Goal: Task Accomplishment & Management: Manage account settings

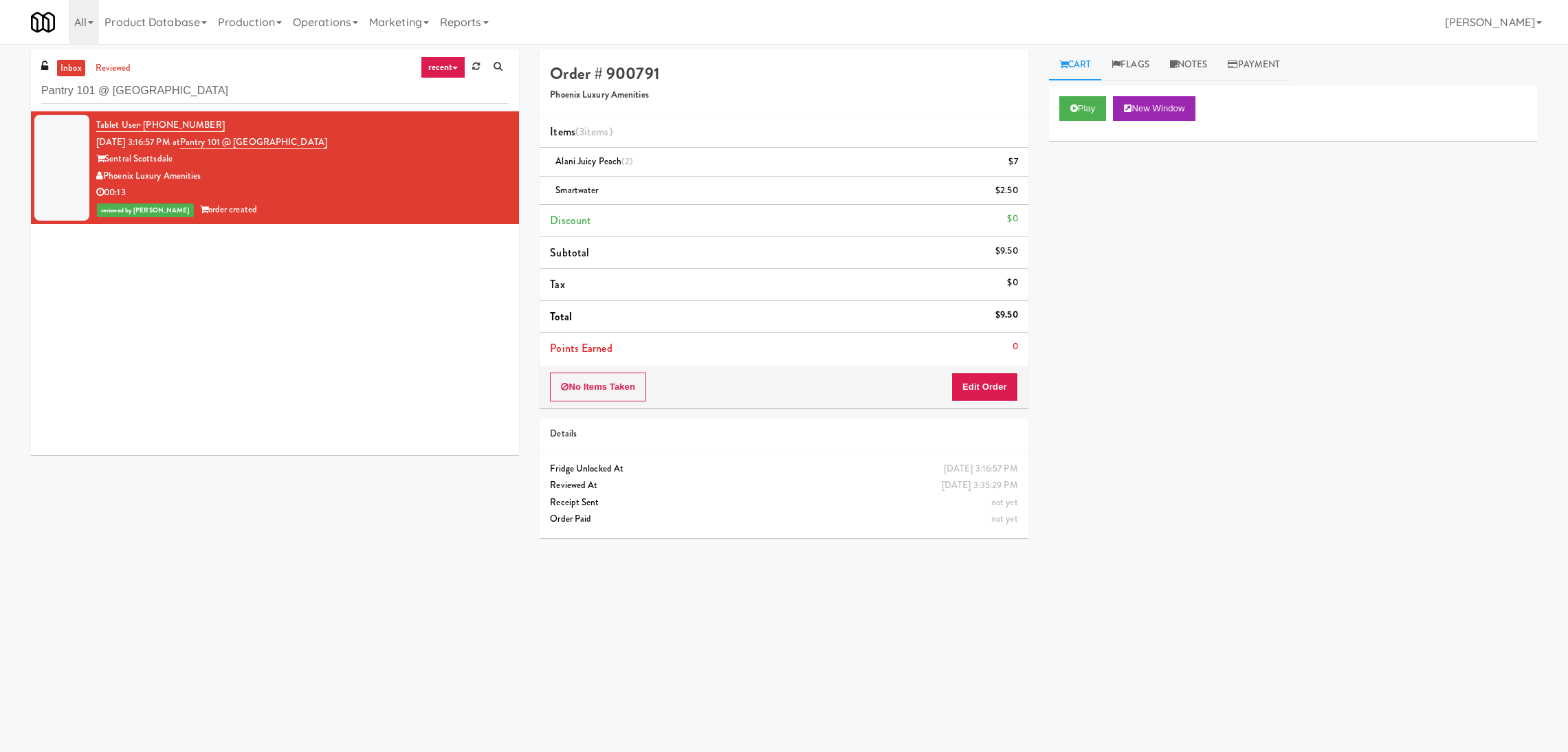
scroll to position [44, 0]
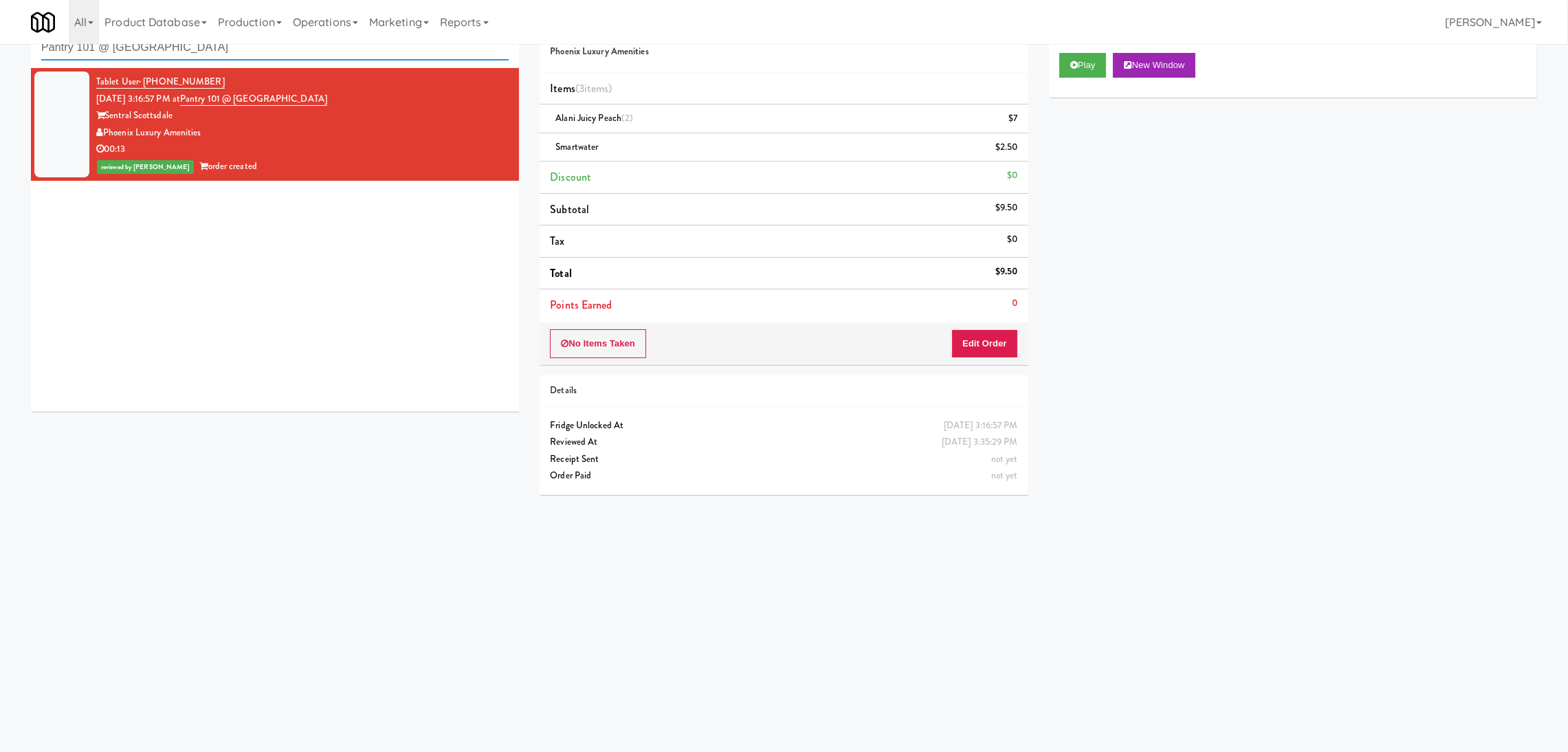
paste input "Stonebriar #1 Cooler"
drag, startPoint x: 214, startPoint y: 50, endPoint x: 0, endPoint y: 39, distance: 214.3
click at [0, 39] on body "Are you sure you want to update this order? Okay Cancel Okay Are you sure you w…" at bounding box center [784, 377] width 1568 height 752
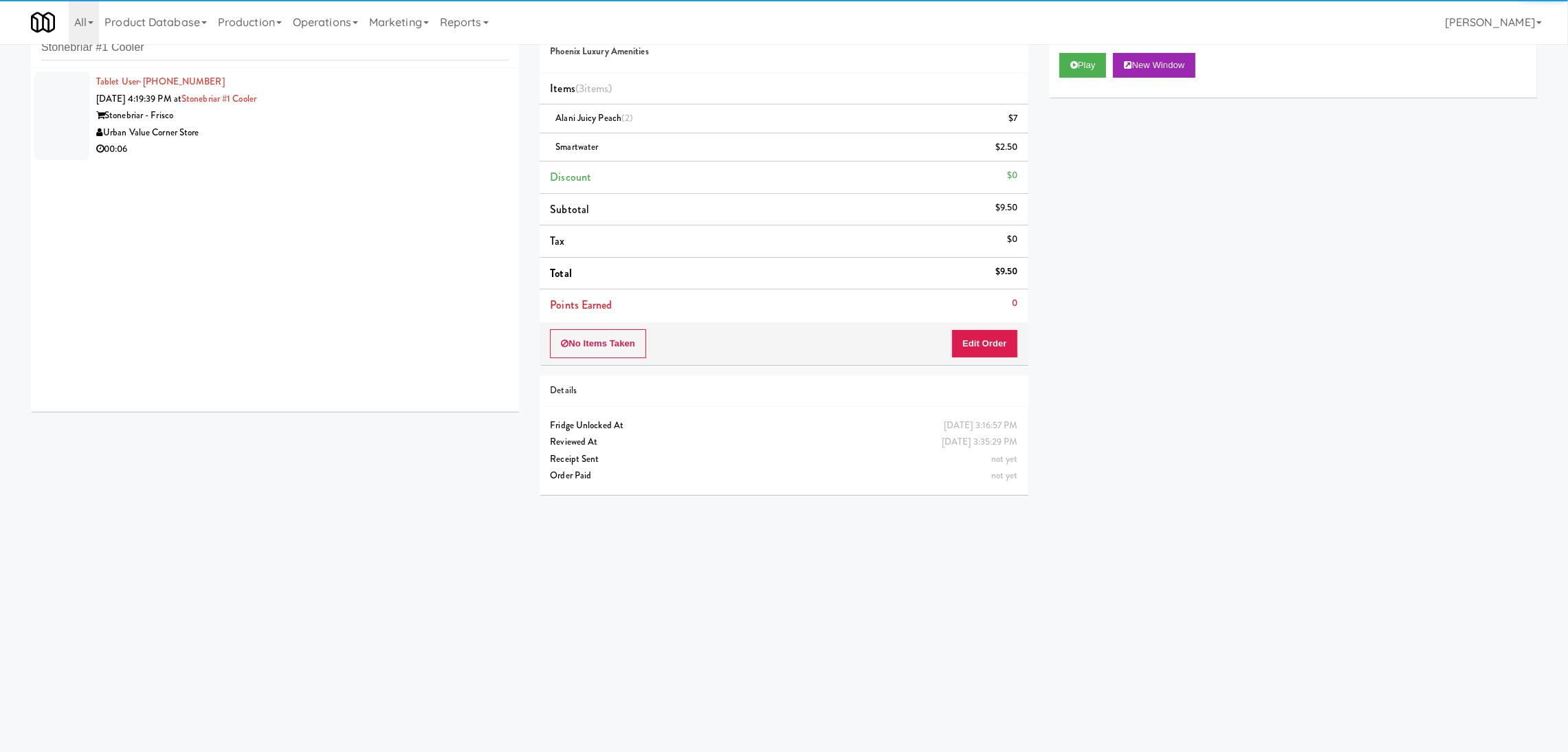
click at [413, 117] on div "Stonebriar - Frisco" at bounding box center [302, 116] width 412 height 17
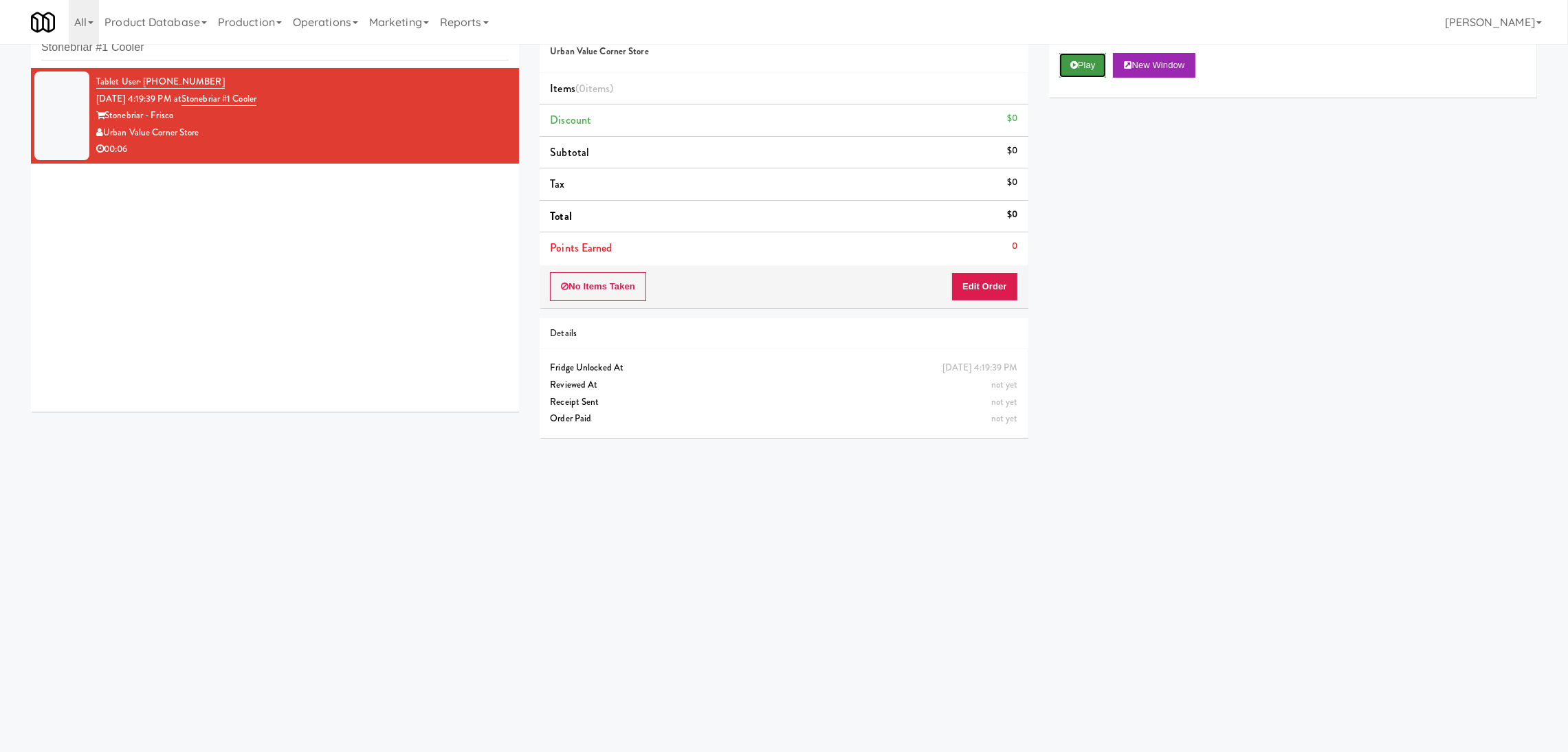
click at [1077, 71] on button "Play" at bounding box center [1083, 66] width 47 height 24
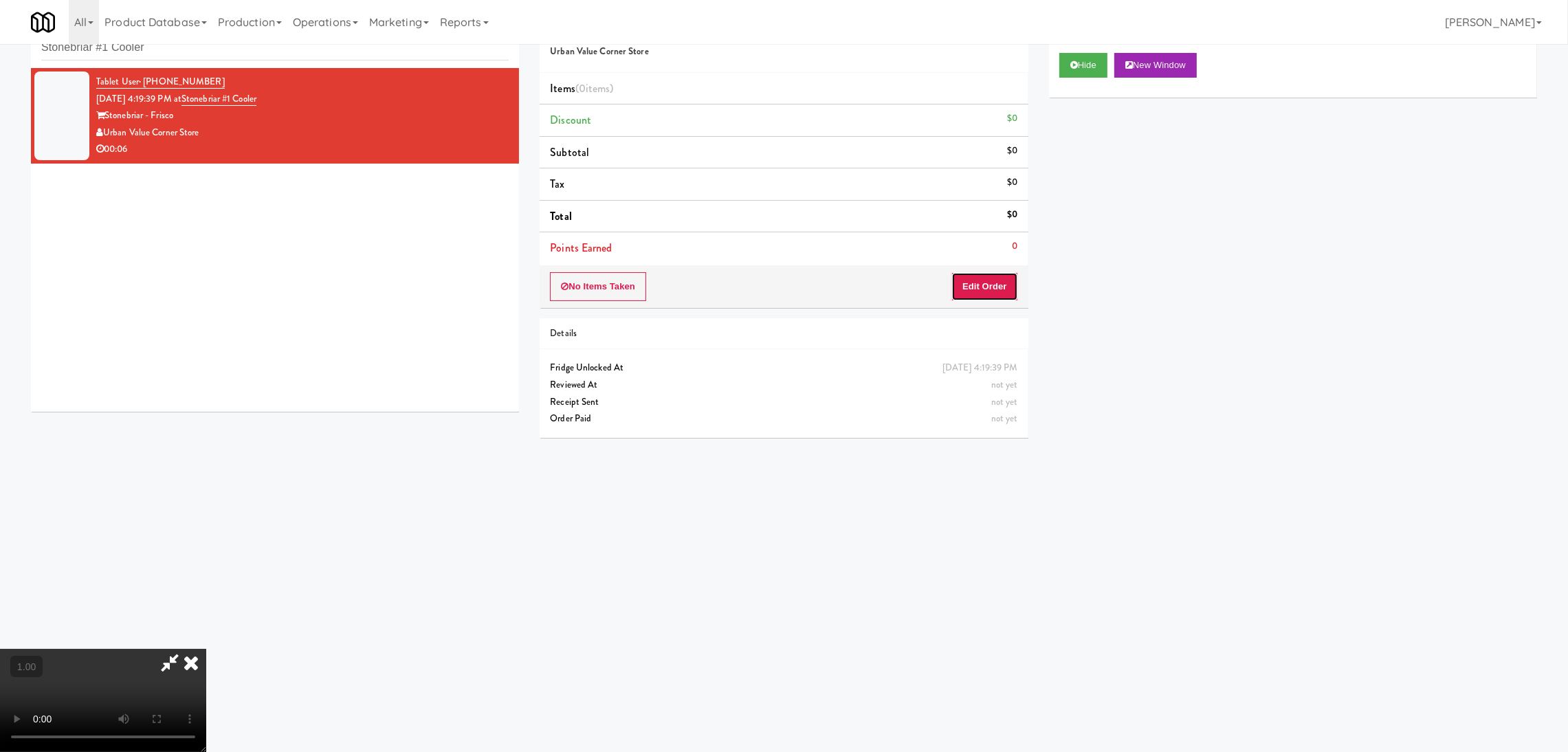
click at [1005, 282] on button "Edit Order" at bounding box center [985, 286] width 66 height 29
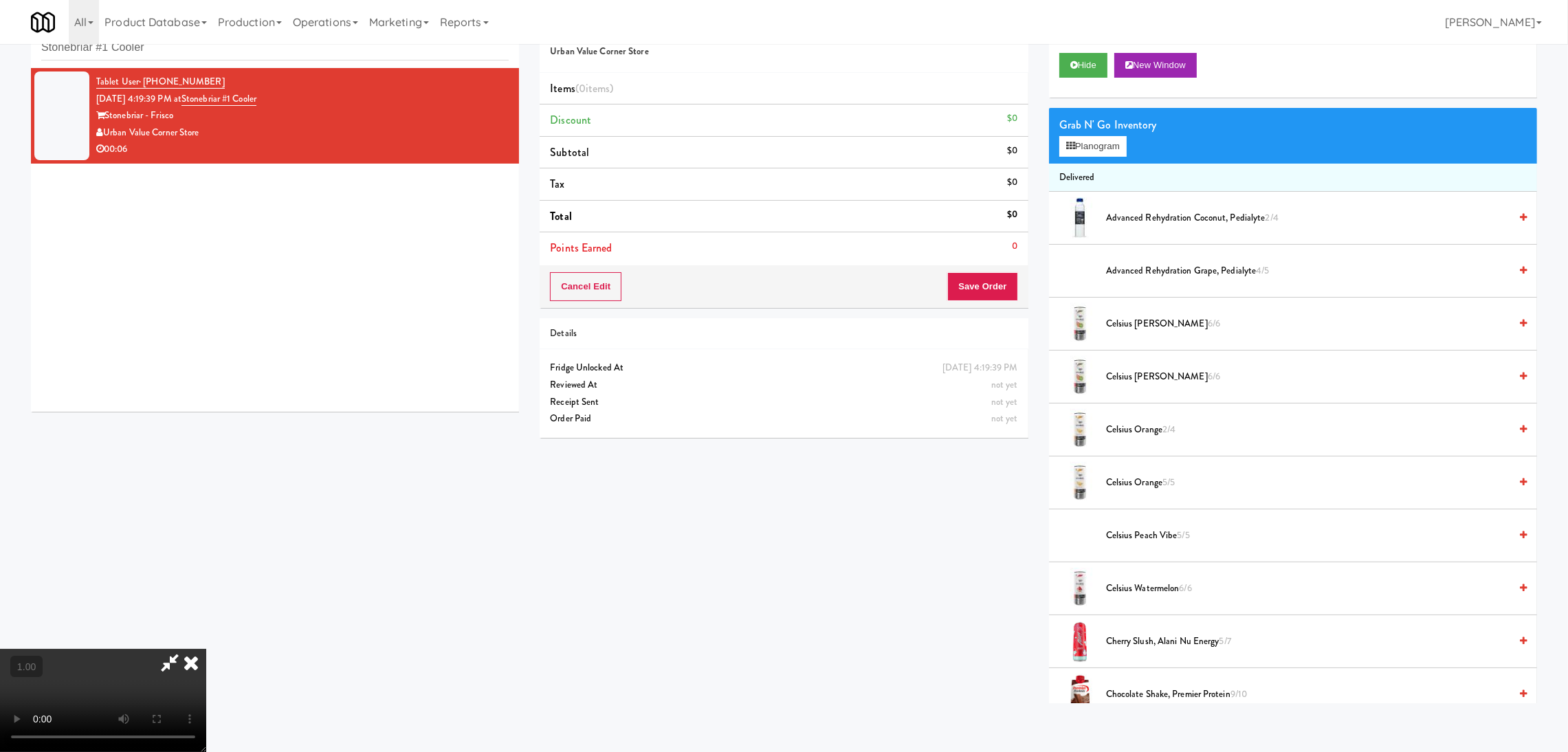
scroll to position [61, 0]
click at [1090, 136] on button "Planogram" at bounding box center [1093, 147] width 67 height 21
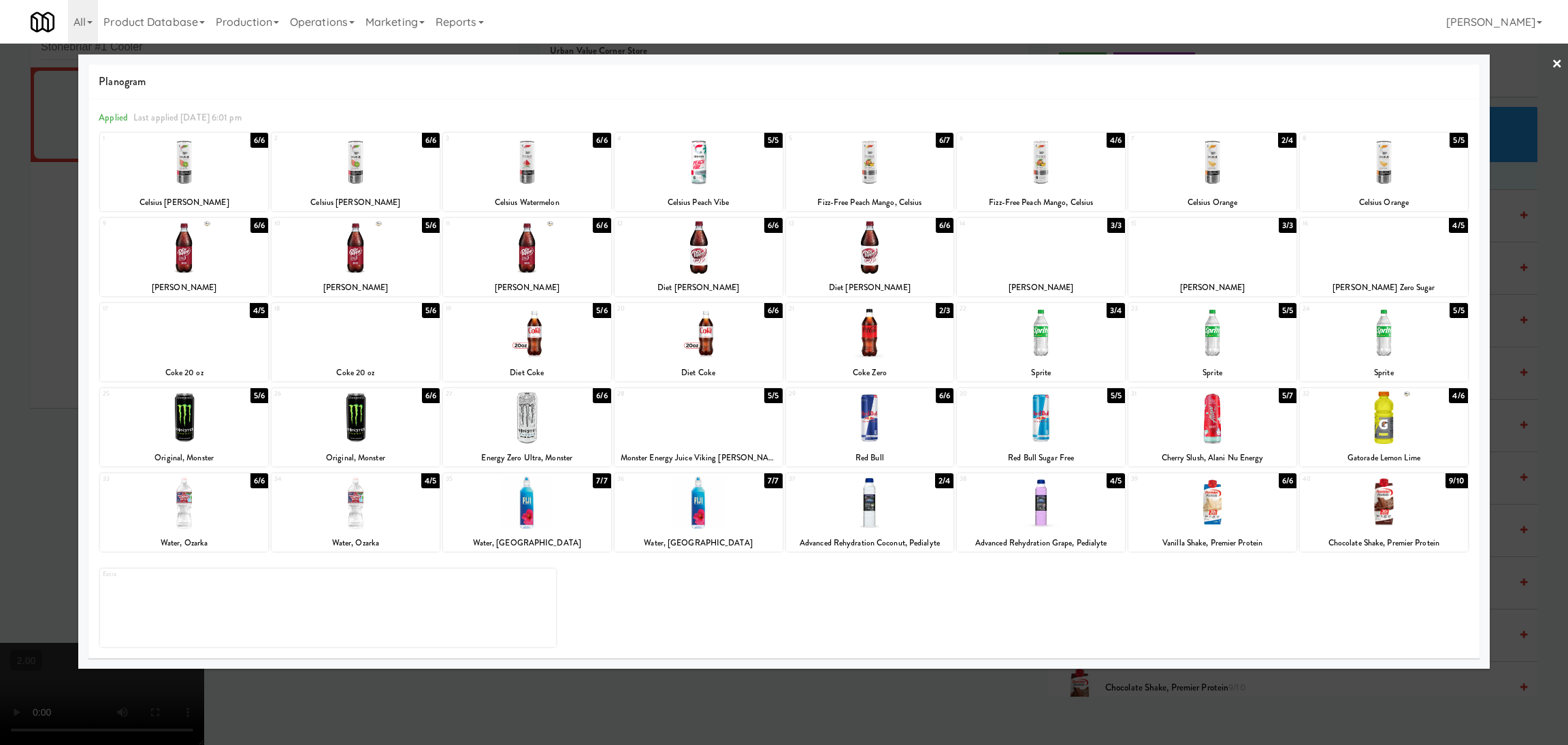
click at [1222, 426] on div at bounding box center [1213, 418] width 168 height 53
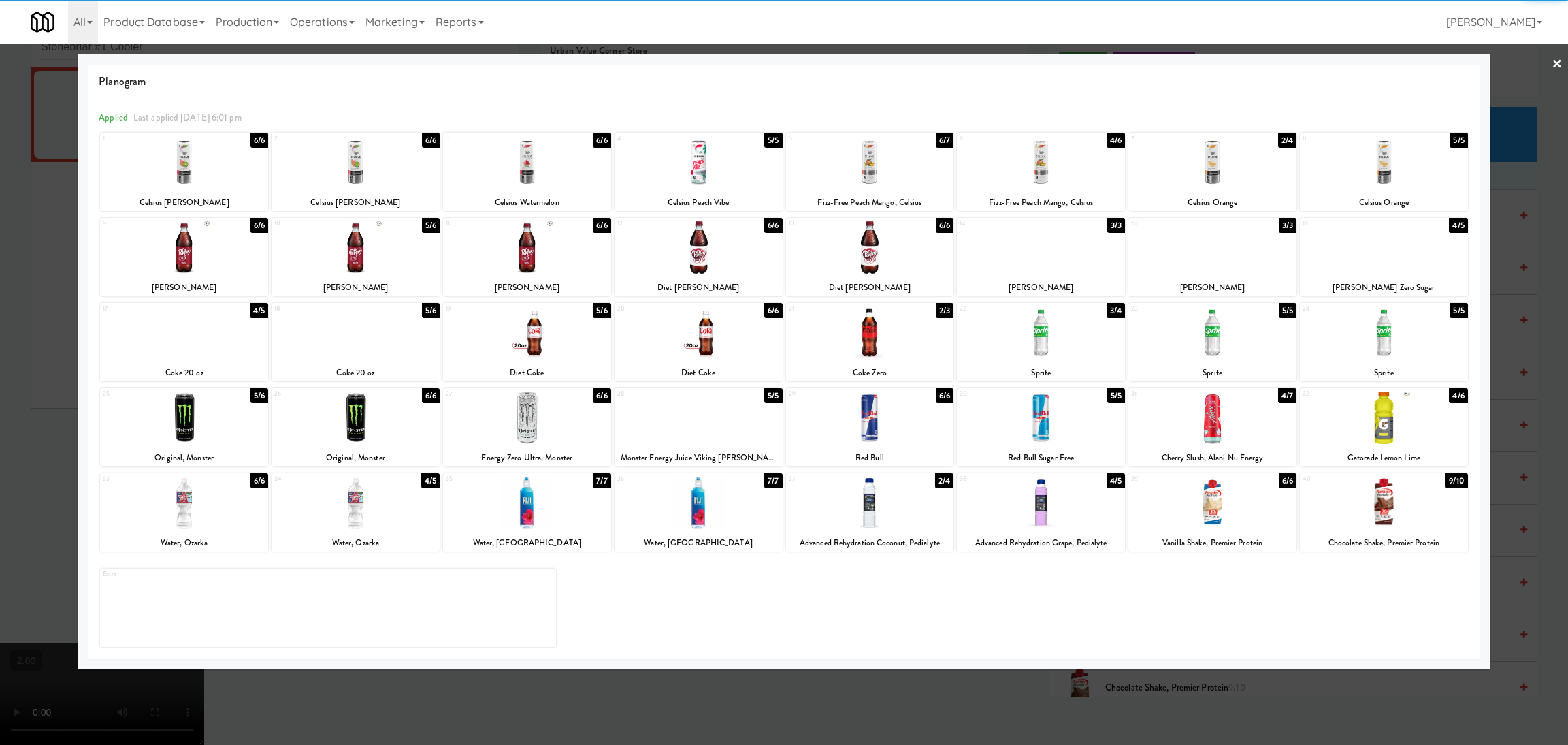
click at [1165, 686] on div at bounding box center [784, 372] width 1568 height 745
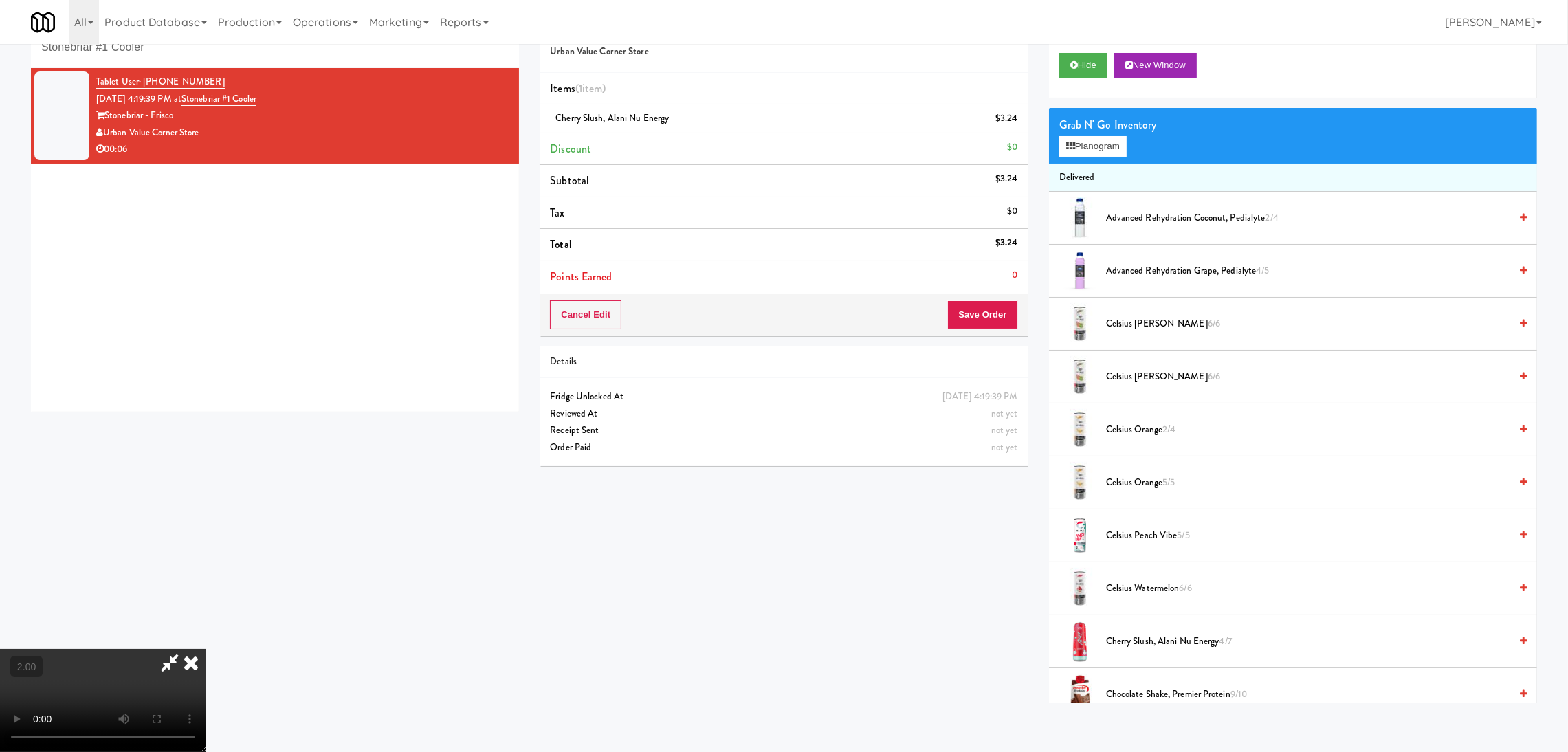
click at [206, 649] on video at bounding box center [103, 700] width 206 height 103
click at [985, 314] on button "Save Order" at bounding box center [983, 314] width 70 height 29
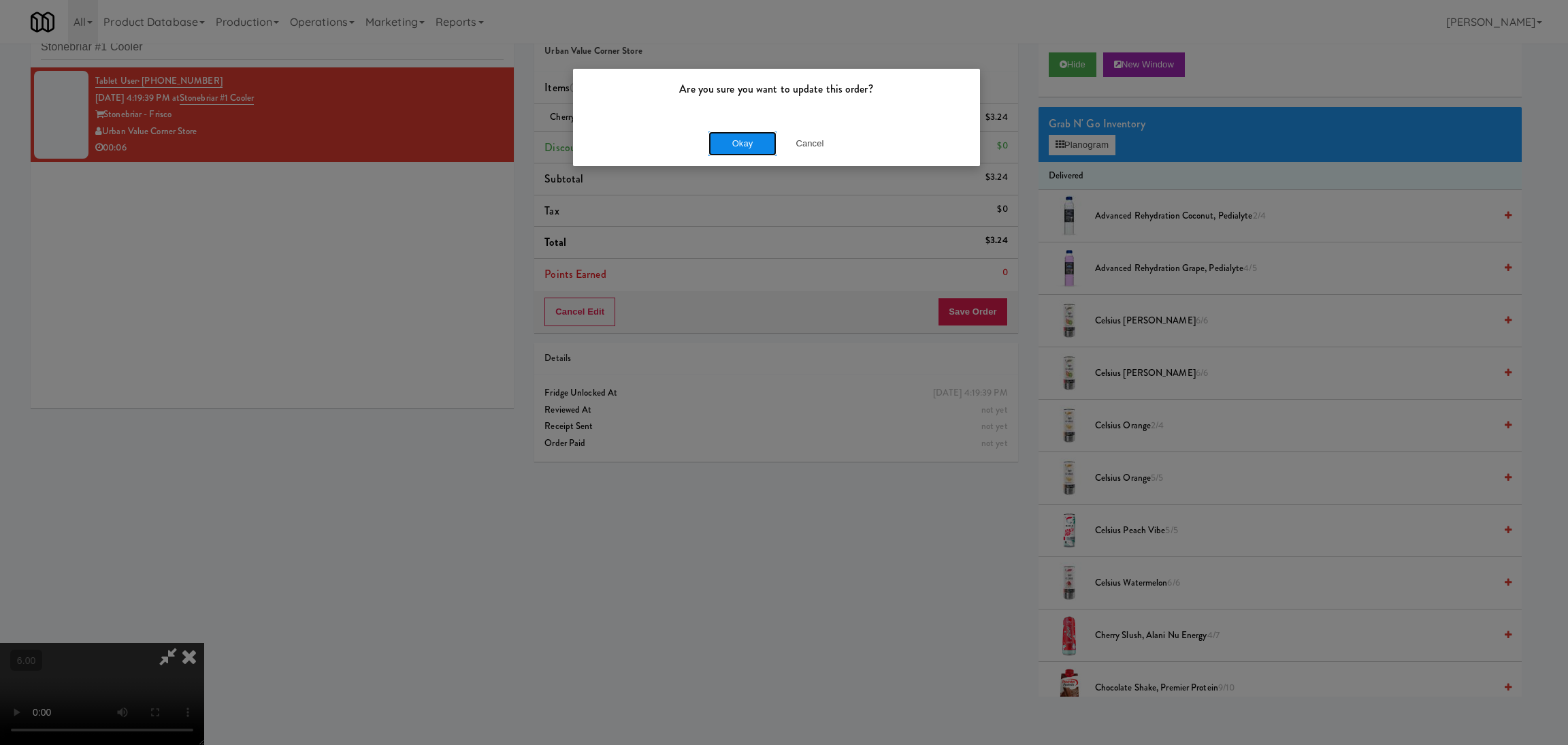
click at [729, 136] on button "Okay" at bounding box center [742, 144] width 68 height 24
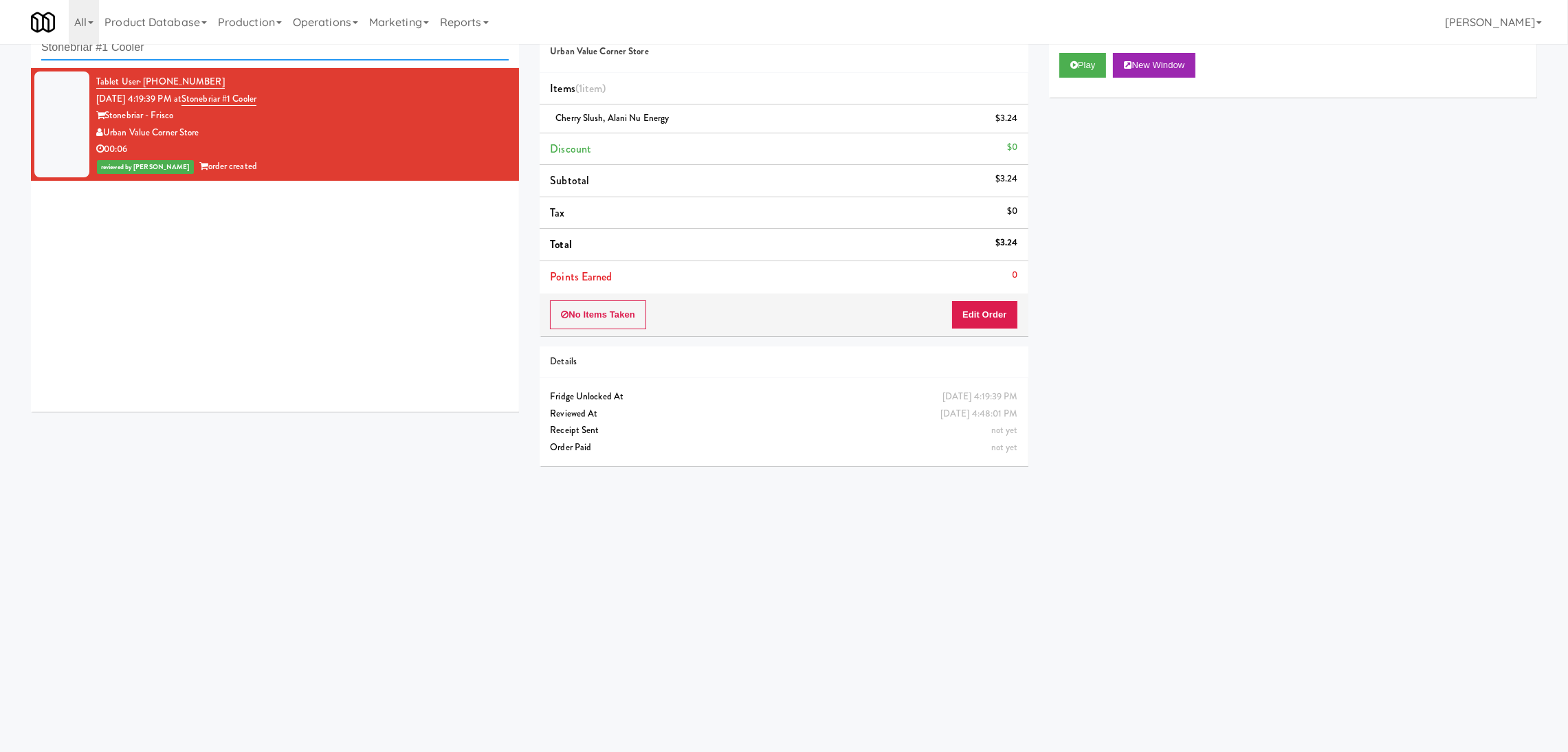
paste input "1407 [US_STATE] - Right - Ambient"
drag, startPoint x: 236, startPoint y: 45, endPoint x: 0, endPoint y: 47, distance: 236.0
click at [0, 45] on div "inbox reviewed recent all unclear take inventory issue suspicious failed recent…" at bounding box center [784, 282] width 1568 height 552
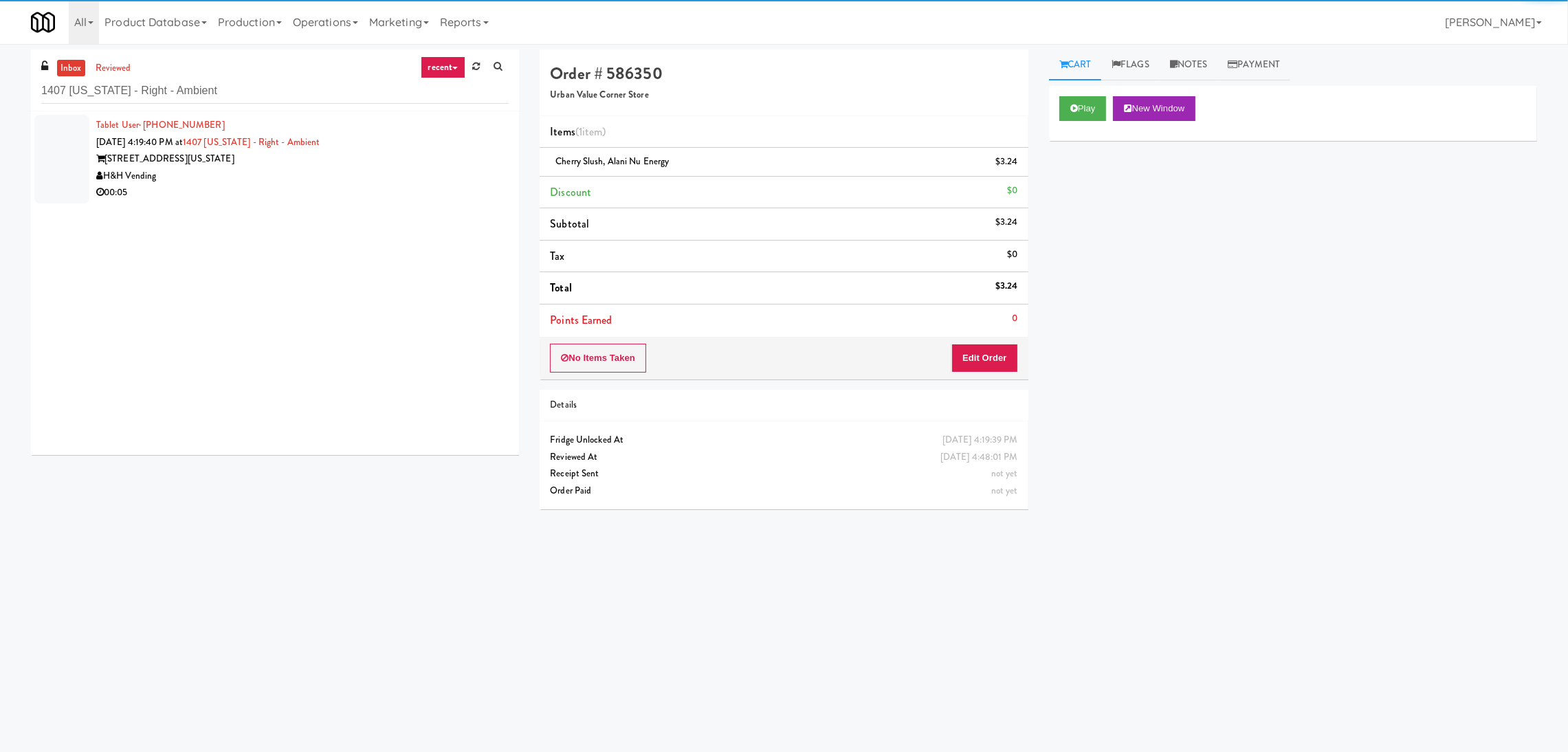
click at [400, 186] on div "00:05" at bounding box center [302, 193] width 412 height 17
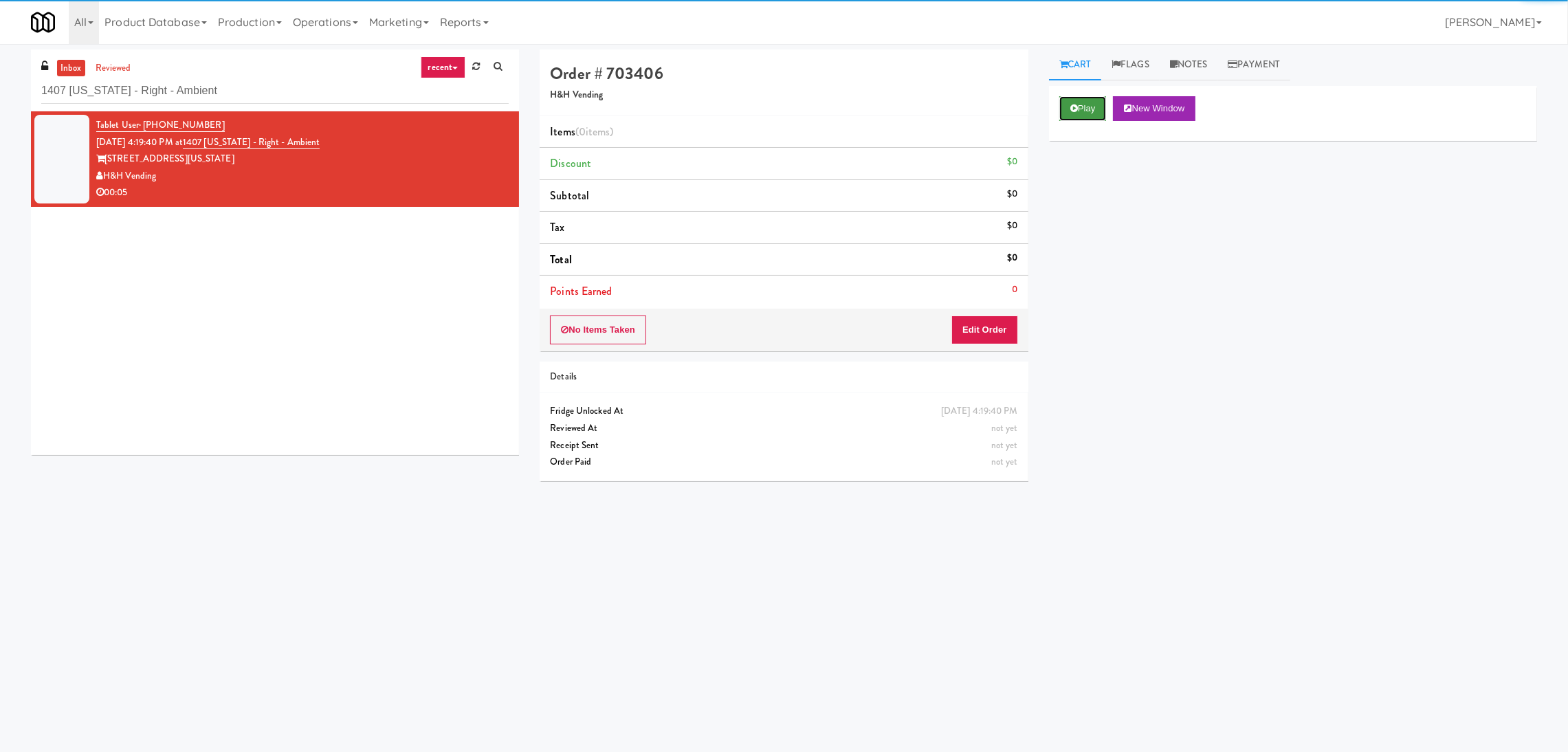
click at [1067, 111] on button "Play" at bounding box center [1083, 108] width 47 height 24
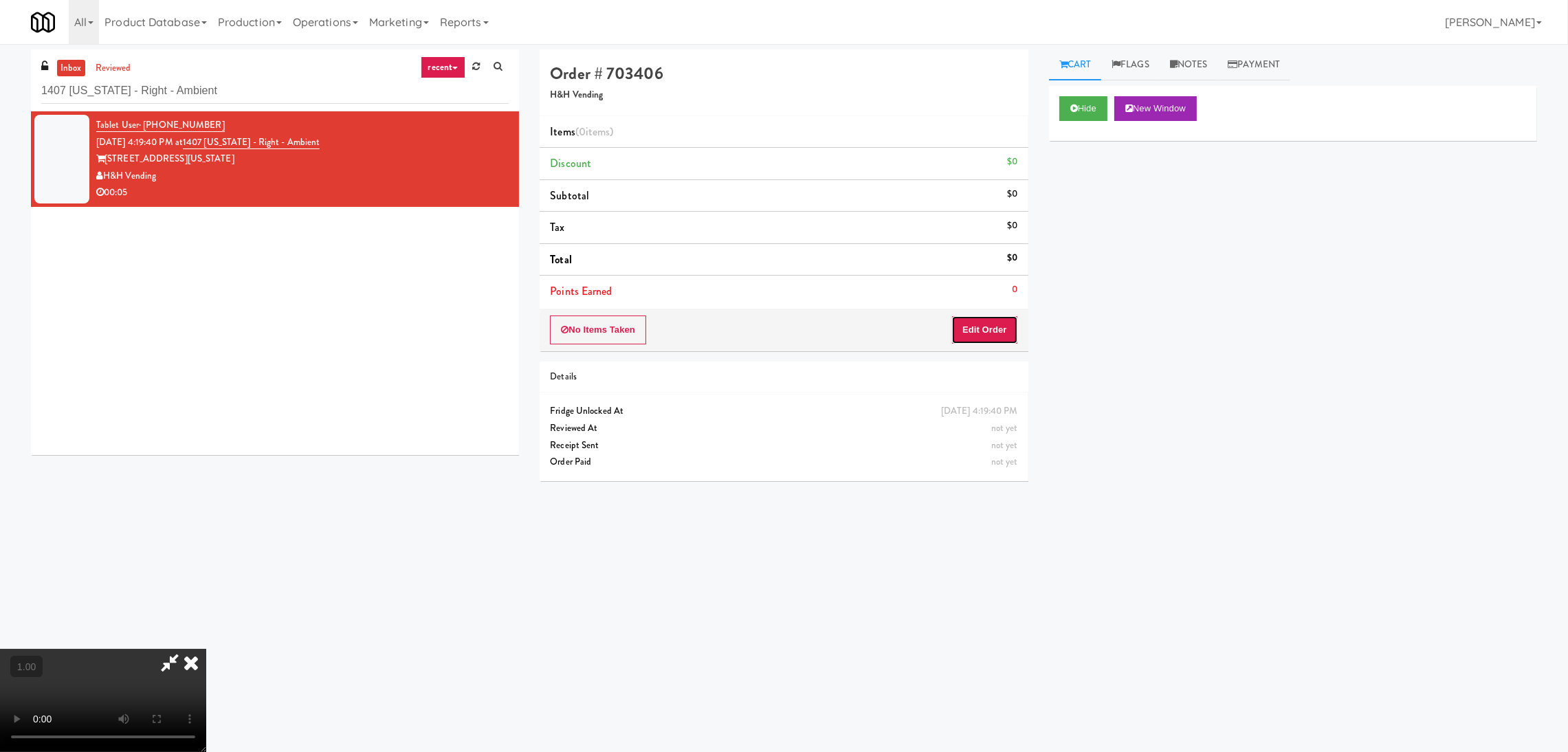
click at [990, 321] on button "Edit Order" at bounding box center [985, 330] width 66 height 29
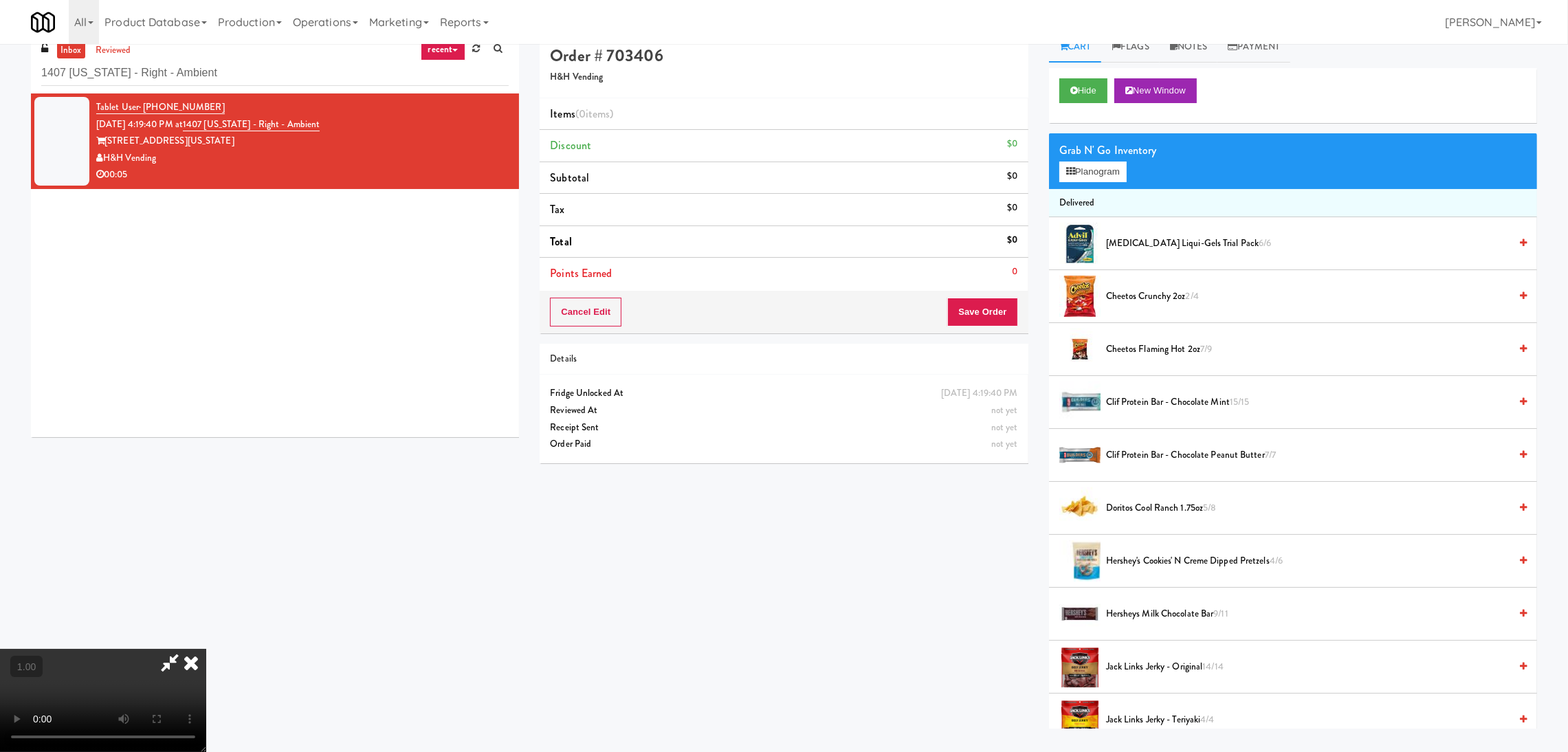
scroll to position [44, 0]
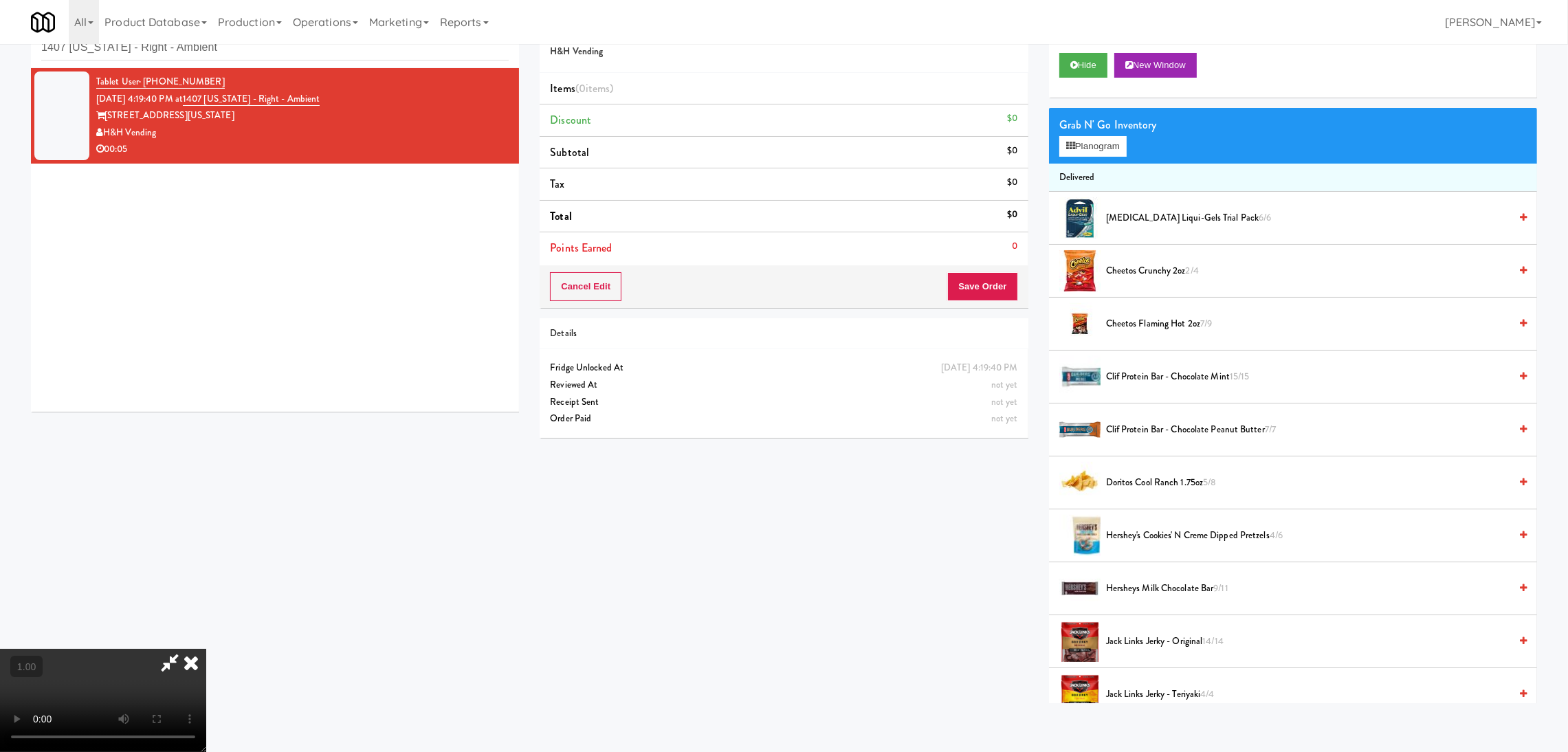
click at [206, 649] on video at bounding box center [103, 700] width 206 height 103
click at [1080, 150] on button "Planogram" at bounding box center [1093, 147] width 67 height 21
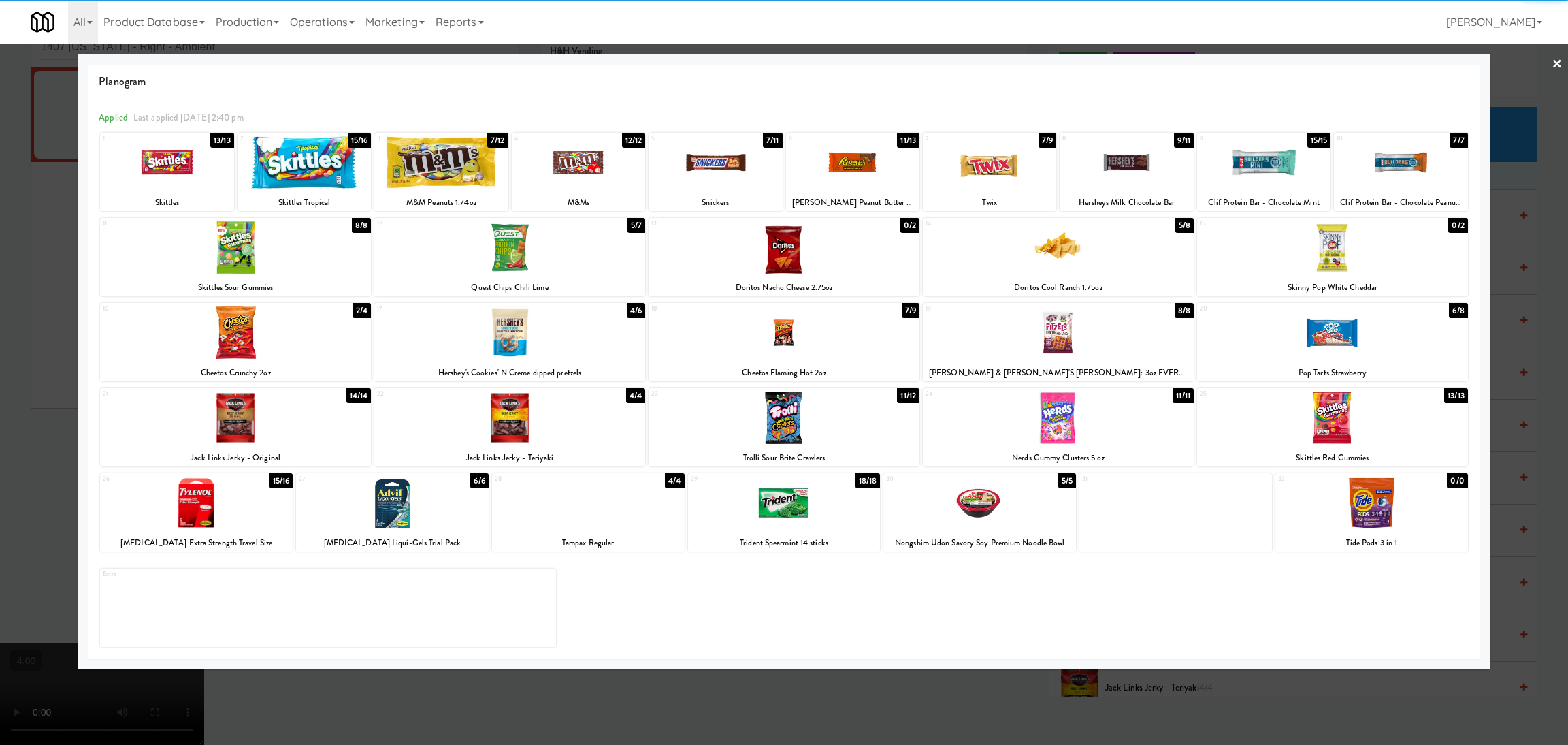
click at [548, 406] on div at bounding box center [509, 418] width 271 height 53
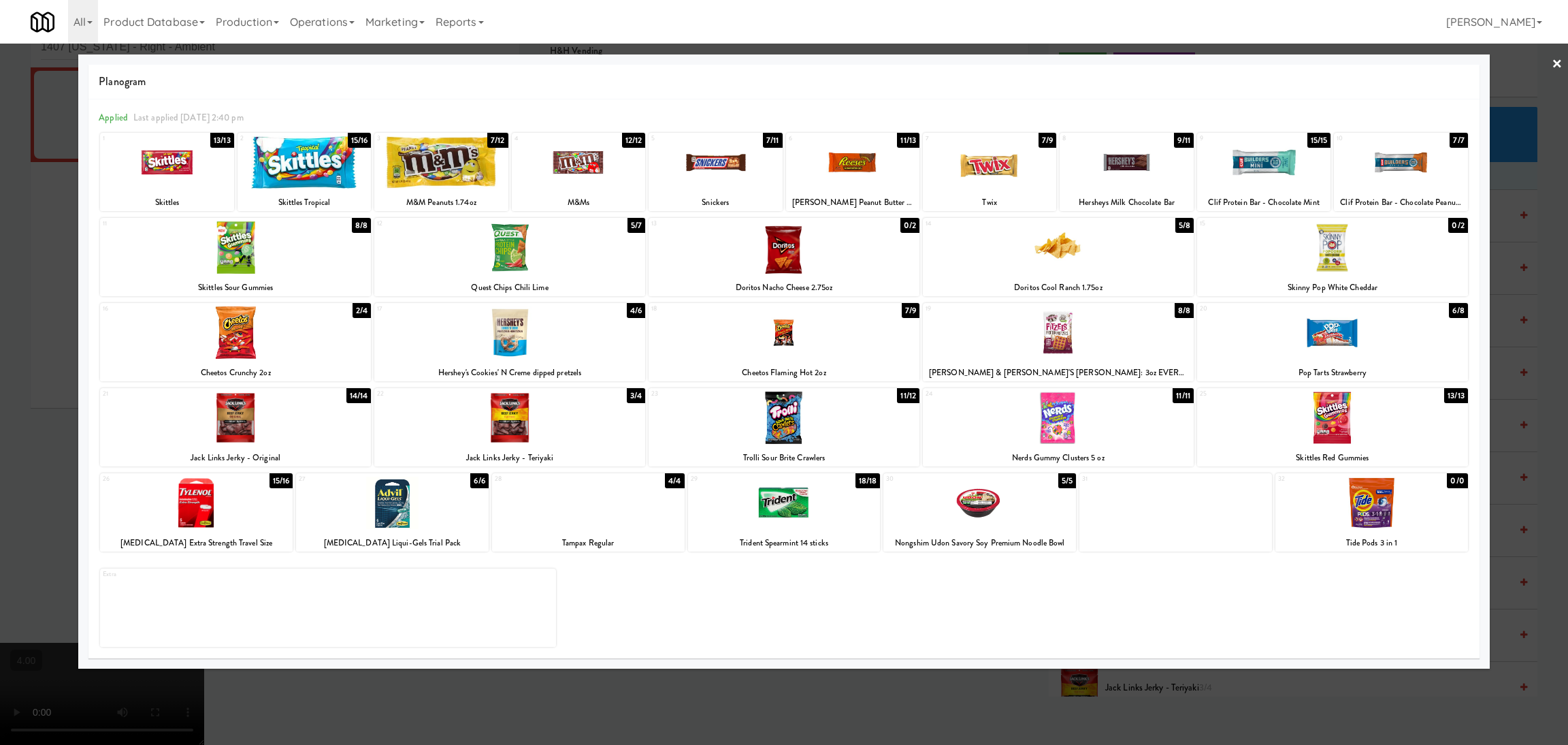
click at [0, 365] on div at bounding box center [784, 372] width 1568 height 745
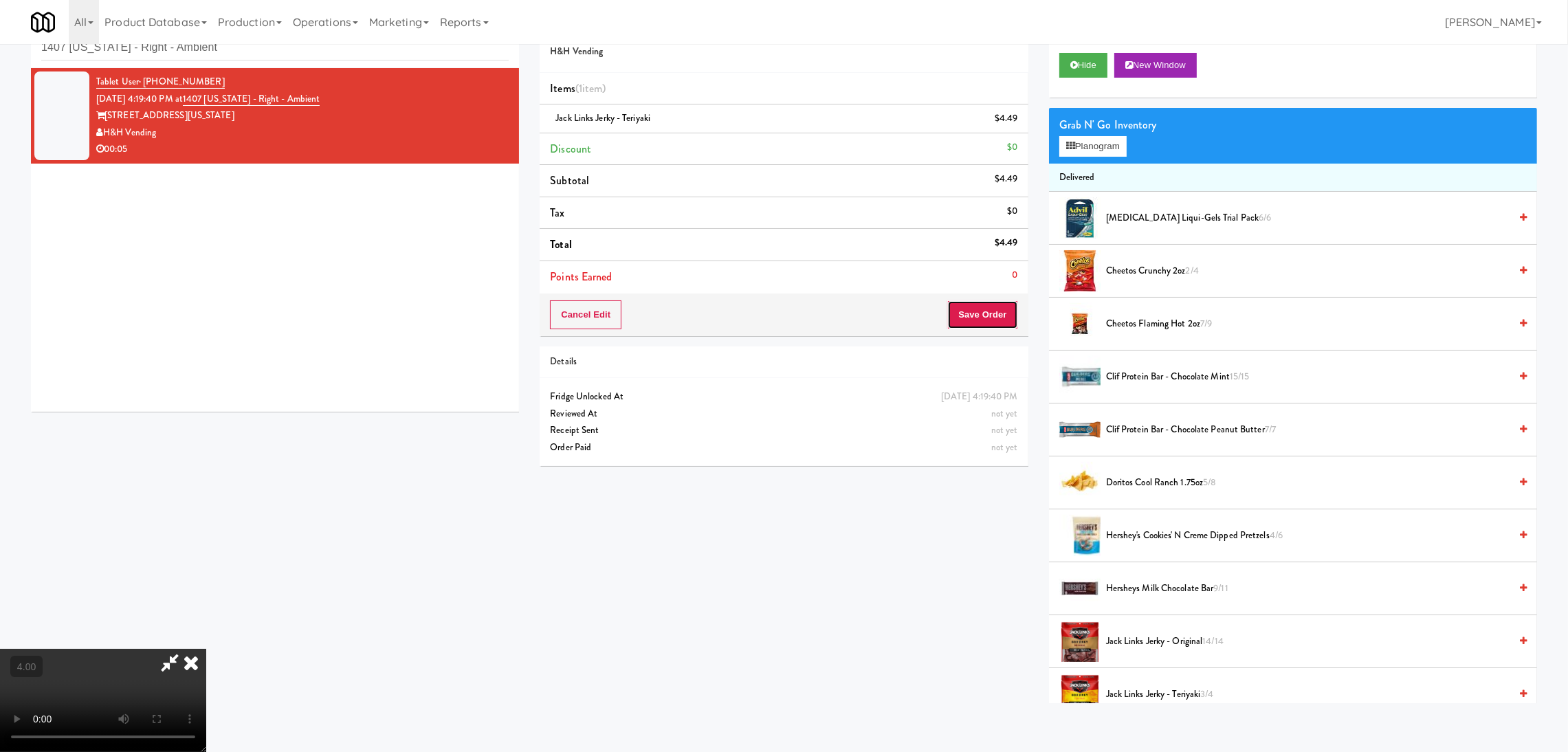
click at [984, 313] on button "Save Order" at bounding box center [983, 314] width 70 height 29
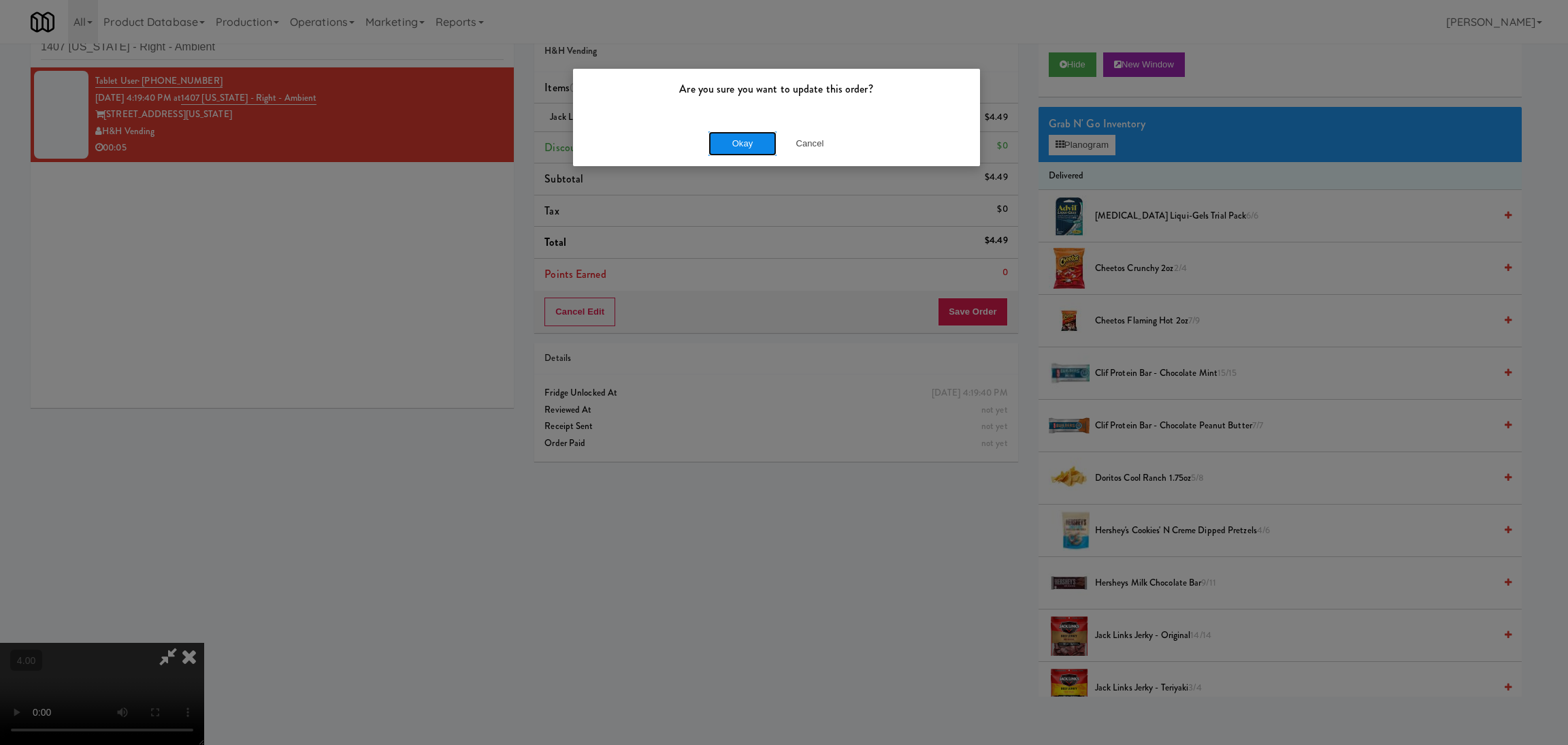
click at [744, 139] on button "Okay" at bounding box center [742, 144] width 68 height 24
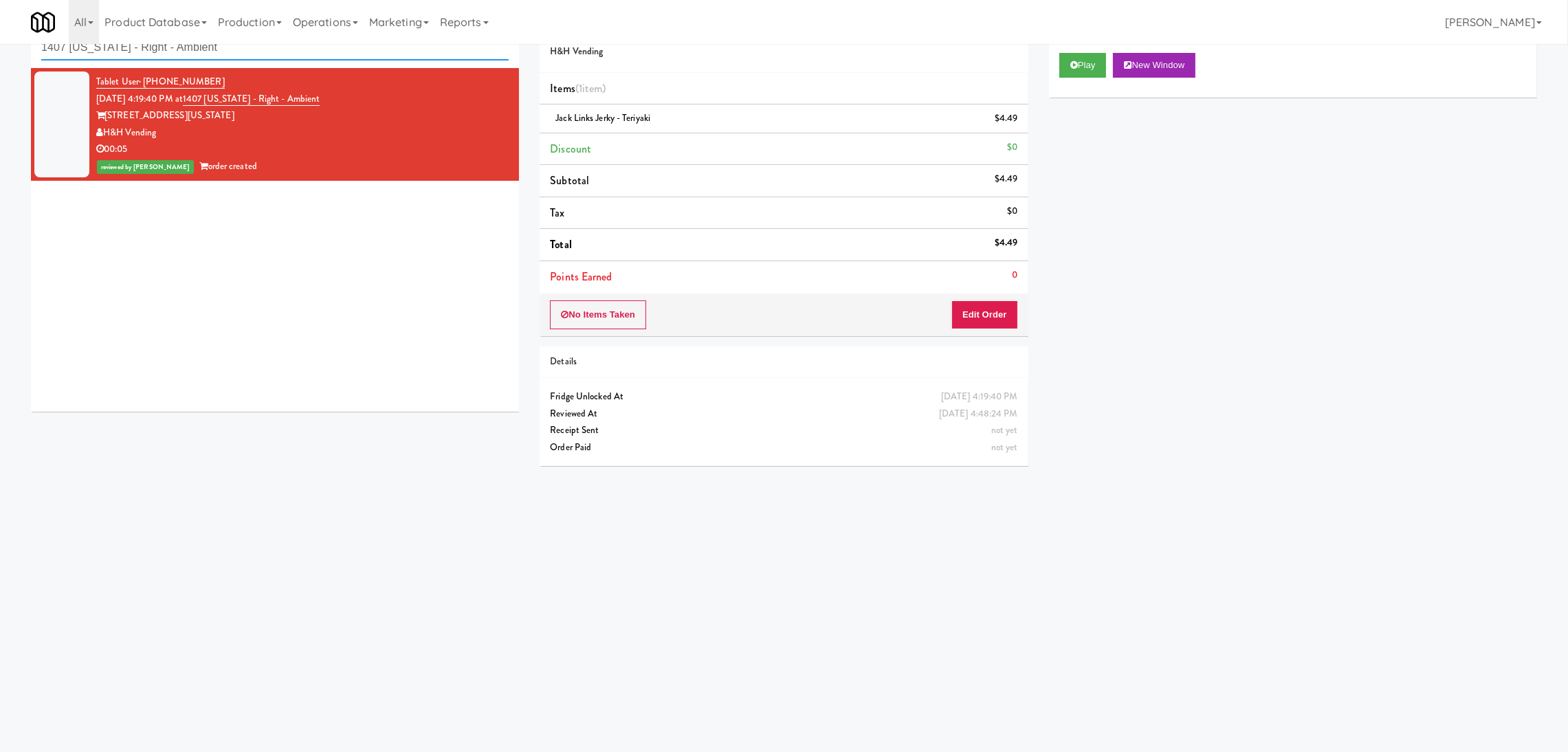
paste input "Capital Height Cooler"
drag, startPoint x: 323, startPoint y: 46, endPoint x: 0, endPoint y: 53, distance: 323.1
click at [0, 53] on div "inbox reviewed recent all unclear take inventory issue suspicious failed recent…" at bounding box center [784, 282] width 1568 height 552
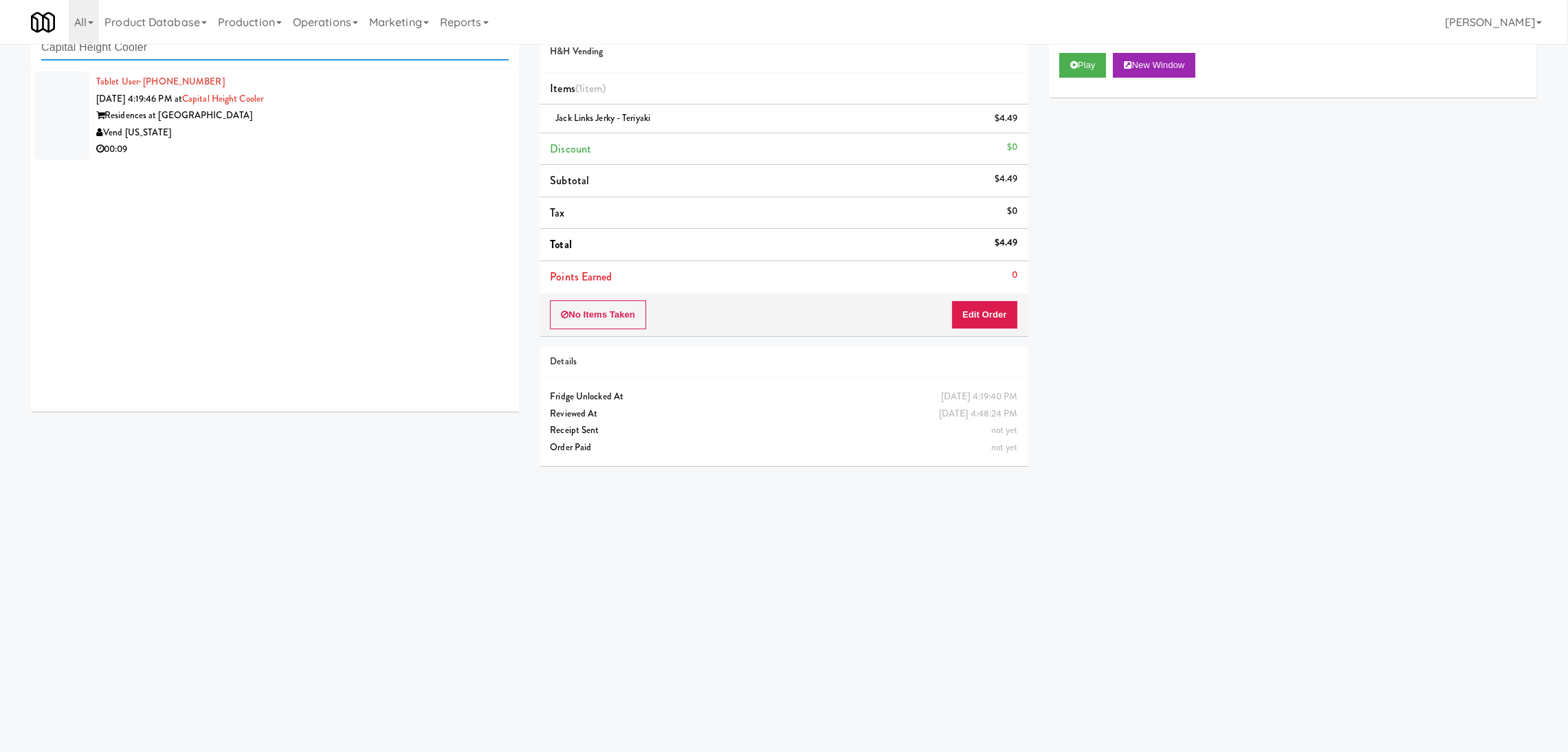
type input "Capital Height Cooler"
drag, startPoint x: 381, startPoint y: 146, endPoint x: 455, endPoint y: 152, distance: 74.2
click at [381, 146] on div "00:09" at bounding box center [302, 150] width 412 height 17
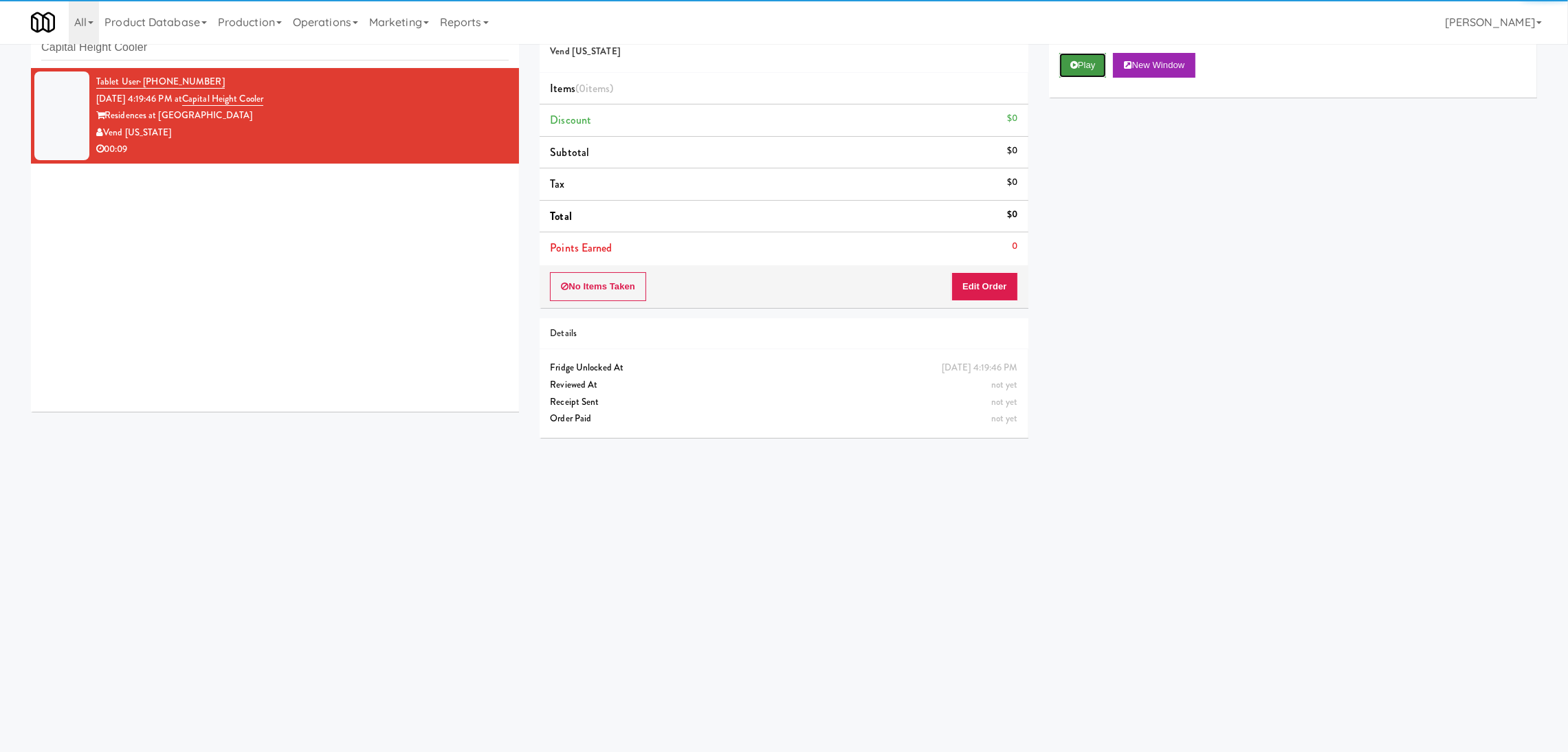
click at [1084, 74] on button "Play" at bounding box center [1083, 66] width 47 height 24
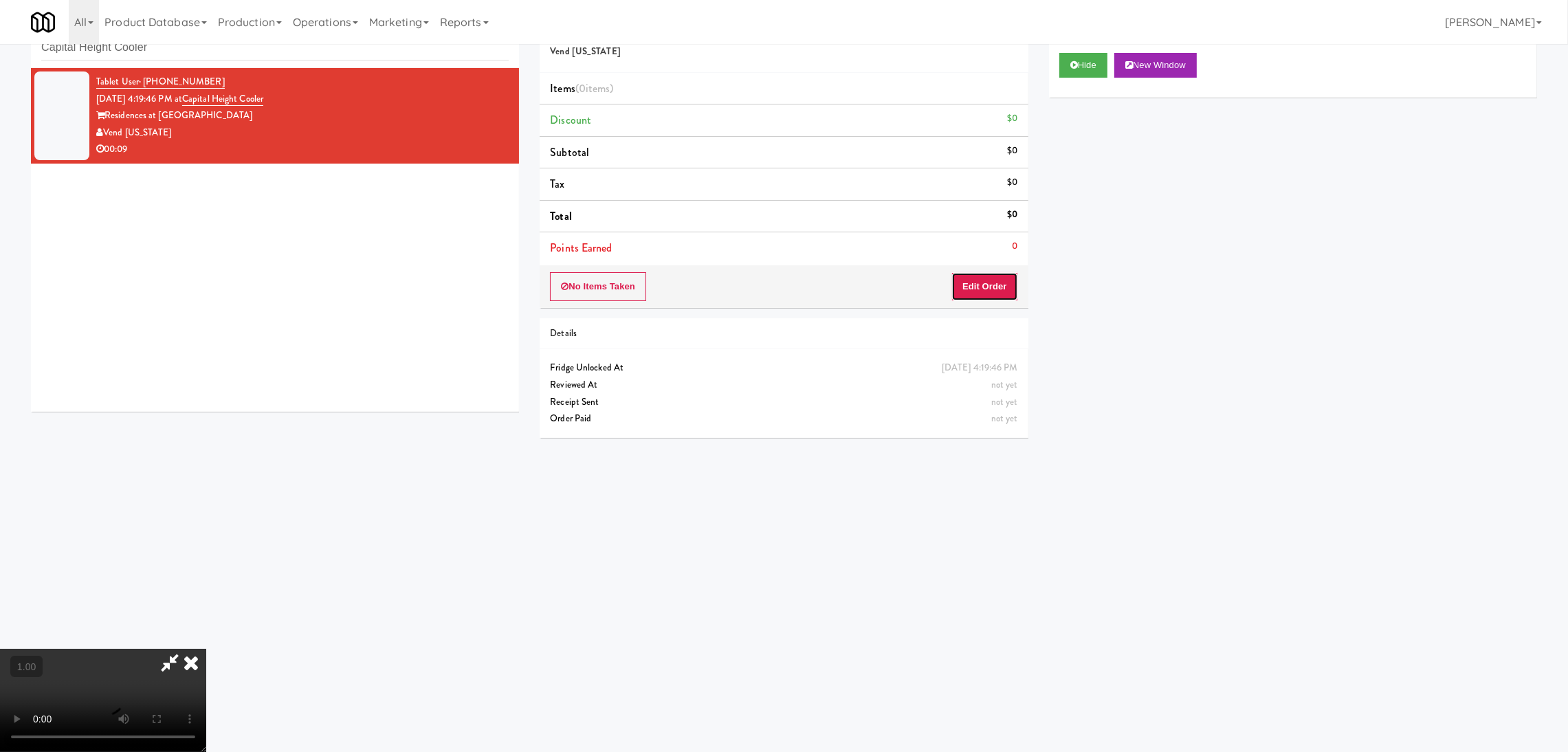
click at [1006, 294] on button "Edit Order" at bounding box center [985, 286] width 66 height 29
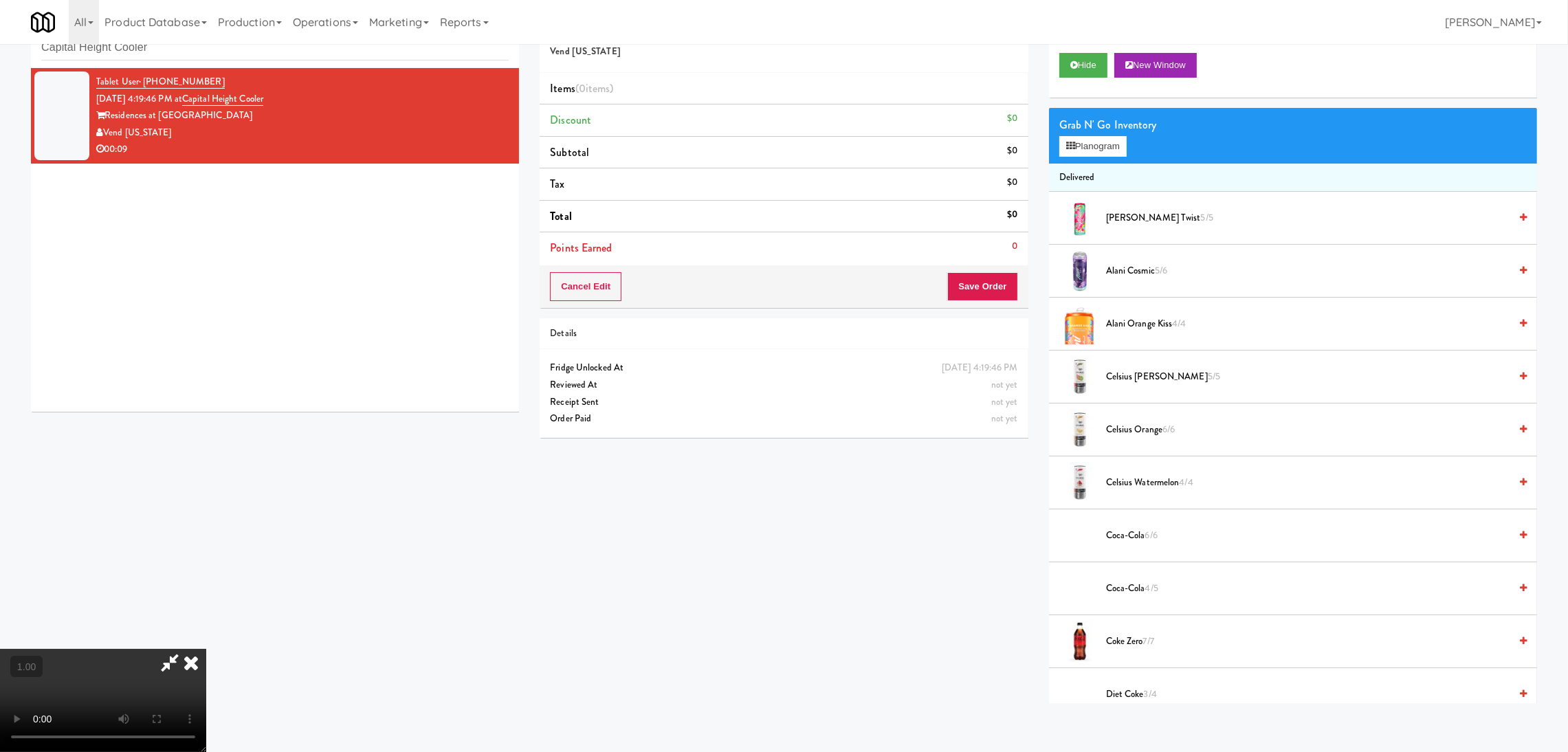
scroll to position [268, 0]
click at [206, 649] on video at bounding box center [103, 700] width 206 height 103
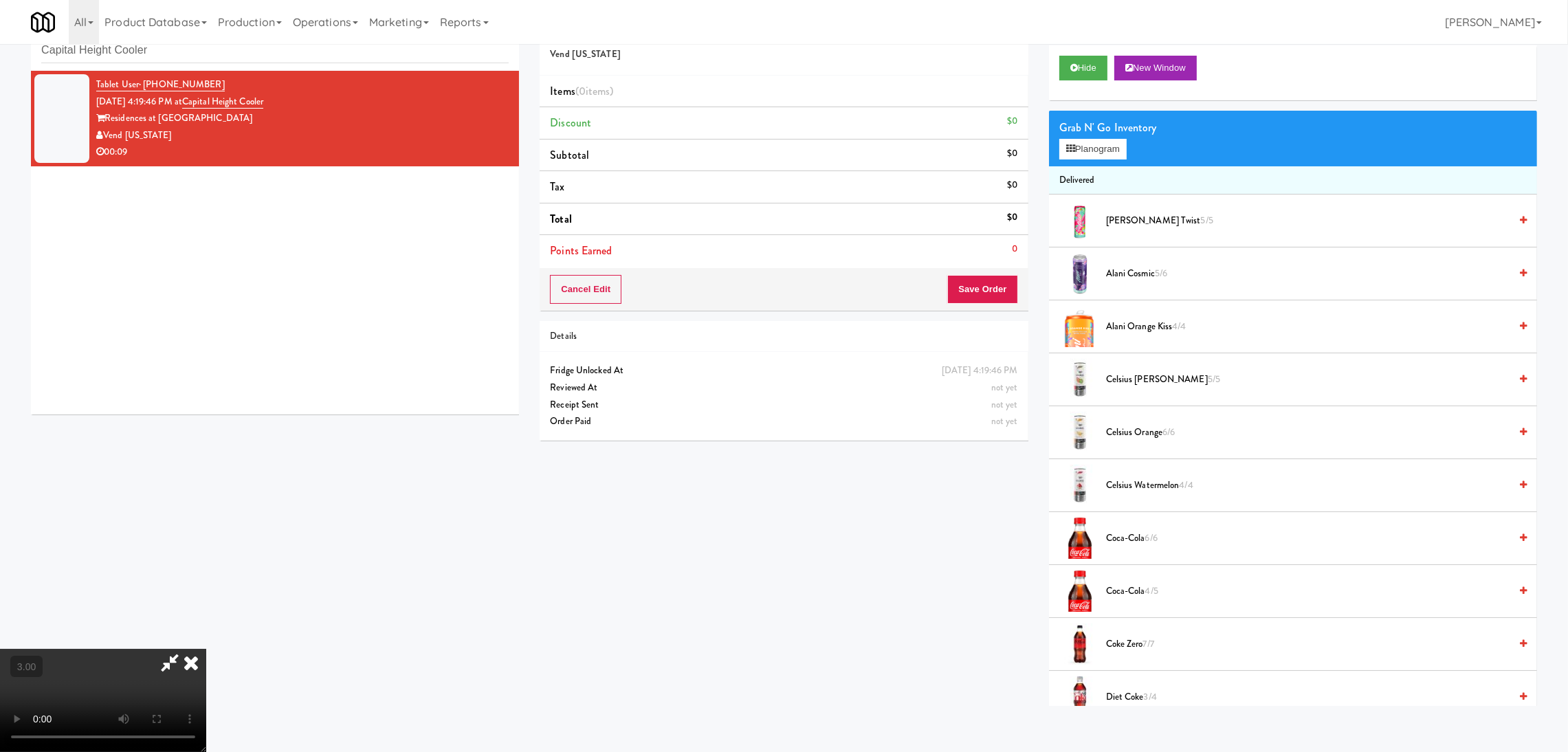
scroll to position [44, 0]
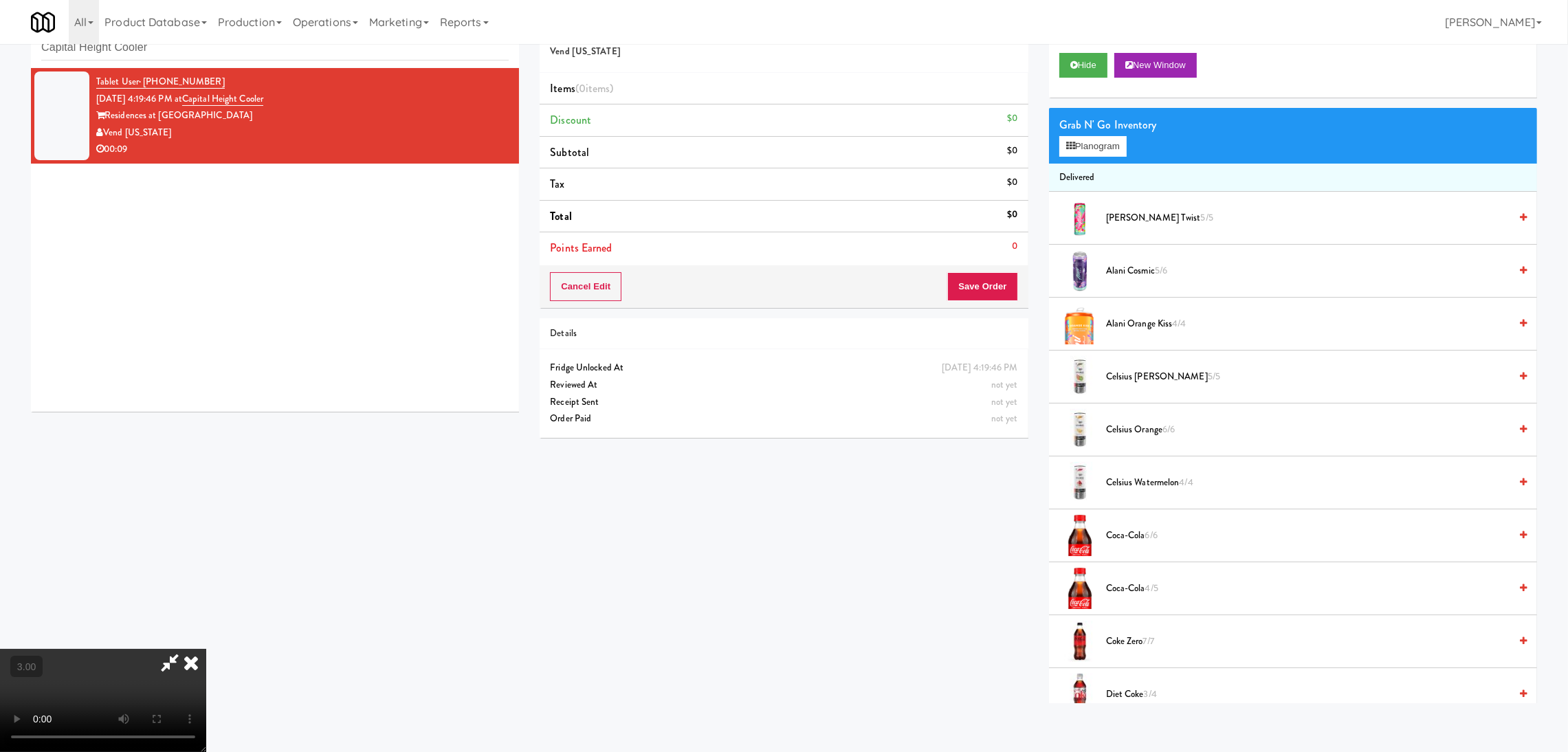
click at [206, 649] on video at bounding box center [103, 700] width 206 height 103
click at [186, 649] on icon at bounding box center [170, 662] width 32 height 27
click at [1090, 143] on button "Planogram" at bounding box center [1093, 147] width 67 height 21
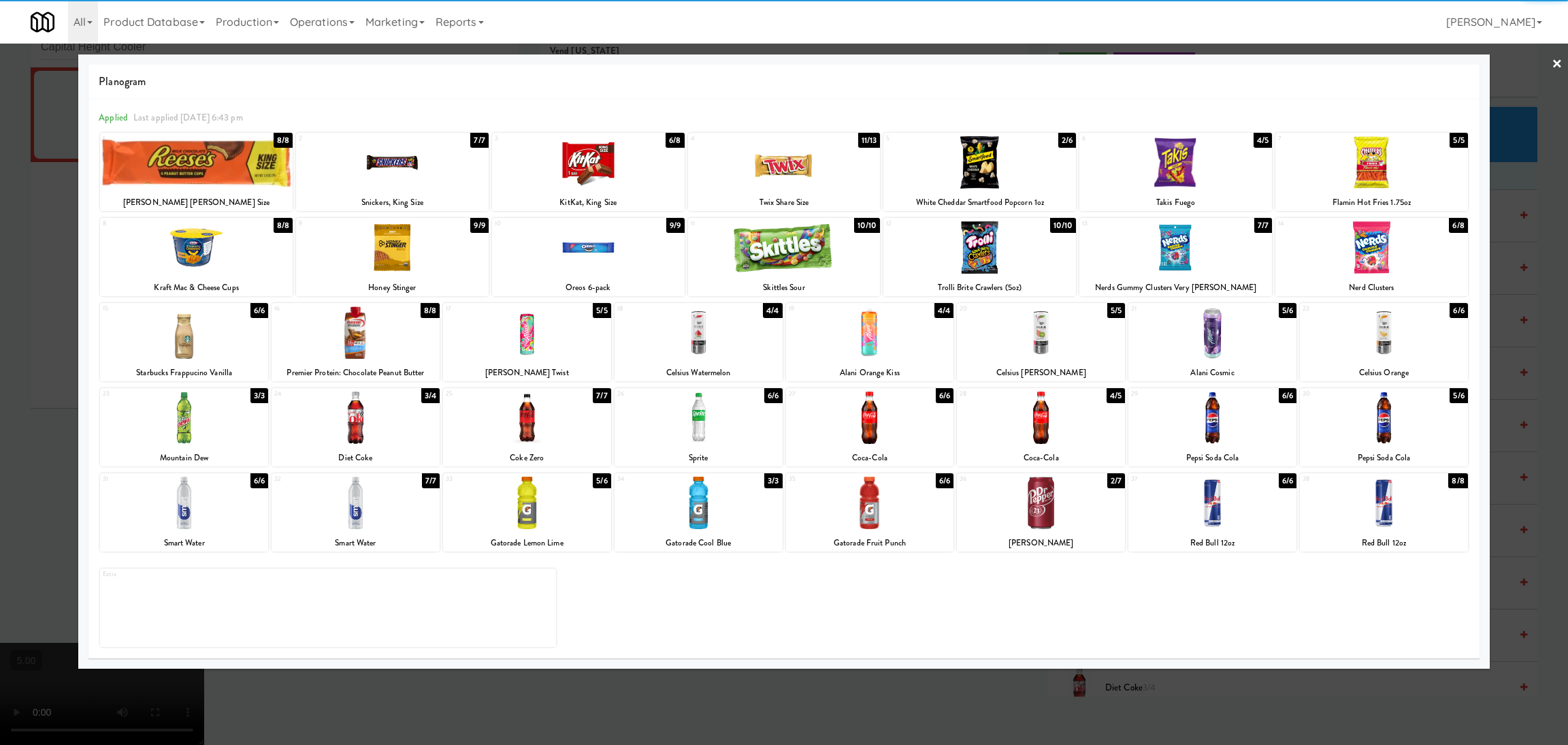
click at [537, 496] on div at bounding box center [528, 502] width 168 height 53
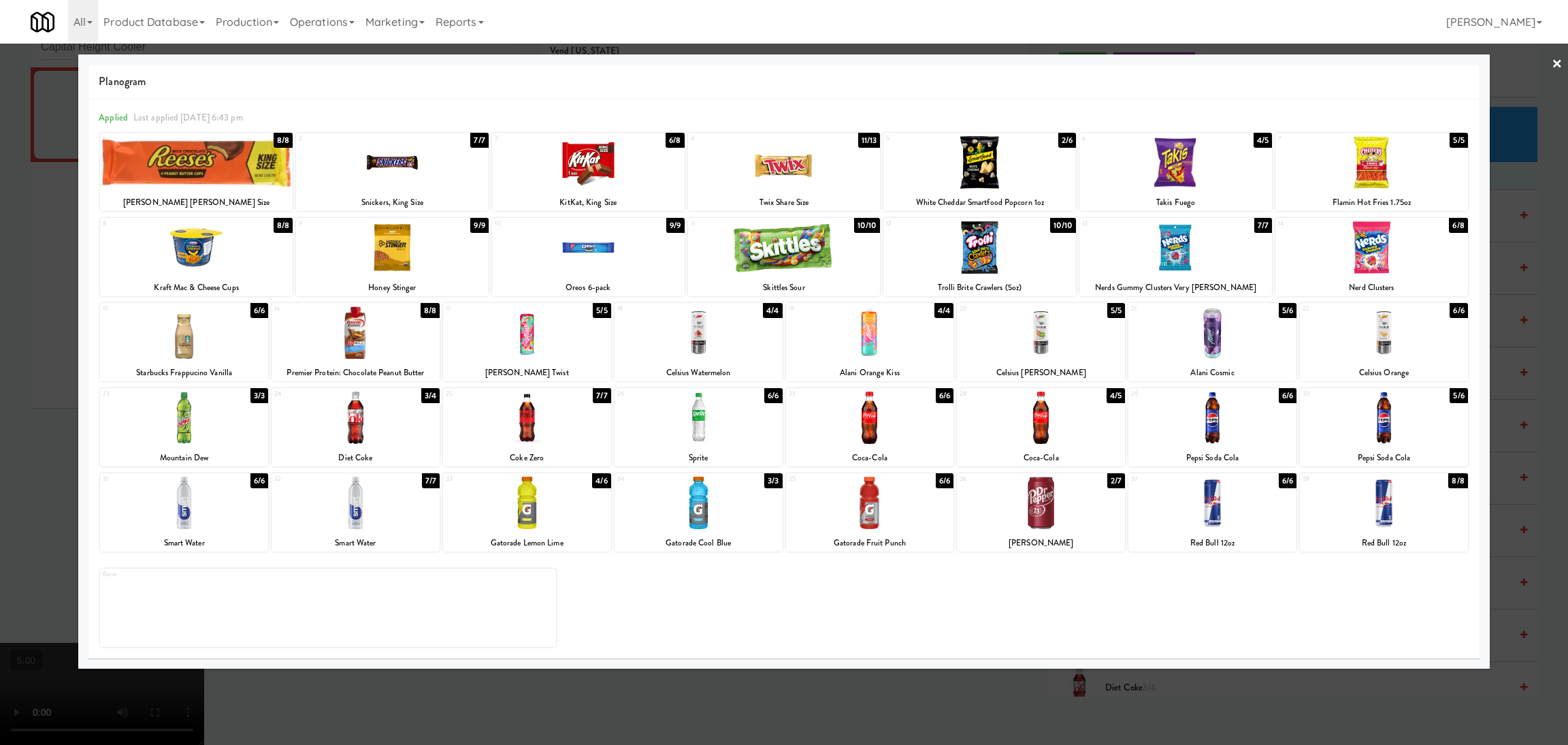
click at [0, 389] on div at bounding box center [784, 372] width 1568 height 745
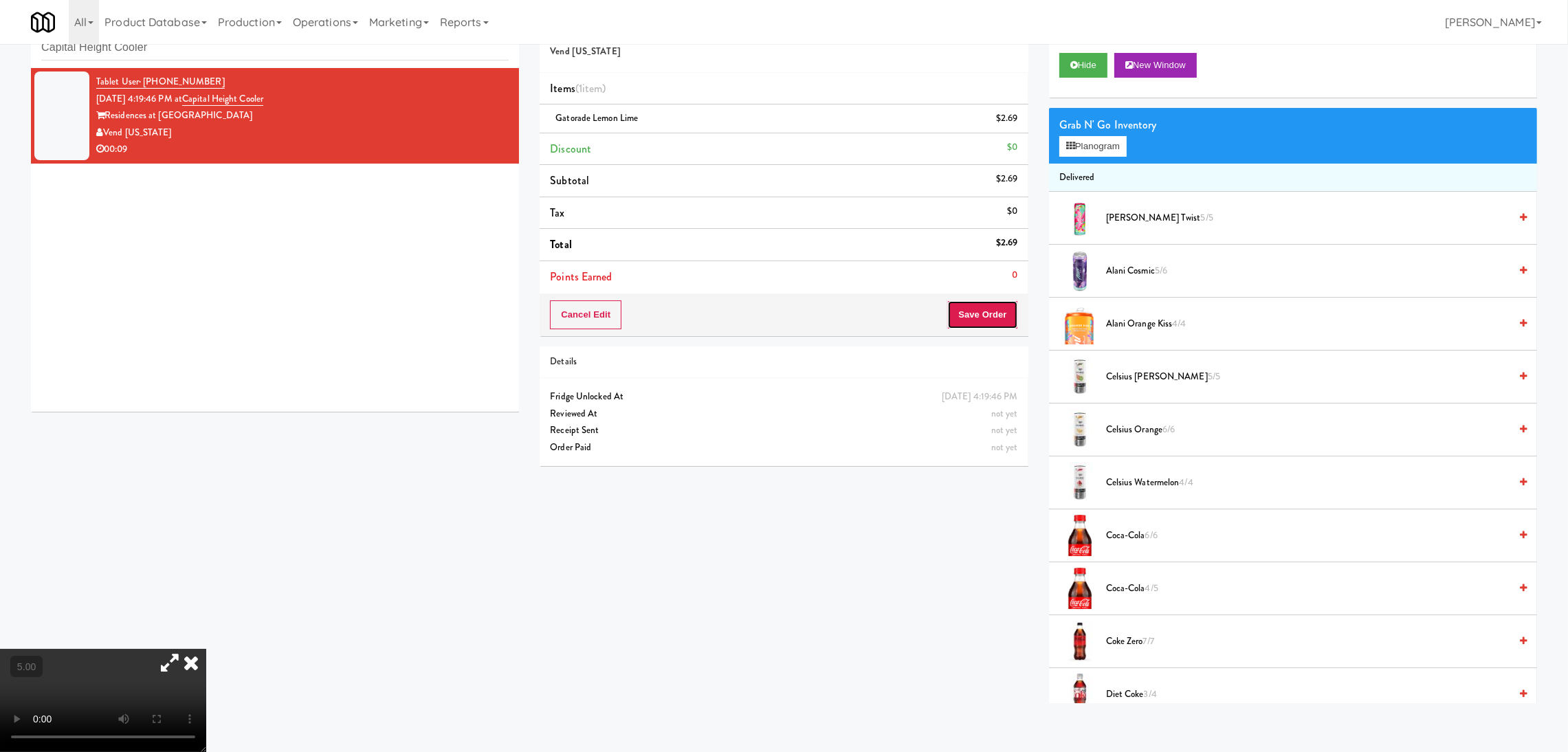
click at [972, 306] on button "Save Order" at bounding box center [983, 314] width 70 height 29
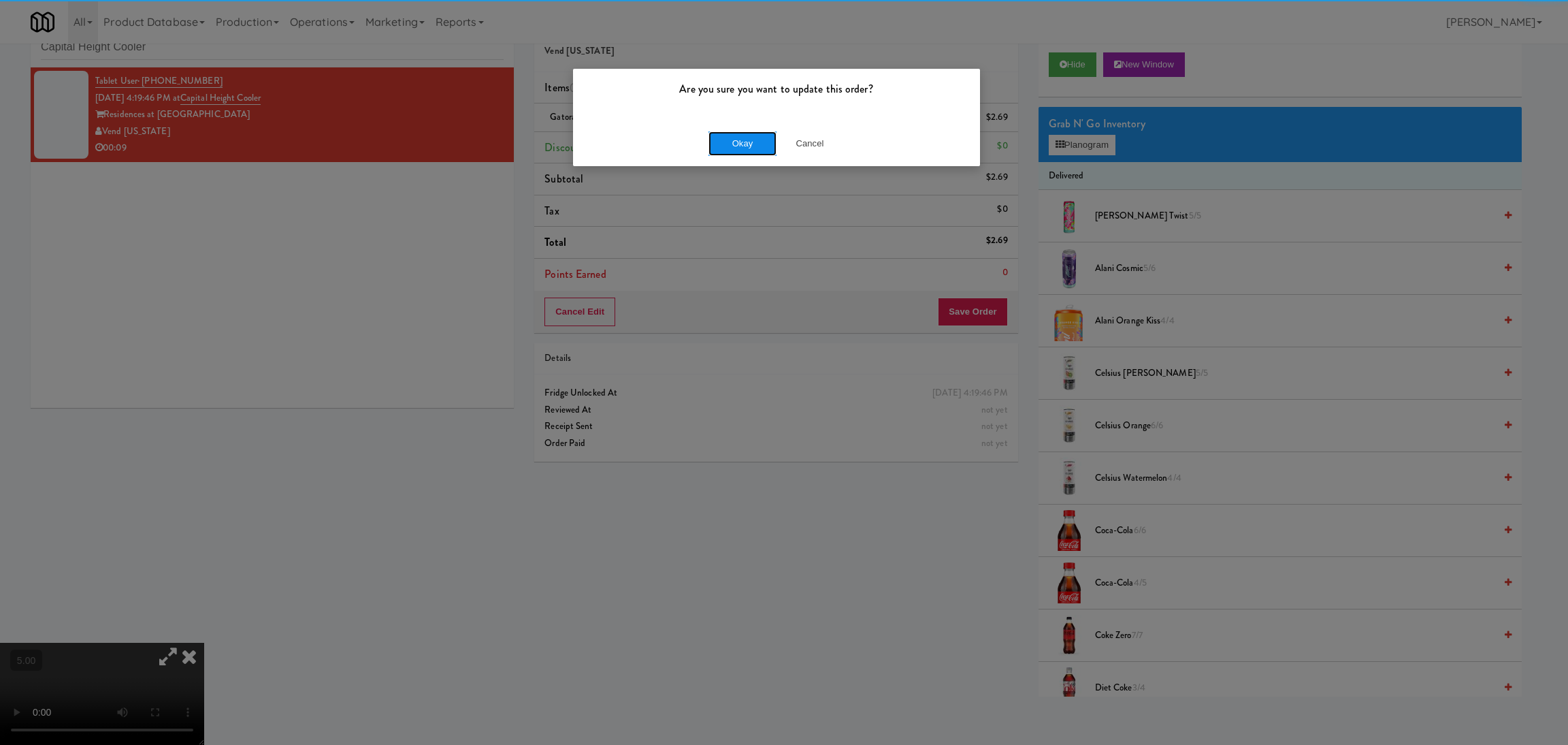
click at [741, 136] on button "Okay" at bounding box center [742, 144] width 68 height 24
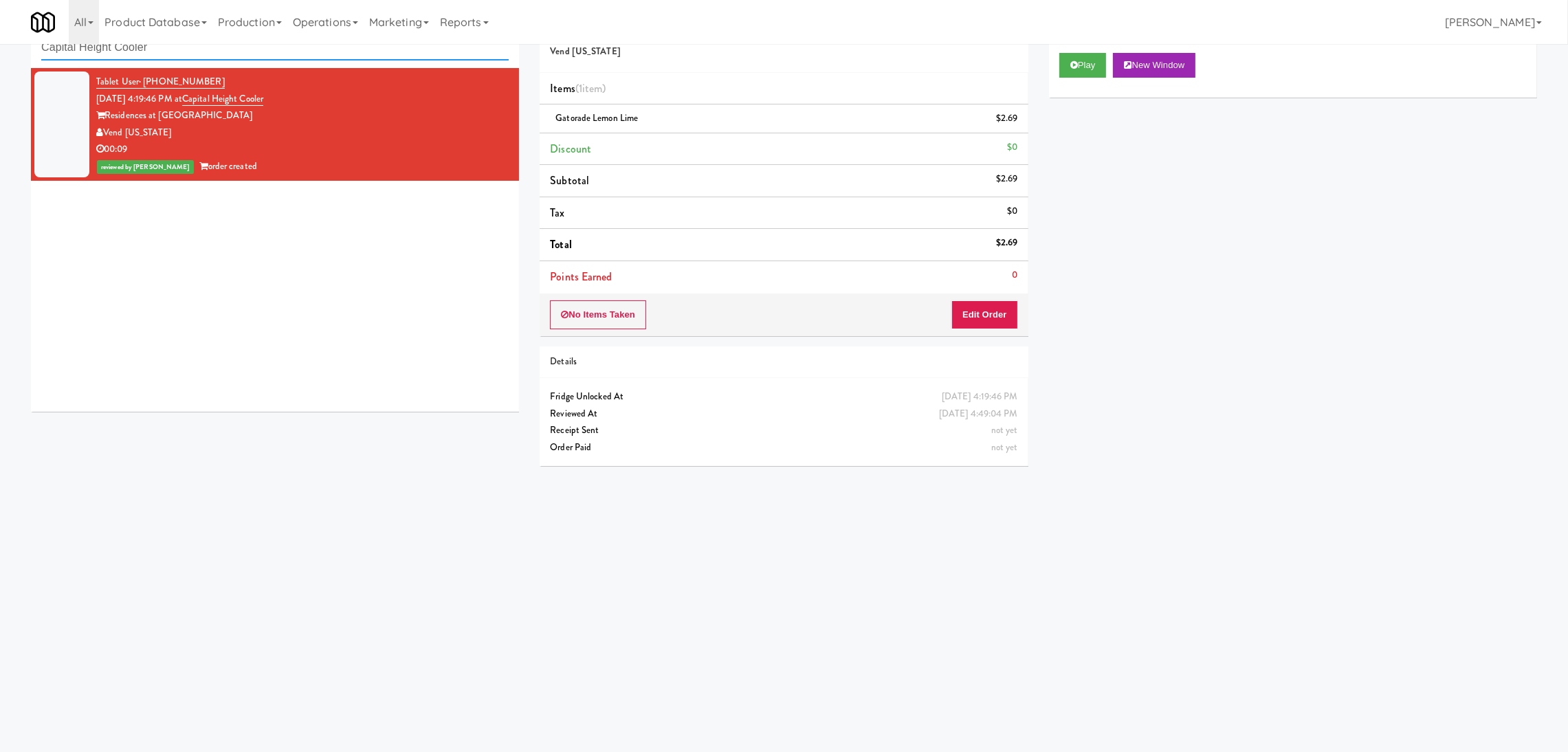
paste input "[MEDICAL_DATA] - Main Floo"
drag, startPoint x: 335, startPoint y: 46, endPoint x: 0, endPoint y: 6, distance: 337.4
click at [0, 6] on body "Are you sure you want to update this order? Okay Cancel Okay Are you sure you w…" at bounding box center [784, 377] width 1568 height 752
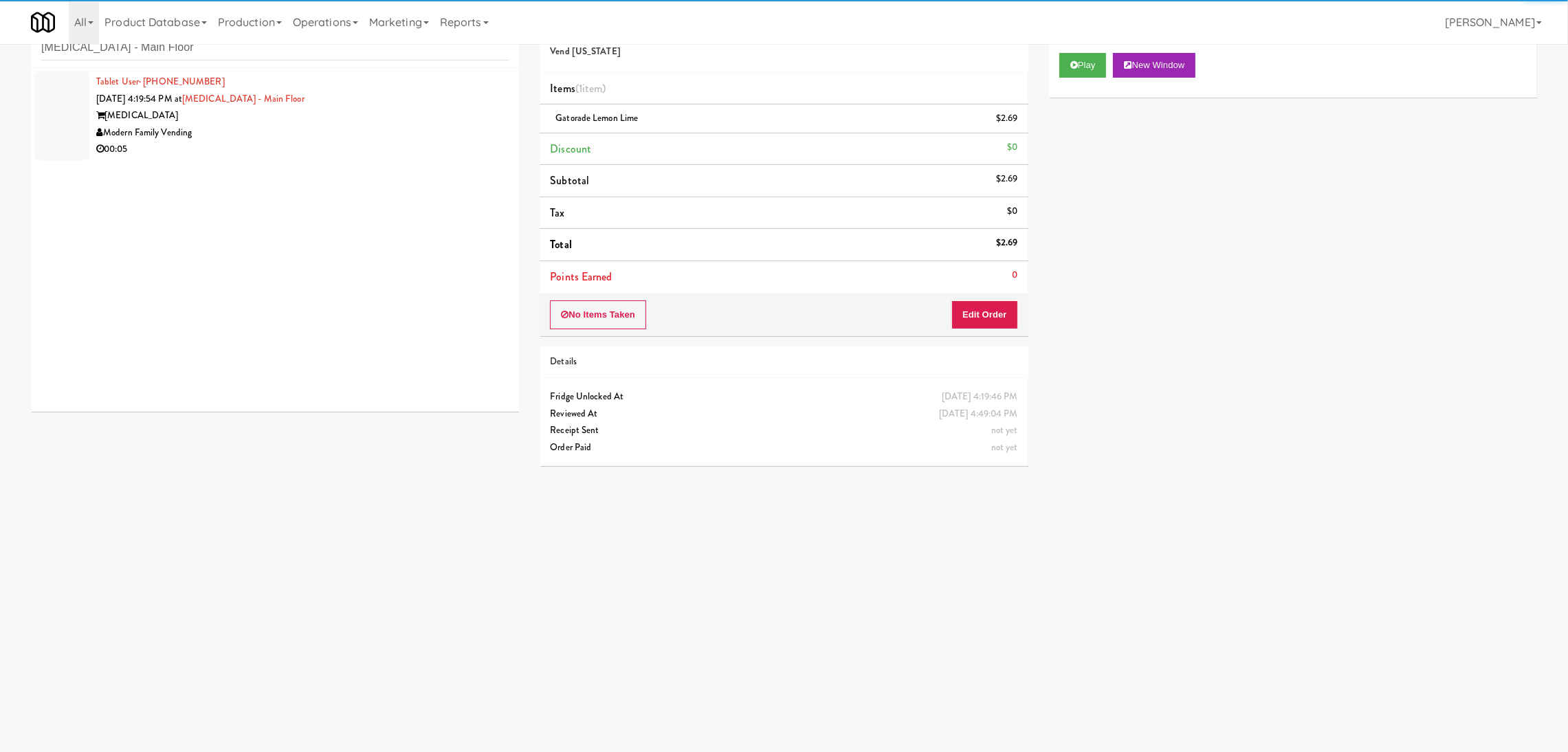
click at [361, 143] on div "00:05" at bounding box center [302, 150] width 412 height 17
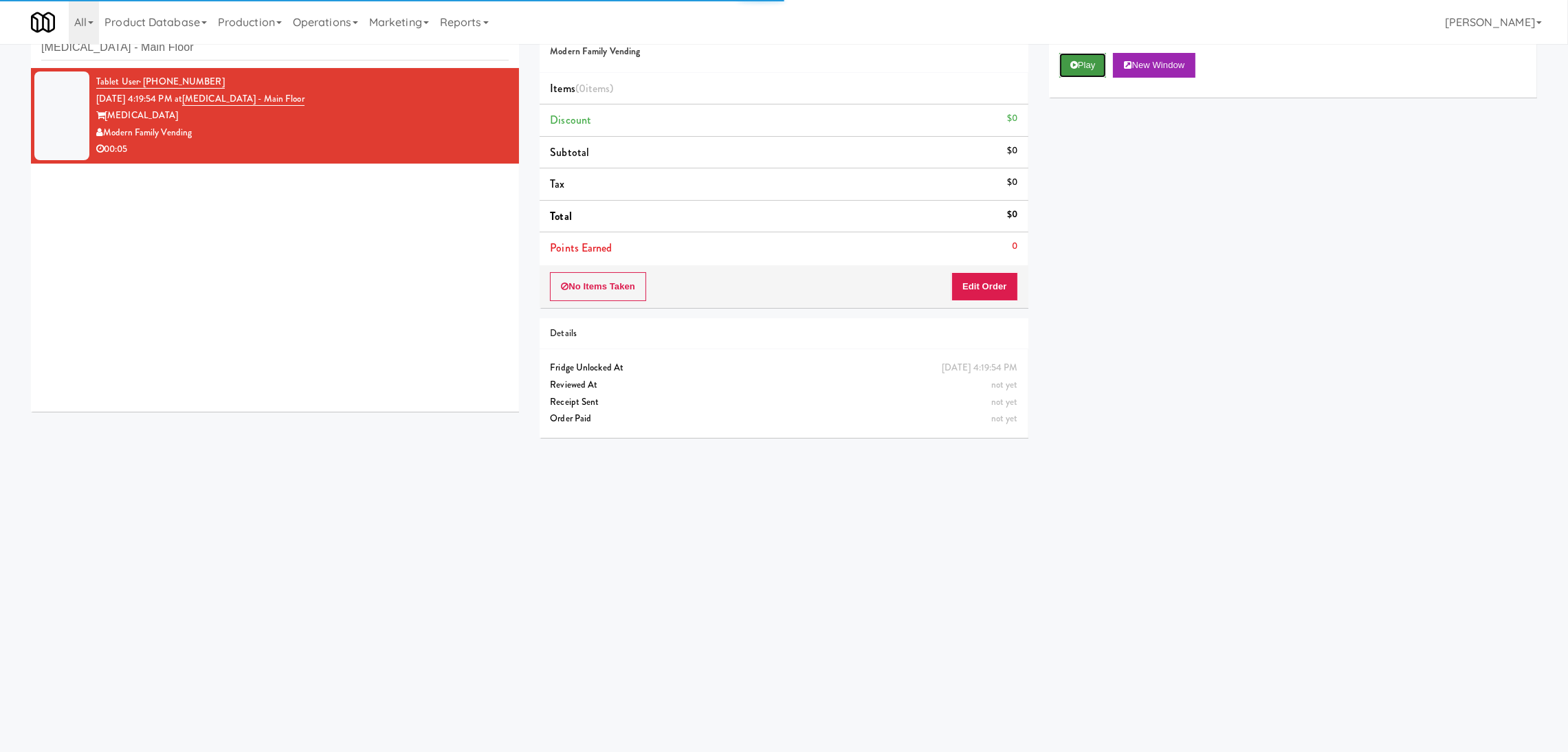
click at [1082, 73] on button "Play" at bounding box center [1083, 66] width 47 height 24
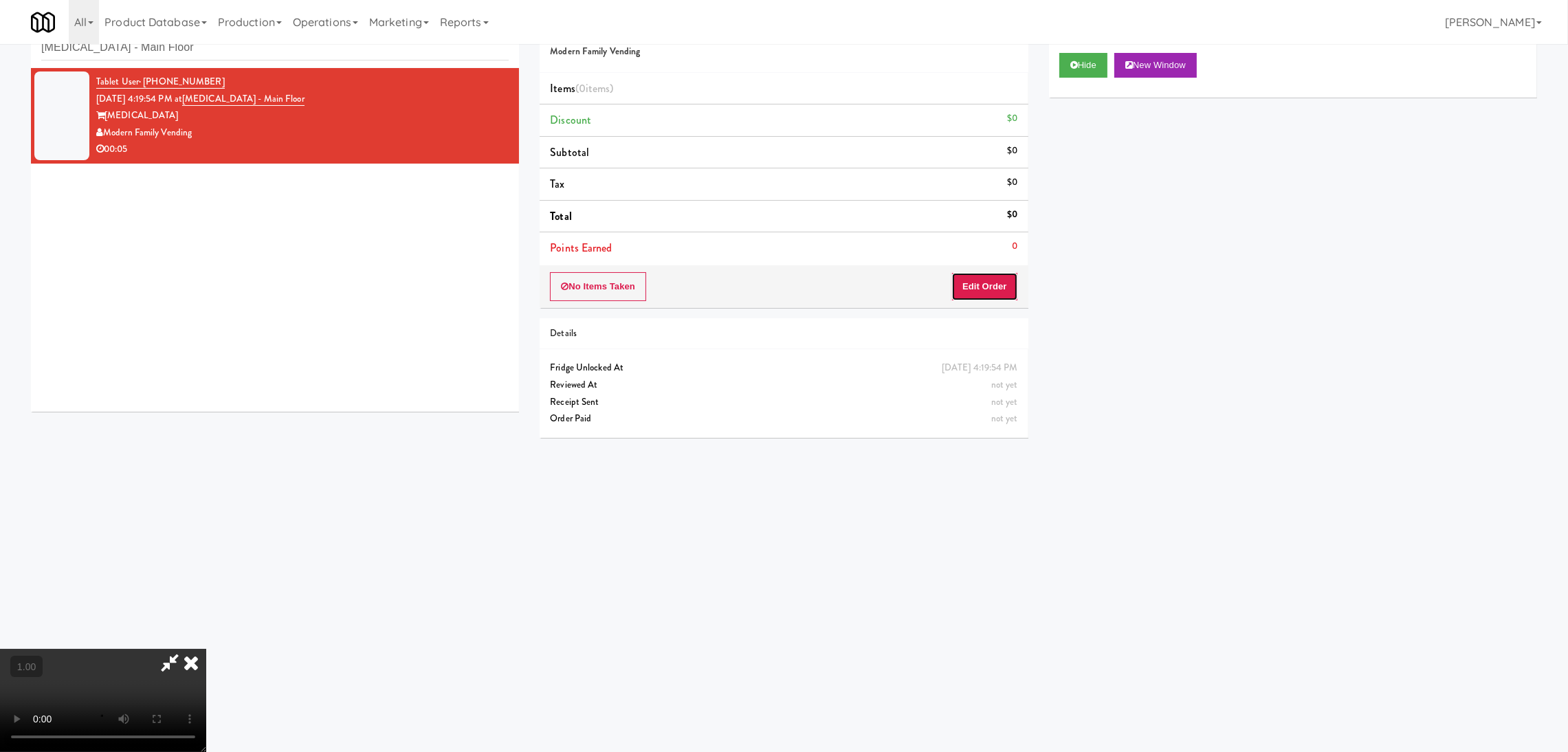
click at [1013, 286] on button "Edit Order" at bounding box center [985, 286] width 66 height 29
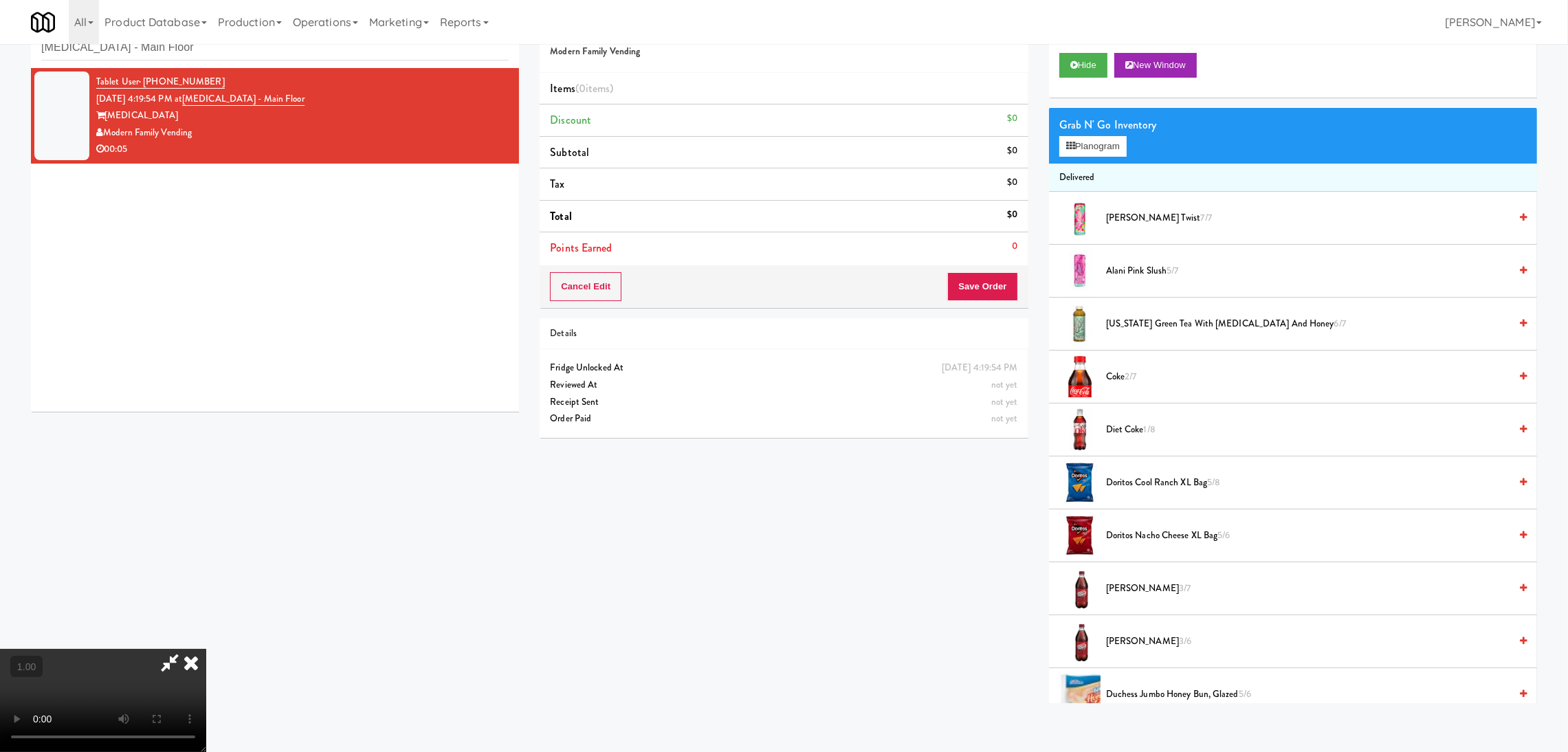
scroll to position [268, 0]
click at [1079, 157] on div "Grab N' Go Inventory Planogram" at bounding box center [1293, 136] width 488 height 56
click at [1103, 150] on button "Planogram" at bounding box center [1093, 147] width 67 height 21
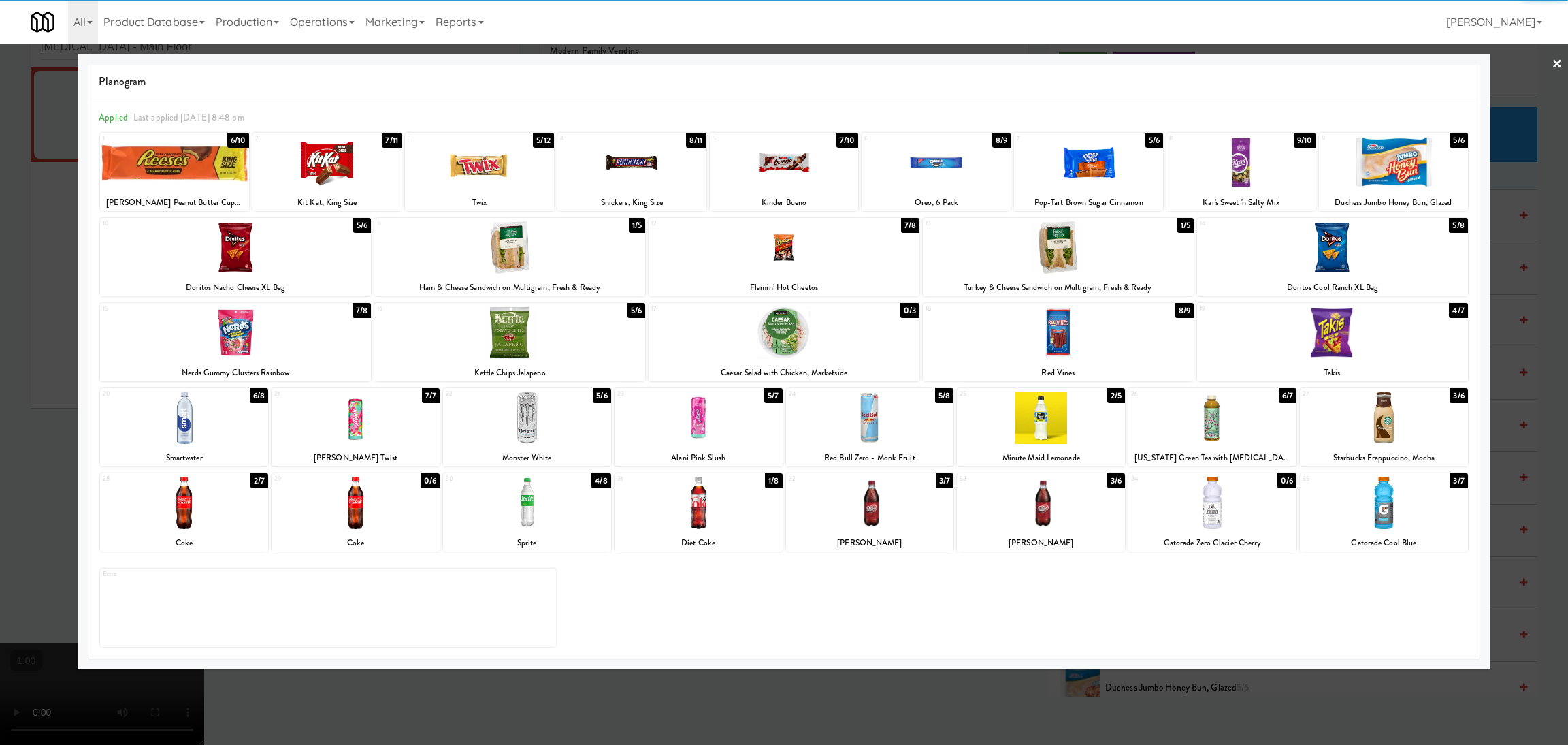
click at [534, 522] on div at bounding box center [528, 502] width 168 height 53
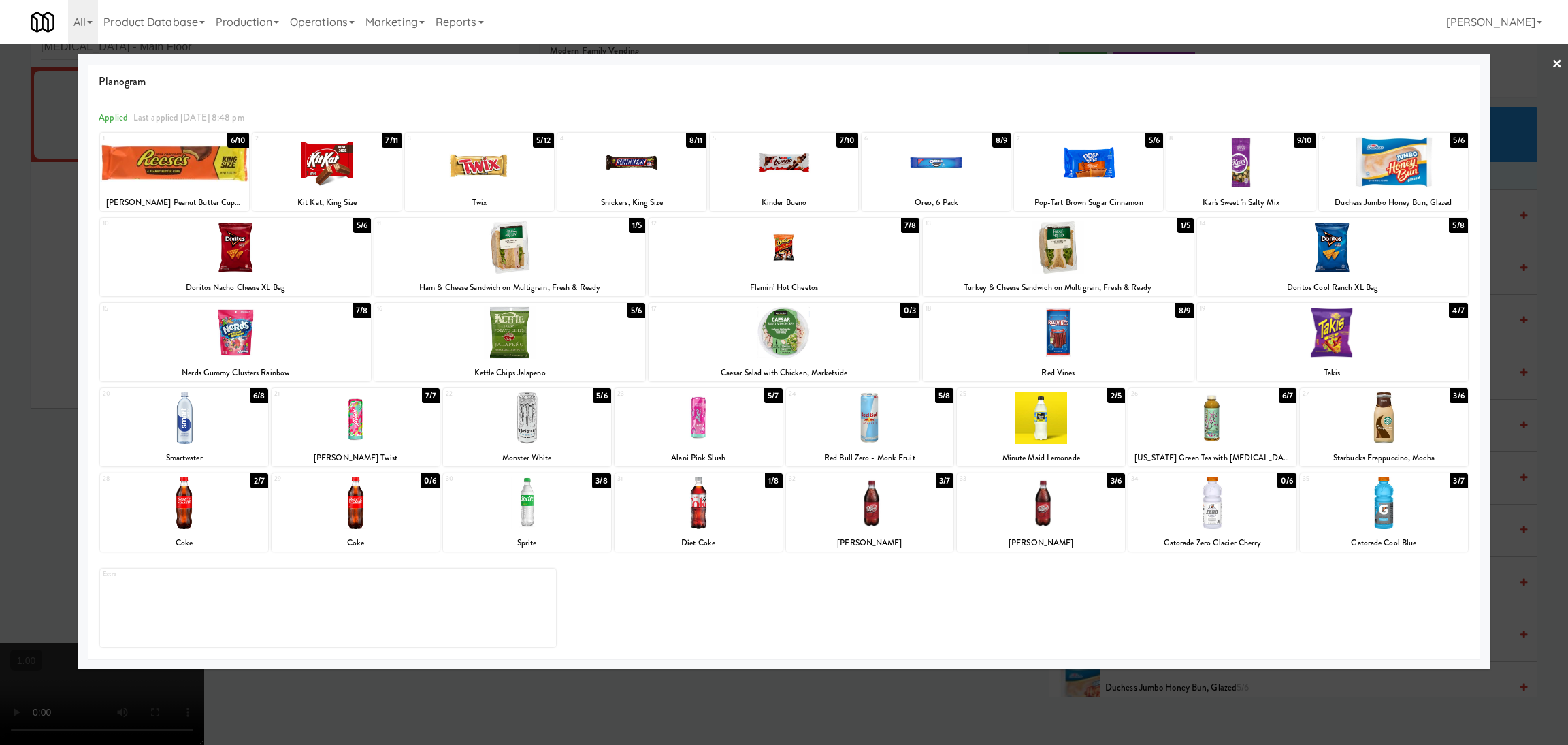
click at [0, 408] on div at bounding box center [784, 372] width 1568 height 745
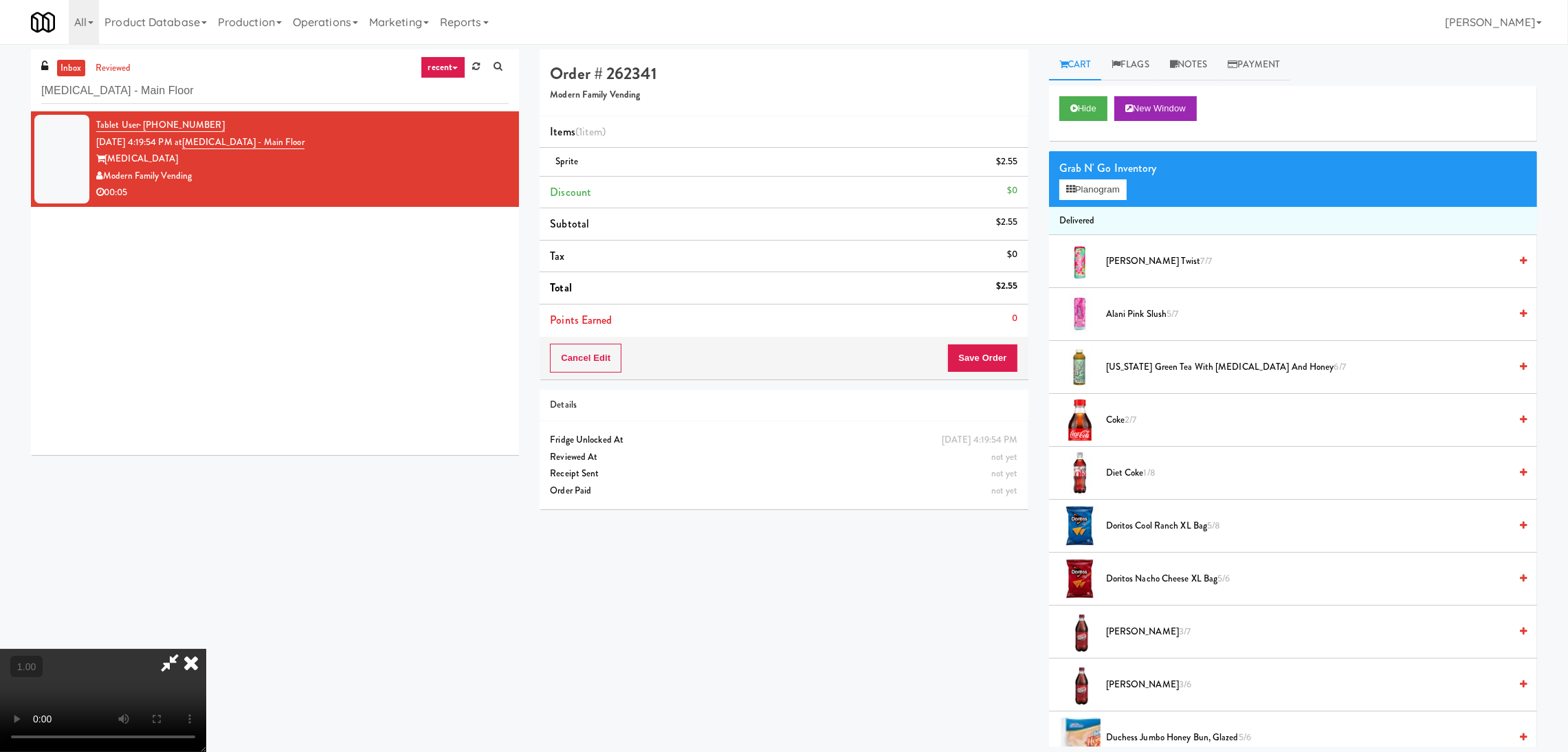
click at [206, 649] on icon at bounding box center [191, 662] width 31 height 27
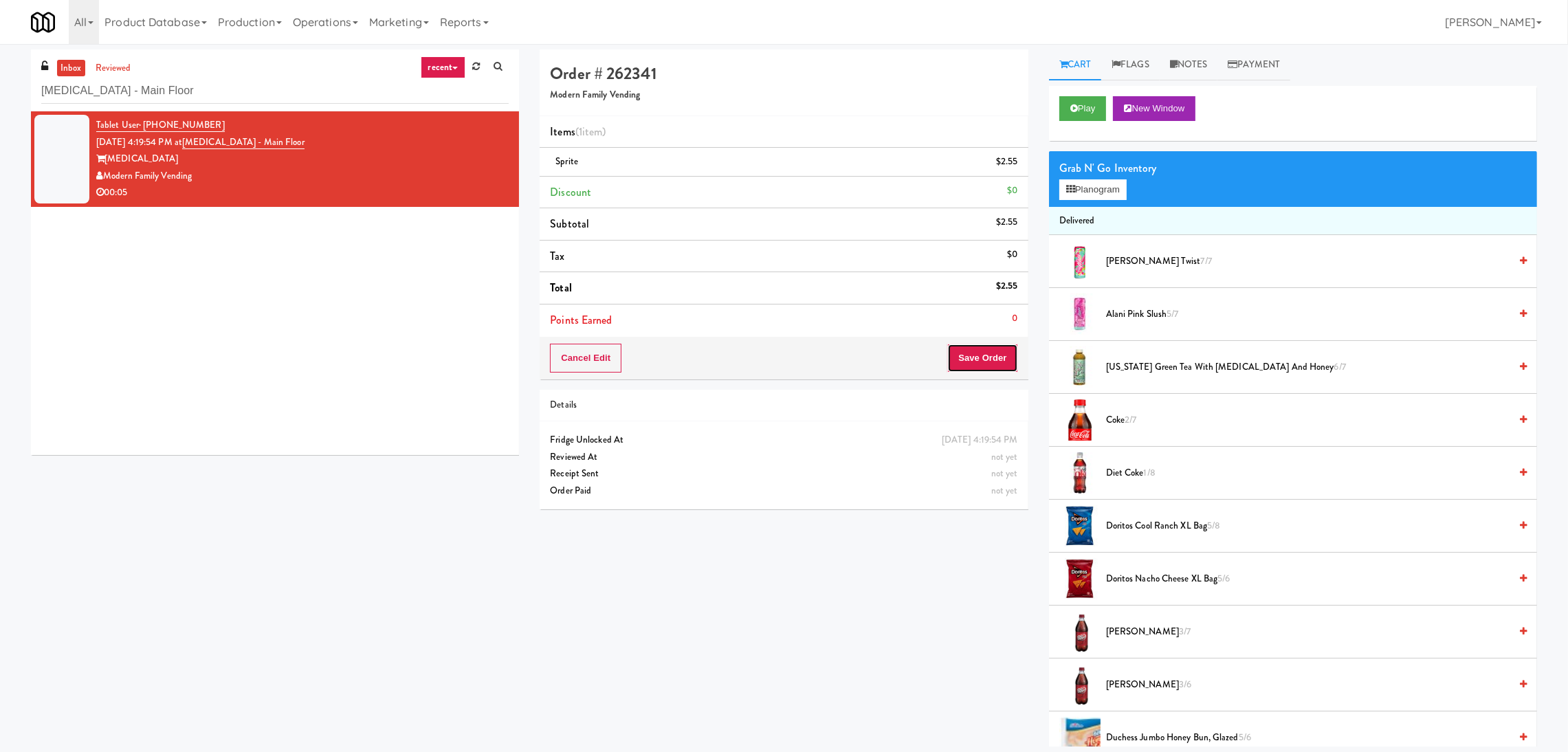
click at [1005, 355] on button "Save Order" at bounding box center [983, 358] width 70 height 29
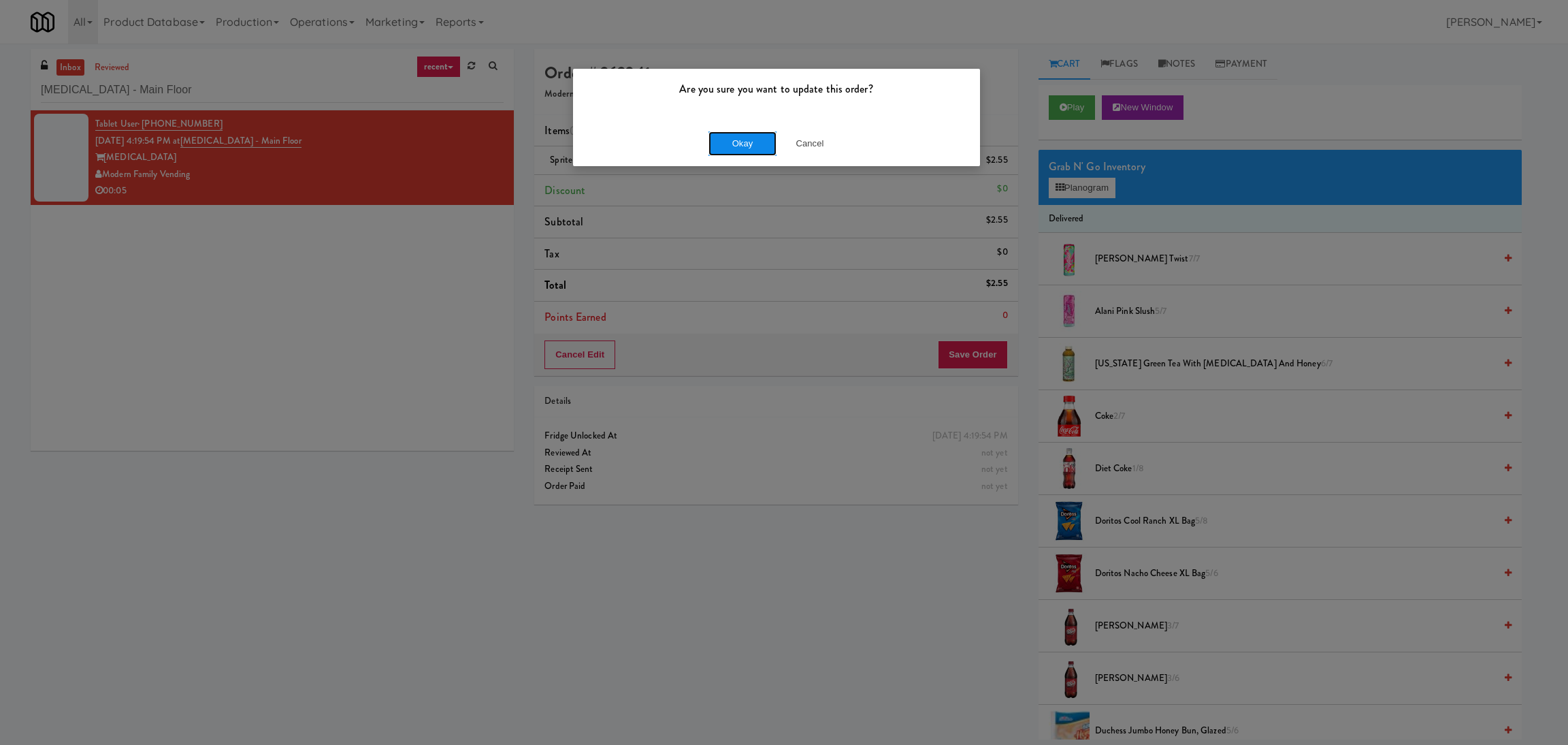
click at [734, 142] on button "Okay" at bounding box center [742, 144] width 68 height 24
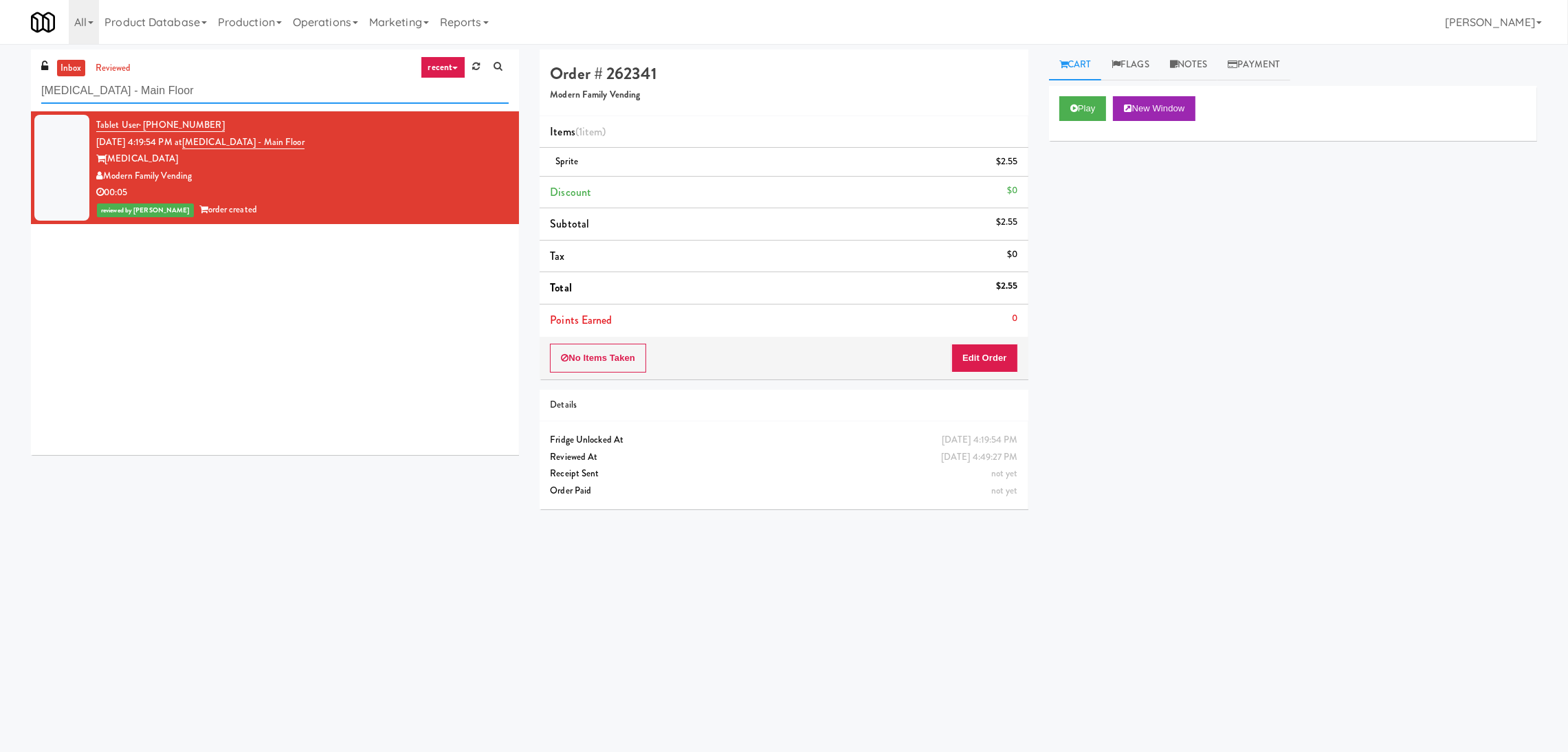
paste input "[PERSON_NAME] Center - Coole"
drag, startPoint x: 216, startPoint y: 85, endPoint x: 0, endPoint y: 71, distance: 216.5
click at [0, 71] on div "inbox reviewed recent all unclear take inventory issue suspicious failed recent…" at bounding box center [784, 325] width 1568 height 552
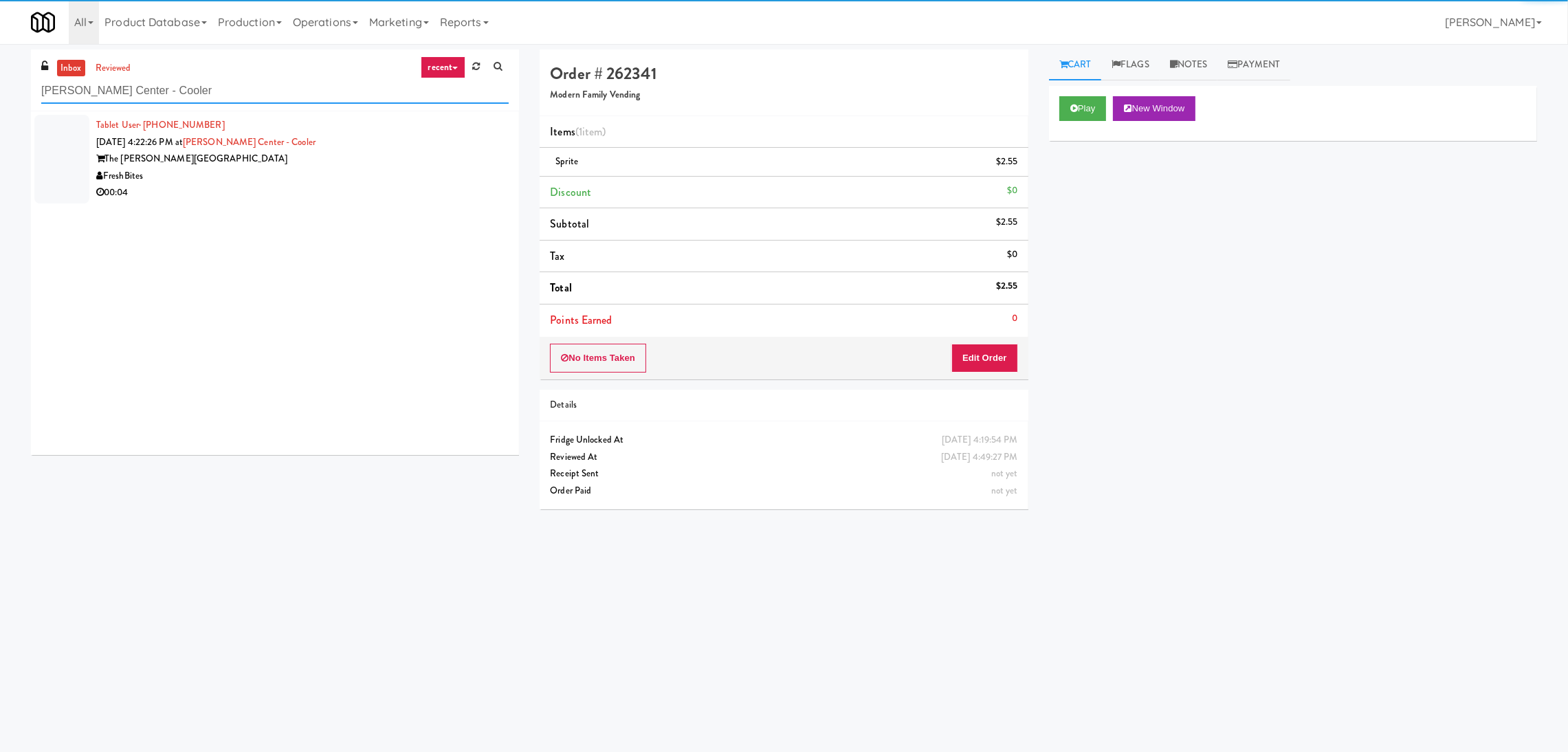
type input "[PERSON_NAME] Center - Cooler"
drag, startPoint x: 346, startPoint y: 174, endPoint x: 435, endPoint y: 178, distance: 89.1
click at [346, 174] on div "FreshBites" at bounding box center [302, 177] width 412 height 17
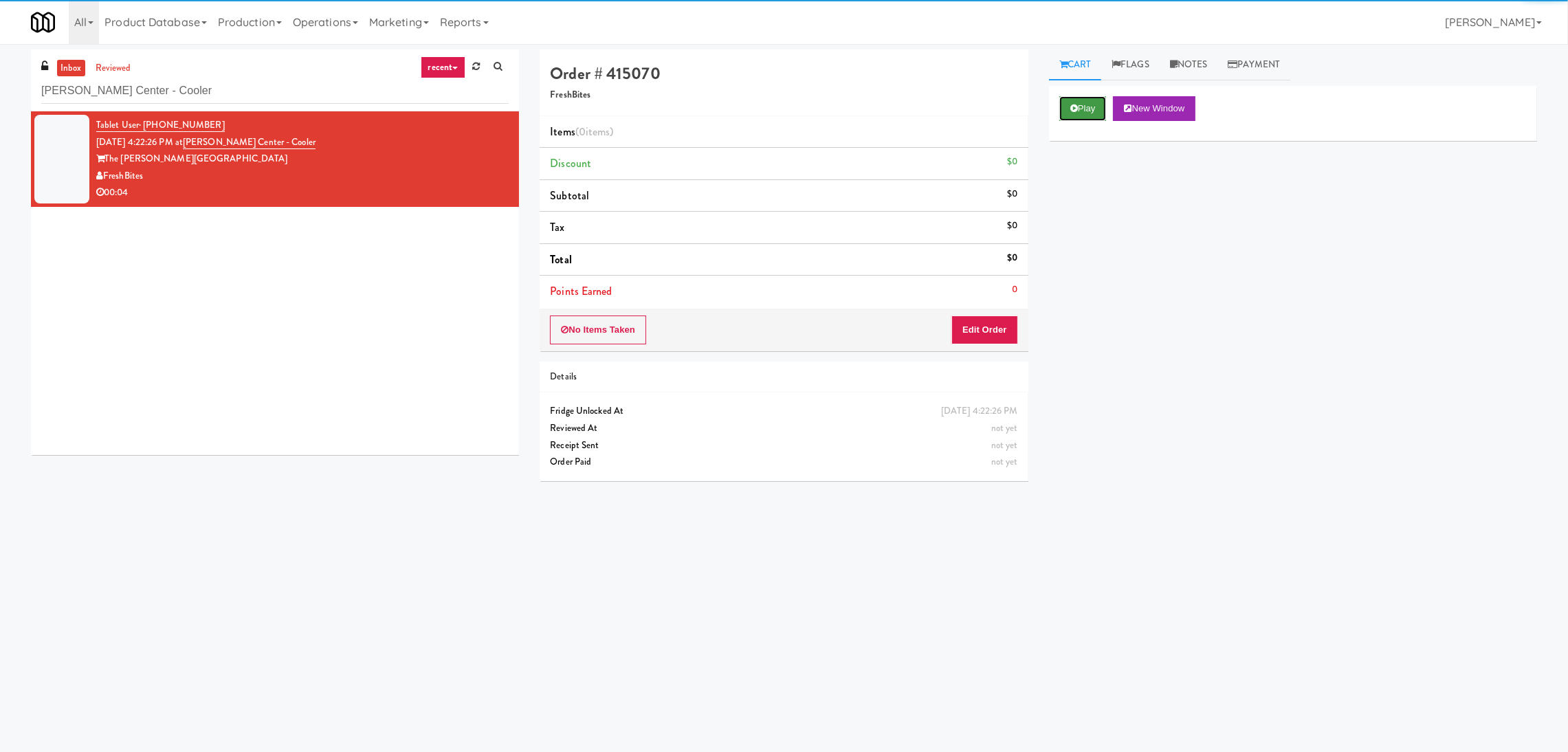
click at [1082, 102] on button "Play" at bounding box center [1083, 108] width 47 height 24
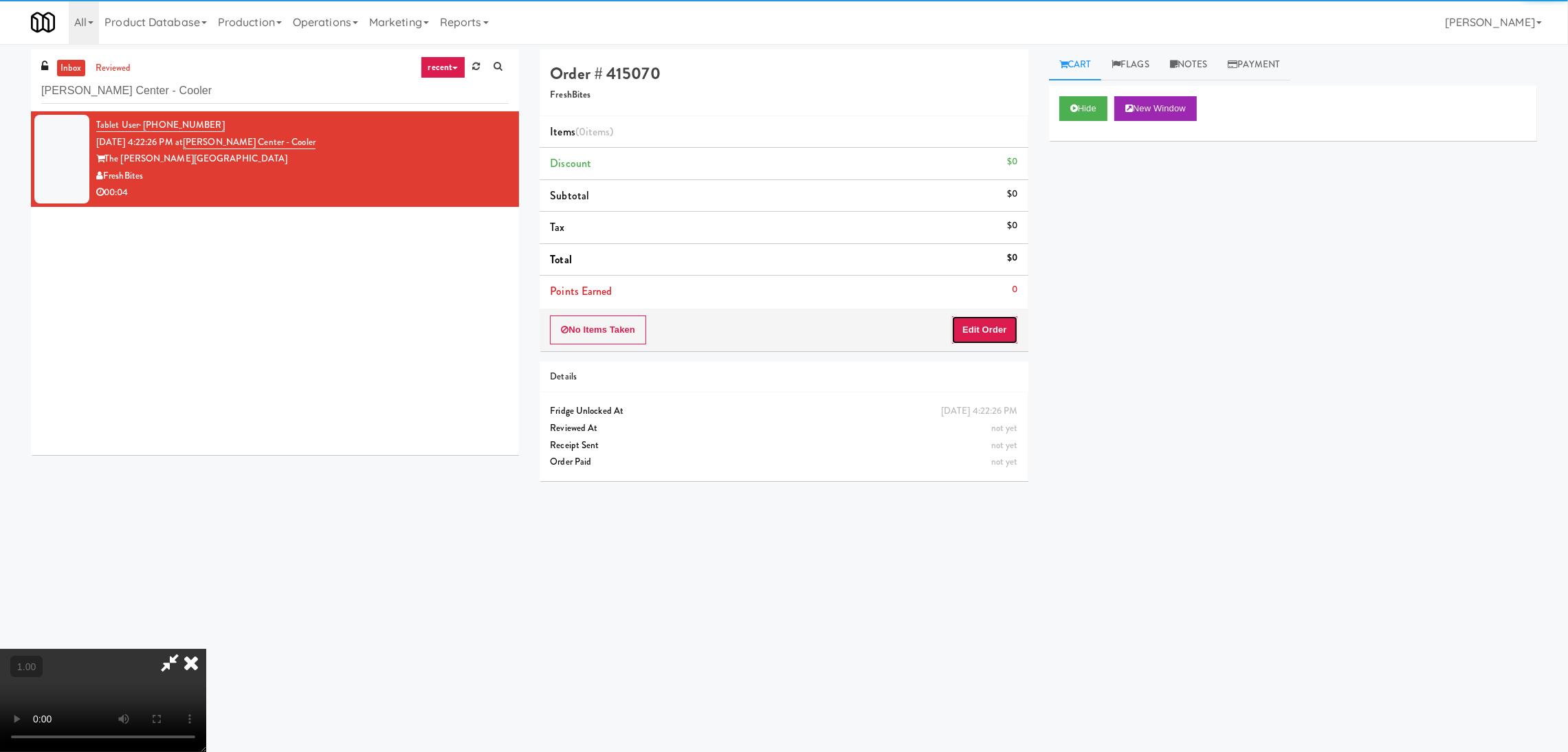
click at [984, 325] on button "Edit Order" at bounding box center [985, 330] width 66 height 29
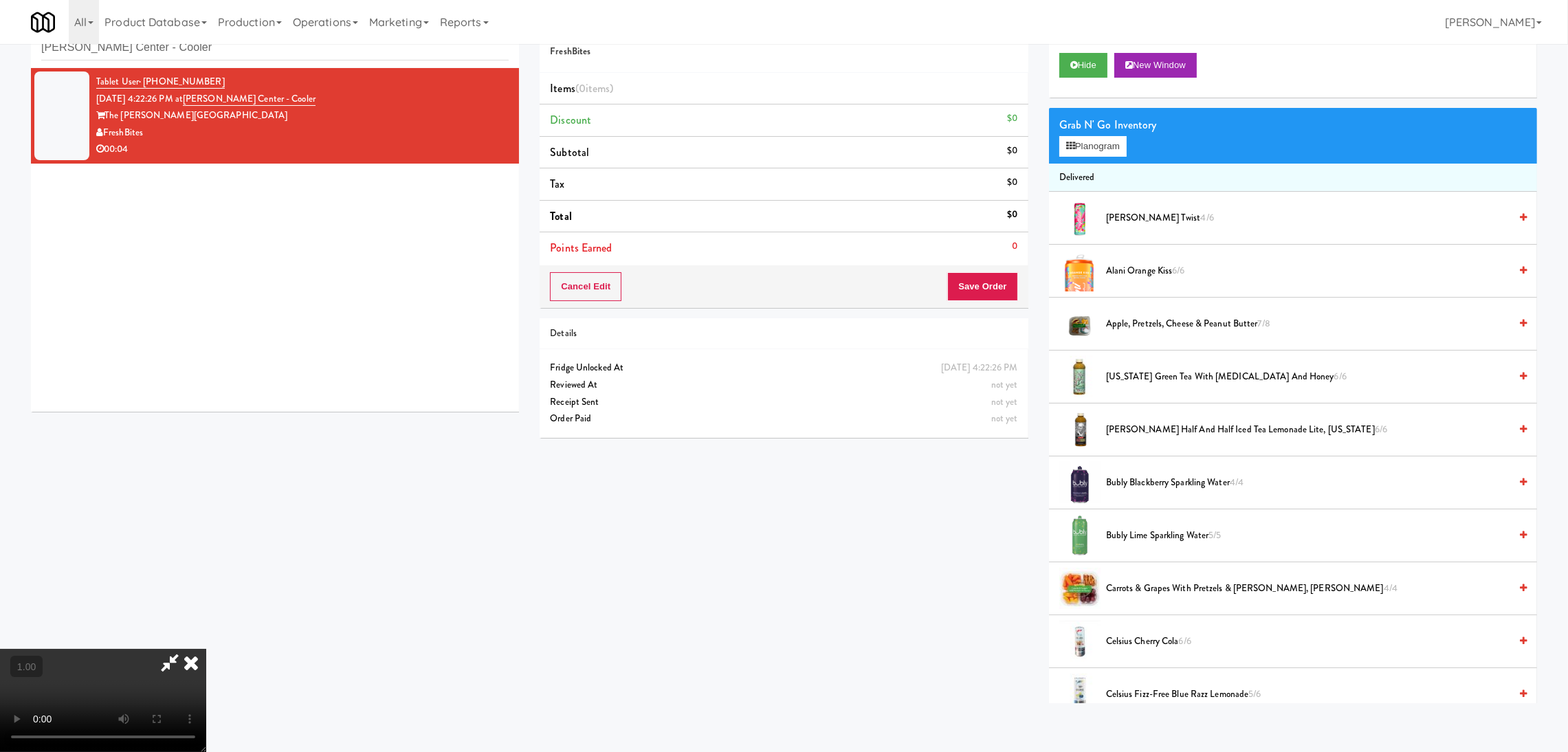
scroll to position [268, 0]
click at [206, 649] on video at bounding box center [103, 700] width 206 height 103
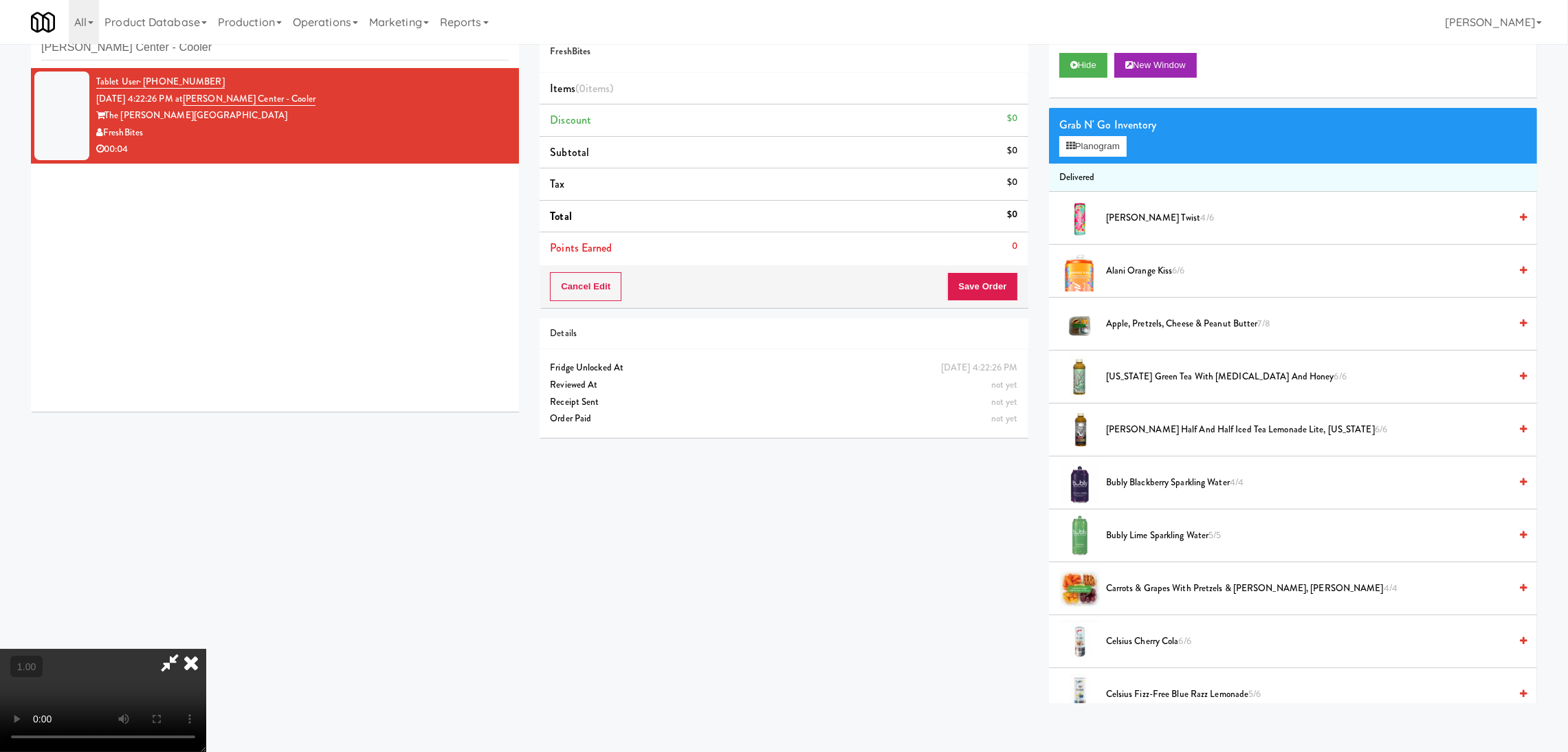
click at [206, 649] on video at bounding box center [103, 700] width 206 height 103
click at [1091, 146] on button "Planogram" at bounding box center [1093, 147] width 67 height 21
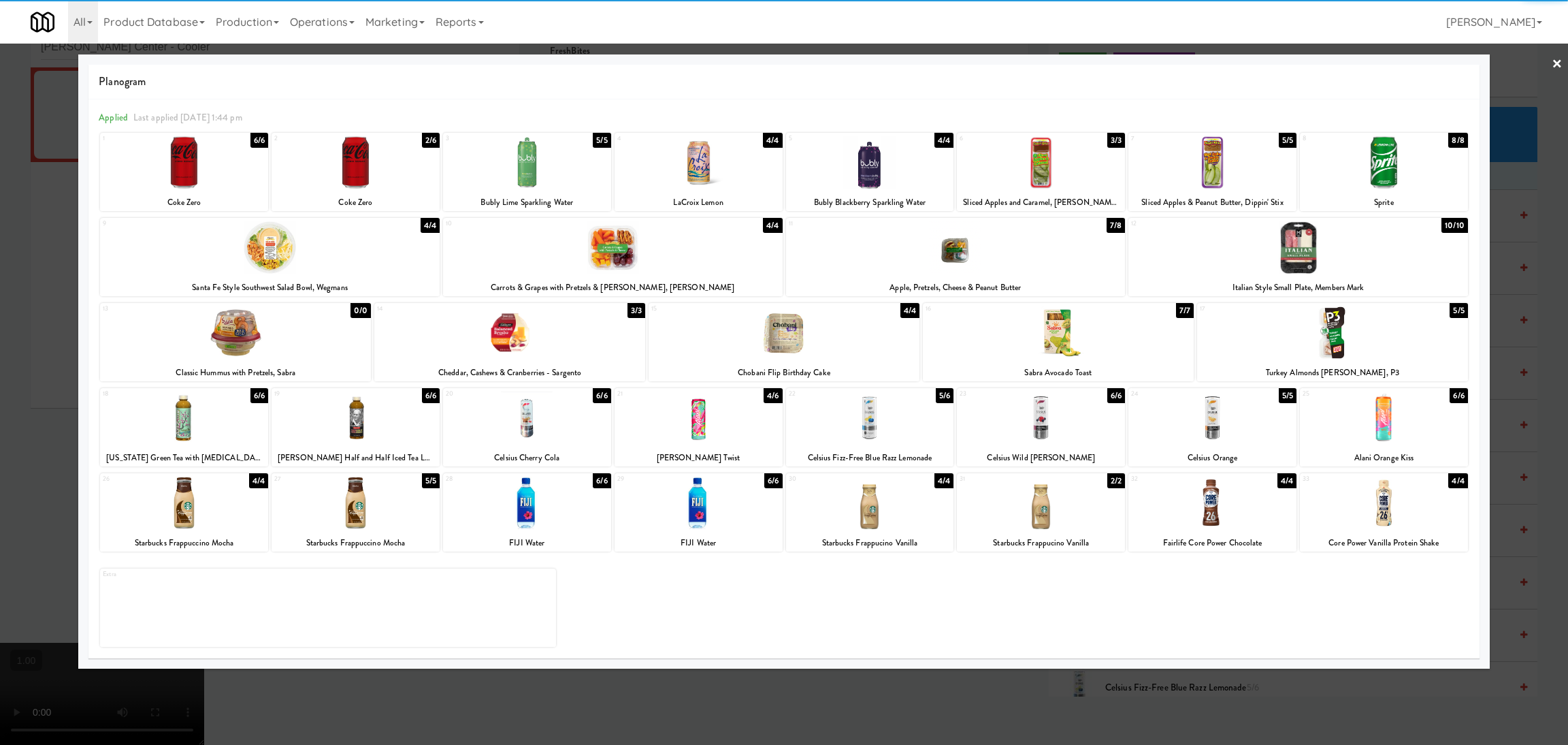
click at [722, 255] on div at bounding box center [613, 247] width 340 height 53
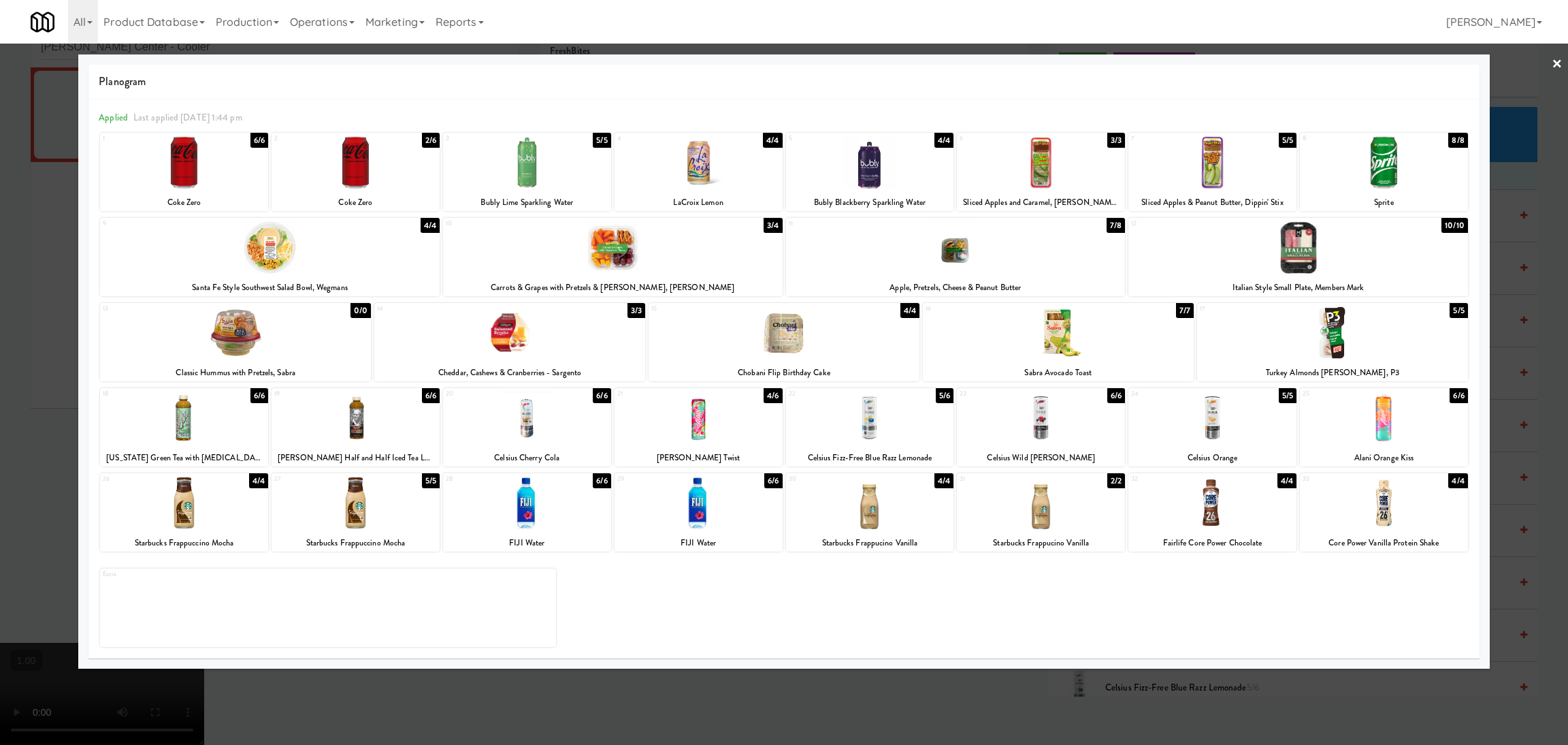
click at [0, 239] on div at bounding box center [784, 372] width 1568 height 745
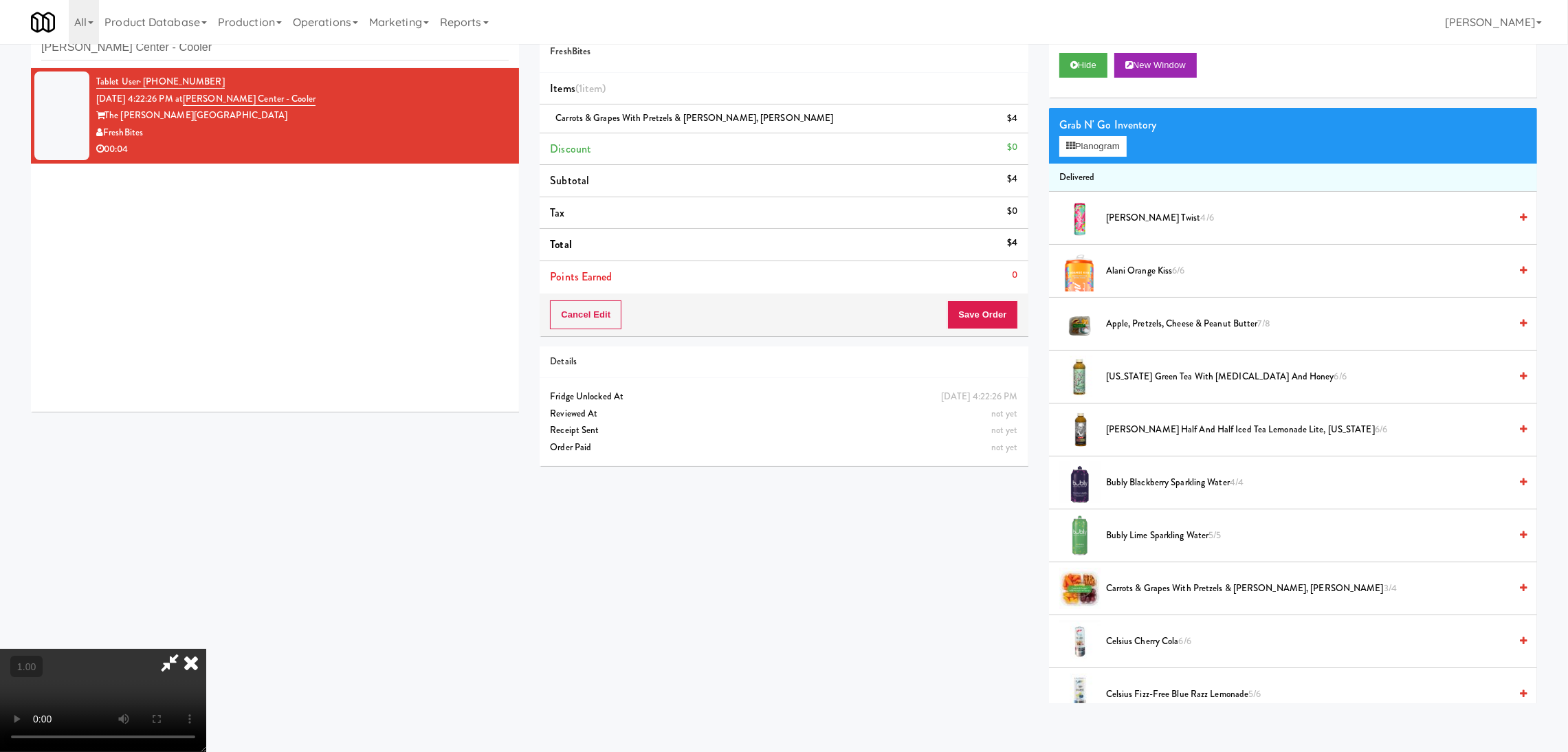
drag, startPoint x: 918, startPoint y: 50, endPoint x: 976, endPoint y: 167, distance: 130.6
click at [206, 649] on icon at bounding box center [191, 662] width 31 height 27
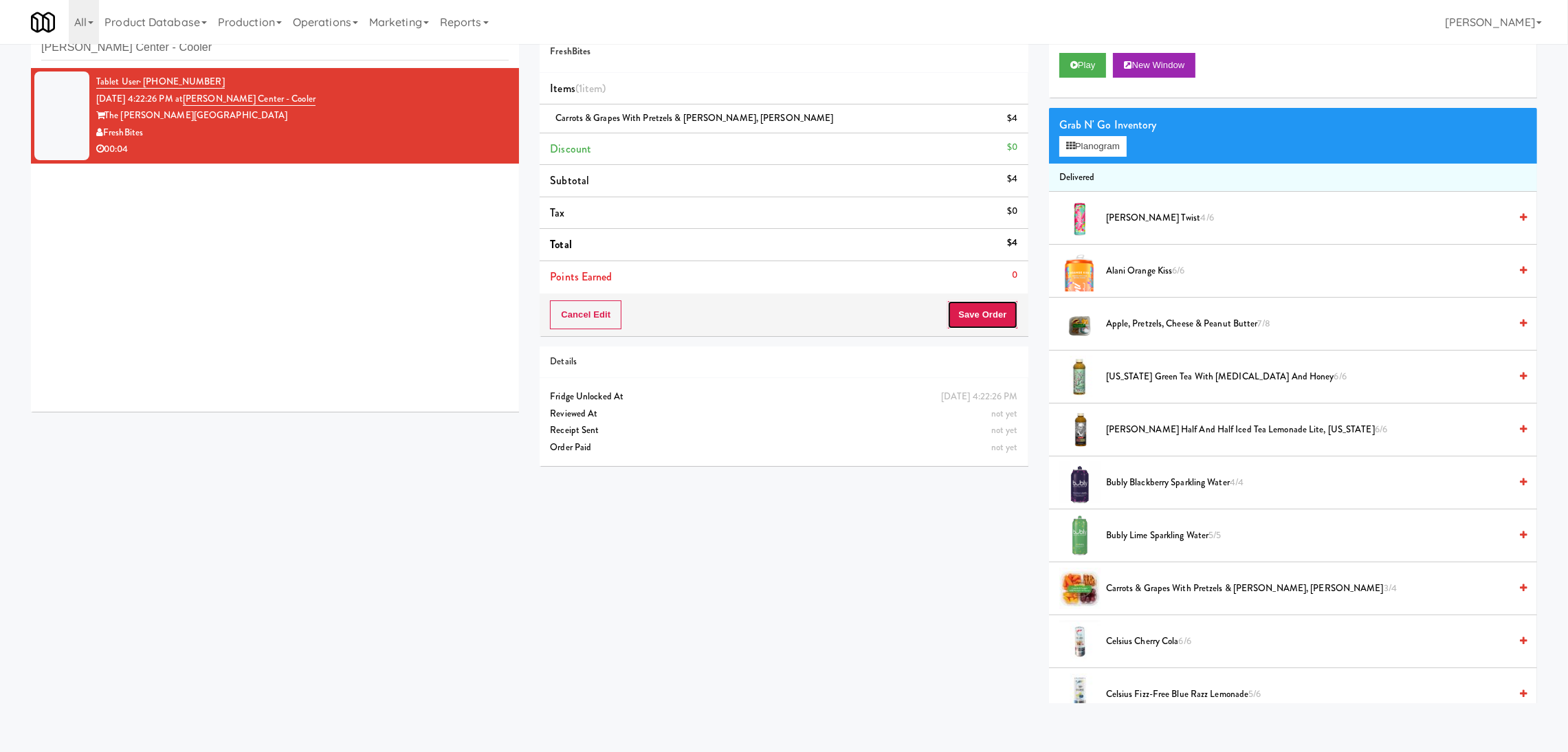
click at [999, 319] on button "Save Order" at bounding box center [983, 314] width 70 height 29
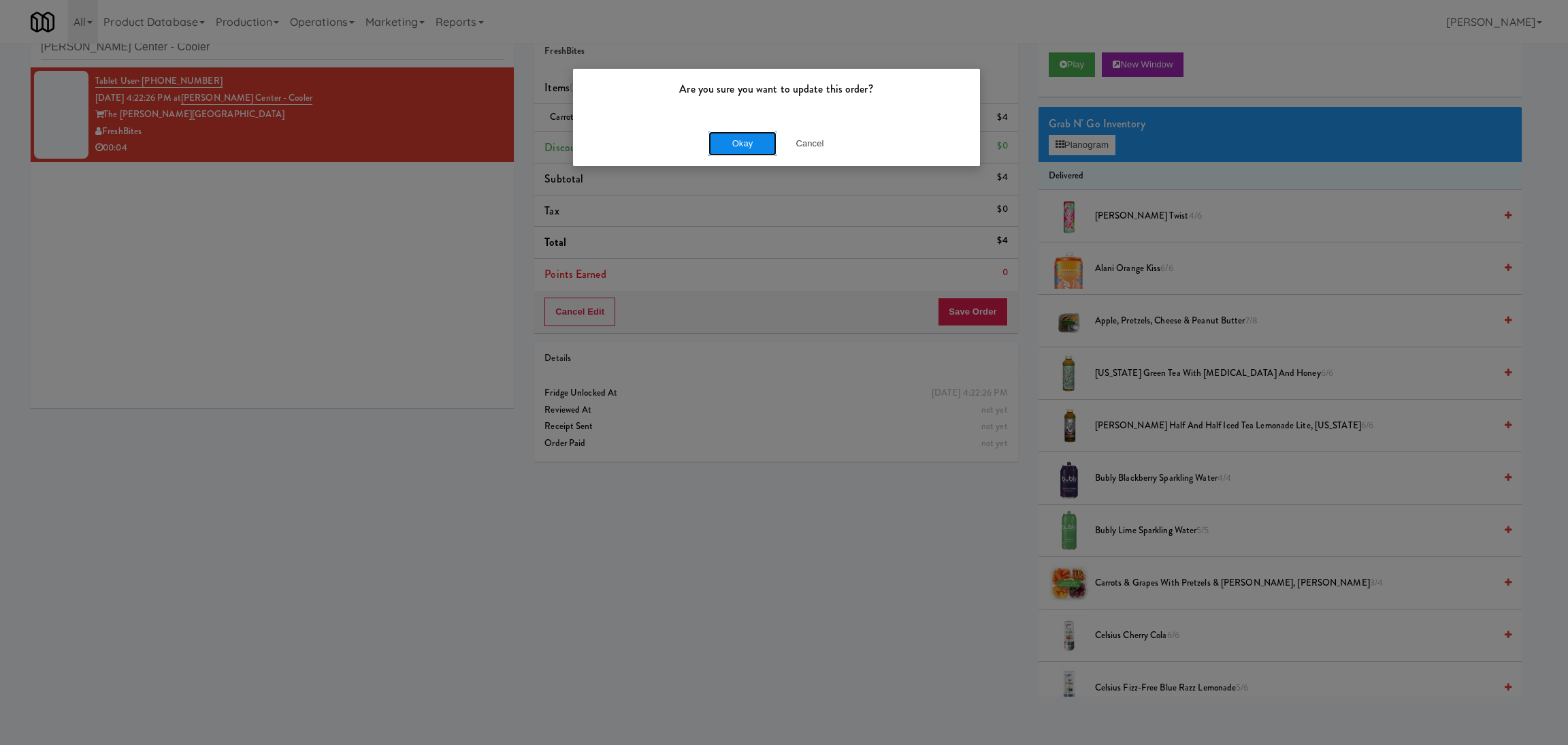
click at [729, 139] on button "Okay" at bounding box center [742, 144] width 68 height 24
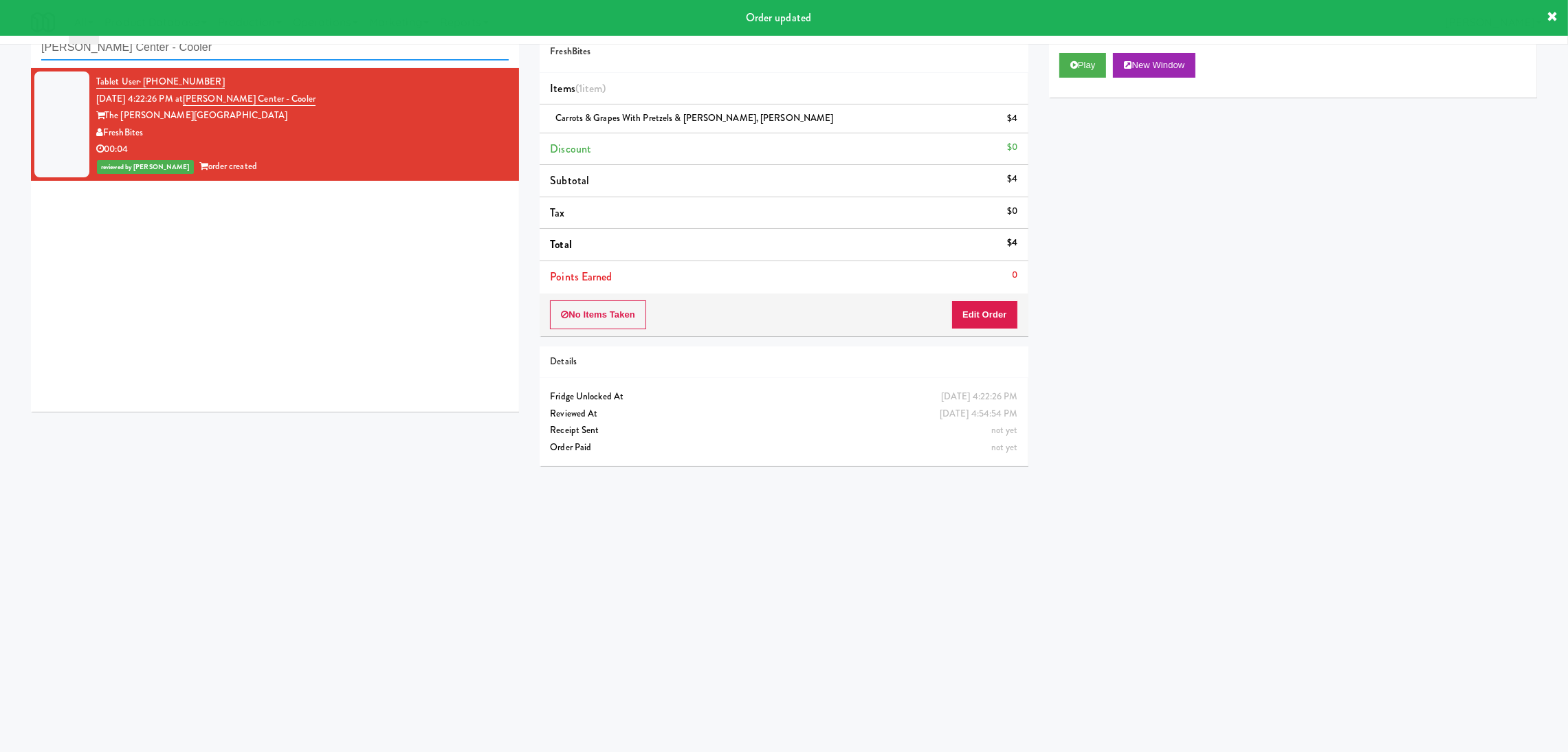
paste input "1730 N [PERSON_NAME] -Left - Ambient"
drag, startPoint x: 332, startPoint y: 50, endPoint x: 0, endPoint y: 43, distance: 332.1
click at [0, 43] on body "Order updated Are you sure you want to update this order? Okay Cancel Okay Are …" at bounding box center [784, 377] width 1568 height 752
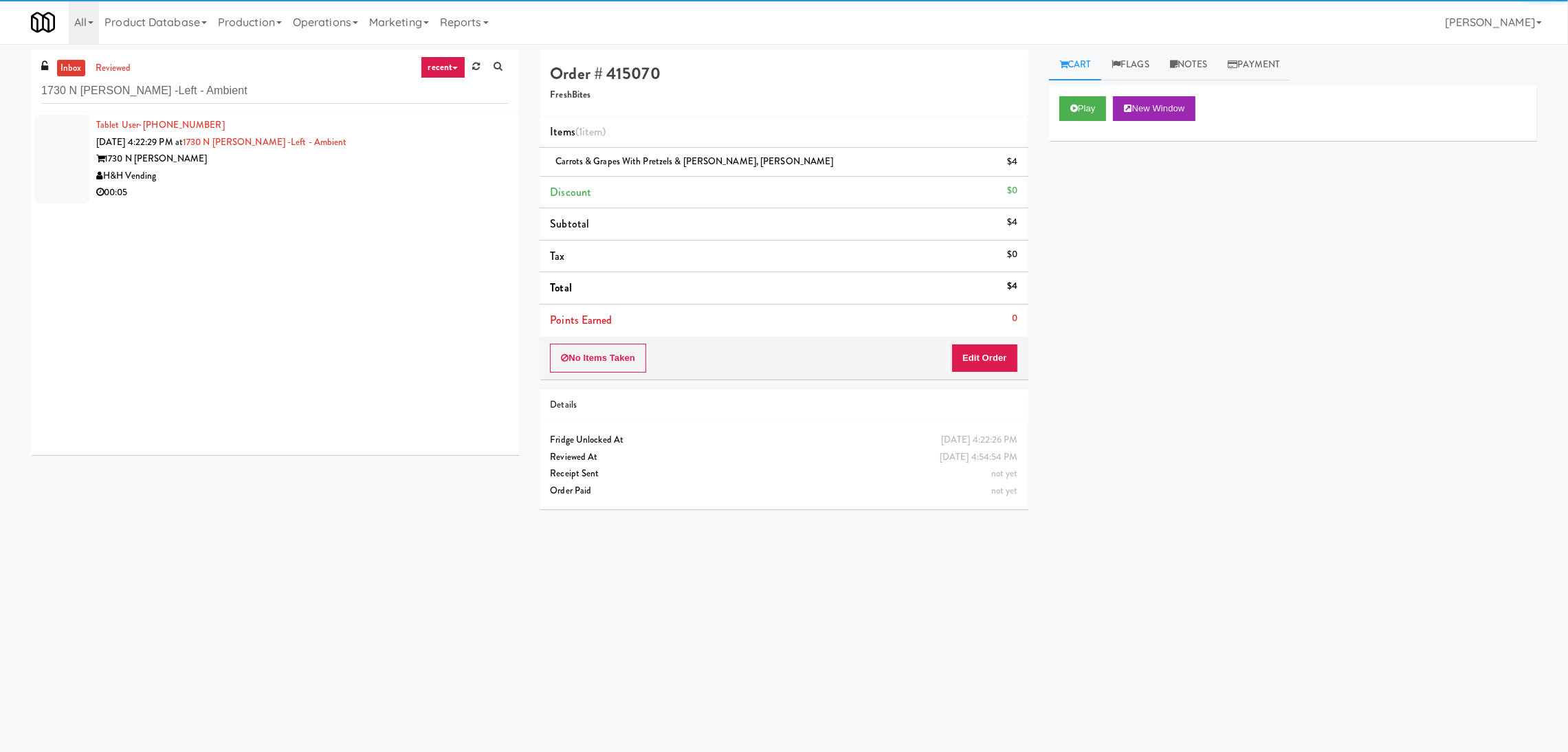
drag, startPoint x: 386, startPoint y: 212, endPoint x: 420, endPoint y: 166, distance: 57.2
click at [411, 166] on div "1730 N [PERSON_NAME]" at bounding box center [302, 159] width 412 height 17
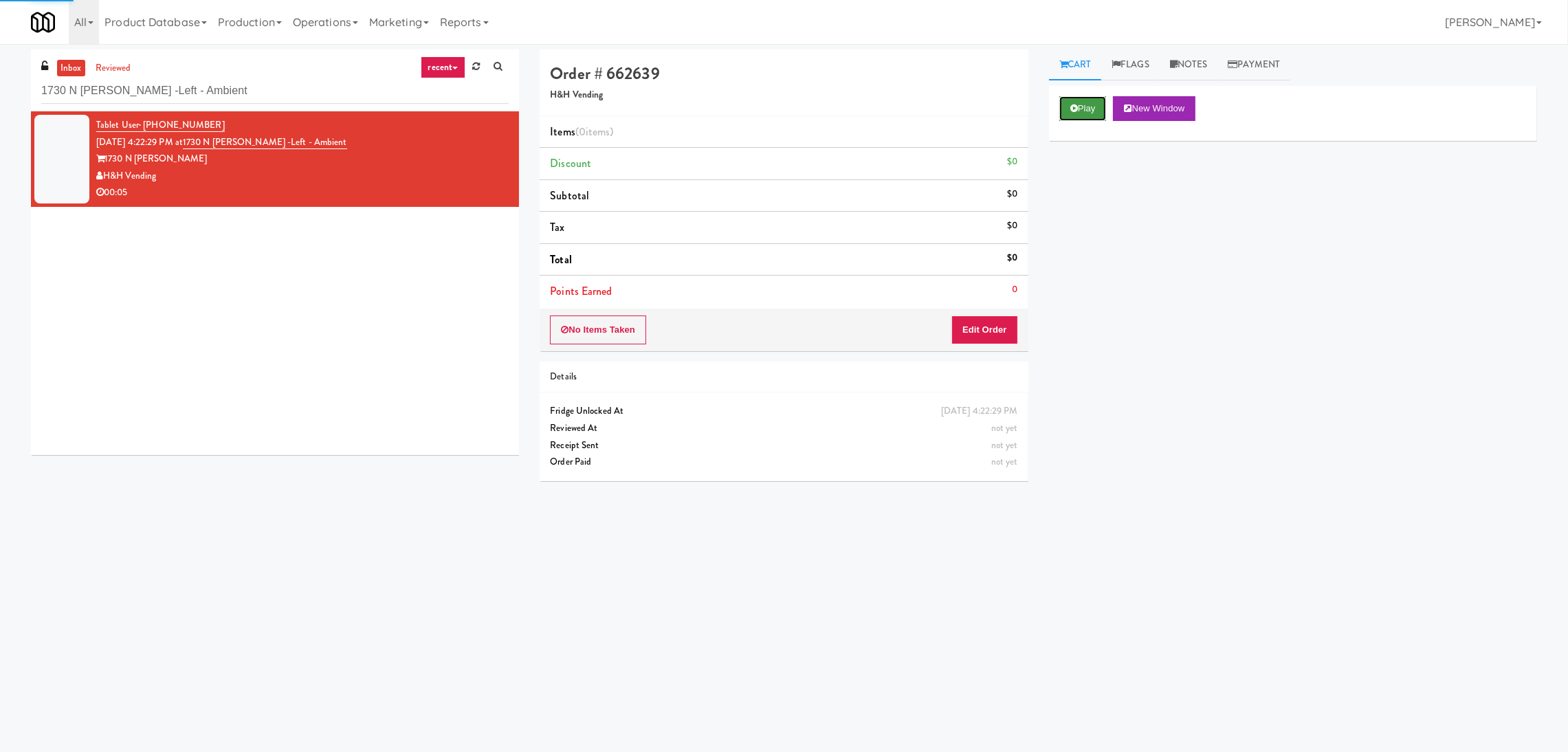
click at [1080, 117] on button "Play" at bounding box center [1083, 108] width 47 height 24
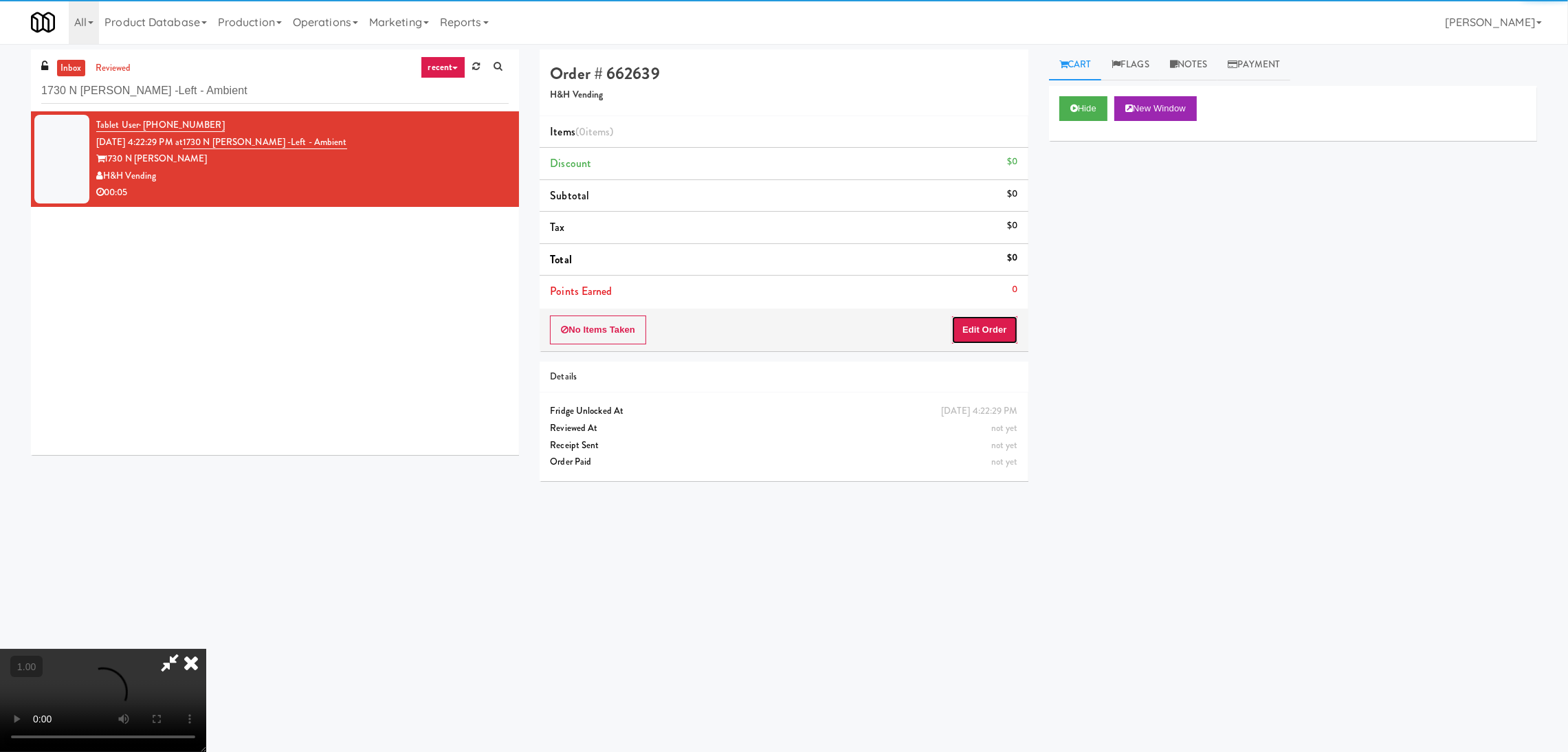
click at [984, 328] on button "Edit Order" at bounding box center [985, 330] width 66 height 29
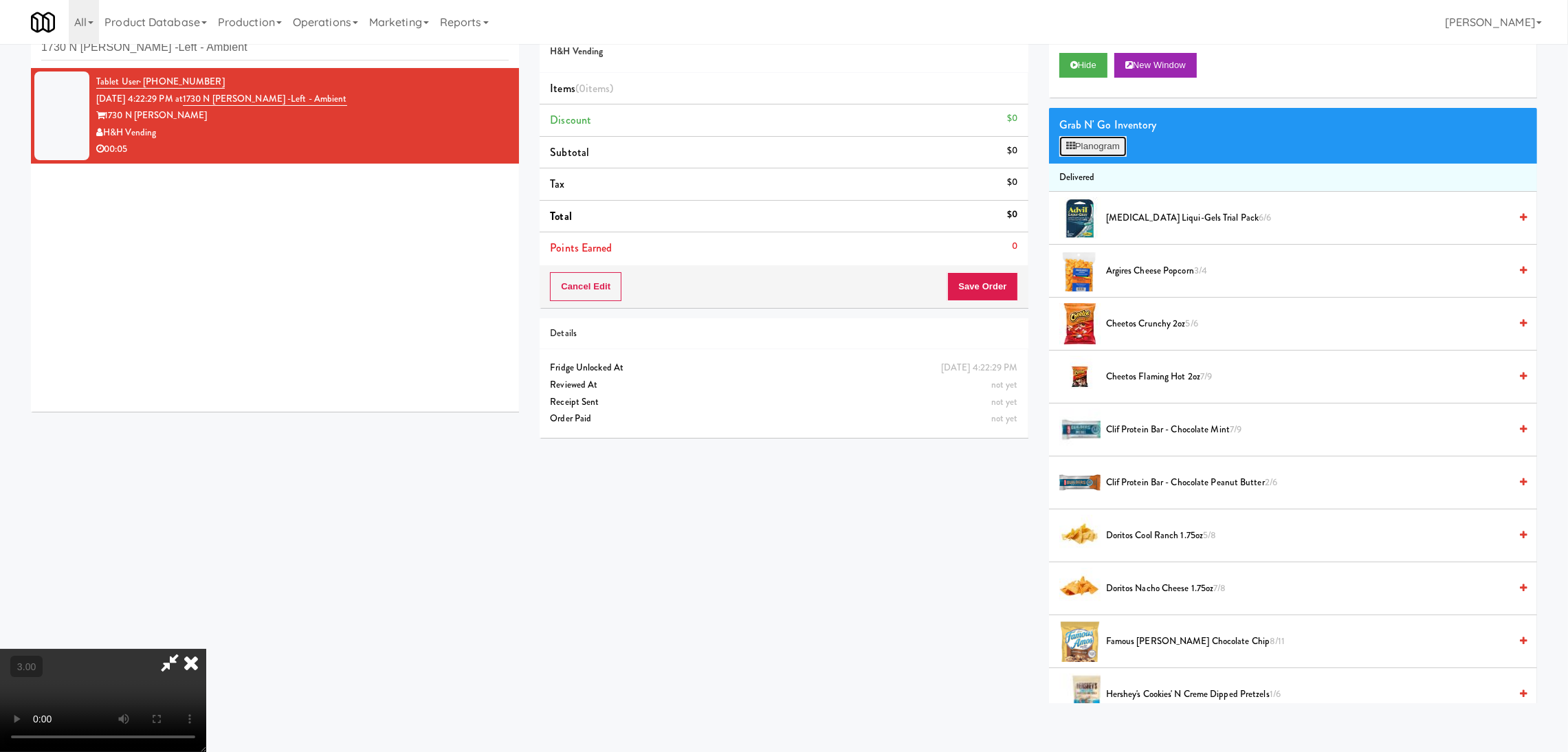
click at [1116, 146] on button "Planogram" at bounding box center [1093, 147] width 67 height 21
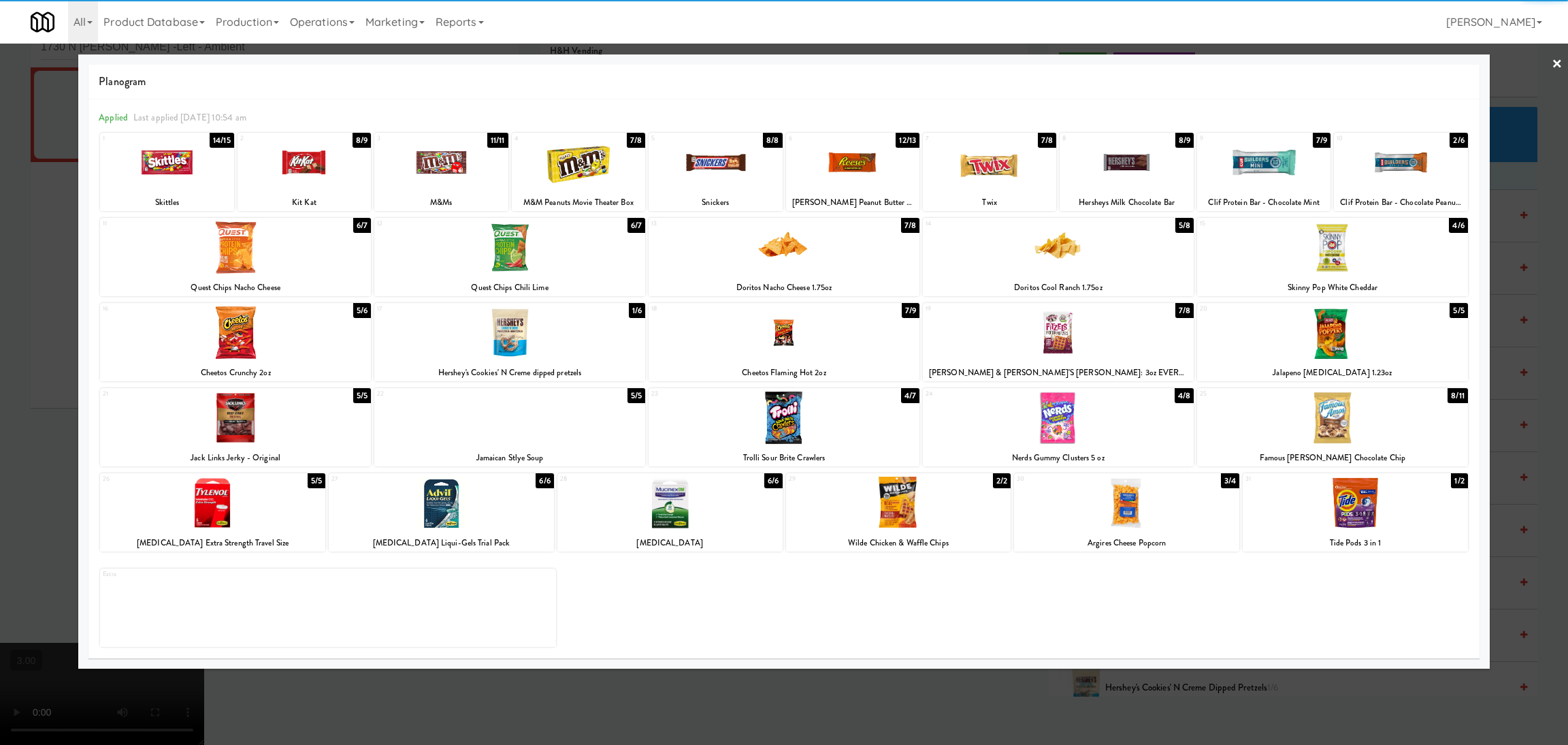
click at [544, 262] on div at bounding box center [509, 247] width 271 height 53
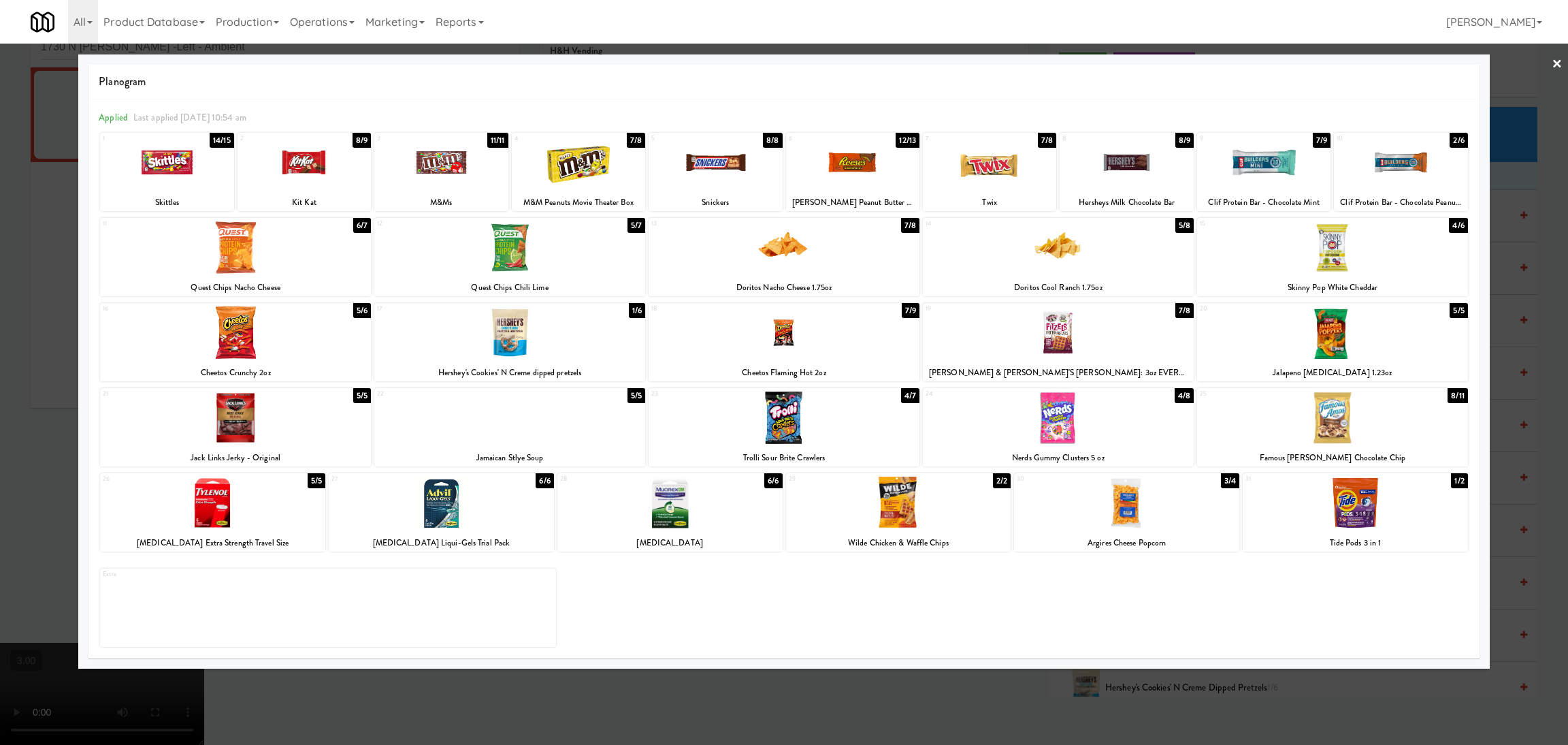
click at [0, 202] on div at bounding box center [784, 372] width 1568 height 745
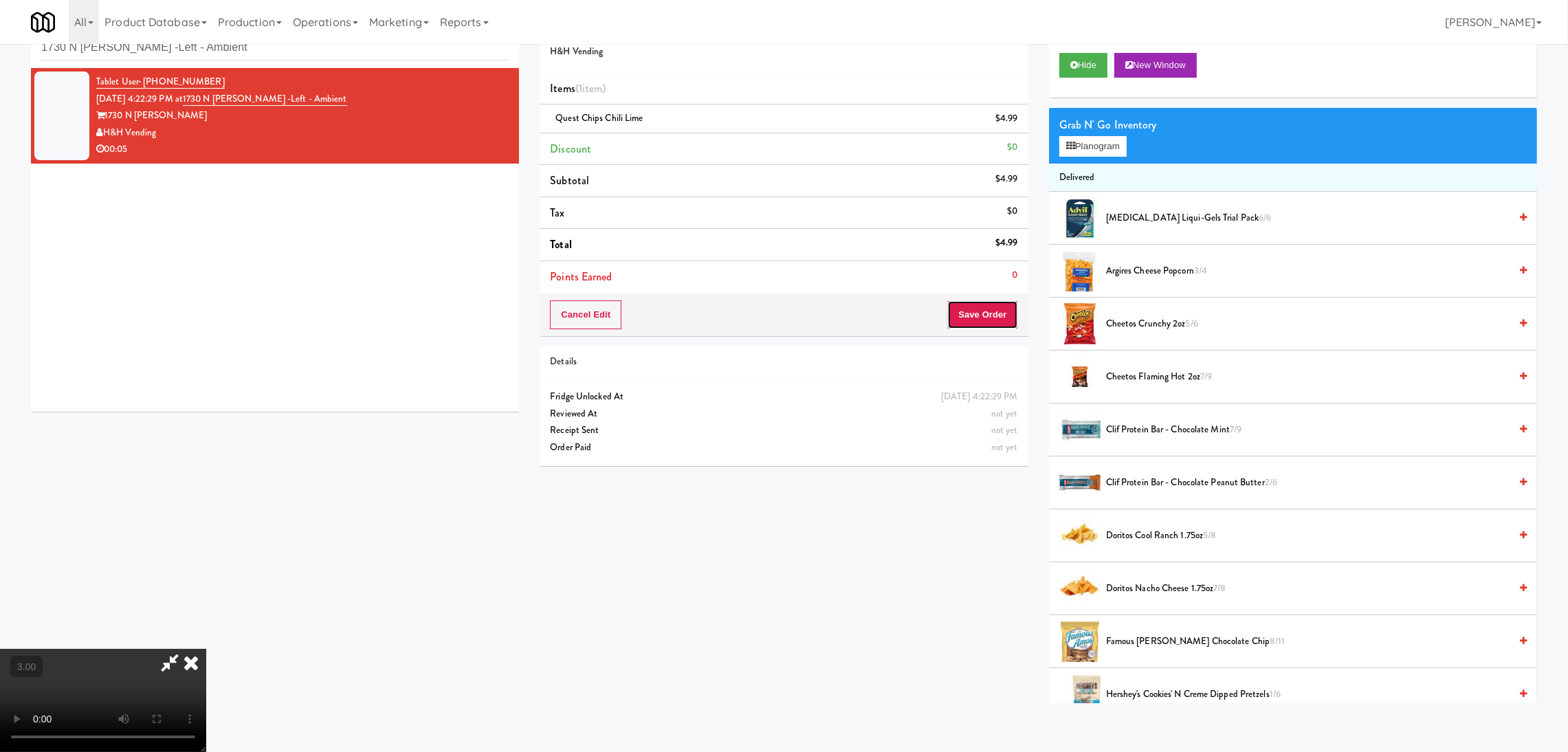
click at [1013, 322] on button "Save Order" at bounding box center [983, 314] width 70 height 29
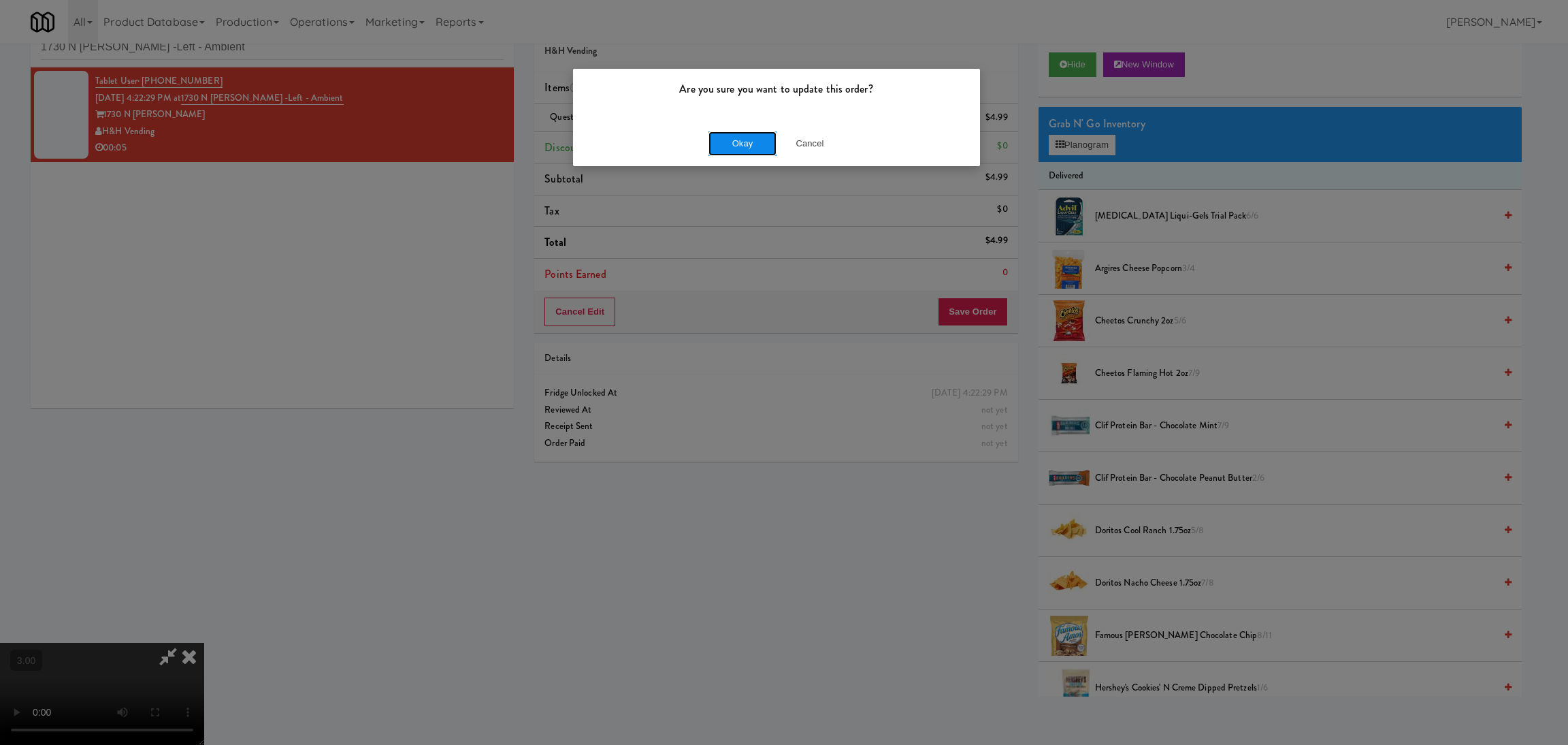
click at [748, 144] on button "Okay" at bounding box center [742, 144] width 68 height 24
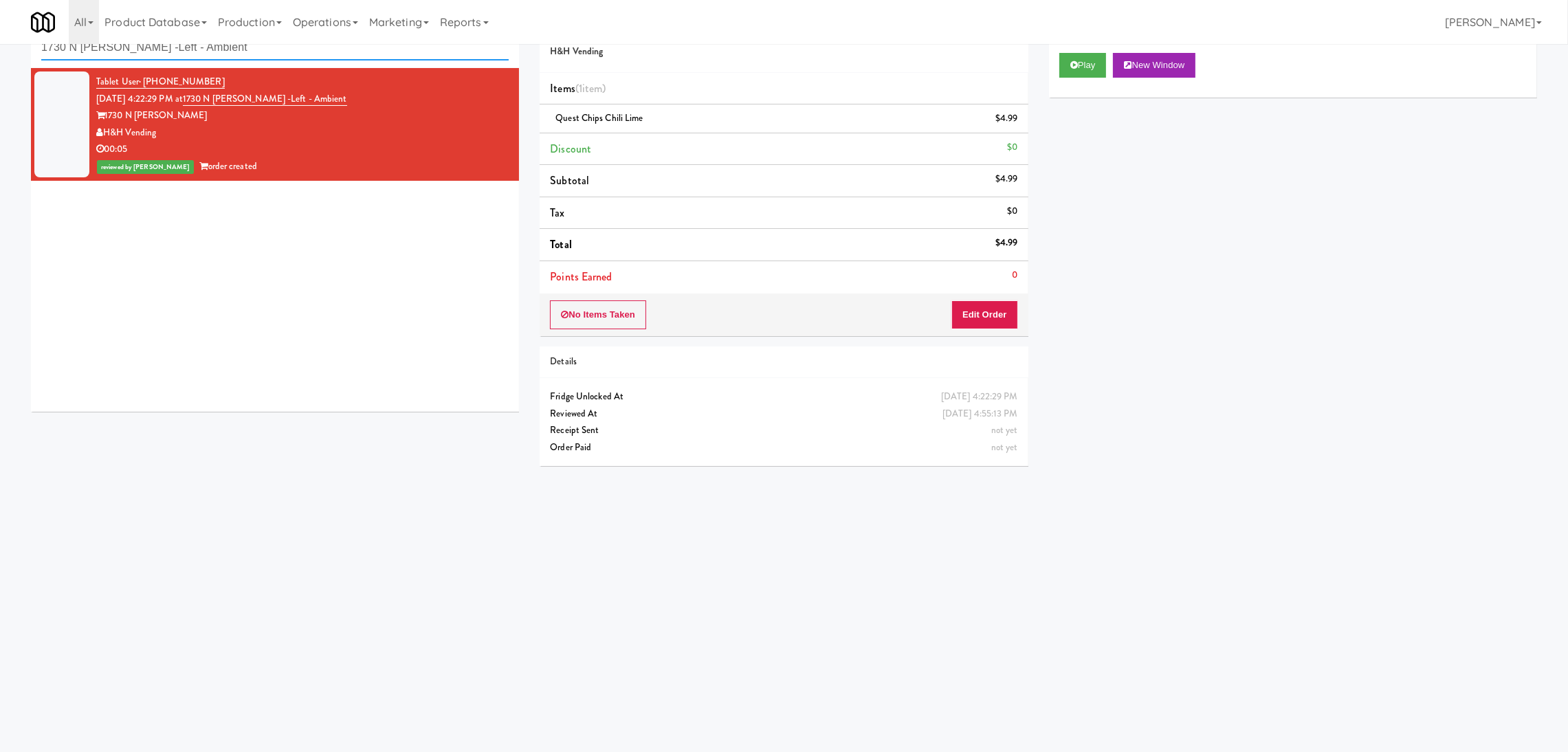
paste input "Eleven North Fridge"
drag, startPoint x: 337, startPoint y: 50, endPoint x: 0, endPoint y: -11, distance: 342.5
click at [0, 0] on html "Are you sure you want to update this order? Okay Cancel Okay Are you sure you w…" at bounding box center [784, 332] width 1568 height 752
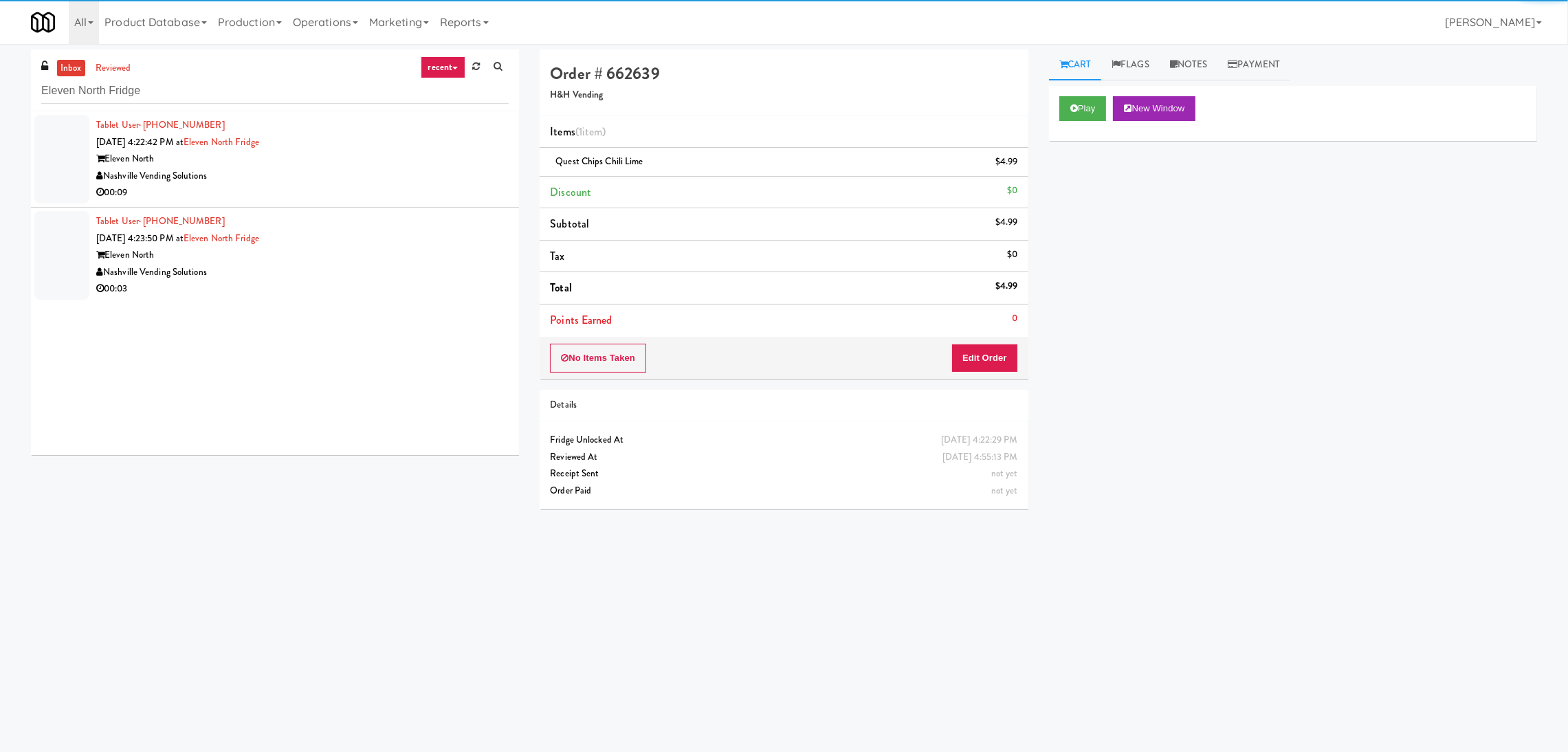
click at [425, 174] on div "Nashville Vending Solutions" at bounding box center [302, 177] width 412 height 17
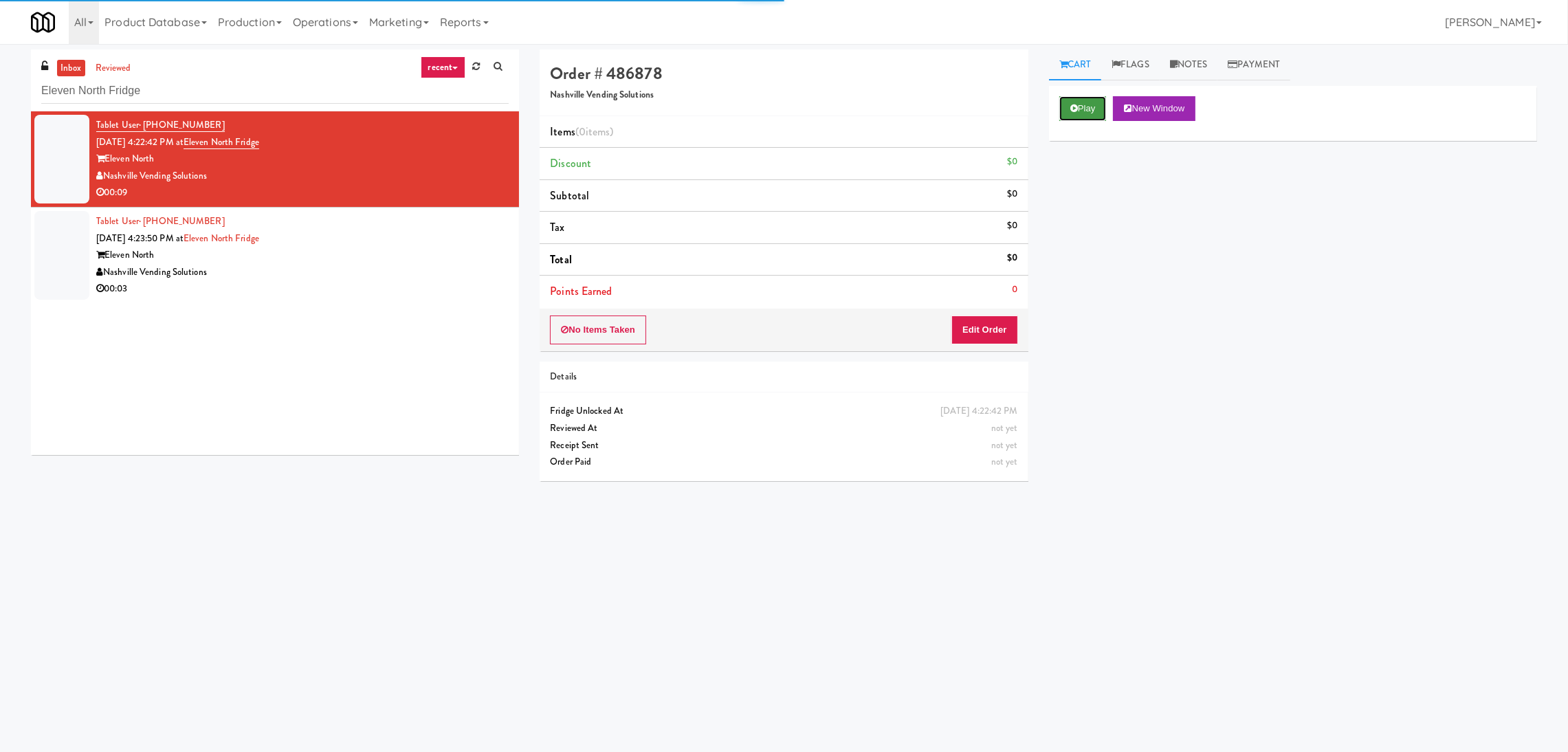
click at [1091, 121] on button "Play" at bounding box center [1083, 108] width 47 height 24
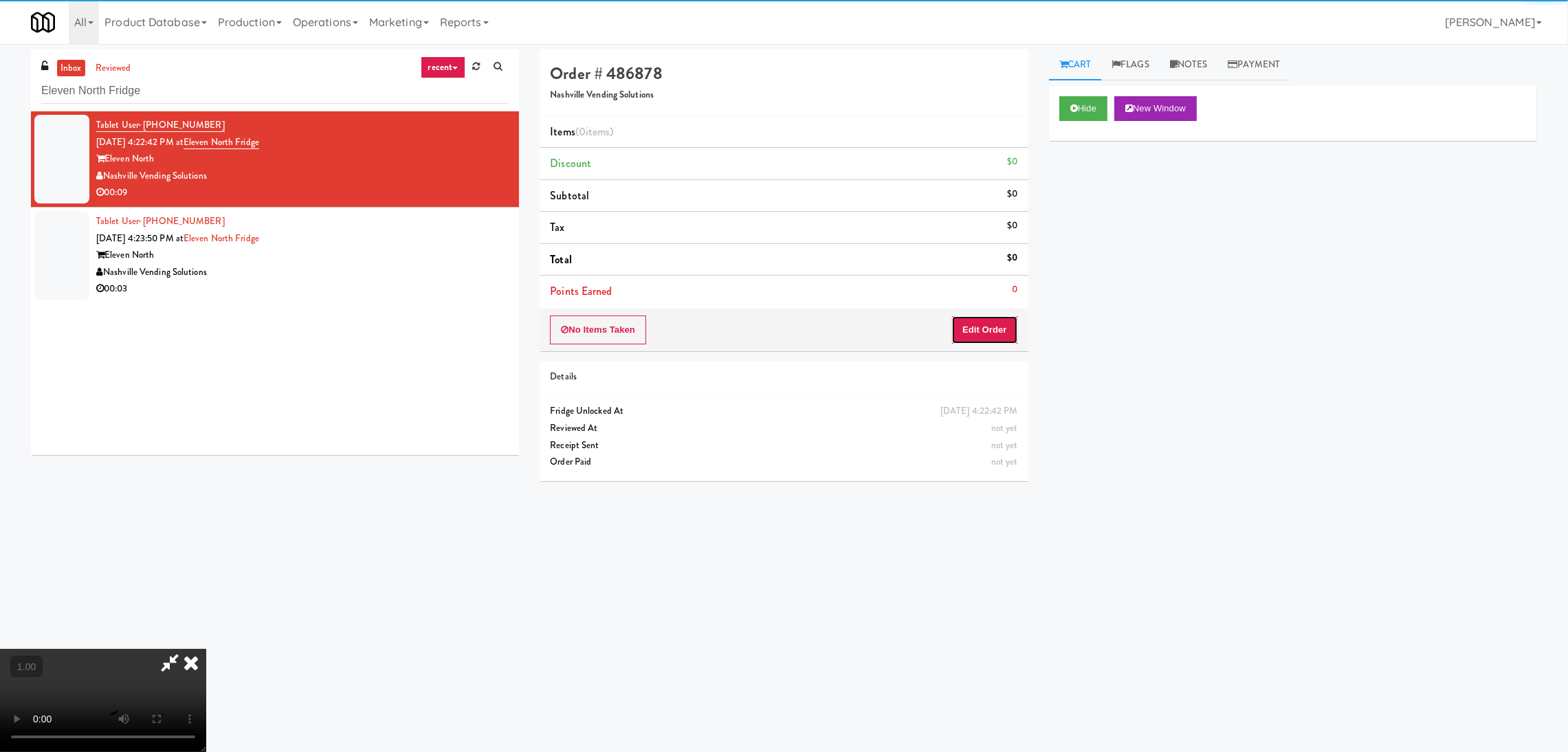
click at [977, 338] on button "Edit Order" at bounding box center [985, 330] width 66 height 29
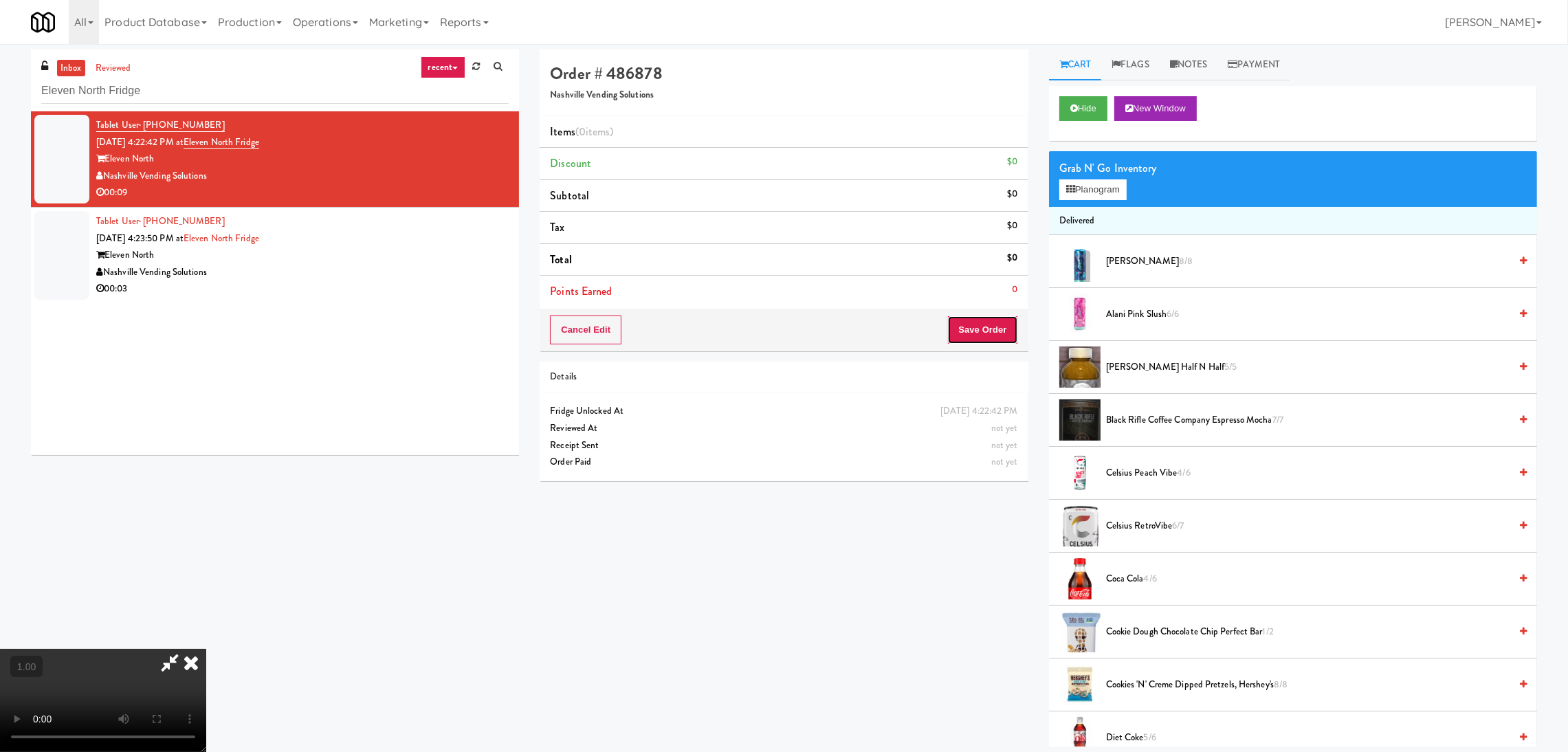
click at [974, 326] on button "Save Order" at bounding box center [983, 330] width 70 height 29
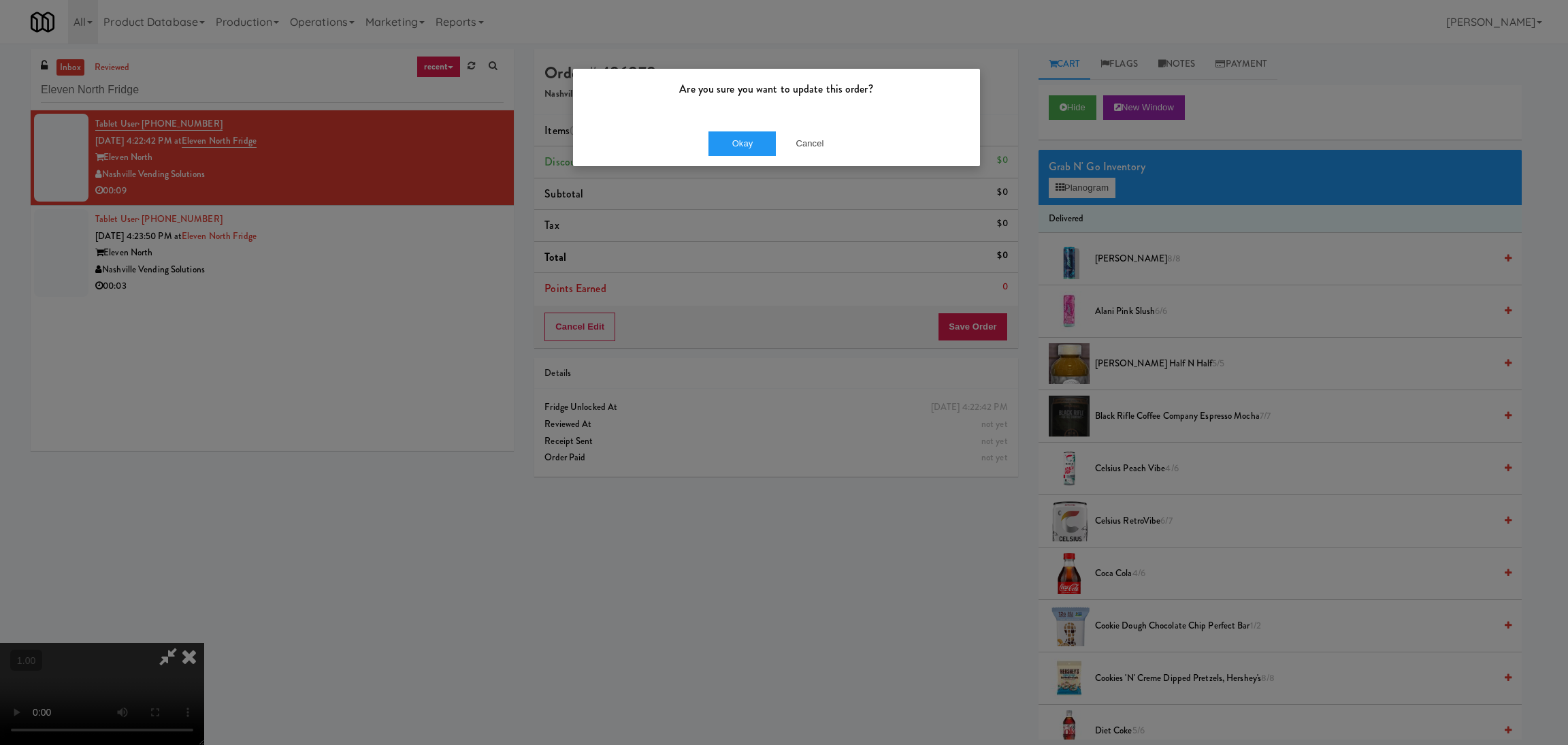
click at [809, 129] on div "Okay Cancel" at bounding box center [777, 143] width 407 height 46
click at [792, 151] on button "Cancel" at bounding box center [810, 144] width 68 height 24
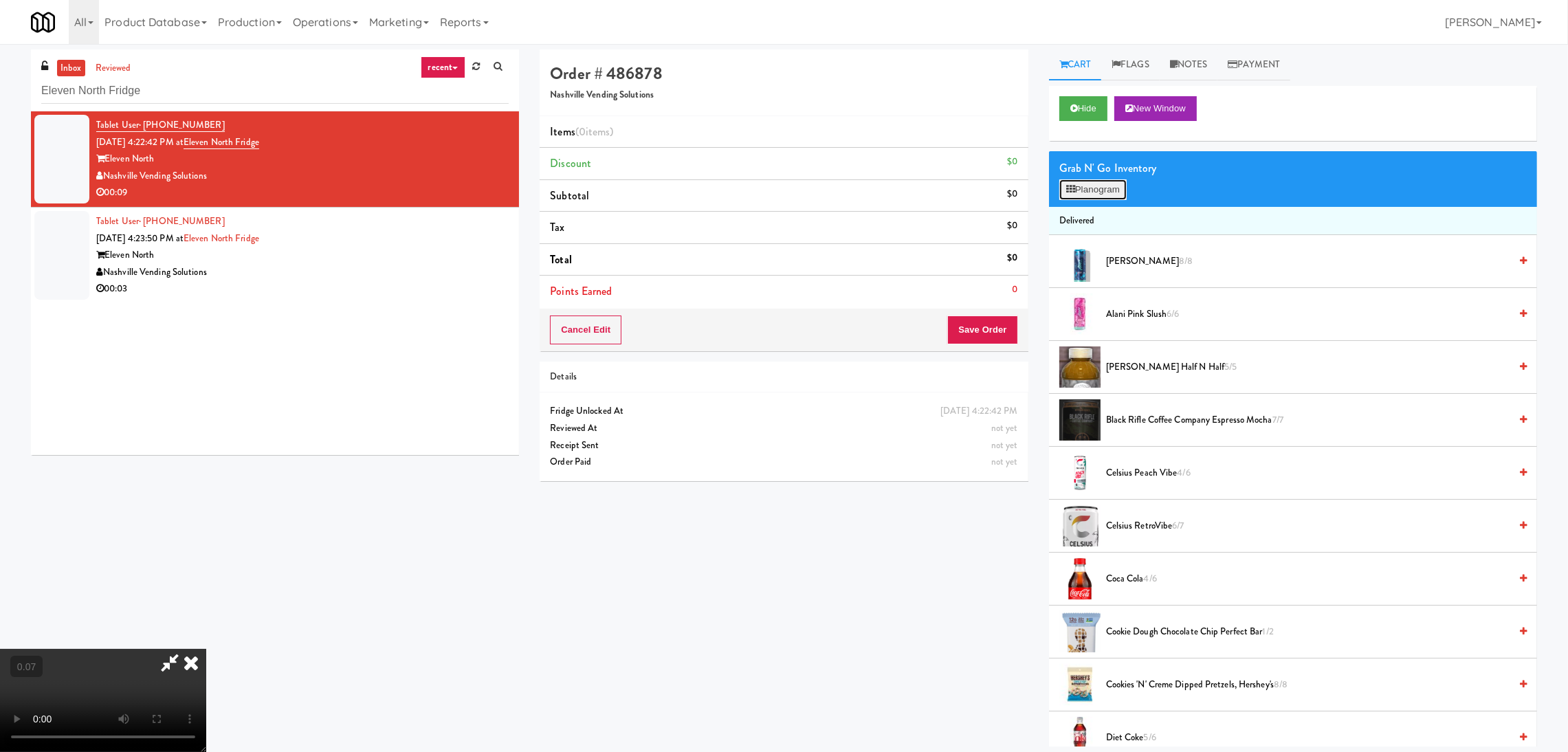
click at [1087, 182] on button "Planogram" at bounding box center [1093, 190] width 67 height 21
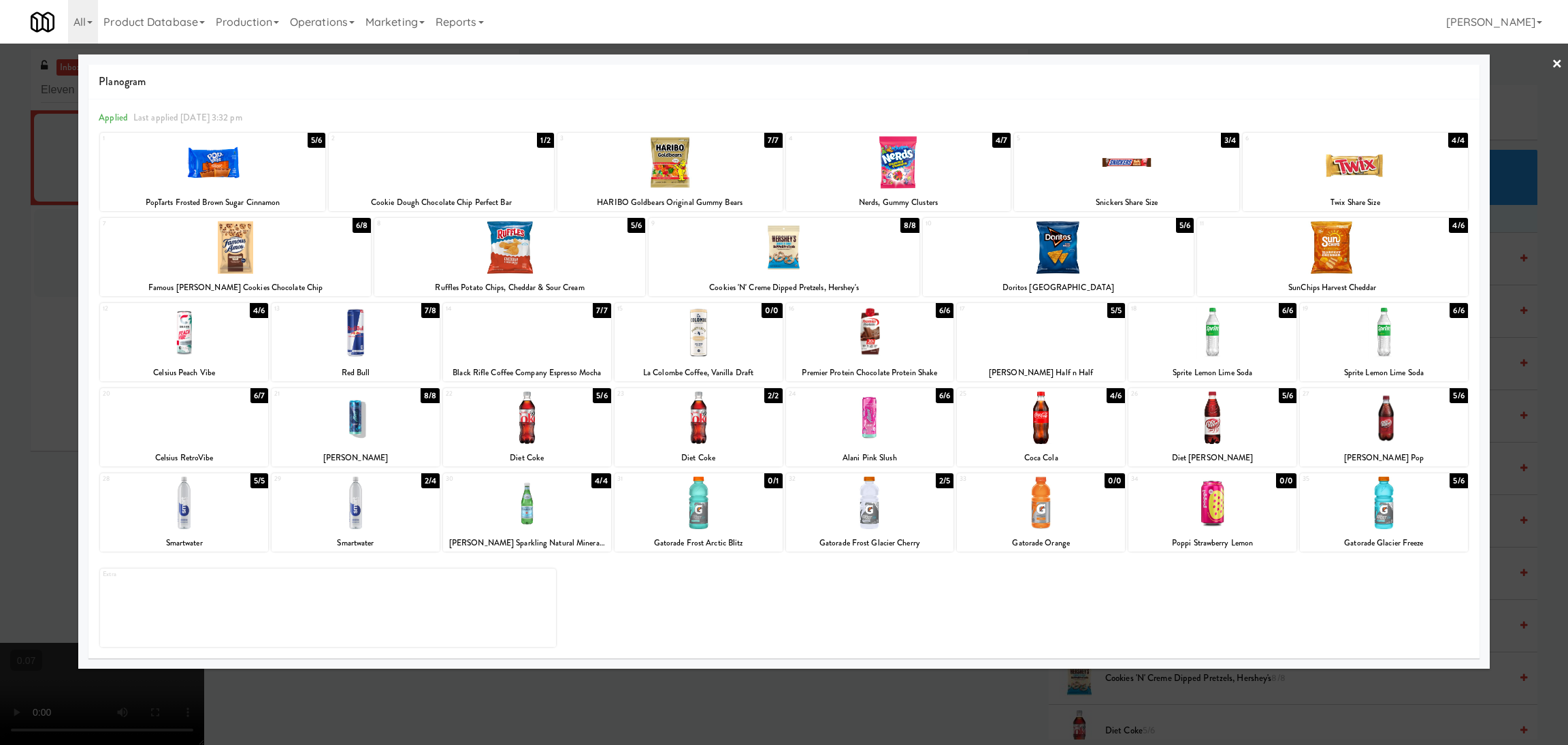
click at [532, 255] on div at bounding box center [509, 247] width 271 height 53
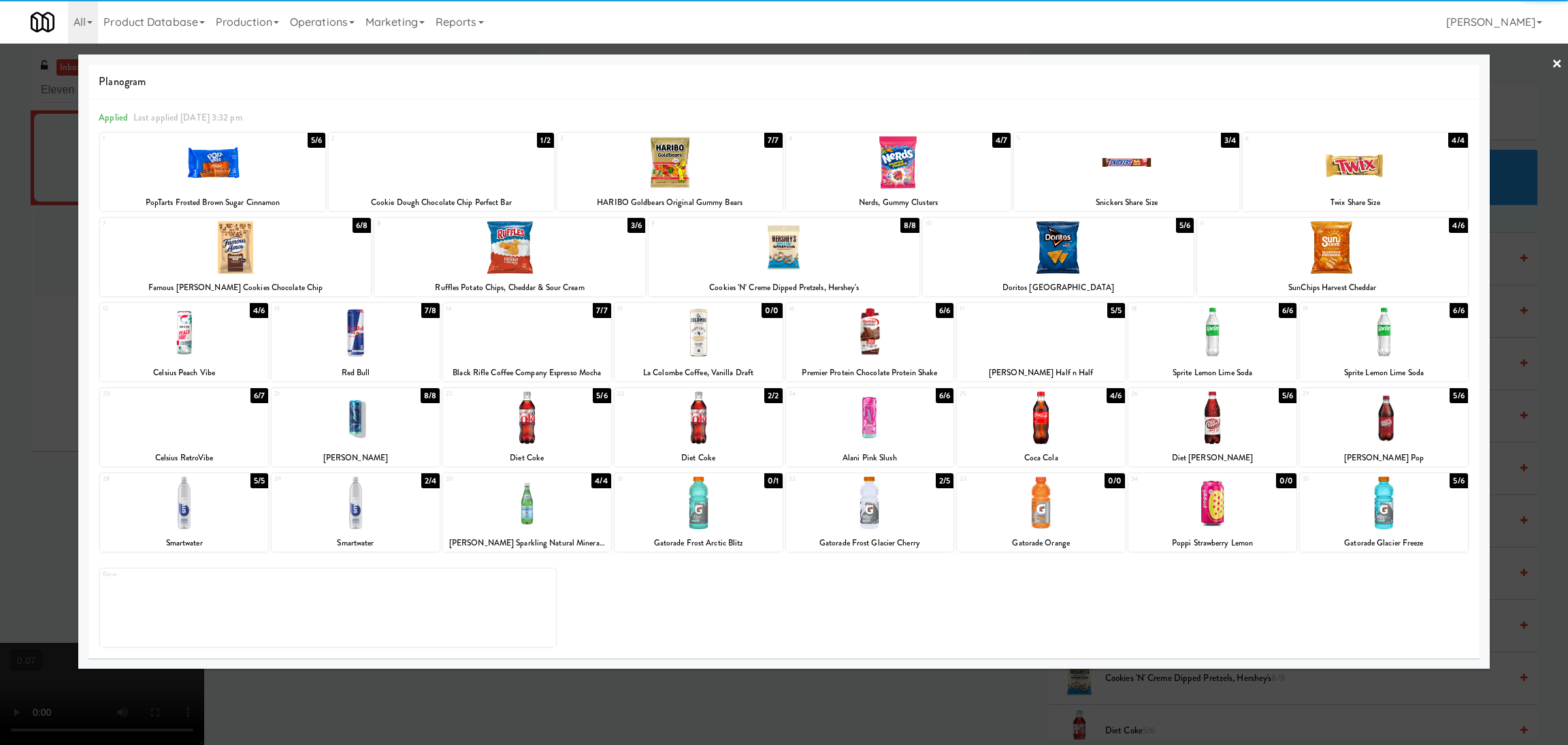
click at [0, 364] on div at bounding box center [784, 372] width 1568 height 745
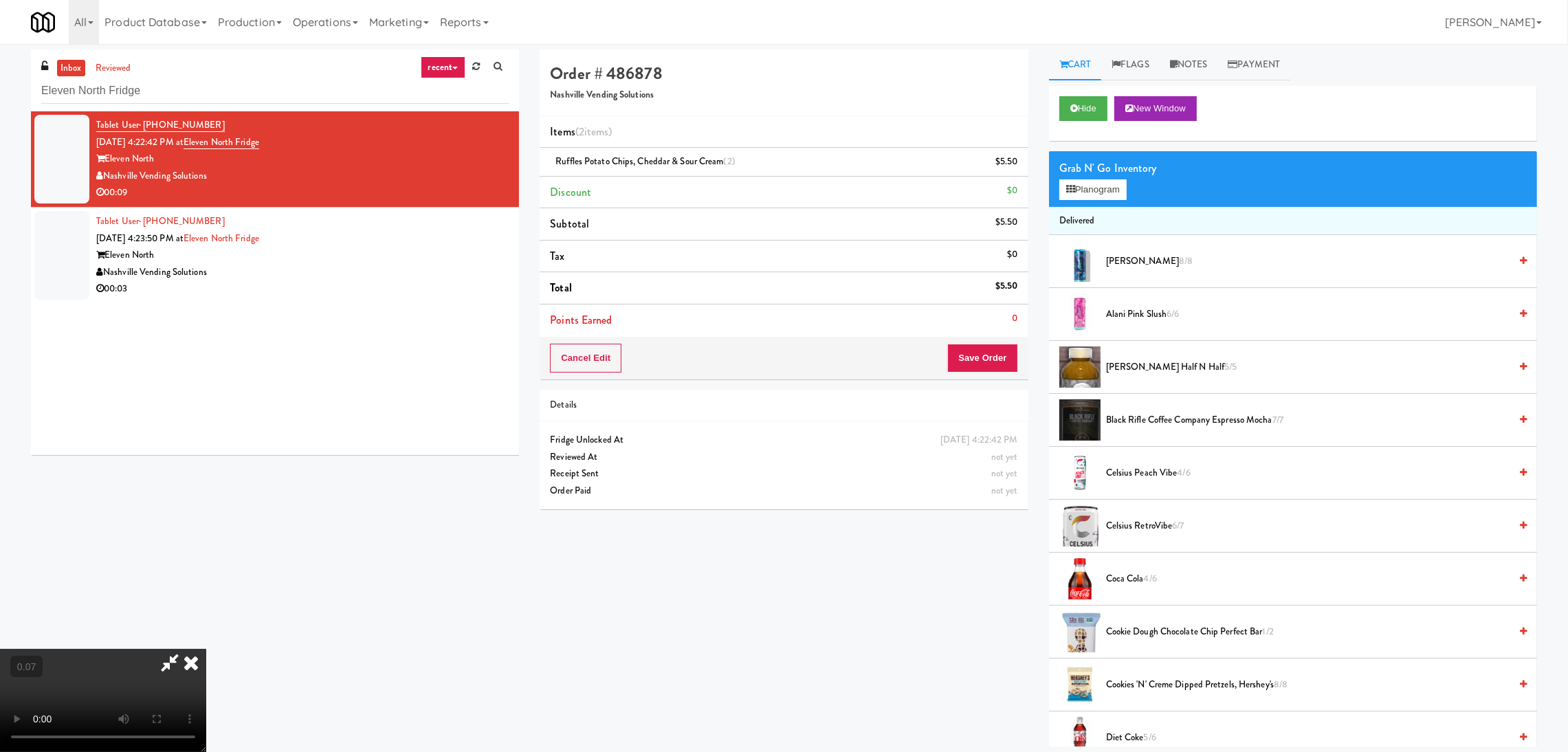
click at [206, 649] on video at bounding box center [103, 700] width 206 height 103
click at [975, 351] on button "Save Order" at bounding box center [983, 358] width 70 height 29
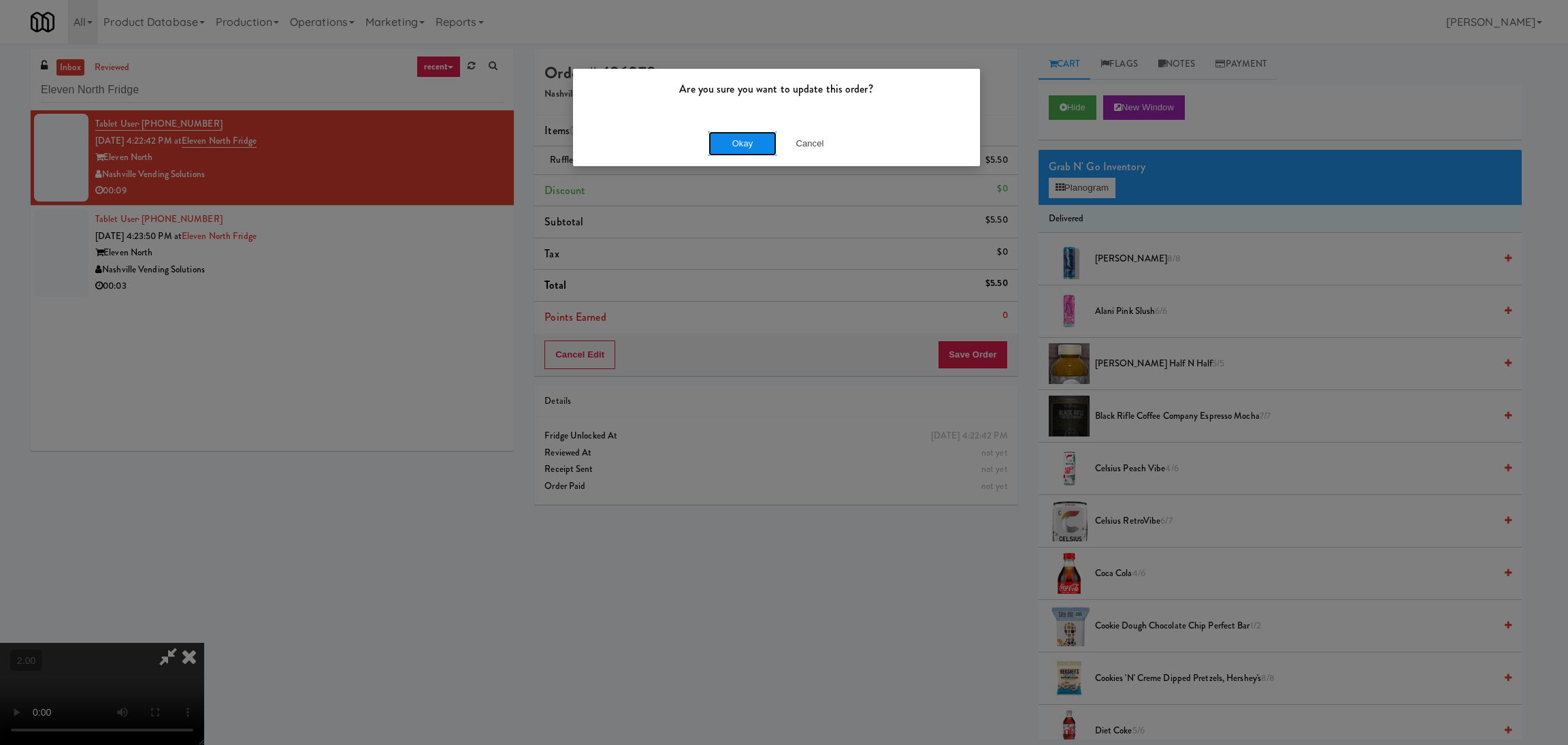
click at [757, 139] on button "Okay" at bounding box center [742, 144] width 68 height 24
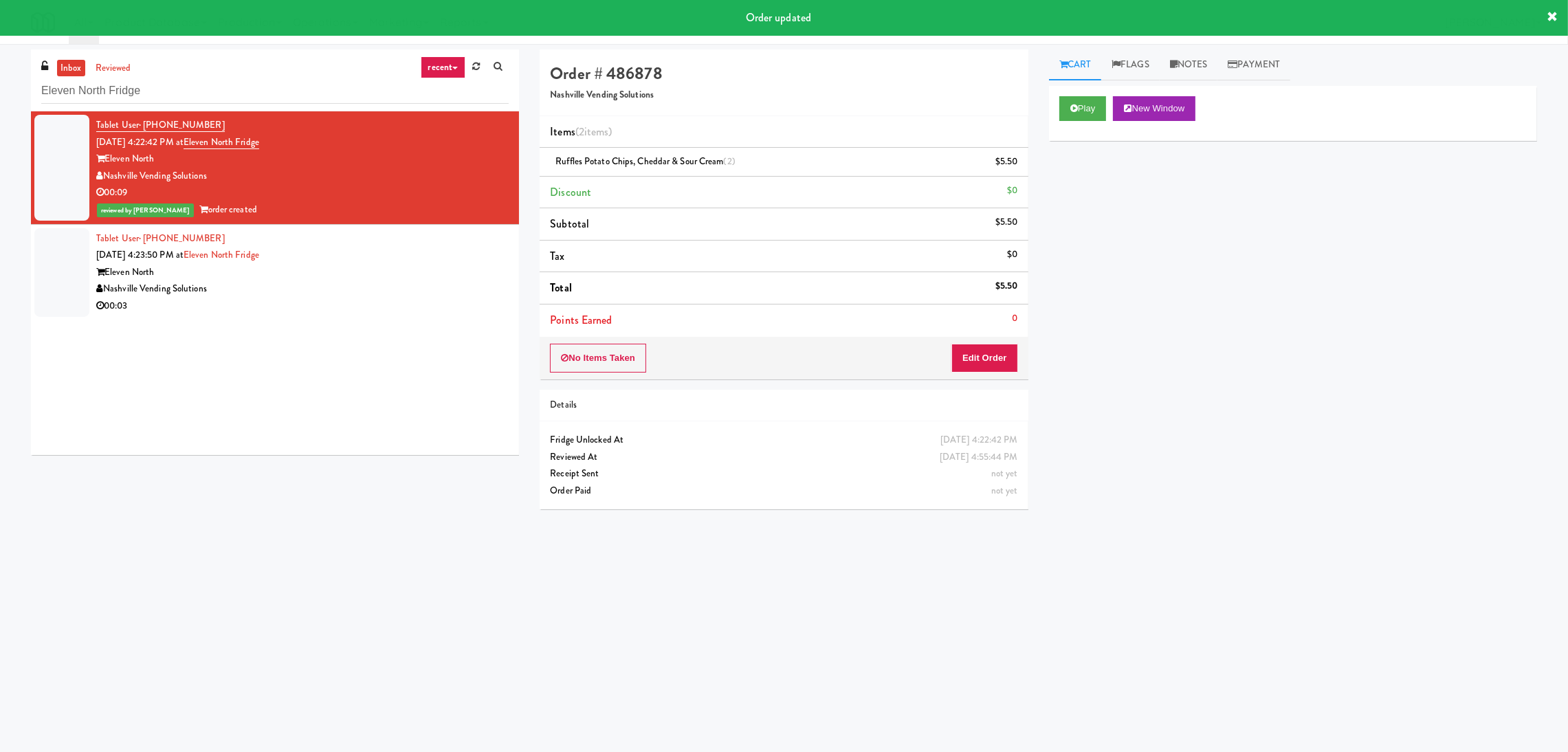
click at [356, 281] on div "Nashville Vending Solutions" at bounding box center [302, 289] width 412 height 17
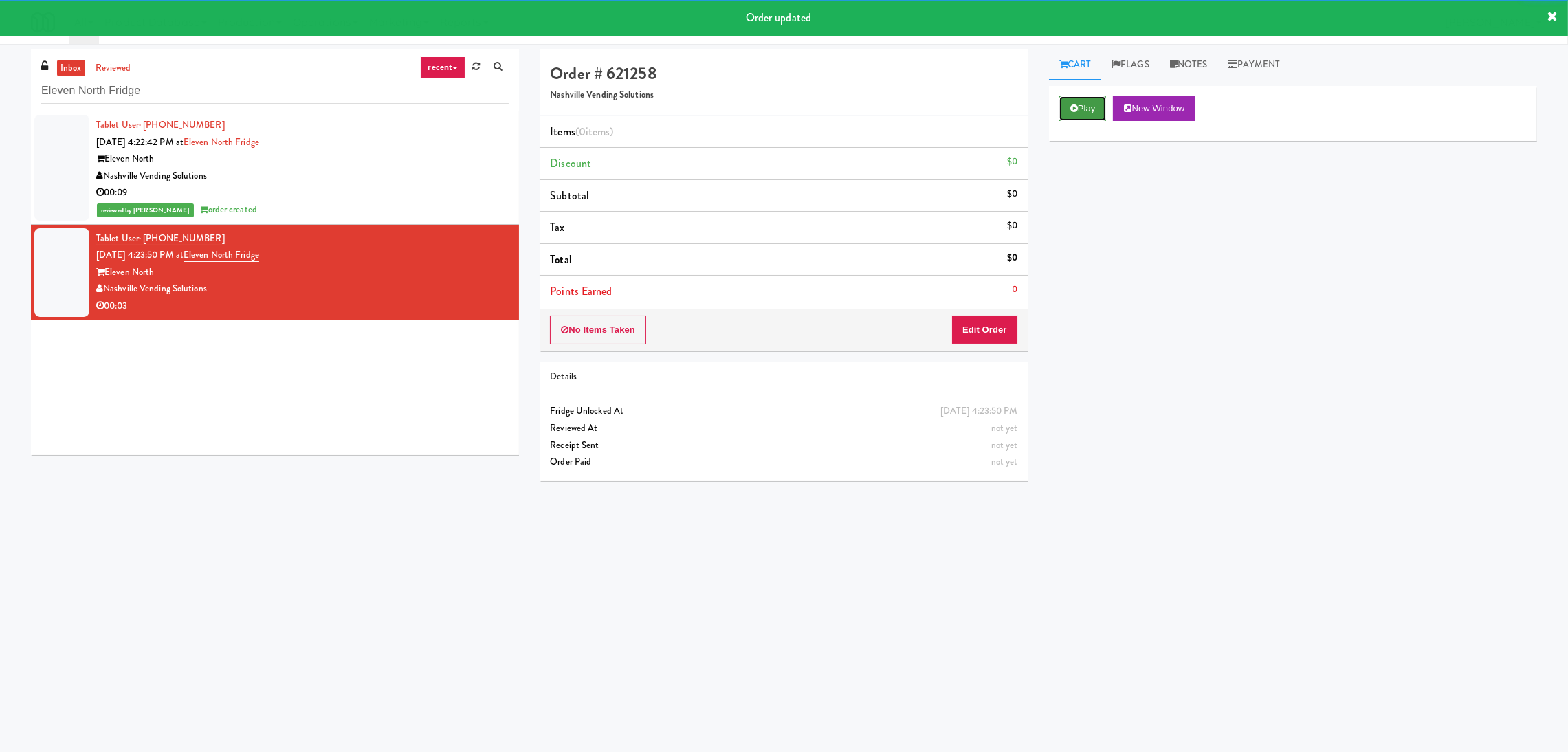
click at [1072, 108] on icon at bounding box center [1074, 108] width 8 height 9
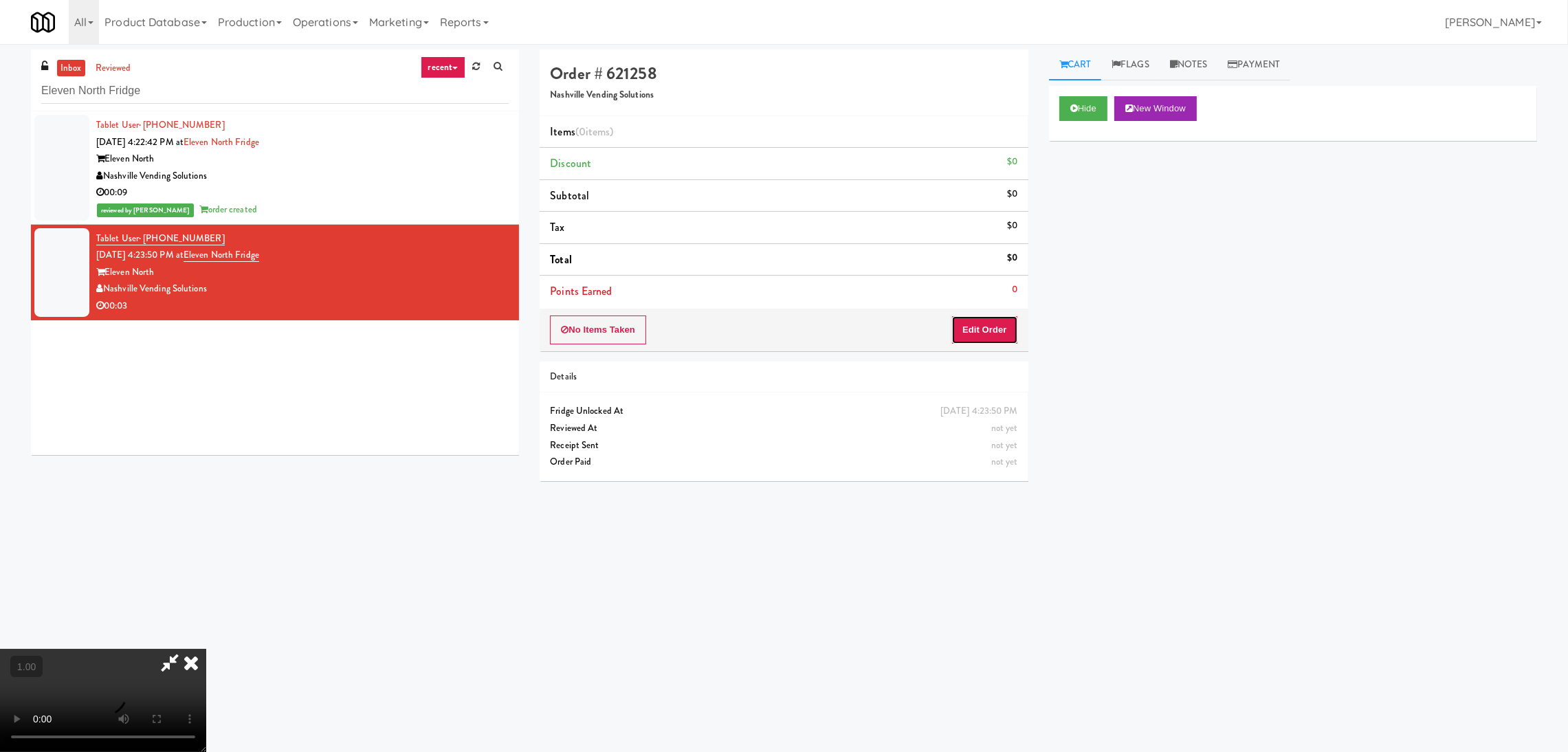
click at [984, 331] on button "Edit Order" at bounding box center [985, 330] width 66 height 29
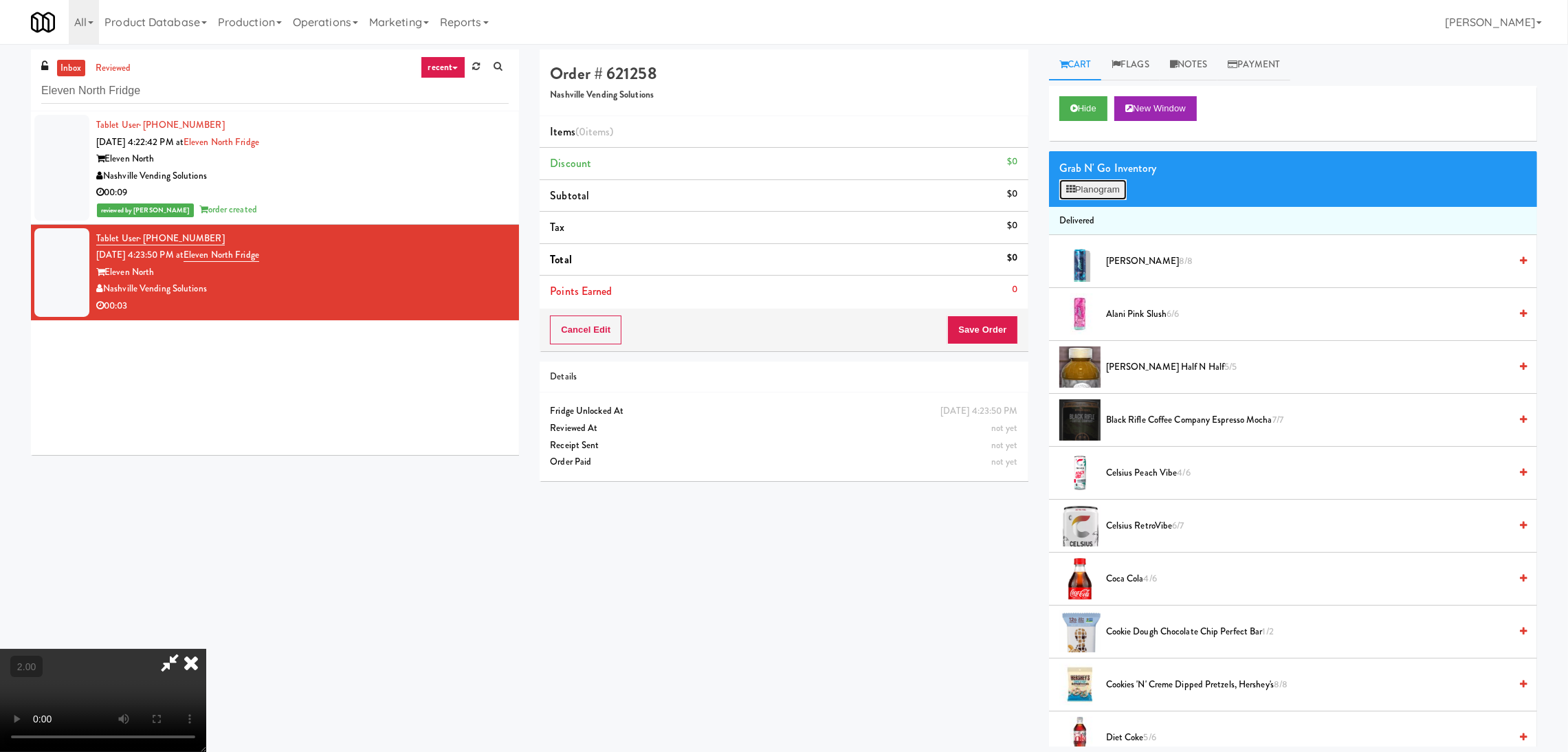
click at [1108, 184] on button "Planogram" at bounding box center [1093, 190] width 67 height 21
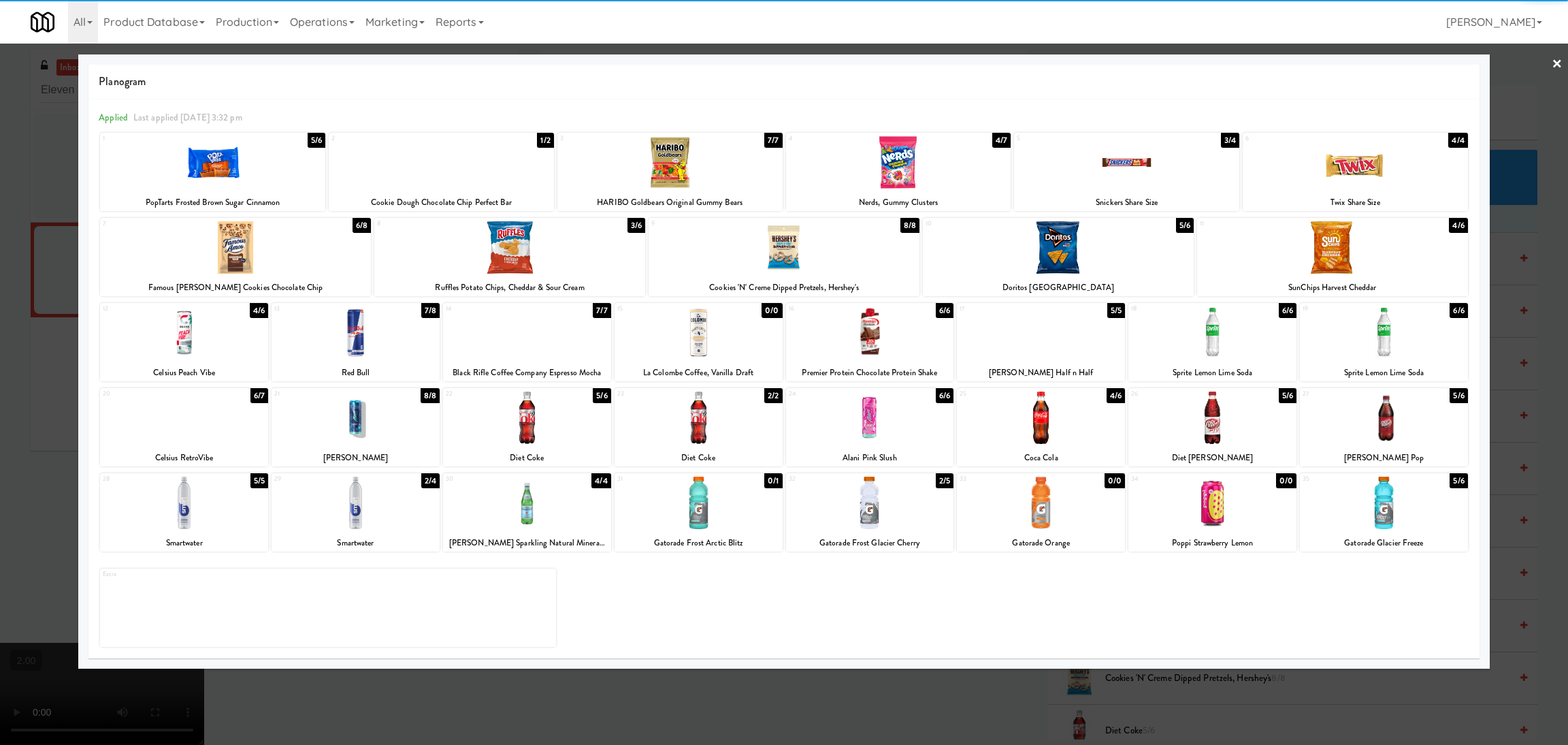
click at [524, 515] on div at bounding box center [528, 502] width 168 height 53
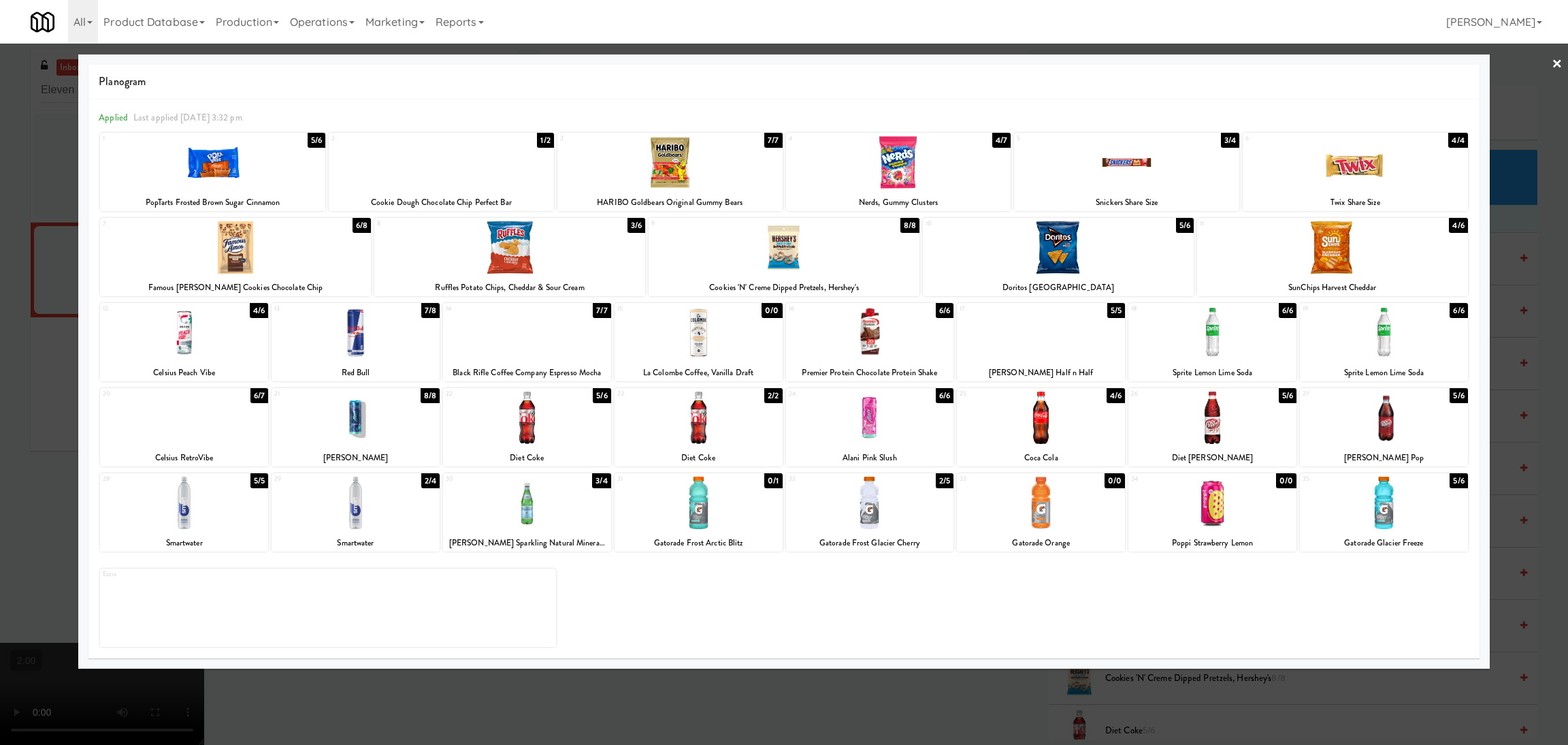
click at [0, 349] on div at bounding box center [784, 372] width 1568 height 745
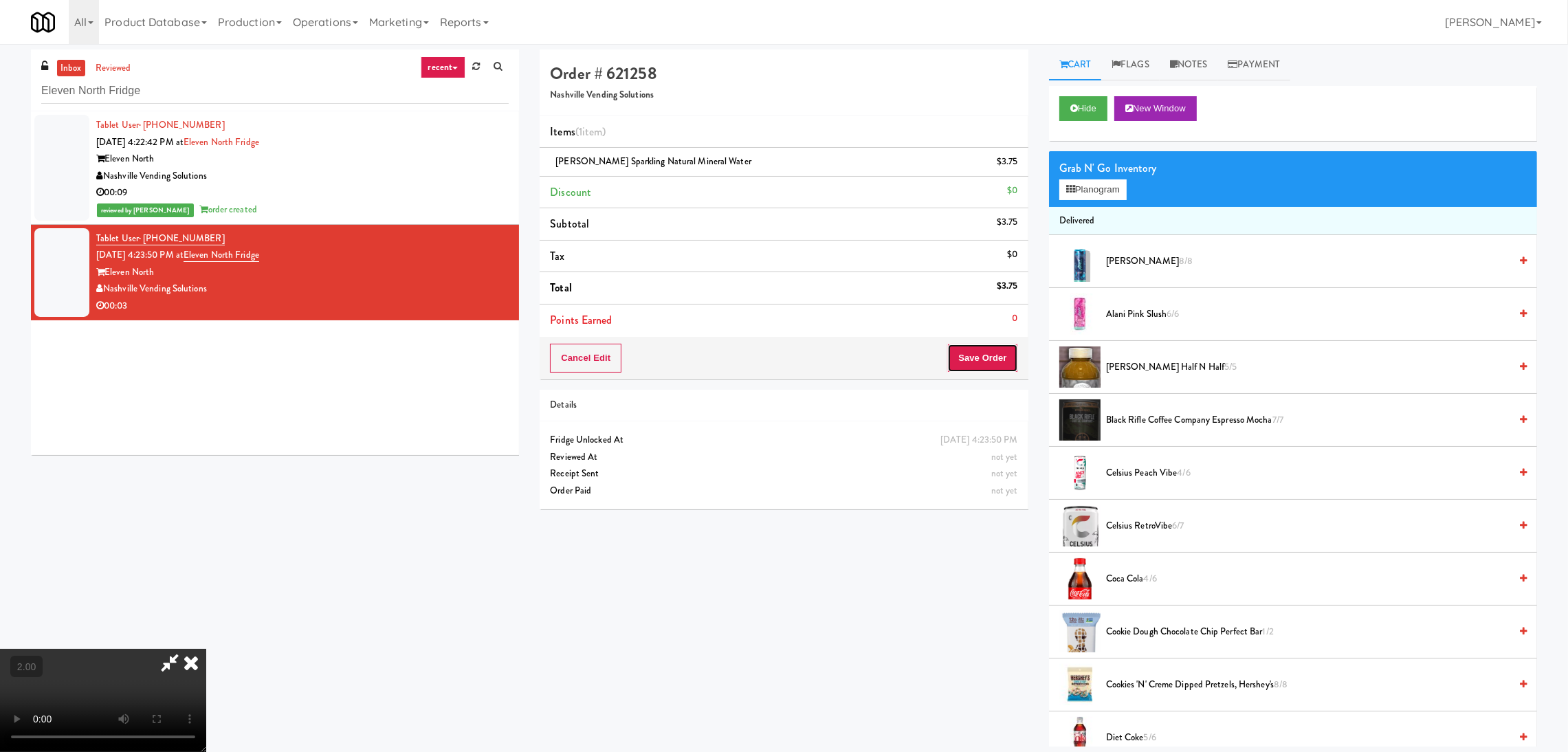
click at [971, 352] on button "Save Order" at bounding box center [983, 358] width 70 height 29
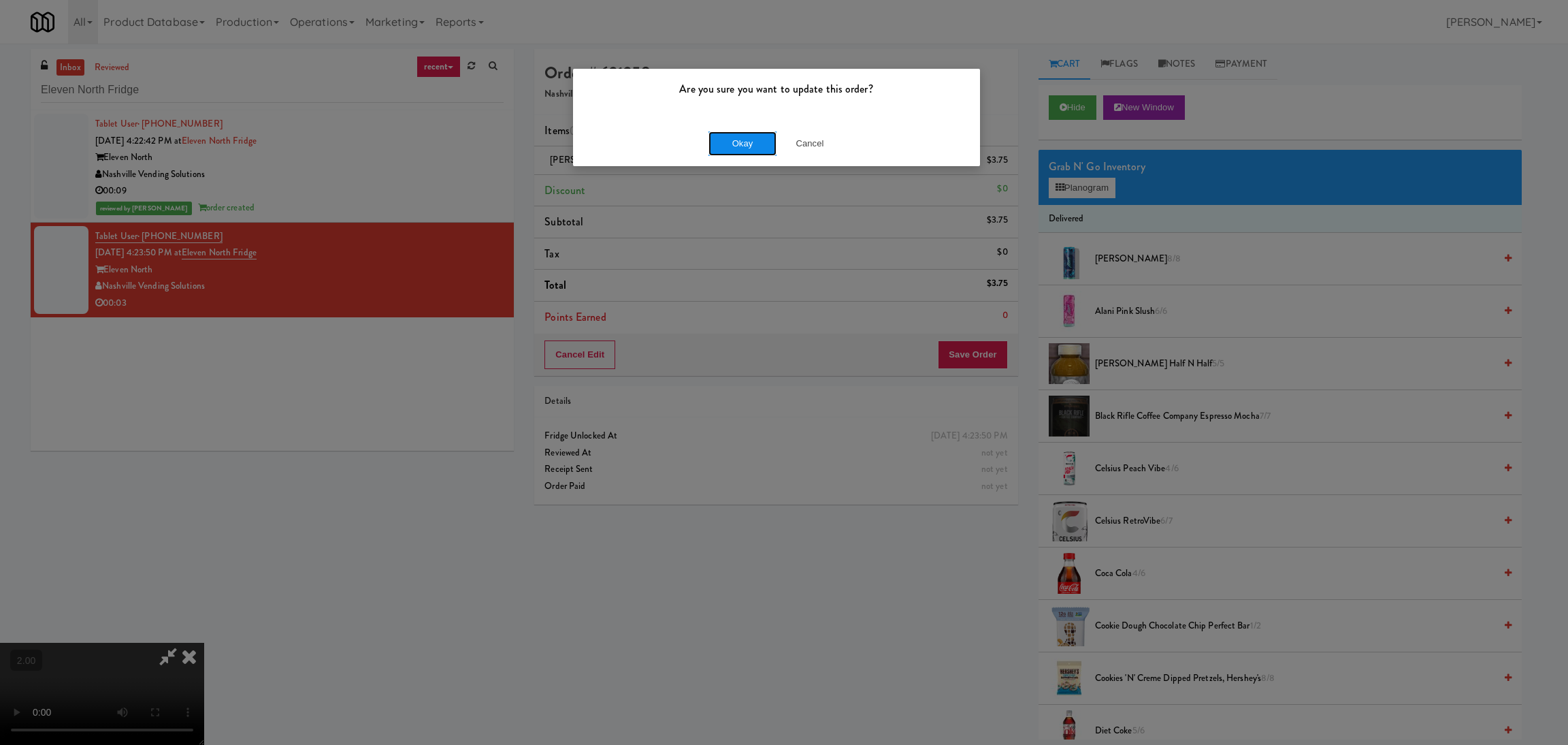
click at [726, 143] on button "Okay" at bounding box center [742, 144] width 68 height 24
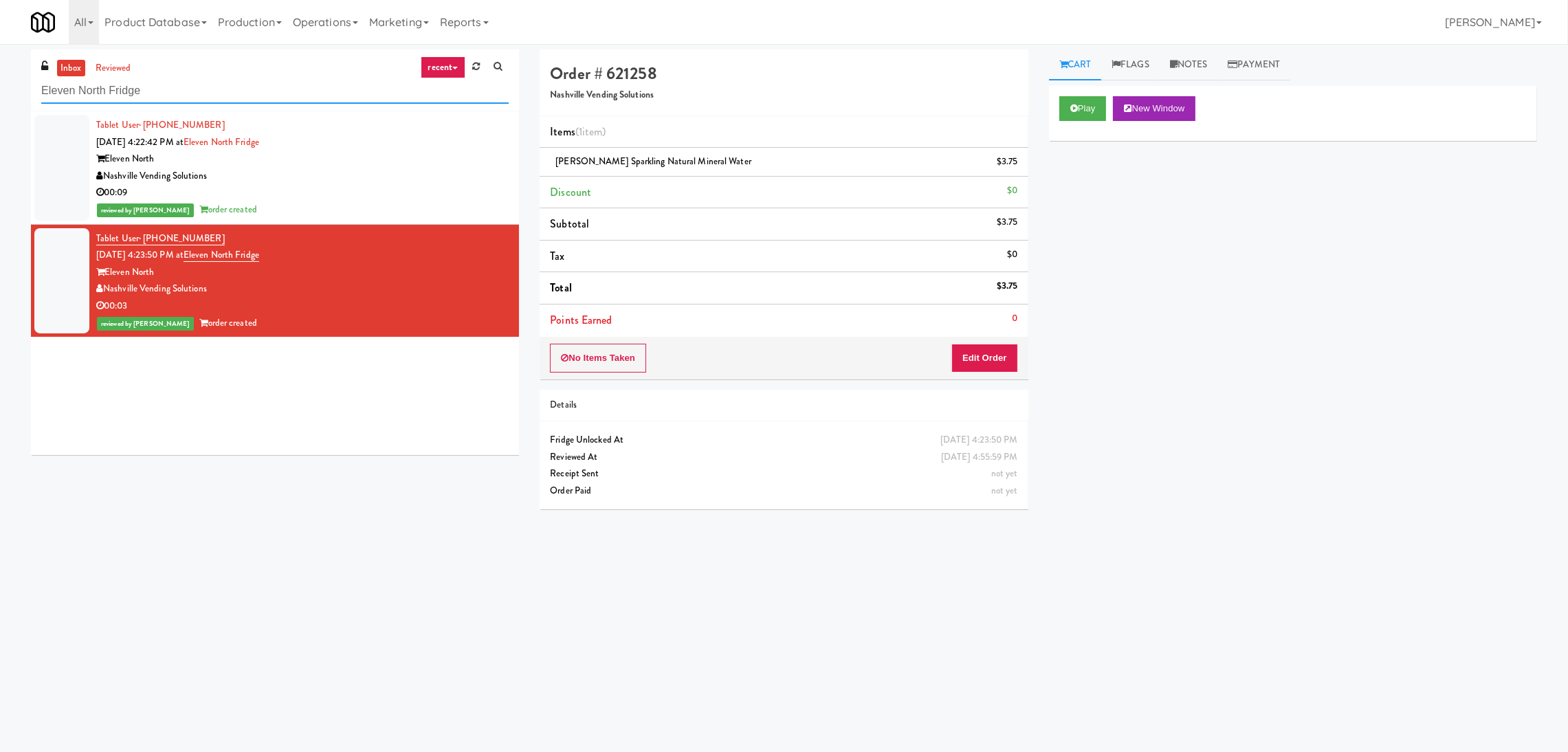
paste input "5 Mockingbird"
drag, startPoint x: 218, startPoint y: 79, endPoint x: 0, endPoint y: 47, distance: 220.3
click at [0, 47] on div "inbox reviewed recent all unclear take inventory issue suspicious failed recent…" at bounding box center [784, 322] width 1568 height 557
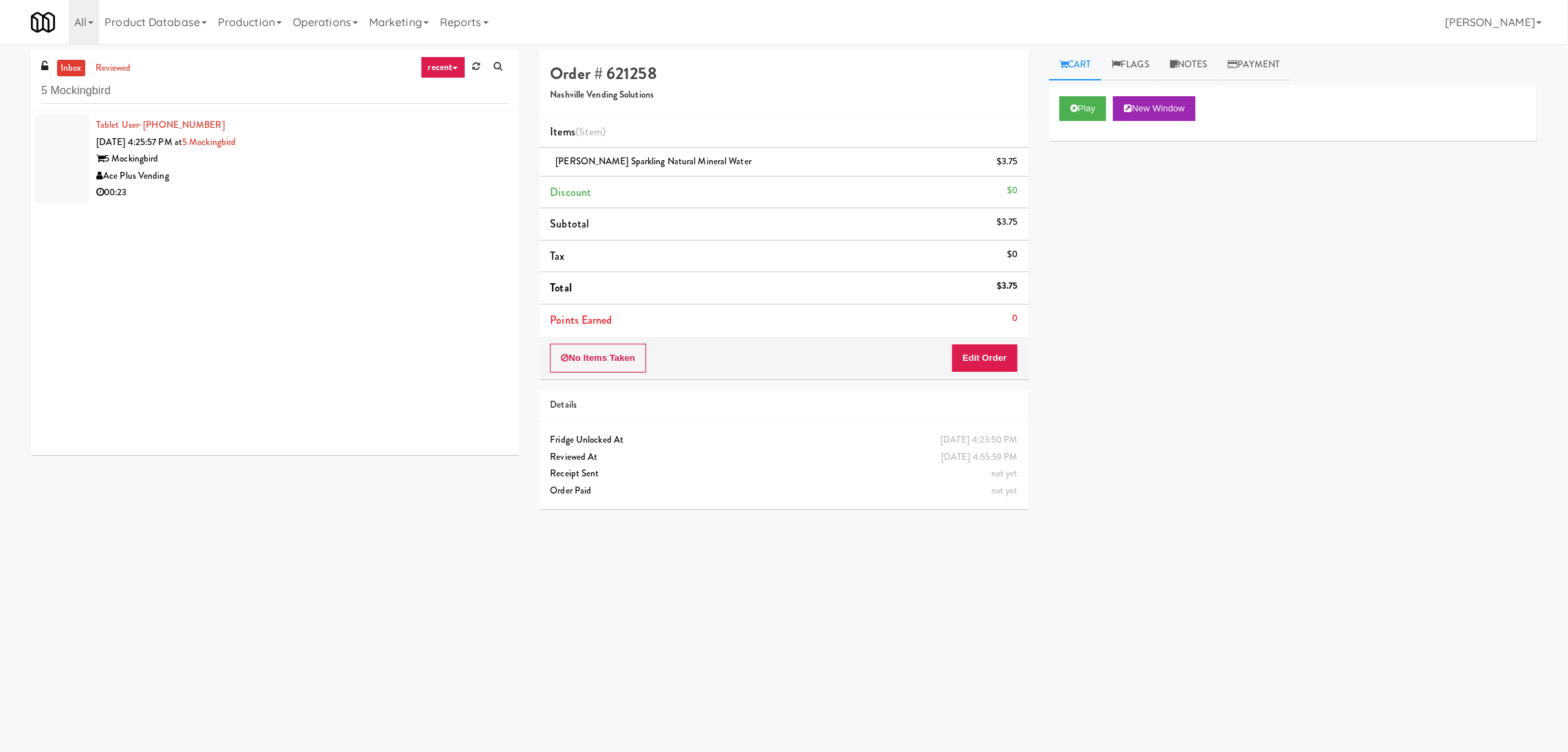
click at [480, 211] on div "Tablet User · (469) 420-8896 [DATE] 4:25:57 PM at 5 Mockingbird 5 Mockingbird A…" at bounding box center [275, 282] width 488 height 344
click at [406, 179] on div "Ace Plus Vending" at bounding box center [302, 177] width 412 height 17
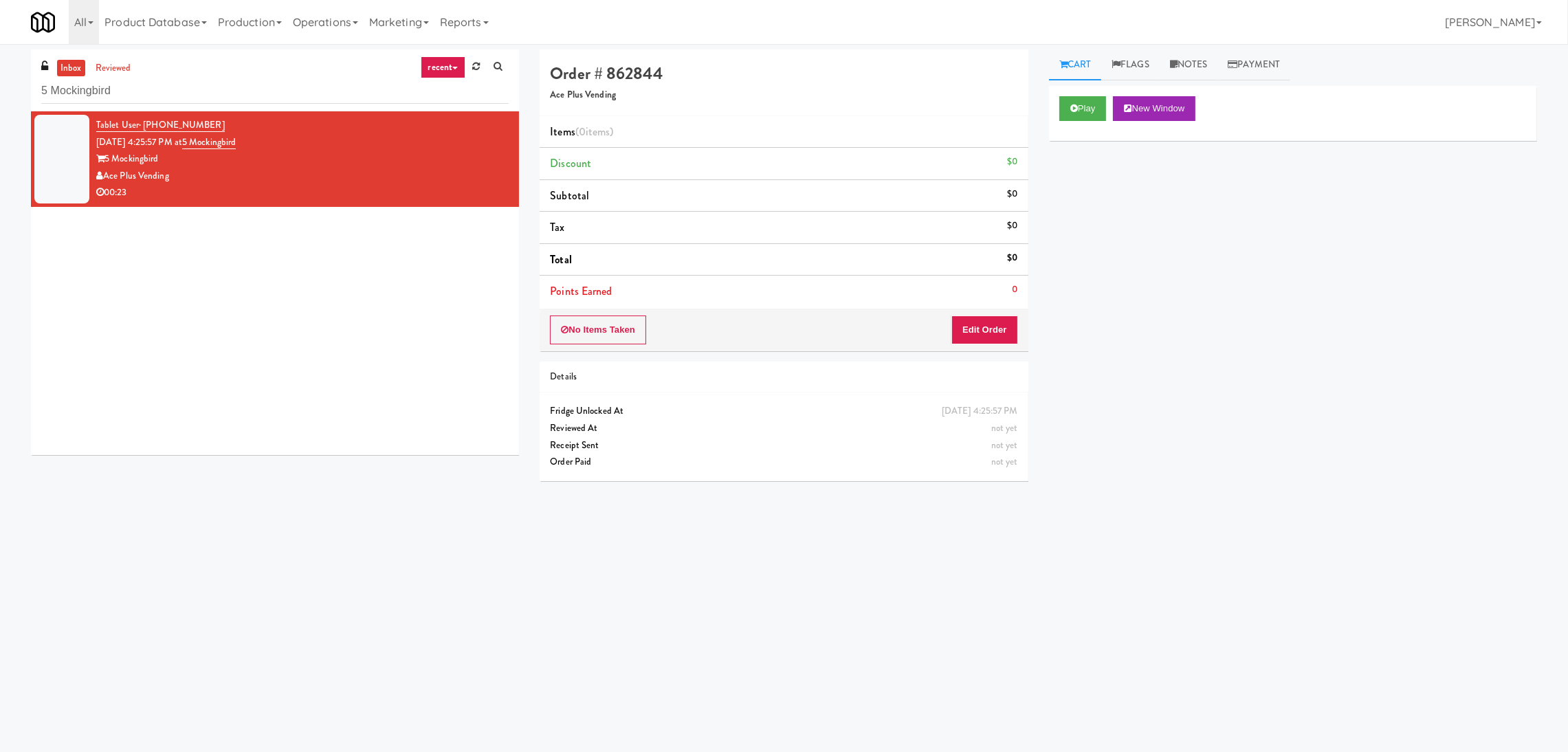
drag, startPoint x: 284, startPoint y: 366, endPoint x: 282, endPoint y: 348, distance: 18.1
click at [283, 354] on div "Tablet User · (469) 420-8896 [DATE] 4:25:57 PM at 5 Mockingbird 5 Mockingbird A…" at bounding box center [275, 282] width 488 height 344
click at [335, 178] on div "Ace Plus Vending" at bounding box center [302, 177] width 412 height 17
click at [1099, 104] on button "Play" at bounding box center [1083, 108] width 47 height 24
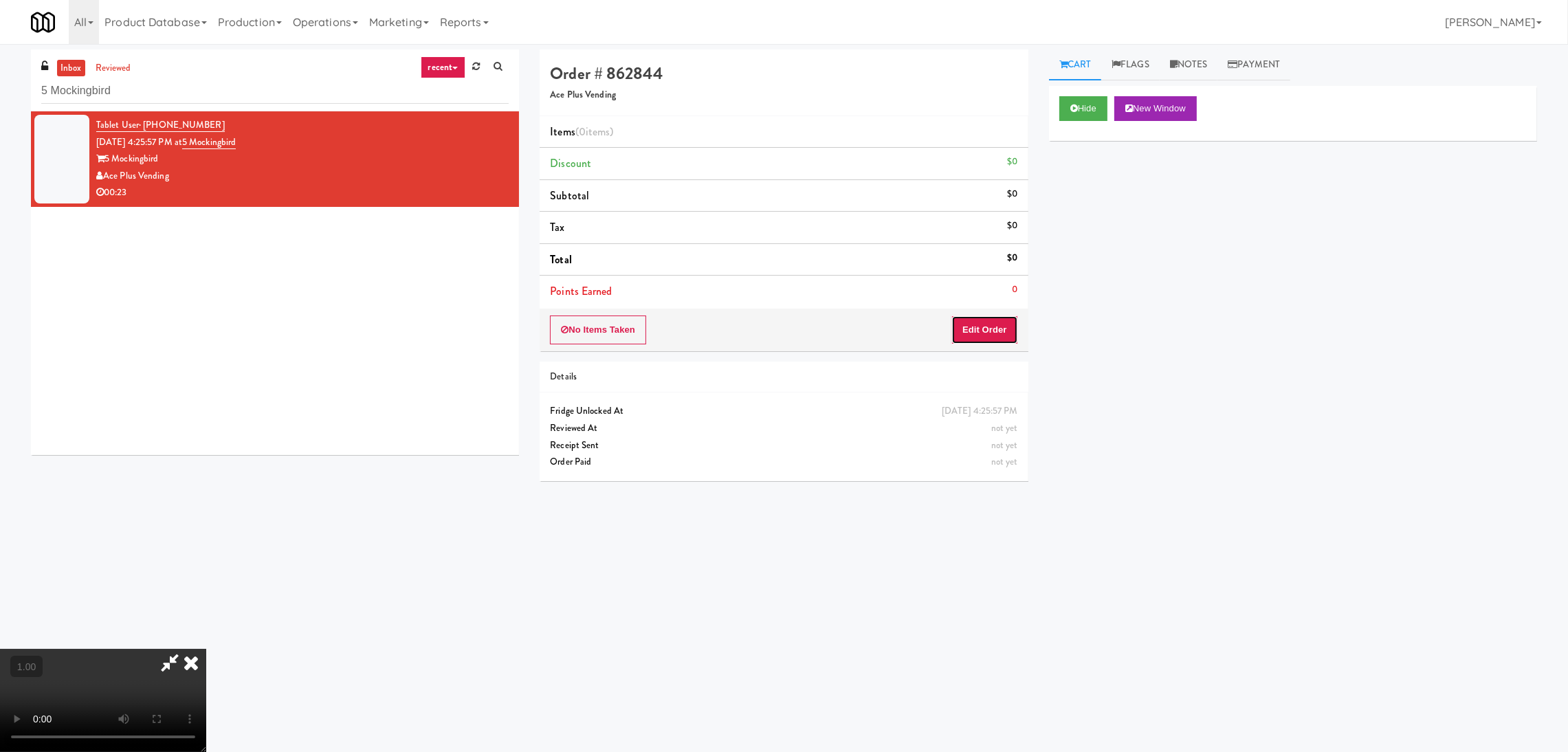
click at [996, 326] on button "Edit Order" at bounding box center [985, 330] width 66 height 29
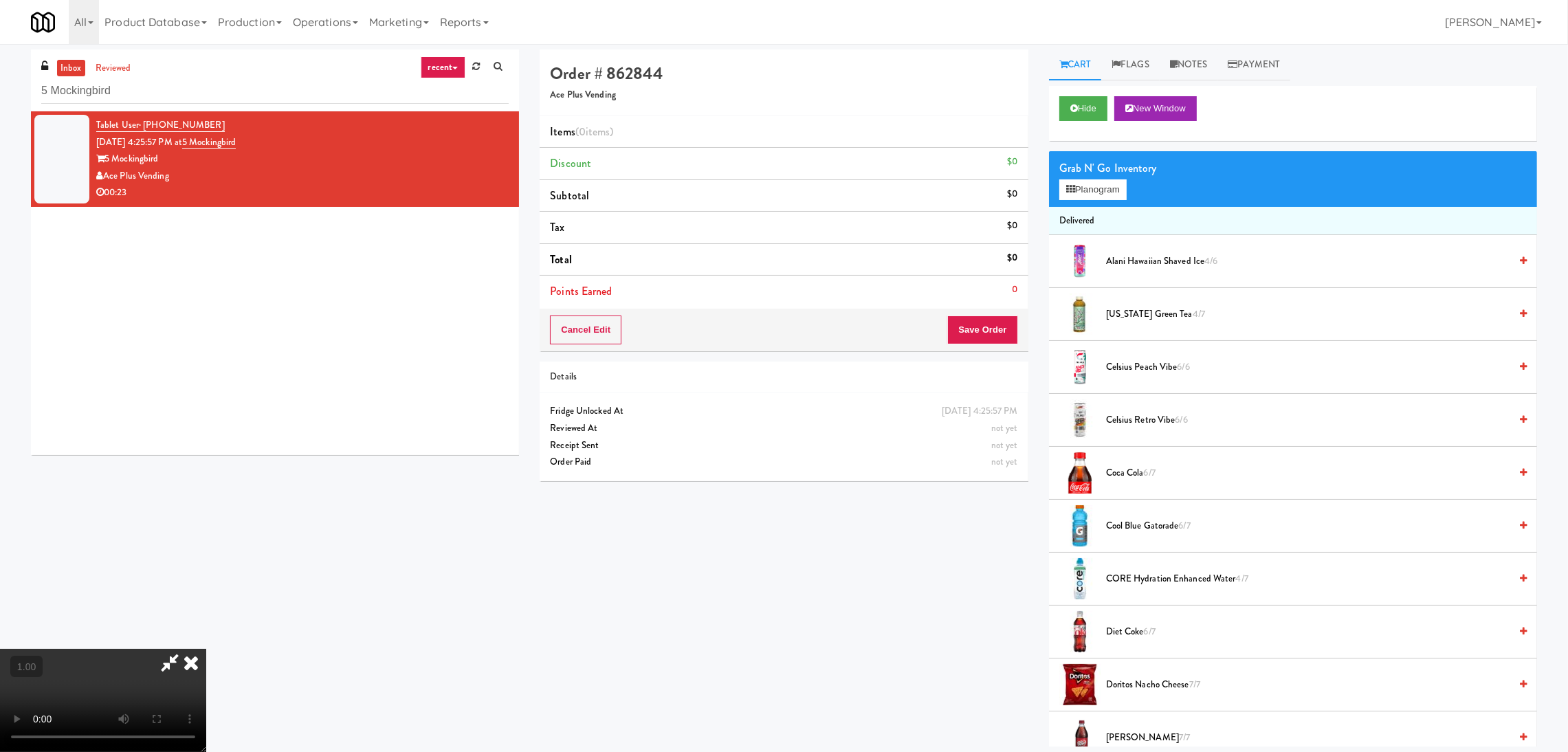
click at [206, 649] on video at bounding box center [103, 700] width 206 height 103
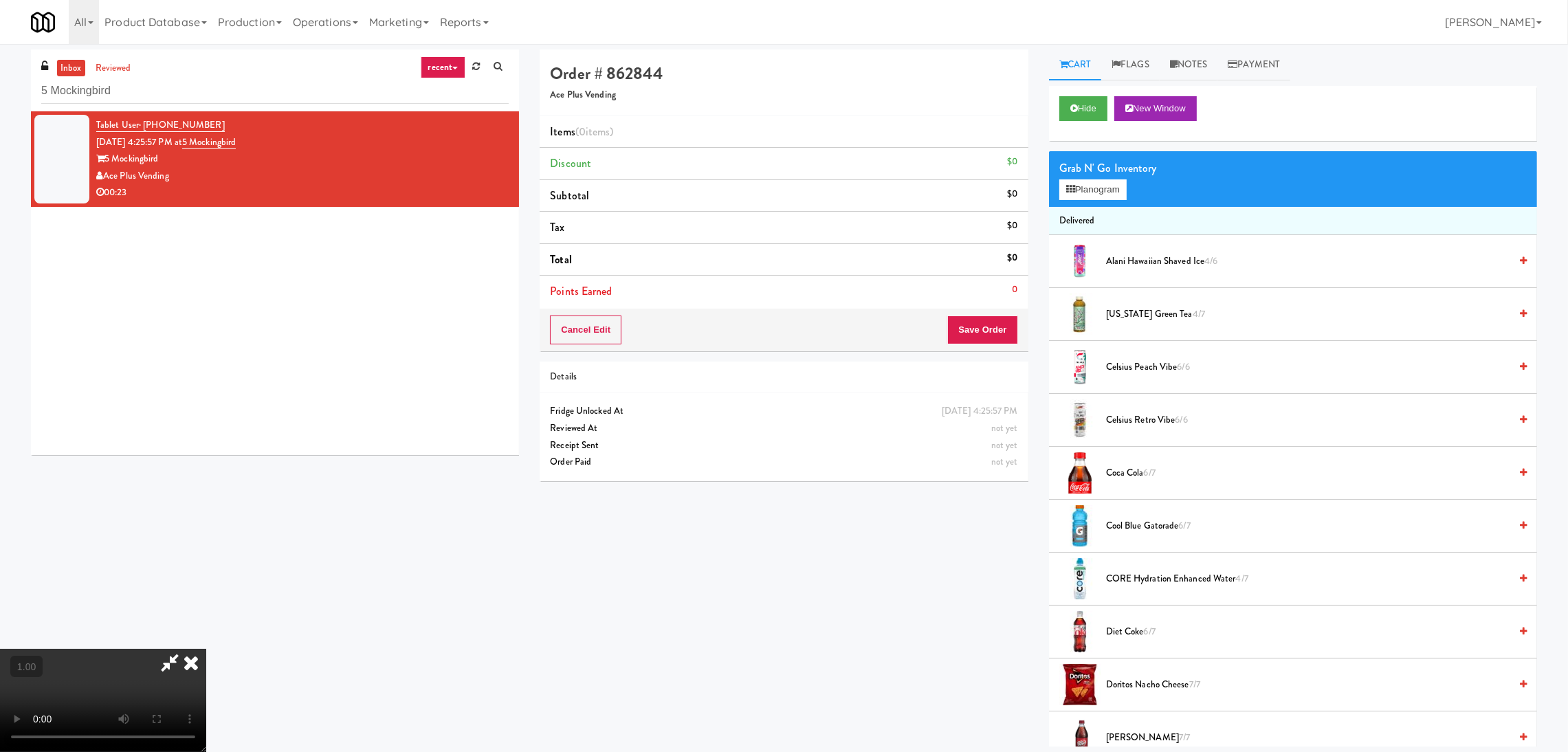
scroll to position [0, 0]
click at [206, 649] on video at bounding box center [103, 700] width 206 height 103
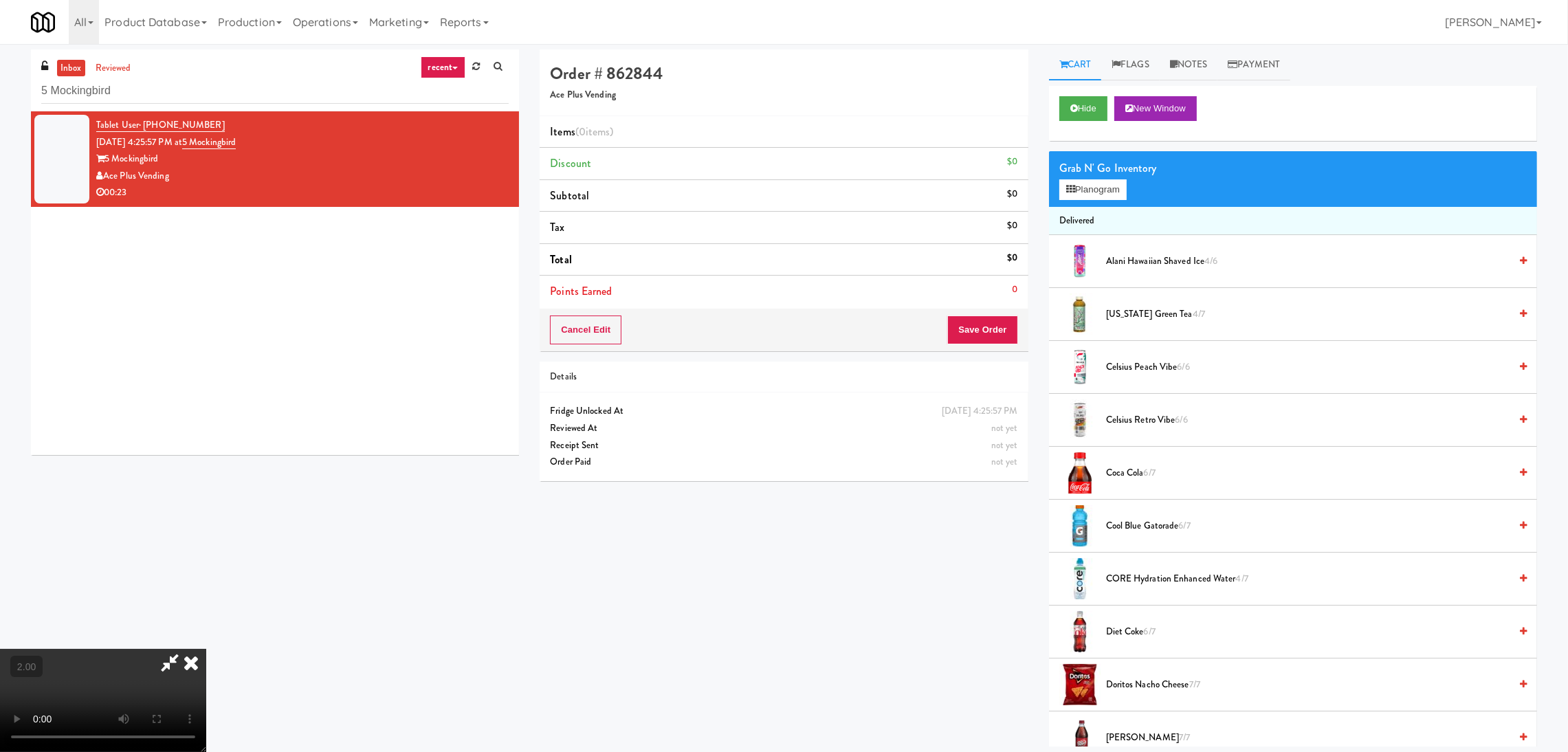
click at [206, 649] on video at bounding box center [103, 700] width 206 height 103
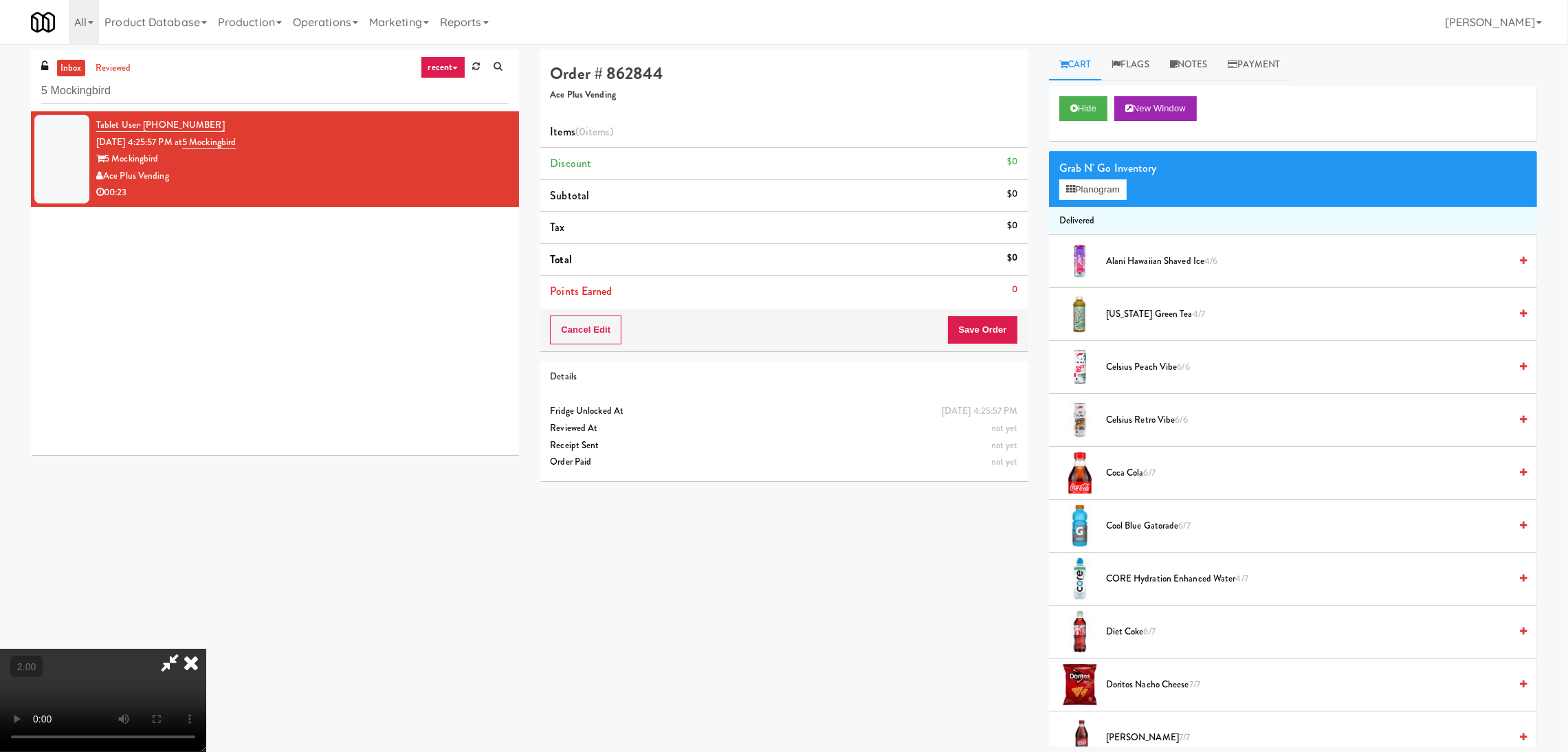
click at [206, 649] on video at bounding box center [103, 700] width 206 height 103
click at [1088, 190] on button "Planogram" at bounding box center [1093, 190] width 67 height 21
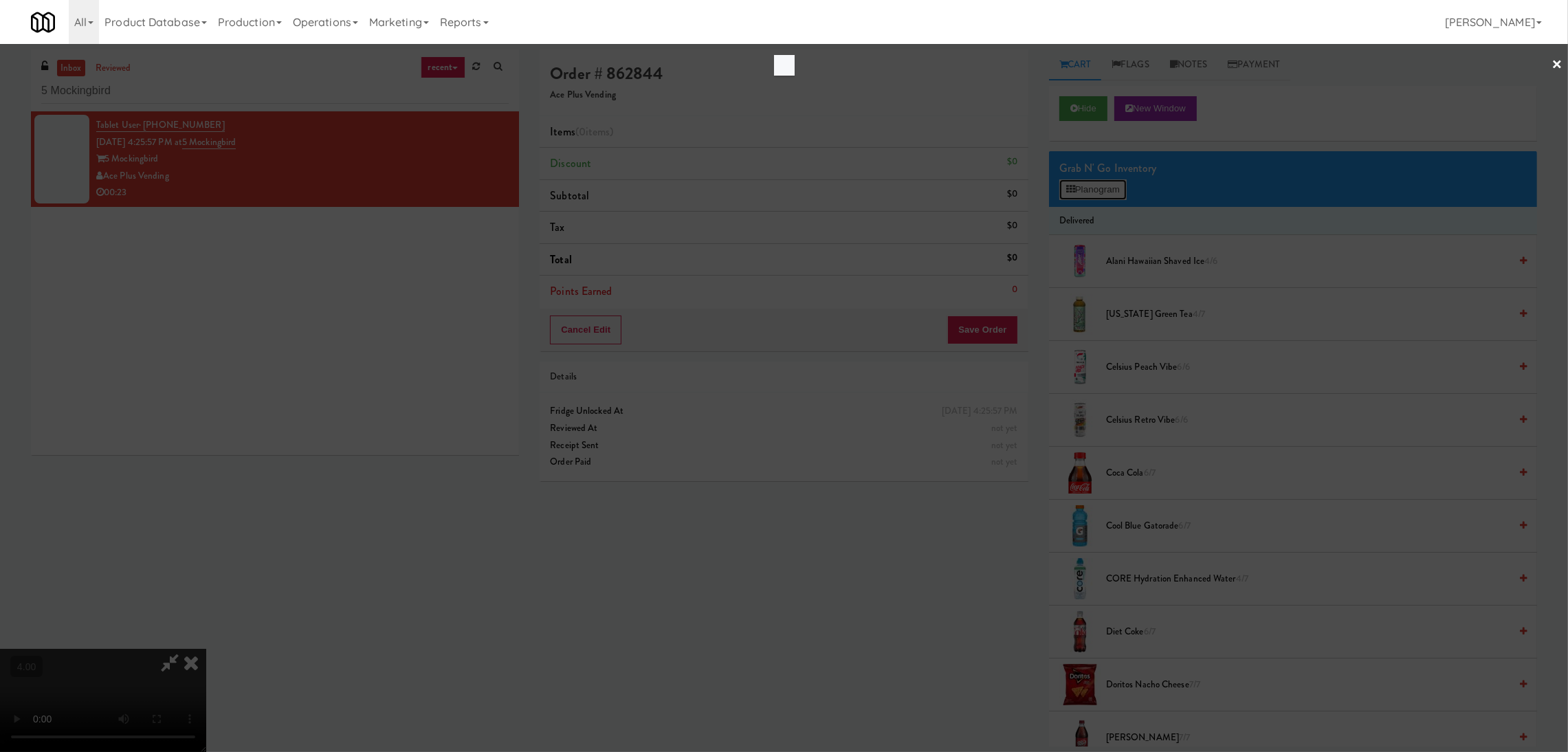
scroll to position [273, 0]
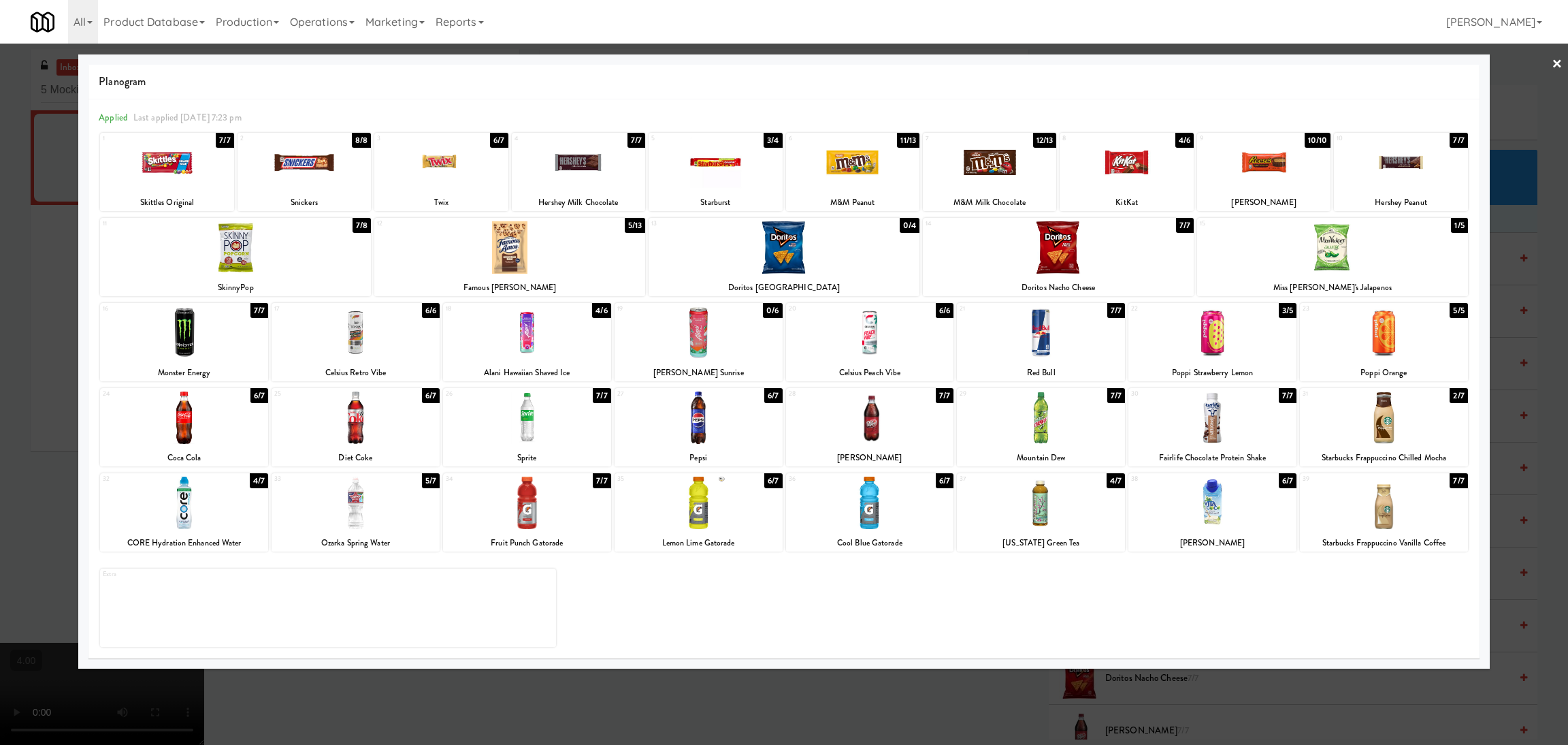
click at [509, 322] on div at bounding box center [528, 333] width 168 height 53
click at [0, 273] on div at bounding box center [784, 372] width 1568 height 745
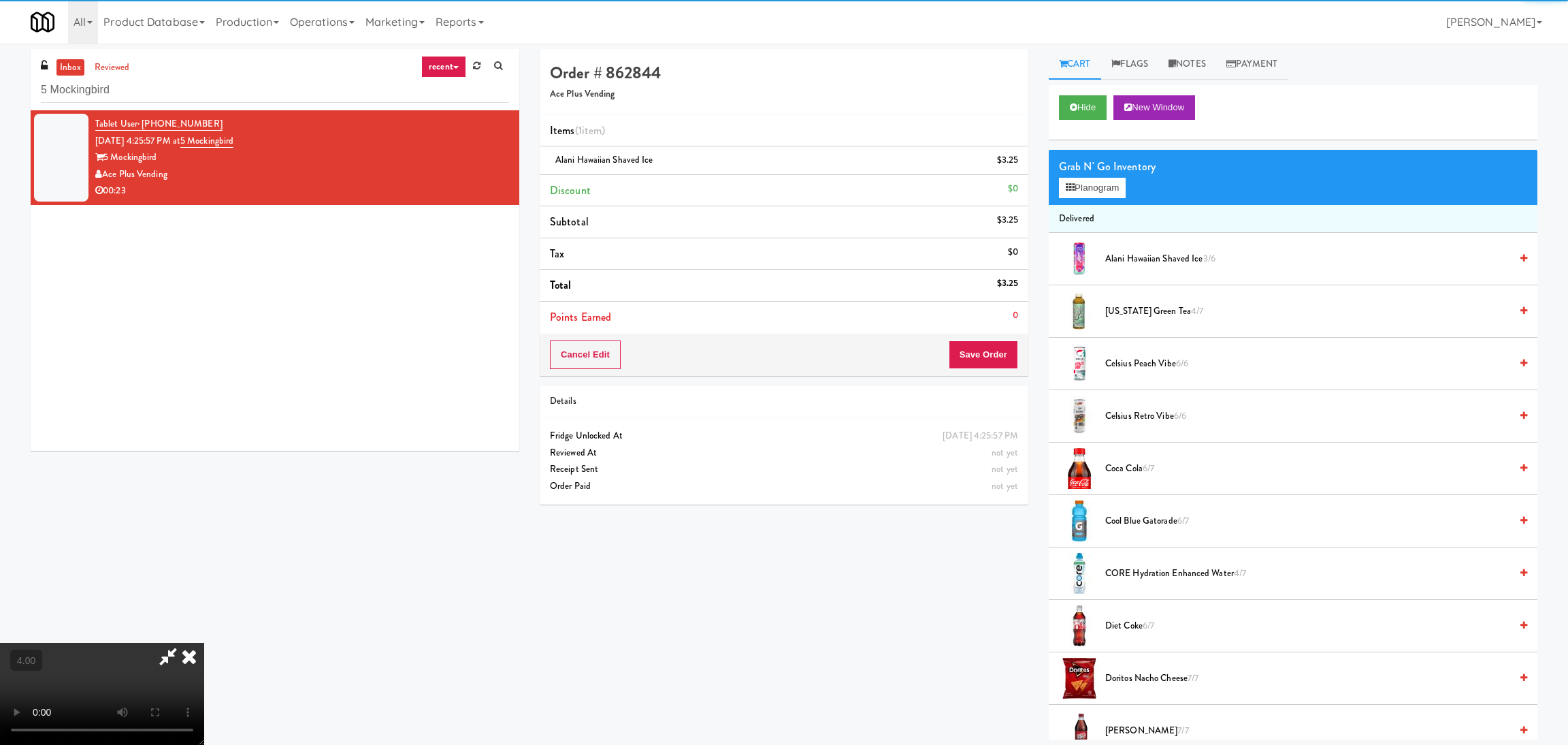
scroll to position [265, 0]
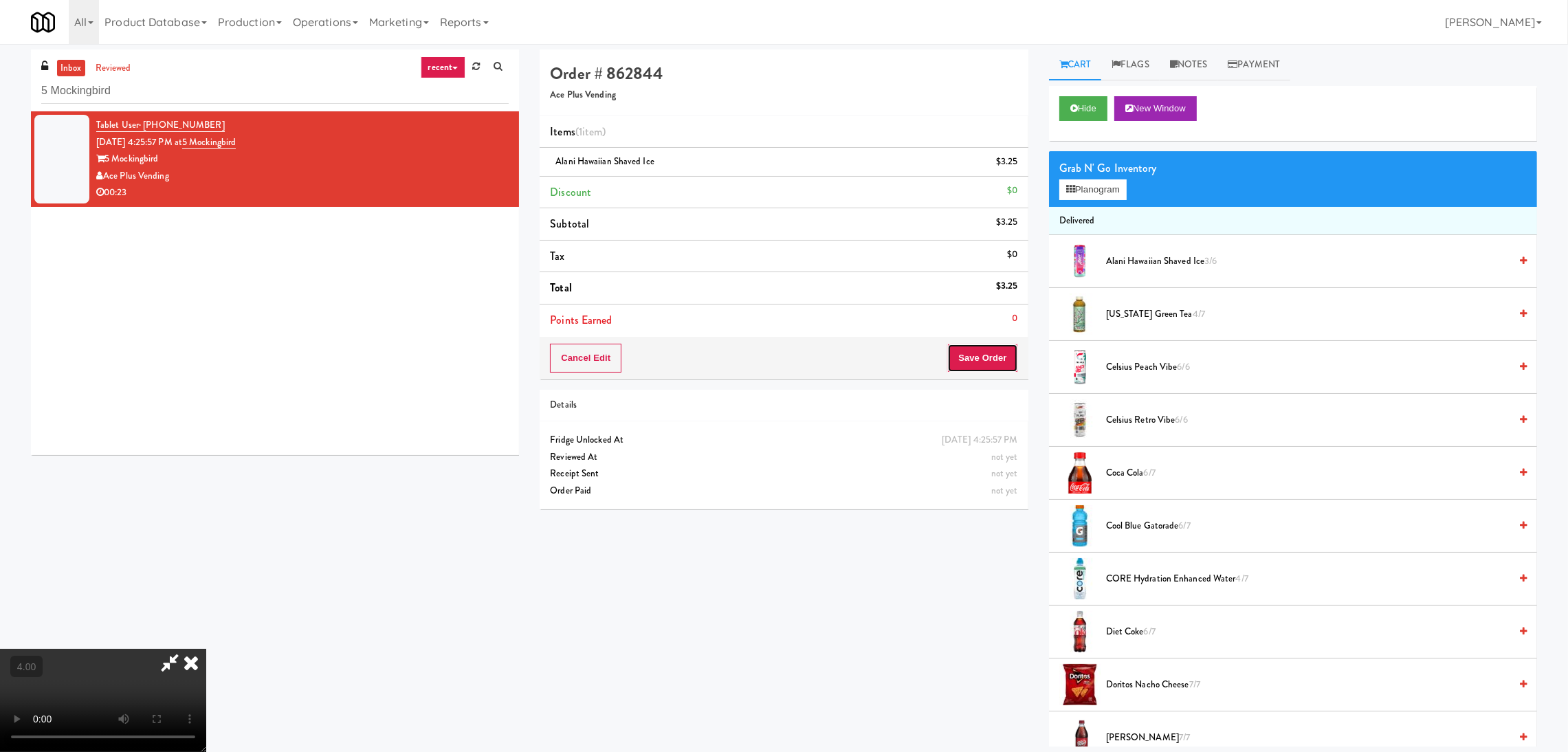
click at [1004, 371] on button "Save Order" at bounding box center [983, 358] width 70 height 29
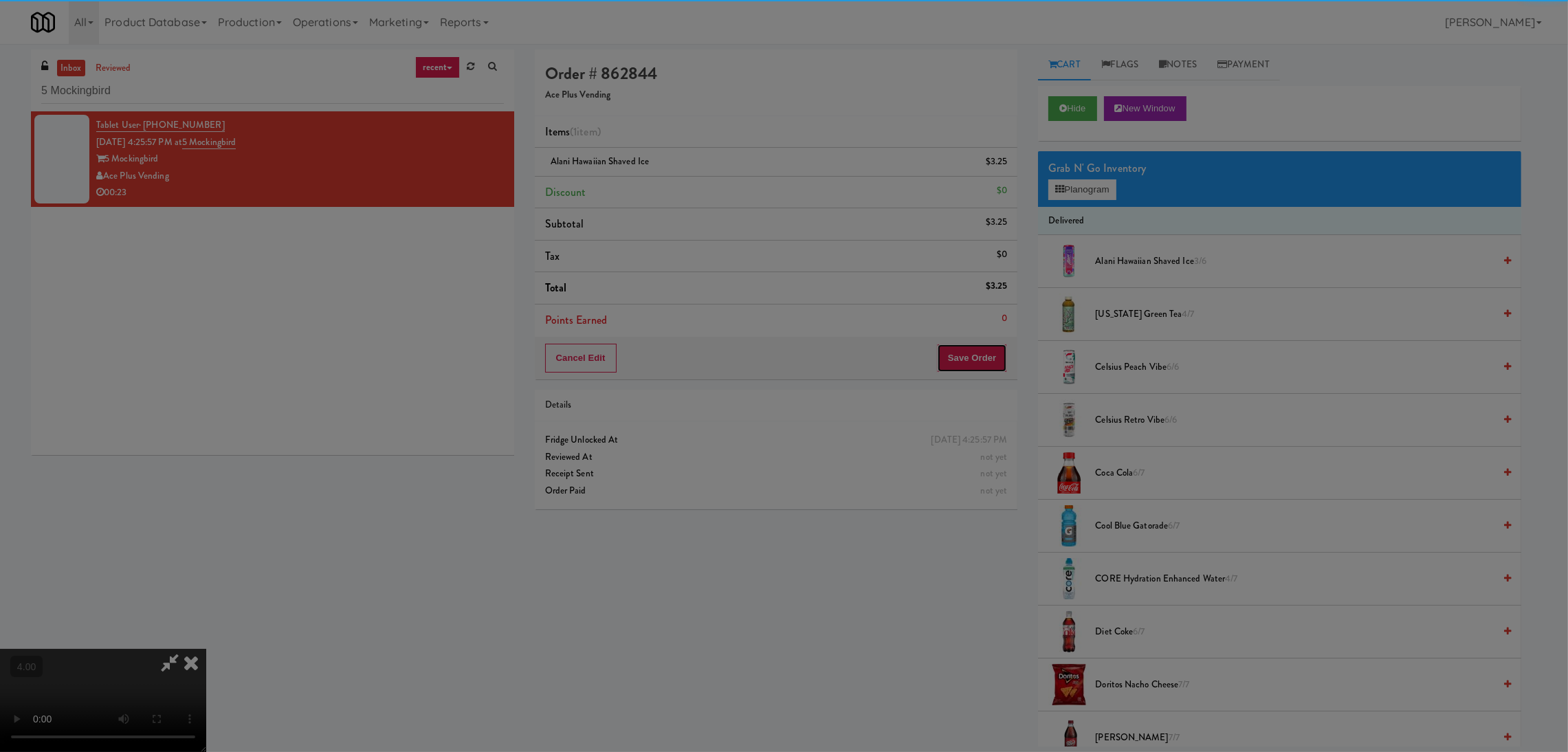
scroll to position [273, 0]
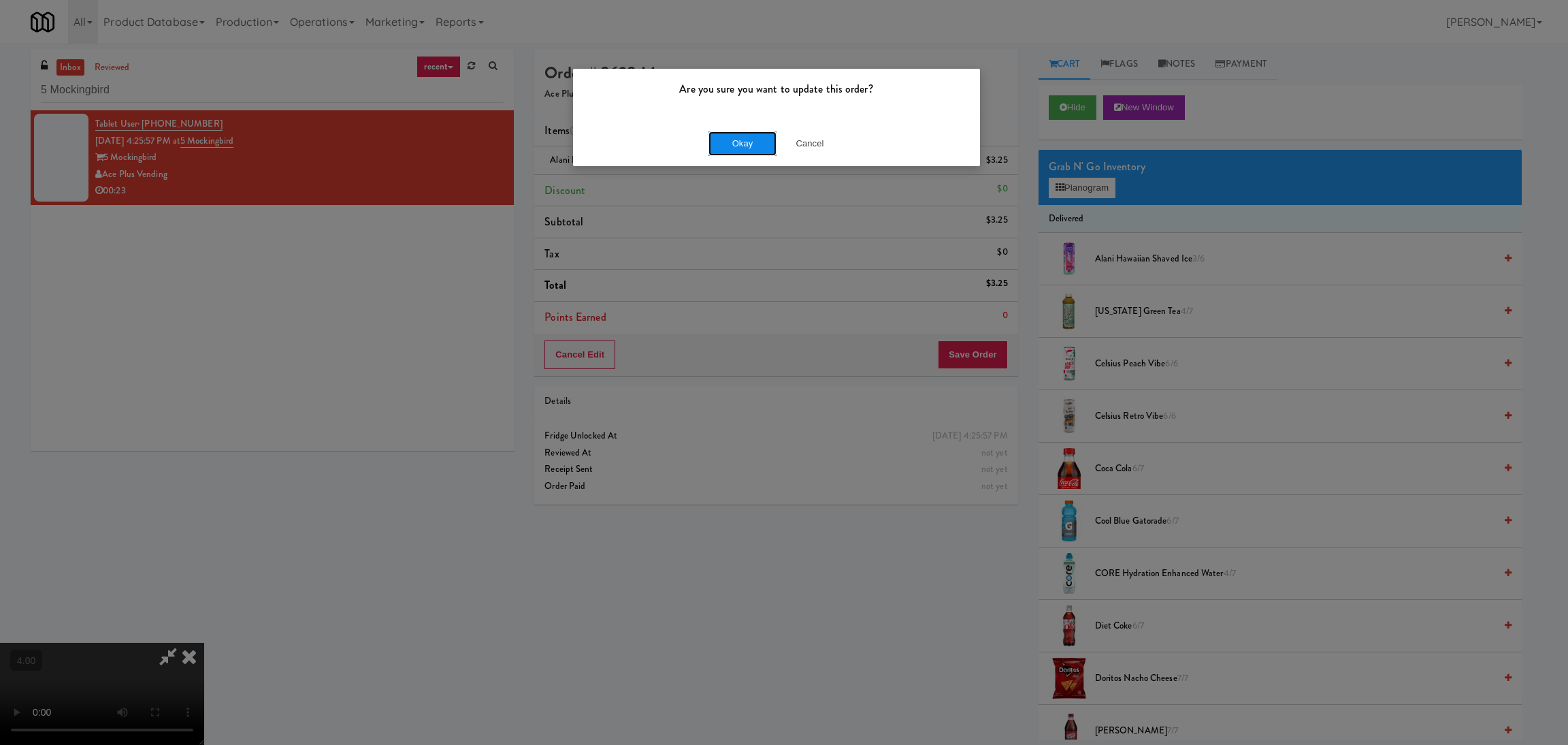
click at [734, 140] on button "Okay" at bounding box center [742, 144] width 68 height 24
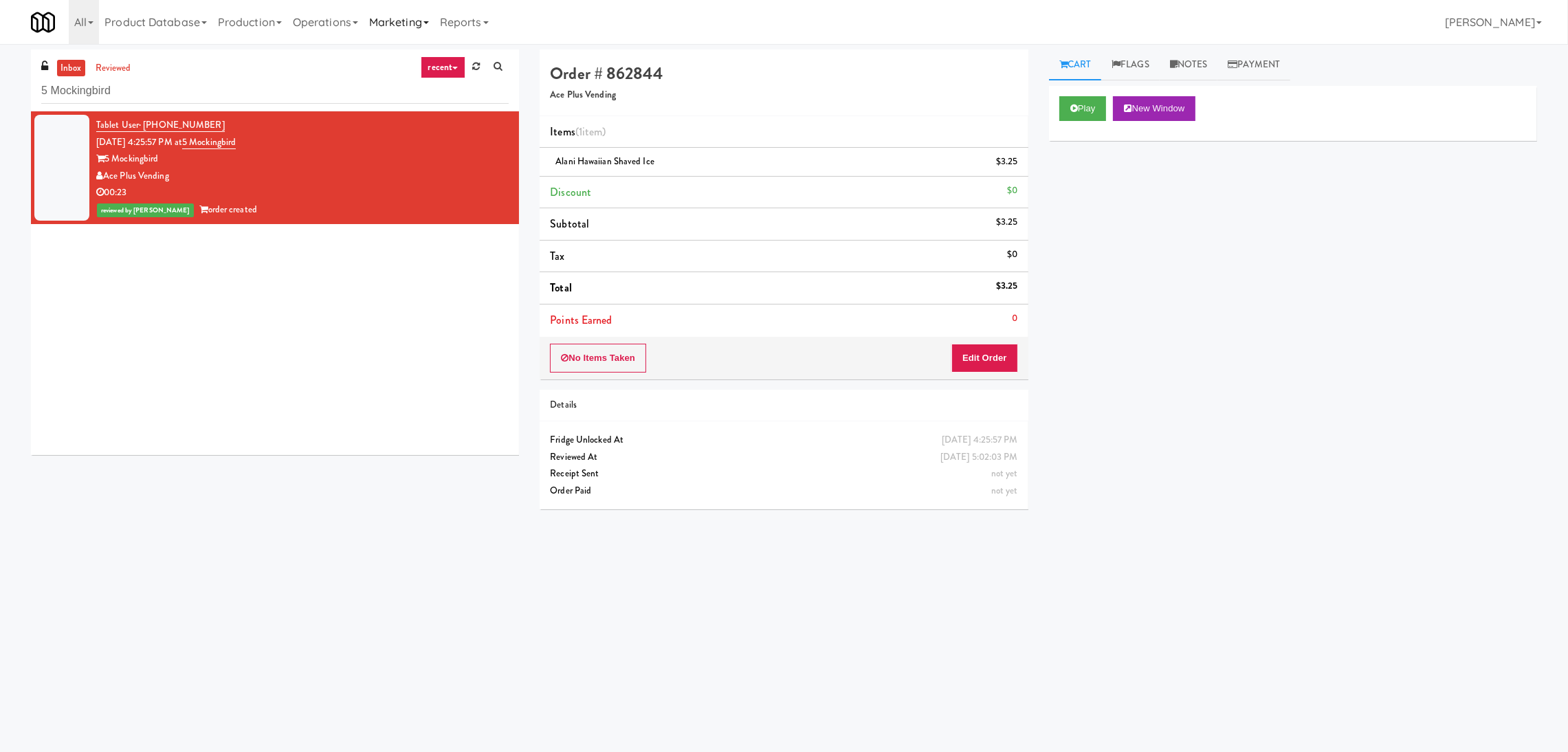
scroll to position [0, 0]
paste input "Ring Power Main Breakroom Cabinet 1"
drag, startPoint x: 318, startPoint y: 92, endPoint x: 0, endPoint y: 66, distance: 319.1
click at [0, 66] on div "inbox reviewed recent all unclear take inventory issue suspicious failed recent…" at bounding box center [784, 325] width 1568 height 552
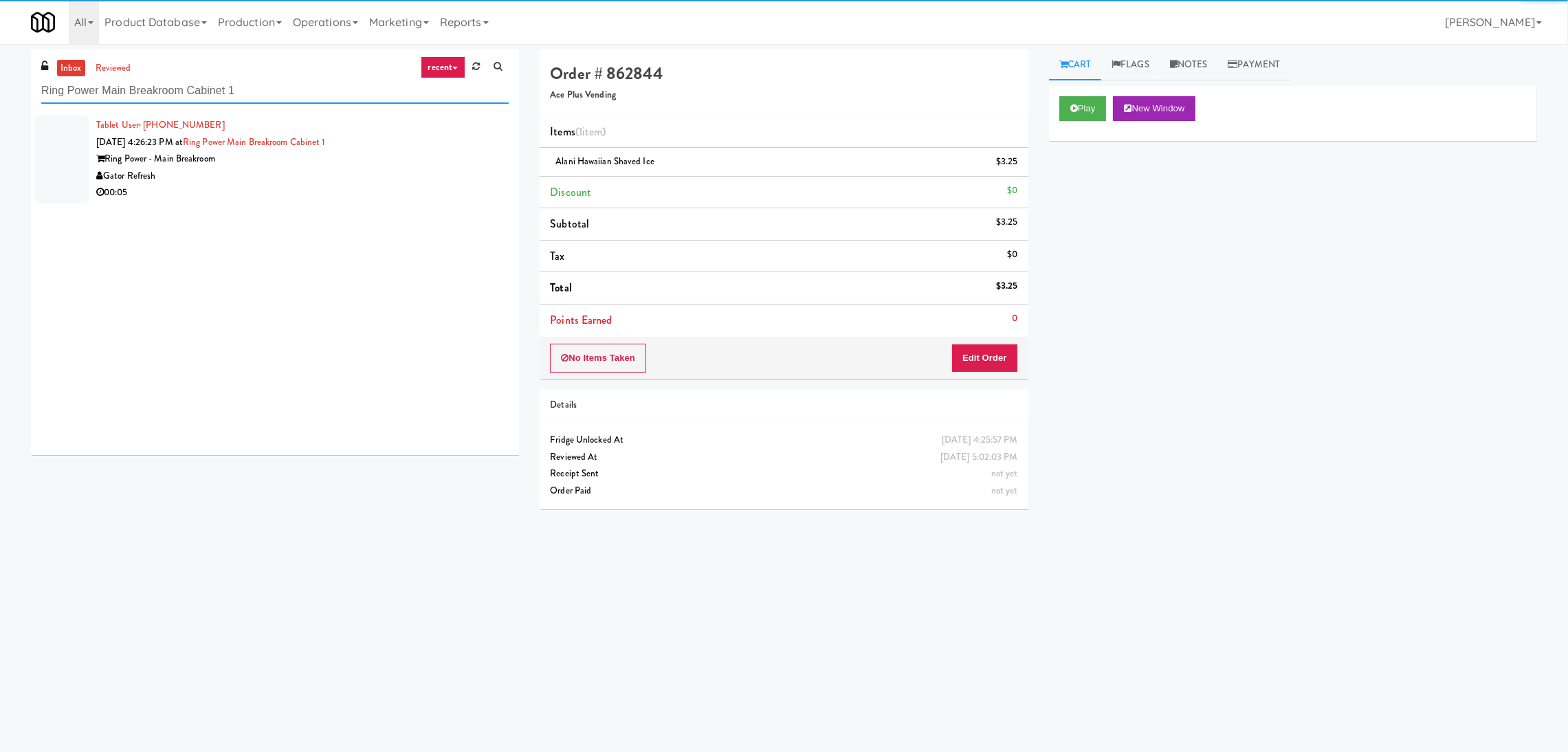
type input "Ring Power Main Breakroom Cabinet 1"
click at [408, 189] on div "00:05" at bounding box center [302, 193] width 412 height 17
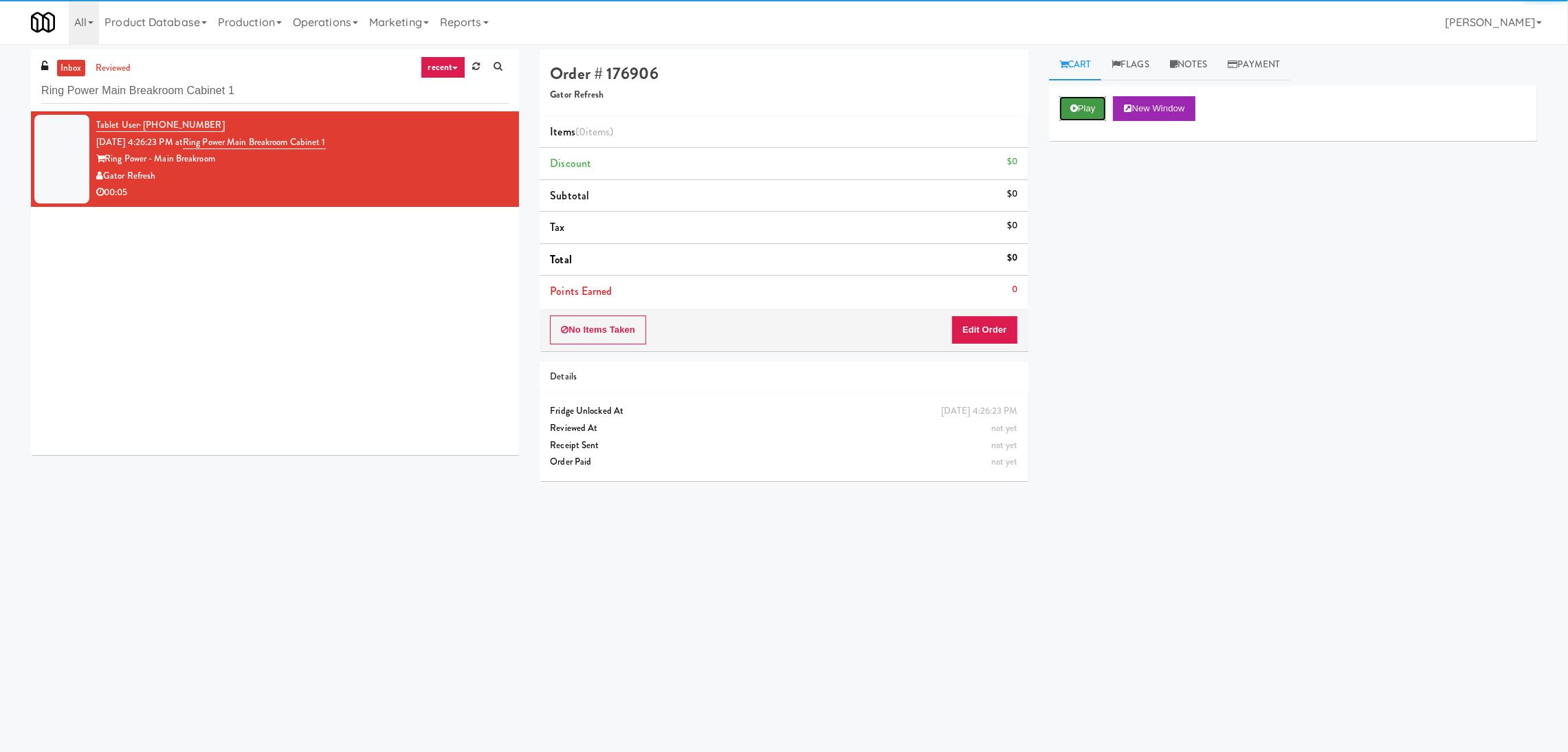
click at [1078, 97] on button "Play" at bounding box center [1083, 108] width 47 height 24
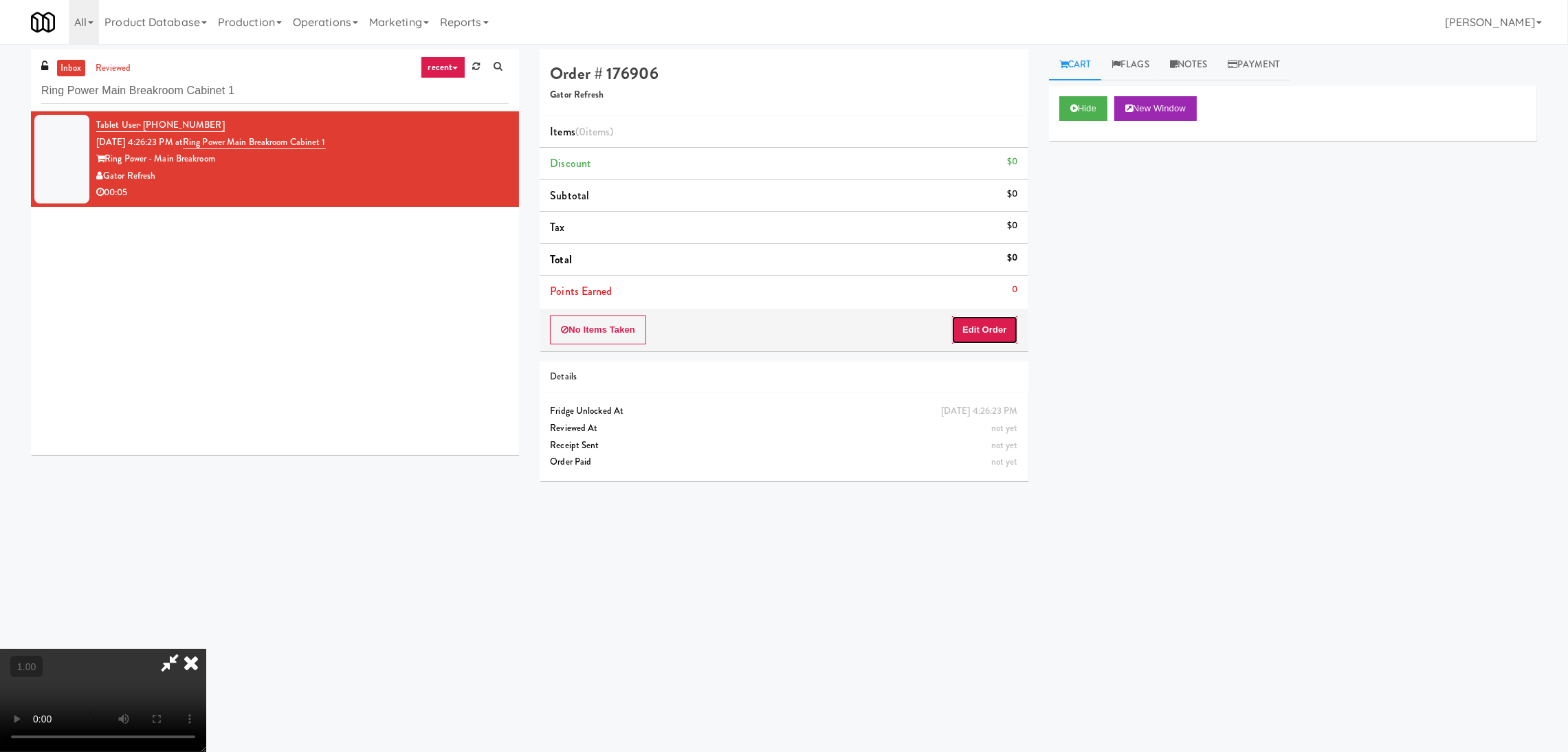
click at [988, 317] on button "Edit Order" at bounding box center [985, 330] width 66 height 29
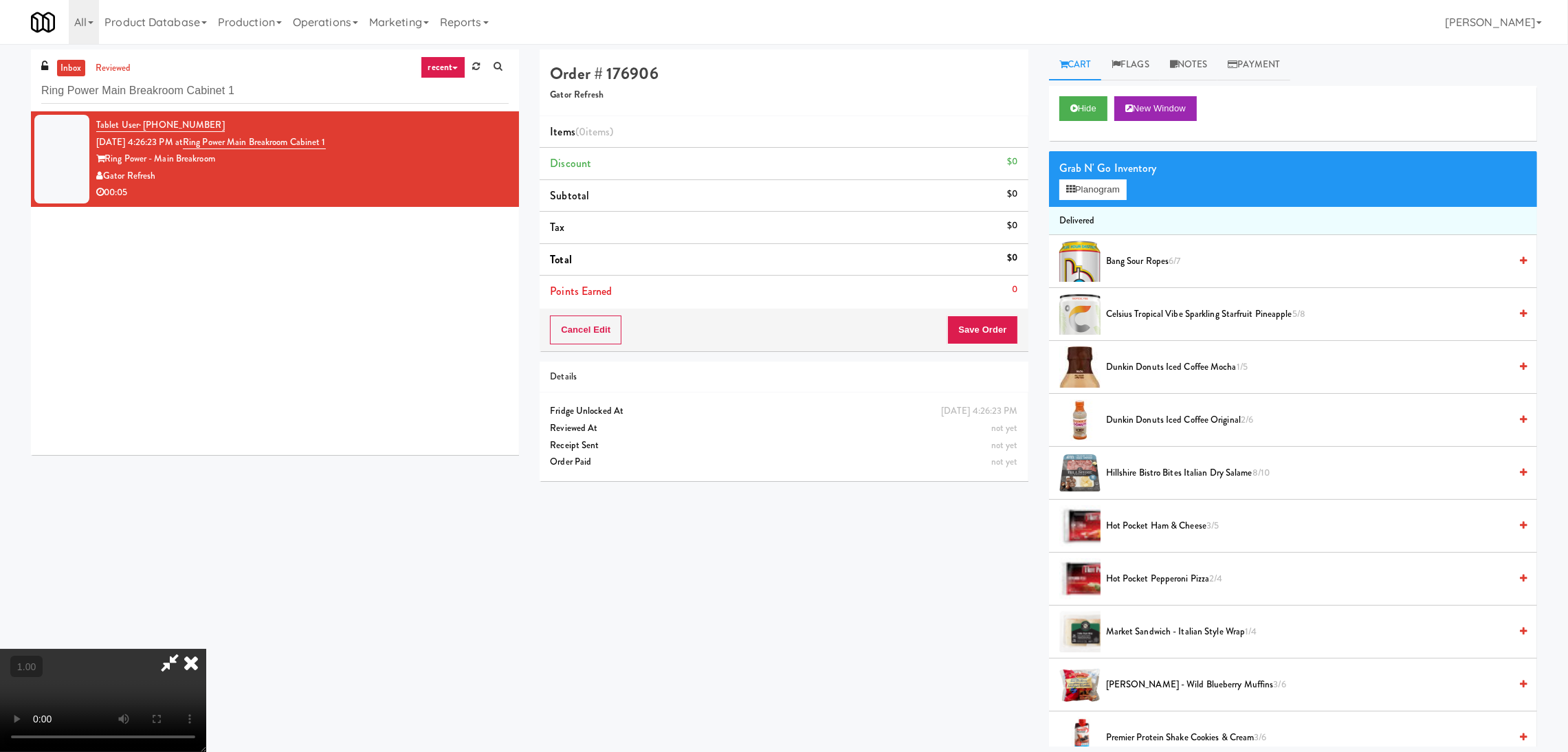
scroll to position [268, 0]
click at [1071, 202] on div "Grab N' Go Inventory Planogram" at bounding box center [1293, 179] width 488 height 56
click at [1071, 185] on icon at bounding box center [1071, 189] width 9 height 9
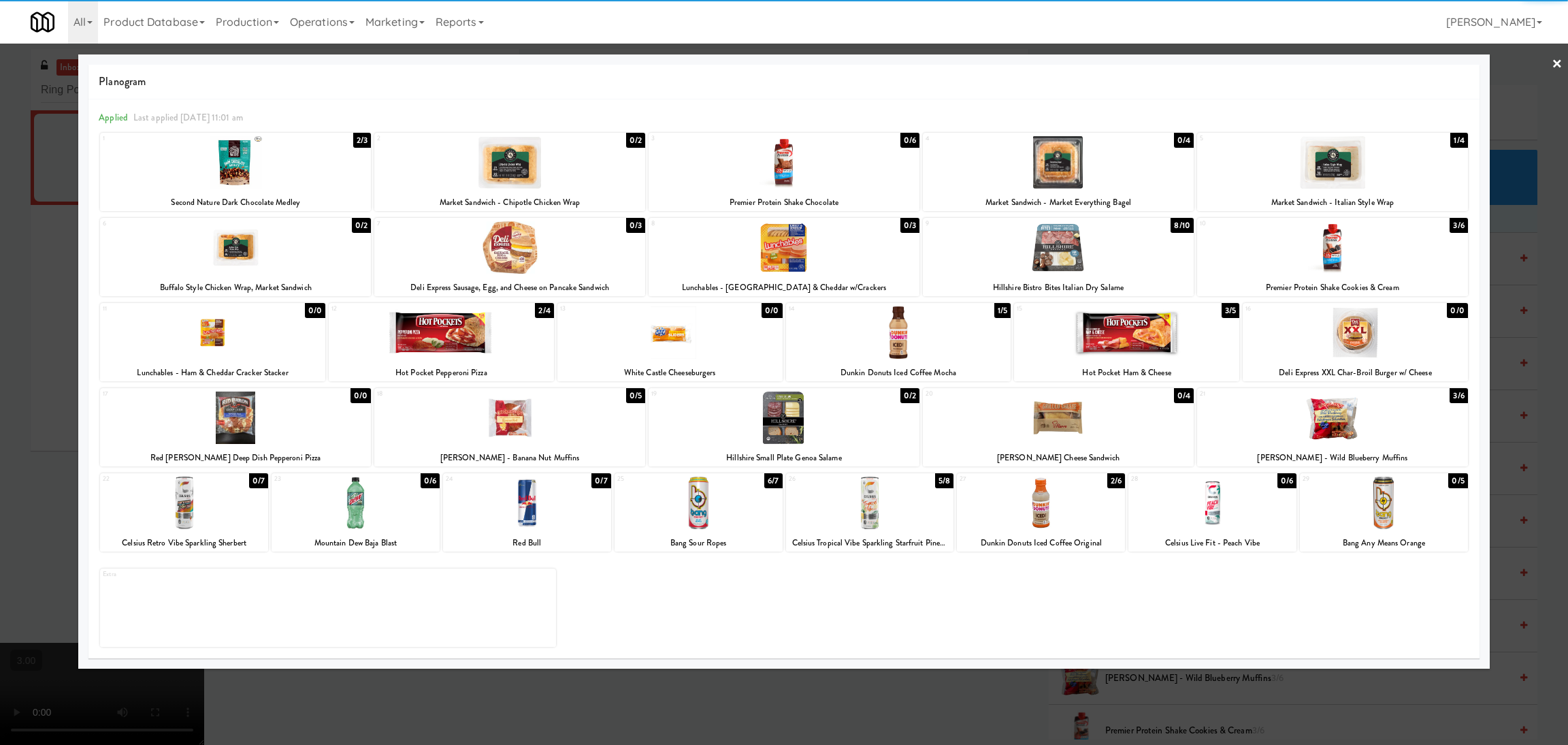
click at [360, 496] on div at bounding box center [356, 502] width 168 height 53
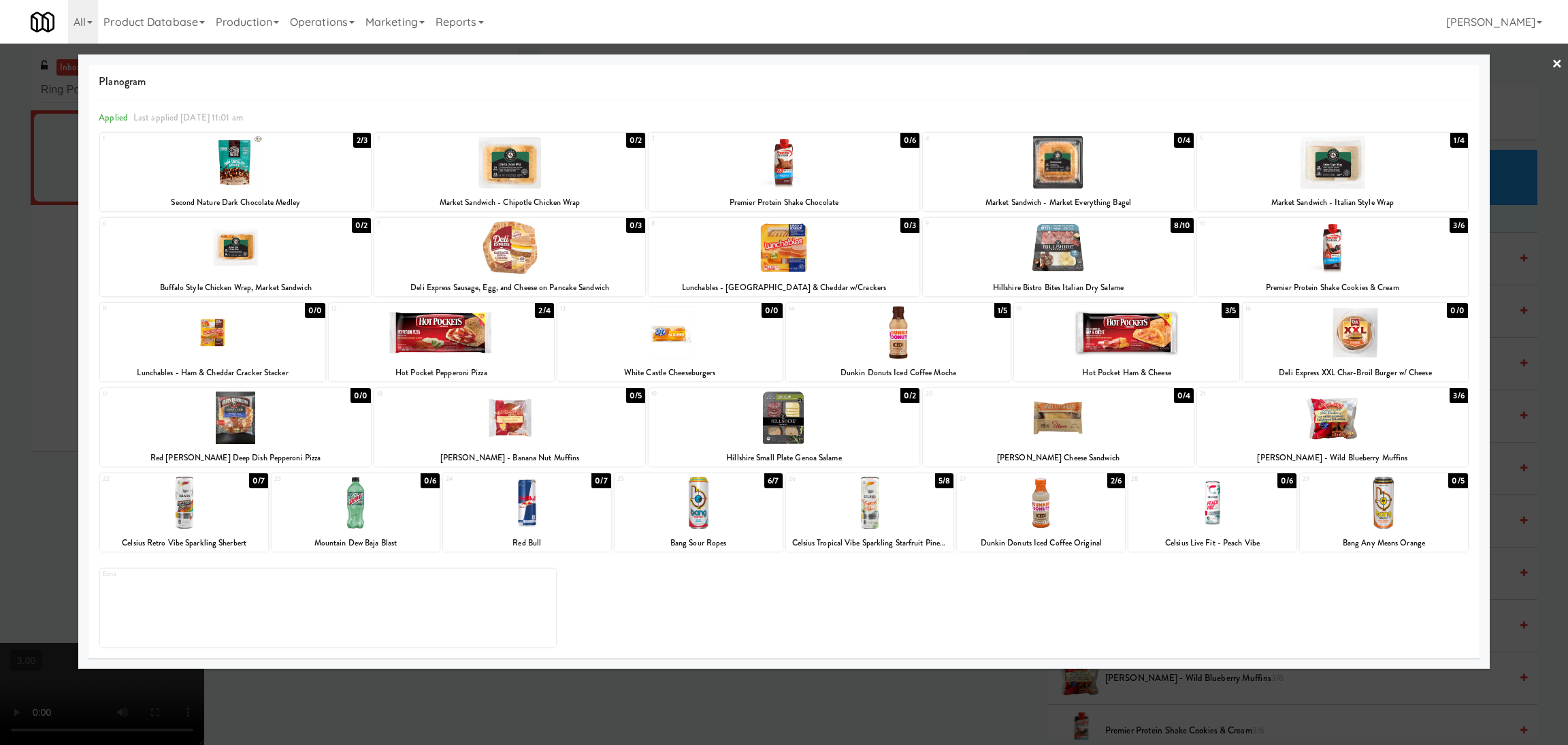
drag, startPoint x: 0, startPoint y: 295, endPoint x: 42, endPoint y: 310, distance: 44.6
click at [3, 296] on div at bounding box center [784, 372] width 1568 height 745
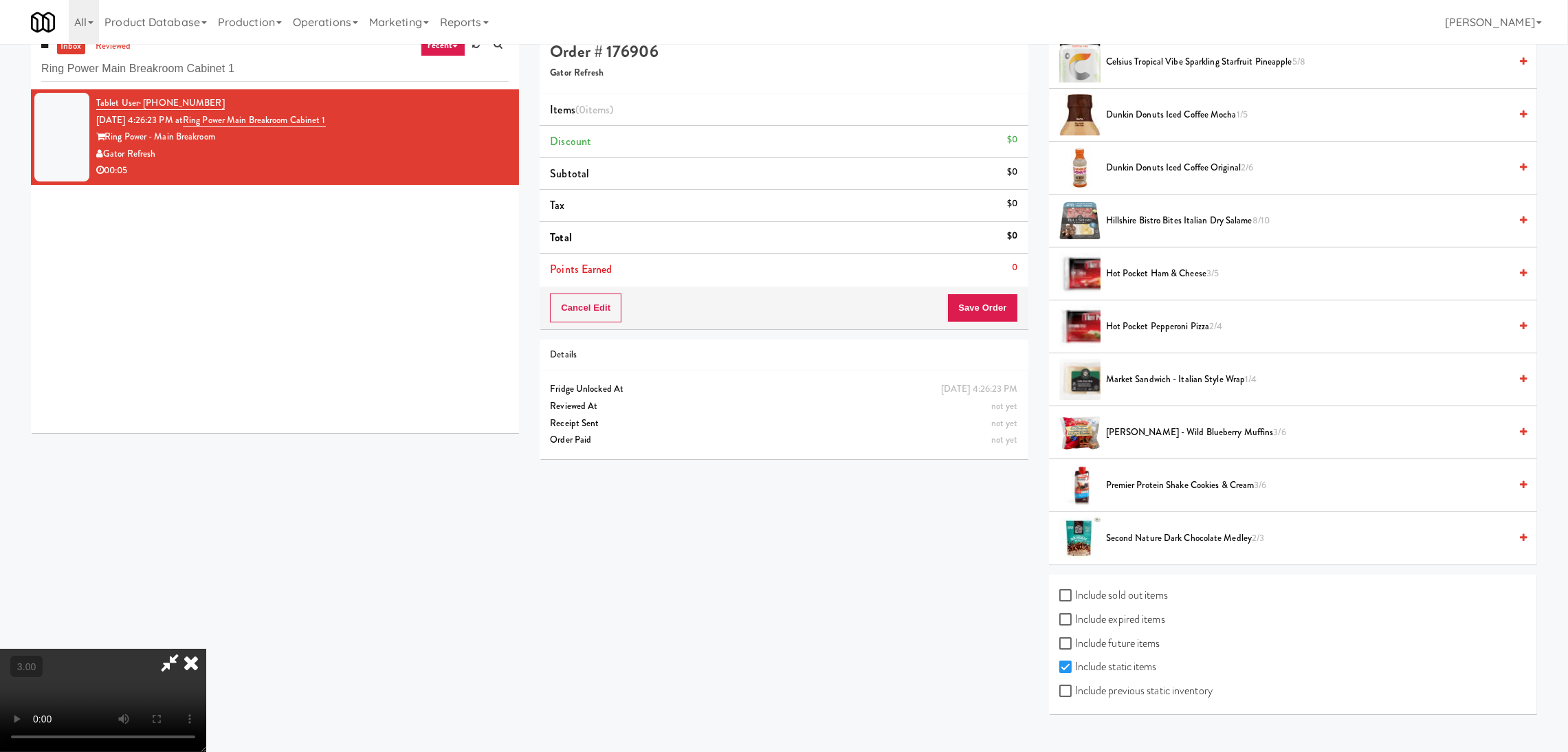
scroll to position [44, 0]
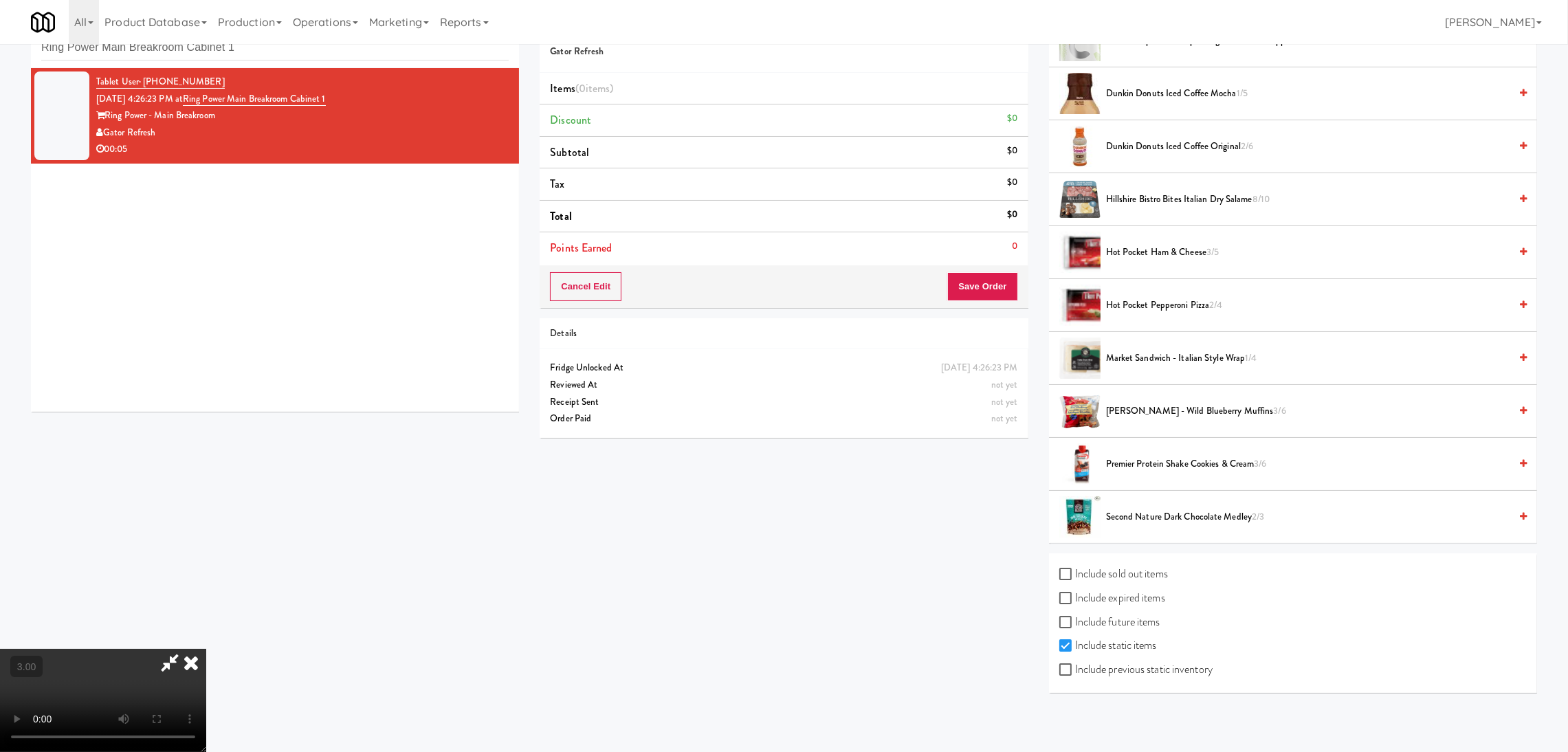
click at [1090, 571] on label "Include sold out items" at bounding box center [1114, 574] width 108 height 21
click at [1075, 571] on input "Include sold out items" at bounding box center [1068, 574] width 16 height 11
checkbox input "true"
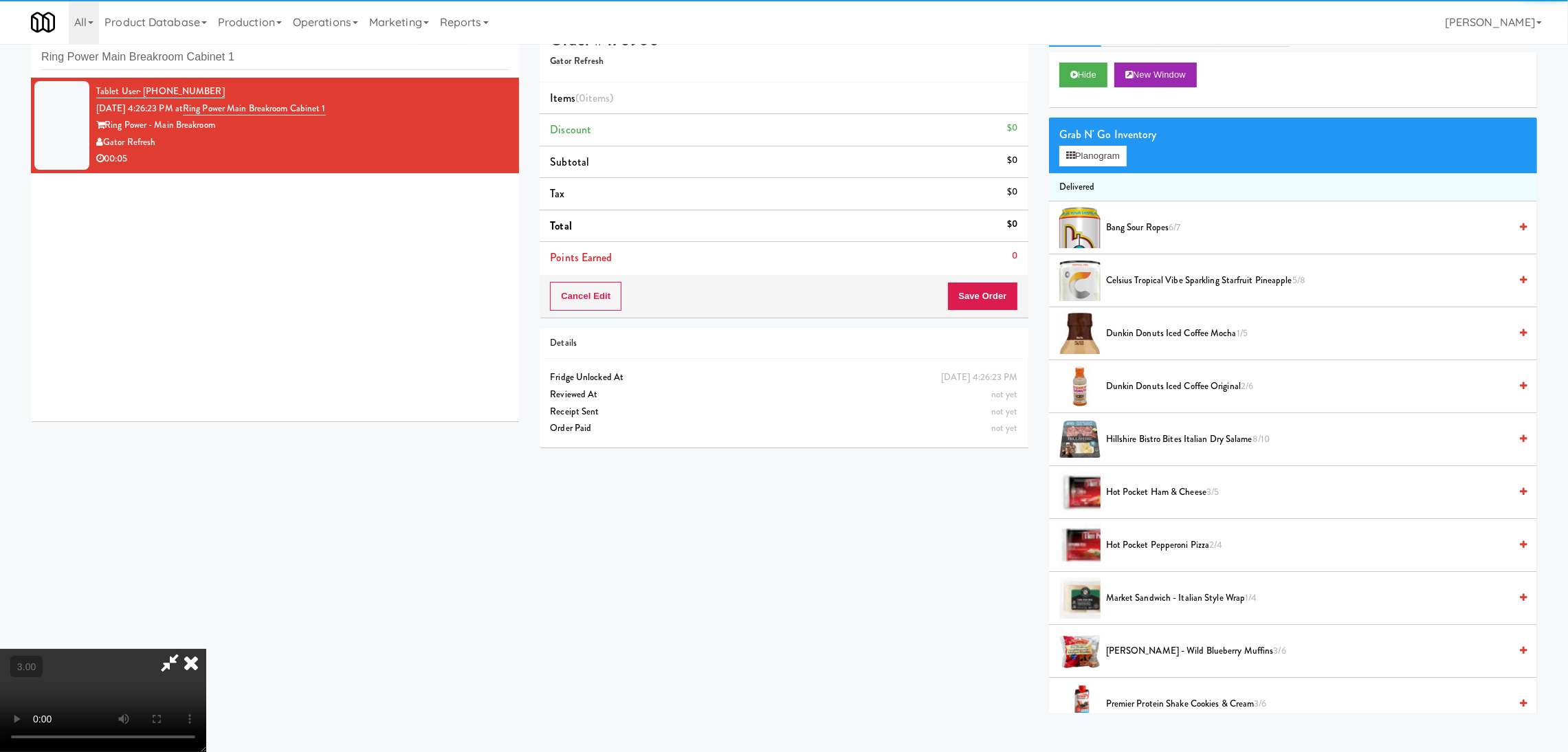
scroll to position [0, 0]
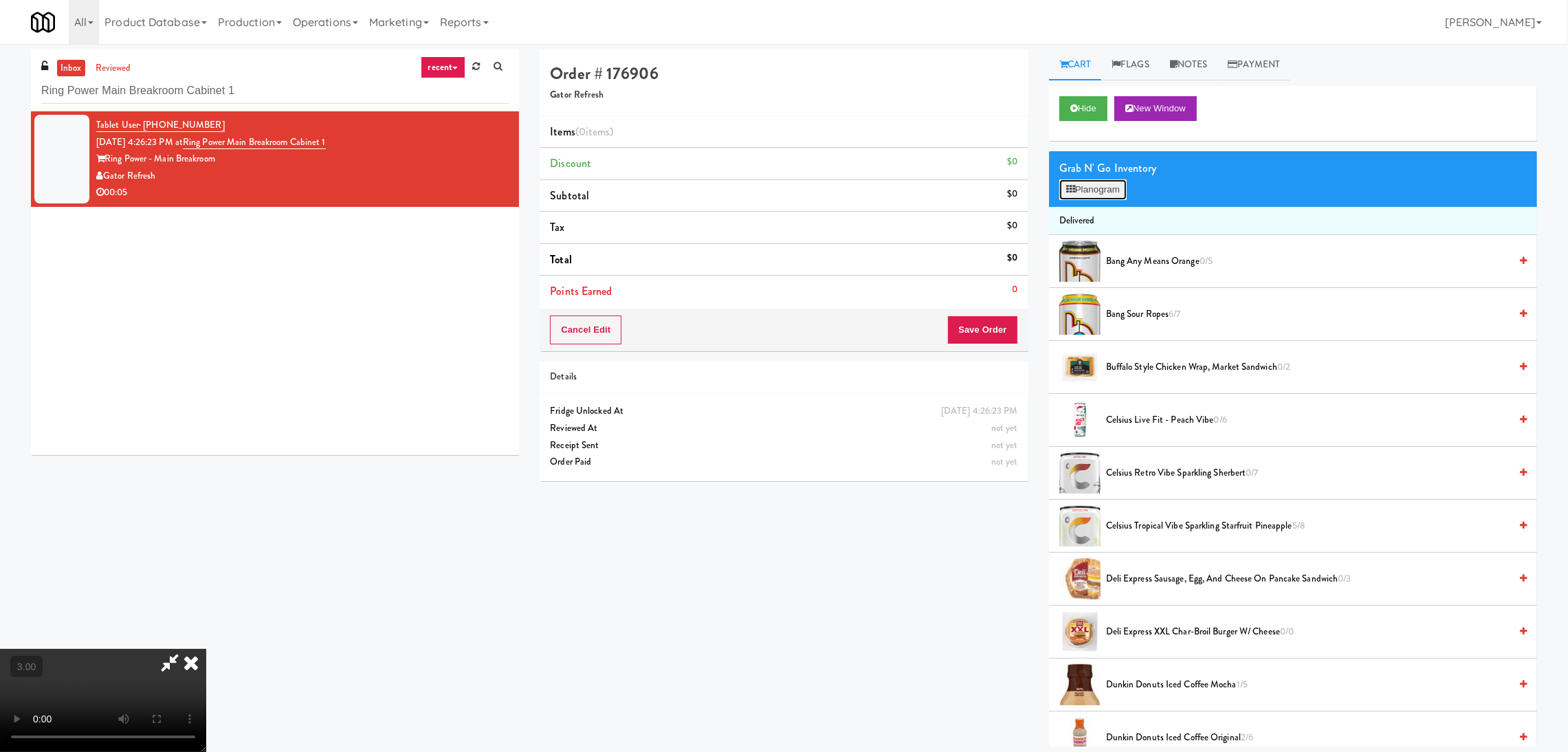
click at [1096, 188] on button "Planogram" at bounding box center [1093, 190] width 67 height 21
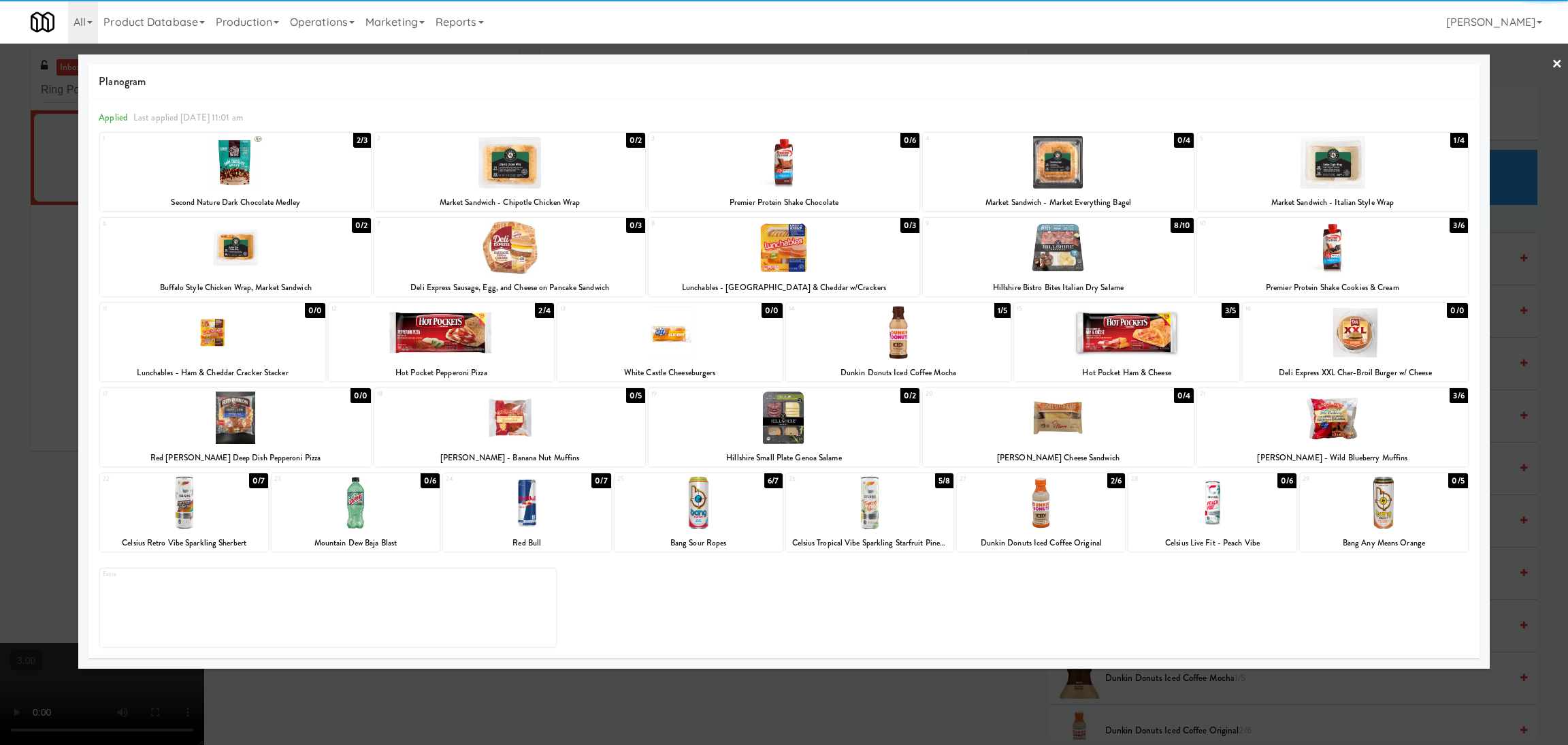
click at [378, 502] on div at bounding box center [356, 502] width 168 height 53
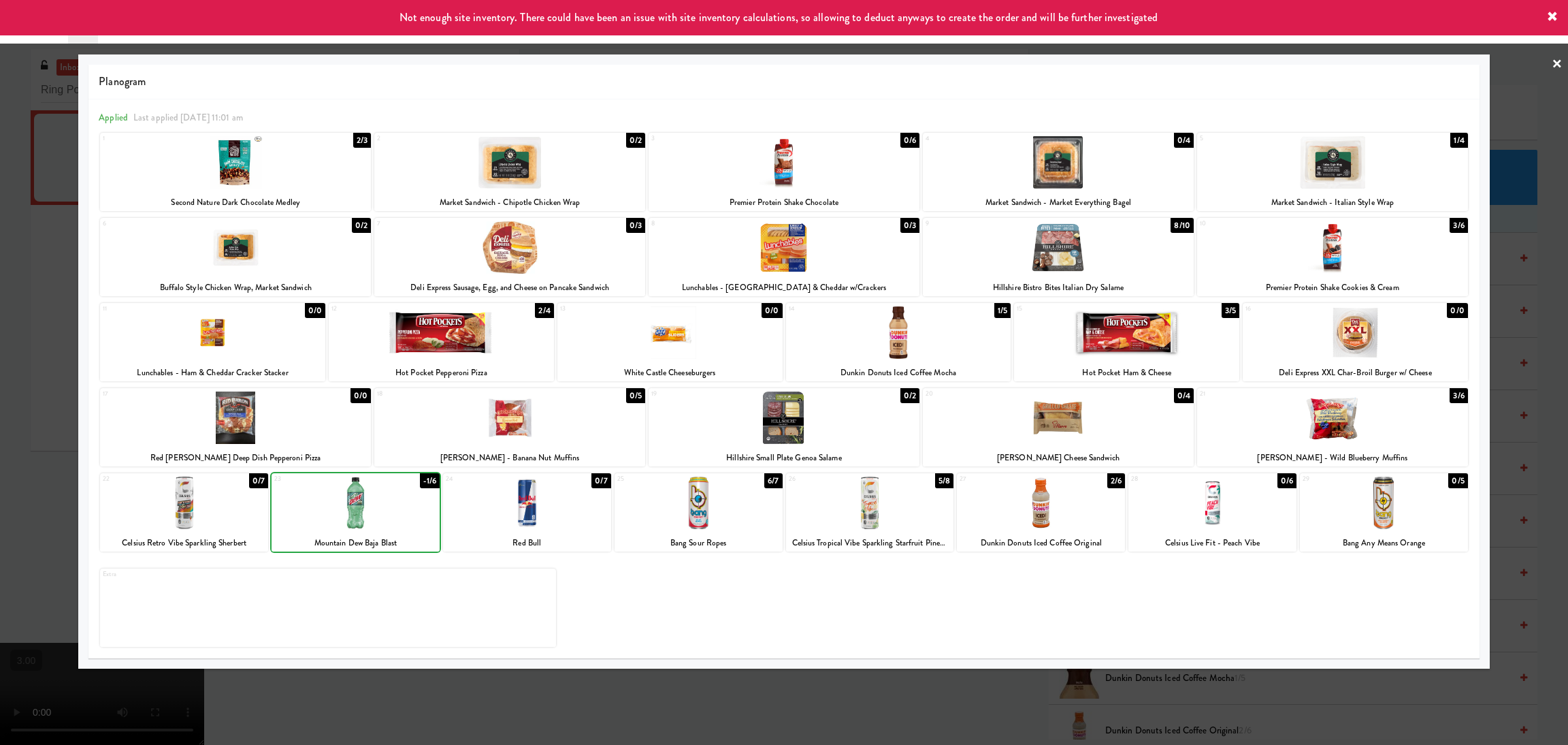
click at [0, 244] on div at bounding box center [784, 372] width 1568 height 745
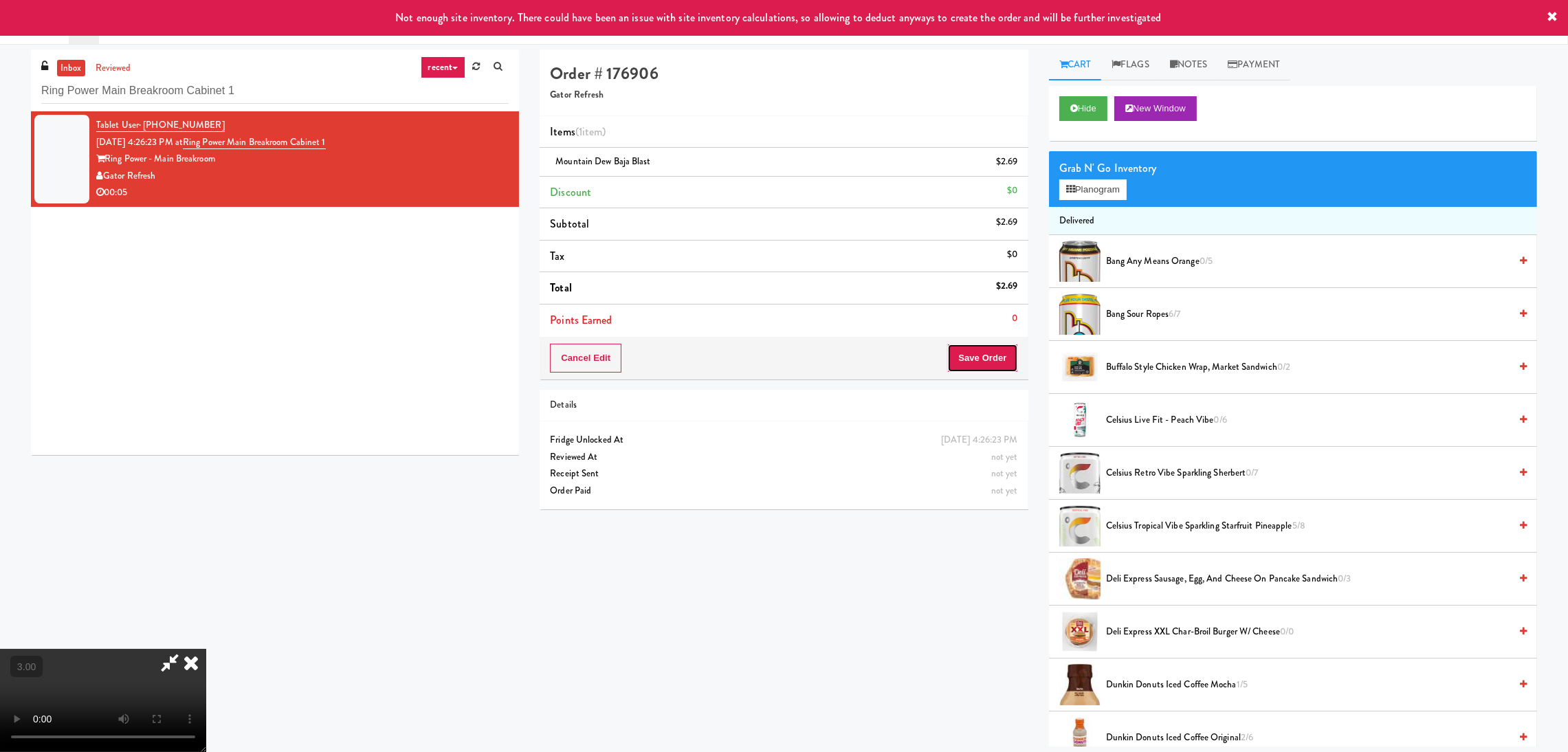
click at [981, 358] on button "Save Order" at bounding box center [983, 358] width 70 height 29
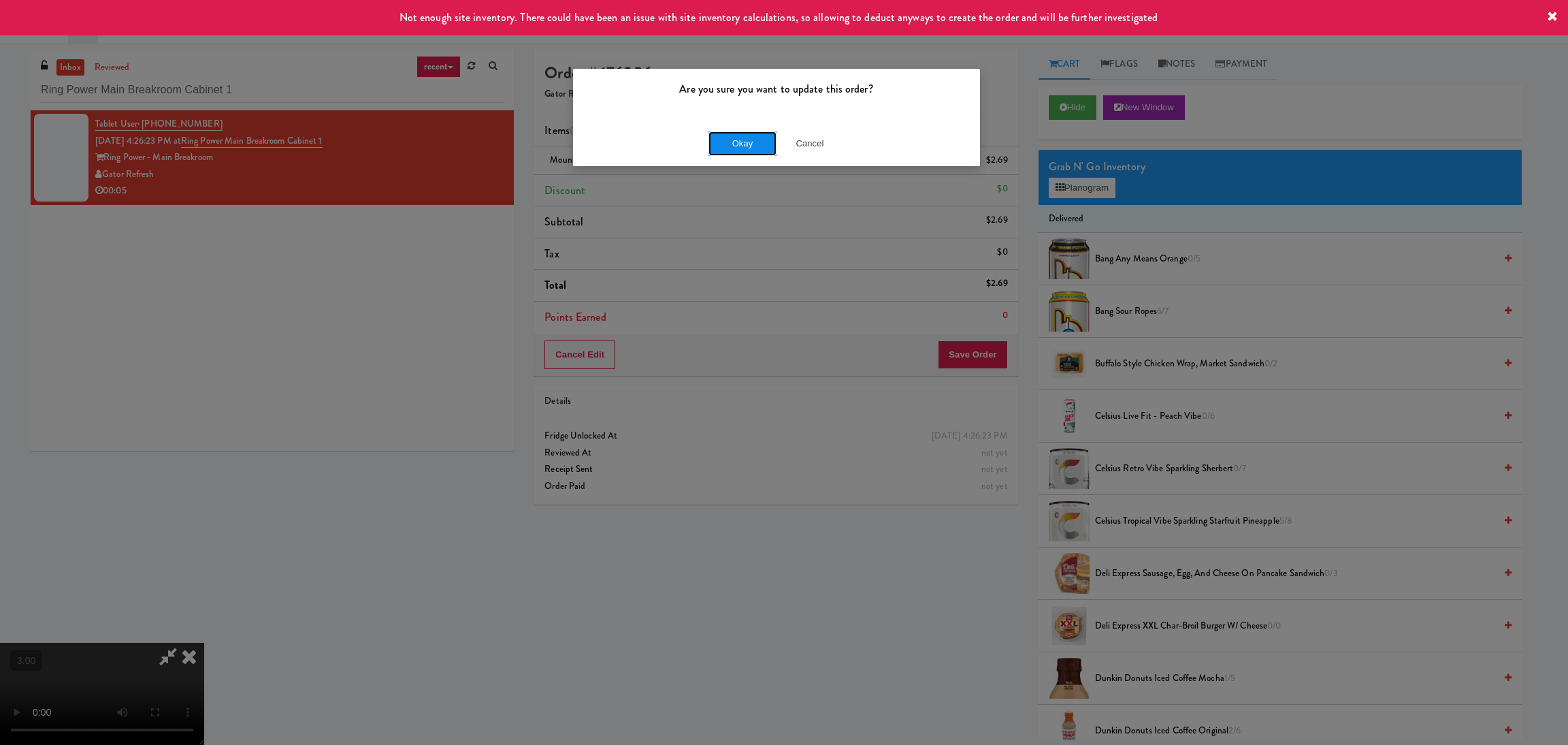
click at [744, 133] on button "Okay" at bounding box center [742, 144] width 68 height 24
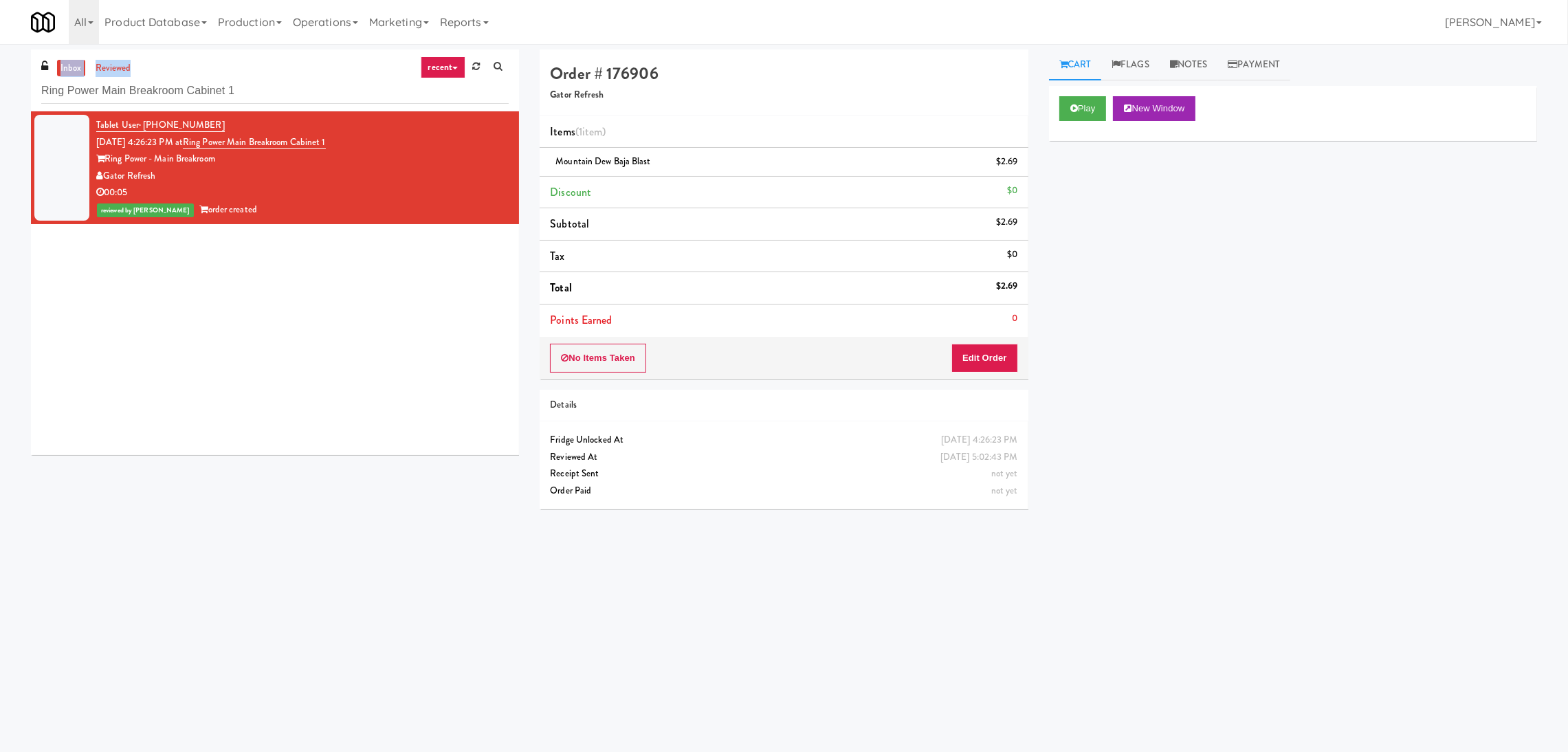
drag, startPoint x: 338, startPoint y: 75, endPoint x: 0, endPoint y: 52, distance: 338.8
click at [0, 52] on div "inbox reviewed recent all unclear take inventory issue suspicious failed recent…" at bounding box center [784, 325] width 1568 height 552
drag, startPoint x: 285, startPoint y: 102, endPoint x: 0, endPoint y: 86, distance: 285.4
click at [0, 86] on div "inbox reviewed recent all unclear take inventory issue suspicious failed recent…" at bounding box center [784, 325] width 1568 height 552
paste input "Court St - Cooler"
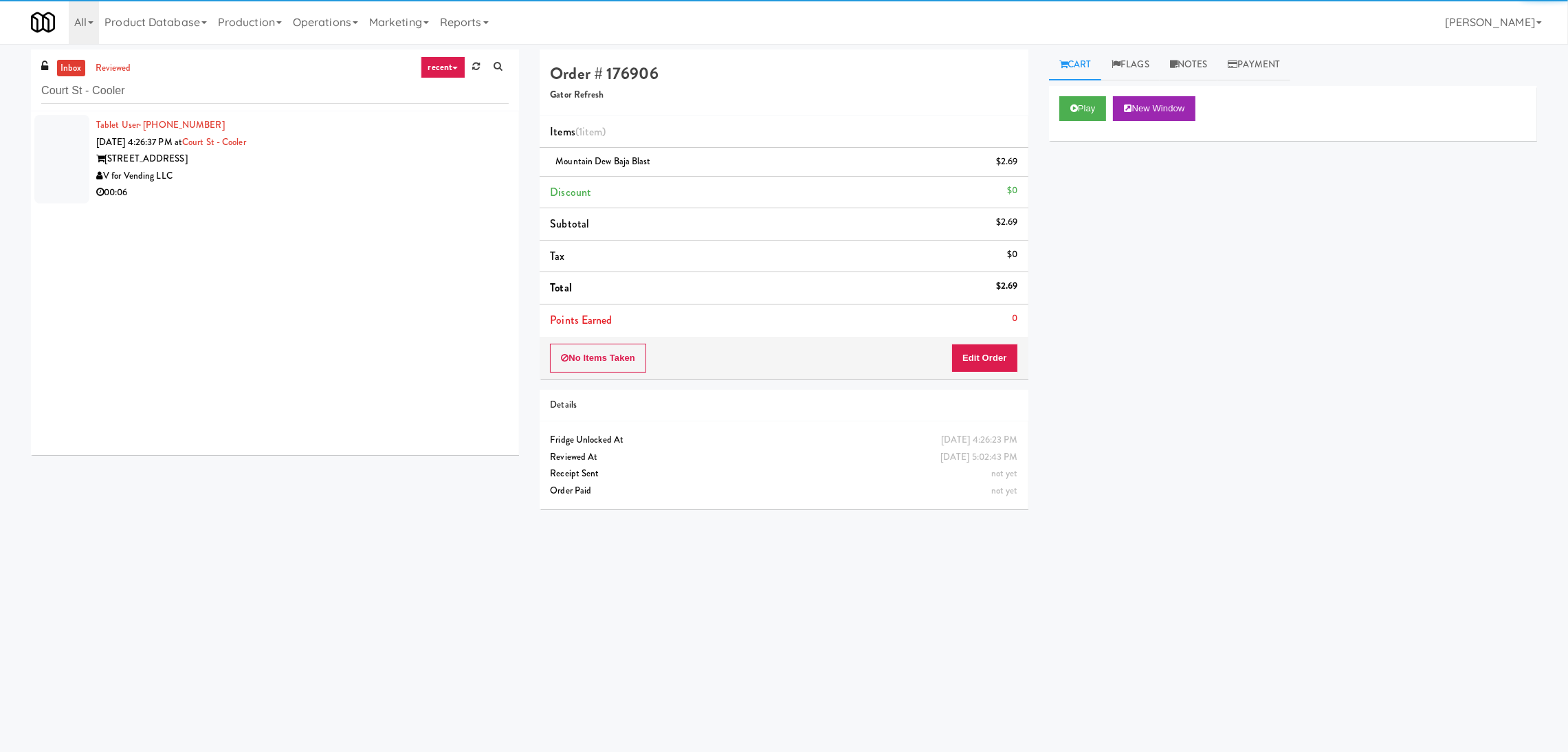
click at [410, 178] on div "V for Vending LLC" at bounding box center [302, 177] width 412 height 17
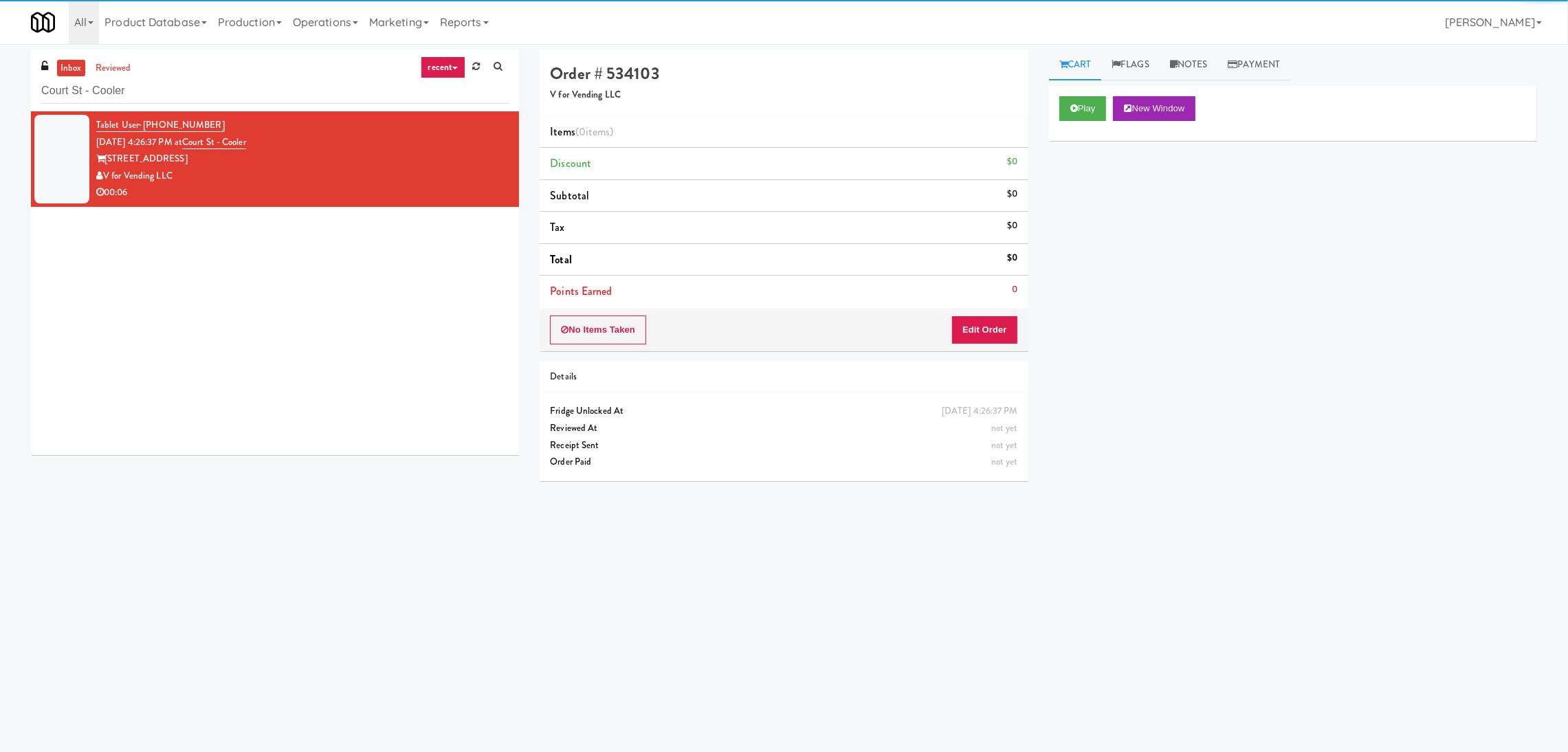
click at [1089, 94] on div "Play New Window" at bounding box center [1293, 113] width 488 height 55
click at [1060, 113] on button "Play" at bounding box center [1083, 108] width 47 height 24
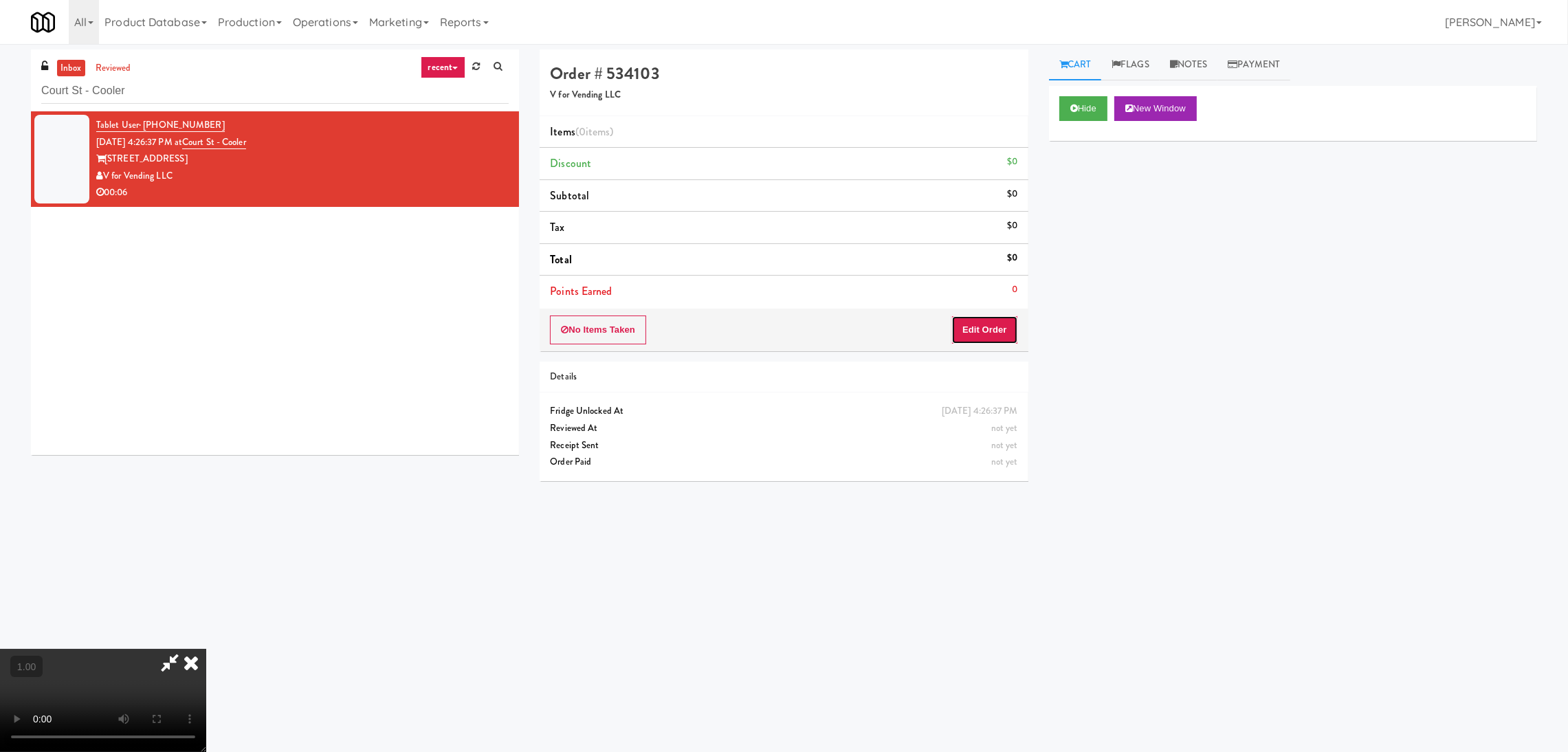
click at [984, 316] on button "Edit Order" at bounding box center [985, 330] width 66 height 29
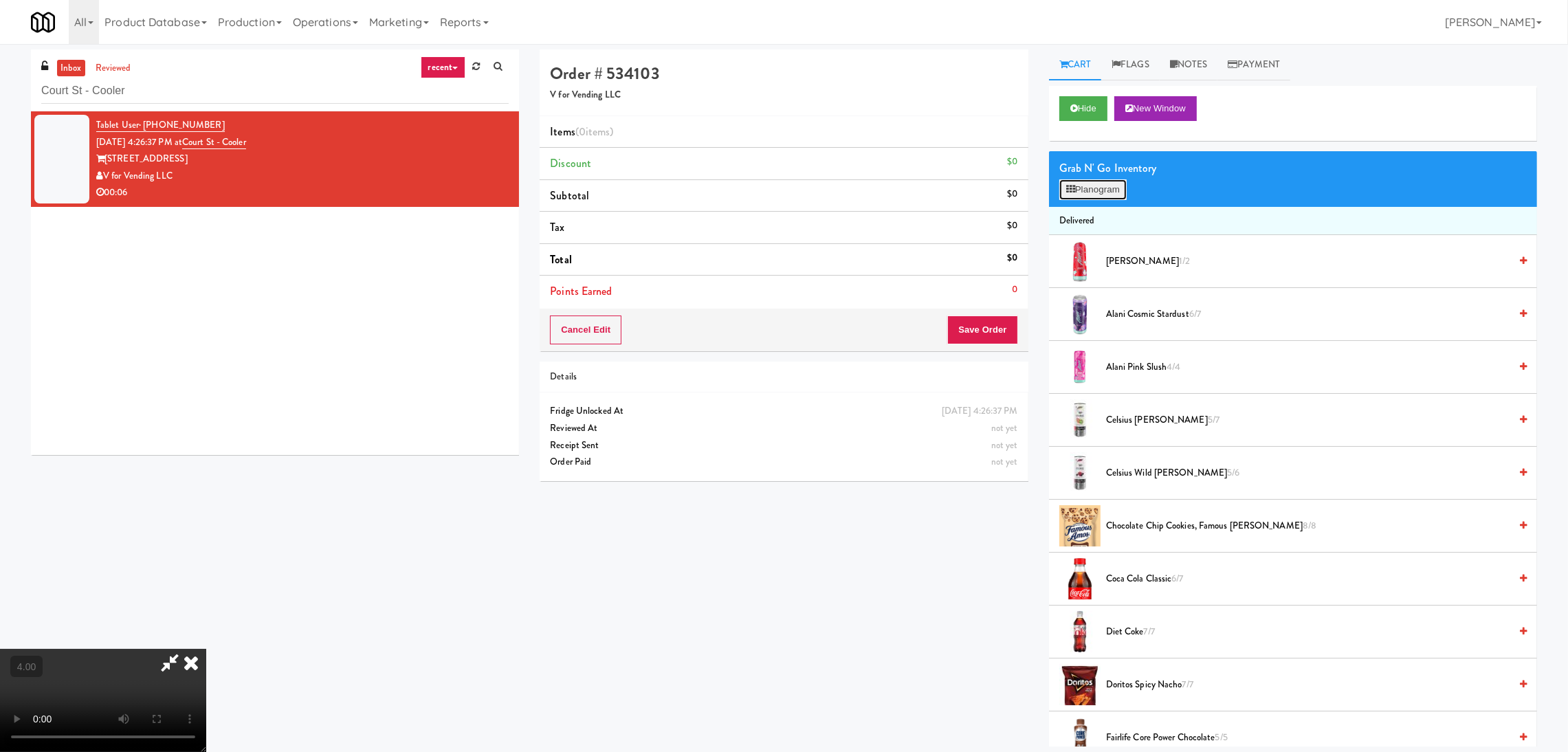
click at [1080, 182] on button "Planogram" at bounding box center [1093, 190] width 67 height 21
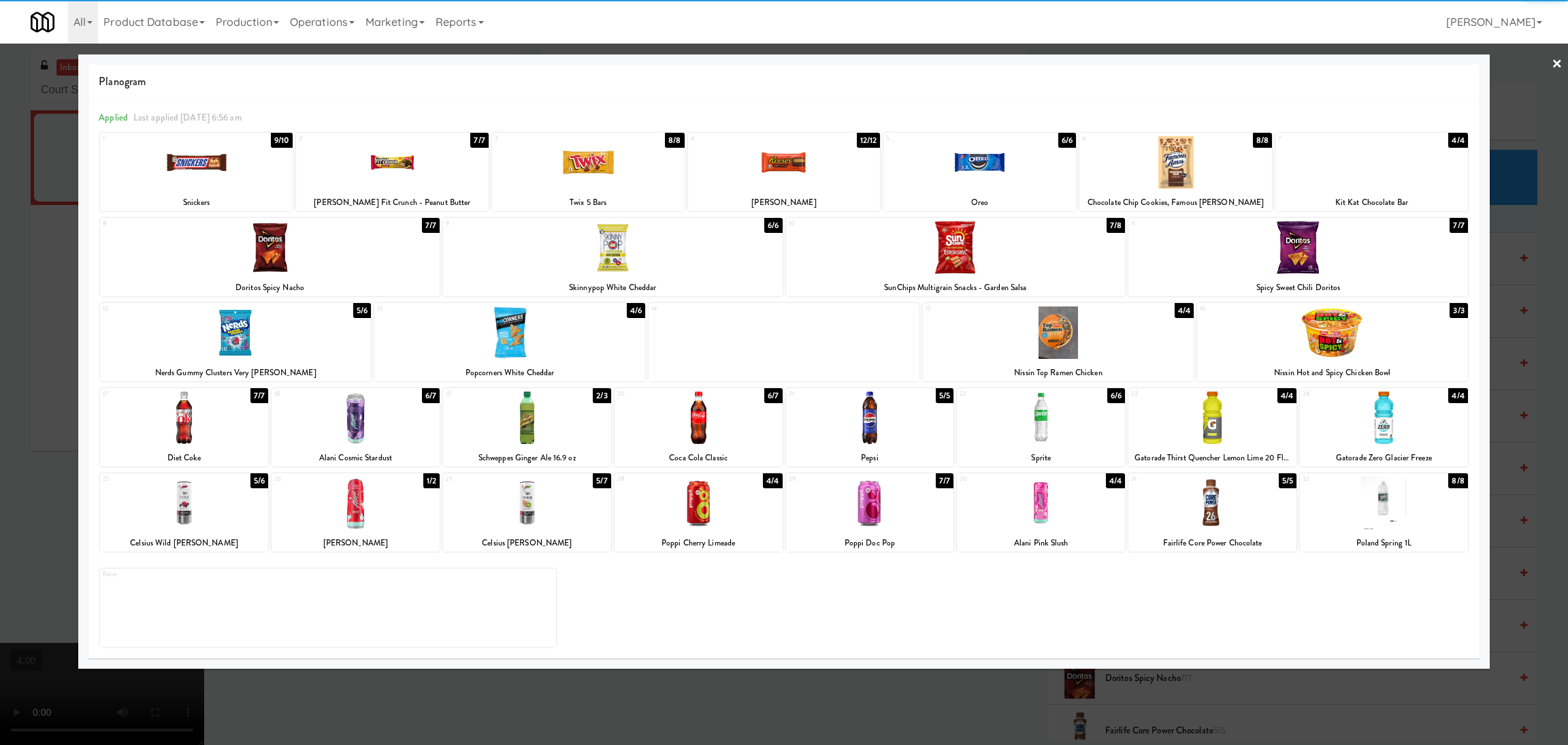
click at [716, 416] on div at bounding box center [699, 418] width 168 height 53
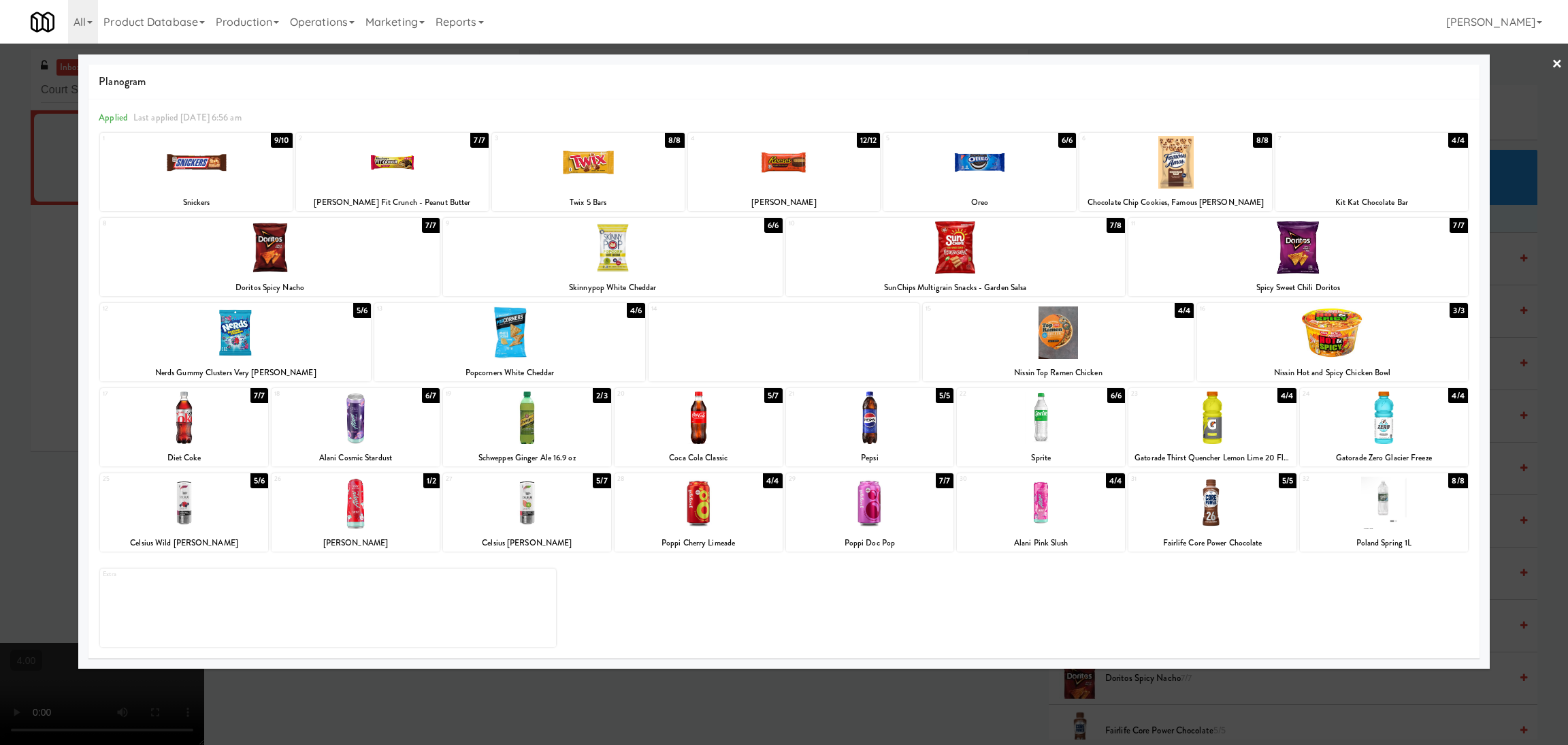
click at [0, 311] on div at bounding box center [784, 372] width 1568 height 745
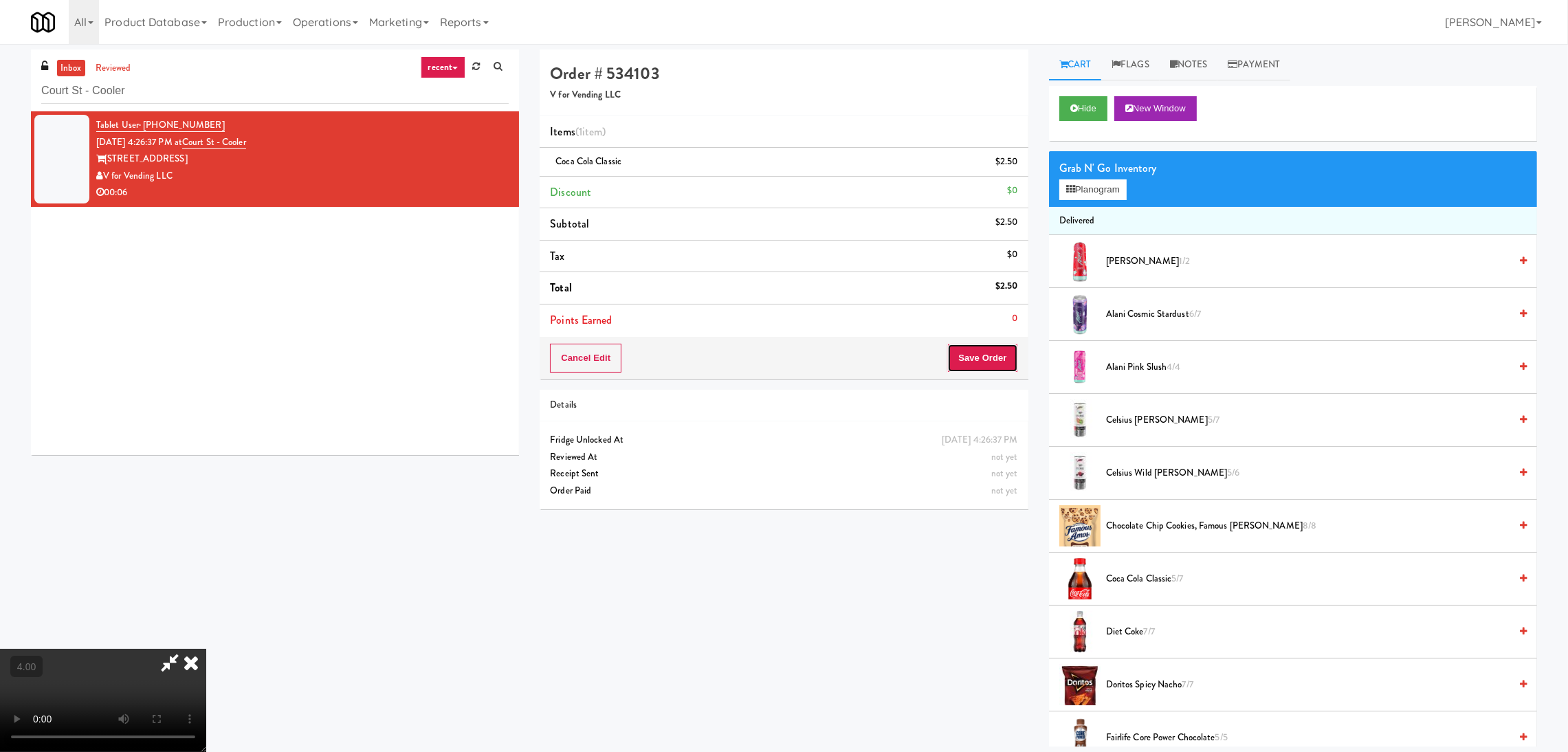
click at [958, 356] on button "Save Order" at bounding box center [983, 358] width 70 height 29
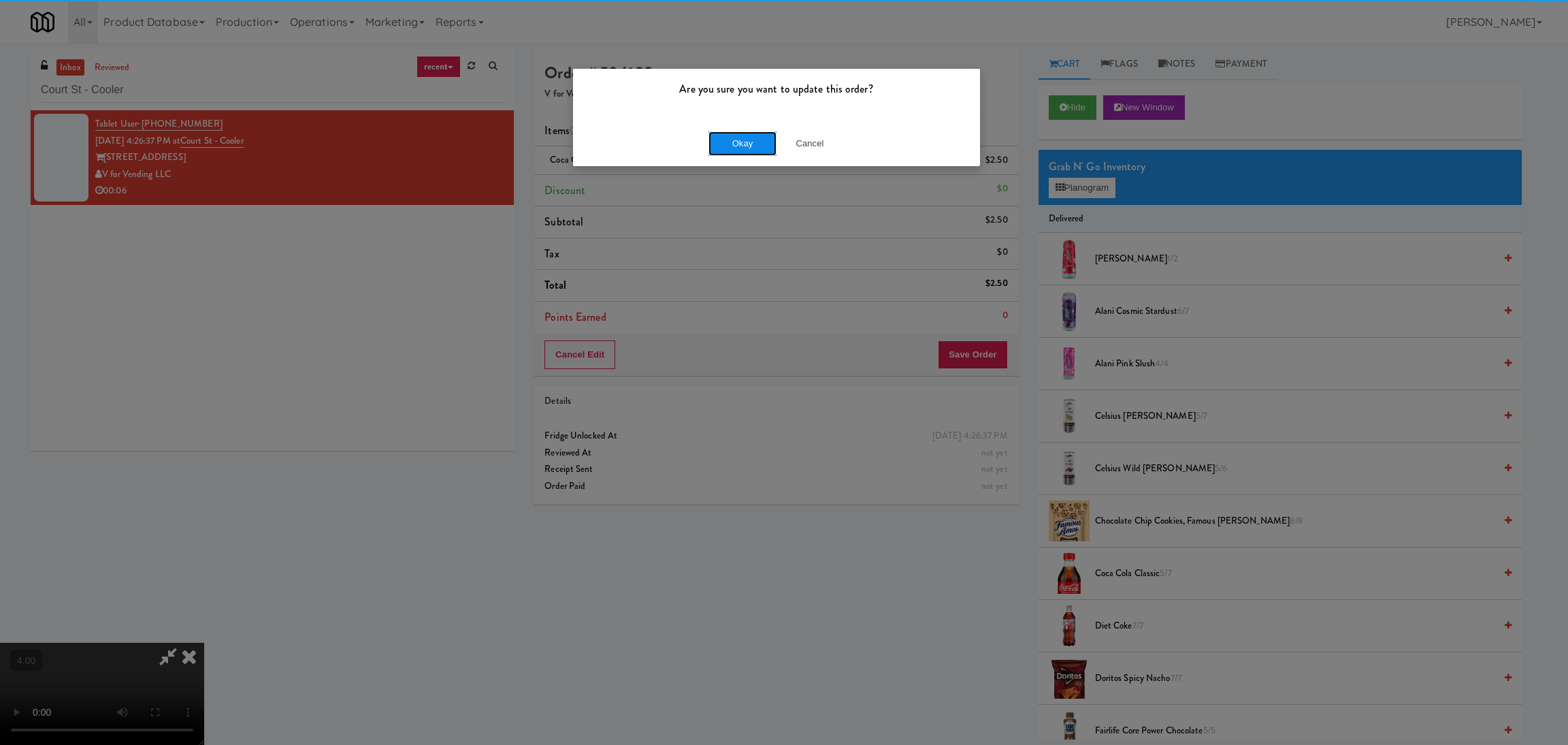
click at [741, 145] on button "Okay" at bounding box center [742, 144] width 68 height 24
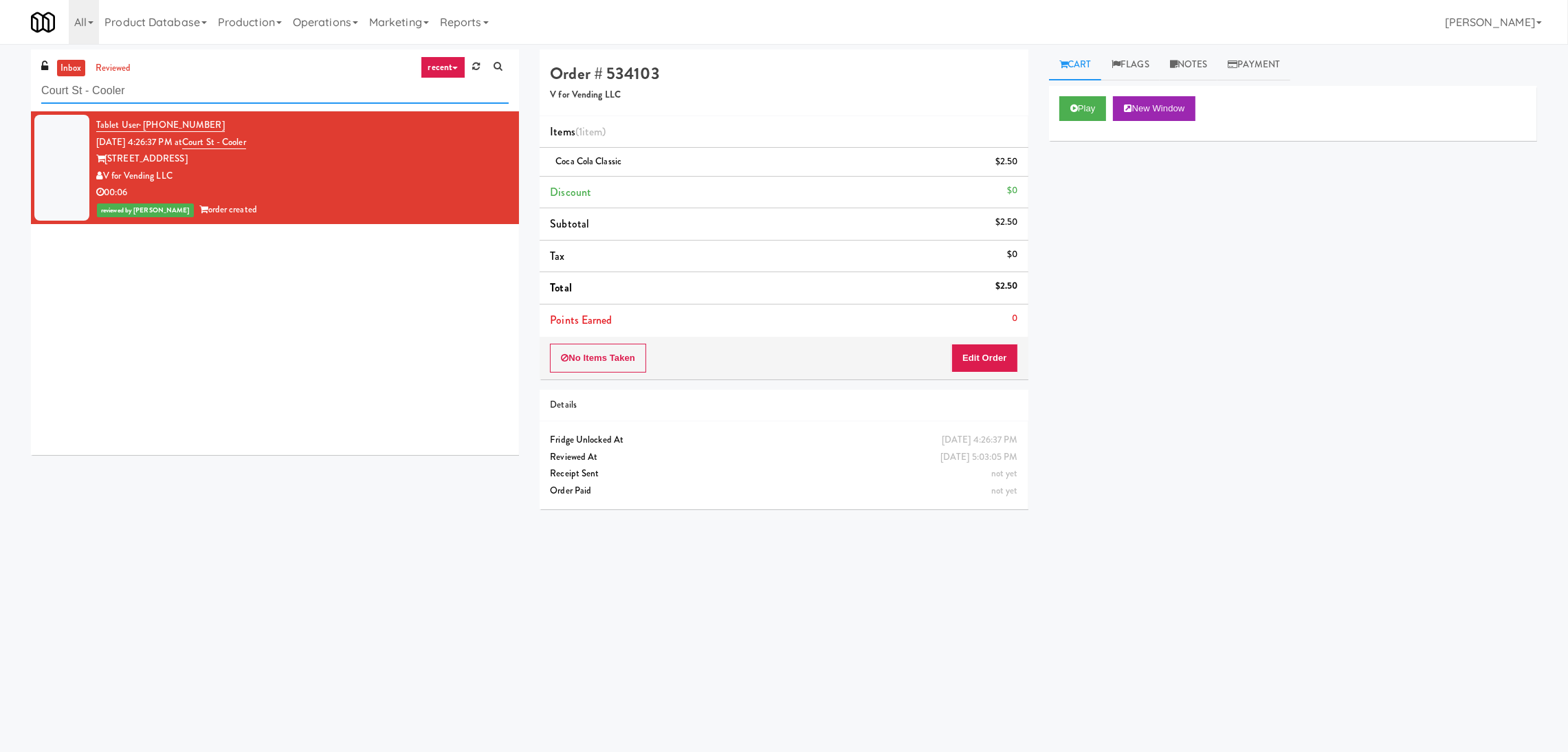
drag, startPoint x: 234, startPoint y: 86, endPoint x: 0, endPoint y: 73, distance: 234.4
click at [0, 72] on div "inbox reviewed recent all unclear take inventory issue suspicious failed recent…" at bounding box center [784, 325] width 1568 height 552
paste input "Paradox - Ambient - Left"
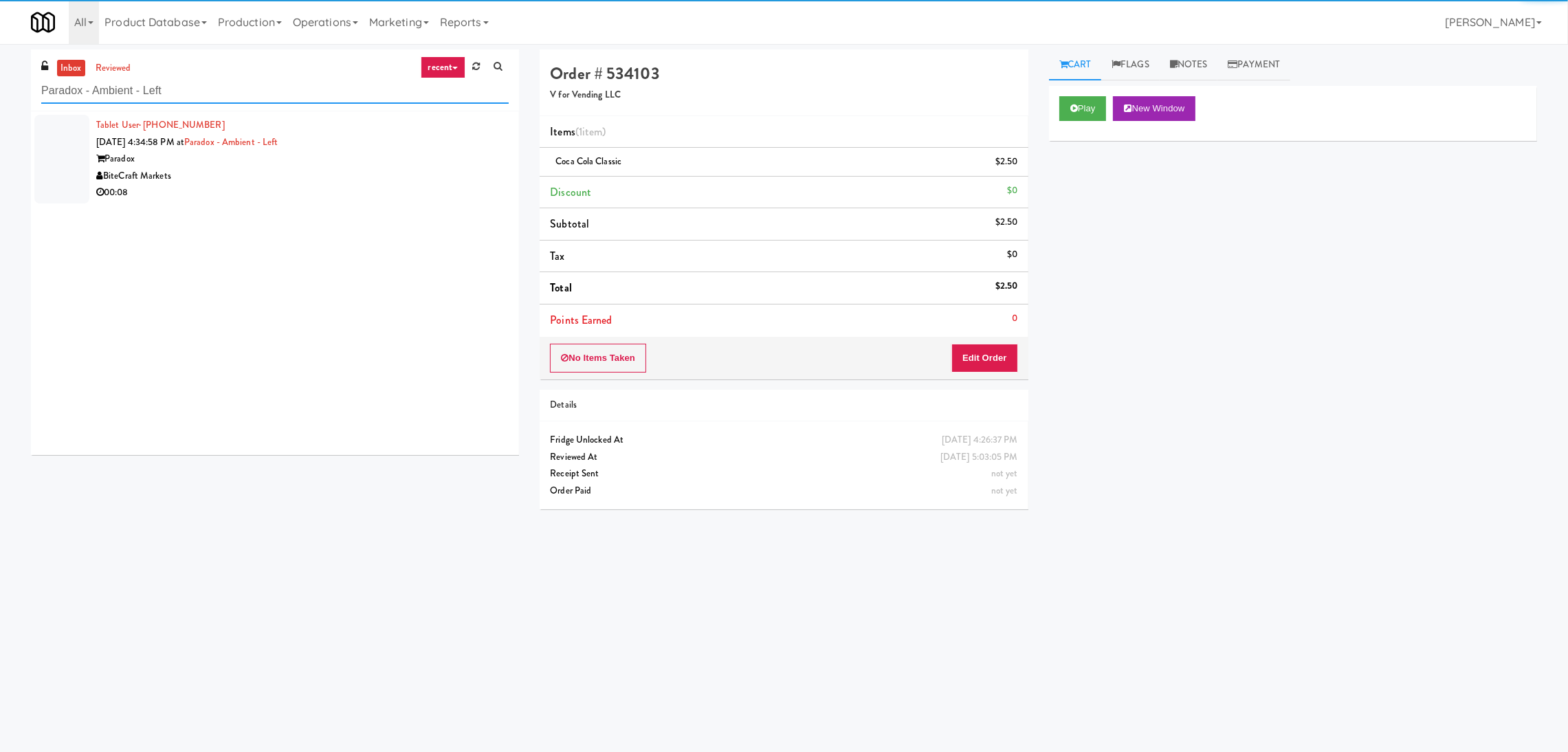
type input "Paradox - Ambient - Left"
click at [414, 173] on div "BiteCraft Markets" at bounding box center [302, 177] width 412 height 17
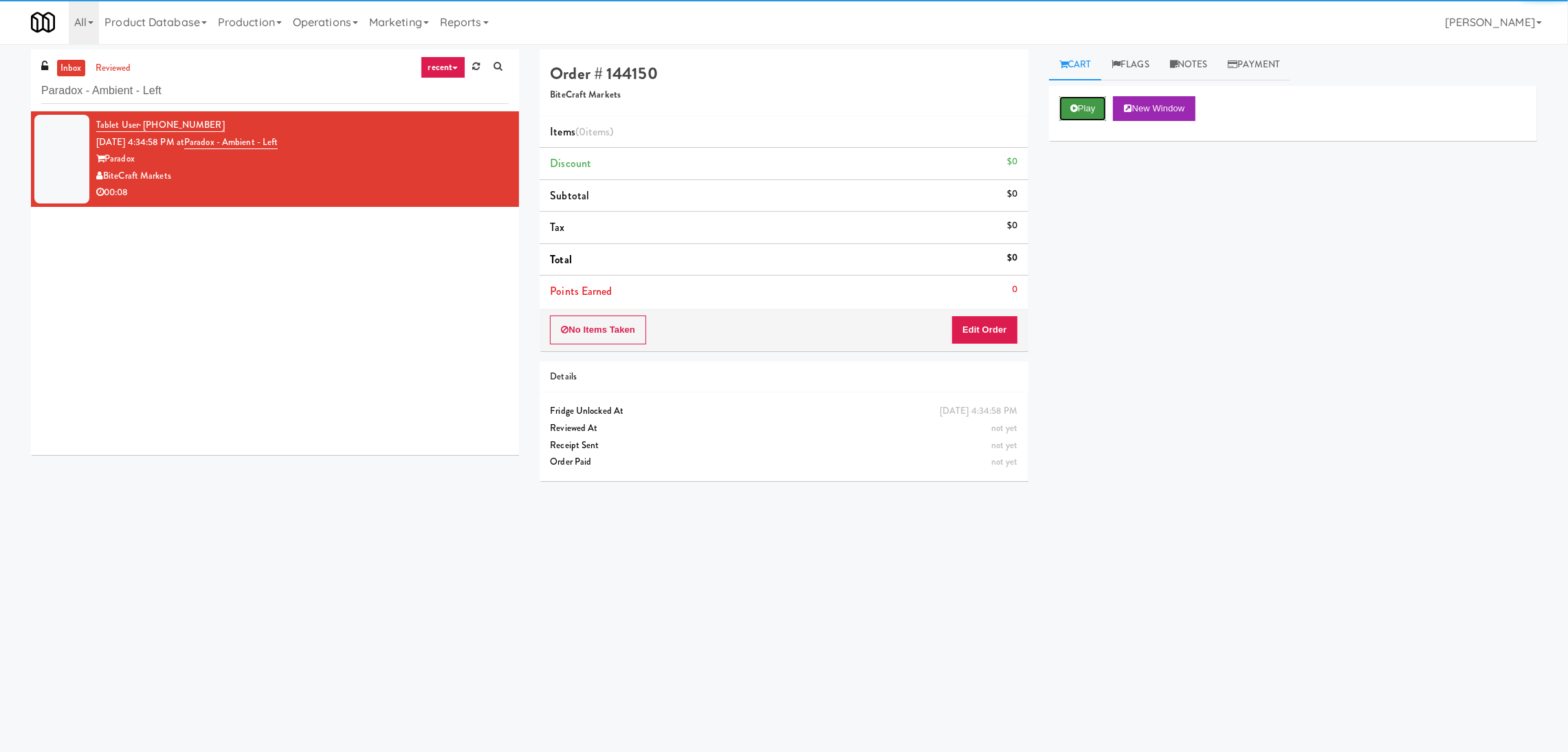
click at [1083, 96] on button "Play" at bounding box center [1083, 108] width 47 height 24
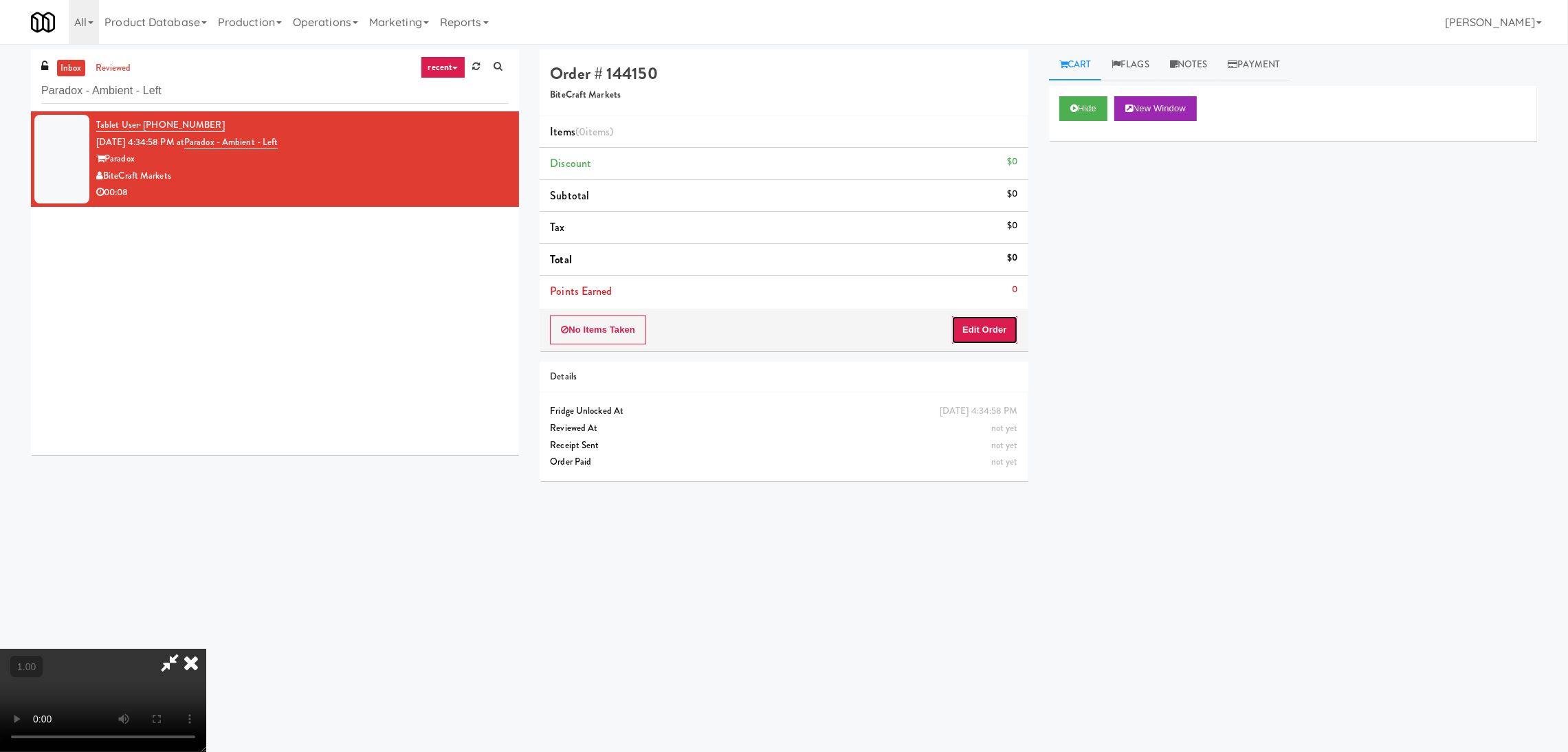
click at [983, 336] on button "Edit Order" at bounding box center [985, 330] width 66 height 29
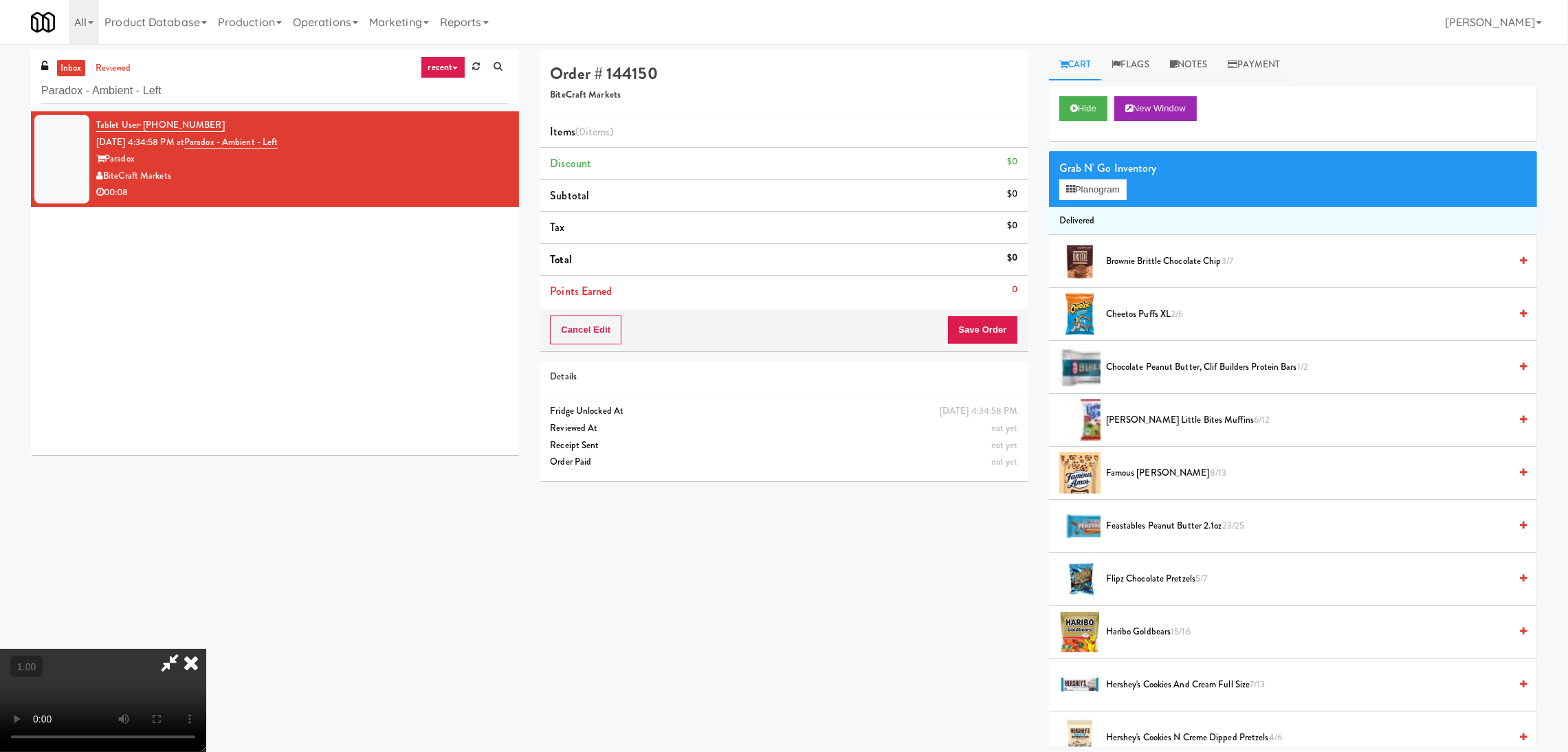
click at [206, 649] on video at bounding box center [103, 700] width 206 height 103
click at [1090, 193] on button "Planogram" at bounding box center [1093, 190] width 67 height 21
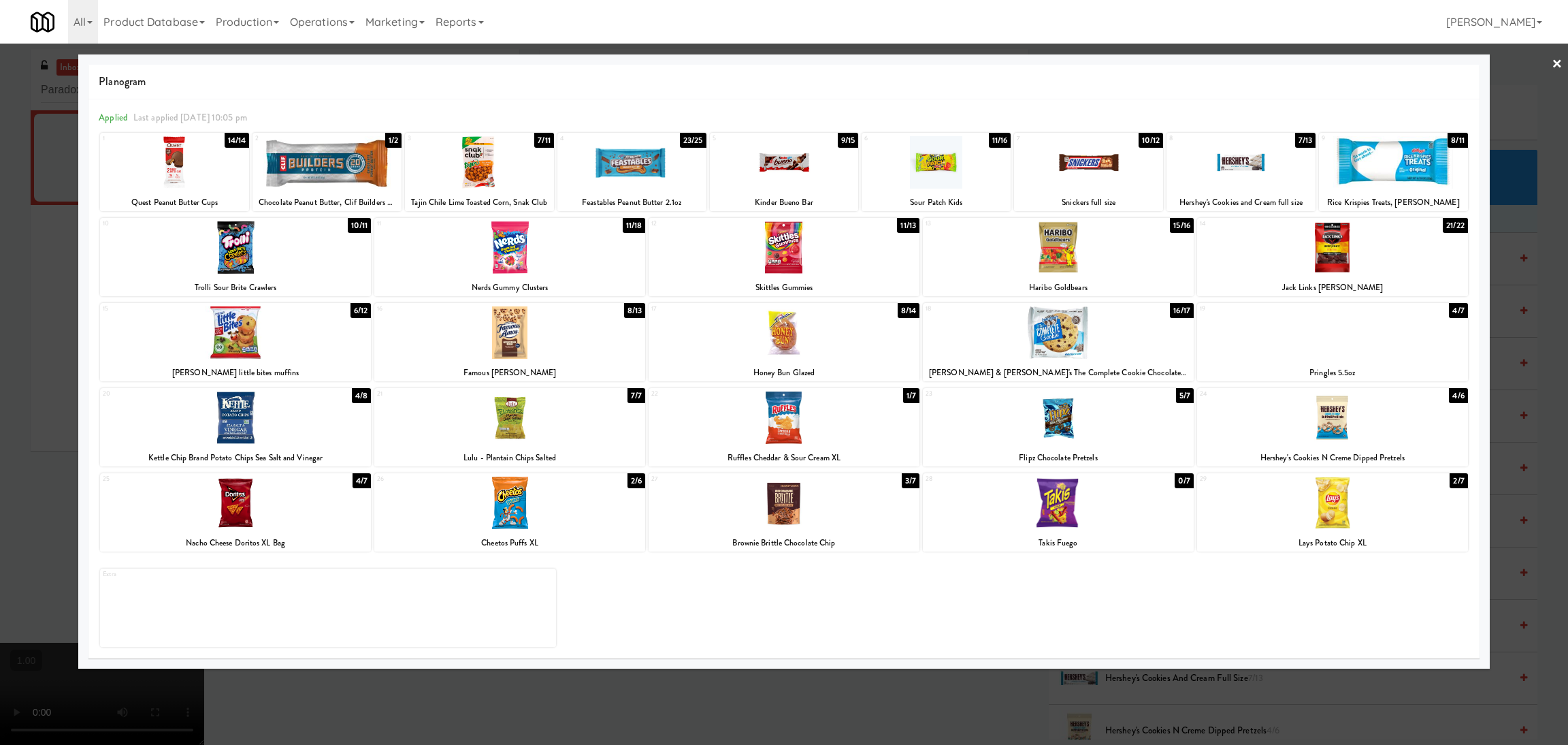
click at [1343, 255] on div at bounding box center [1332, 247] width 271 height 53
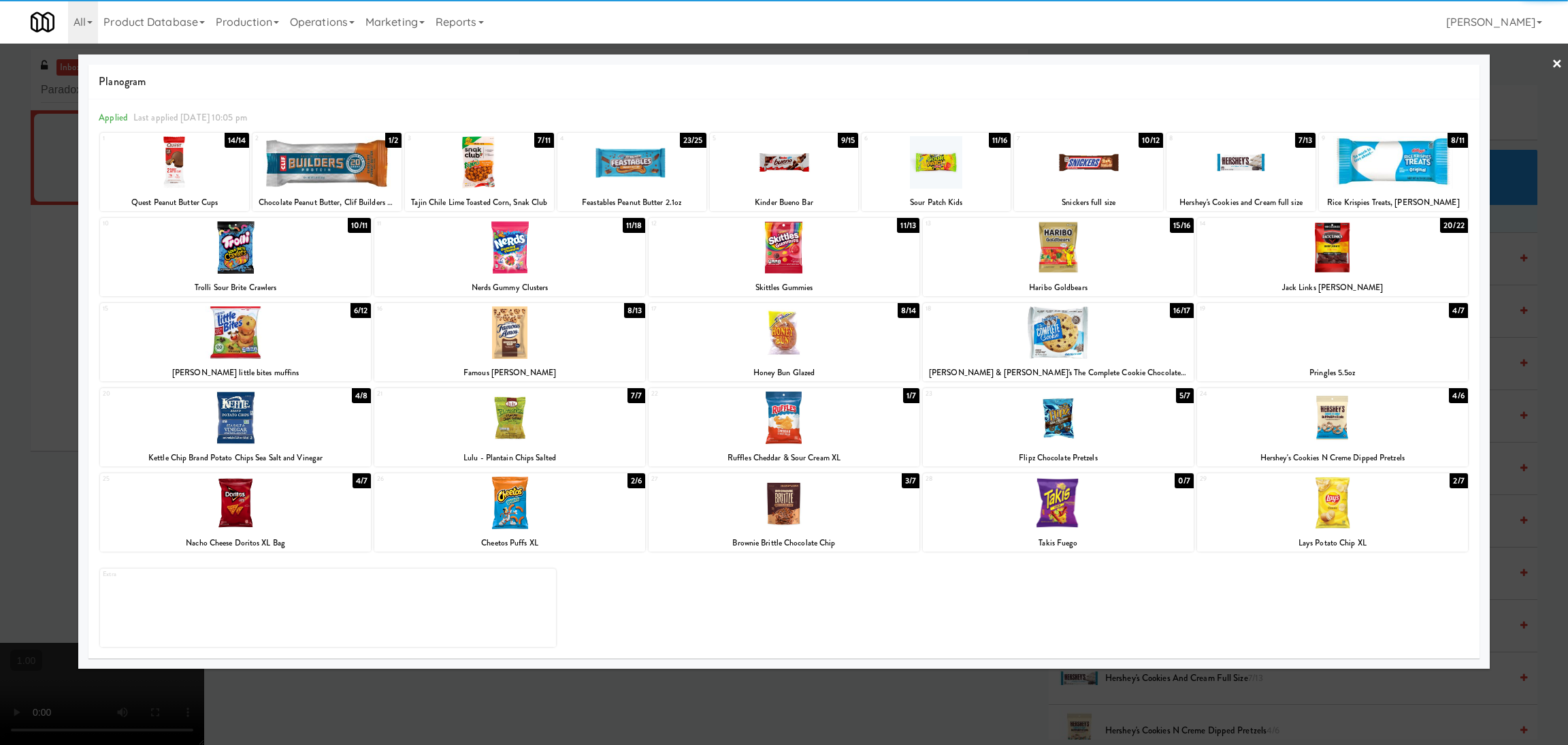
click at [1343, 335] on div at bounding box center [1332, 333] width 271 height 53
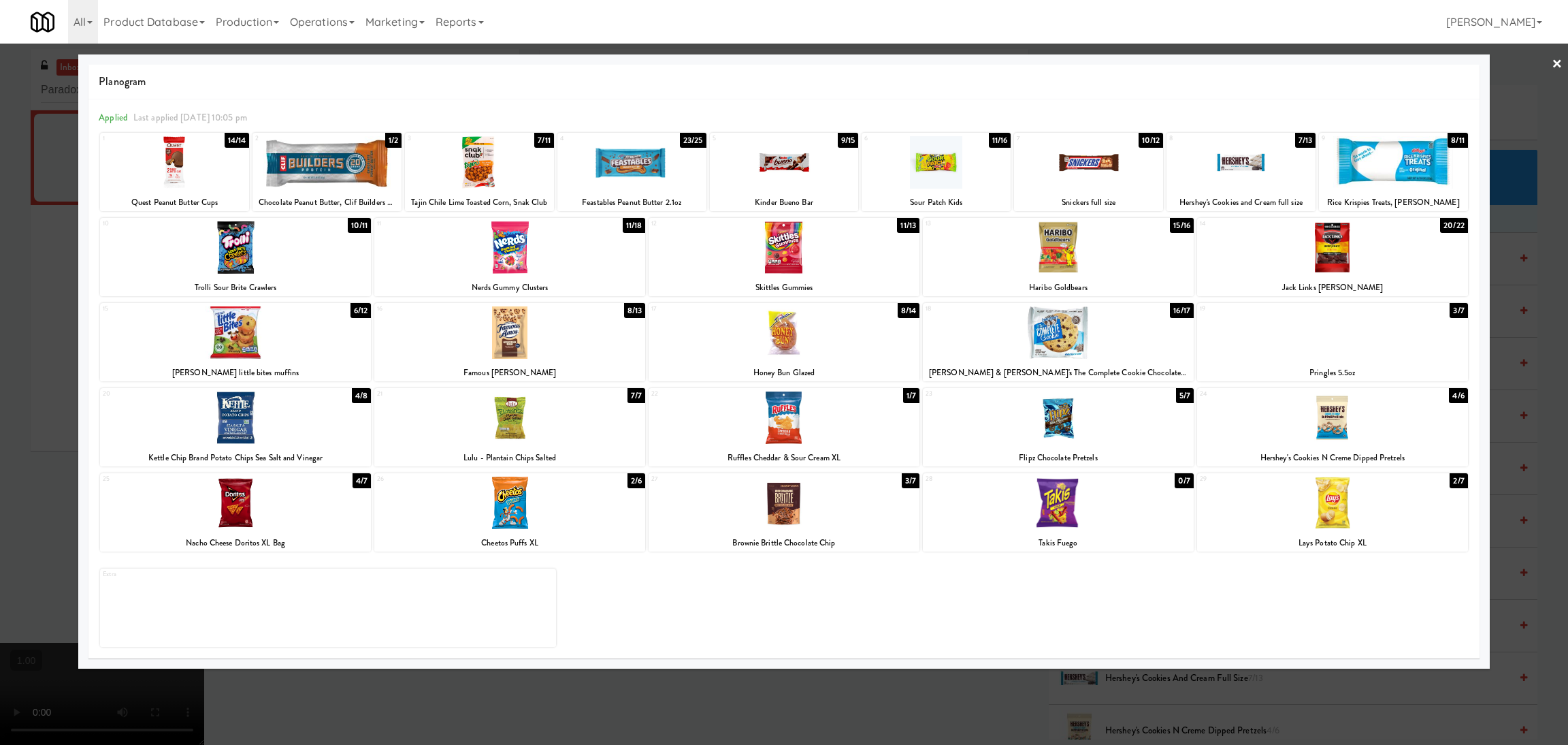
click at [801, 702] on div at bounding box center [784, 372] width 1568 height 745
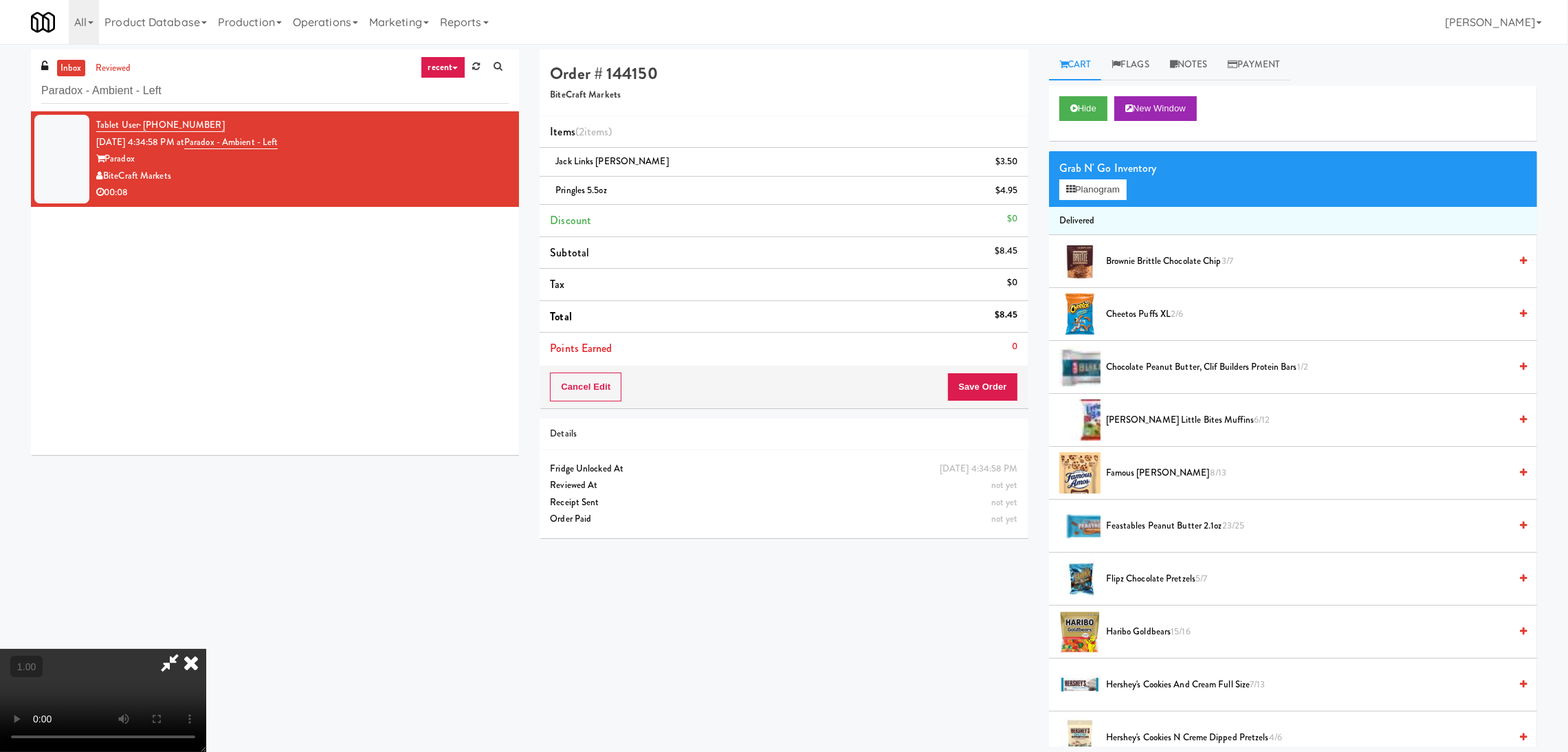
click at [206, 649] on video at bounding box center [103, 700] width 206 height 103
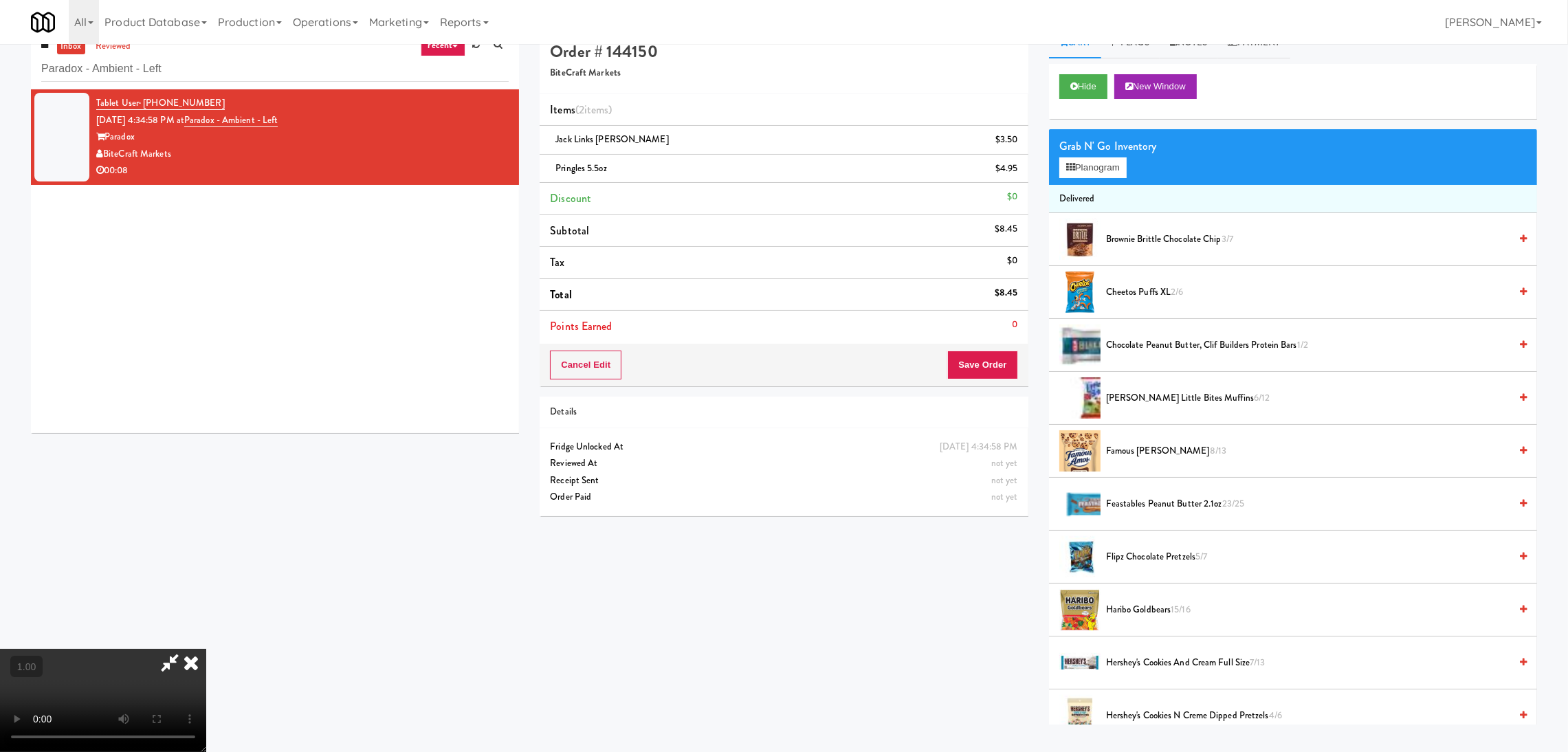
scroll to position [44, 0]
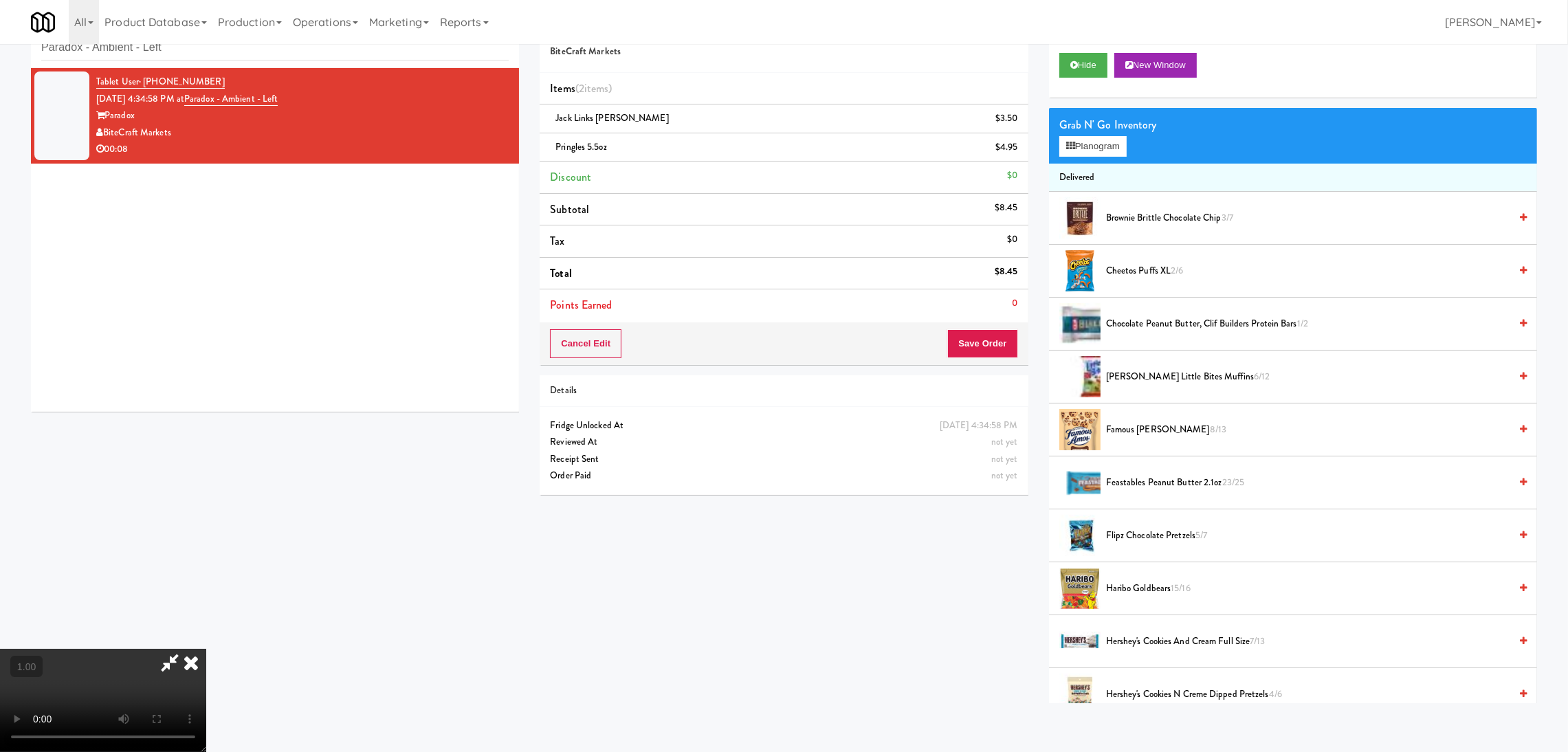
click at [206, 649] on video at bounding box center [103, 700] width 206 height 103
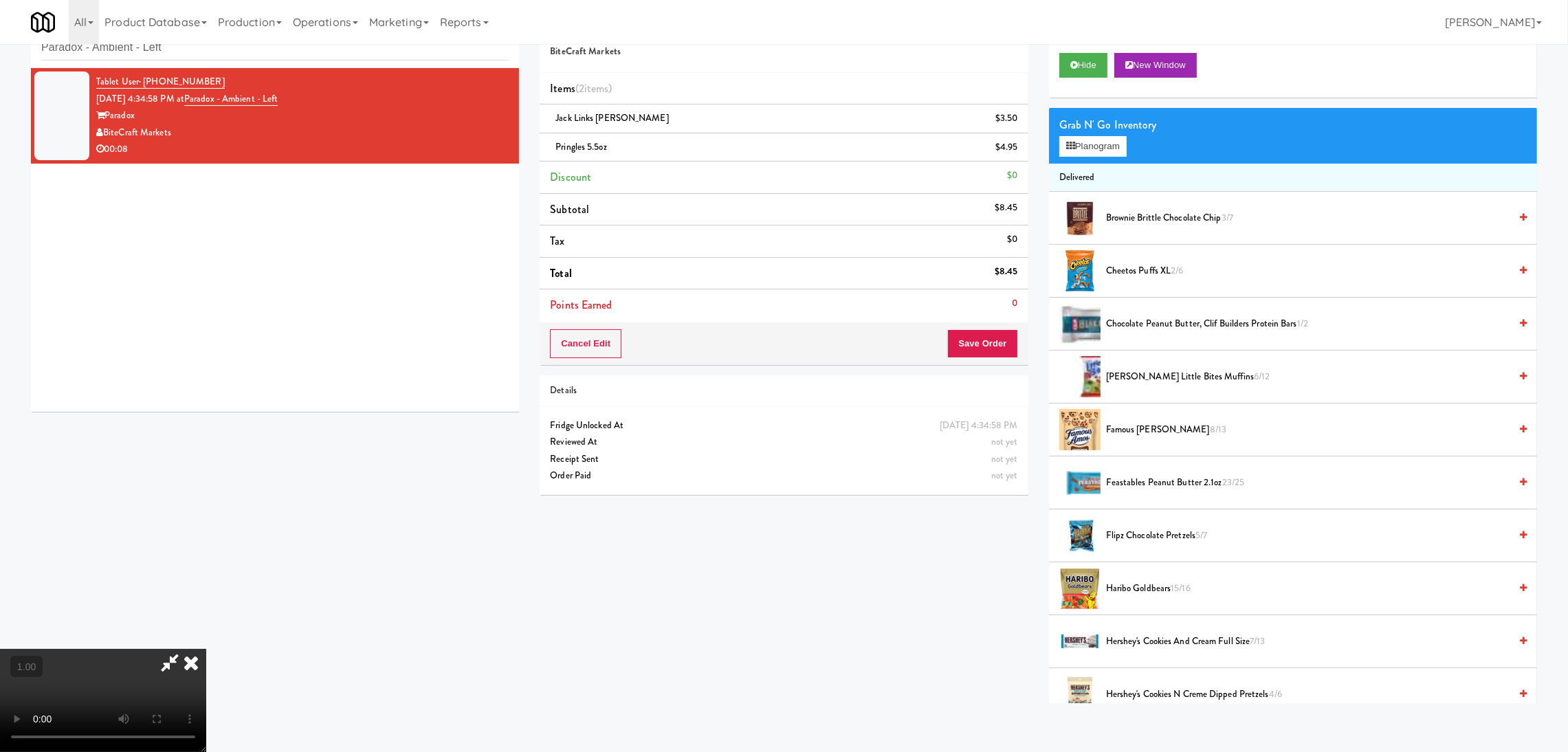
click at [206, 649] on video at bounding box center [103, 700] width 206 height 103
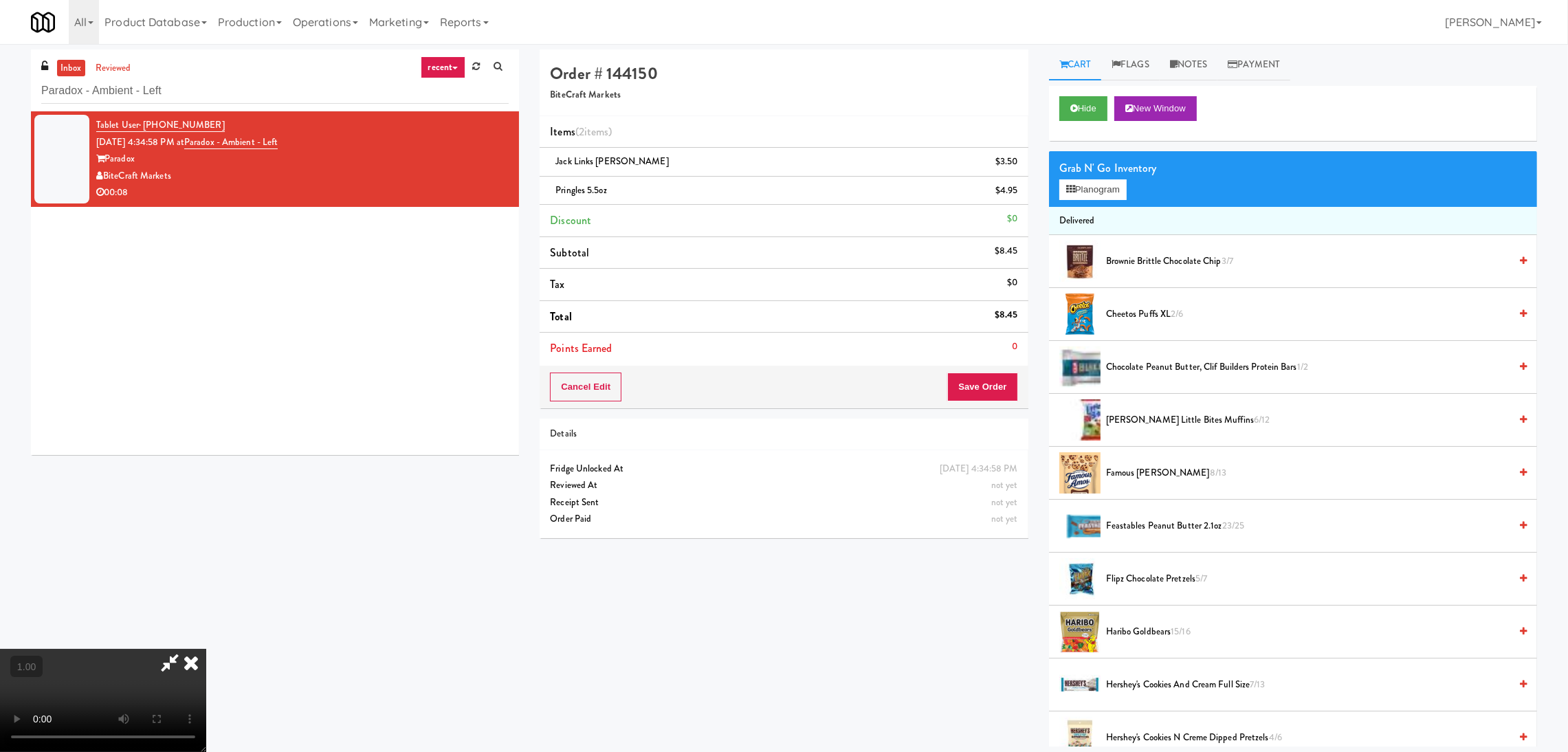
scroll to position [0, 0]
click at [206, 649] on icon at bounding box center [191, 662] width 31 height 27
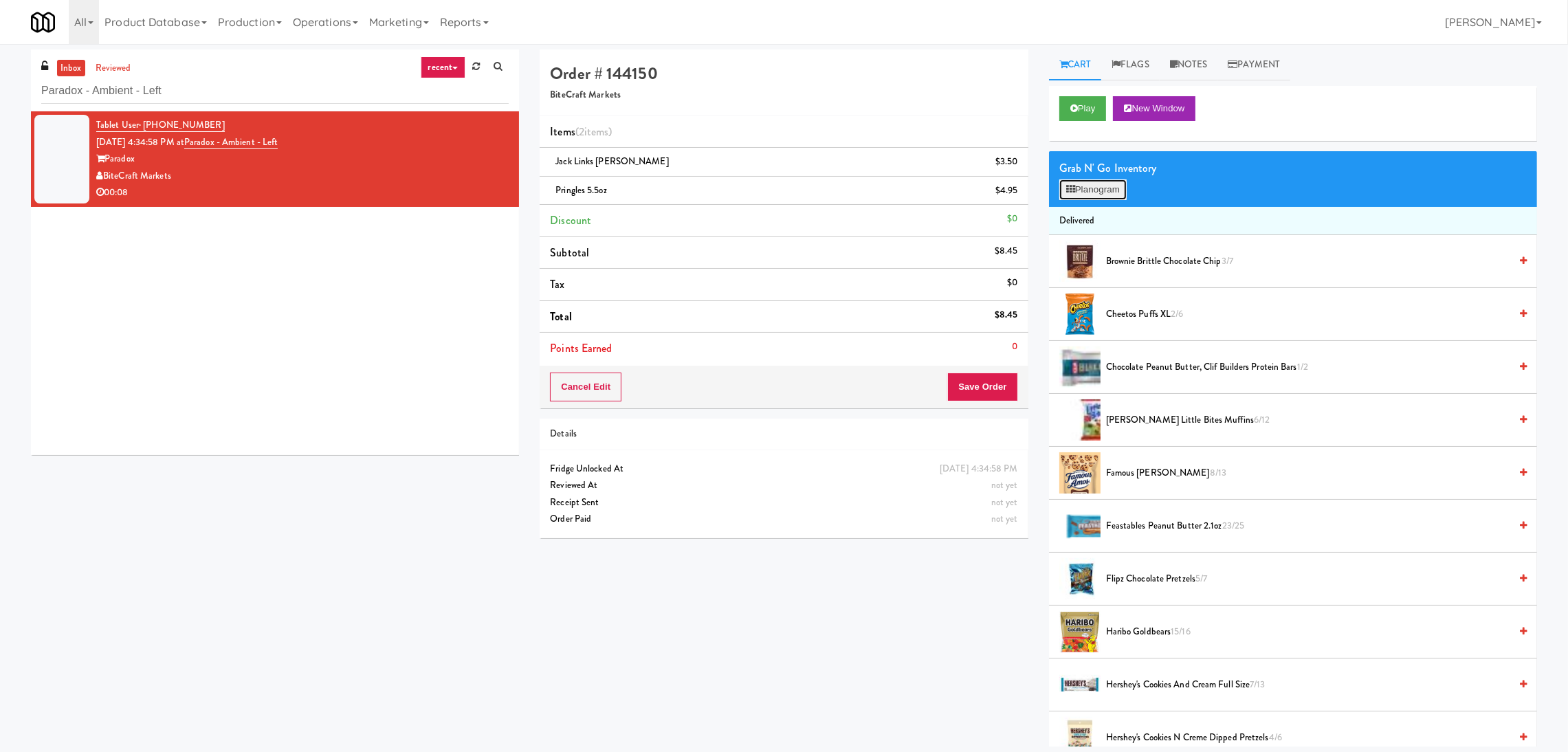
click at [1110, 194] on button "Planogram" at bounding box center [1093, 190] width 67 height 21
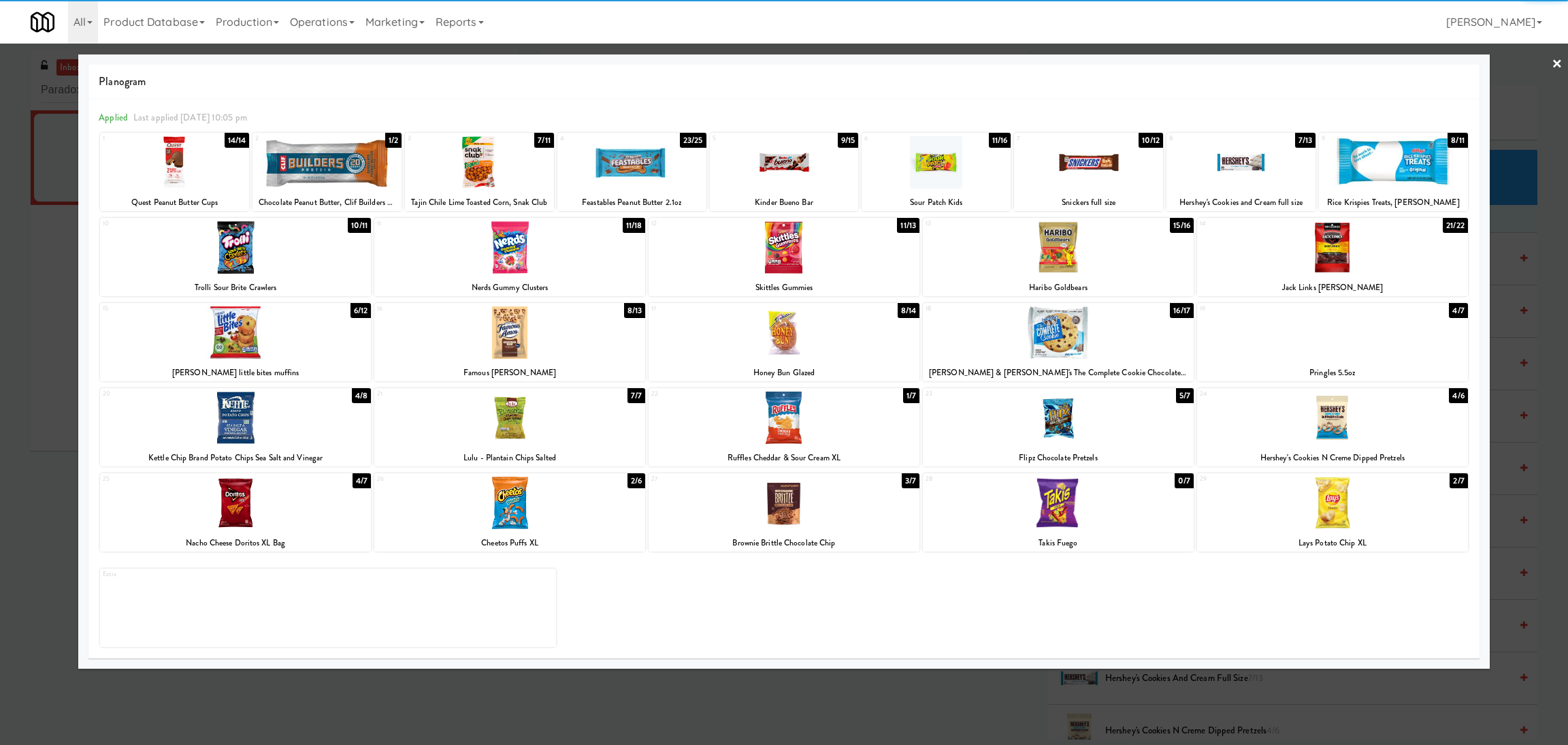
click at [0, 326] on div at bounding box center [784, 372] width 1568 height 745
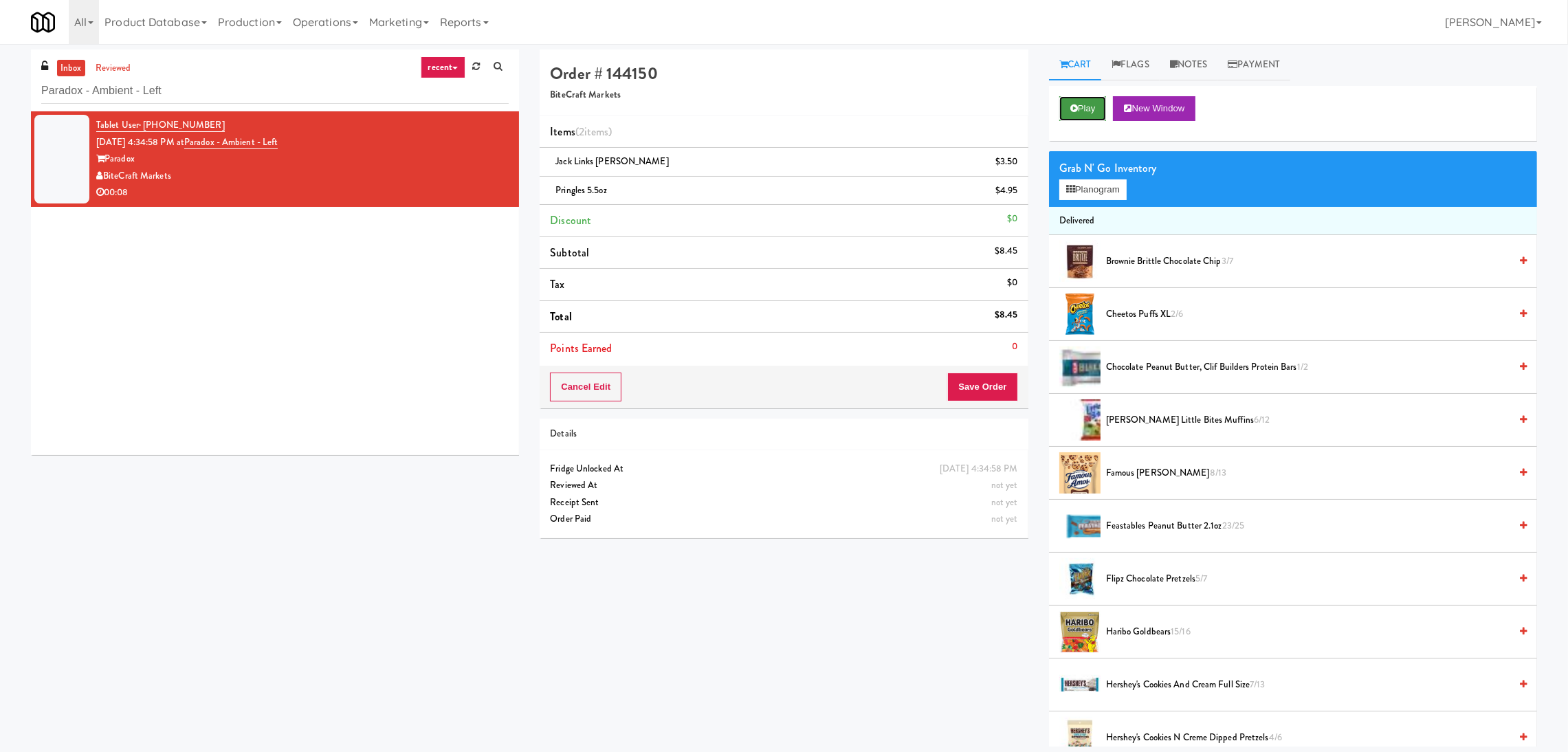
click at [1074, 105] on icon at bounding box center [1074, 108] width 8 height 9
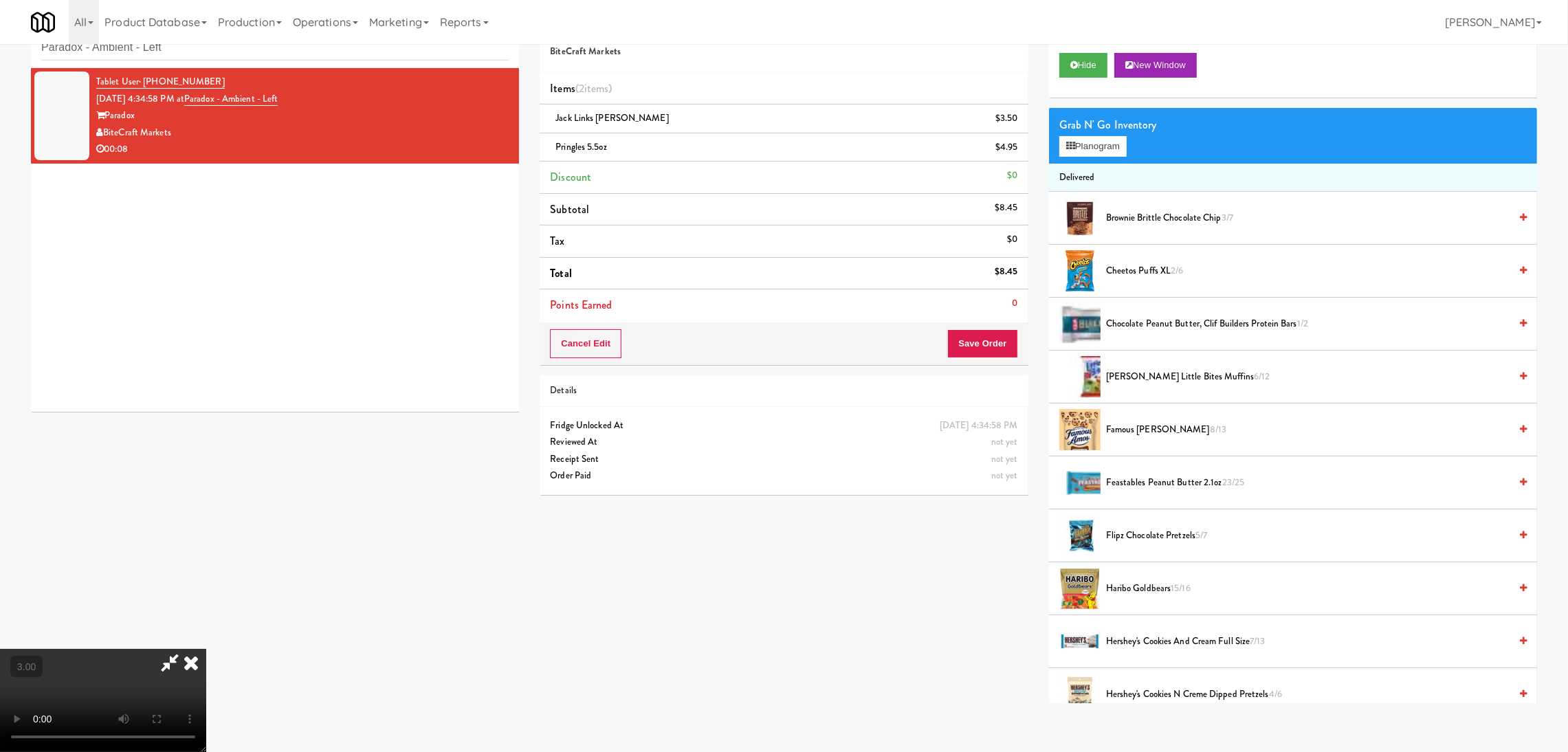
click at [206, 649] on icon at bounding box center [191, 662] width 31 height 27
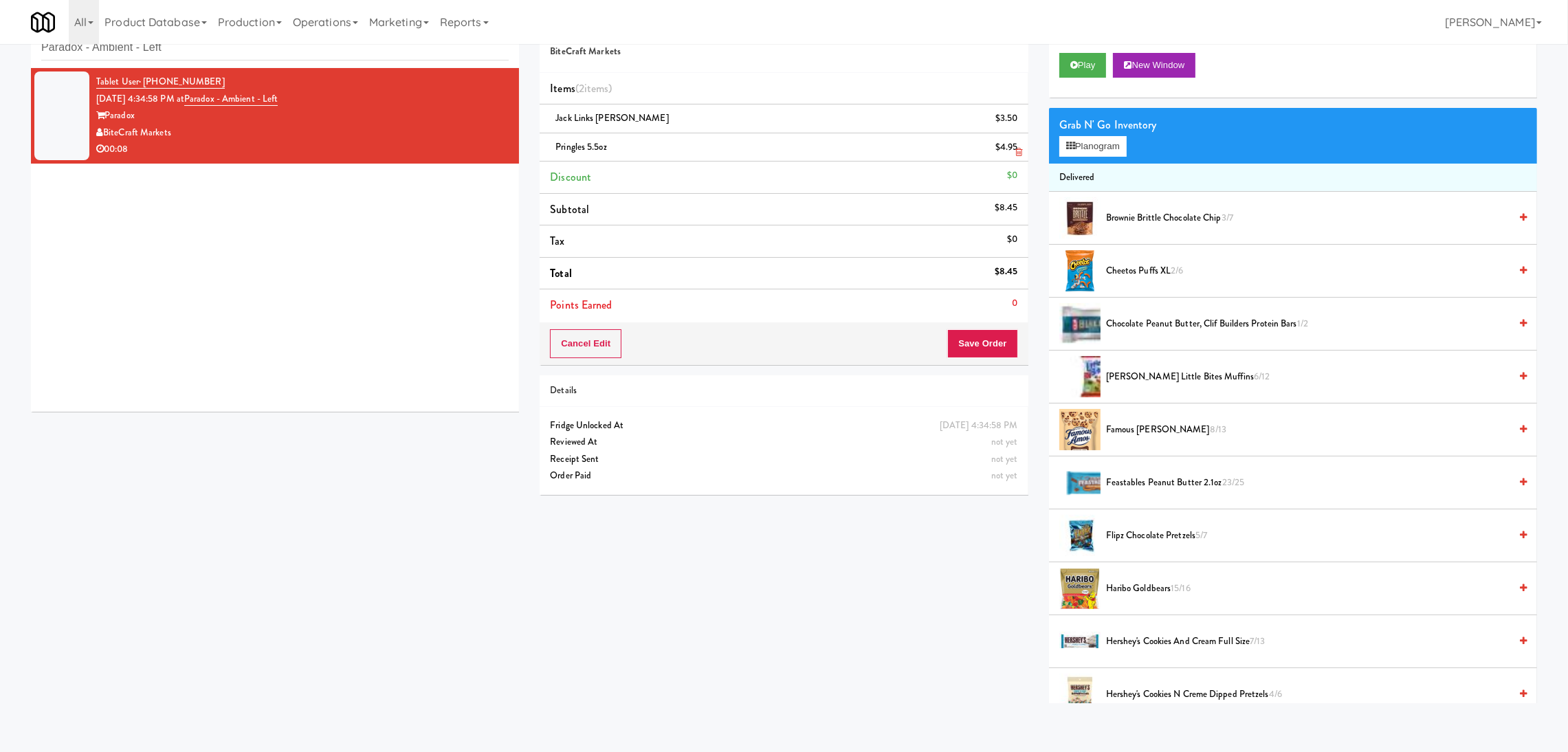
click at [1012, 153] on link at bounding box center [1017, 153] width 12 height 17
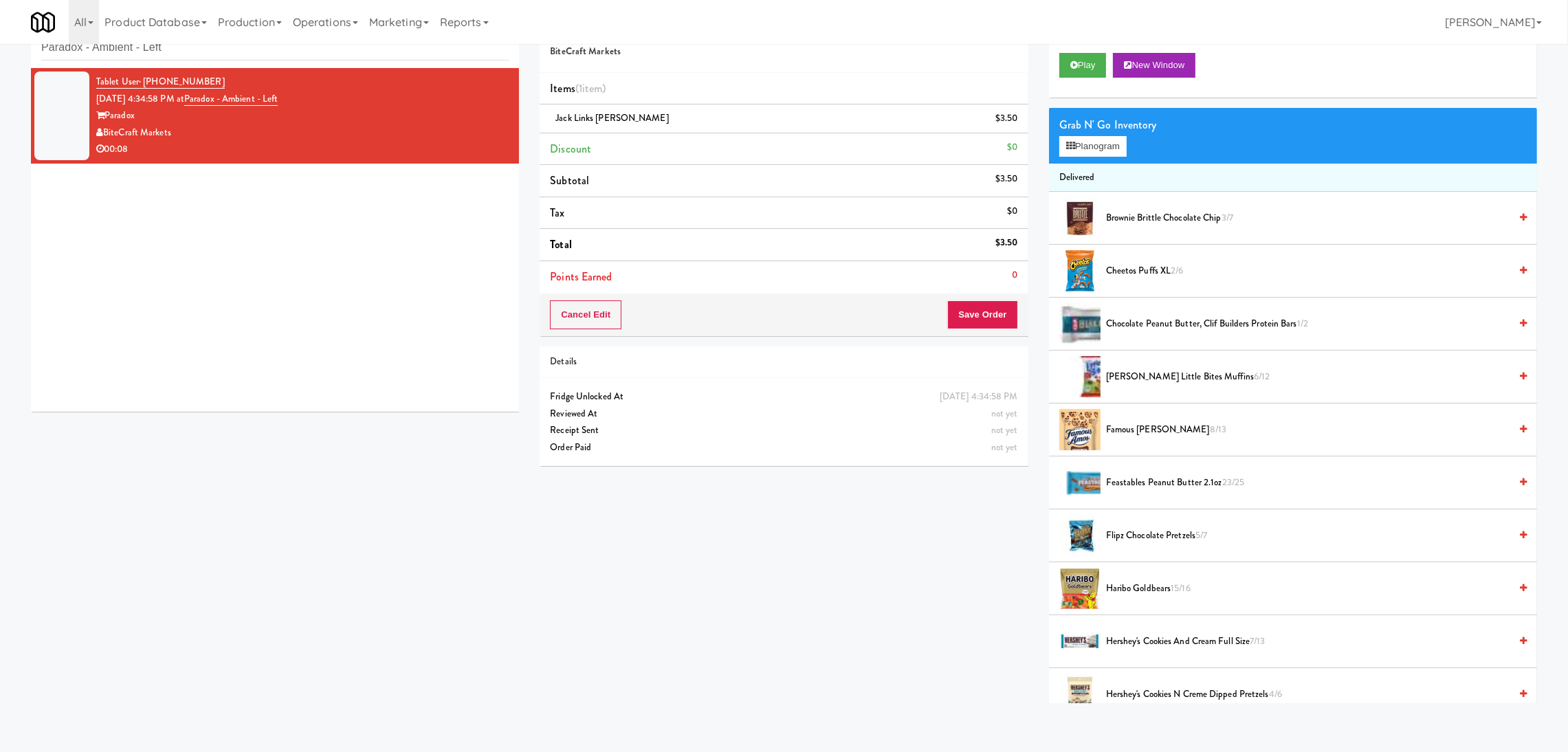
click at [1171, 605] on li "Haribo Goldbears 15/16" at bounding box center [1293, 588] width 488 height 53
click at [1171, 595] on span "Haribo Goldbears 15/16" at bounding box center [1307, 588] width 403 height 17
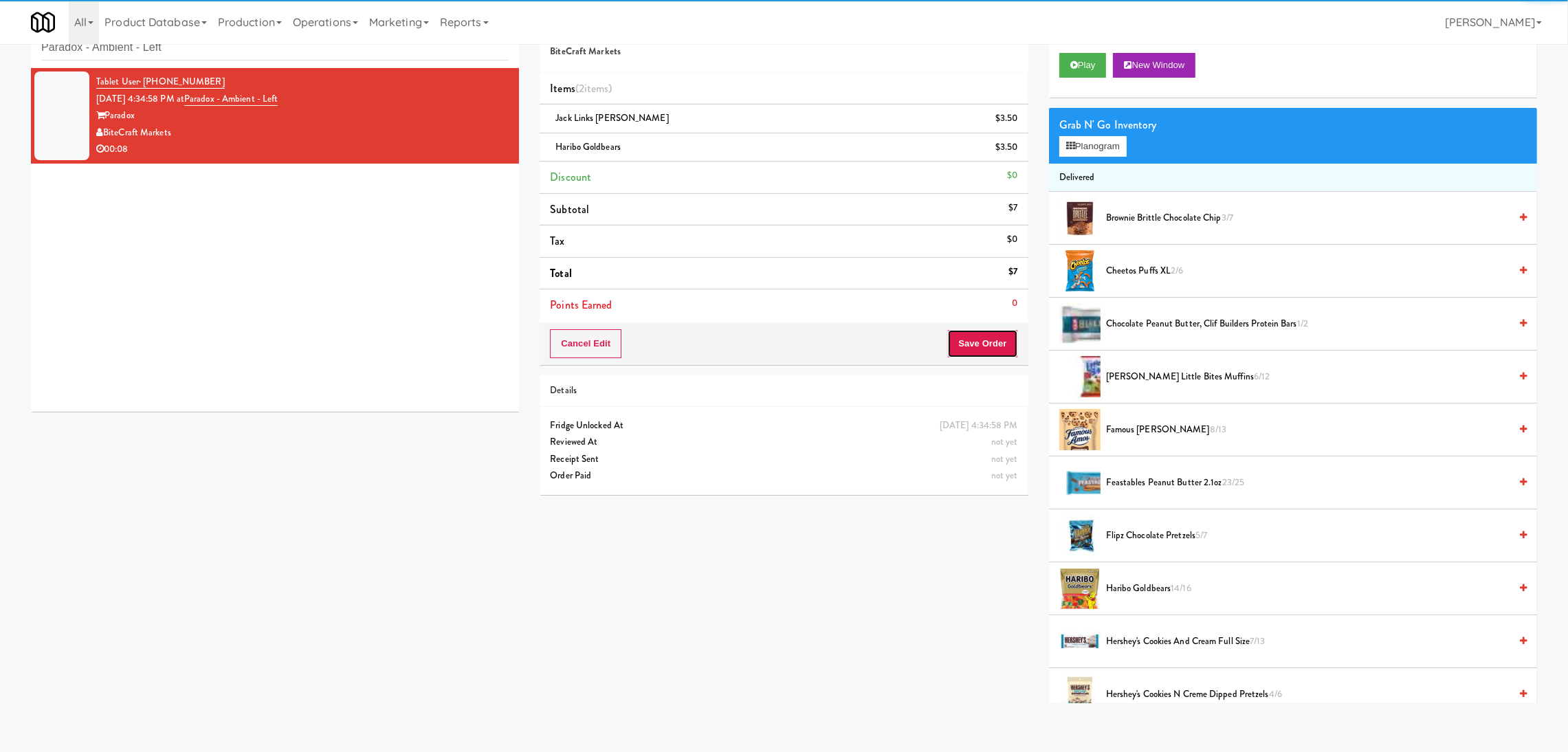
click at [981, 351] on button "Save Order" at bounding box center [983, 343] width 70 height 29
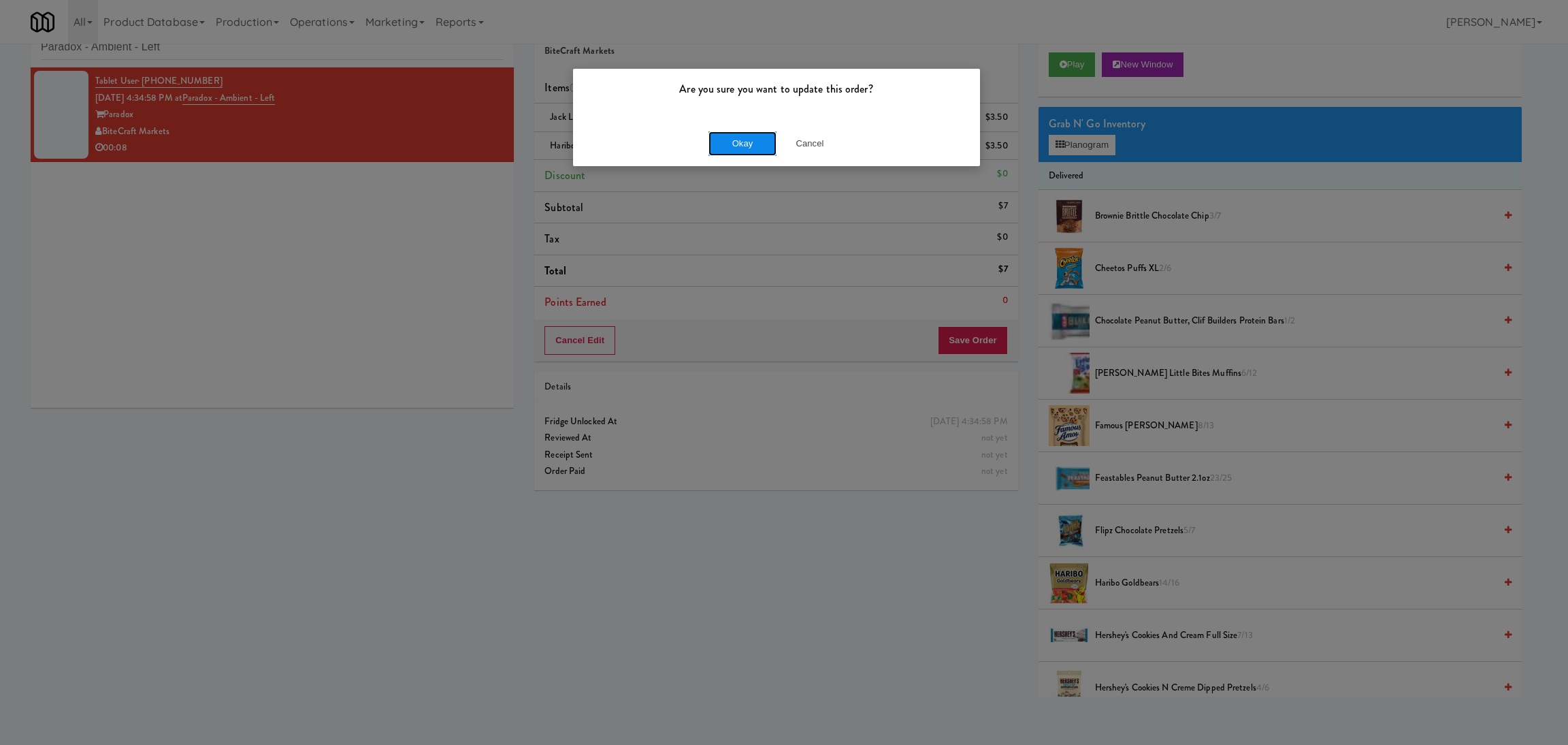
click at [742, 135] on button "Okay" at bounding box center [742, 144] width 68 height 24
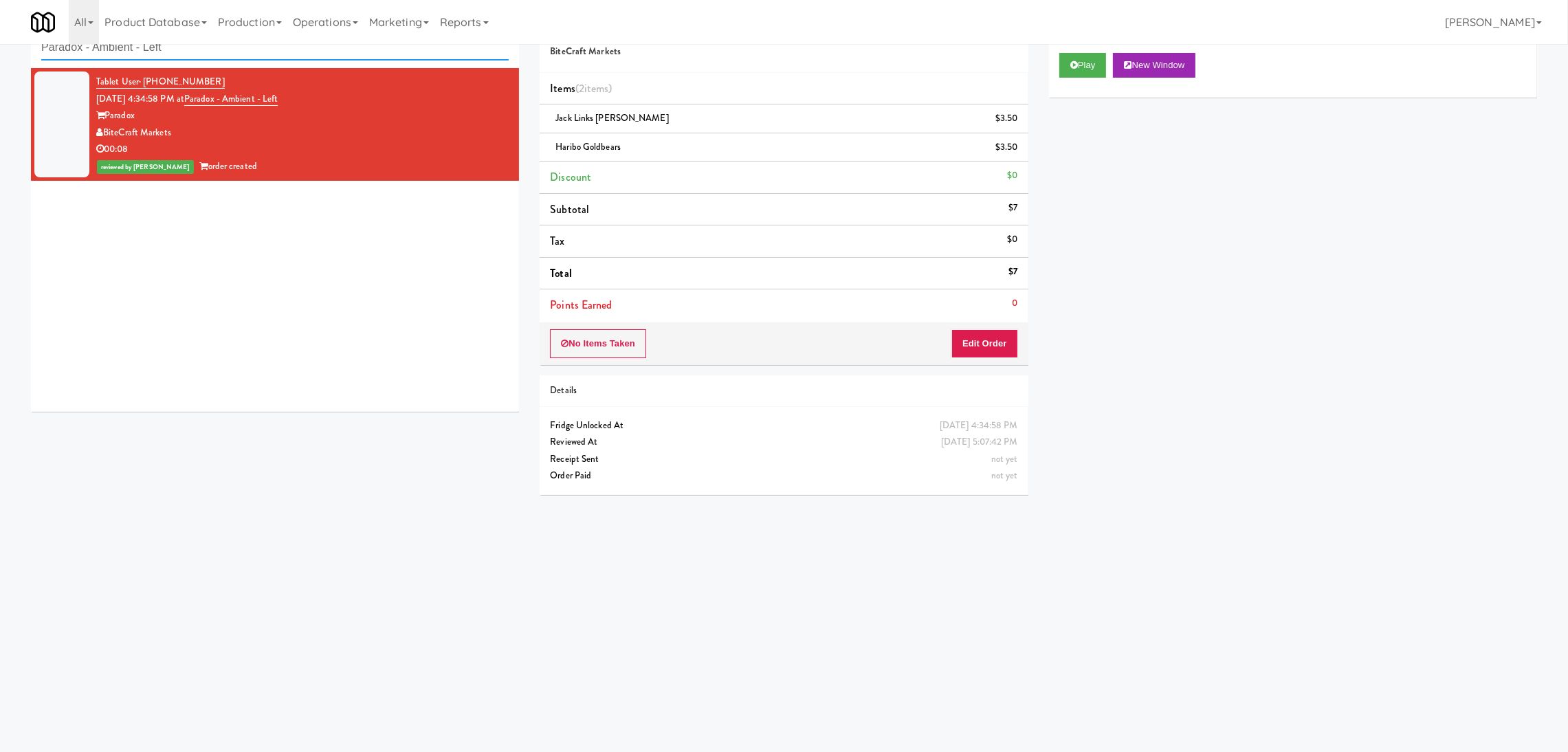
paste input "Treeline - Combo"
drag, startPoint x: 326, startPoint y: 46, endPoint x: 0, endPoint y: 17, distance: 327.3
click at [0, 17] on body "Are you sure you want to update this order? Okay Cancel Okay Are you sure you w…" at bounding box center [784, 377] width 1568 height 752
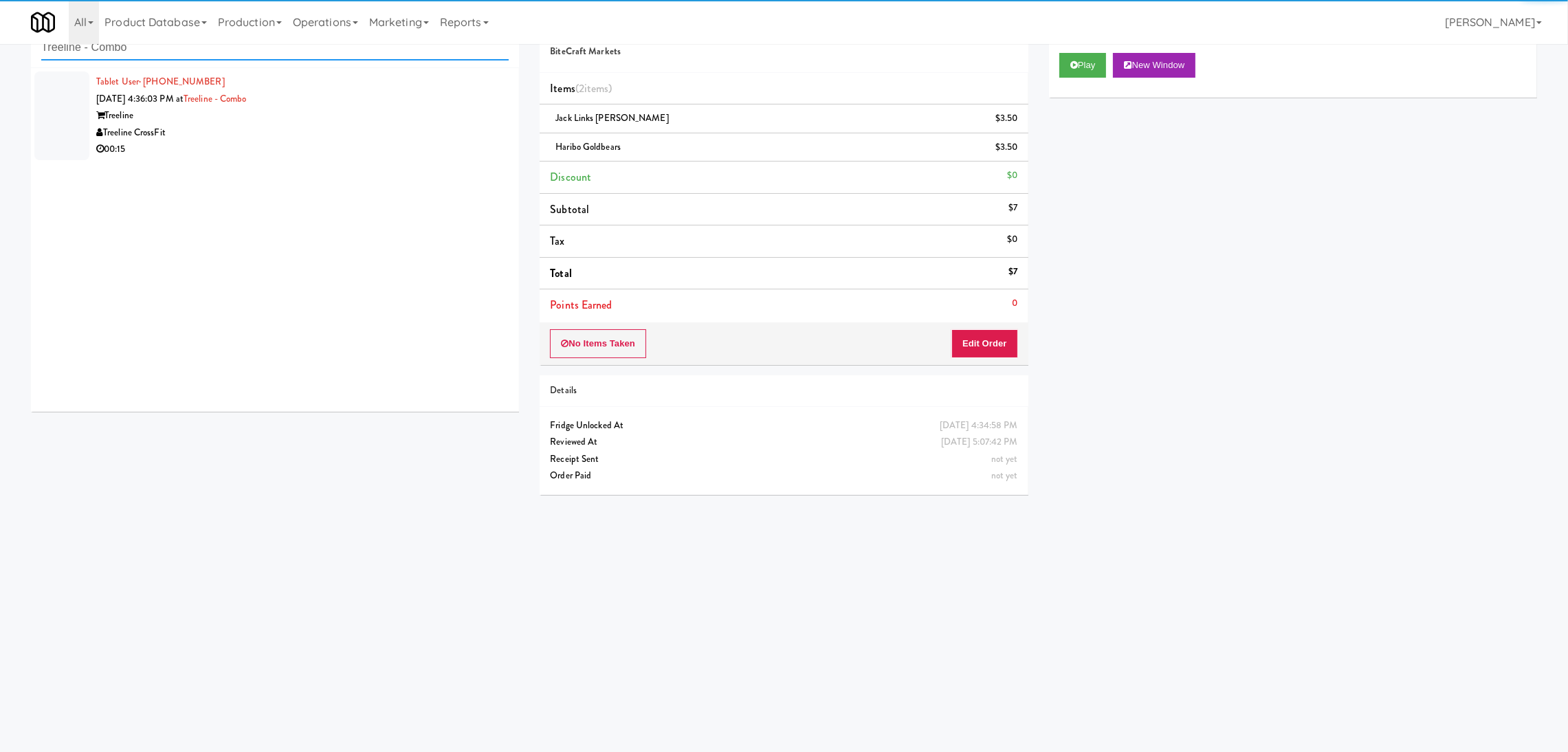
type input "Treeline - Combo"
click at [327, 126] on div "Treeline CrossFit" at bounding box center [302, 133] width 412 height 17
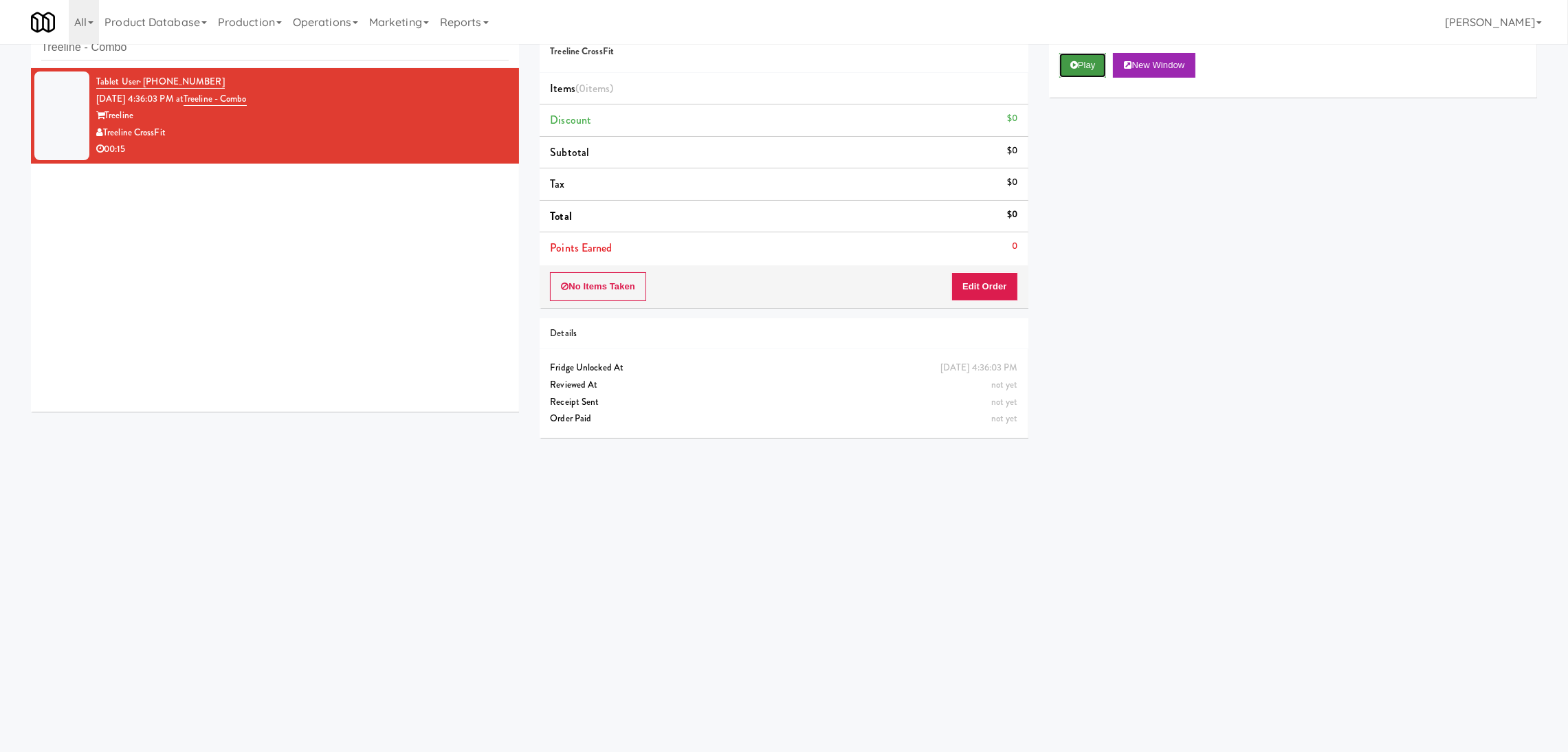
click at [1077, 72] on button "Play" at bounding box center [1083, 66] width 47 height 24
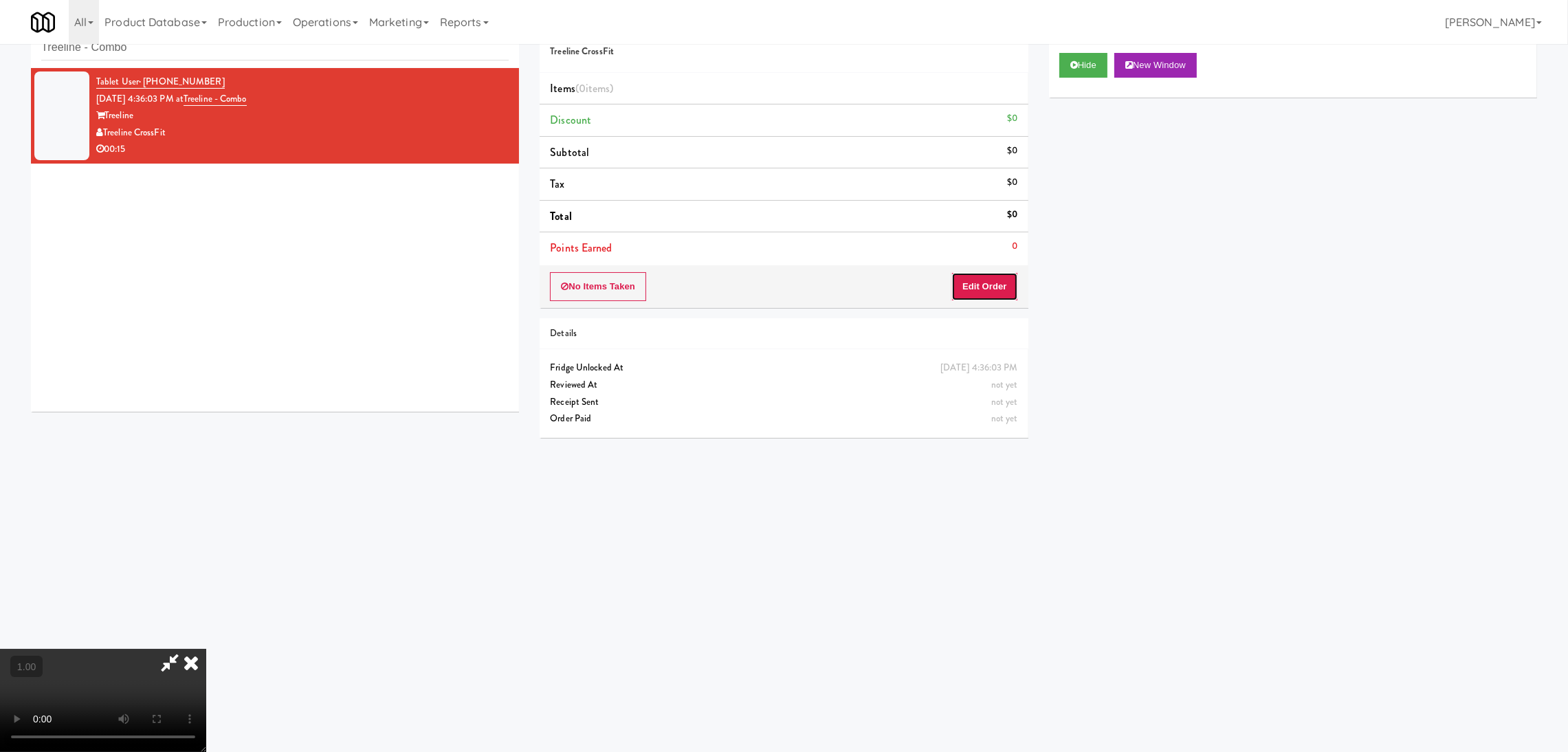
click at [970, 281] on button "Edit Order" at bounding box center [985, 286] width 66 height 29
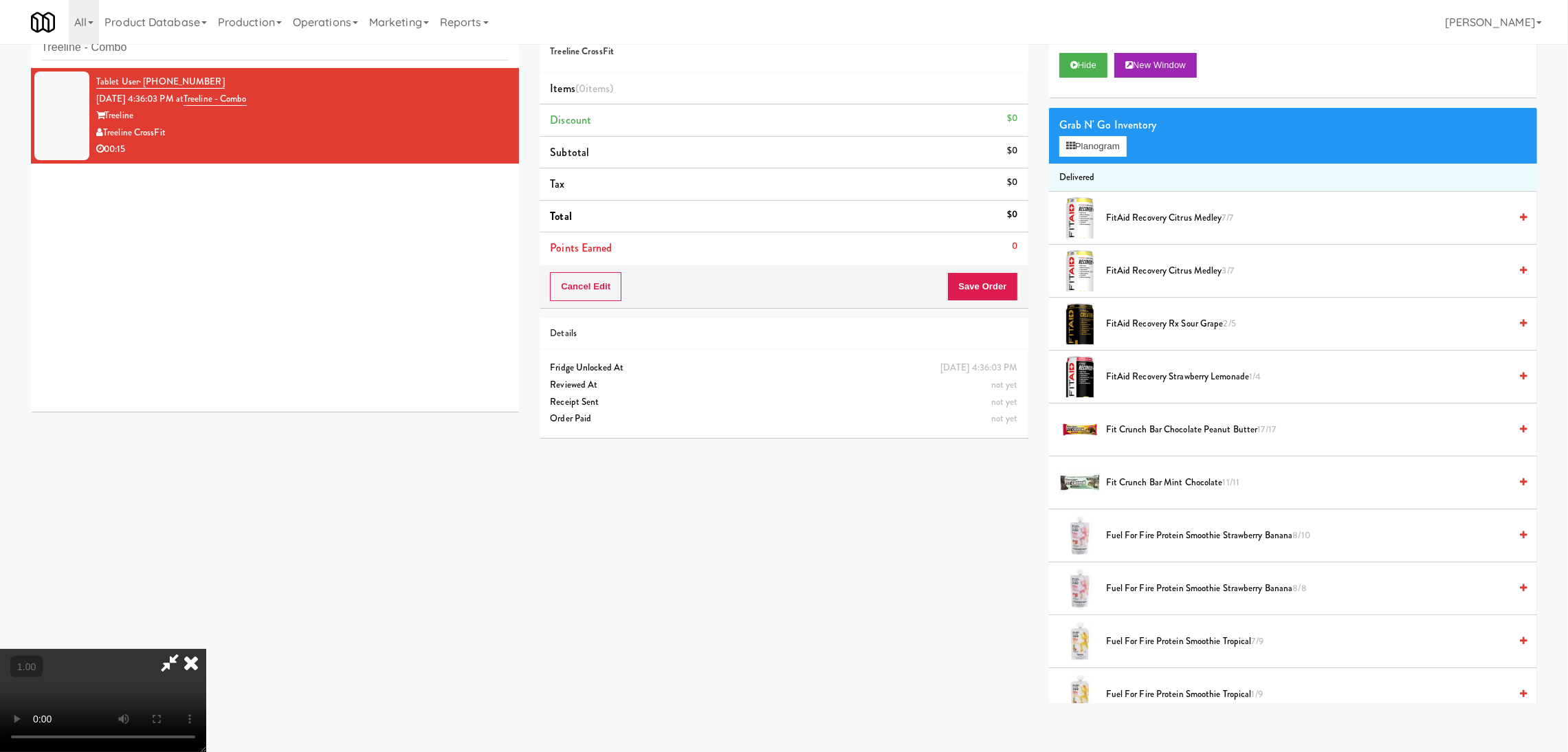
scroll to position [61, 0]
click at [206, 649] on video at bounding box center [103, 700] width 206 height 103
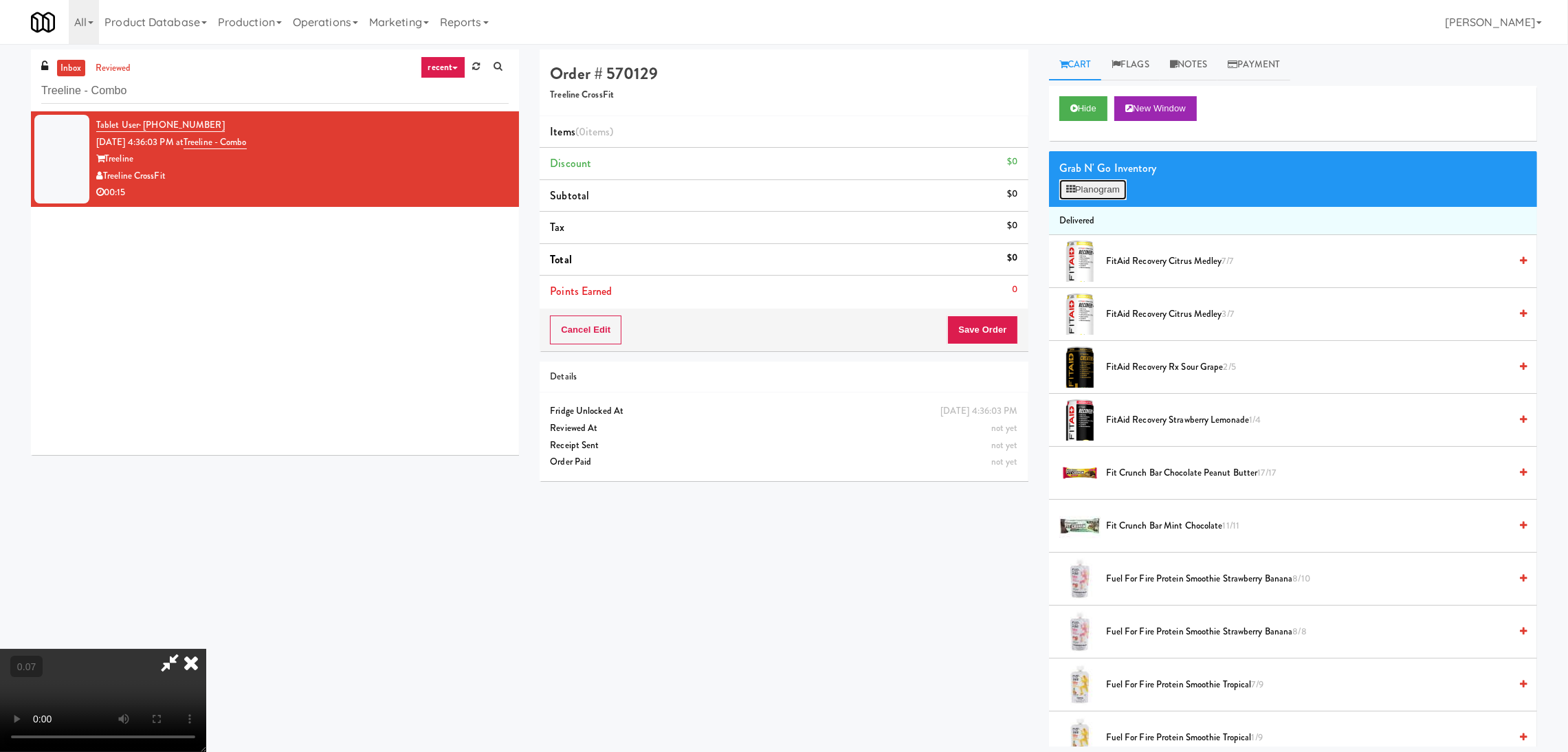
click at [1074, 186] on icon at bounding box center [1071, 189] width 9 height 9
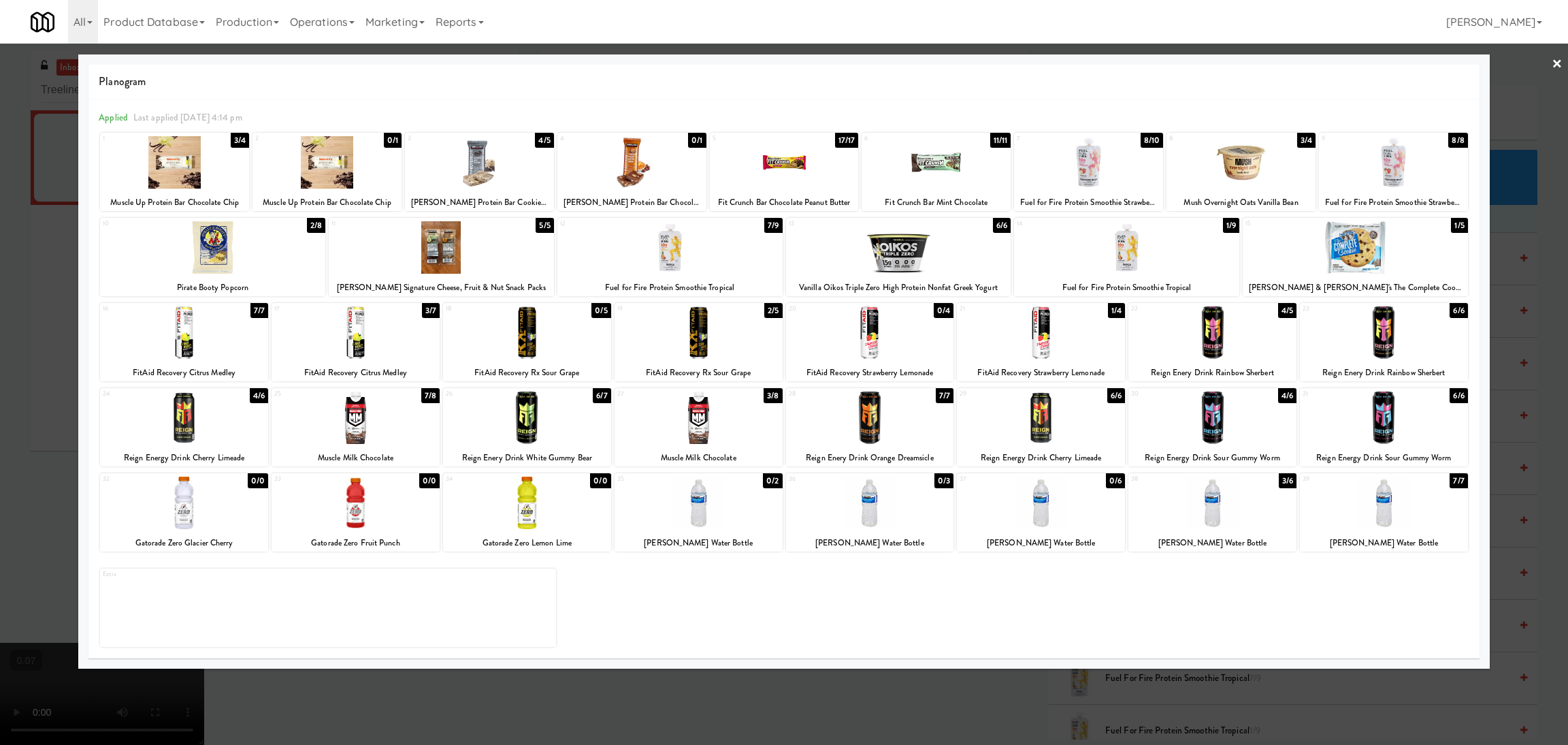
click at [0, 299] on div at bounding box center [784, 372] width 1568 height 745
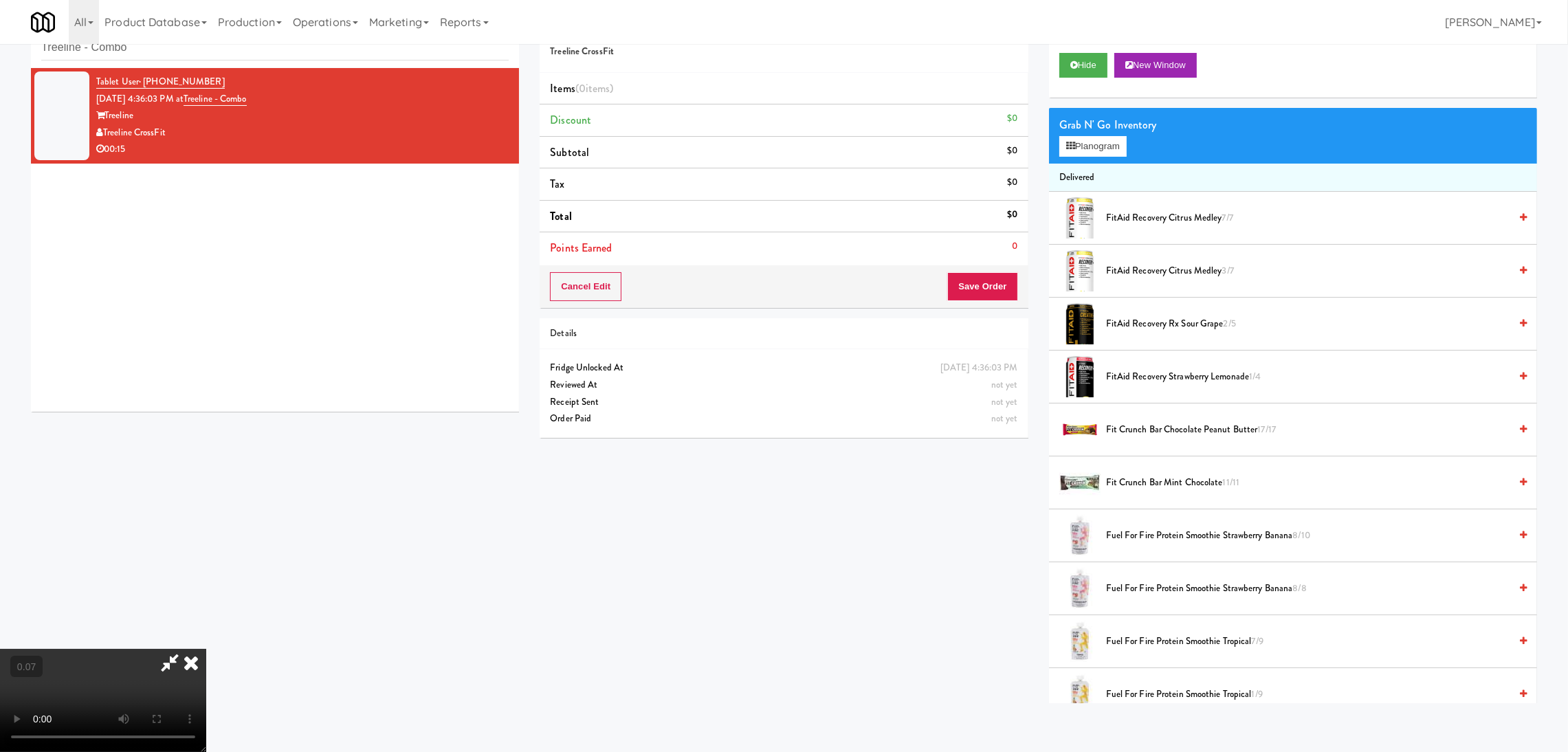
scroll to position [268, 0]
click at [206, 649] on video at bounding box center [103, 700] width 206 height 103
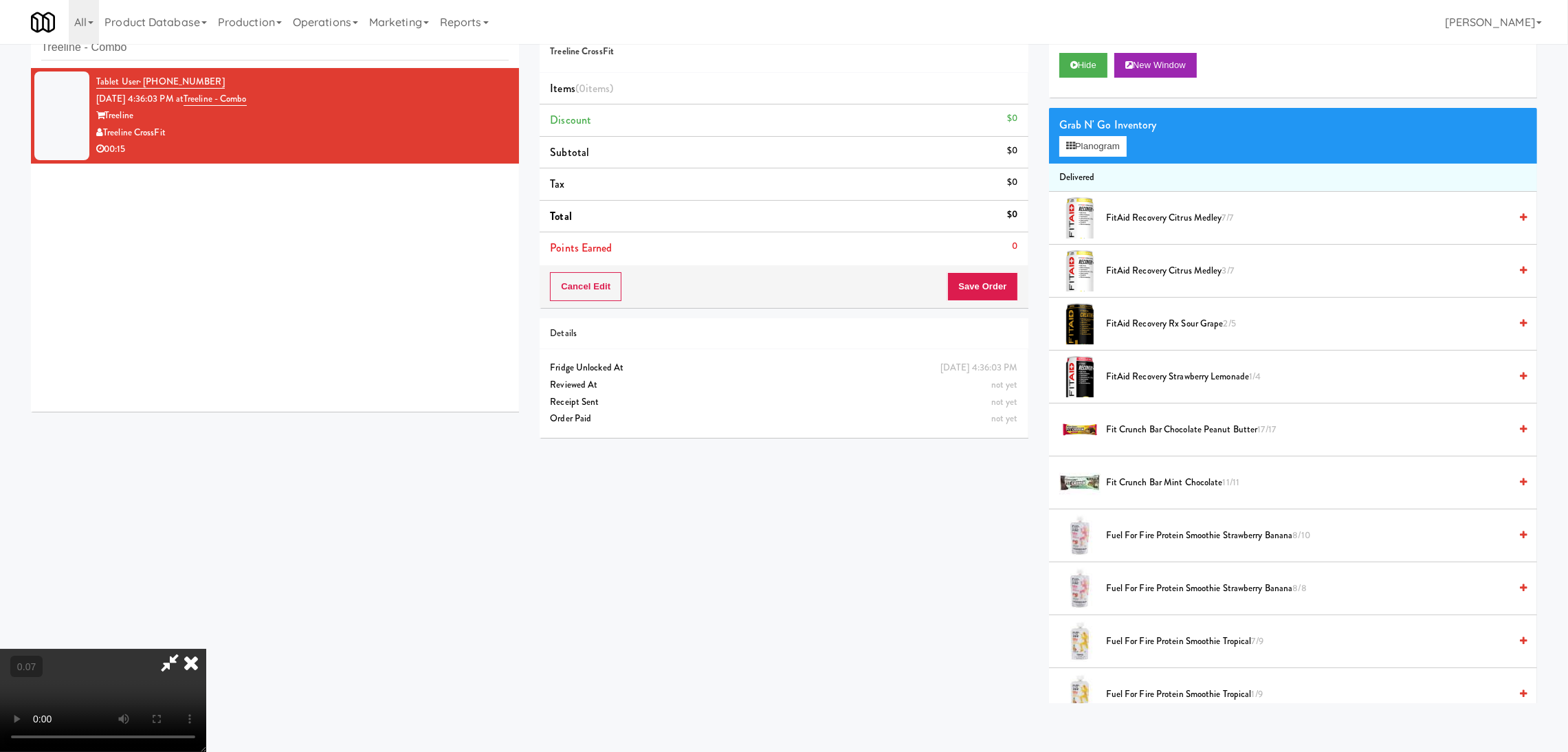
scroll to position [0, 0]
click at [1089, 150] on button "Planogram" at bounding box center [1093, 147] width 67 height 21
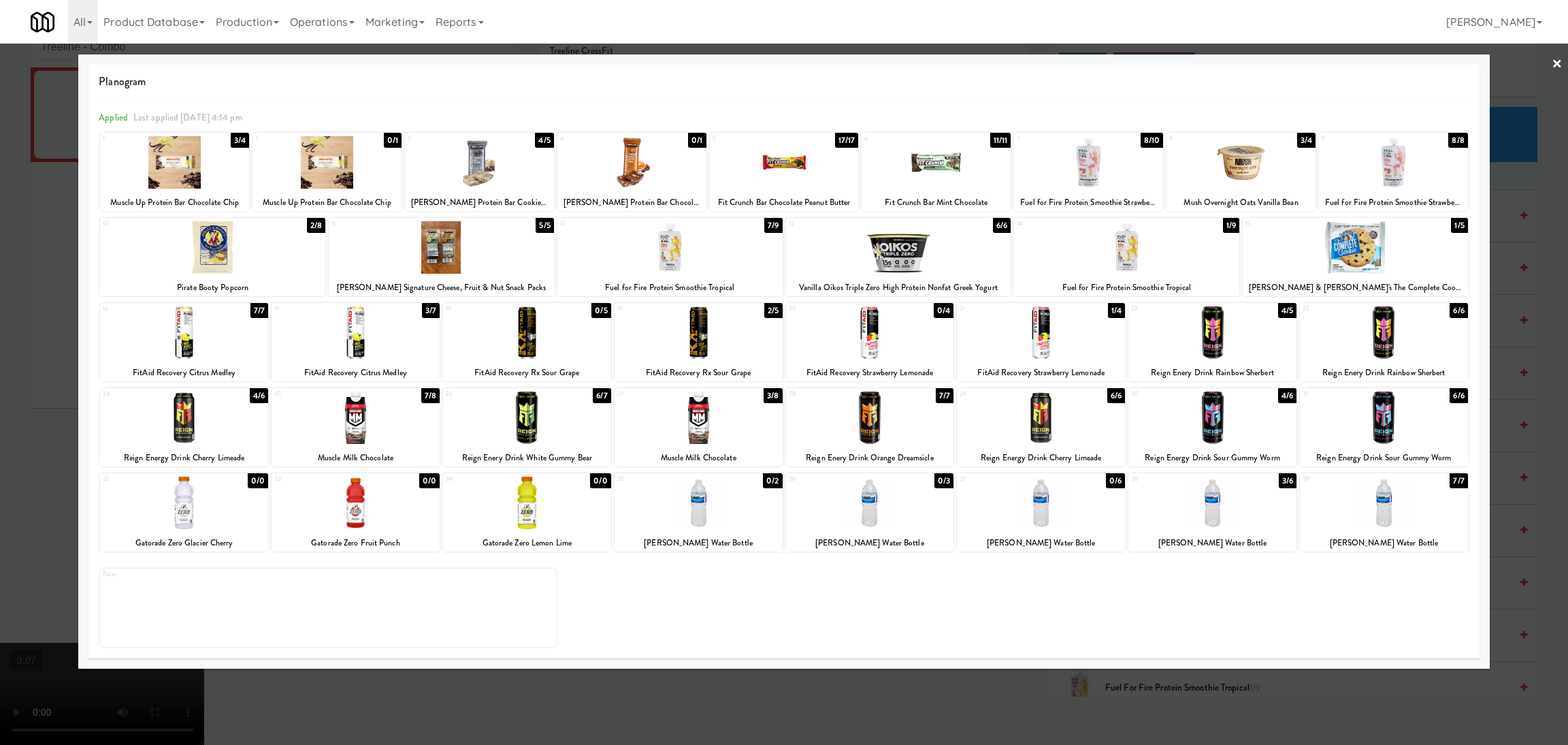
click at [254, 247] on div at bounding box center [213, 247] width 225 height 53
click at [0, 283] on div at bounding box center [784, 372] width 1568 height 745
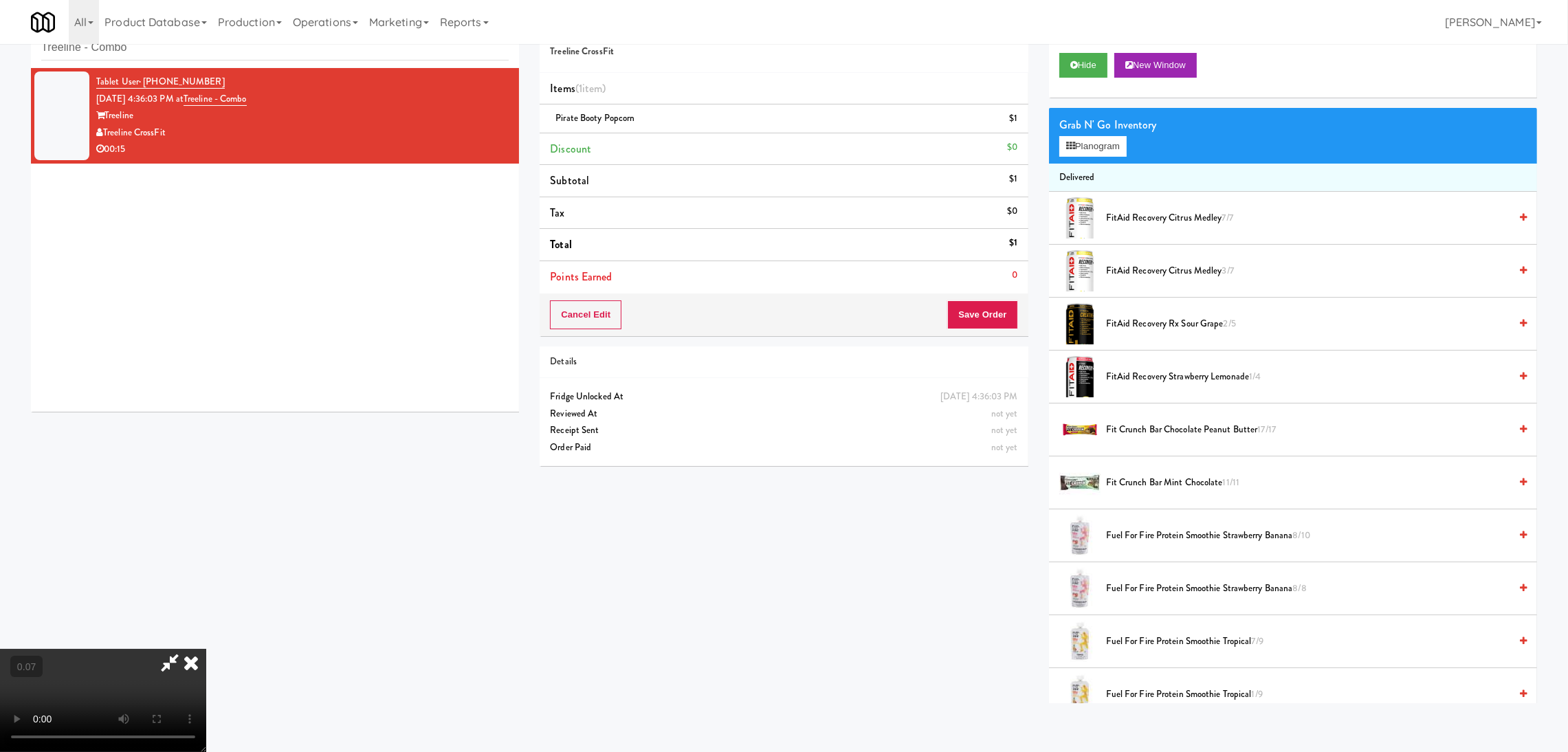
scroll to position [268, 0]
click at [206, 649] on video at bounding box center [103, 700] width 206 height 103
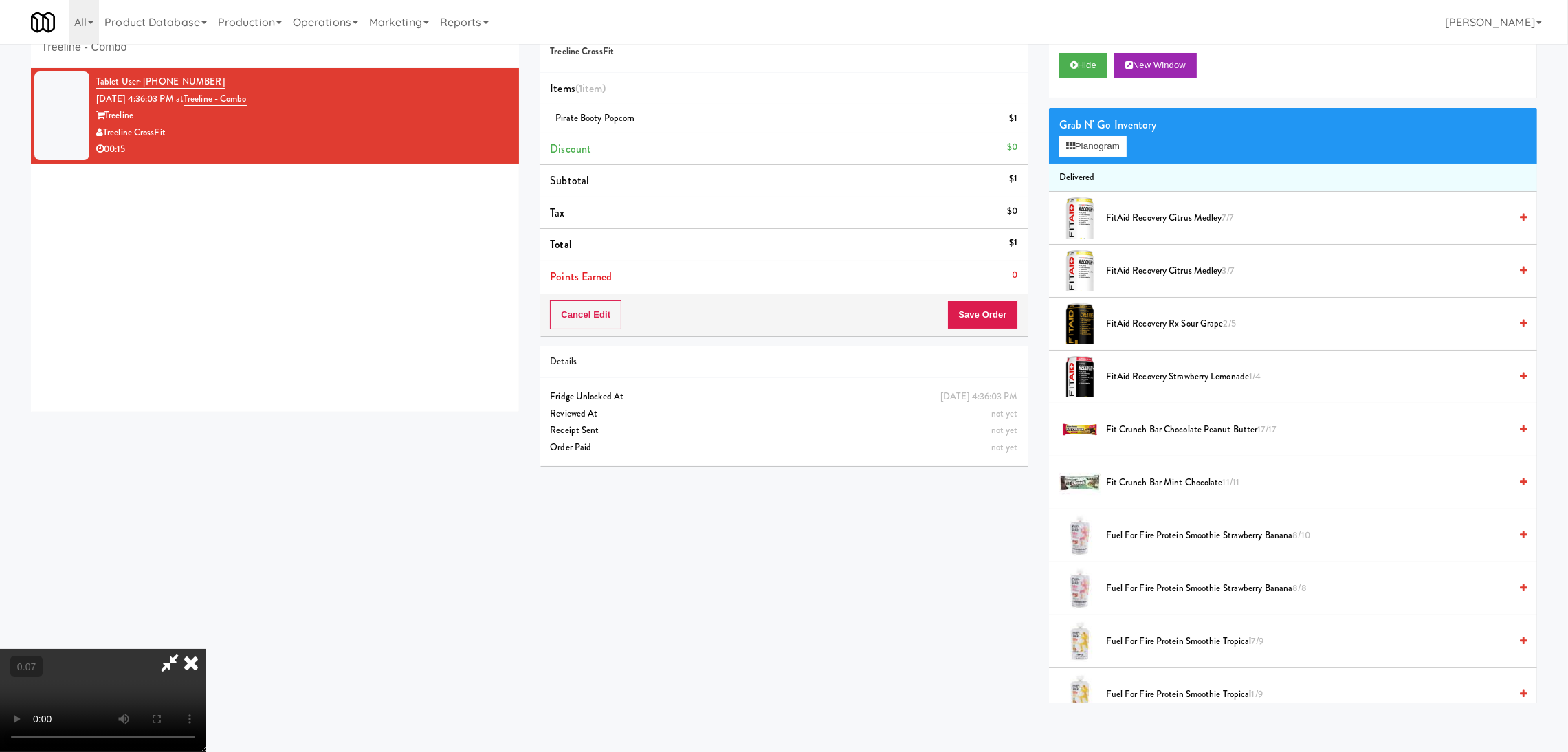
click at [206, 649] on video at bounding box center [103, 700] width 206 height 103
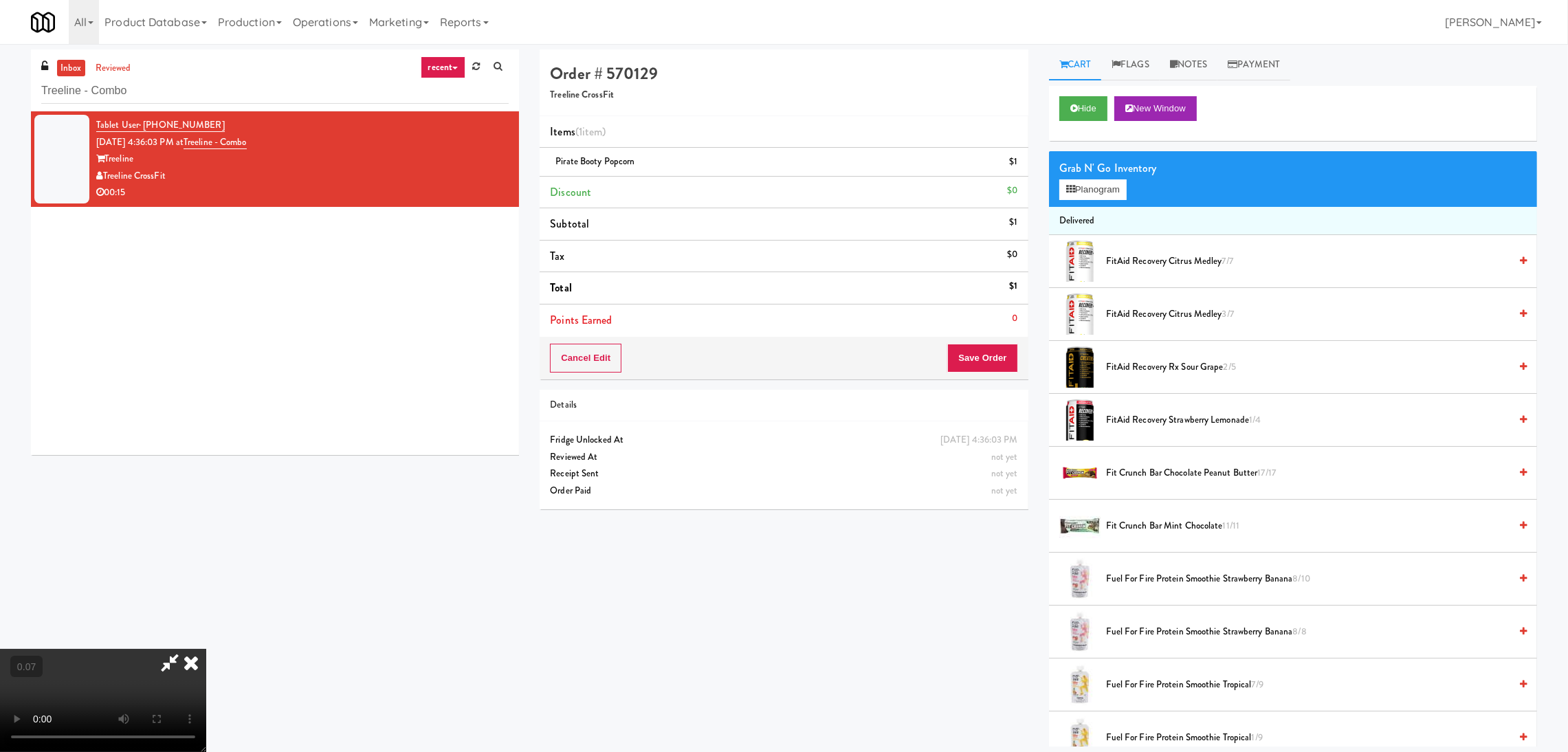
click at [206, 649] on video at bounding box center [103, 700] width 206 height 103
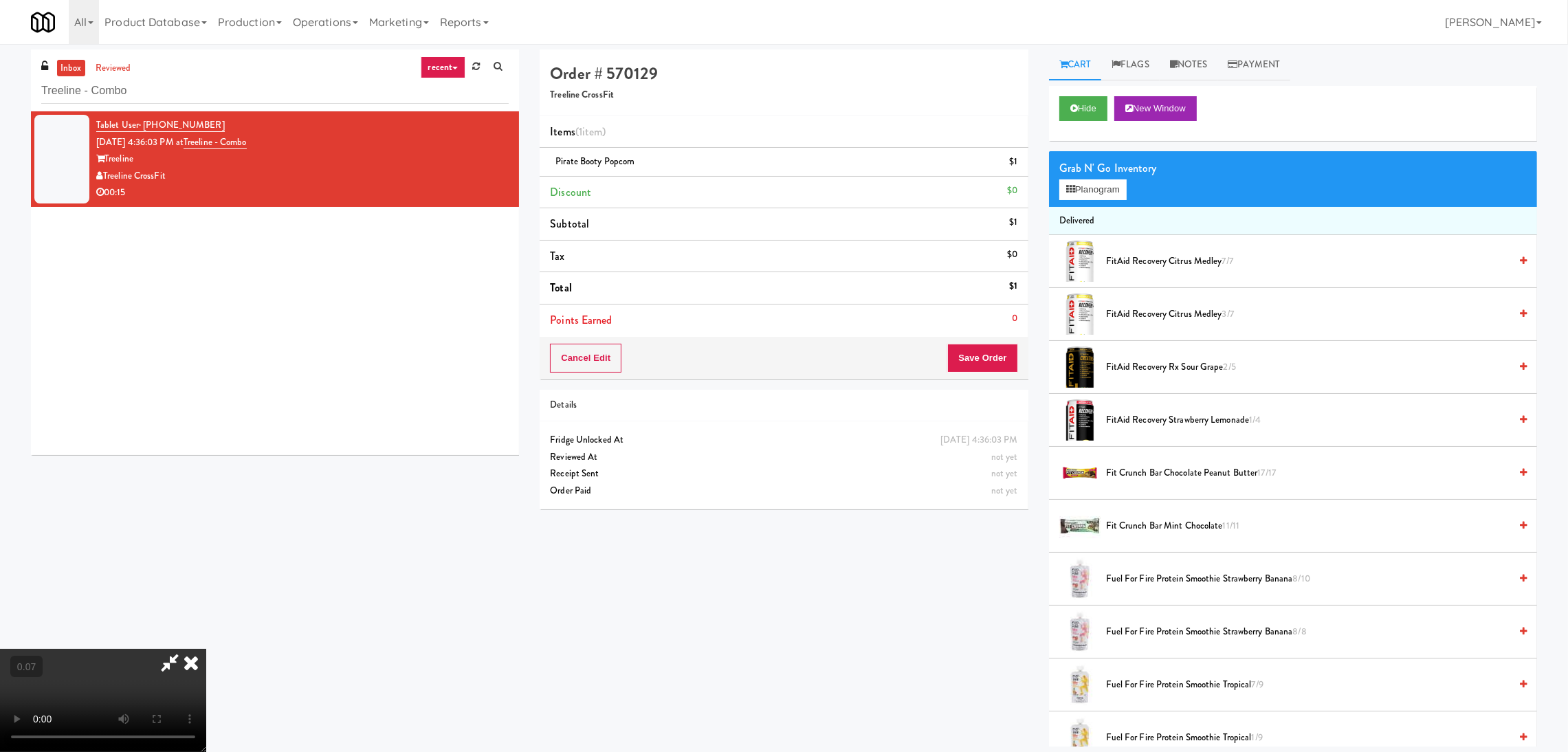
click at [206, 649] on video at bounding box center [103, 700] width 206 height 103
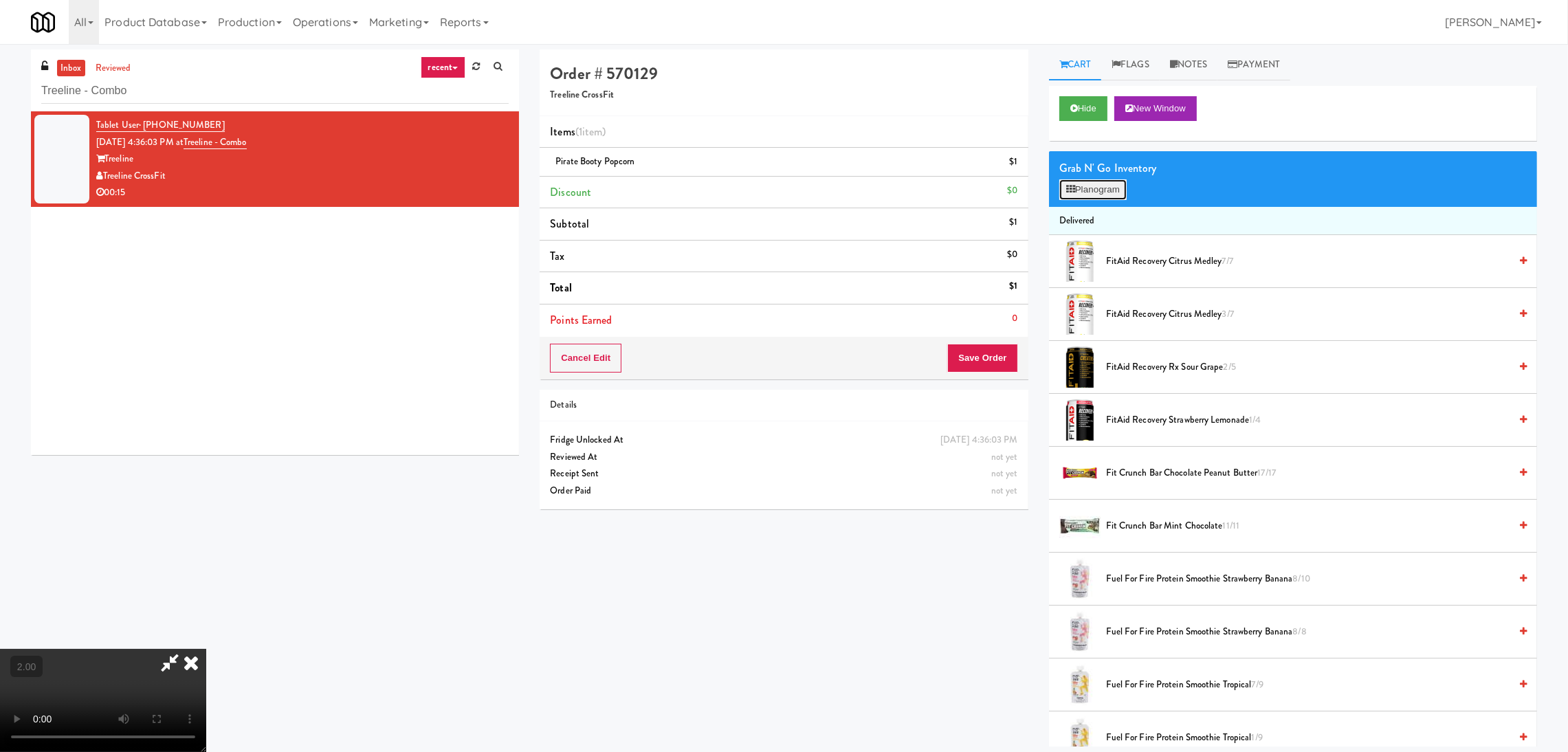
click at [1099, 194] on button "Planogram" at bounding box center [1093, 190] width 67 height 21
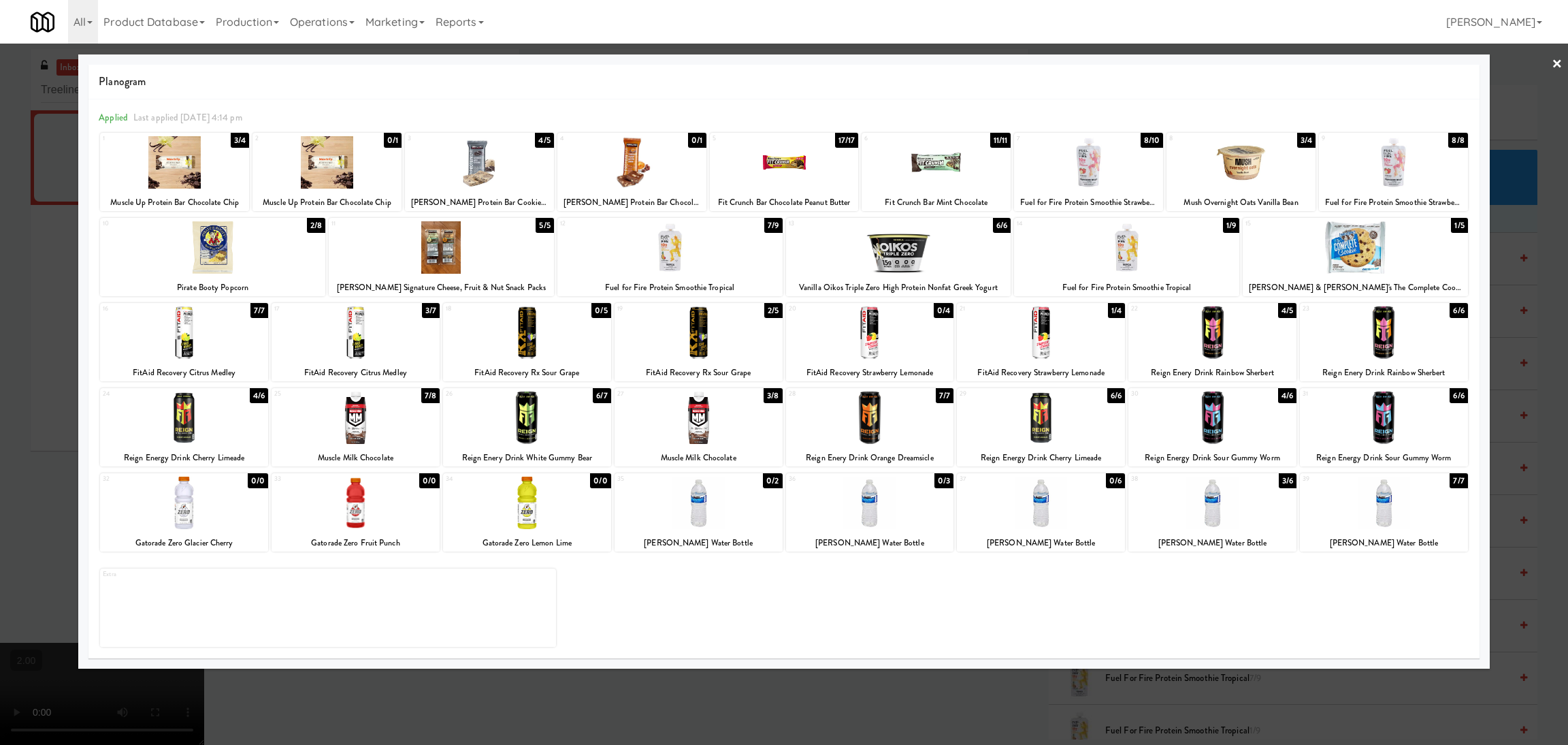
click at [394, 339] on div at bounding box center [356, 333] width 168 height 53
click at [0, 255] on div at bounding box center [784, 372] width 1568 height 745
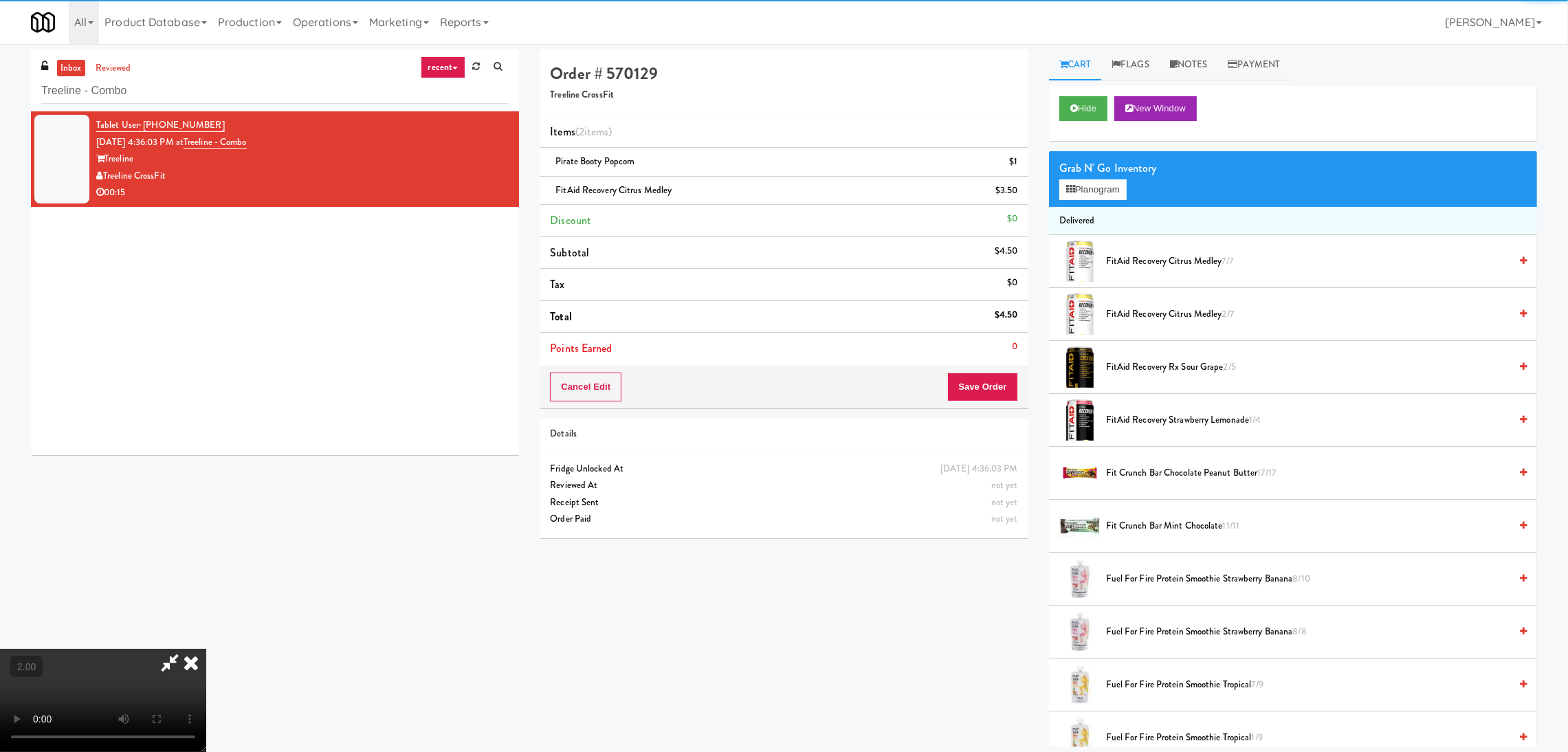
click at [206, 649] on video at bounding box center [103, 700] width 206 height 103
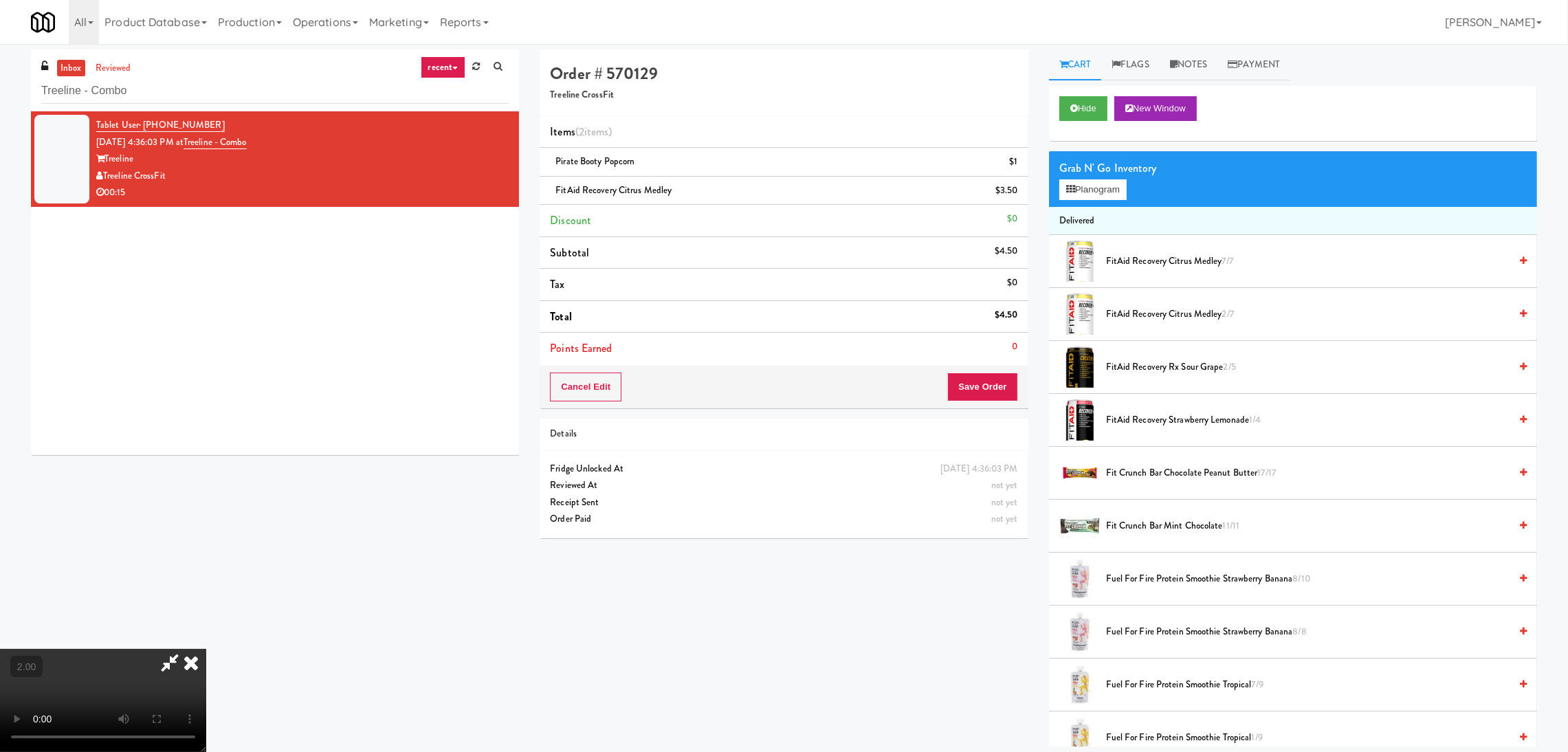
click at [206, 649] on video at bounding box center [103, 700] width 206 height 103
click at [1086, 191] on button "Planogram" at bounding box center [1093, 190] width 67 height 21
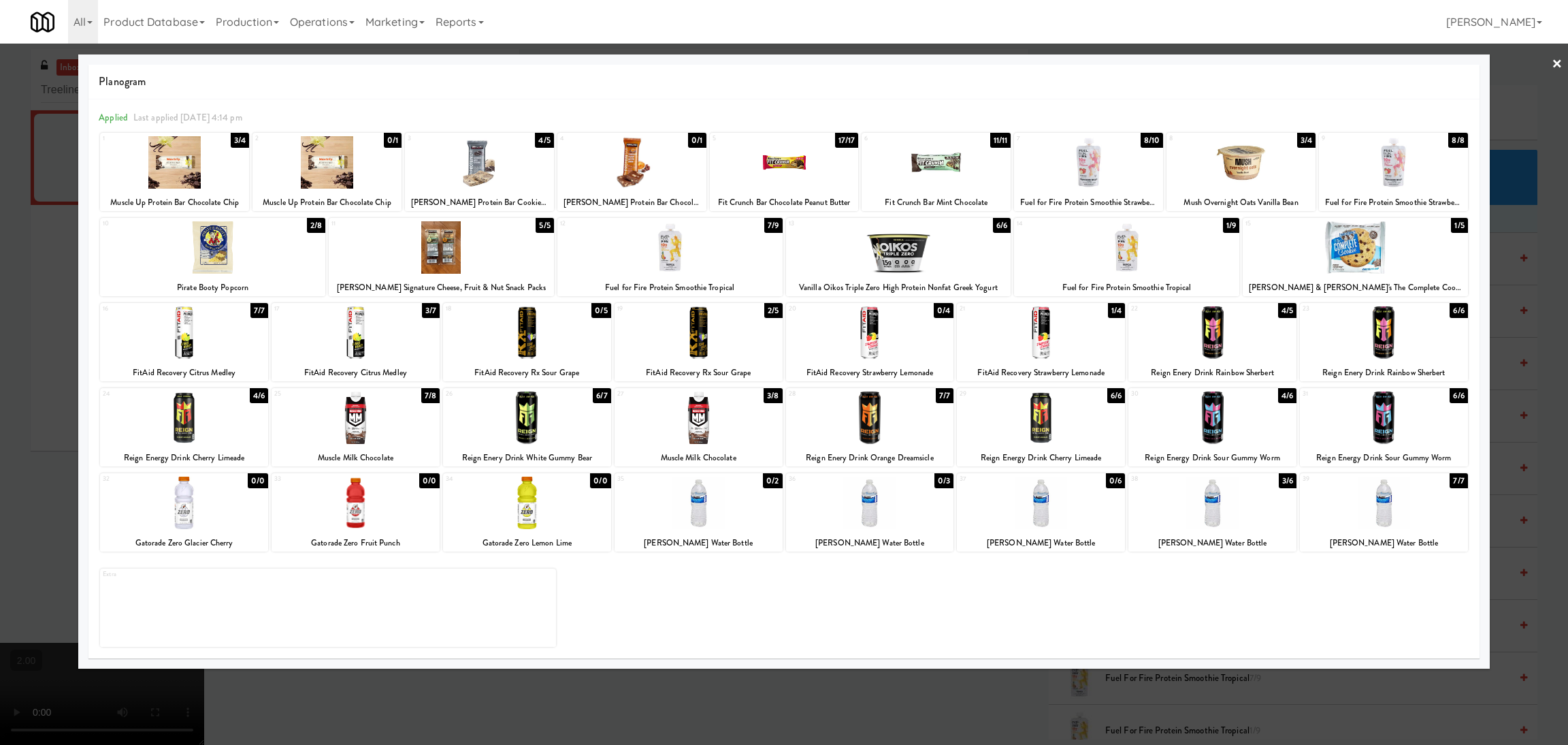
click at [1089, 246] on div at bounding box center [1127, 247] width 225 height 53
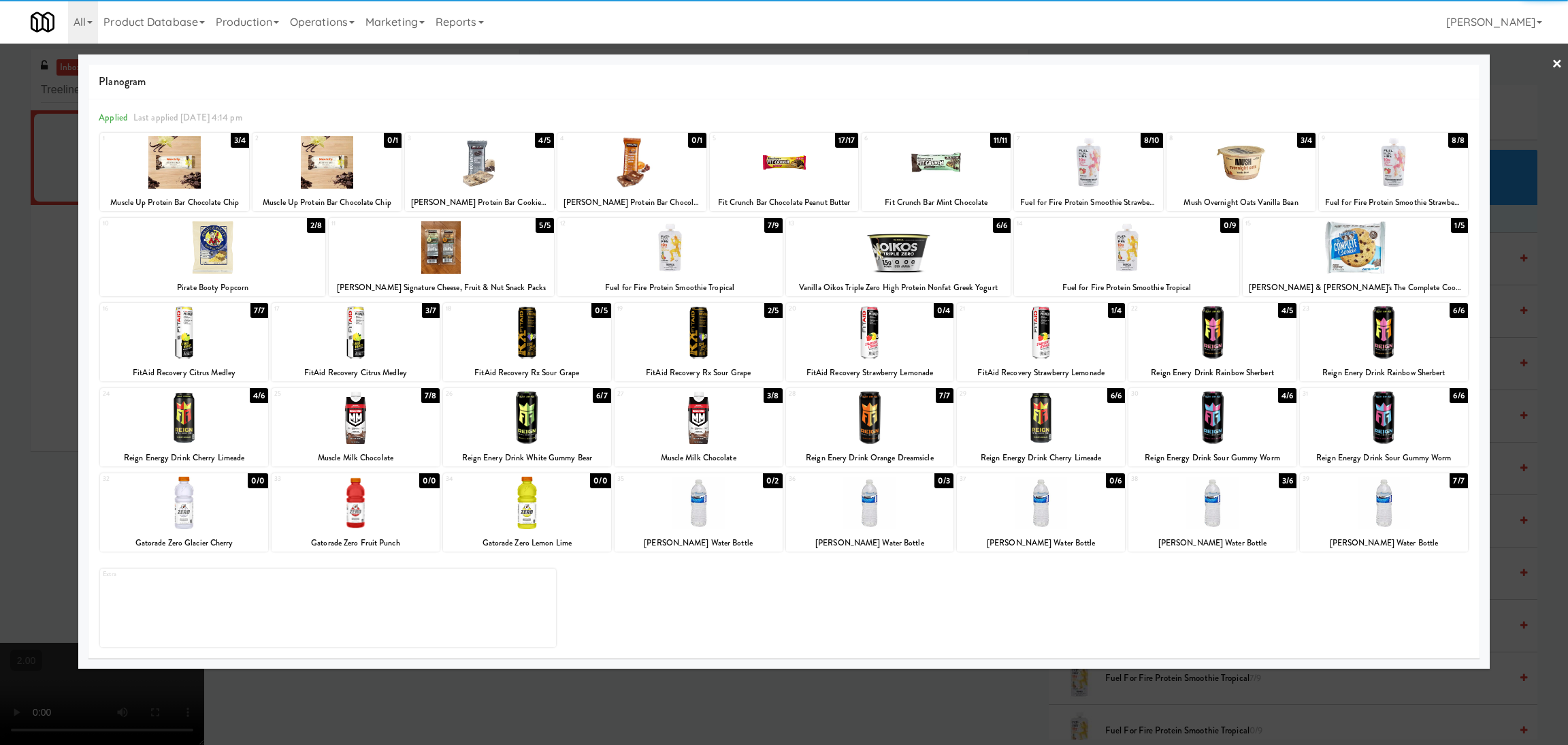
click at [0, 323] on div at bounding box center [784, 372] width 1568 height 745
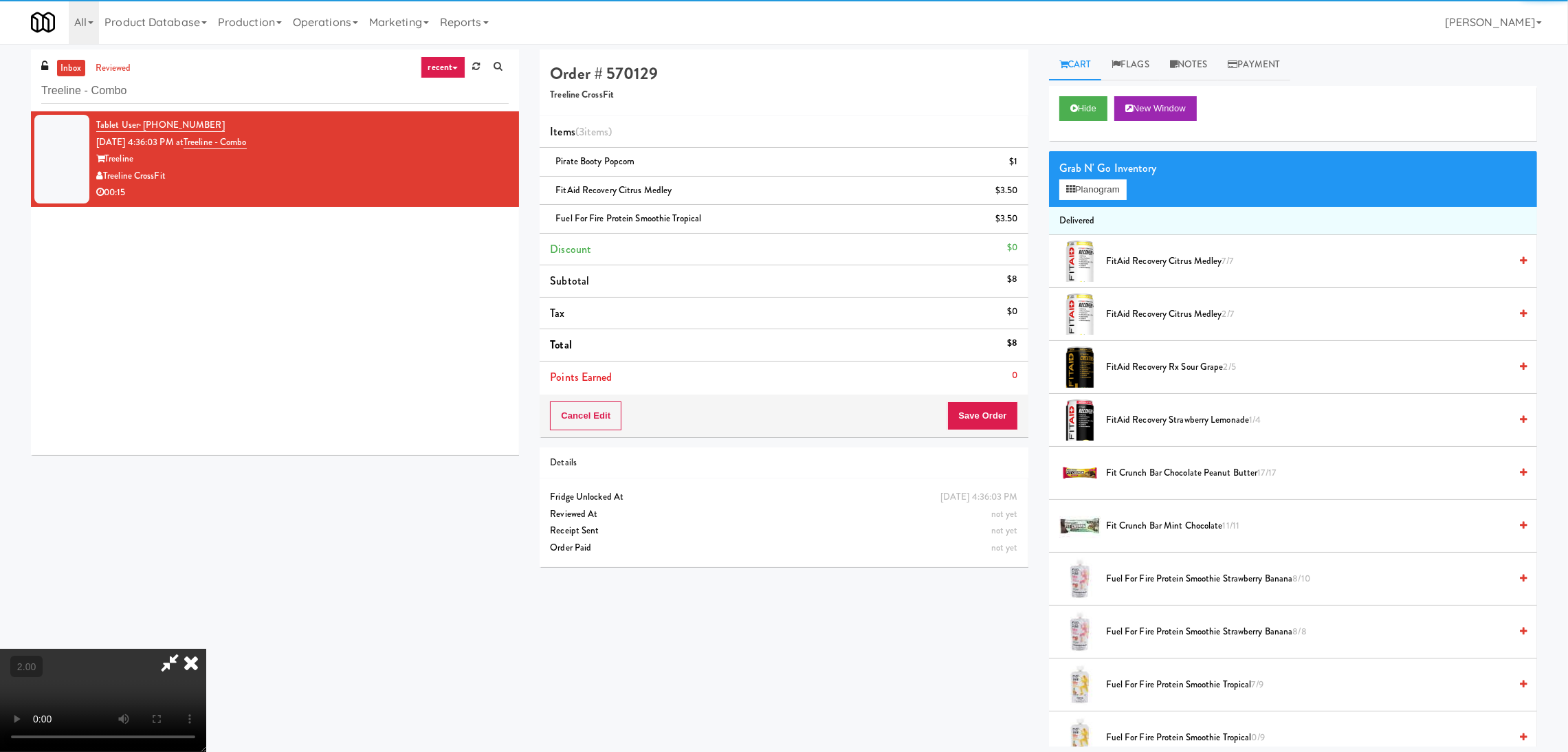
click at [206, 649] on video at bounding box center [103, 700] width 206 height 103
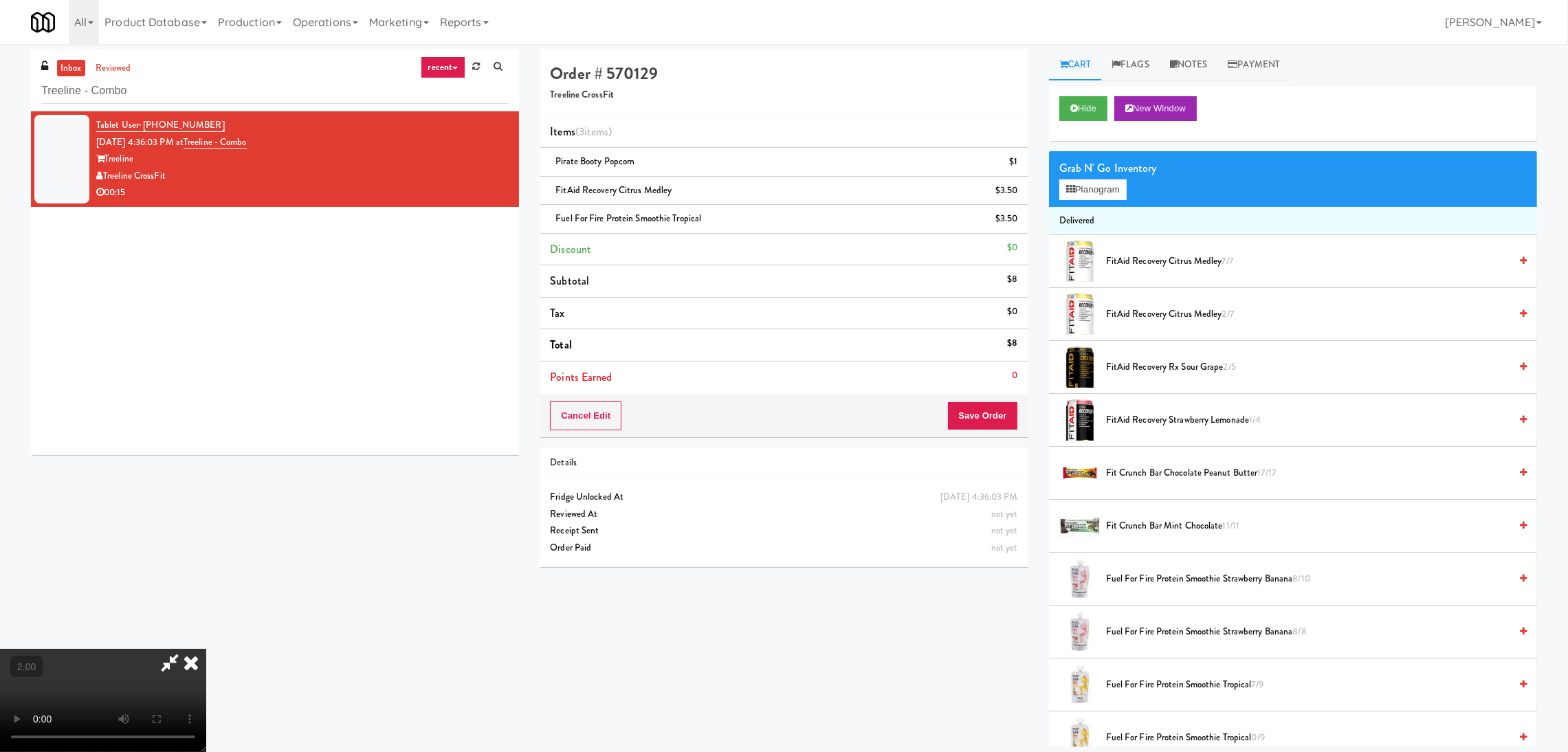
click at [206, 649] on video at bounding box center [103, 700] width 206 height 103
click at [206, 649] on icon at bounding box center [191, 662] width 31 height 27
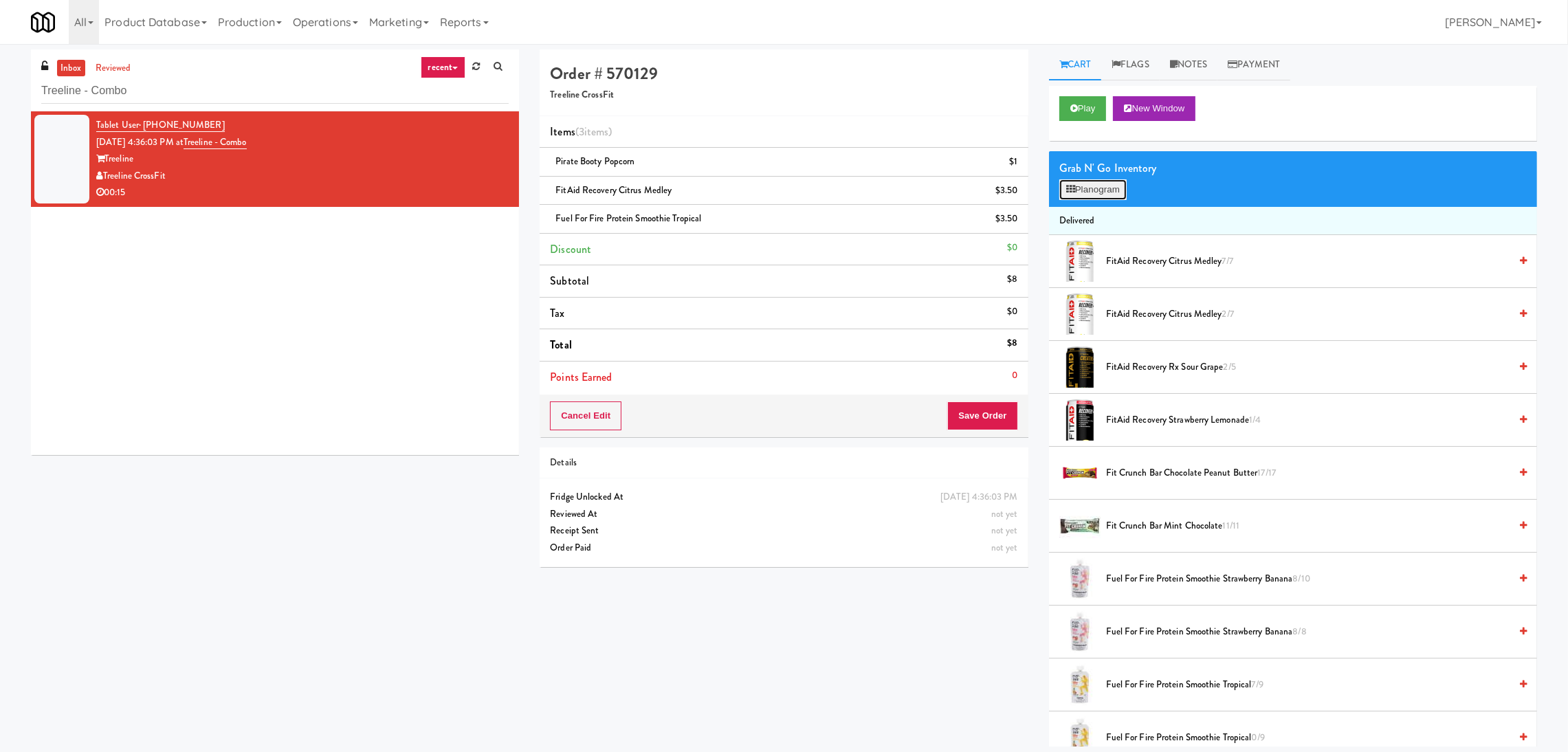
click at [1099, 184] on button "Planogram" at bounding box center [1093, 190] width 67 height 21
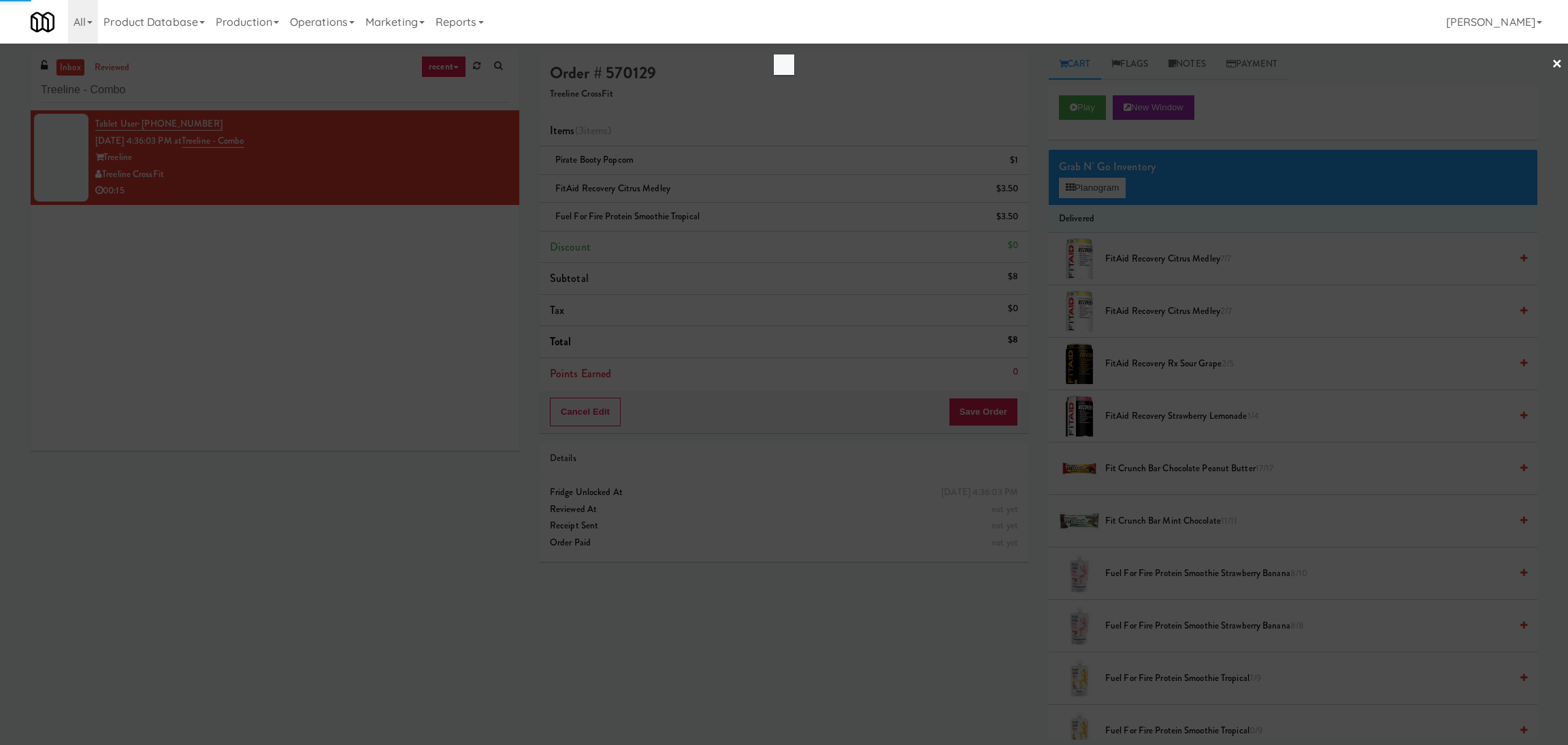
click at [395, 423] on div at bounding box center [784, 372] width 1568 height 745
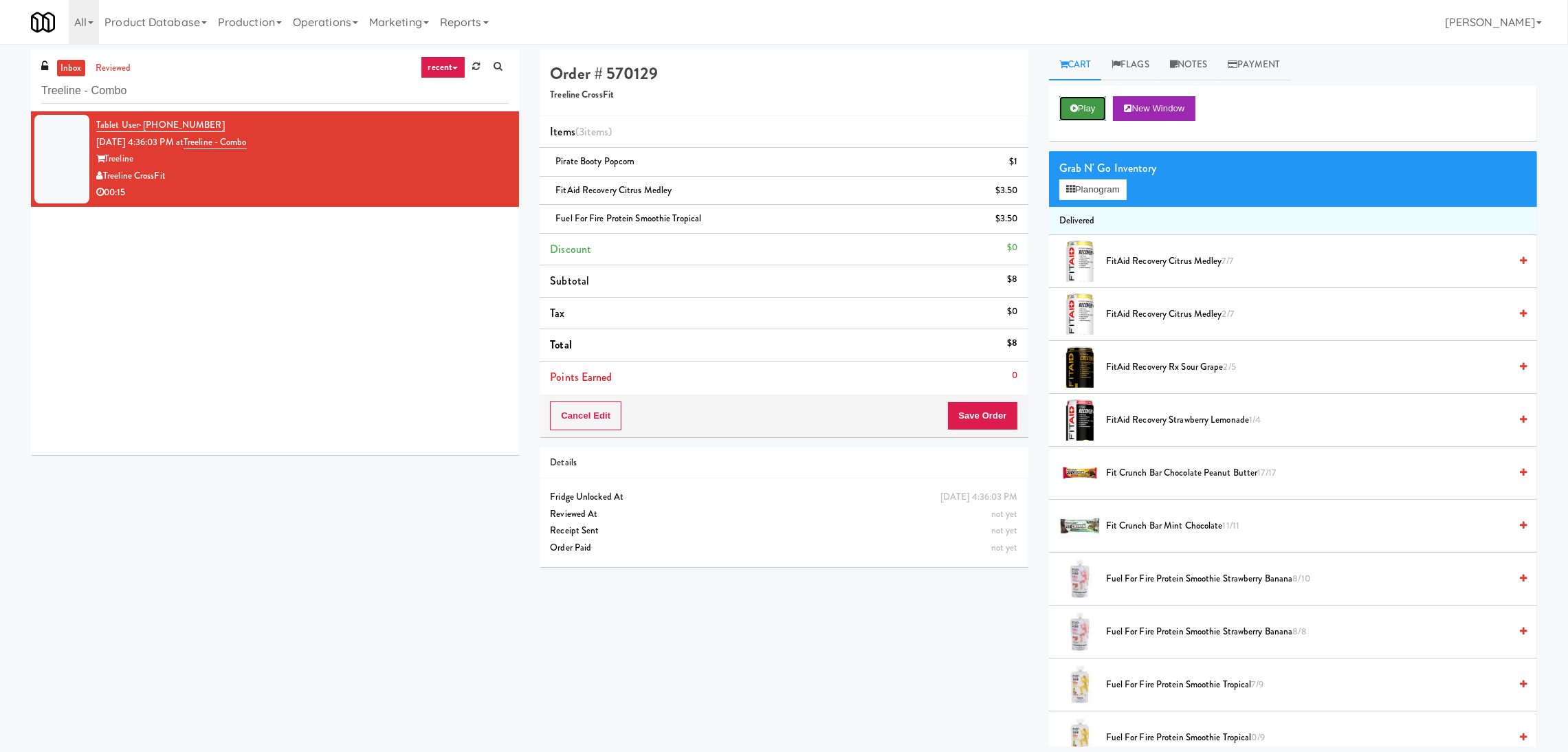
click at [1092, 108] on button "Play" at bounding box center [1083, 108] width 47 height 24
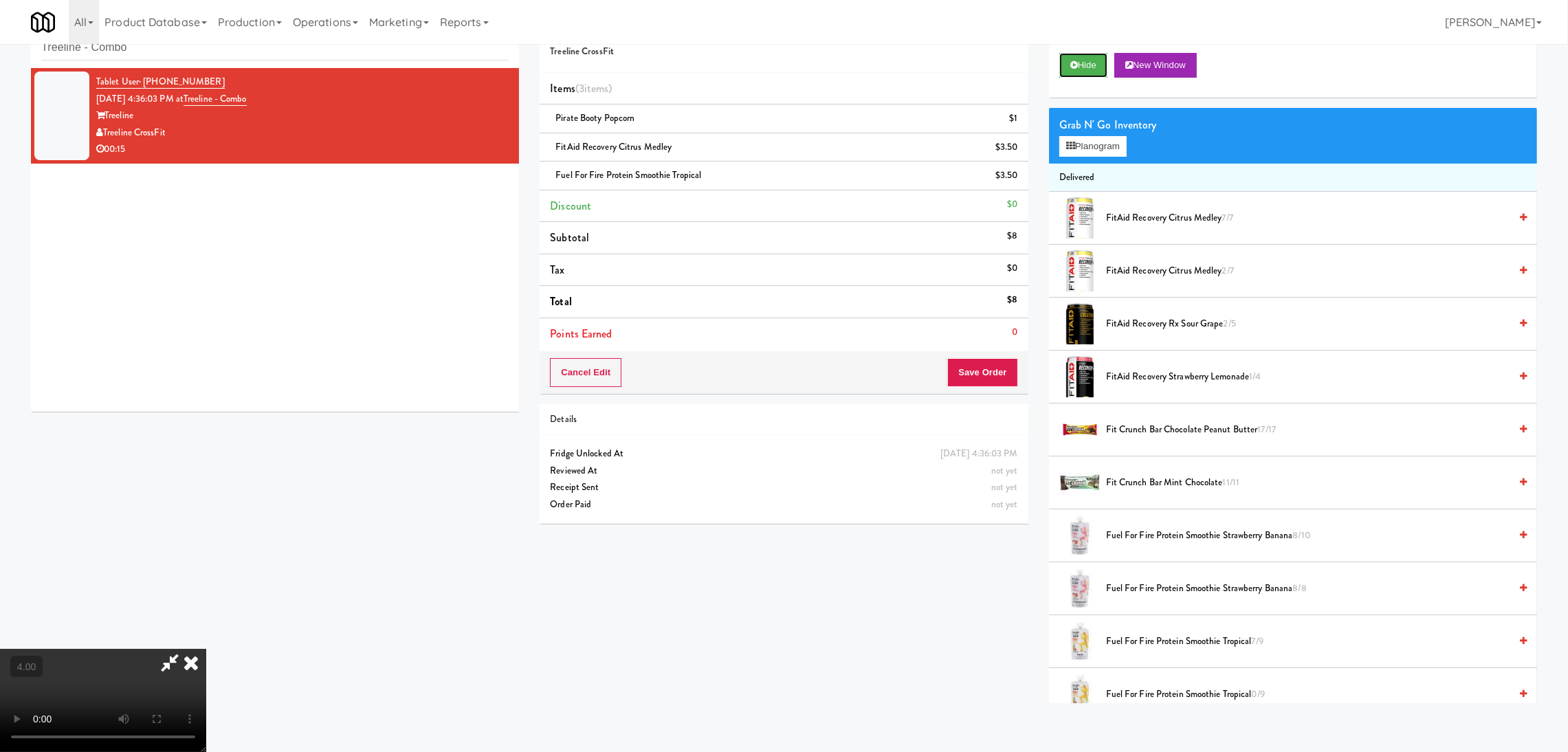
scroll to position [61, 0]
click at [206, 649] on video at bounding box center [103, 700] width 206 height 103
click at [984, 376] on button "Save Order" at bounding box center [983, 372] width 70 height 29
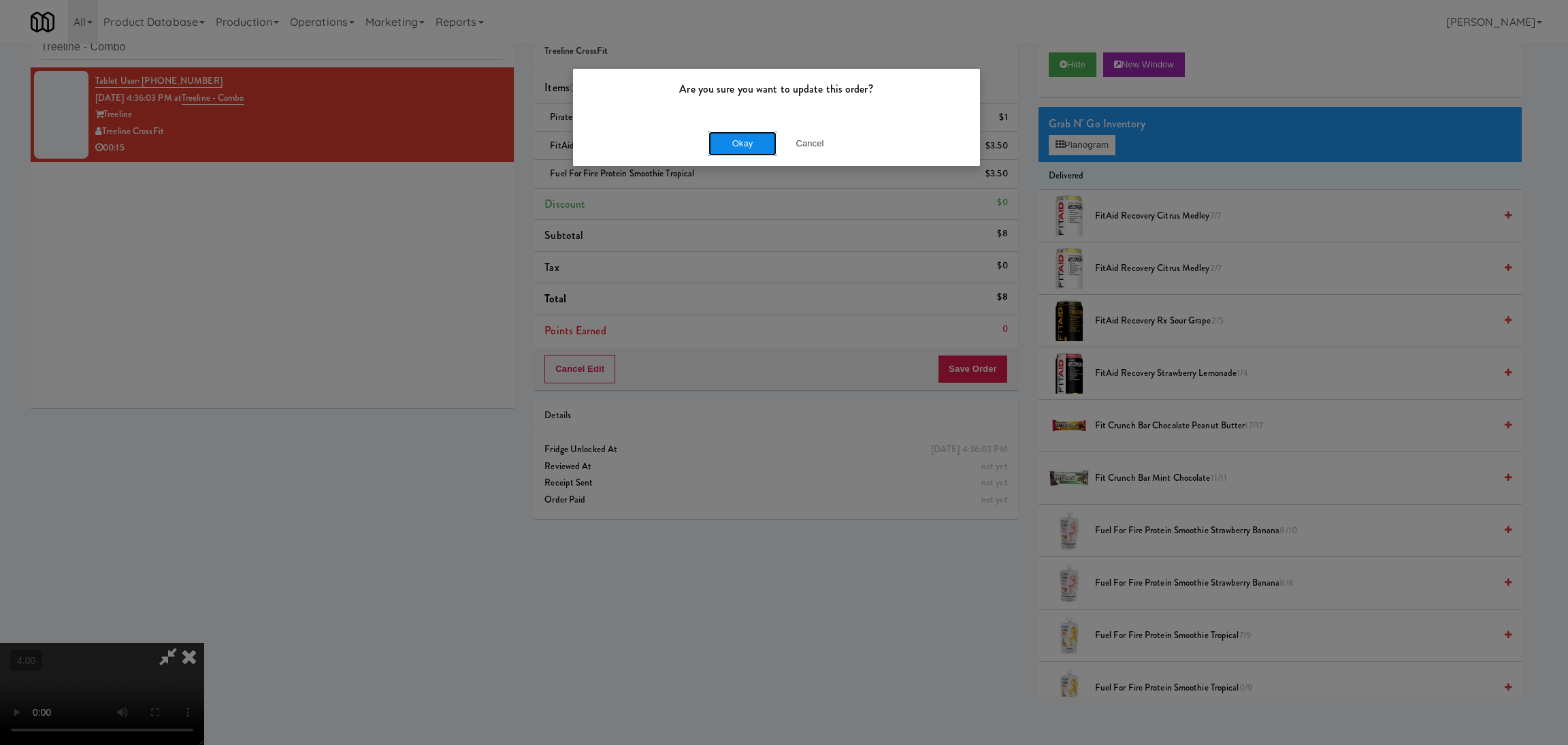
click at [709, 145] on button "Okay" at bounding box center [742, 144] width 68 height 24
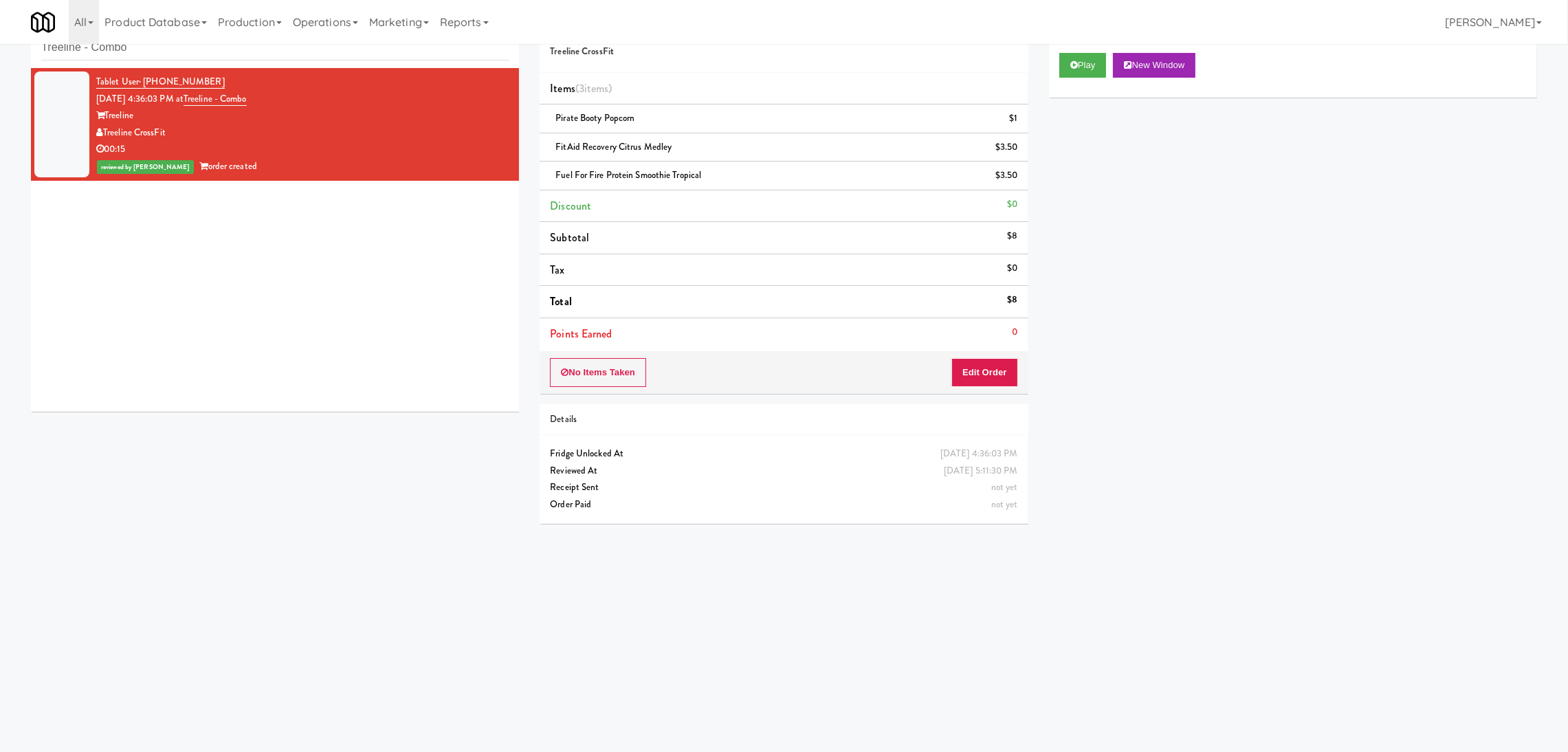
scroll to position [0, 0]
paste input "[PERSON_NAME] Tower Fridge"
drag, startPoint x: 362, startPoint y: 52, endPoint x: 0, endPoint y: 44, distance: 362.1
click at [0, 44] on body "Are you sure you want to update this order? Okay Cancel Okay Are you sure you w…" at bounding box center [784, 377] width 1568 height 752
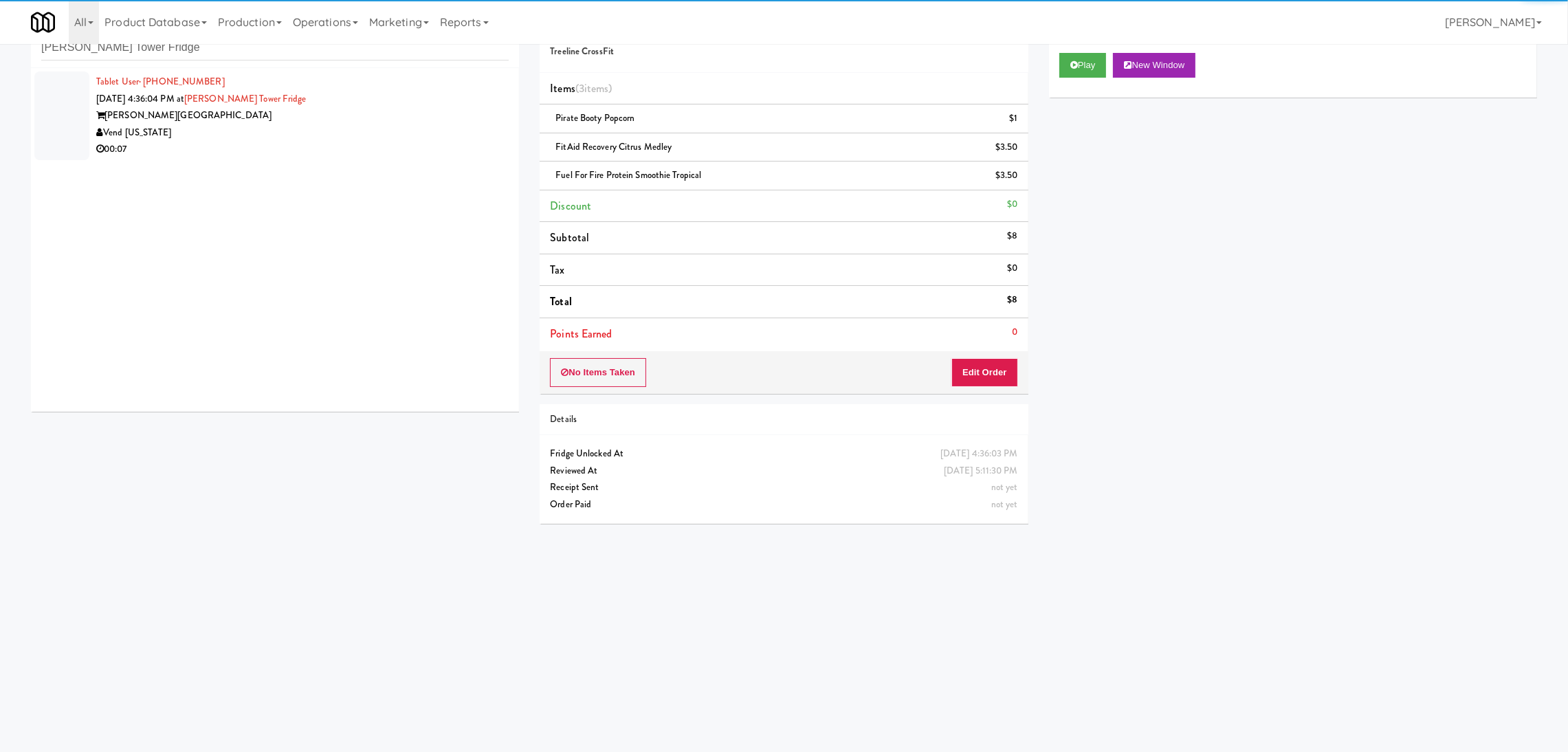
click at [387, 149] on div "00:07" at bounding box center [302, 150] width 412 height 17
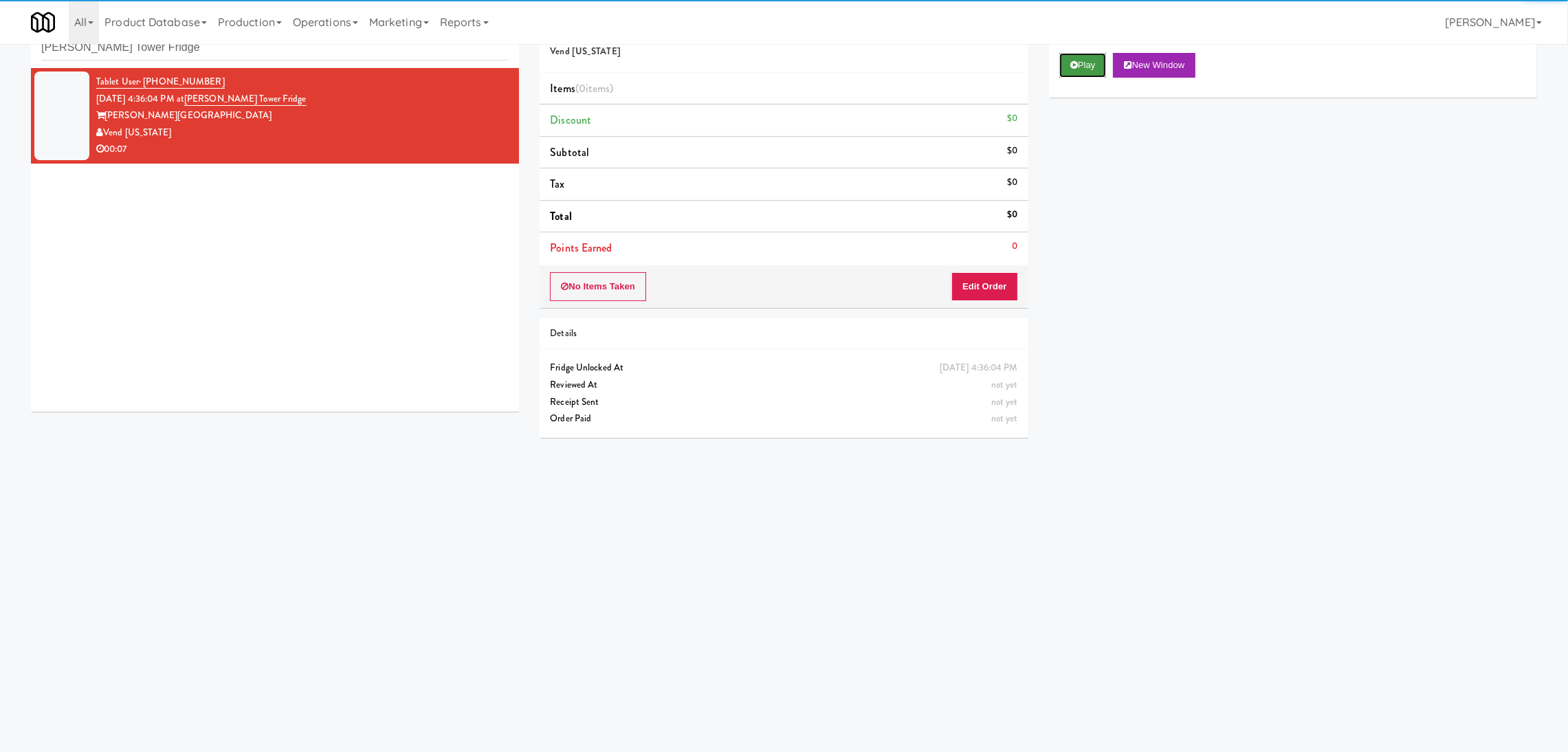
click at [1083, 66] on button "Play" at bounding box center [1083, 66] width 47 height 24
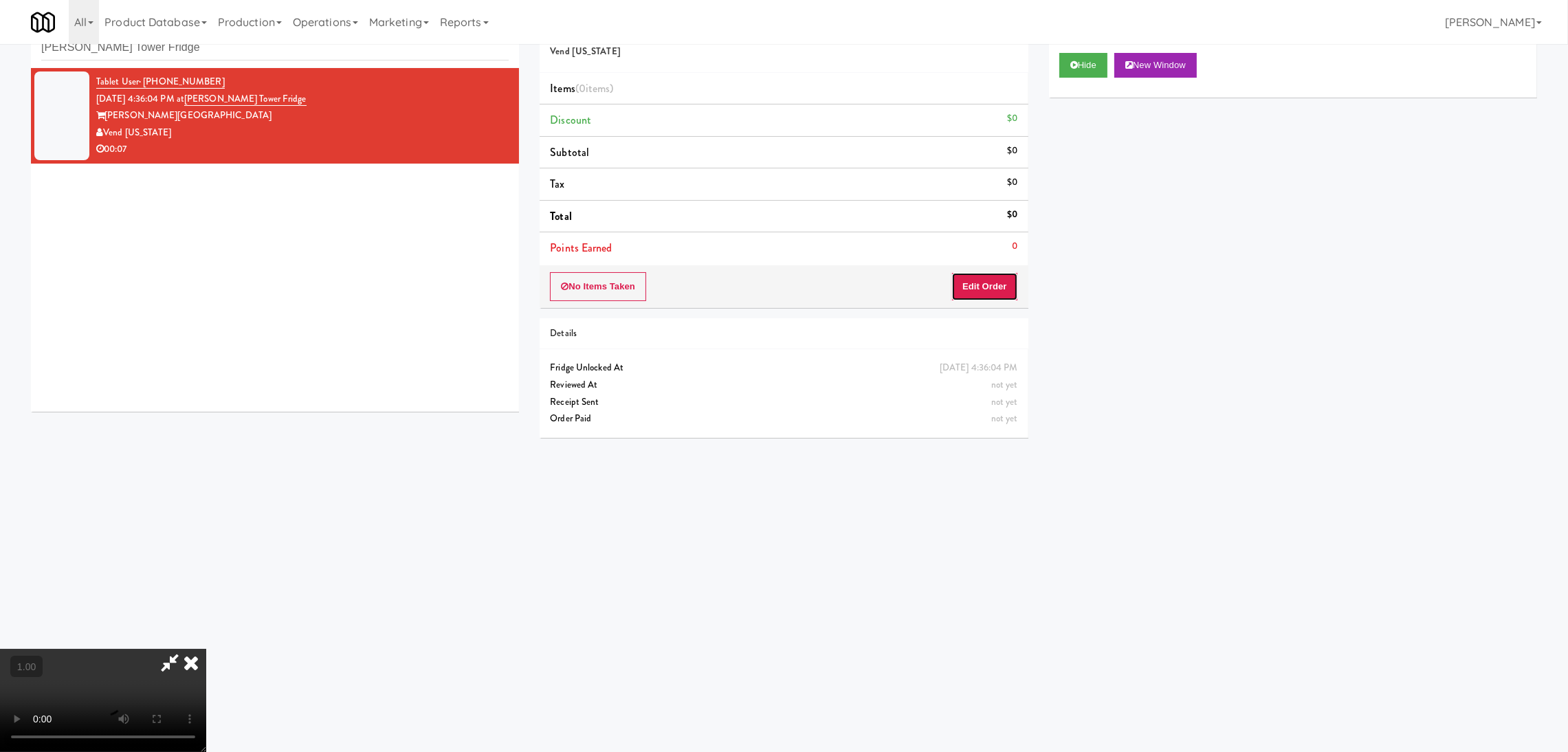
click at [967, 289] on button "Edit Order" at bounding box center [985, 286] width 66 height 29
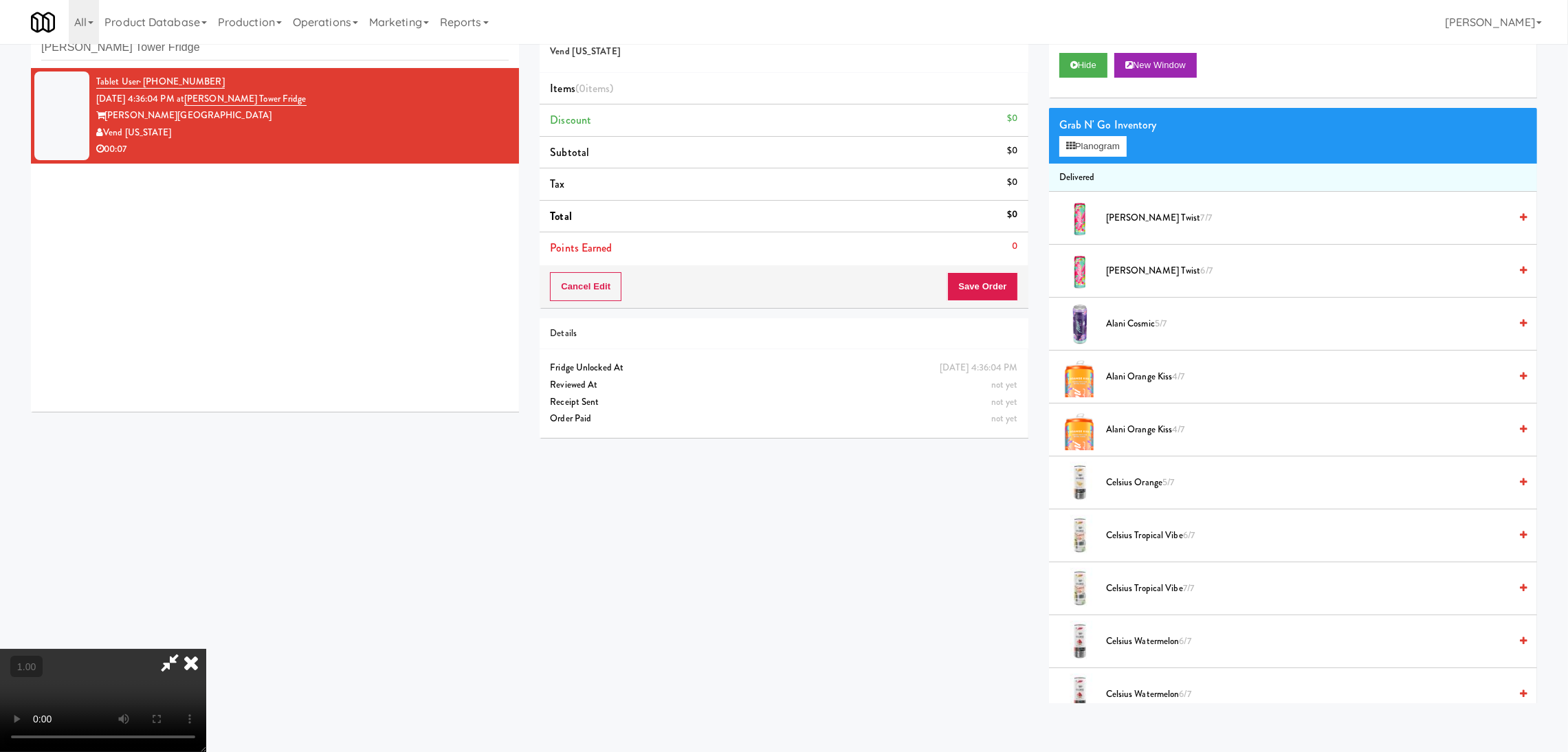
scroll to position [268, 0]
click at [206, 649] on video at bounding box center [103, 700] width 206 height 103
drag, startPoint x: 1088, startPoint y: 143, endPoint x: 1082, endPoint y: 146, distance: 6.7
click at [1090, 141] on button "Planogram" at bounding box center [1093, 147] width 67 height 21
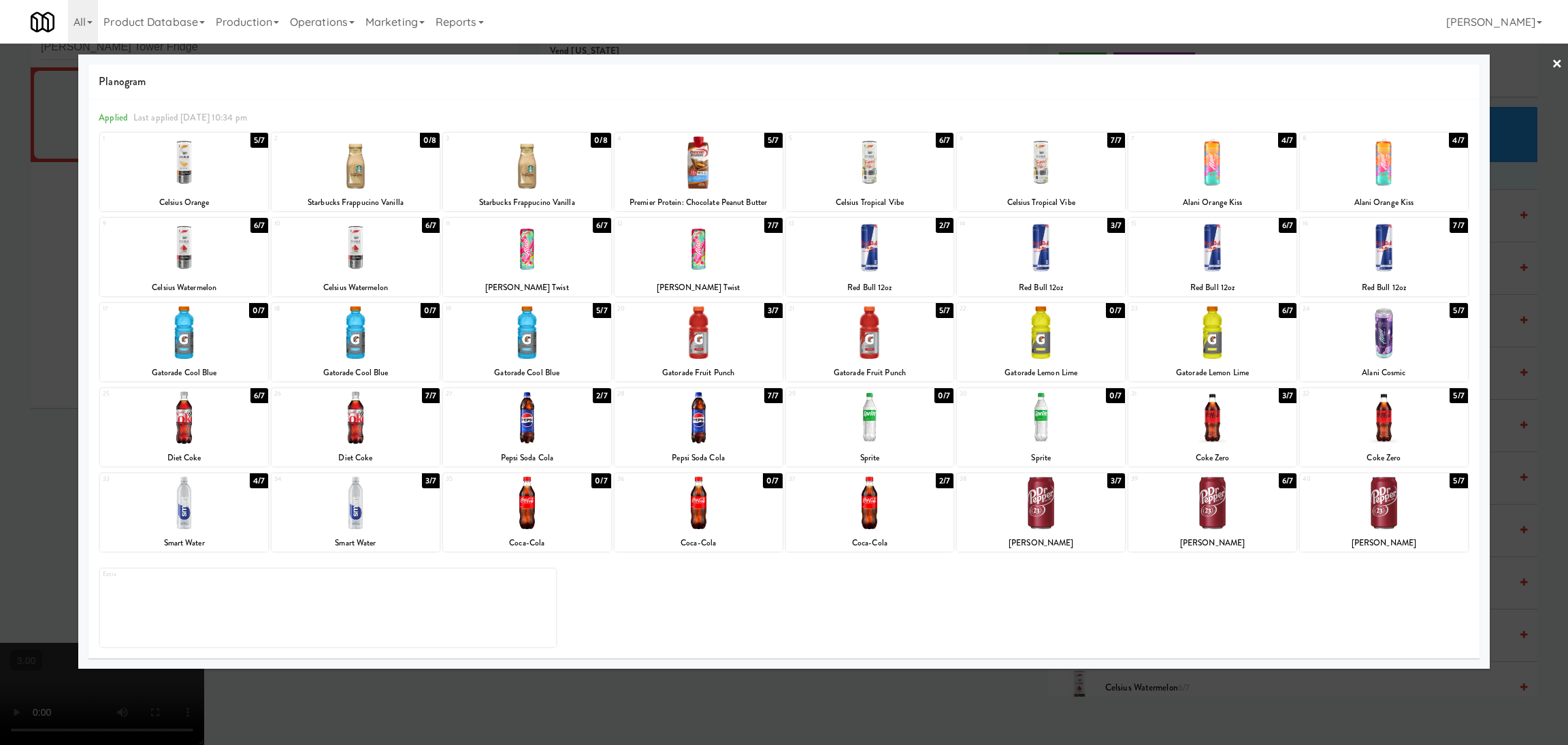
click at [904, 509] on div at bounding box center [871, 502] width 168 height 53
click at [1020, 515] on div at bounding box center [1041, 502] width 168 height 53
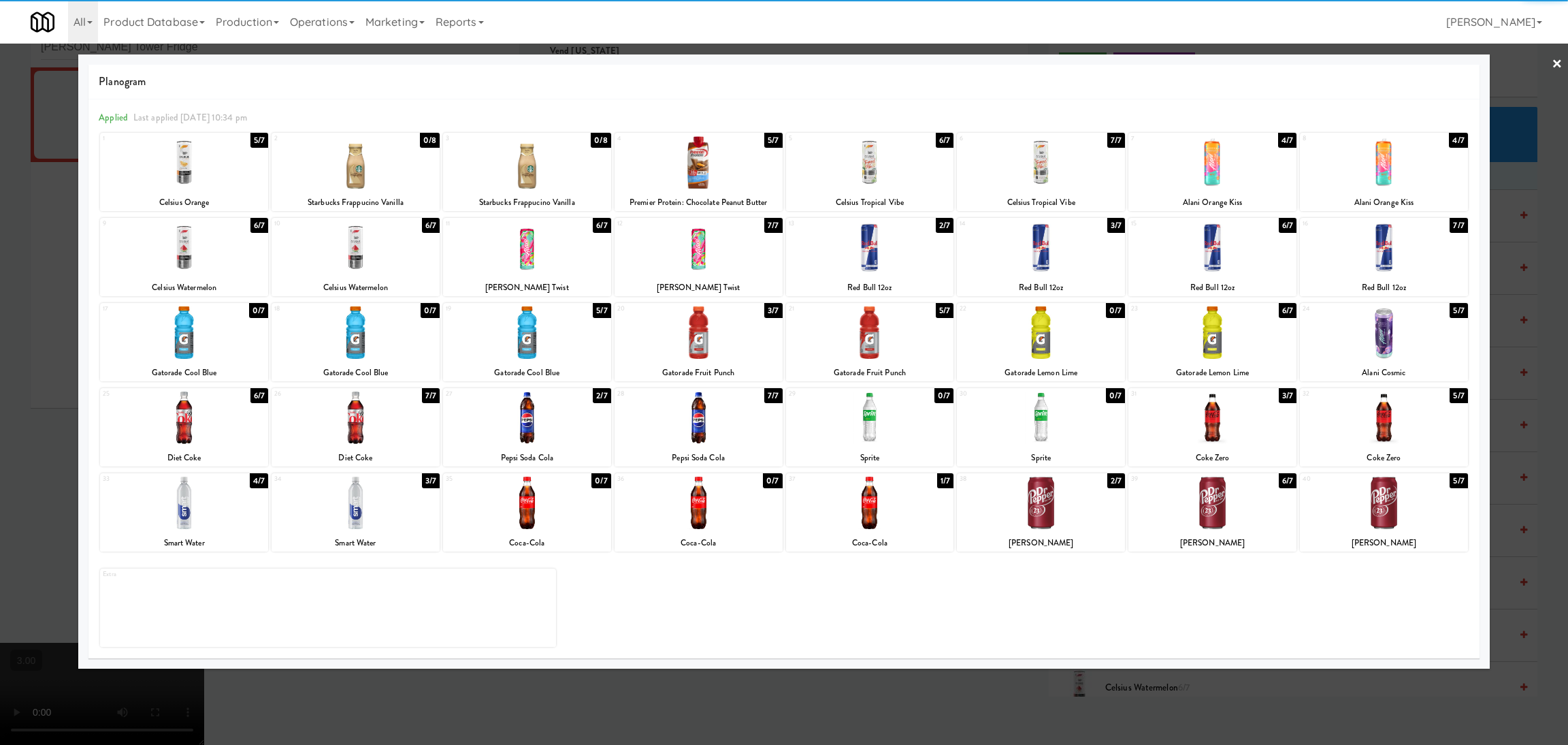
click at [0, 459] on div at bounding box center [784, 372] width 1568 height 745
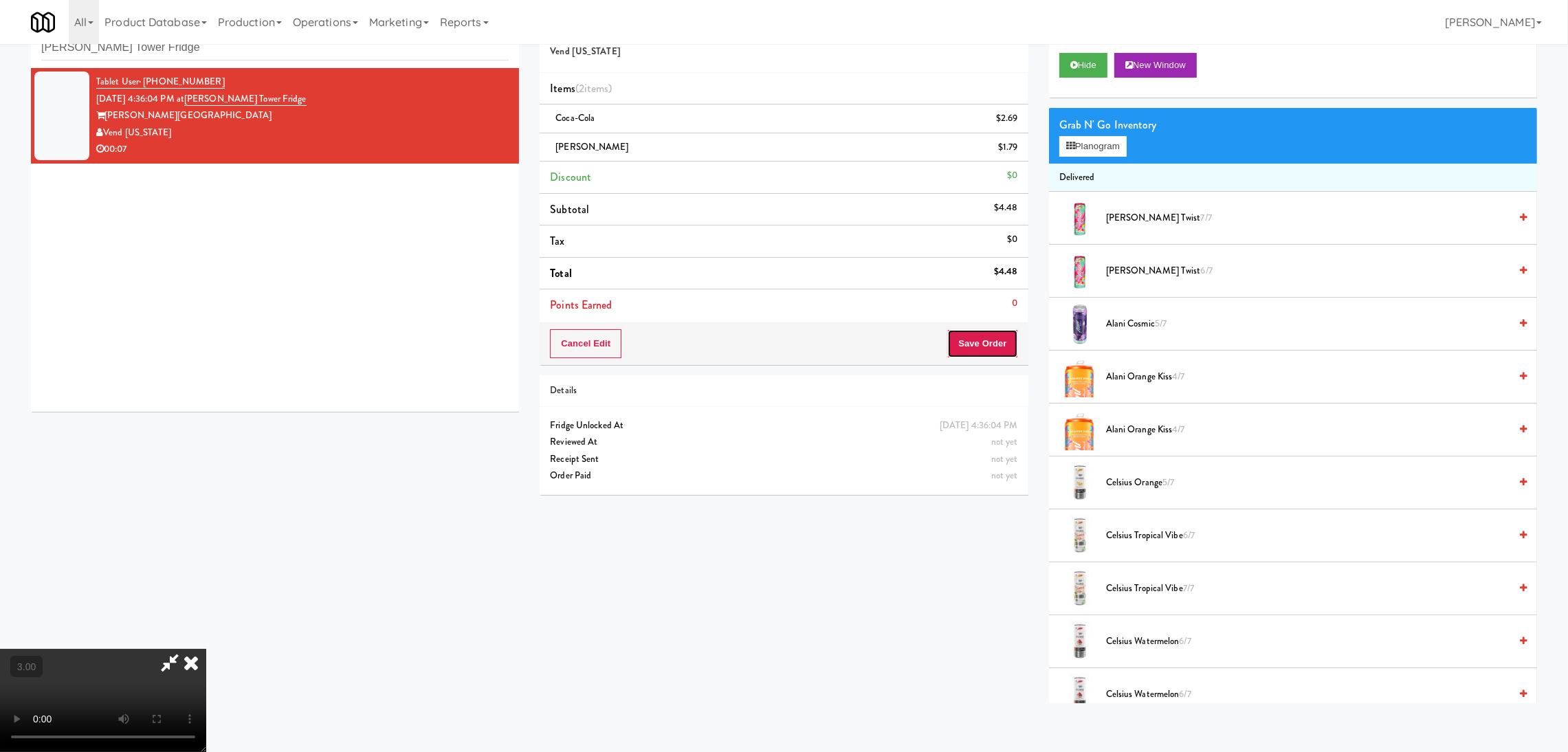
click at [981, 340] on button "Save Order" at bounding box center [983, 343] width 70 height 29
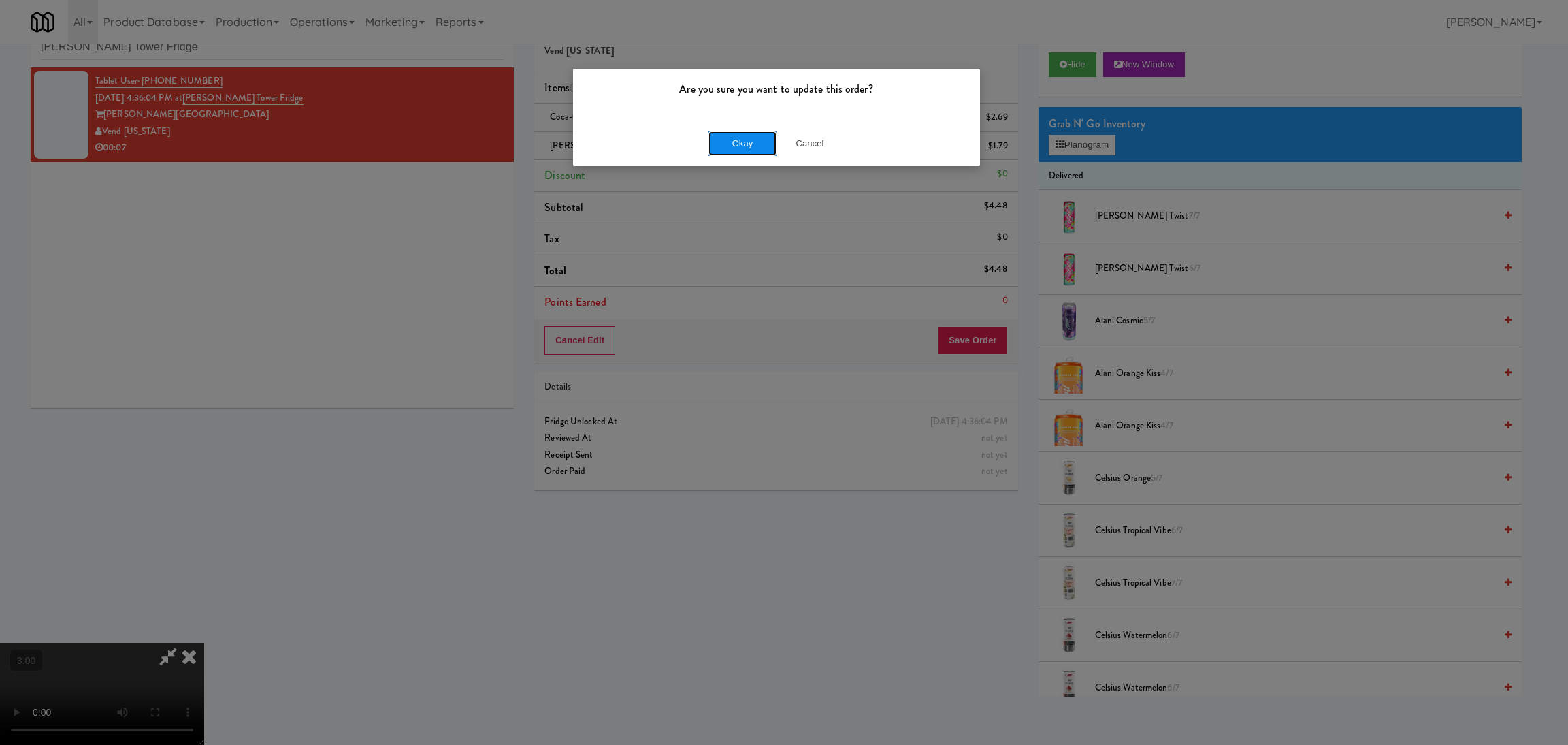
click at [753, 148] on button "Okay" at bounding box center [742, 144] width 68 height 24
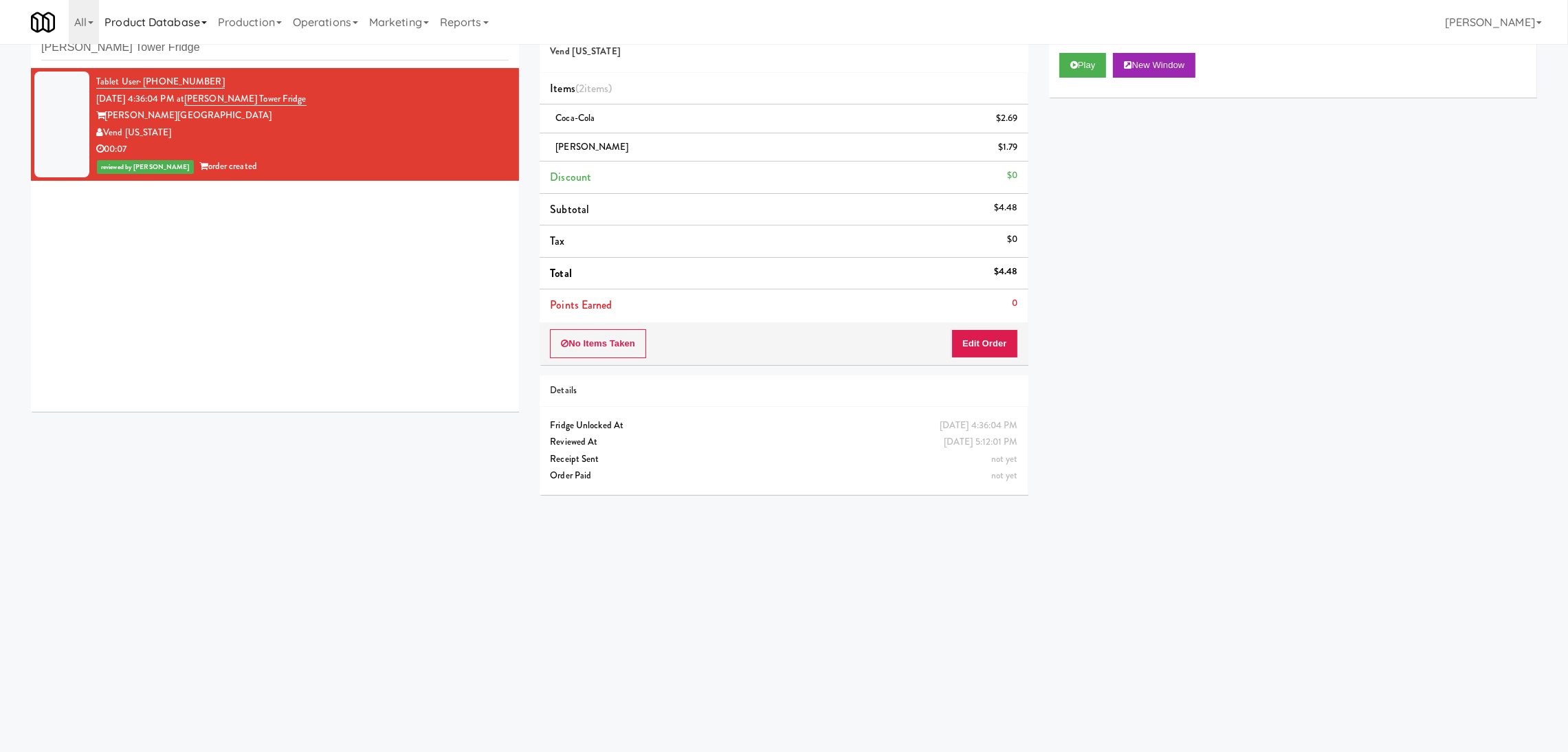
click at [180, 44] on link "Product Database" at bounding box center [156, 22] width 114 height 44
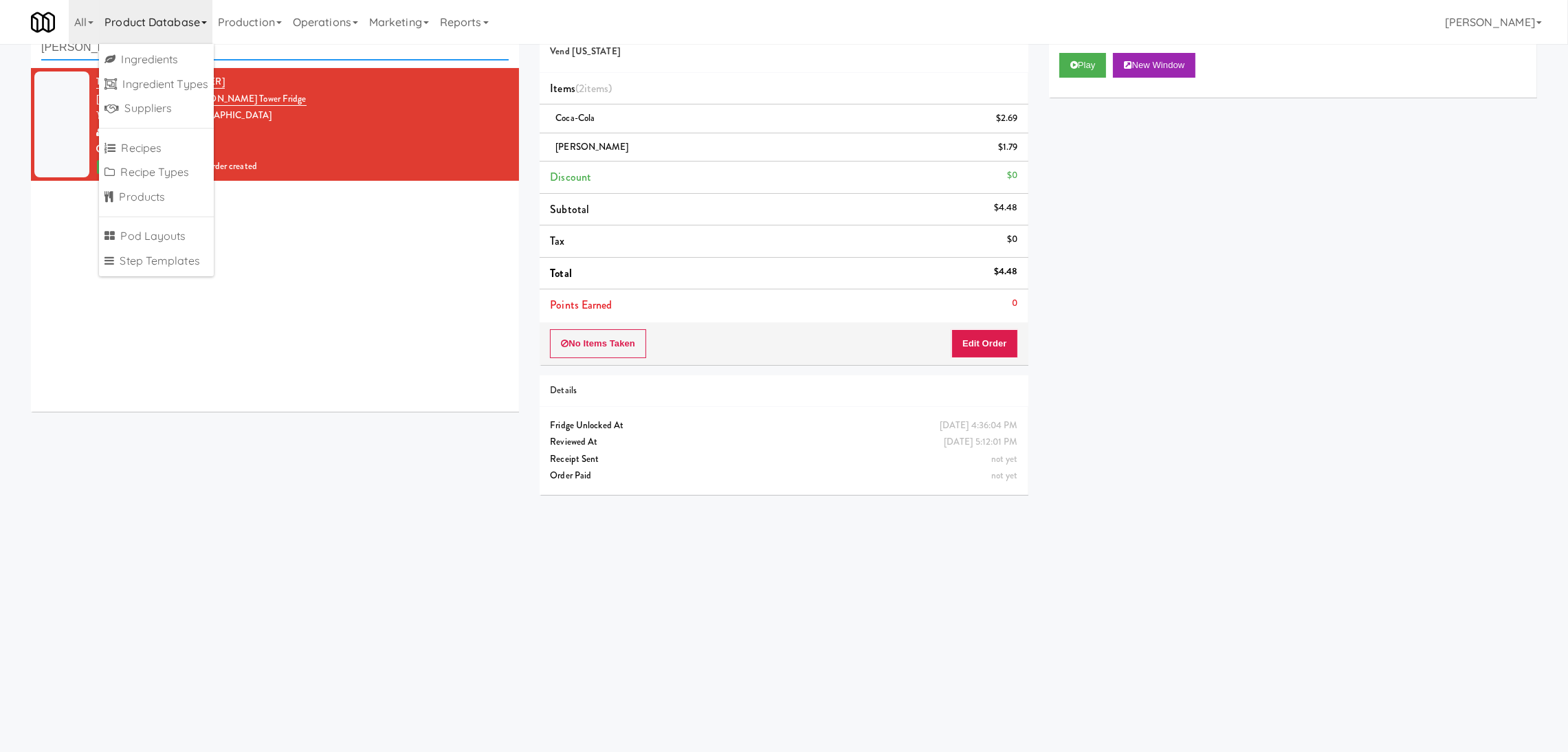
click at [299, 59] on div "inbox reviewed recent all unclear take inventory issue suspicious failed recent…" at bounding box center [275, 37] width 488 height 62
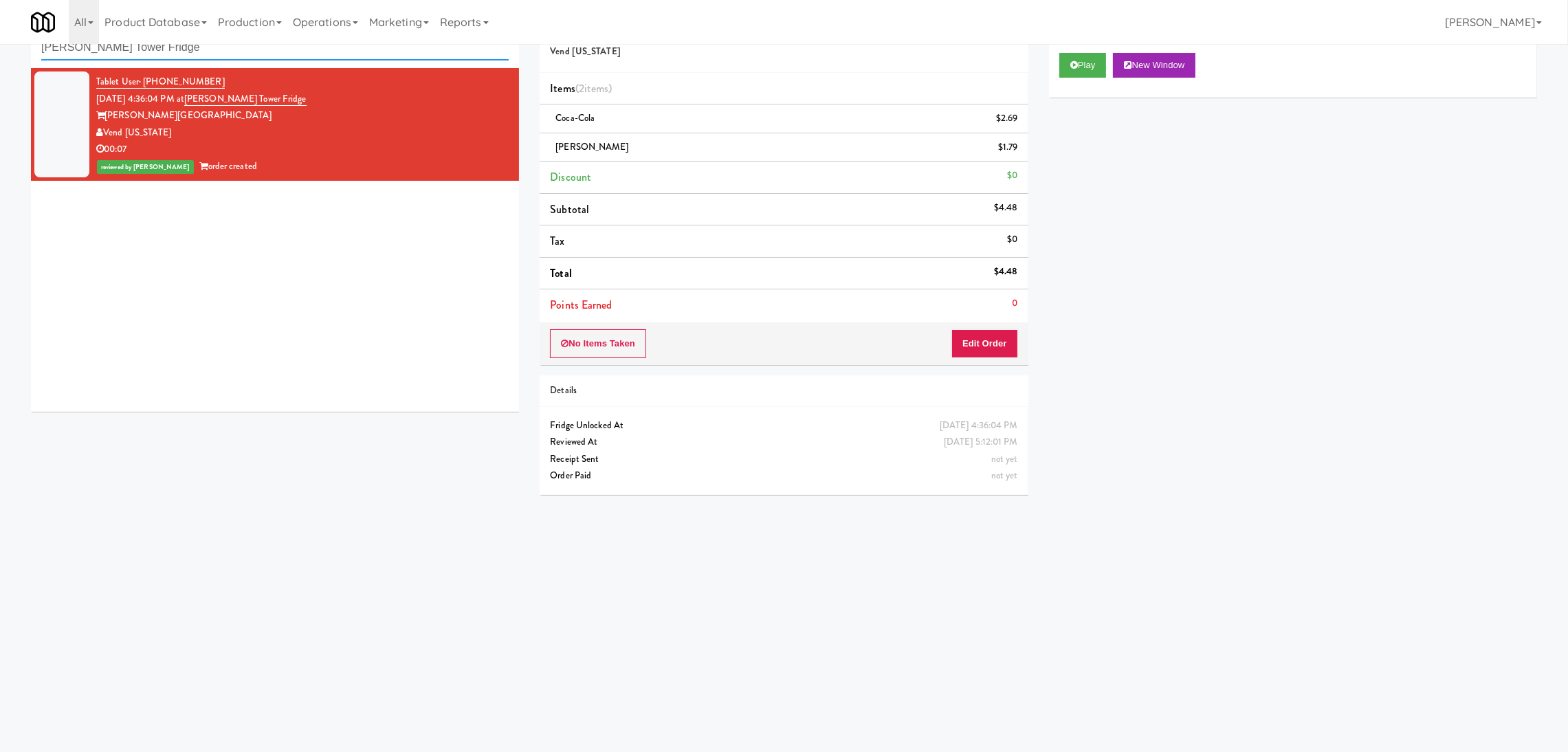
drag, startPoint x: 298, startPoint y: 54, endPoint x: 0, endPoint y: 31, distance: 298.9
click at [0, 31] on body "Are you sure you want to update this order? Okay Cancel Okay Are you sure you w…" at bounding box center [784, 377] width 1568 height 752
paste input "Market @ 3500 Steeles"
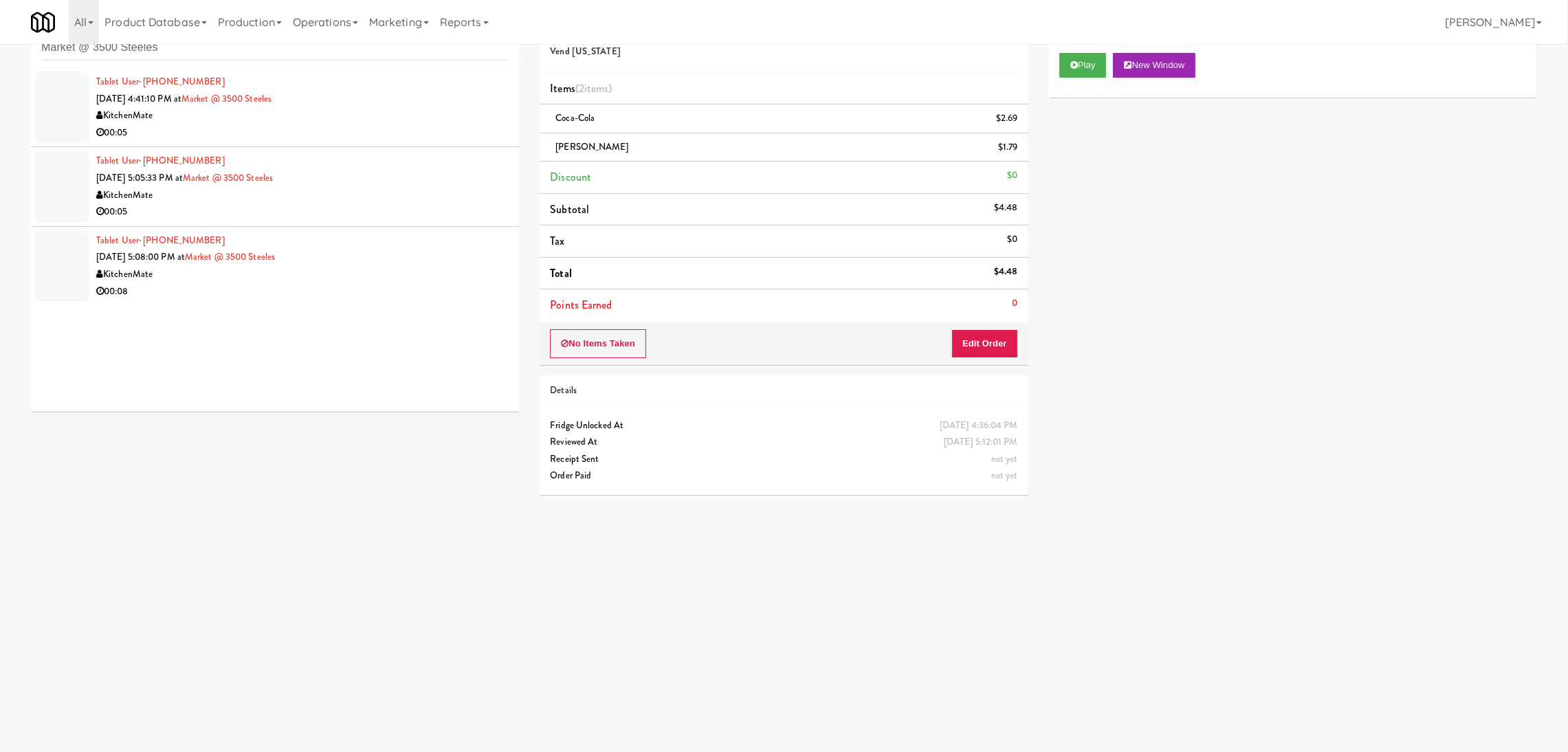
click at [379, 136] on div "00:05" at bounding box center [302, 133] width 412 height 17
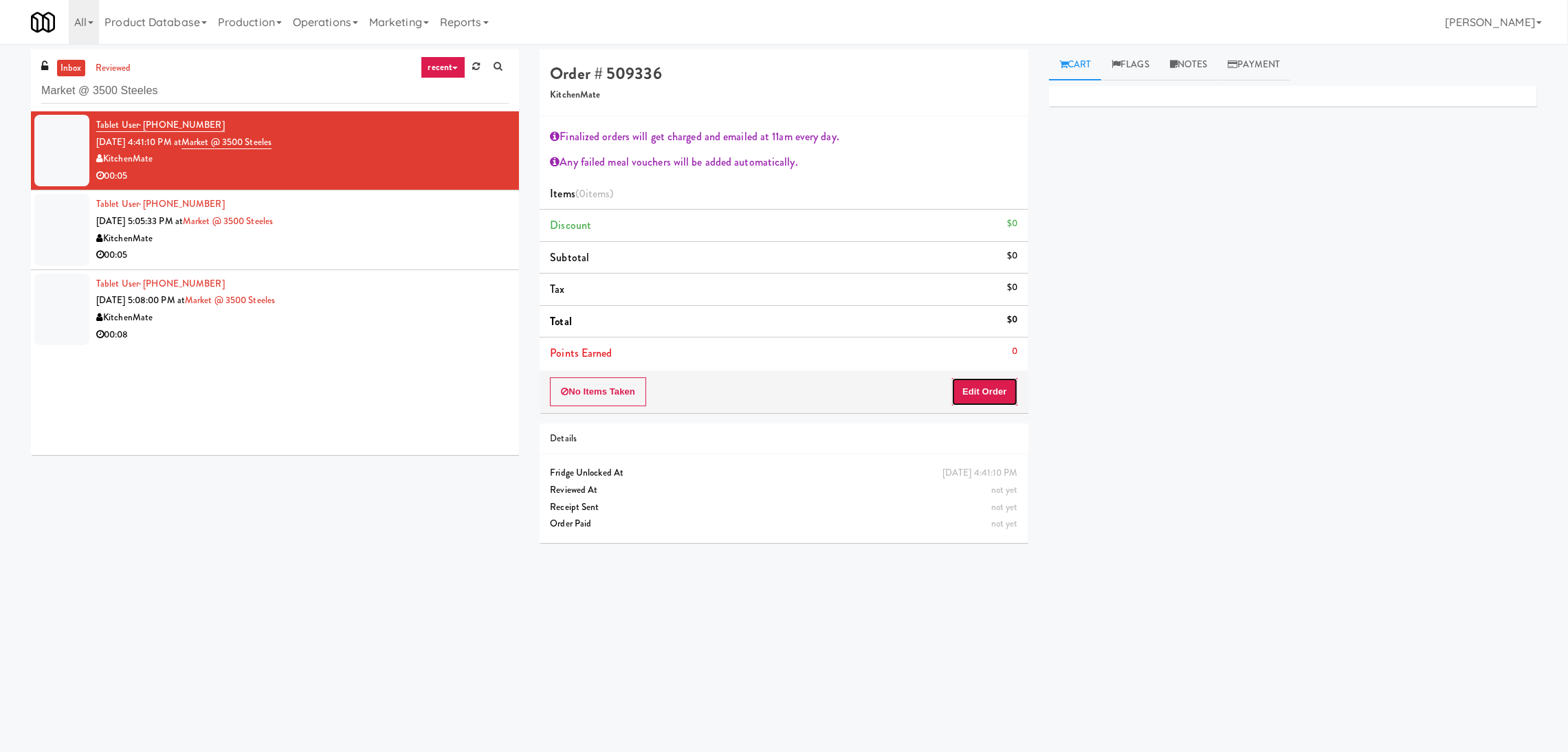
click at [1014, 395] on button "Edit Order" at bounding box center [985, 391] width 66 height 29
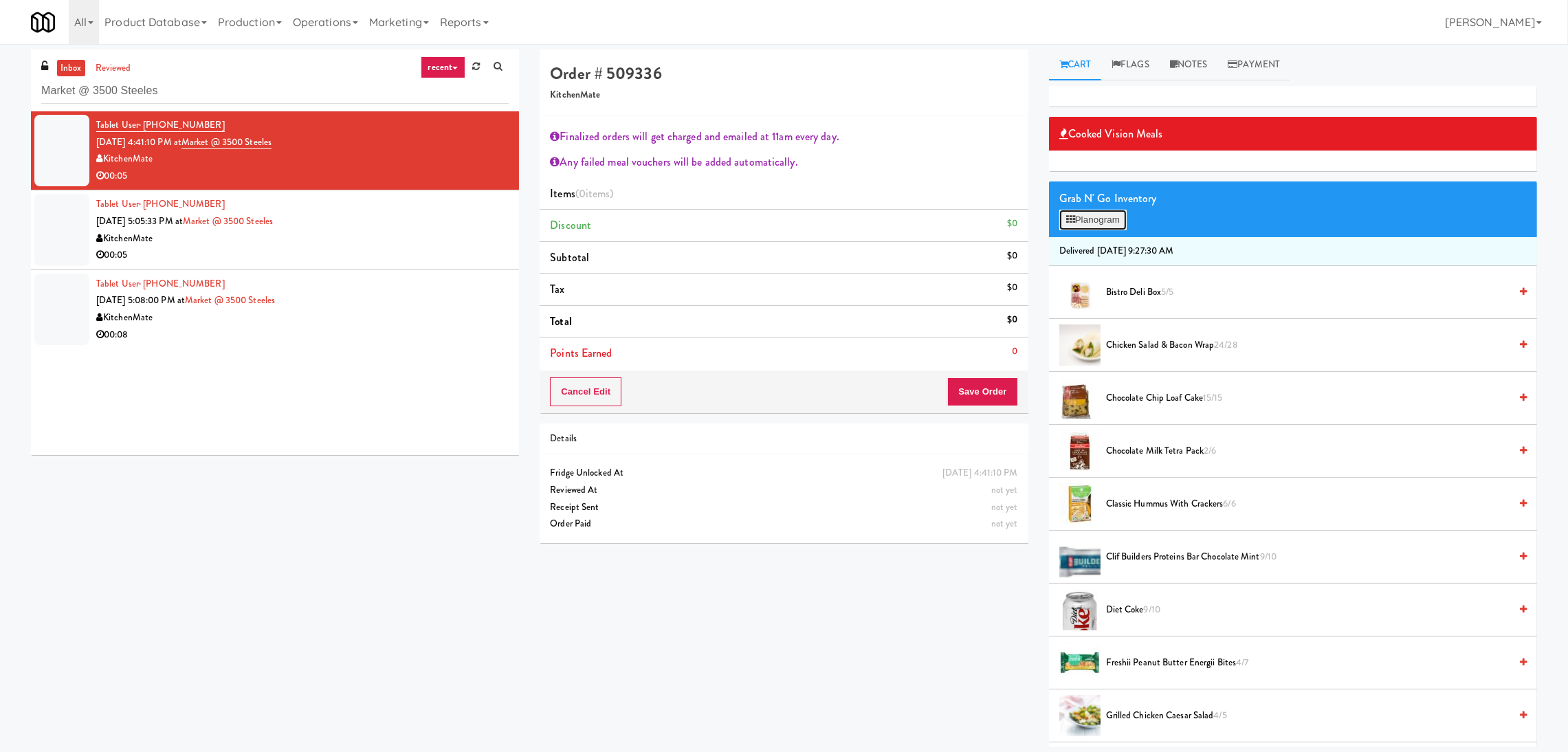
click at [1112, 219] on button "Planogram" at bounding box center [1093, 220] width 67 height 21
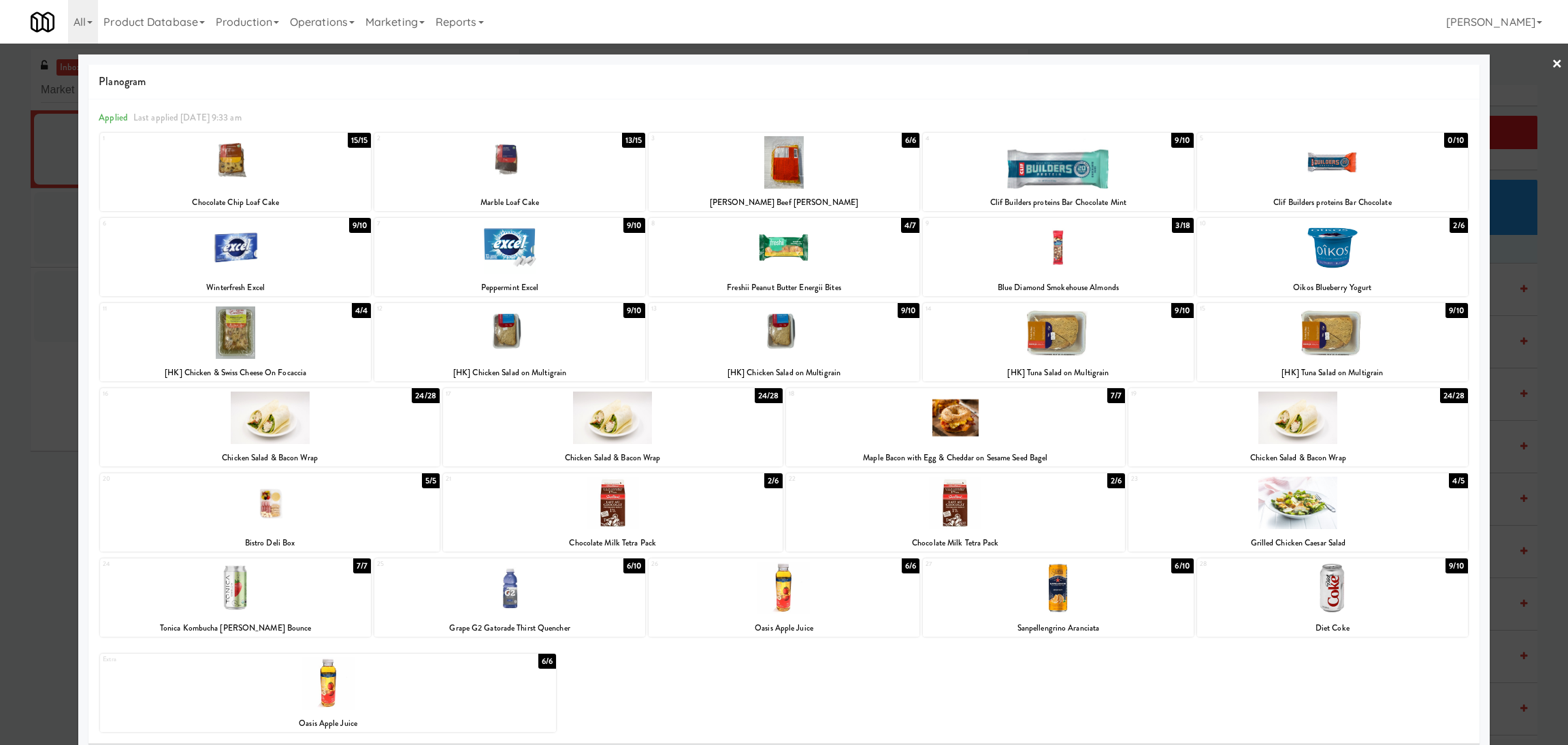
click at [246, 182] on div at bounding box center [236, 162] width 271 height 53
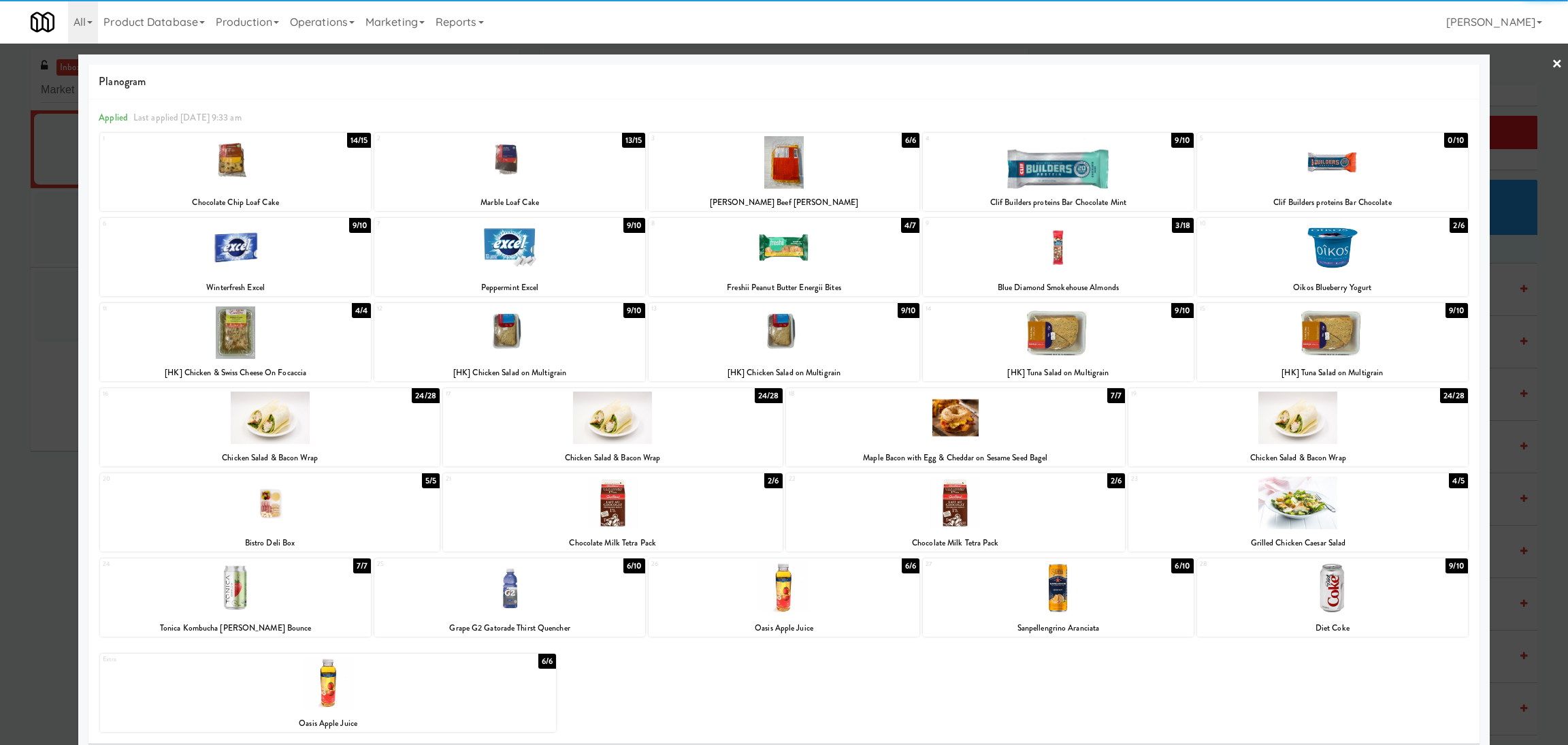
click at [0, 215] on div at bounding box center [784, 372] width 1568 height 745
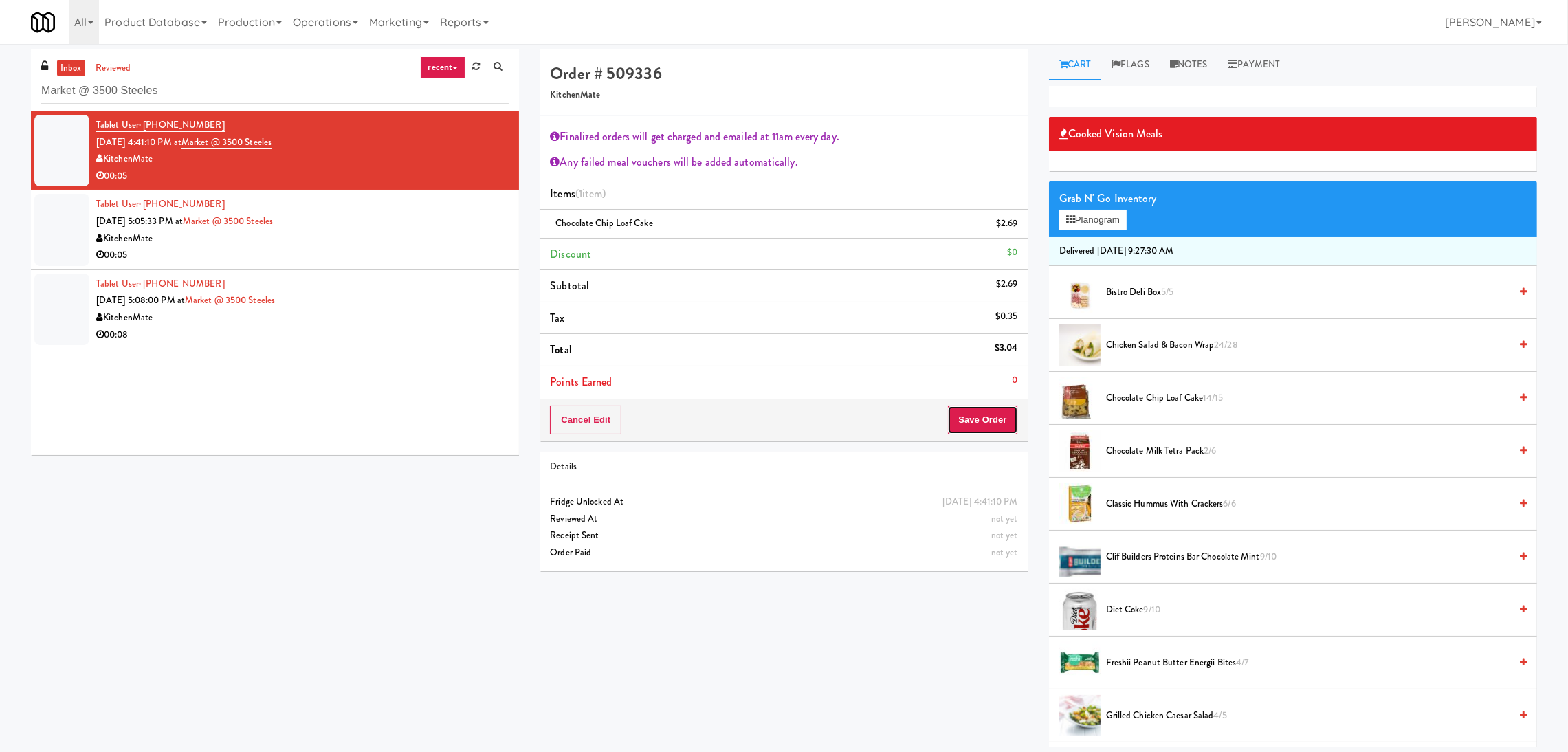
click at [985, 427] on button "Save Order" at bounding box center [983, 420] width 70 height 29
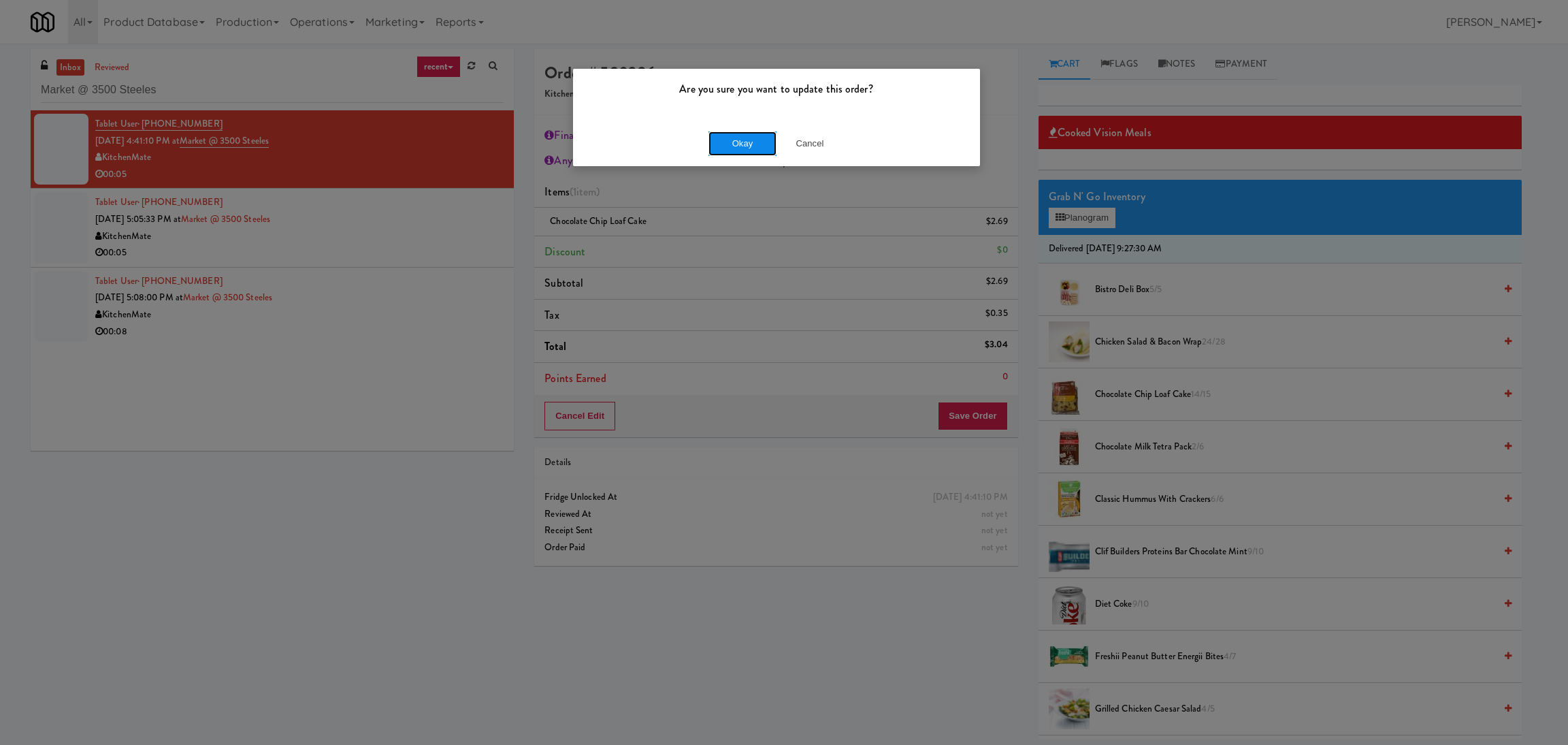
click at [729, 132] on button "Okay" at bounding box center [742, 144] width 68 height 24
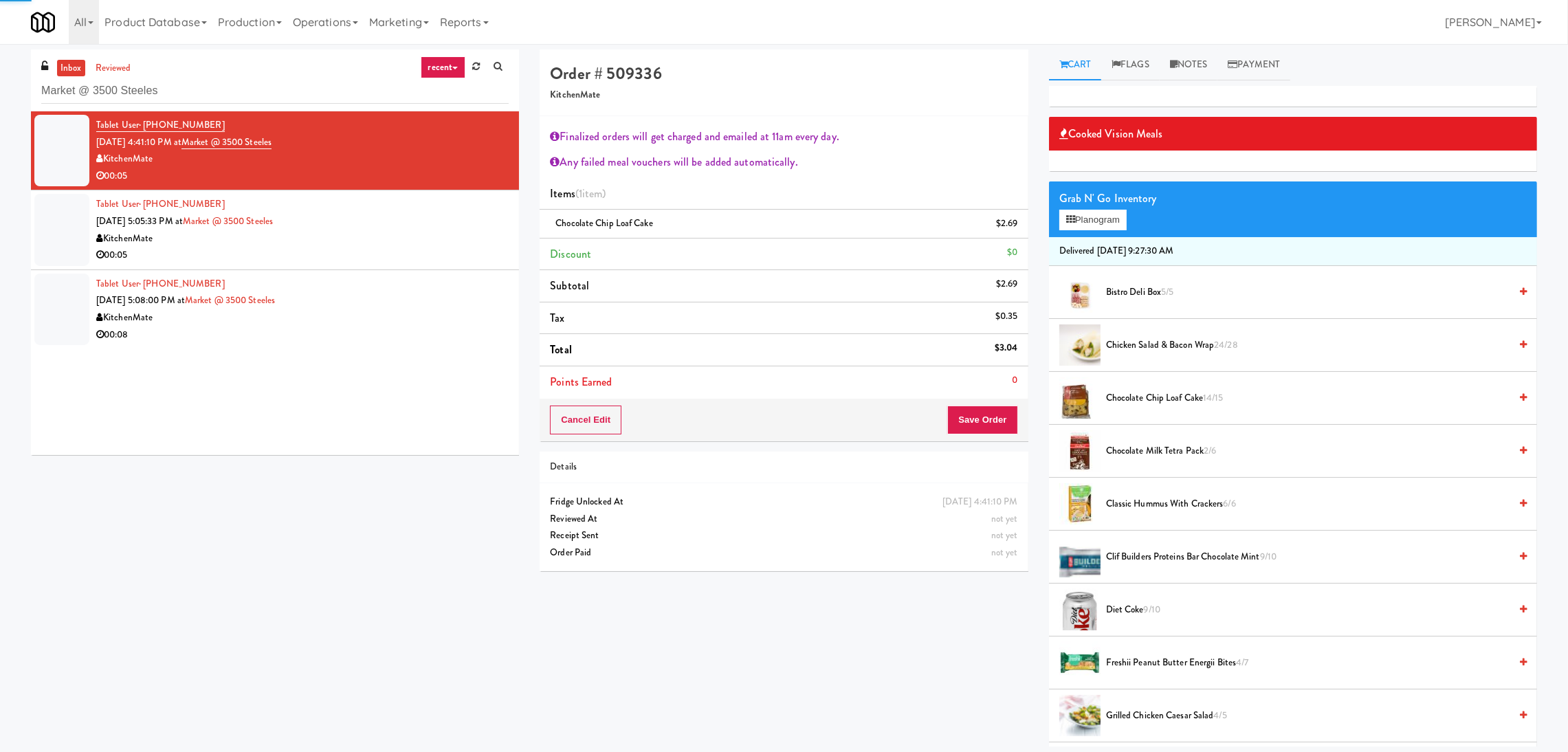
click at [386, 249] on div "00:05" at bounding box center [302, 255] width 412 height 17
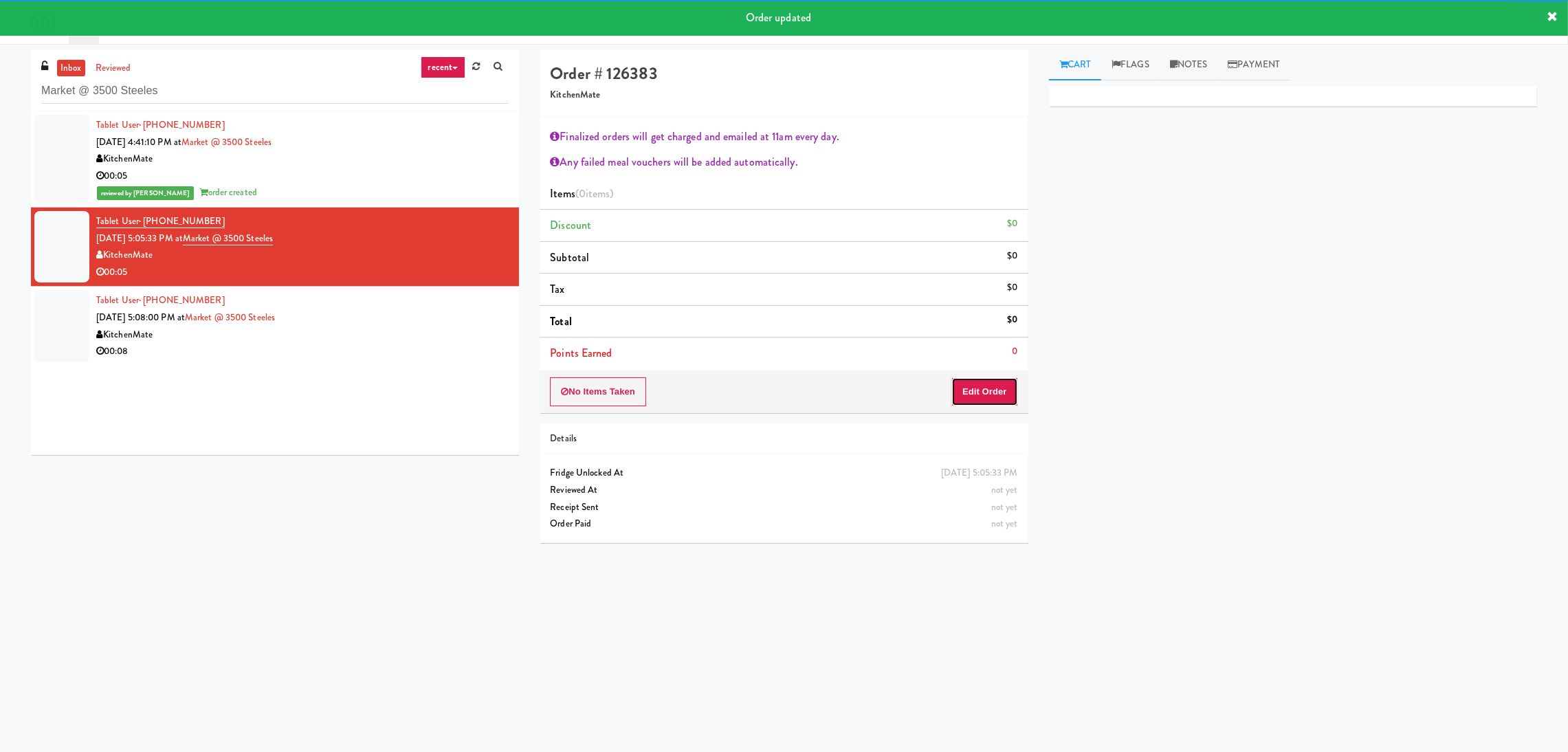
click at [981, 383] on button "Edit Order" at bounding box center [985, 391] width 66 height 29
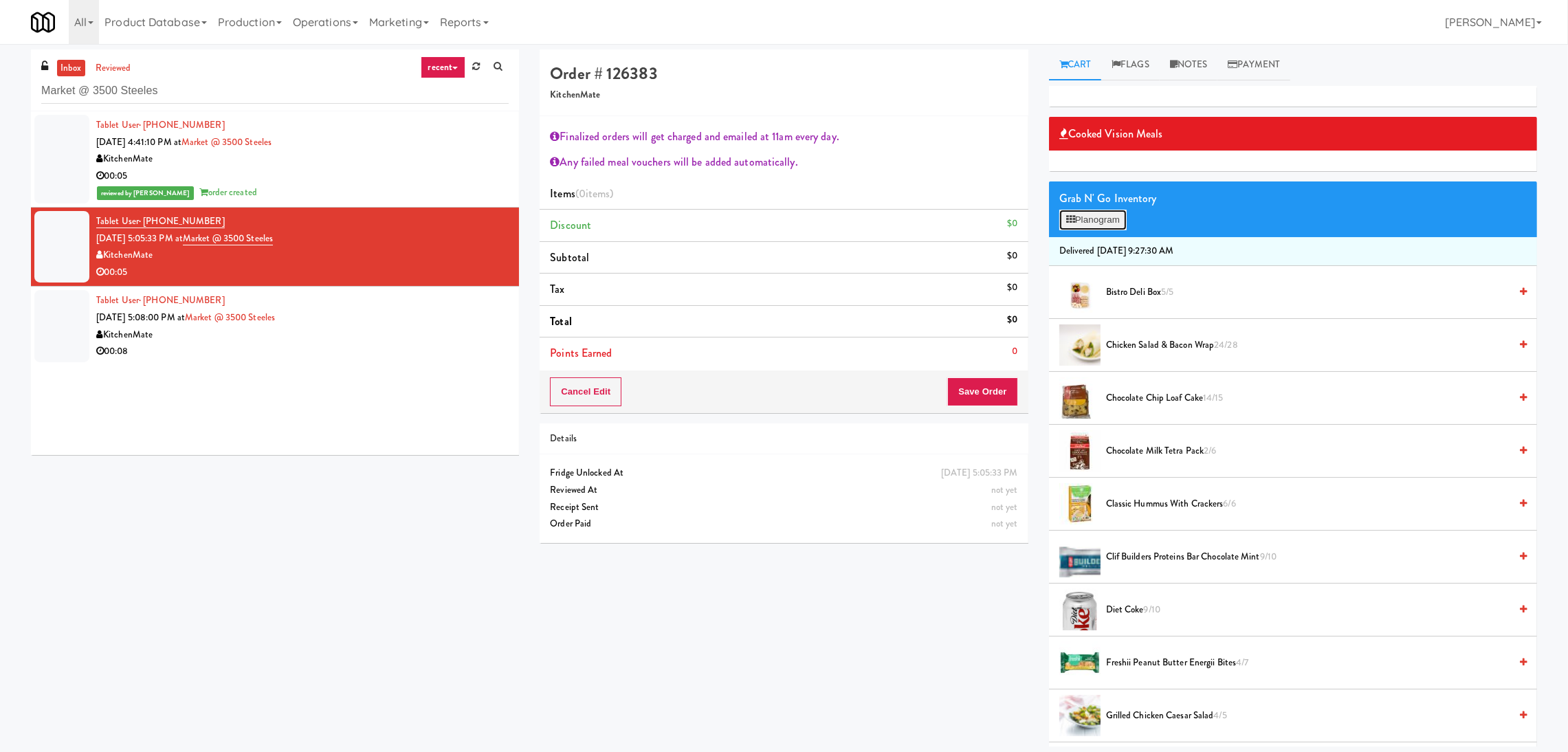
click at [1083, 218] on button "Planogram" at bounding box center [1093, 220] width 67 height 21
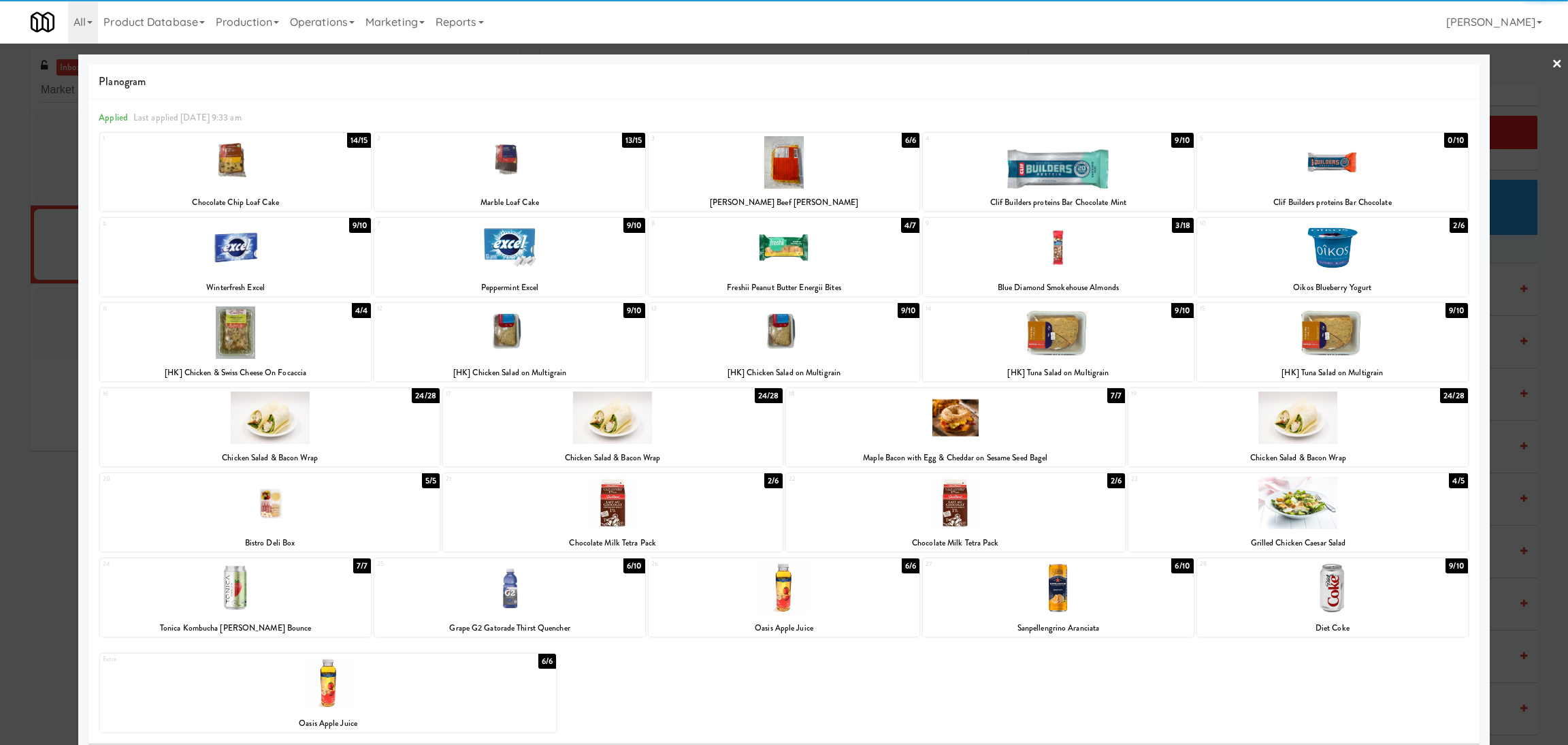
click at [806, 170] on div at bounding box center [784, 162] width 271 height 53
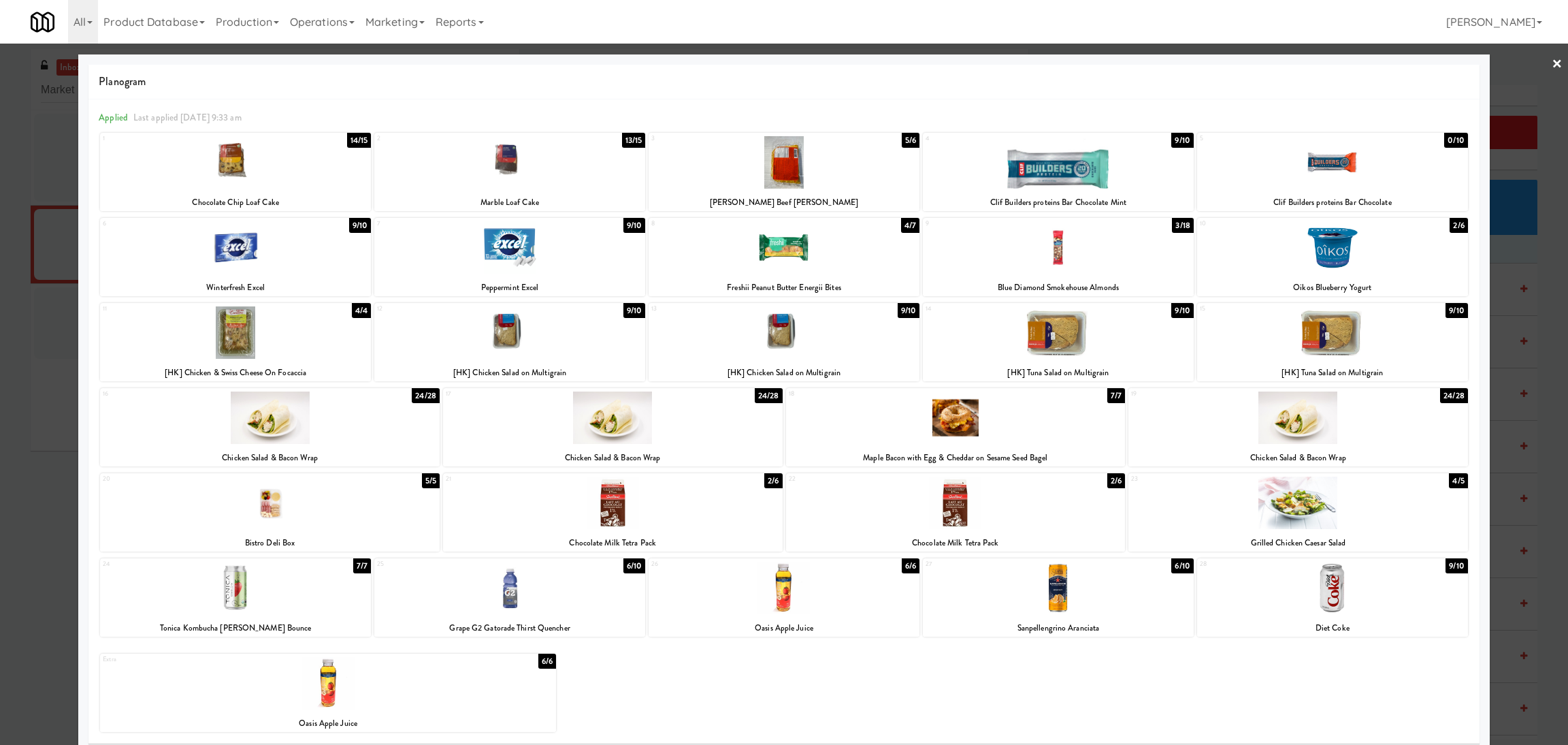
click at [0, 253] on div at bounding box center [784, 372] width 1568 height 745
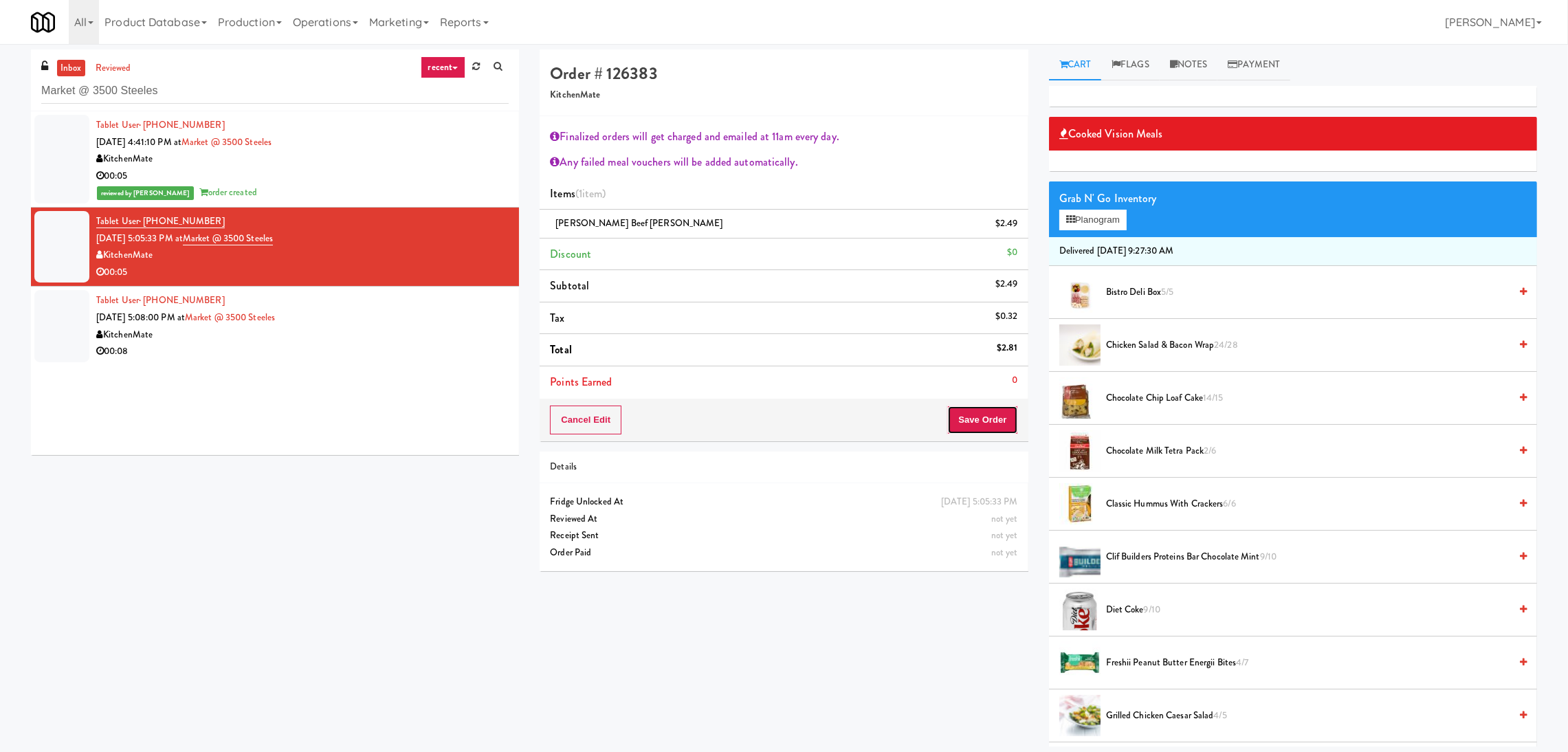
click at [993, 428] on button "Save Order" at bounding box center [983, 420] width 70 height 29
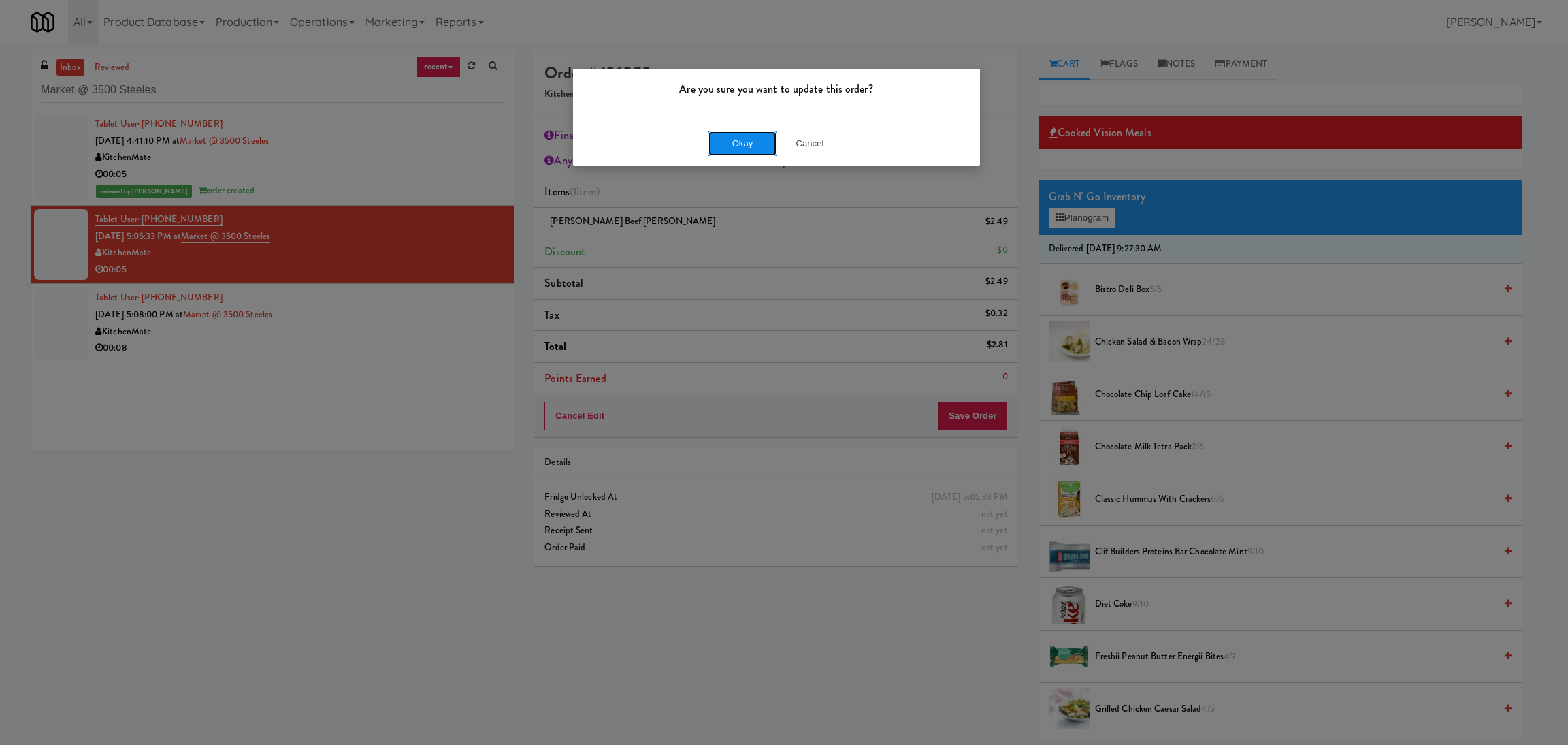
click at [754, 147] on button "Okay" at bounding box center [742, 144] width 68 height 24
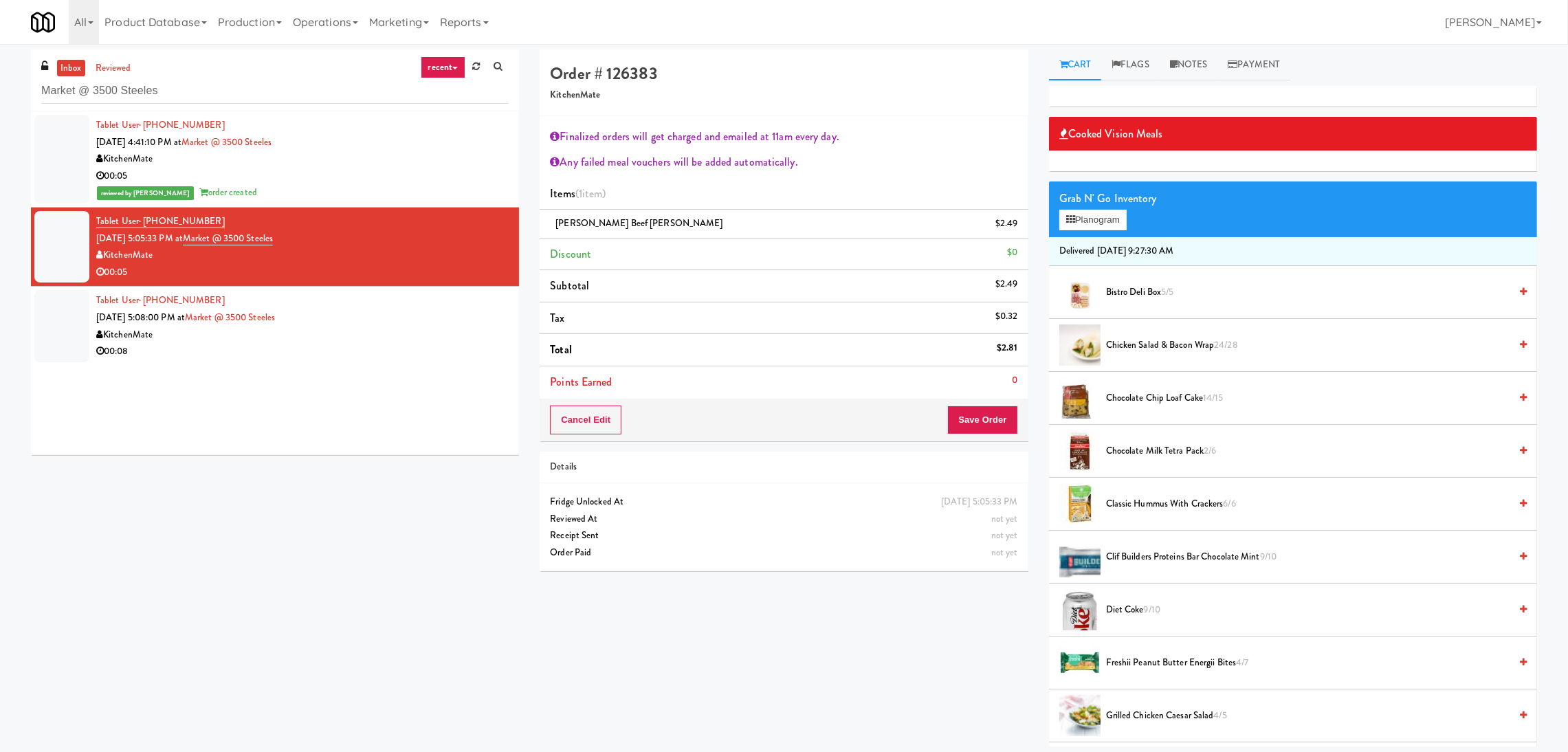
click at [400, 324] on div "Tablet User · (905) 783-8018 [DATE] 5:08:00 PM at Market @ [GEOGRAPHIC_DATA] 00…" at bounding box center [302, 325] width 412 height 67
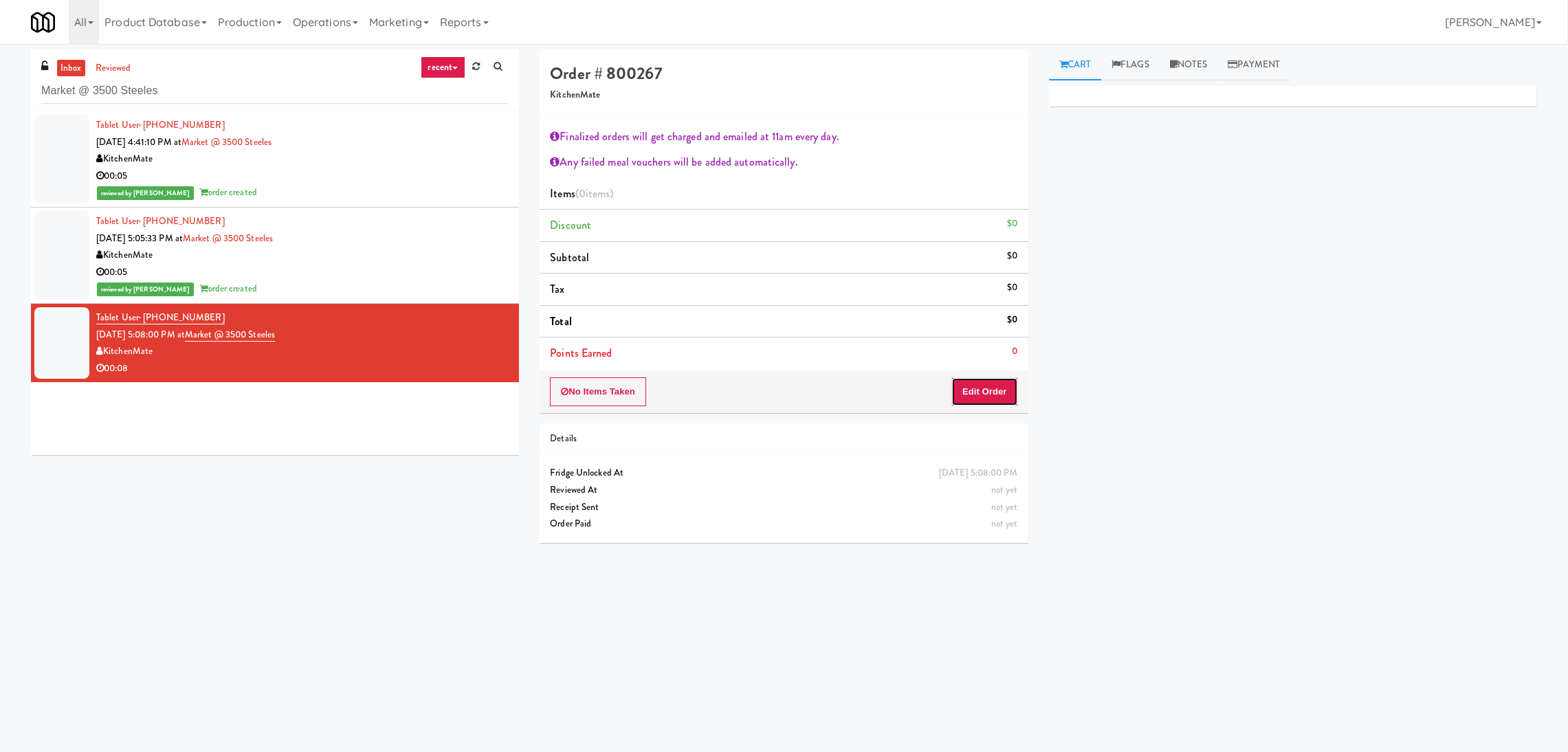
click at [976, 386] on button "Edit Order" at bounding box center [985, 391] width 66 height 29
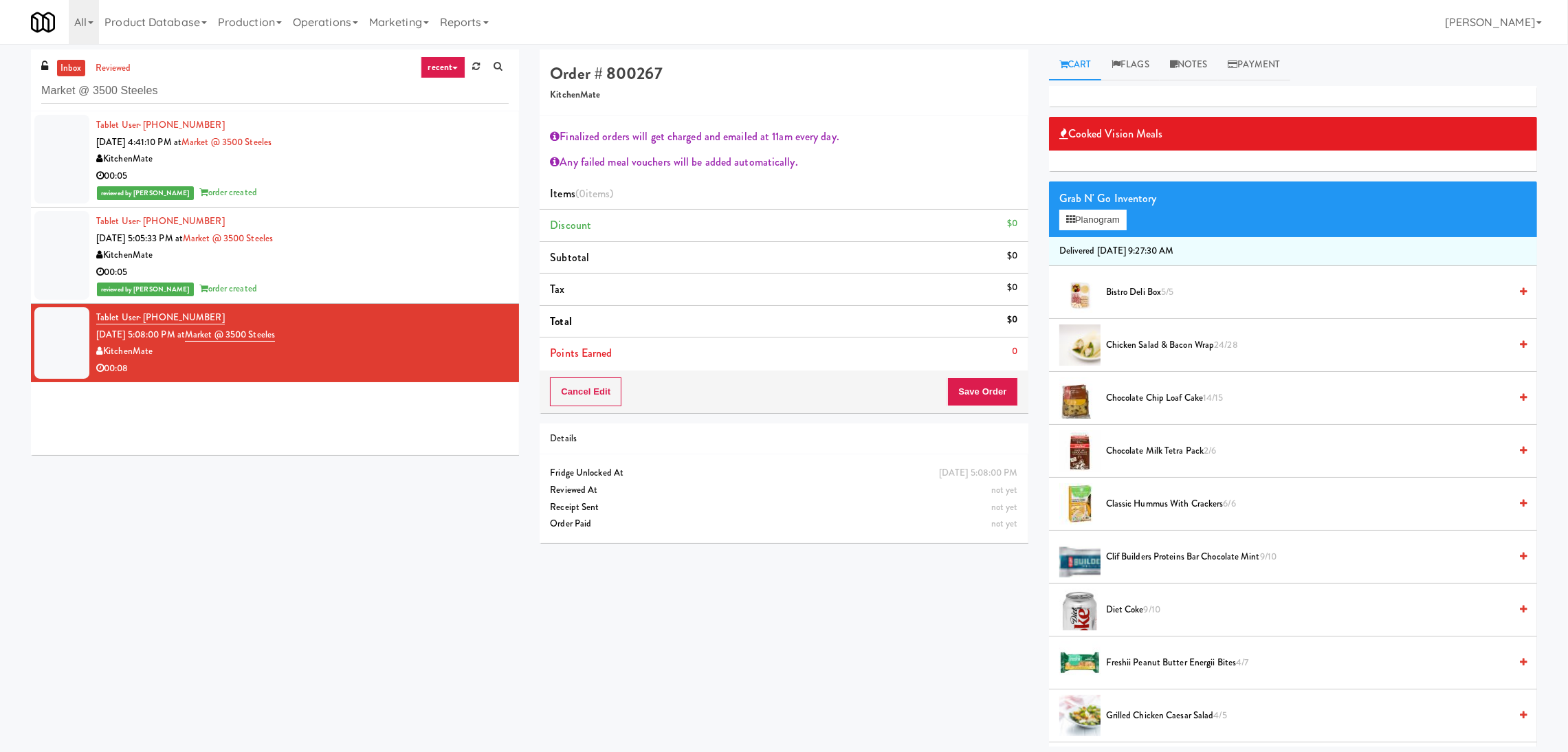
click at [1180, 659] on span "Freshii Peanut Butter Energii Bites 4/7" at bounding box center [1307, 663] width 403 height 17
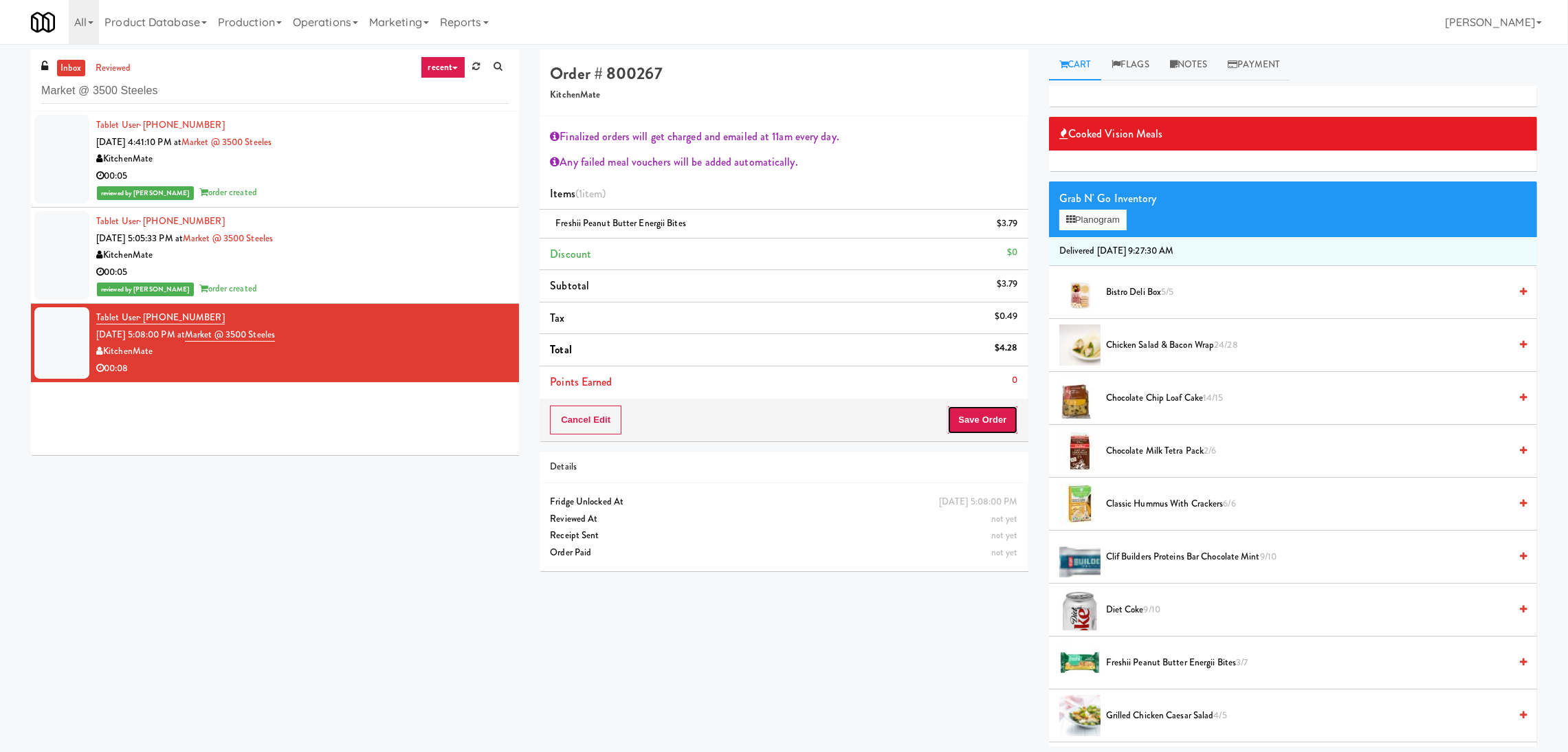
click at [971, 422] on button "Save Order" at bounding box center [983, 420] width 70 height 29
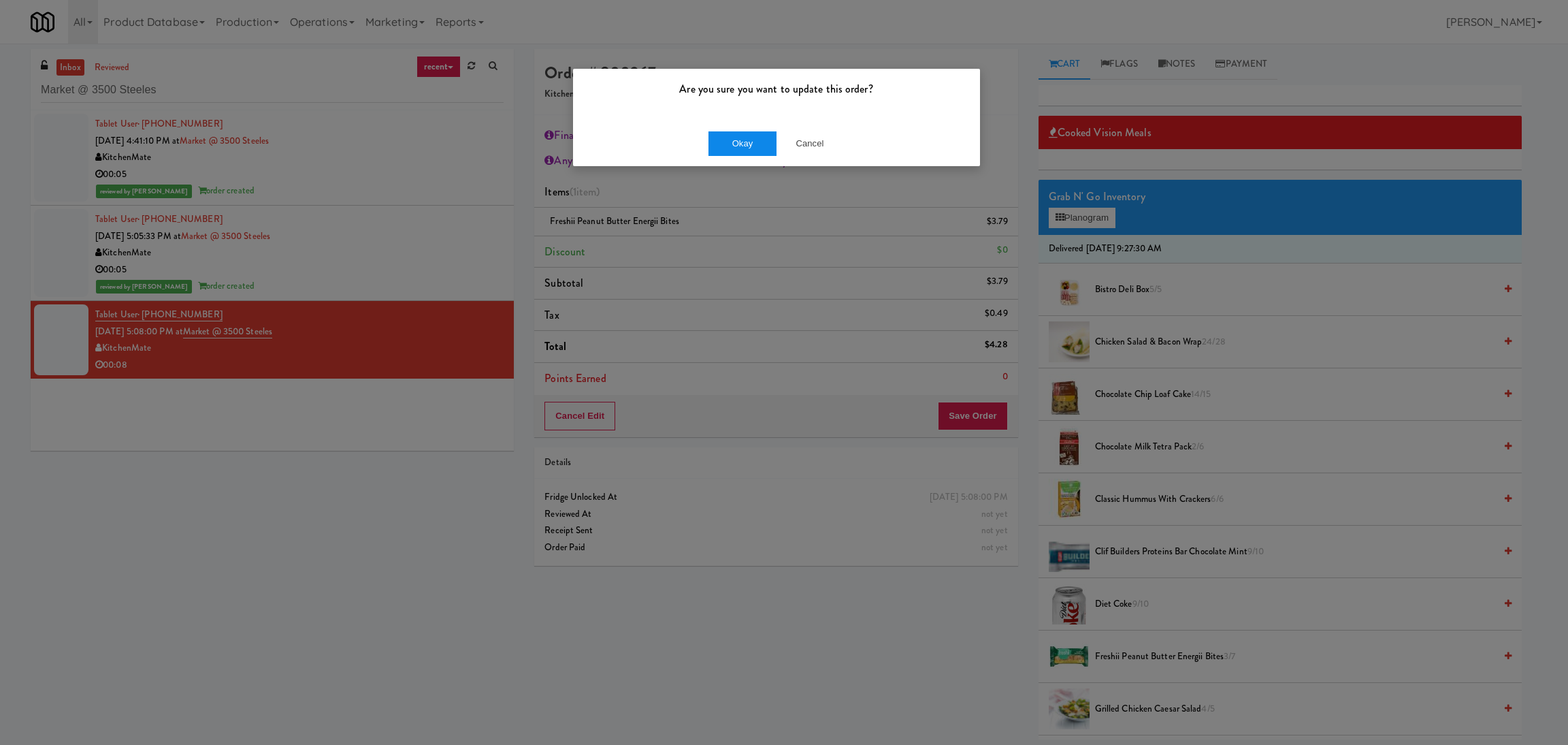
drag, startPoint x: 745, startPoint y: 157, endPoint x: 729, endPoint y: 132, distance: 29.7
click at [745, 154] on div "Okay Cancel" at bounding box center [777, 143] width 407 height 46
drag, startPoint x: 729, startPoint y: 145, endPoint x: 747, endPoint y: 122, distance: 29.2
click at [729, 145] on button "Okay" at bounding box center [742, 144] width 68 height 24
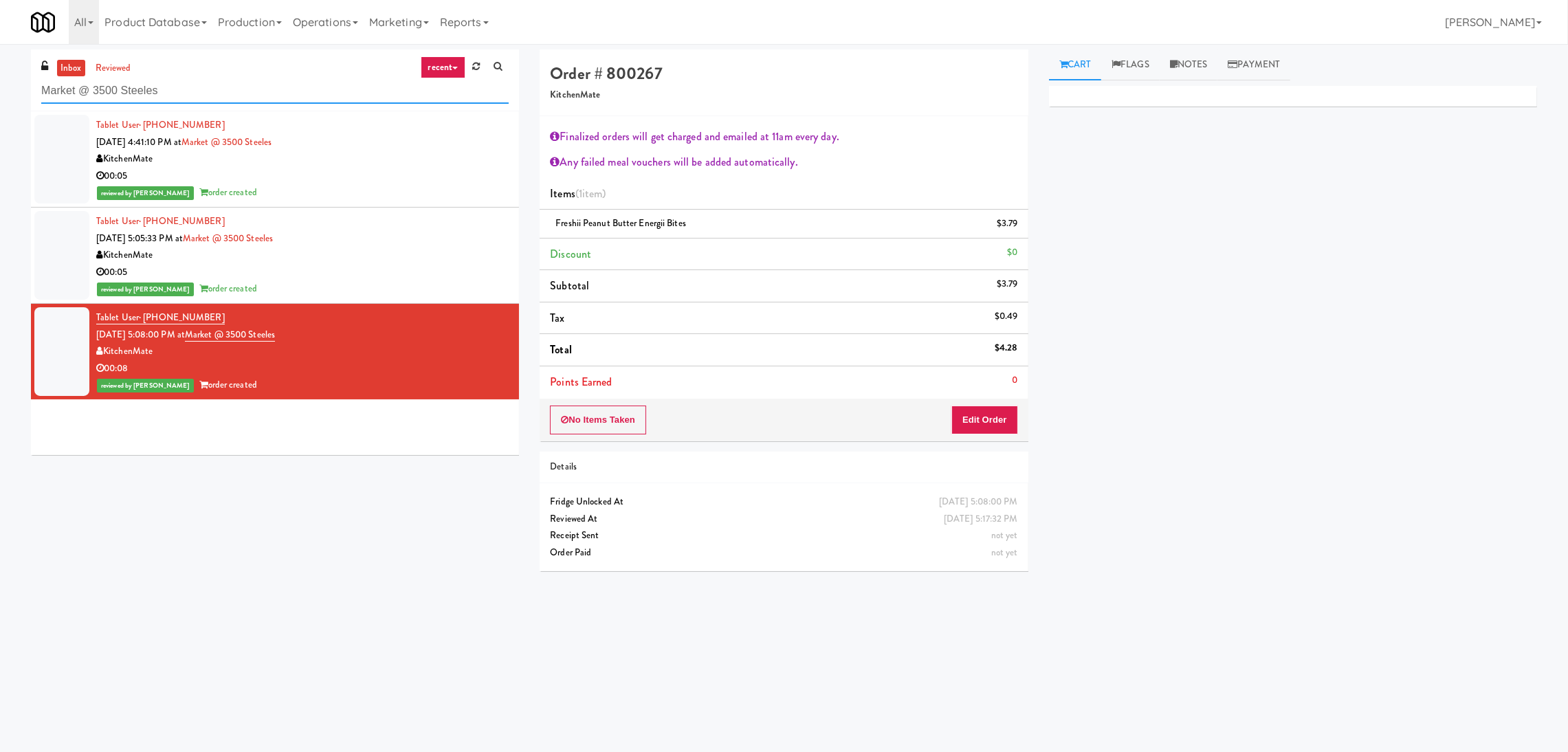
paste input "[PERSON_NAME] - Combo"
drag, startPoint x: 261, startPoint y: 86, endPoint x: 0, endPoint y: 82, distance: 261.0
click at [0, 82] on div "inbox reviewed recent all unclear take inventory issue suspicious failed recent…" at bounding box center [784, 325] width 1568 height 552
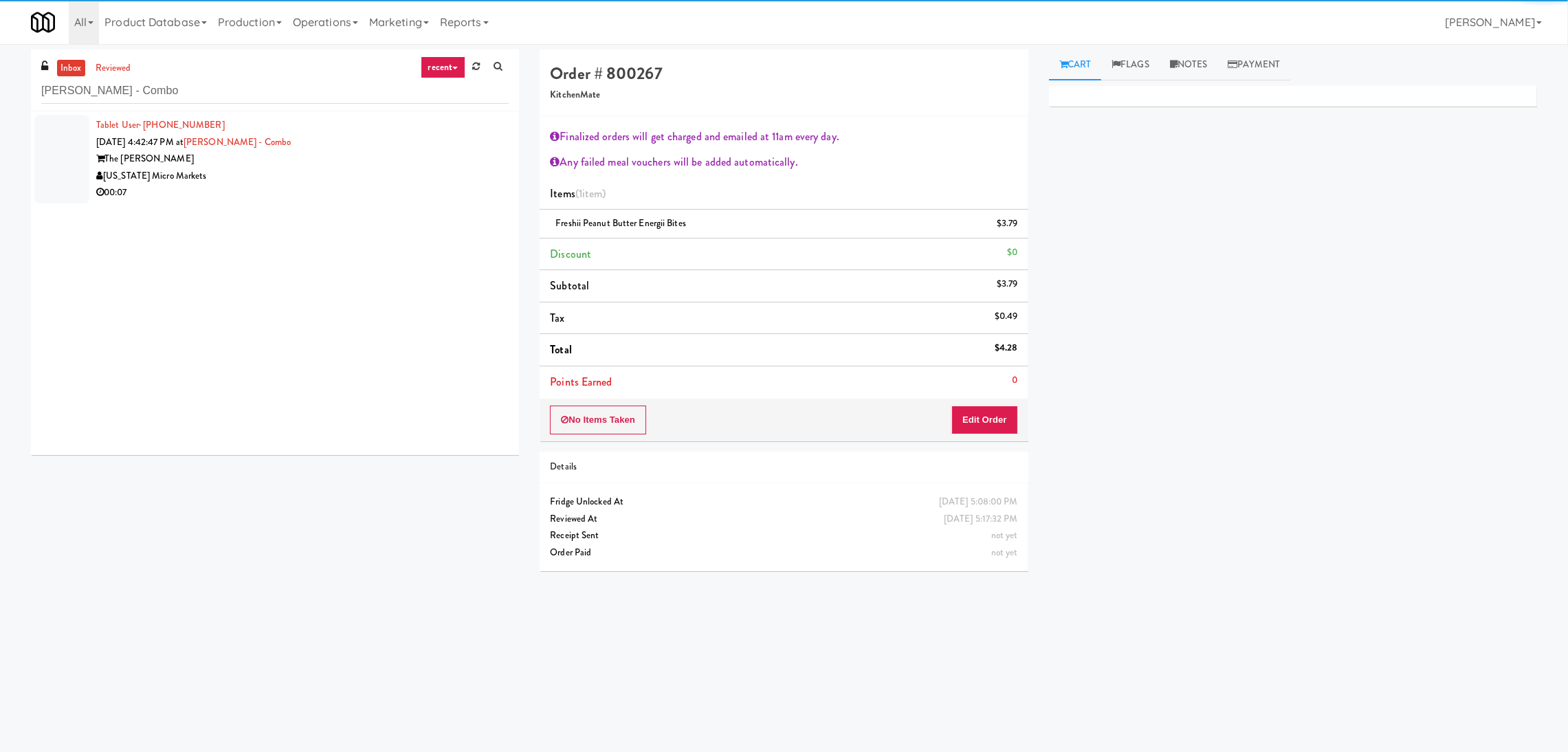
drag, startPoint x: 352, startPoint y: 212, endPoint x: 554, endPoint y: 188, distance: 203.4
click at [429, 175] on div "[US_STATE] Micro Markets" at bounding box center [302, 177] width 412 height 17
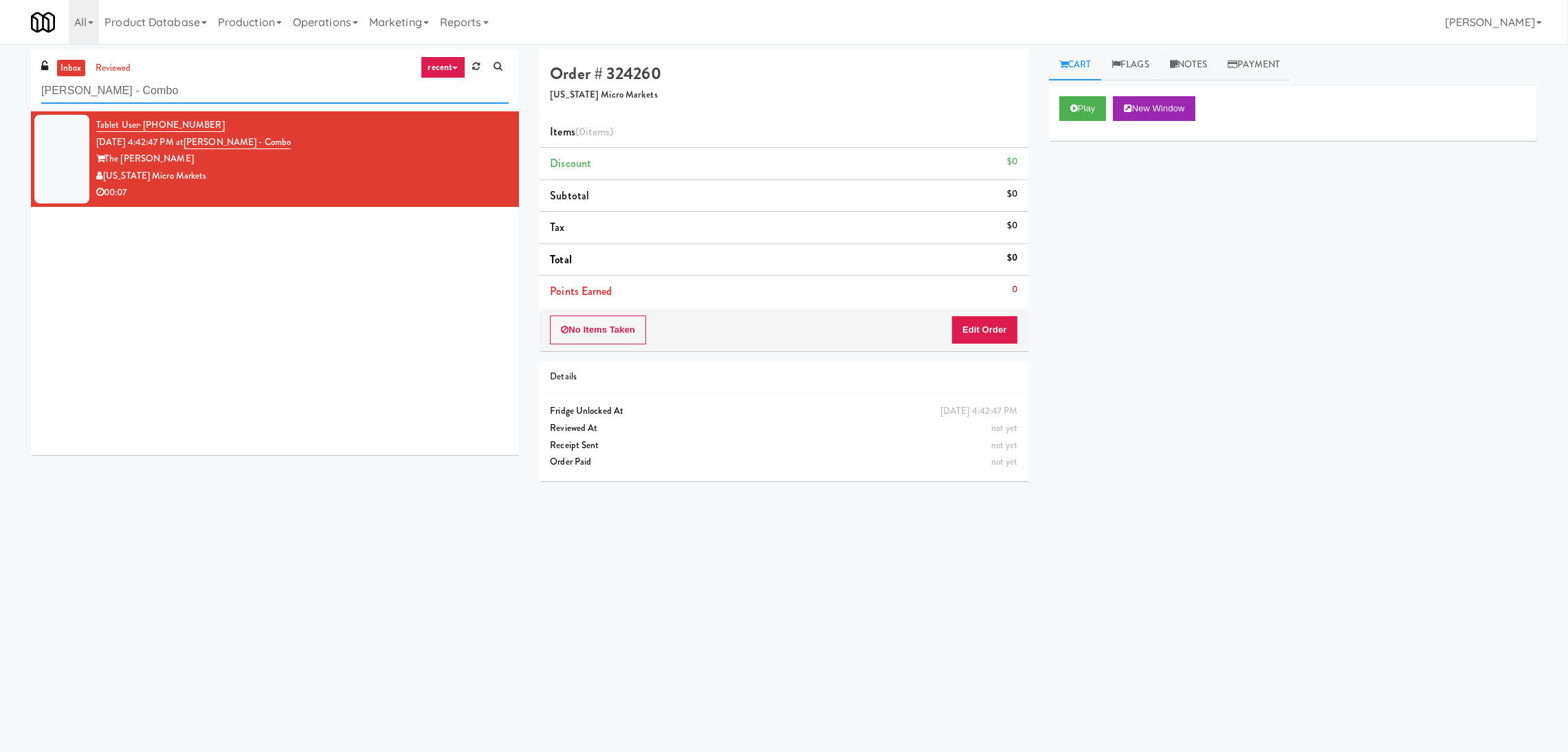
drag, startPoint x: 169, startPoint y: 88, endPoint x: 0, endPoint y: 66, distance: 170.4
click at [0, 66] on div "inbox reviewed recent all unclear take inventory issue suspicious failed recent…" at bounding box center [784, 325] width 1568 height 552
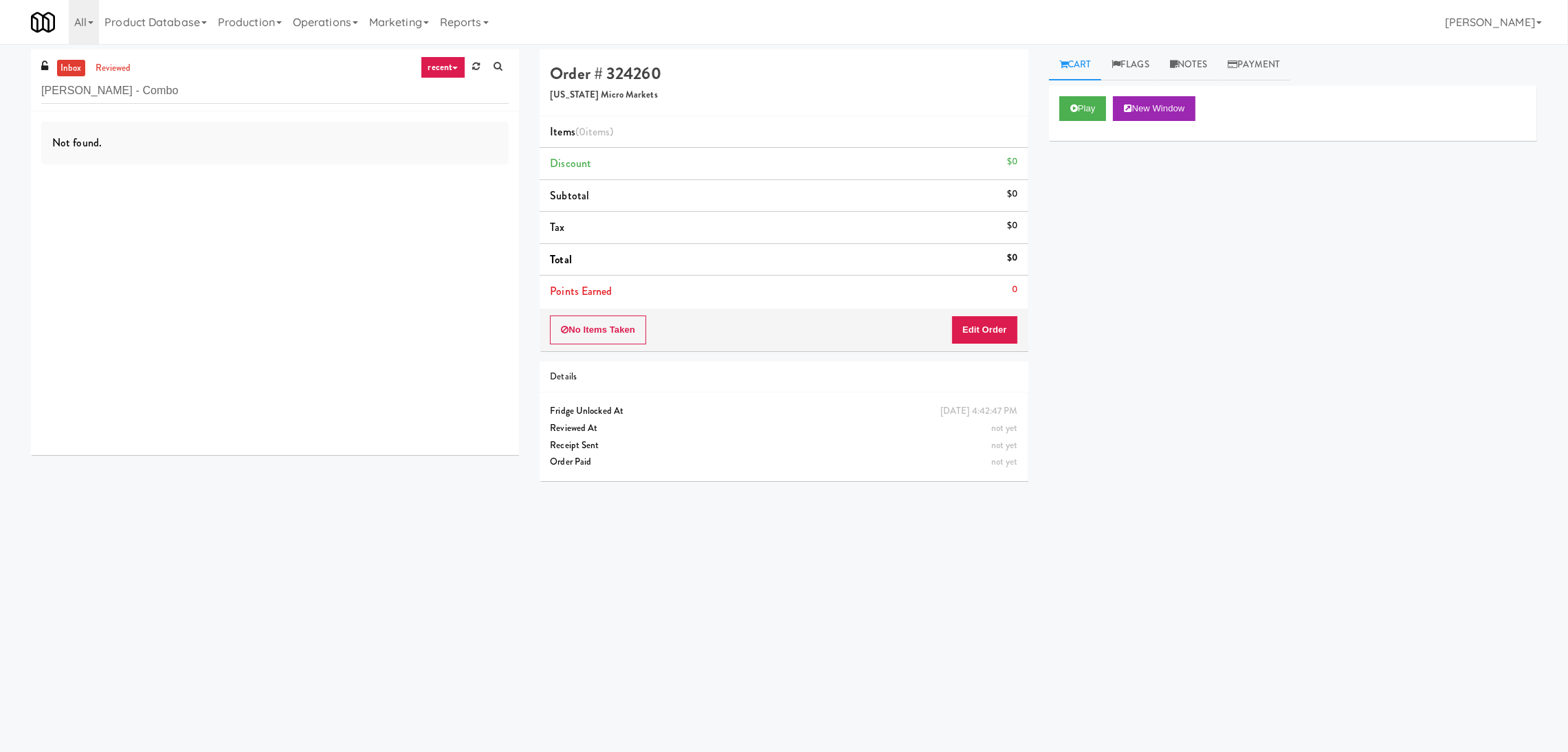
click at [119, 75] on div "inbox reviewed recent all unclear take inventory issue suspicious failed recent…" at bounding box center [275, 80] width 488 height 62
click at [113, 63] on link "reviewed" at bounding box center [113, 68] width 43 height 17
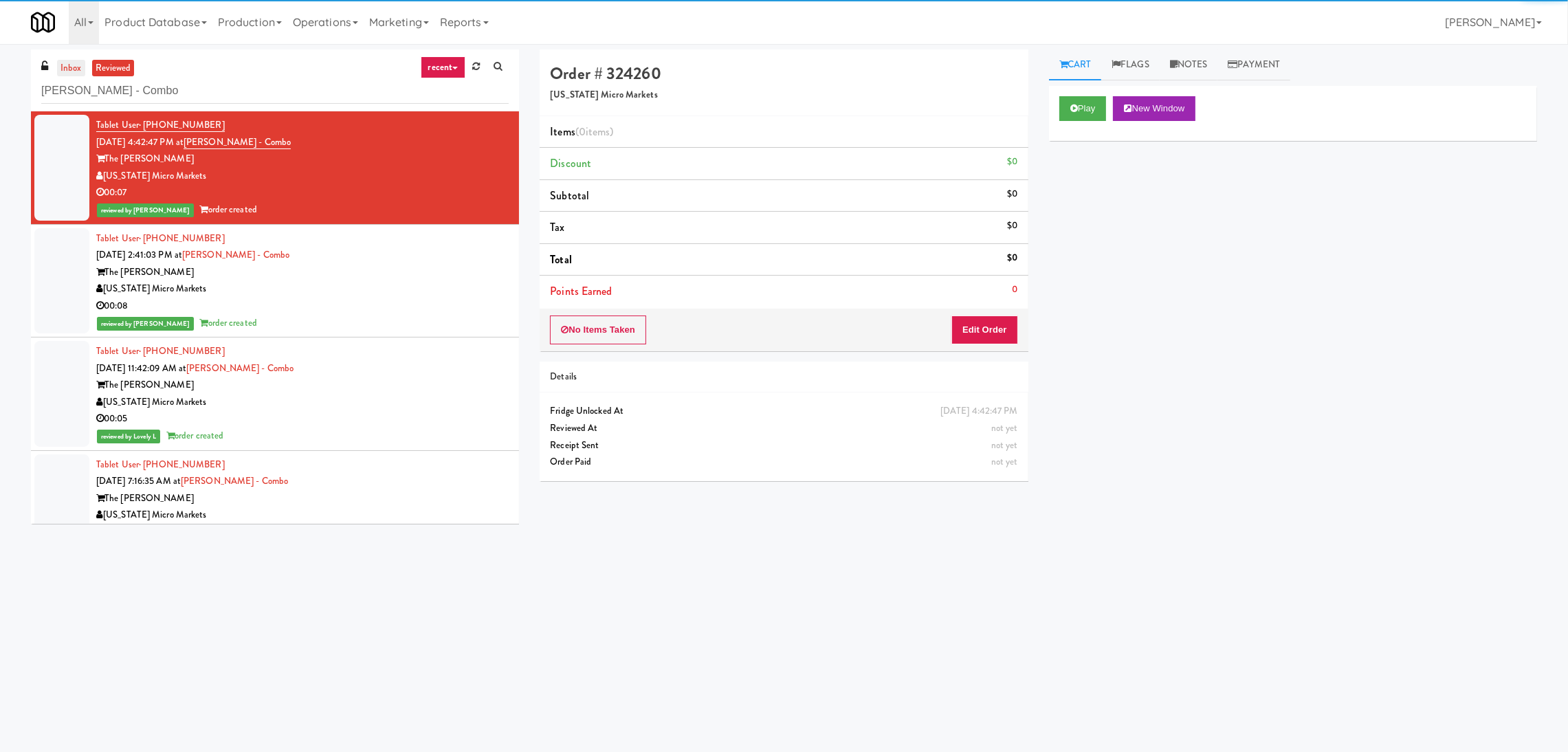
click at [60, 73] on link "inbox" at bounding box center [71, 68] width 28 height 17
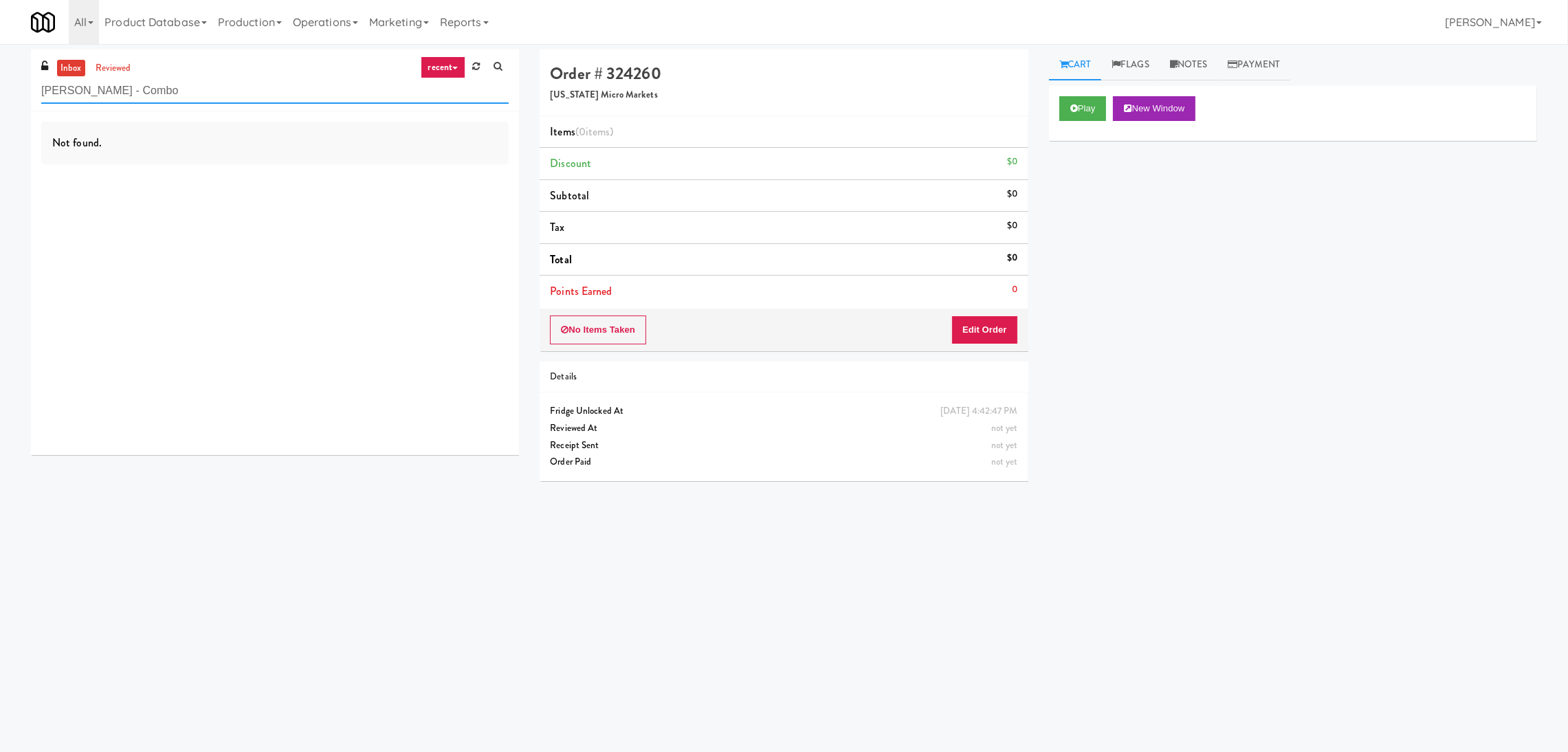
drag, startPoint x: 131, startPoint y: 92, endPoint x: 95, endPoint y: 86, distance: 36.5
click at [95, 86] on input "[PERSON_NAME] - Combo" at bounding box center [275, 91] width 467 height 25
paste input "ck Solid Reboot (Left)"
drag, startPoint x: 204, startPoint y: 83, endPoint x: 0, endPoint y: 55, distance: 205.9
click at [0, 56] on div "inbox reviewed recent all unclear take inventory issue suspicious failed recent…" at bounding box center [784, 325] width 1568 height 552
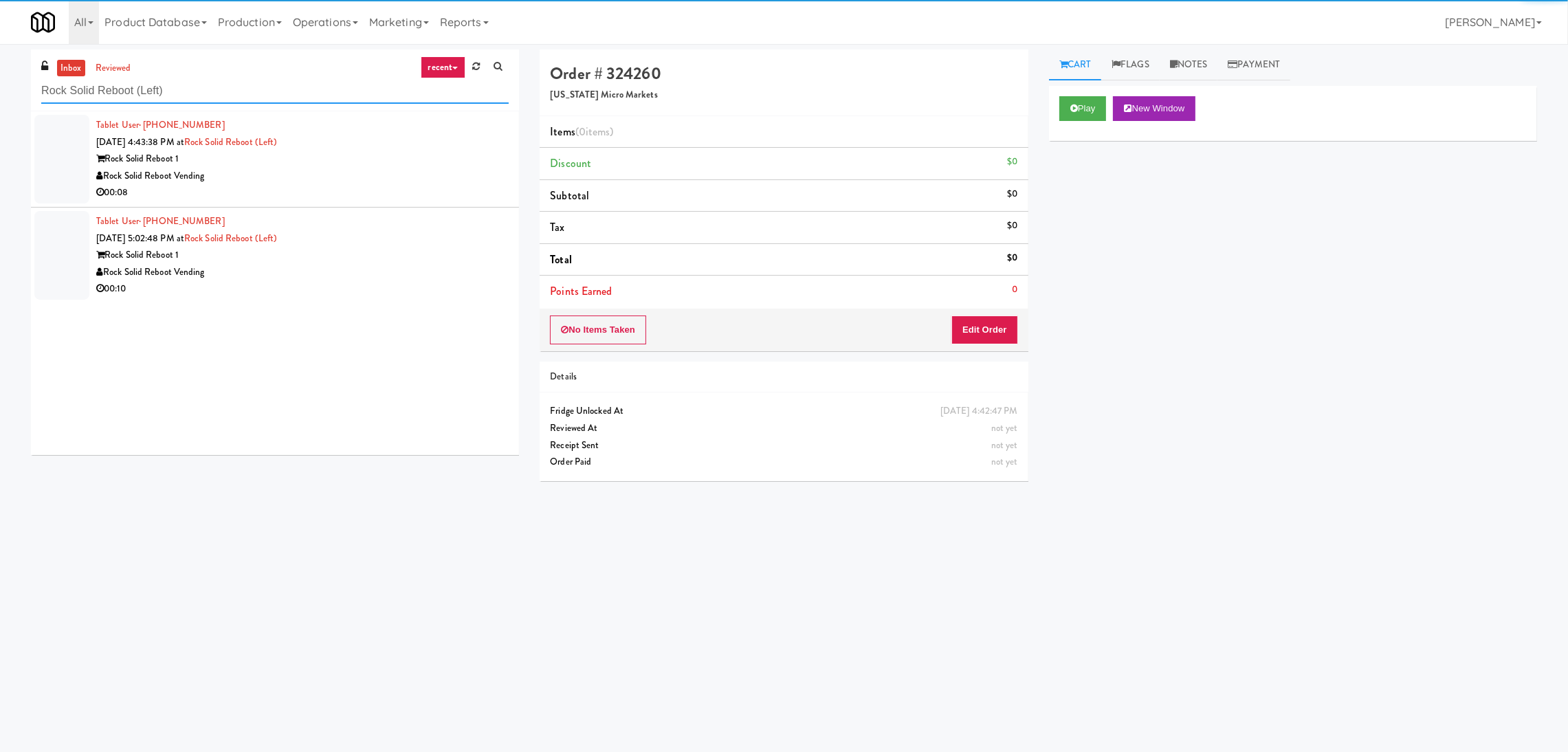
scroll to position [44, 0]
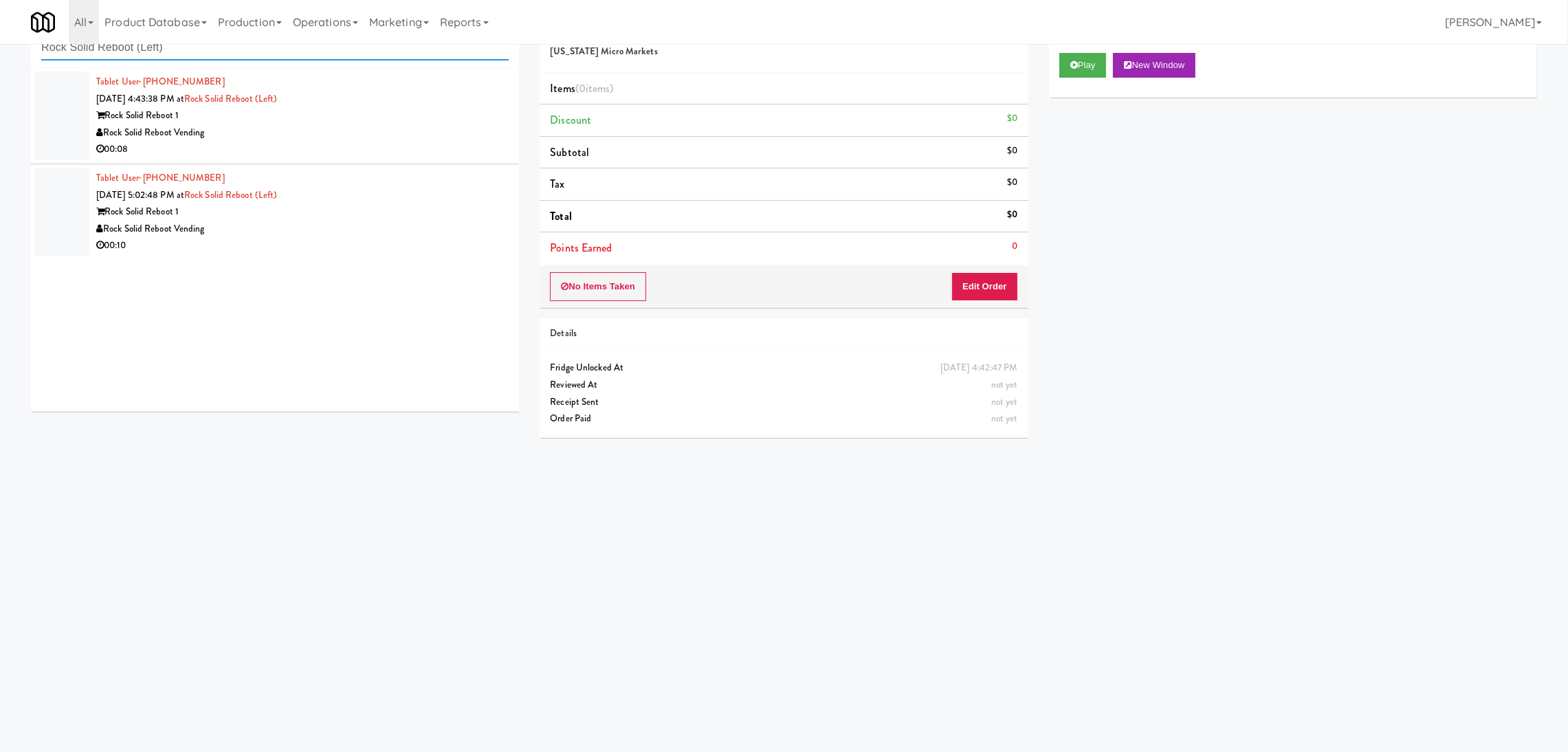
type input "Rock Solid Reboot (Left)"
drag, startPoint x: 345, startPoint y: 142, endPoint x: 642, endPoint y: 138, distance: 297.0
click at [356, 136] on div "Tablet User · (443) 745-0973 [DATE] 4:43:38 PM at Rock Solid Reboot (Left) Rock…" at bounding box center [302, 115] width 412 height 85
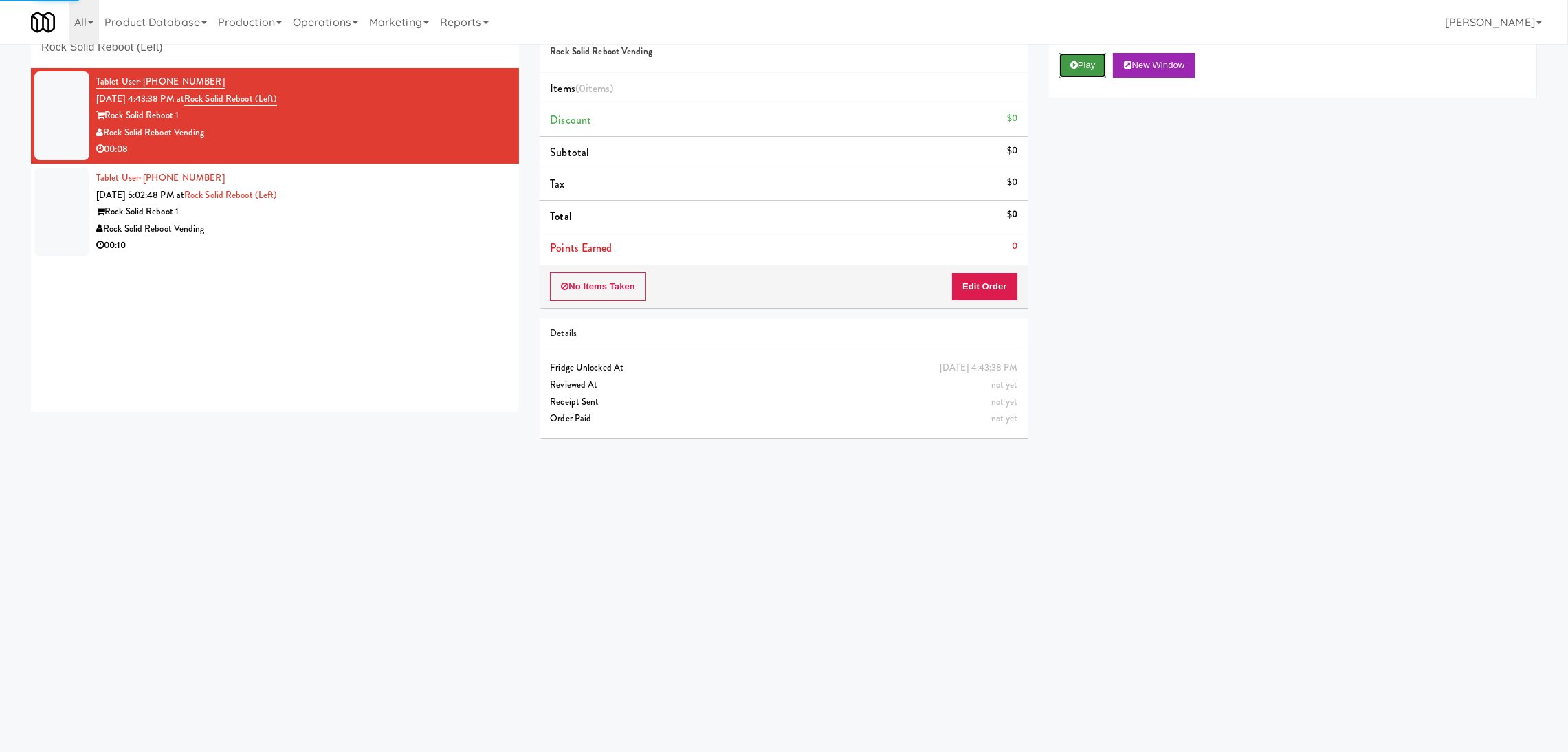
click at [1080, 66] on button "Play" at bounding box center [1083, 66] width 47 height 24
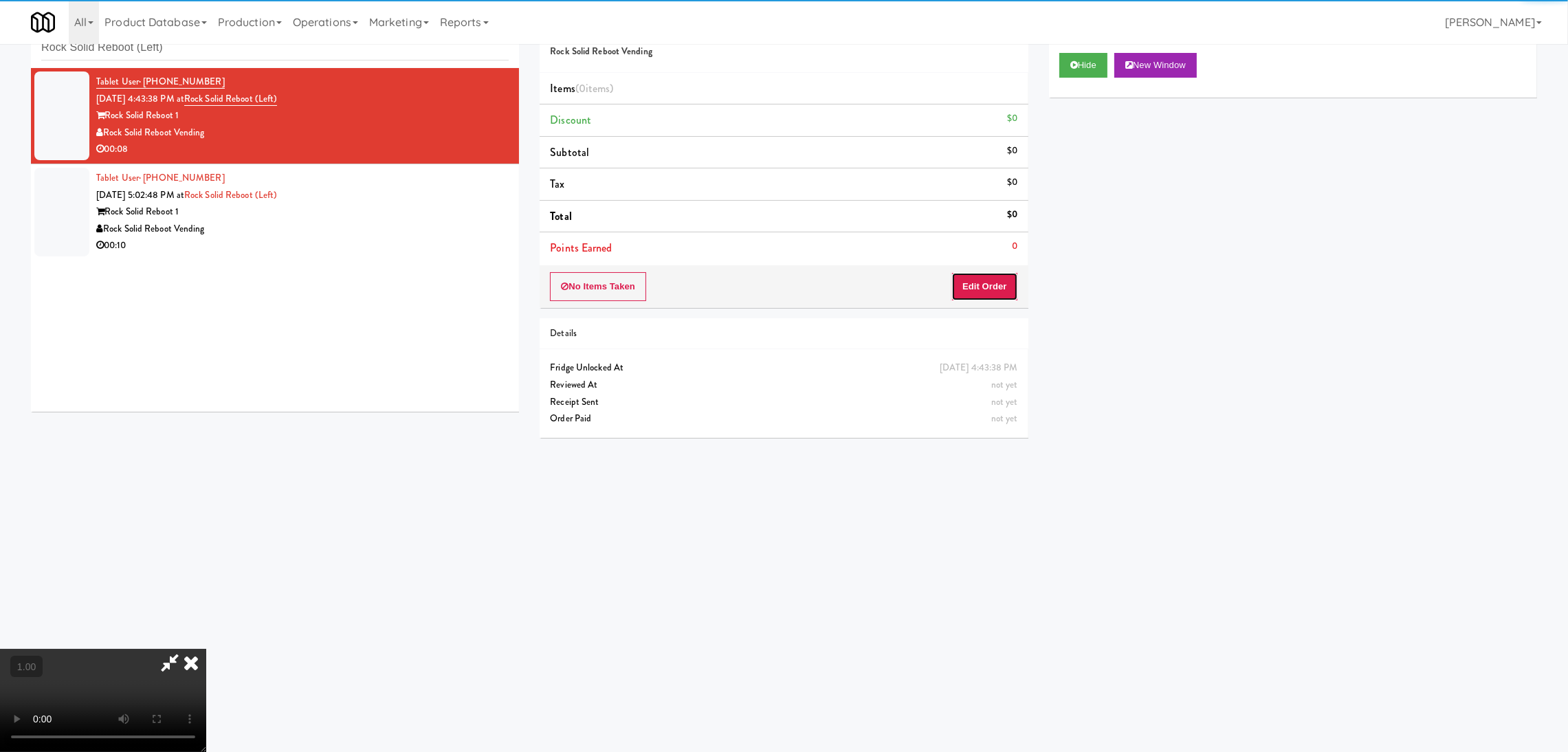
click at [988, 294] on button "Edit Order" at bounding box center [985, 286] width 66 height 29
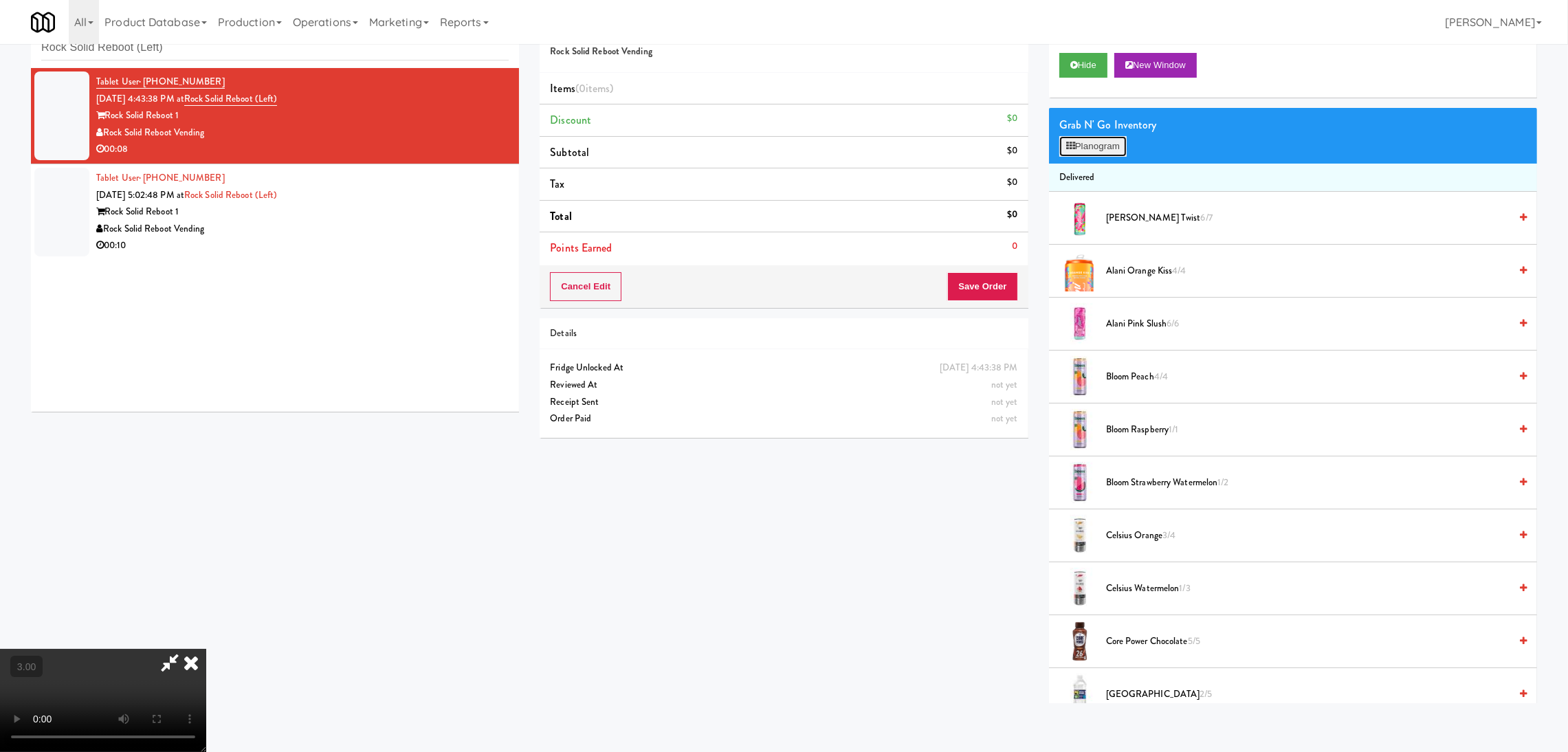
click at [1096, 141] on button "Planogram" at bounding box center [1093, 147] width 67 height 21
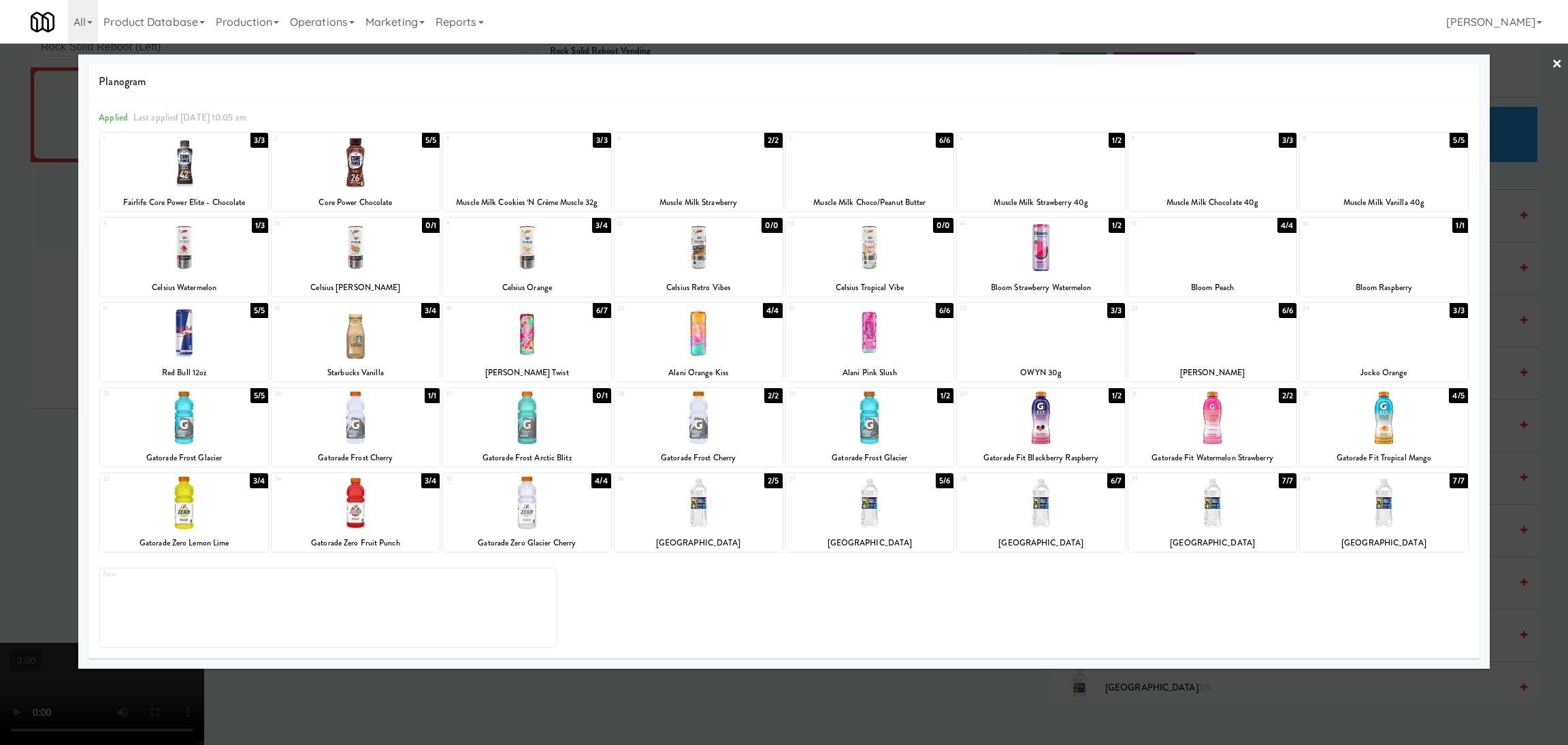
click at [201, 167] on div at bounding box center [185, 162] width 168 height 53
click at [0, 164] on div at bounding box center [784, 372] width 1568 height 745
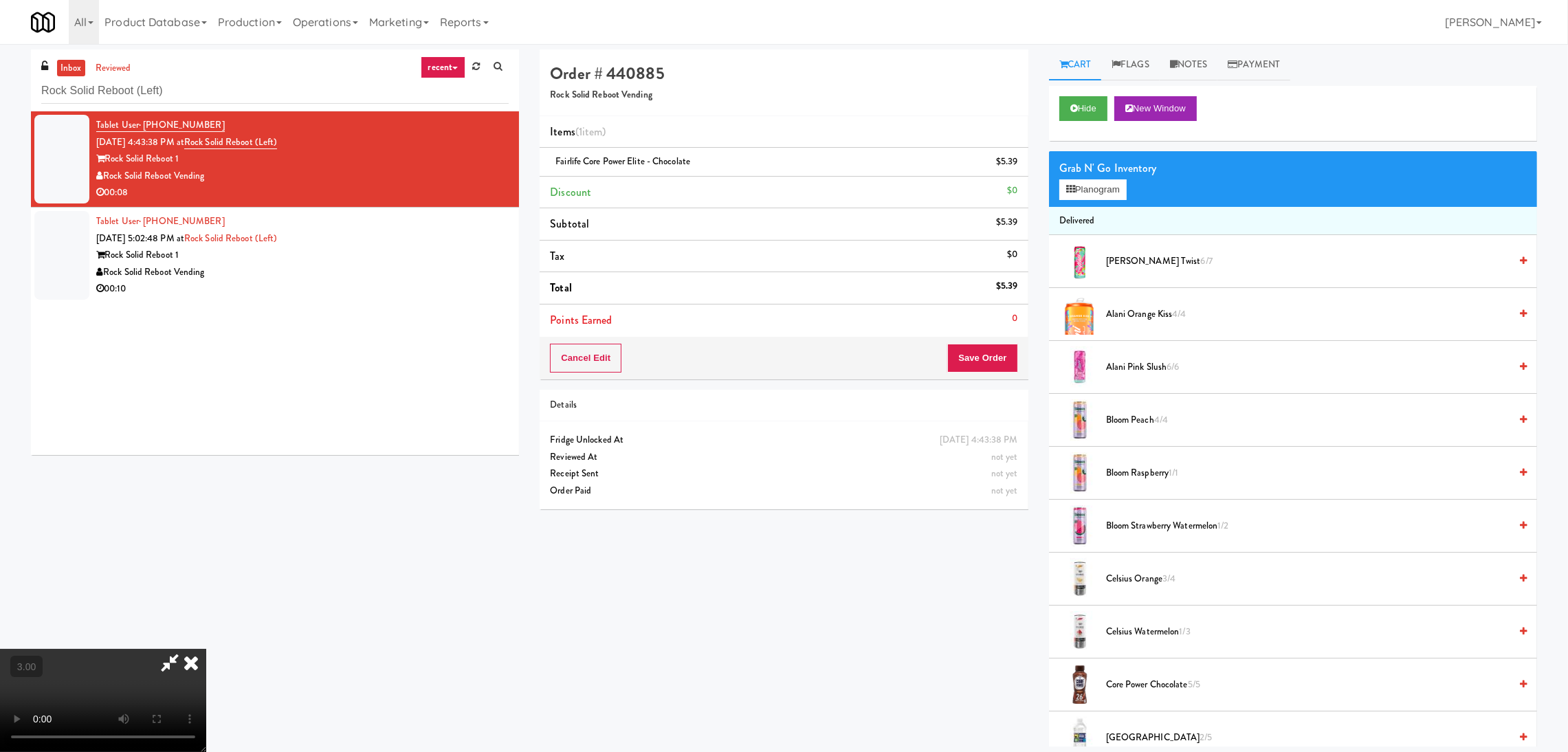
click at [206, 649] on icon at bounding box center [191, 662] width 31 height 27
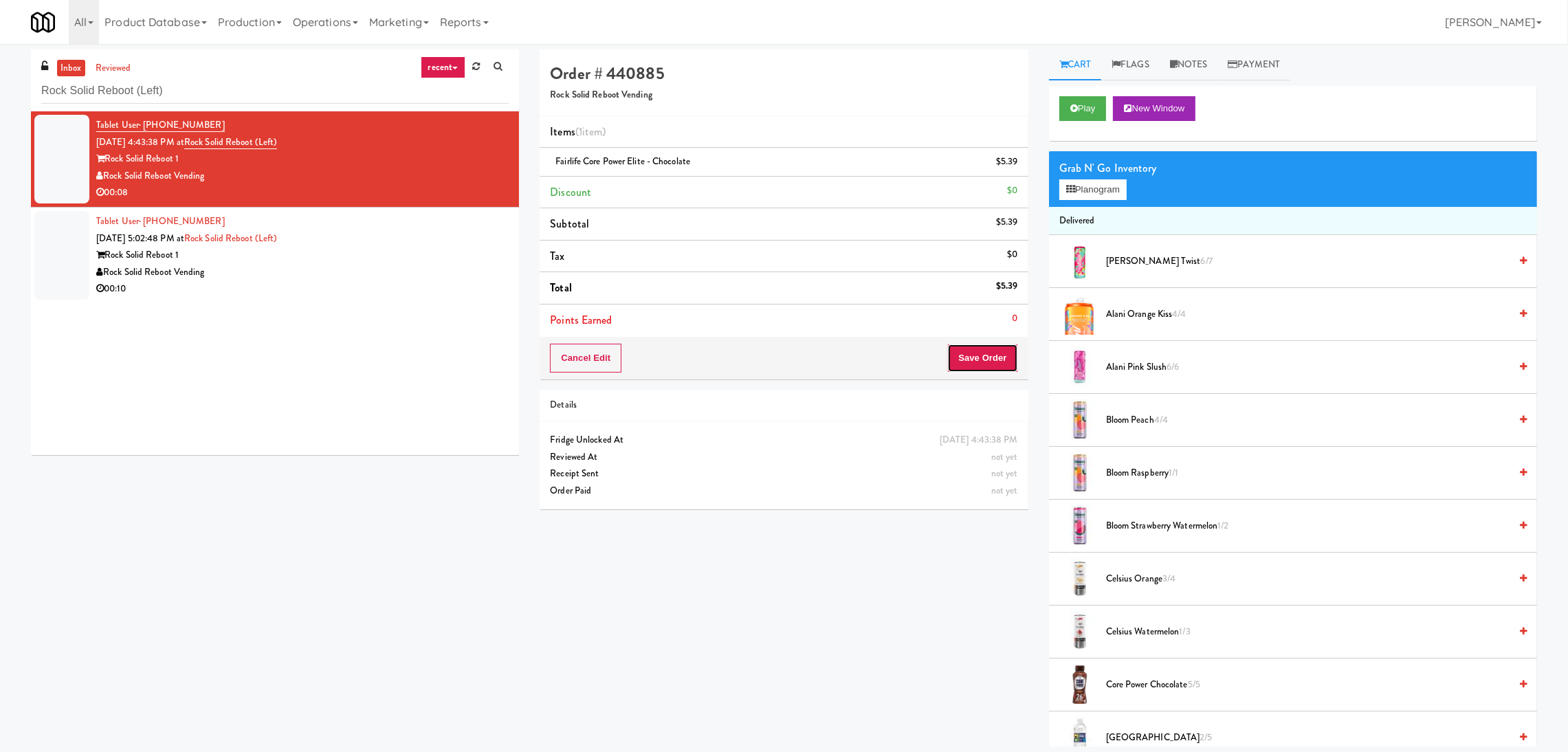
click at [993, 354] on button "Save Order" at bounding box center [983, 358] width 70 height 29
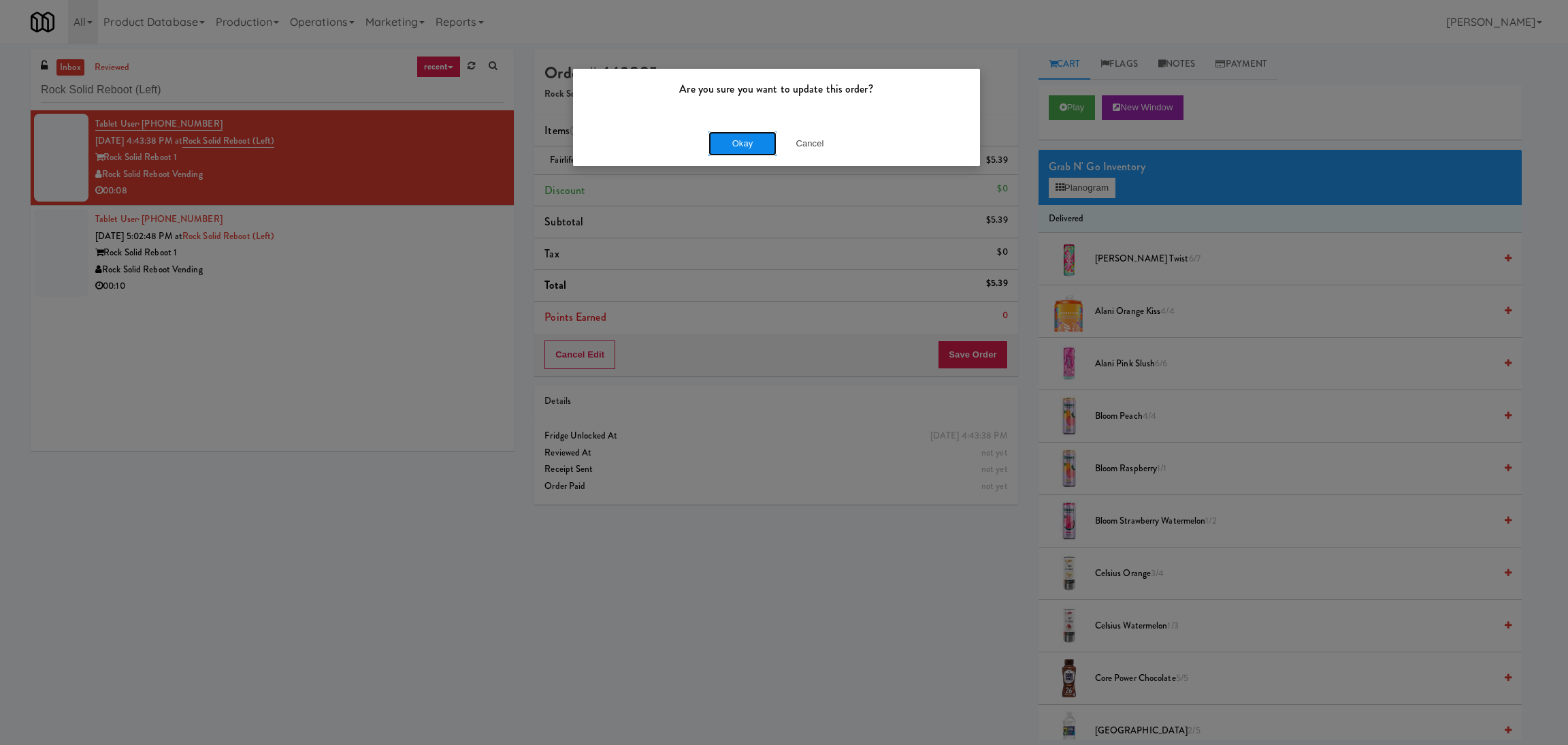
click at [748, 148] on button "Okay" at bounding box center [742, 144] width 68 height 24
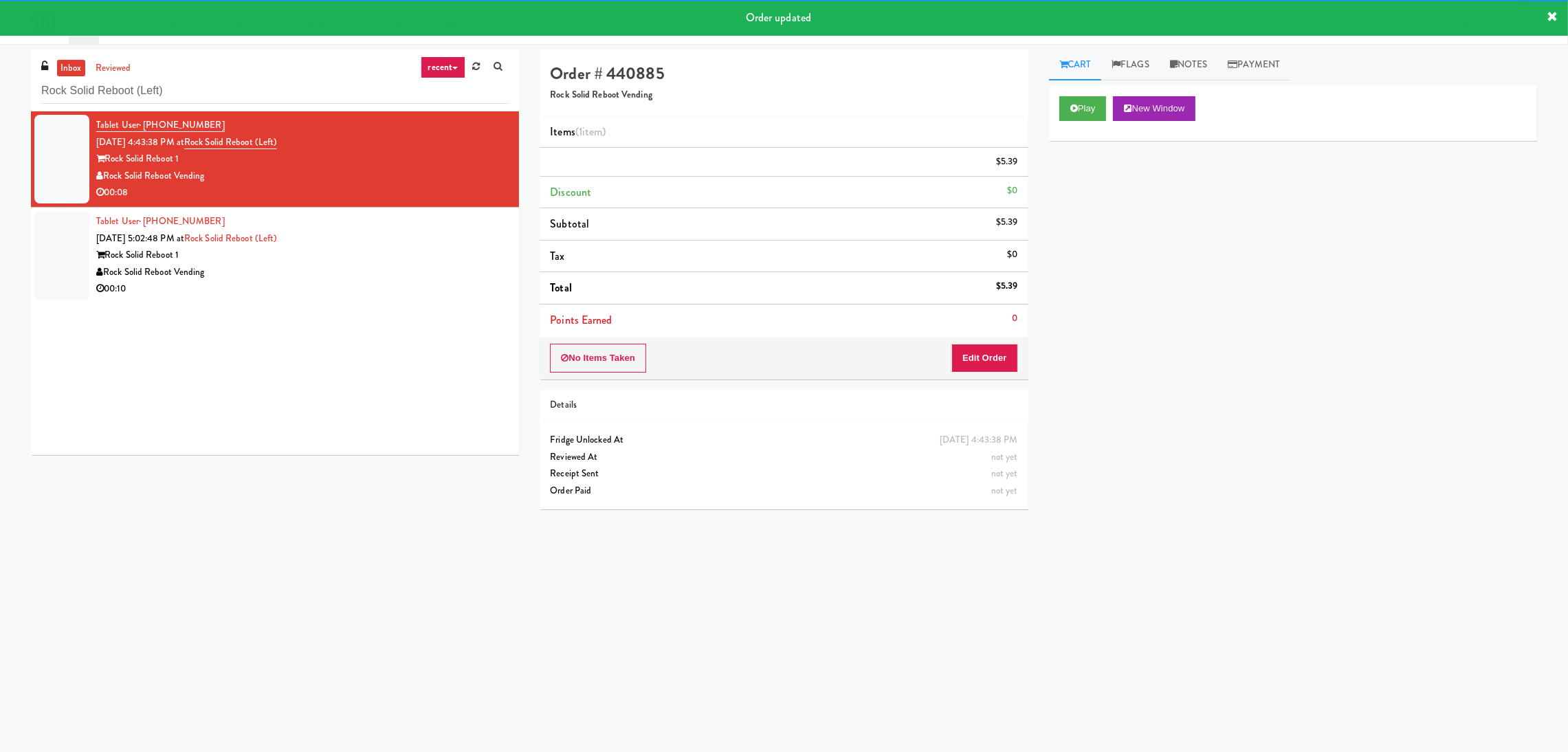
click at [470, 268] on div "Tablet User · (901) 584-9207 [DATE] 5:02:48 PM at Rock Solid Reboot (Left) Rock…" at bounding box center [302, 255] width 412 height 85
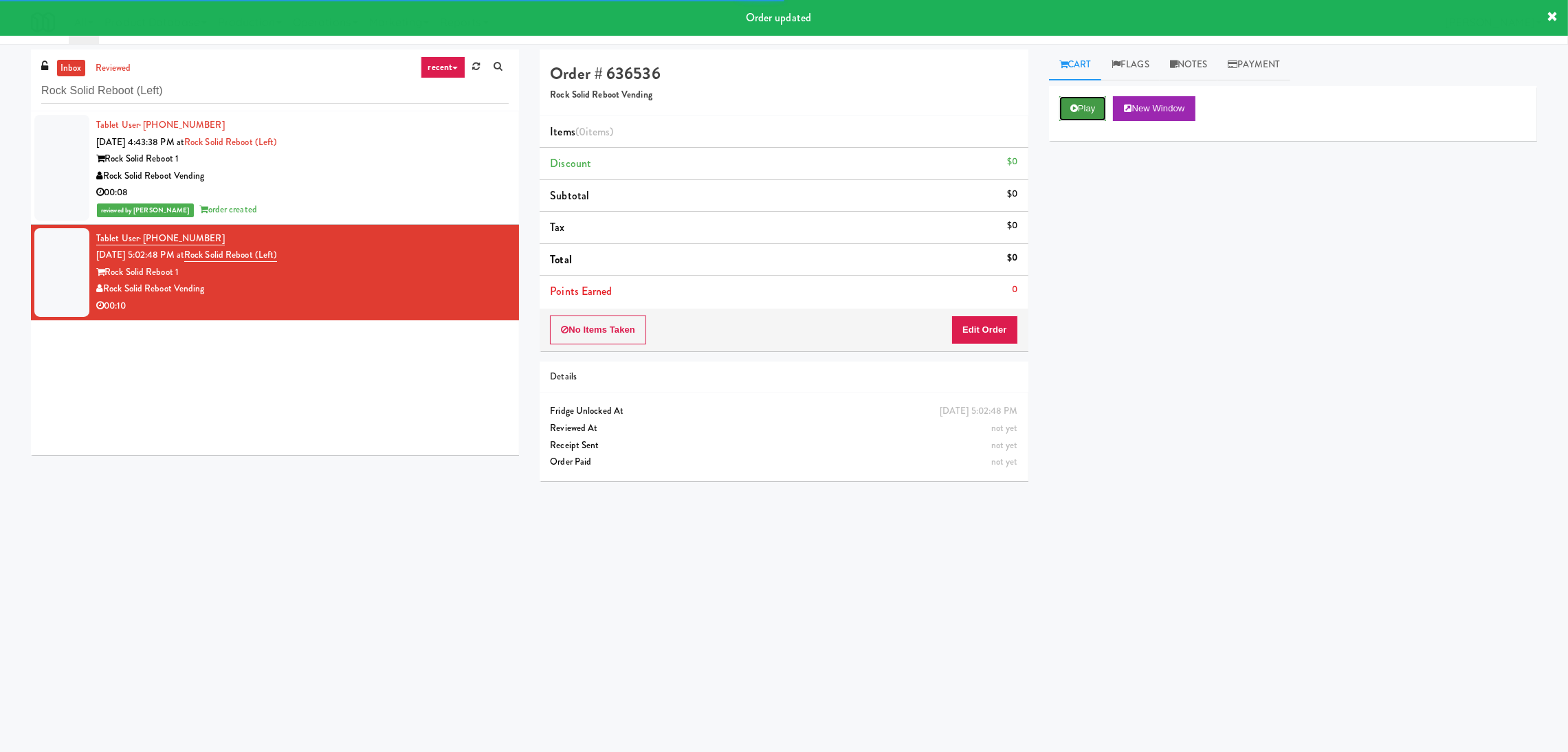
click at [1074, 115] on button "Play" at bounding box center [1083, 108] width 47 height 24
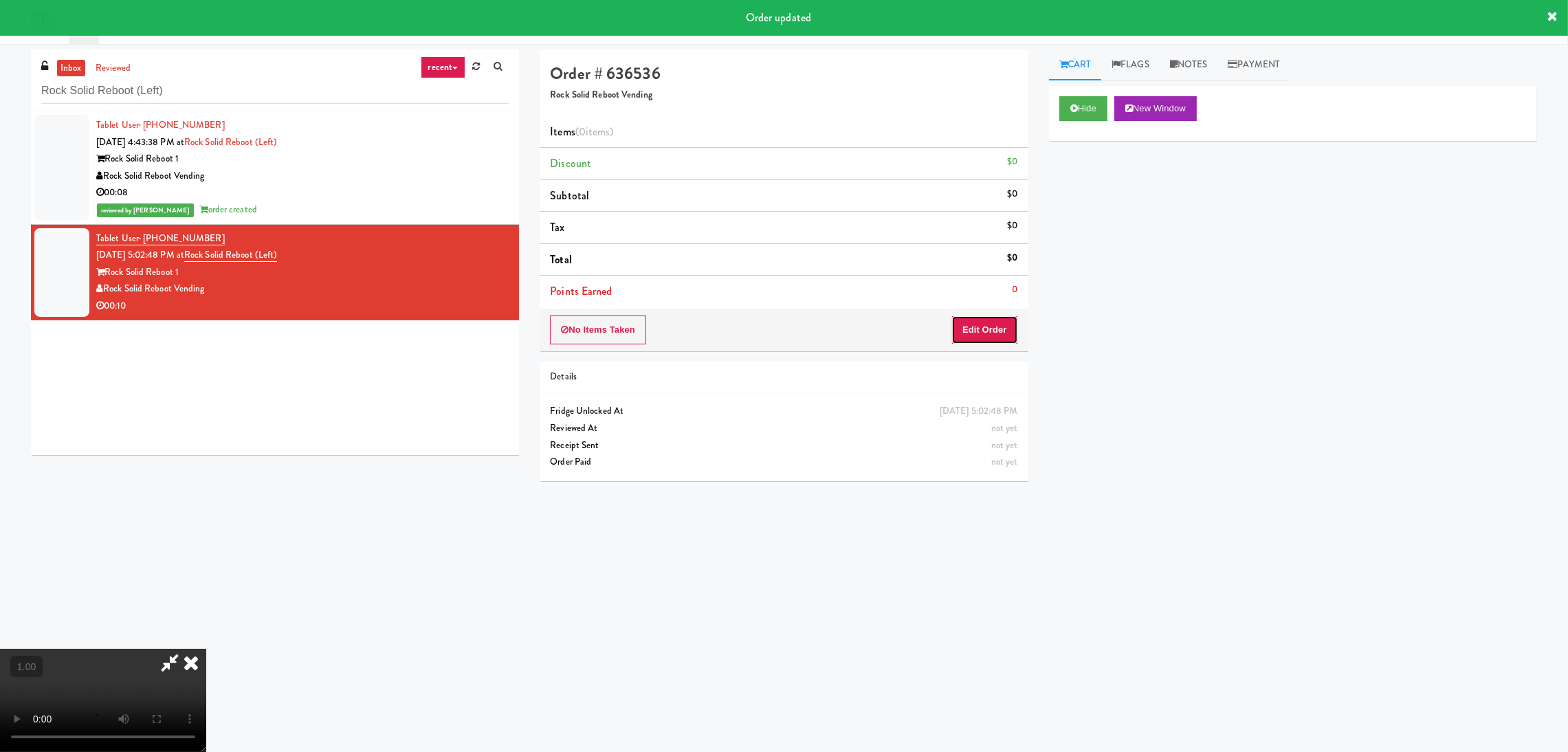
click at [978, 324] on button "Edit Order" at bounding box center [985, 330] width 66 height 29
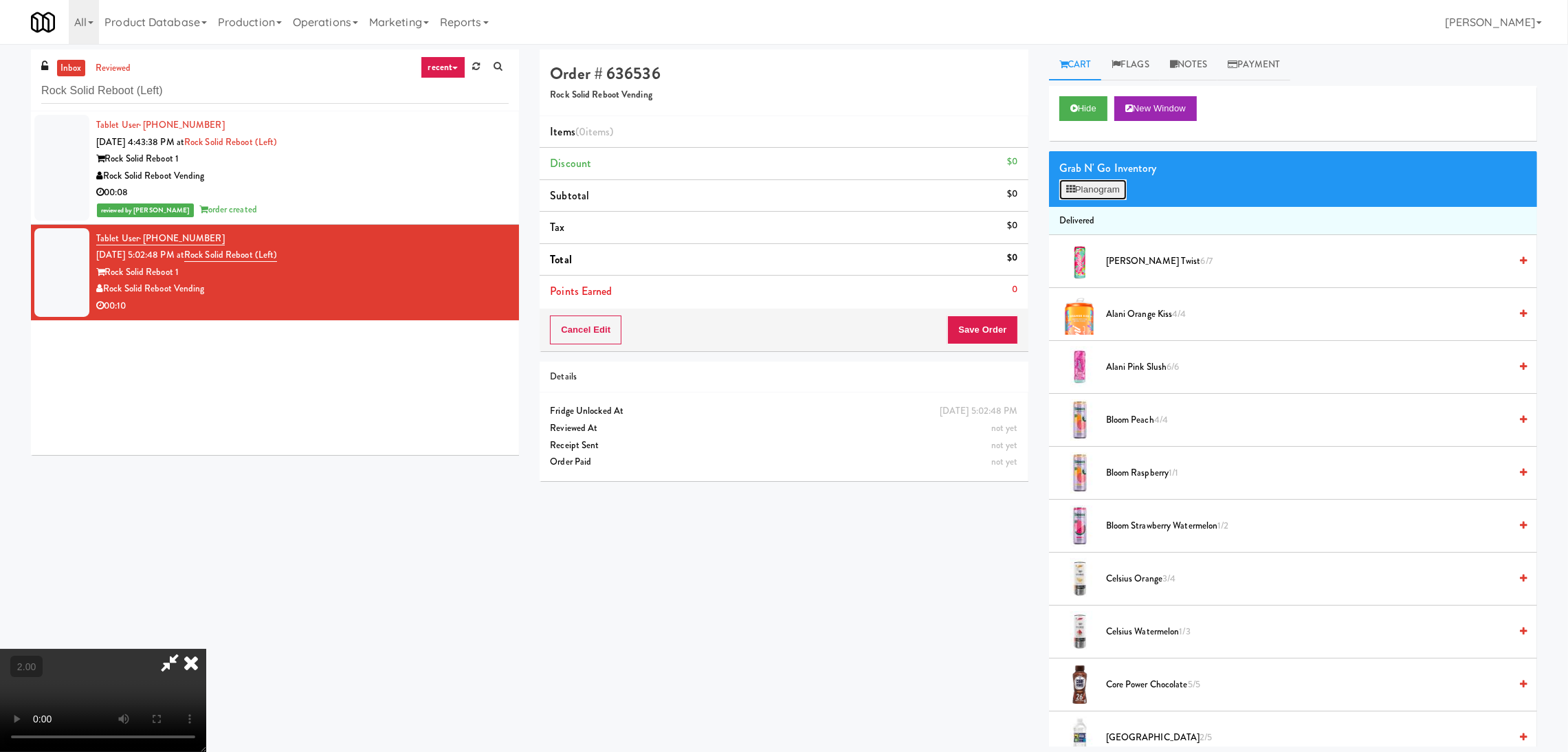
click at [1070, 198] on button "Planogram" at bounding box center [1093, 190] width 67 height 21
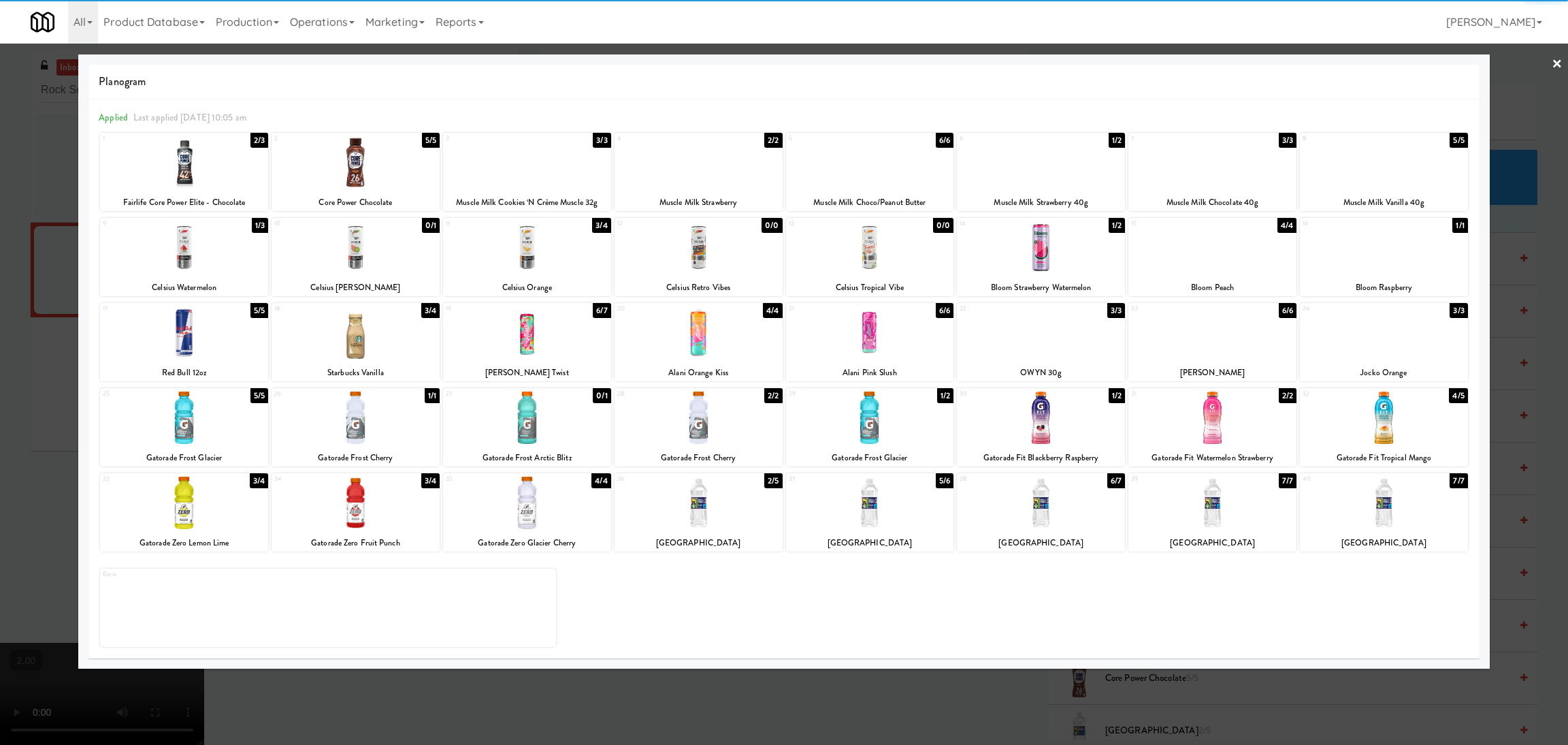
click at [697, 259] on div at bounding box center [699, 247] width 168 height 53
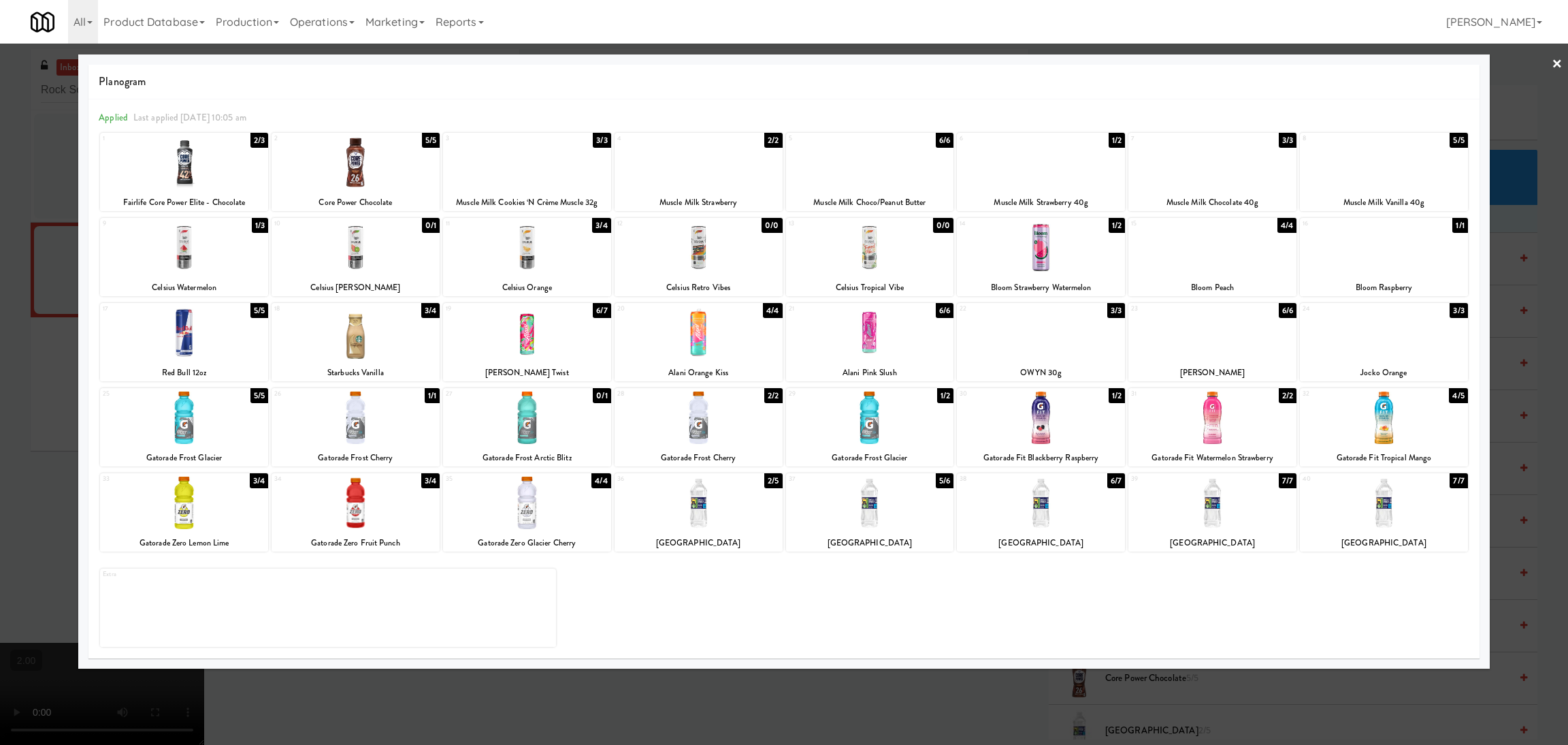
click at [696, 496] on div at bounding box center [699, 502] width 168 height 53
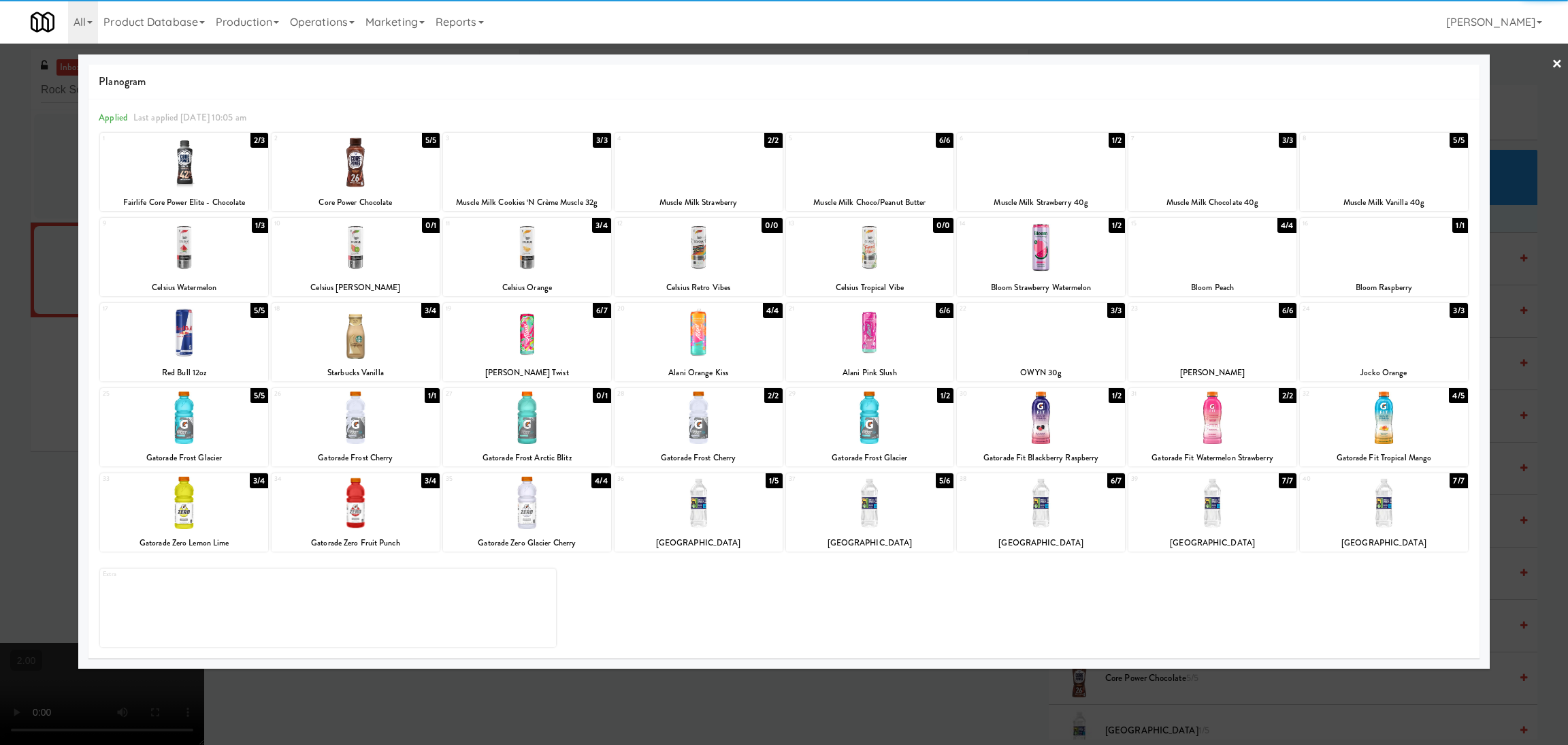
drag, startPoint x: 0, startPoint y: 402, endPoint x: 8, endPoint y: 402, distance: 8.0
click at [1, 401] on div at bounding box center [784, 372] width 1568 height 745
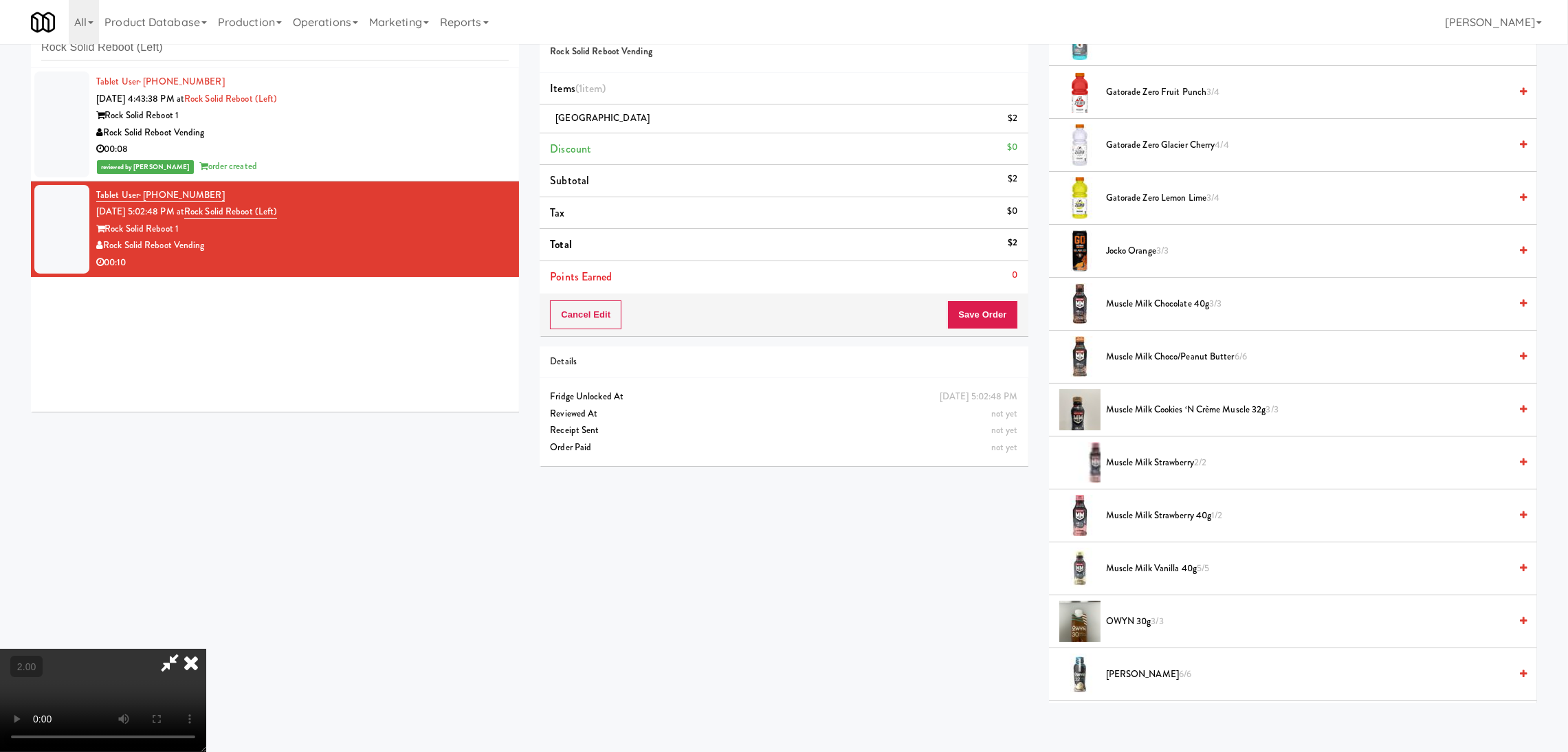
scroll to position [1443, 0]
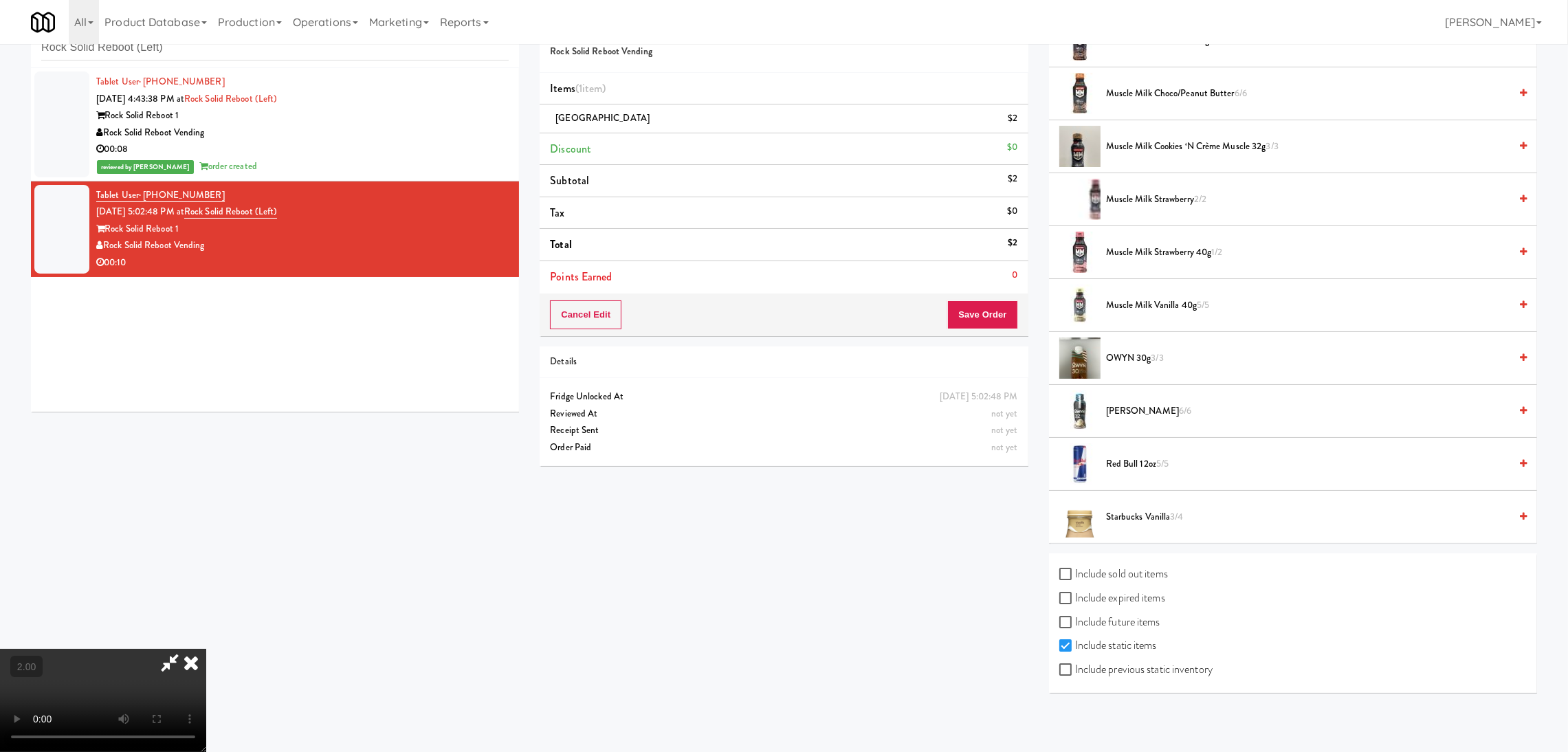
click at [1122, 567] on label "Include sold out items" at bounding box center [1114, 574] width 108 height 21
click at [1075, 569] on input "Include sold out items" at bounding box center [1068, 574] width 16 height 11
checkbox input "true"
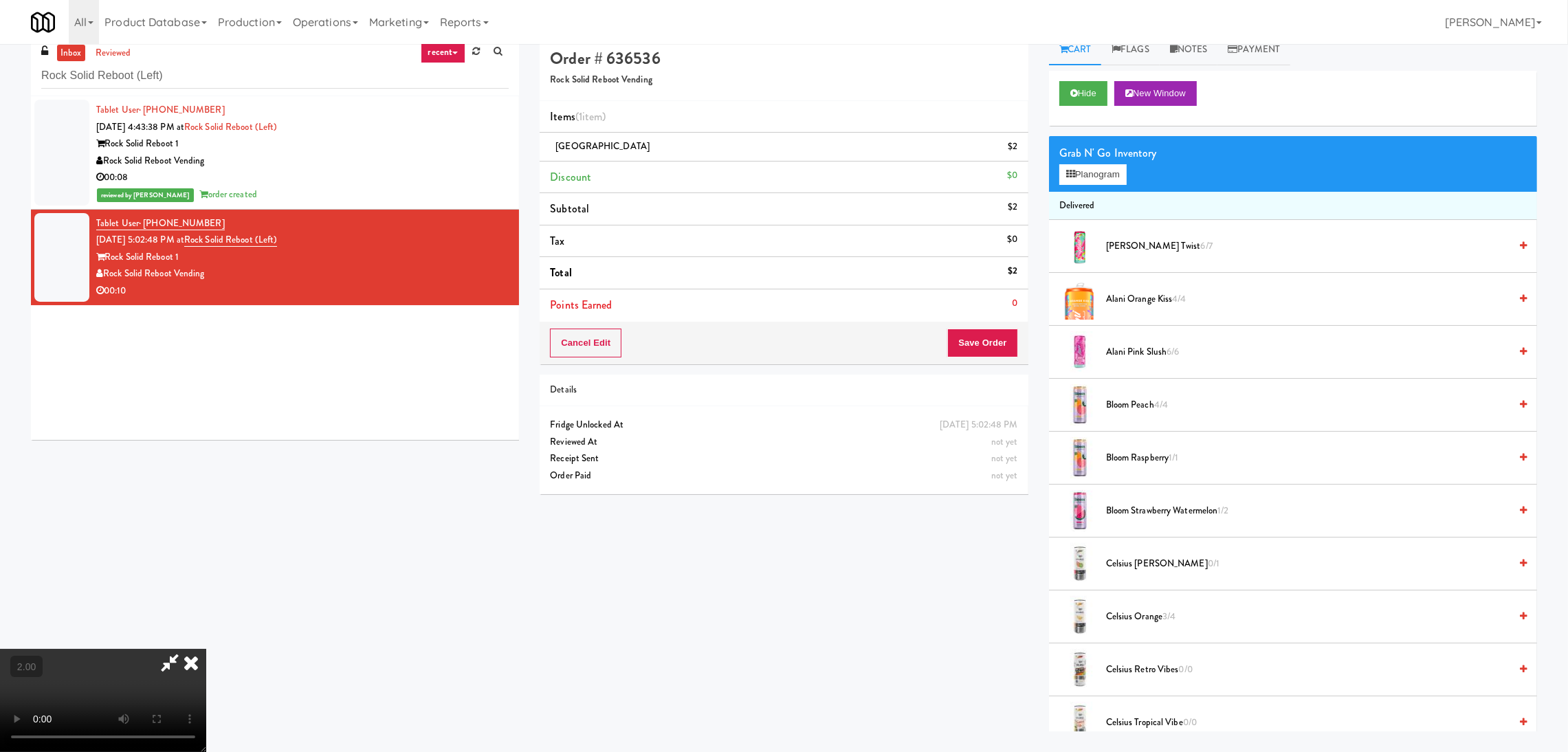
scroll to position [0, 0]
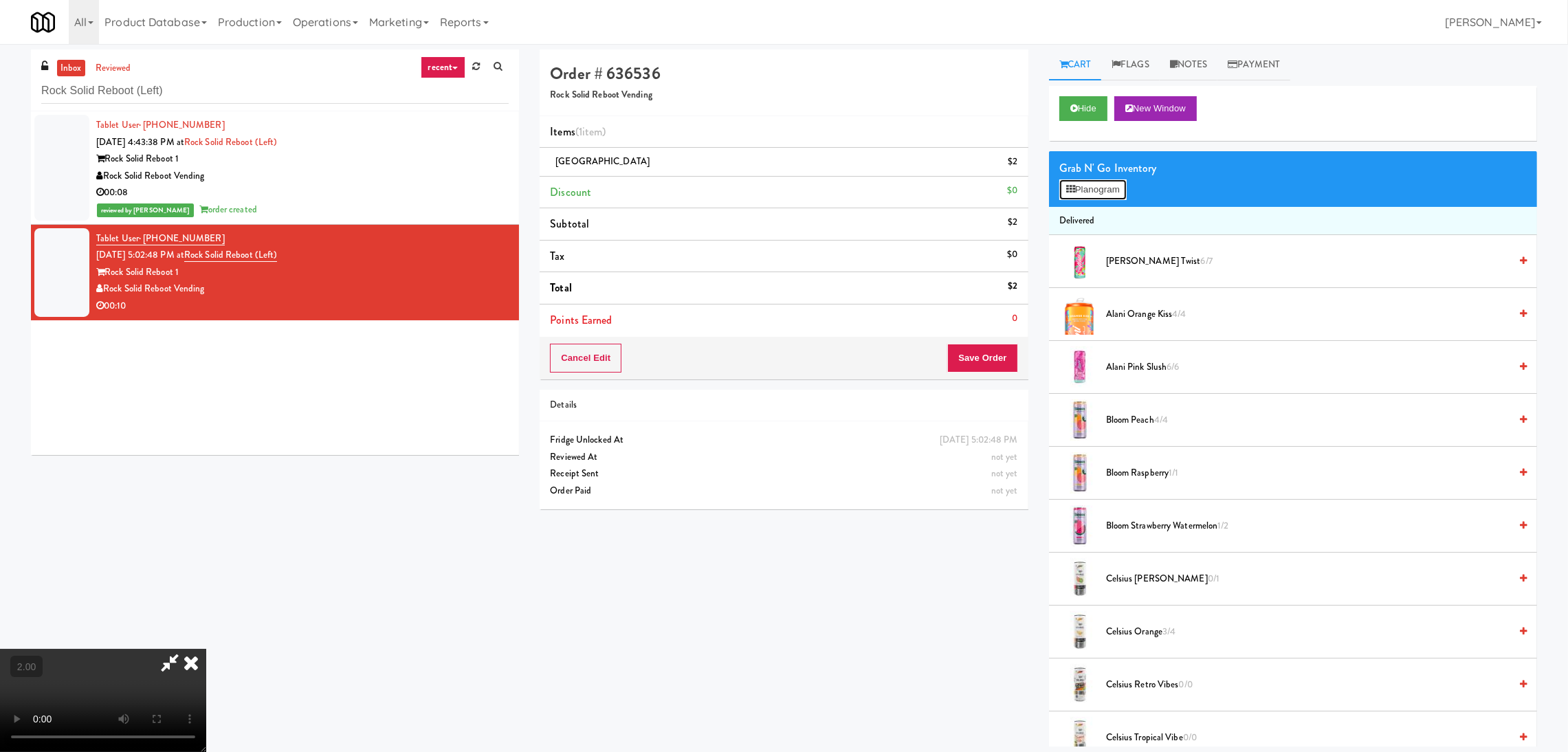
click at [1105, 191] on button "Planogram" at bounding box center [1093, 190] width 67 height 21
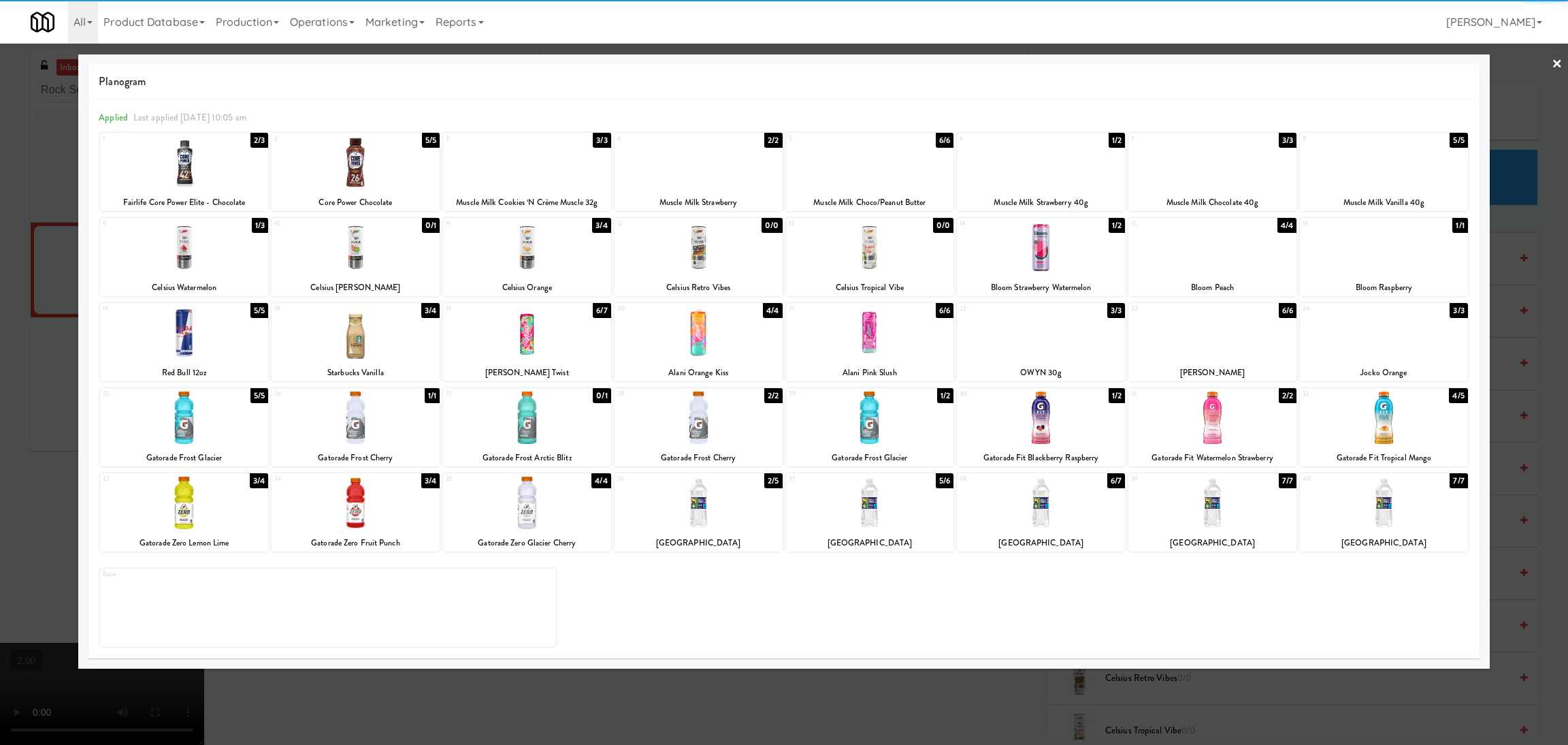
click at [710, 257] on div at bounding box center [699, 247] width 168 height 53
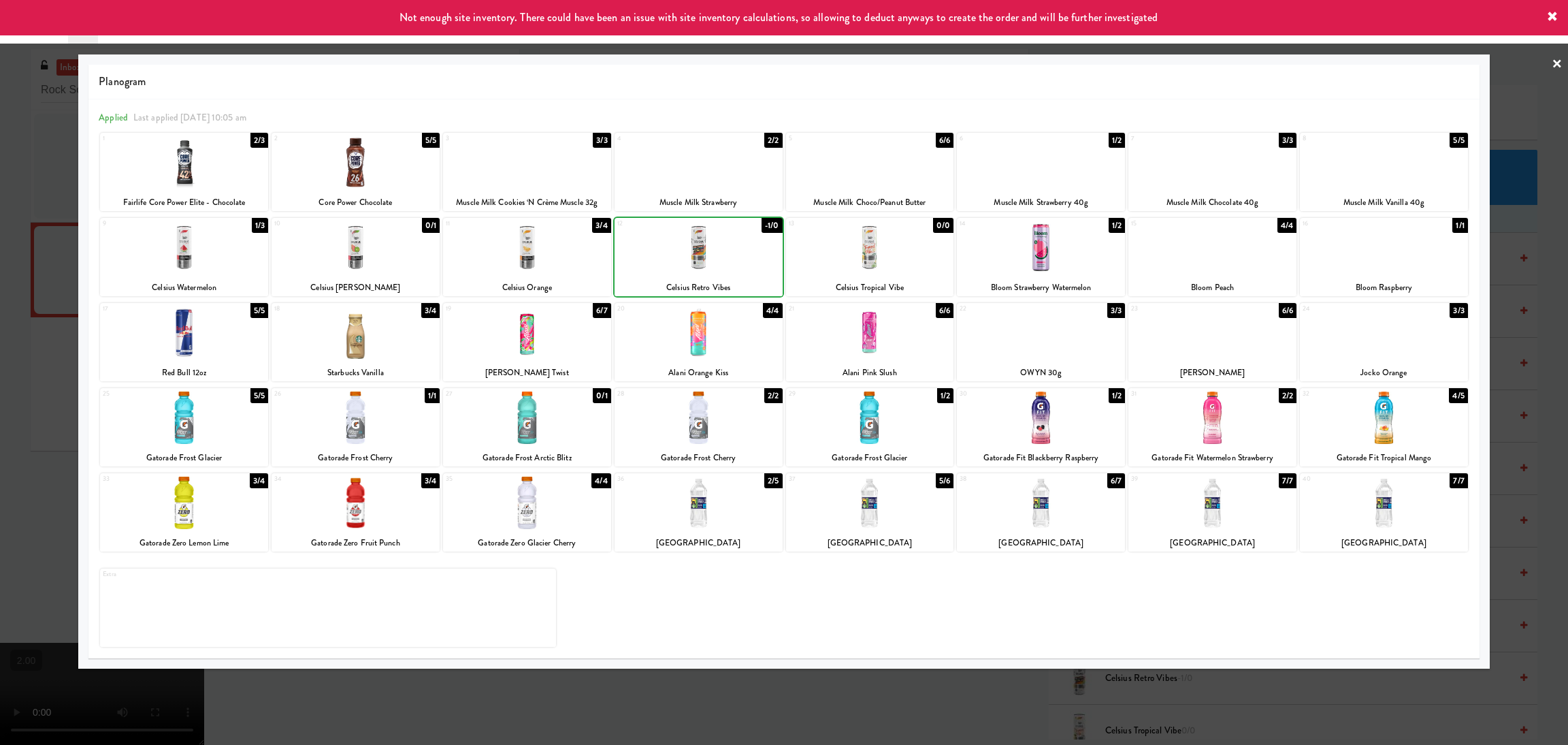
click at [18, 265] on div at bounding box center [784, 372] width 1568 height 745
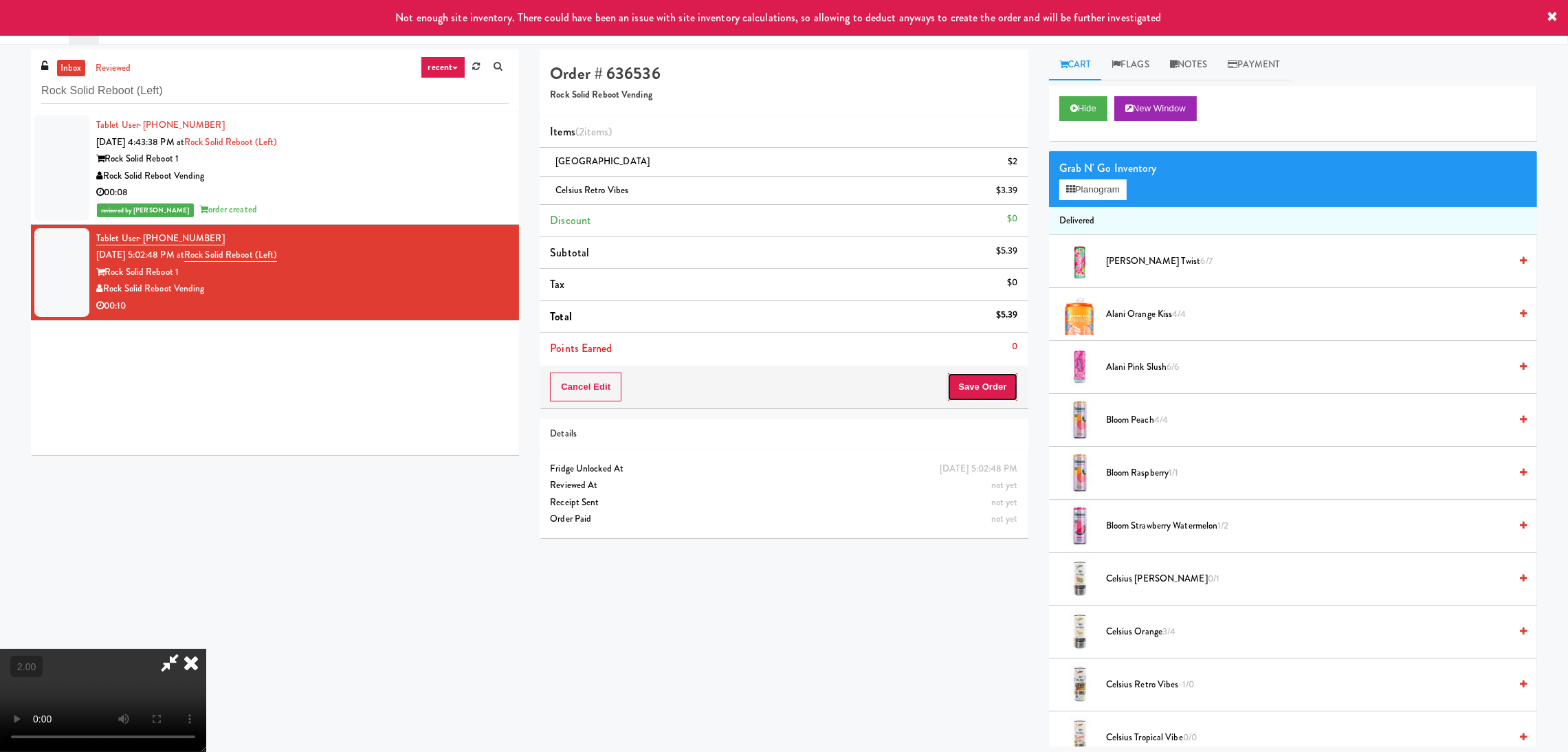
click at [969, 389] on button "Save Order" at bounding box center [983, 386] width 70 height 29
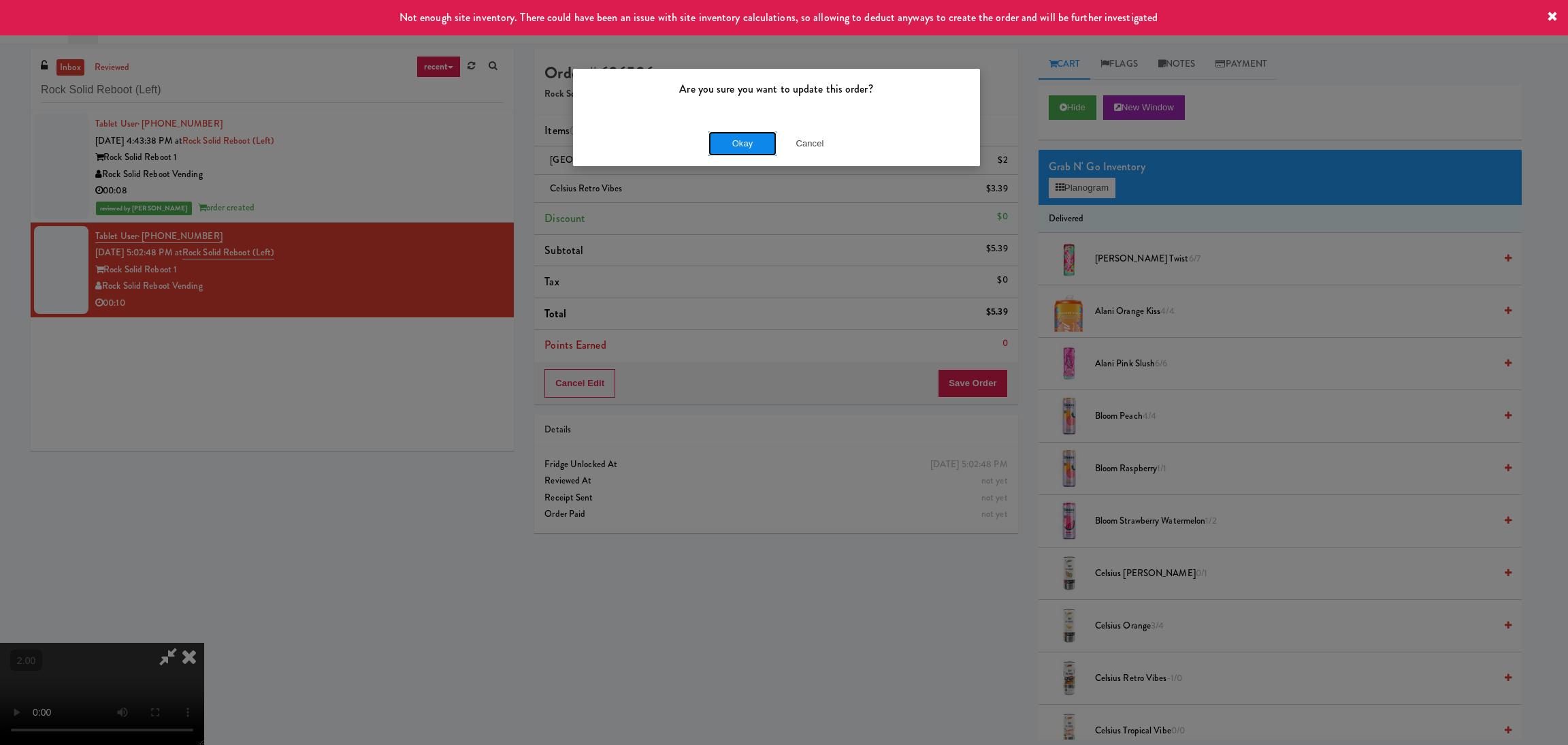
click at [740, 140] on button "Okay" at bounding box center [742, 144] width 68 height 24
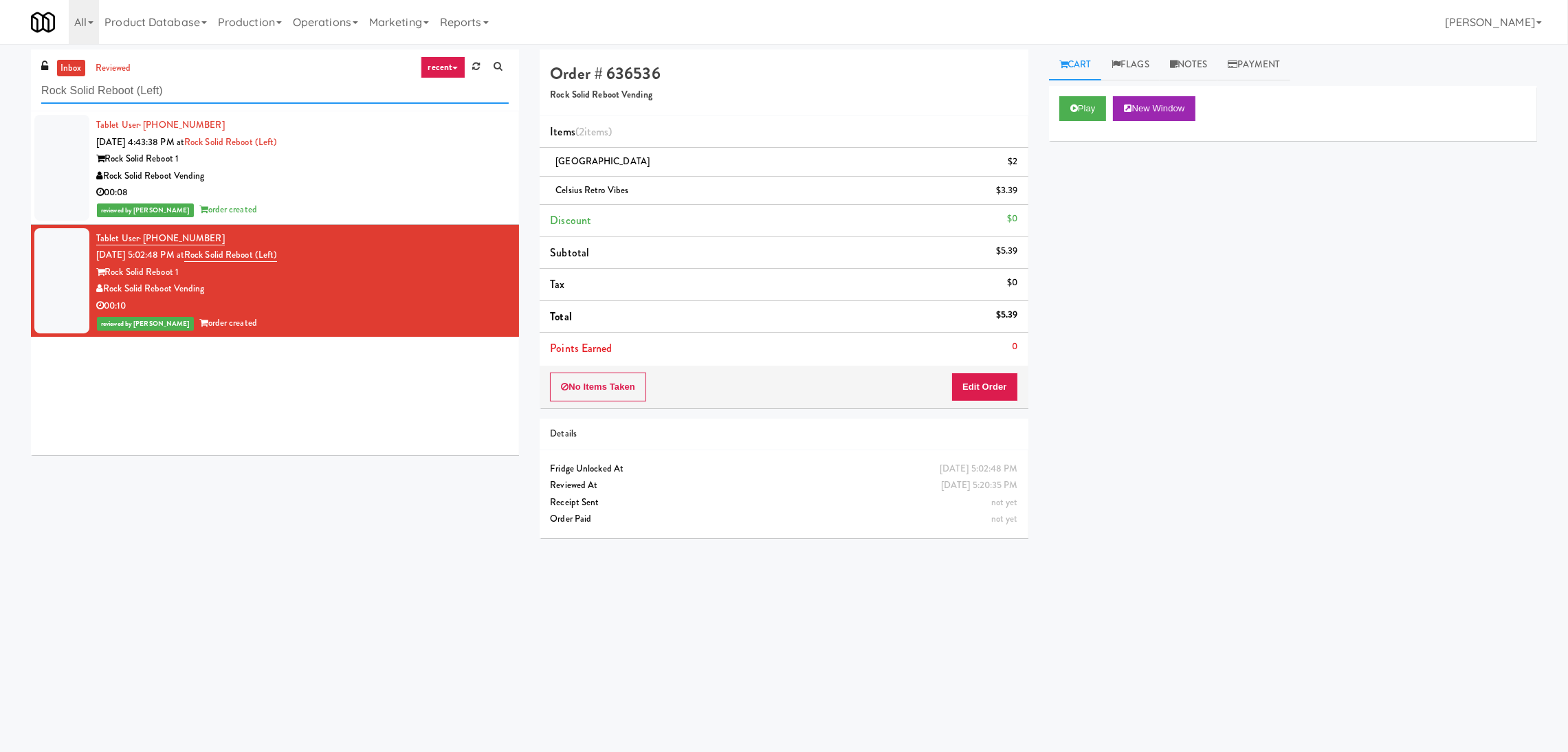
drag, startPoint x: 285, startPoint y: 92, endPoint x: 0, endPoint y: 73, distance: 285.6
click at [0, 73] on div "inbox reviewed recent all unclear take inventory issue suspicious failed recent…" at bounding box center [784, 325] width 1568 height 552
paste input "Staff Dormitory"
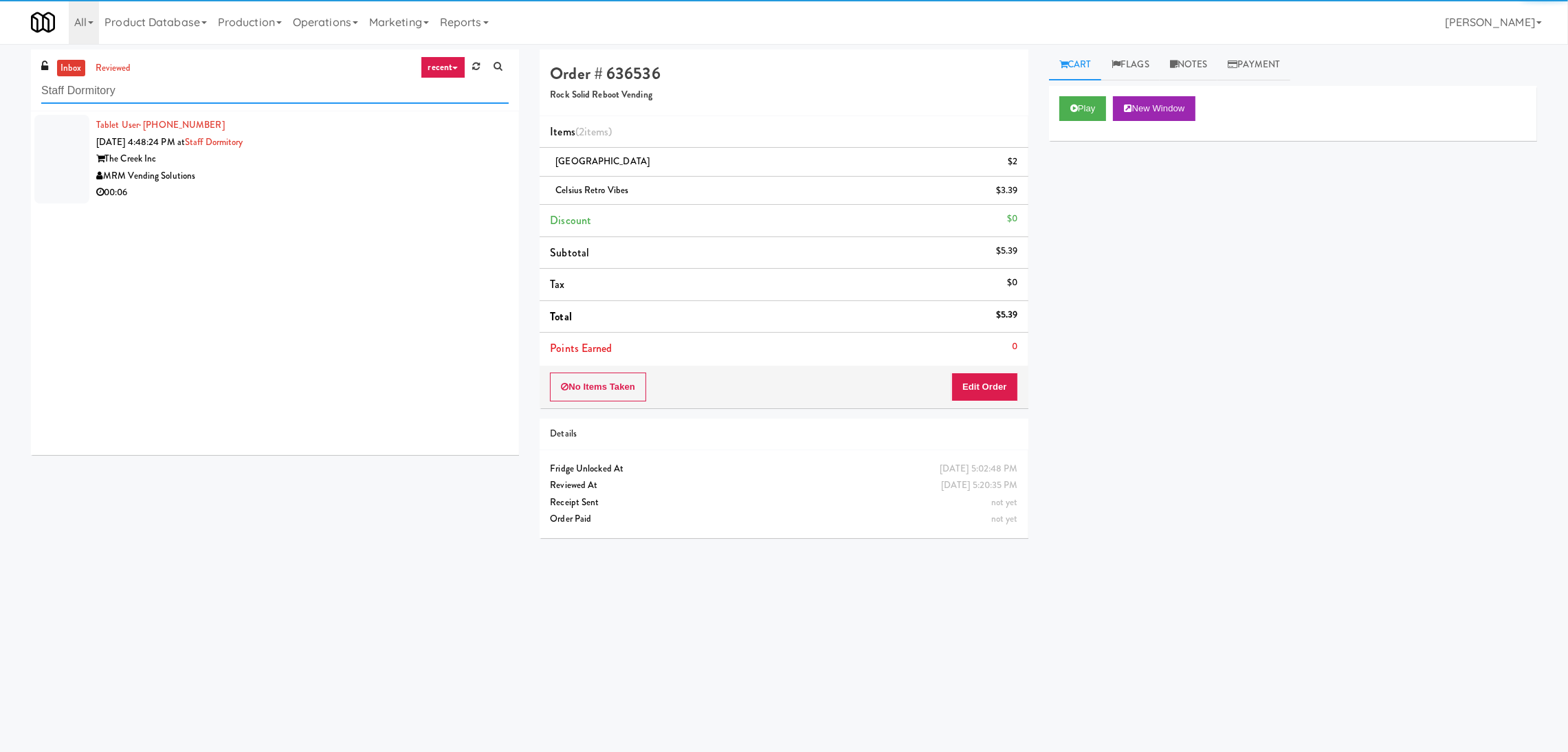
type input "Staff Dormitory"
click at [460, 178] on div "MRM Vending Solutions" at bounding box center [302, 177] width 412 height 17
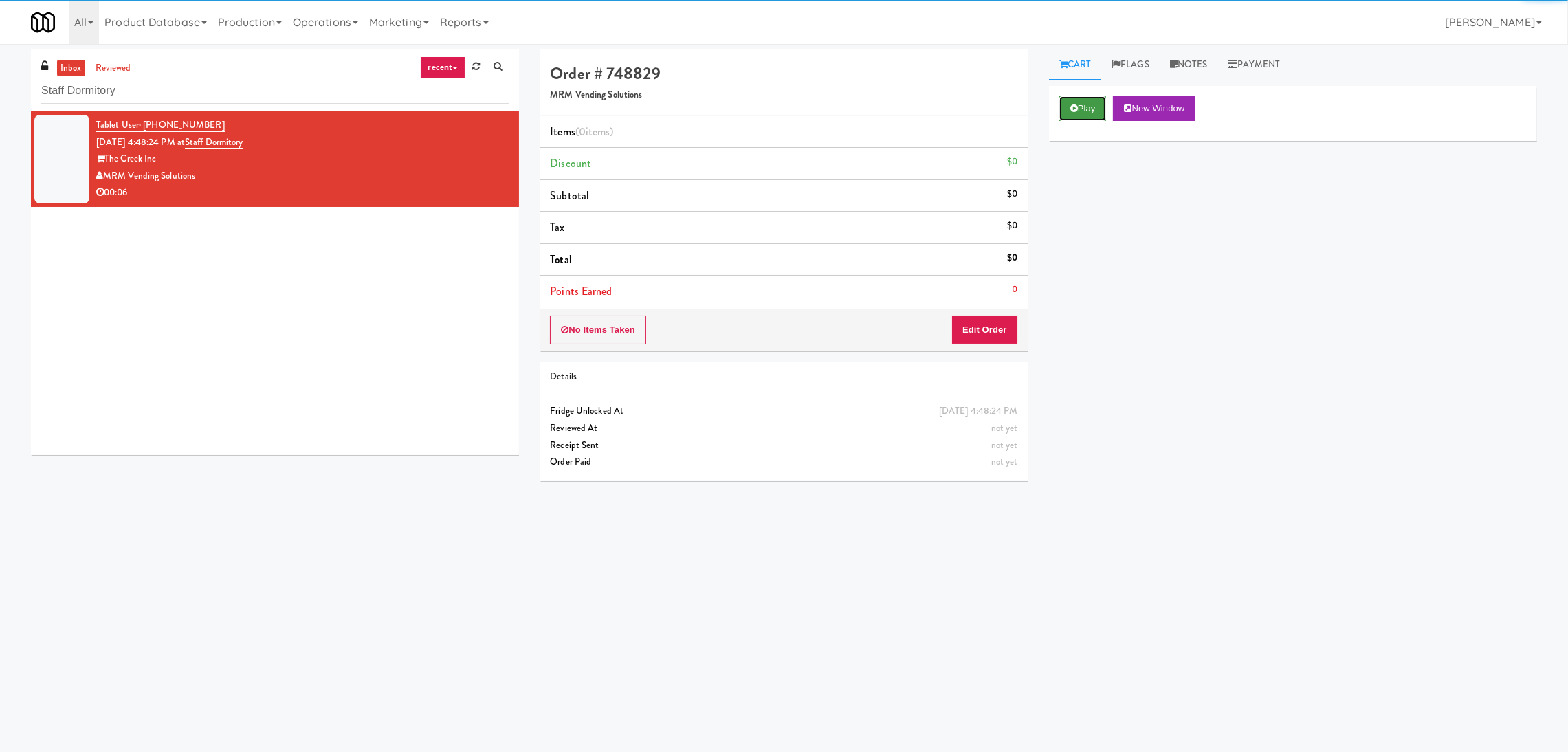
click at [1077, 115] on button "Play" at bounding box center [1083, 108] width 47 height 24
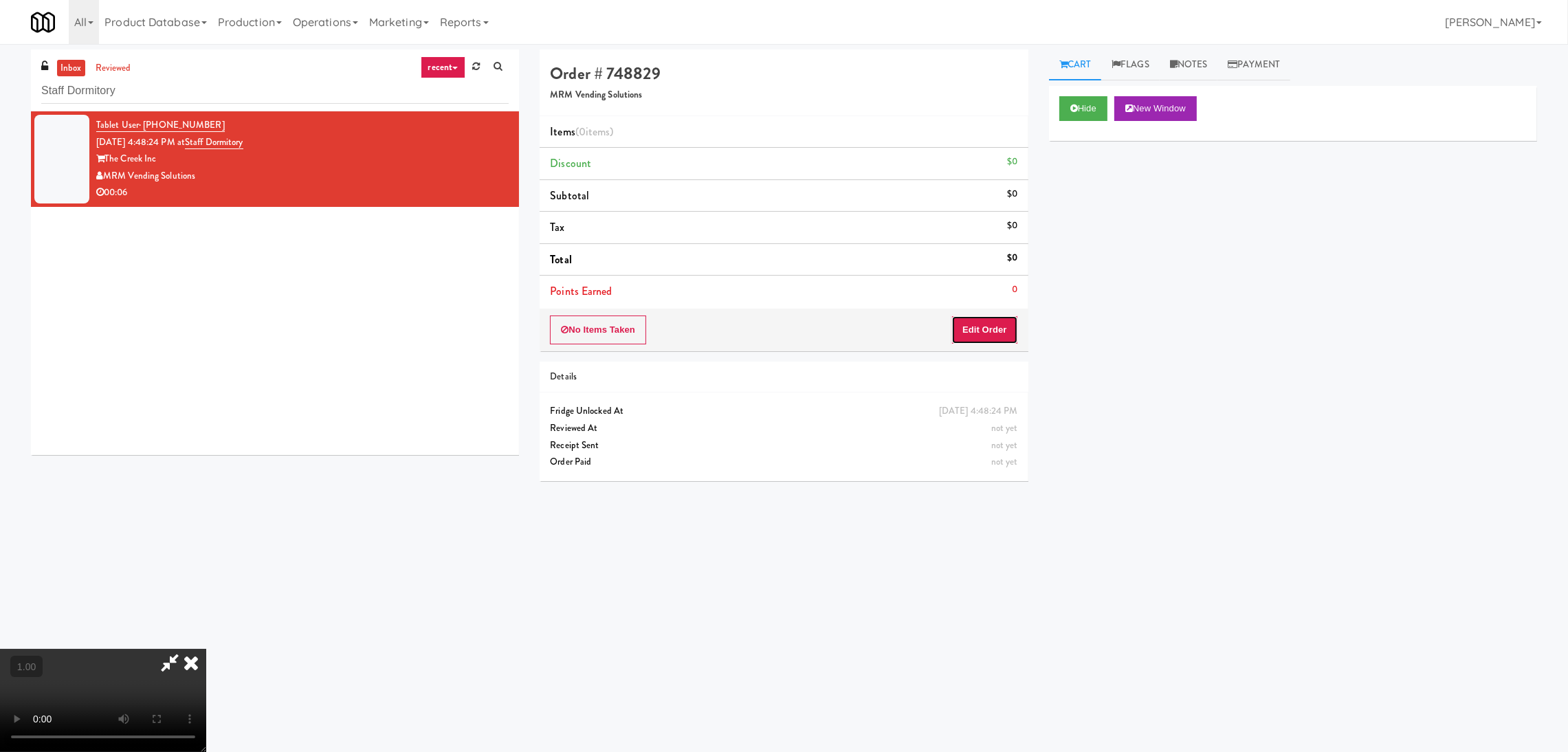
click at [976, 342] on button "Edit Order" at bounding box center [985, 330] width 66 height 29
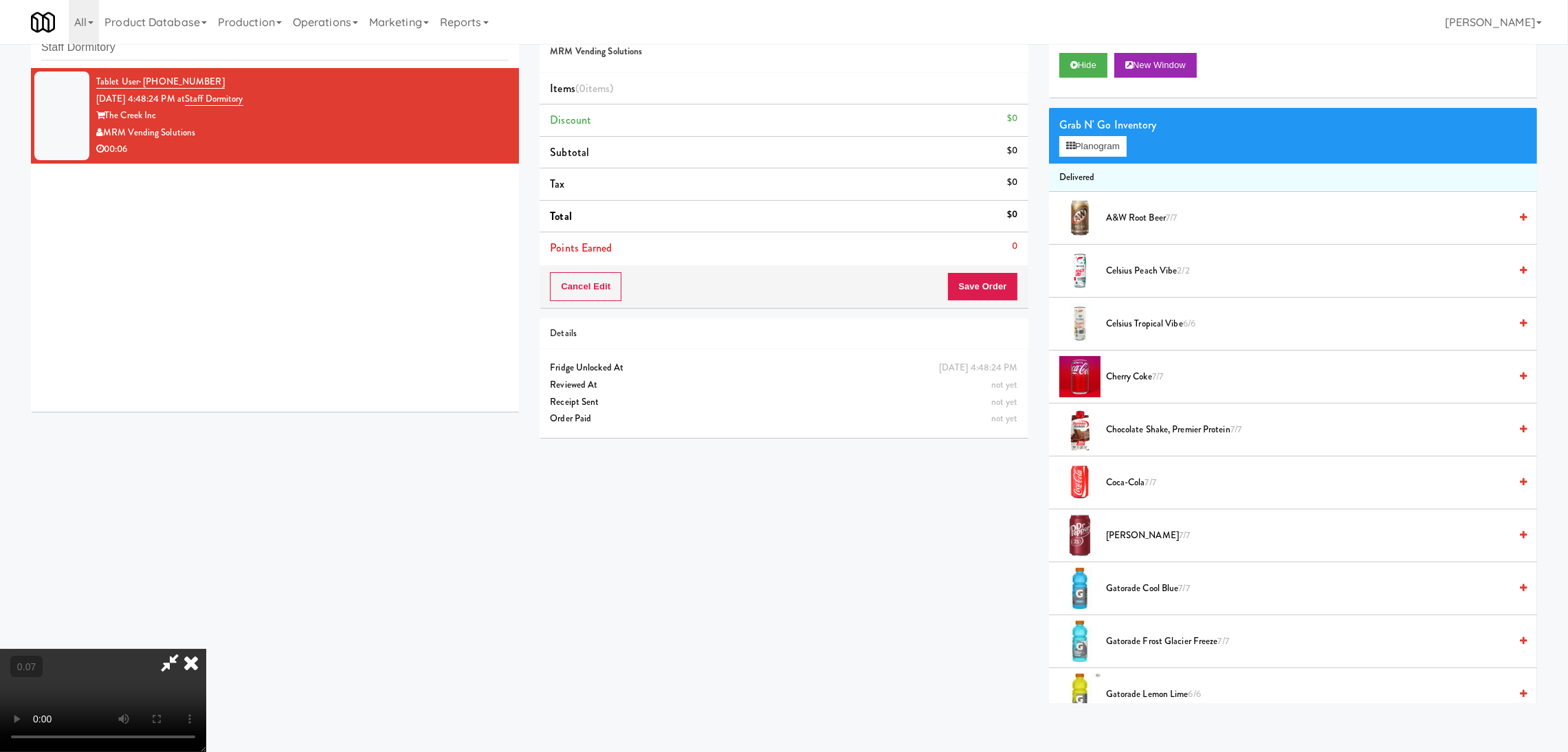
scroll to position [61, 0]
click at [206, 649] on video at bounding box center [103, 700] width 206 height 103
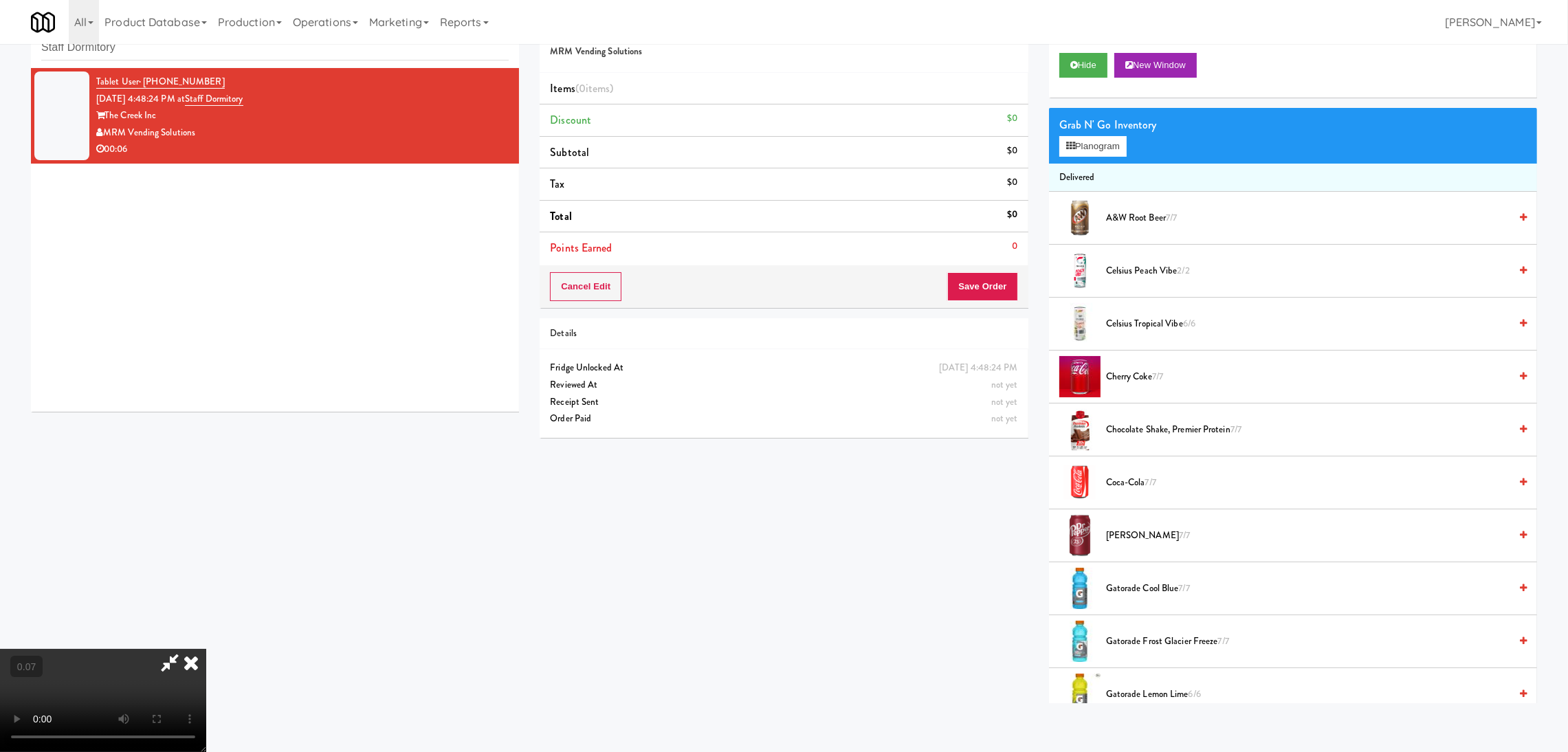
click at [206, 649] on video at bounding box center [103, 700] width 206 height 103
click at [1111, 137] on button "Planogram" at bounding box center [1093, 147] width 67 height 21
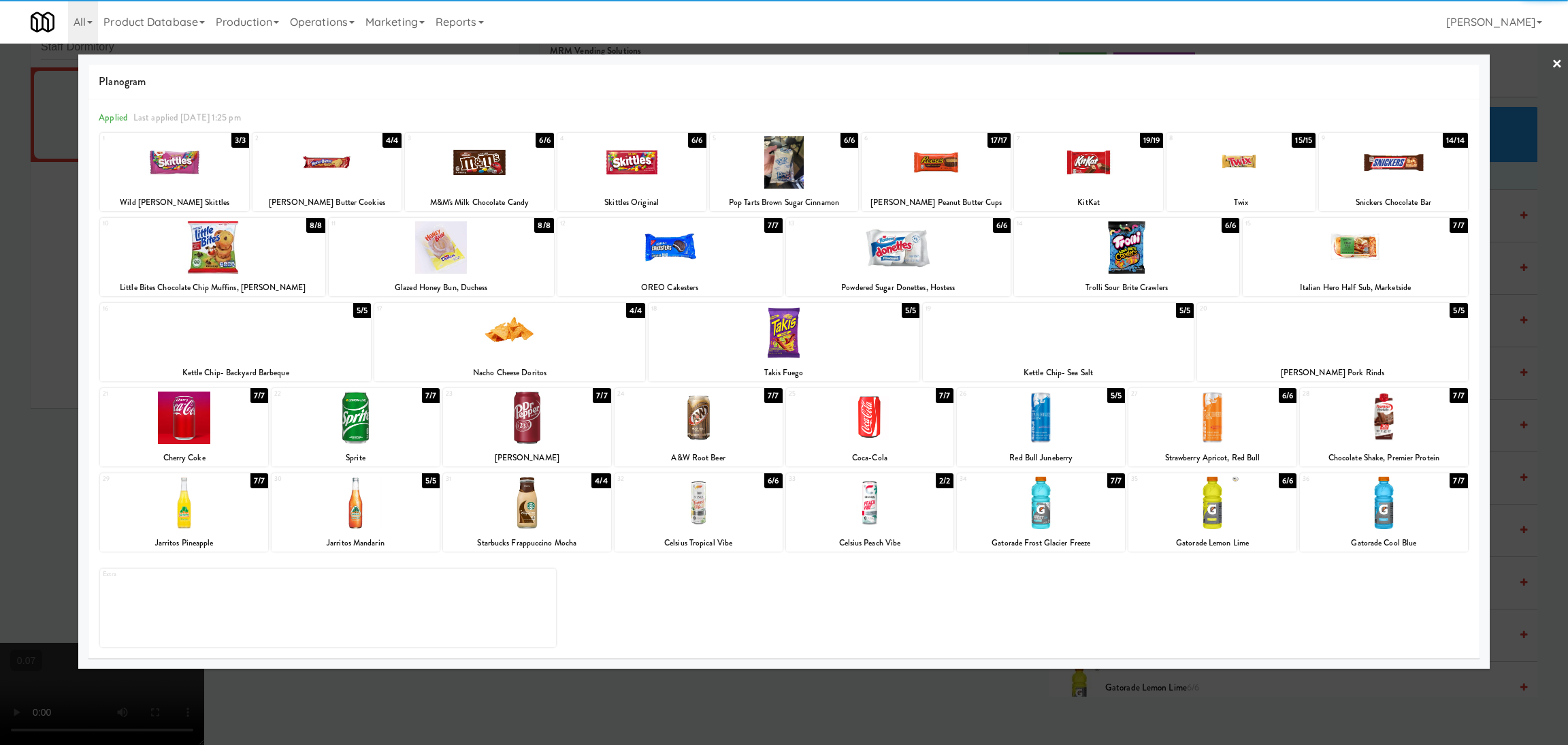
click at [699, 421] on div at bounding box center [699, 418] width 168 height 53
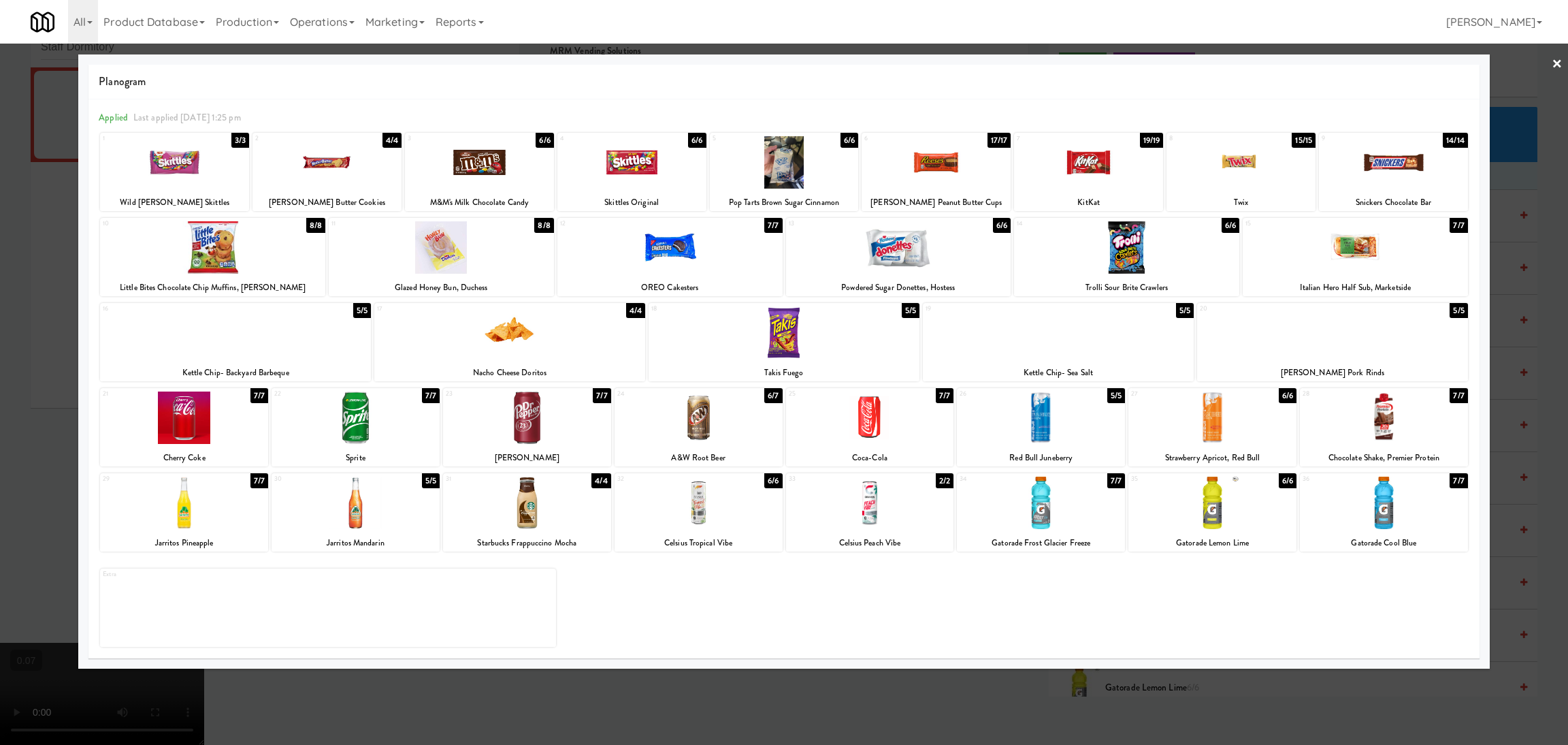
click at [0, 408] on div at bounding box center [784, 372] width 1568 height 745
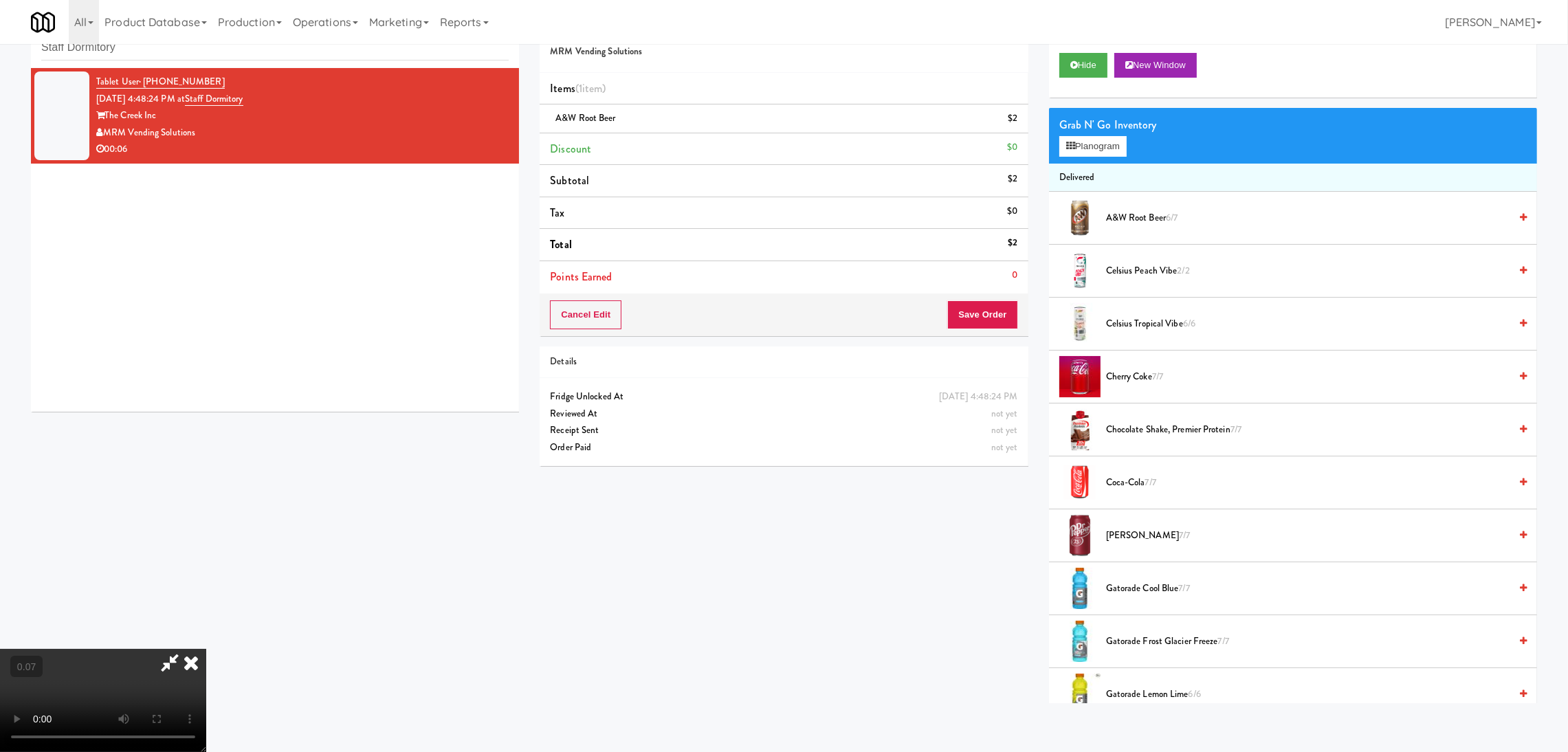
click at [206, 649] on video at bounding box center [103, 700] width 206 height 103
click at [206, 649] on icon at bounding box center [191, 662] width 31 height 27
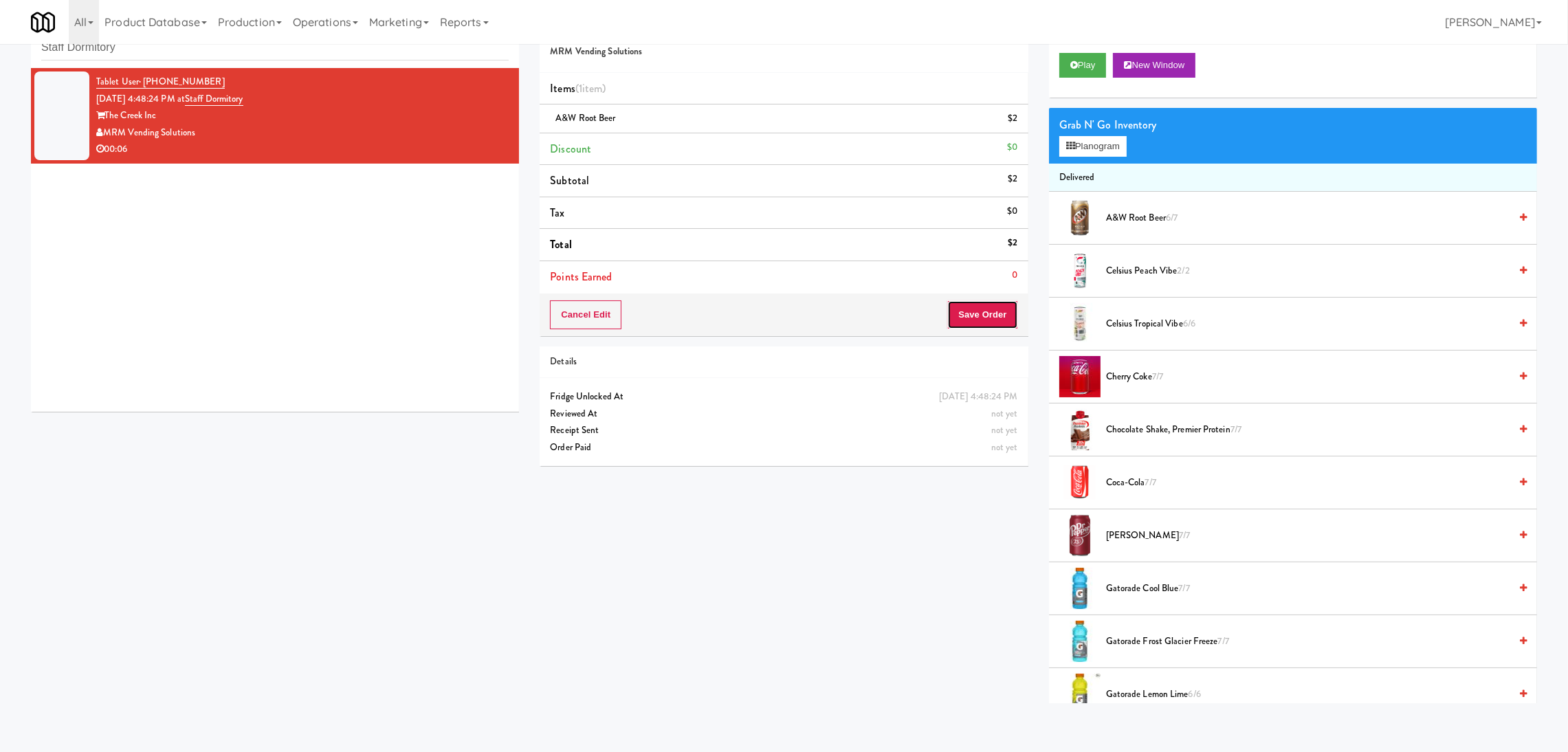
click at [977, 311] on button "Save Order" at bounding box center [983, 314] width 70 height 29
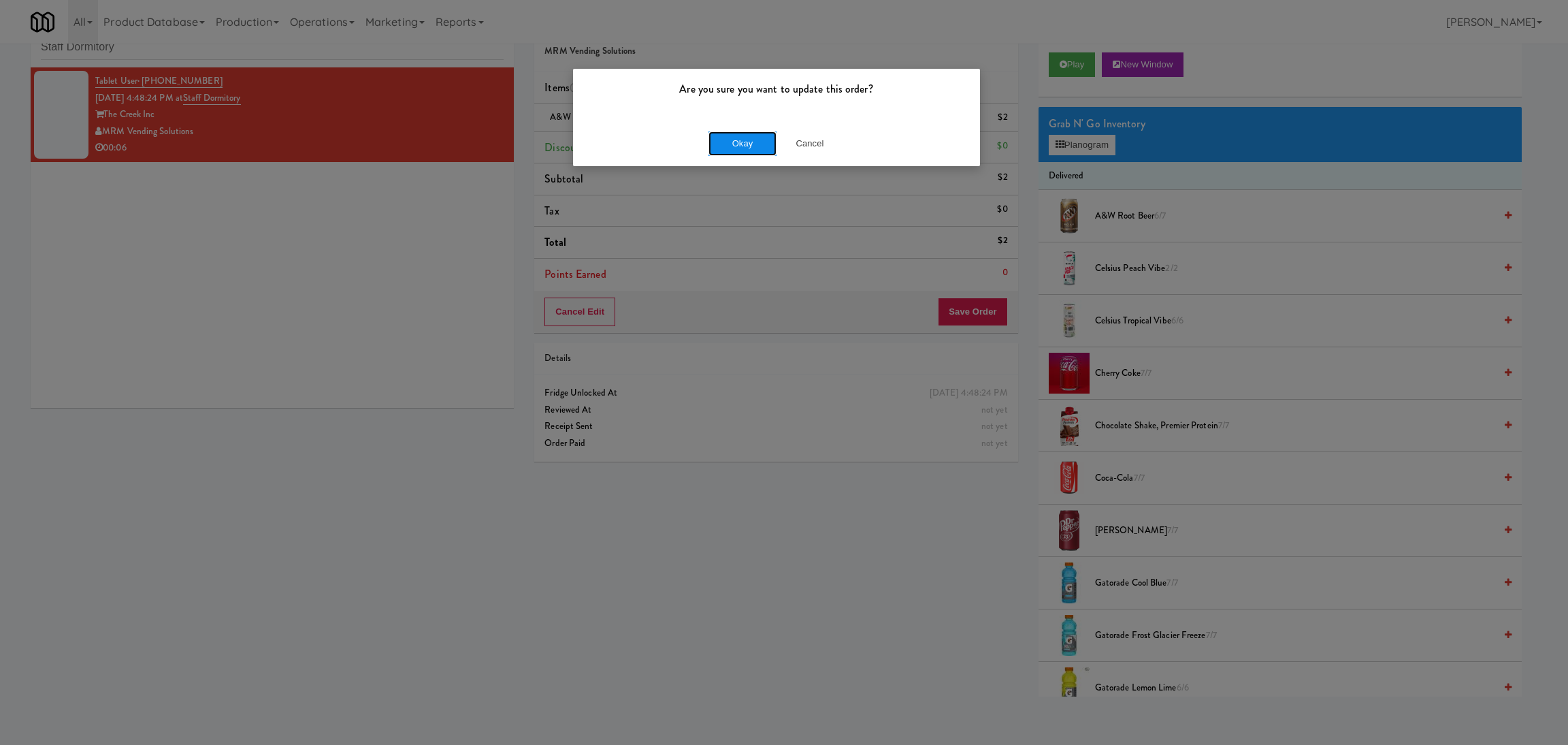
click at [734, 152] on button "Okay" at bounding box center [742, 144] width 68 height 24
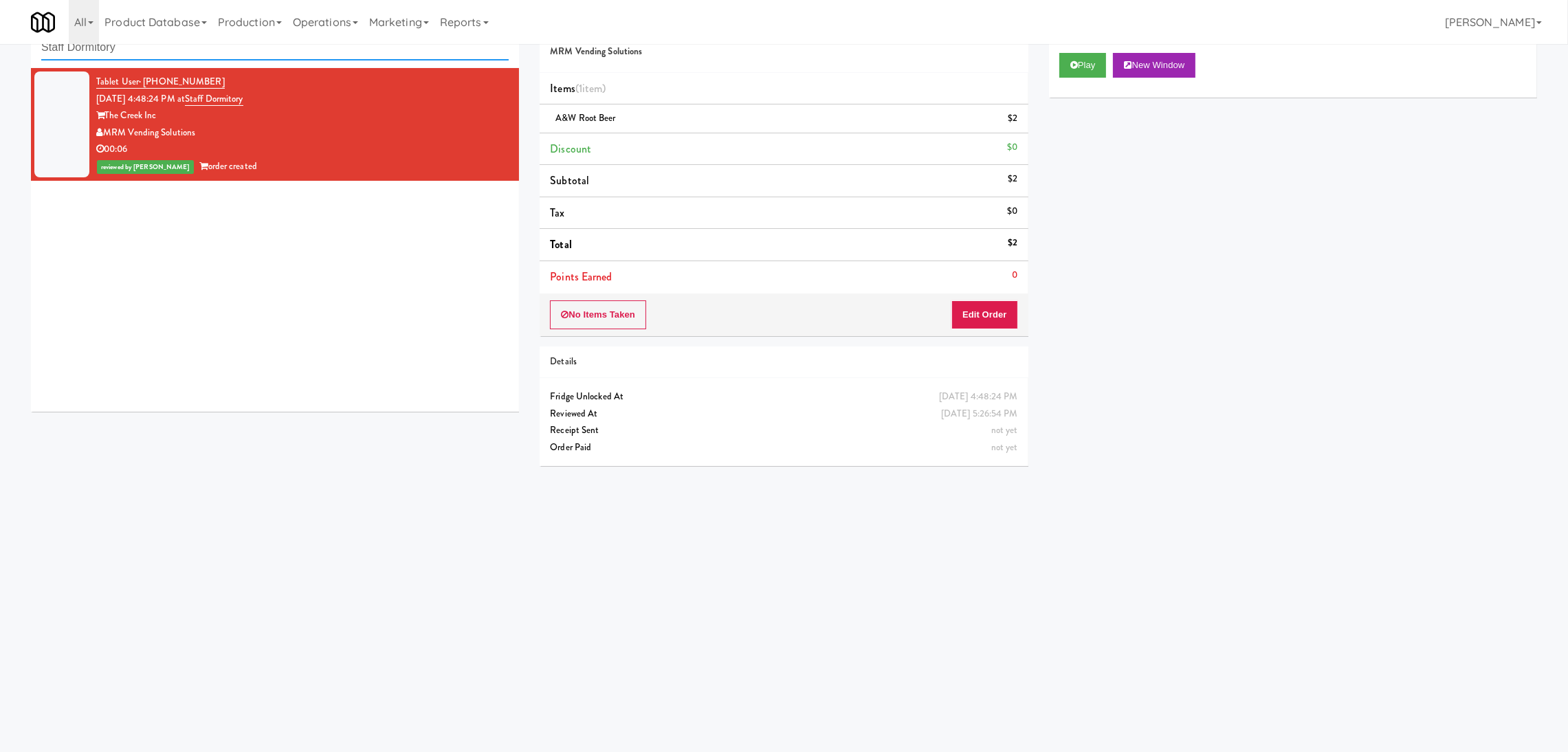
drag, startPoint x: 255, startPoint y: 46, endPoint x: 0, endPoint y: 31, distance: 255.4
click at [0, 31] on body "Are you sure you want to update this order? Okay Cancel Okay Are you sure you w…" at bounding box center [784, 377] width 1568 height 752
paste input "[GEOGRAPHIC_DATA] - Trillium Health"
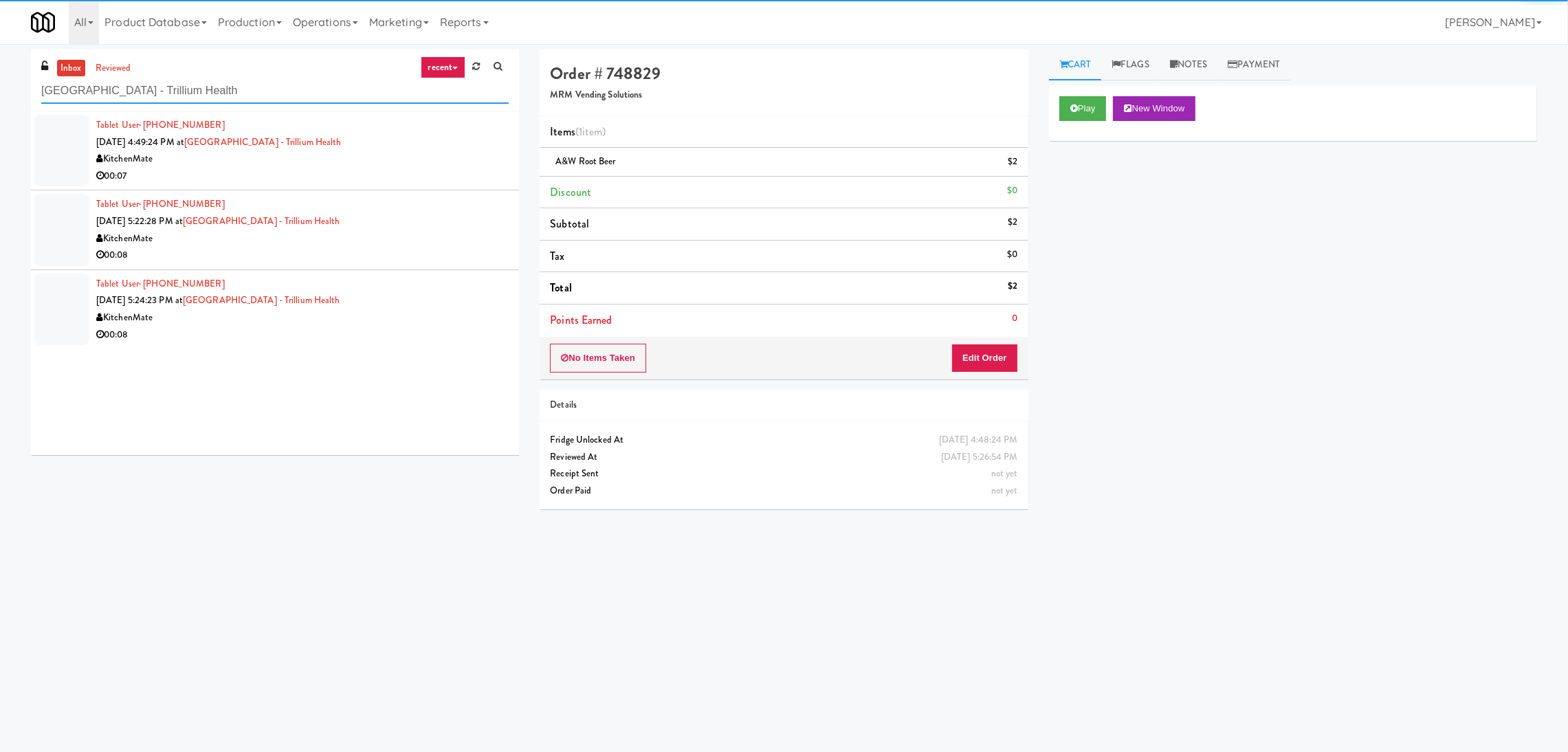
type input "[GEOGRAPHIC_DATA] - Trillium Health"
drag, startPoint x: 420, startPoint y: 170, endPoint x: 429, endPoint y: 173, distance: 9.5
click at [420, 170] on div "00:07" at bounding box center [302, 177] width 412 height 17
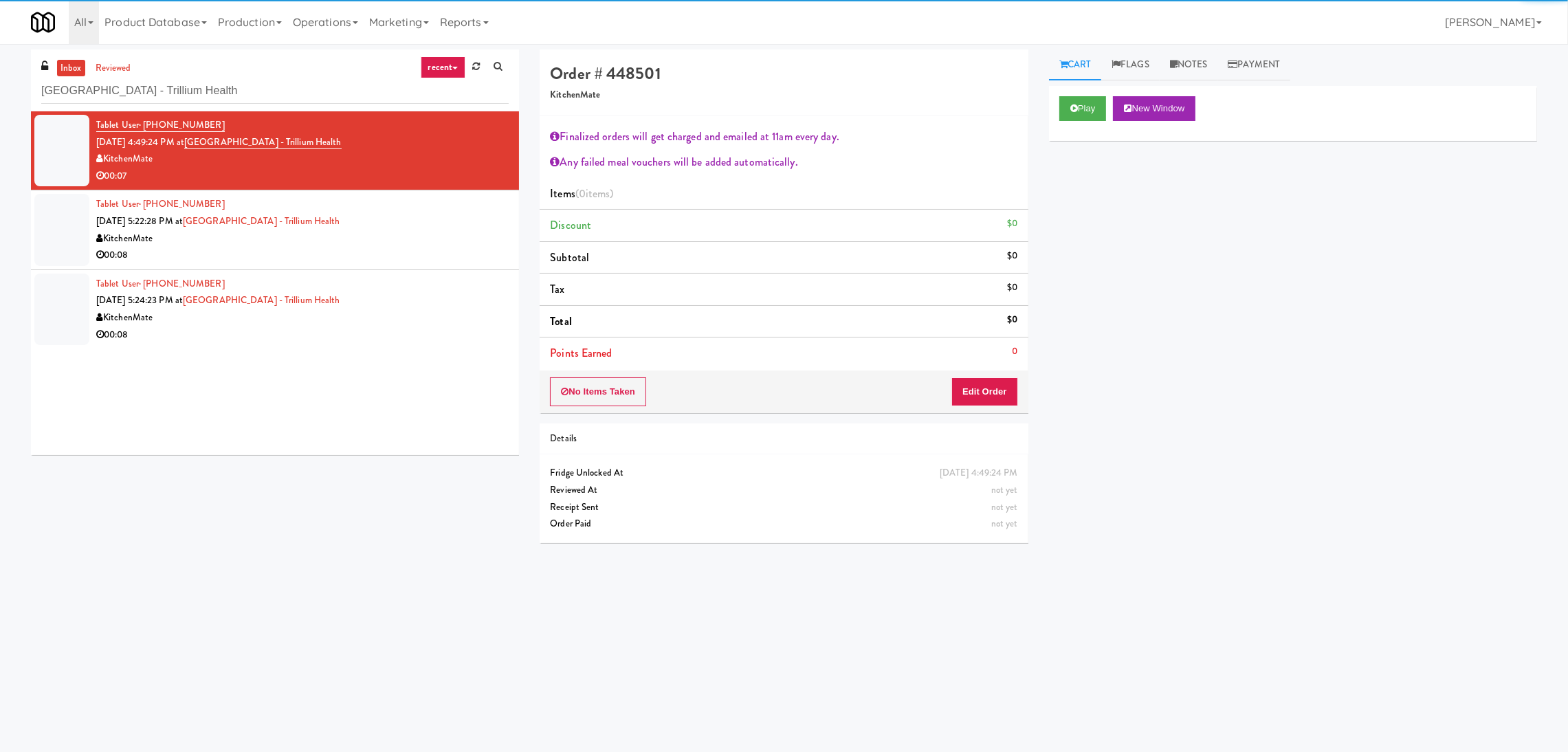
click at [1111, 108] on div "Play New Window" at bounding box center [1293, 108] width 467 height 24
click at [1100, 111] on button "Play" at bounding box center [1083, 108] width 47 height 24
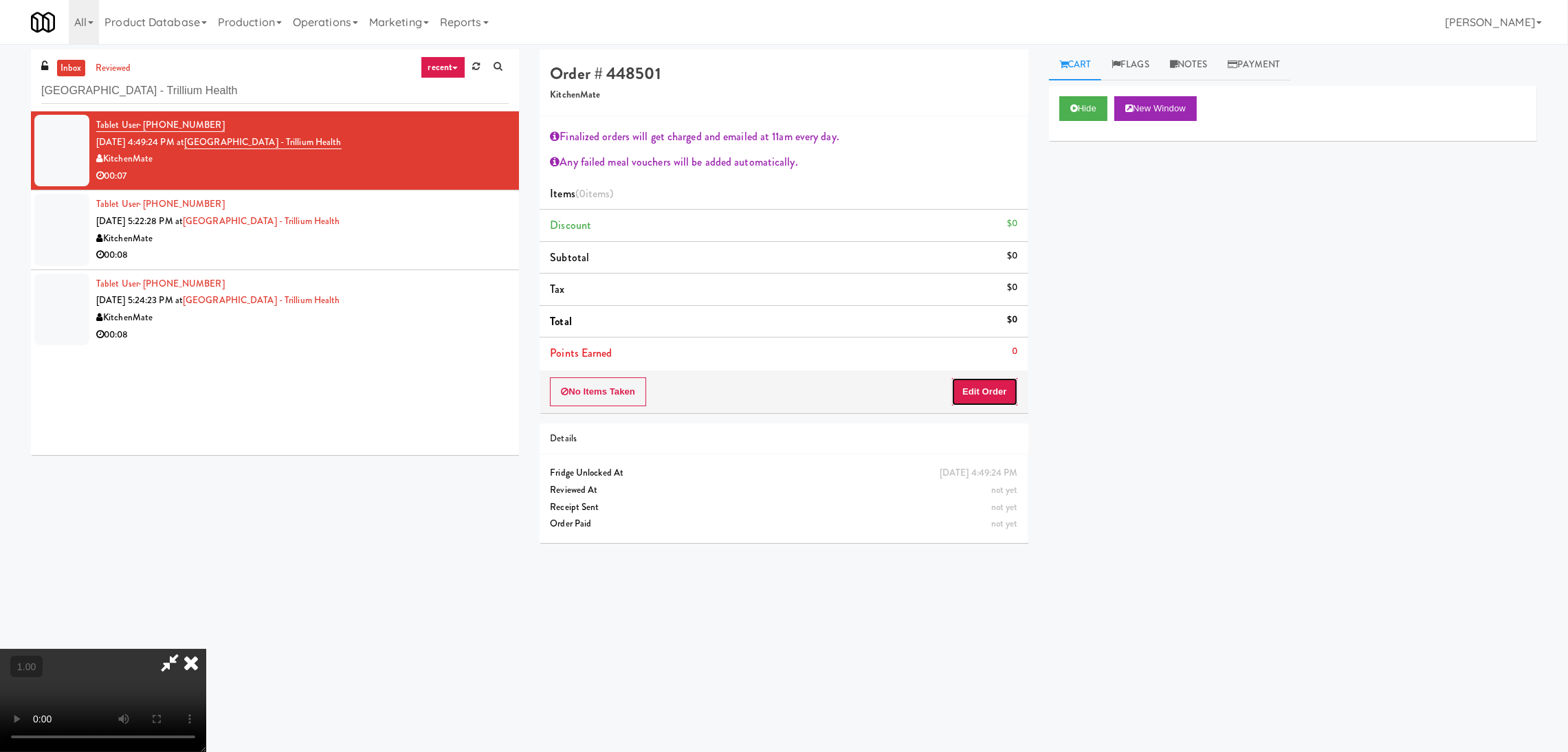
click at [996, 387] on button "Edit Order" at bounding box center [985, 391] width 66 height 29
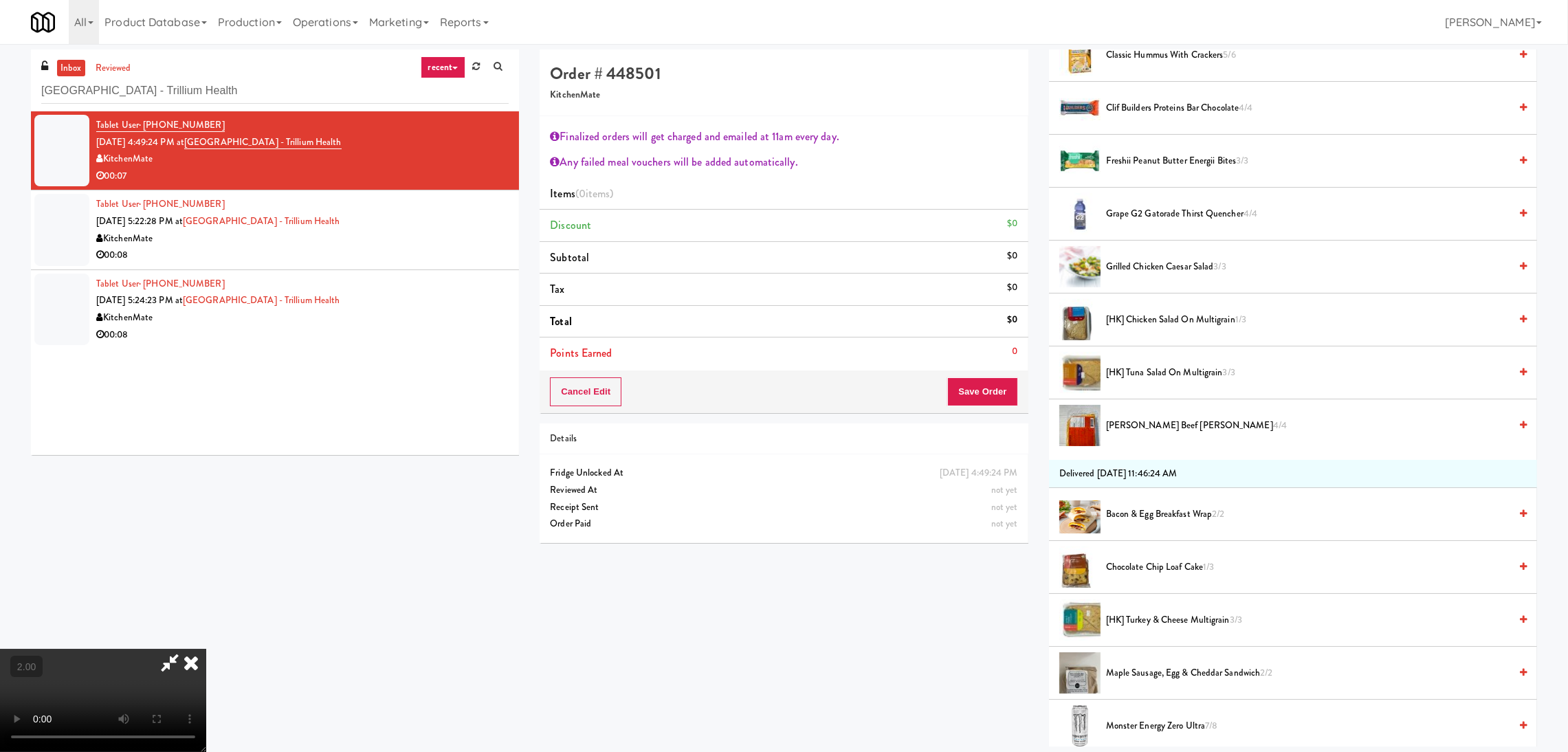
scroll to position [412, 0]
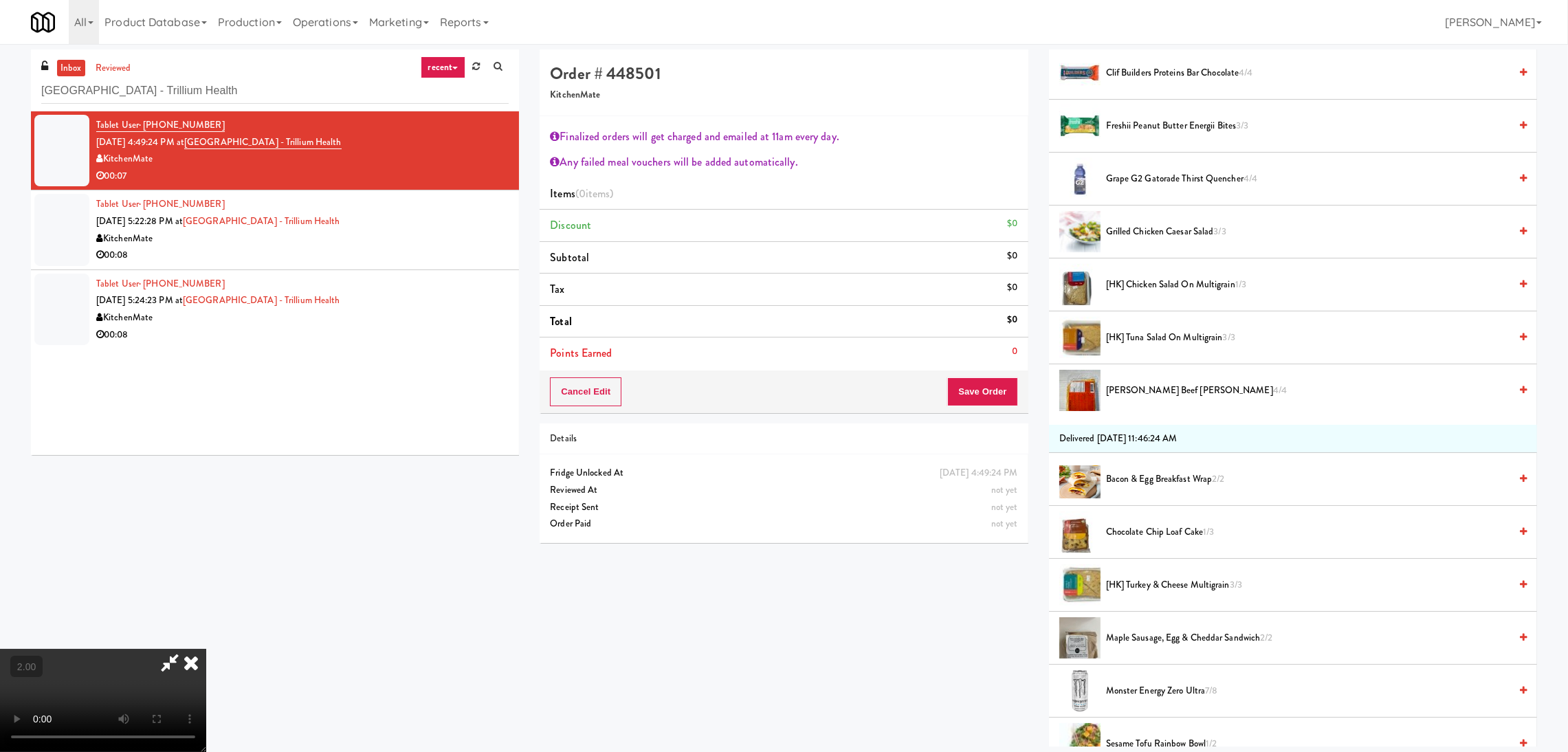
click at [1273, 396] on span "4/4" at bounding box center [1280, 389] width 14 height 13
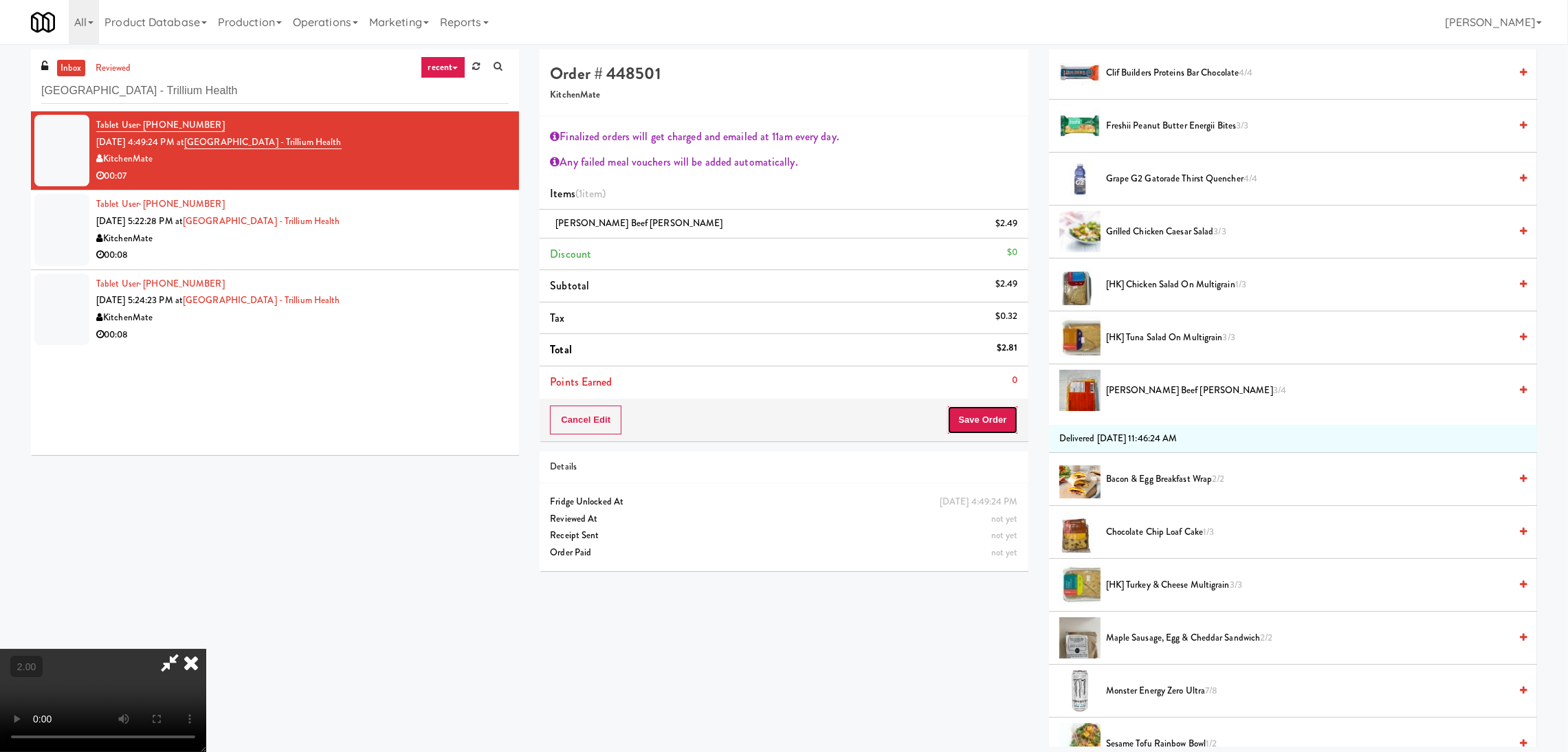
click at [980, 417] on button "Save Order" at bounding box center [983, 420] width 70 height 29
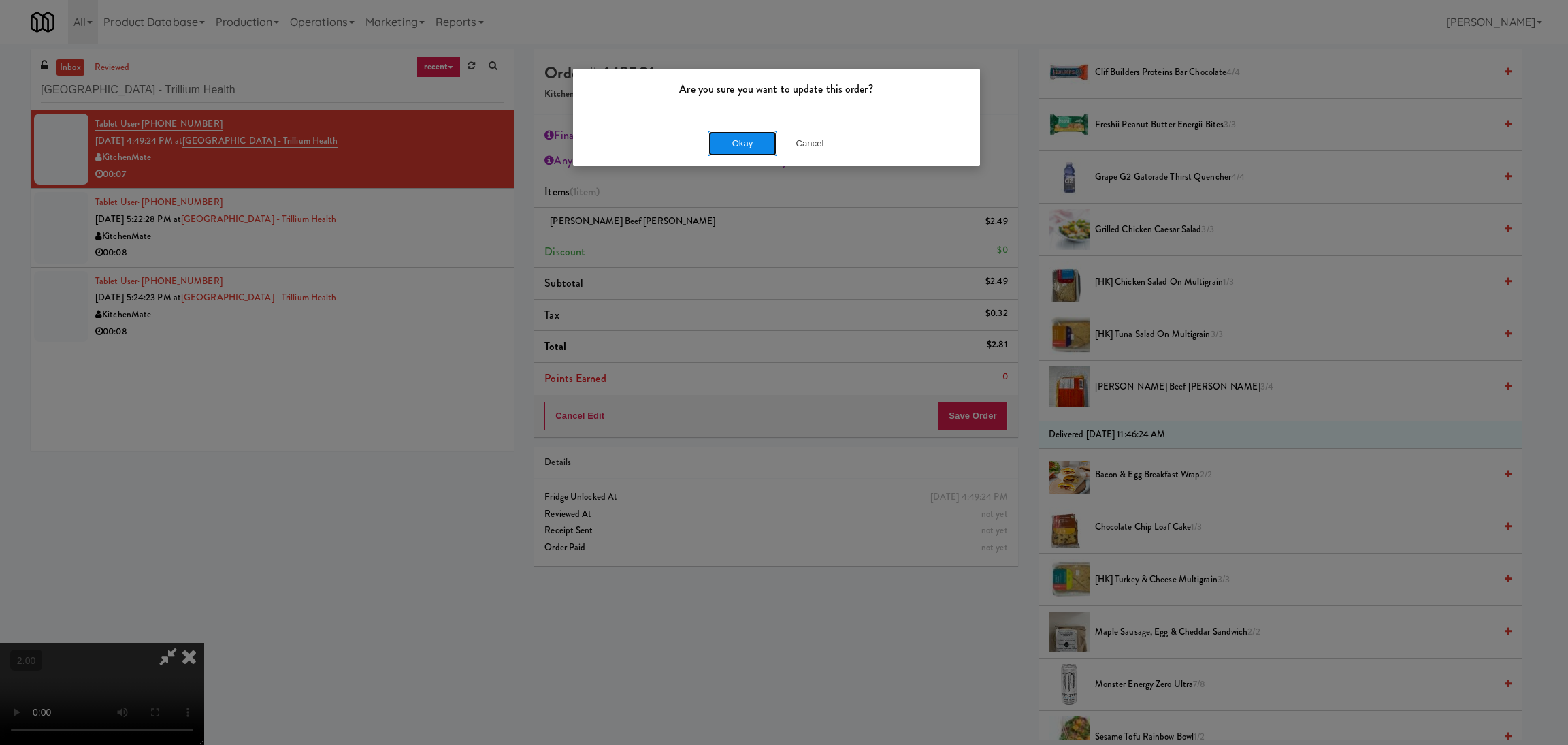
click at [729, 139] on button "Okay" at bounding box center [742, 144] width 68 height 24
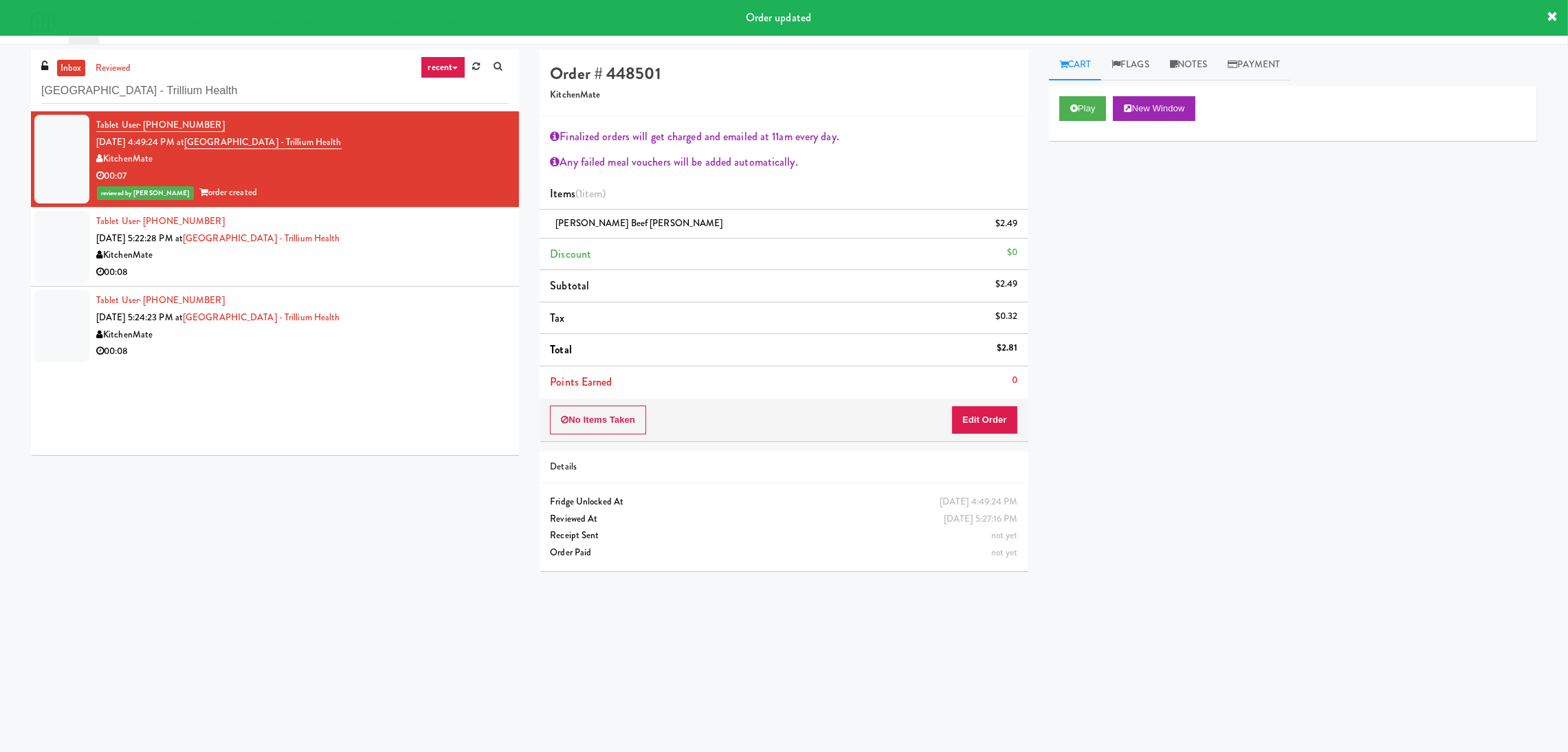
scroll to position [0, 0]
click at [377, 240] on div "Tablet User · (416) 931-7344 [DATE] 5:22:28 PM at [GEOGRAPHIC_DATA] - Trillium …" at bounding box center [302, 247] width 412 height 67
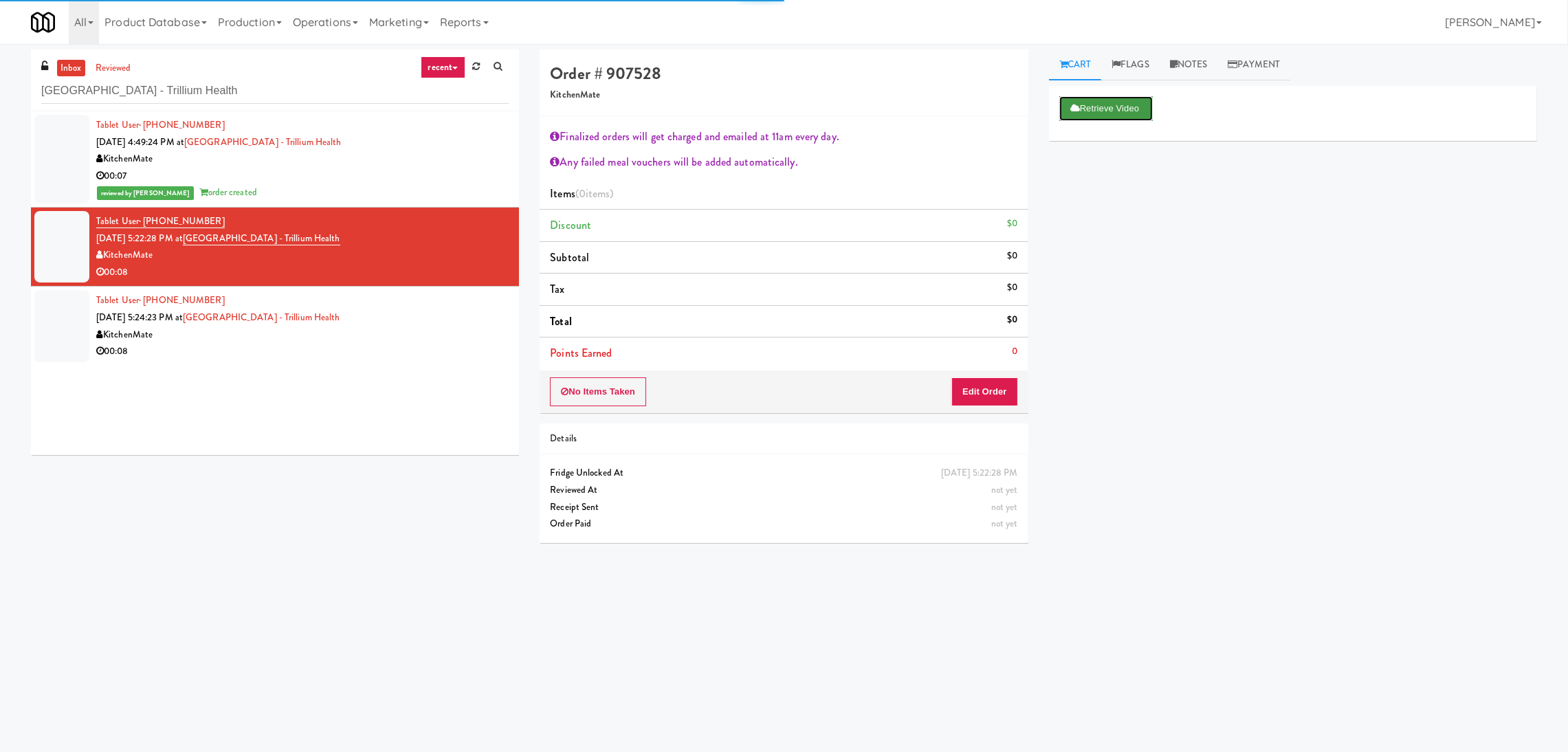
click at [1084, 114] on button "Retrieve Video" at bounding box center [1106, 108] width 94 height 24
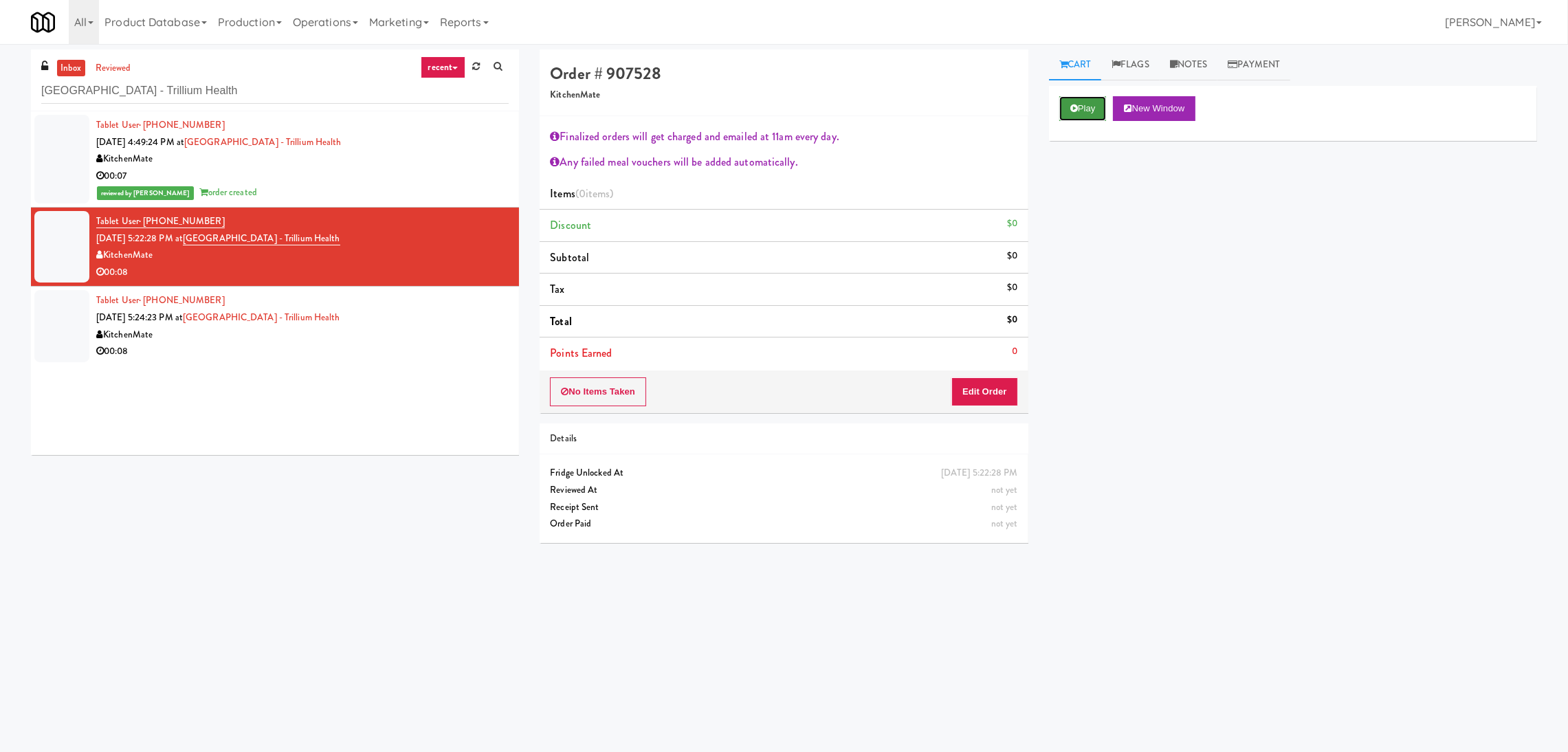
click at [1089, 101] on button "Play" at bounding box center [1083, 108] width 47 height 24
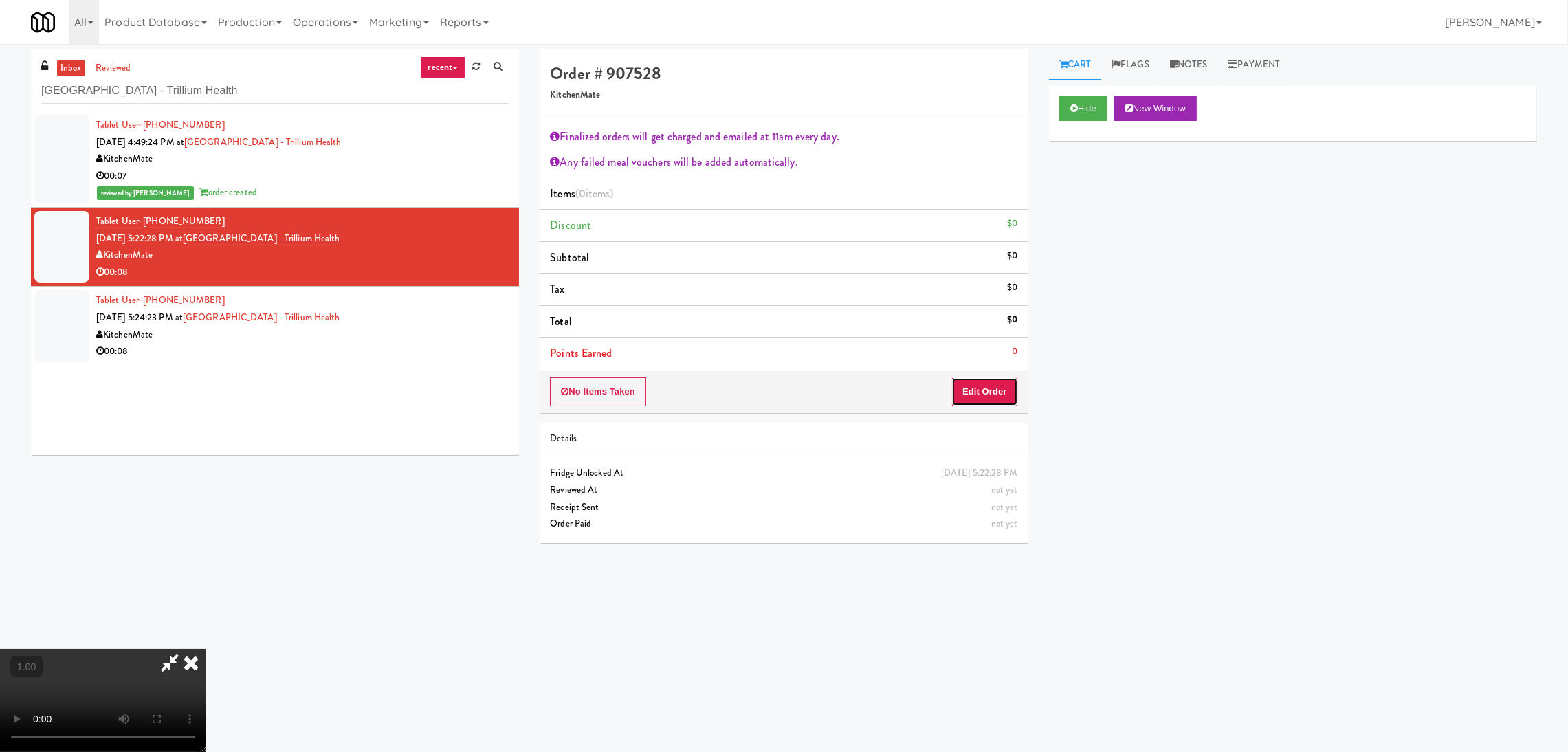
click at [1001, 389] on button "Edit Order" at bounding box center [985, 391] width 66 height 29
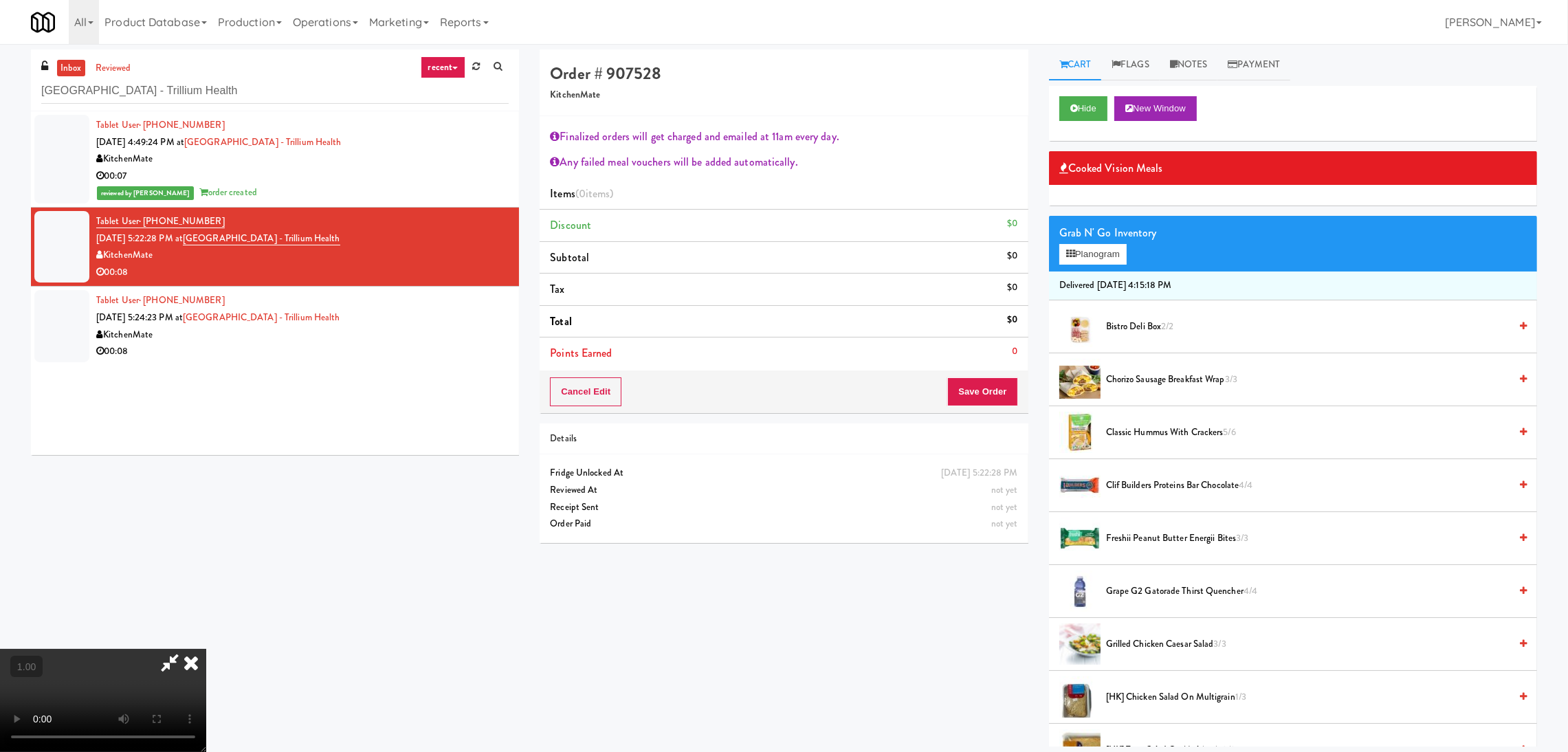
click at [206, 649] on video at bounding box center [103, 700] width 206 height 103
click at [1231, 544] on span "Freshii Peanut Butter Energii Bites 3/3" at bounding box center [1307, 539] width 403 height 17
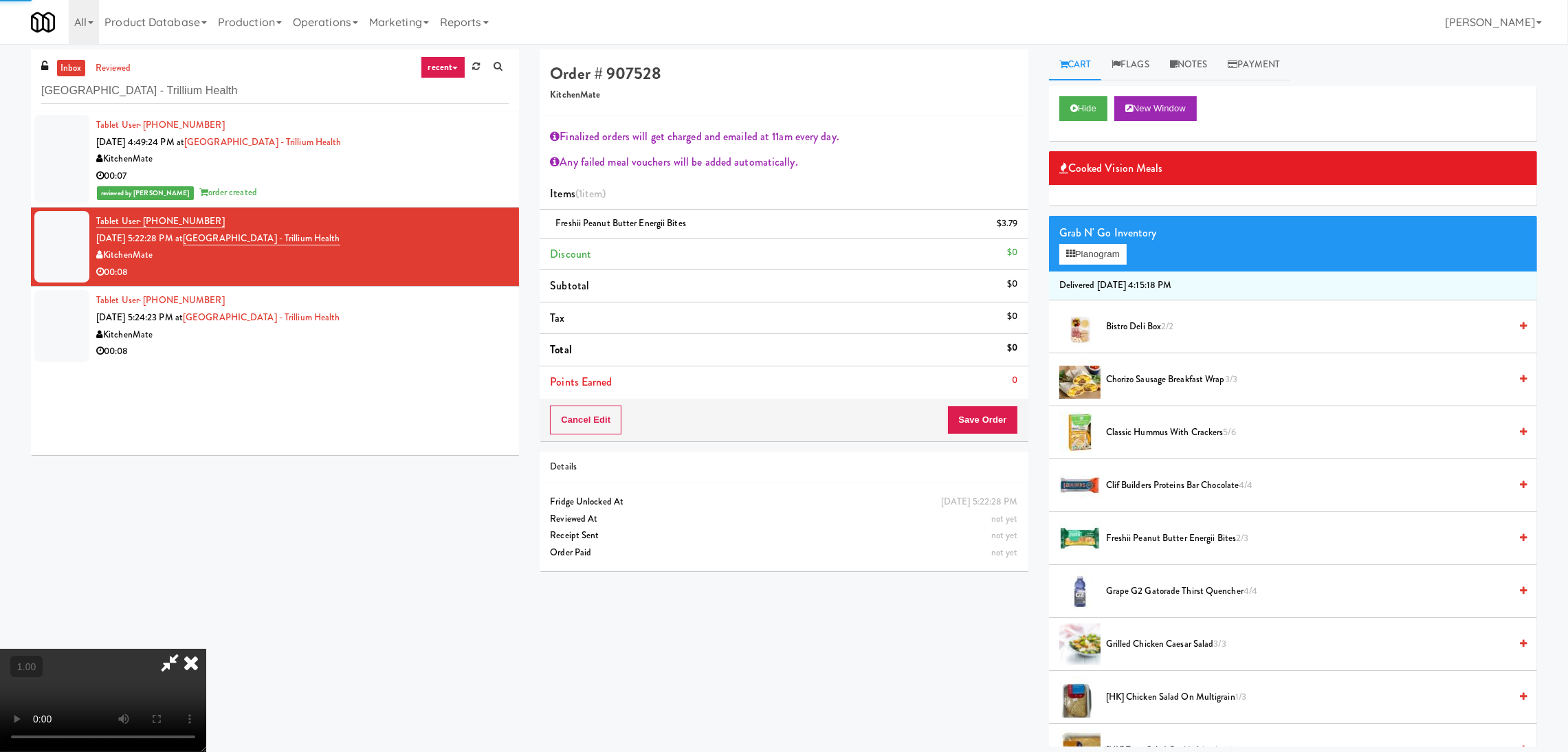
click at [206, 649] on video at bounding box center [103, 700] width 206 height 103
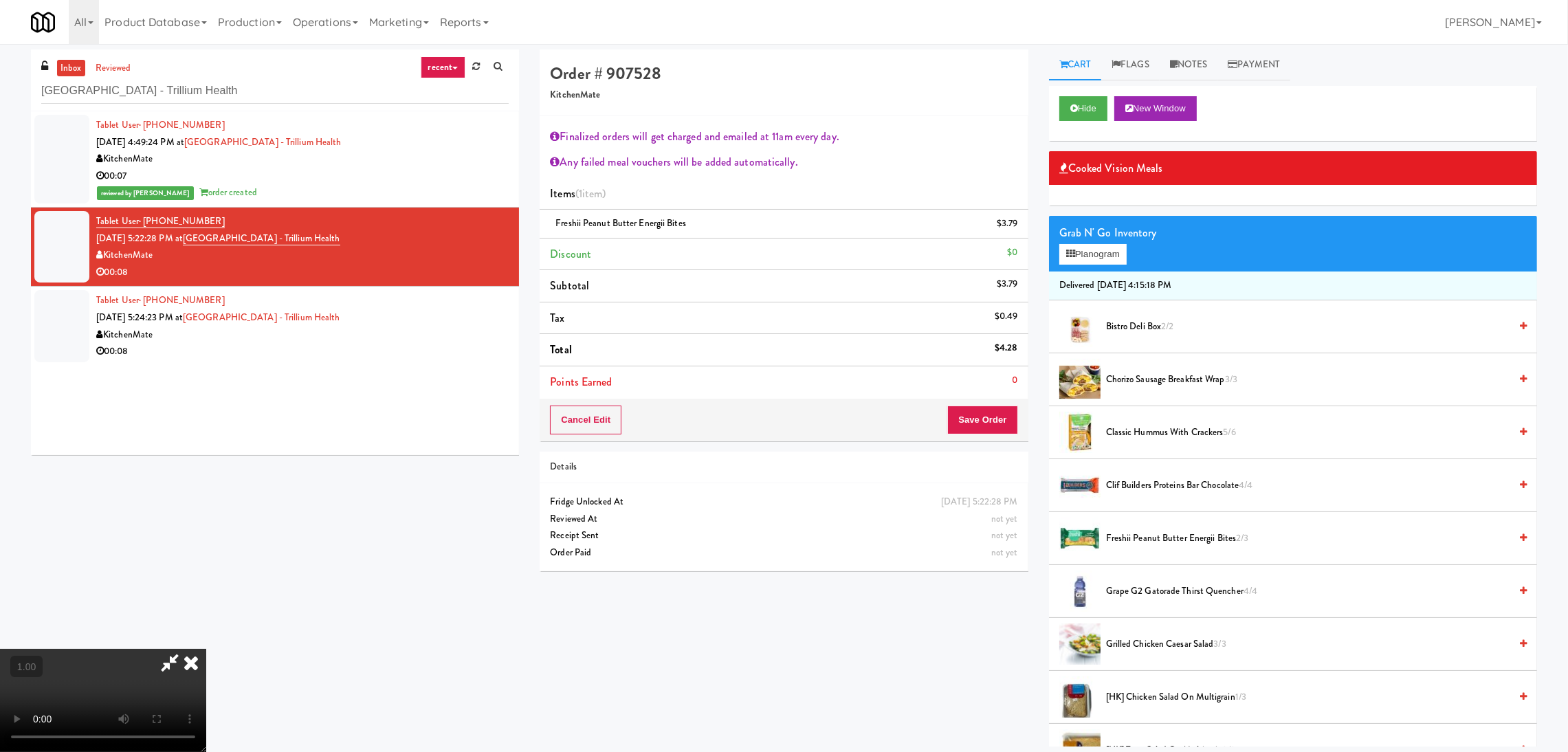
click at [206, 649] on video at bounding box center [103, 700] width 206 height 103
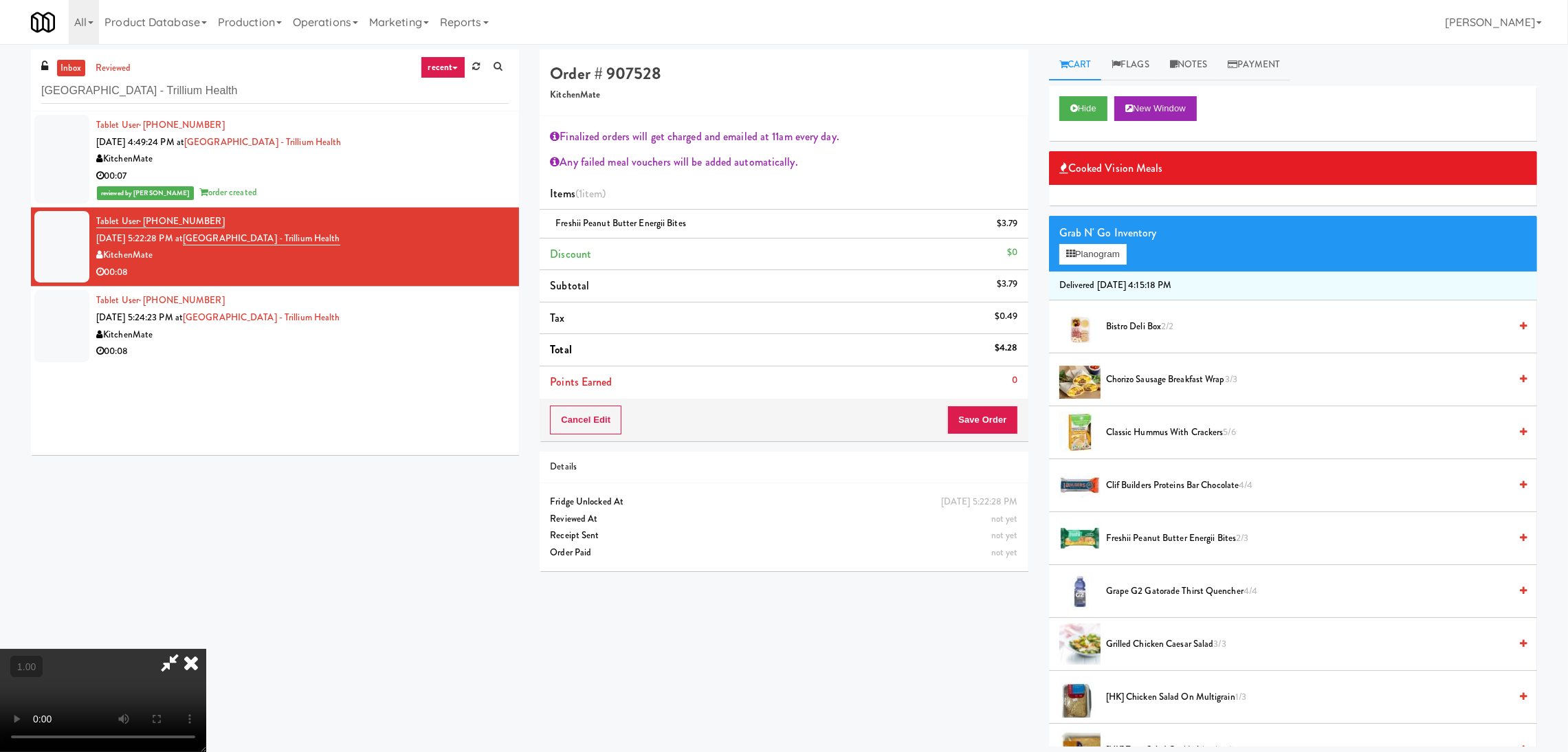
click at [206, 649] on video at bounding box center [103, 700] width 206 height 103
click at [206, 649] on icon at bounding box center [191, 662] width 31 height 27
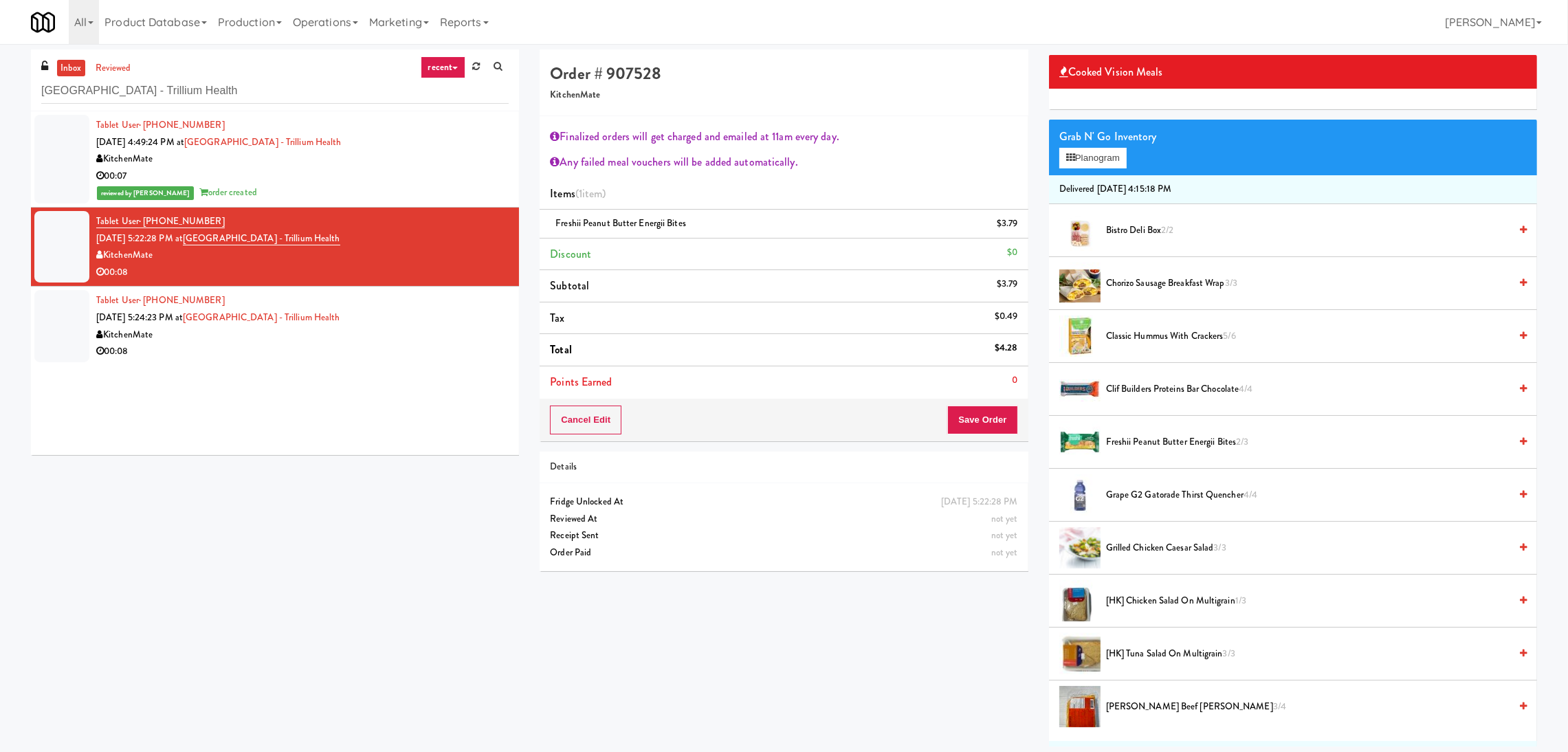
scroll to position [206, 0]
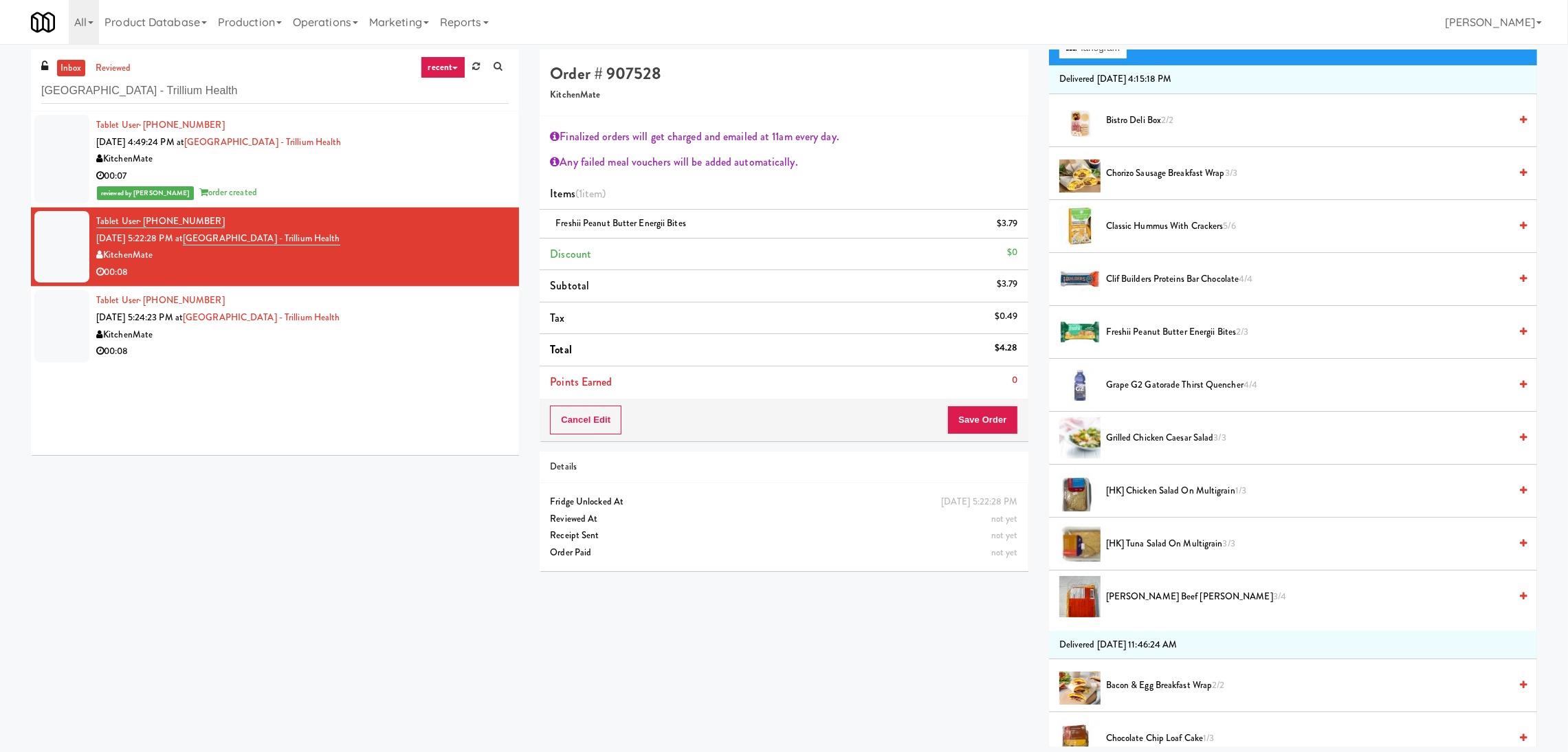
click at [1149, 396] on li "Grape G2 Gatorade Thirst Quencher 4/4" at bounding box center [1293, 385] width 488 height 53
click at [1186, 381] on span "Grape G2 Gatorade Thirst Quencher 4/4" at bounding box center [1307, 386] width 403 height 17
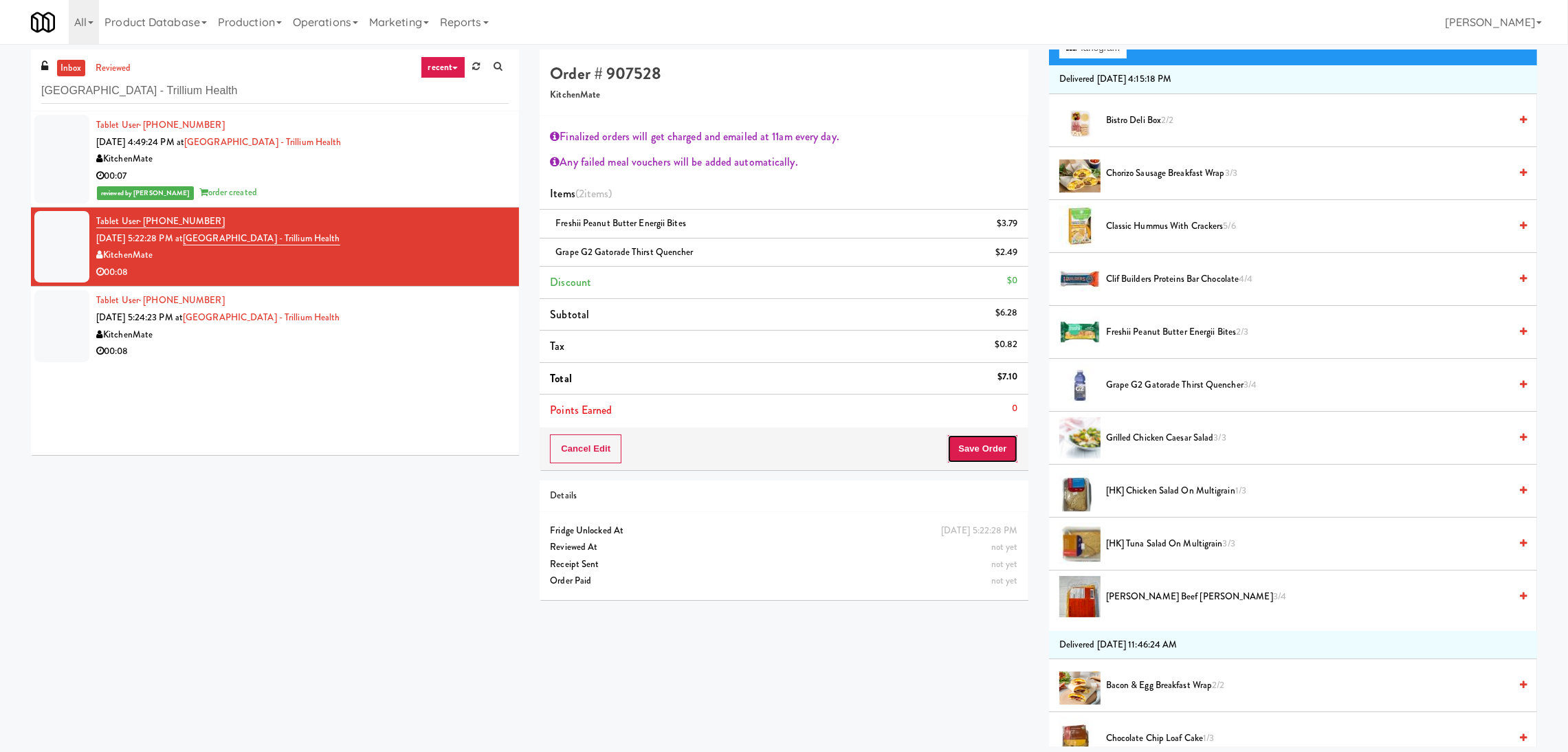
click at [958, 438] on button "Save Order" at bounding box center [983, 449] width 70 height 29
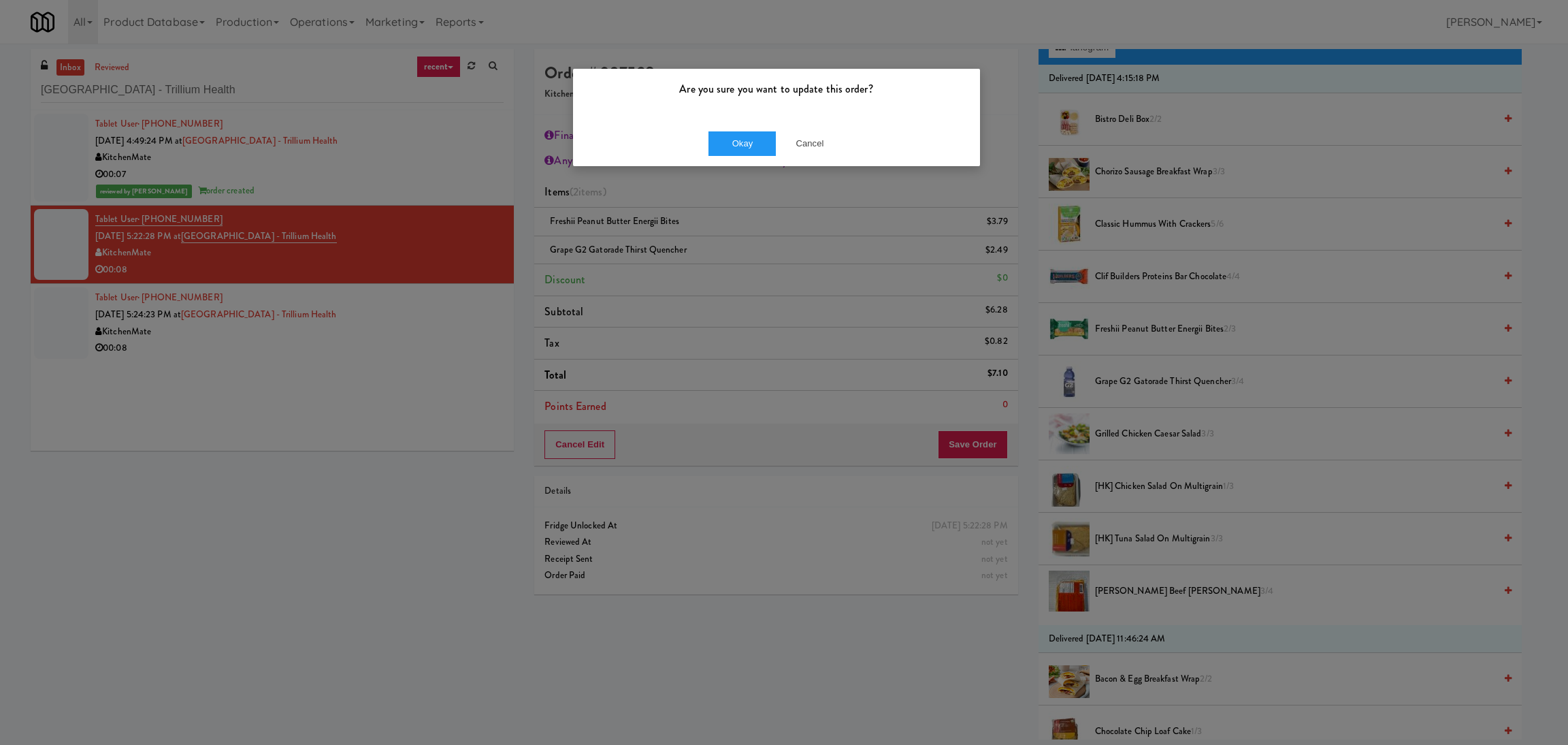
click at [726, 128] on div "Okay Cancel" at bounding box center [777, 143] width 407 height 46
click at [726, 148] on button "Okay" at bounding box center [742, 144] width 68 height 24
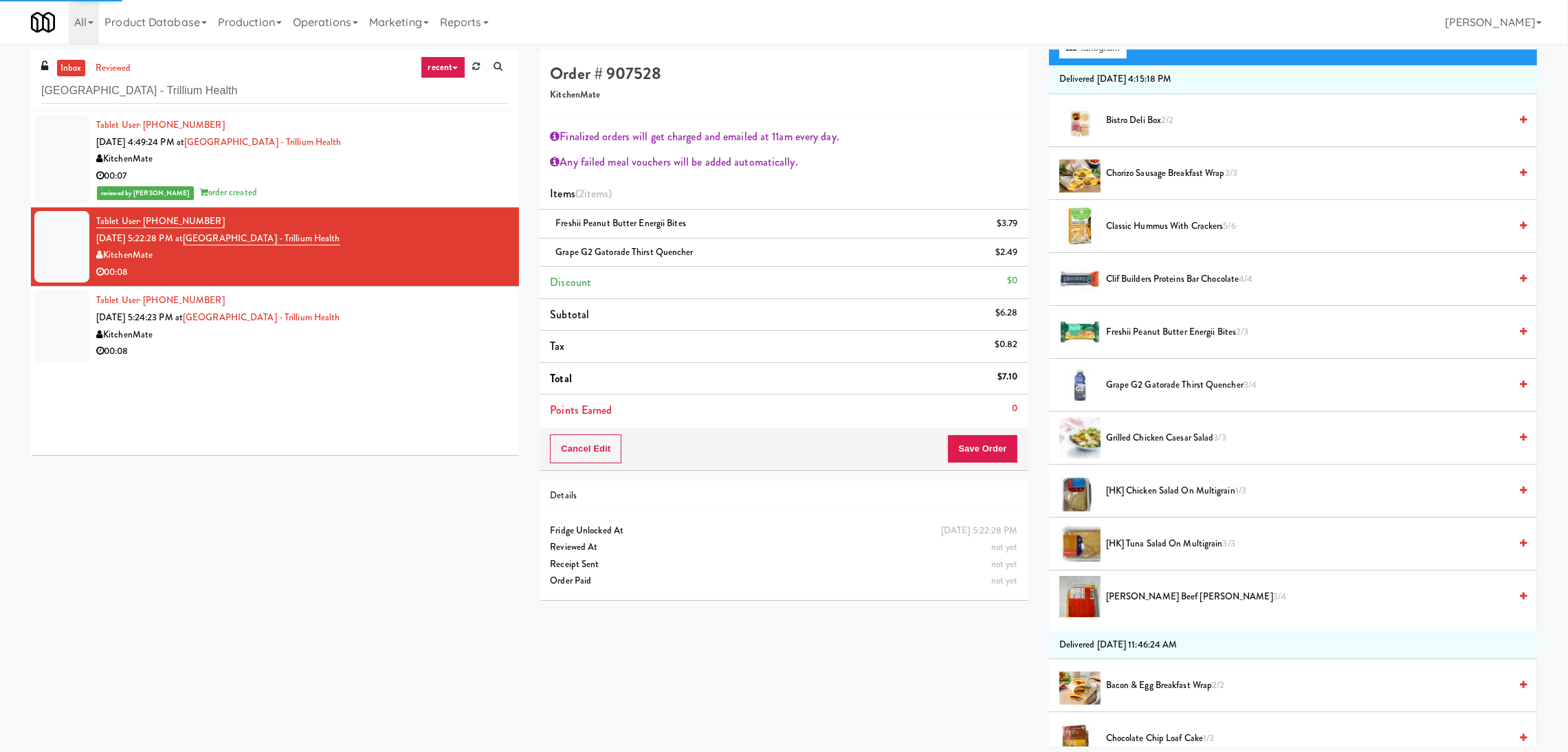
click at [472, 334] on div "KitchenMate" at bounding box center [302, 335] width 412 height 17
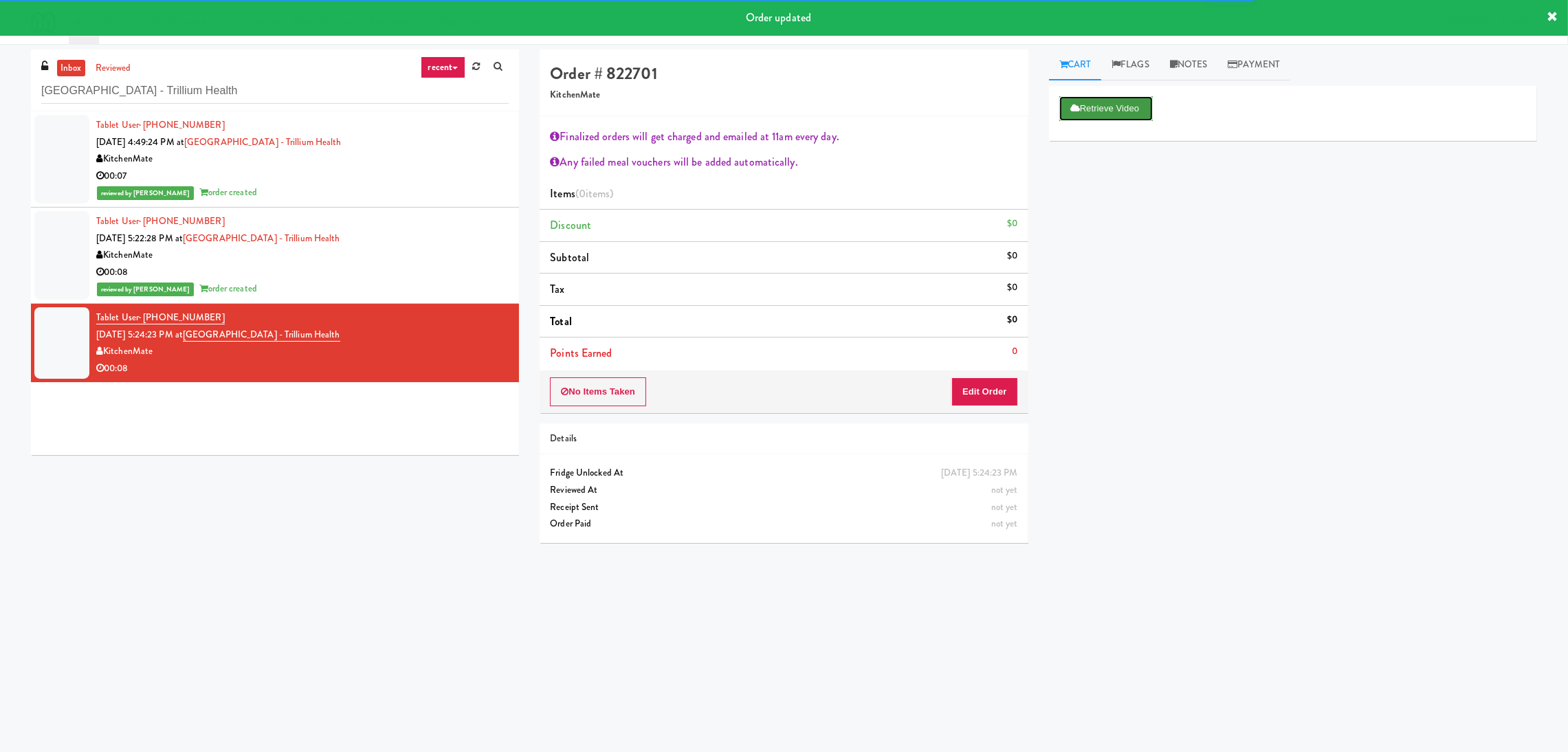
click at [1098, 111] on button "Retrieve Video" at bounding box center [1106, 108] width 94 height 24
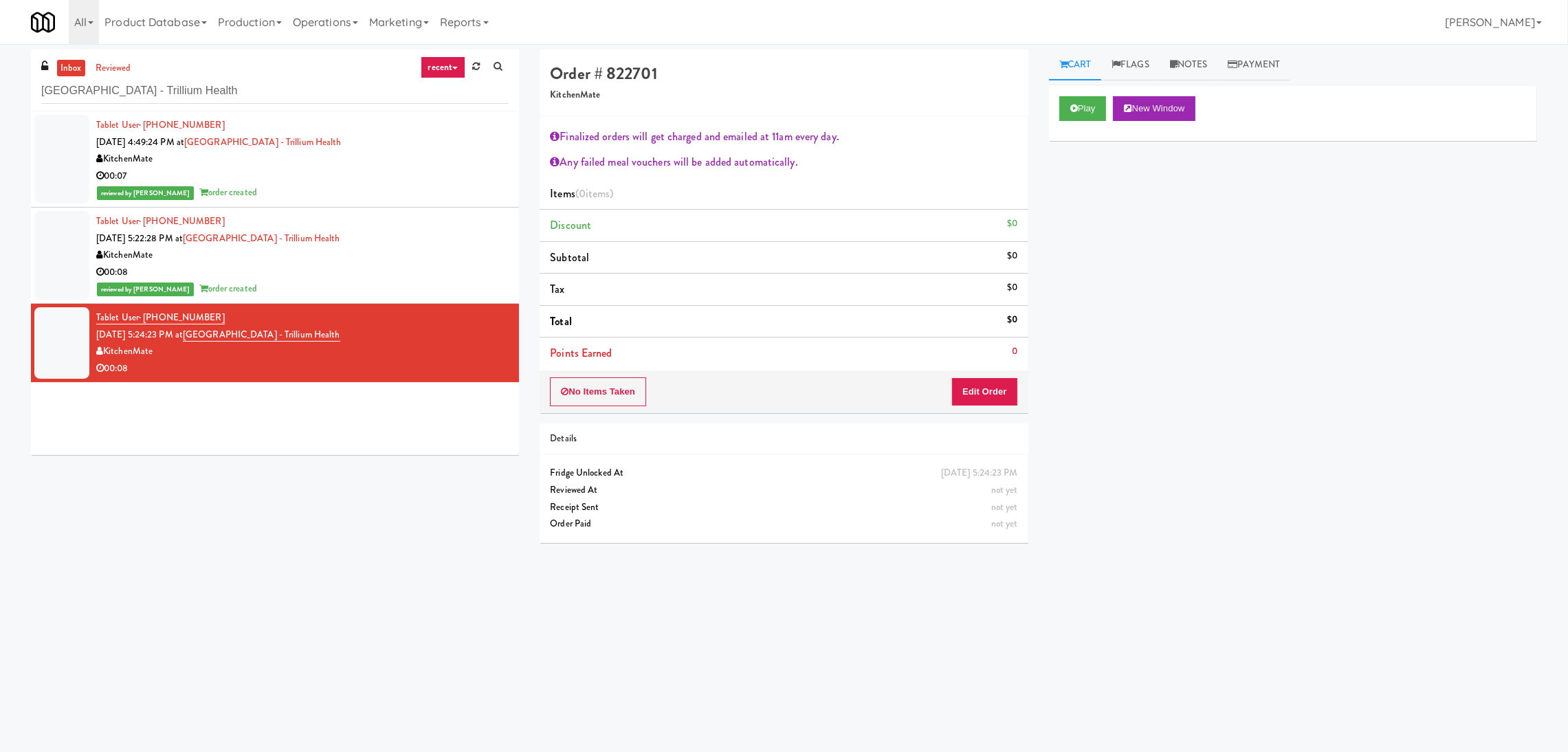
click at [1110, 105] on div "Play New Window" at bounding box center [1293, 108] width 467 height 24
click at [1095, 107] on button "Play" at bounding box center [1083, 108] width 47 height 24
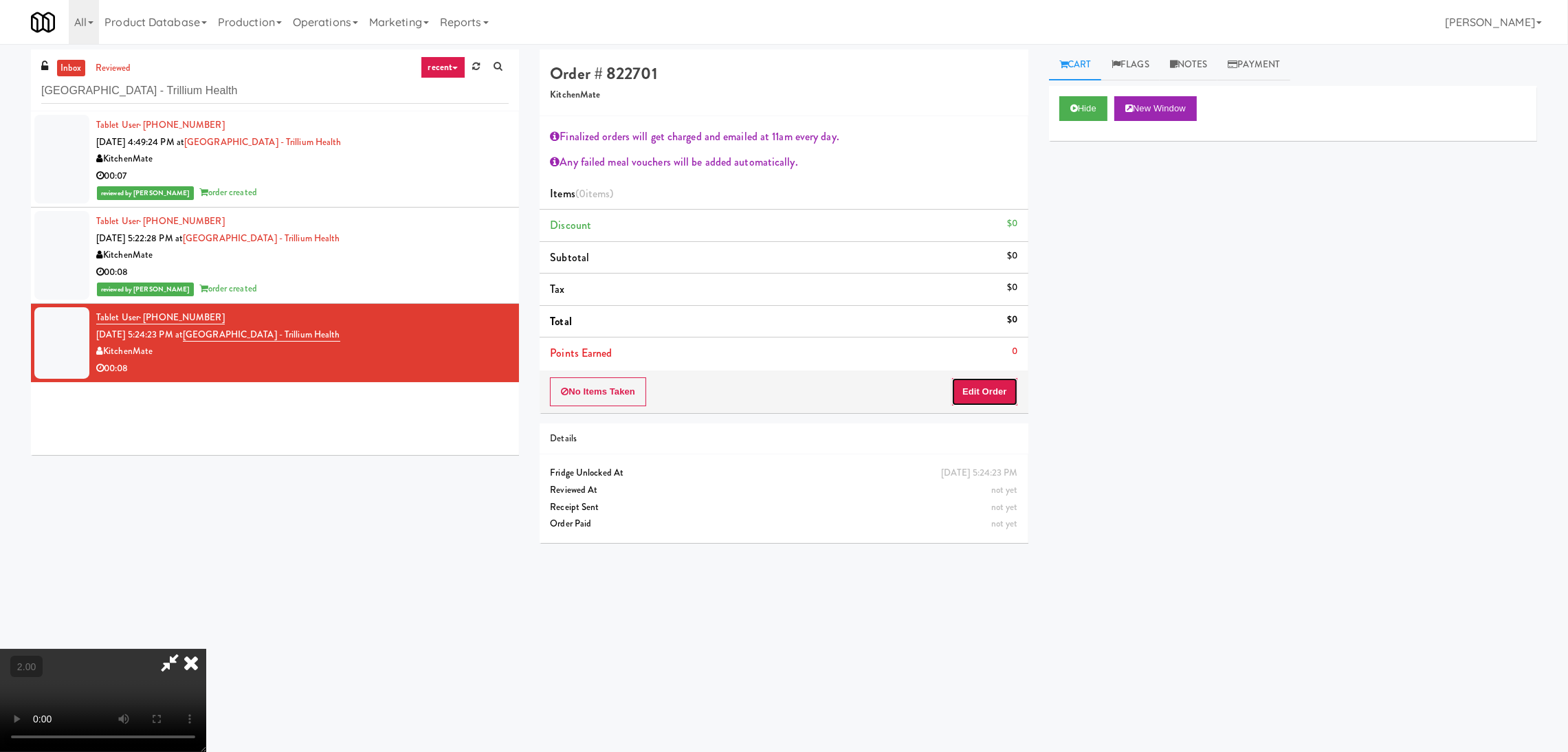
click at [984, 393] on button "Edit Order" at bounding box center [985, 391] width 66 height 29
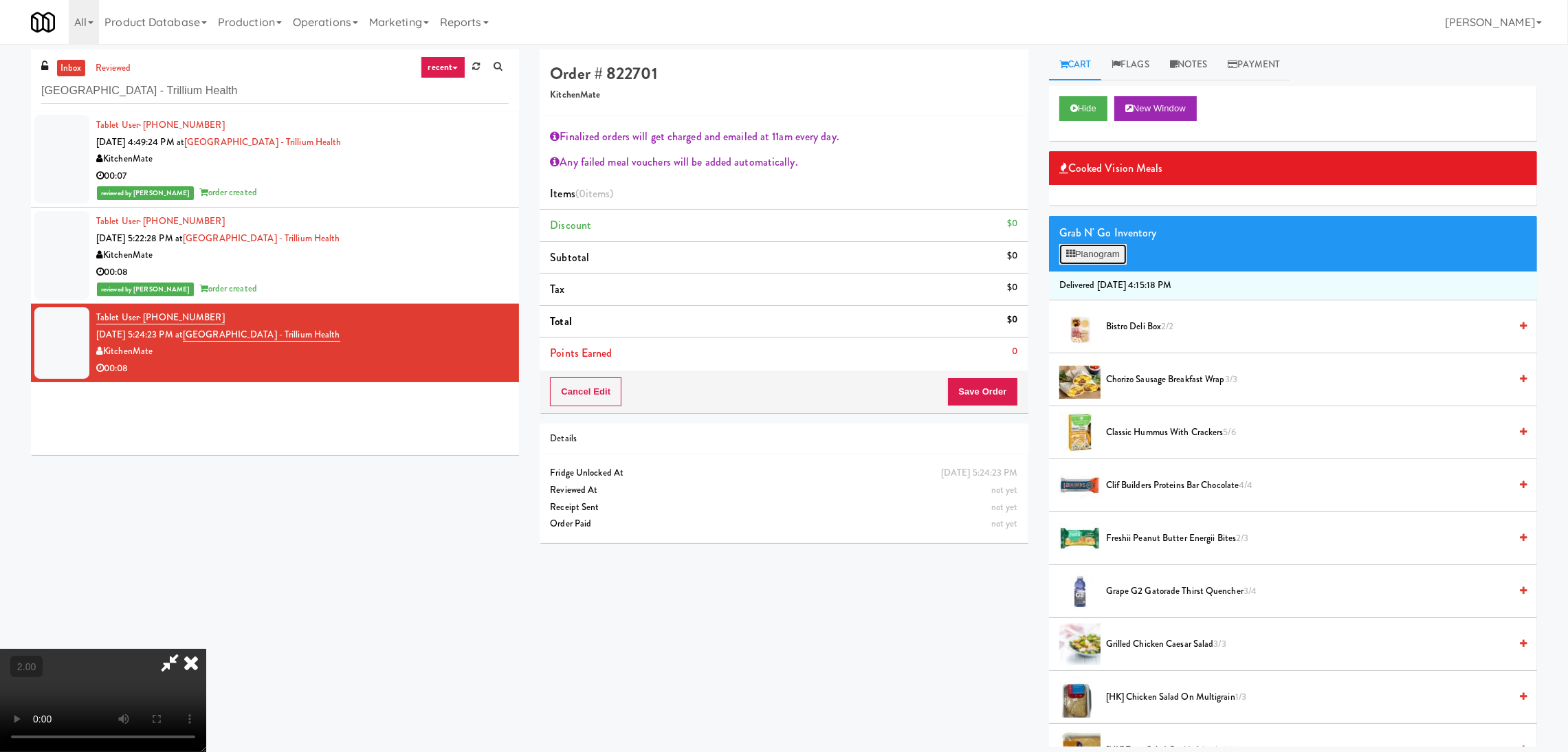
click at [1075, 251] on button "Planogram" at bounding box center [1093, 254] width 67 height 21
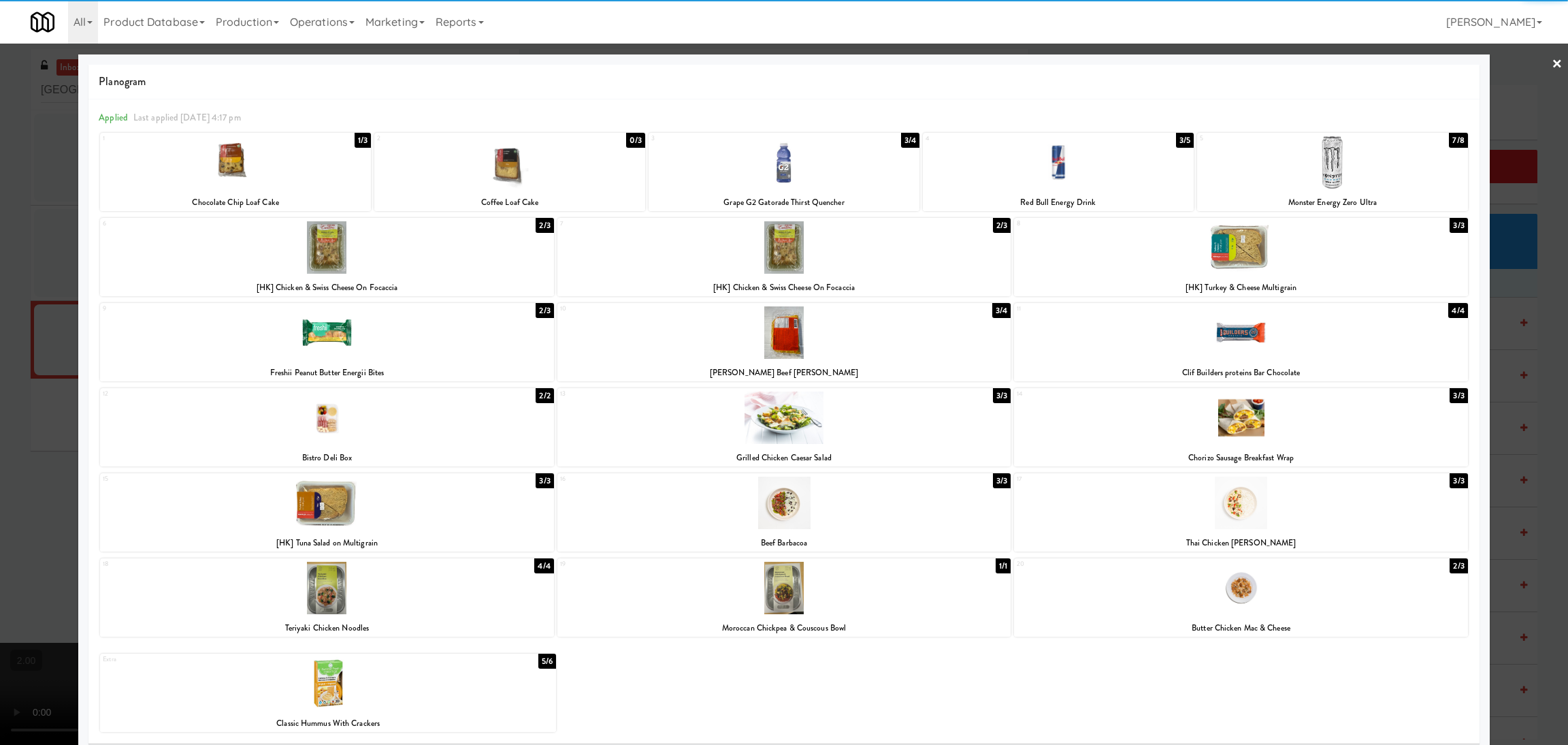
click at [263, 169] on div at bounding box center [236, 162] width 271 height 53
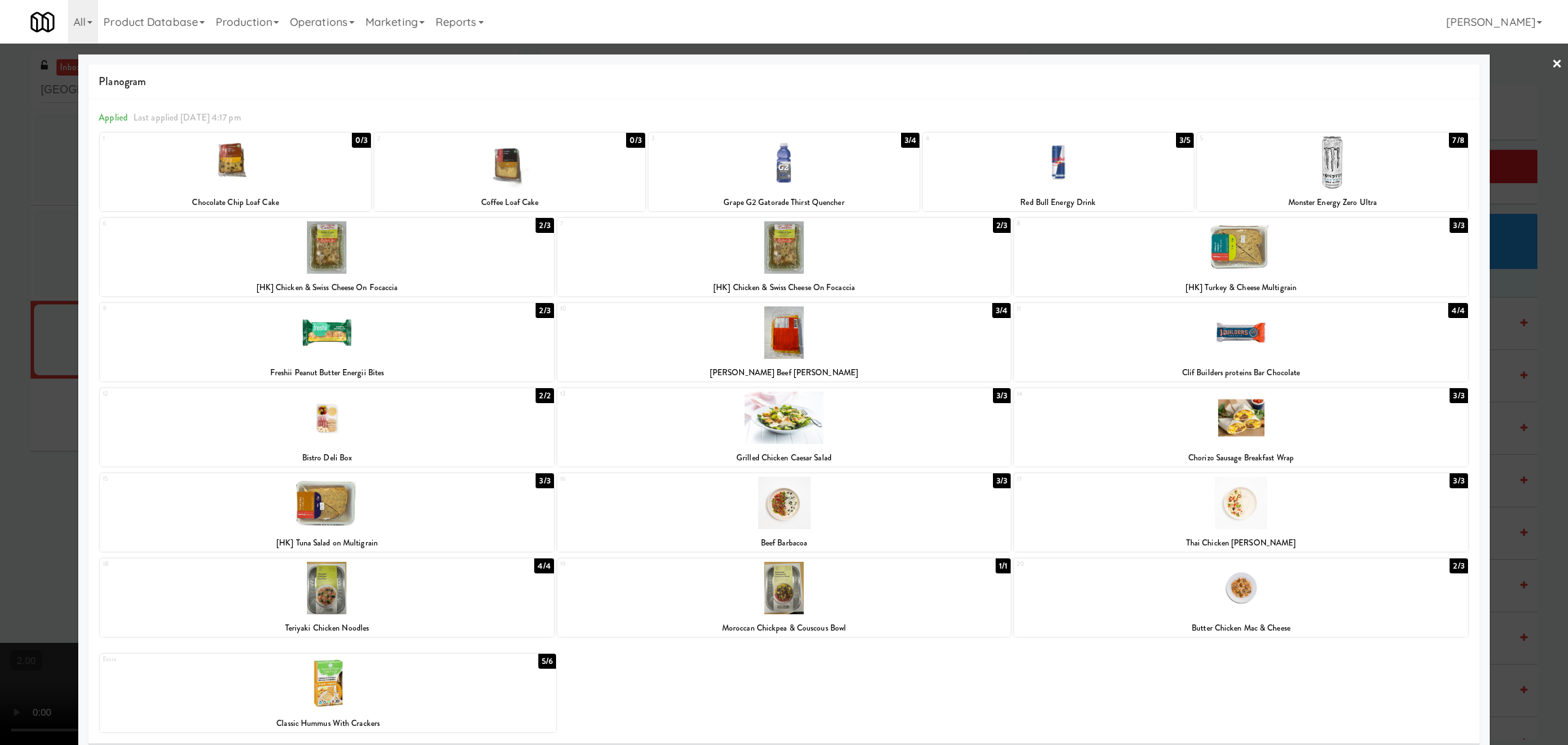
click at [0, 234] on div at bounding box center [784, 372] width 1568 height 745
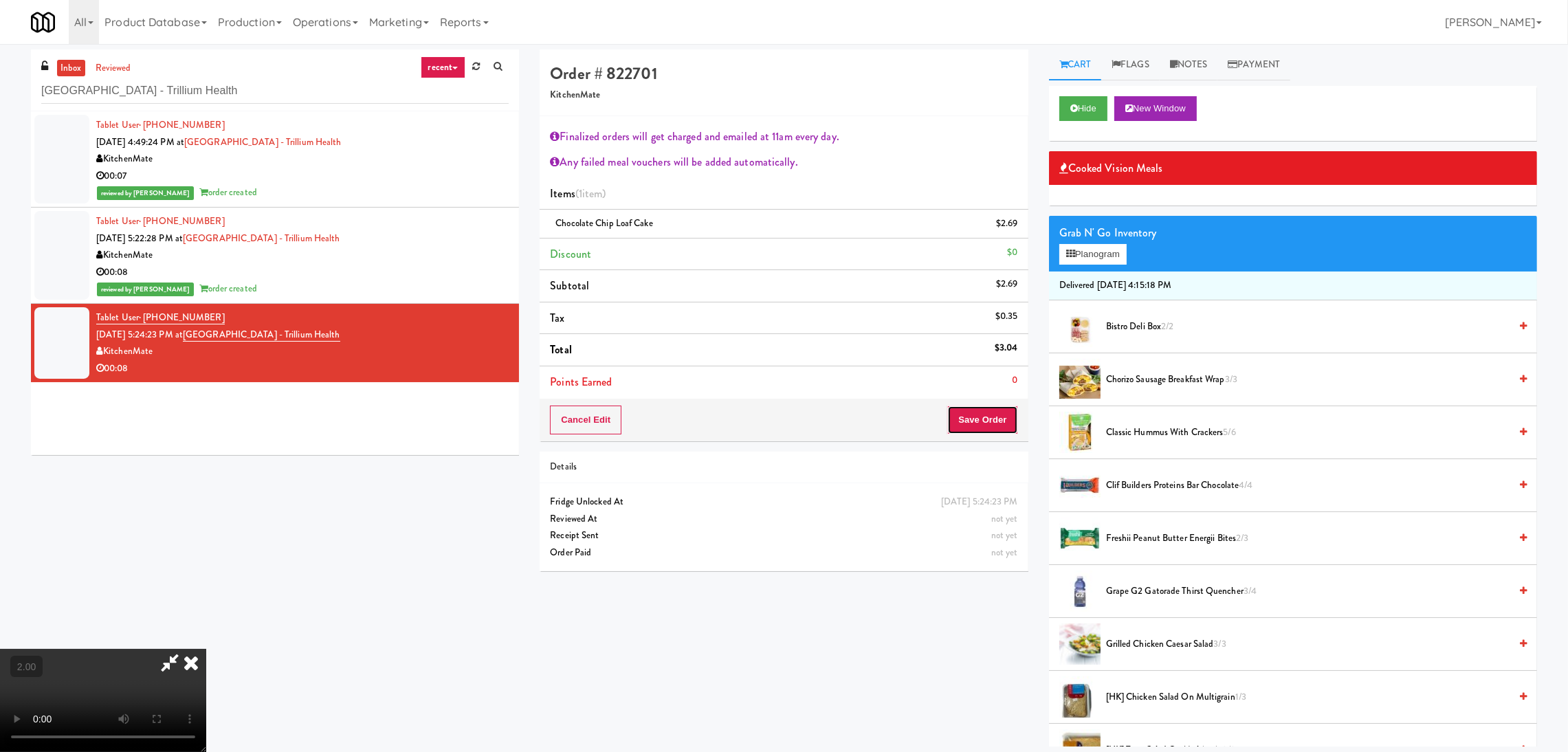
click at [949, 414] on button "Save Order" at bounding box center [983, 420] width 70 height 29
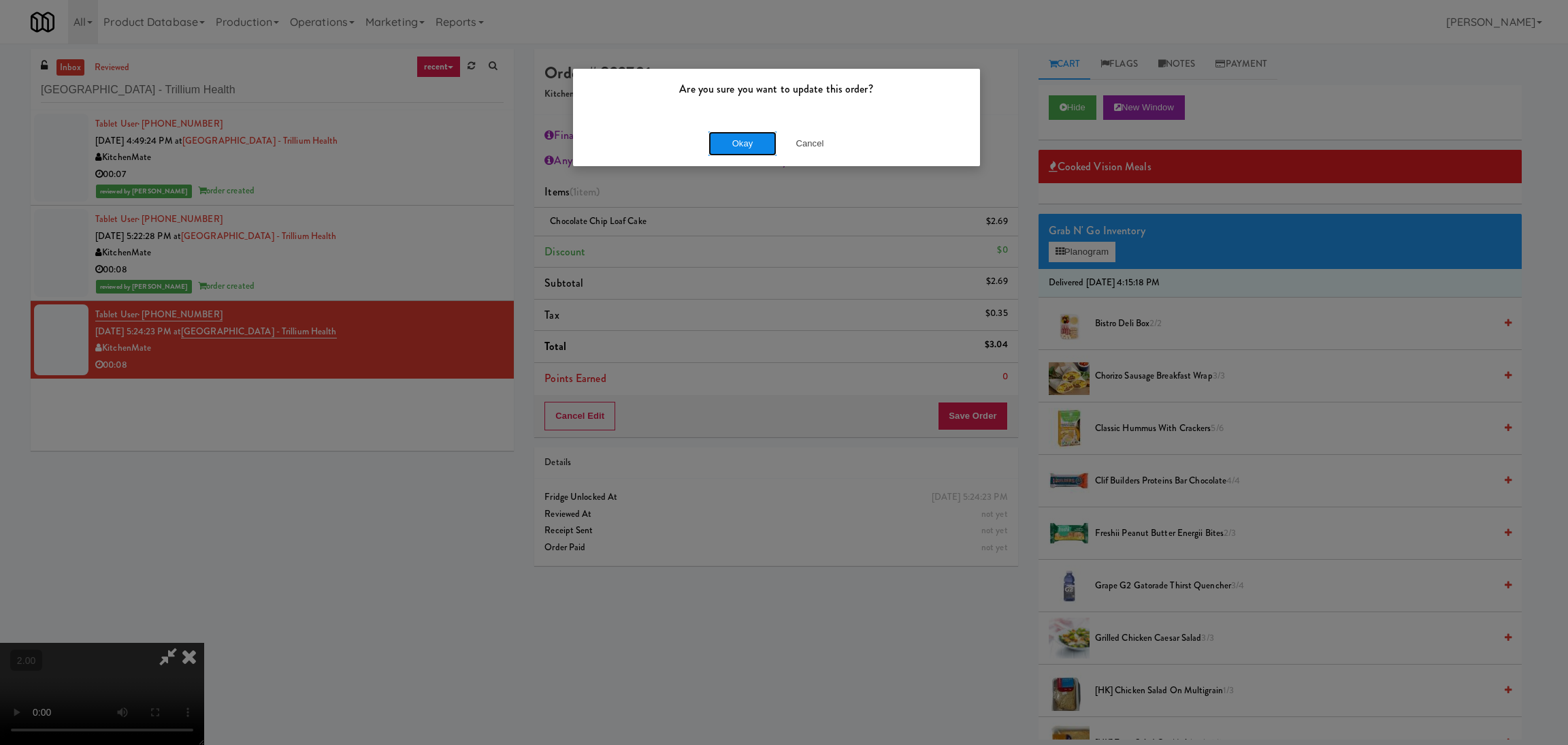
click at [735, 154] on button "Okay" at bounding box center [742, 144] width 68 height 24
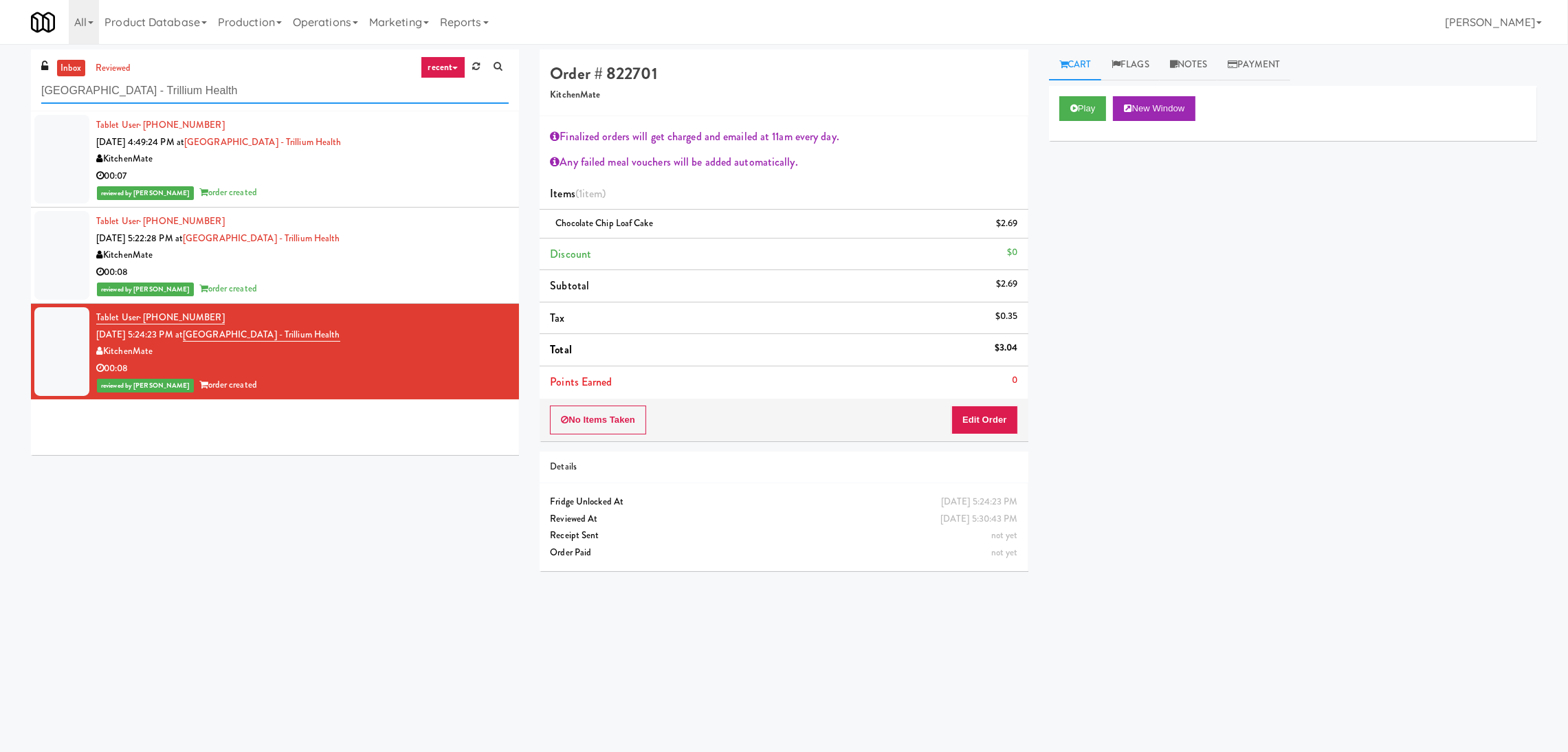
paste input "750 N Dearborn - Right- Ambient"
drag, startPoint x: 319, startPoint y: 96, endPoint x: 0, endPoint y: 66, distance: 320.4
click at [0, 66] on div "inbox reviewed recent all unclear take inventory issue suspicious failed recent…" at bounding box center [784, 325] width 1568 height 552
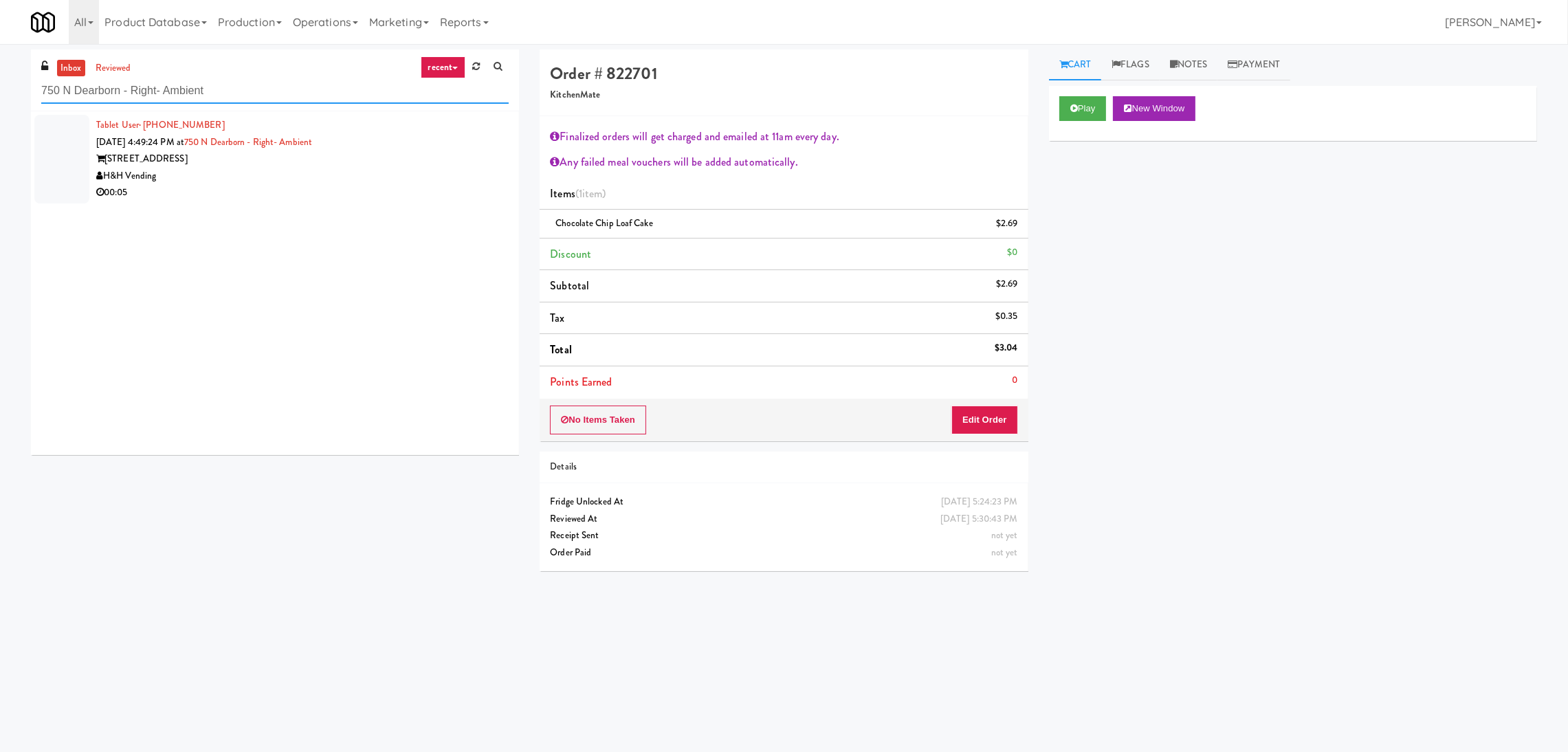
type input "750 N Dearborn - Right- Ambient"
click at [458, 150] on div "Tablet User · (708) 654-6100 [DATE] 4:49:24 PM at [GEOGRAPHIC_DATA] - Right- Am…" at bounding box center [302, 159] width 412 height 85
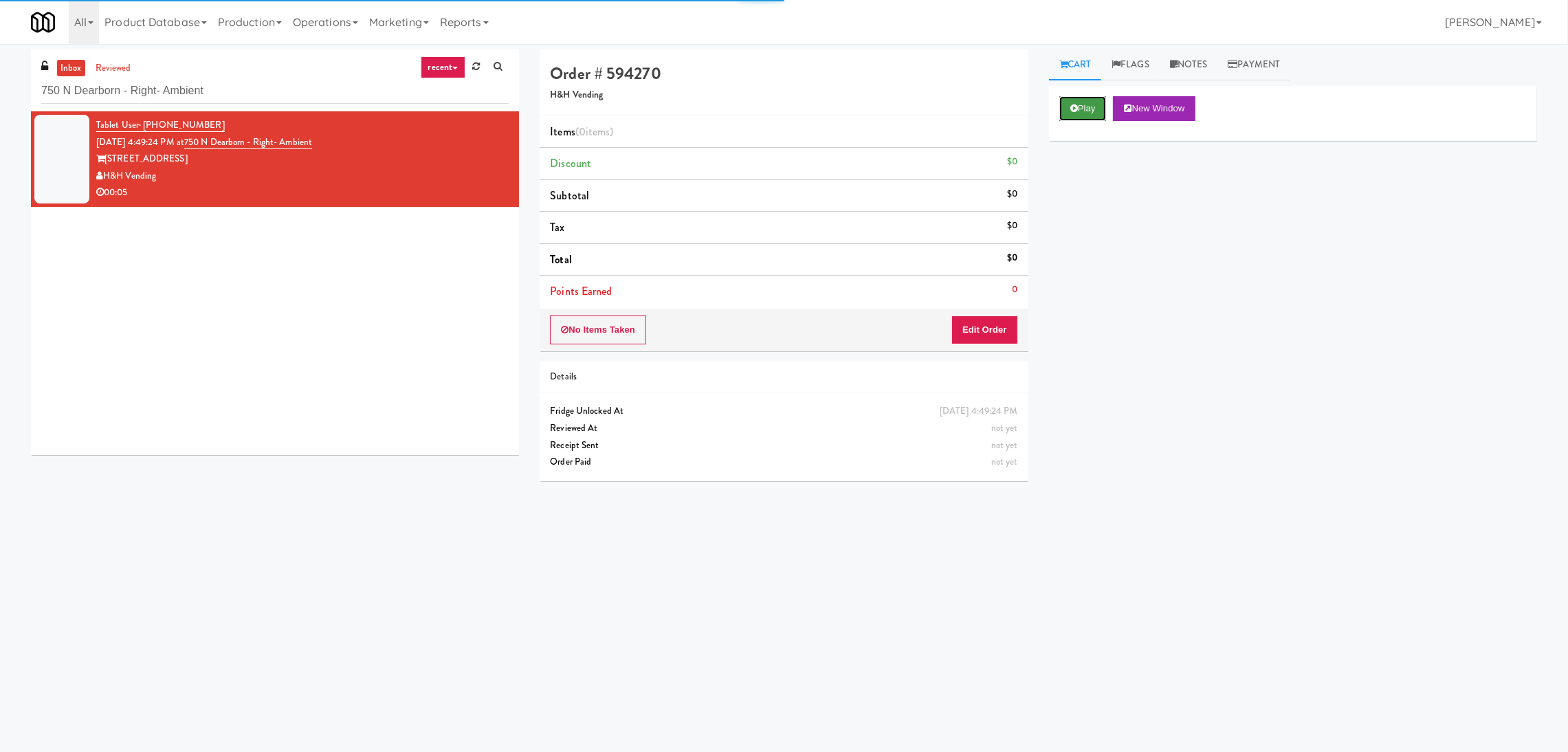
click at [1074, 113] on icon at bounding box center [1074, 108] width 8 height 9
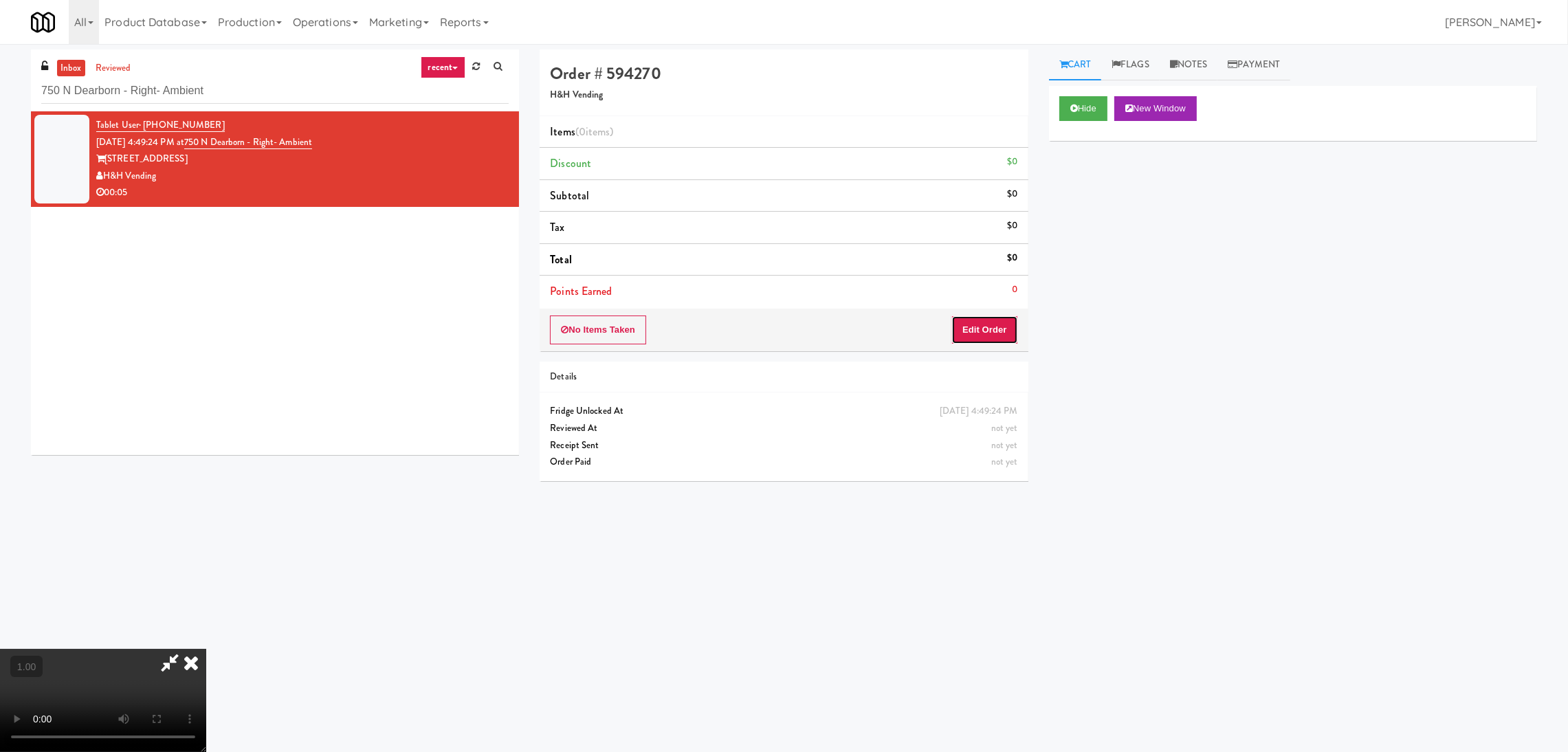
click at [997, 316] on button "Edit Order" at bounding box center [985, 330] width 66 height 29
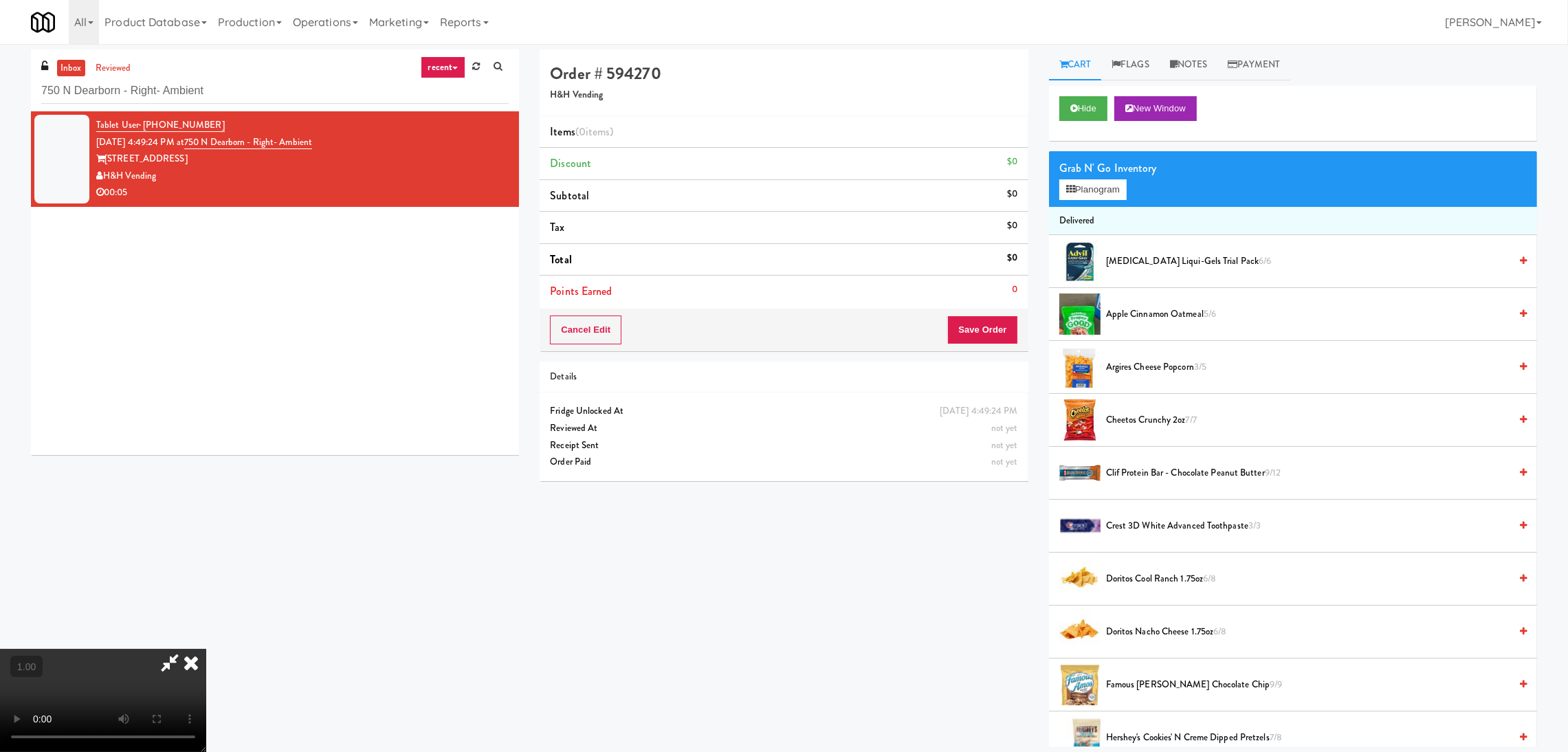
click at [206, 649] on video at bounding box center [103, 700] width 206 height 103
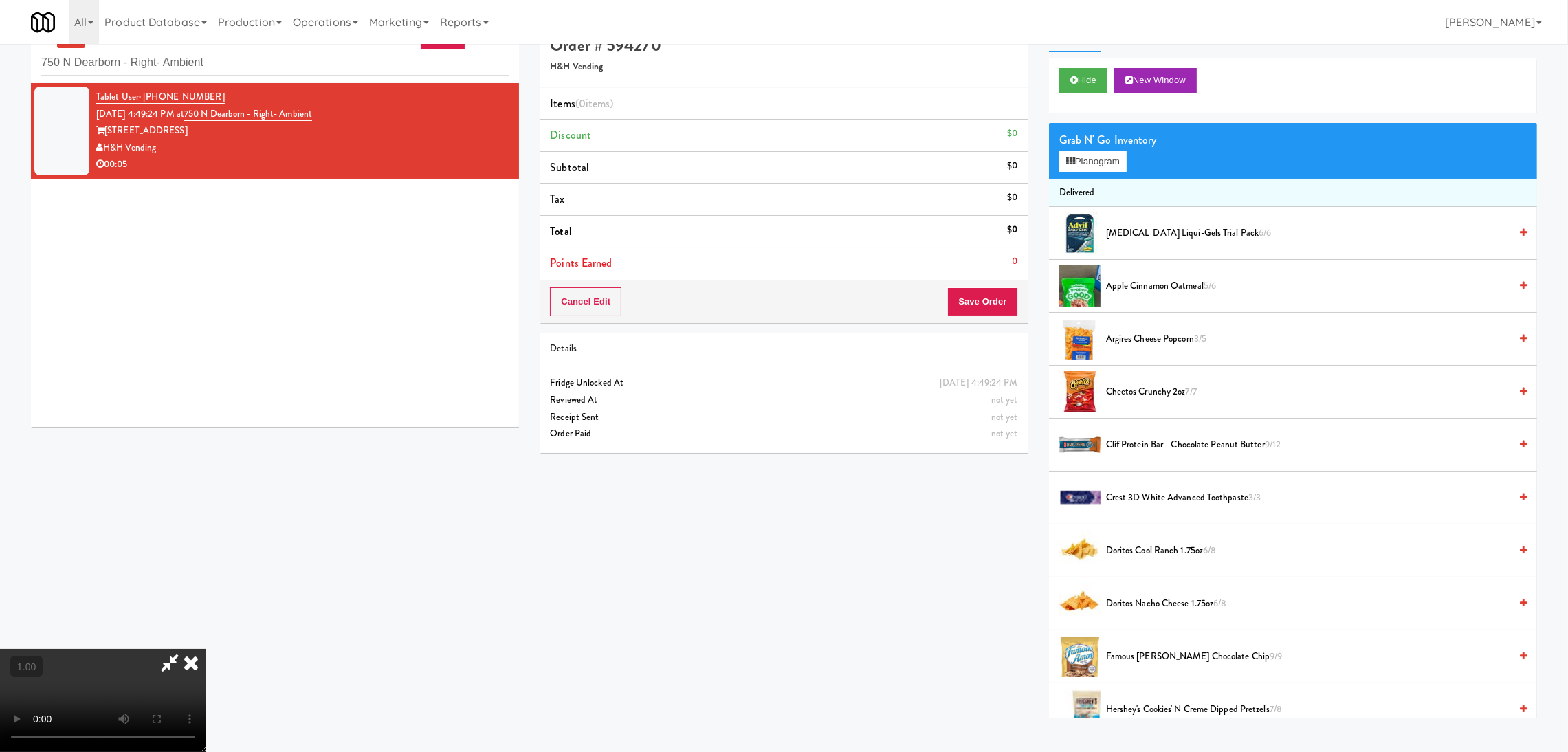
scroll to position [44, 0]
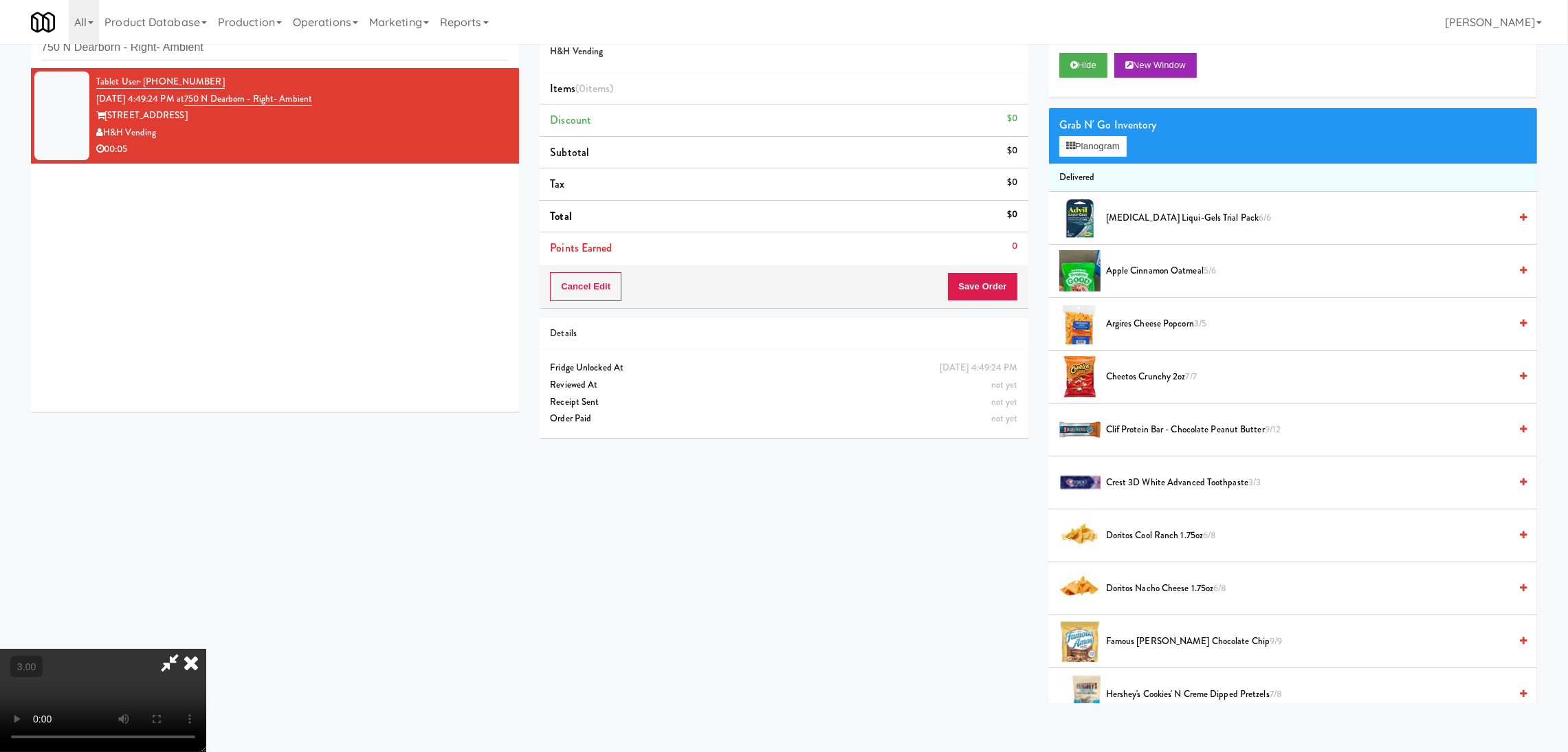
click at [206, 649] on video at bounding box center [103, 700] width 206 height 103
drag, startPoint x: 461, startPoint y: 454, endPoint x: 463, endPoint y: 542, distance: 88.0
click at [206, 649] on video at bounding box center [103, 700] width 206 height 103
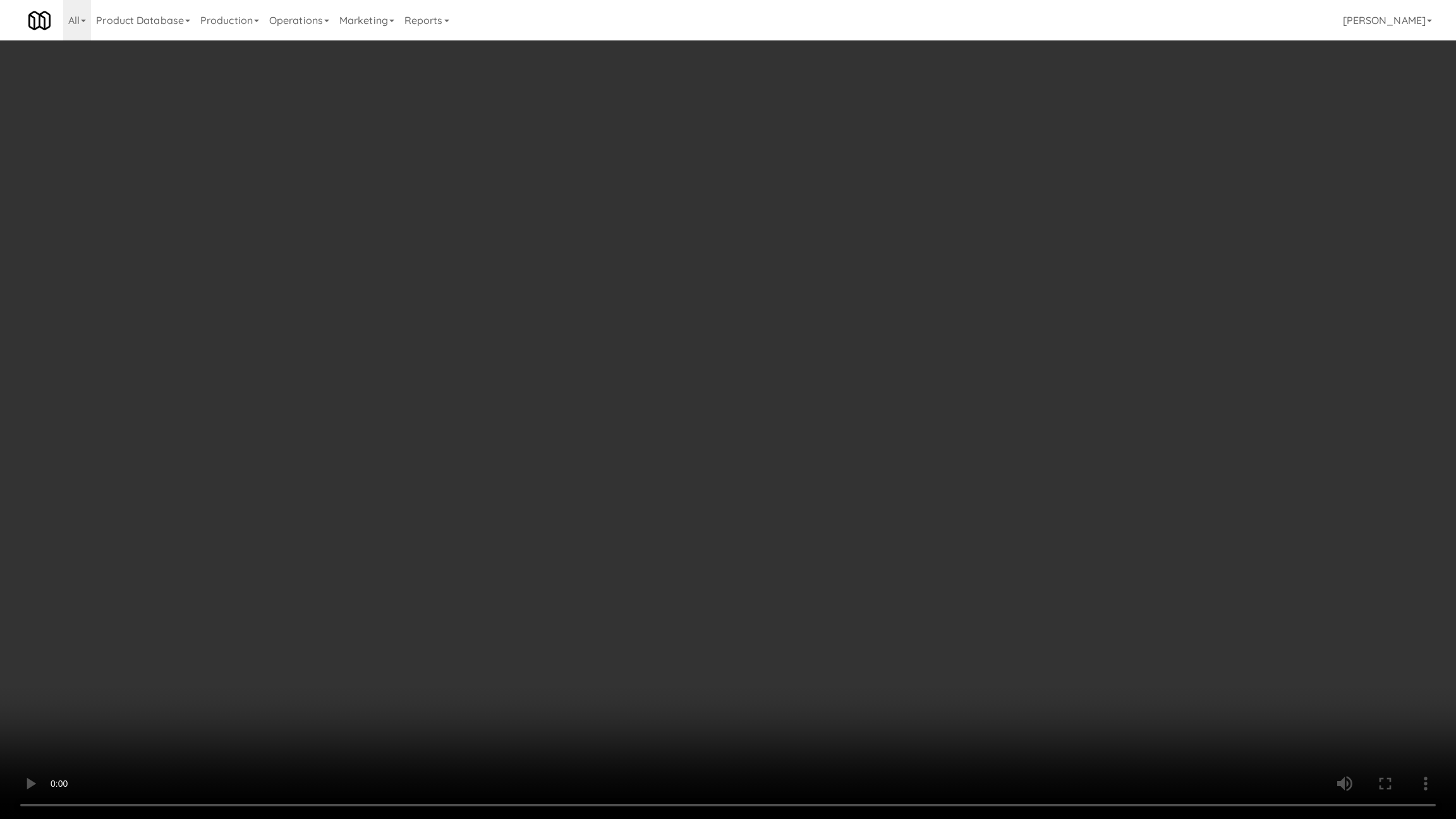
click at [548, 537] on video at bounding box center [728, 410] width 1456 height 819
click at [695, 689] on video at bounding box center [728, 410] width 1456 height 819
click at [545, 590] on video at bounding box center [728, 410] width 1456 height 819
click at [545, 590] on video at bounding box center [728, 410] width 1456 height 819
click at [553, 581] on video at bounding box center [728, 410] width 1456 height 819
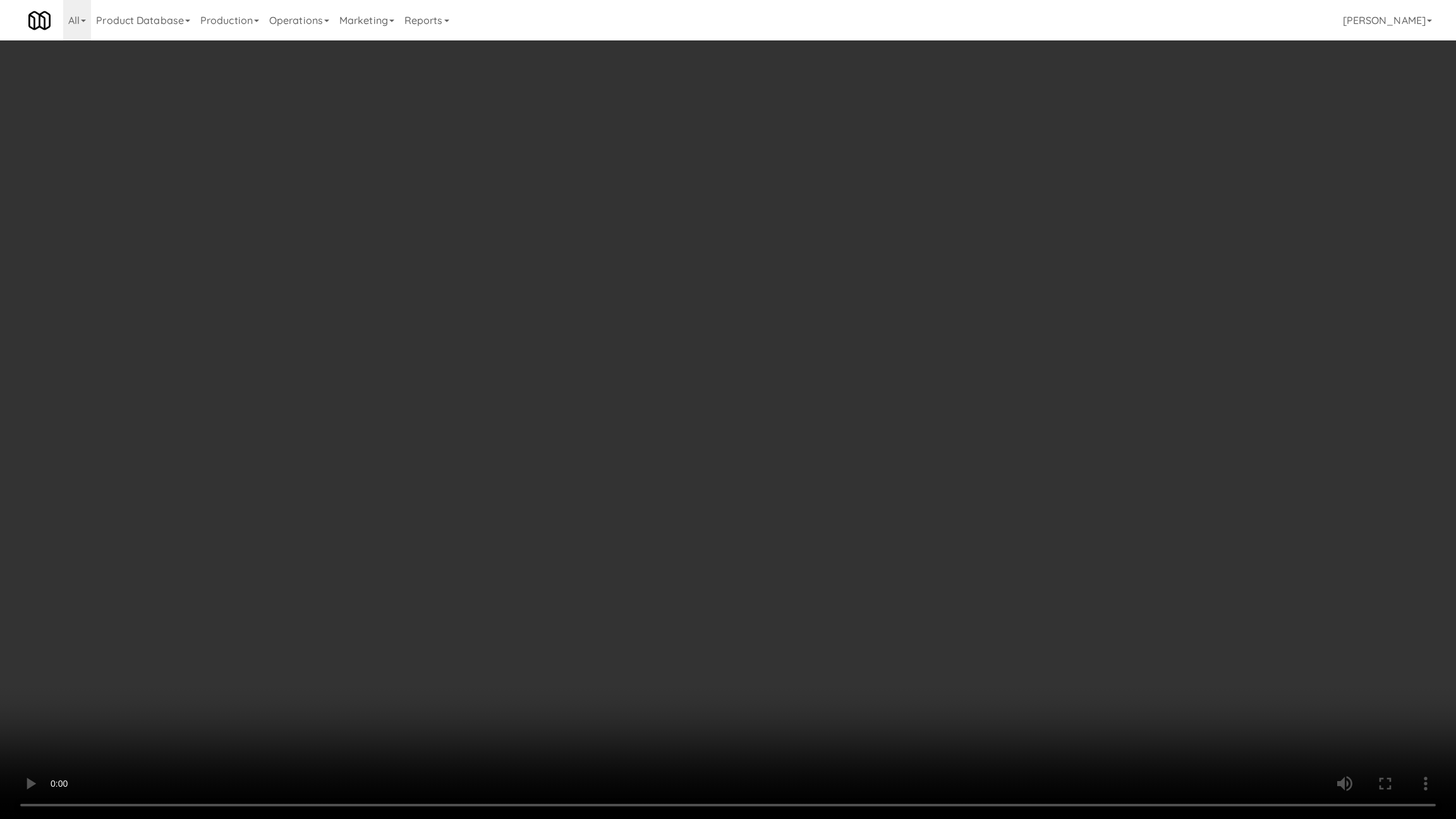
click at [563, 582] on video at bounding box center [728, 410] width 1456 height 819
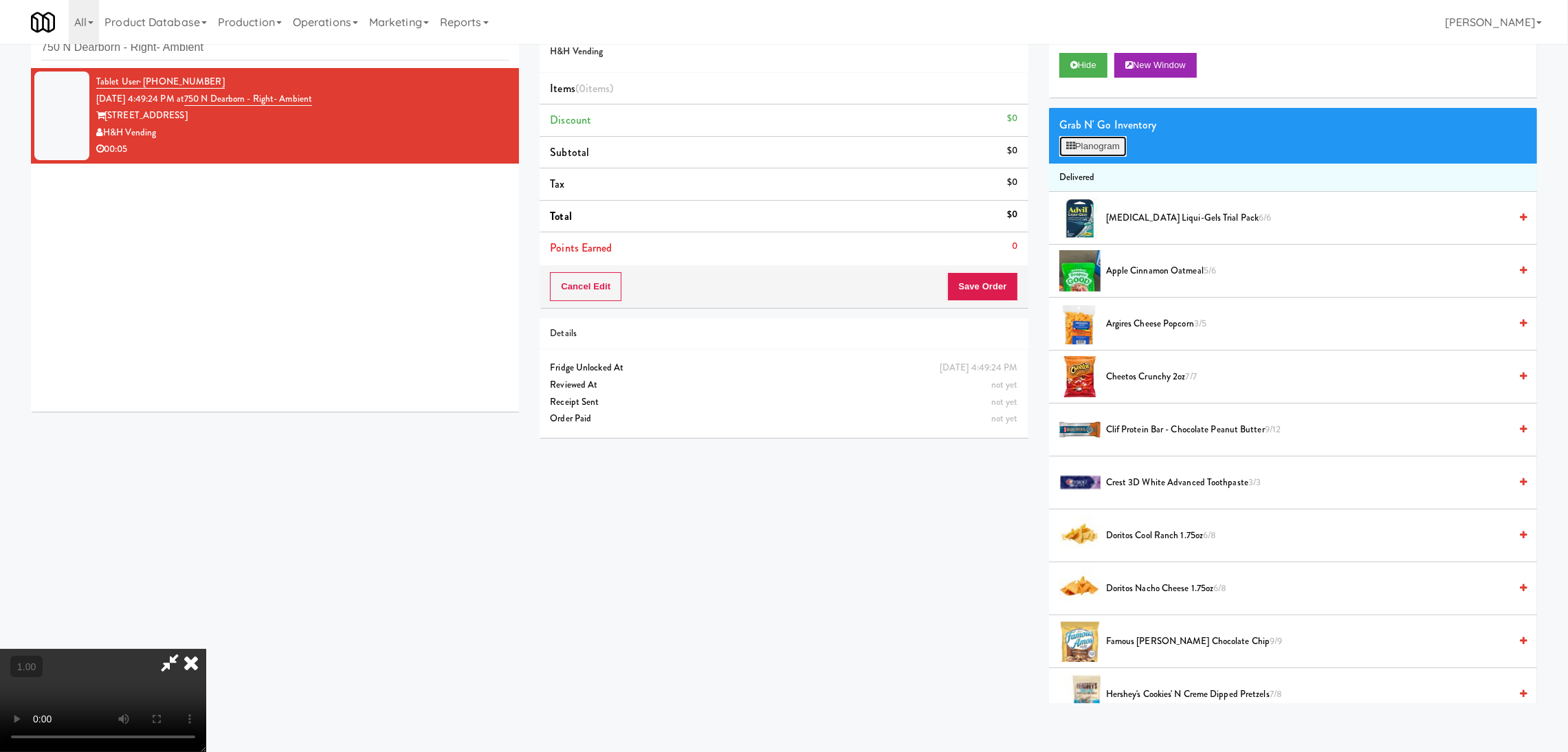
click at [1121, 150] on button "Planogram" at bounding box center [1093, 147] width 67 height 21
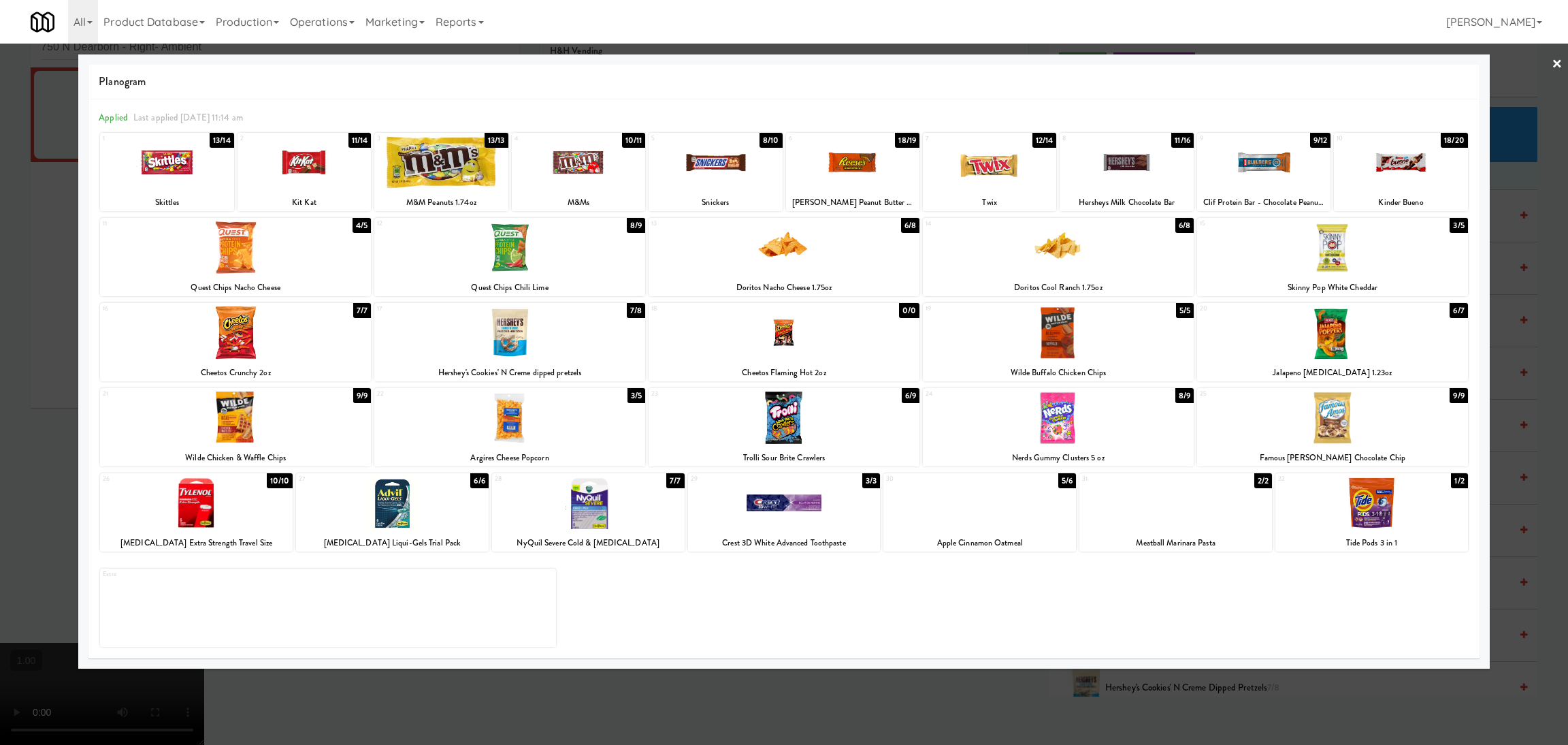
click at [392, 662] on div "Planogram Applied Last applied [DATE] 11:14 am 1 13/14 Skittles 2 11/14 Kit Kat…" at bounding box center [784, 361] width 1412 height 614
click at [444, 683] on div at bounding box center [784, 372] width 1568 height 745
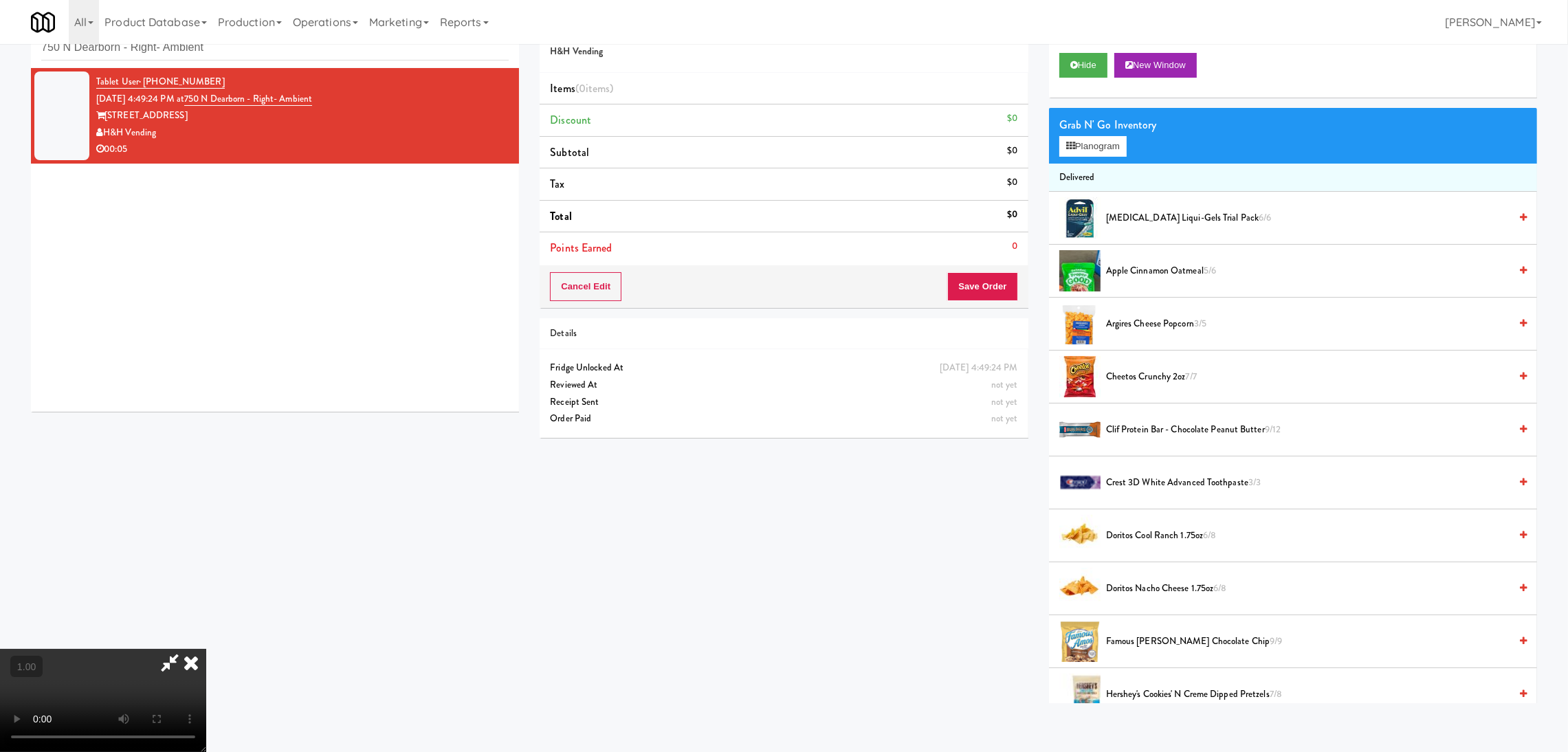
click at [206, 649] on video at bounding box center [103, 700] width 206 height 103
drag, startPoint x: 472, startPoint y: 644, endPoint x: 472, endPoint y: 733, distance: 89.0
click at [206, 649] on video at bounding box center [103, 700] width 206 height 103
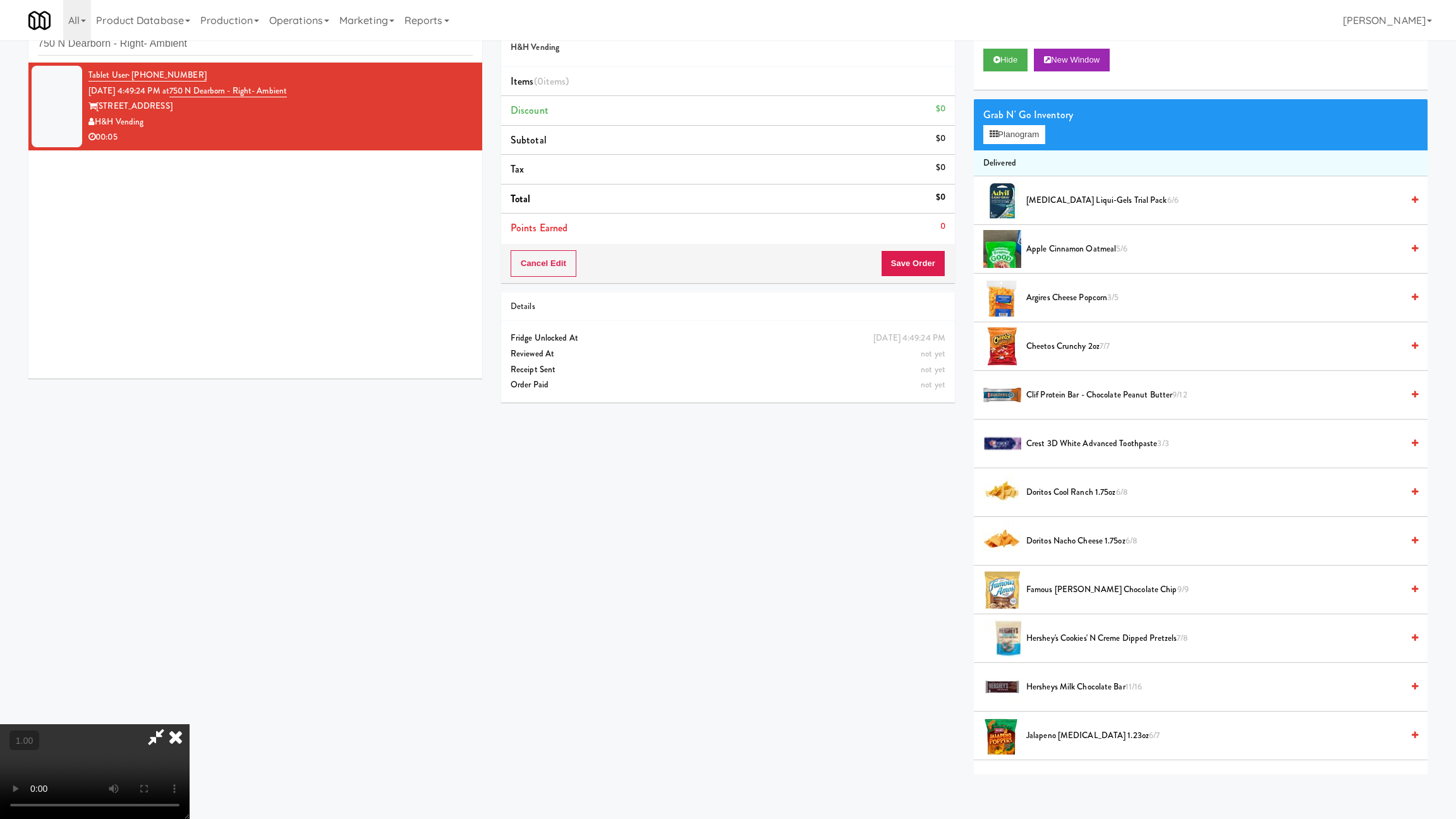
click at [190, 691] on video at bounding box center [95, 772] width 190 height 95
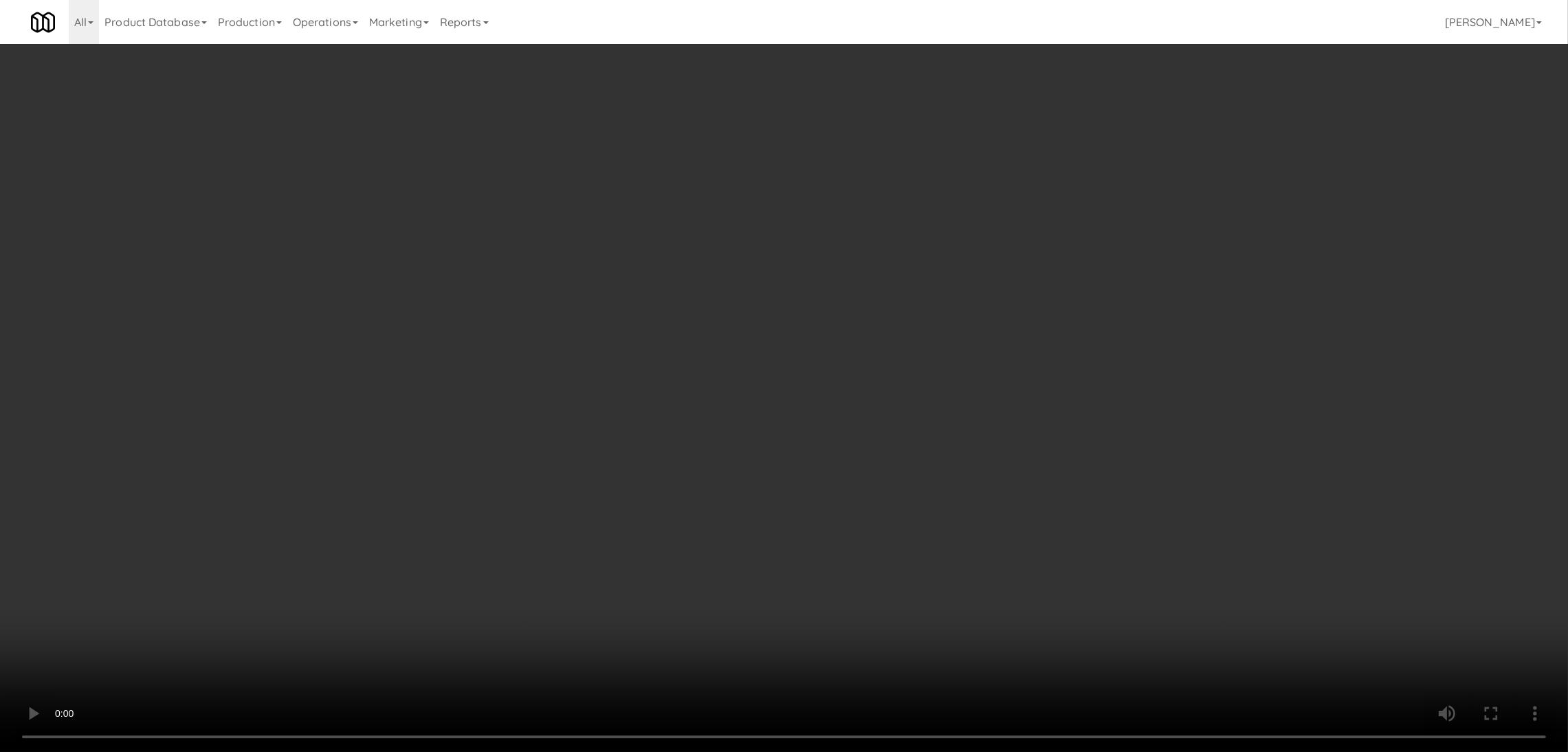
scroll to position [1292, 0]
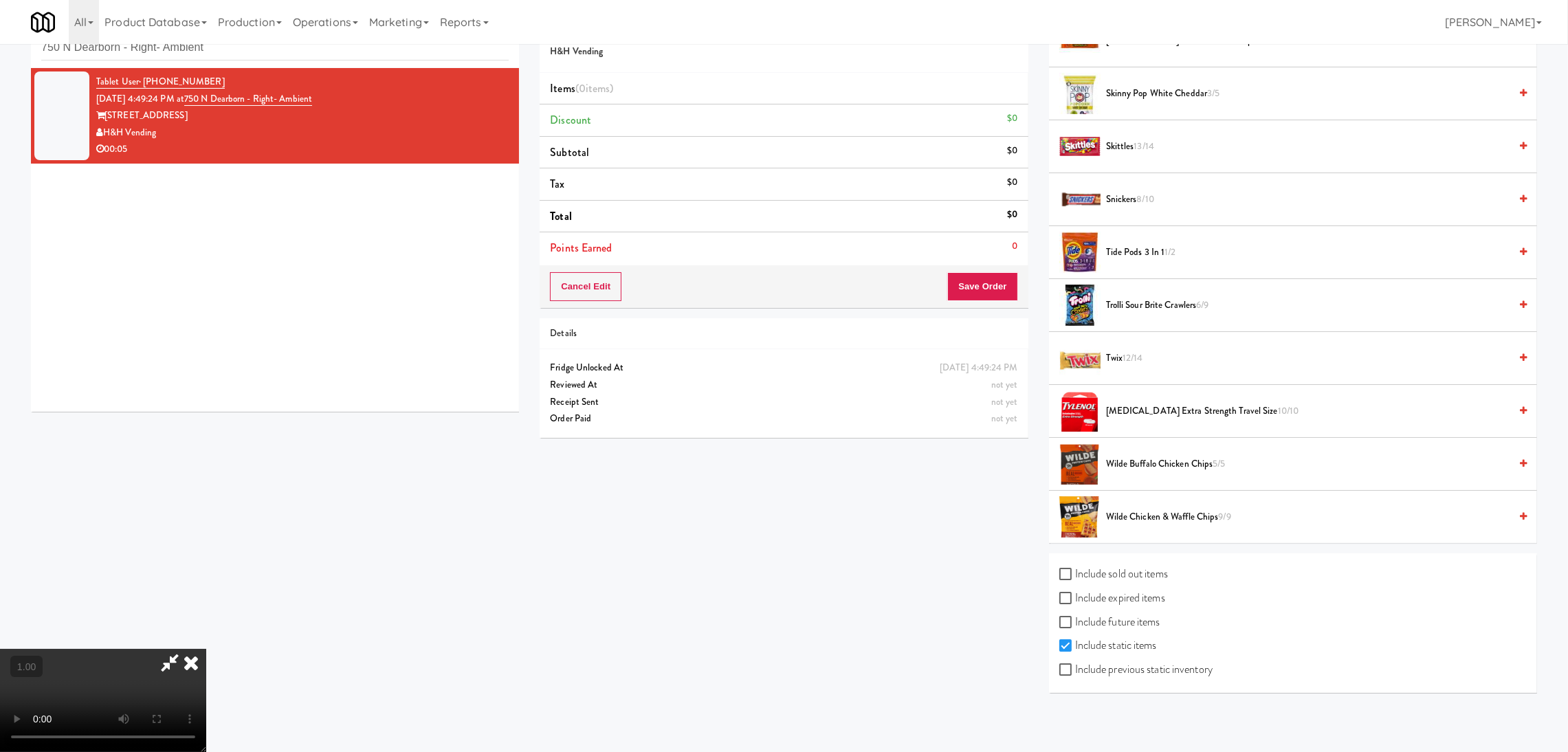
click at [1122, 577] on label "Include sold out items" at bounding box center [1114, 574] width 108 height 21
click at [1075, 577] on input "Include sold out items" at bounding box center [1068, 574] width 16 height 11
checkbox input "true"
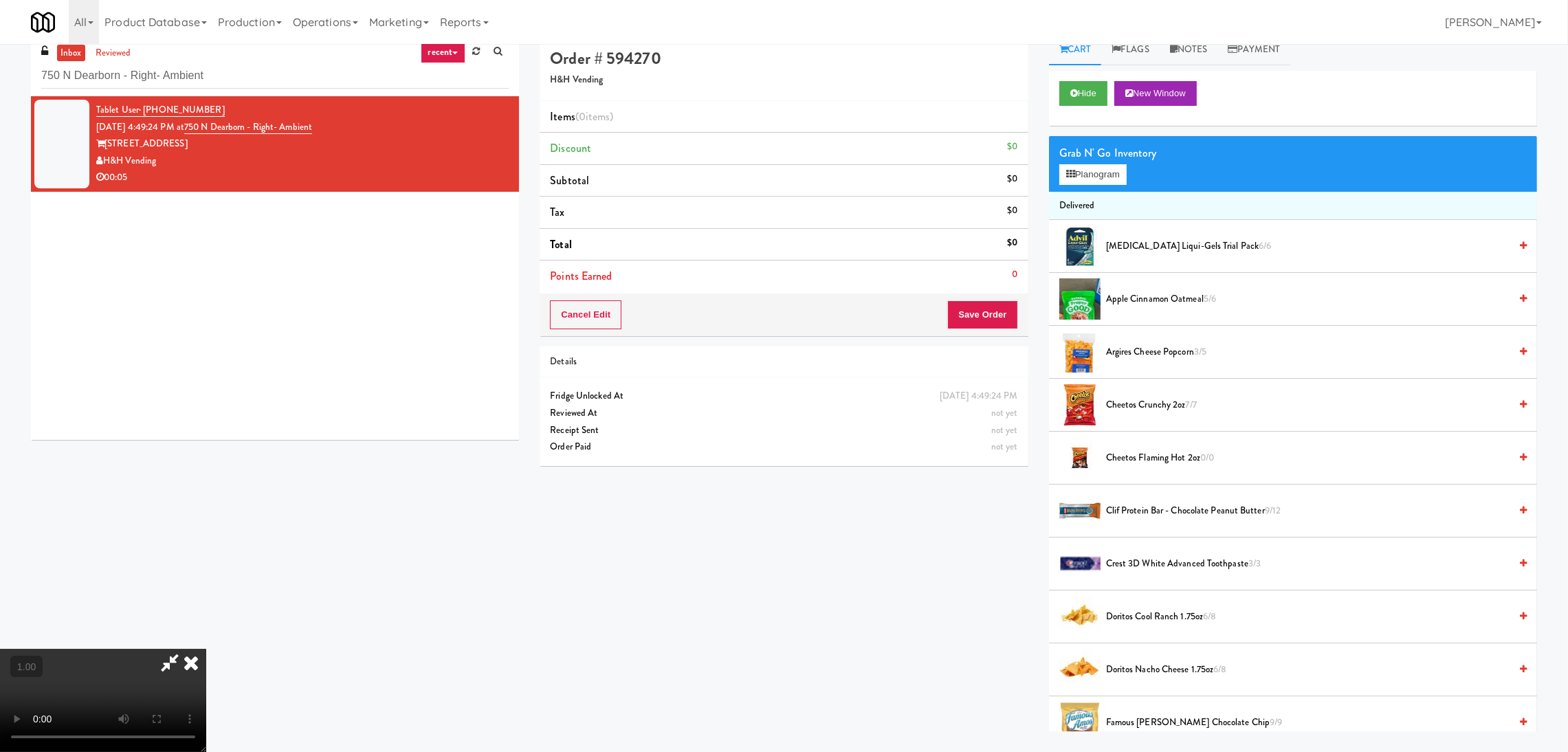
scroll to position [0, 0]
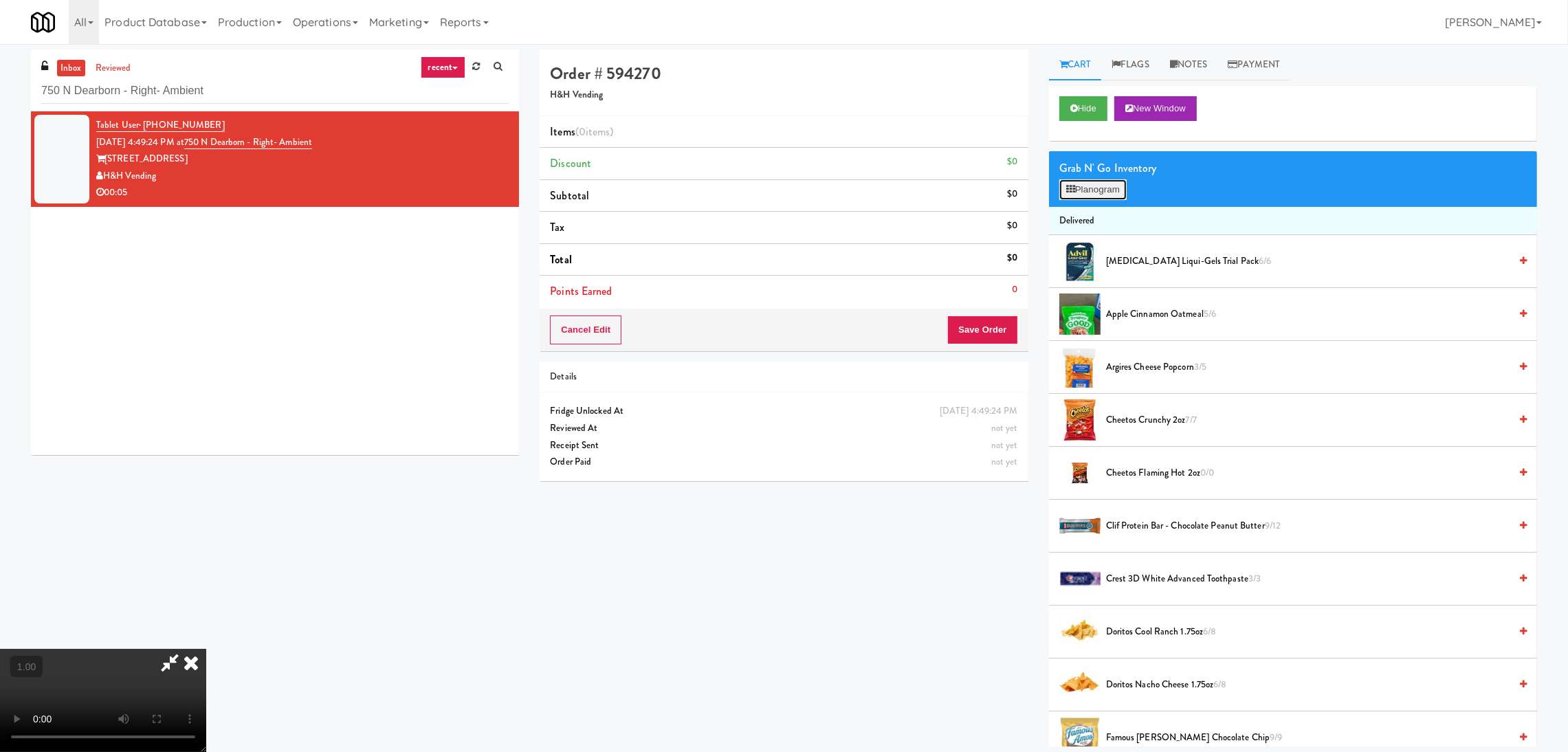
click at [1093, 186] on button "Planogram" at bounding box center [1093, 190] width 67 height 21
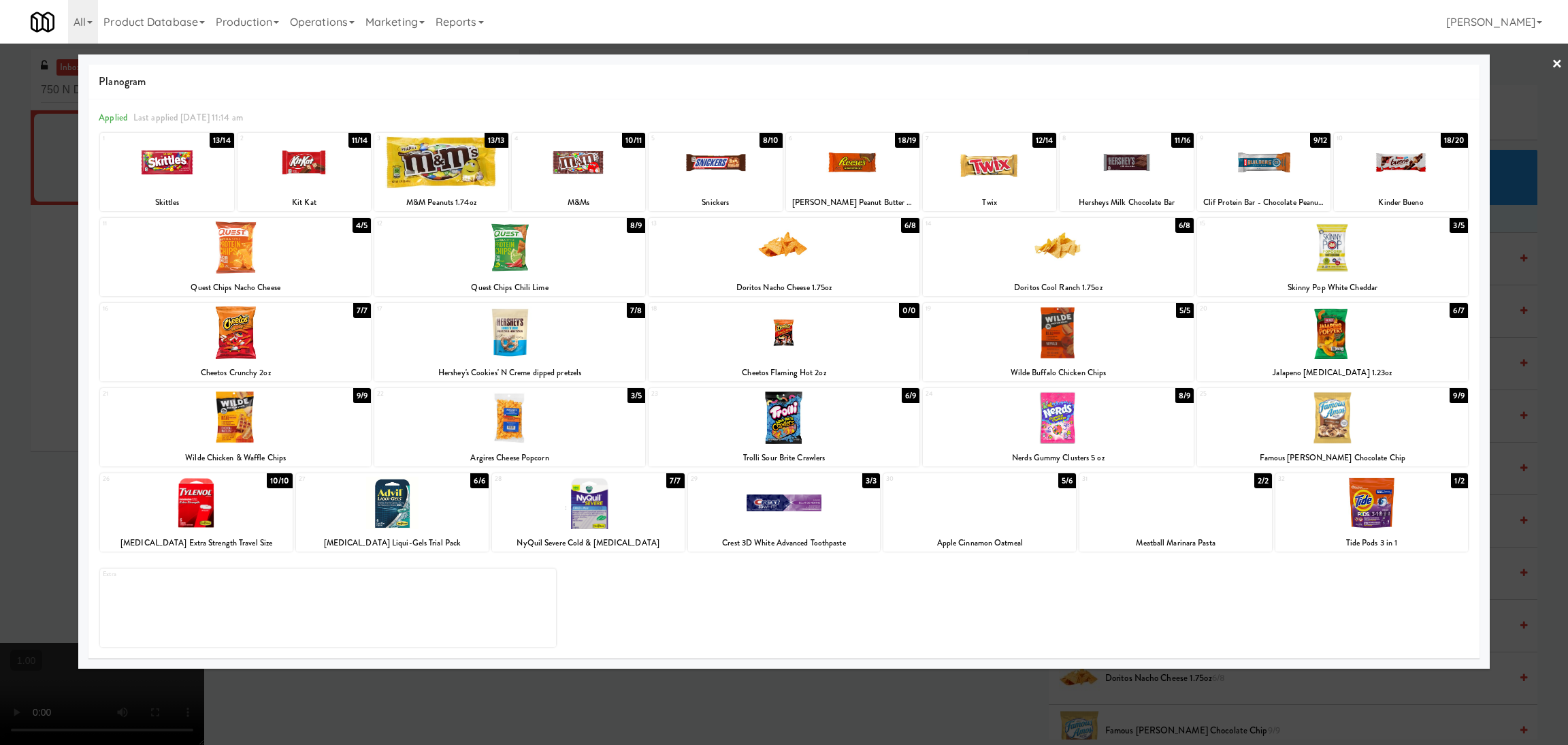
click at [761, 328] on div at bounding box center [784, 333] width 271 height 53
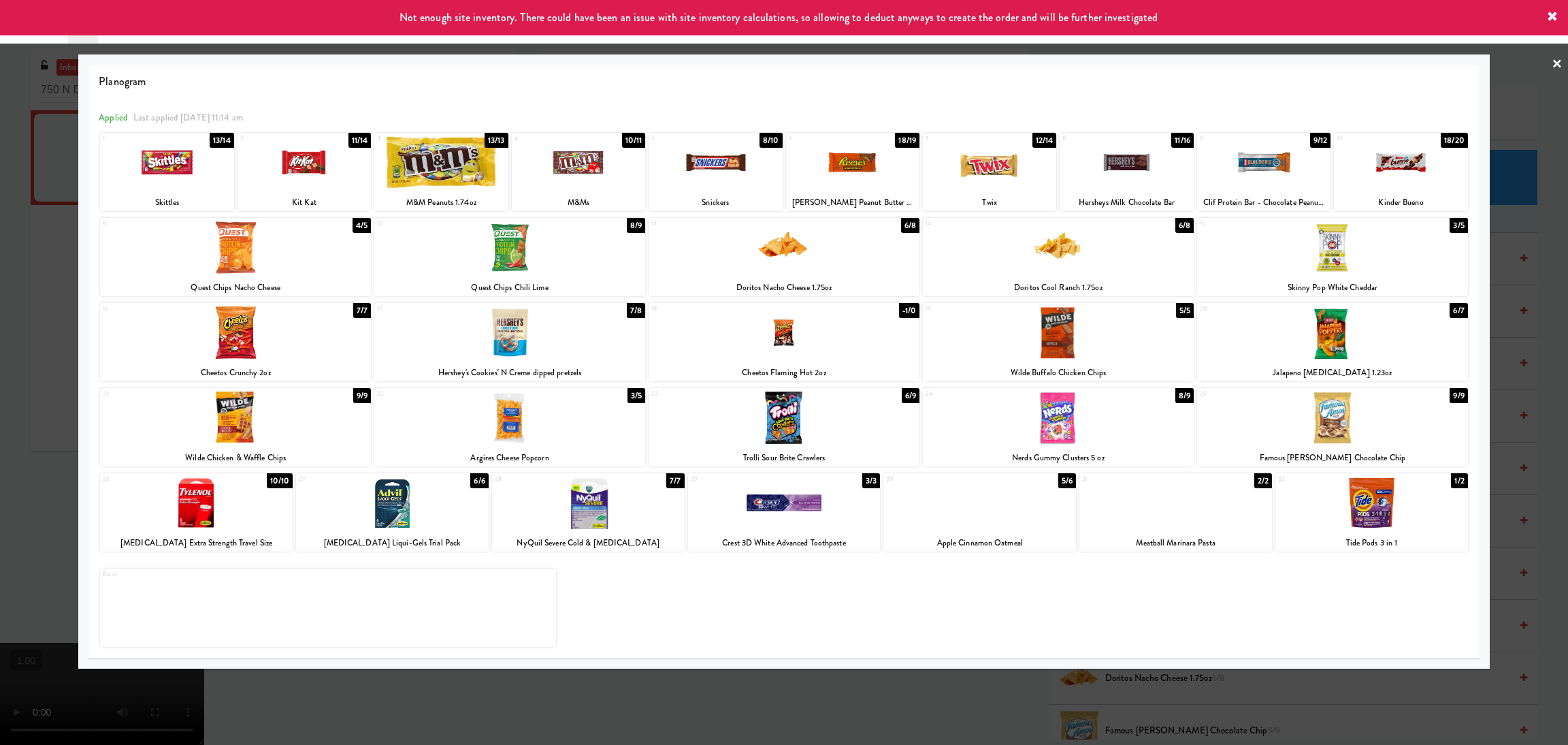
click at [1, 332] on div at bounding box center [784, 372] width 1568 height 745
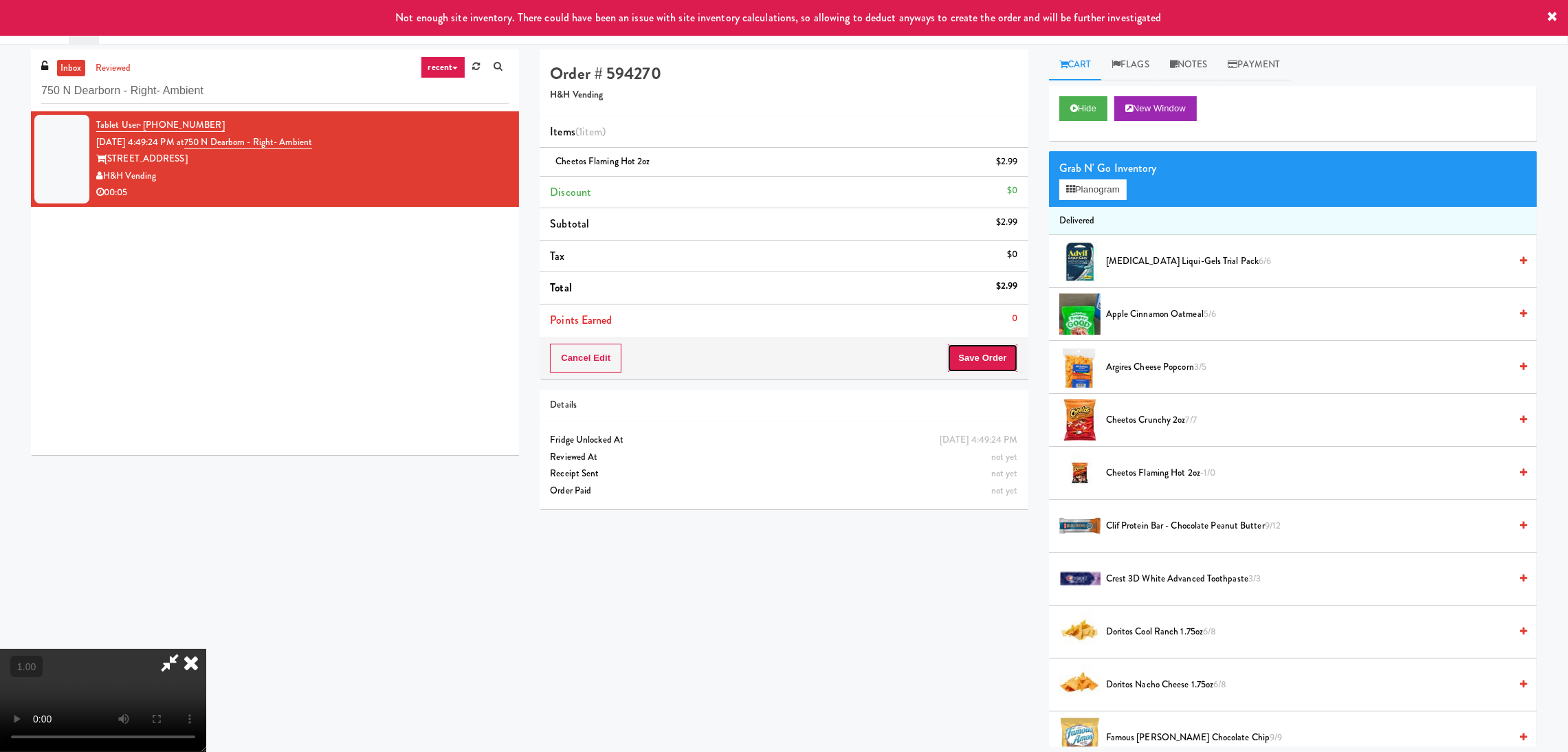
click at [971, 352] on button "Save Order" at bounding box center [983, 358] width 70 height 29
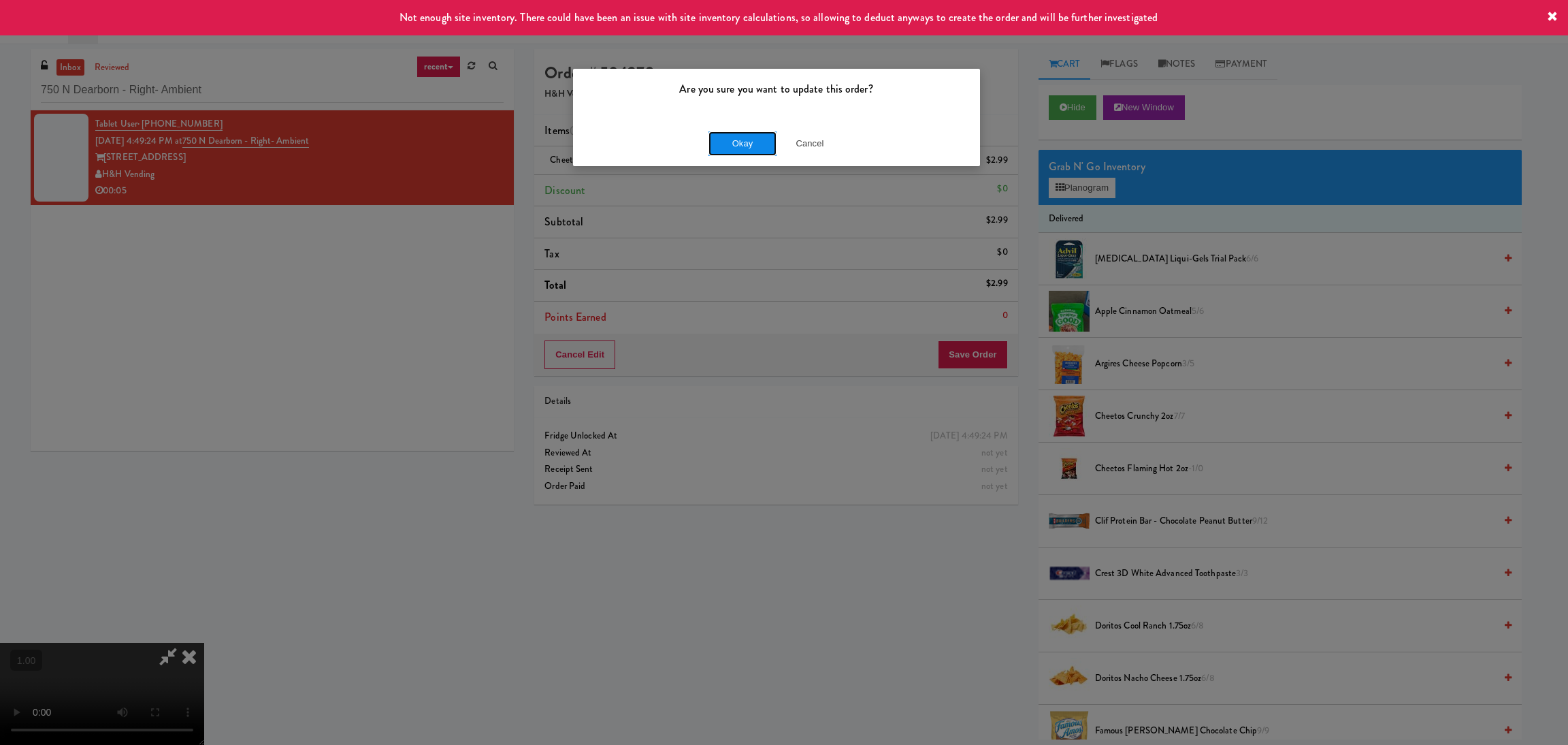
click at [758, 152] on button "Okay" at bounding box center [742, 144] width 68 height 24
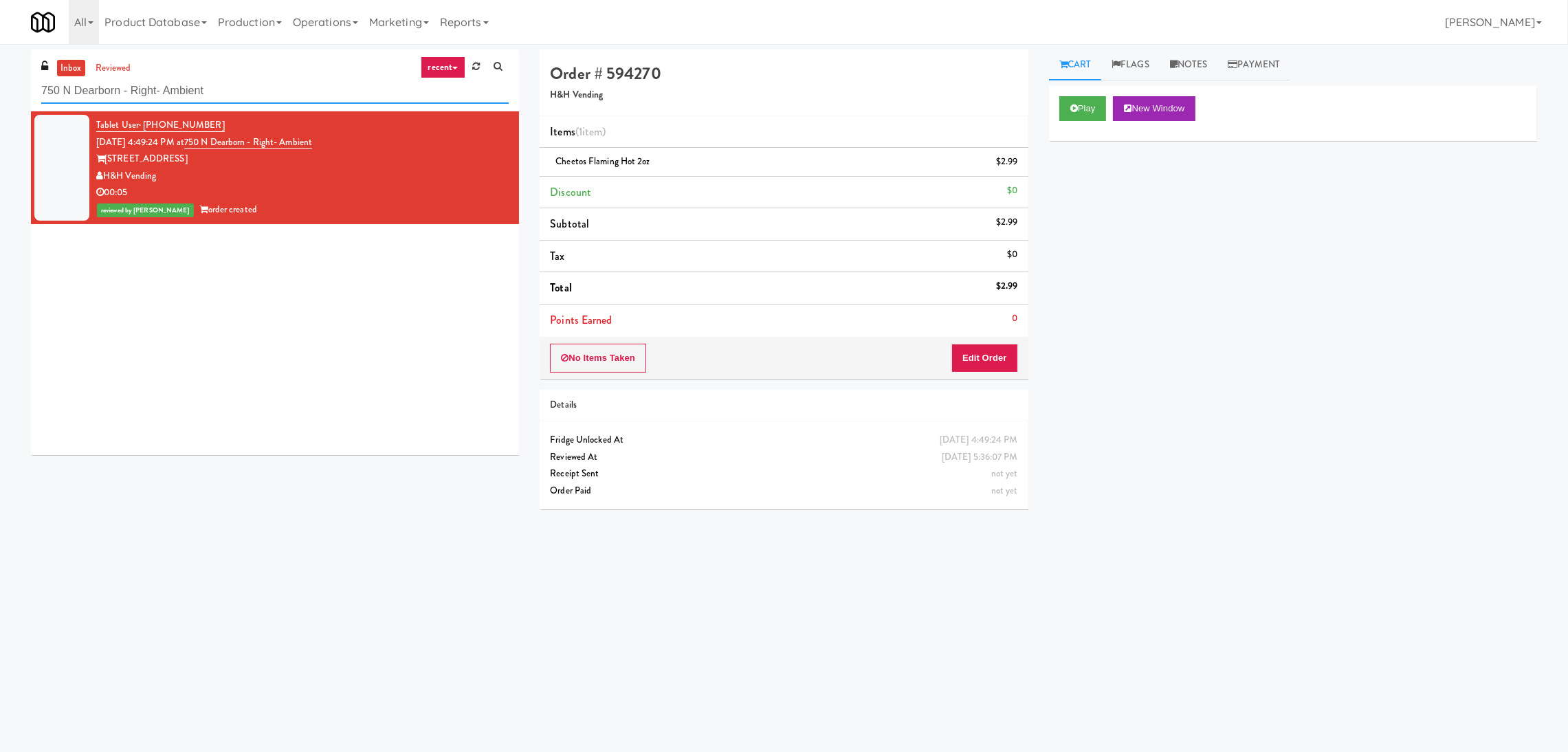
drag, startPoint x: 276, startPoint y: 99, endPoint x: 0, endPoint y: 97, distance: 276.0
click at [0, 97] on div "inbox reviewed recent all unclear take inventory issue suspicious failed recent…" at bounding box center [784, 325] width 1568 height 552
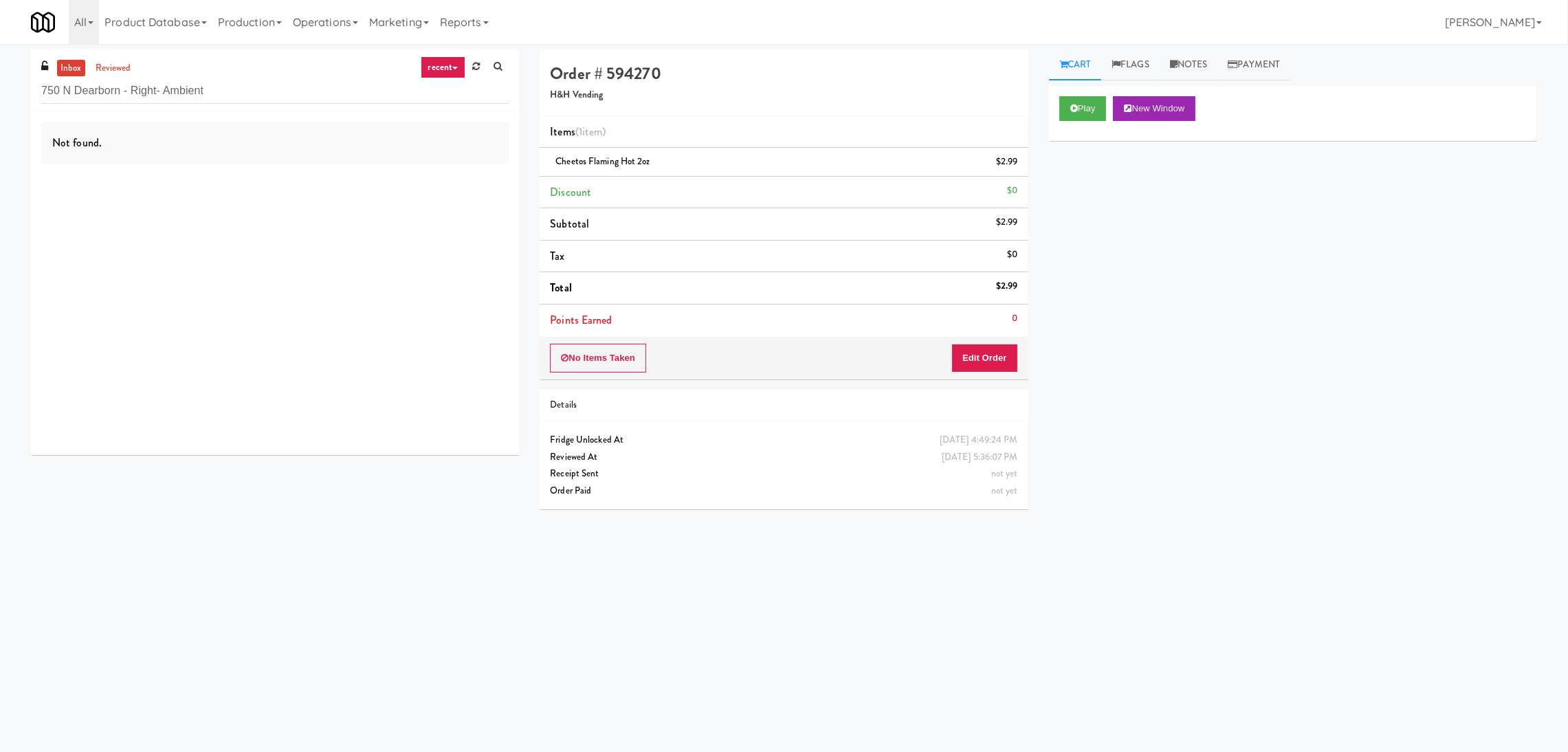
drag, startPoint x: 295, startPoint y: 68, endPoint x: 122, endPoint y: 85, distance: 173.8
click at [122, 85] on div "inbox reviewed recent all unclear take inventory issue suspicious failed recent…" at bounding box center [275, 80] width 488 height 62
drag, startPoint x: 273, startPoint y: 98, endPoint x: 0, endPoint y: 91, distance: 273.1
click at [0, 91] on div "inbox reviewed recent all unclear take inventory issue suspicious failed recent…" at bounding box center [784, 325] width 1568 height 552
paste input "[GEOGRAPHIC_DATA] - Trillium Health"
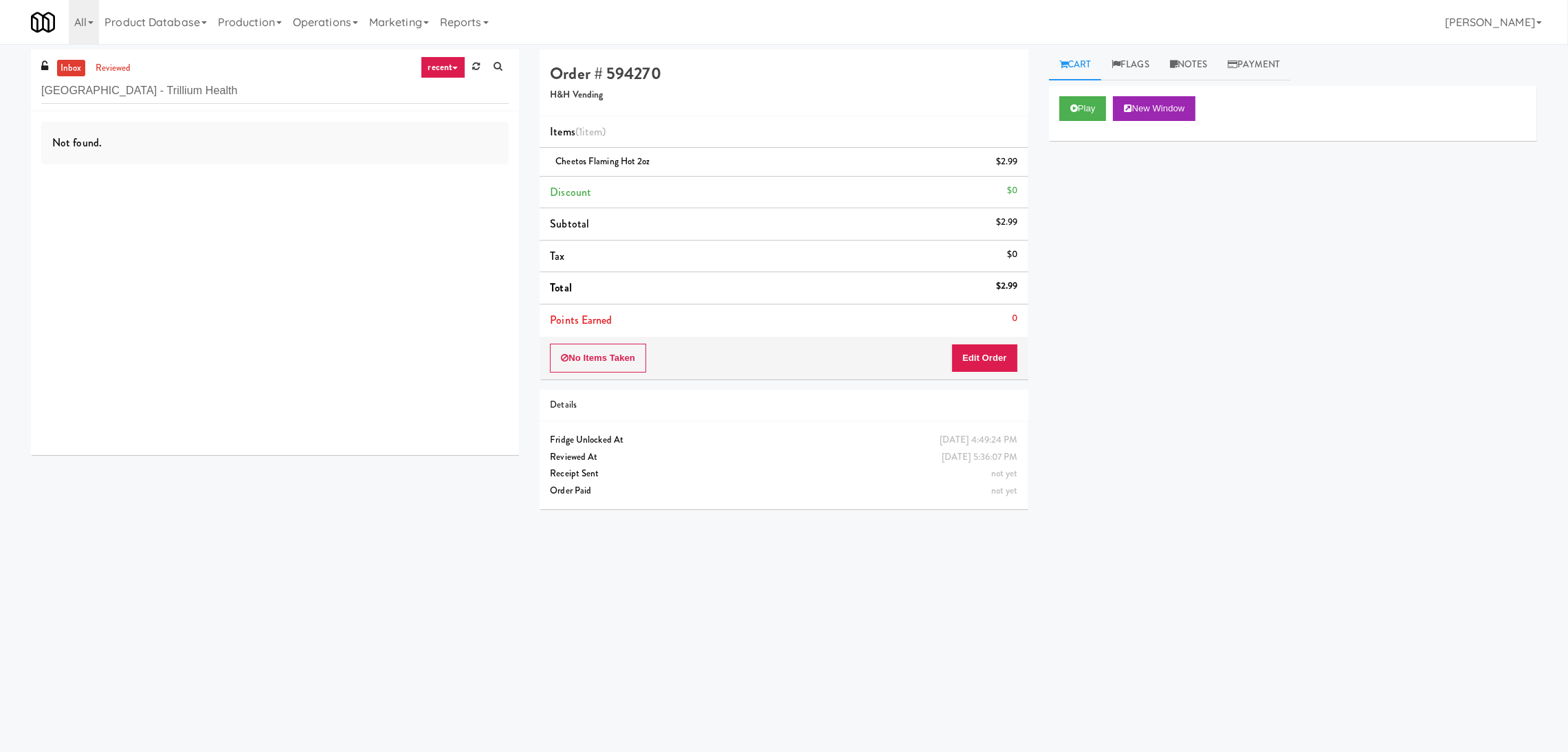
drag, startPoint x: 287, startPoint y: 78, endPoint x: 0, endPoint y: 108, distance: 288.6
click at [0, 108] on div "inbox reviewed recent all unclear take inventory issue suspicious failed recent…" at bounding box center [784, 325] width 1568 height 552
drag, startPoint x: 206, startPoint y: 92, endPoint x: 277, endPoint y: 86, distance: 71.3
click at [207, 92] on input "[GEOGRAPHIC_DATA] - Trillium Health" at bounding box center [275, 91] width 467 height 25
click at [326, 83] on input "[GEOGRAPHIC_DATA] - Trillium Health" at bounding box center [275, 91] width 467 height 25
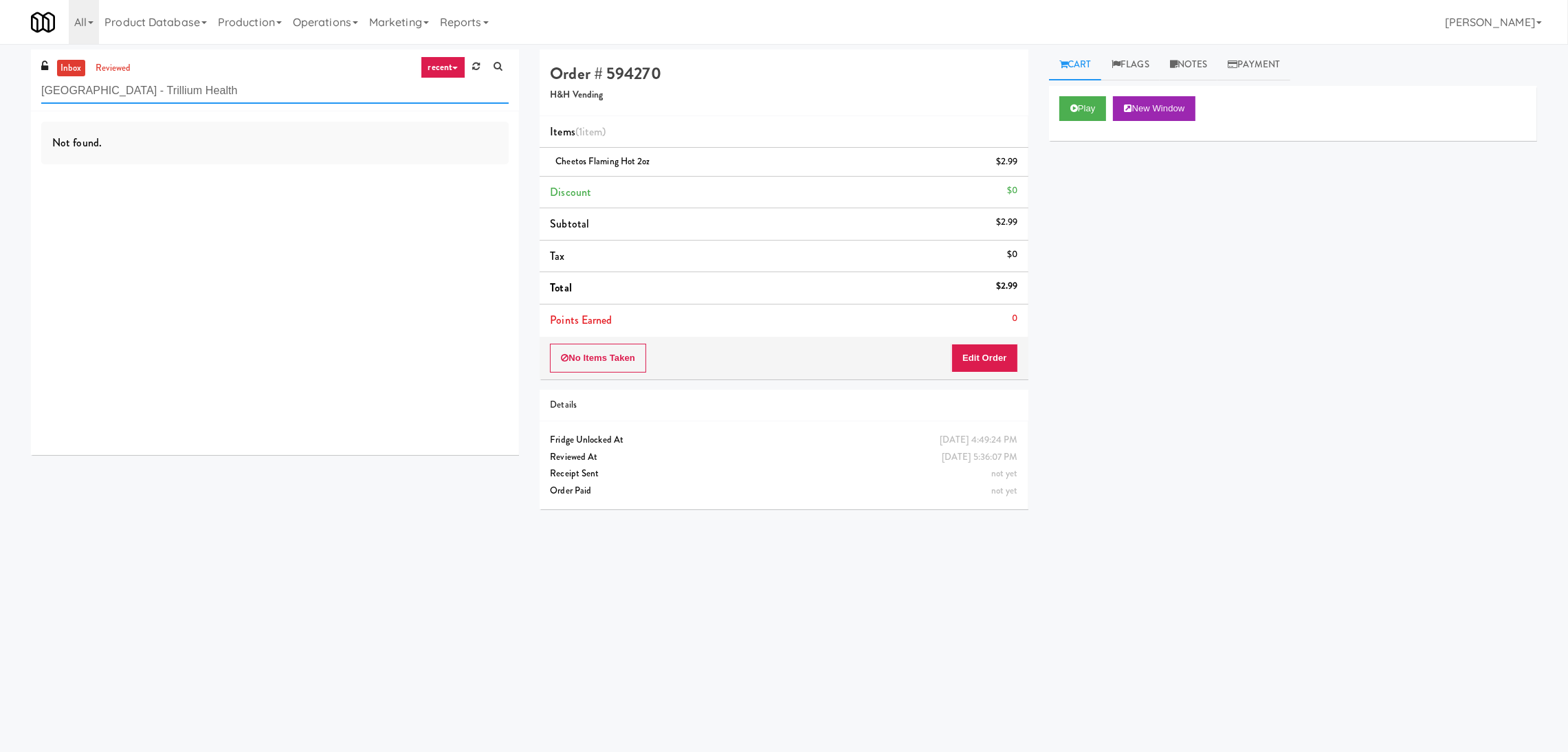
click at [326, 88] on input "[GEOGRAPHIC_DATA] - Trillium Health" at bounding box center [275, 91] width 467 height 25
paste input "Park on First - Music Lounge - Cooler"
drag, startPoint x: 328, startPoint y: 88, endPoint x: 40, endPoint y: 86, distance: 288.0
click at [41, 86] on input "Park on First - Music Lounge - Cooler" at bounding box center [275, 91] width 467 height 25
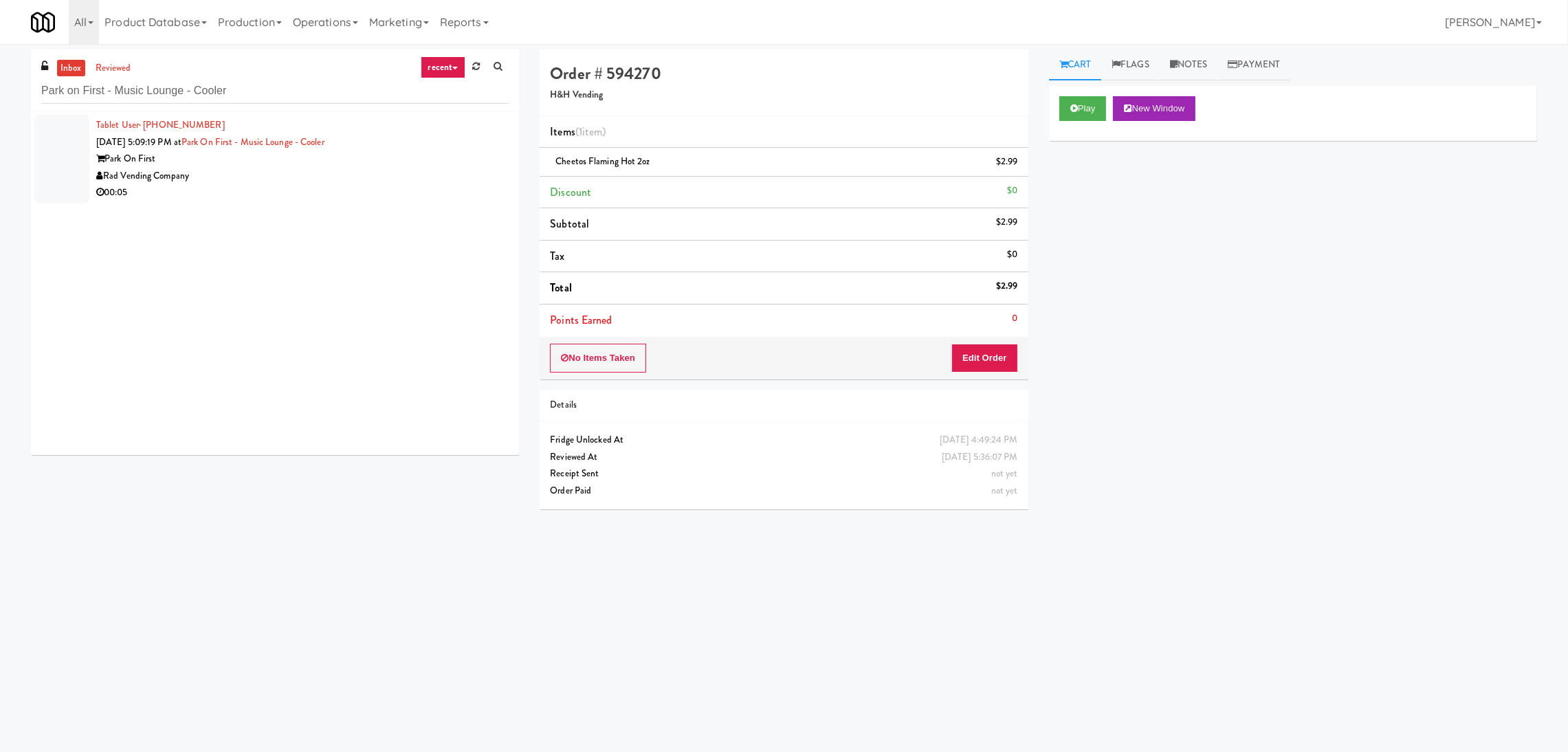
click at [419, 191] on div "00:05" at bounding box center [302, 193] width 412 height 17
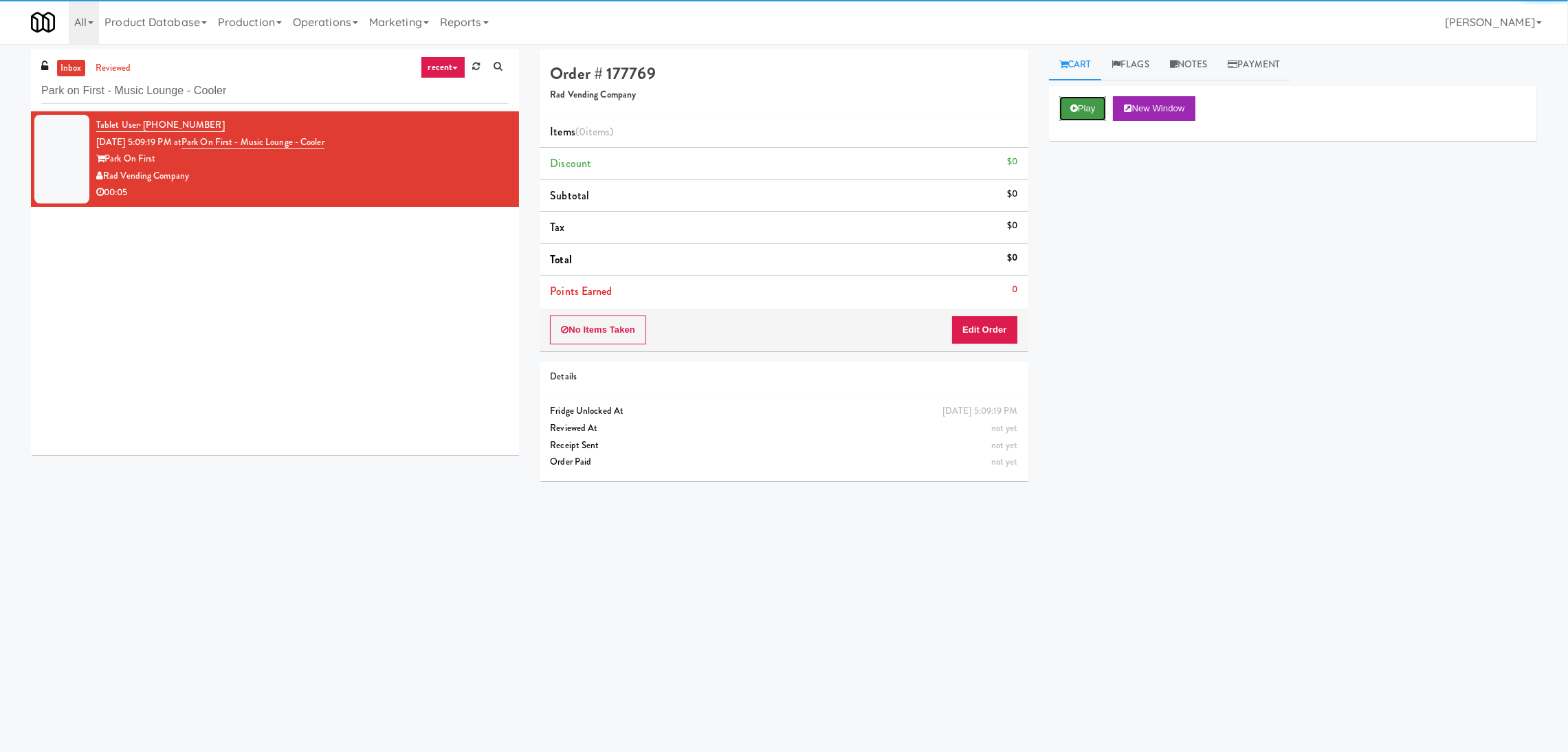
click at [1075, 117] on button "Play" at bounding box center [1083, 108] width 47 height 24
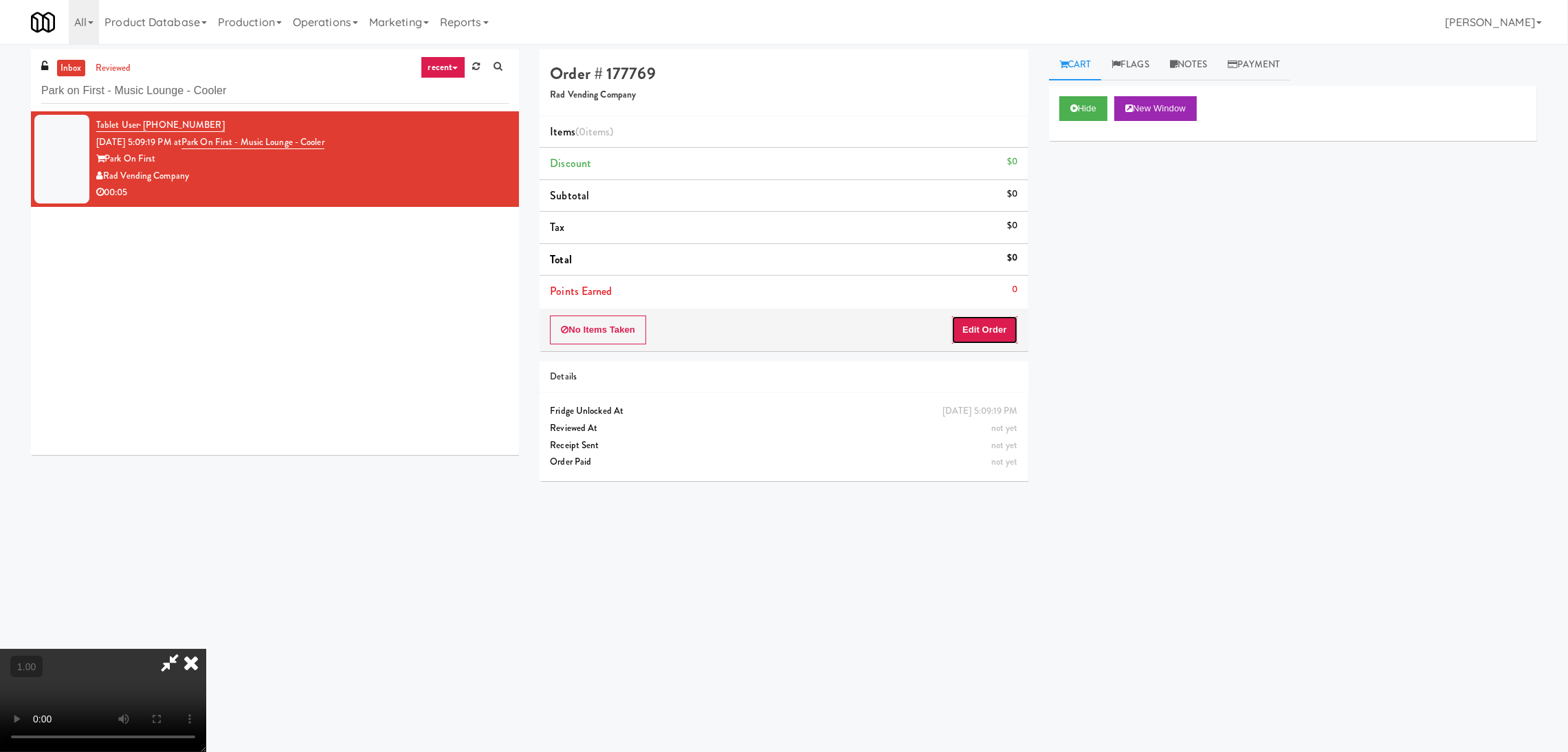
click at [996, 328] on button "Edit Order" at bounding box center [985, 330] width 66 height 29
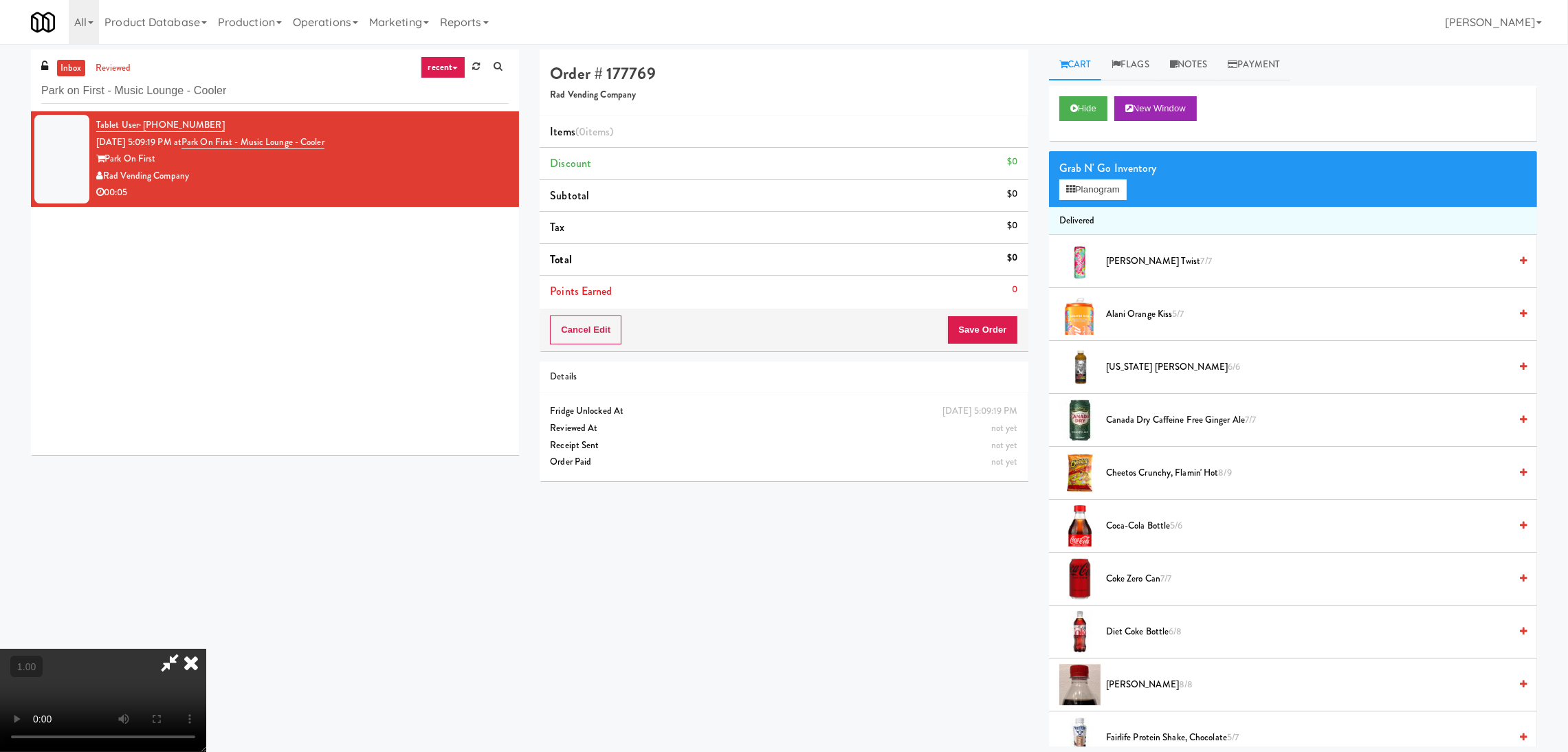
click at [206, 649] on video at bounding box center [103, 700] width 206 height 103
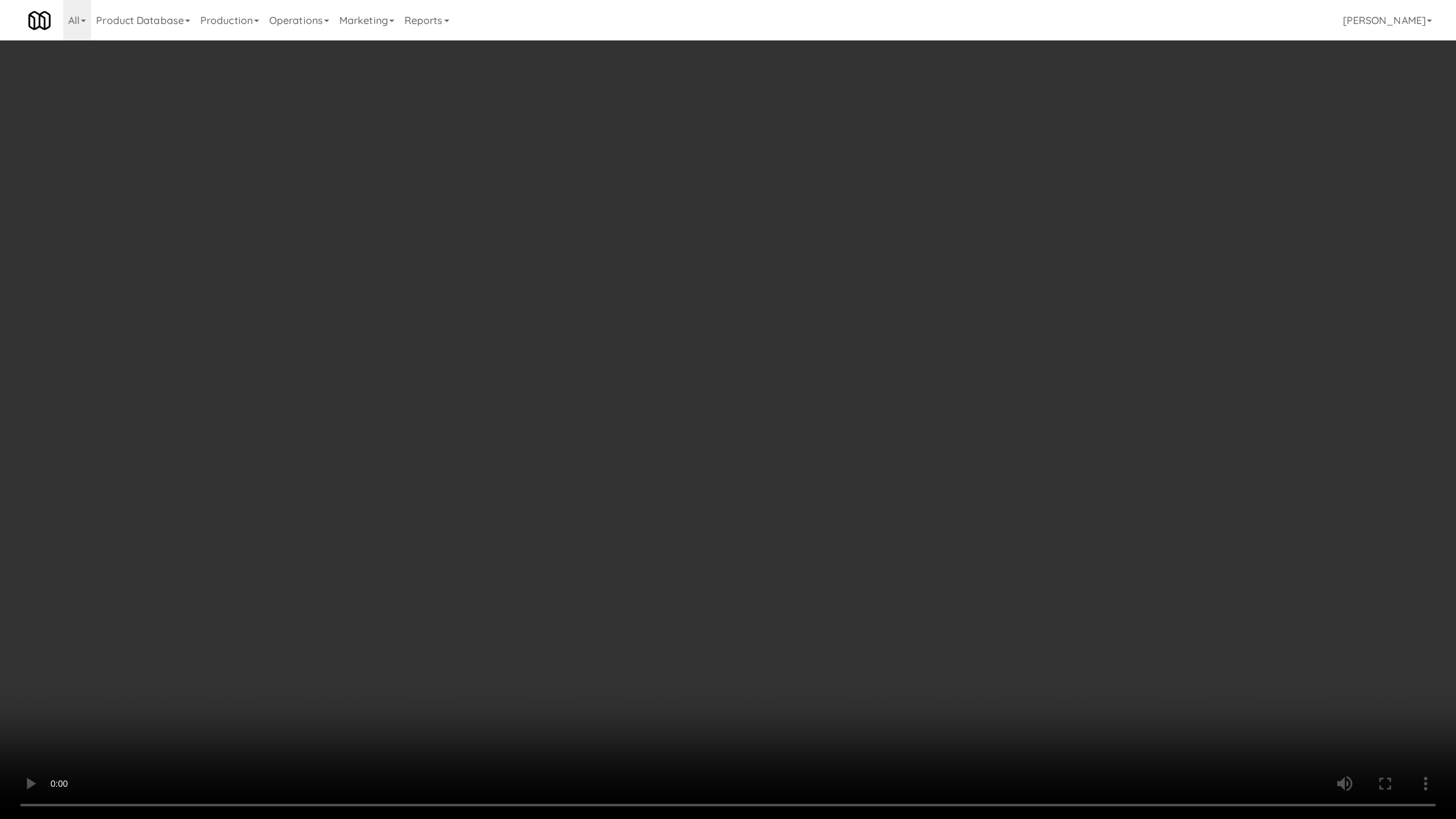
click at [684, 567] on video at bounding box center [728, 410] width 1456 height 819
drag, startPoint x: 674, startPoint y: 560, endPoint x: 674, endPoint y: 568, distance: 8.0
click at [674, 564] on video at bounding box center [728, 410] width 1456 height 819
click at [674, 568] on video at bounding box center [728, 410] width 1456 height 819
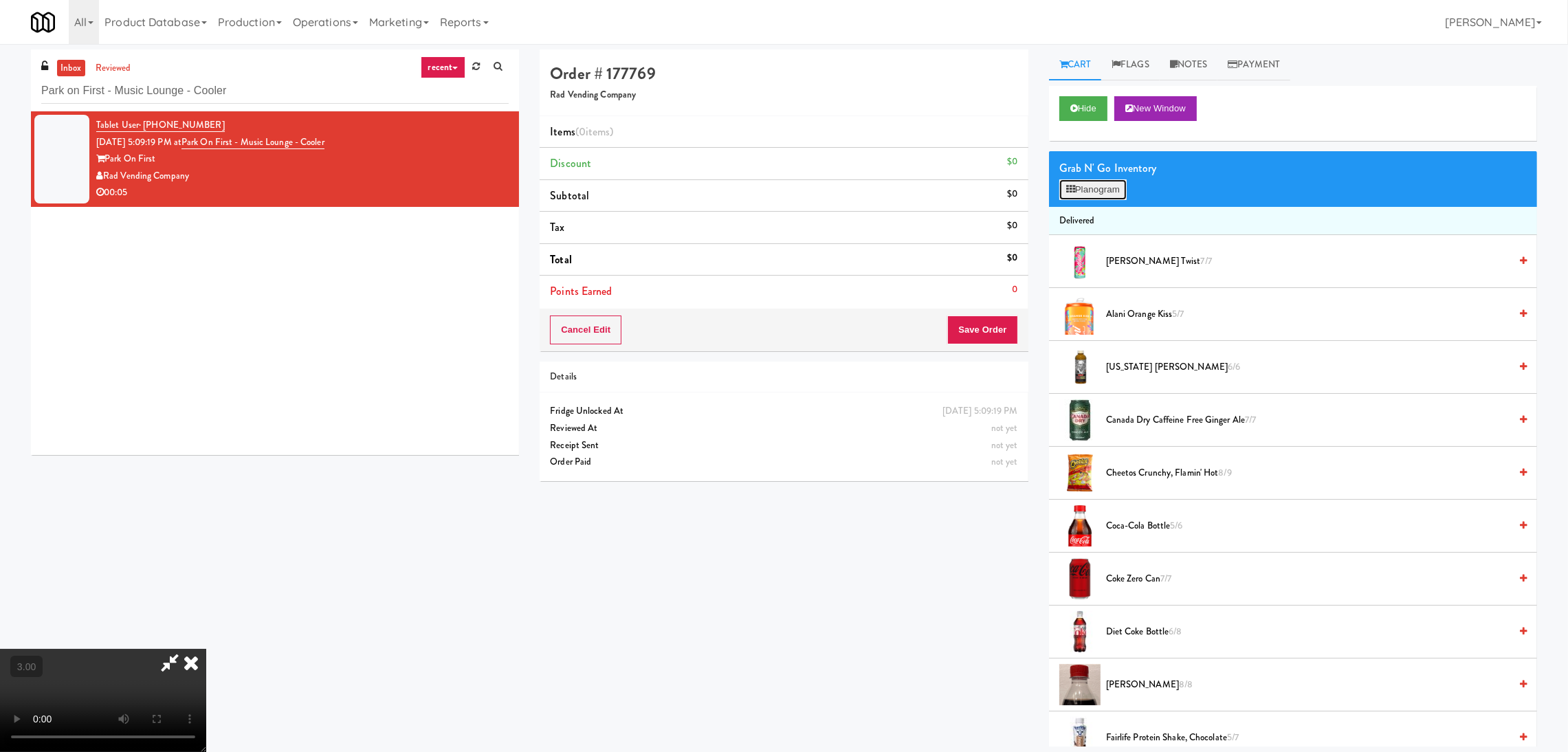
click at [1089, 191] on button "Planogram" at bounding box center [1093, 190] width 67 height 21
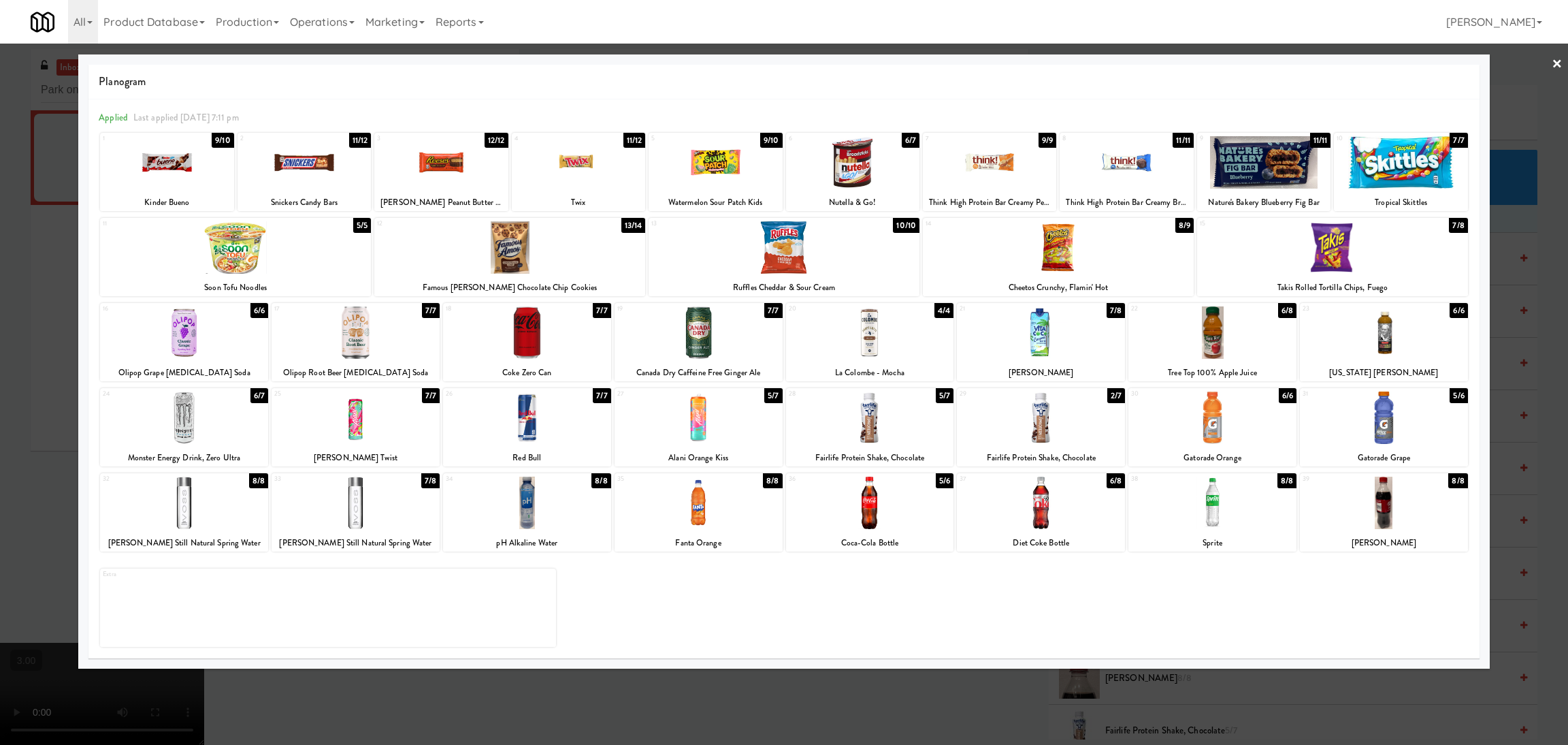
click at [913, 506] on div at bounding box center [871, 502] width 168 height 53
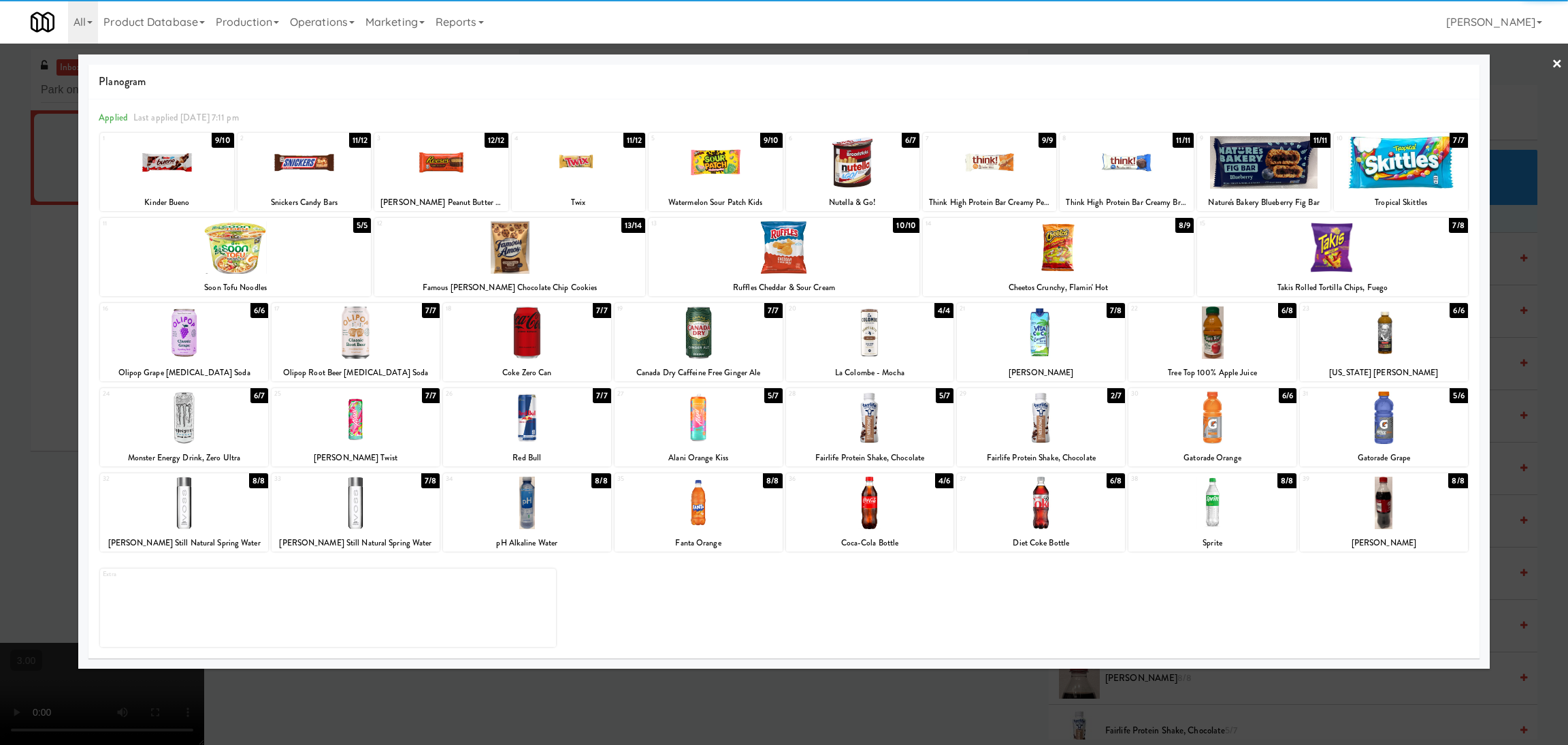
click at [781, 685] on div at bounding box center [784, 372] width 1568 height 745
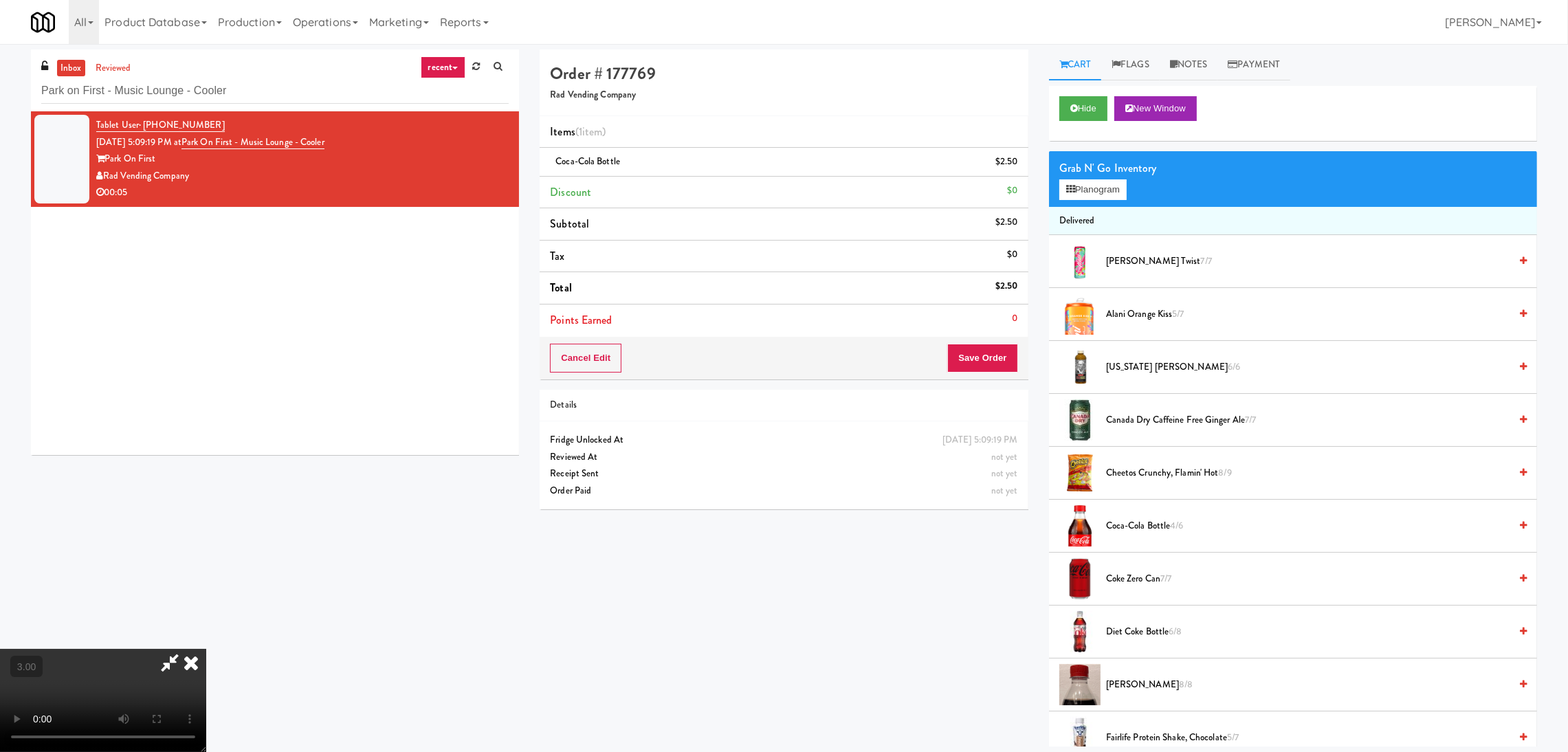
click at [206, 649] on icon at bounding box center [191, 662] width 31 height 27
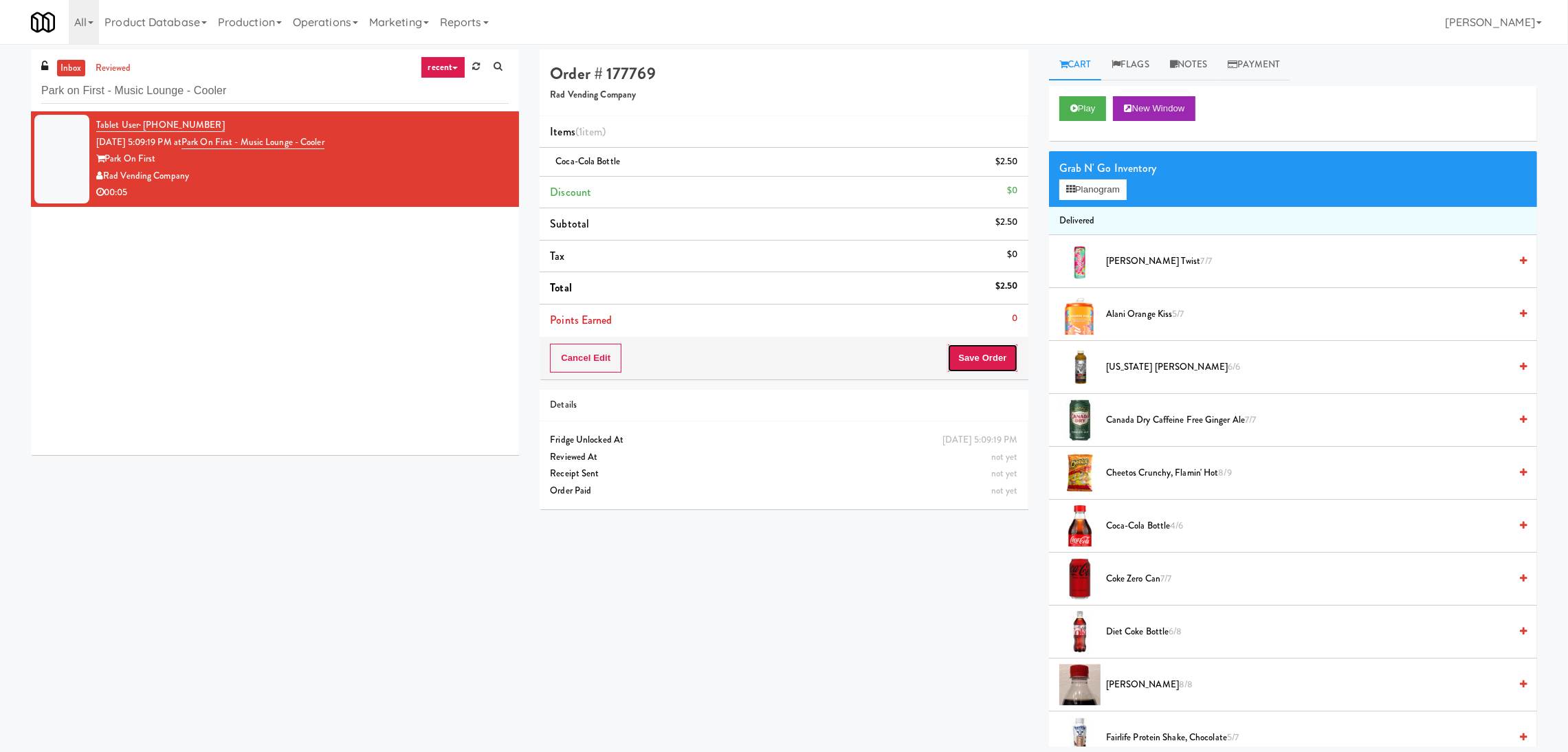
click at [984, 350] on button "Save Order" at bounding box center [983, 358] width 70 height 29
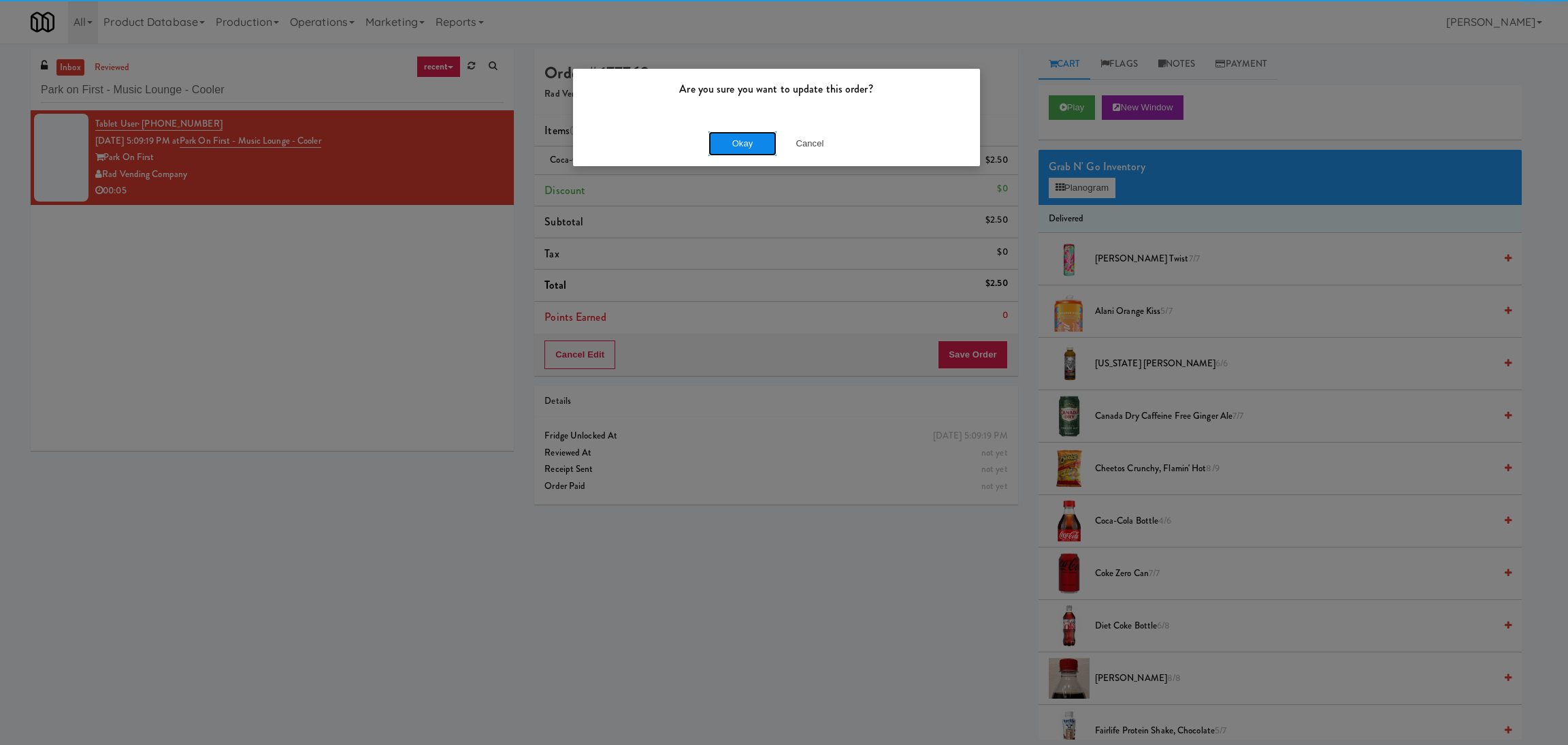
click at [748, 139] on button "Okay" at bounding box center [742, 144] width 68 height 24
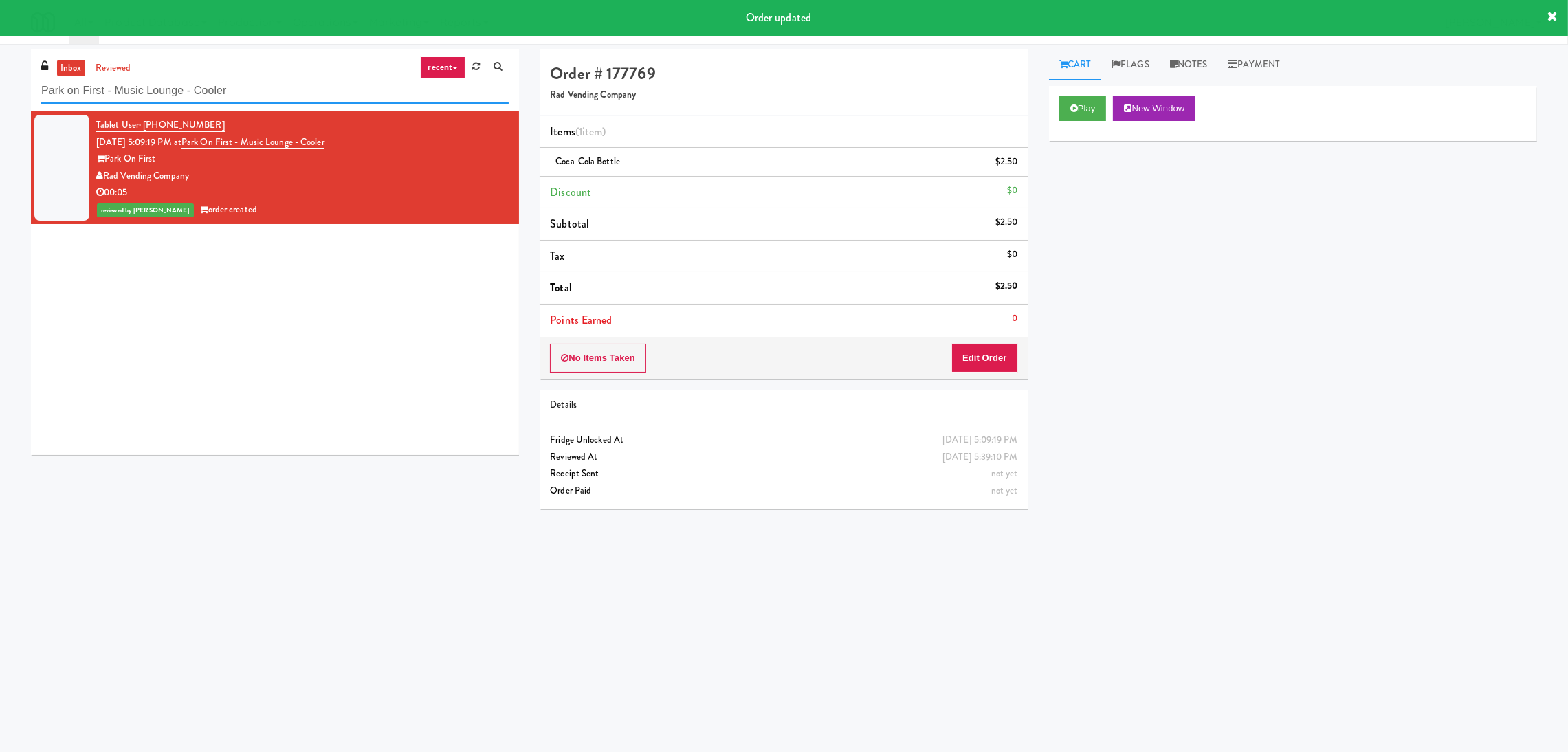
paste input "IKEA CDC Mississauga"
drag, startPoint x: 247, startPoint y: 94, endPoint x: 0, endPoint y: 54, distance: 250.2
click at [0, 44] on body "Order updated Are you sure you want to update this order? Okay Cancel Okay Are …" at bounding box center [784, 420] width 1568 height 752
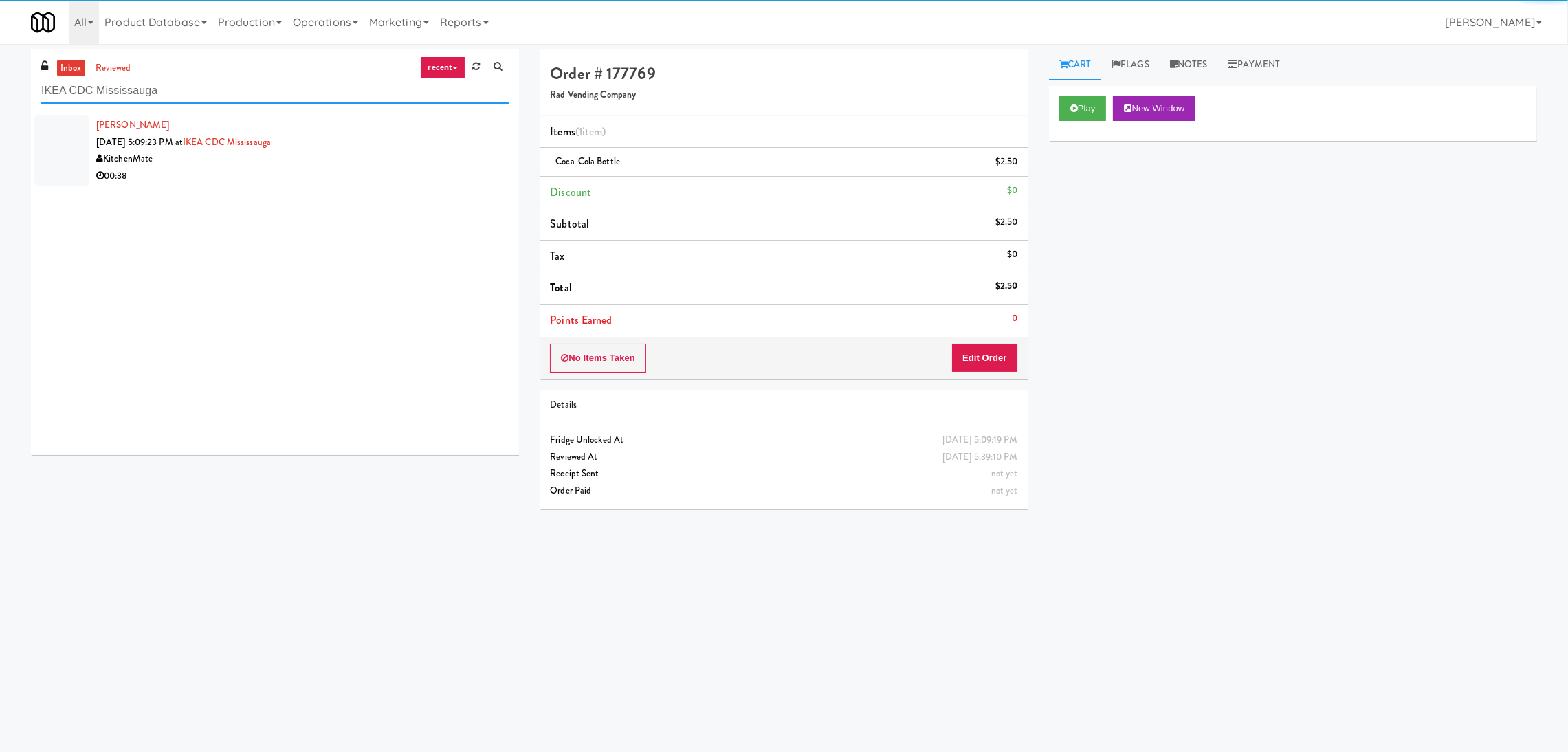
type input "IKEA CDC Mississauga"
click at [456, 137] on div "[PERSON_NAME] [DATE] 5:09:23 PM at IKEA CDC [GEOGRAPHIC_DATA] KitchenMate 00:38" at bounding box center [302, 150] width 412 height 67
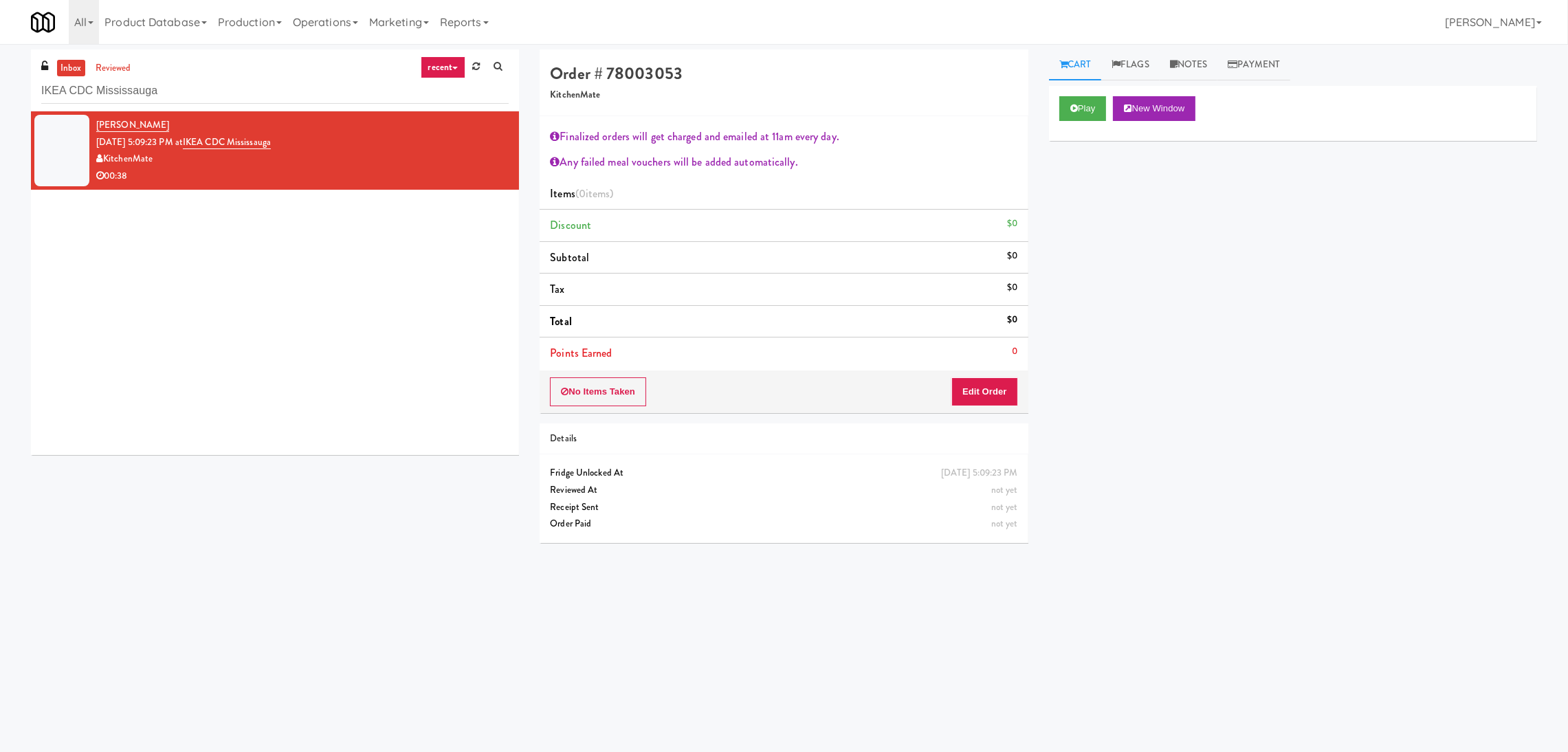
click at [1080, 126] on div "Play New Window" at bounding box center [1293, 113] width 488 height 55
click at [1086, 119] on button "Play" at bounding box center [1083, 108] width 47 height 24
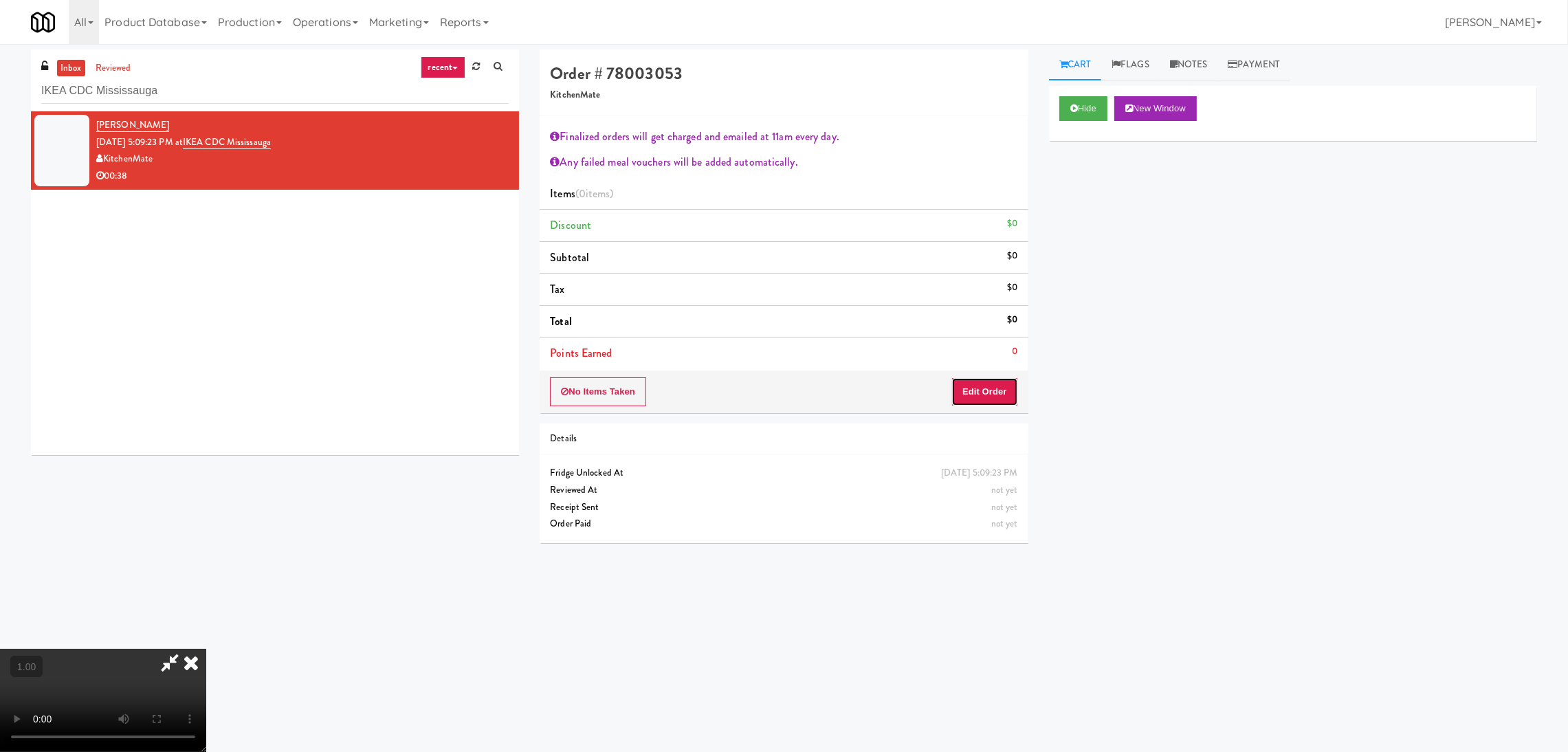
click at [1000, 391] on button "Edit Order" at bounding box center [985, 391] width 66 height 29
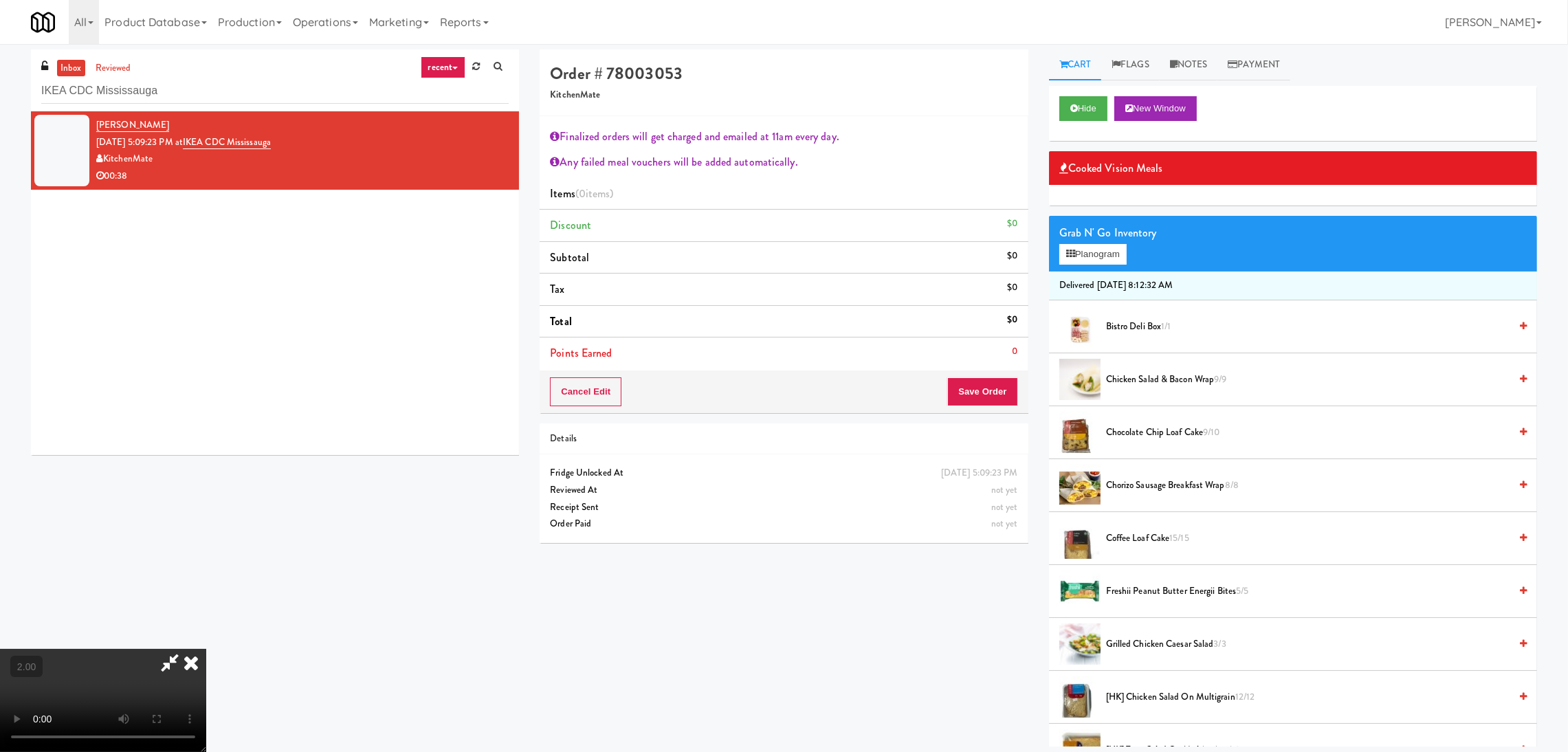
click at [206, 649] on video at bounding box center [103, 700] width 206 height 103
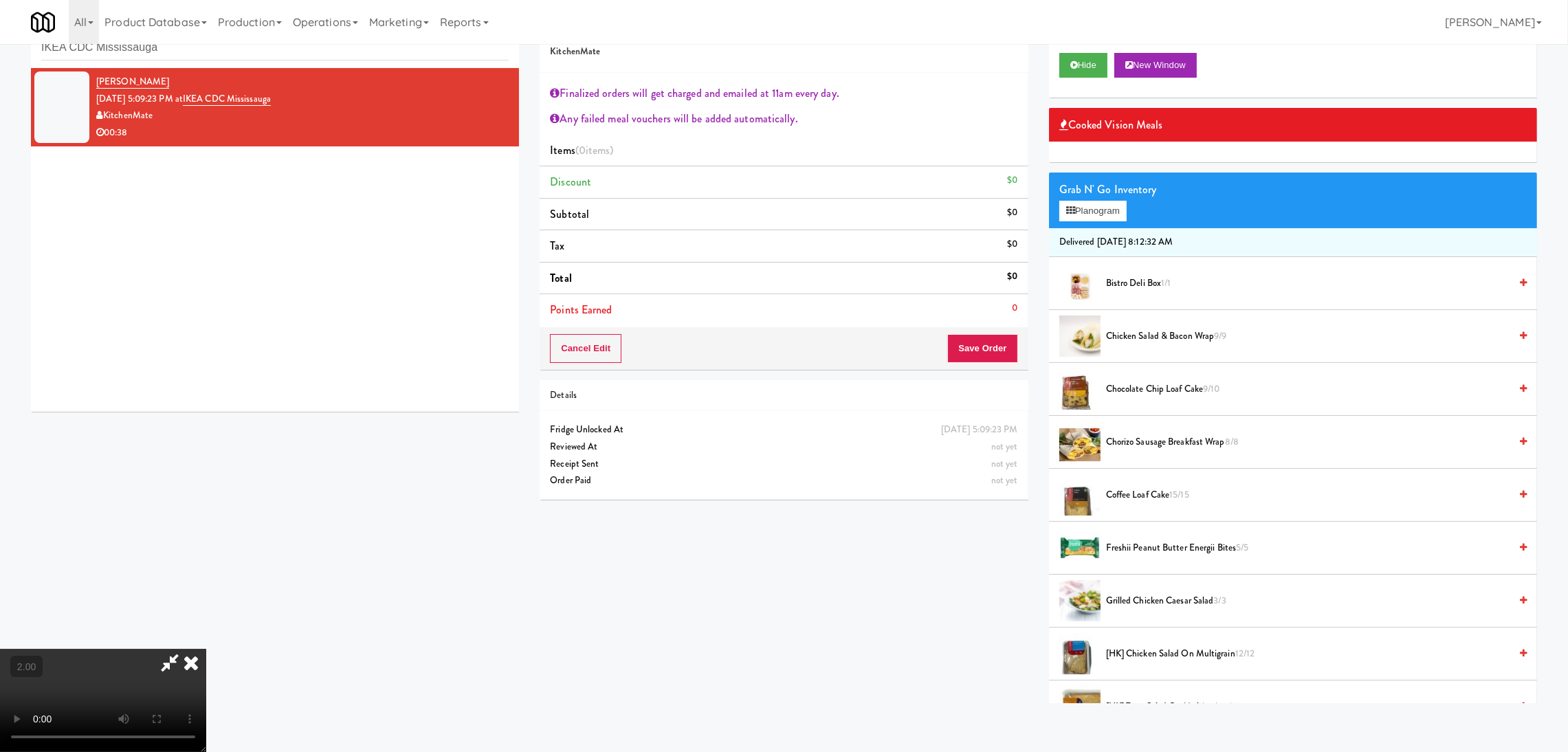
scroll to position [75, 0]
click at [206, 672] on video at bounding box center [103, 700] width 206 height 103
click at [206, 649] on video at bounding box center [103, 700] width 206 height 103
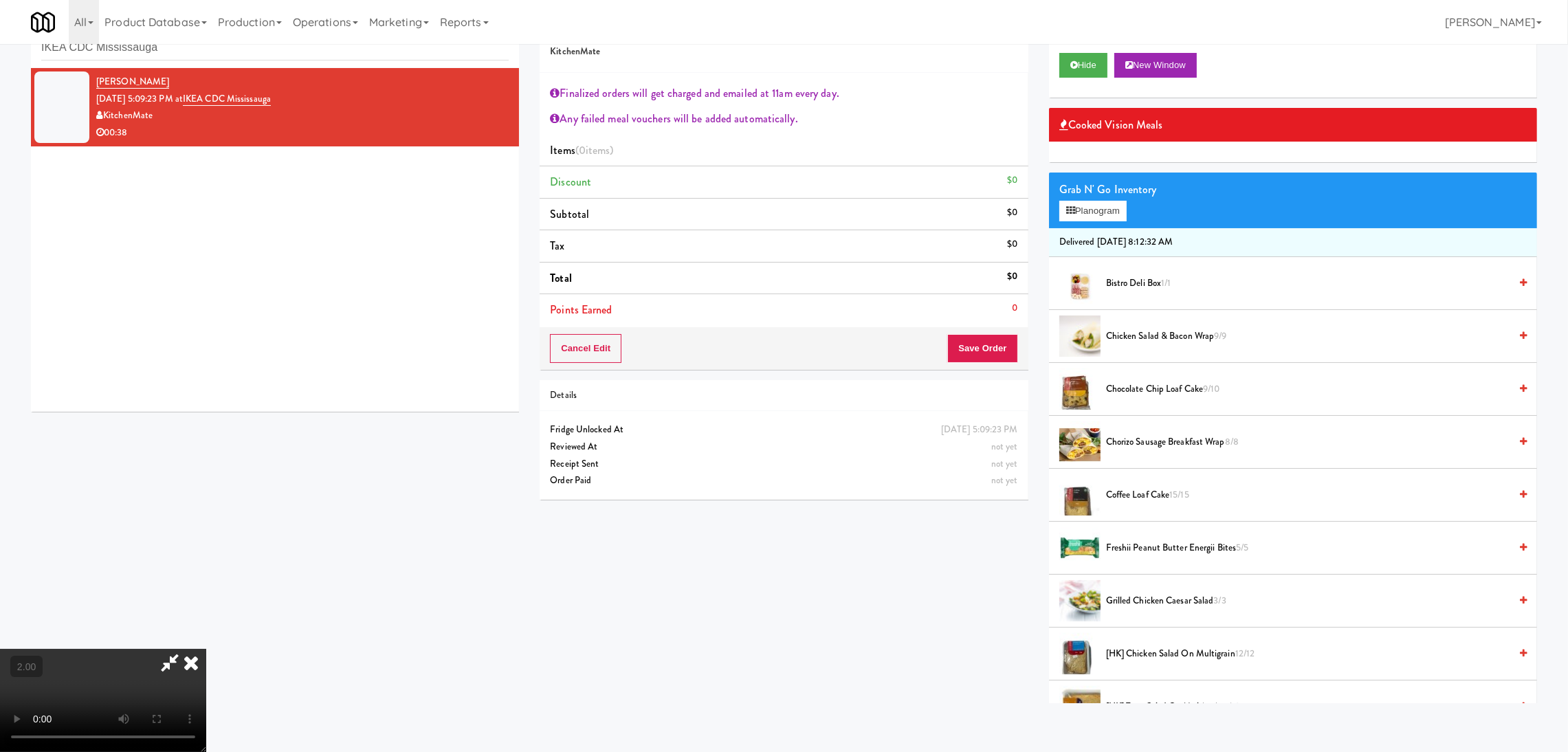
click at [206, 649] on video at bounding box center [103, 700] width 206 height 103
click at [1103, 210] on button "Planogram" at bounding box center [1093, 211] width 67 height 21
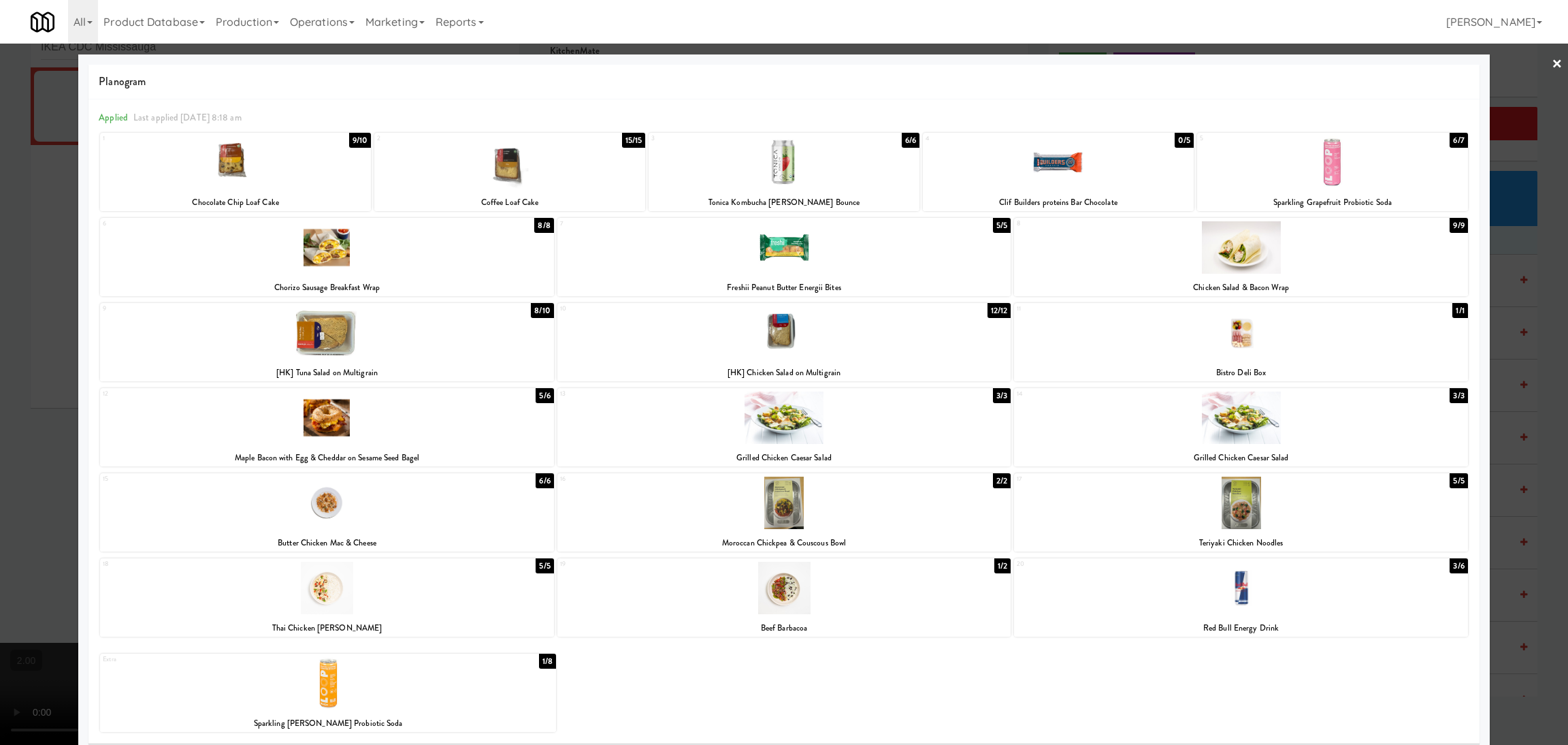
click at [1237, 340] on div at bounding box center [1241, 333] width 454 height 53
click at [18, 454] on div at bounding box center [784, 372] width 1568 height 745
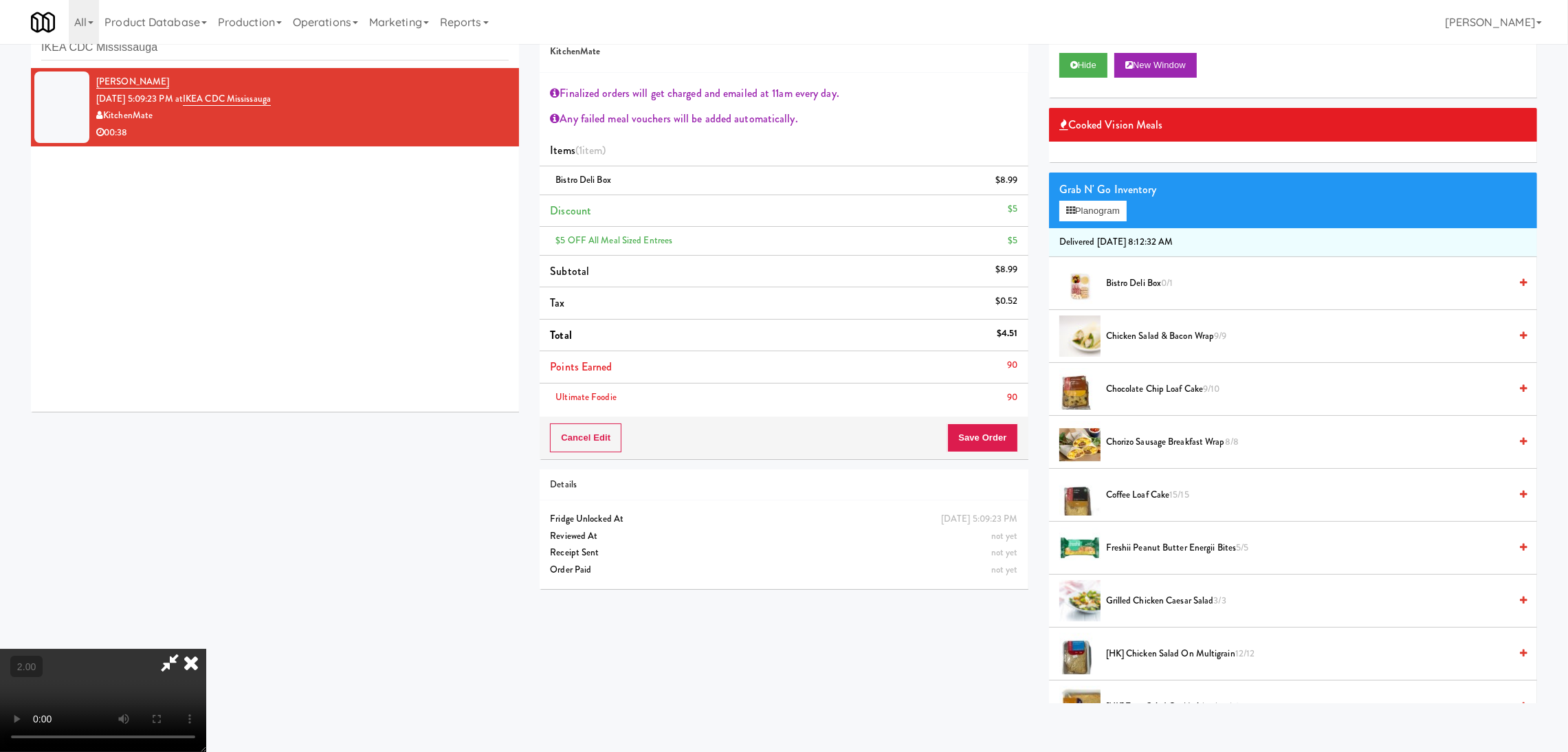
click at [206, 649] on video at bounding box center [103, 700] width 206 height 103
click at [1083, 213] on button "Planogram" at bounding box center [1093, 211] width 67 height 21
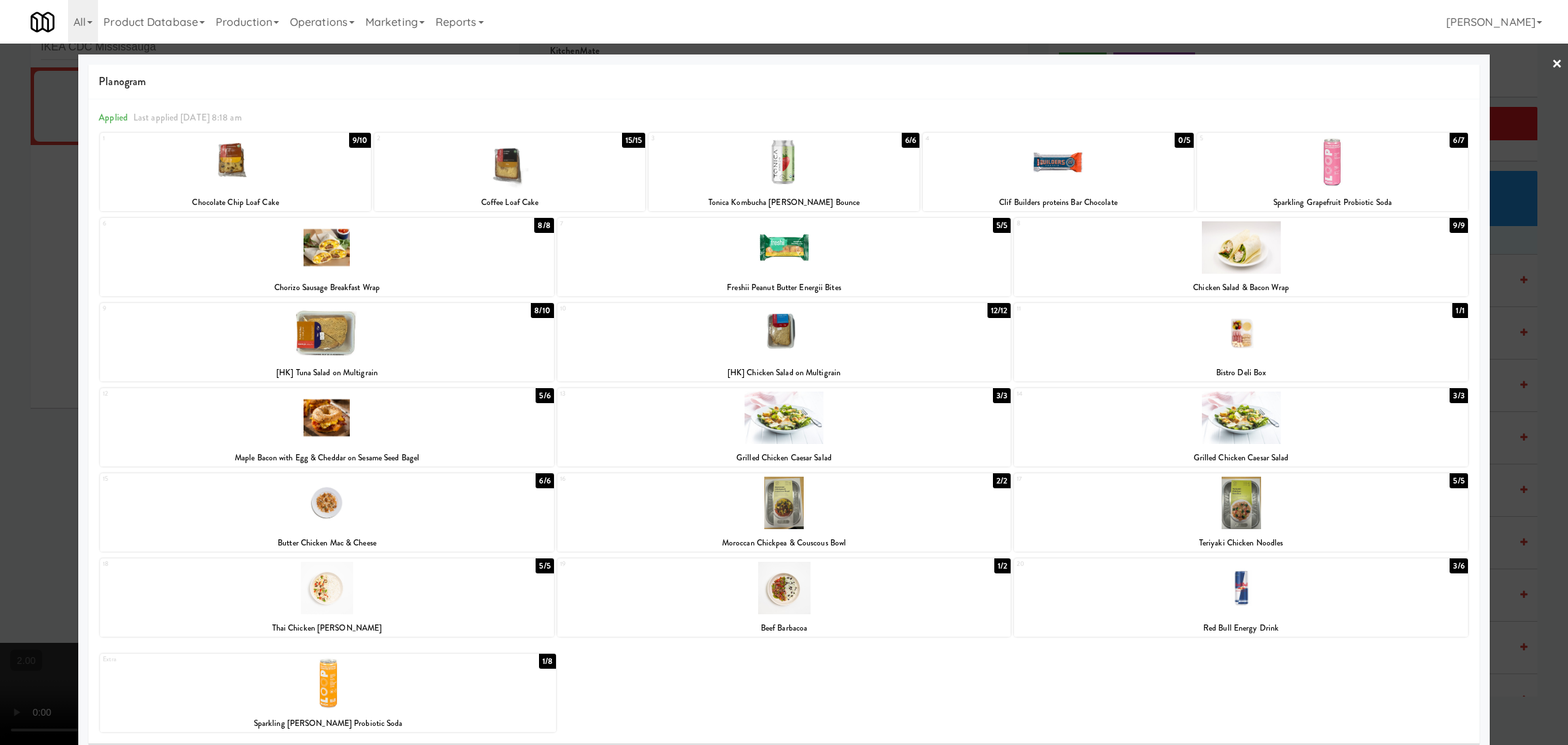
click at [0, 494] on div at bounding box center [784, 372] width 1568 height 745
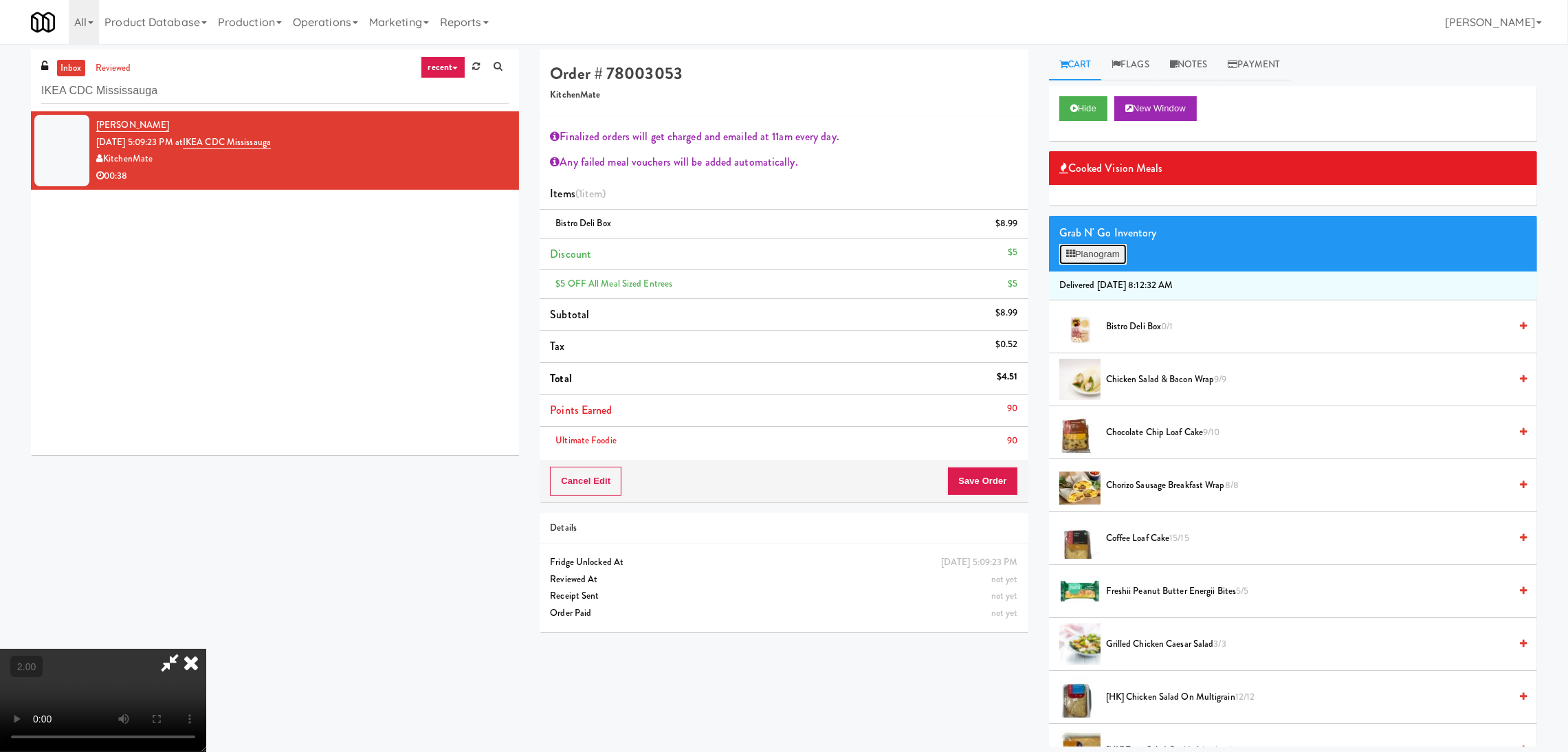
click at [1089, 259] on button "Planogram" at bounding box center [1093, 254] width 67 height 21
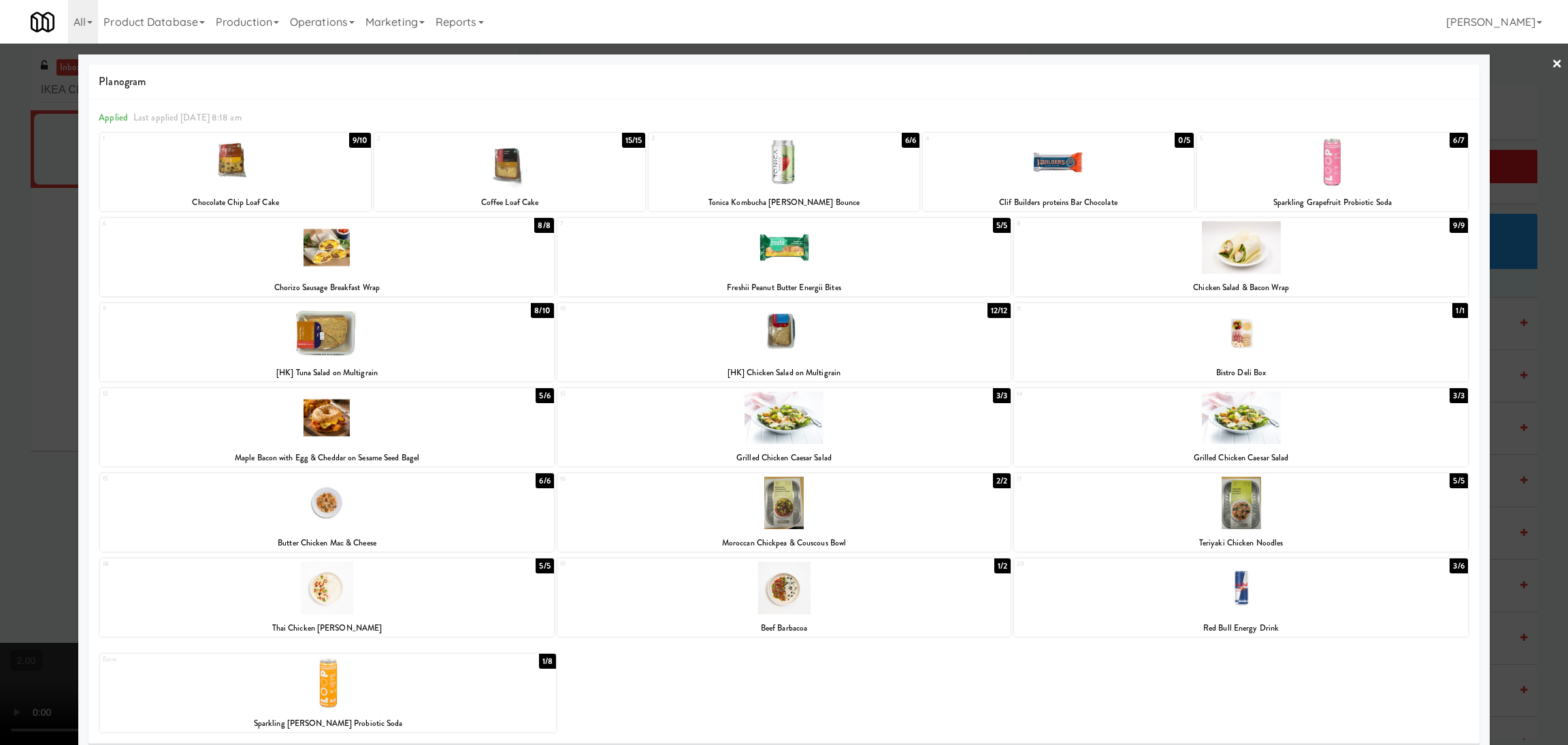
click at [871, 438] on div at bounding box center [785, 418] width 454 height 53
click at [0, 396] on div at bounding box center [784, 372] width 1568 height 745
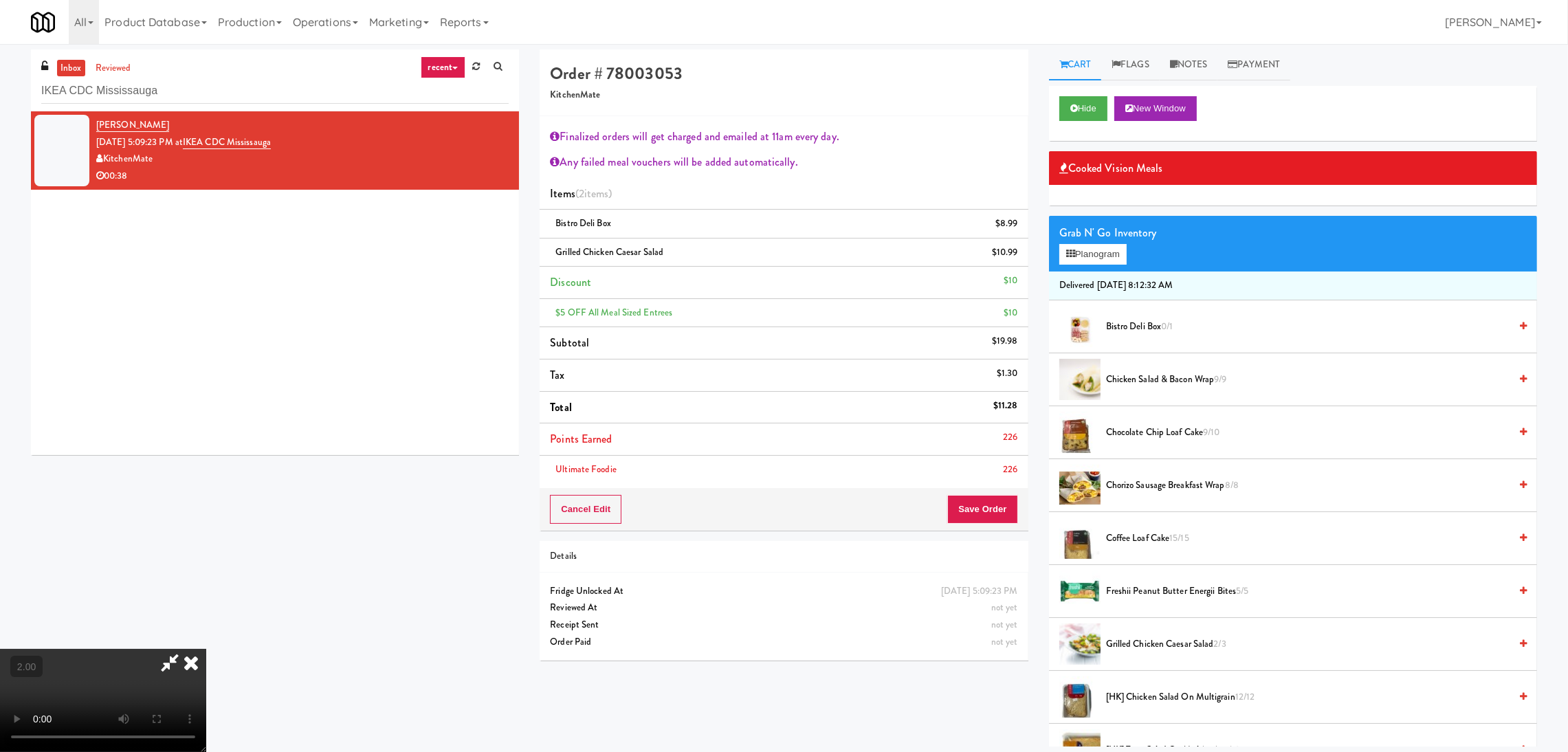
click at [206, 649] on video at bounding box center [103, 700] width 206 height 103
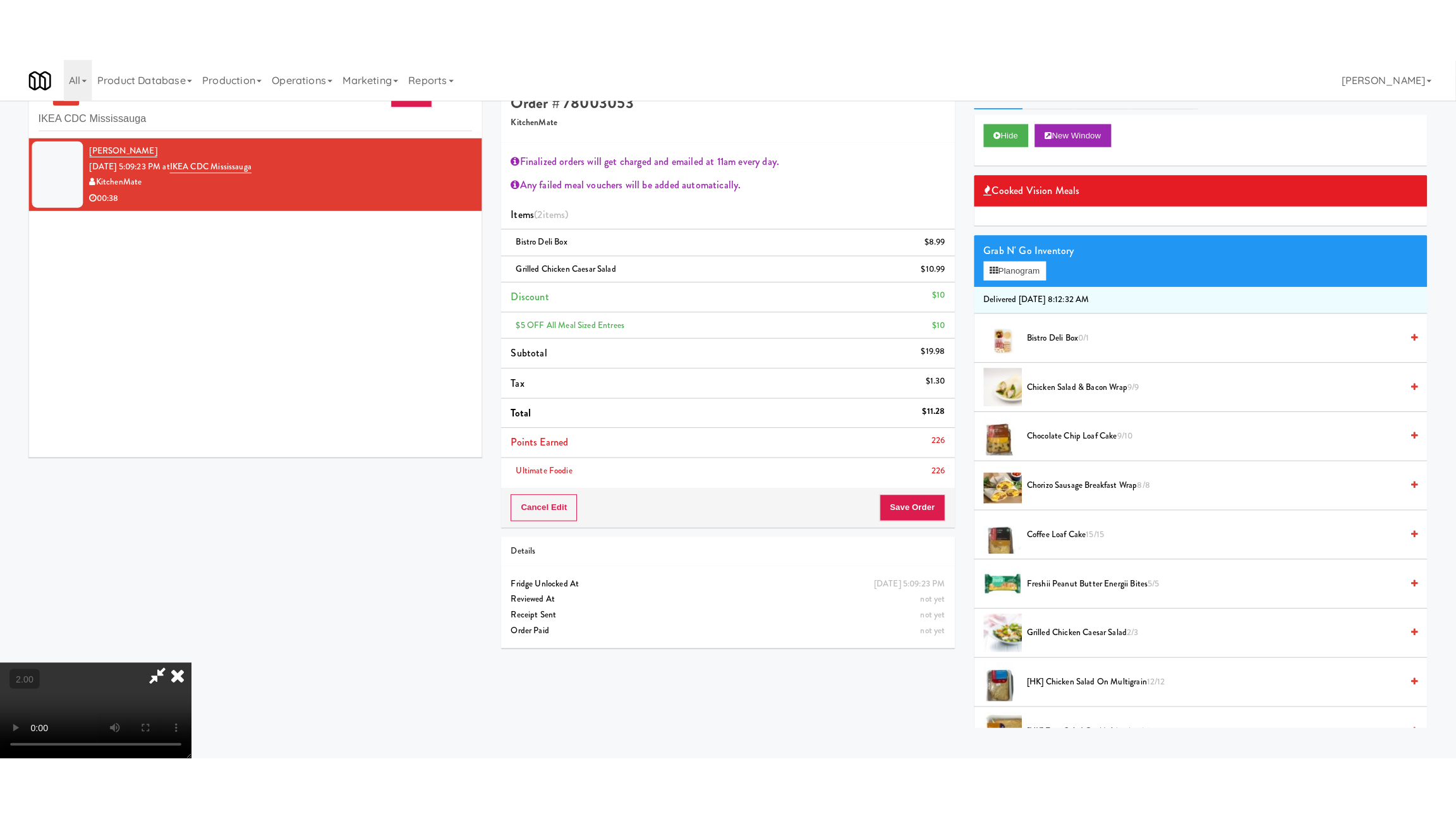
scroll to position [40, 0]
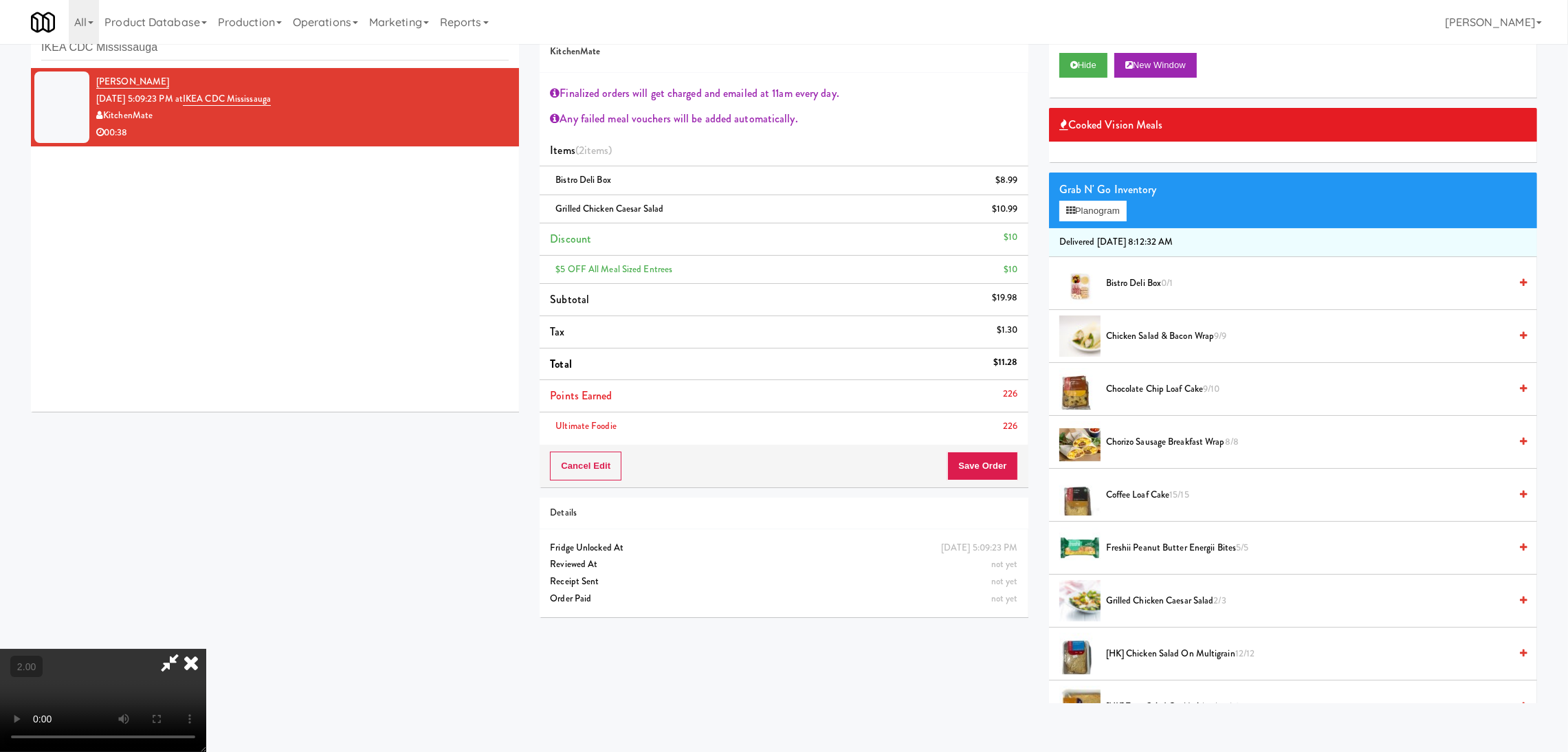
click at [206, 649] on video at bounding box center [103, 700] width 206 height 103
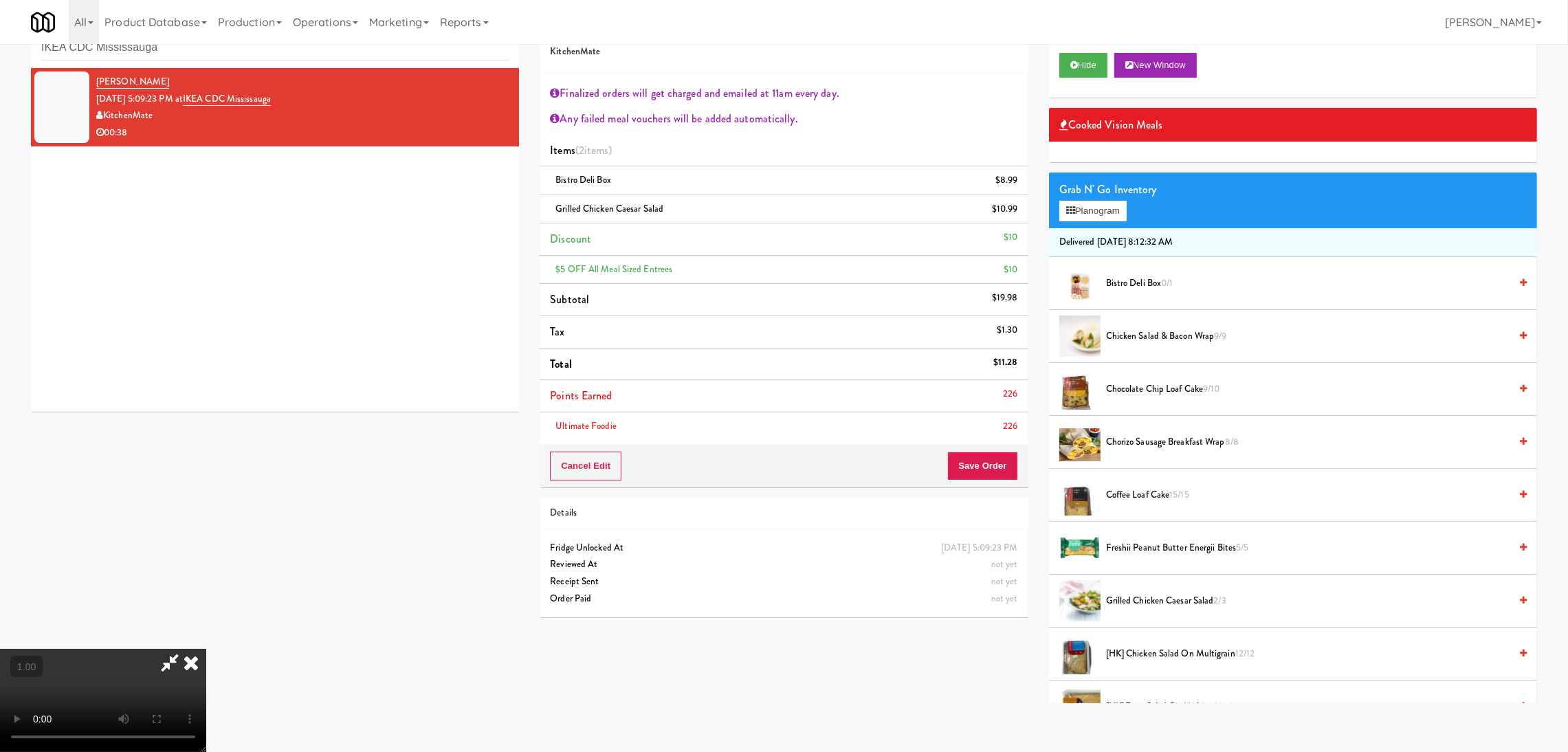
scroll to position [27, 0]
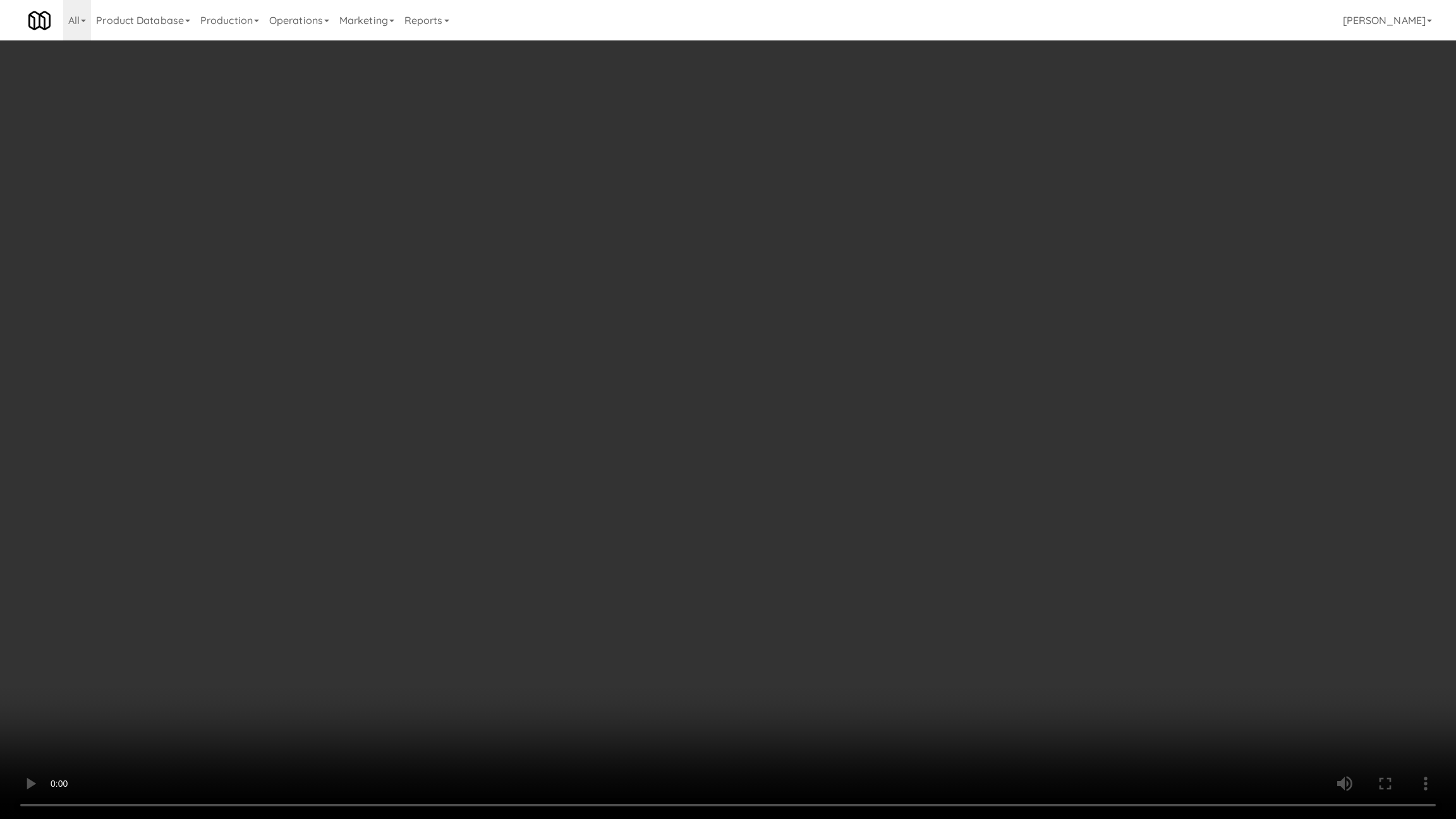
click at [214, 570] on video at bounding box center [728, 410] width 1456 height 819
click at [220, 582] on video at bounding box center [728, 410] width 1456 height 819
drag, startPoint x: 220, startPoint y: 582, endPoint x: 224, endPoint y: 495, distance: 87.1
click at [224, 582] on video at bounding box center [728, 410] width 1456 height 819
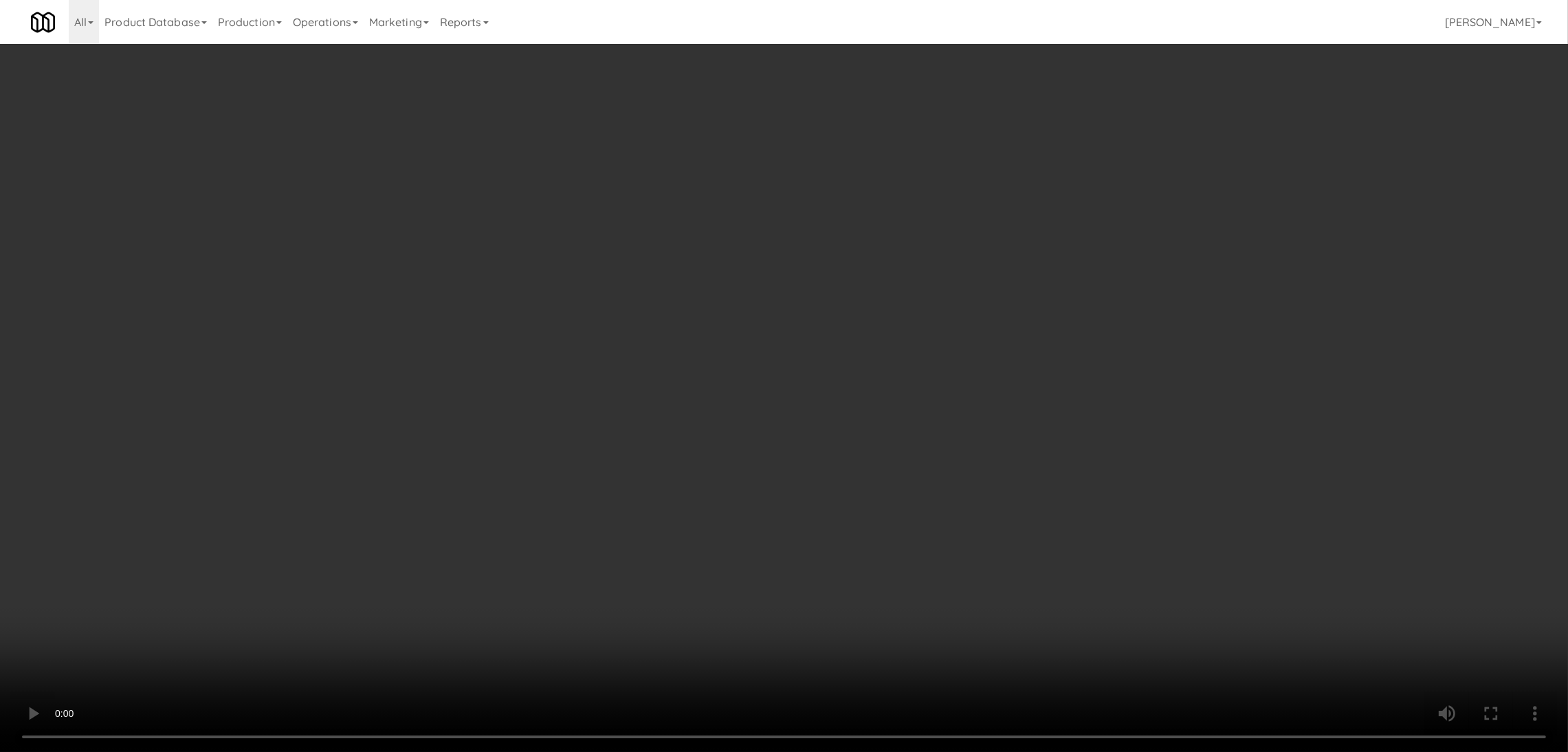
scroll to position [0, 0]
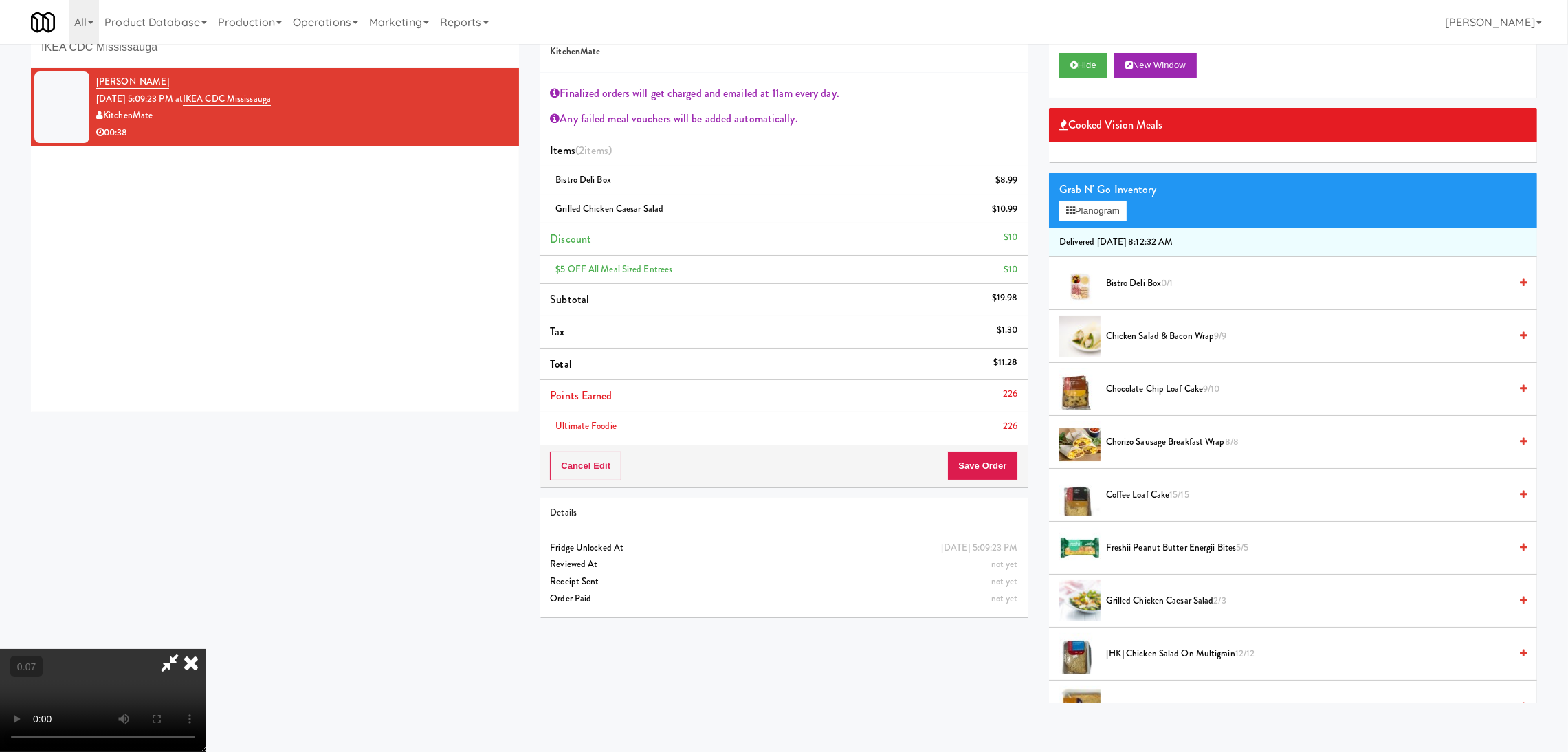
click at [1172, 331] on span "Chicken Salad & Bacon Wrap 9/9" at bounding box center [1307, 337] width 403 height 17
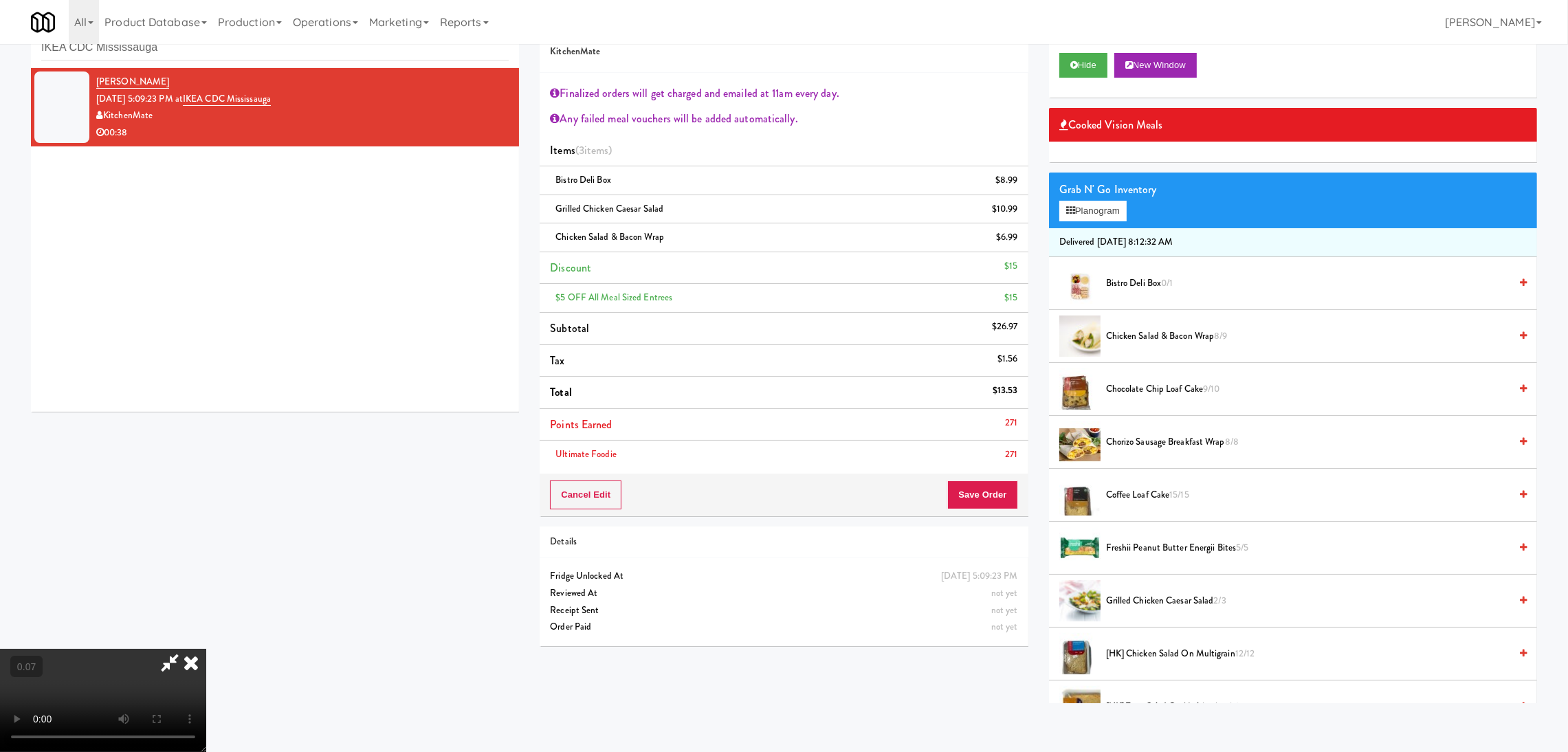
click at [206, 649] on video at bounding box center [103, 700] width 206 height 103
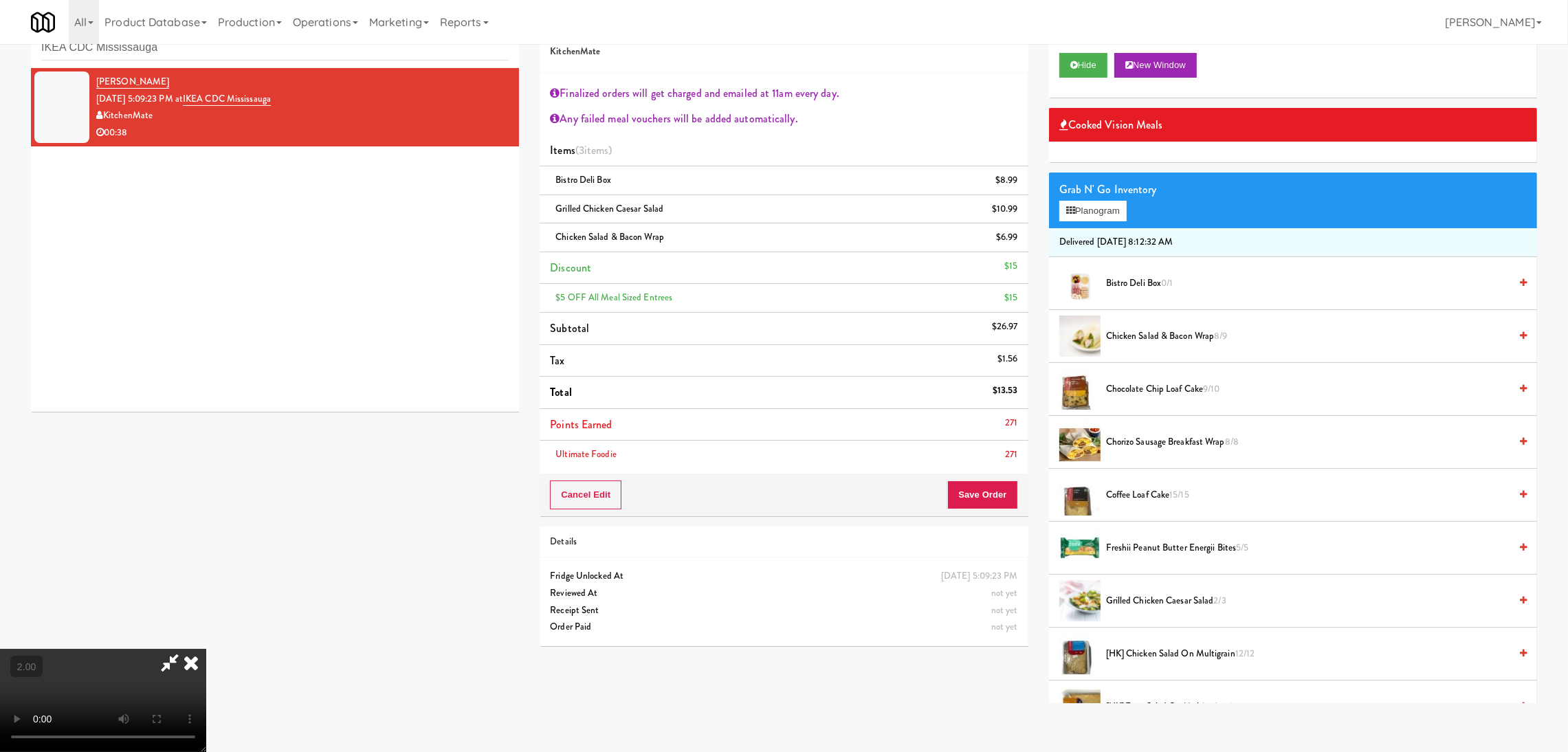
scroll to position [0, 0]
click at [206, 649] on video at bounding box center [103, 700] width 206 height 103
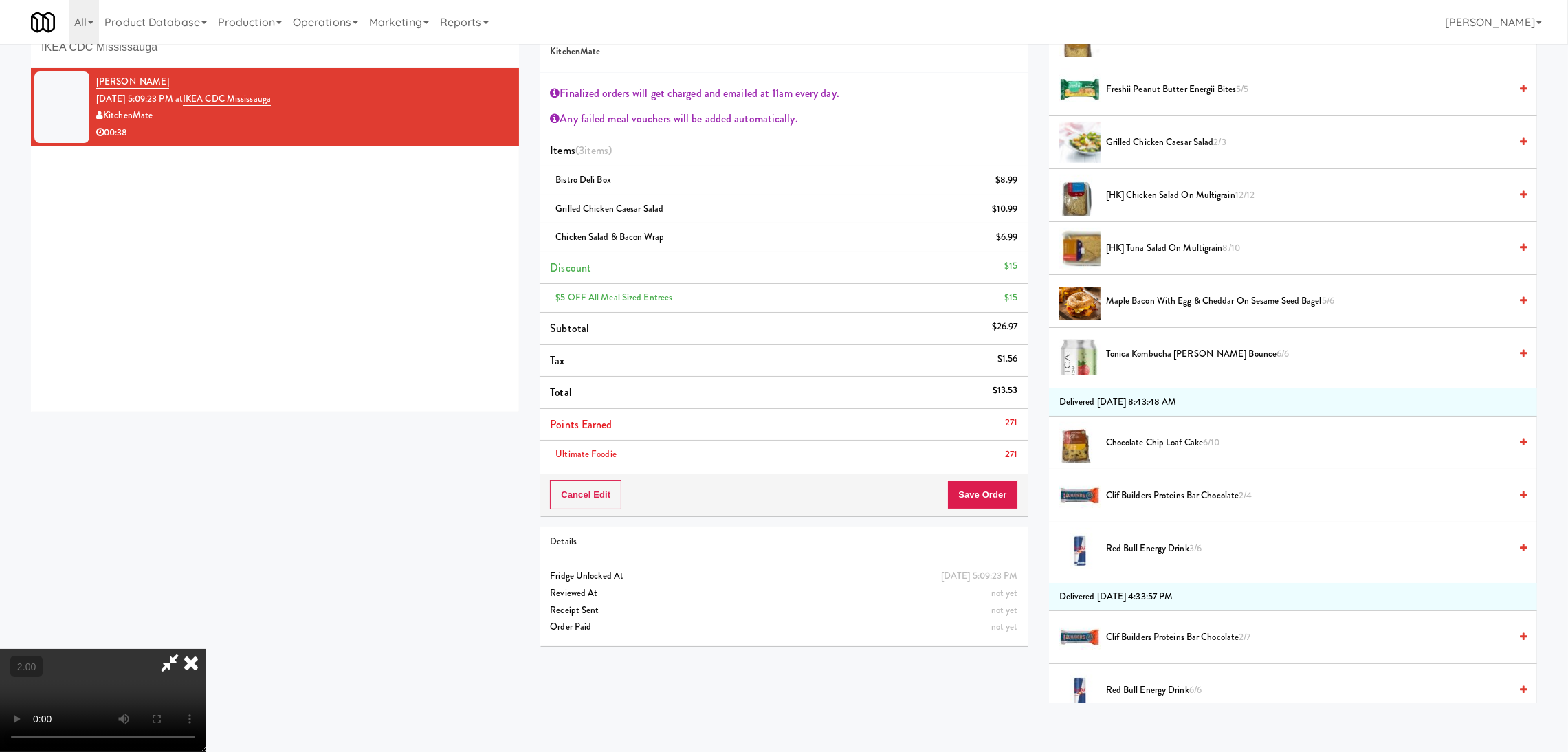
scroll to position [617, 0]
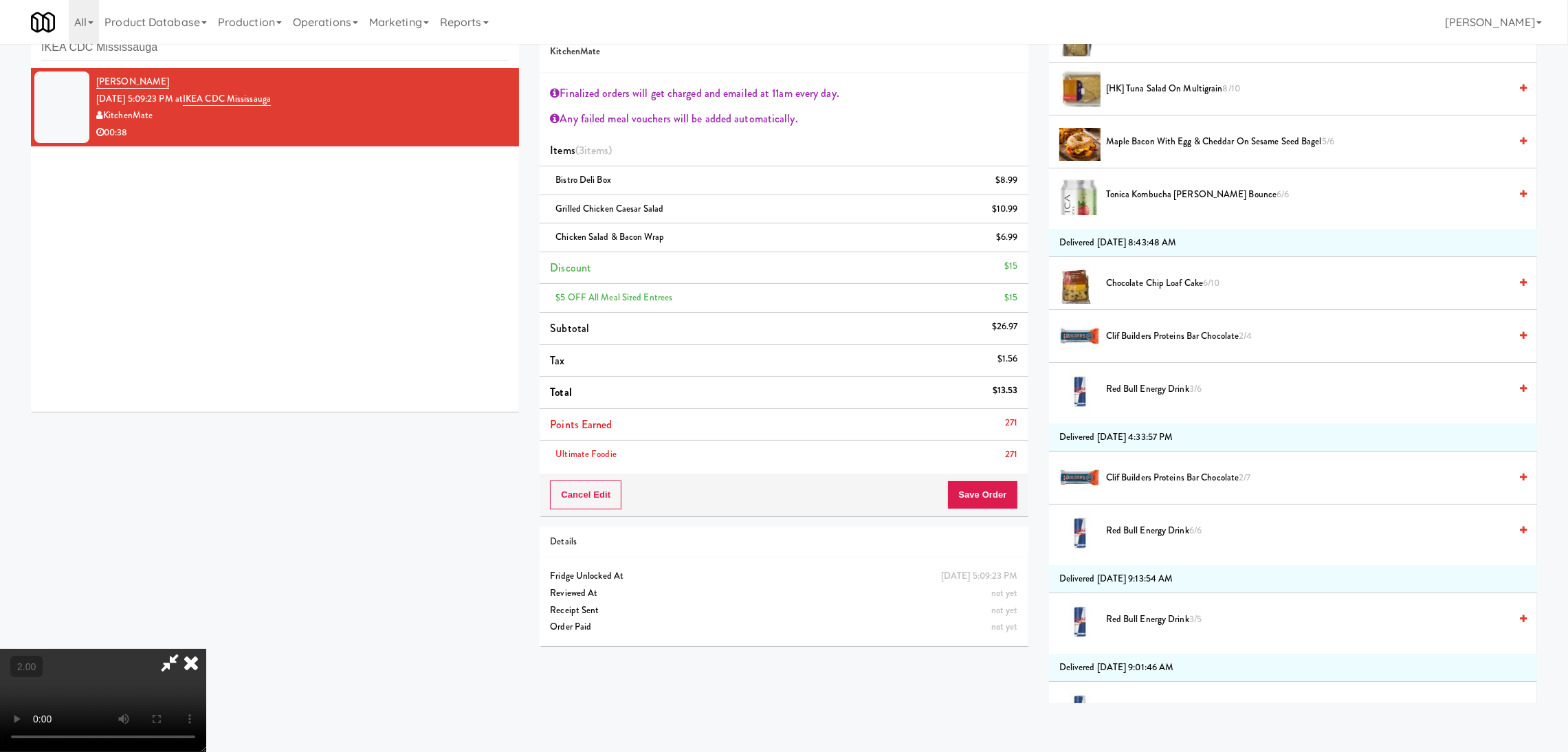
click at [1175, 388] on span "Red Bull Energy Drink 3/6" at bounding box center [1307, 389] width 403 height 17
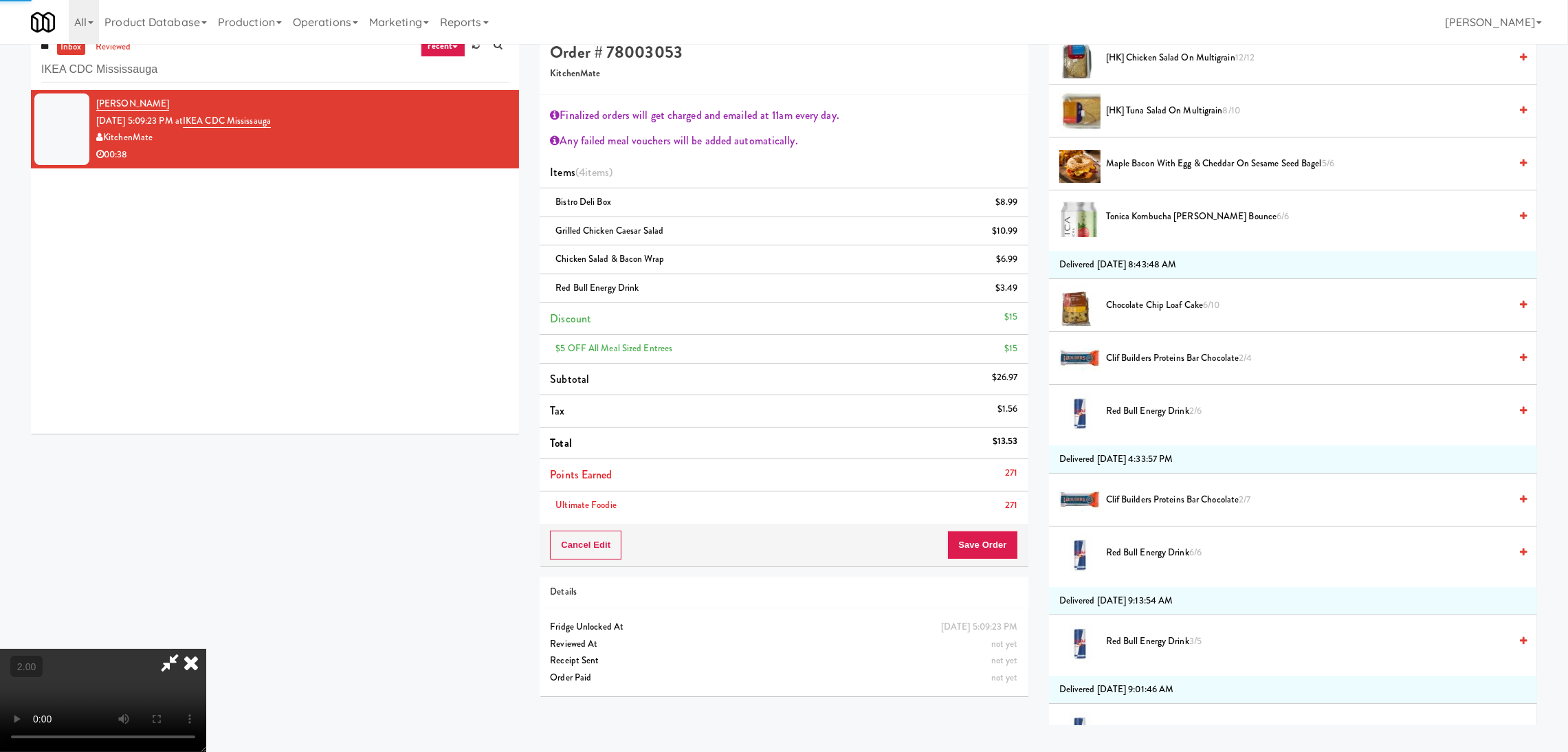
scroll to position [0, 0]
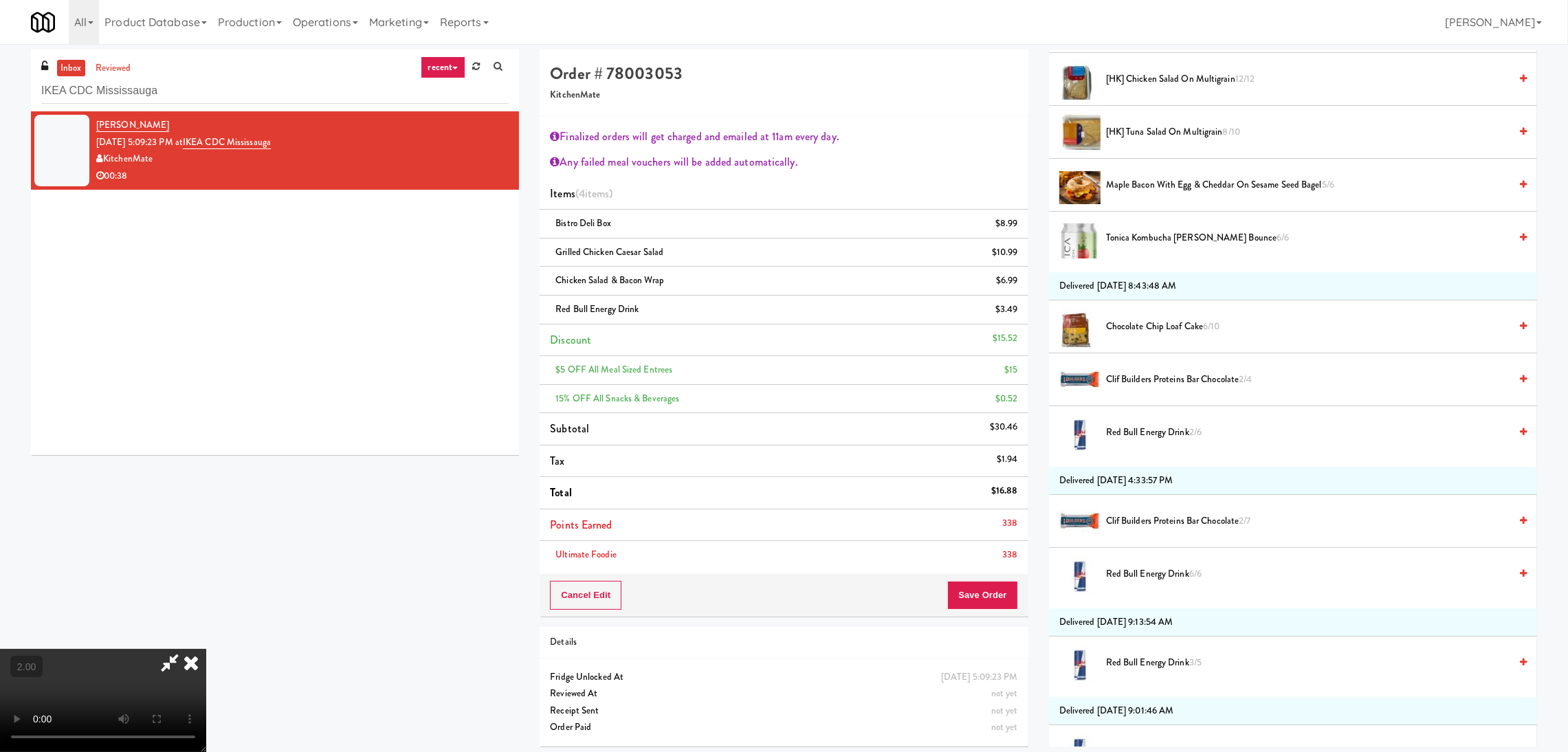
click at [206, 649] on icon at bounding box center [191, 662] width 31 height 27
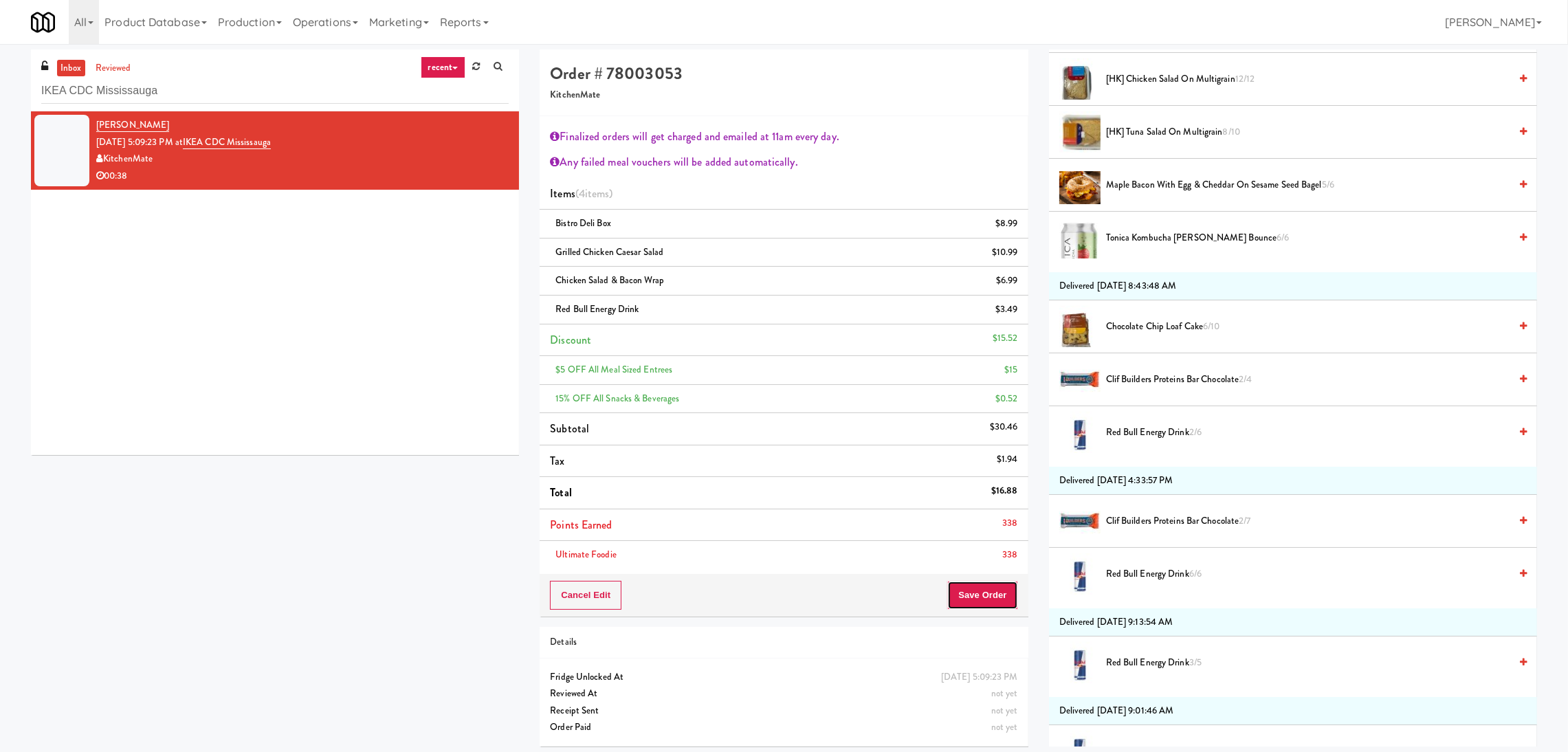
click at [981, 594] on button "Save Order" at bounding box center [983, 595] width 70 height 29
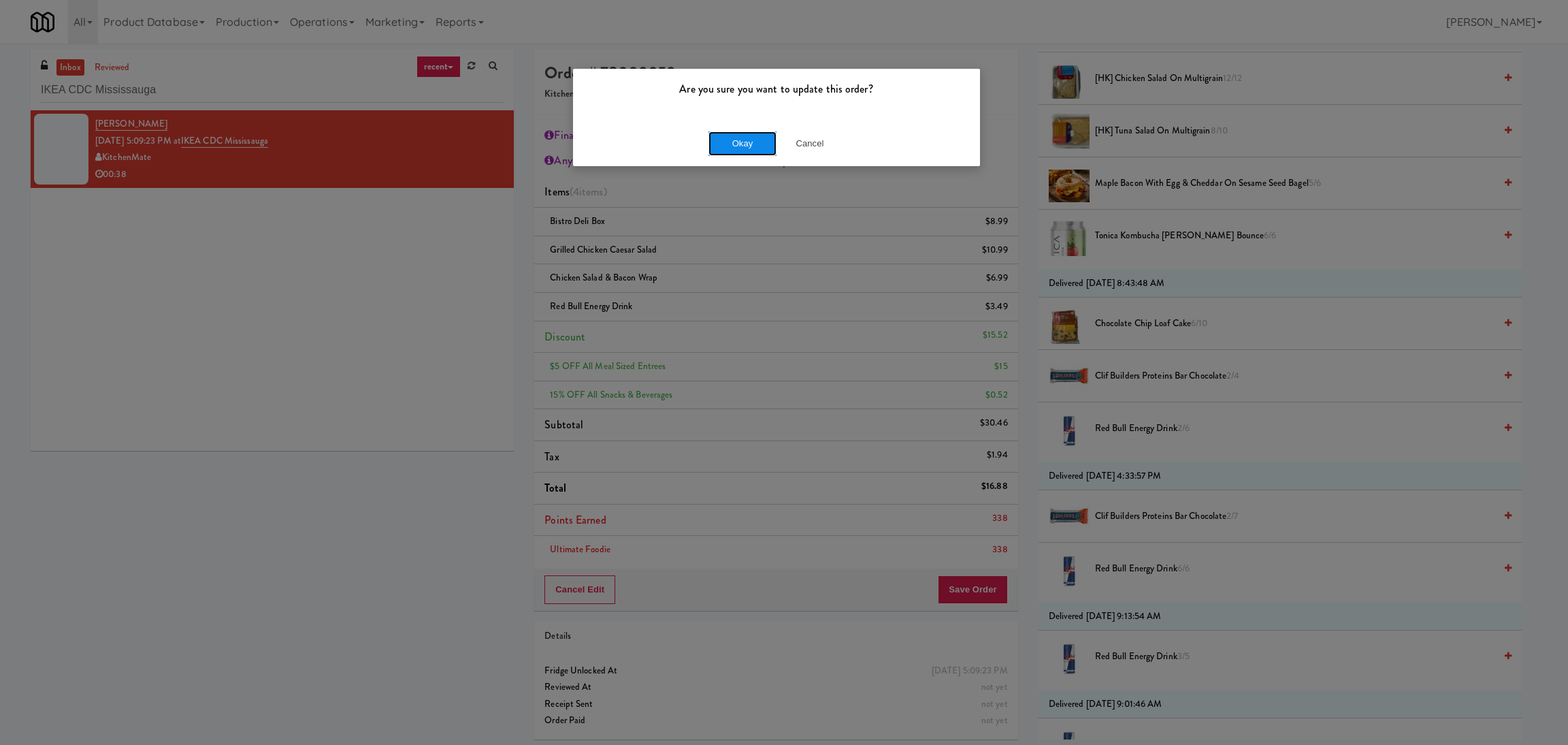
click at [735, 152] on button "Okay" at bounding box center [742, 144] width 68 height 24
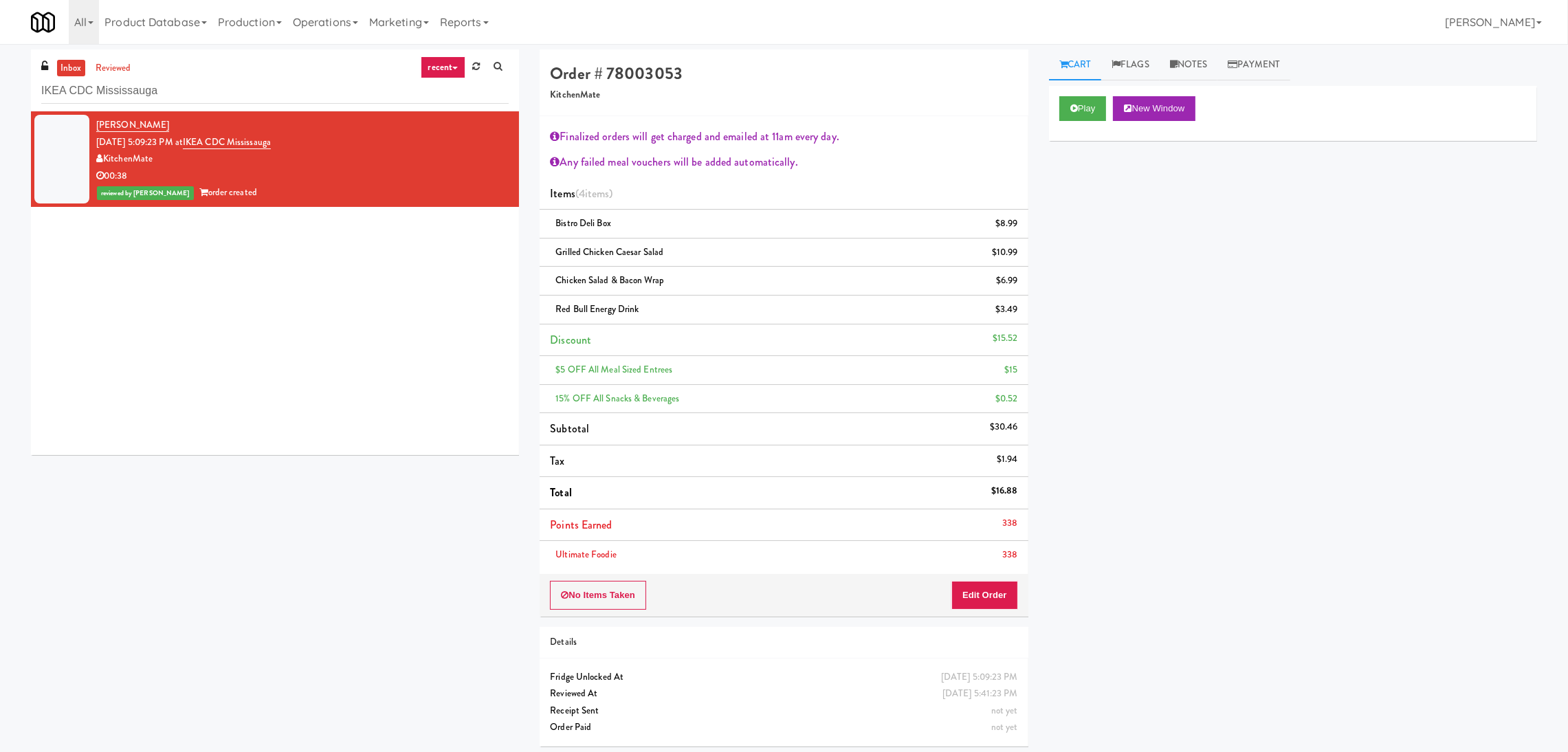
drag, startPoint x: 249, startPoint y: 75, endPoint x: 138, endPoint y: 76, distance: 111.0
click at [138, 76] on div "inbox reviewed recent all unclear take inventory issue suspicious failed recent…" at bounding box center [275, 80] width 488 height 62
drag, startPoint x: 176, startPoint y: 88, endPoint x: 31, endPoint y: 76, distance: 145.5
click at [31, 76] on div "inbox reviewed recent all unclear take inventory issue suspicious failed recent…" at bounding box center [275, 80] width 488 height 62
paste input "Nova - Cooler"
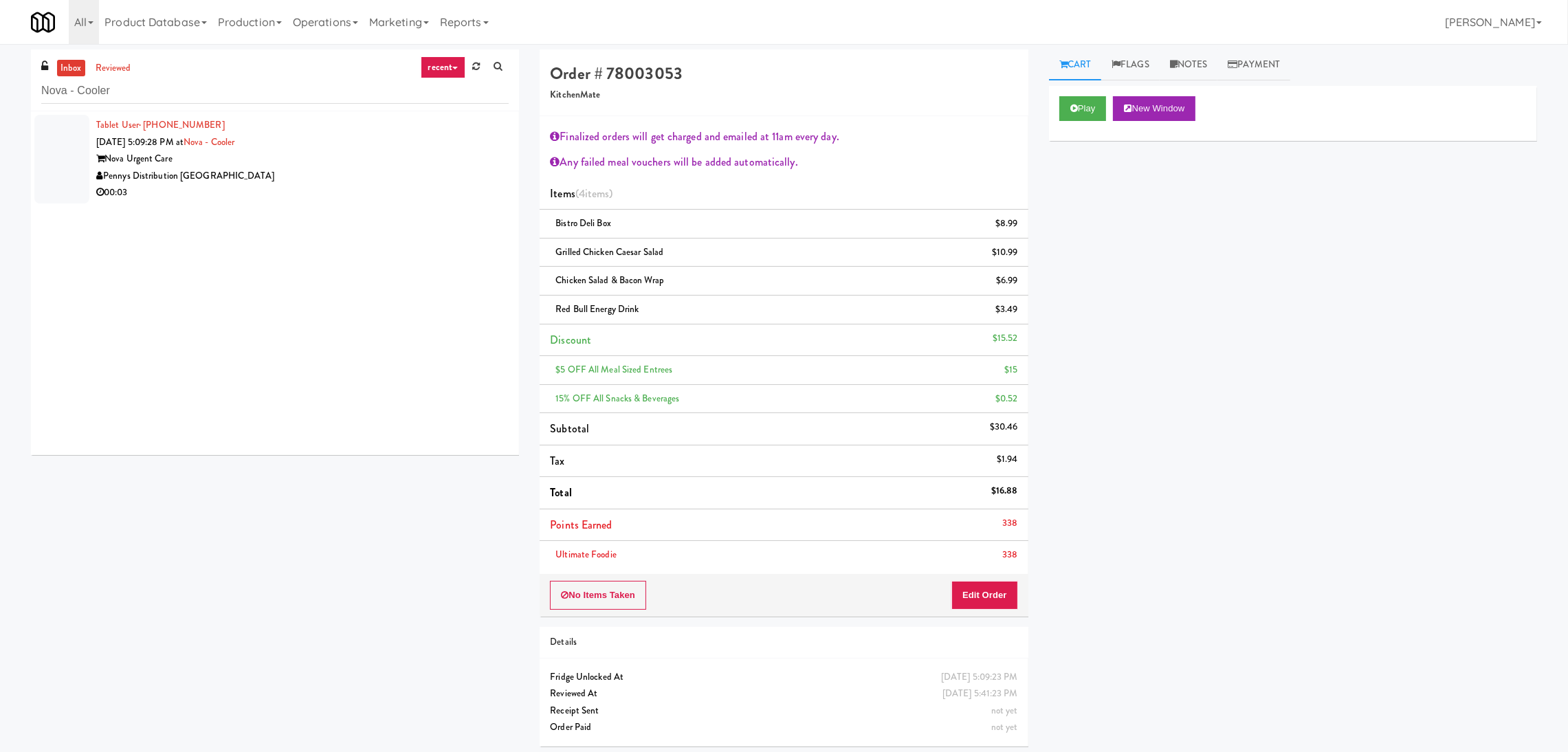
click at [424, 162] on div "Nova Urgent Care" at bounding box center [302, 159] width 412 height 17
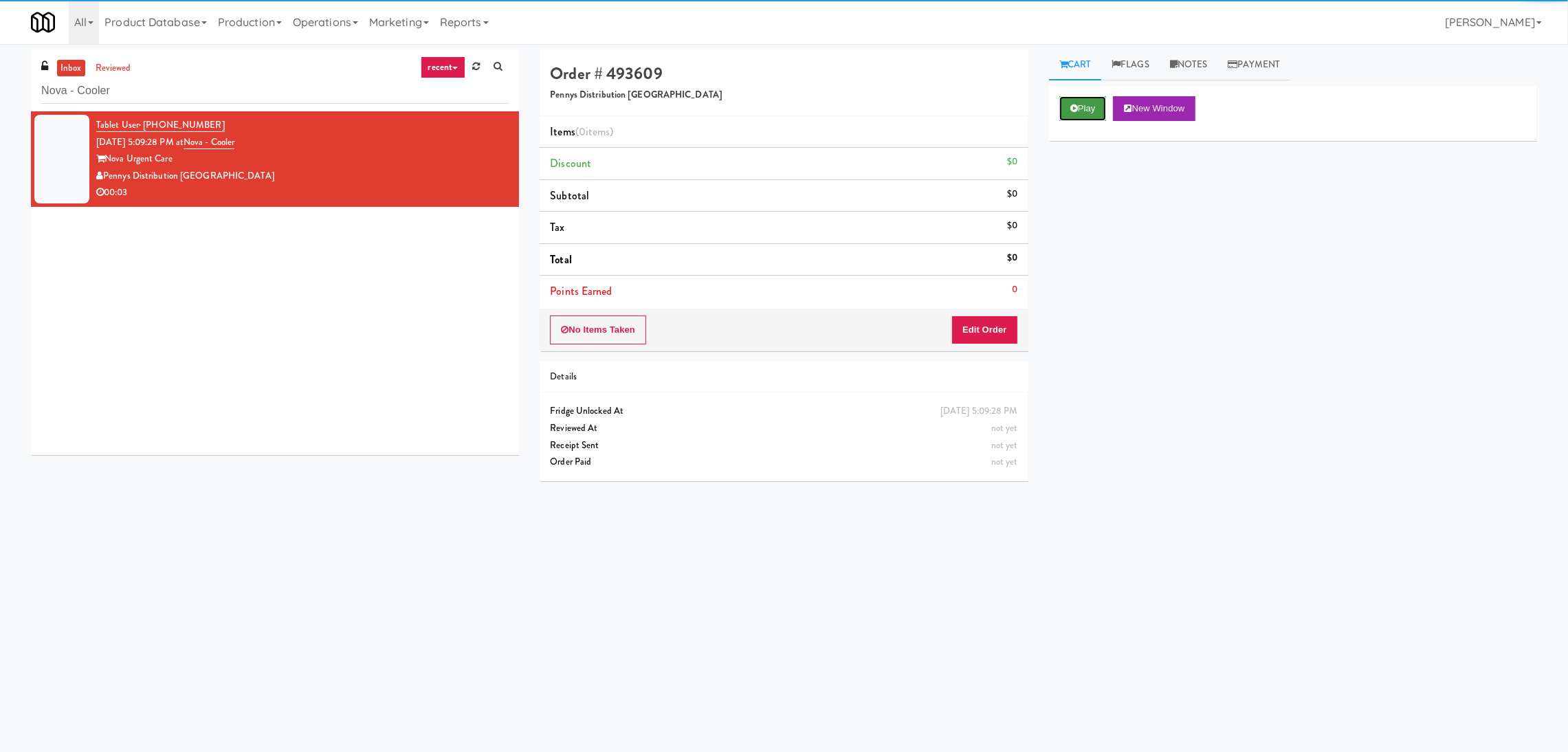
click at [1084, 102] on button "Play" at bounding box center [1083, 108] width 47 height 24
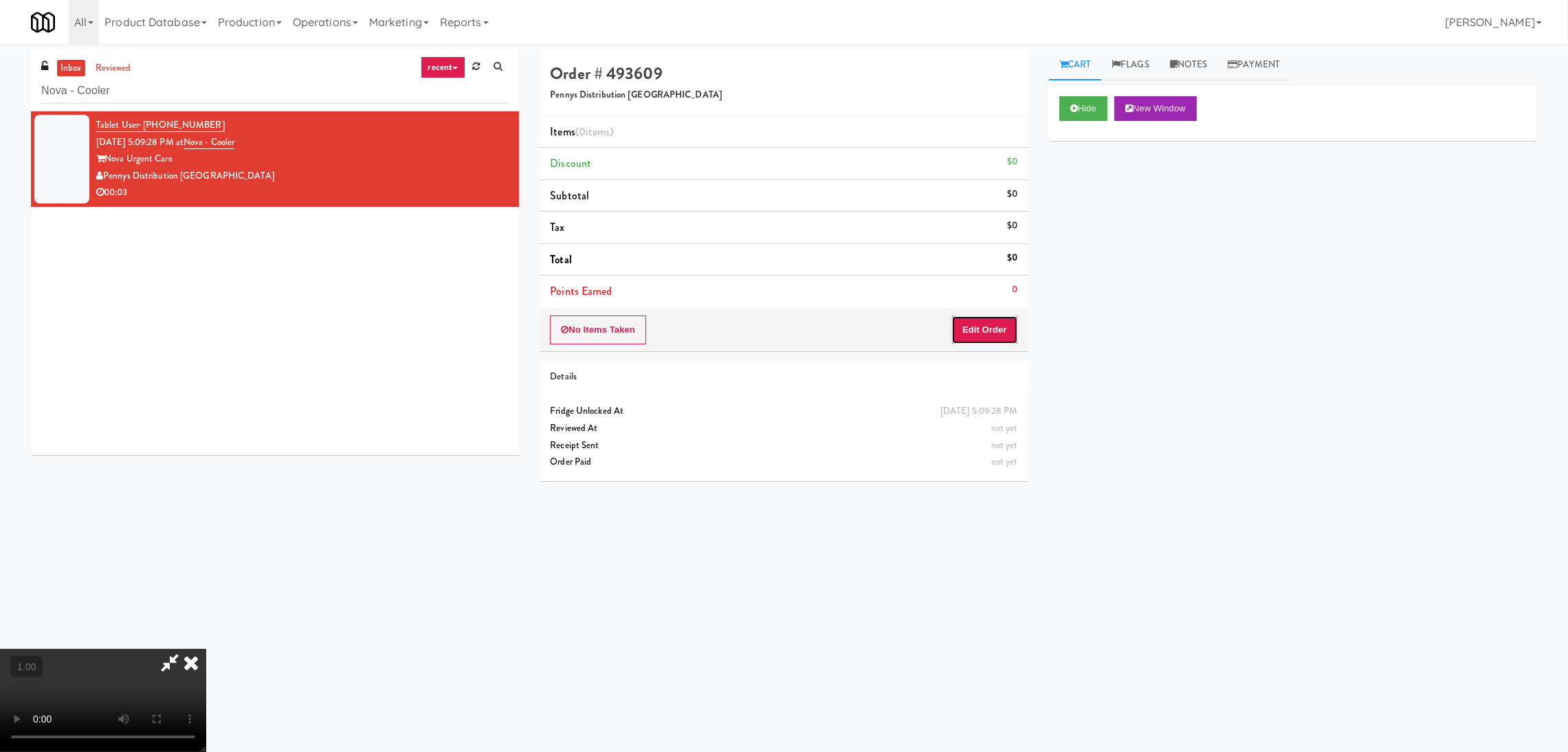
click at [1001, 324] on button "Edit Order" at bounding box center [985, 330] width 66 height 29
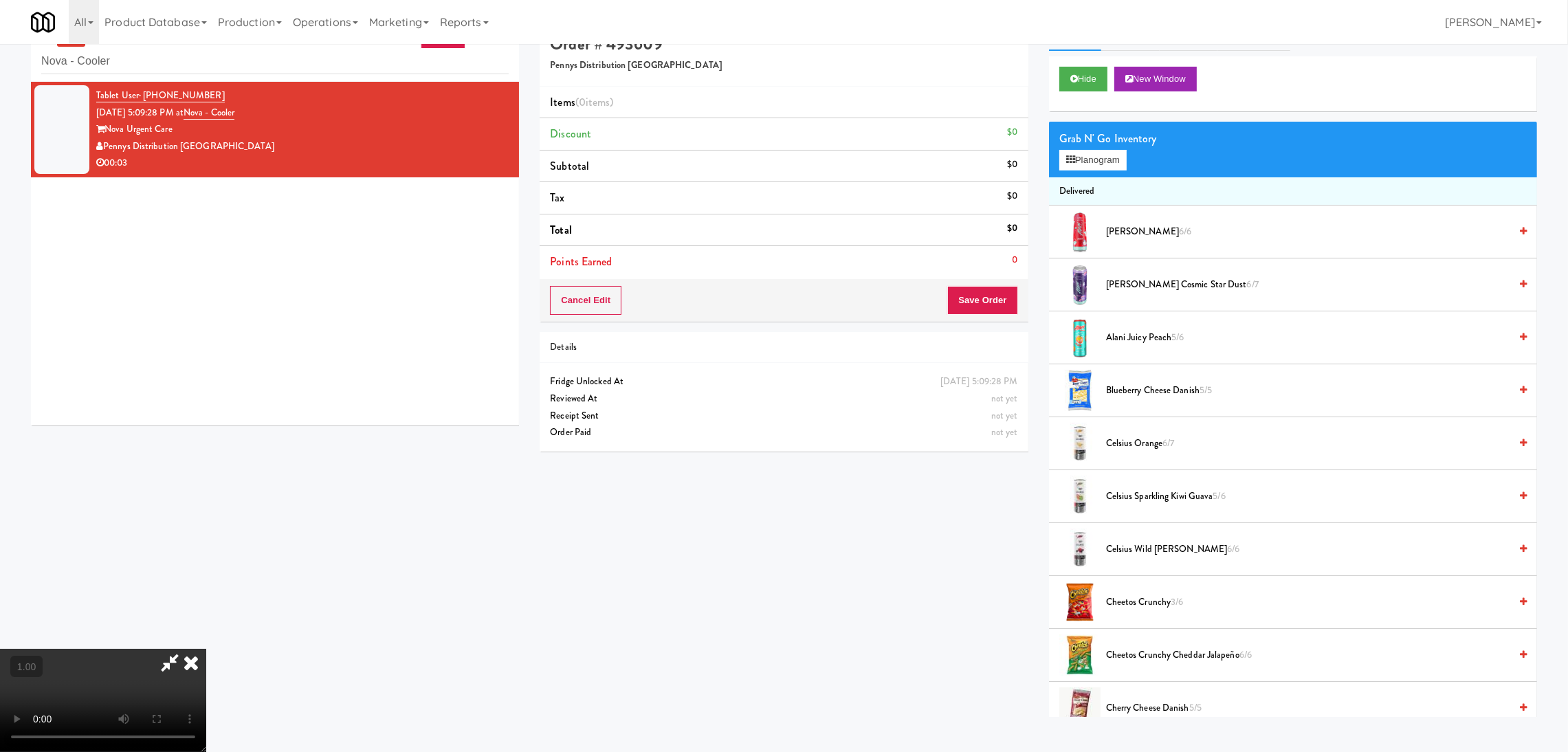
scroll to position [44, 0]
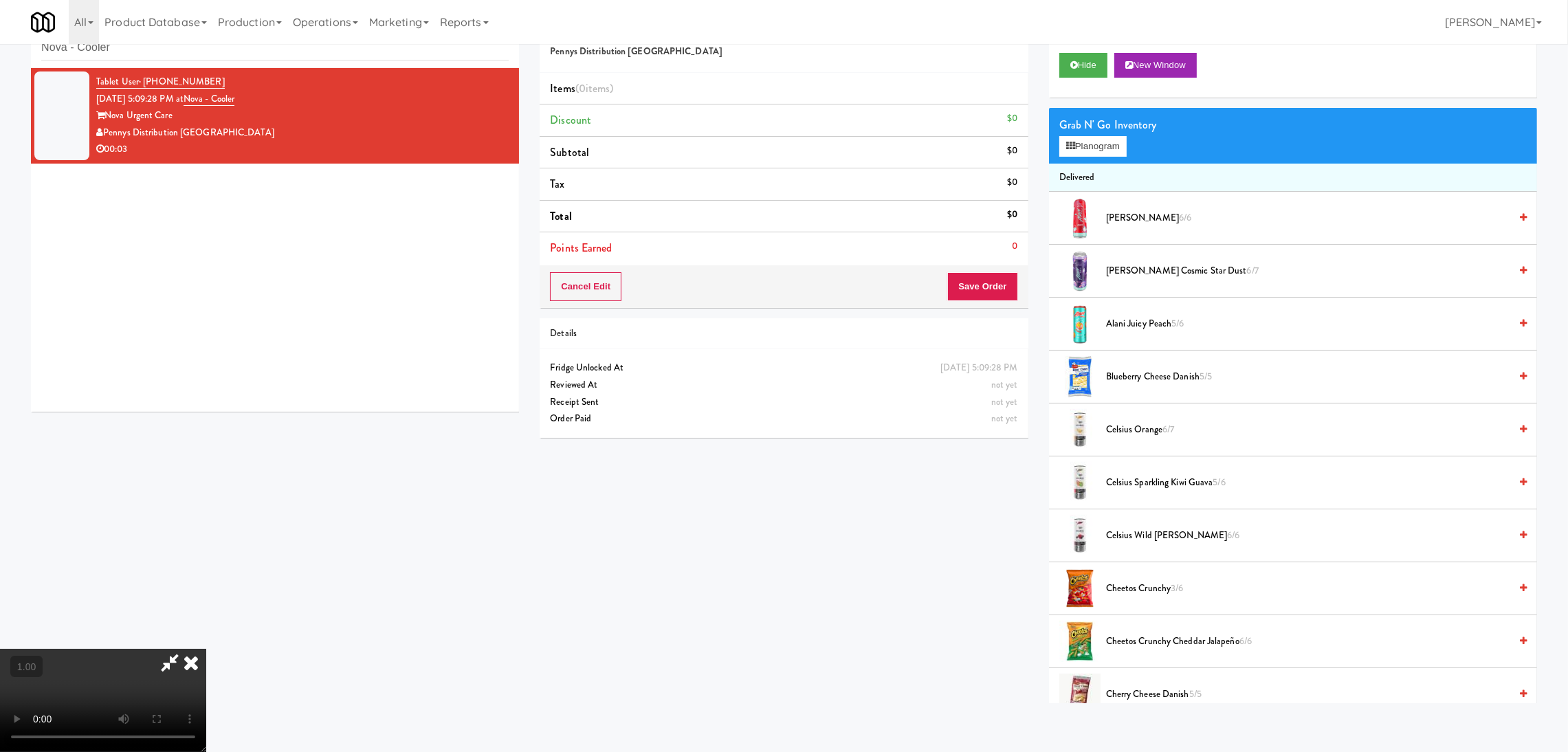
click at [206, 649] on video at bounding box center [103, 700] width 206 height 103
click at [1096, 131] on div "Grab N' Go Inventory" at bounding box center [1293, 125] width 467 height 21
click at [1087, 148] on button "Planogram" at bounding box center [1093, 147] width 67 height 21
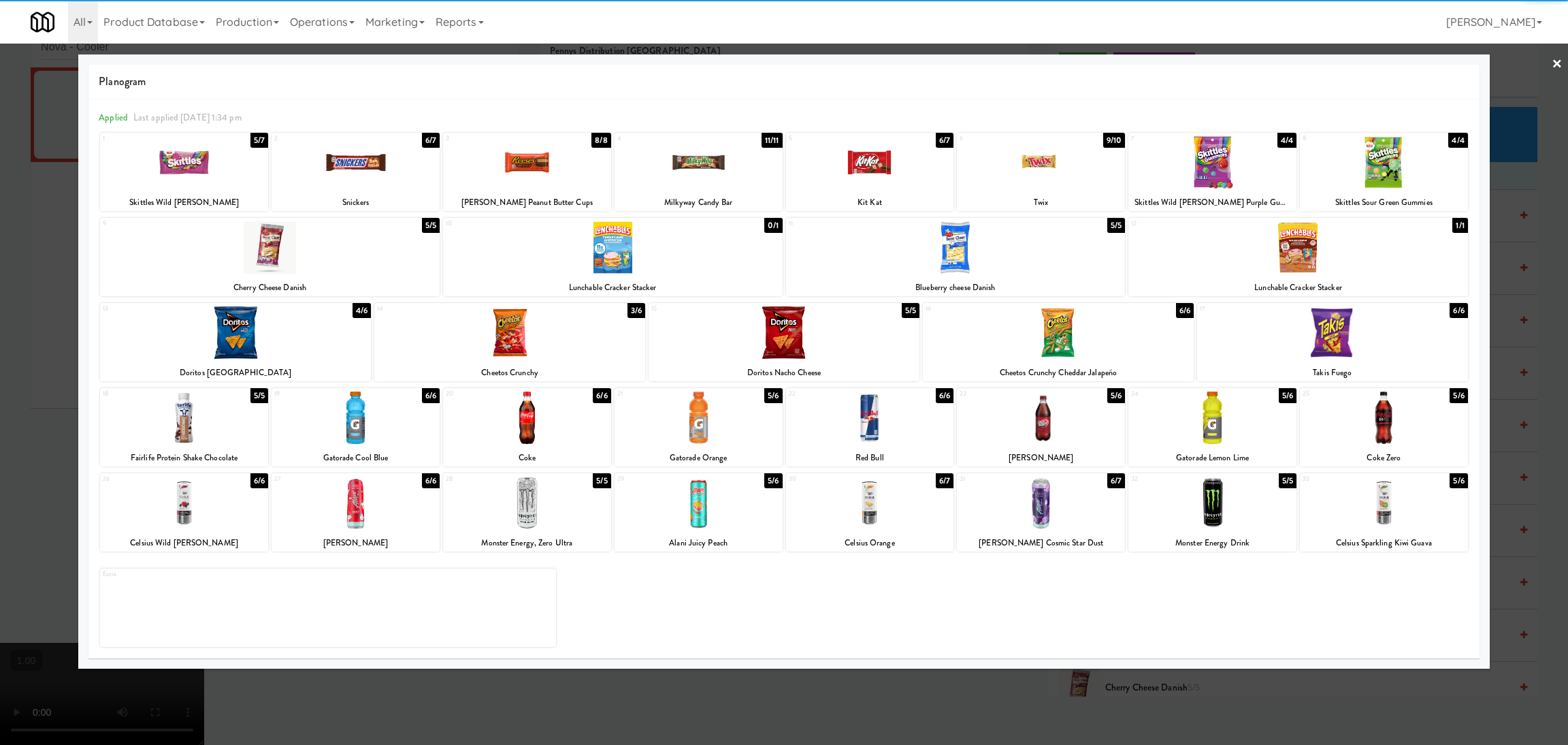
click at [345, 425] on div at bounding box center [356, 418] width 168 height 53
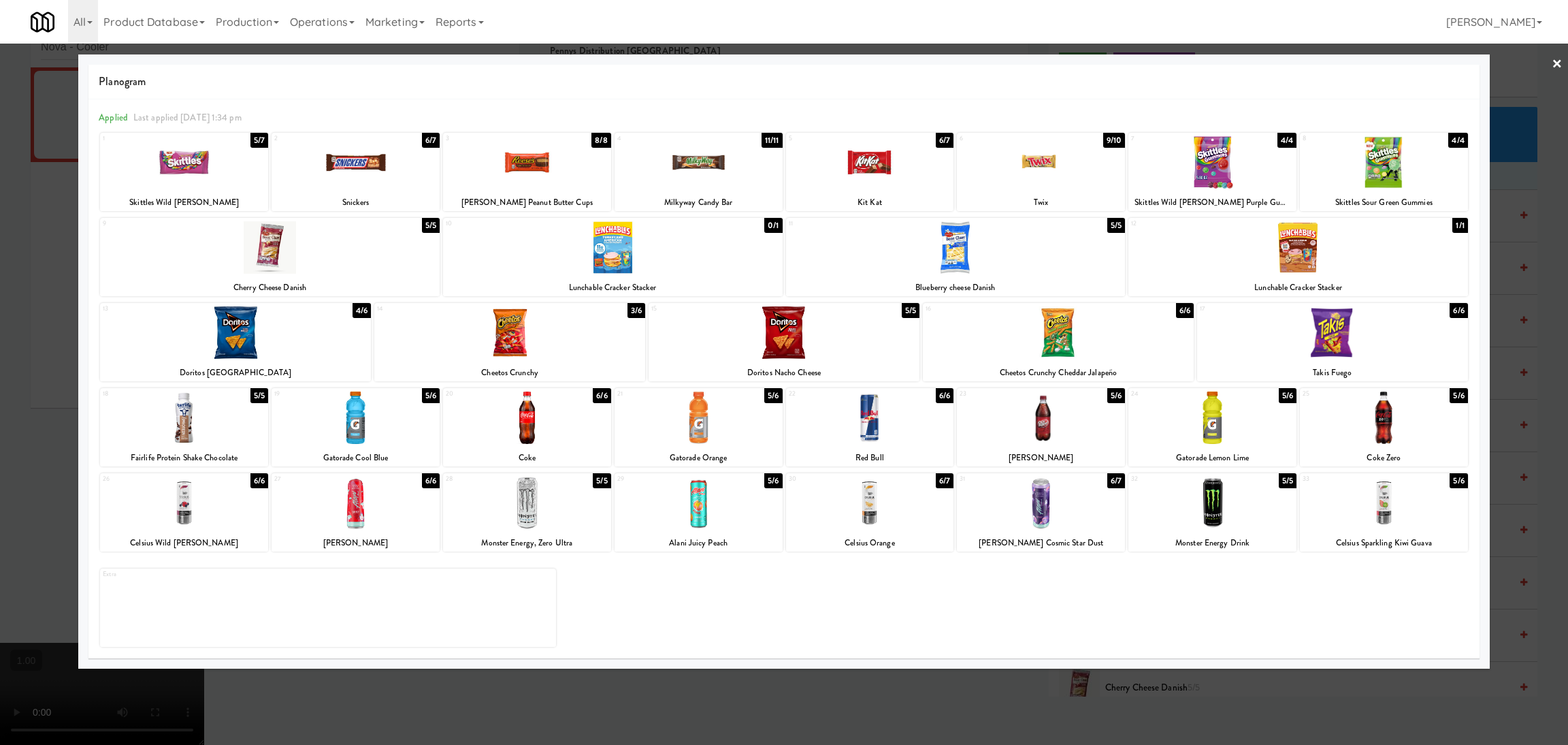
click at [0, 320] on div at bounding box center [784, 372] width 1568 height 745
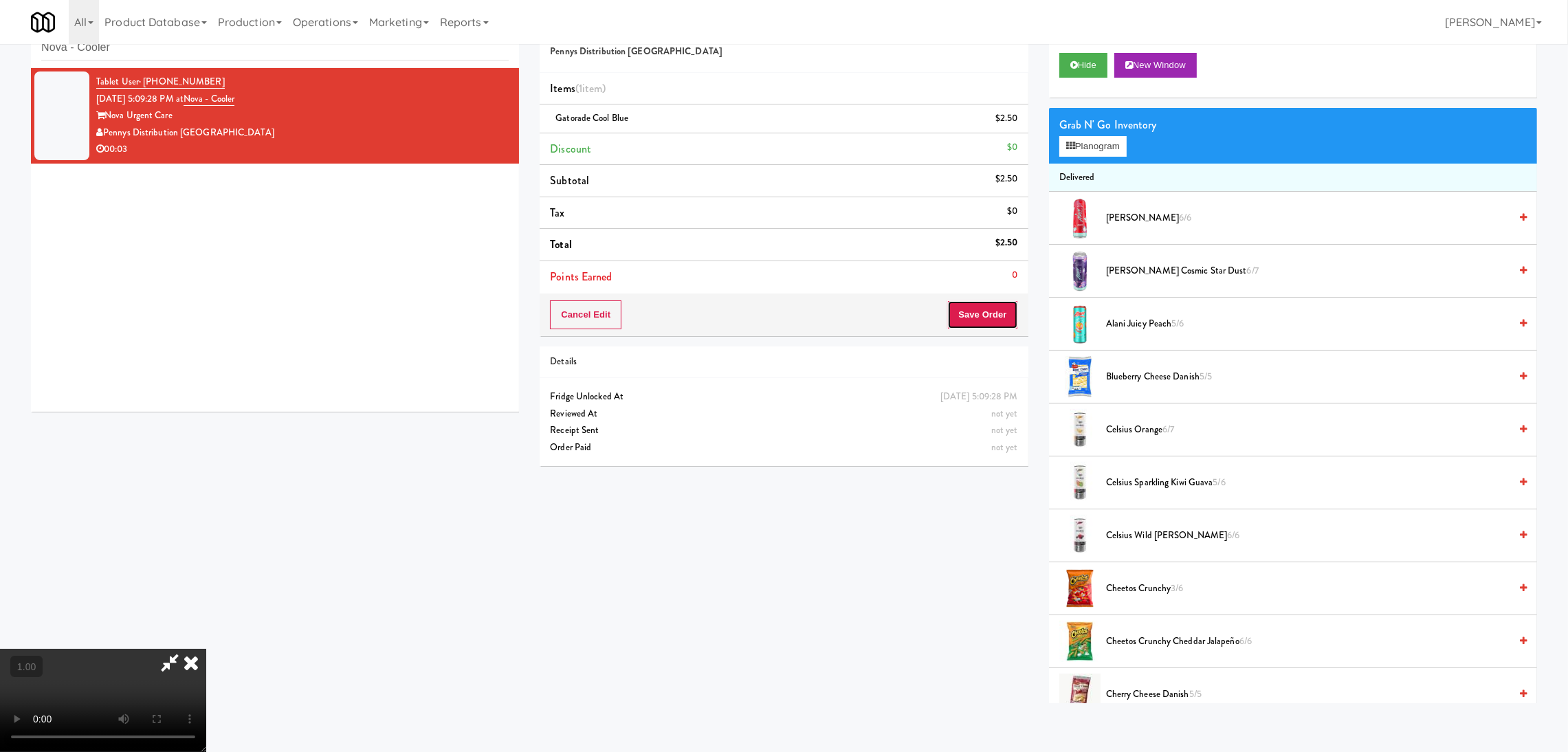
click at [981, 309] on button "Save Order" at bounding box center [983, 314] width 70 height 29
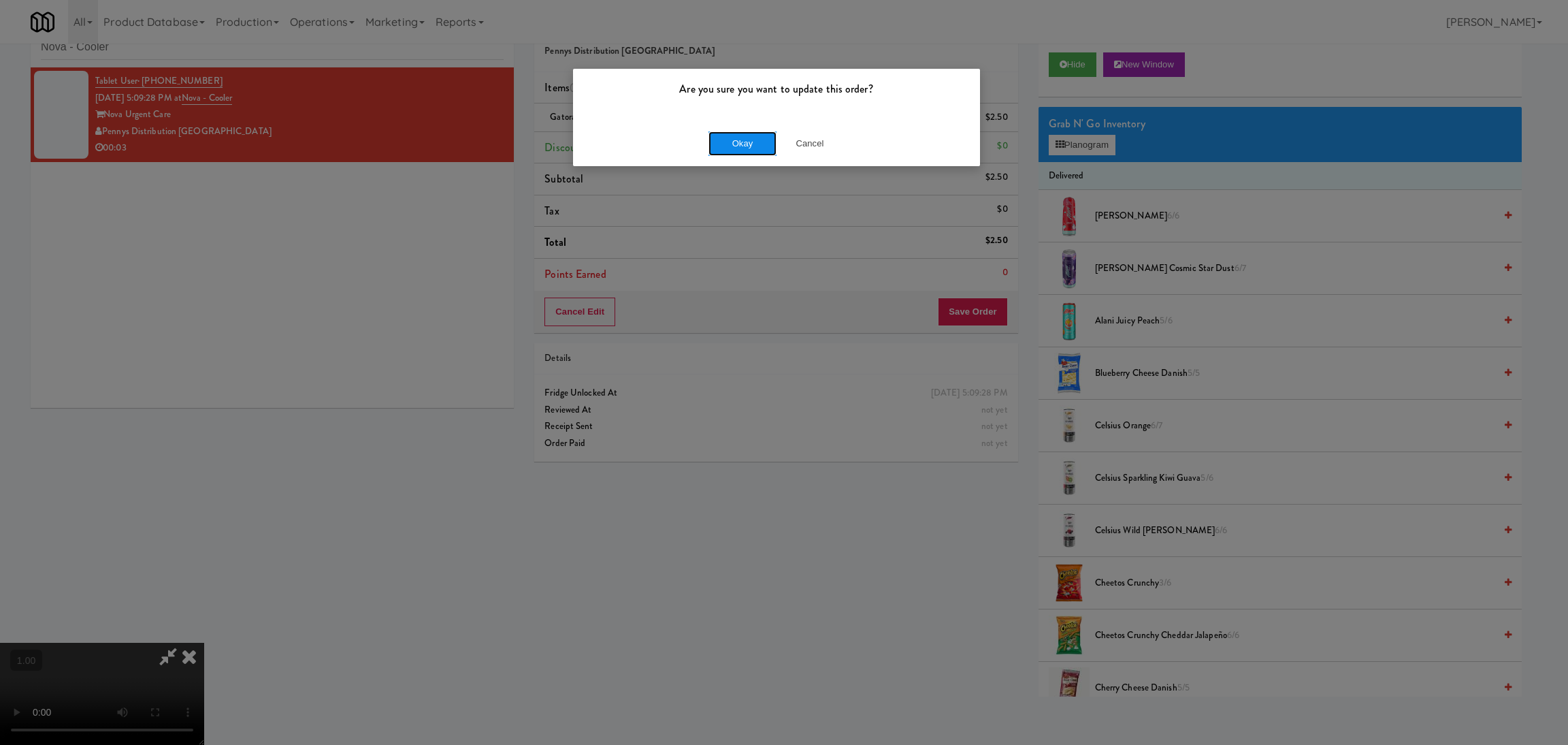
click at [752, 132] on button "Okay" at bounding box center [742, 144] width 68 height 24
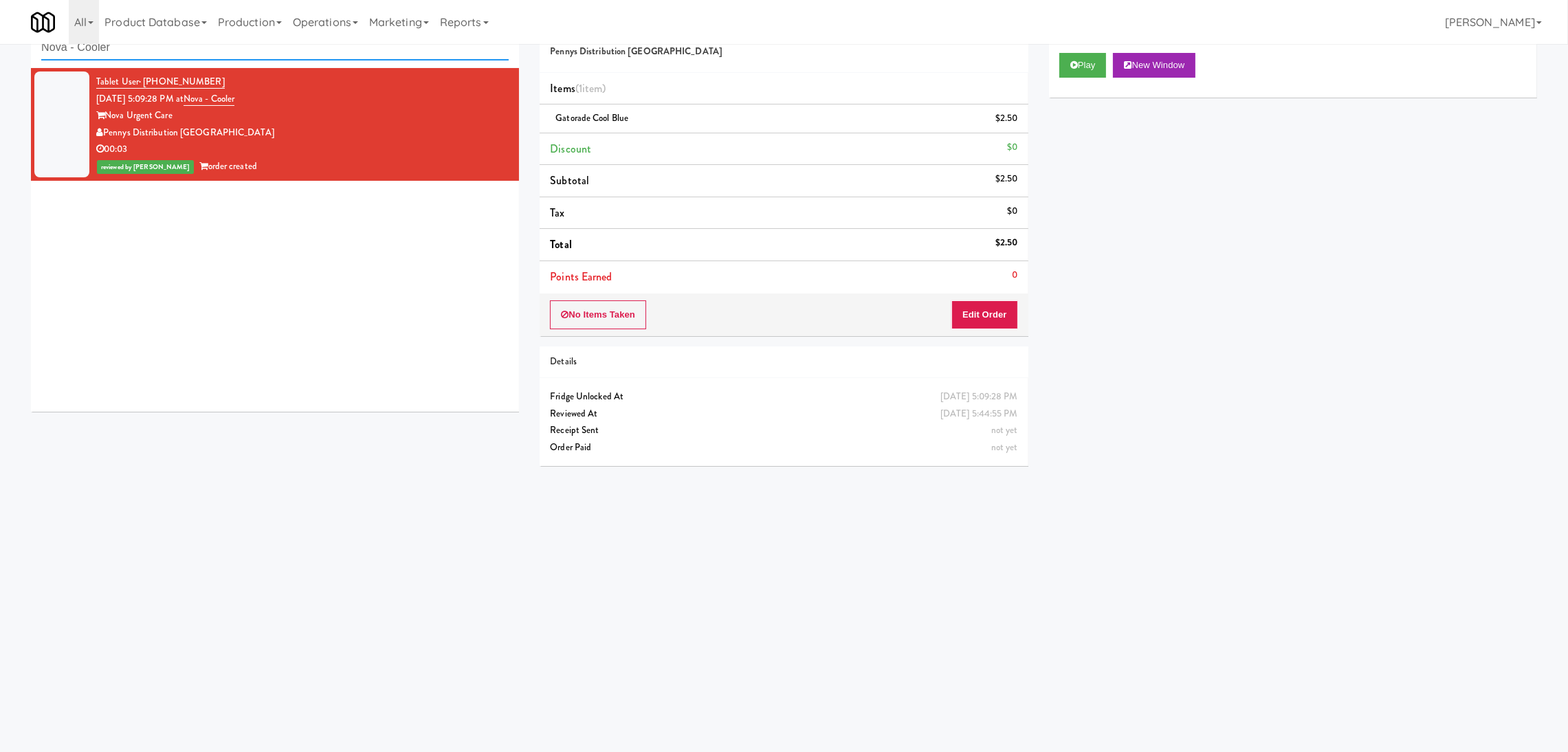
drag, startPoint x: 288, startPoint y: 50, endPoint x: 0, endPoint y: 53, distance: 288.0
click at [0, 53] on div "inbox reviewed recent all unclear take inventory issue suspicious failed recent…" at bounding box center [784, 282] width 1568 height 552
paste input "FAS- Combo"
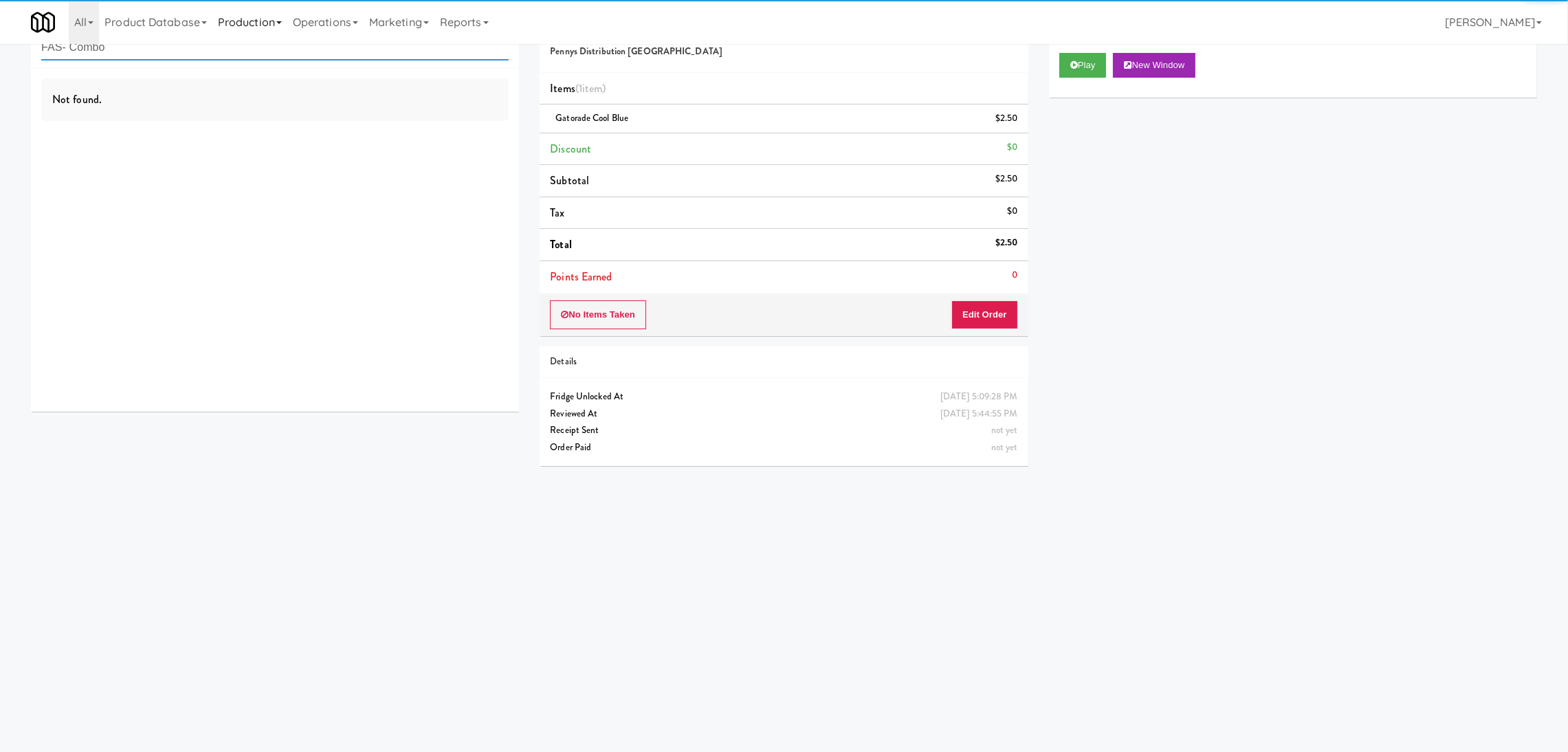
type input "FAS- Combo"
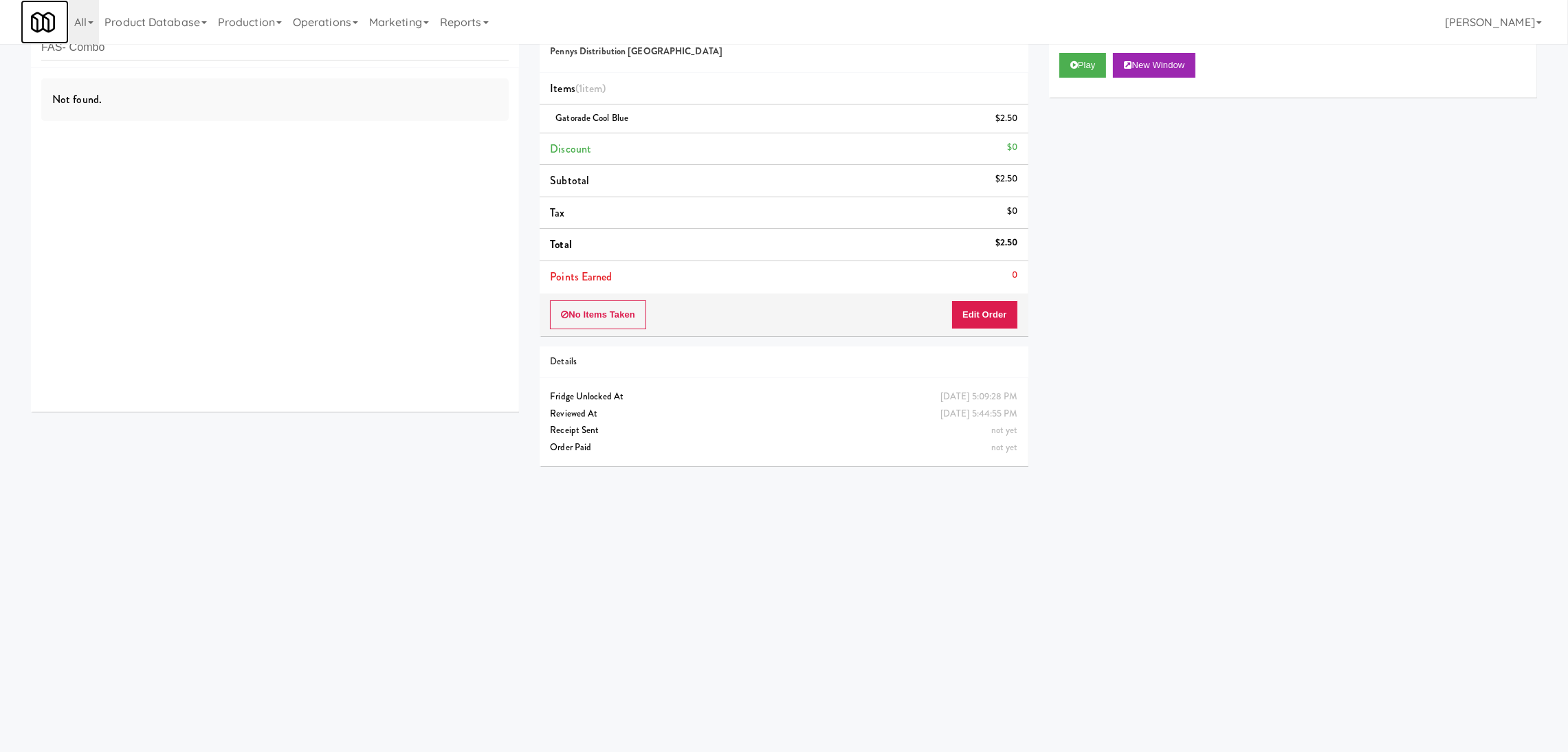
click at [63, 42] on link at bounding box center [45, 22] width 48 height 44
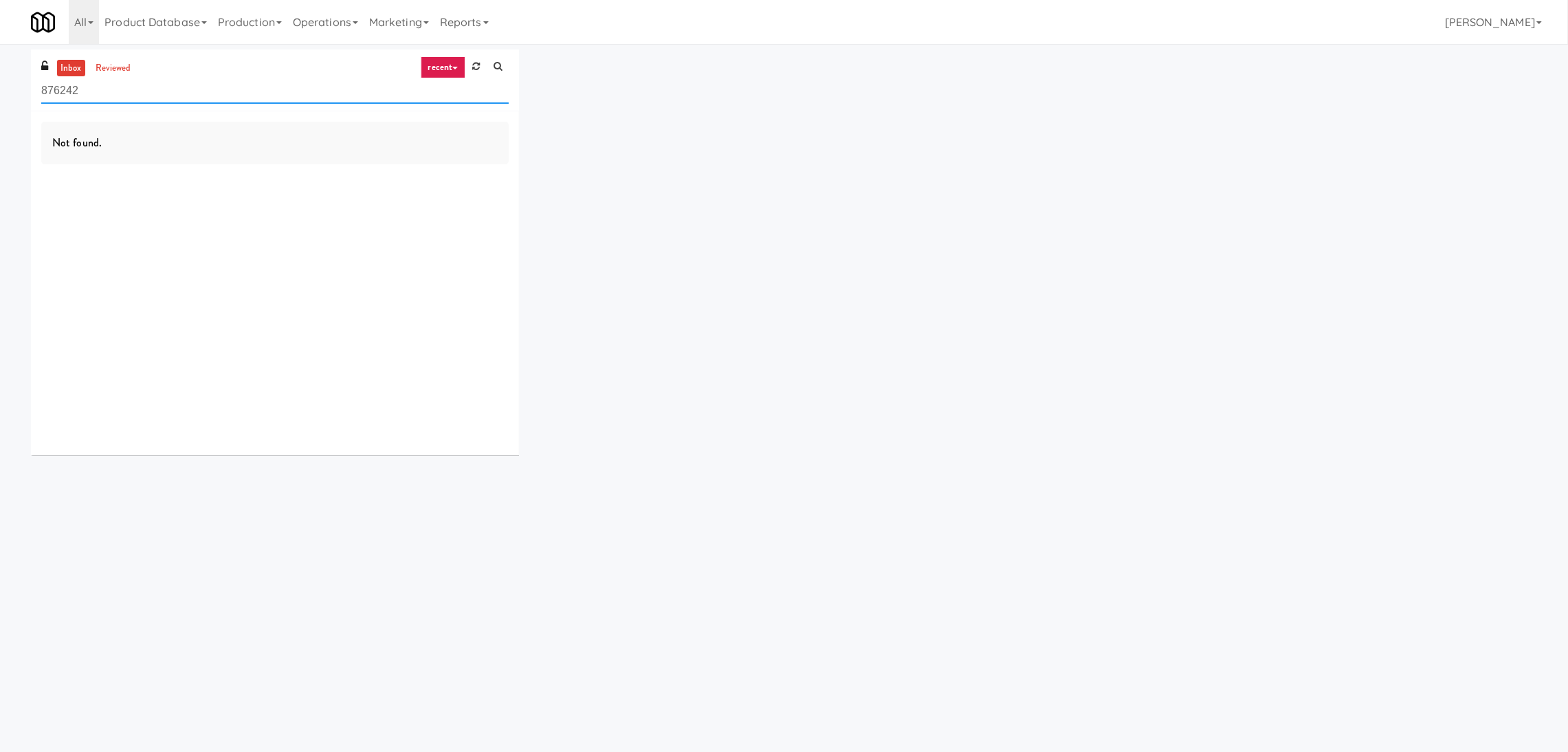
scroll to position [44, 0]
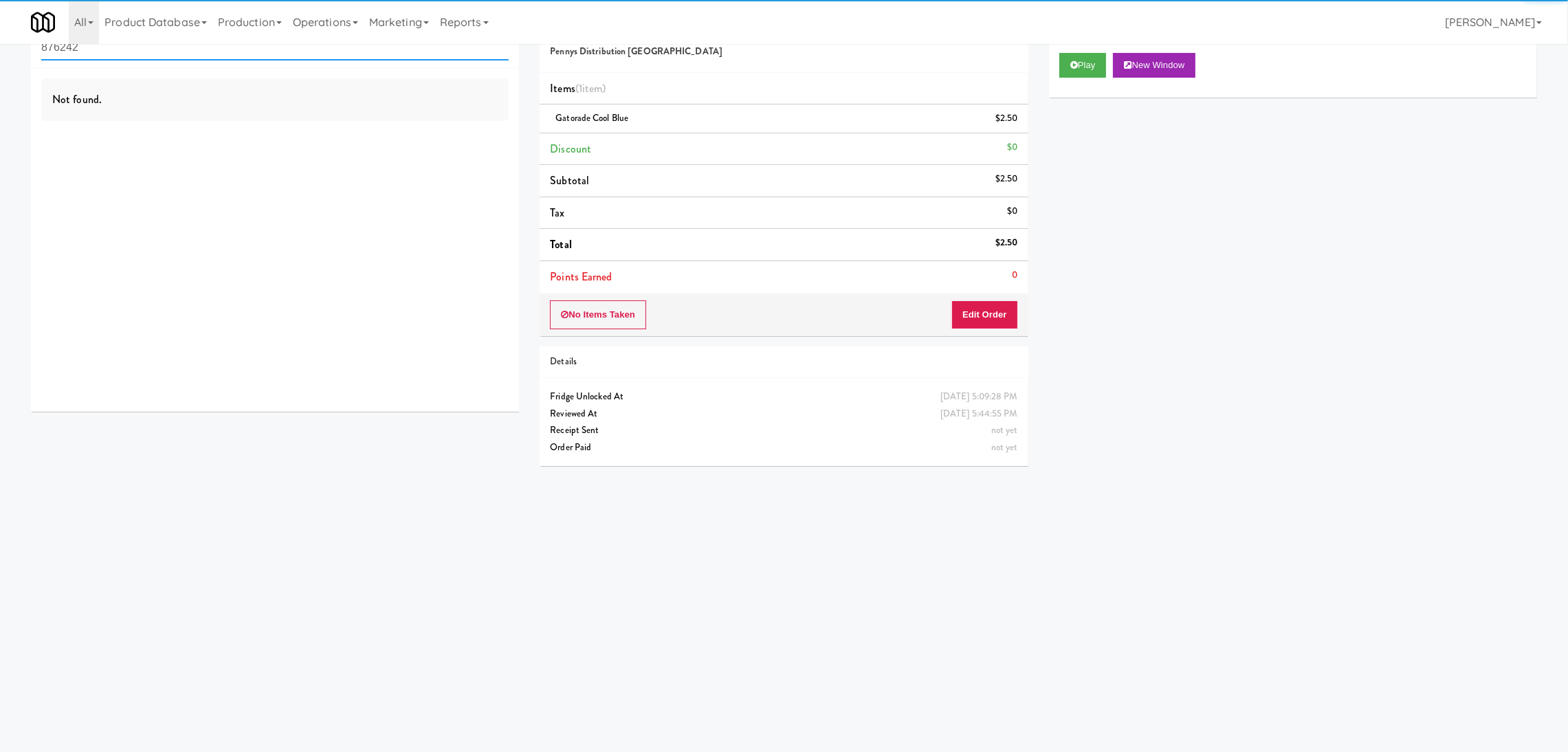
drag, startPoint x: 146, startPoint y: 53, endPoint x: 0, endPoint y: 68, distance: 146.8
click at [0, 68] on div "inbox reviewed recent all unclear take inventory issue suspicious failed recent…" at bounding box center [784, 282] width 1568 height 552
paste input "FAS- Combo"
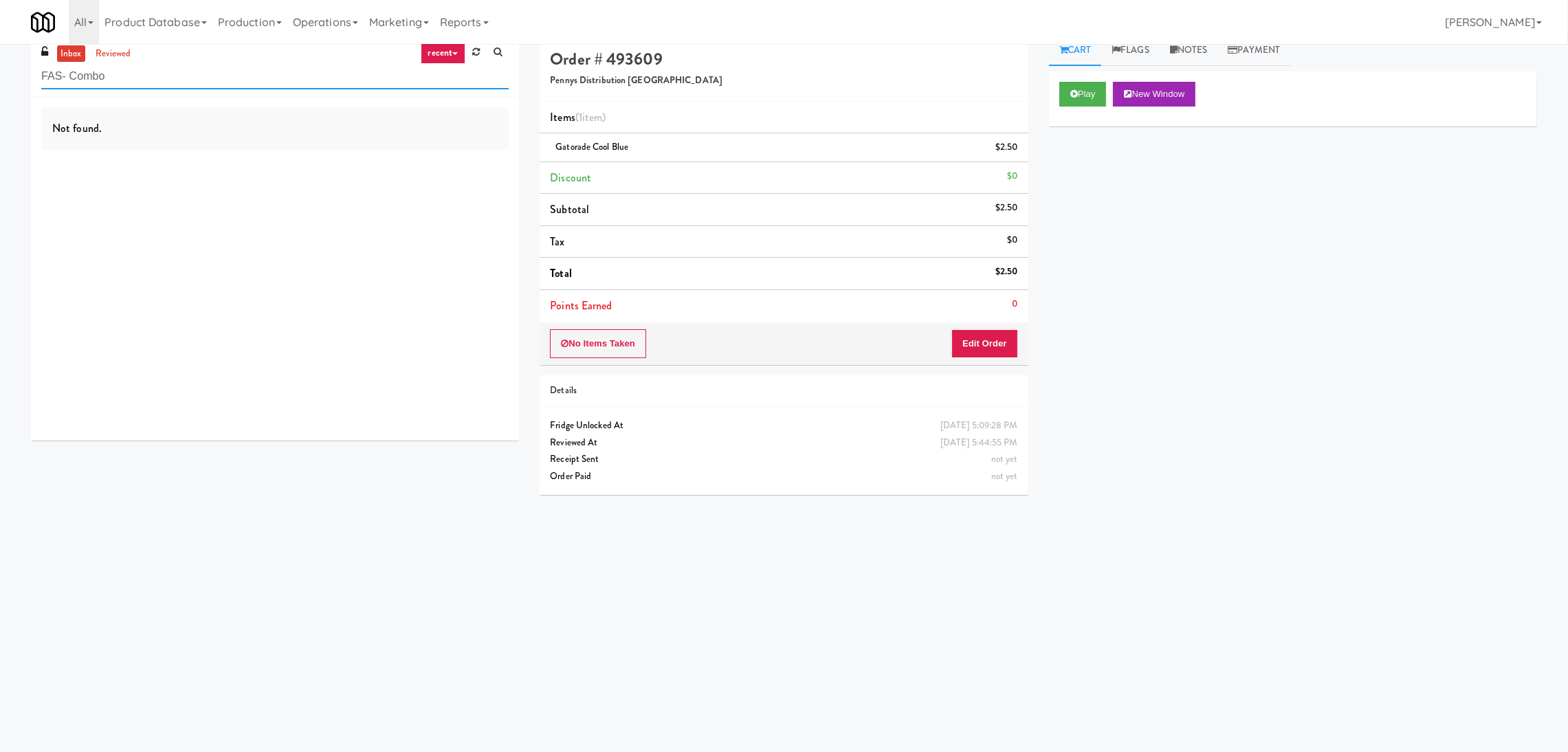
scroll to position [0, 0]
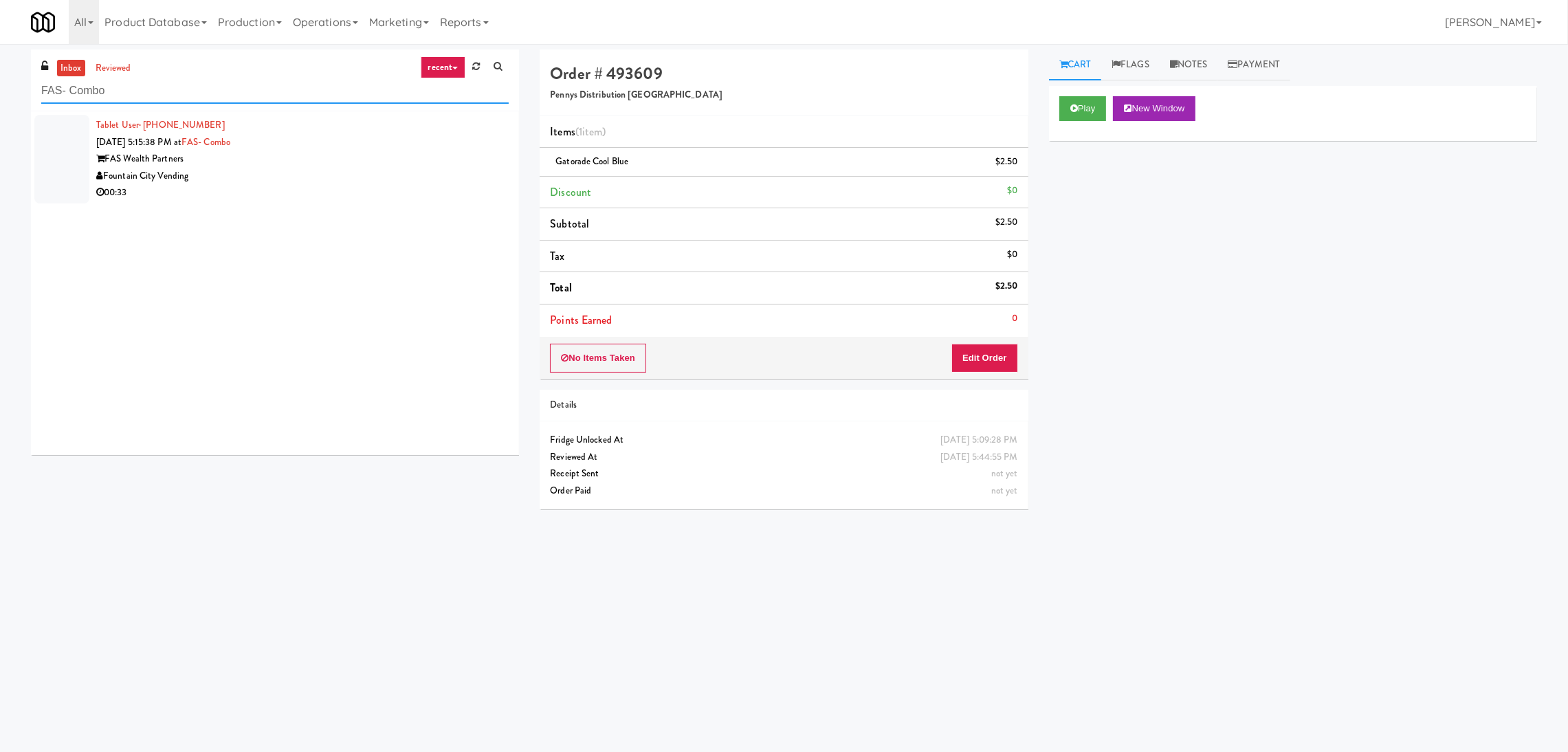
type input "FAS- Combo"
click at [341, 178] on div "Fountain City Vending" at bounding box center [302, 177] width 412 height 17
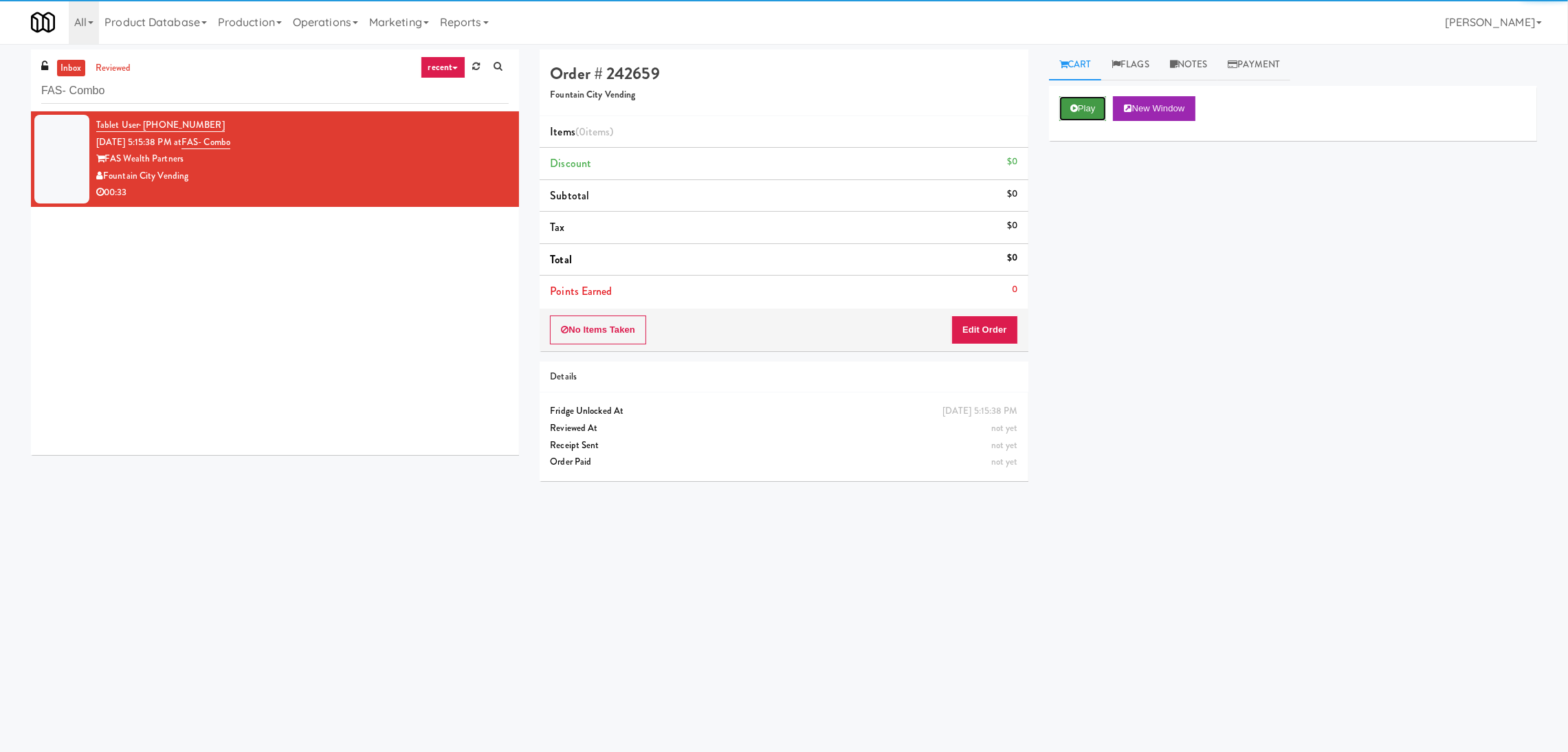
click at [1074, 107] on icon at bounding box center [1074, 108] width 8 height 9
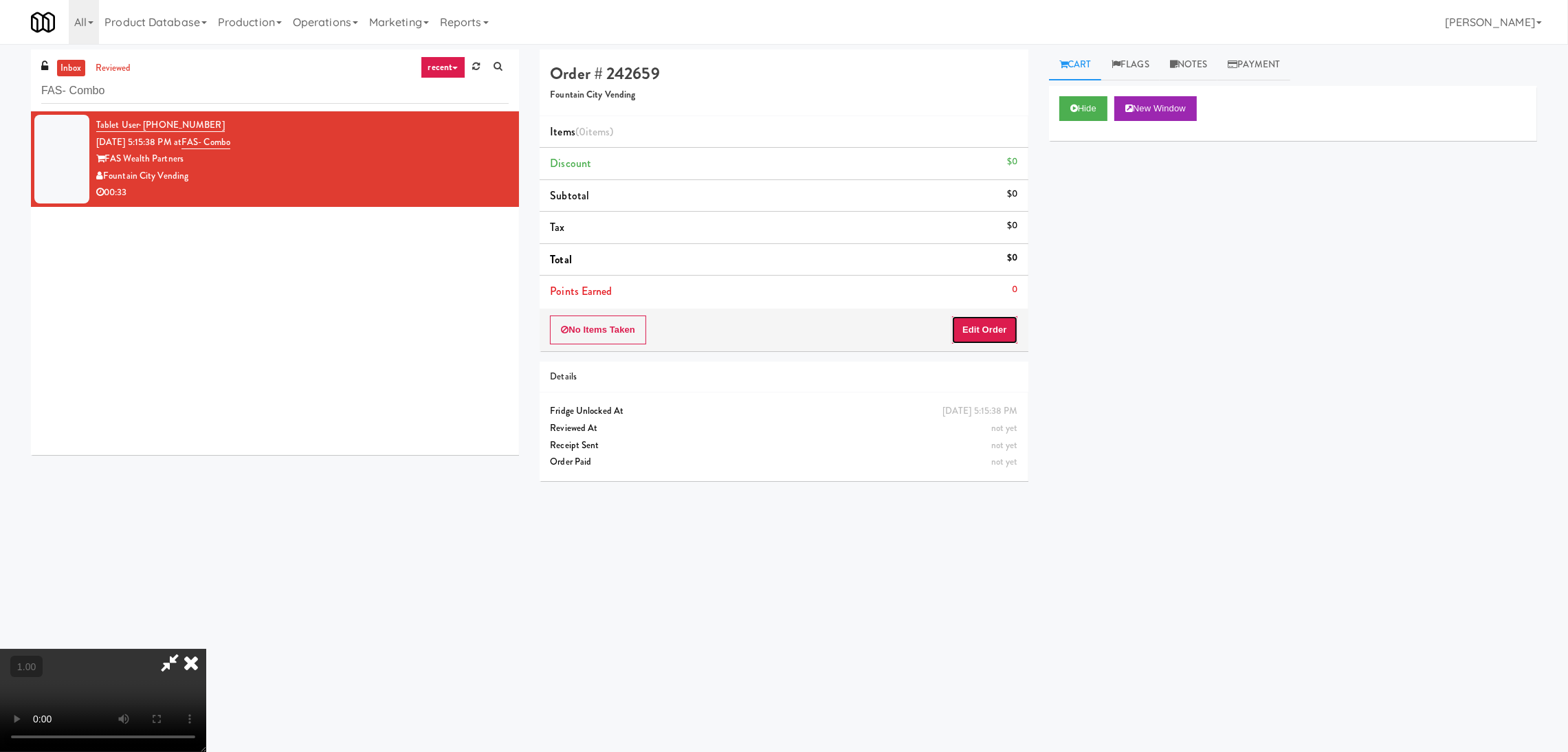
click at [987, 318] on button "Edit Order" at bounding box center [985, 330] width 66 height 29
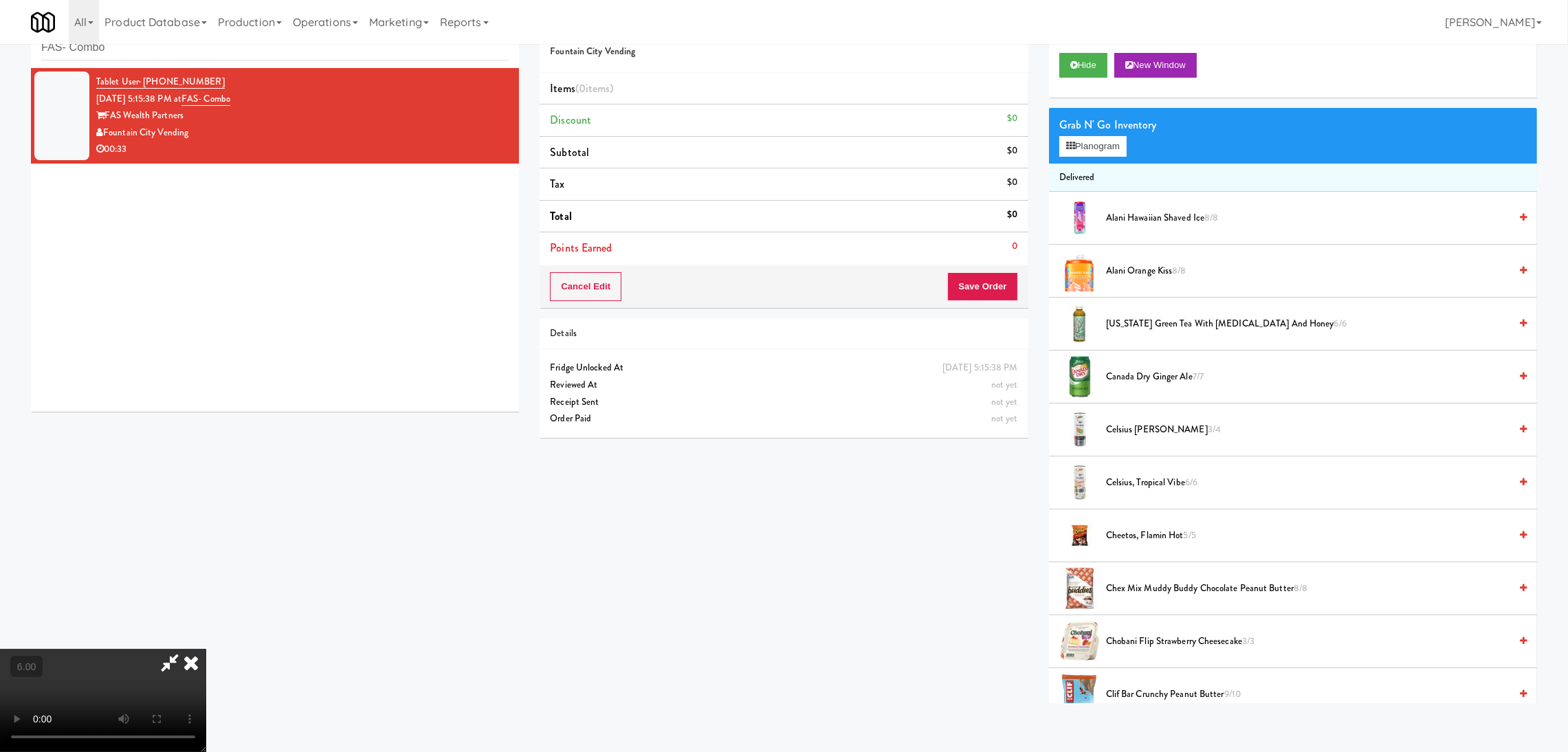
click at [206, 649] on video at bounding box center [103, 700] width 206 height 103
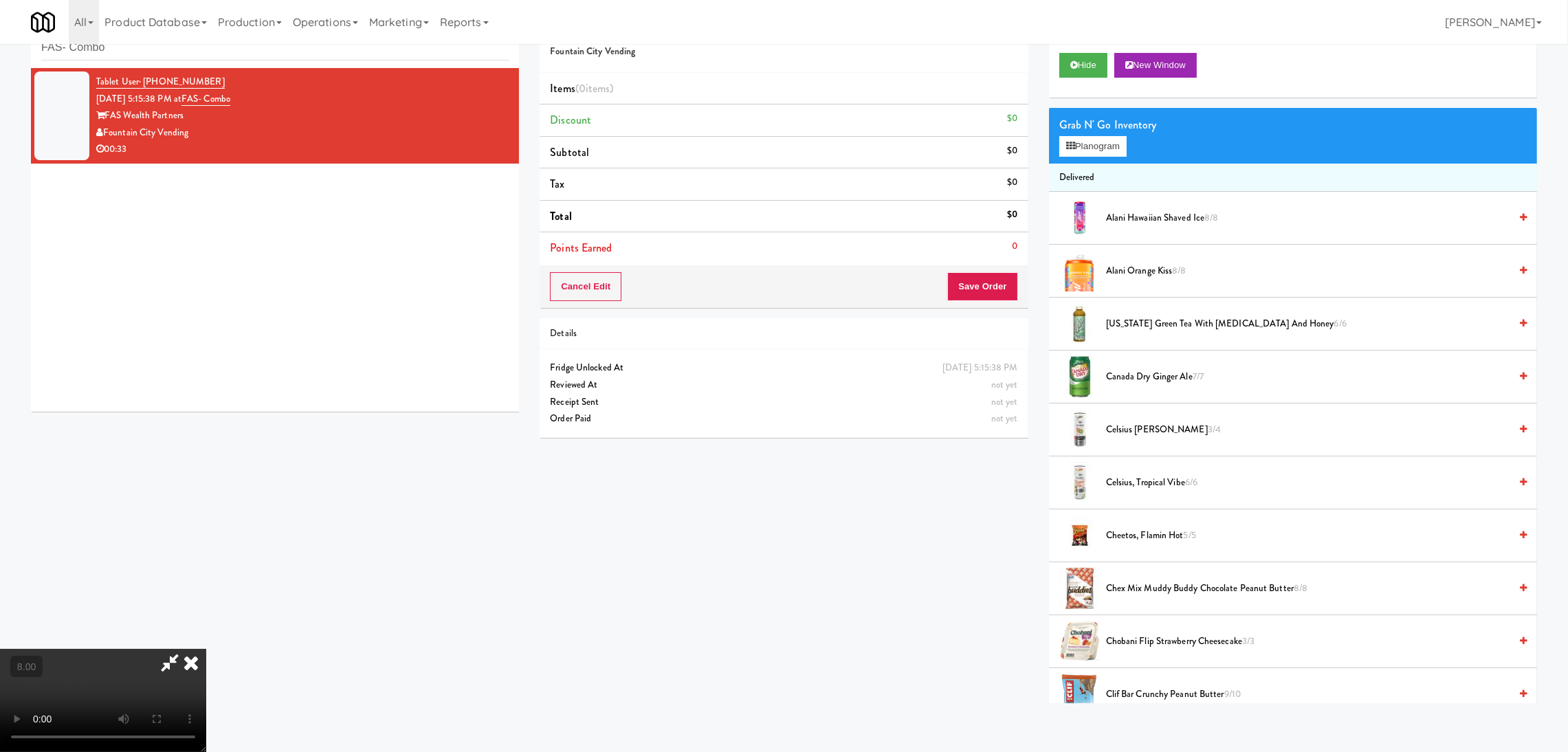
click at [206, 649] on video at bounding box center [103, 700] width 206 height 103
click at [1086, 140] on button "Planogram" at bounding box center [1093, 147] width 67 height 21
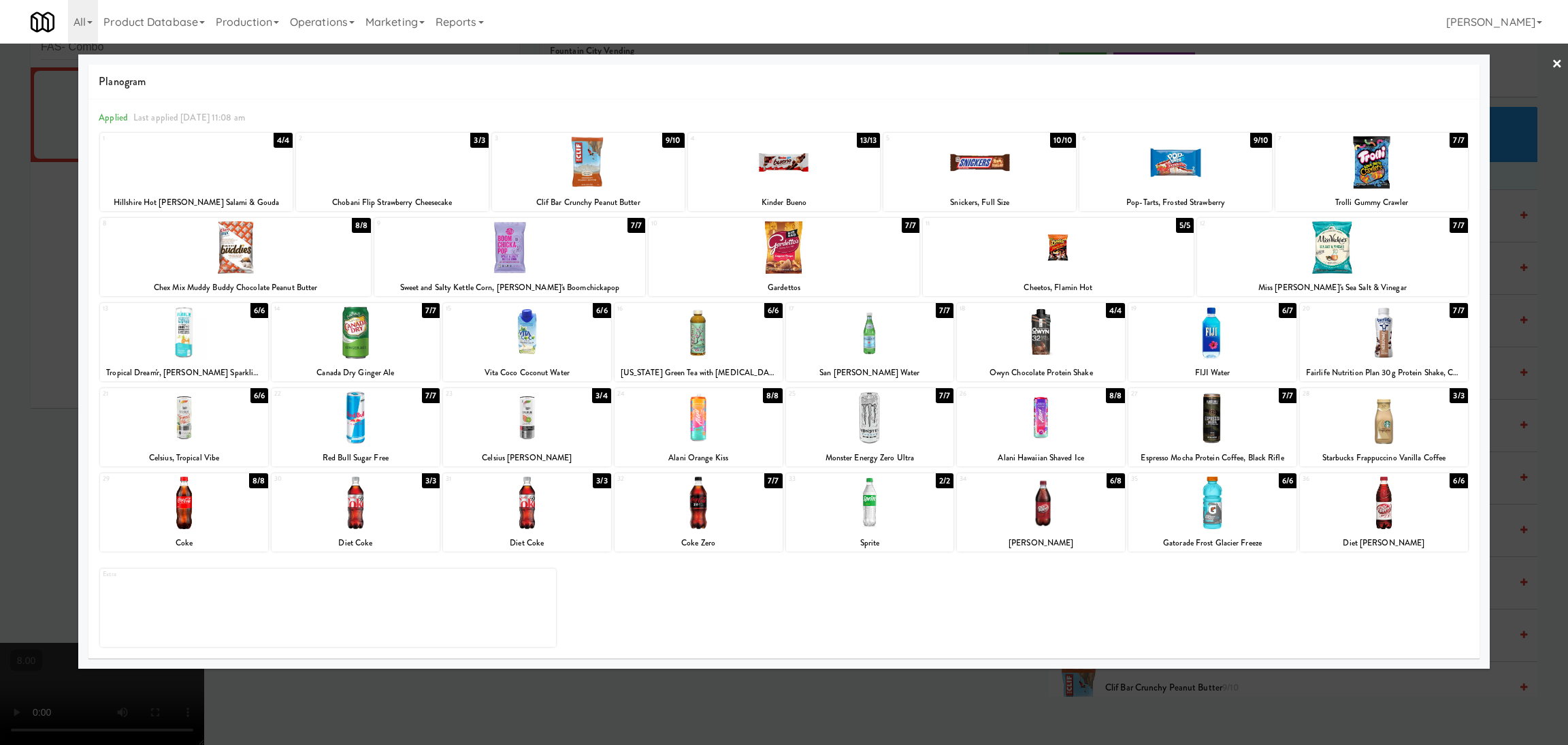
click at [436, 158] on div at bounding box center [392, 162] width 192 height 53
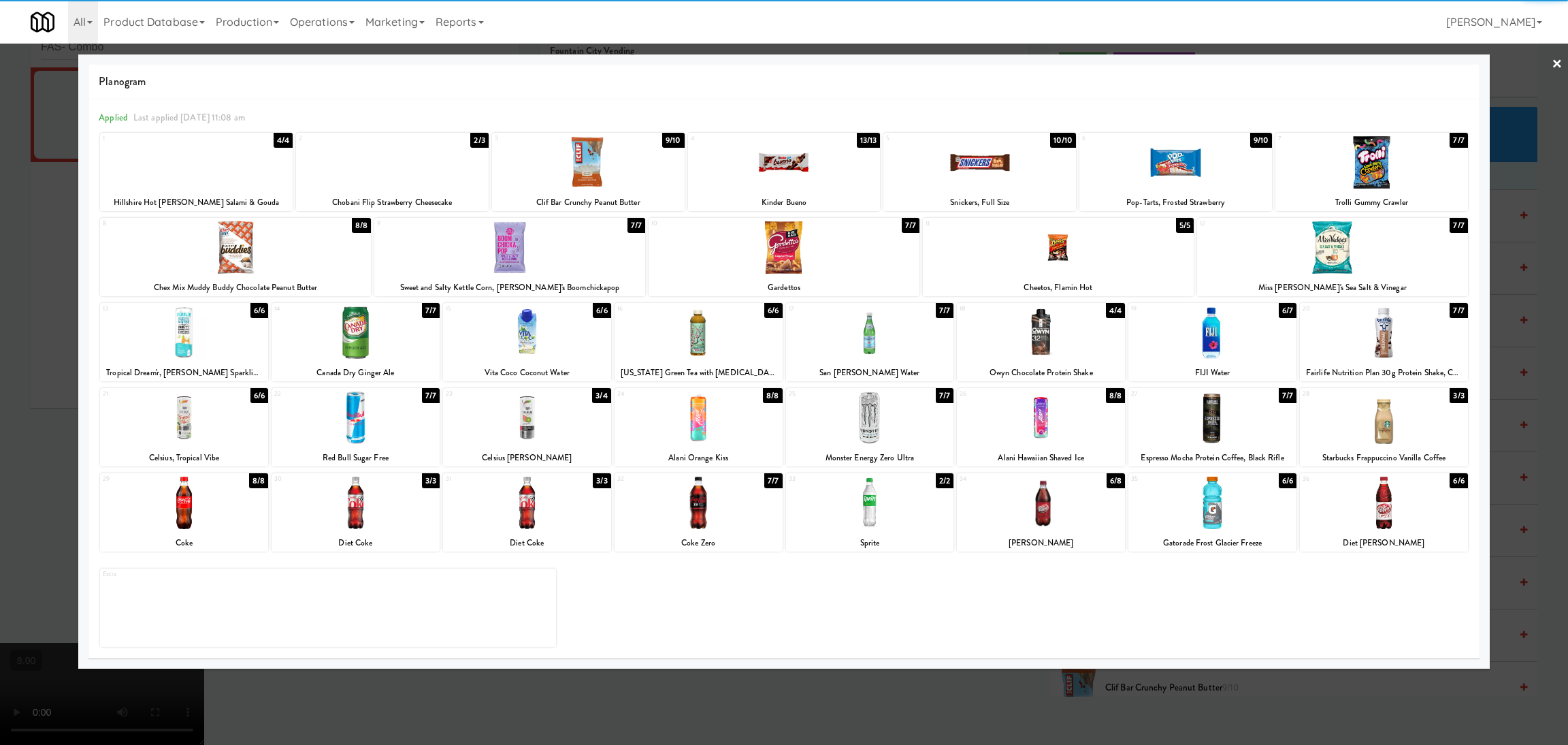
click at [222, 402] on div at bounding box center [185, 418] width 168 height 53
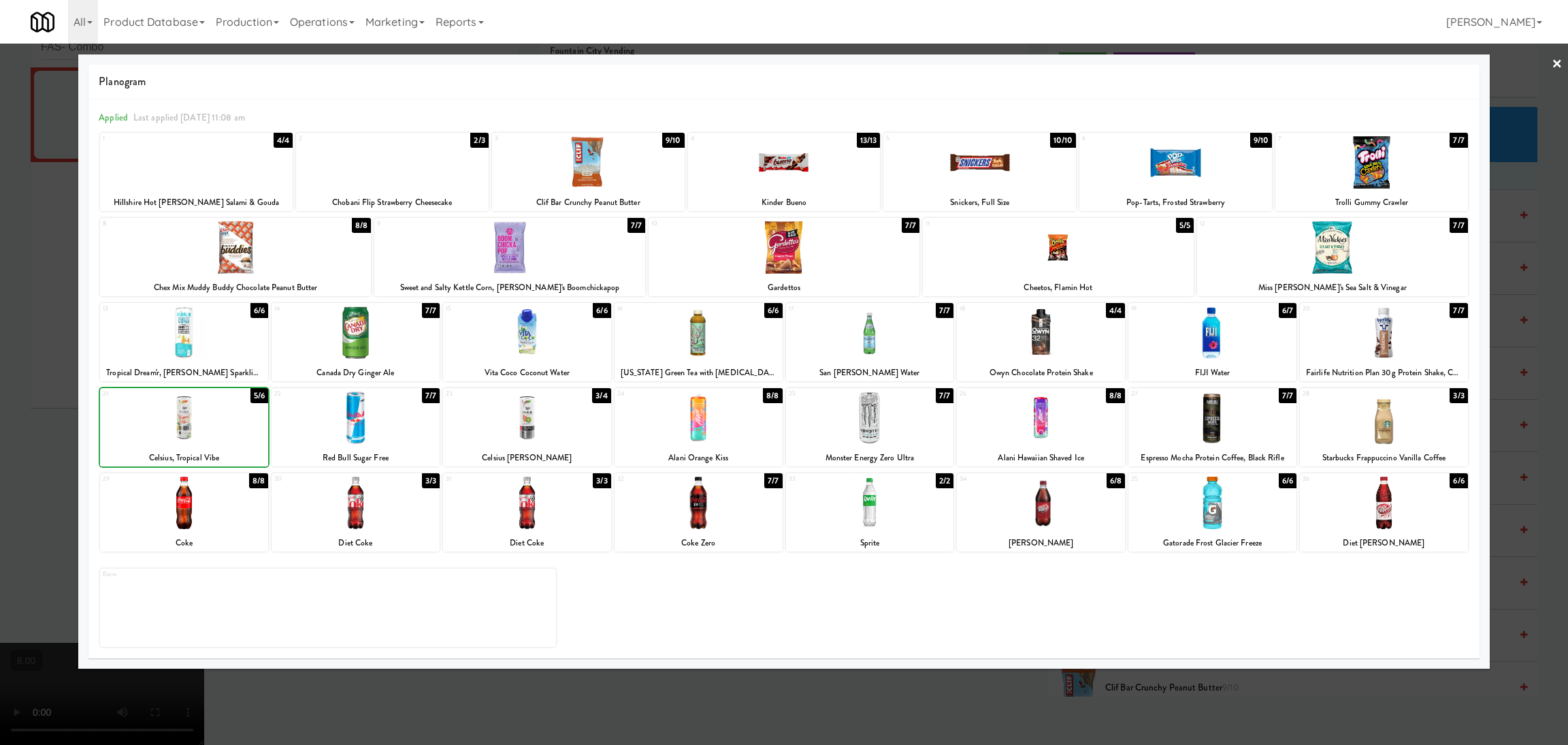
click at [0, 323] on div at bounding box center [784, 372] width 1568 height 745
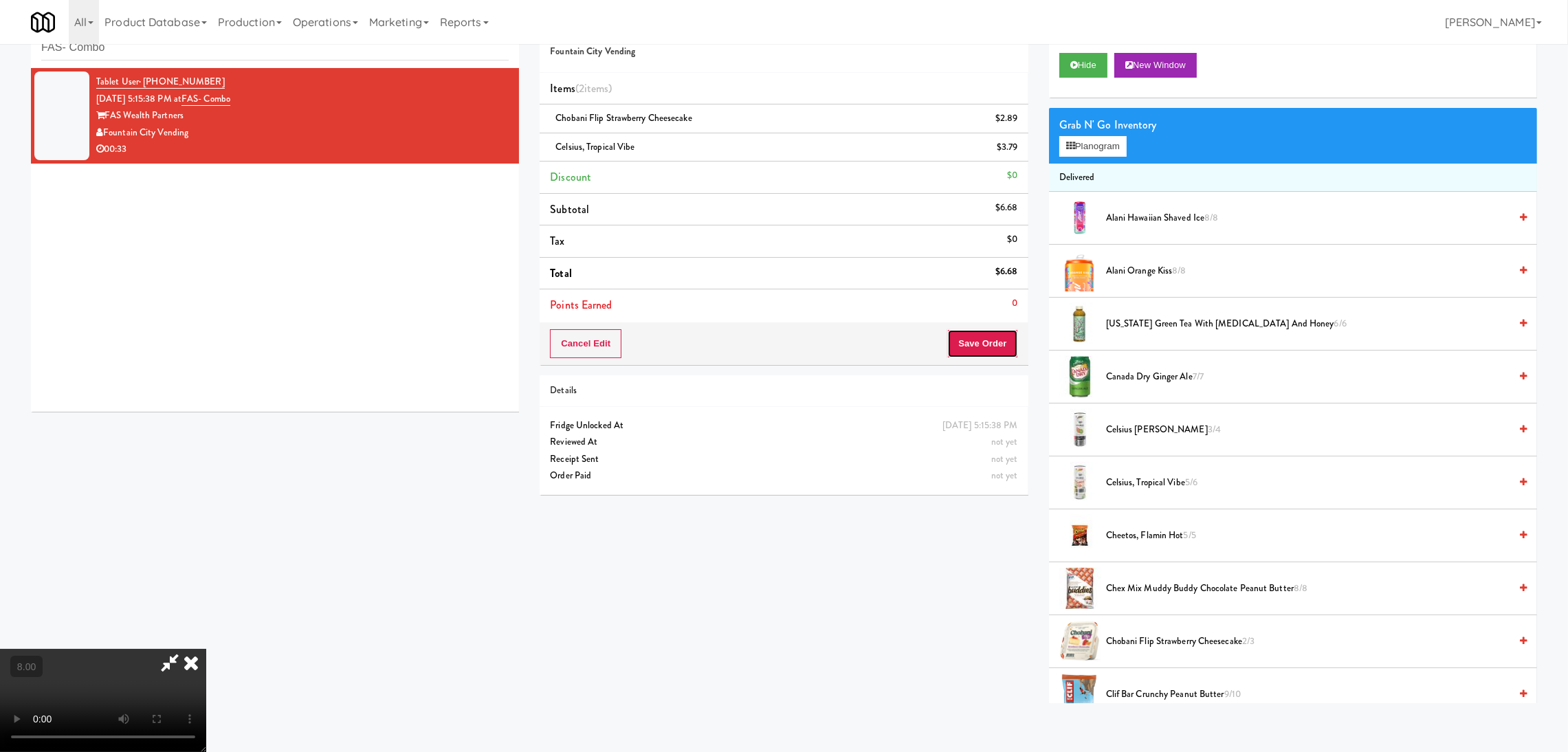
click at [971, 340] on button "Save Order" at bounding box center [983, 343] width 70 height 29
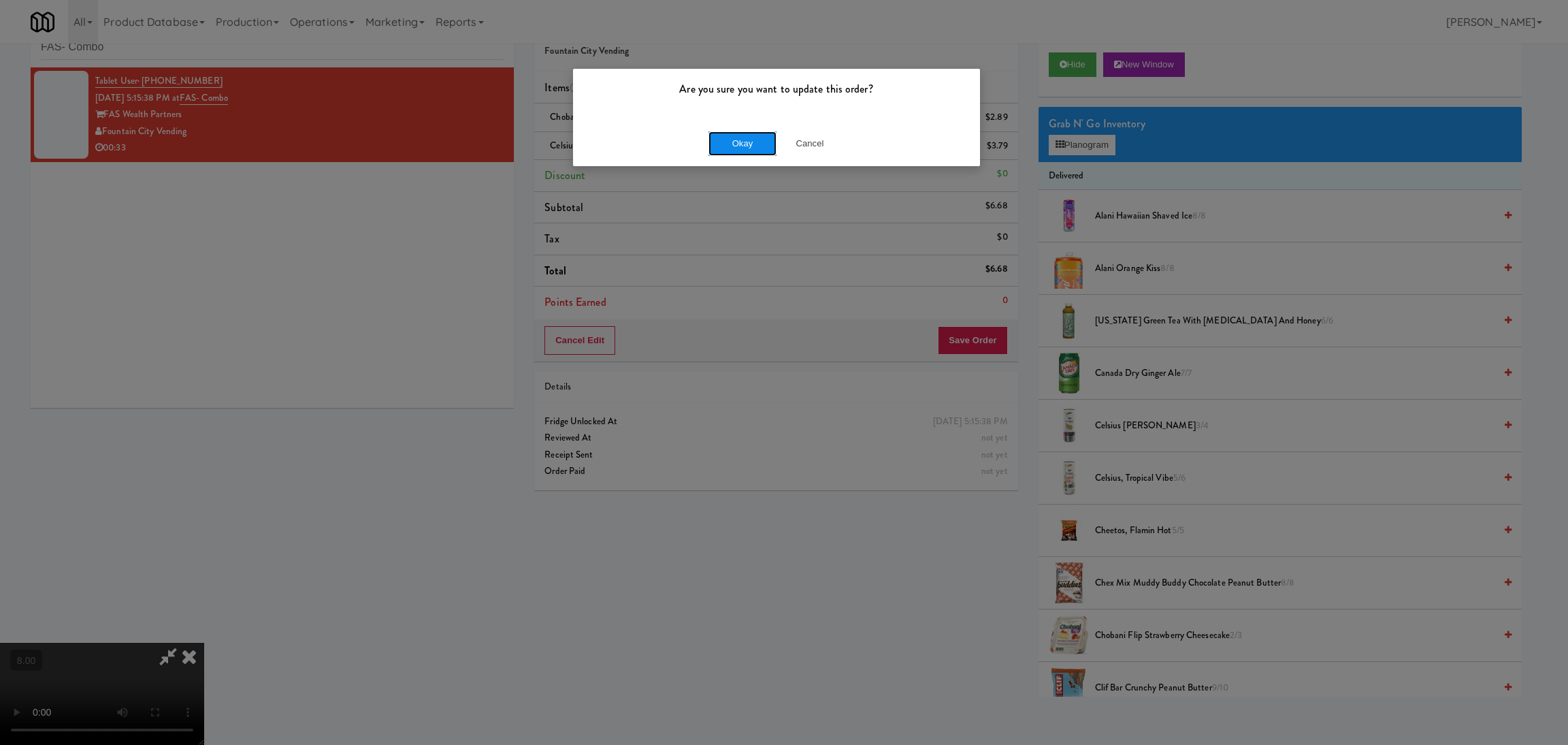
click at [722, 143] on button "Okay" at bounding box center [742, 144] width 68 height 24
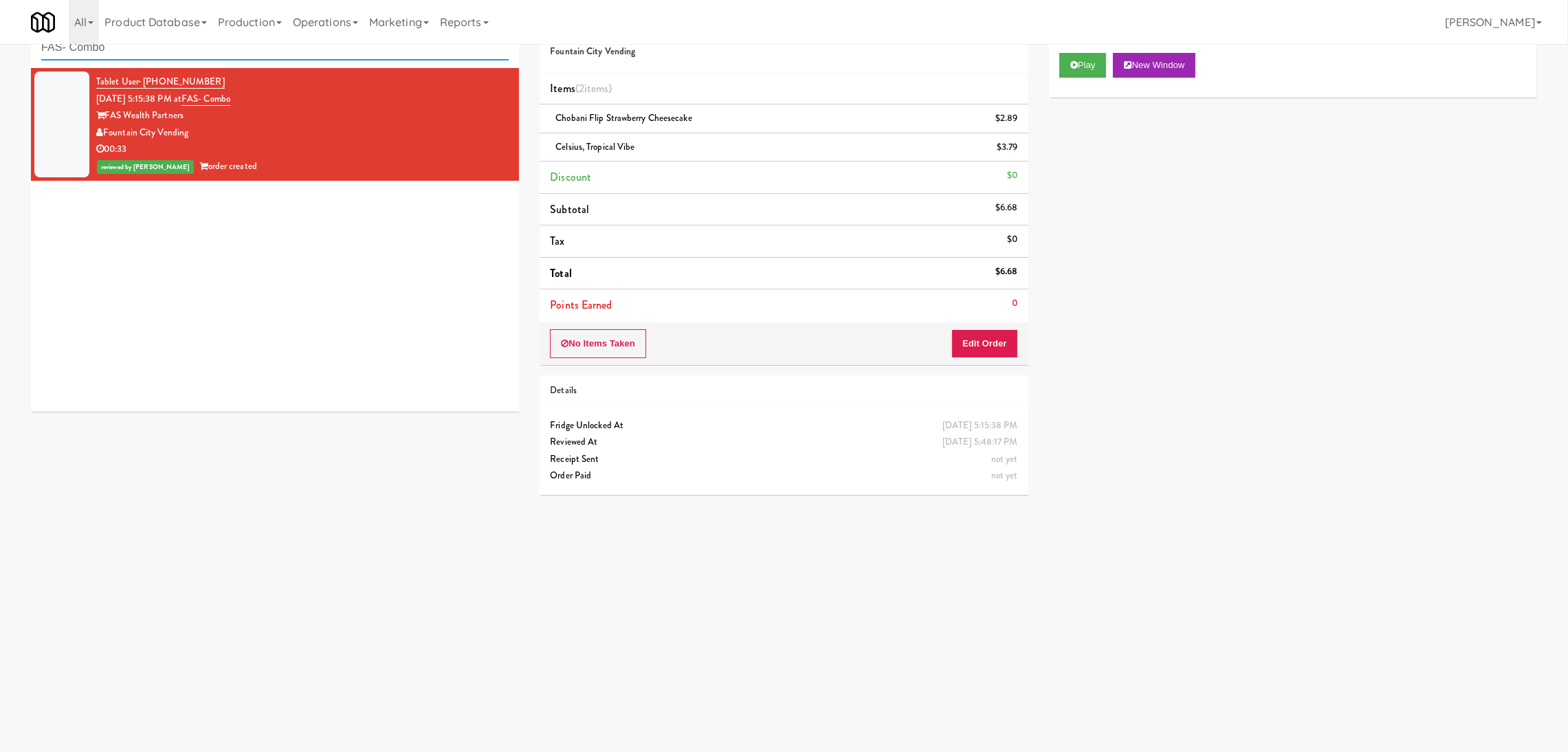
paste input "Via Apartments - Pantry - Left"
drag, startPoint x: 242, startPoint y: 45, endPoint x: 0, endPoint y: 38, distance: 242.1
click at [0, 38] on body "Are you sure you want to update this order? Okay Cancel Okay Are you sure you w…" at bounding box center [784, 377] width 1568 height 752
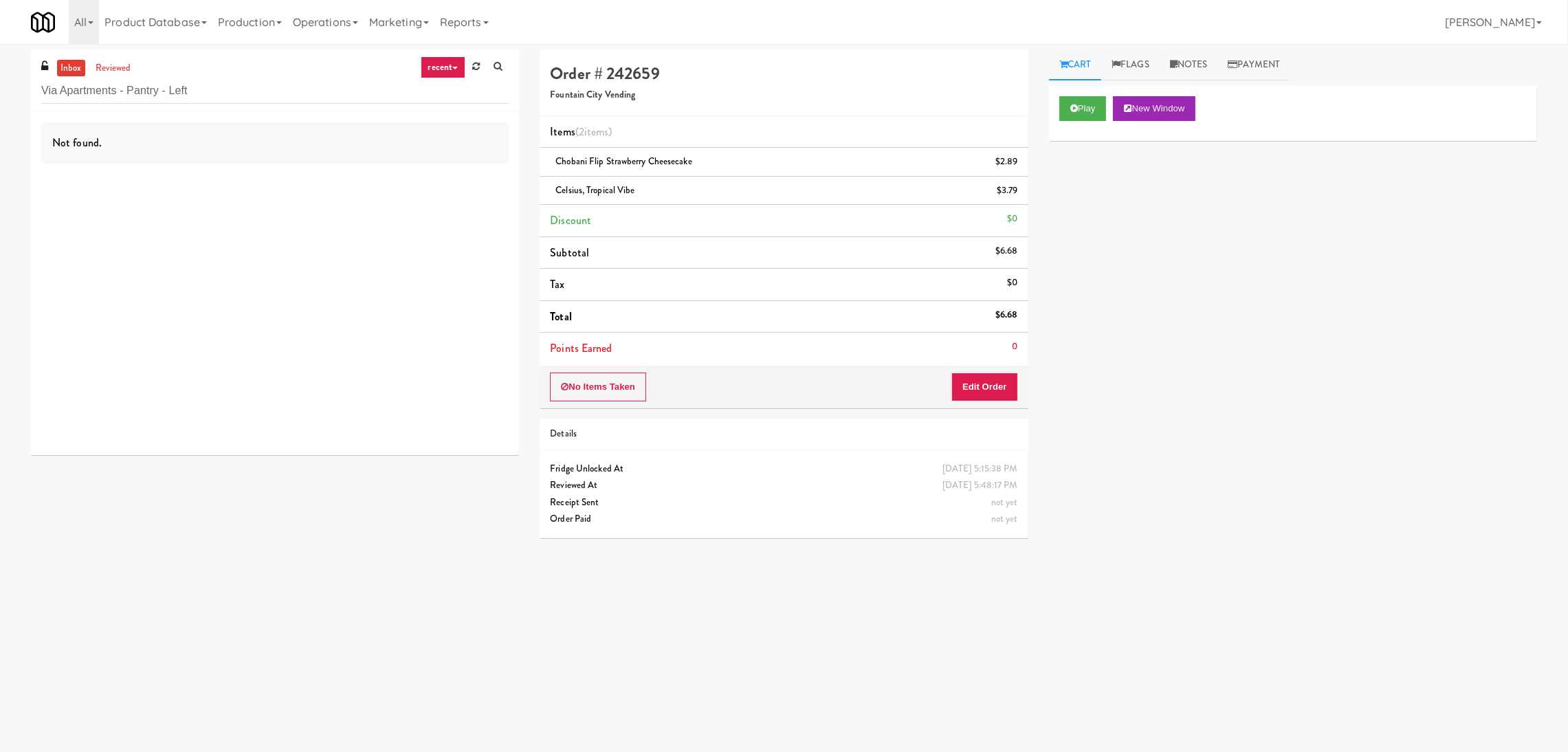
drag, startPoint x: 288, startPoint y: 100, endPoint x: 174, endPoint y: 99, distance: 114.0
click at [172, 99] on div "inbox reviewed recent all unclear take inventory issue suspicious failed recent…" at bounding box center [275, 80] width 488 height 62
drag, startPoint x: 273, startPoint y: 79, endPoint x: 75, endPoint y: 105, distance: 199.7
click at [75, 105] on div "inbox reviewed recent all unclear take inventory issue suspicious failed recent…" at bounding box center [275, 80] width 488 height 62
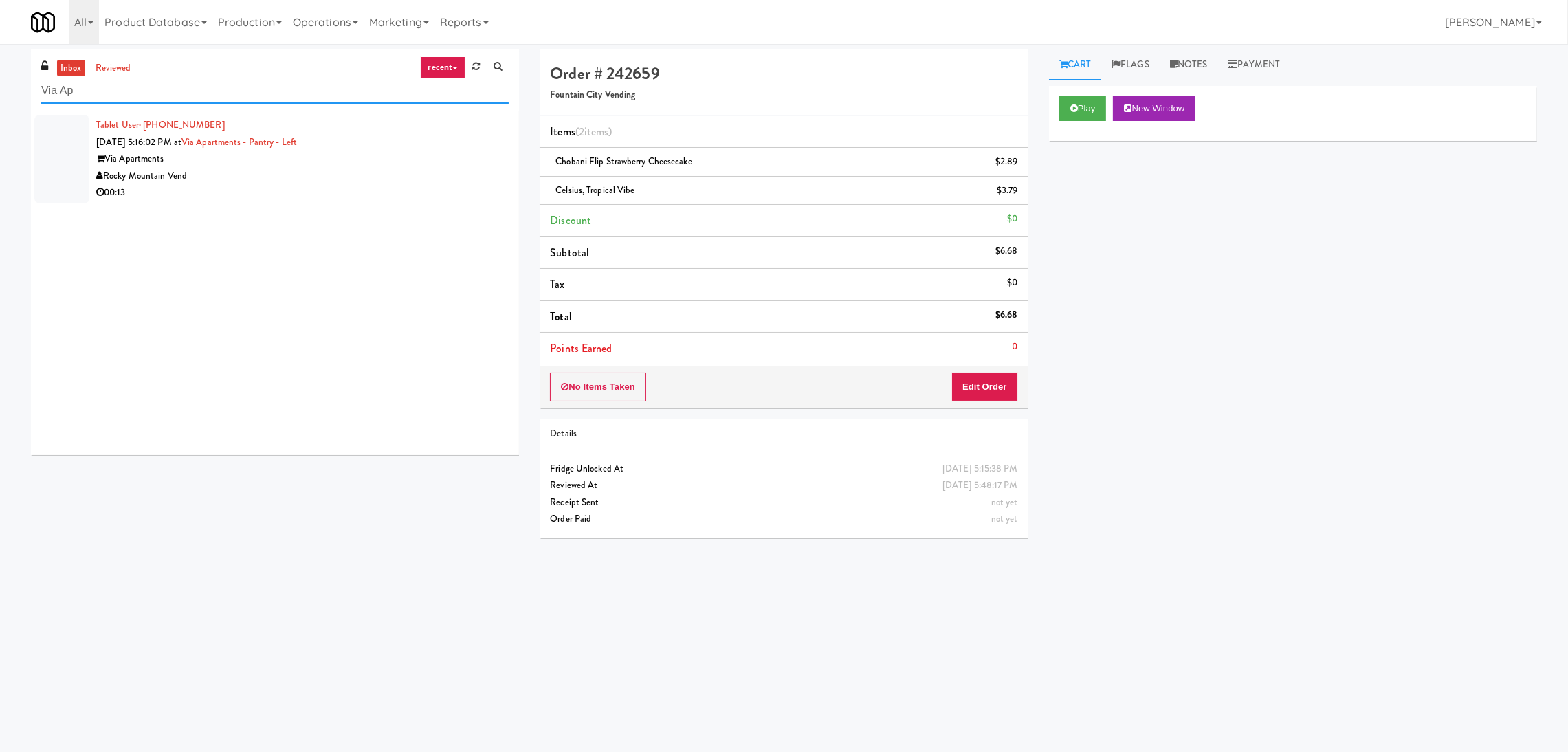
type input "Via Ap"
click at [396, 161] on div "Via Apartments" at bounding box center [302, 159] width 412 height 17
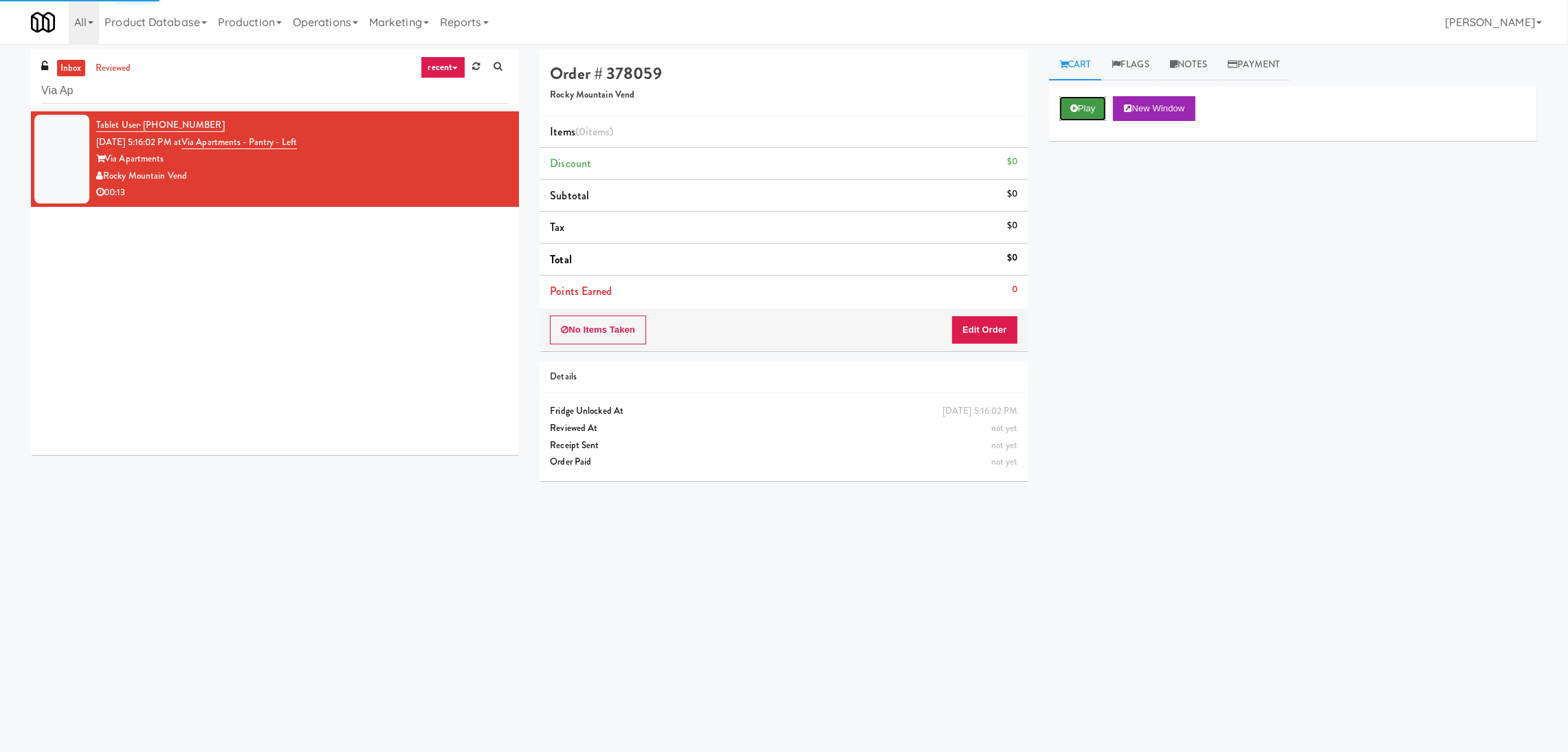
click at [1086, 112] on button "Play" at bounding box center [1083, 108] width 47 height 24
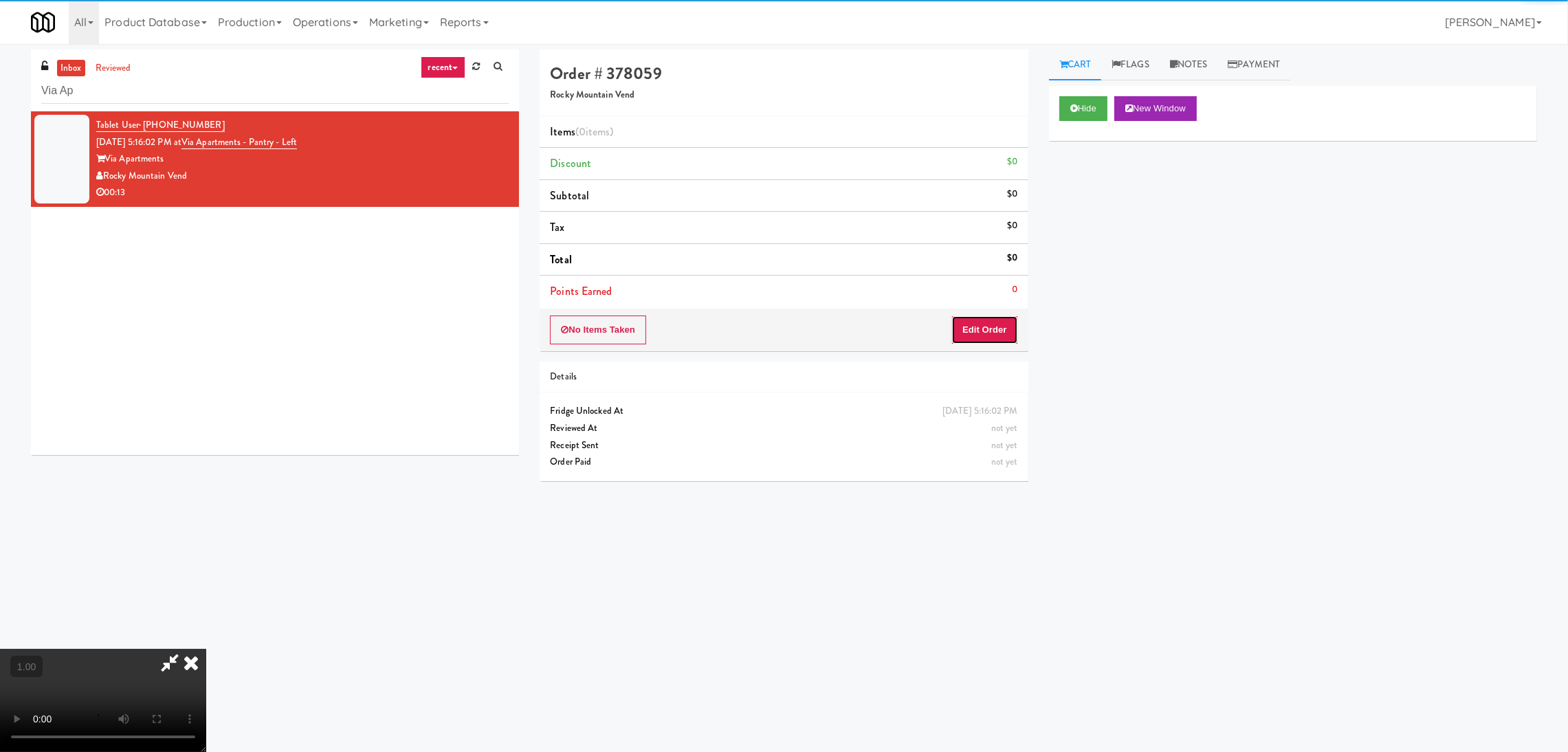
click at [1010, 319] on button "Edit Order" at bounding box center [985, 330] width 66 height 29
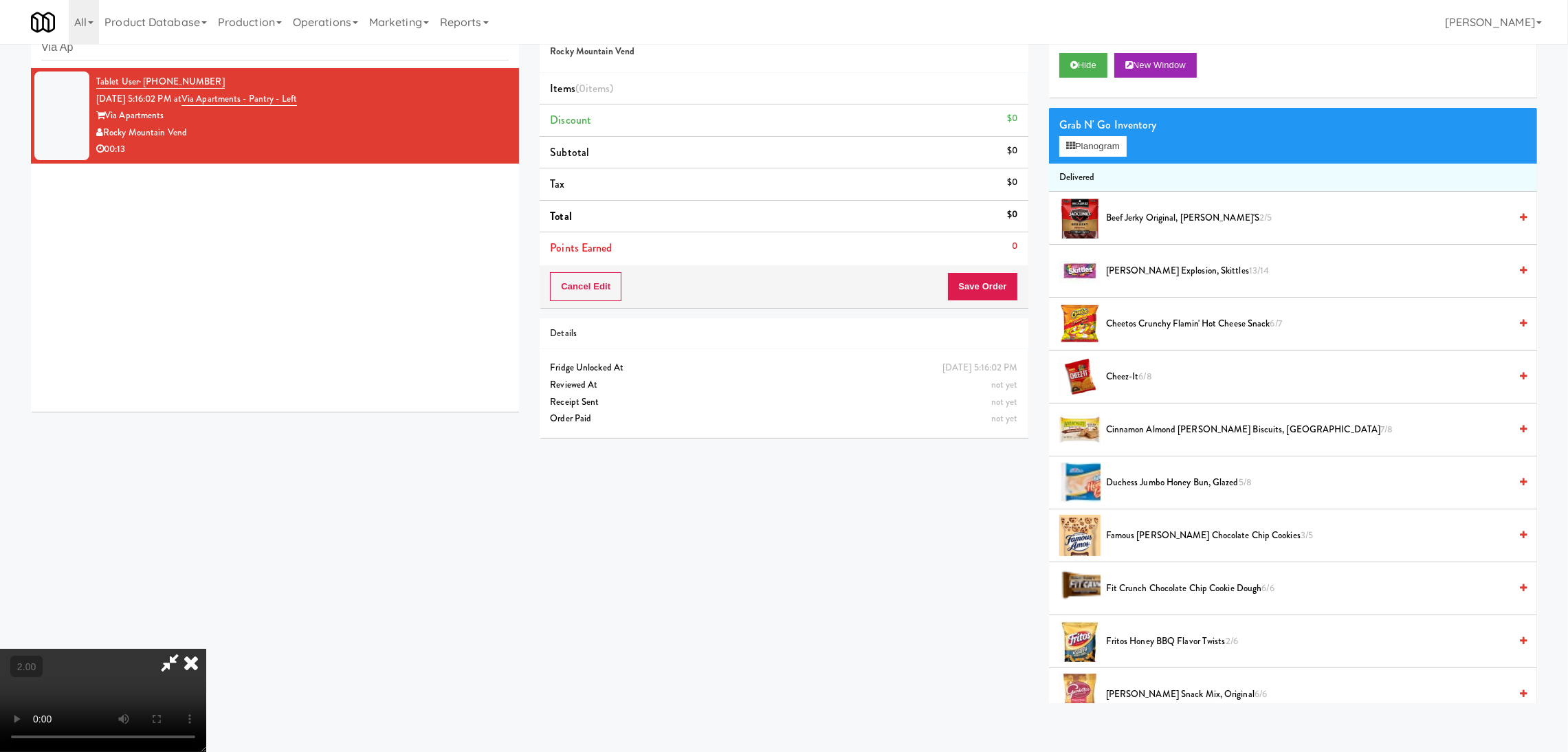
click at [206, 691] on video at bounding box center [103, 700] width 206 height 103
click at [1137, 379] on span "Cheez-It 6/8" at bounding box center [1307, 377] width 403 height 17
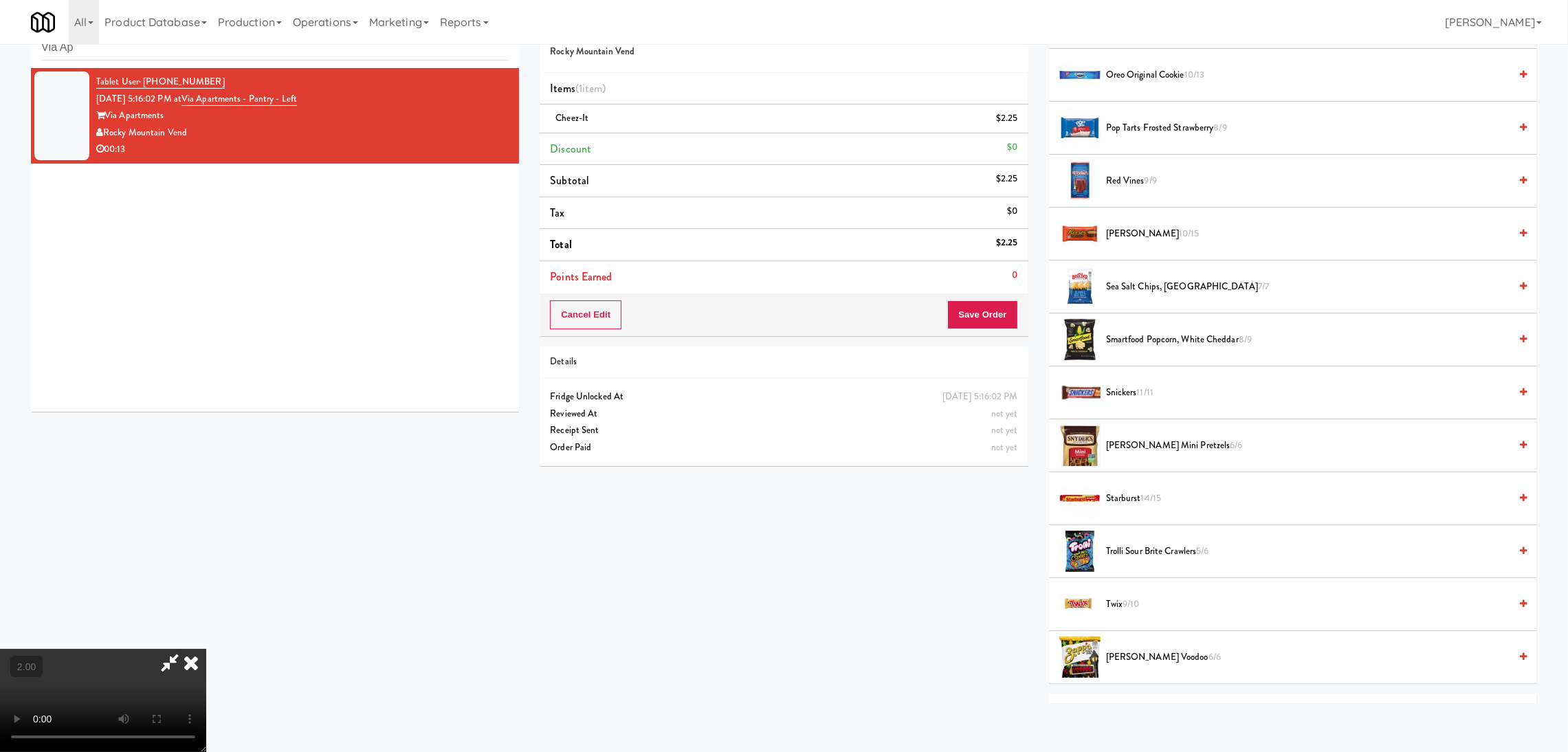
scroll to position [1292, 0]
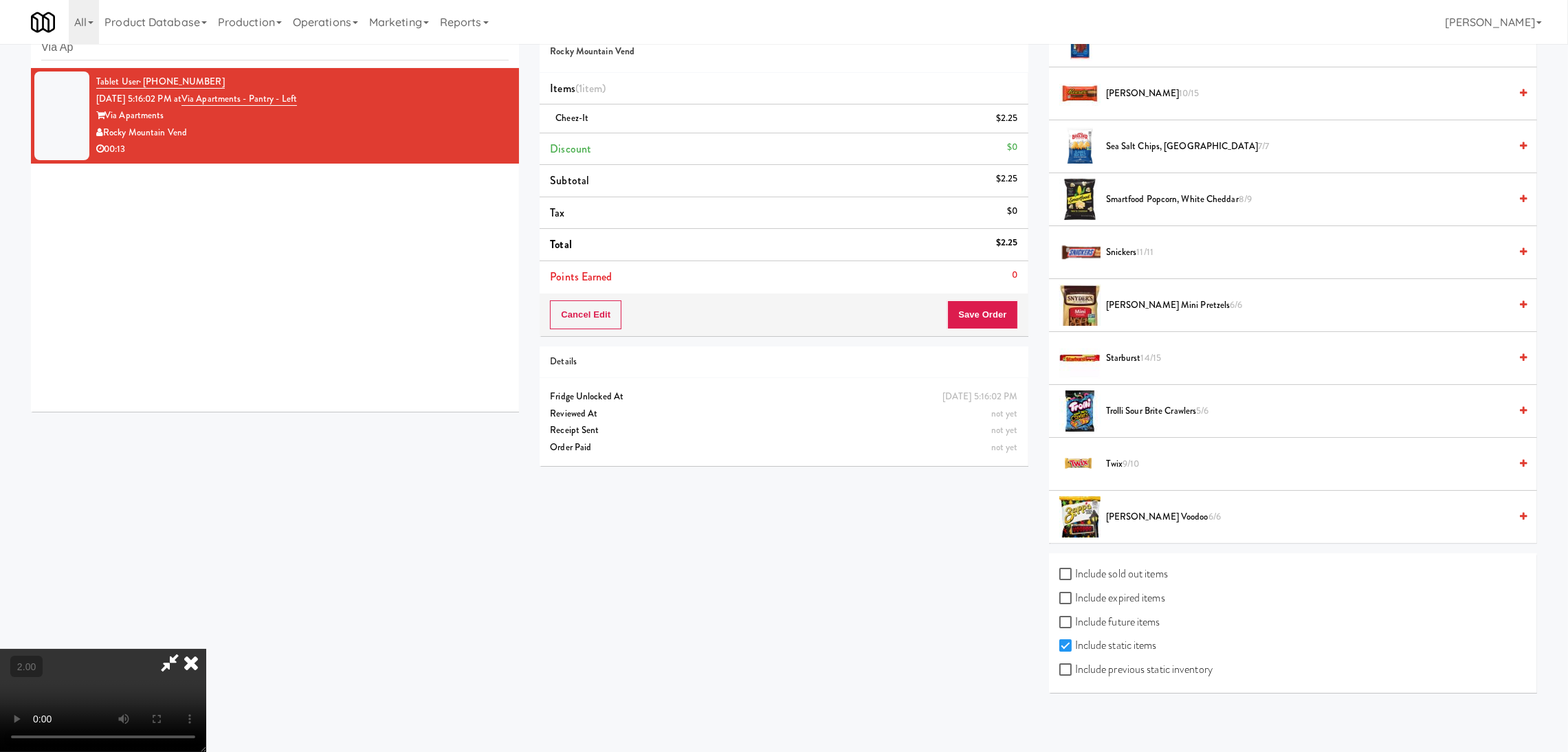
click at [1186, 422] on li "Trolli Sour Brite Crawlers 5/6" at bounding box center [1293, 411] width 488 height 53
click at [1216, 407] on span "Trolli Sour Brite Crawlers 5/6" at bounding box center [1307, 411] width 403 height 17
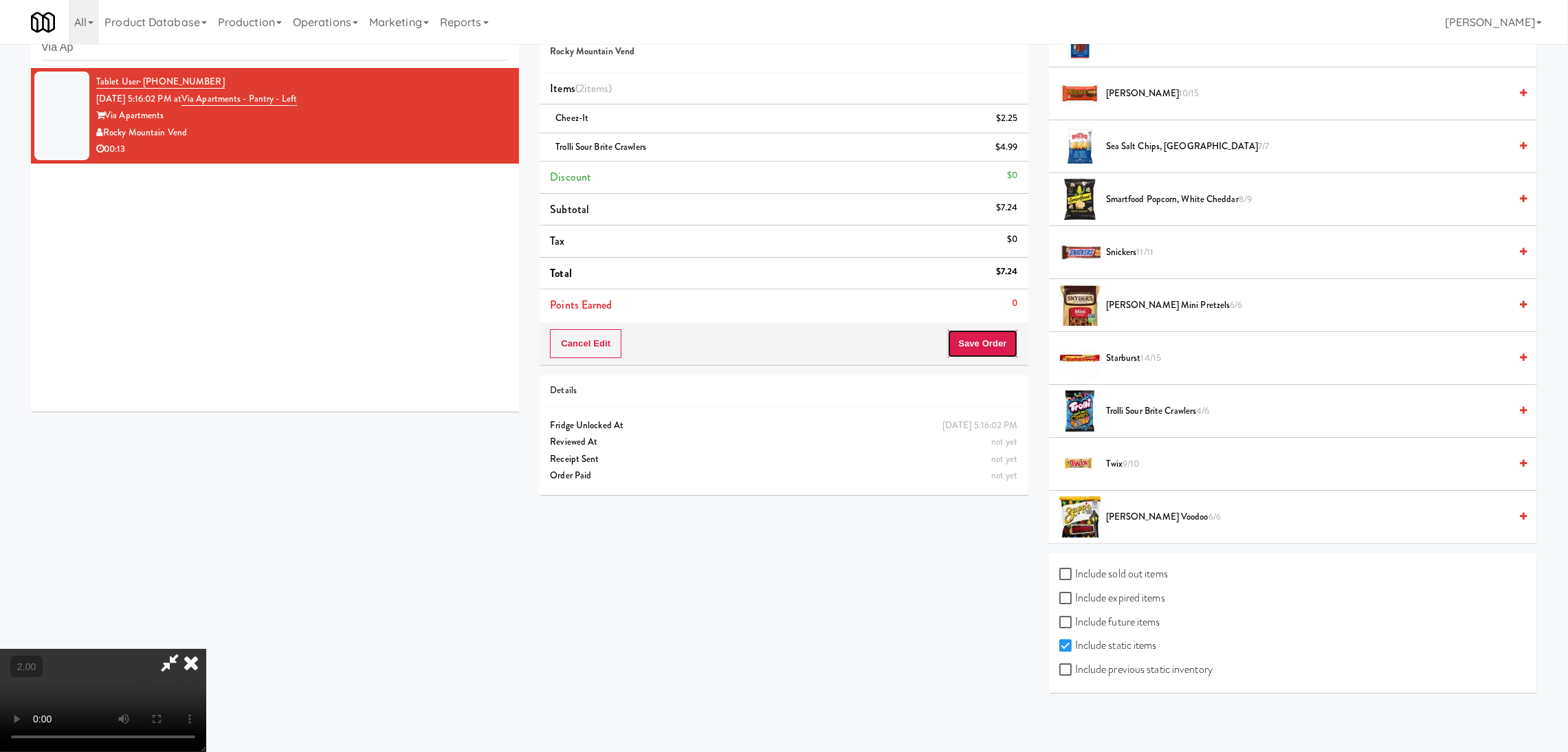
click at [971, 338] on button "Save Order" at bounding box center [983, 343] width 70 height 29
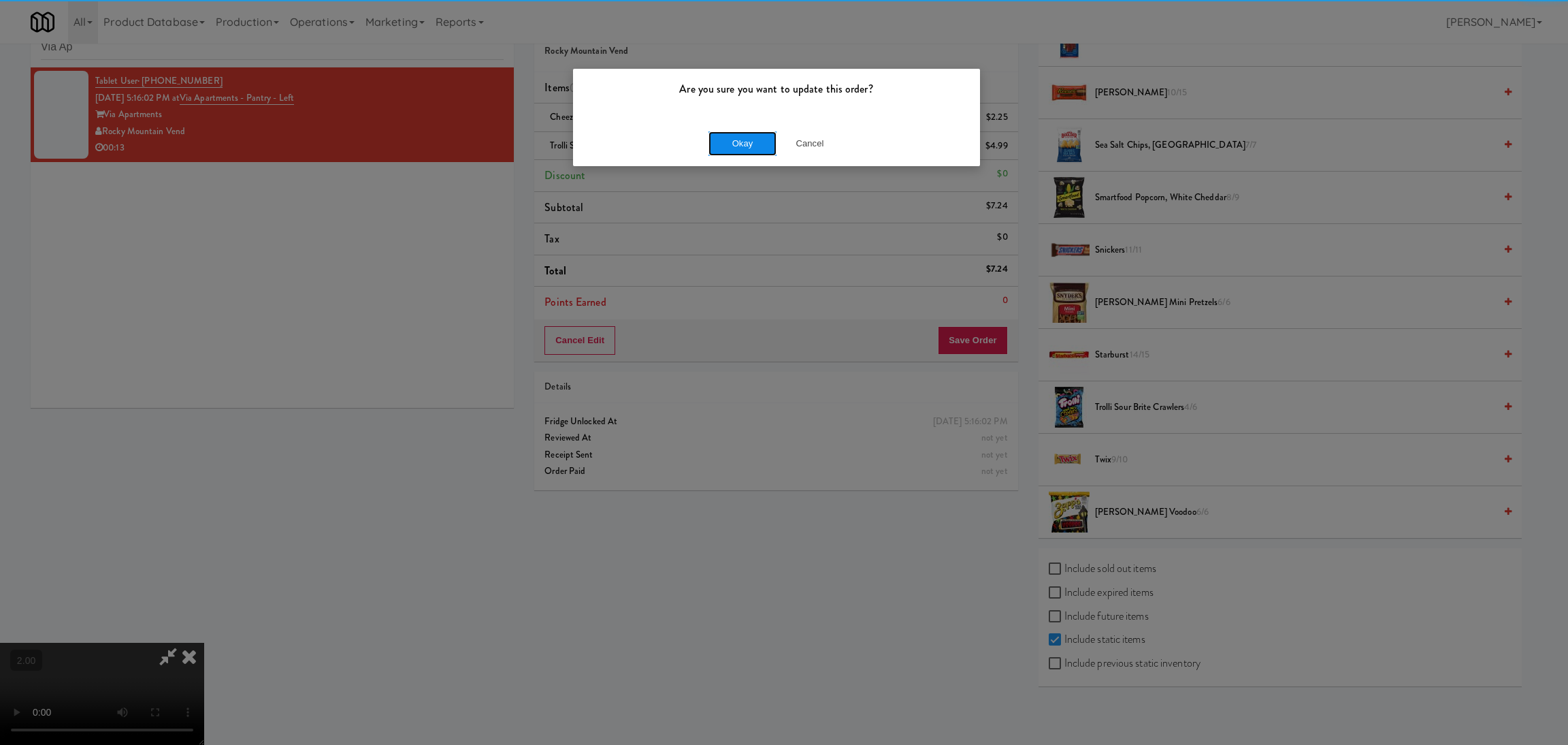
click at [754, 135] on button "Okay" at bounding box center [742, 144] width 68 height 24
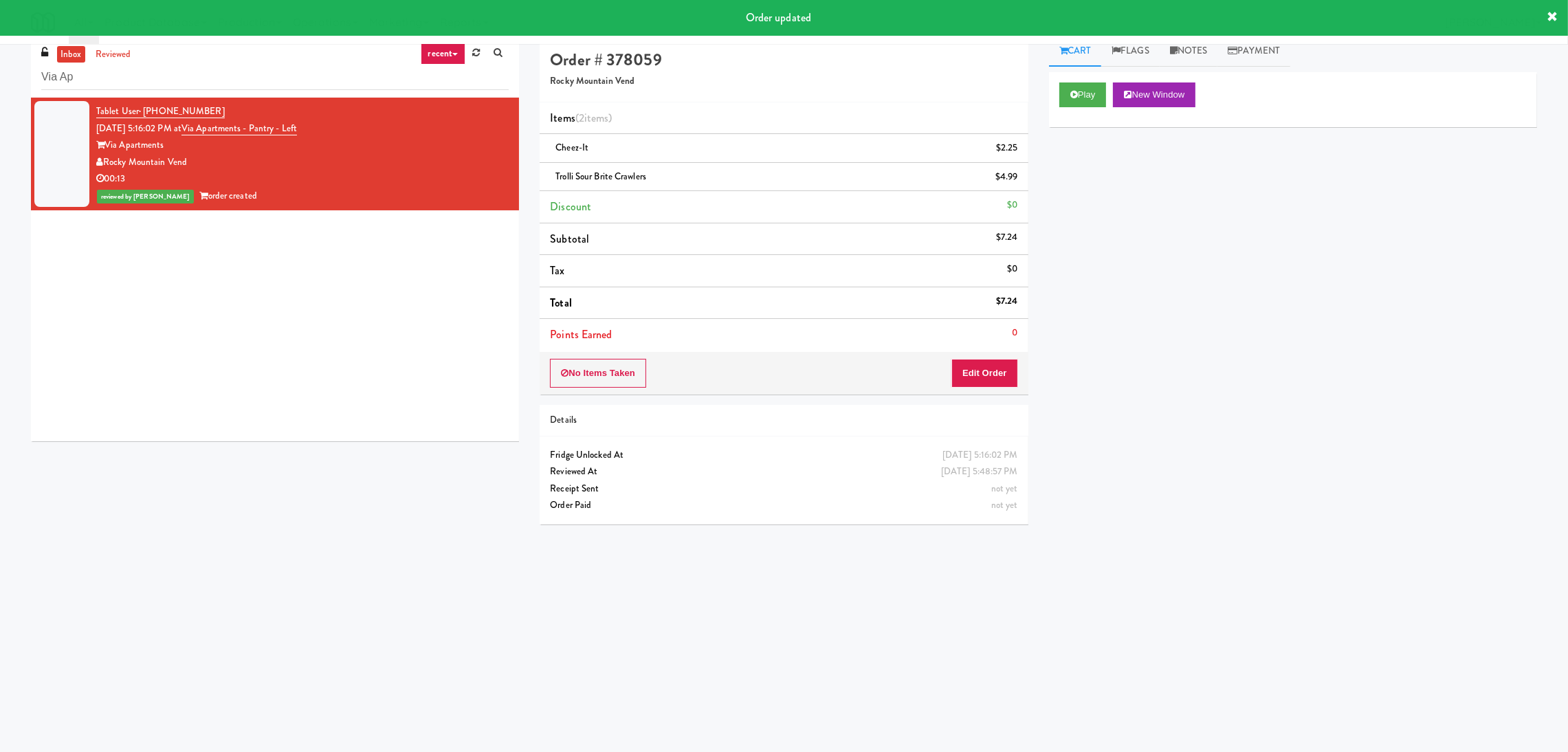
scroll to position [0, 0]
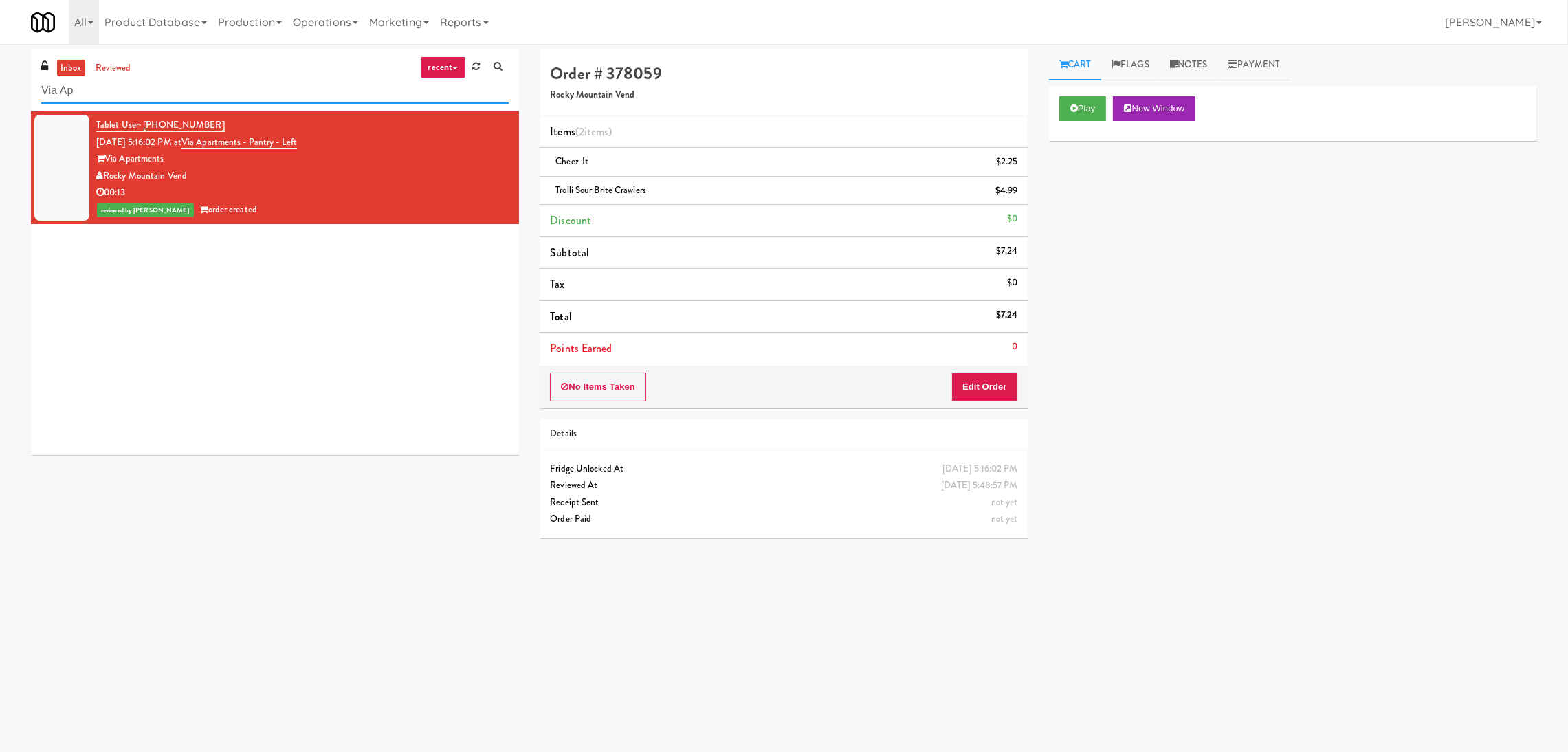
paste input "[PERSON_NAME] - Cooler - Left"
drag, startPoint x: 234, startPoint y: 80, endPoint x: 0, endPoint y: 116, distance: 236.8
click at [0, 116] on div "inbox reviewed recent all unclear take inventory issue suspicious failed recent…" at bounding box center [784, 325] width 1568 height 552
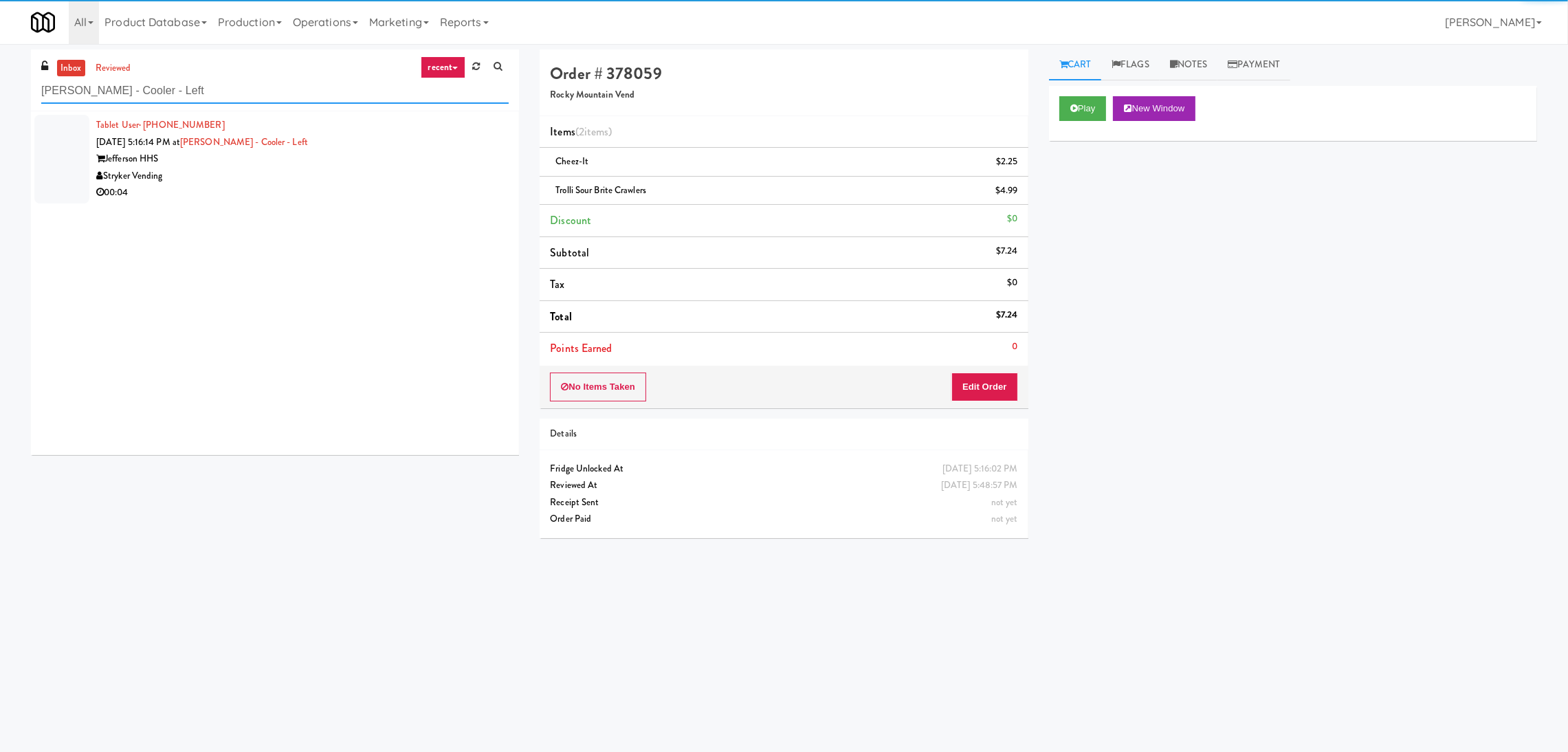
type input "[PERSON_NAME] - Cooler - Left"
click at [412, 195] on div "00:04" at bounding box center [302, 193] width 412 height 17
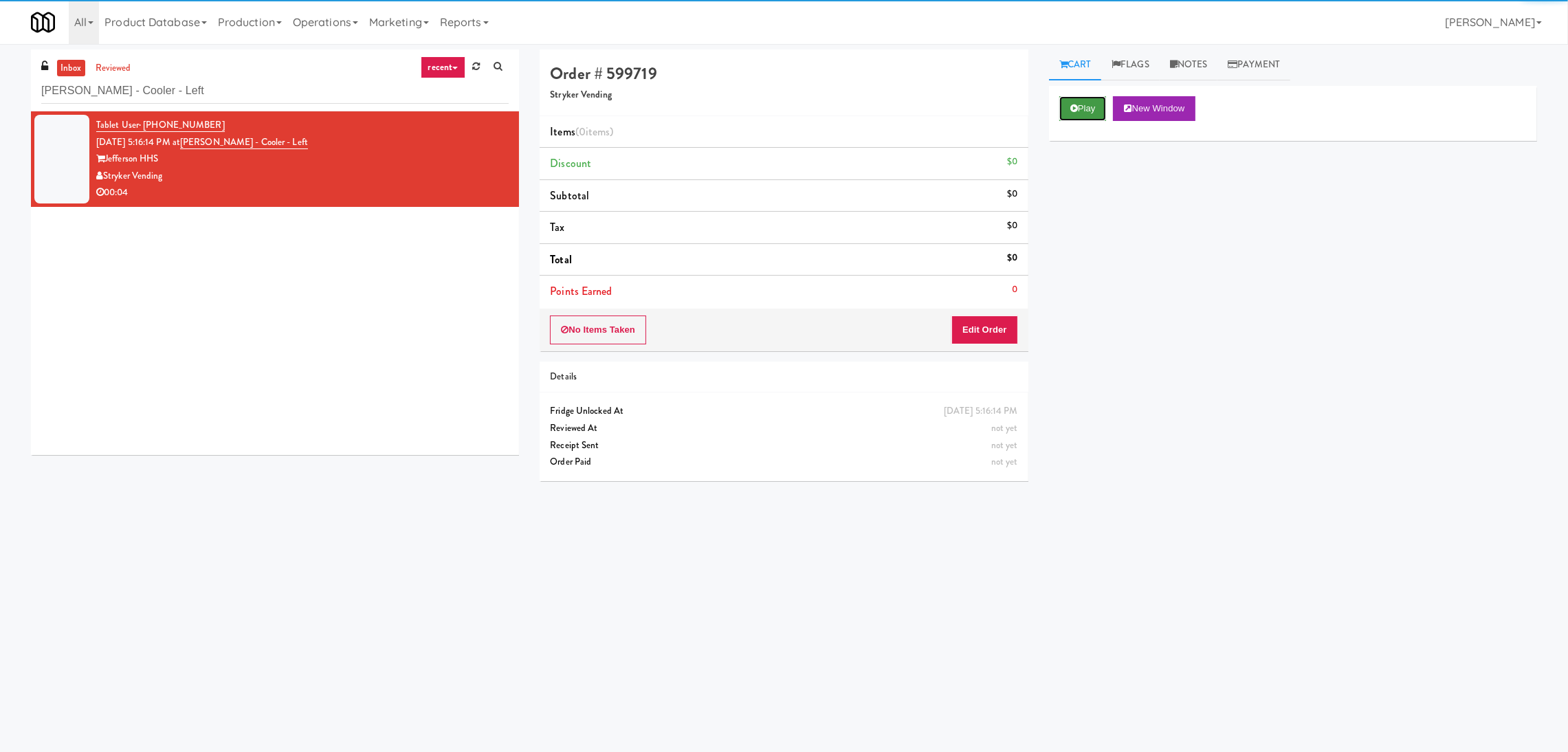
click at [1071, 98] on button "Play" at bounding box center [1083, 108] width 47 height 24
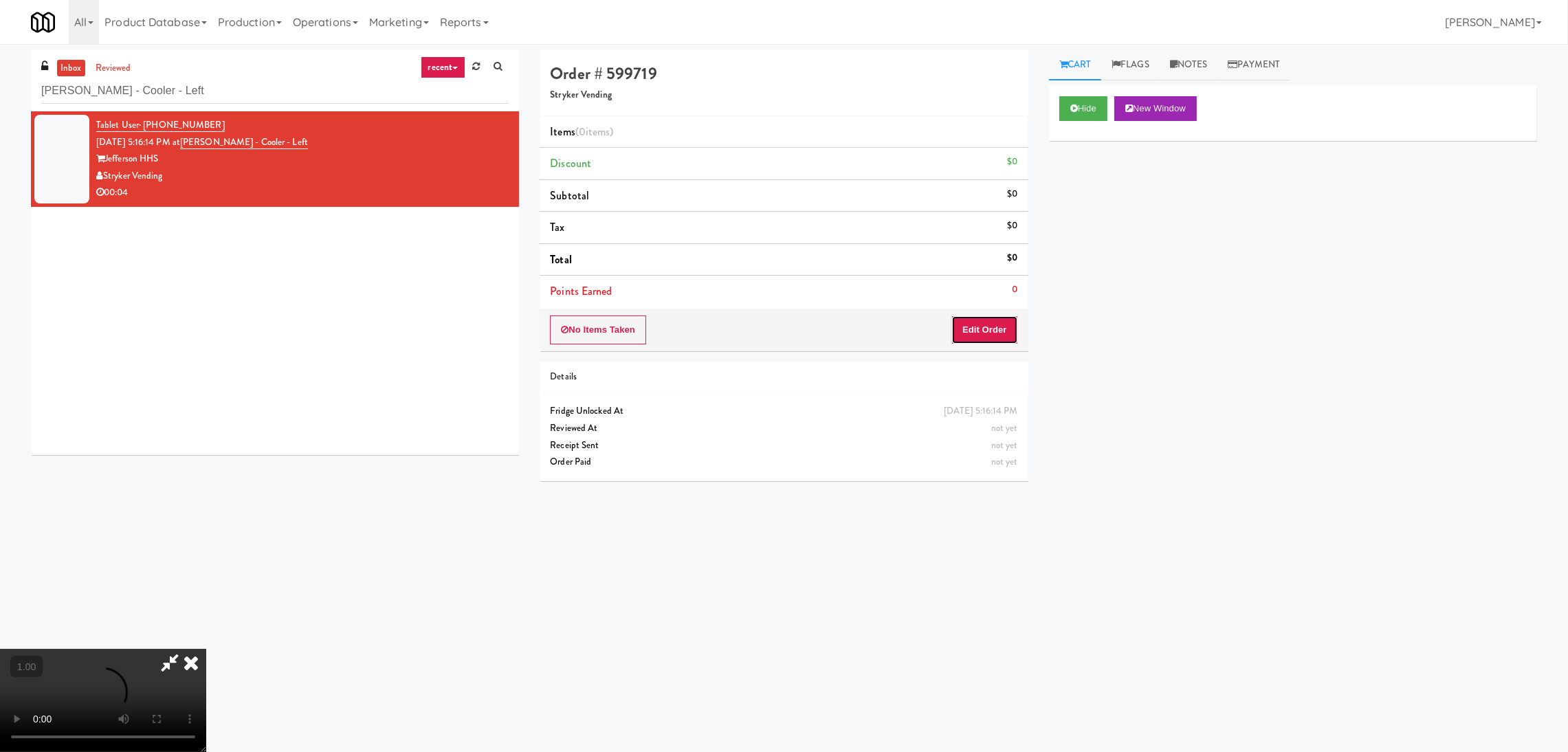
click at [988, 325] on button "Edit Order" at bounding box center [985, 330] width 66 height 29
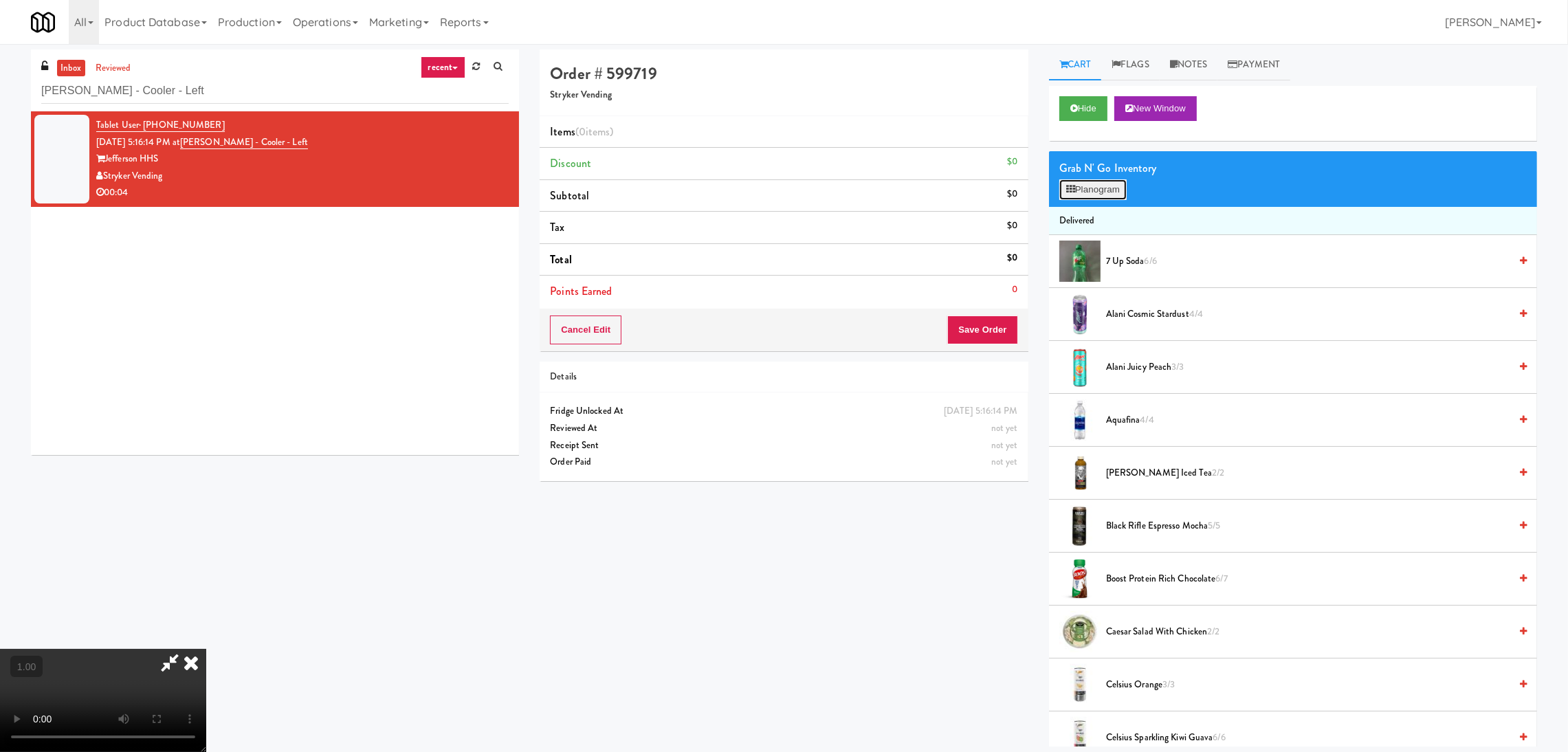
click at [1089, 186] on button "Planogram" at bounding box center [1093, 190] width 67 height 21
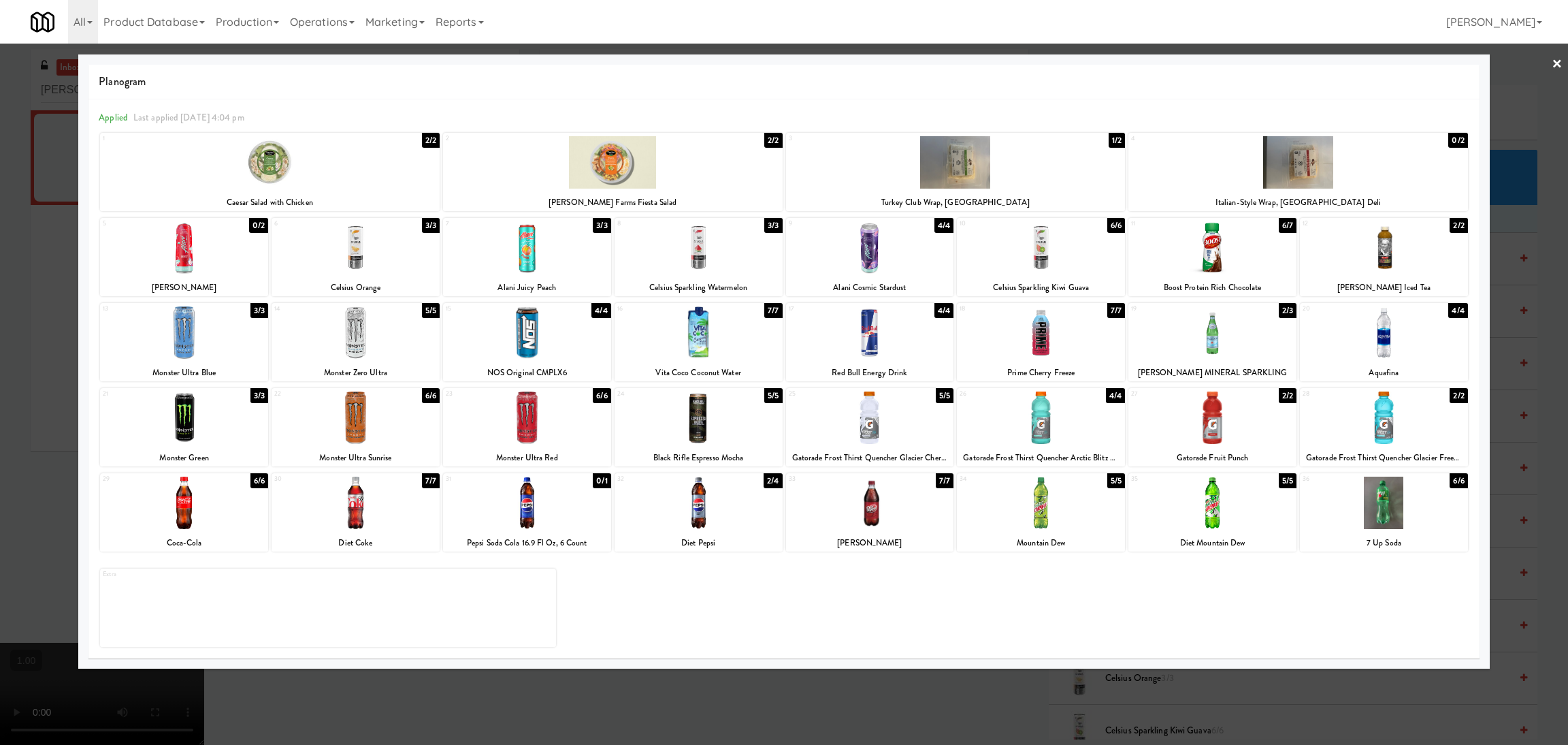
click at [1043, 413] on div at bounding box center [1041, 418] width 168 height 53
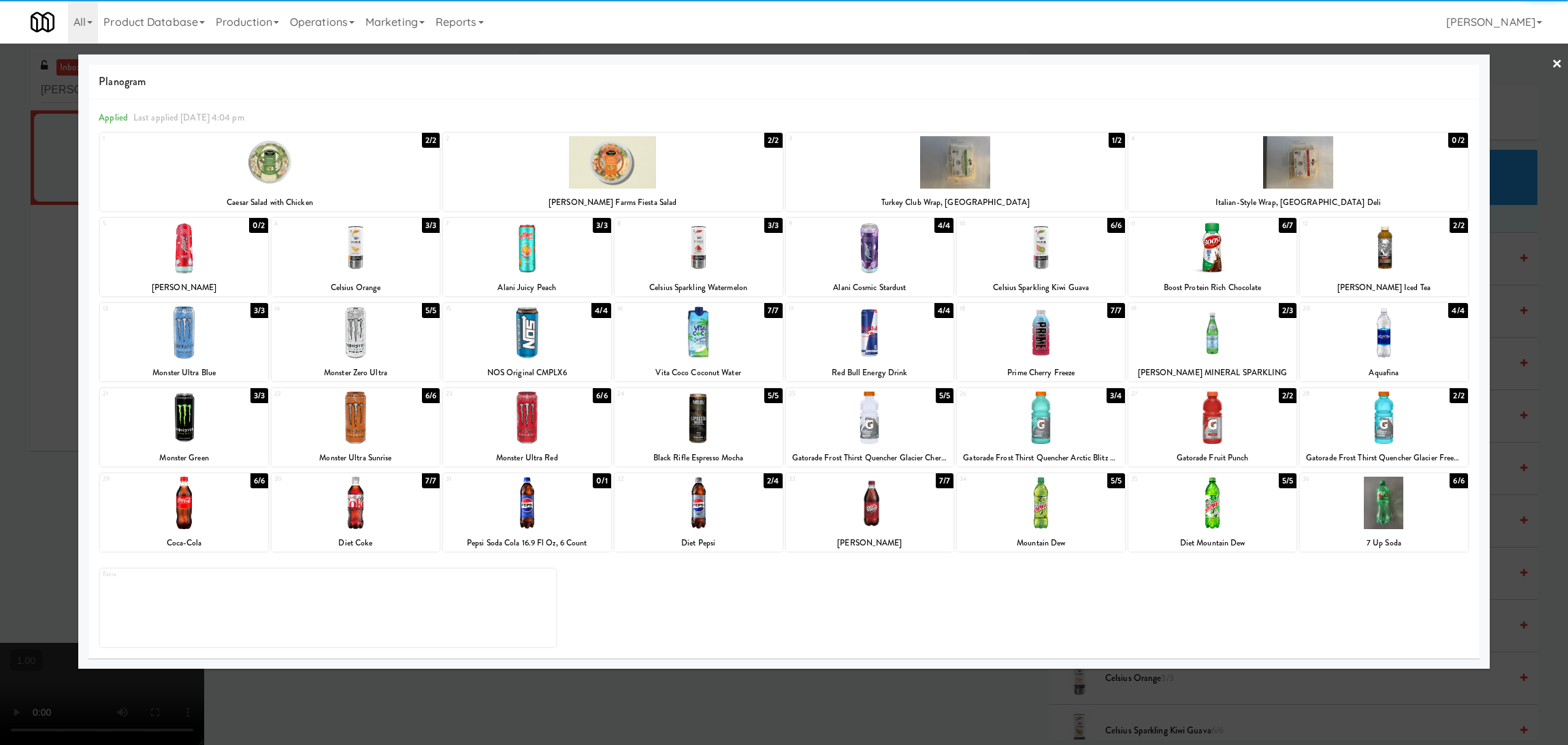
click at [0, 404] on div at bounding box center [784, 372] width 1568 height 745
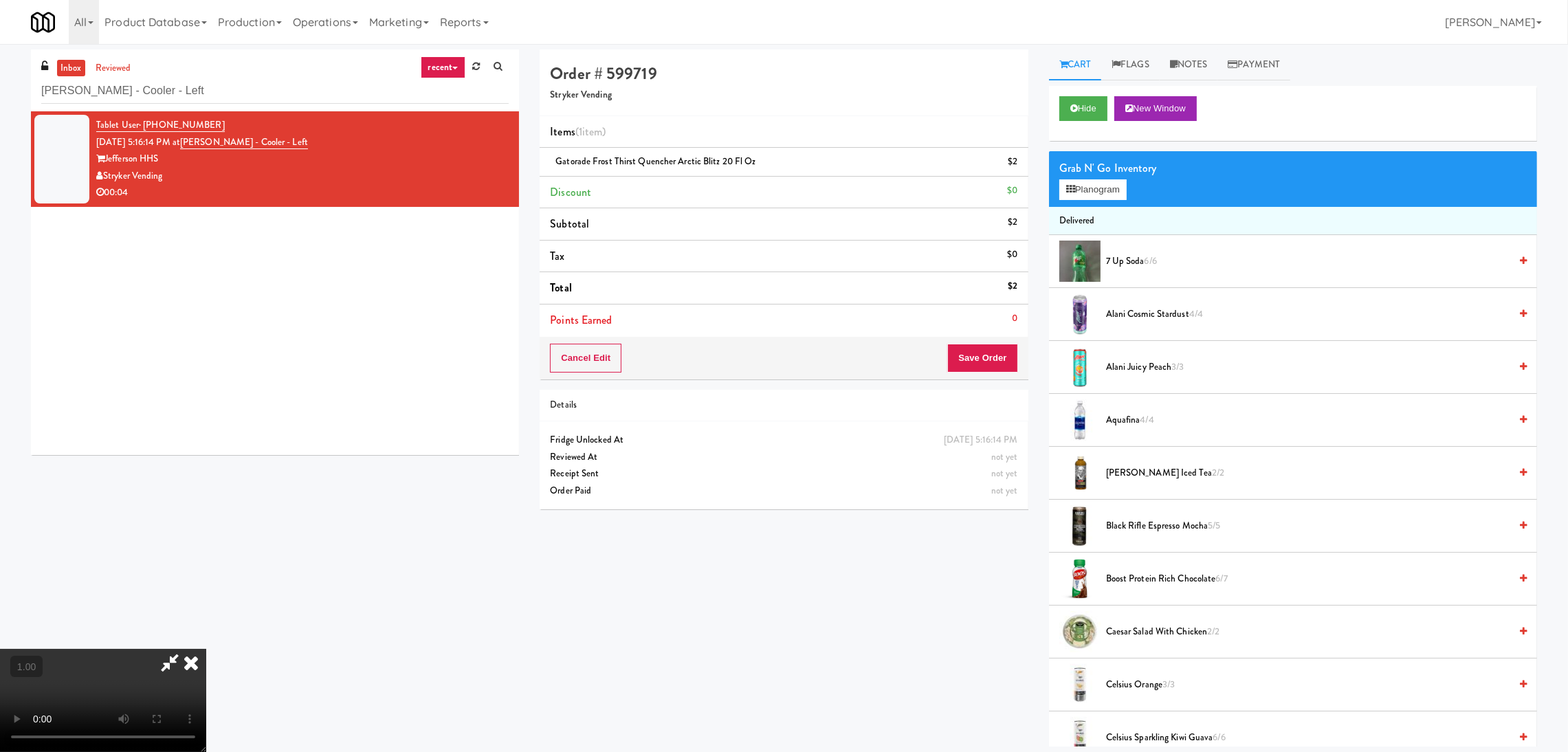
click at [206, 649] on video at bounding box center [103, 700] width 206 height 103
click at [1218, 67] on link "Notes" at bounding box center [1189, 65] width 59 height 31
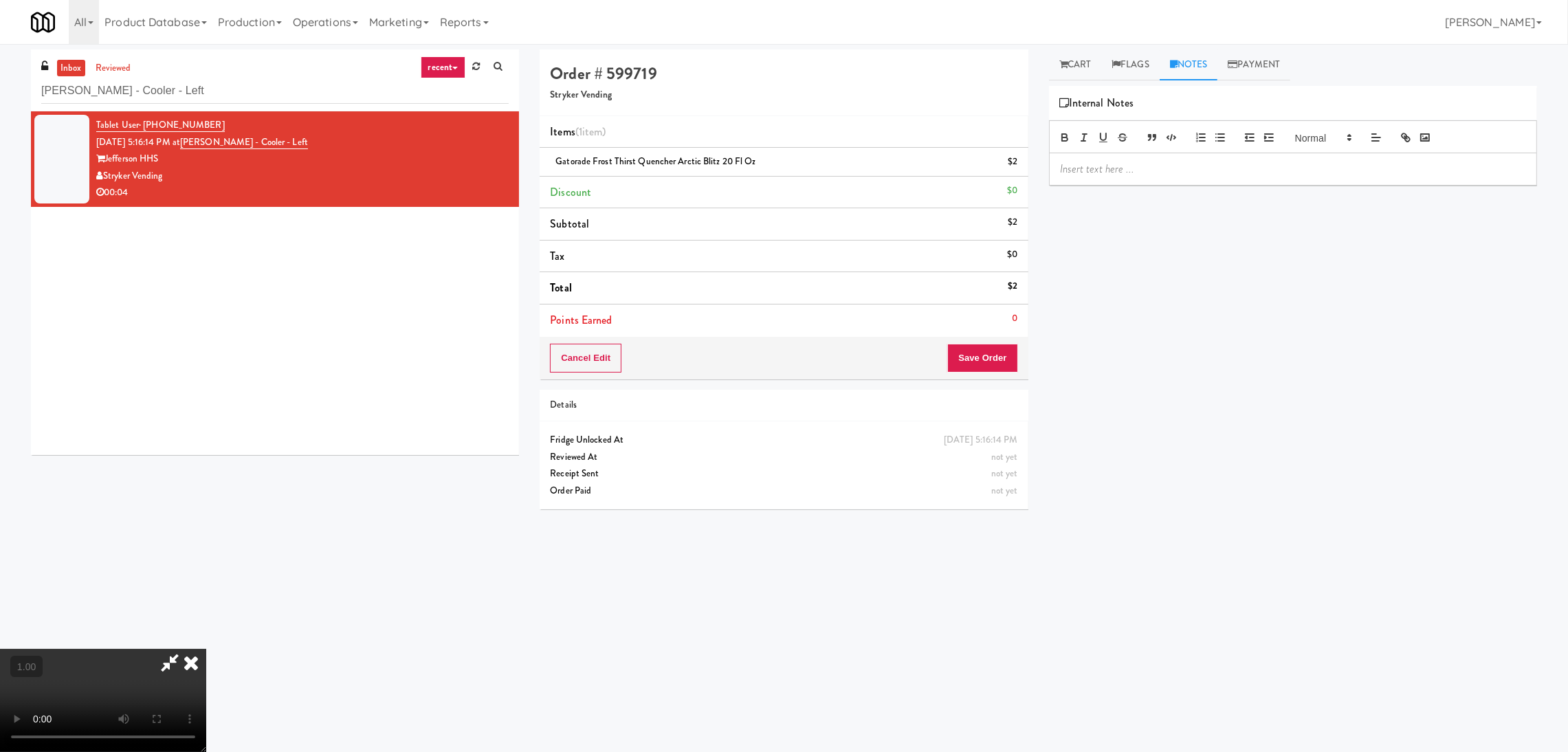
click at [1206, 175] on p at bounding box center [1293, 169] width 466 height 15
click at [979, 346] on button "Save Order" at bounding box center [983, 358] width 70 height 29
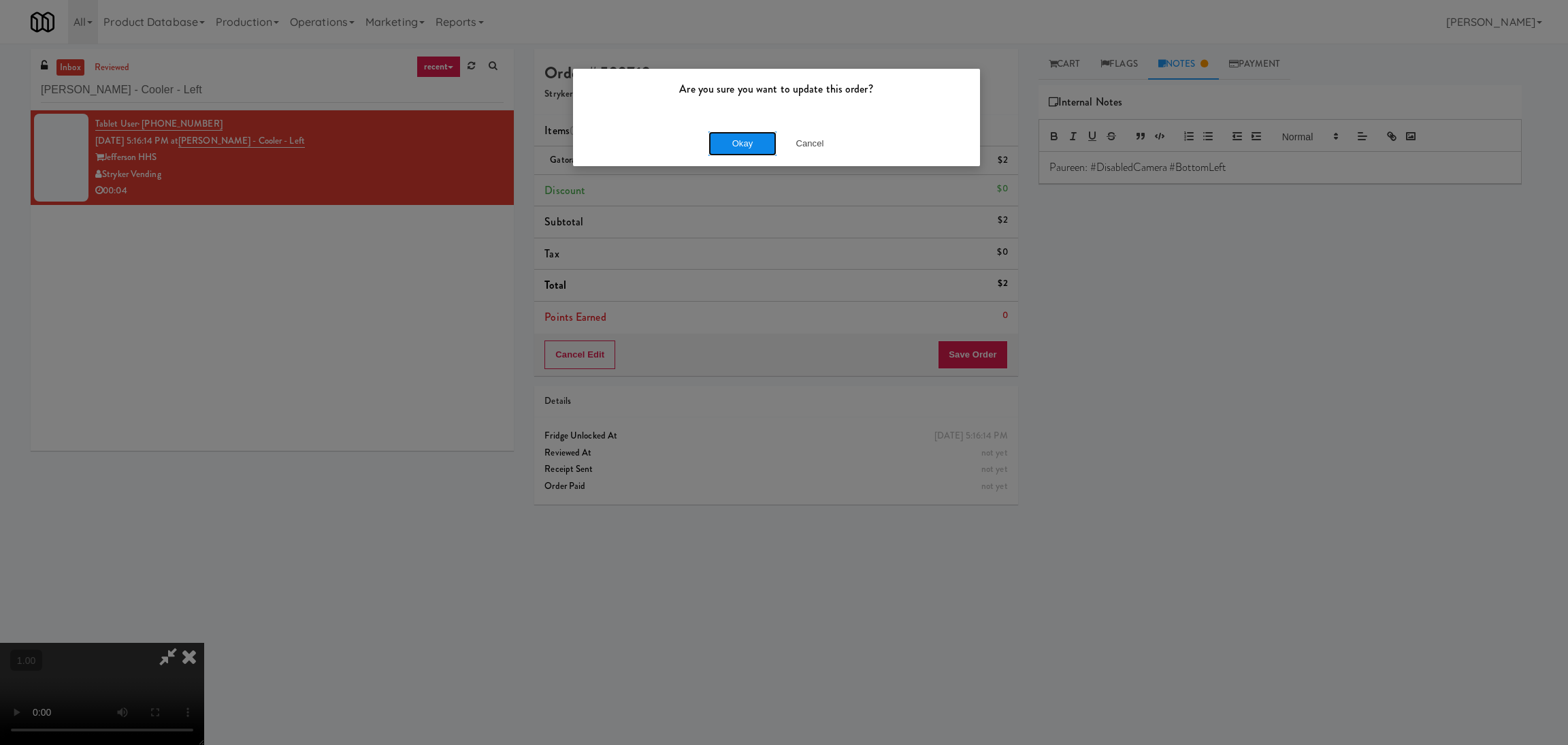
click at [732, 132] on button "Okay" at bounding box center [742, 144] width 68 height 24
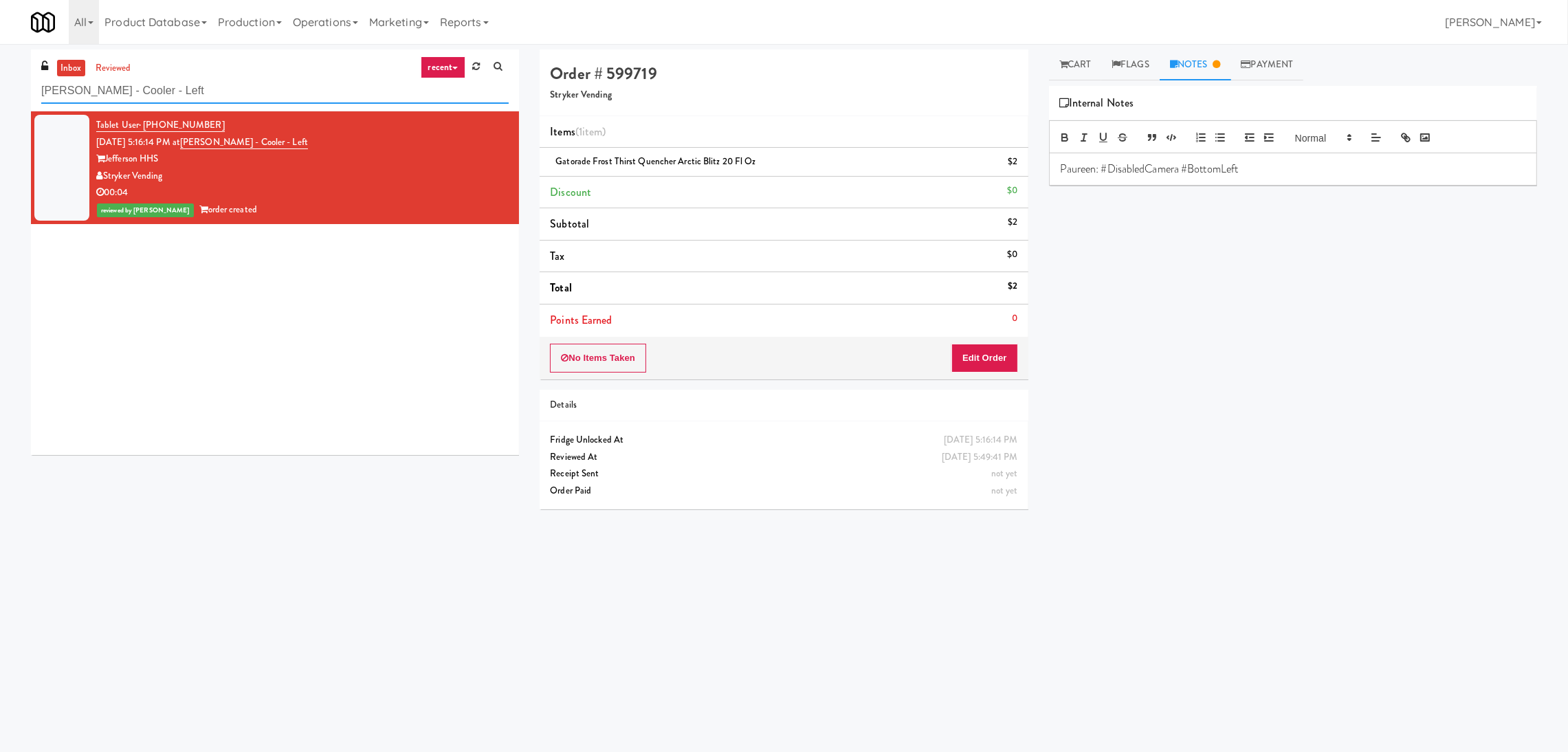
drag, startPoint x: 344, startPoint y: 87, endPoint x: 0, endPoint y: 78, distance: 344.1
click at [0, 79] on div "inbox reviewed recent all unclear take inventory issue suspicious failed recent…" at bounding box center [784, 325] width 1568 height 552
paste input "The Pointe-Gym-C1"
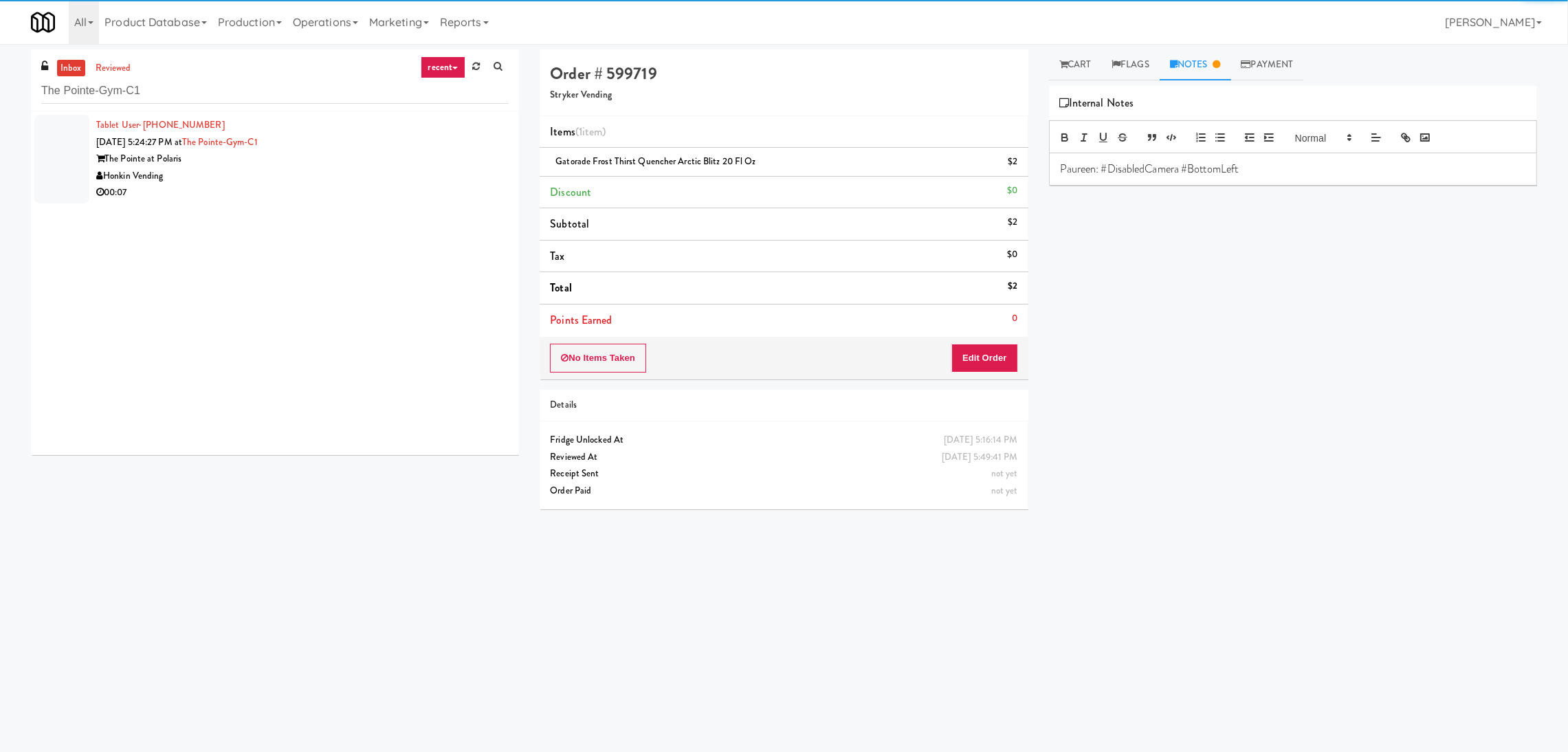
drag, startPoint x: 438, startPoint y: 156, endPoint x: 444, endPoint y: 158, distance: 6.3
click at [438, 156] on div "The Pointe at Polaris" at bounding box center [302, 159] width 412 height 17
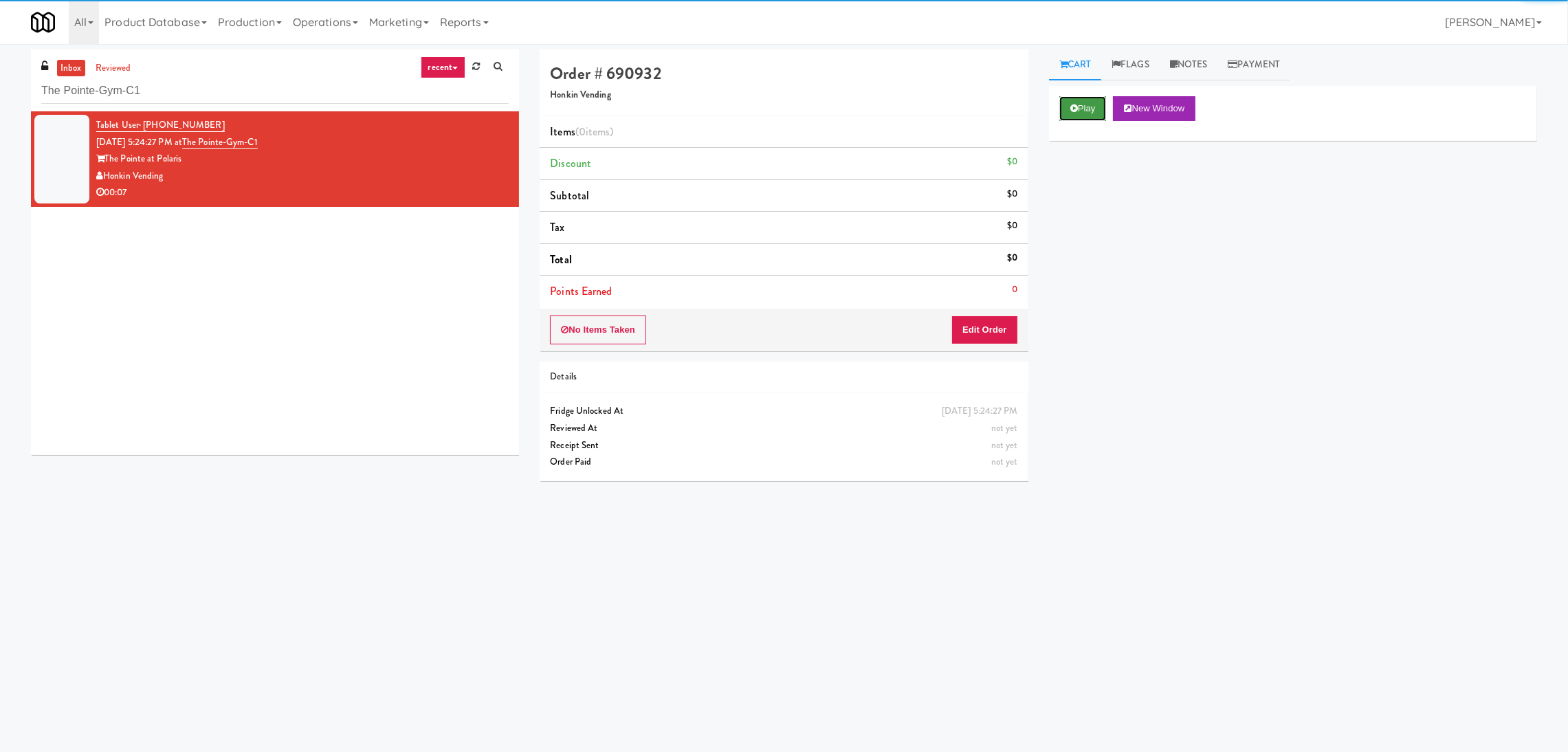
click at [1101, 104] on button "Play" at bounding box center [1083, 108] width 47 height 24
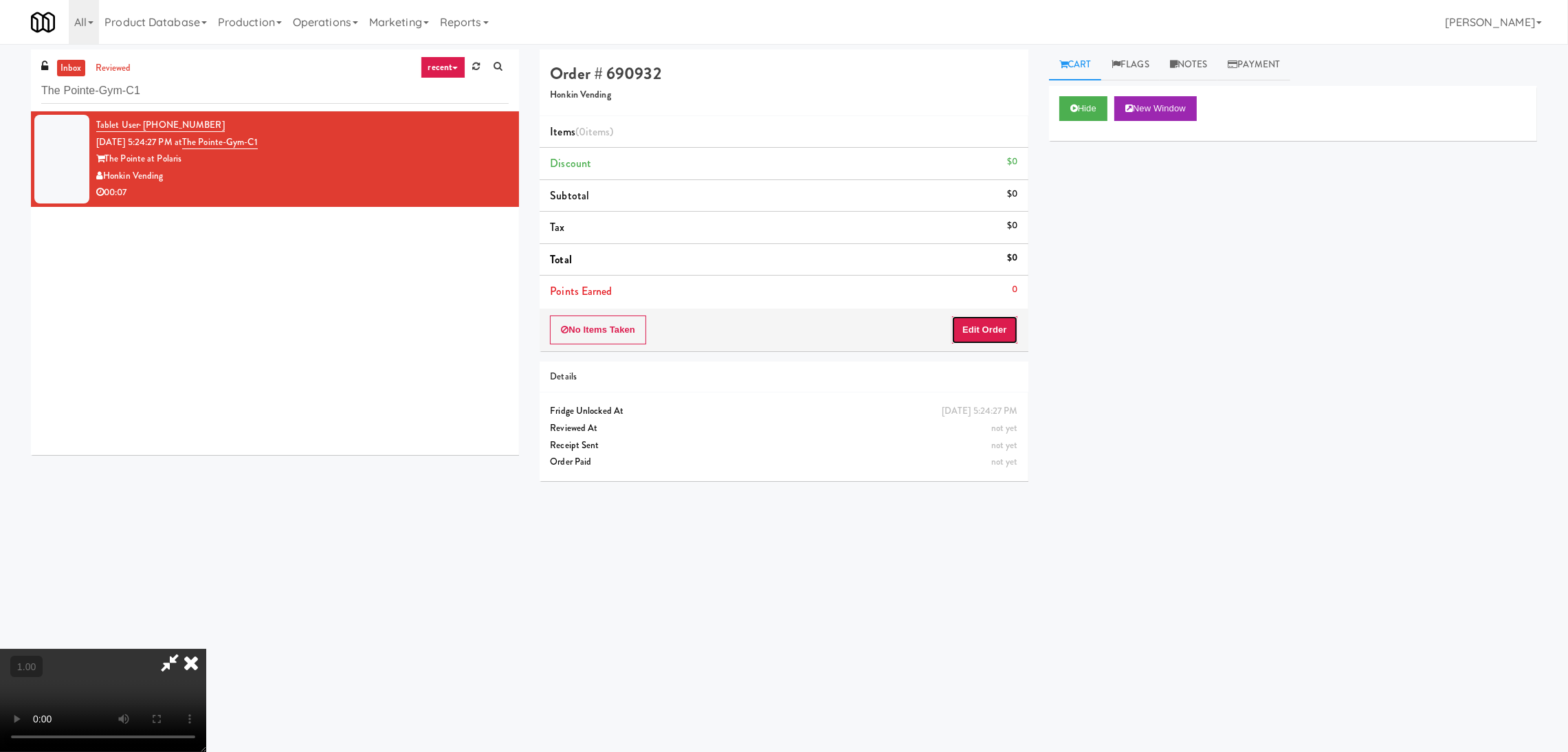
click at [1004, 327] on button "Edit Order" at bounding box center [985, 330] width 66 height 29
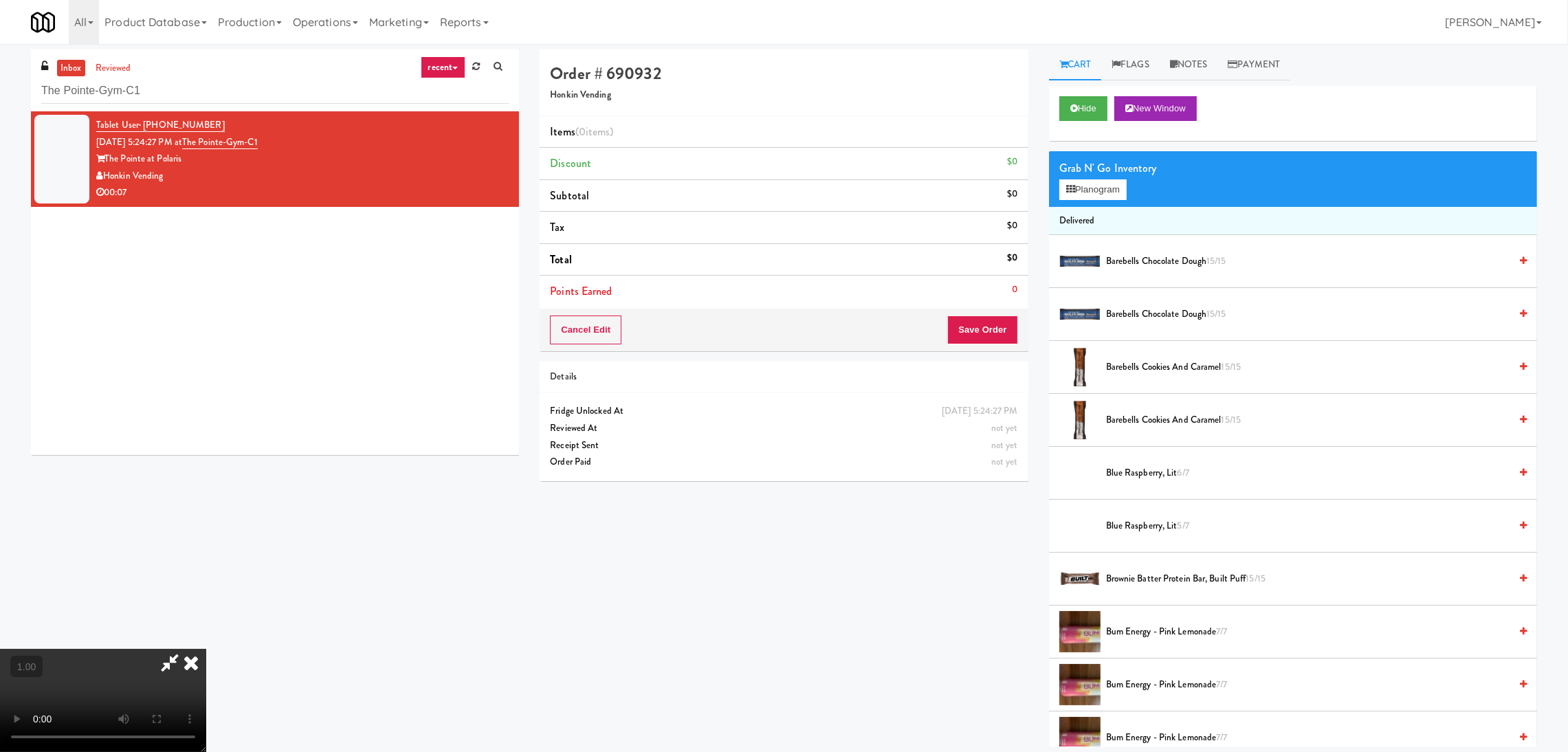
scroll to position [61, 0]
click at [1108, 183] on button "Planogram" at bounding box center [1093, 190] width 67 height 21
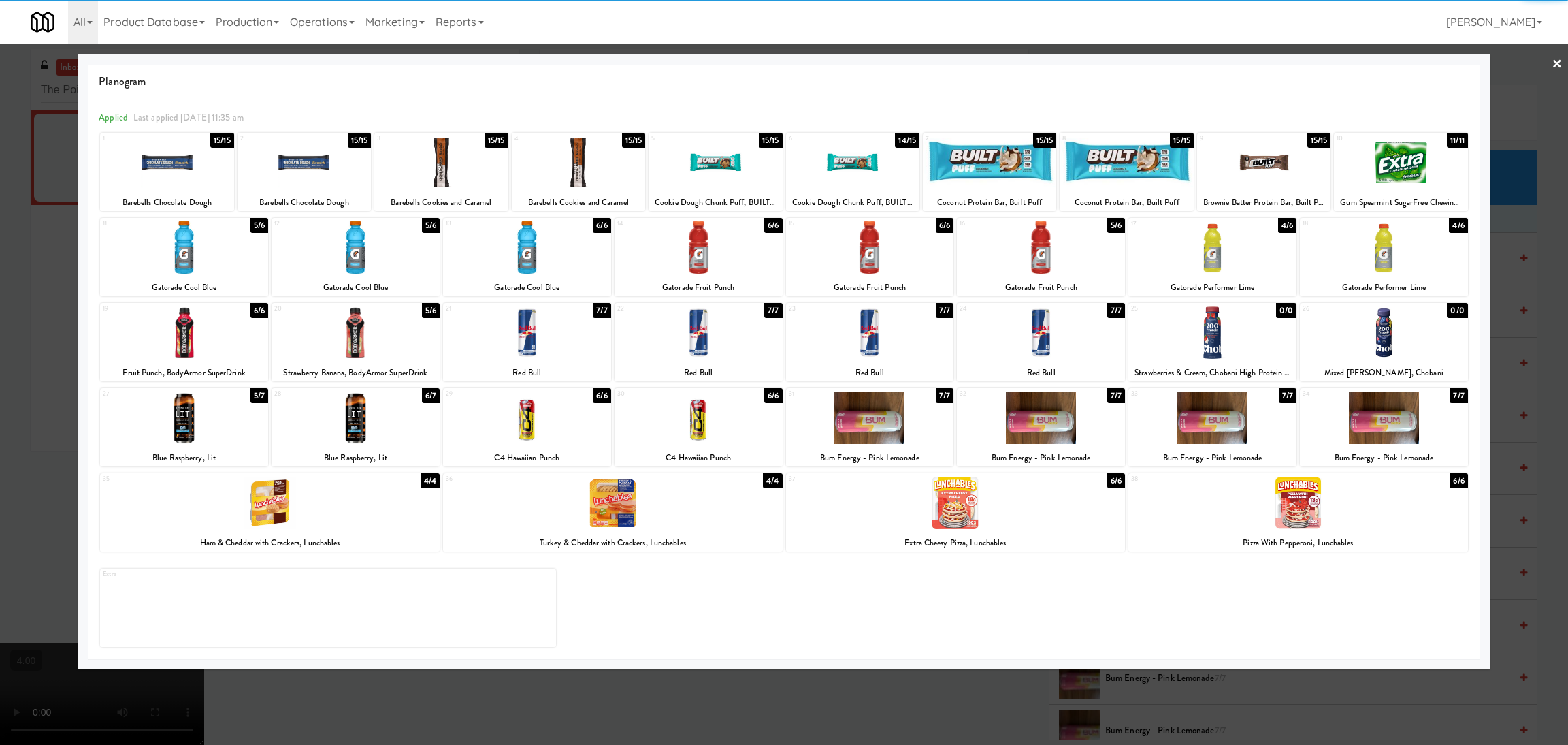
click at [196, 434] on div at bounding box center [185, 418] width 168 height 53
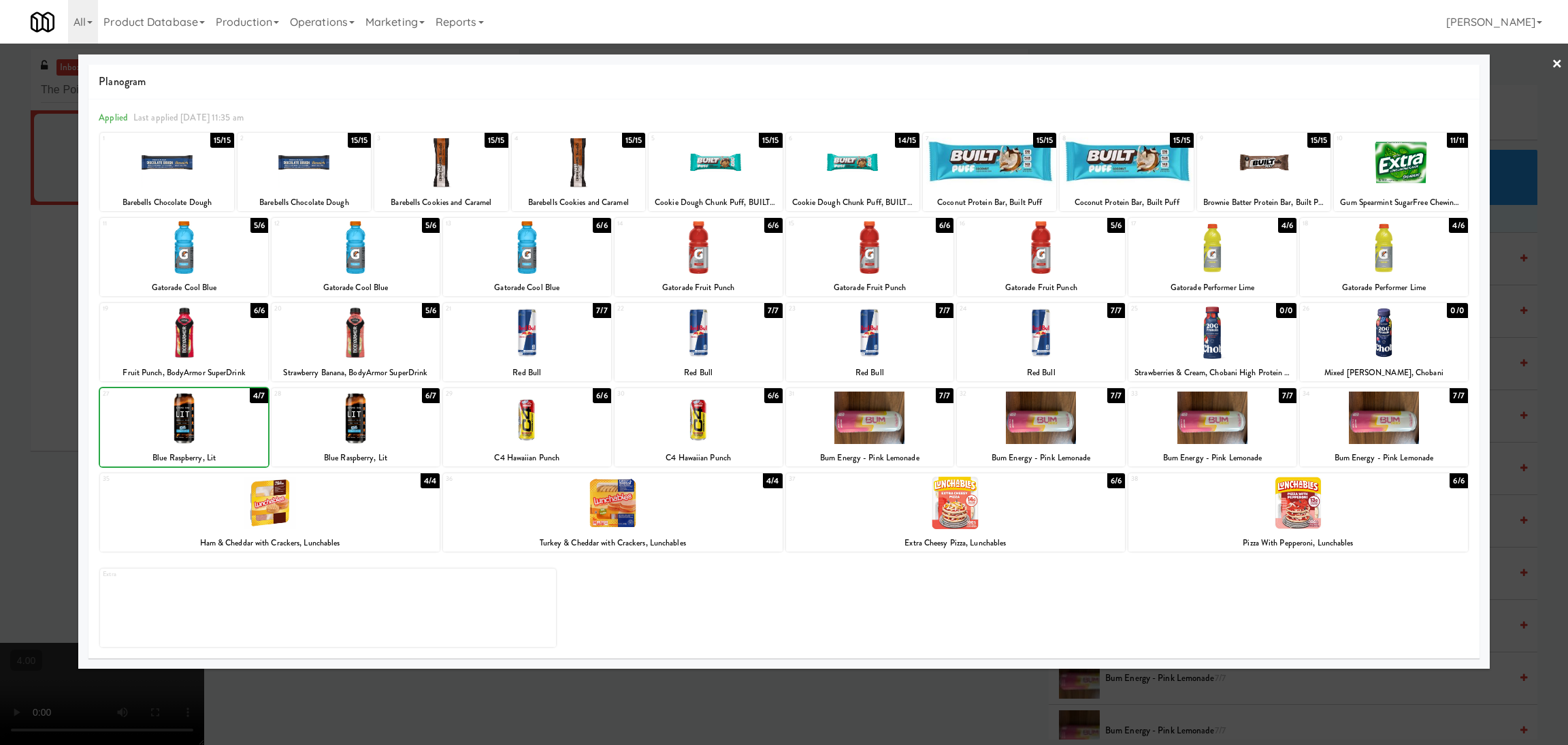
click at [25, 386] on div at bounding box center [784, 372] width 1568 height 745
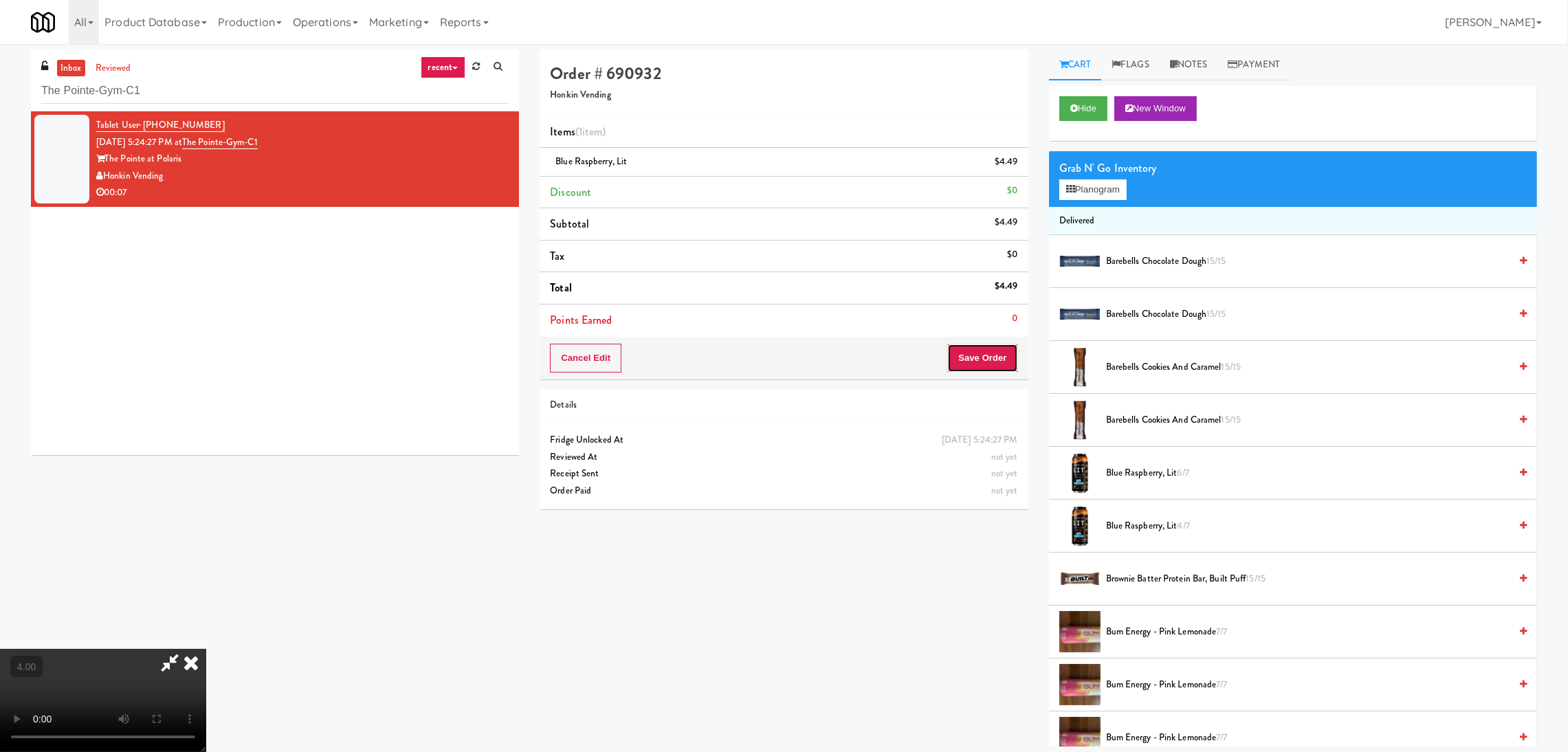
click at [955, 360] on button "Save Order" at bounding box center [983, 358] width 70 height 29
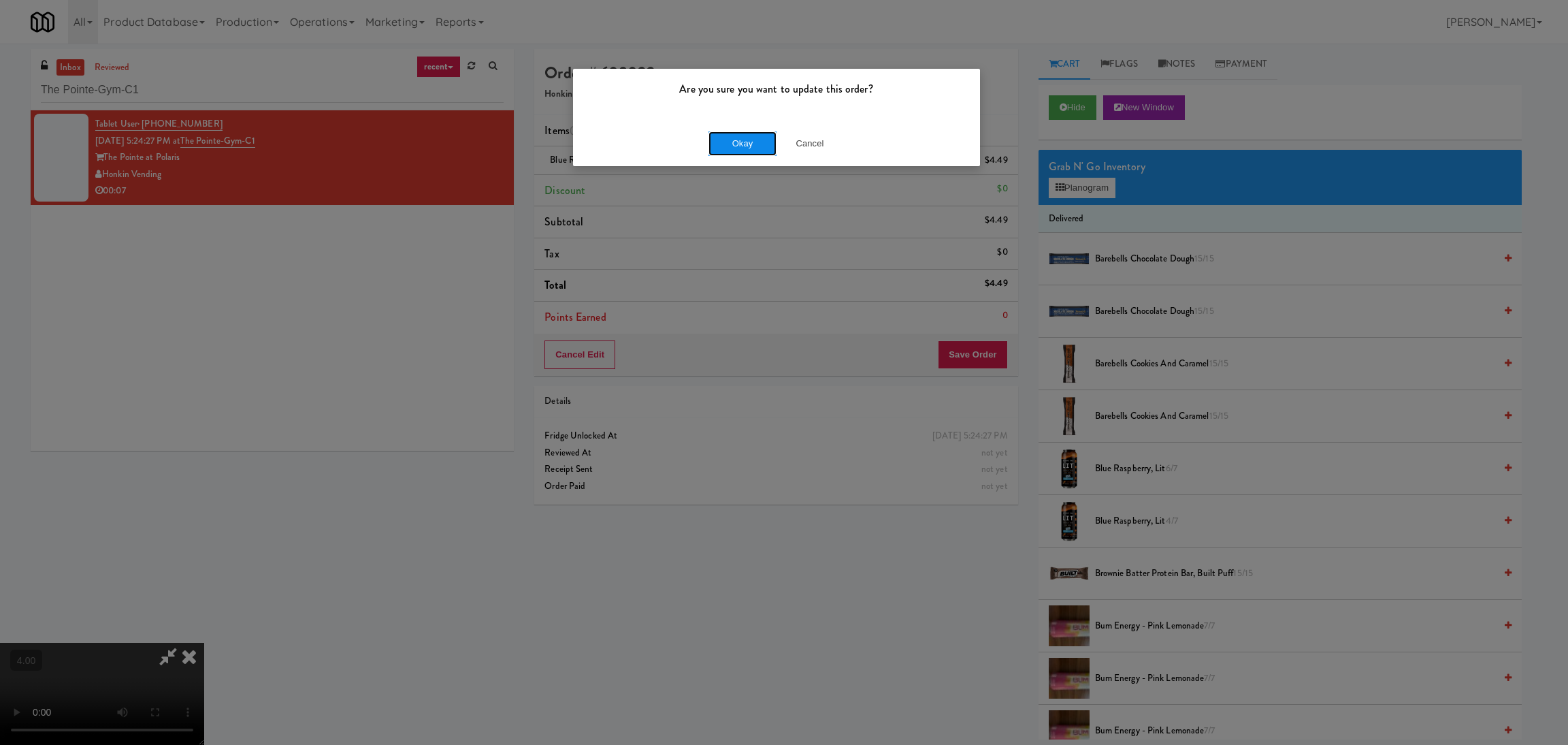
click at [735, 145] on button "Okay" at bounding box center [742, 144] width 68 height 24
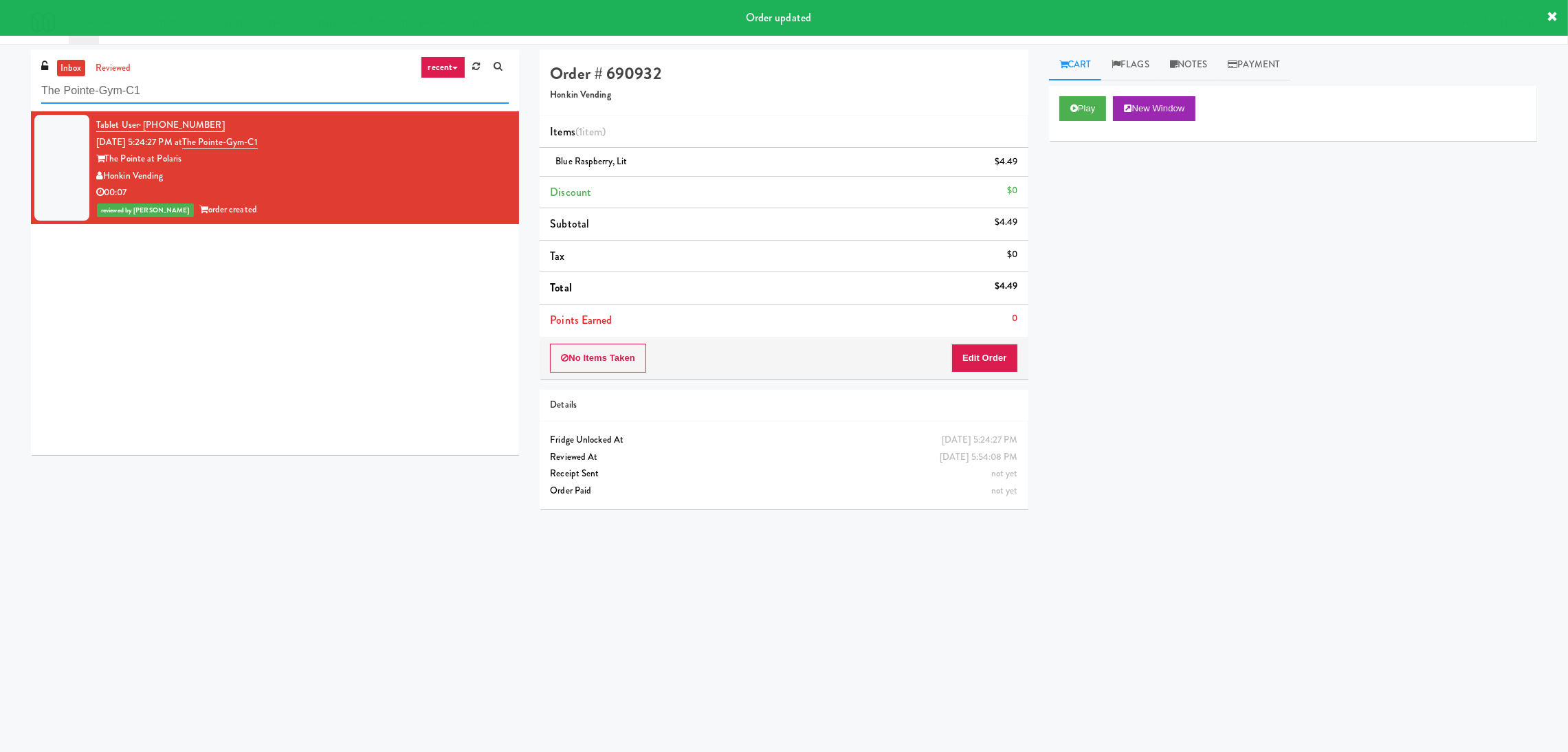
paste input "Resa - Cooler"
drag, startPoint x: 284, startPoint y: 93, endPoint x: 0, endPoint y: 83, distance: 284.2
click at [0, 83] on div "inbox reviewed recent all unclear take inventory issue suspicious failed recent…" at bounding box center [784, 325] width 1568 height 552
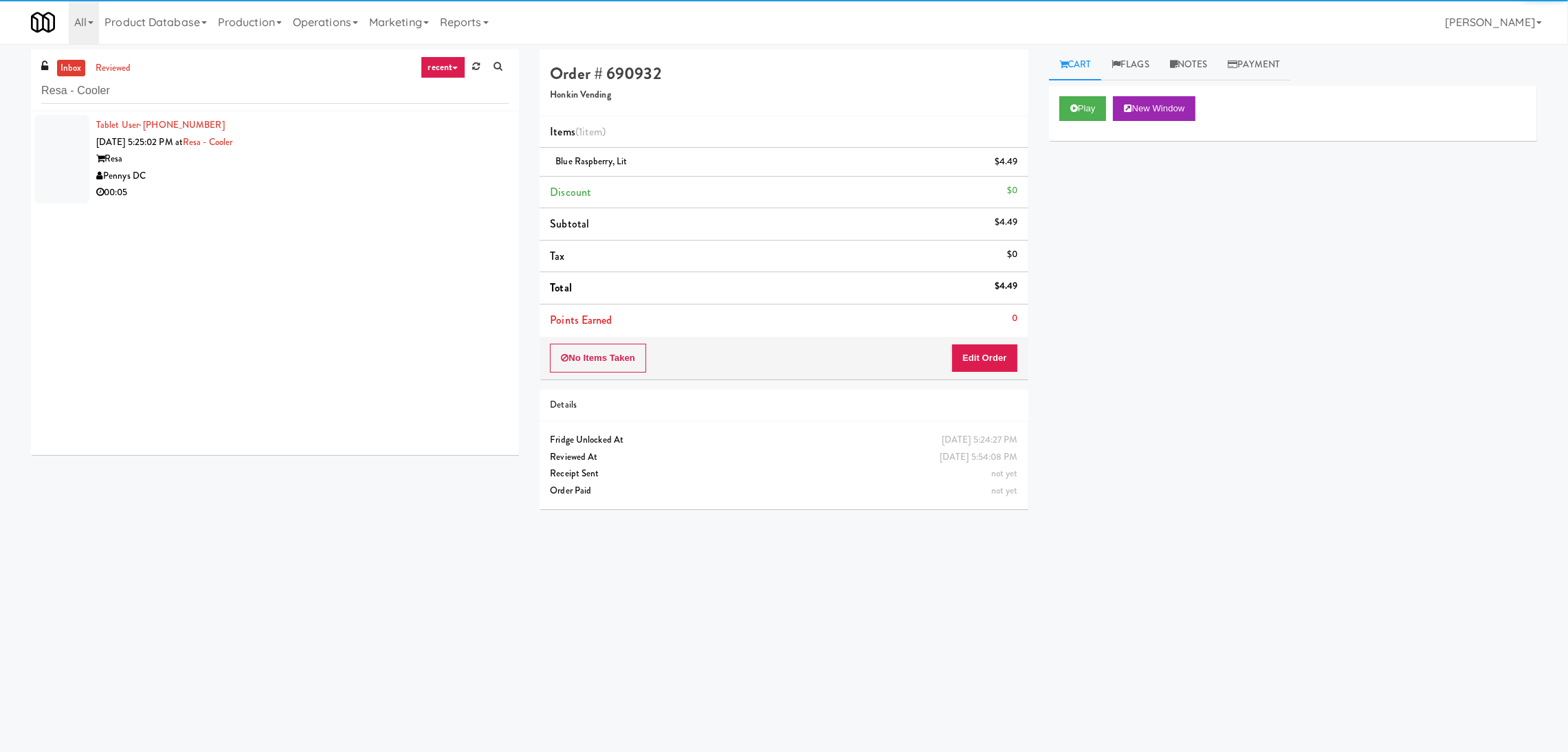
click at [316, 178] on div "Pennys DC" at bounding box center [302, 177] width 412 height 17
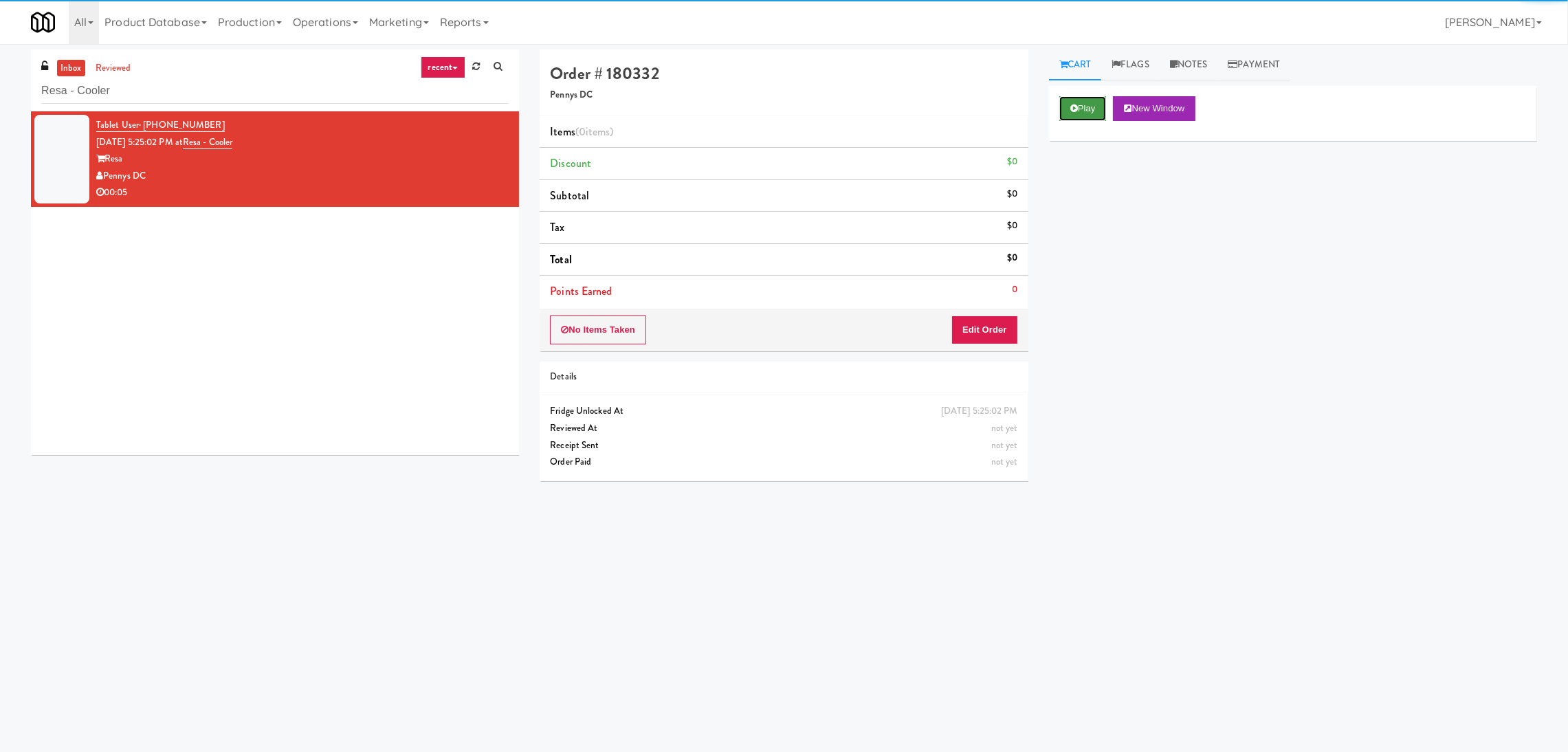
click at [1083, 108] on button "Play" at bounding box center [1083, 108] width 47 height 24
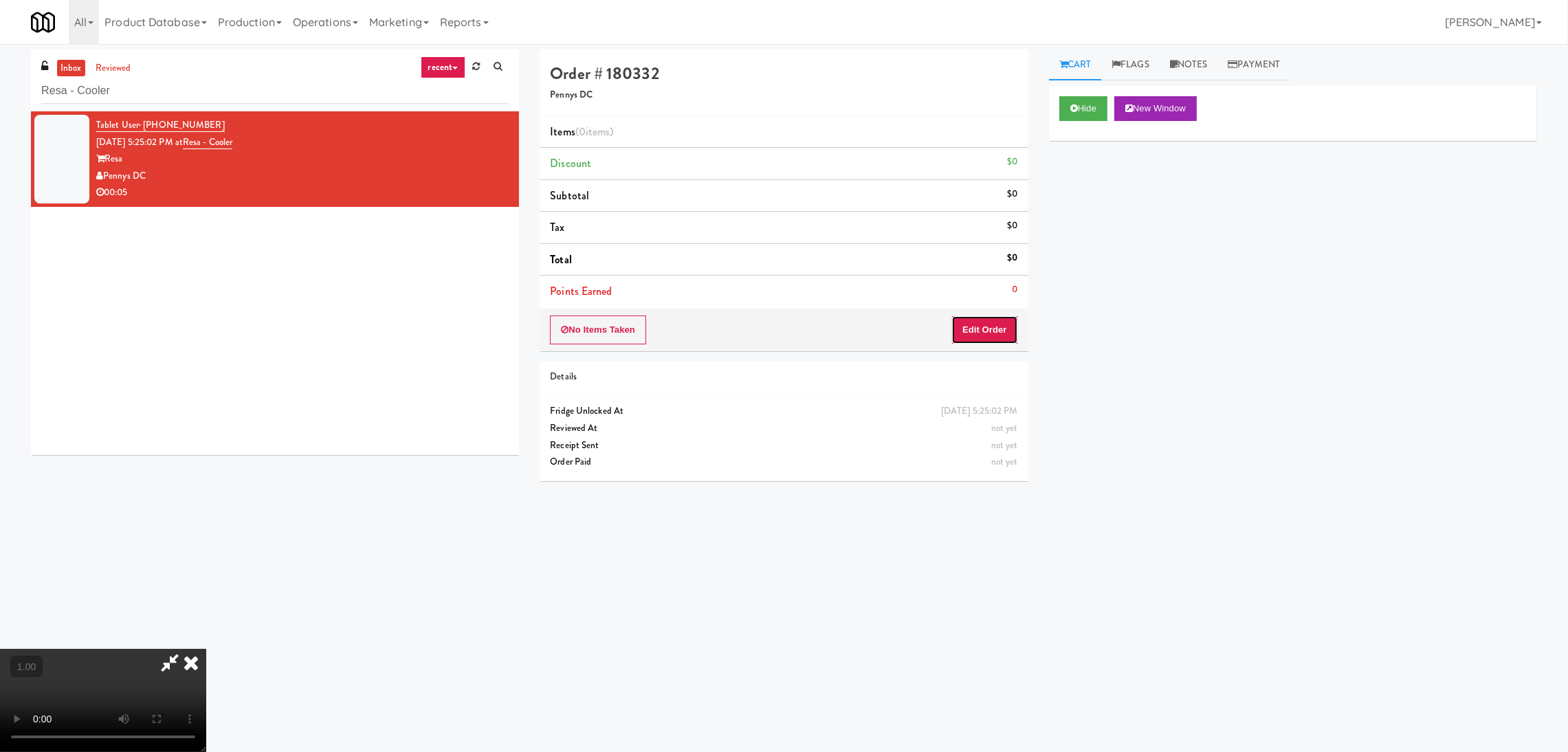
click at [973, 333] on button "Edit Order" at bounding box center [985, 330] width 66 height 29
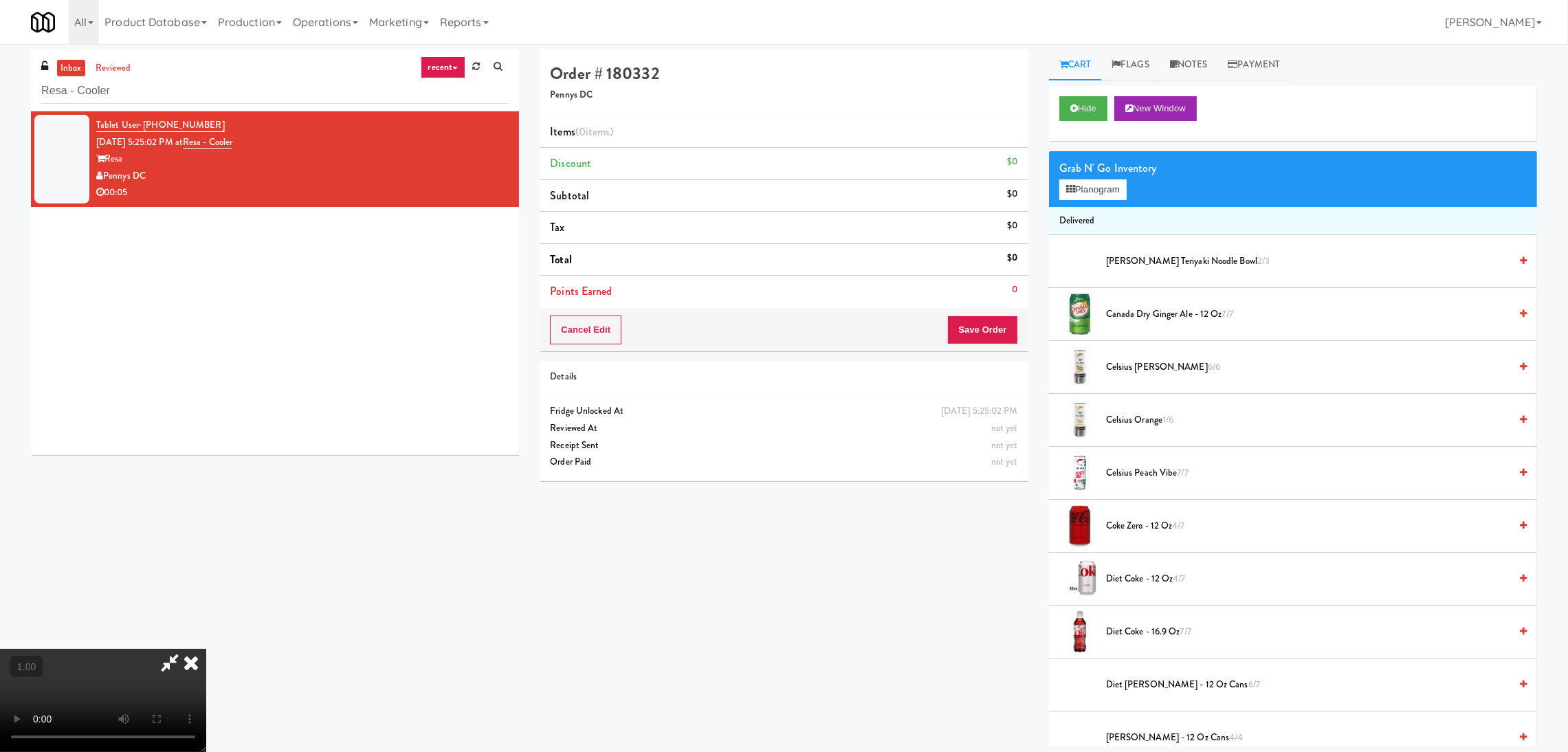
scroll to position [164, 0]
click at [1121, 191] on button "Planogram" at bounding box center [1093, 190] width 67 height 21
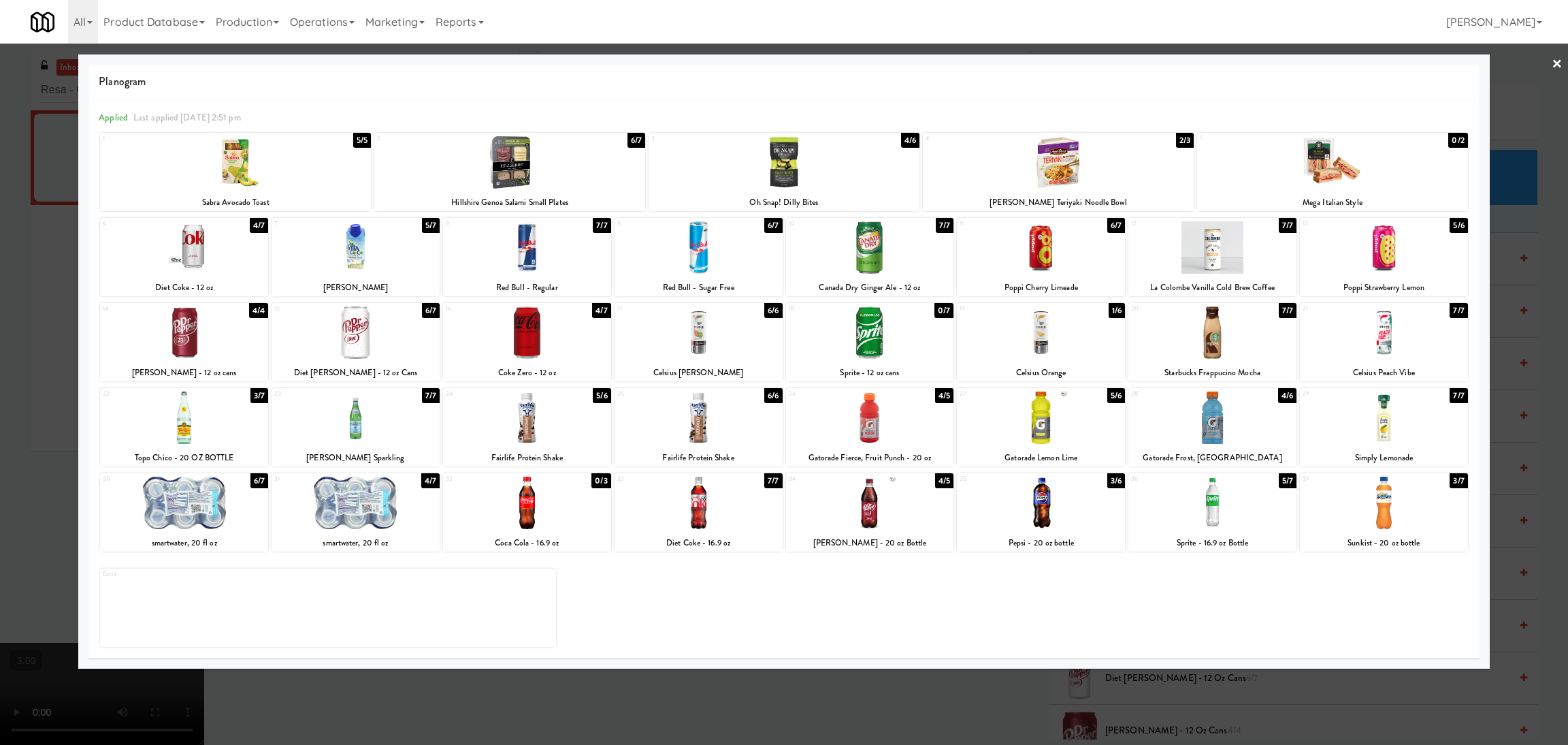
click at [918, 507] on div at bounding box center [871, 502] width 168 height 53
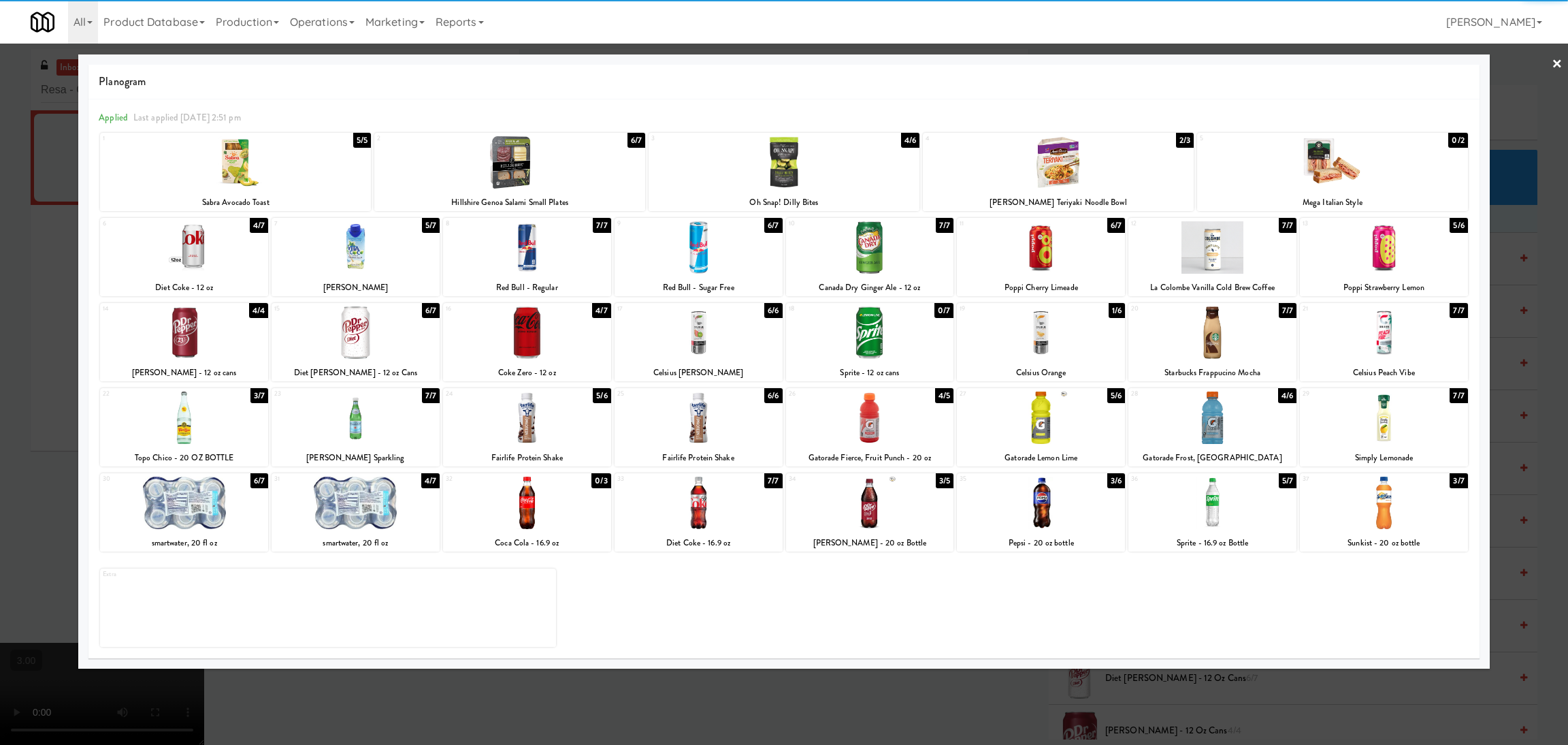
click at [932, 696] on div at bounding box center [784, 372] width 1568 height 745
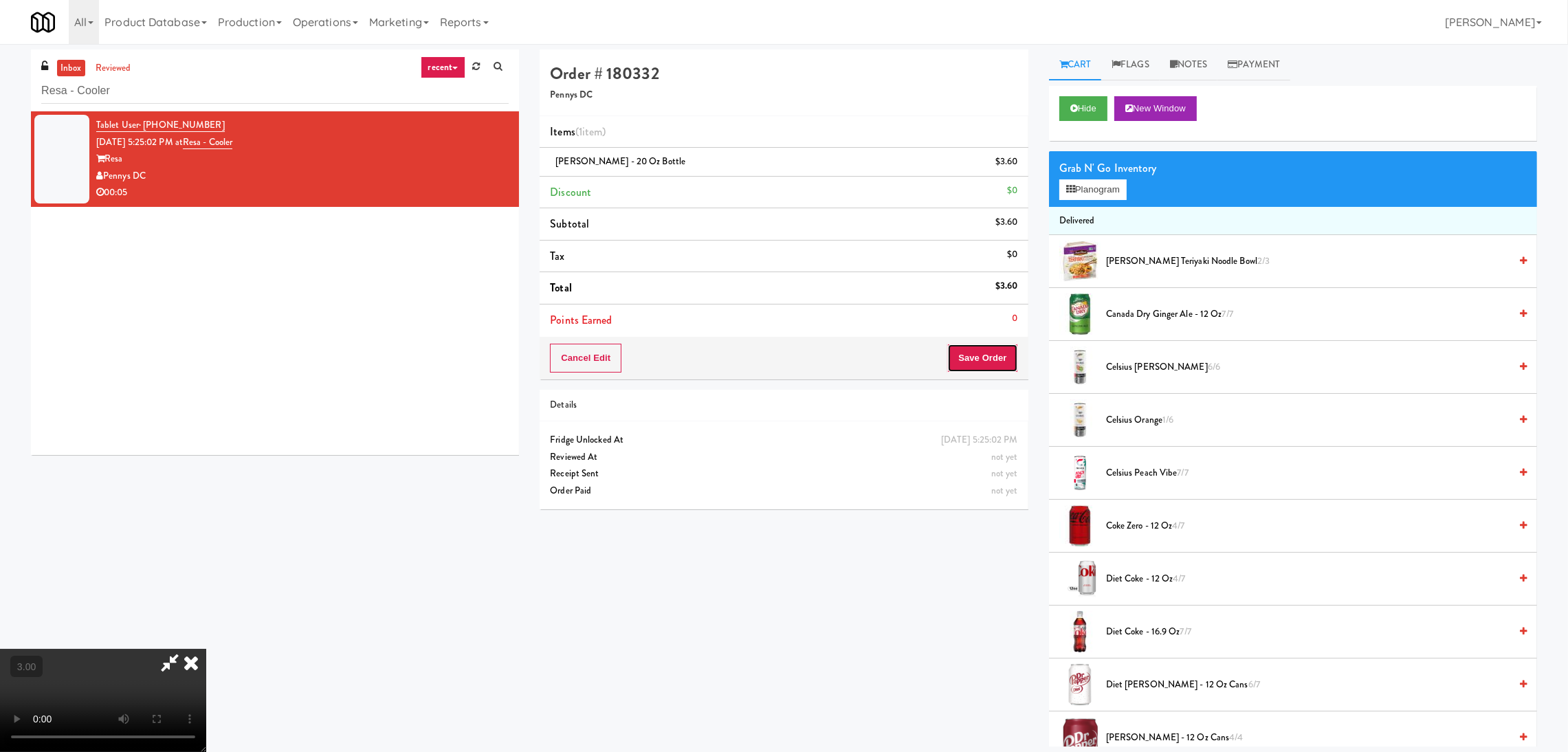
click at [993, 354] on button "Save Order" at bounding box center [983, 358] width 70 height 29
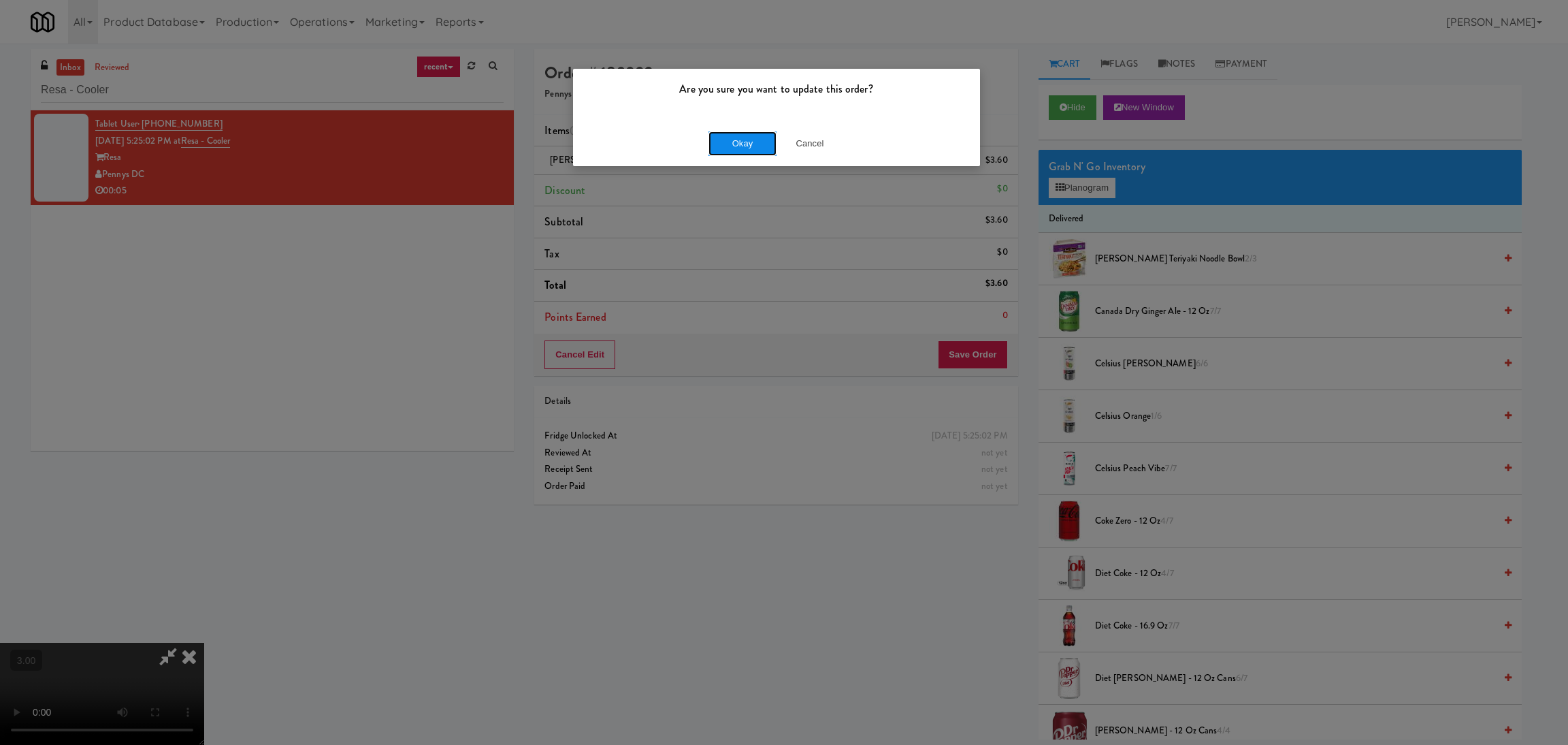
click at [761, 136] on button "Okay" at bounding box center [742, 144] width 68 height 24
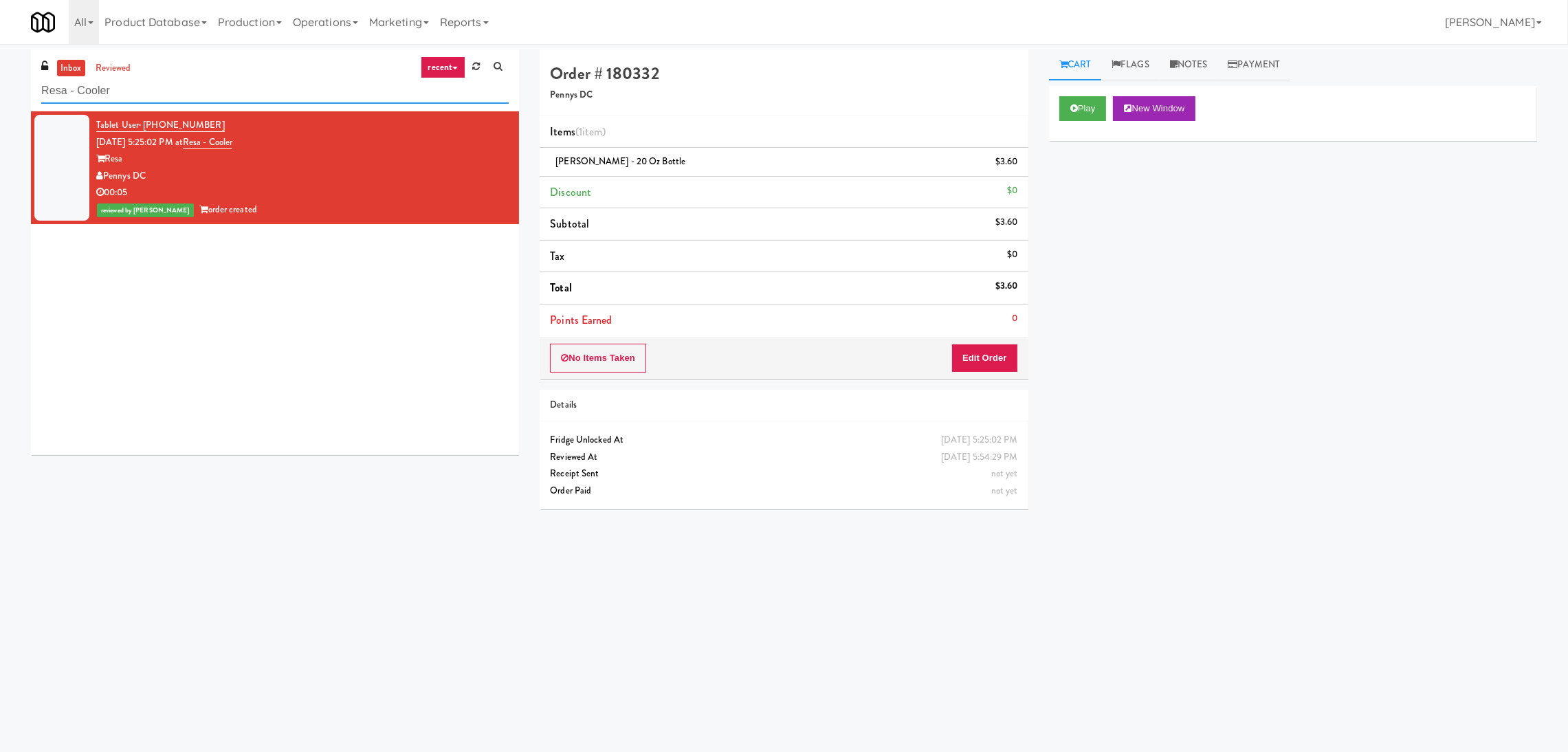
paste input "WPW - Left - Fridge"
drag, startPoint x: 290, startPoint y: 83, endPoint x: 0, endPoint y: 73, distance: 290.2
click at [0, 73] on div "inbox reviewed recent all unclear take inventory issue suspicious failed recent…" at bounding box center [784, 325] width 1568 height 552
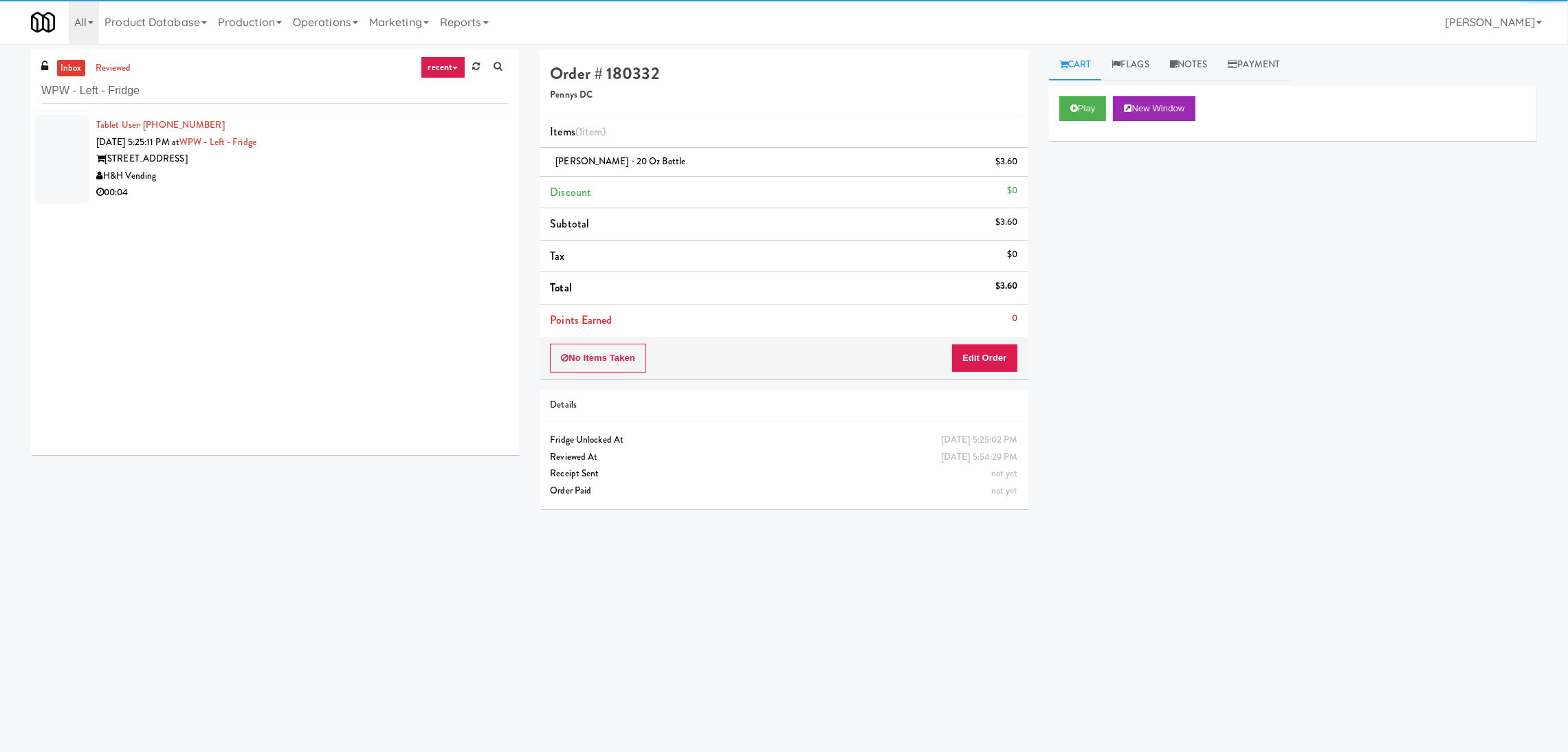
click at [461, 175] on div "H&H Vending" at bounding box center [302, 177] width 412 height 17
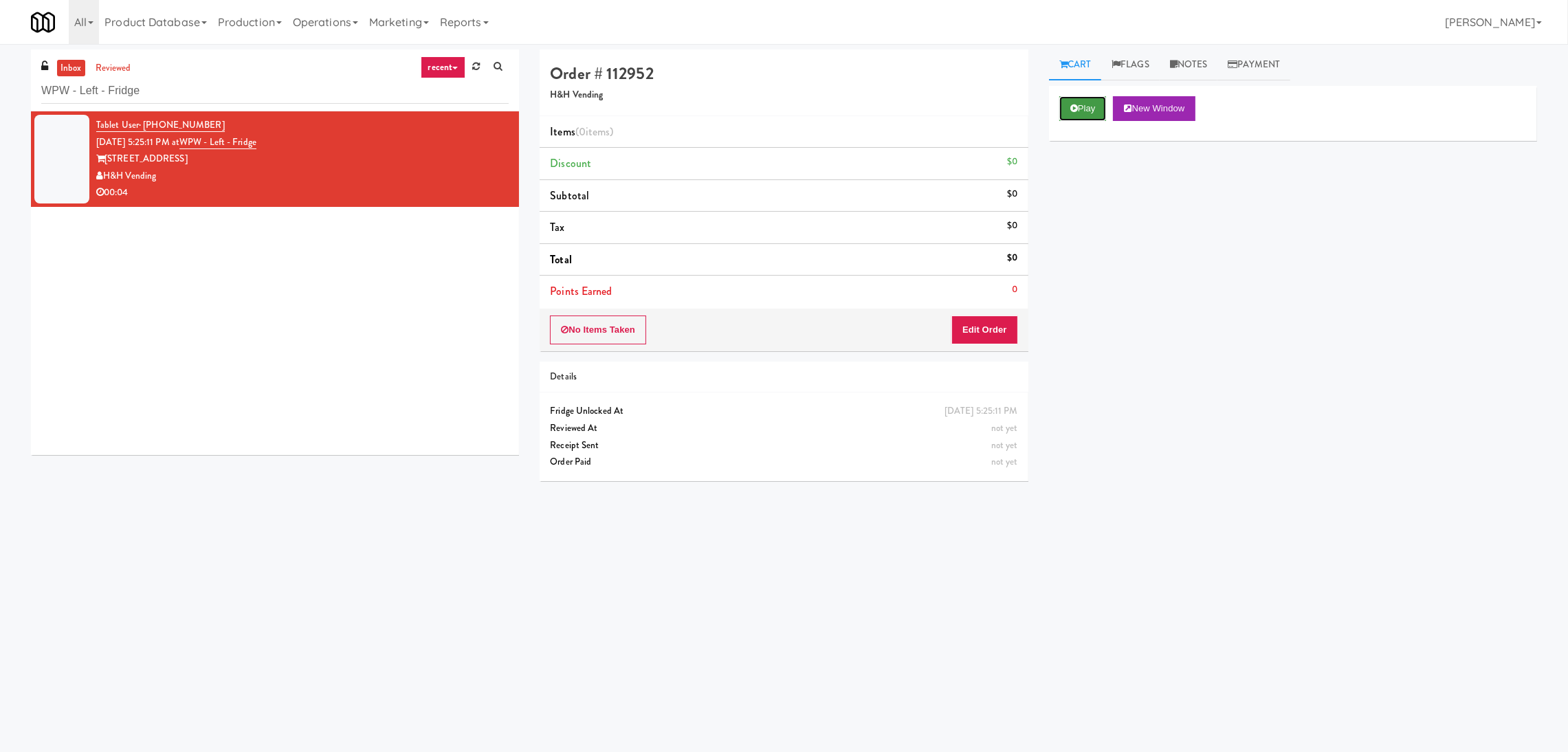
click at [1079, 108] on button "Play" at bounding box center [1083, 108] width 47 height 24
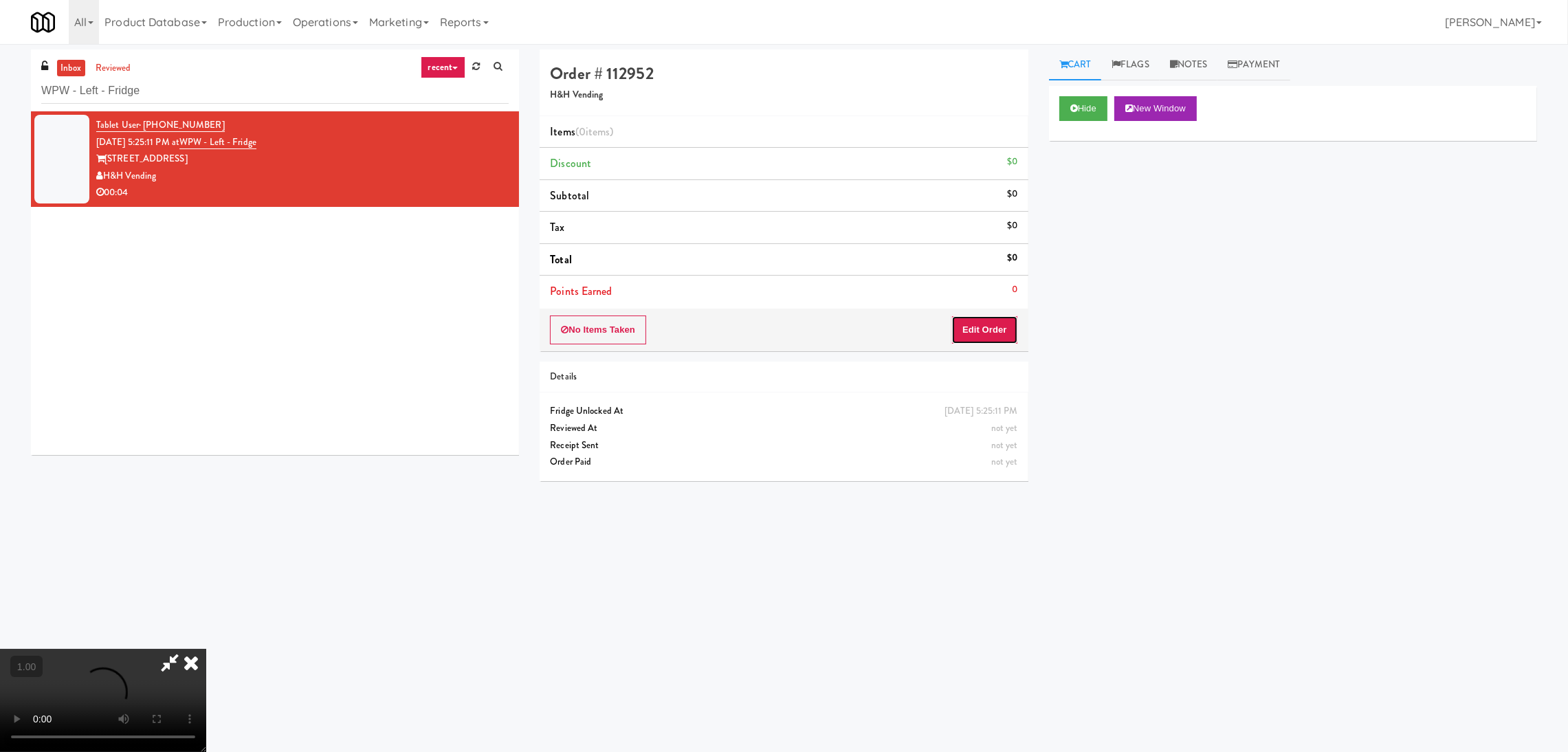
click at [983, 342] on button "Edit Order" at bounding box center [985, 330] width 66 height 29
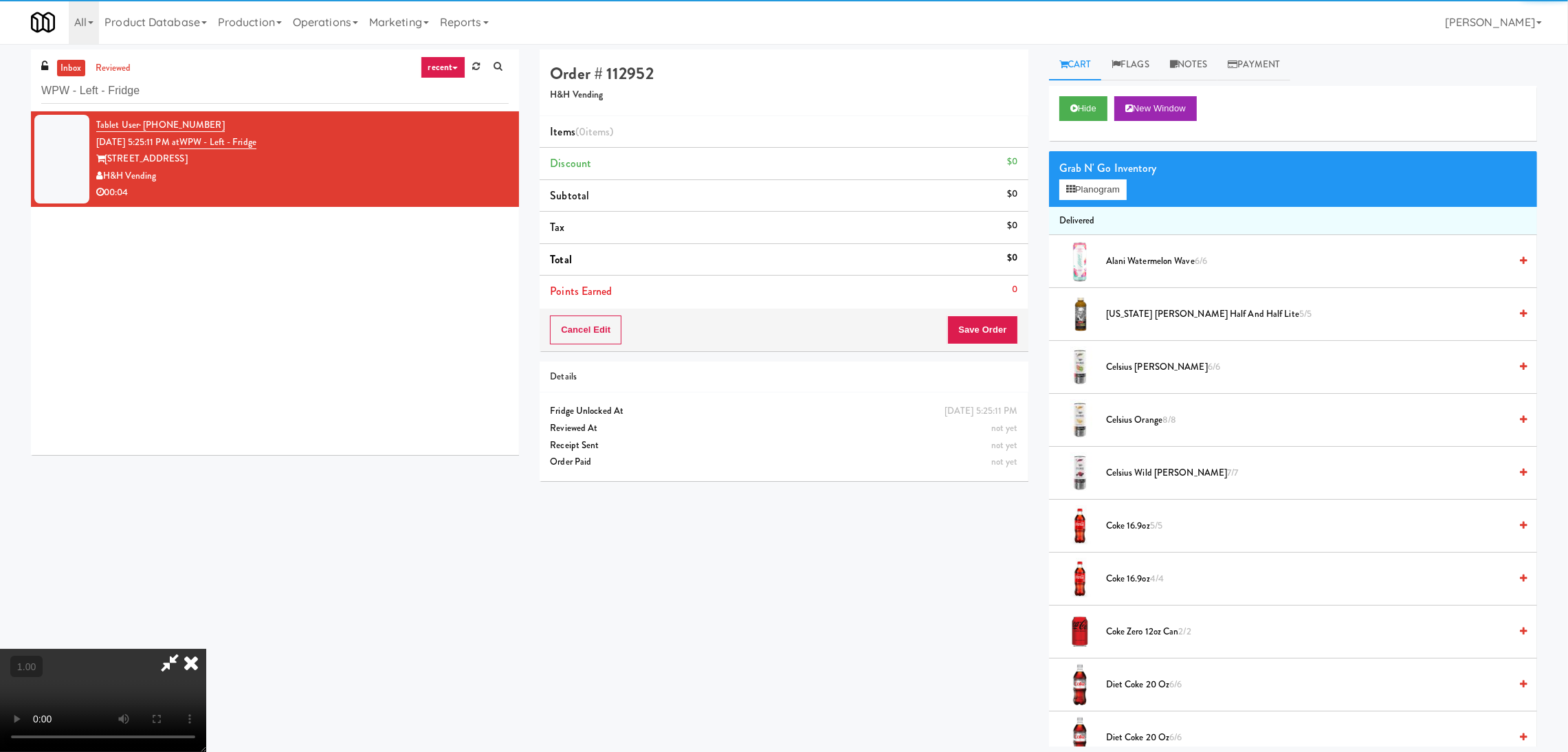
scroll to position [44, 0]
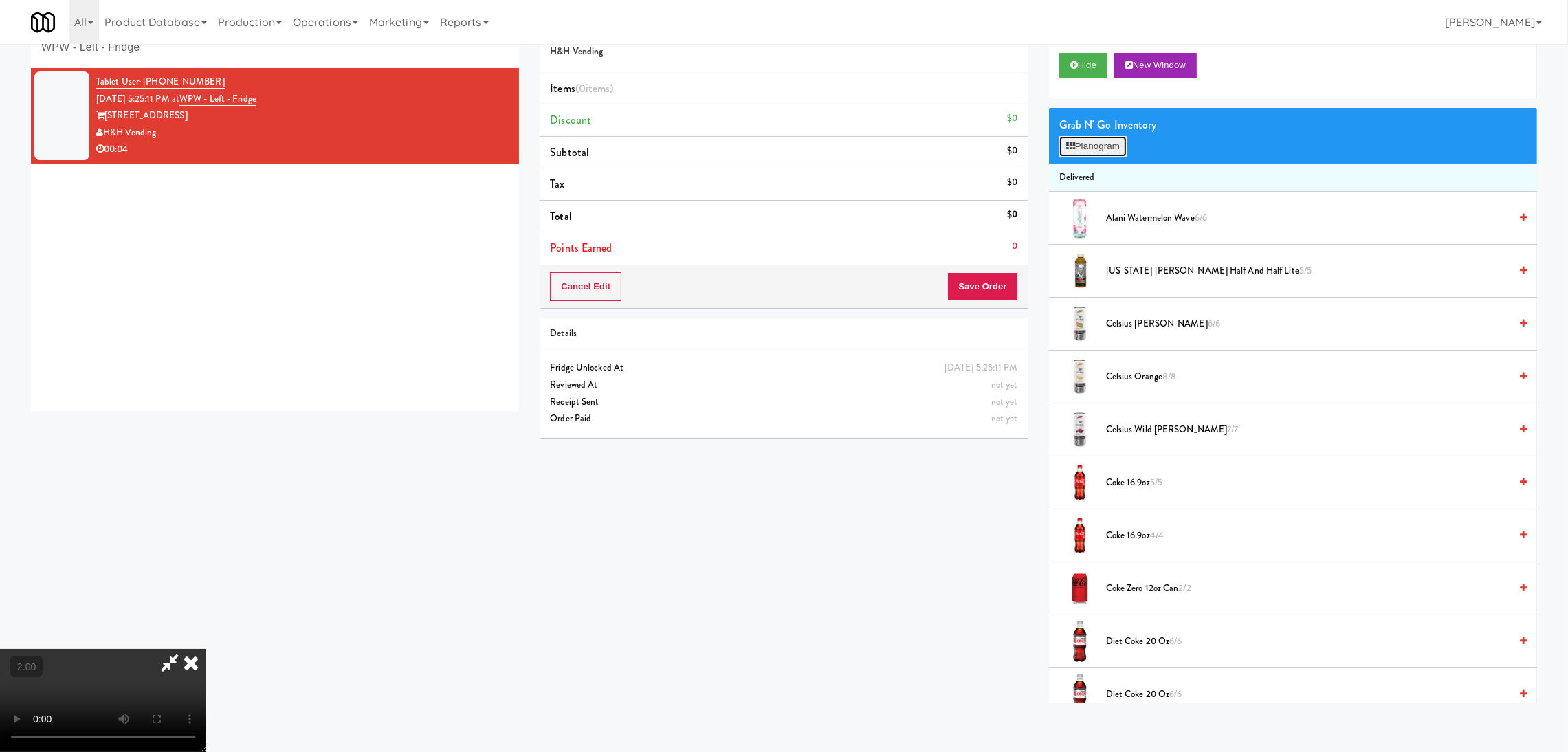
click at [1070, 138] on button "Planogram" at bounding box center [1093, 147] width 67 height 21
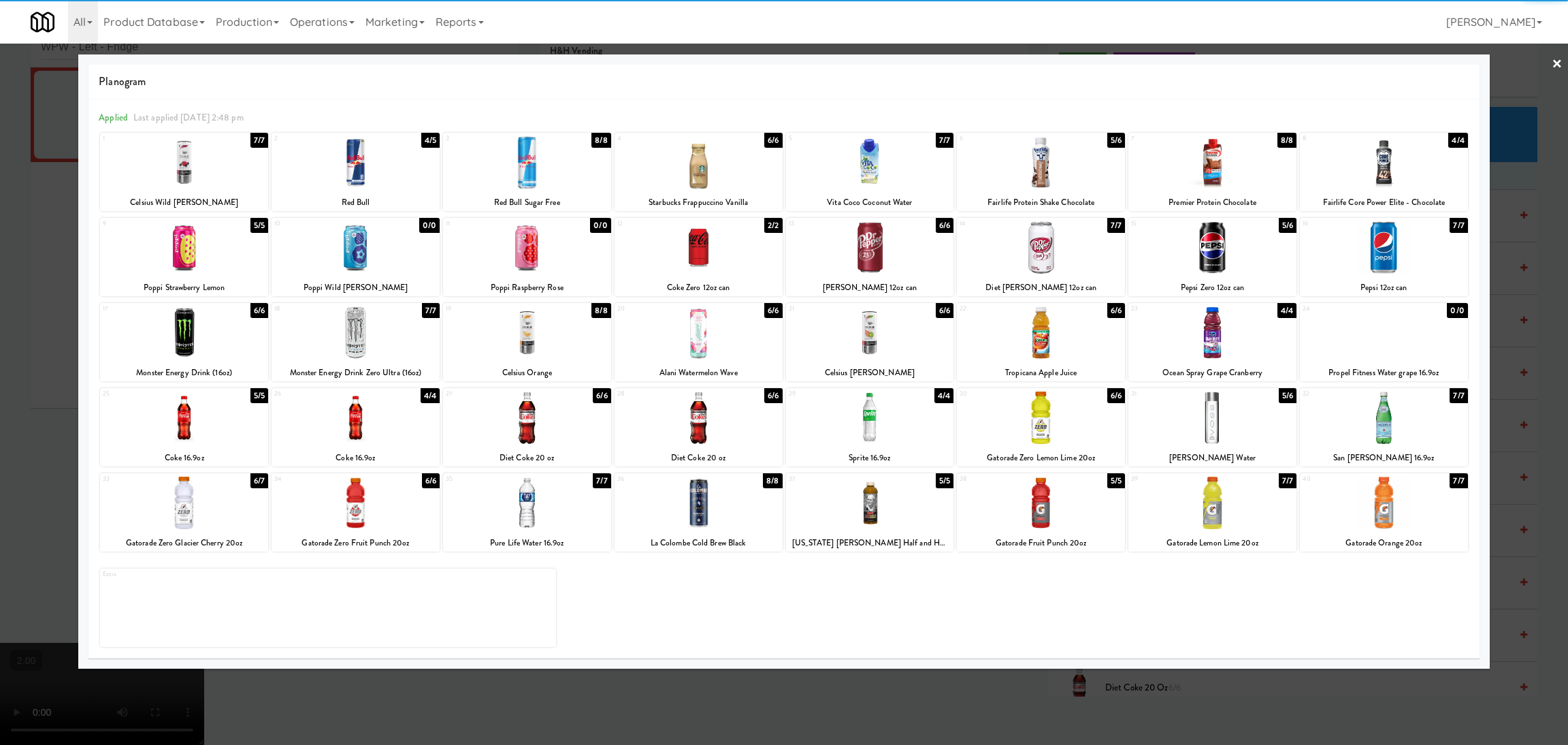
click at [203, 339] on div at bounding box center [185, 333] width 168 height 53
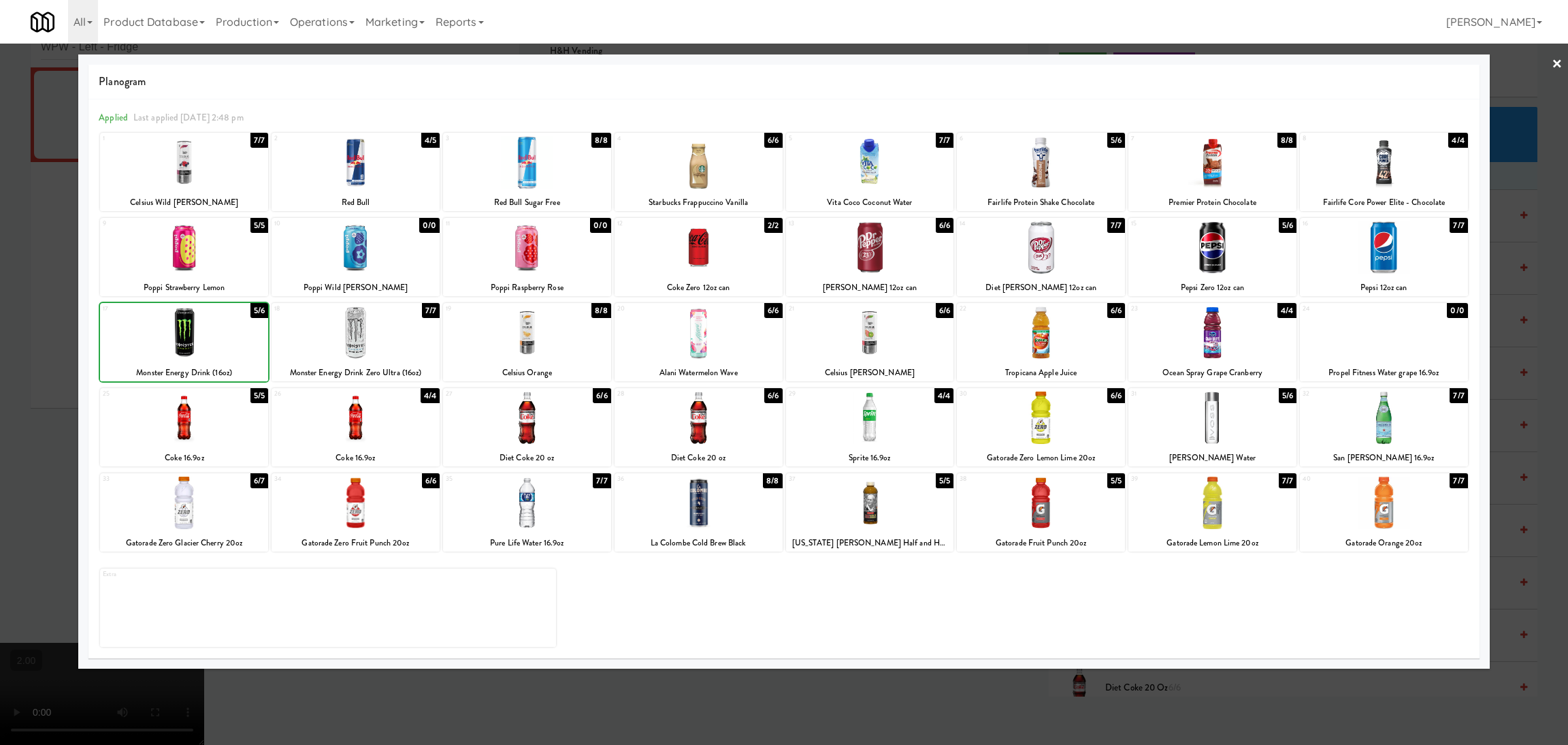
click at [0, 282] on div at bounding box center [784, 372] width 1568 height 745
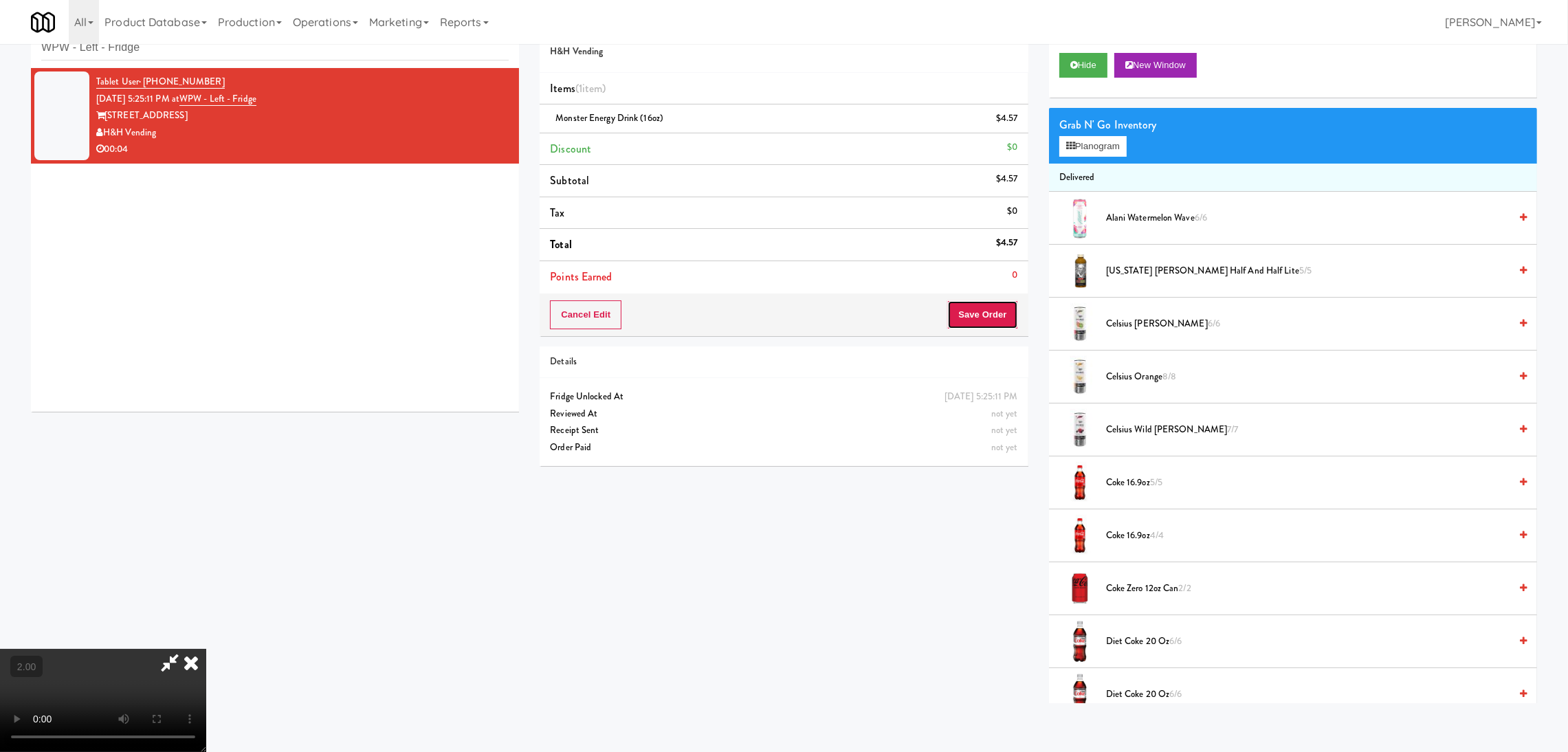
click at [996, 318] on button "Save Order" at bounding box center [983, 314] width 70 height 29
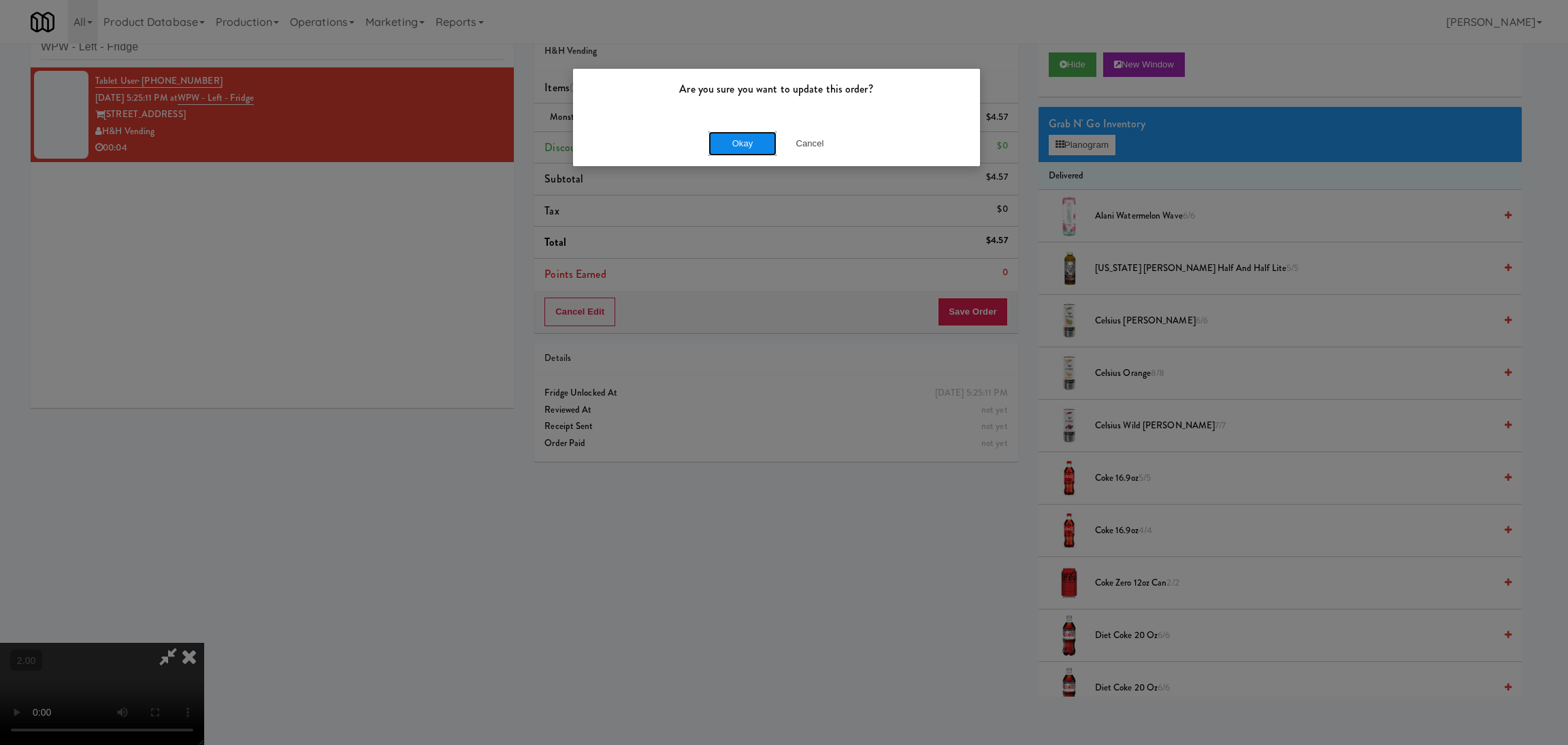
click at [742, 145] on button "Okay" at bounding box center [742, 144] width 68 height 24
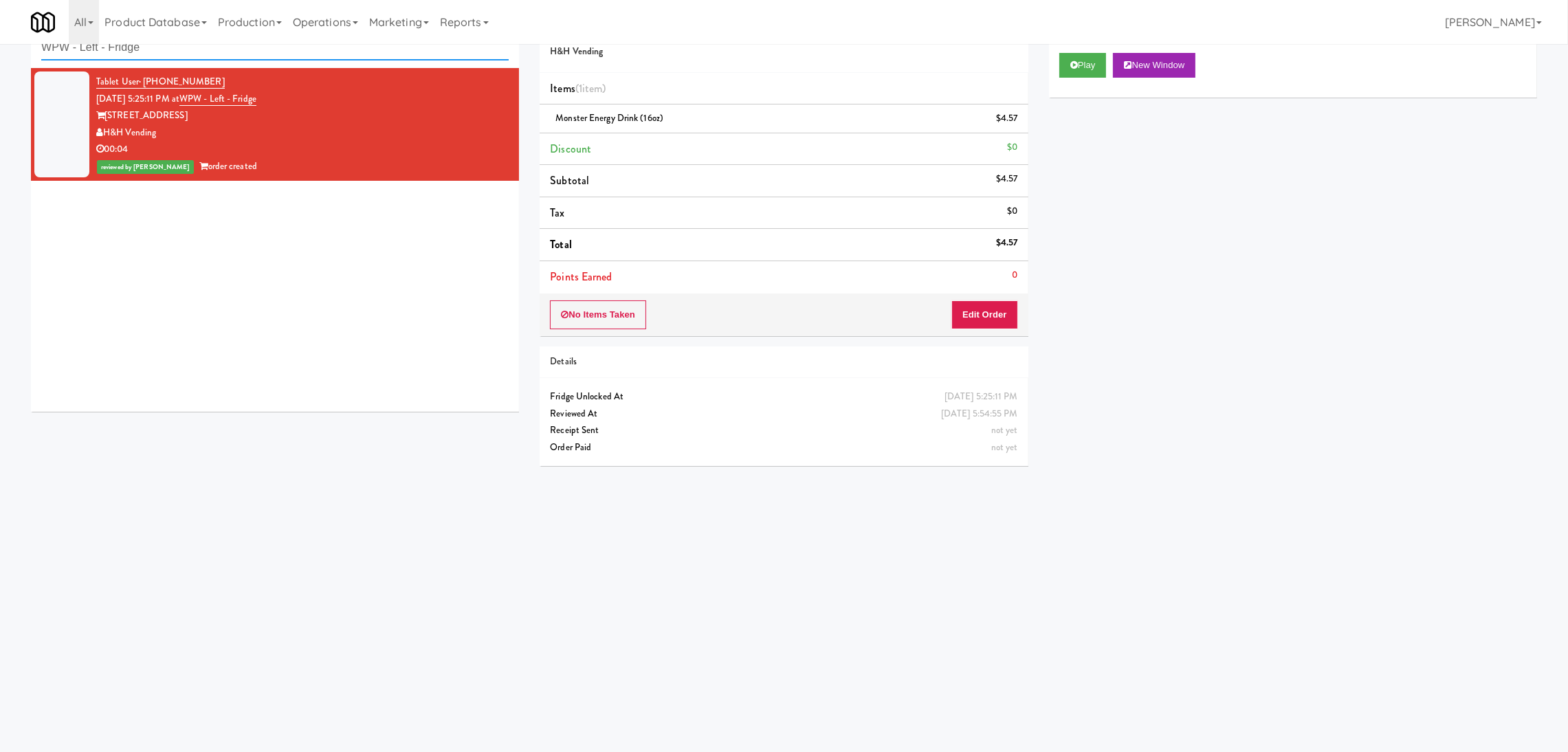
paste input "[PERSON_NAME] Cabinet 1"
drag, startPoint x: 271, startPoint y: 52, endPoint x: 0, endPoint y: -9, distance: 277.8
click at [0, 0] on html "Are you sure you want to update this order? Okay Cancel Okay Are you sure you w…" at bounding box center [784, 332] width 1568 height 752
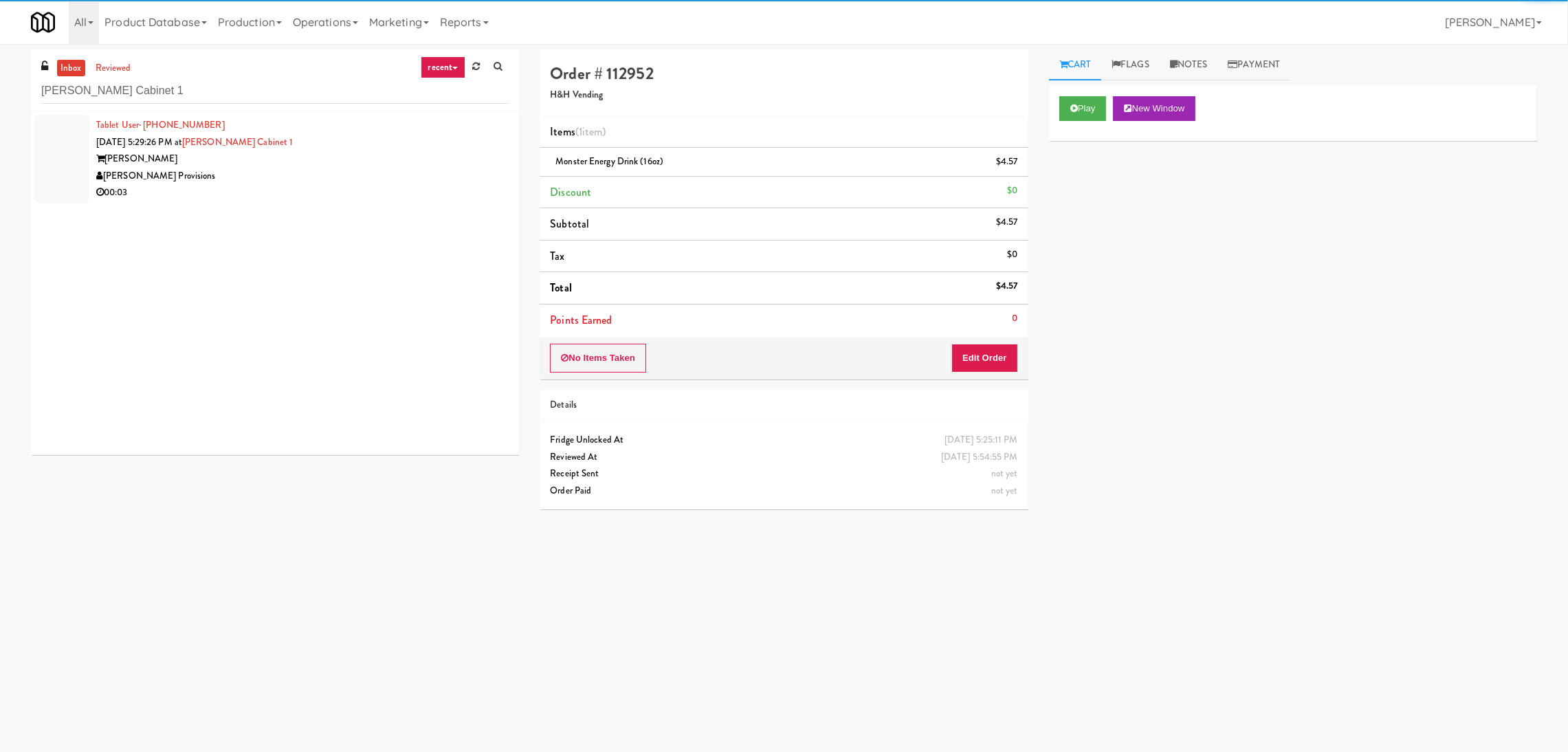
click at [428, 171] on div "[PERSON_NAME] Provisions" at bounding box center [302, 177] width 412 height 17
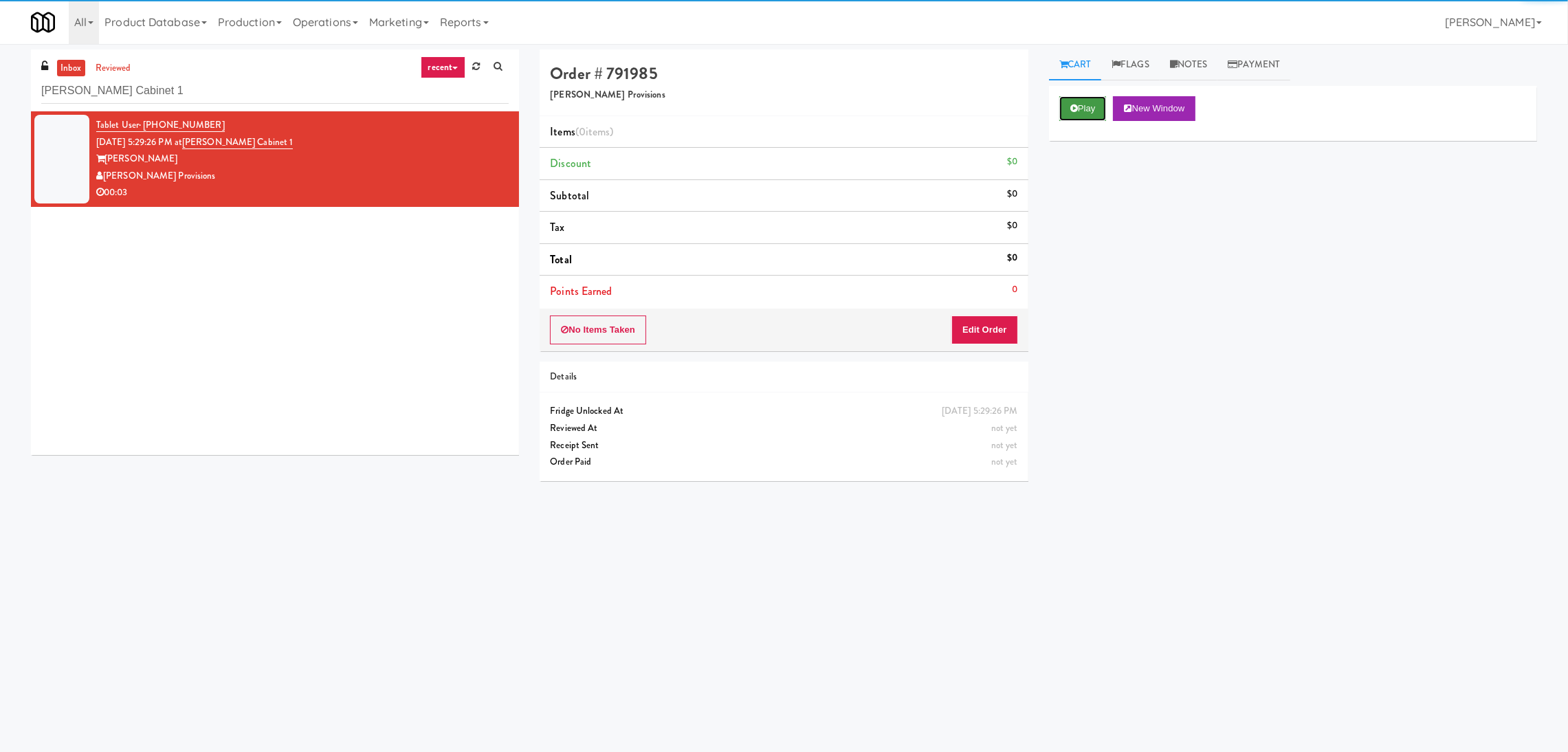
click at [1062, 104] on button "Play" at bounding box center [1083, 108] width 47 height 24
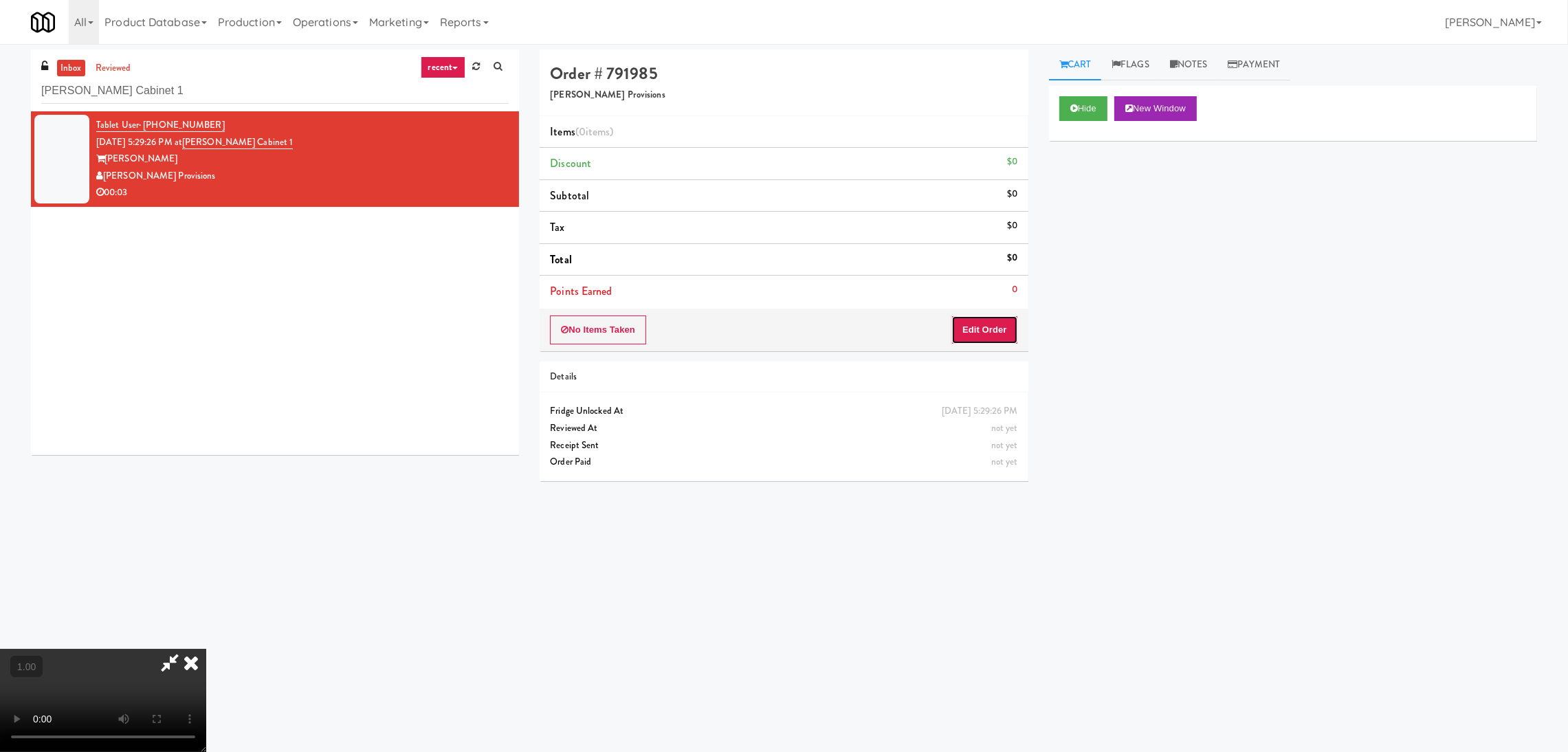
click at [983, 335] on button "Edit Order" at bounding box center [985, 330] width 66 height 29
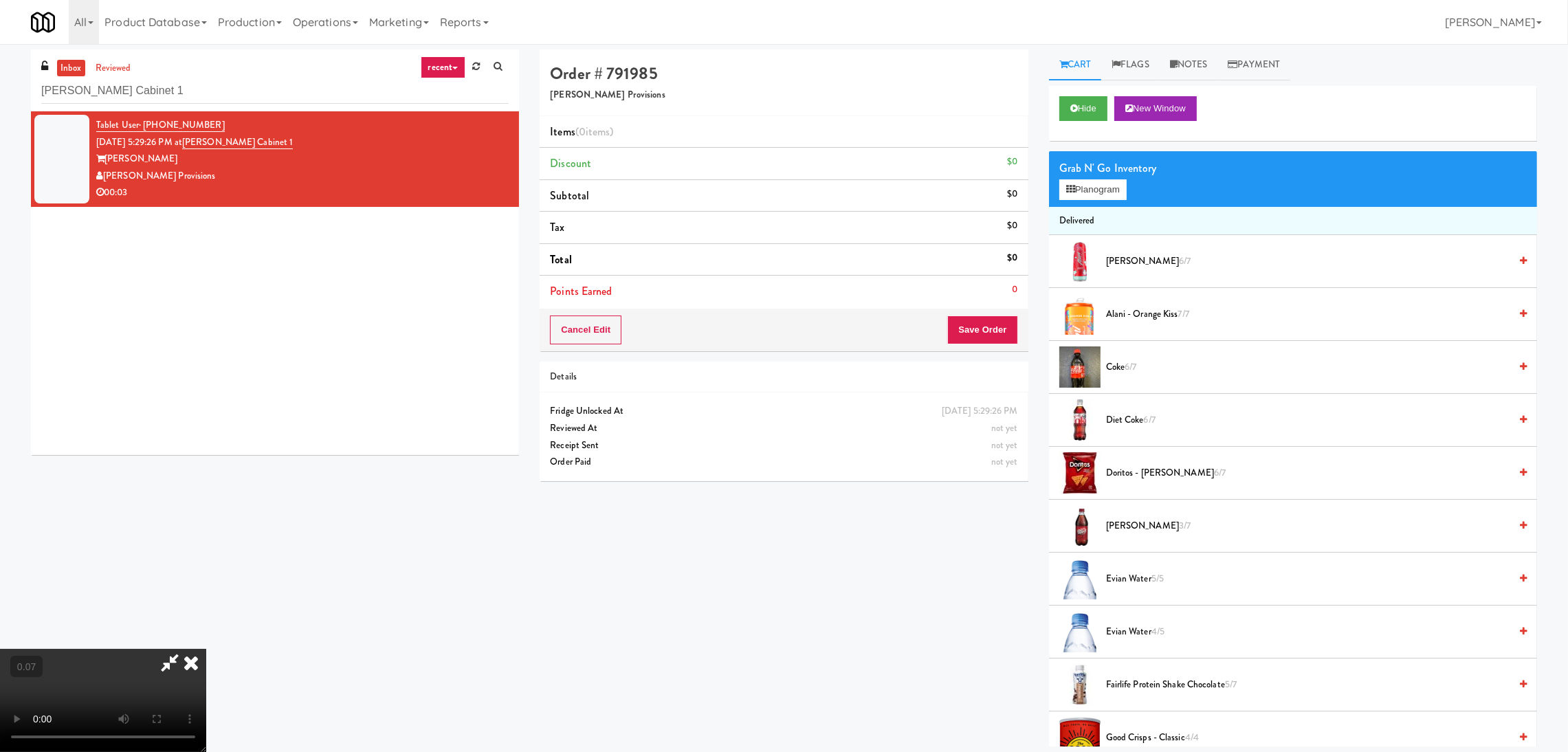
scroll to position [268, 0]
click at [1067, 190] on icon at bounding box center [1071, 189] width 9 height 9
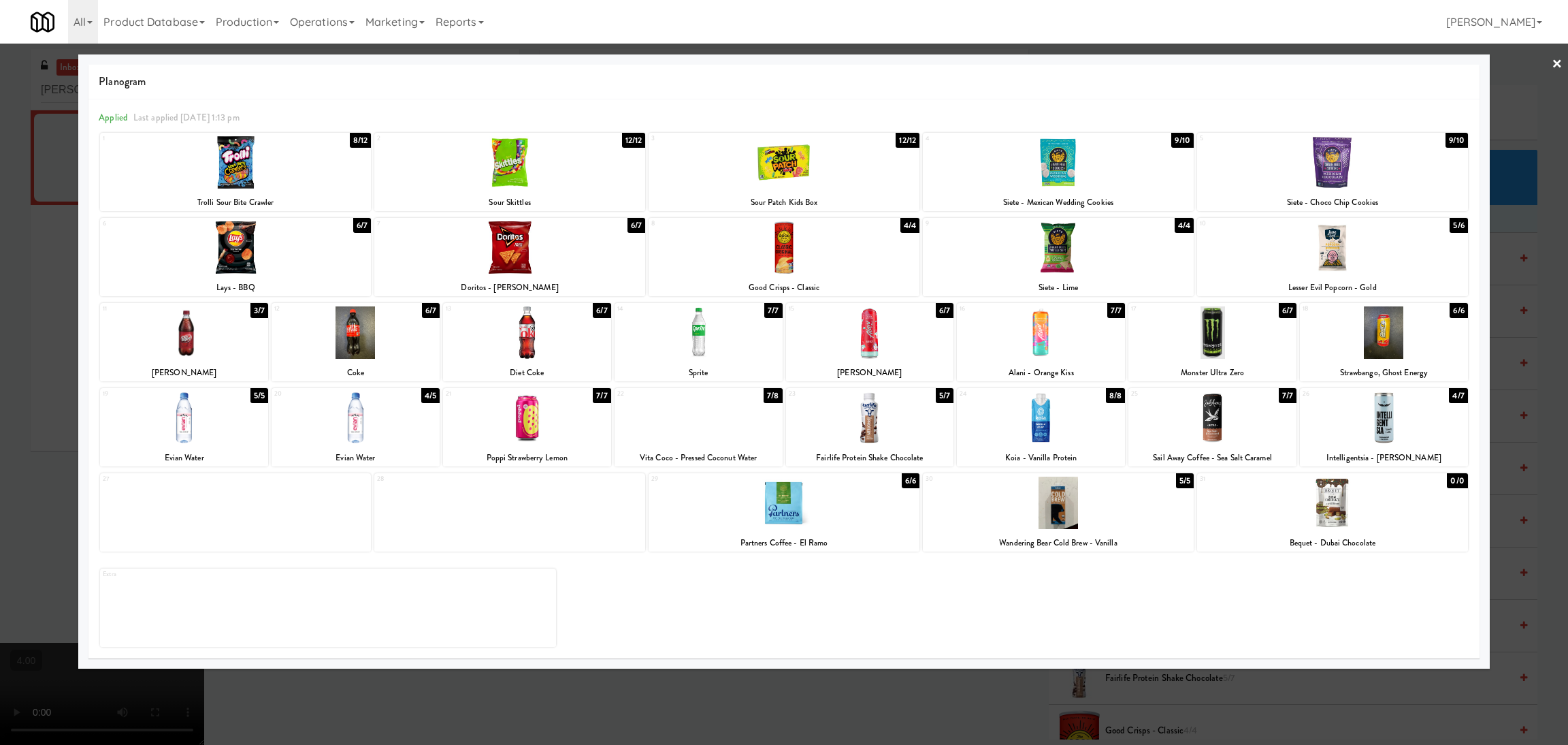
click at [46, 335] on div at bounding box center [784, 372] width 1568 height 745
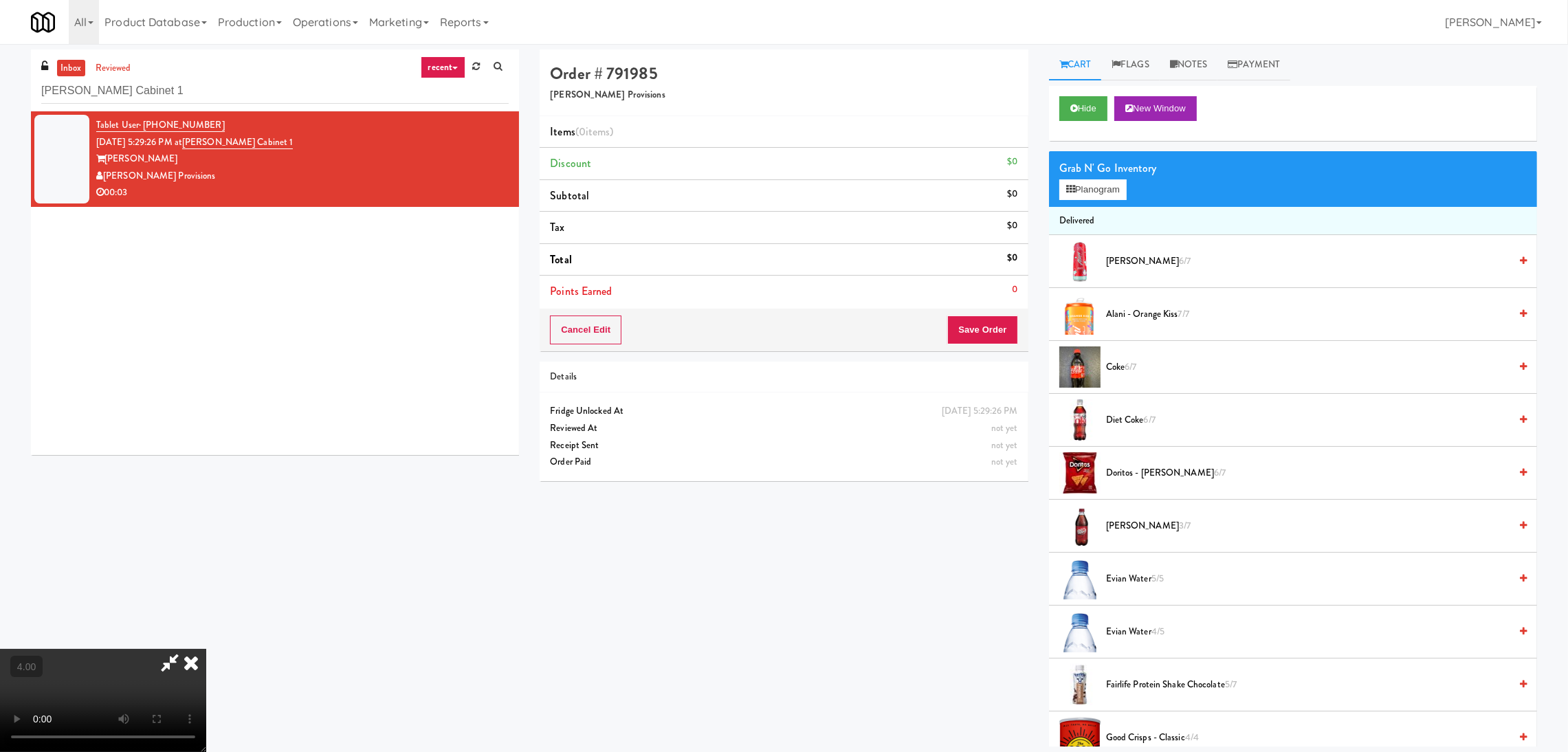
click at [206, 649] on video at bounding box center [103, 700] width 206 height 103
click at [1112, 187] on button "Planogram" at bounding box center [1093, 190] width 67 height 21
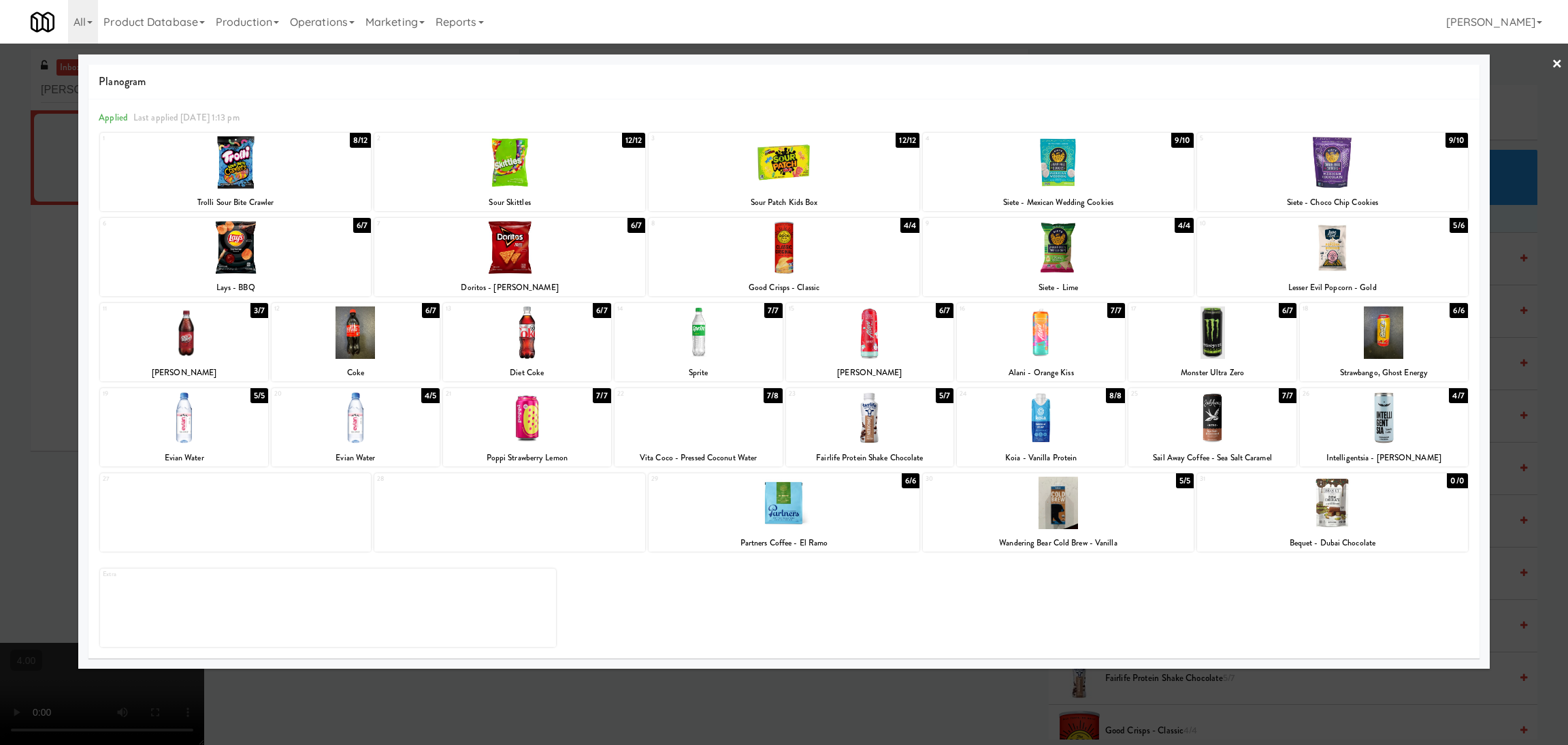
click at [345, 423] on div at bounding box center [356, 418] width 168 height 53
click at [0, 353] on div at bounding box center [784, 372] width 1568 height 745
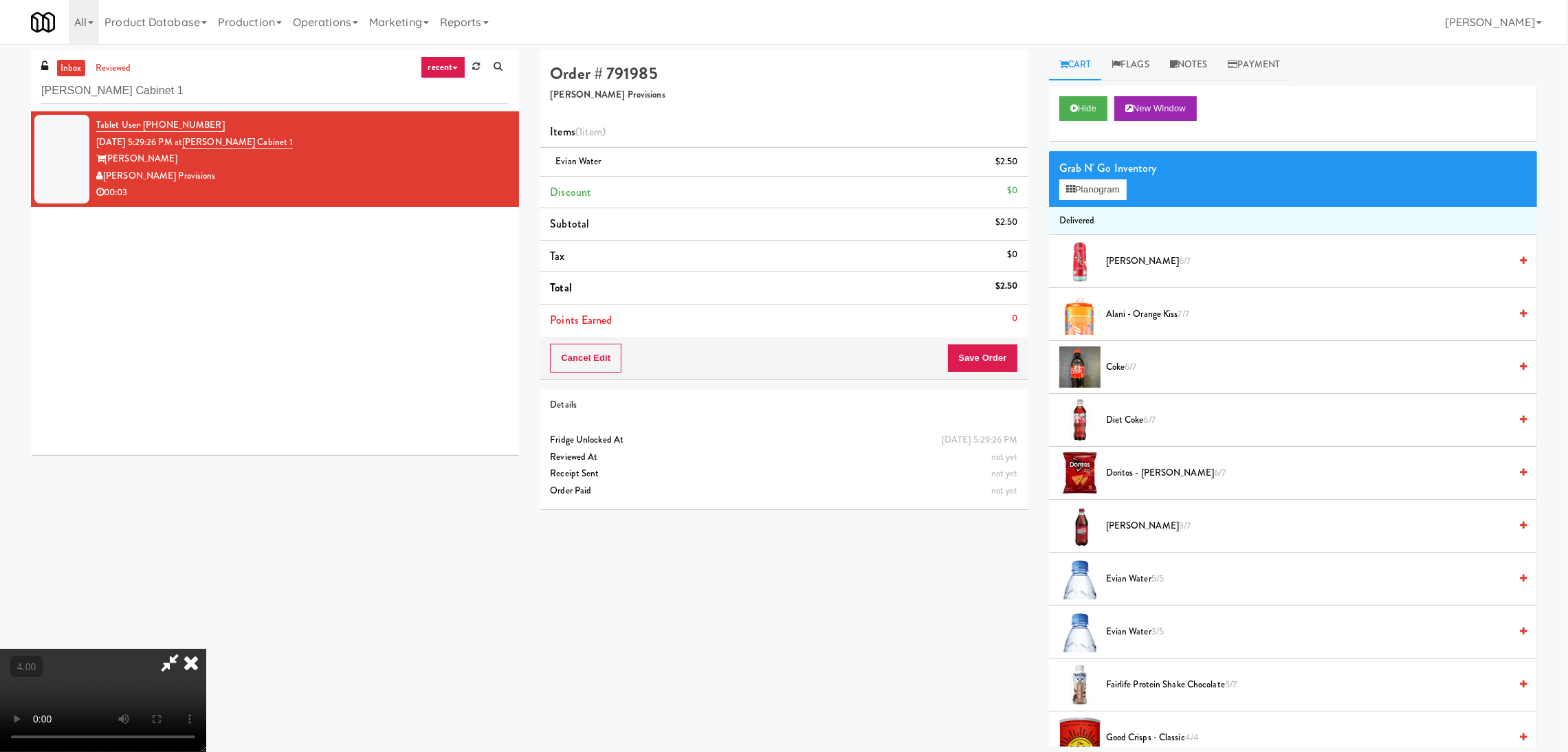
click at [206, 649] on video at bounding box center [103, 700] width 206 height 103
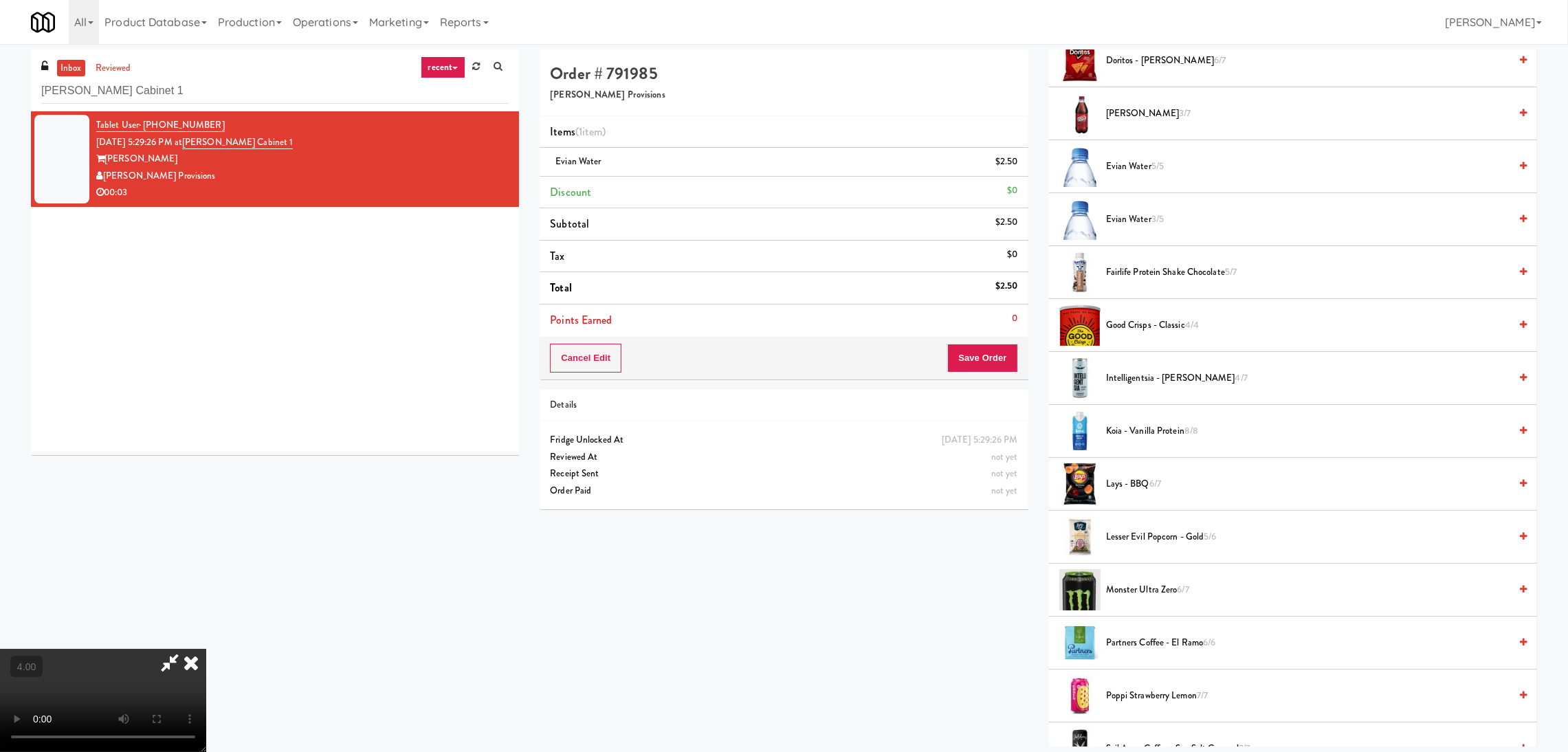
click at [186, 649] on icon at bounding box center [170, 662] width 32 height 27
click at [964, 360] on button "Save Order" at bounding box center [983, 358] width 70 height 29
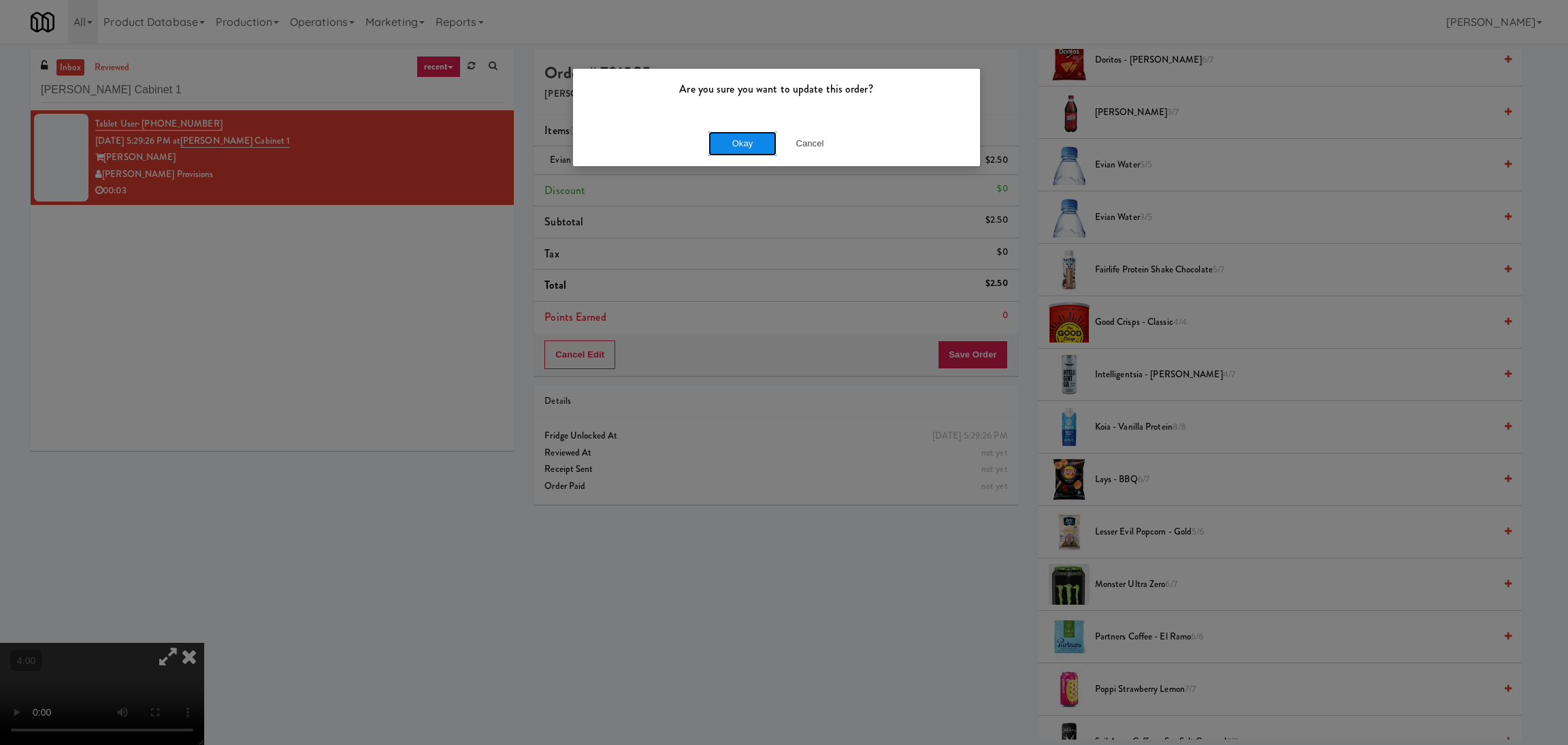
click at [773, 148] on button "Okay" at bounding box center [742, 144] width 68 height 24
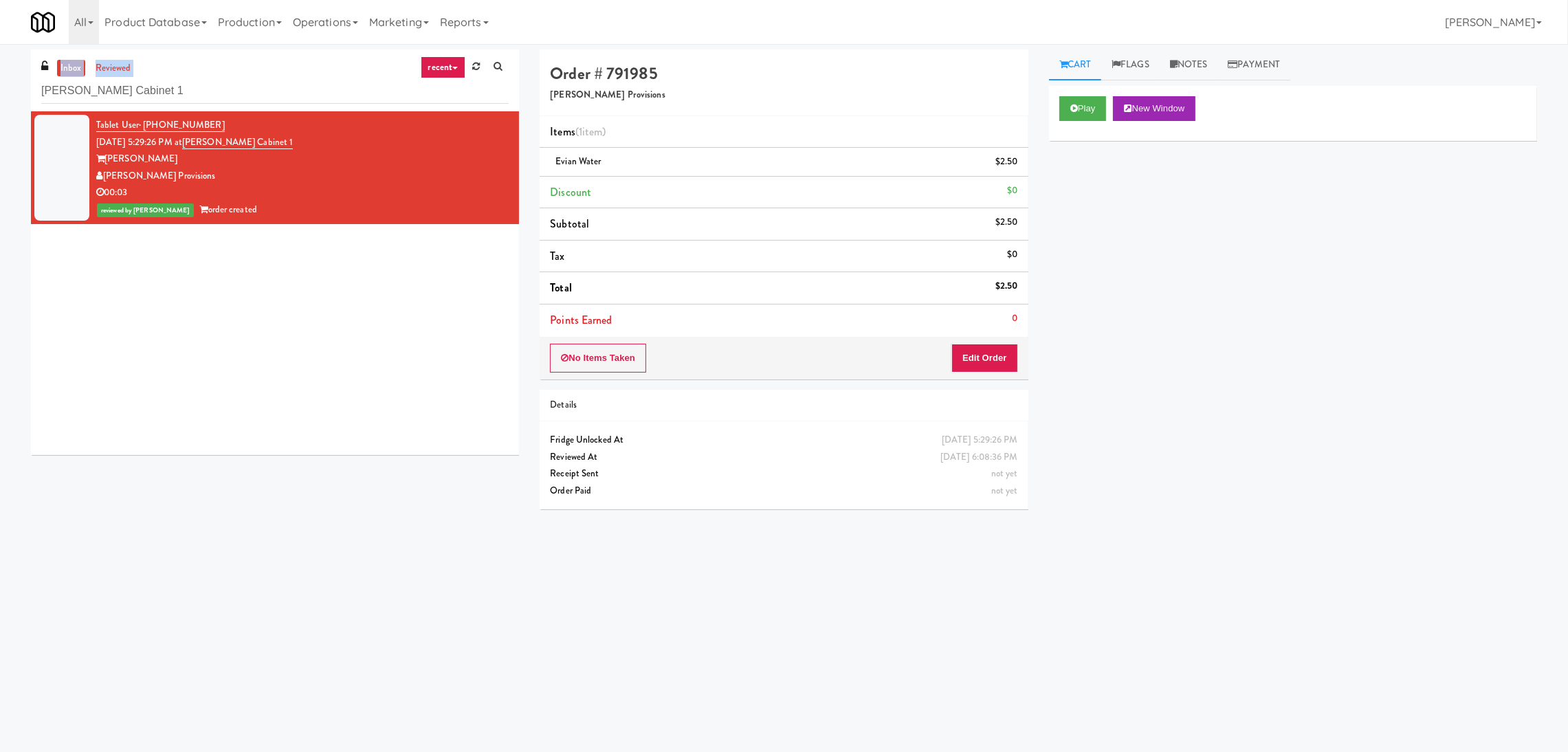
drag, startPoint x: 261, startPoint y: 75, endPoint x: 0, endPoint y: 73, distance: 261.0
click at [0, 73] on div "inbox reviewed recent all unclear take inventory issue suspicious failed recent…" at bounding box center [784, 325] width 1568 height 552
paste input "Paradox - Cooler - Right"
drag, startPoint x: 221, startPoint y: 96, endPoint x: 0, endPoint y: 88, distance: 221.1
click at [0, 88] on div "inbox reviewed recent all unclear take inventory issue suspicious failed recent…" at bounding box center [784, 325] width 1568 height 552
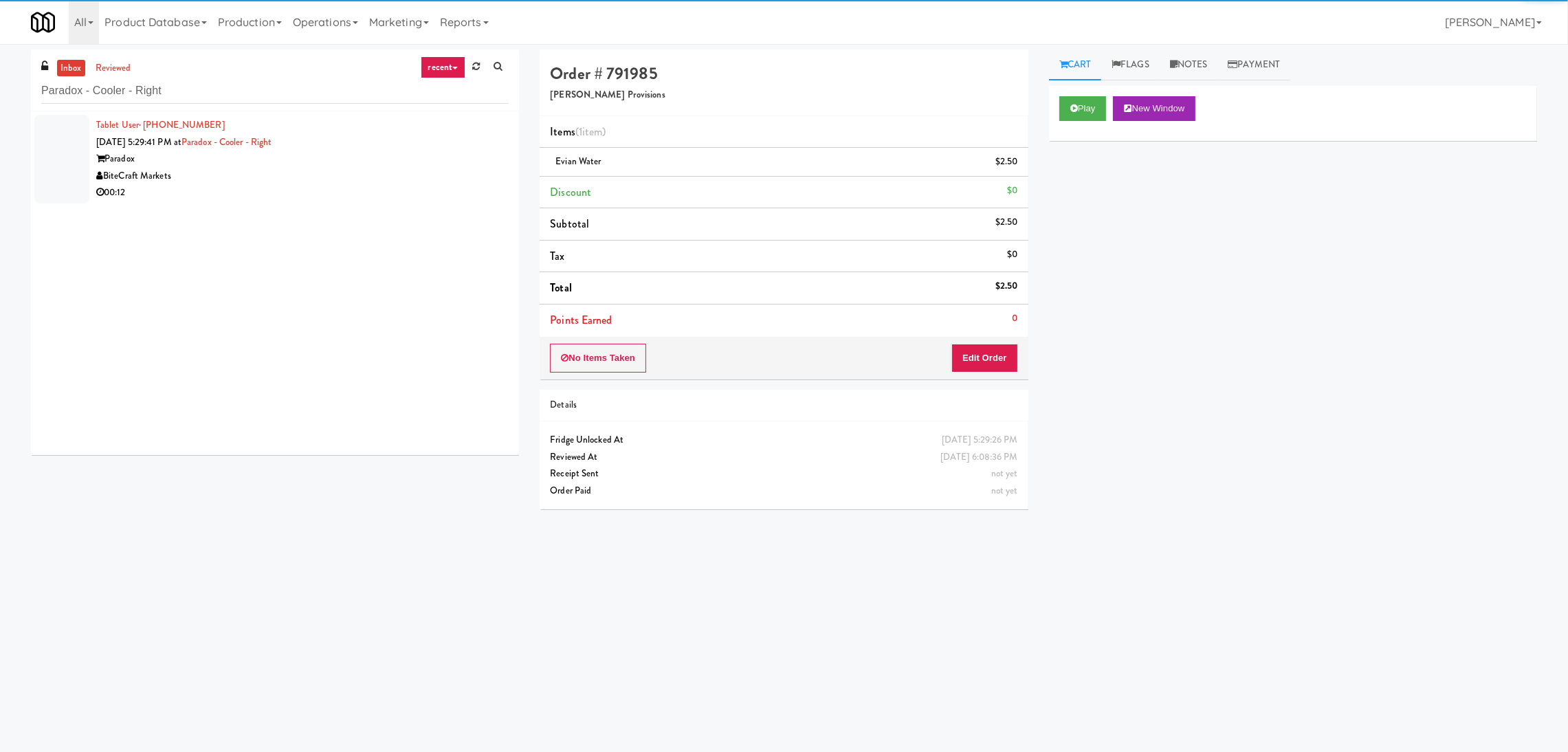
click at [377, 174] on div "BiteCraft Markets" at bounding box center [302, 177] width 412 height 17
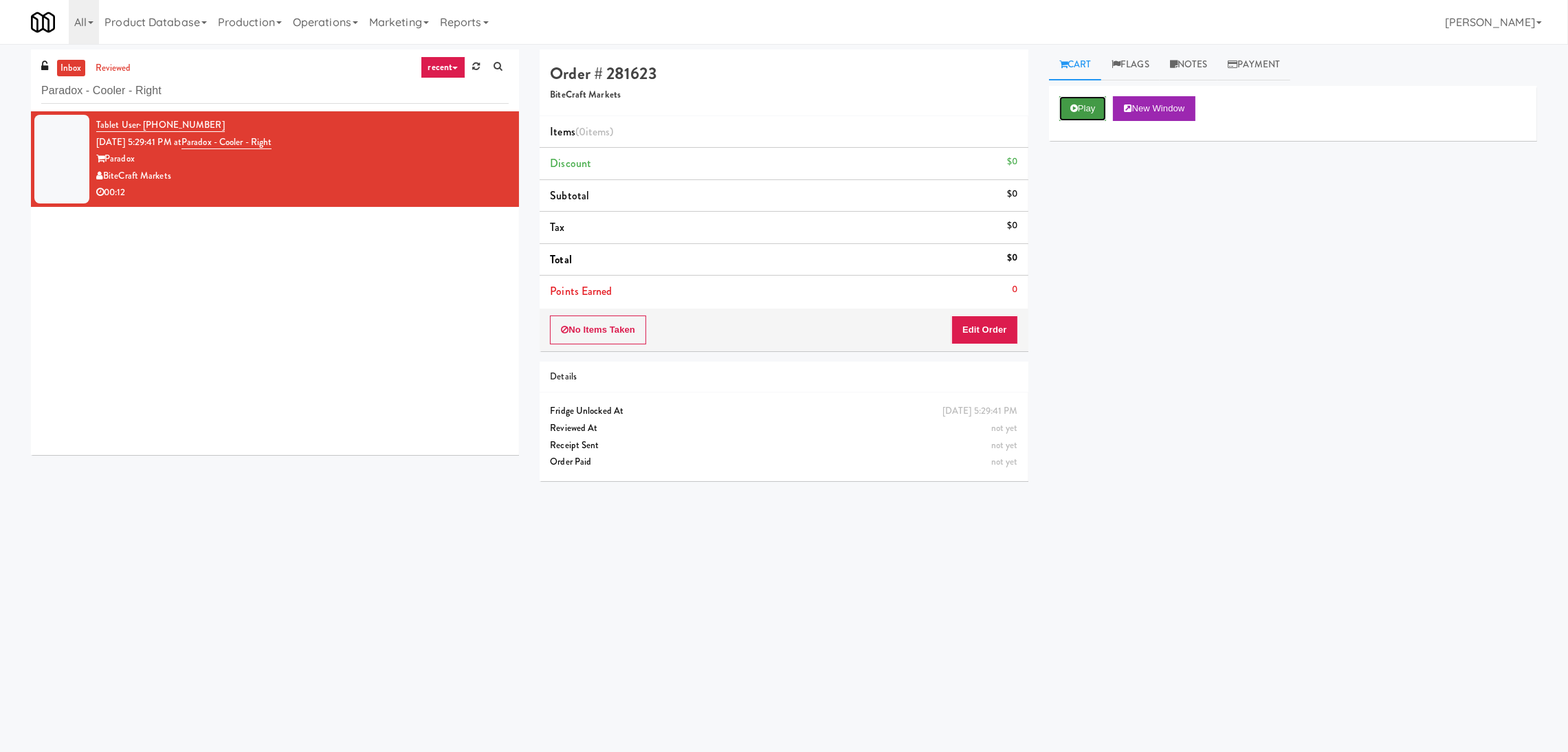
click at [1089, 113] on button "Play" at bounding box center [1083, 108] width 47 height 24
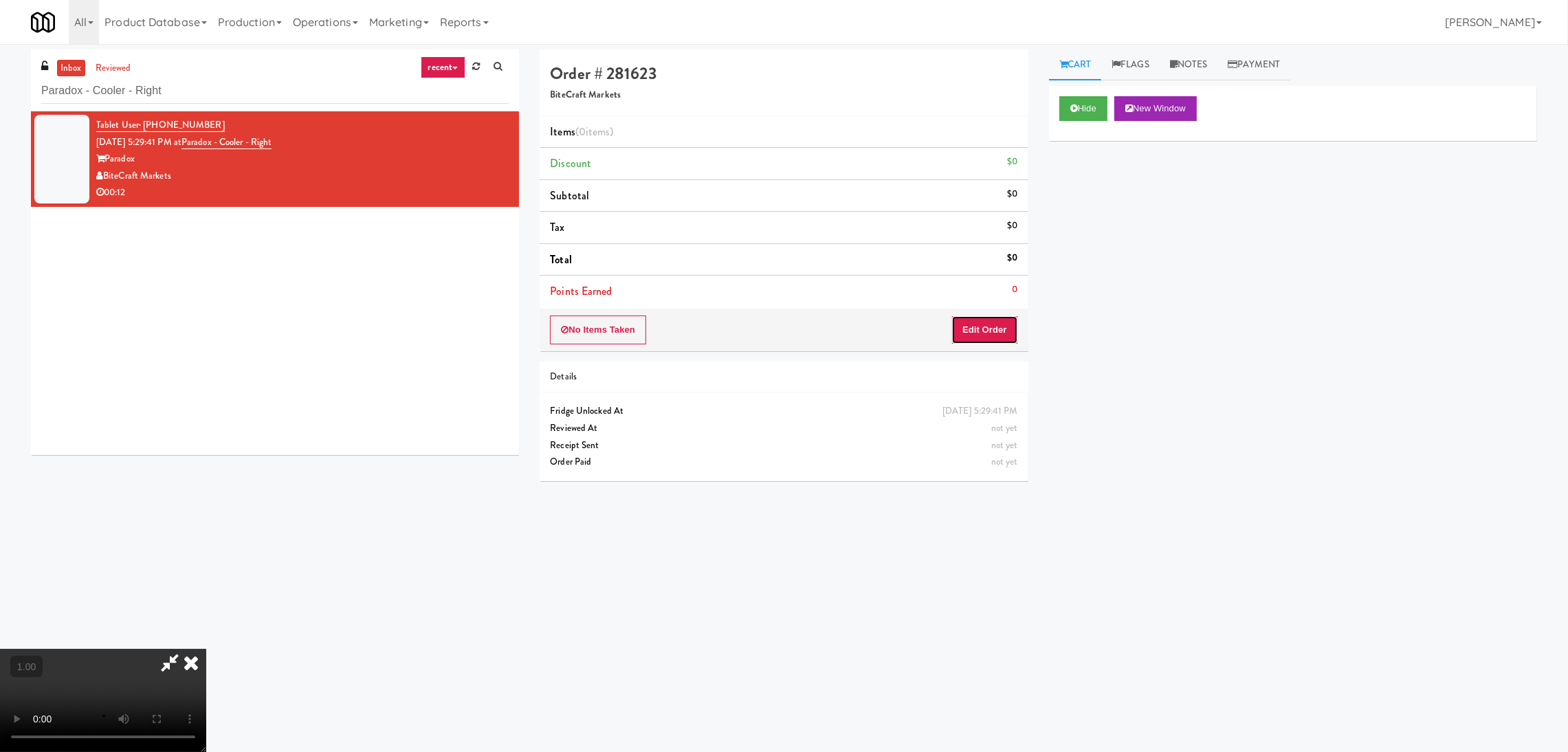
click at [989, 328] on button "Edit Order" at bounding box center [985, 330] width 66 height 29
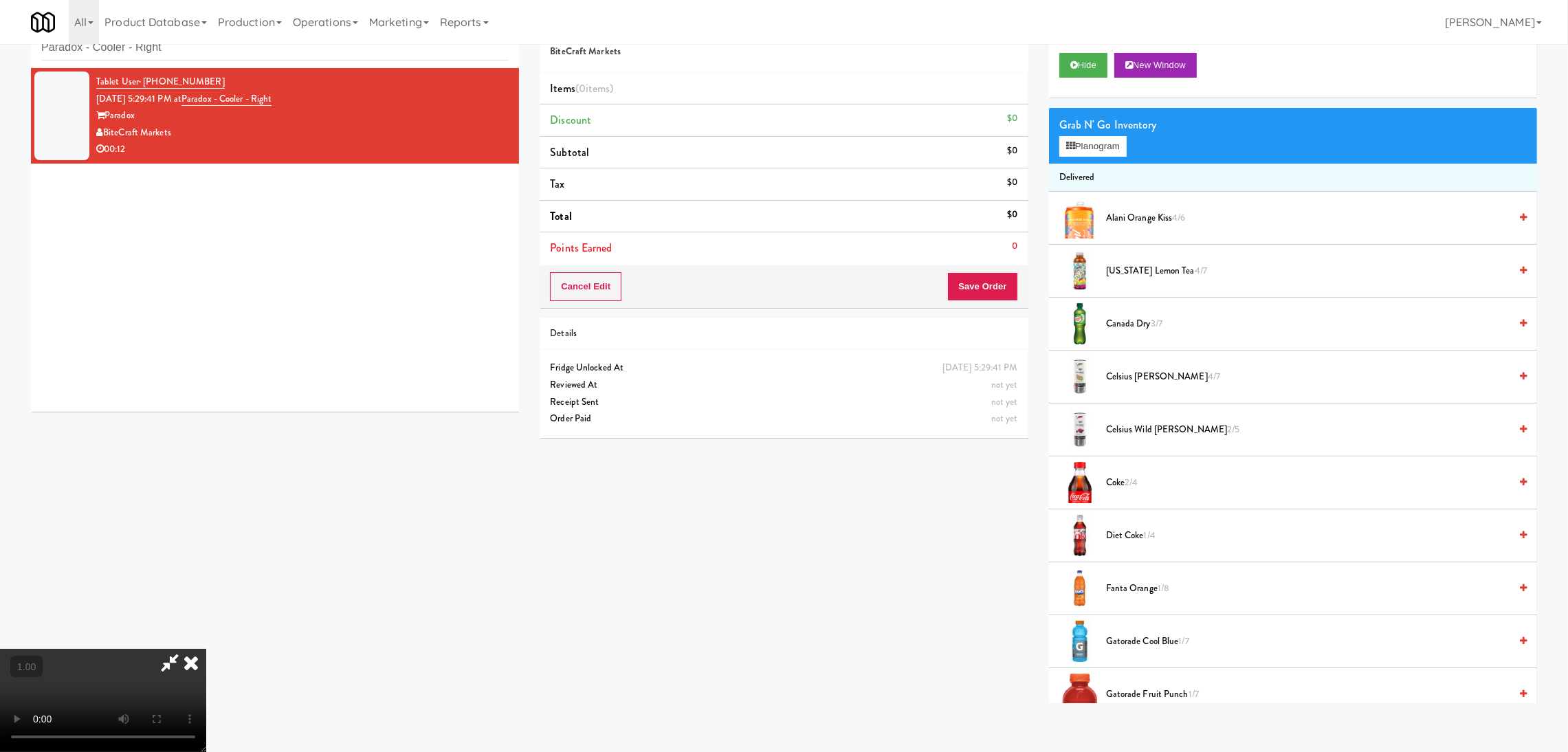
scroll to position [103, 0]
click at [1082, 136] on button "Planogram" at bounding box center [1093, 147] width 67 height 21
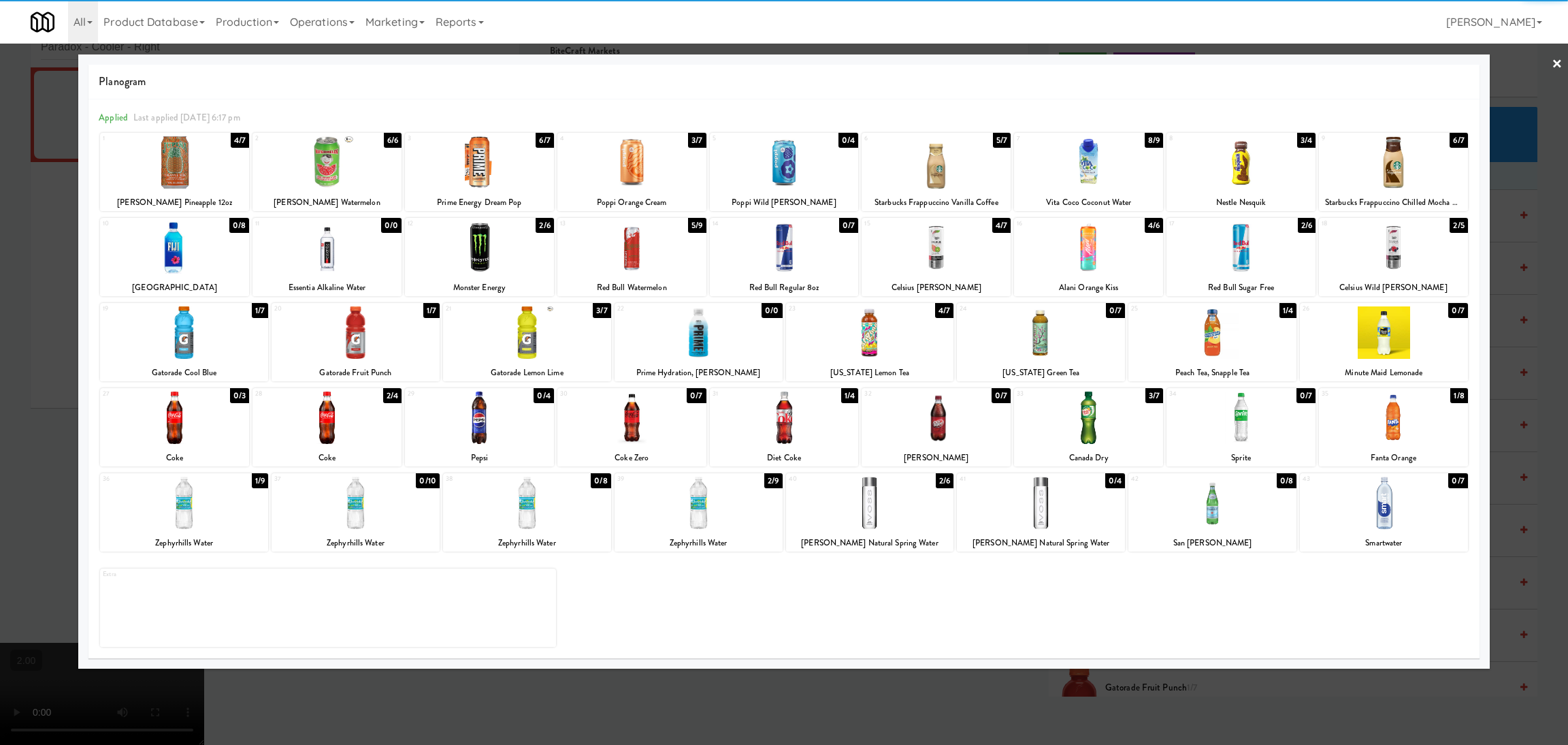
click at [356, 154] on div at bounding box center [327, 162] width 149 height 53
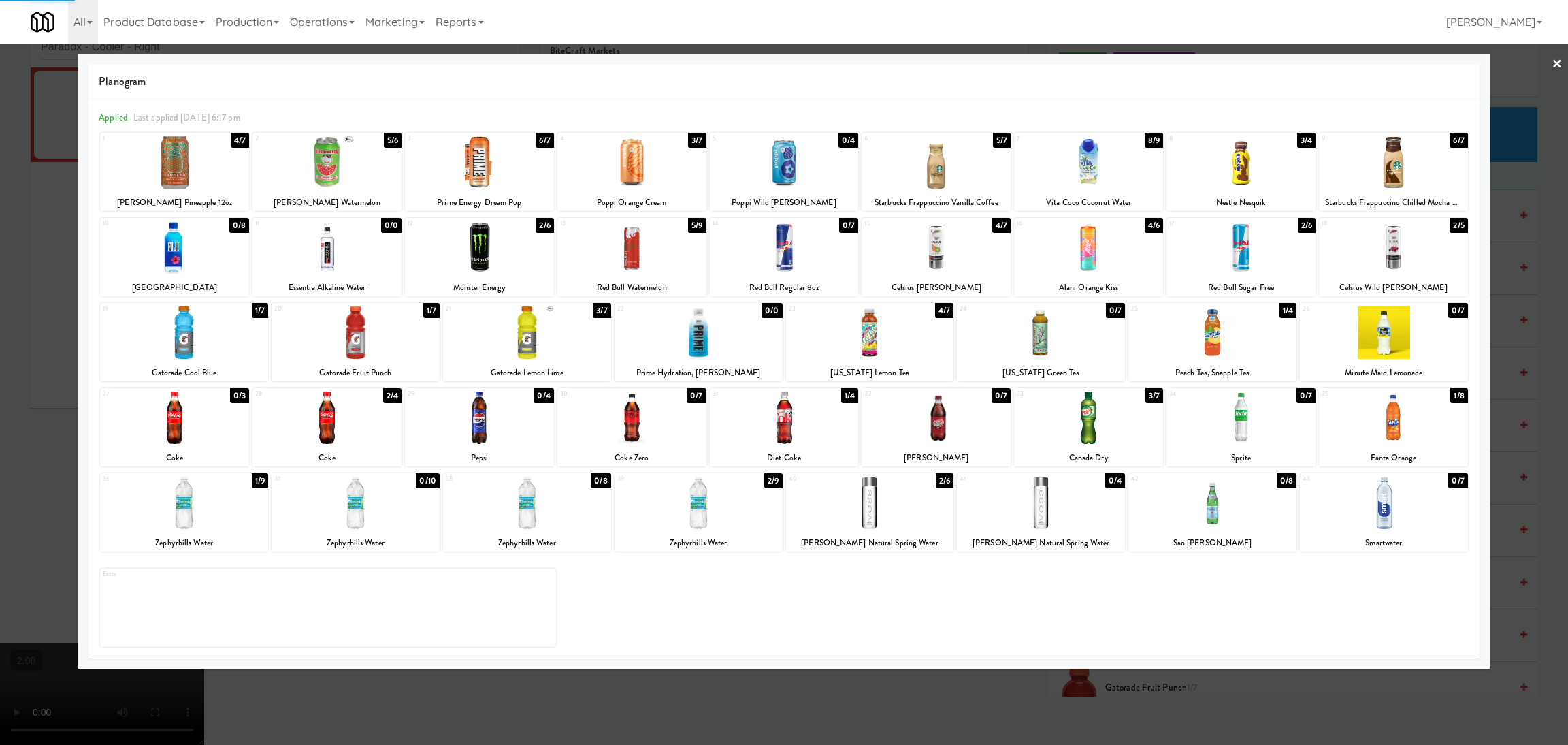
click at [0, 112] on div at bounding box center [784, 372] width 1568 height 745
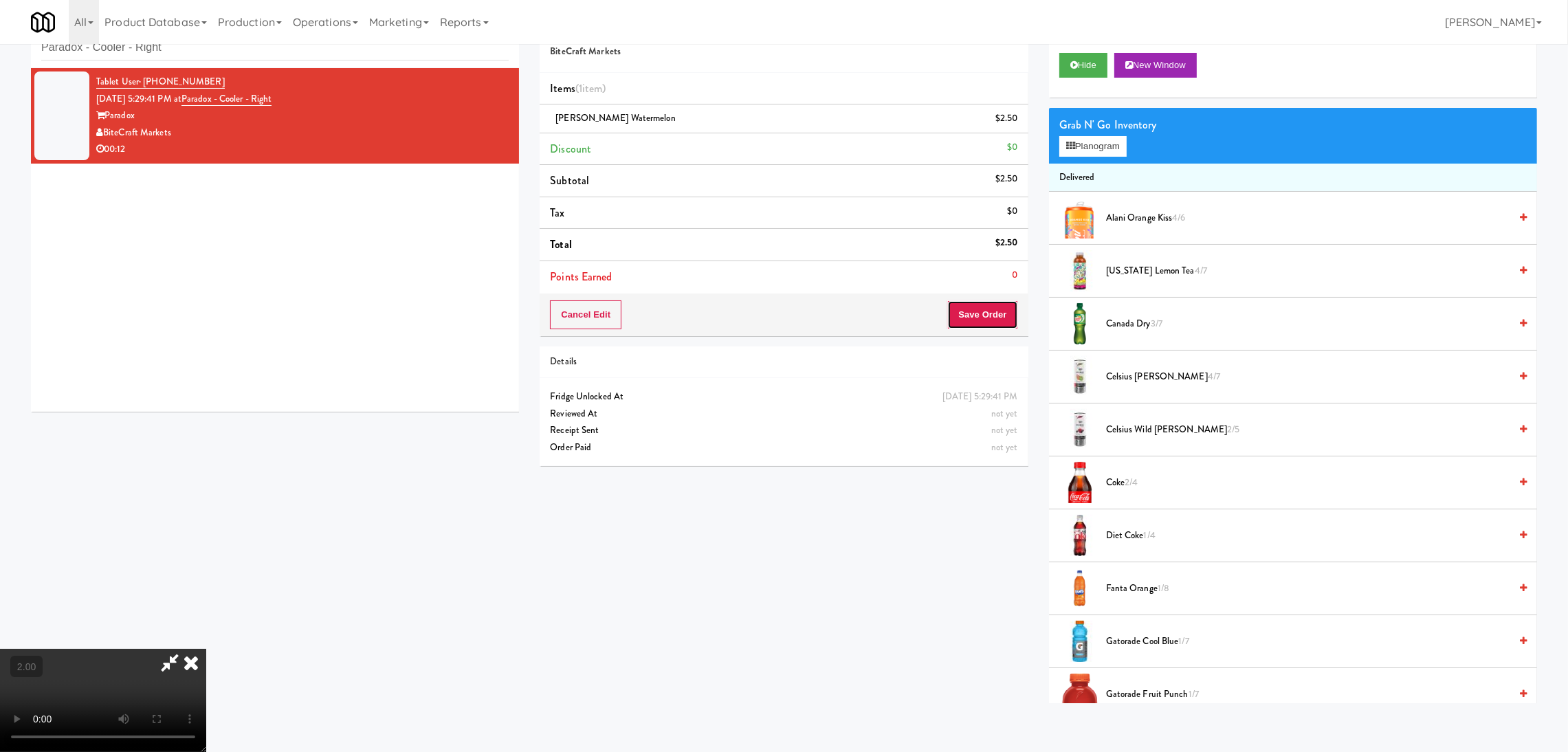
click at [985, 315] on button "Save Order" at bounding box center [983, 314] width 70 height 29
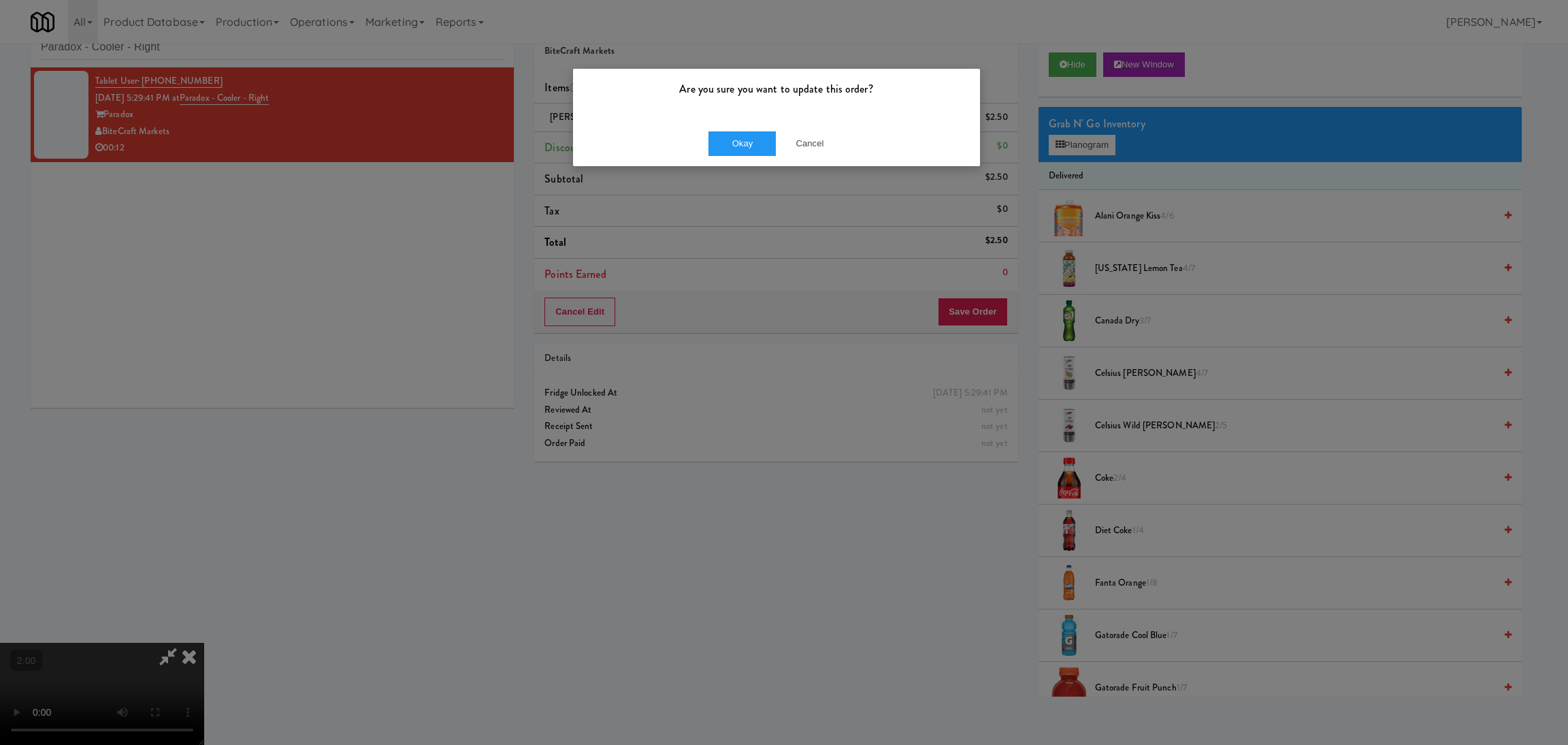
click at [749, 127] on div "Okay Cancel" at bounding box center [777, 143] width 407 height 46
click at [738, 136] on button "Okay" at bounding box center [742, 144] width 68 height 24
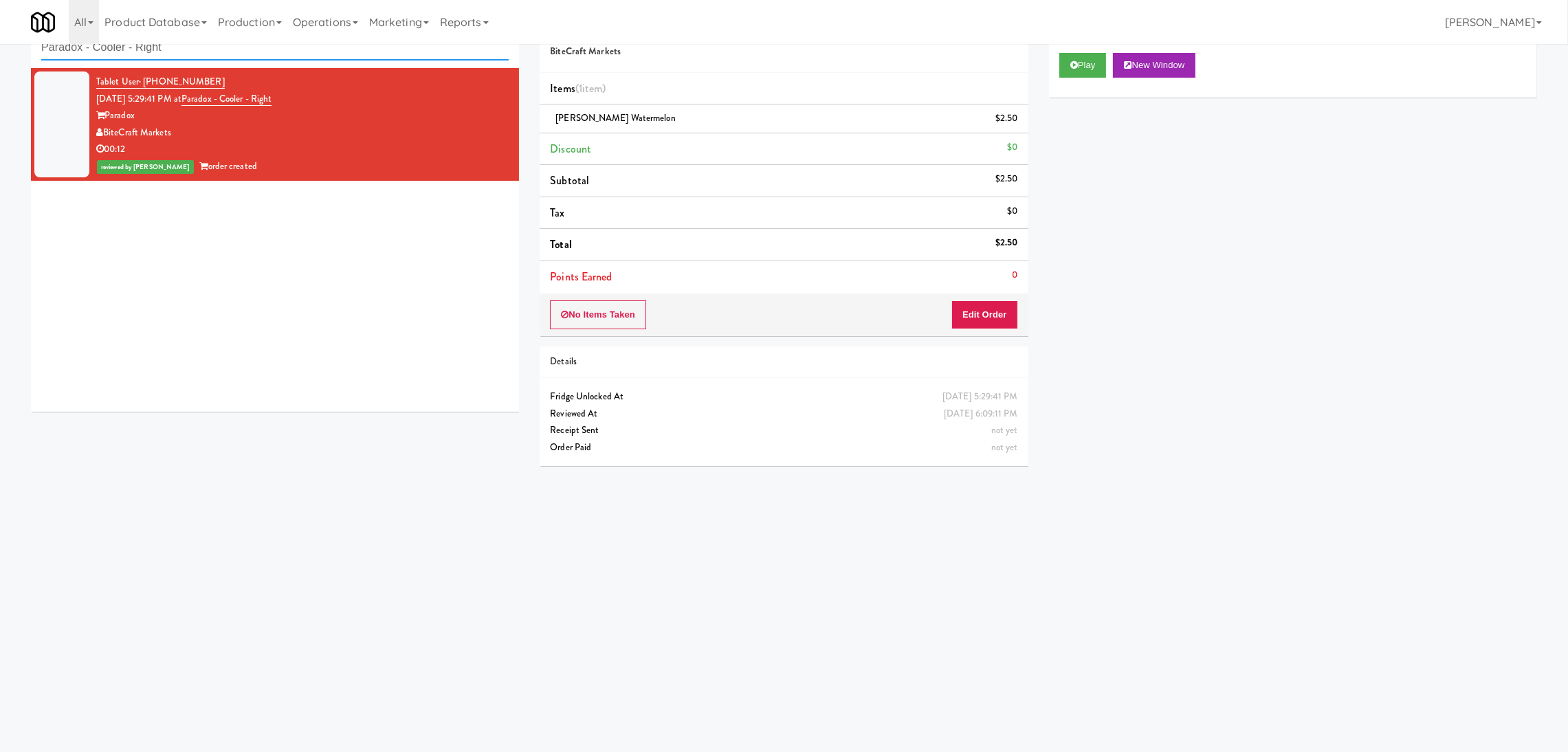
paste input "680 LSD Cooler"
drag, startPoint x: 360, startPoint y: 55, endPoint x: 0, endPoint y: 50, distance: 360.0
click at [0, 50] on div "inbox reviewed recent all unclear take inventory issue suspicious failed recent…" at bounding box center [784, 282] width 1568 height 552
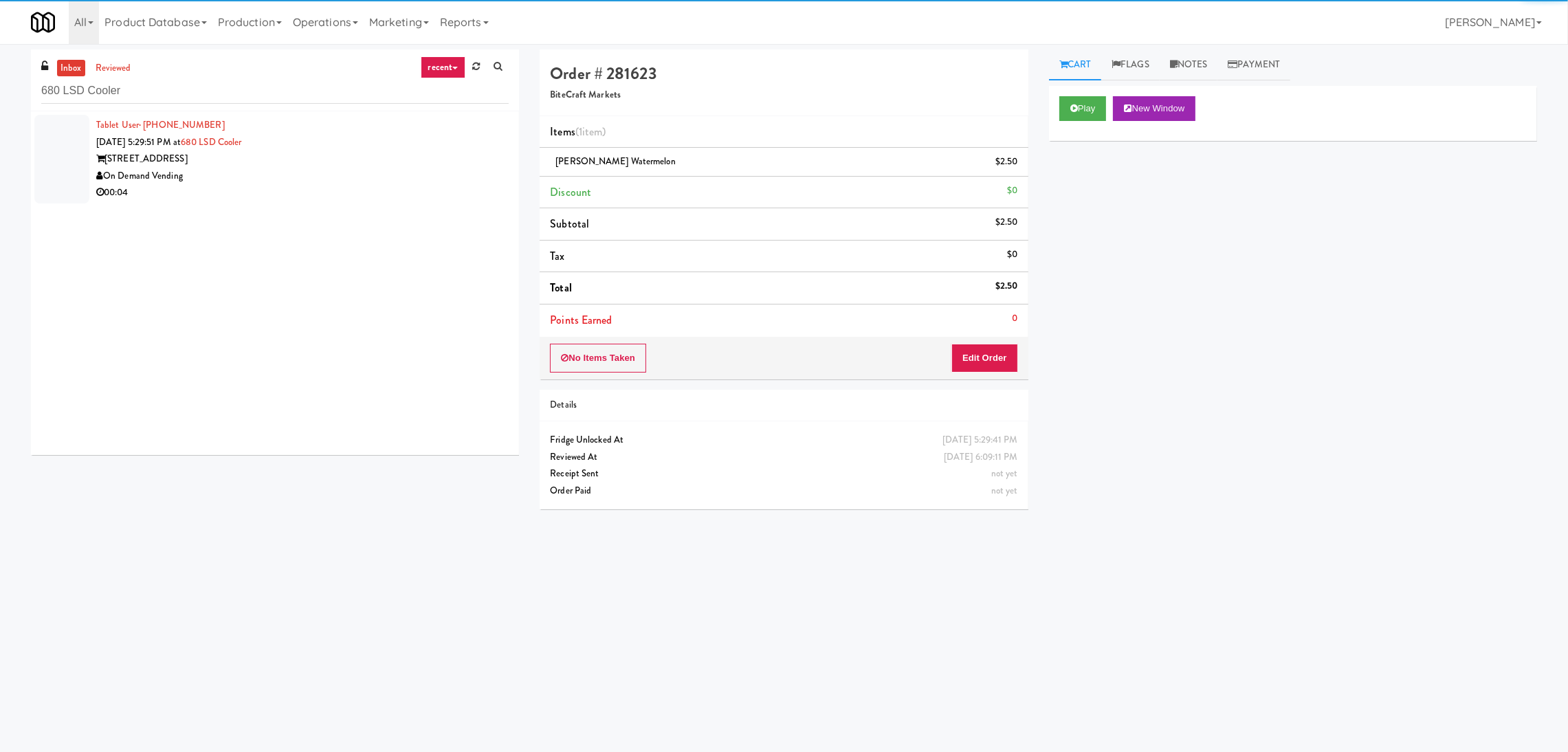
click at [358, 155] on div "[STREET_ADDRESS]" at bounding box center [302, 159] width 412 height 17
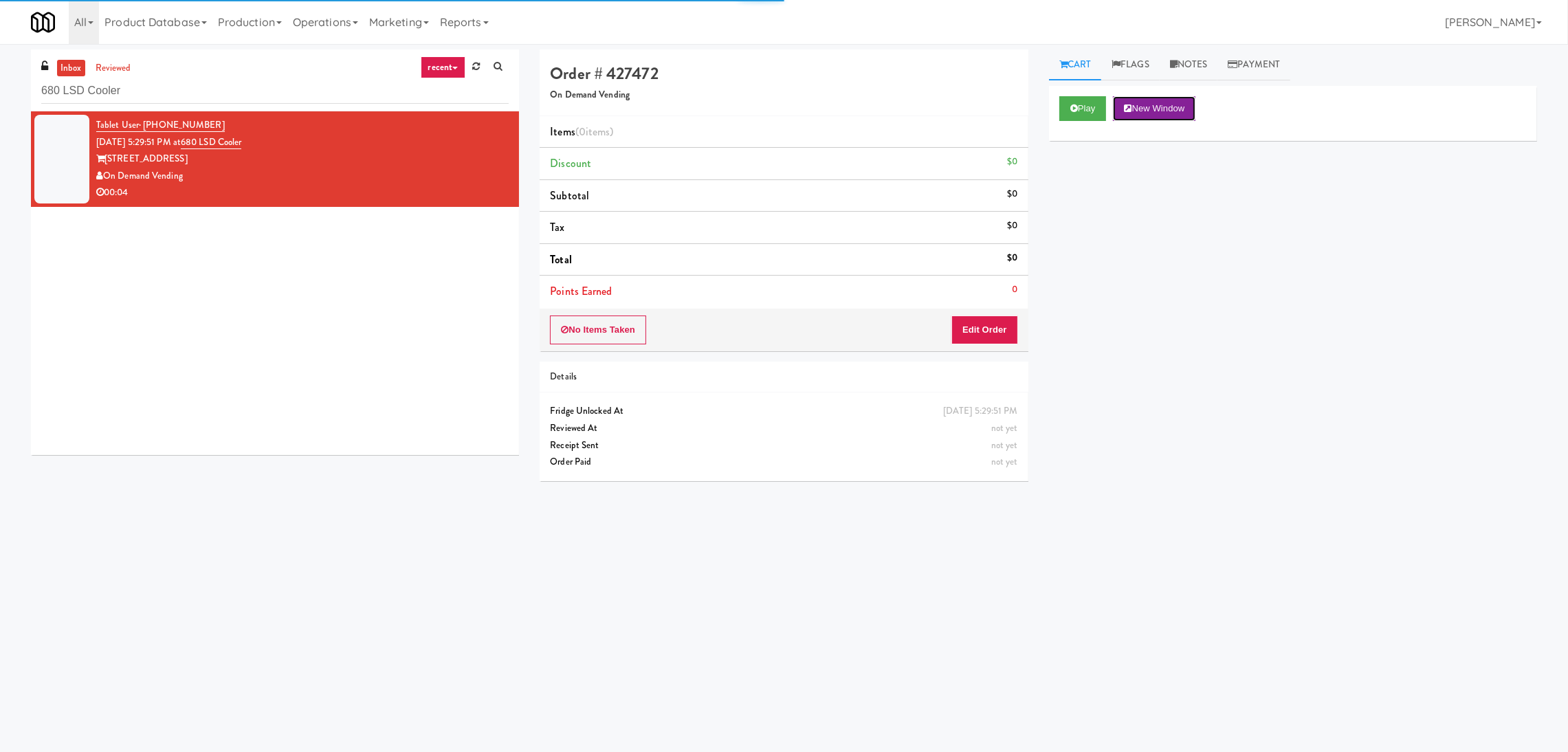
click at [1131, 105] on icon at bounding box center [1128, 108] width 8 height 9
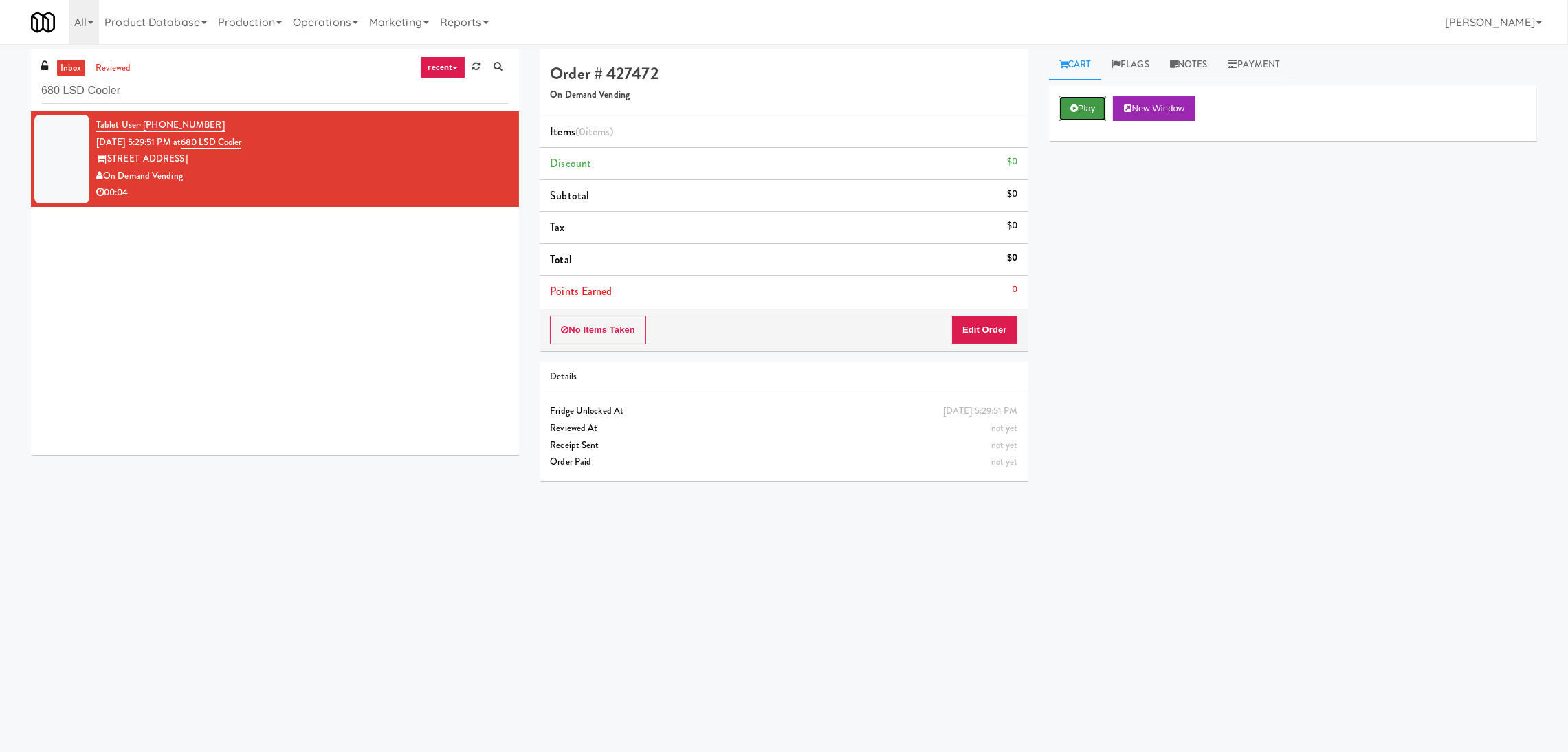
click at [1087, 103] on button "Play" at bounding box center [1083, 108] width 47 height 24
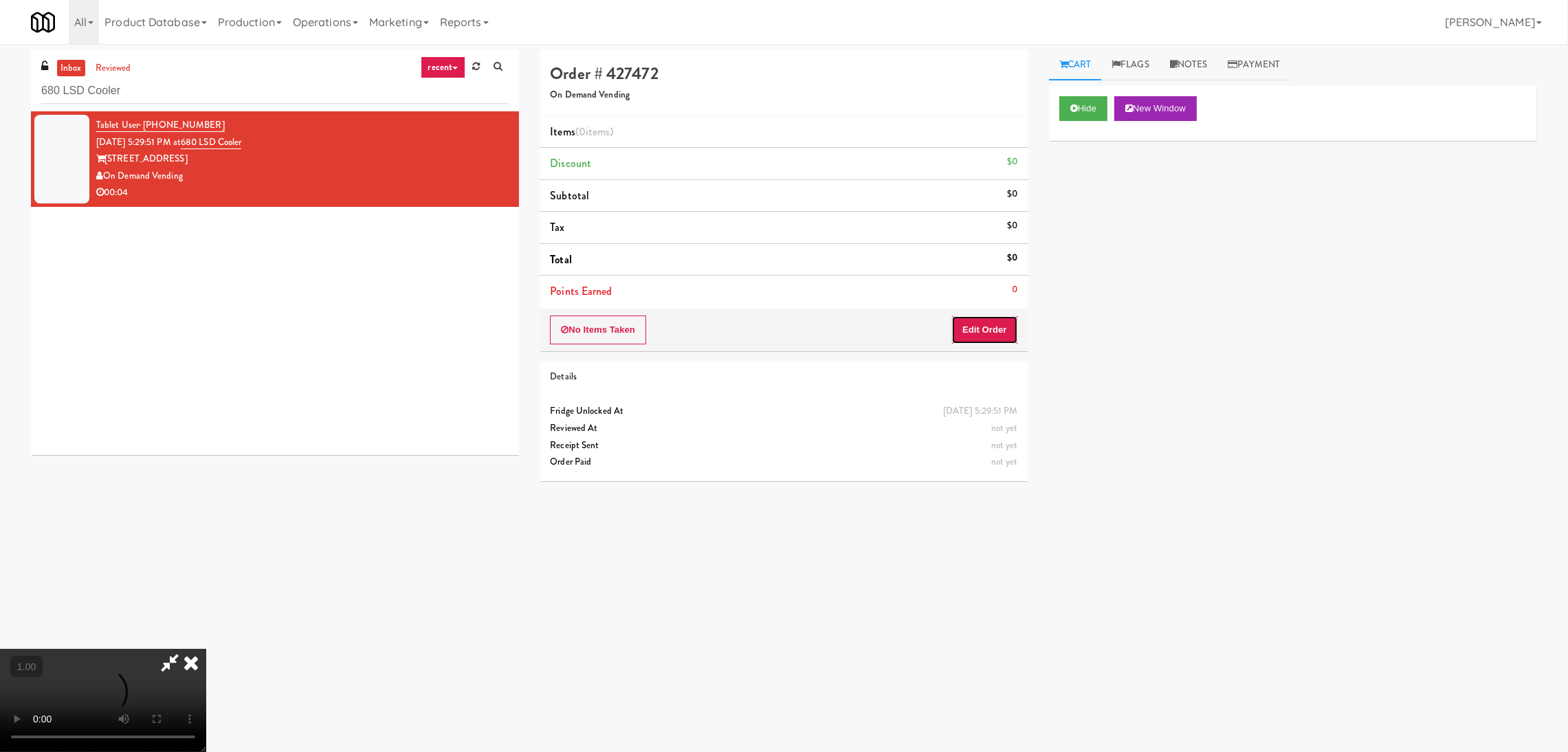
click at [1002, 323] on button "Edit Order" at bounding box center [985, 330] width 66 height 29
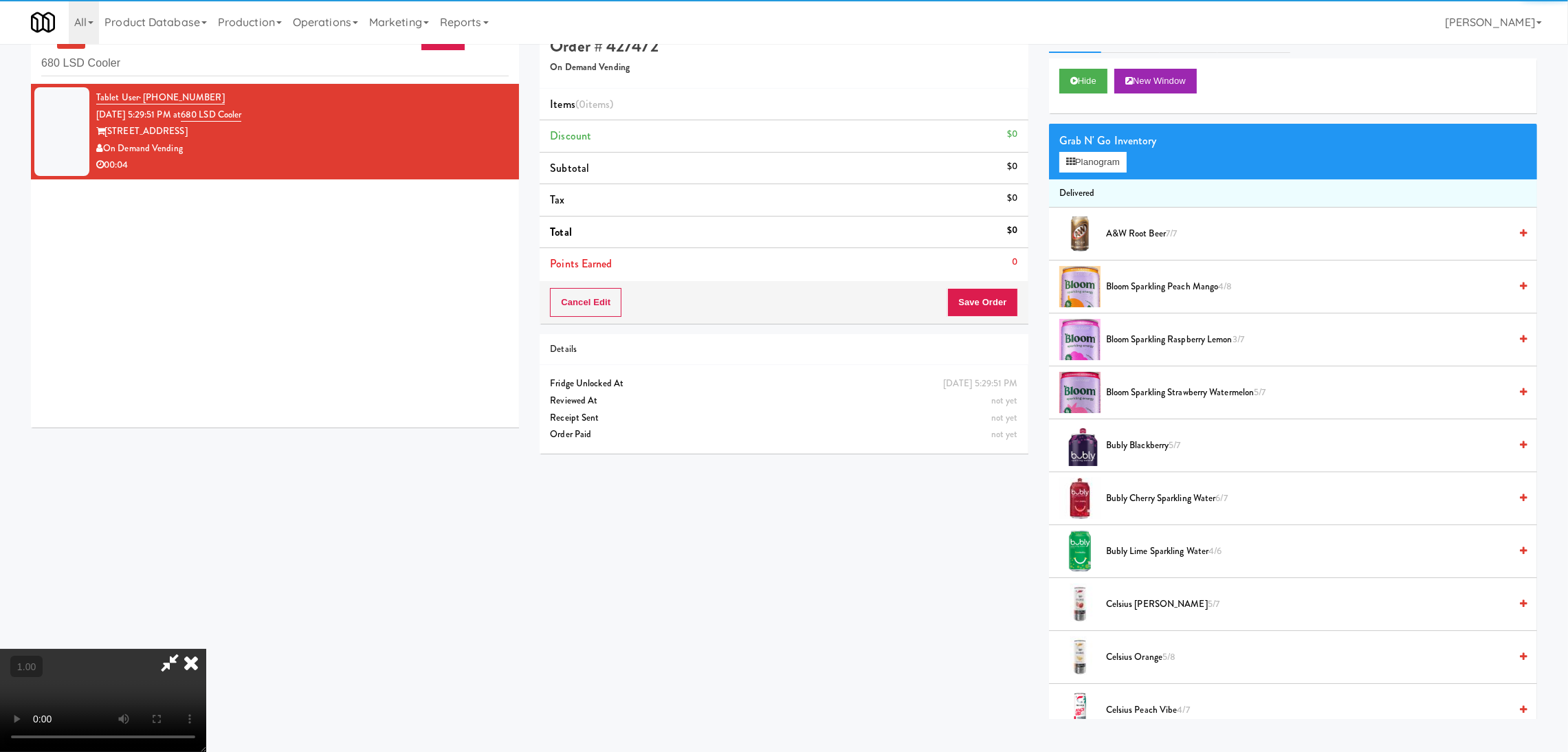
scroll to position [44, 0]
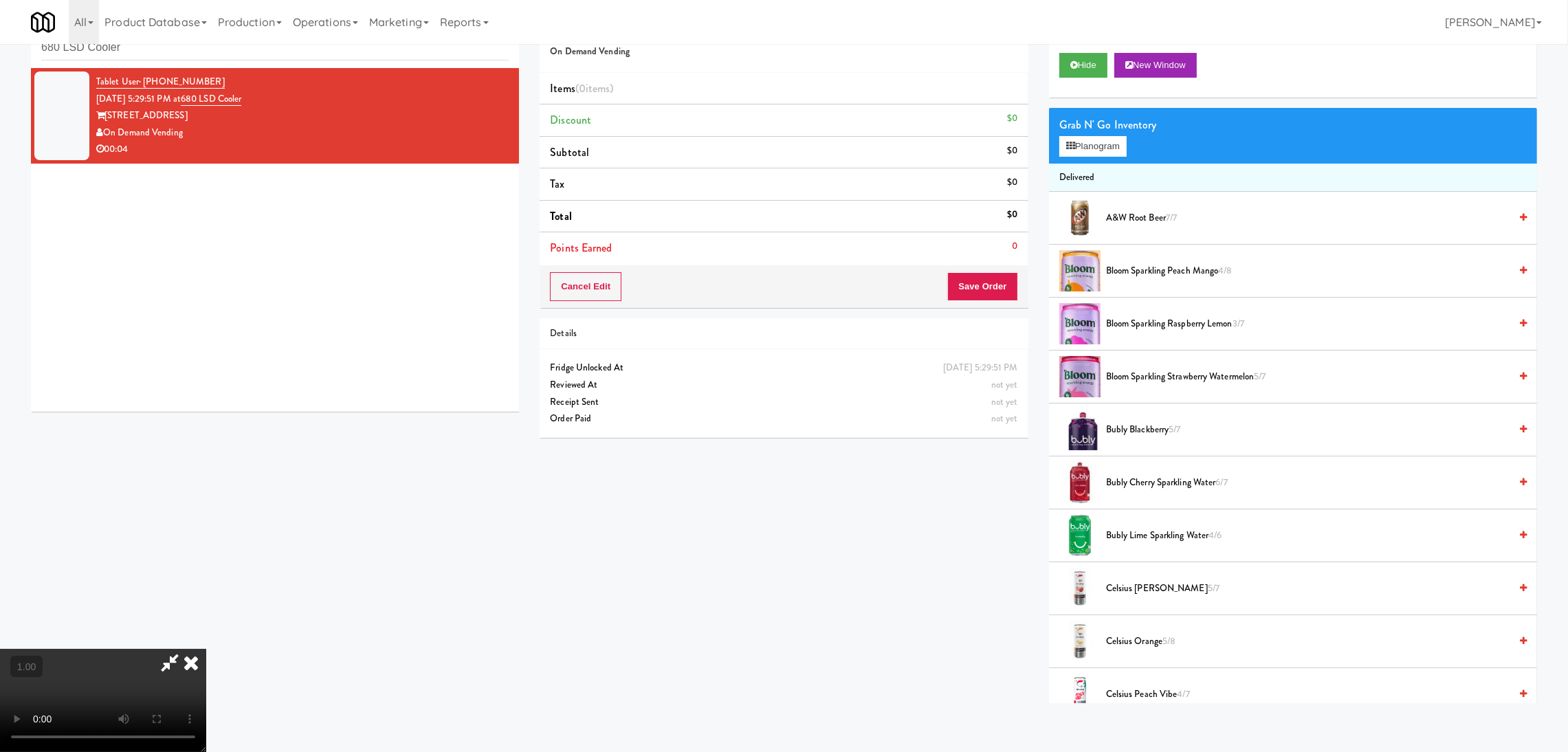
click at [206, 649] on video at bounding box center [103, 700] width 206 height 103
click at [1074, 150] on button "Planogram" at bounding box center [1093, 147] width 67 height 21
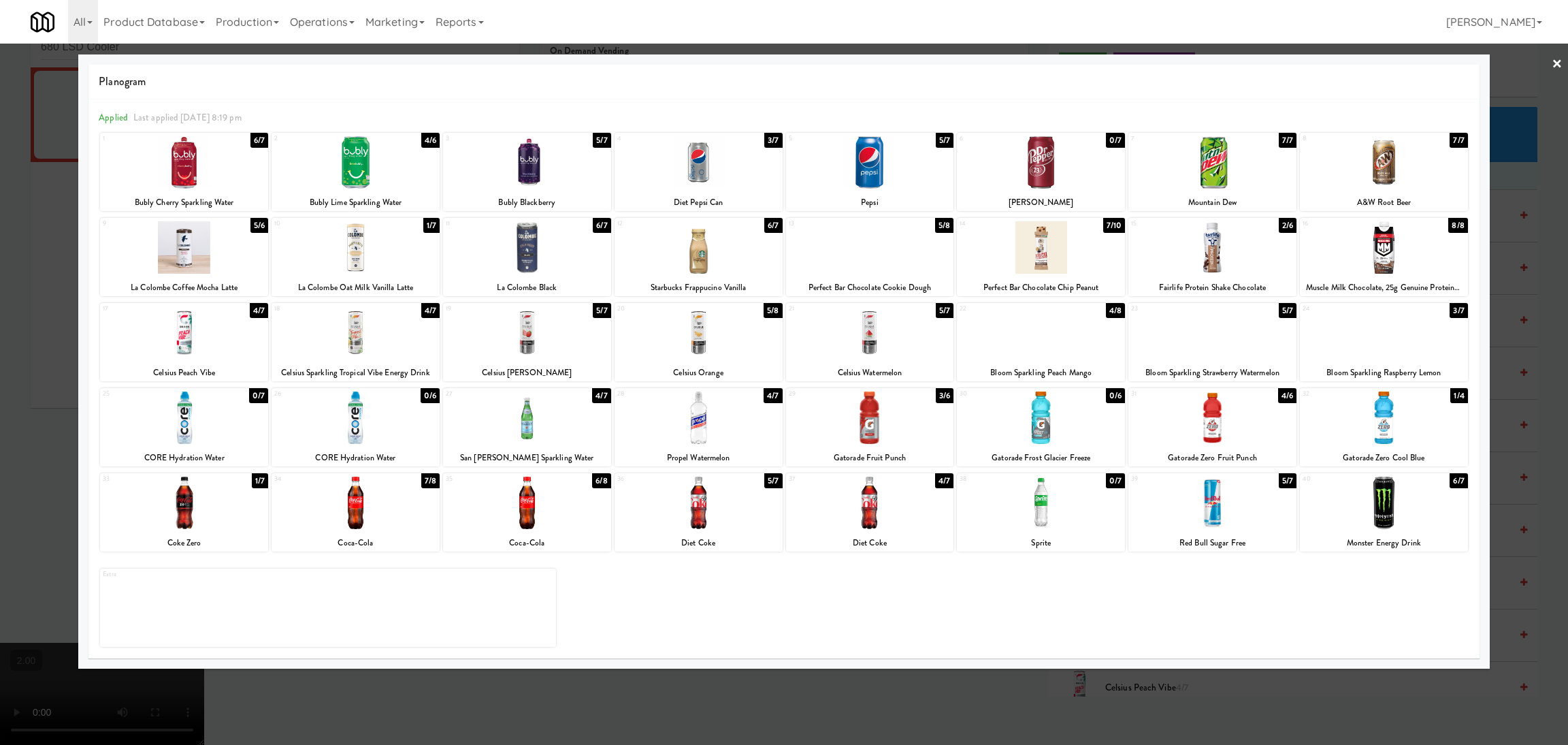
click at [714, 500] on div at bounding box center [699, 502] width 168 height 53
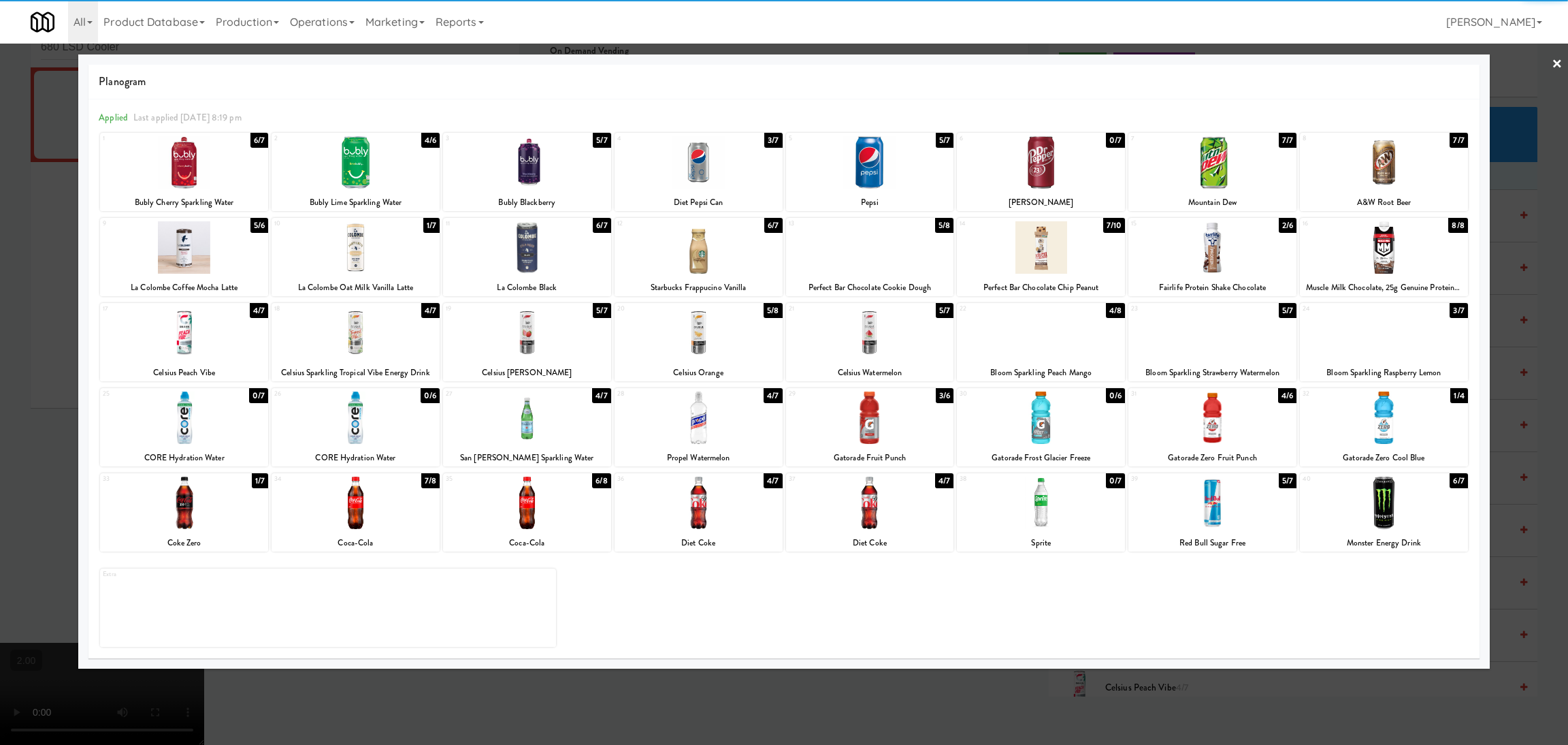
click at [0, 422] on div at bounding box center [784, 372] width 1568 height 745
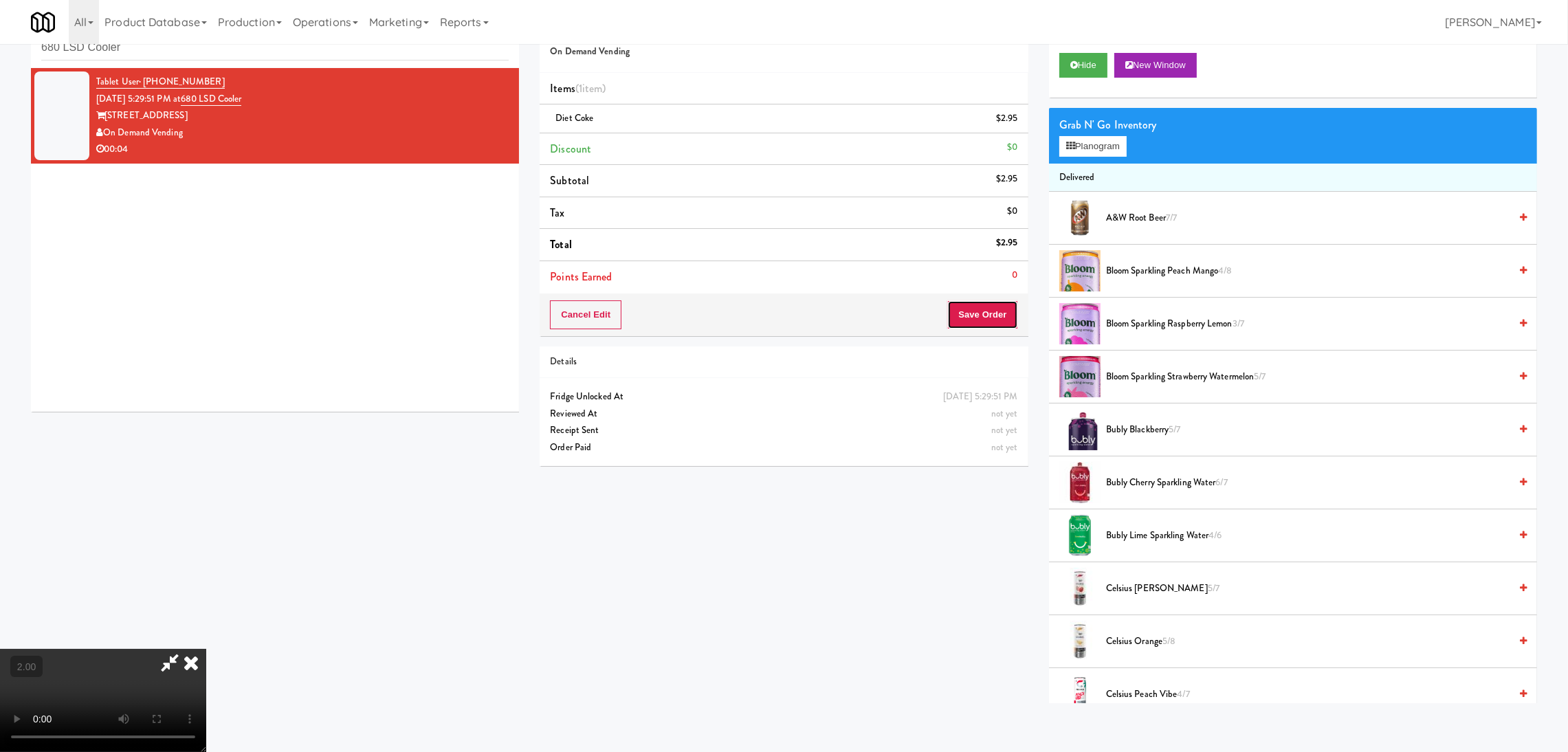
click at [993, 311] on button "Save Order" at bounding box center [983, 314] width 70 height 29
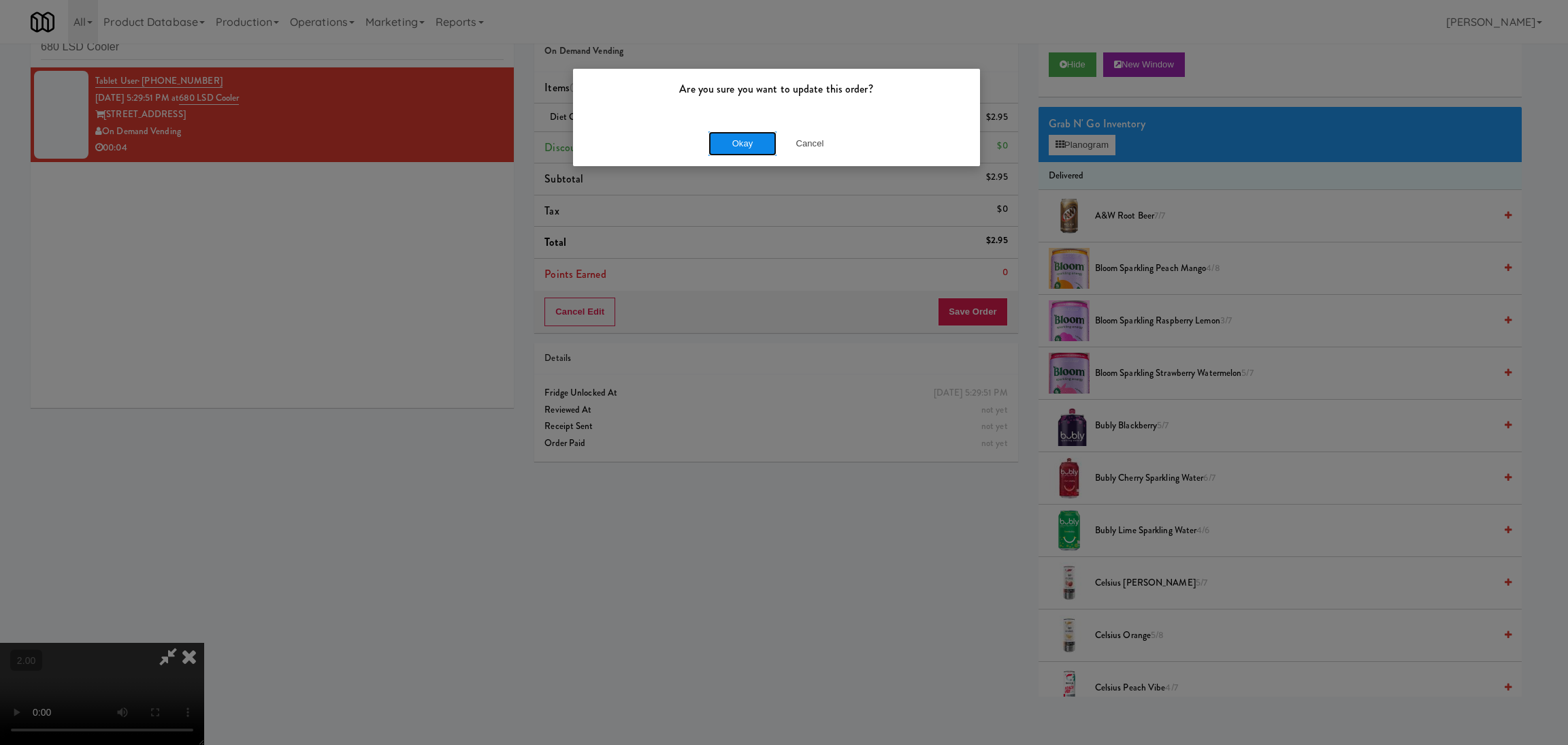
click at [725, 141] on button "Okay" at bounding box center [742, 144] width 68 height 24
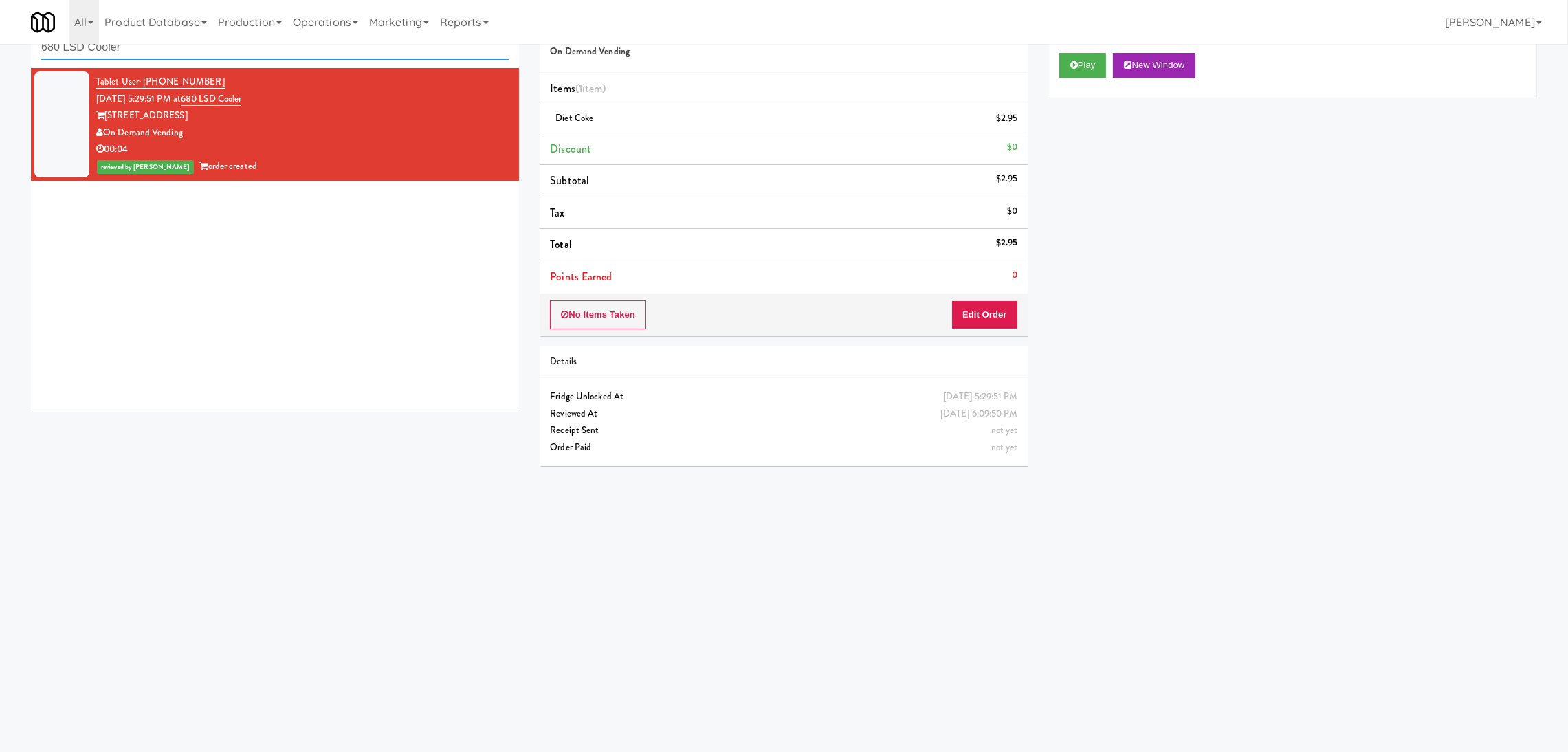
paste input "Woodlands - Combo"
drag, startPoint x: 340, startPoint y: 54, endPoint x: 0, endPoint y: 45, distance: 340.1
click at [0, 45] on div "inbox reviewed recent all unclear take inventory issue suspicious failed recent…" at bounding box center [784, 282] width 1568 height 552
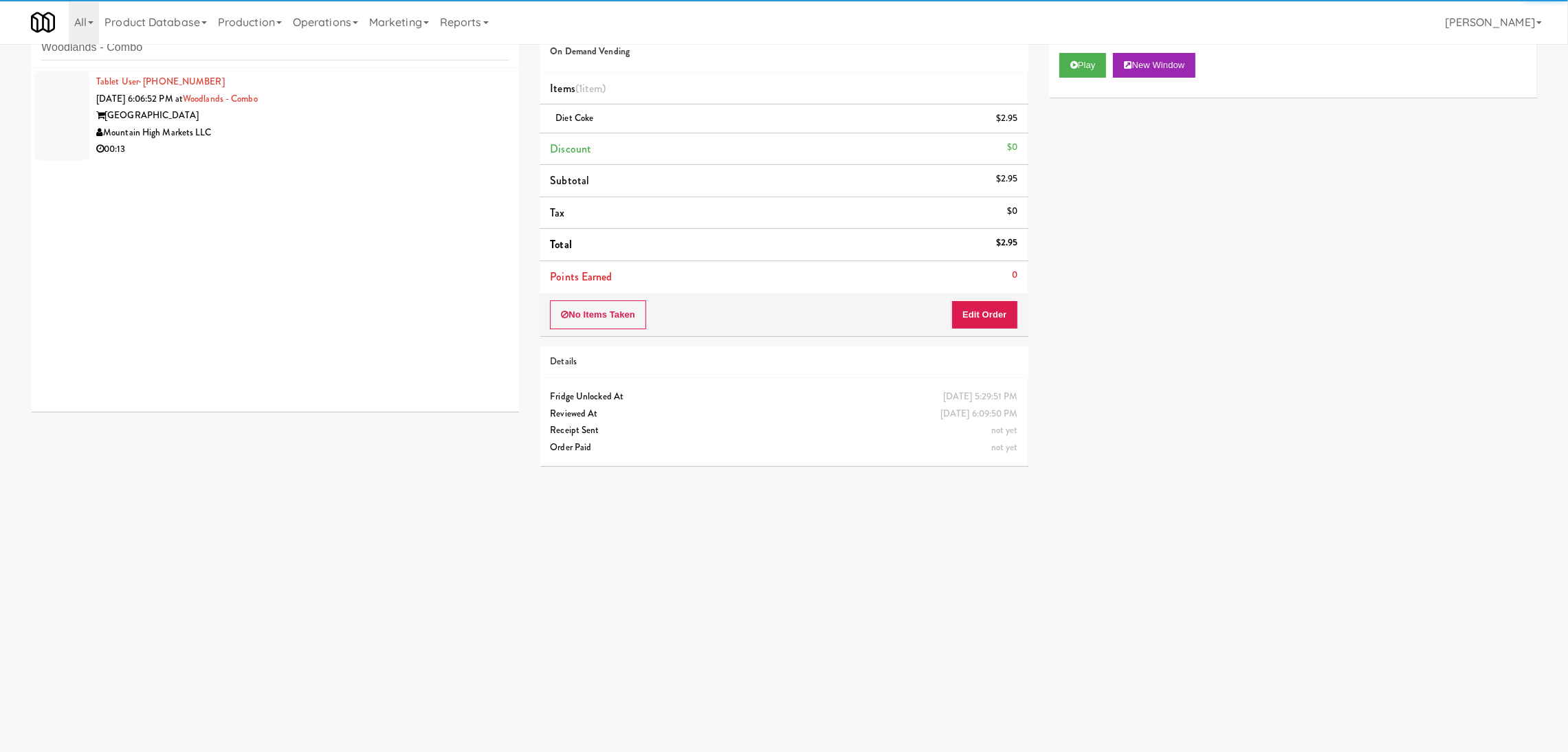
drag, startPoint x: 435, startPoint y: 122, endPoint x: 459, endPoint y: 122, distance: 24.0
click at [440, 129] on div "Tablet User · (480) 227-2578 [DATE] 6:06:52 PM at [GEOGRAPHIC_DATA] Mountain Hi…" at bounding box center [302, 115] width 412 height 85
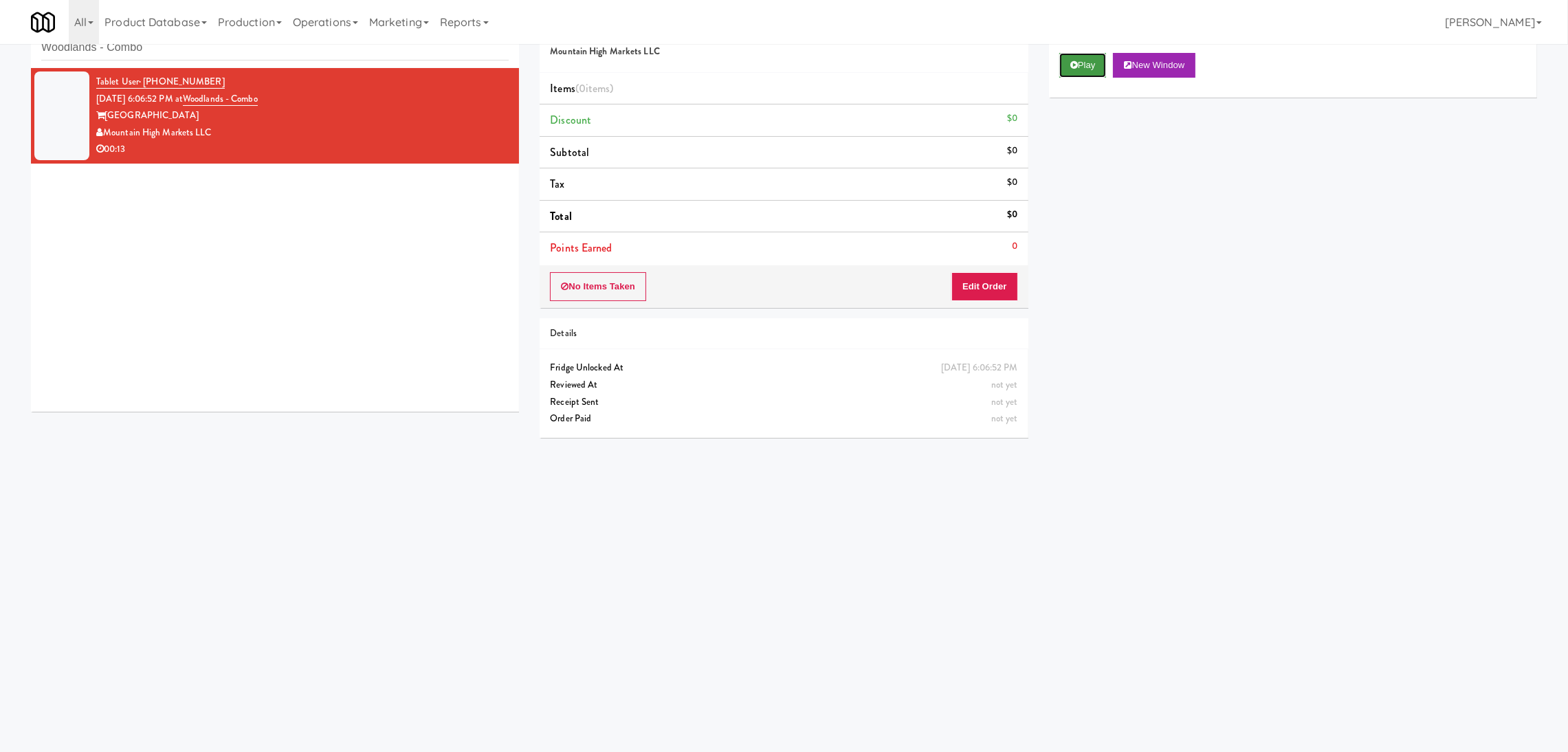
click at [1074, 61] on icon at bounding box center [1074, 65] width 8 height 9
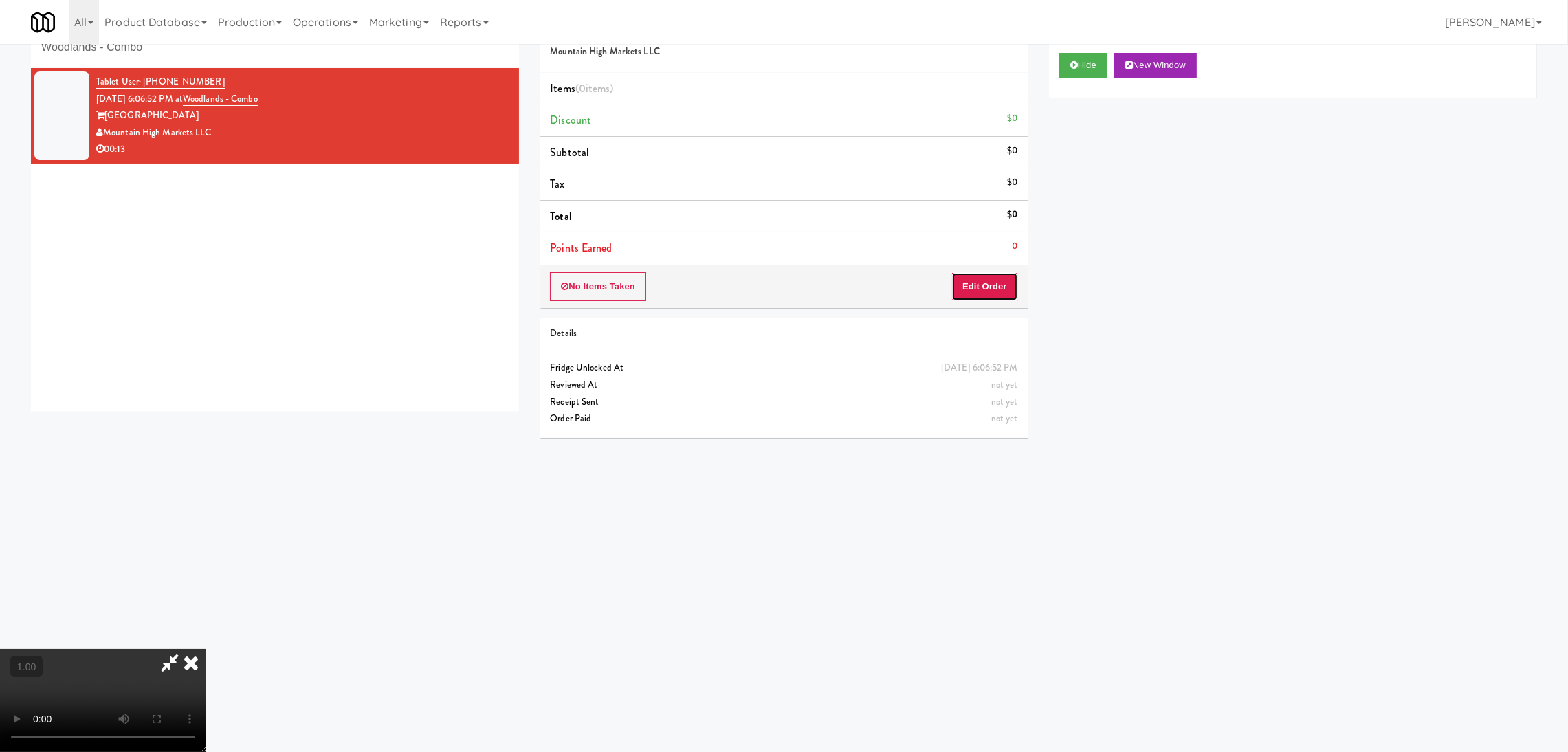
click at [979, 276] on button "Edit Order" at bounding box center [985, 286] width 66 height 29
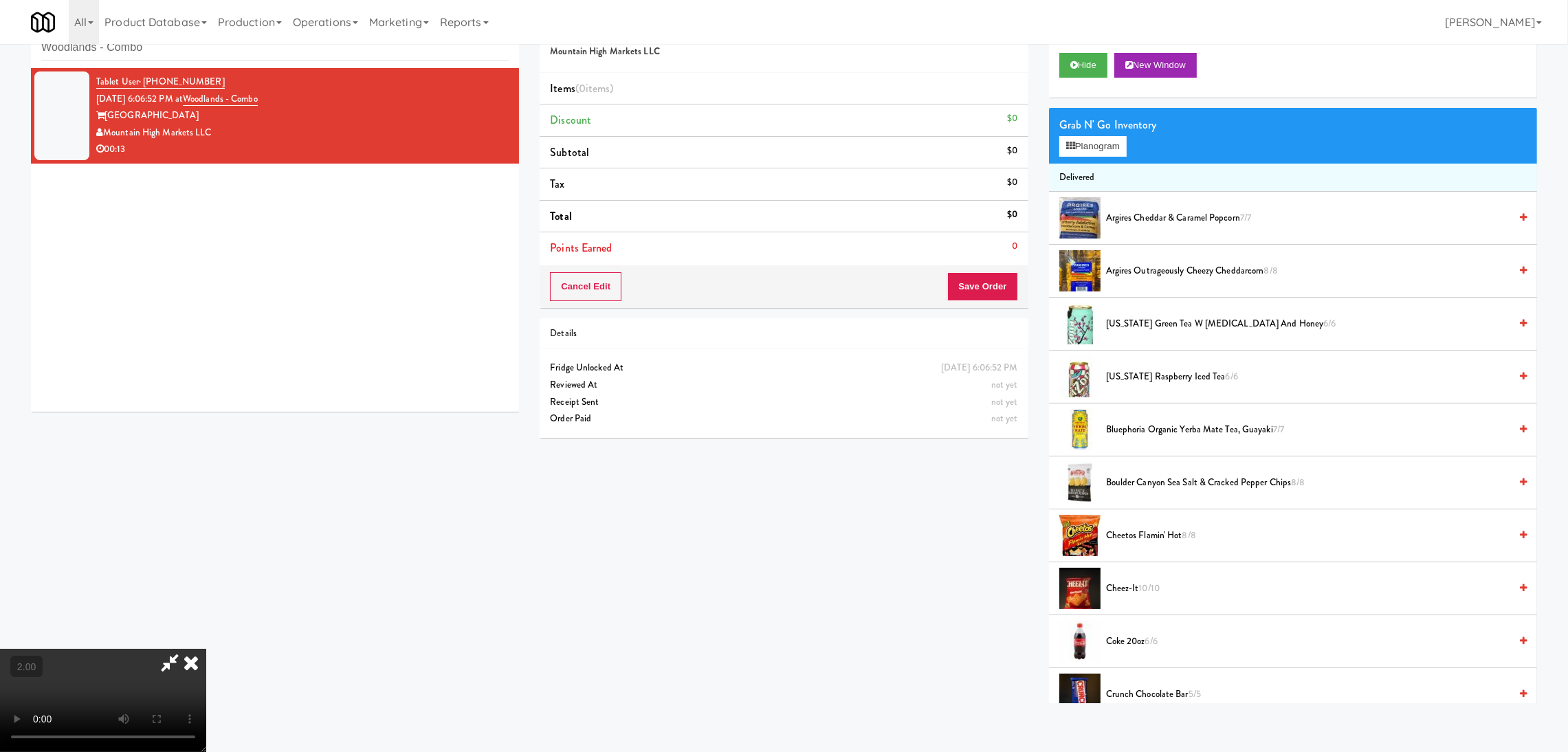
click at [206, 649] on video at bounding box center [103, 700] width 206 height 103
click at [1089, 136] on button "Planogram" at bounding box center [1093, 147] width 67 height 21
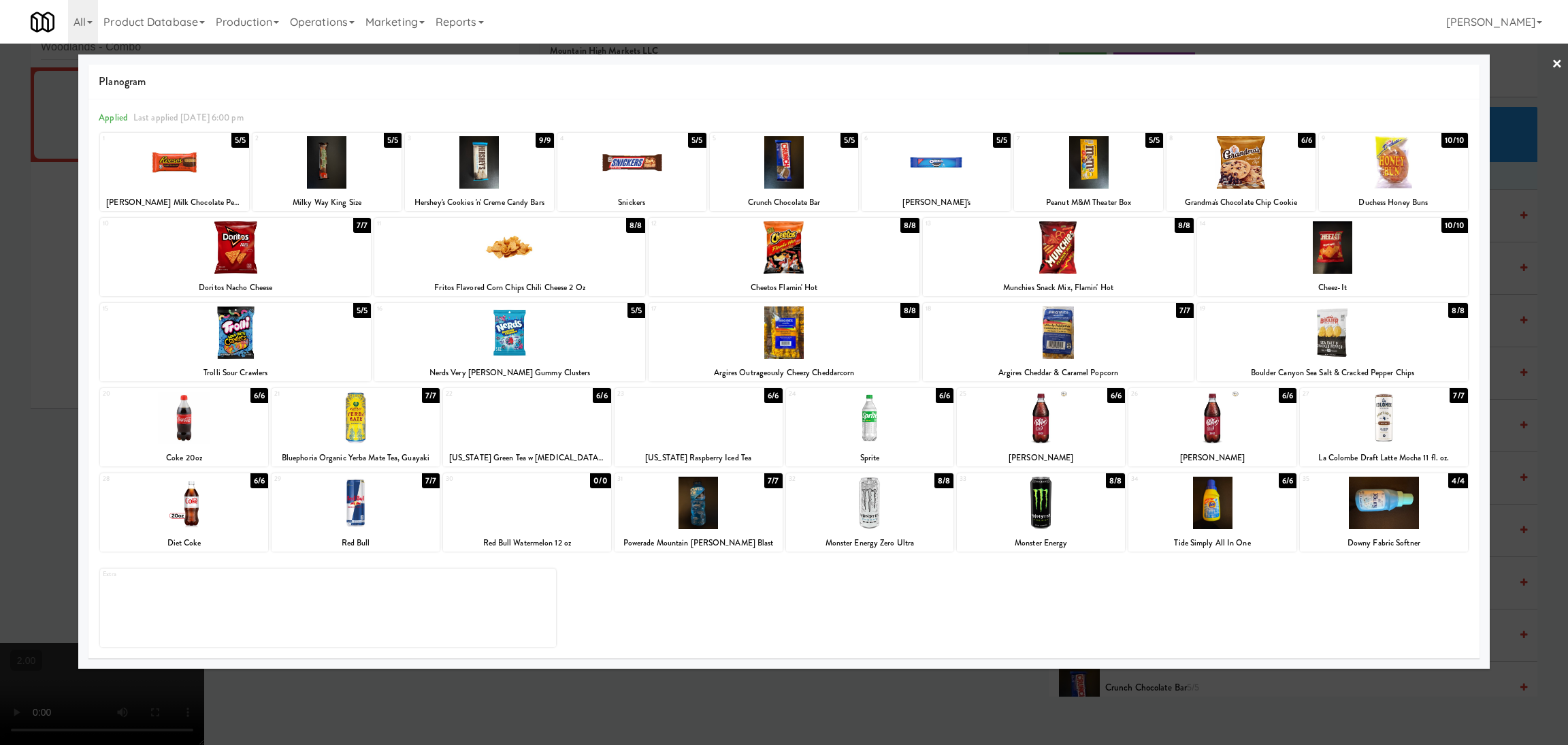
click at [721, 508] on div at bounding box center [699, 502] width 168 height 53
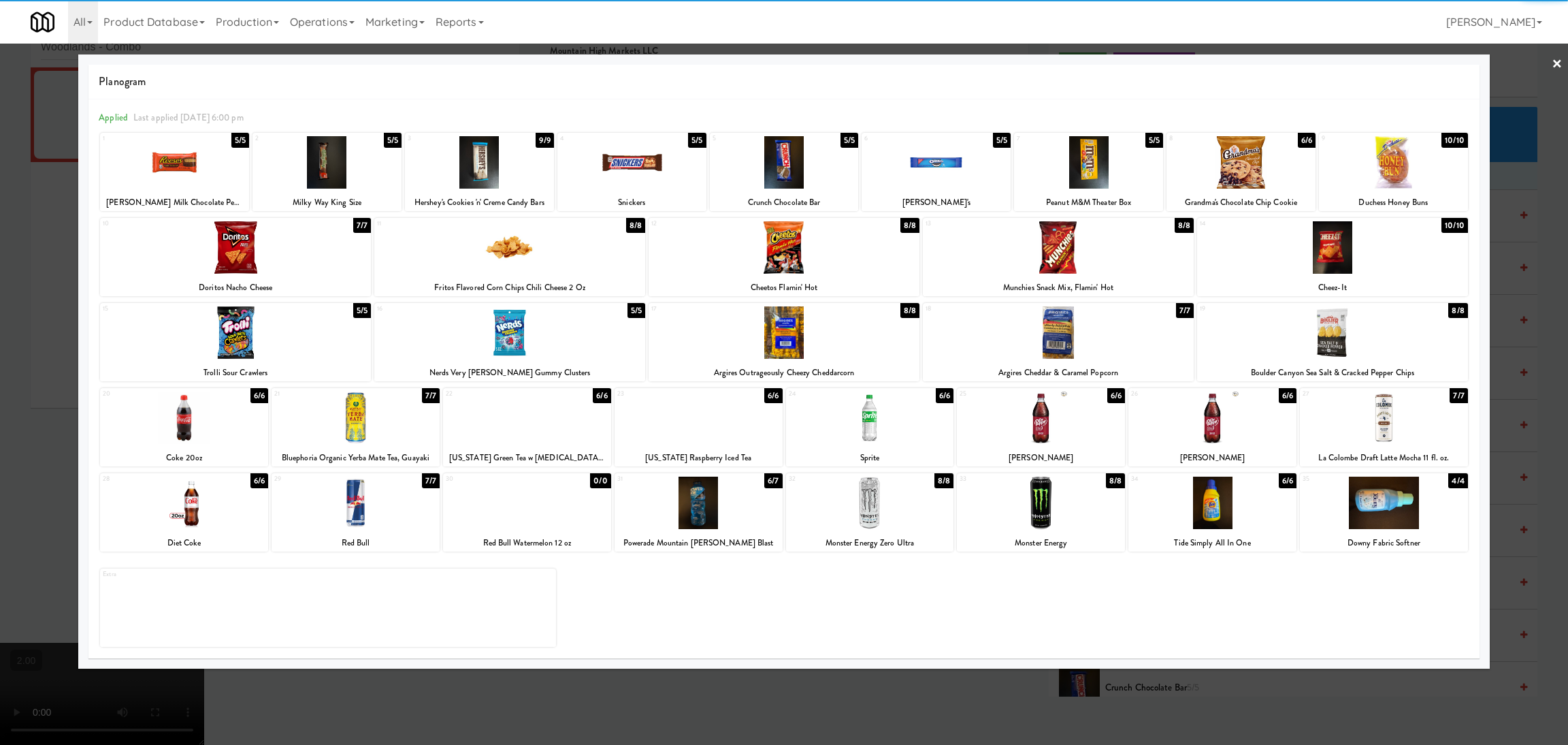
click at [1042, 408] on div at bounding box center [1041, 418] width 168 height 53
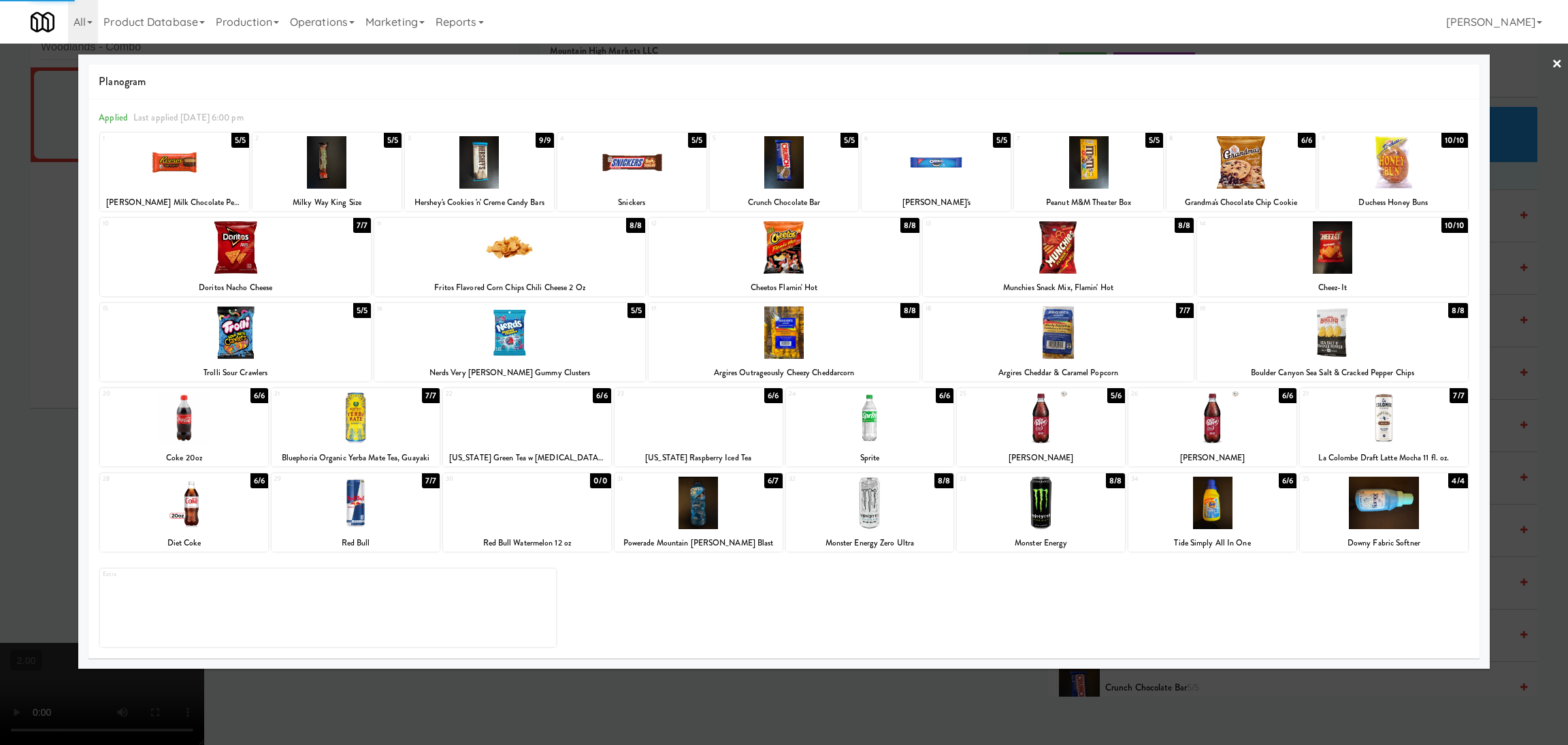
click at [2, 355] on div at bounding box center [784, 372] width 1568 height 745
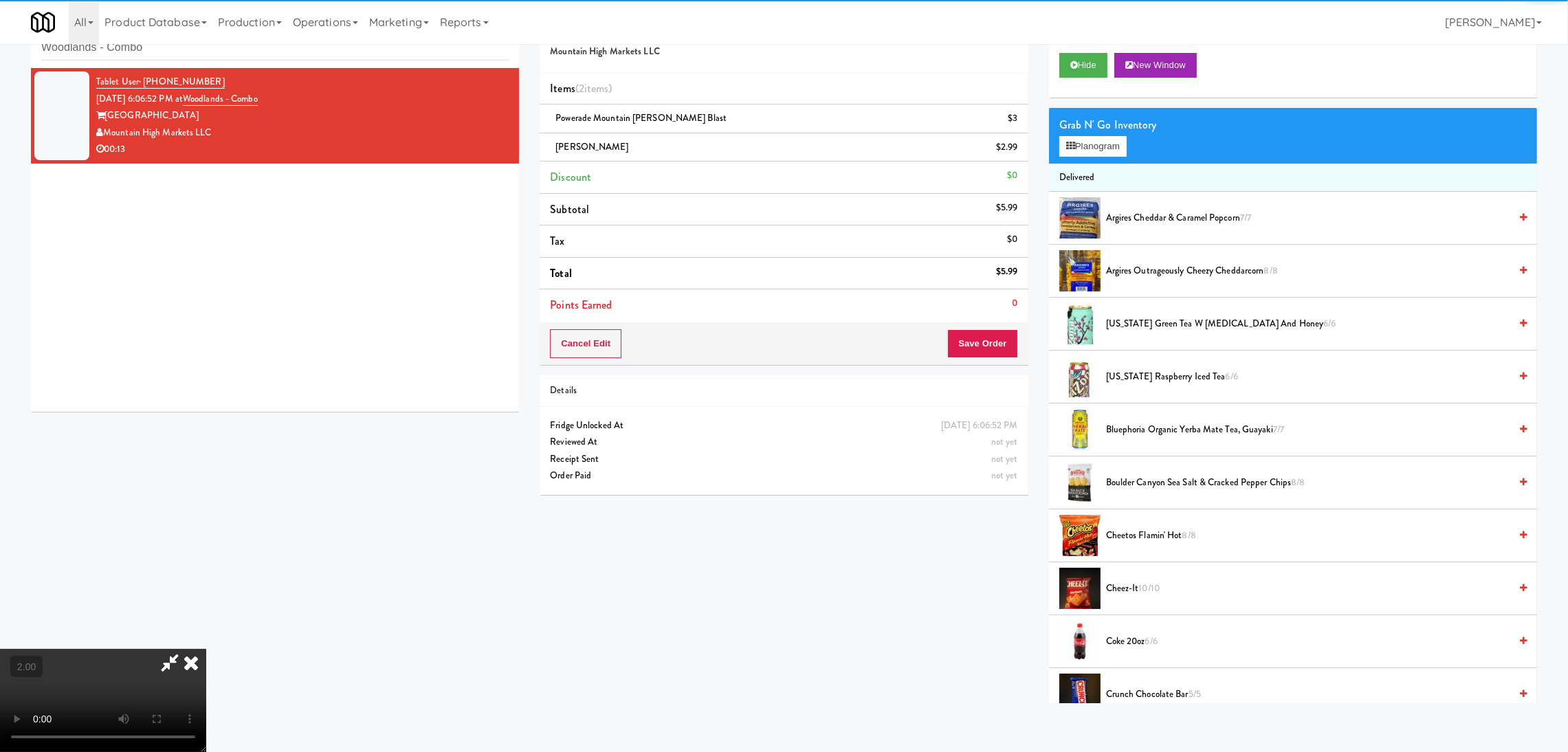
click at [206, 649] on video at bounding box center [103, 700] width 206 height 103
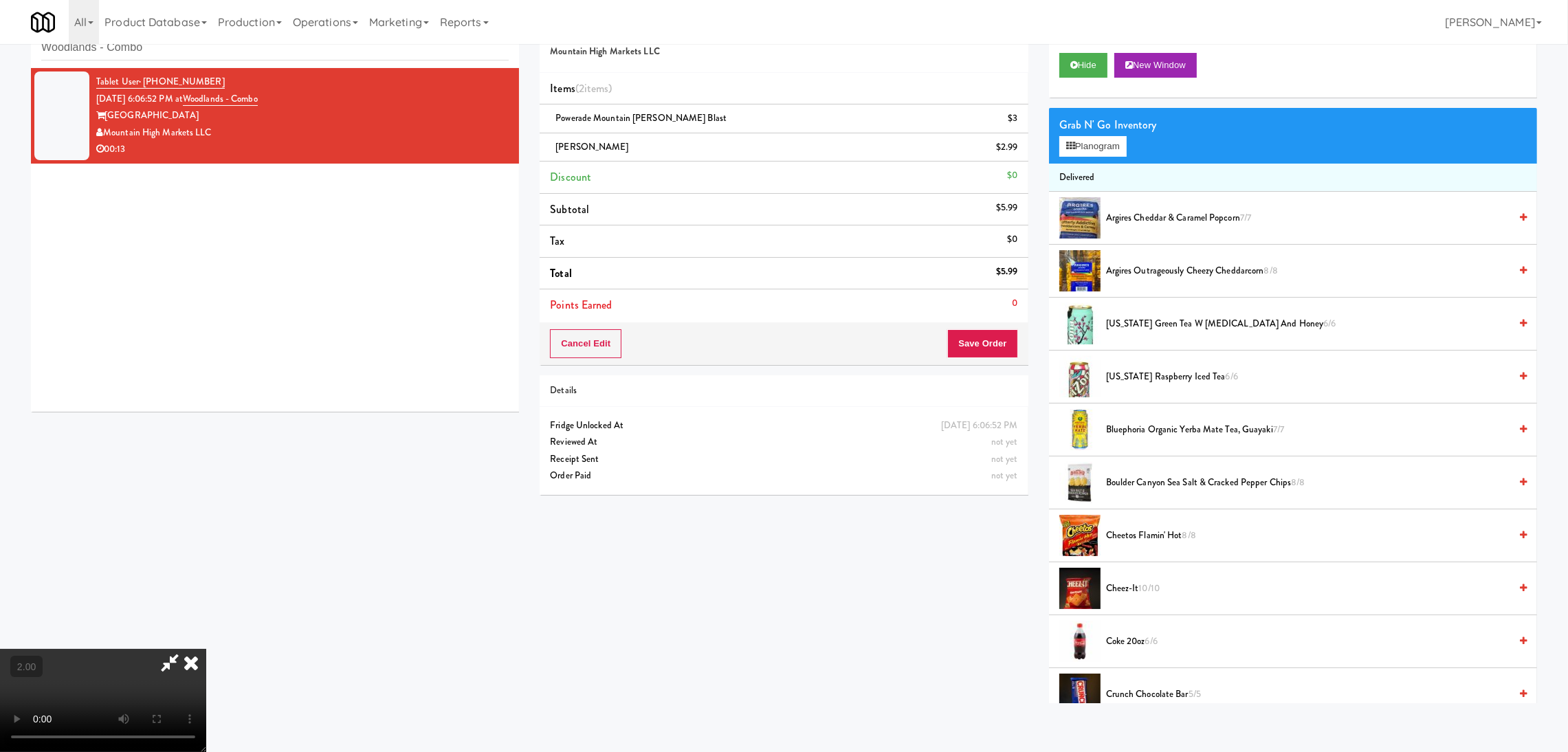
click at [206, 649] on video at bounding box center [103, 700] width 206 height 103
click at [206, 649] on icon at bounding box center [191, 662] width 31 height 27
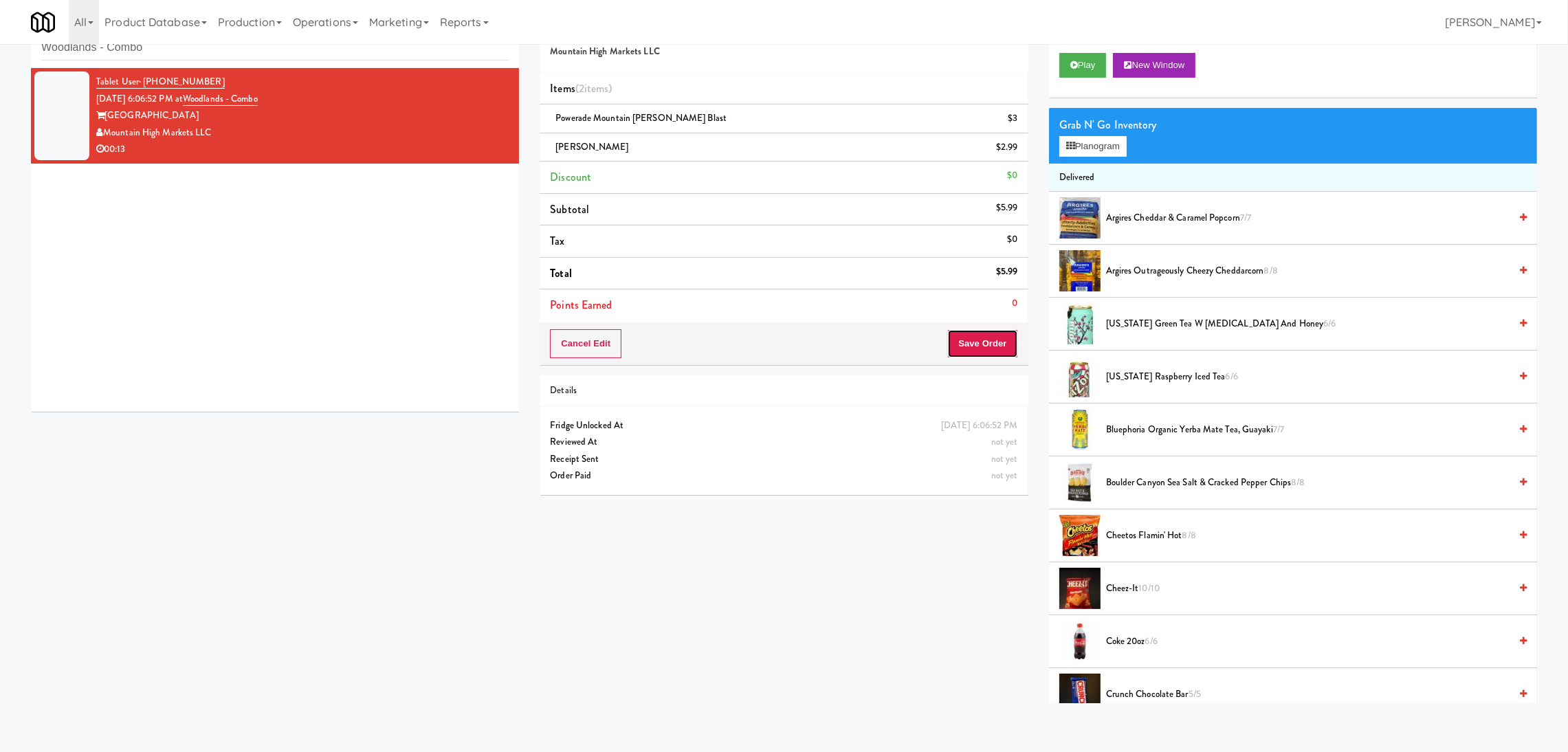
click at [985, 344] on button "Save Order" at bounding box center [983, 343] width 70 height 29
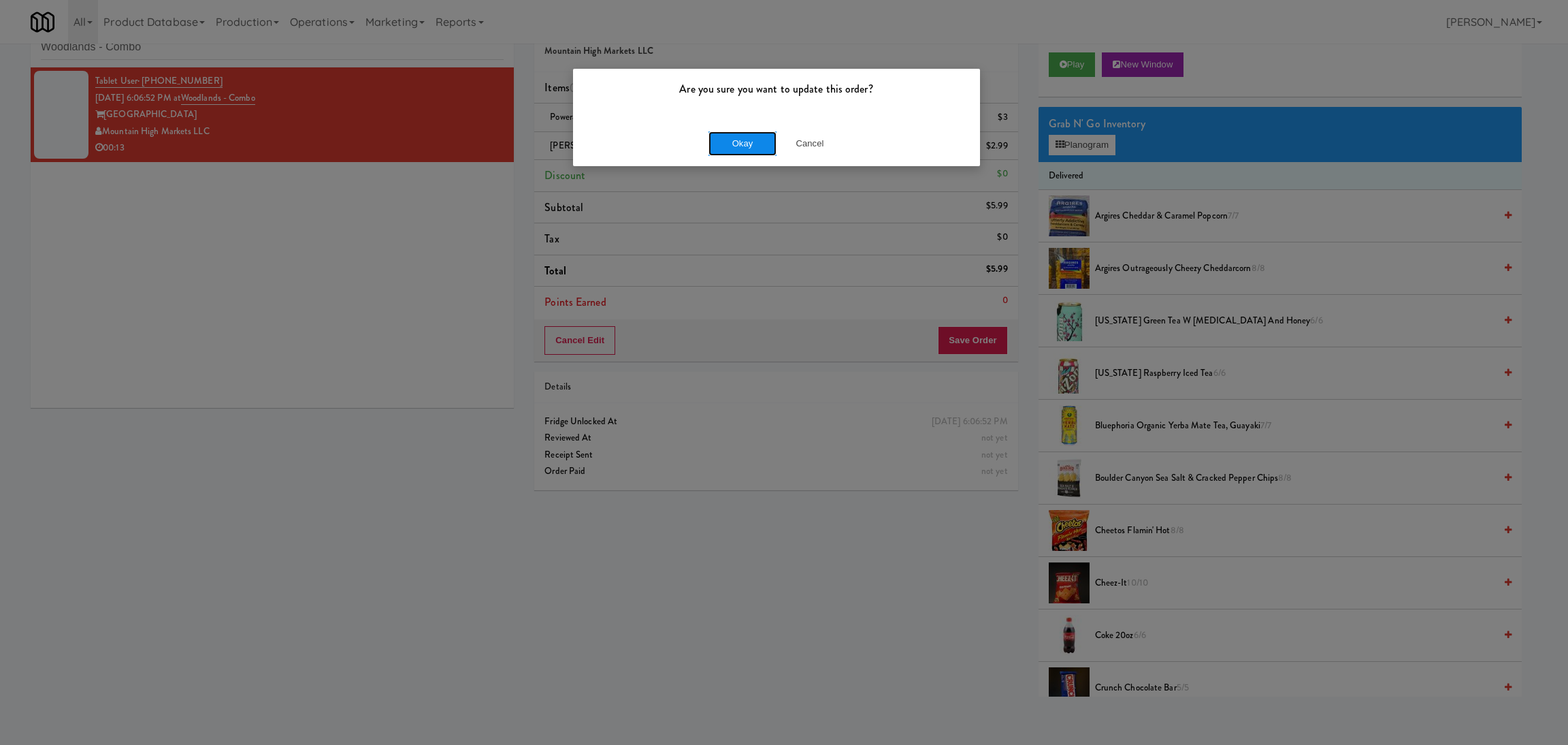
click at [745, 151] on button "Okay" at bounding box center [742, 144] width 68 height 24
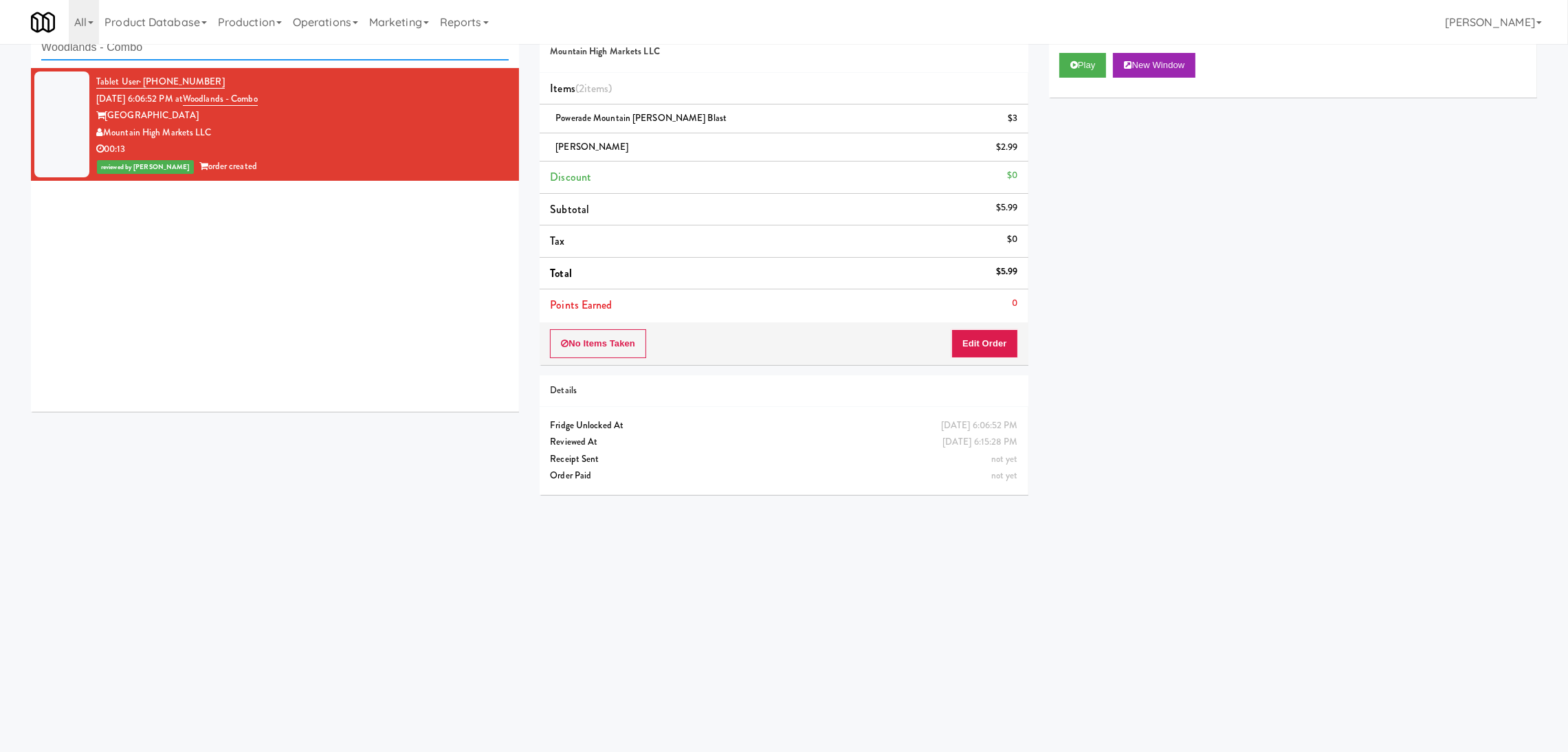
drag, startPoint x: 254, startPoint y: 58, endPoint x: 0, endPoint y: 2, distance: 260.1
click at [0, 3] on body "Are you sure you want to update this order? Okay Cancel Okay Are you sure you w…" at bounding box center [784, 377] width 1568 height 752
paste input "399 Fremont - Cooler"
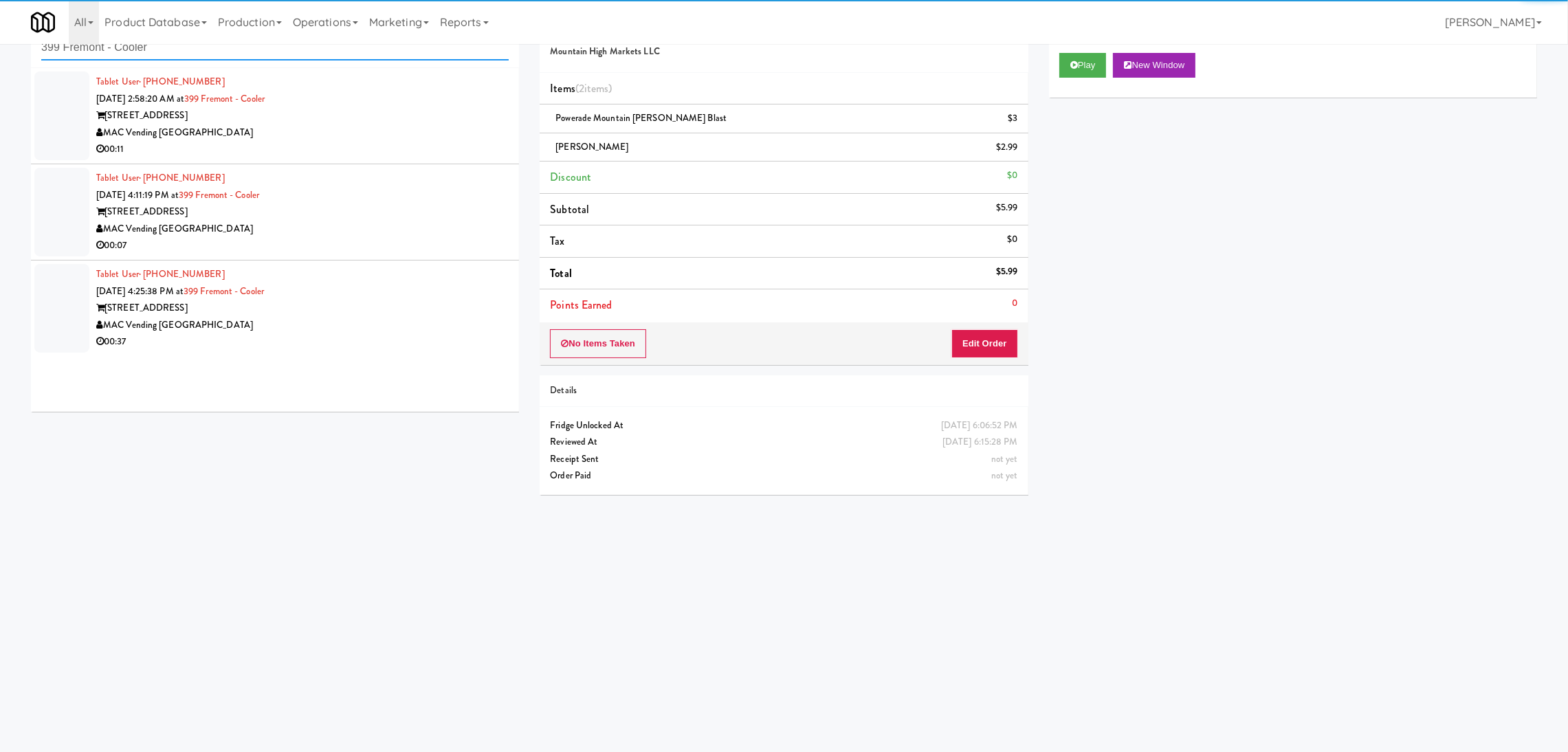
type input "399 Fremont - Cooler"
click at [378, 117] on div "[STREET_ADDRESS]" at bounding box center [302, 116] width 412 height 17
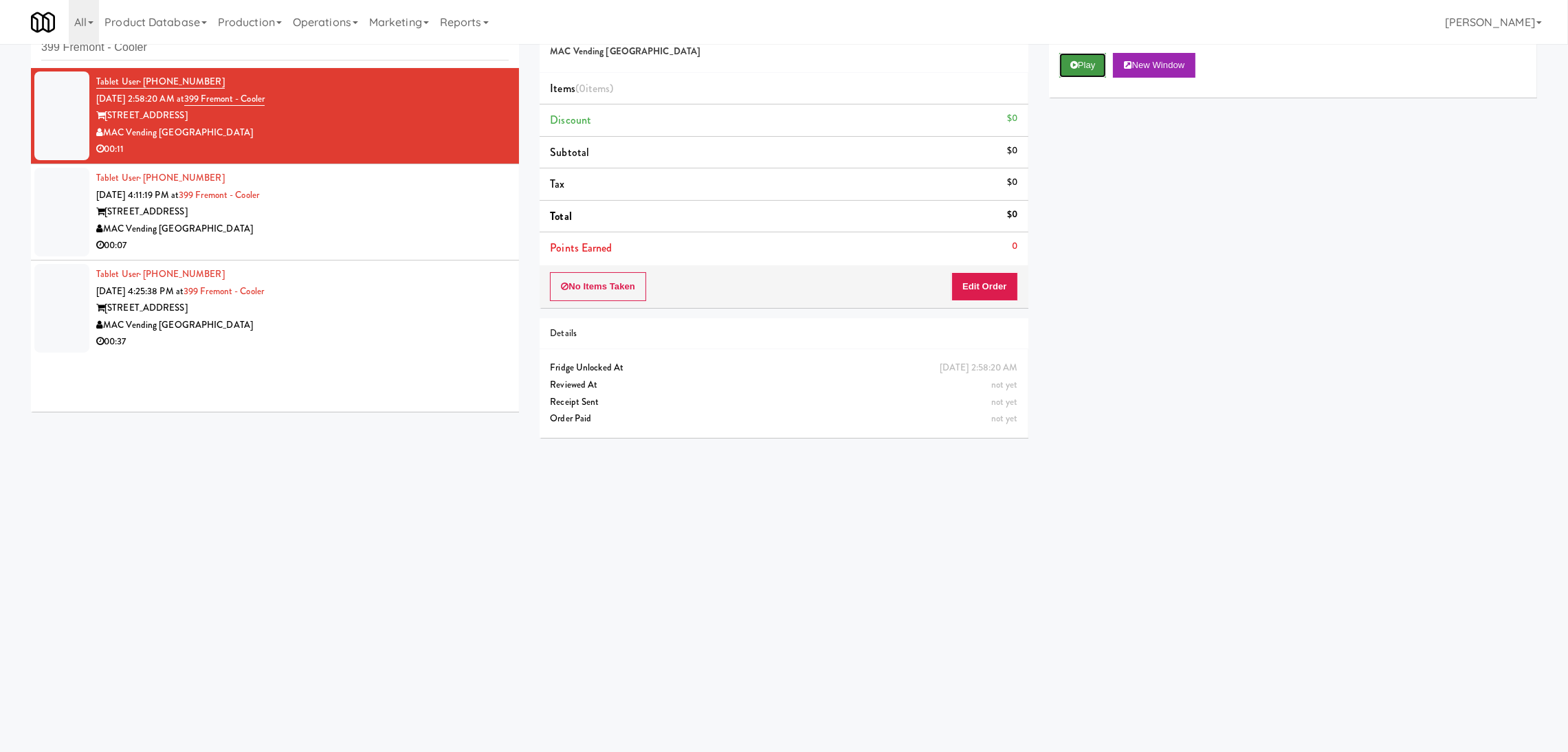
click at [1084, 63] on button "Play" at bounding box center [1083, 66] width 47 height 24
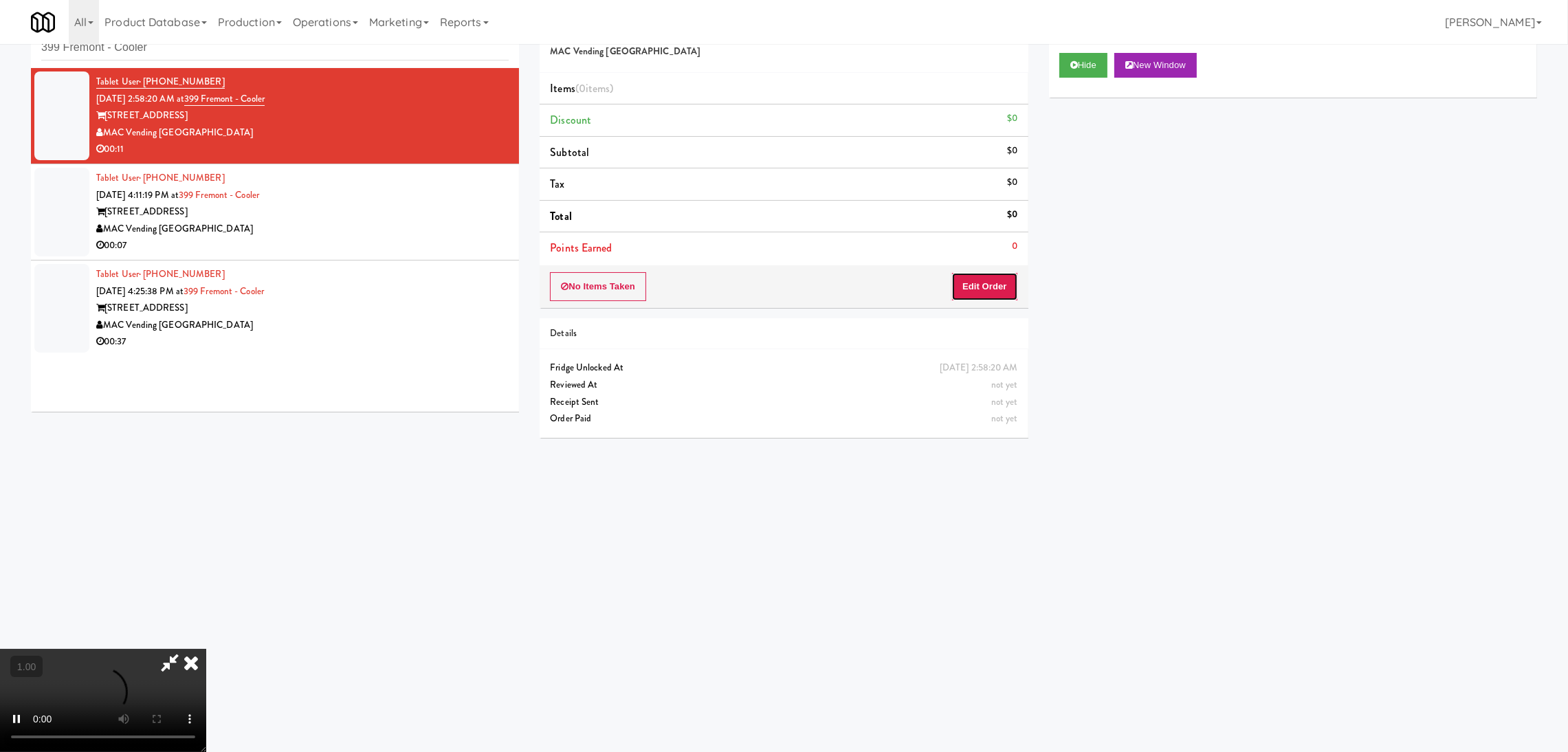
click at [969, 289] on button "Edit Order" at bounding box center [985, 286] width 66 height 29
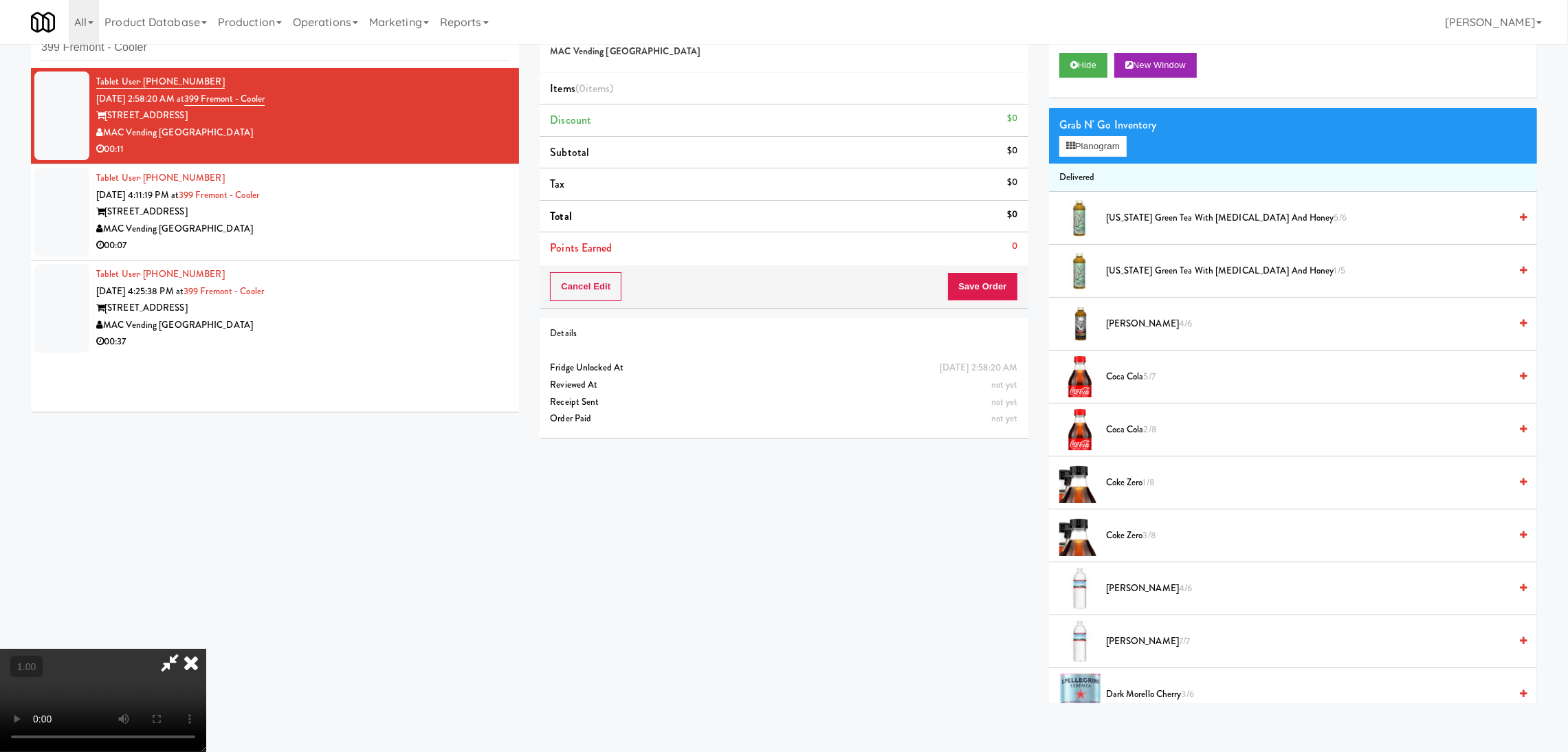
scroll to position [268, 0]
click at [1094, 142] on button "Planogram" at bounding box center [1093, 147] width 67 height 21
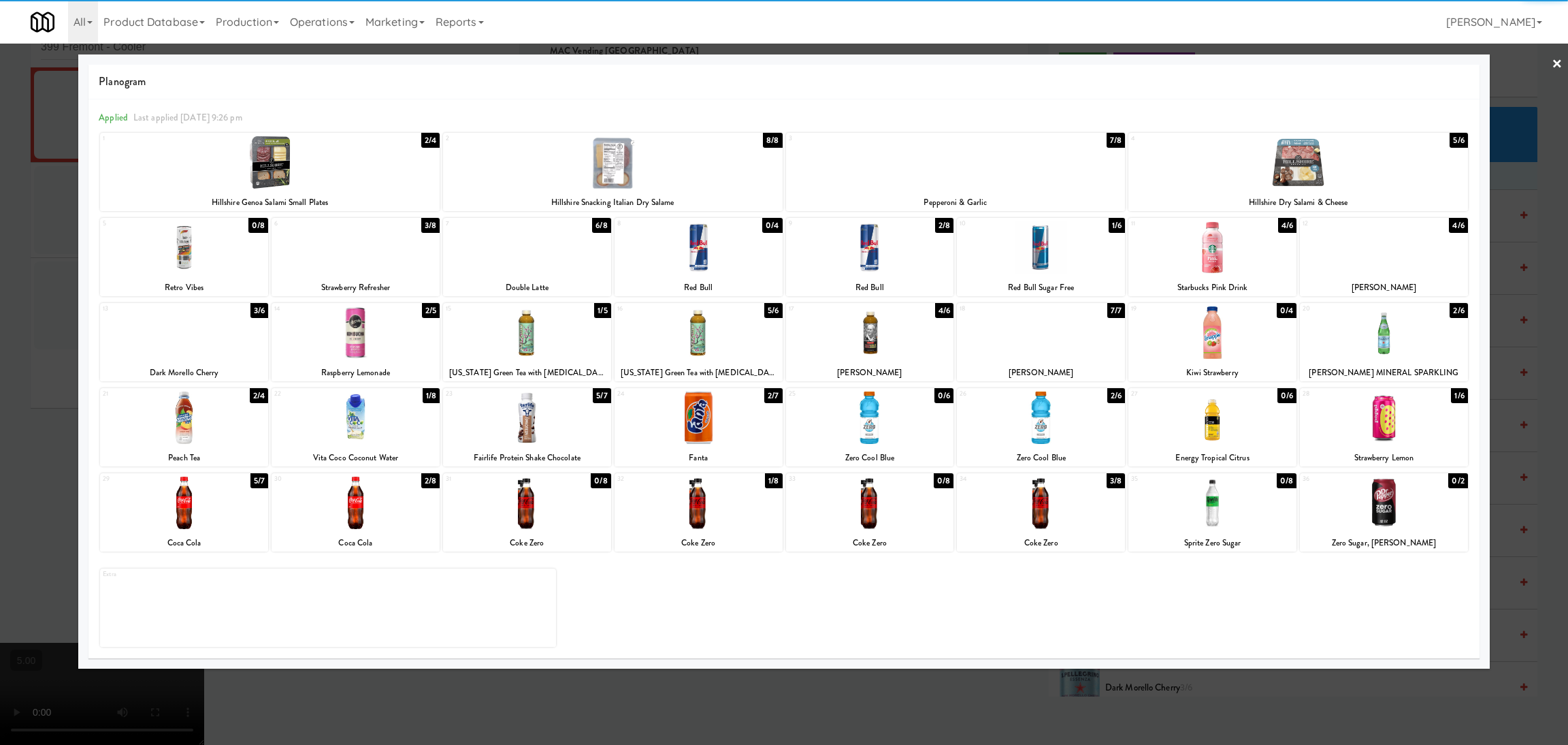
click at [357, 510] on div at bounding box center [356, 502] width 168 height 53
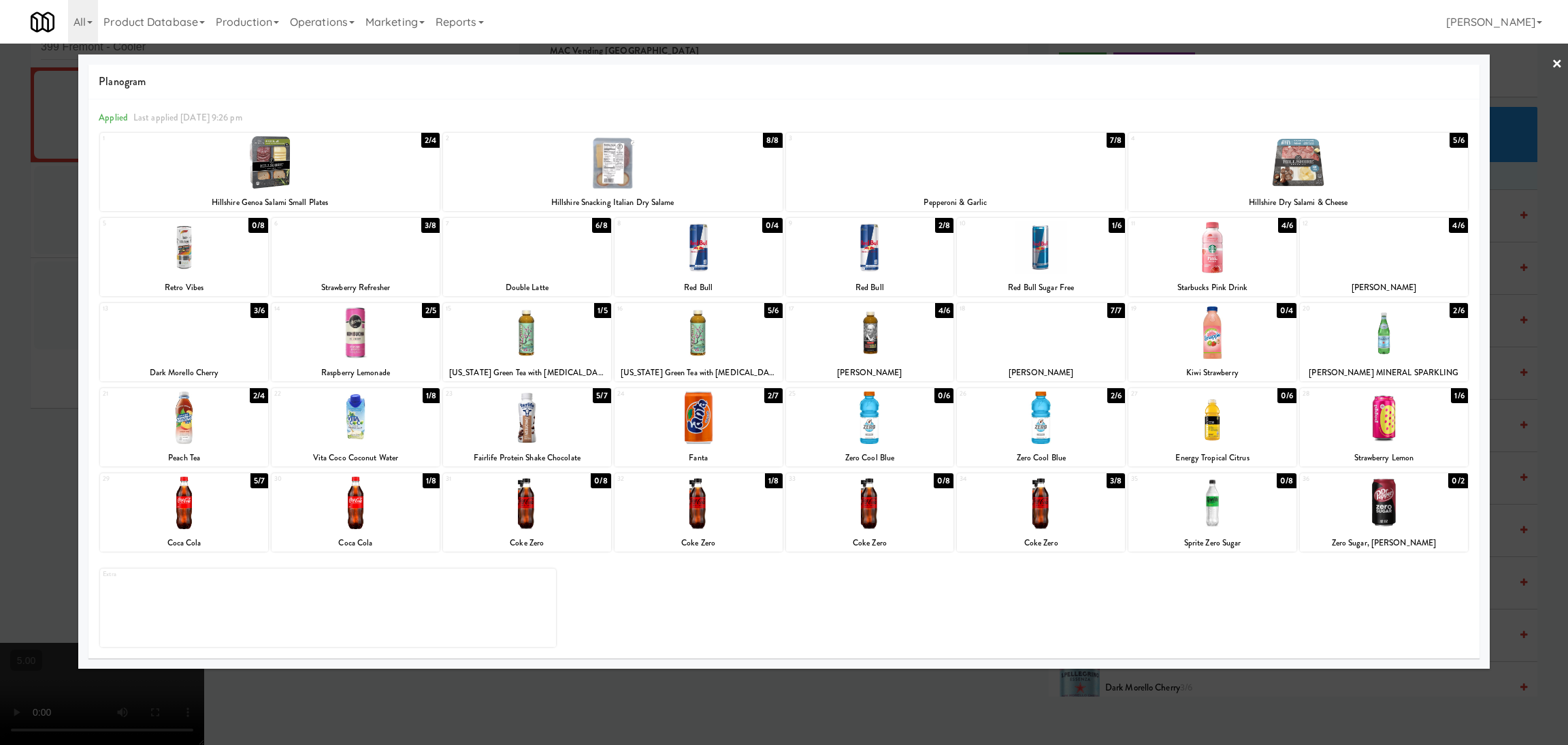
click at [0, 396] on div at bounding box center [784, 372] width 1568 height 745
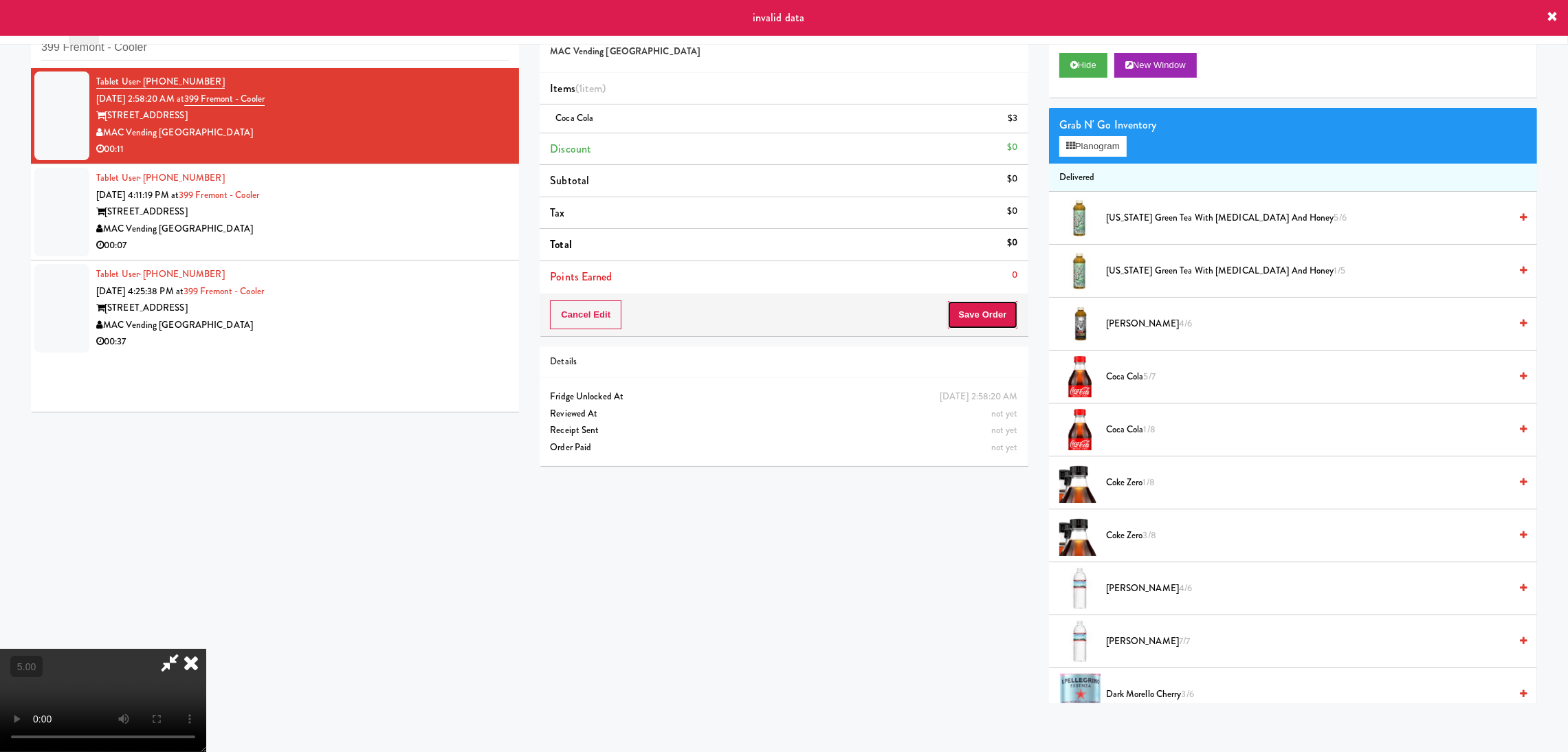
click at [996, 322] on button "Save Order" at bounding box center [983, 314] width 70 height 29
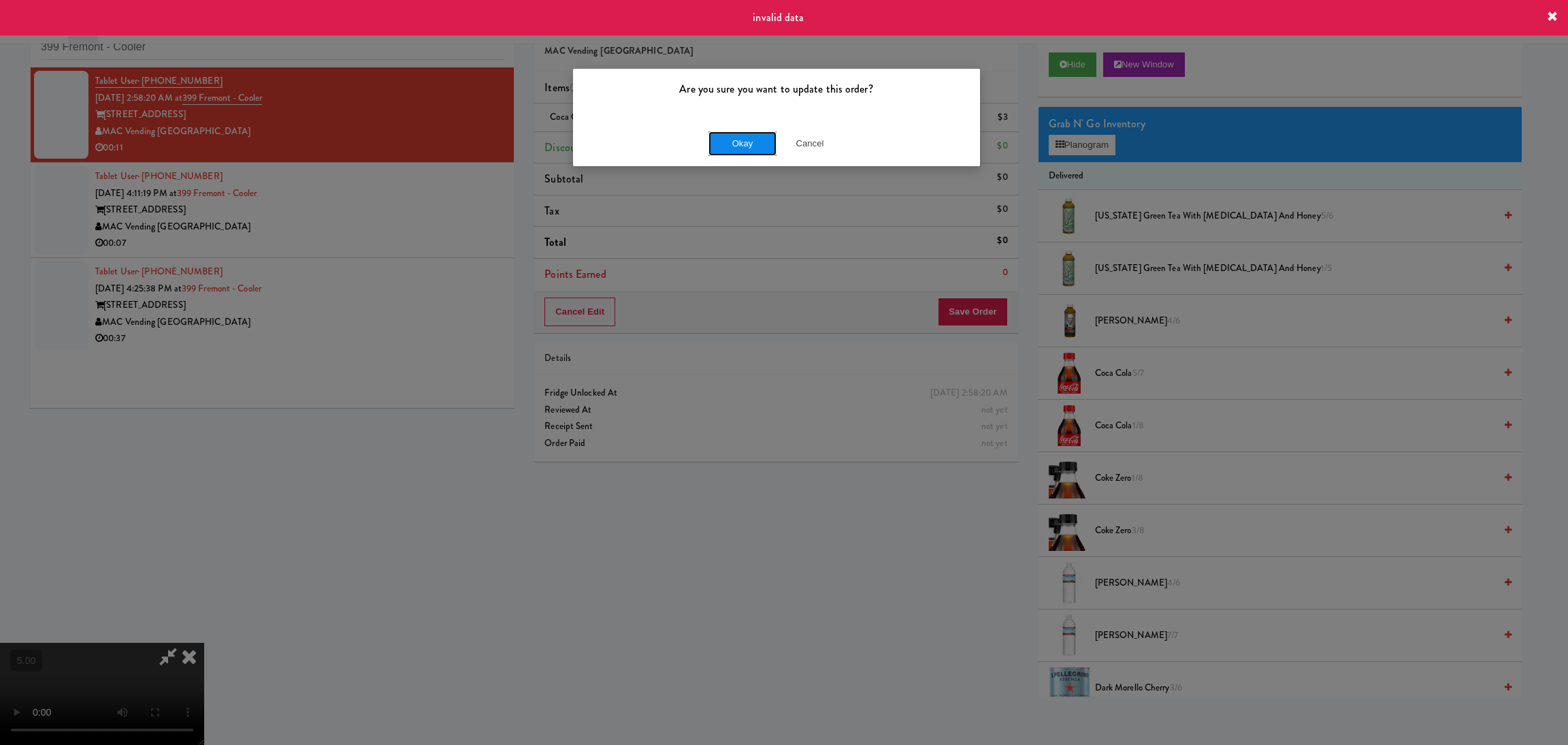
click at [722, 153] on button "Okay" at bounding box center [742, 144] width 68 height 24
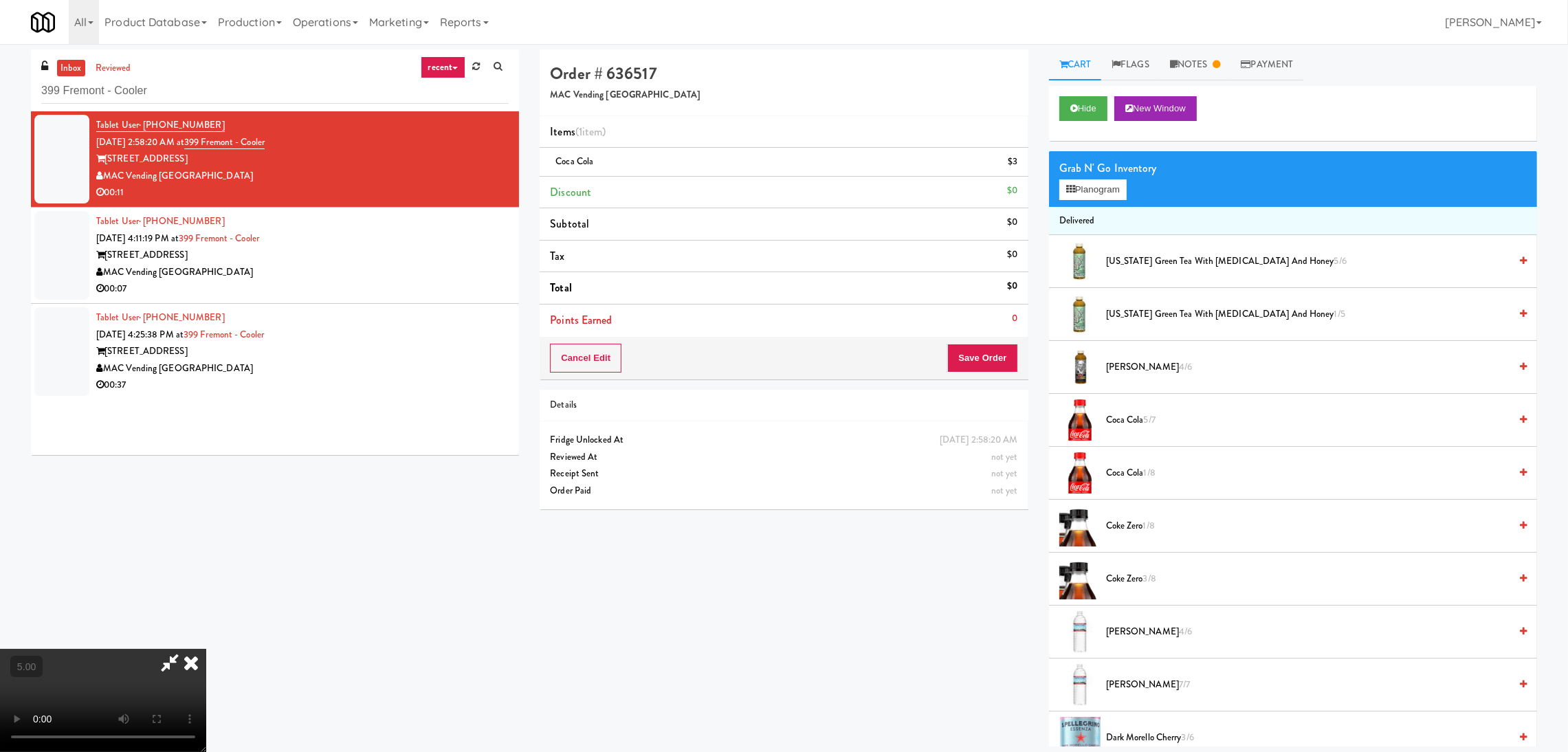
click at [206, 649] on icon at bounding box center [191, 662] width 31 height 27
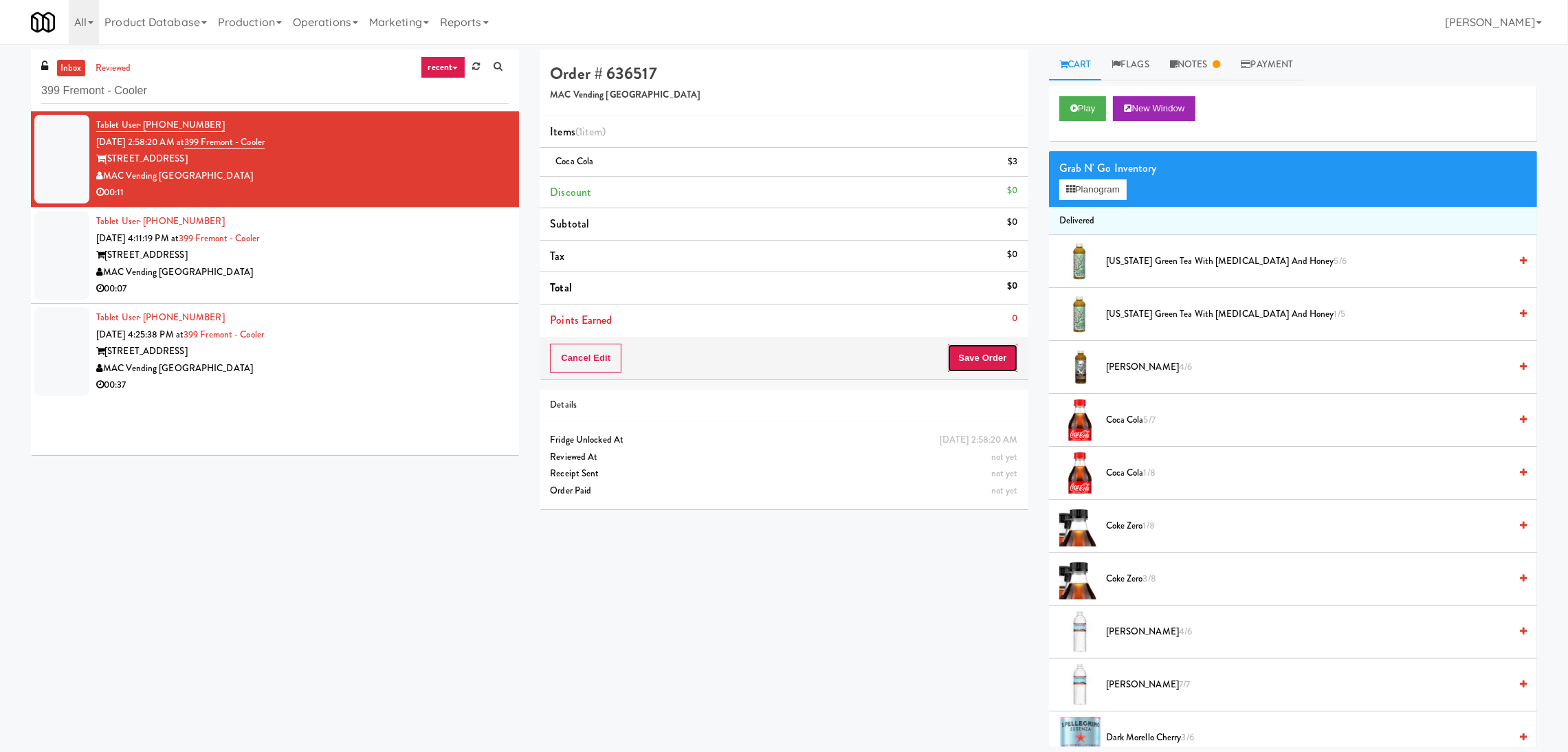
click at [955, 354] on button "Save Order" at bounding box center [983, 358] width 70 height 29
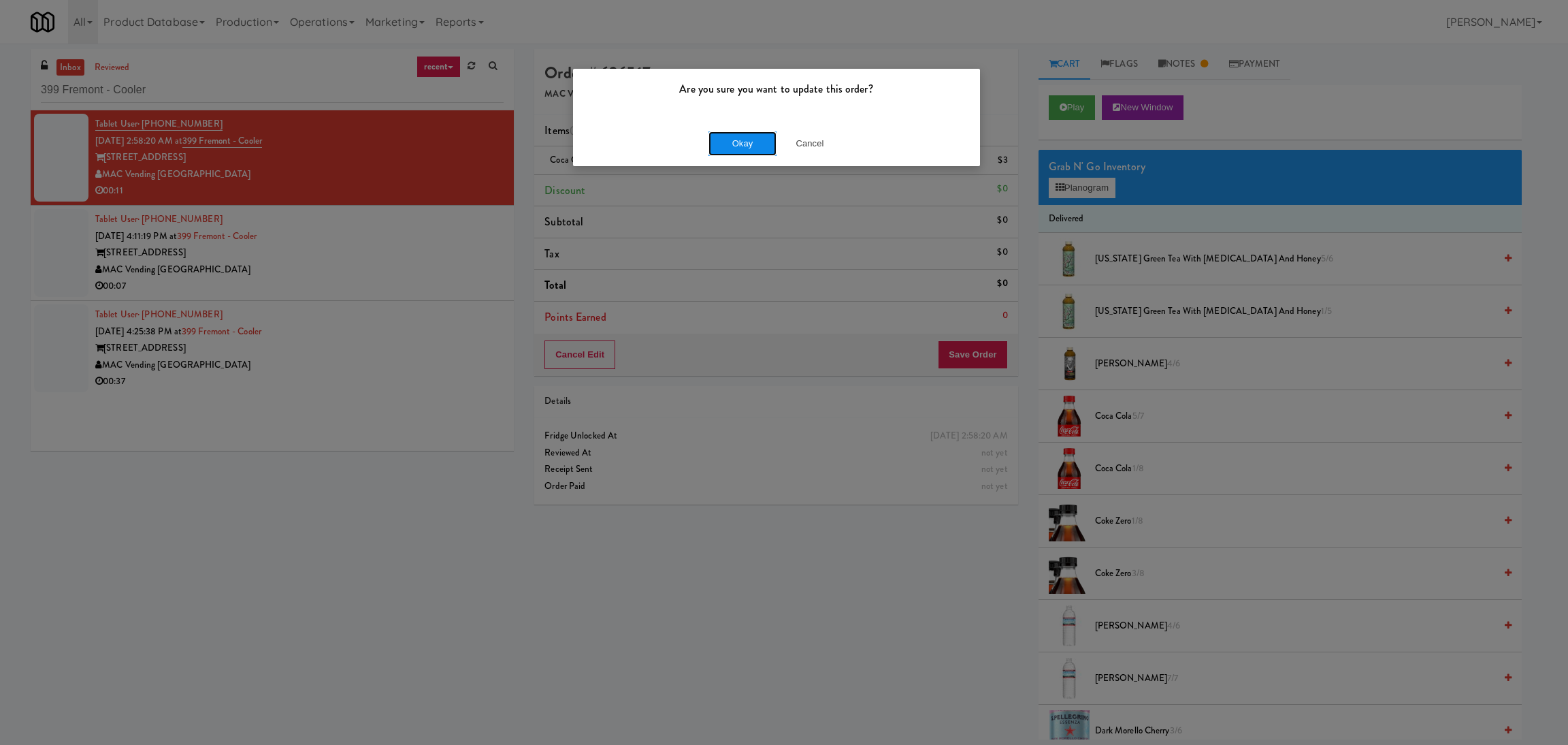
click at [739, 153] on button "Okay" at bounding box center [742, 144] width 68 height 24
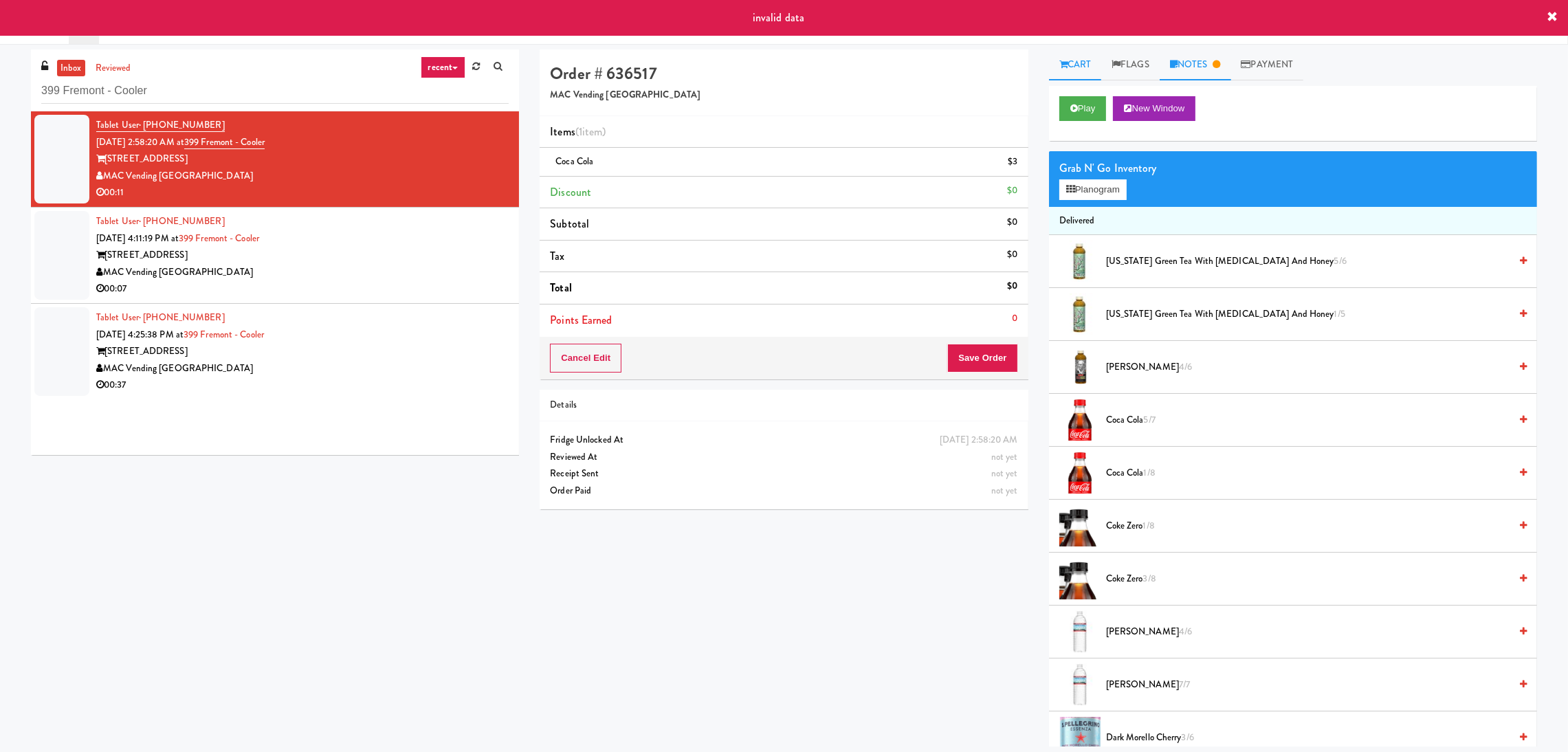
click at [1178, 59] on icon at bounding box center [1173, 64] width 8 height 9
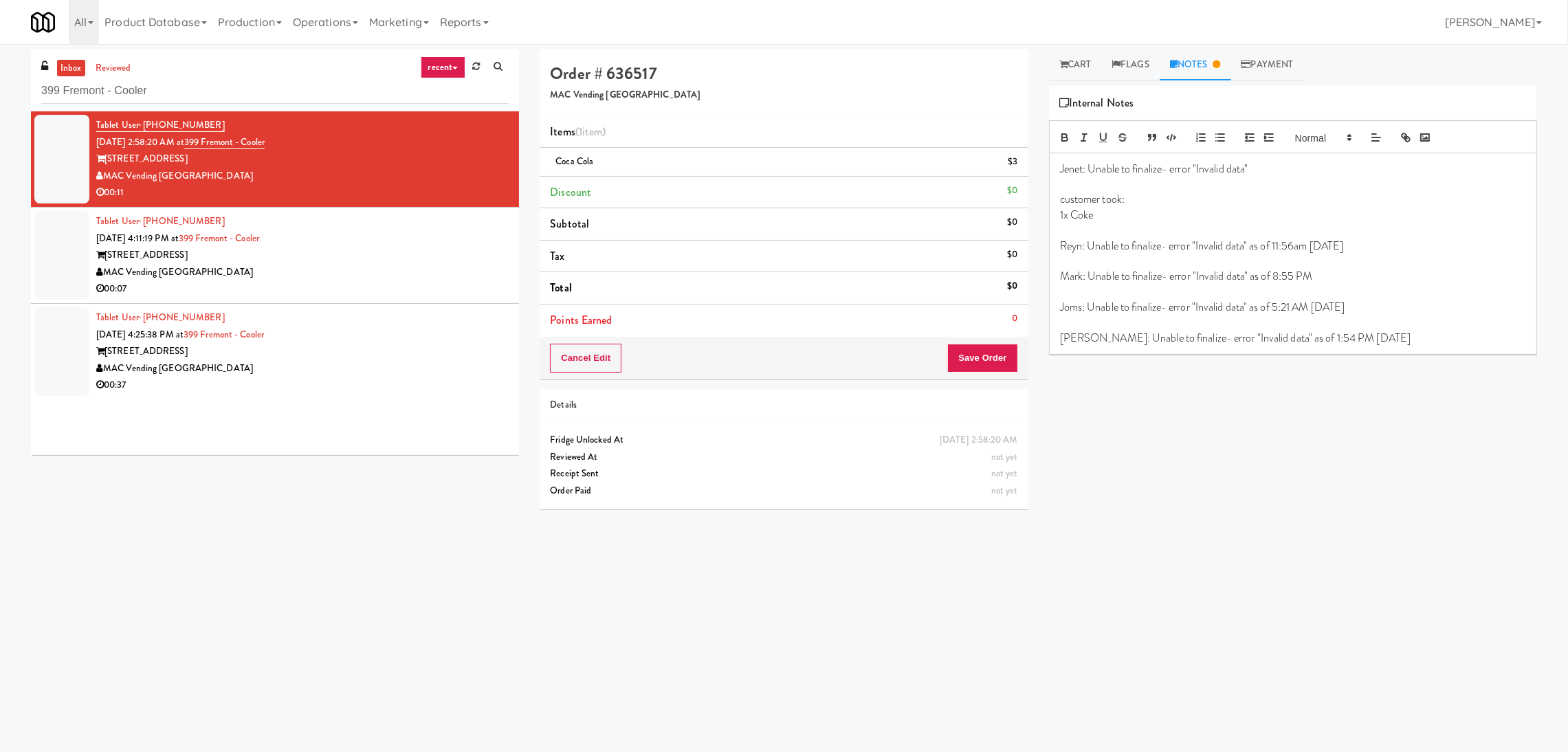
click at [1191, 59] on link "Notes" at bounding box center [1196, 65] width 72 height 31
click at [1211, 66] on link "Notes" at bounding box center [1196, 65] width 72 height 31
click at [1222, 447] on div "Play New Window Grab N' Go Inventory Planogram Delivered [US_STATE] Green Tea w…" at bounding box center [1293, 343] width 488 height 515
click at [605, 364] on button "Cancel Edit" at bounding box center [586, 358] width 72 height 29
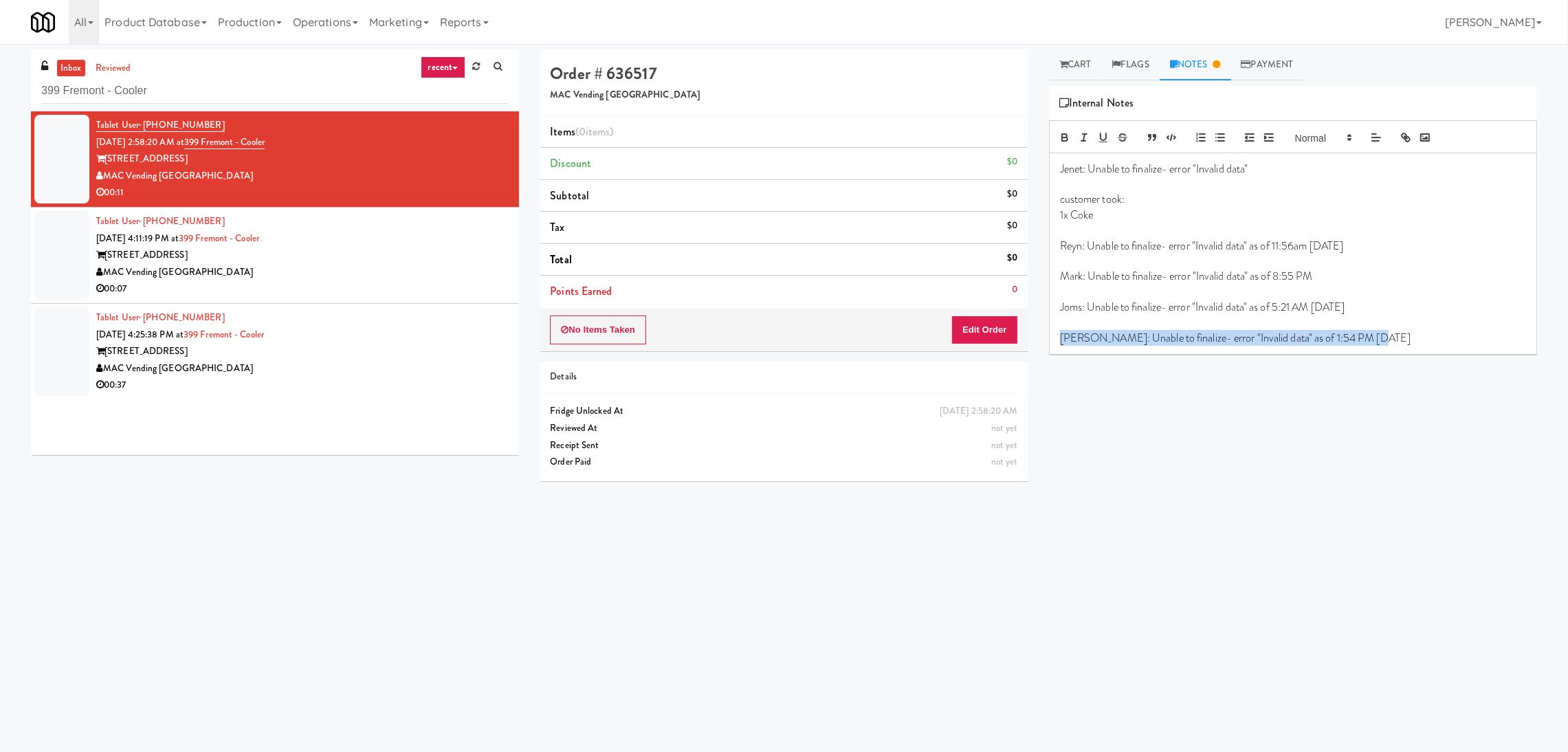
drag, startPoint x: 1395, startPoint y: 339, endPoint x: 1051, endPoint y: 342, distance: 344.0
click at [1051, 342] on div "[PERSON_NAME]: Unable to finalize- error "Invalid data" customer took: 1x [PERS…" at bounding box center [1293, 254] width 486 height 201
copy p "[PERSON_NAME]: Unable to finalize- error "Invalid data" as of 1:54 PM [DATE]"
click at [1389, 346] on div "[PERSON_NAME]: Unable to finalize- error "Invalid data" customer took: 1x [PERS…" at bounding box center [1293, 254] width 486 height 201
drag, startPoint x: 1135, startPoint y: 373, endPoint x: 1099, endPoint y: 368, distance: 36.3
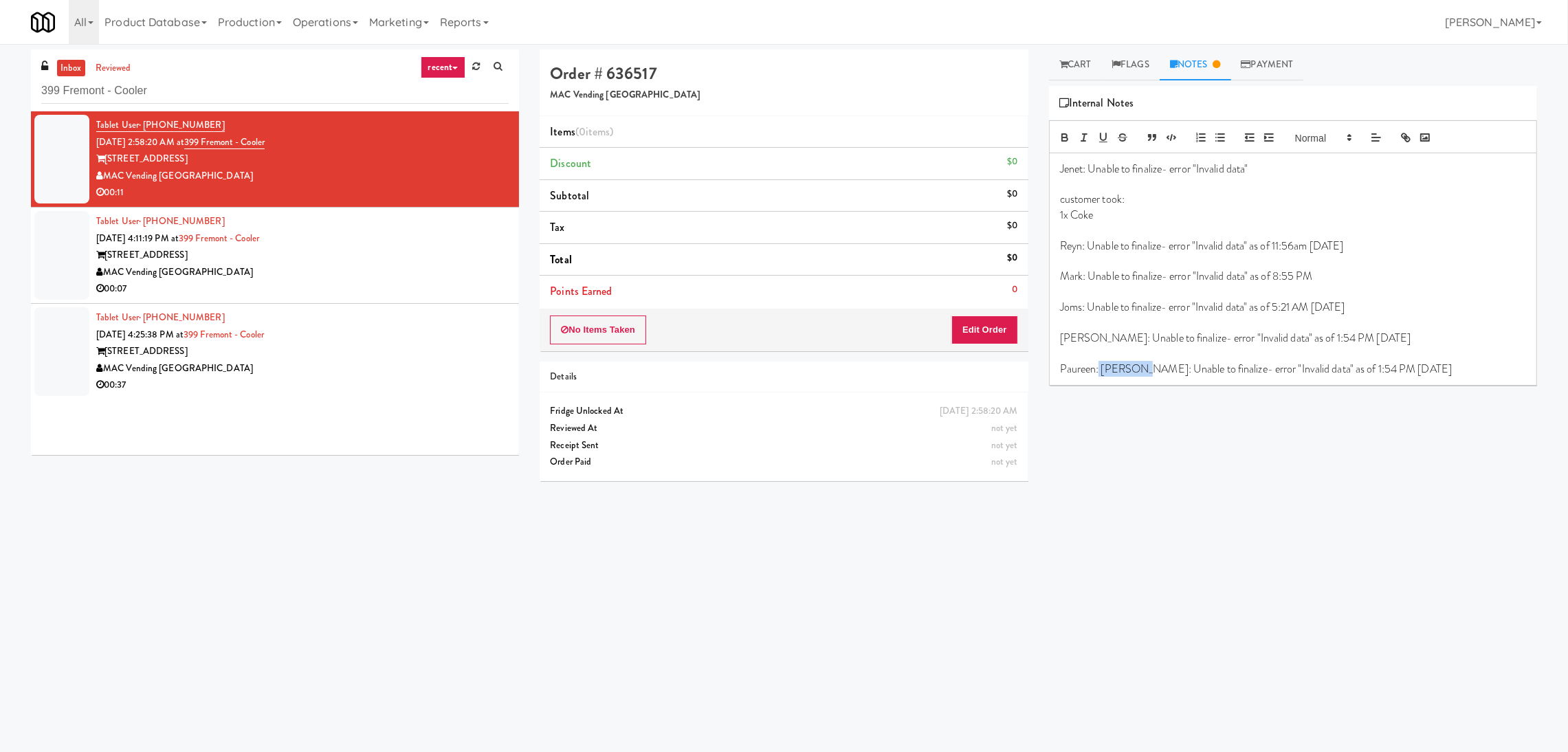
click at [1099, 368] on p "Paureen: [PERSON_NAME]: Unable to finalize- error "Invalid data" as of 1:54 PM …" at bounding box center [1293, 368] width 466 height 15
drag, startPoint x: 1292, startPoint y: 367, endPoint x: 1318, endPoint y: 367, distance: 26.0
click at [1318, 367] on p "Paureen: Unable to finalize- error "Invalid data" as of 1:54 PM [DATE]" at bounding box center [1293, 368] width 466 height 15
click at [1305, 367] on p "Paureen: Unable to finalize- error "Invalid data" as of 1:54 PM [DATE]" at bounding box center [1293, 368] width 466 height 15
drag, startPoint x: 1289, startPoint y: 367, endPoint x: 1309, endPoint y: 369, distance: 20.1
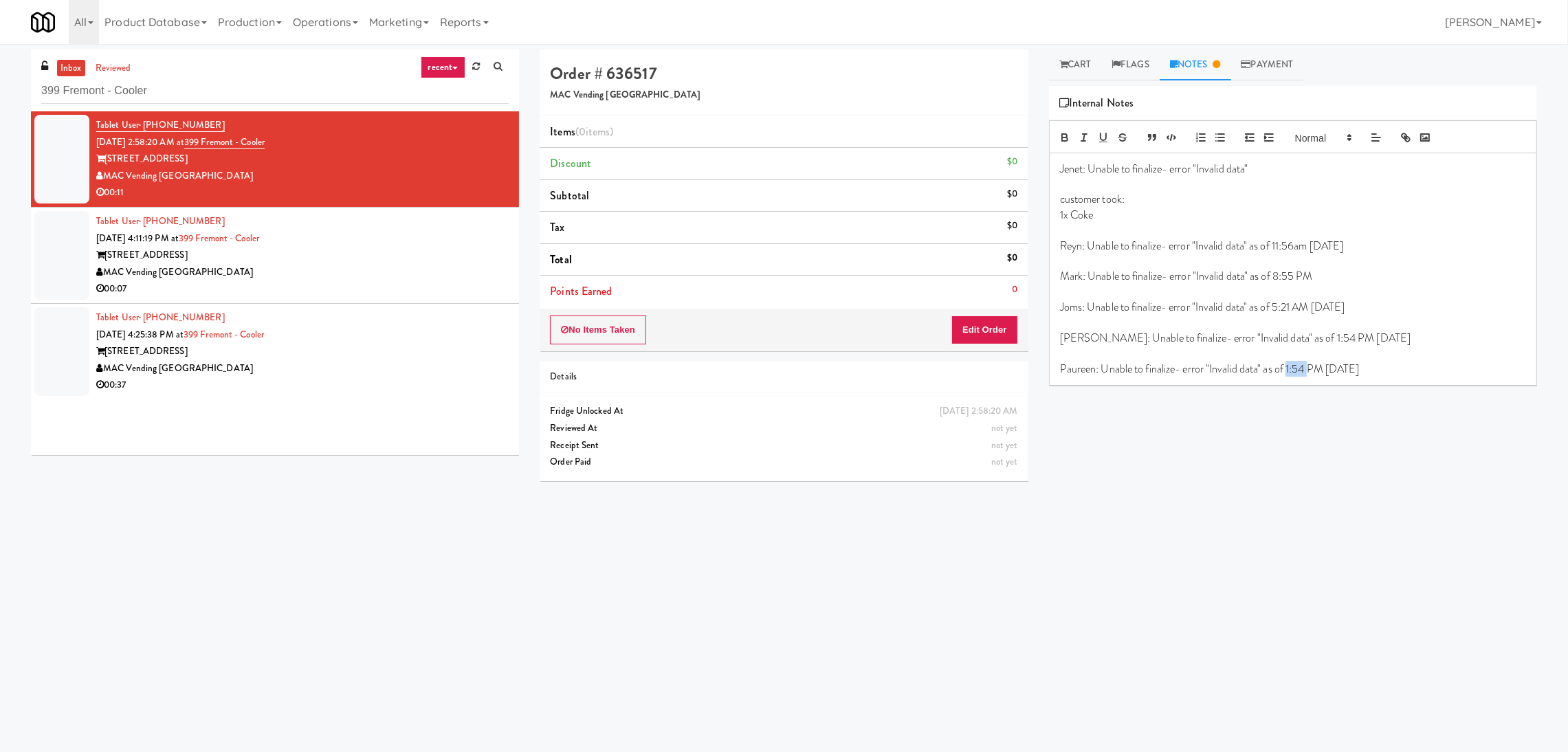
click at [1309, 369] on p "Paureen: Unable to finalize- error "Invalid data" as of 1:54 PM [DATE]" at bounding box center [1293, 368] width 466 height 15
click at [408, 246] on div "Tablet User · (808) 218-9422 [DATE] 4:11:19 PM at [GEOGRAPHIC_DATA] - Cooler [S…" at bounding box center [302, 255] width 412 height 85
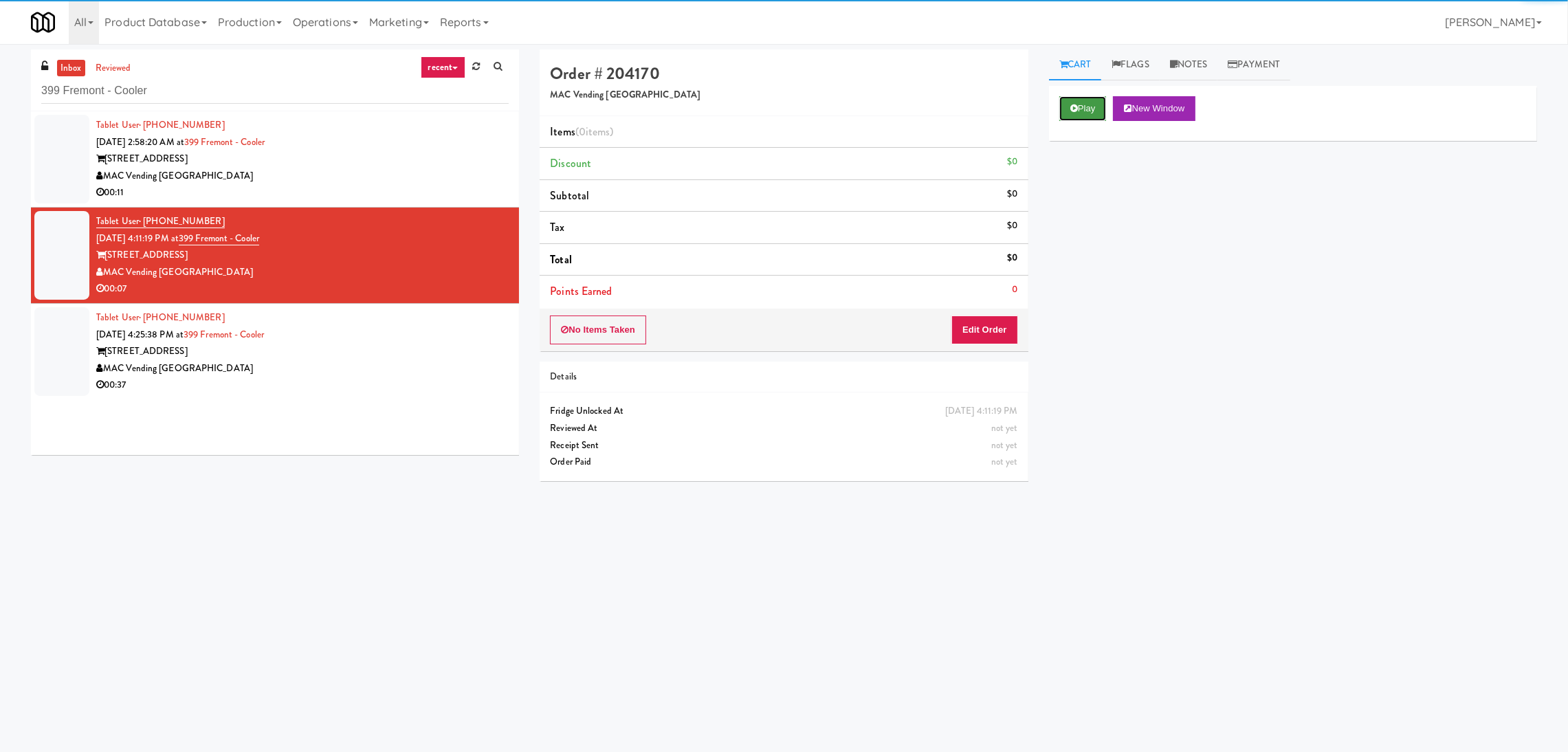
click at [1091, 117] on button "Play" at bounding box center [1083, 108] width 47 height 24
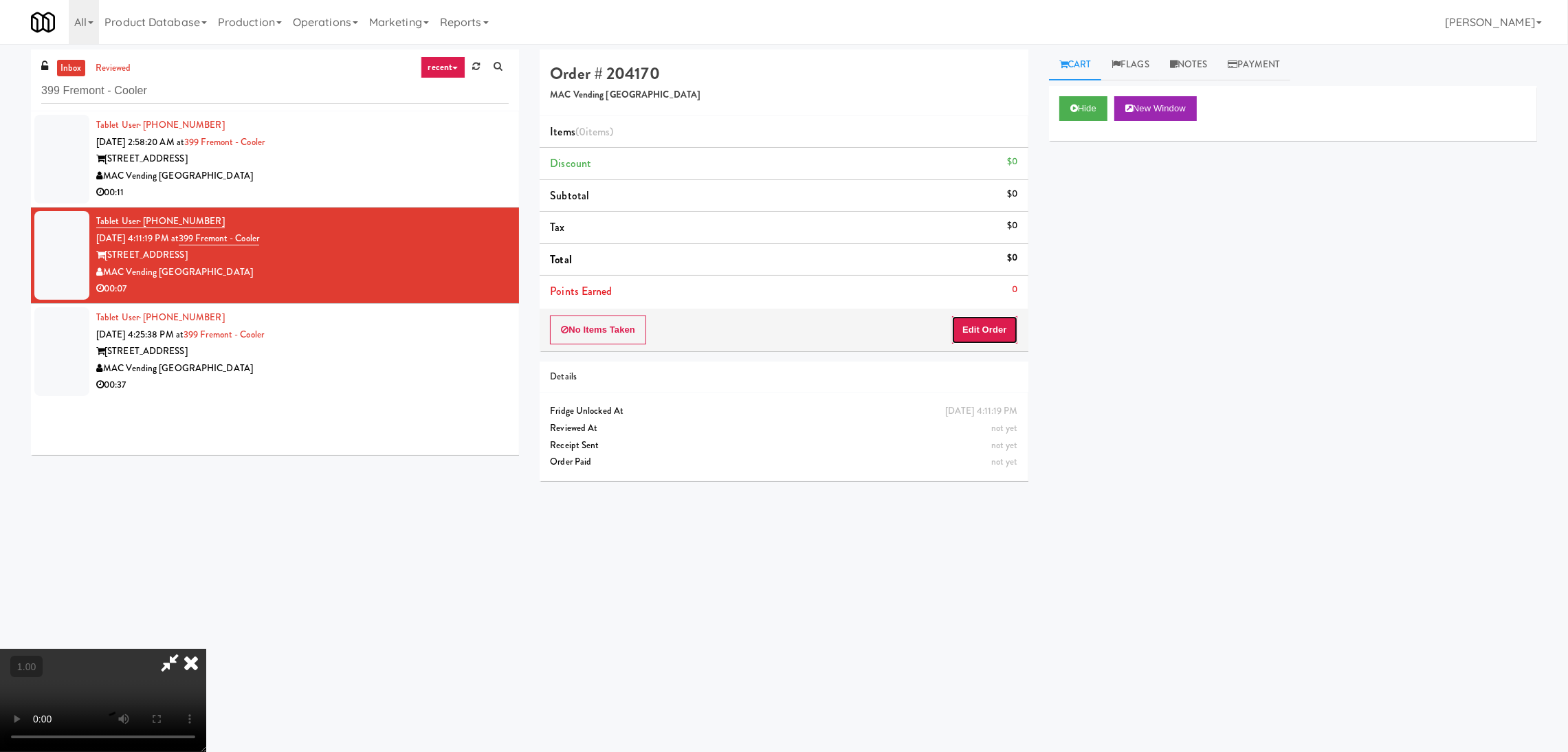
click at [993, 326] on button "Edit Order" at bounding box center [985, 330] width 66 height 29
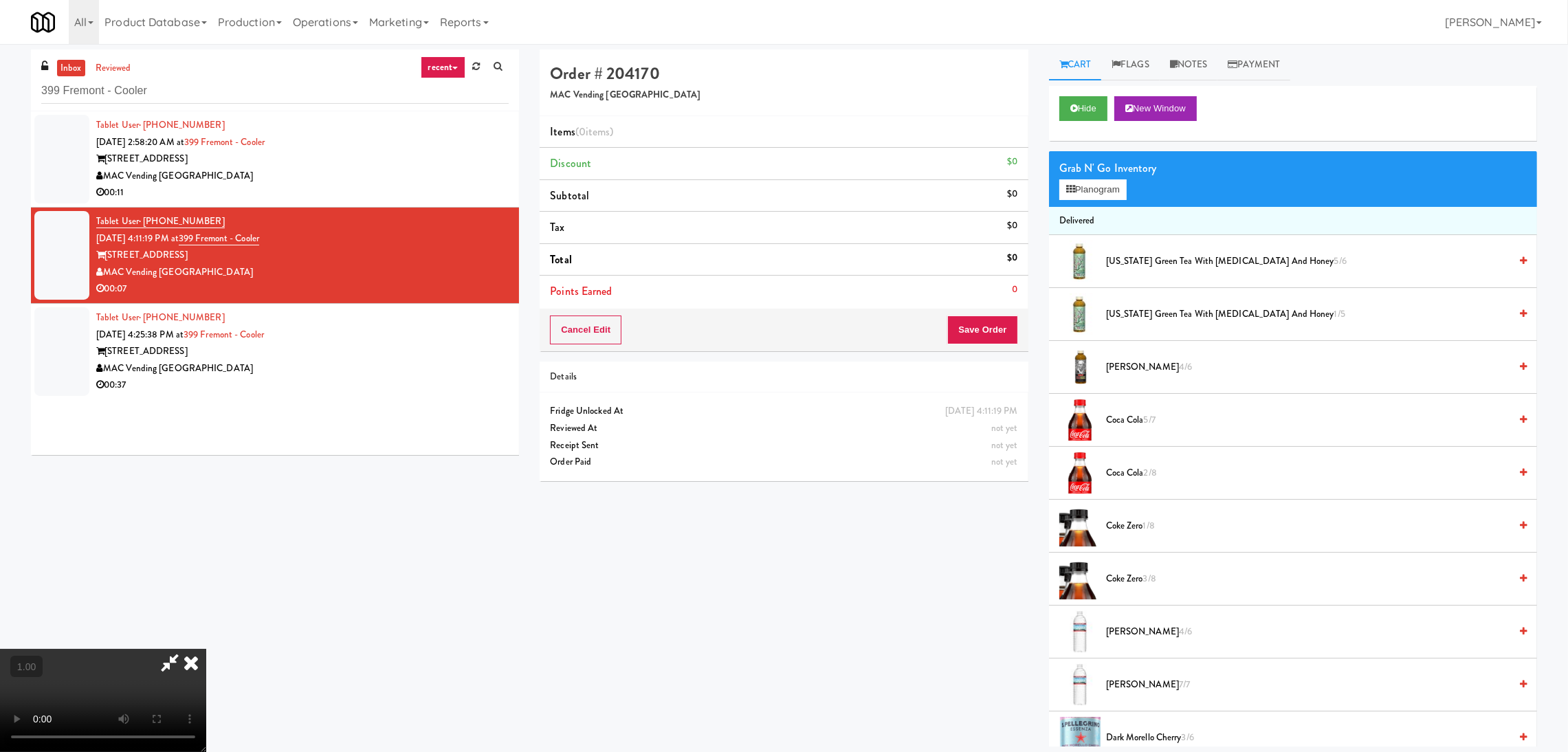
click at [206, 649] on video at bounding box center [103, 700] width 206 height 103
click at [1068, 185] on icon at bounding box center [1071, 189] width 9 height 9
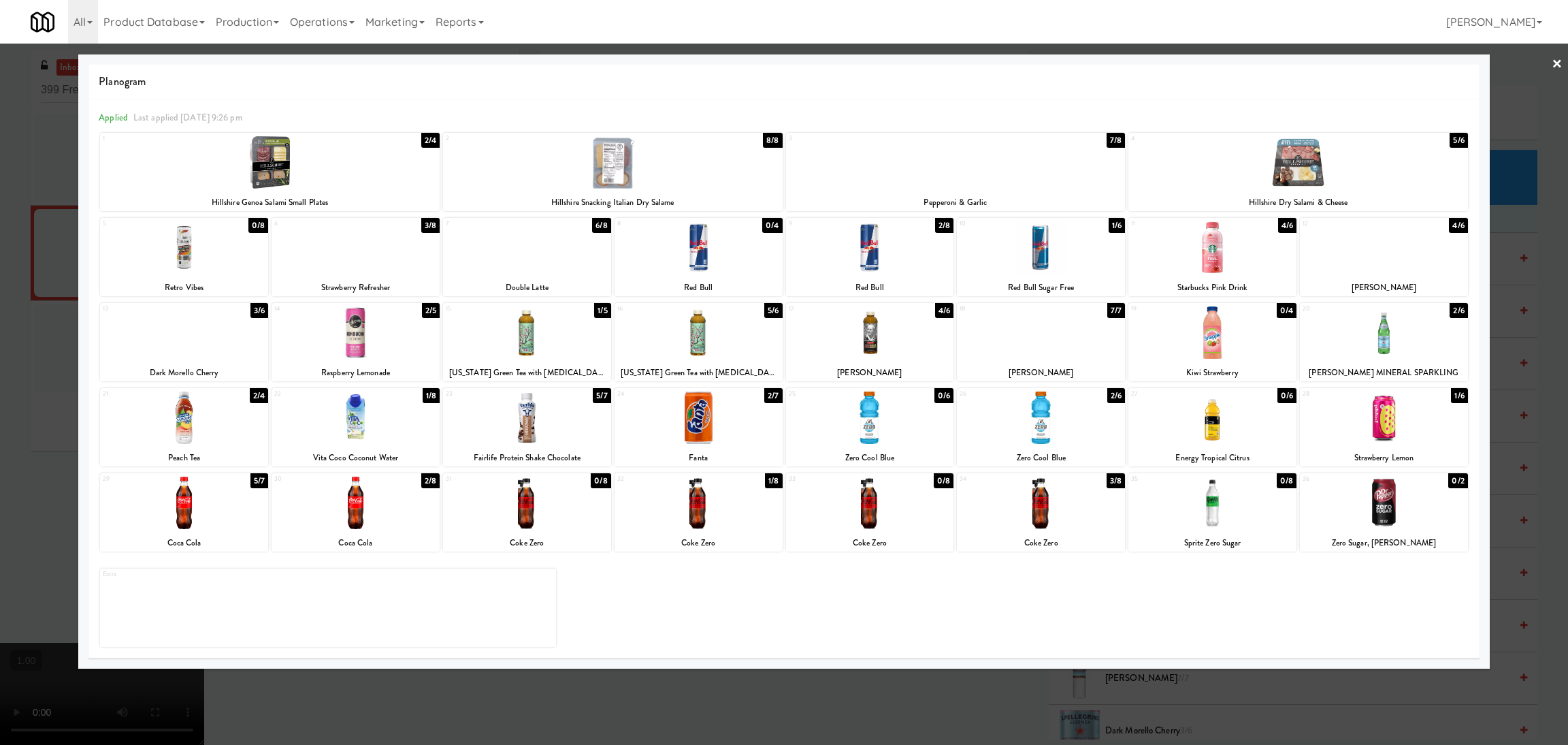
click at [0, 180] on div at bounding box center [784, 372] width 1568 height 745
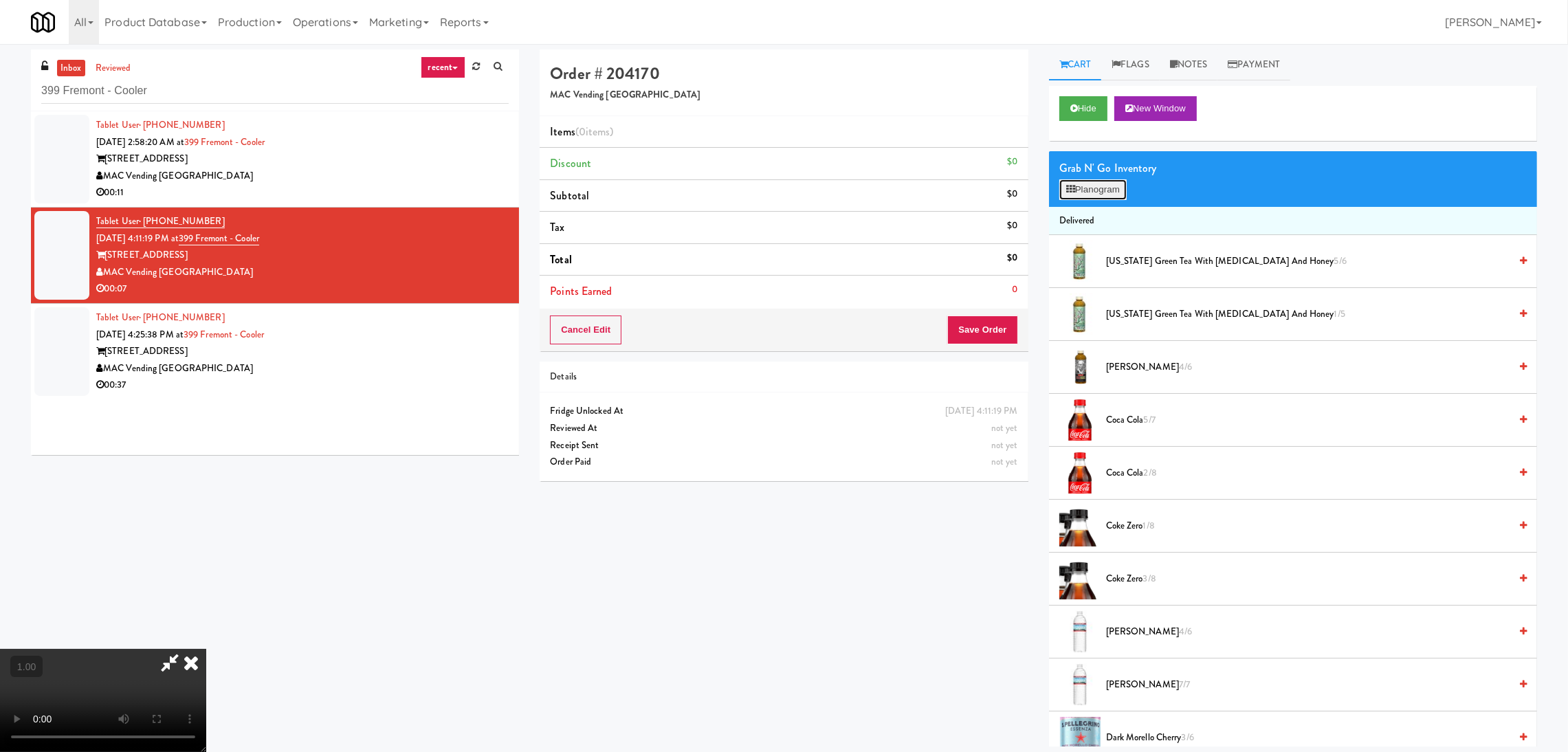
click at [1082, 184] on button "Planogram" at bounding box center [1093, 190] width 67 height 21
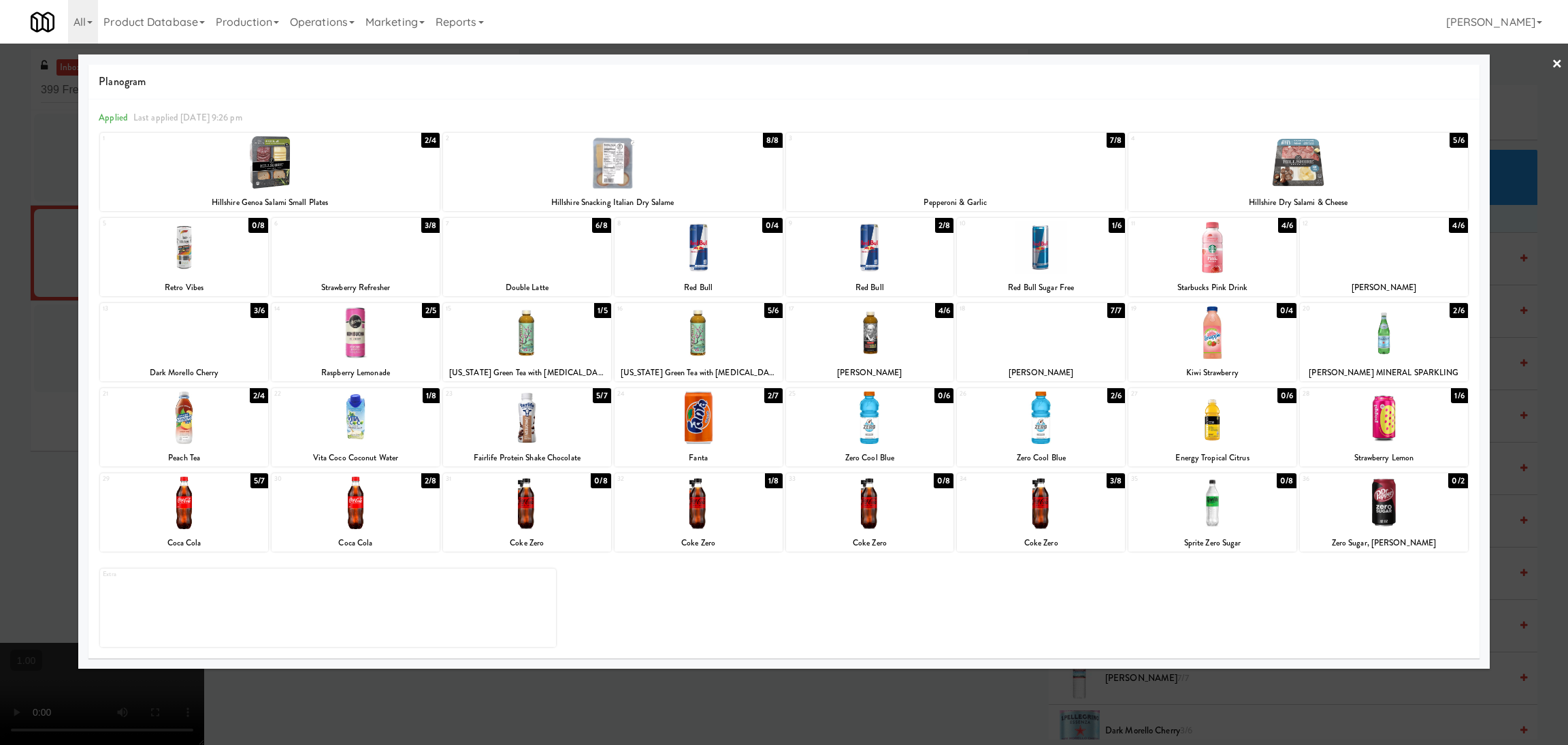
click at [0, 265] on div at bounding box center [784, 372] width 1568 height 745
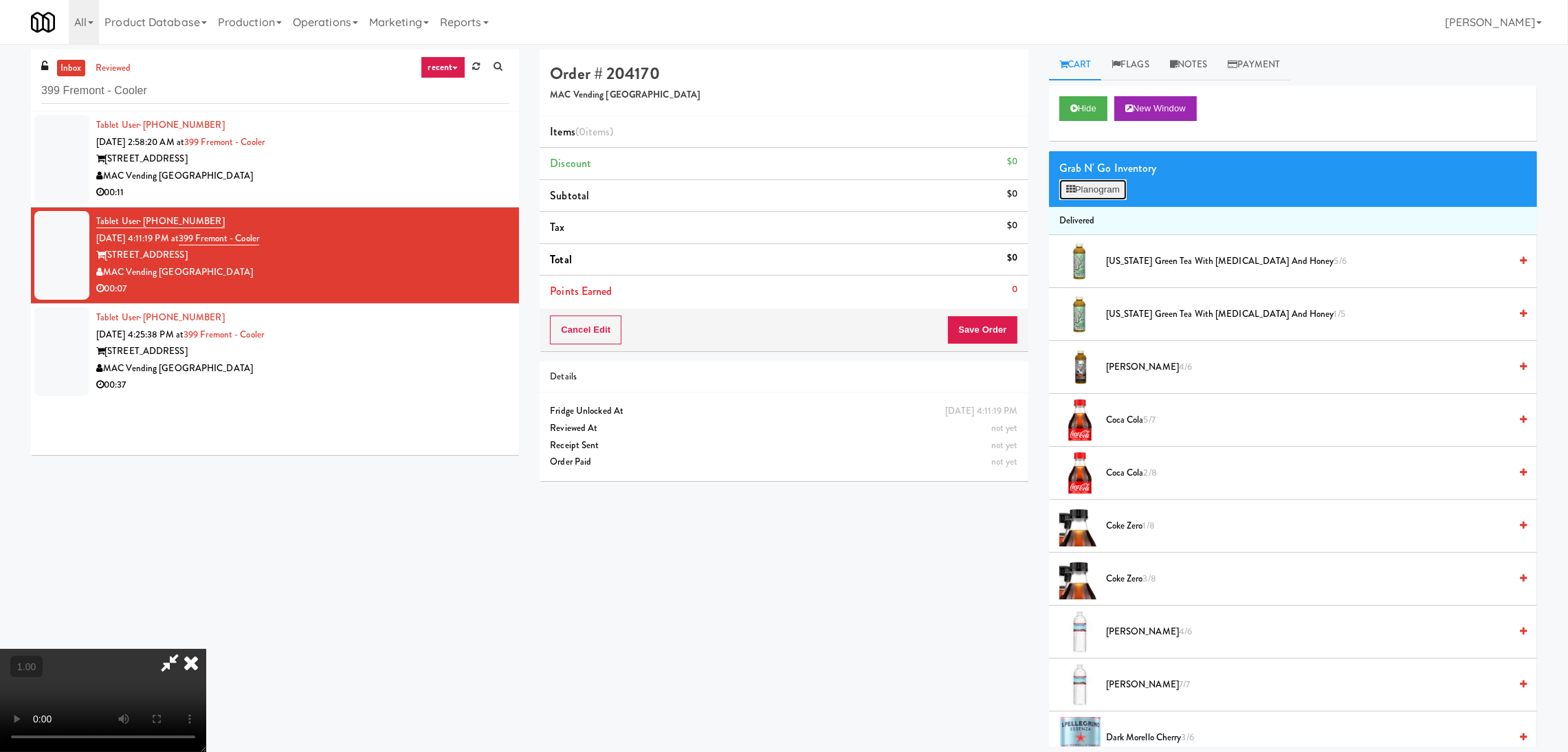
click at [1116, 191] on button "Planogram" at bounding box center [1093, 190] width 67 height 21
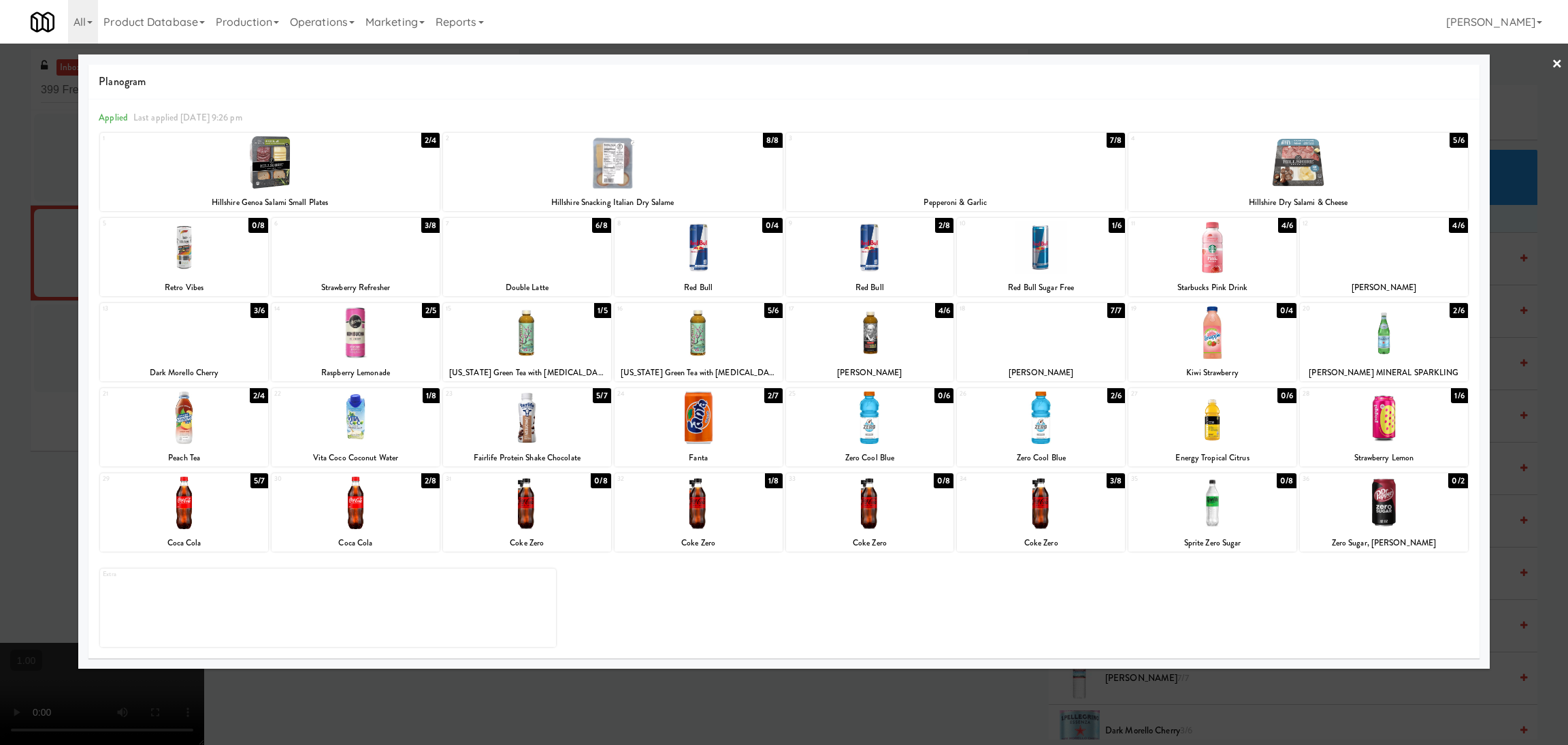
click at [315, 175] on div at bounding box center [270, 162] width 340 height 53
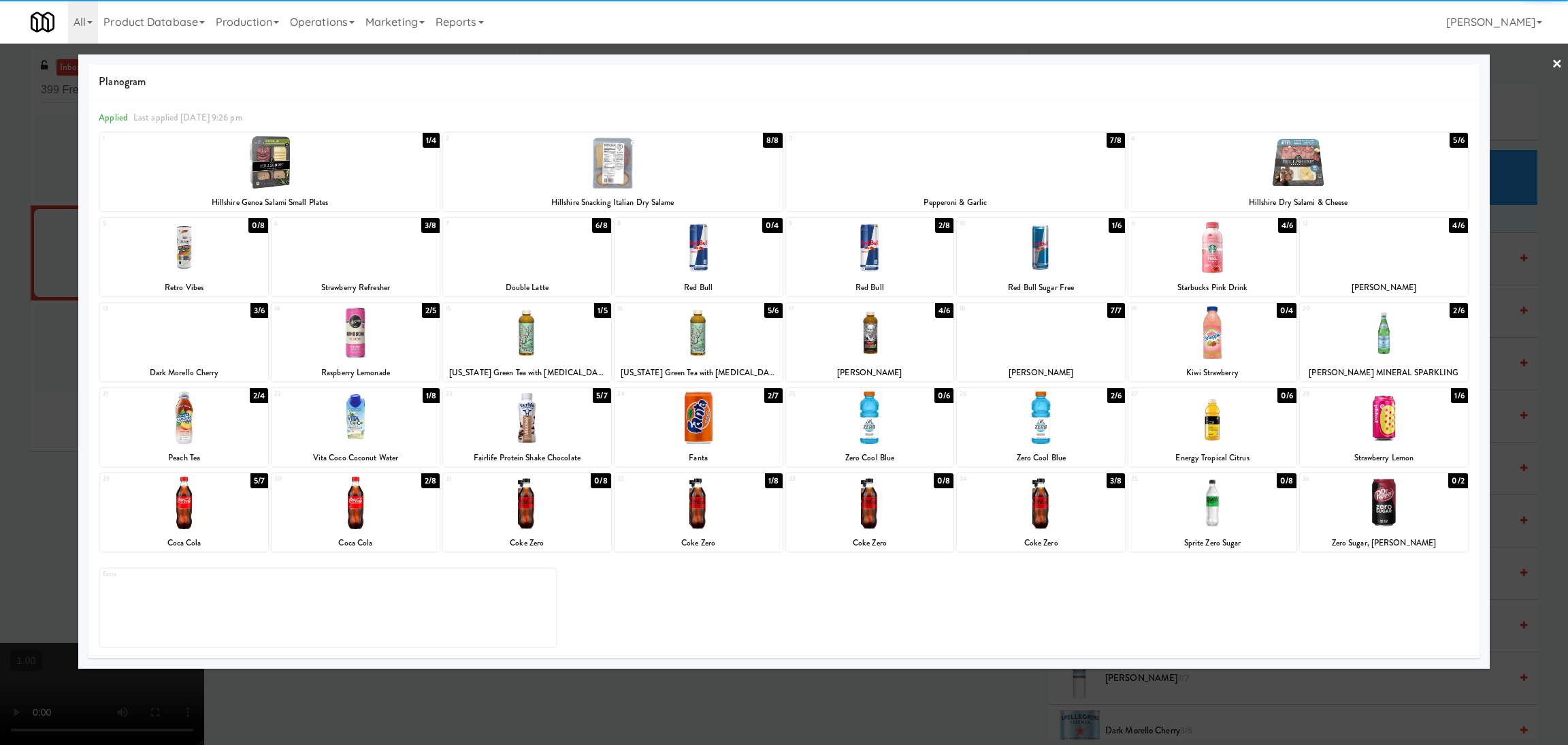
click at [2, 237] on div at bounding box center [784, 372] width 1568 height 745
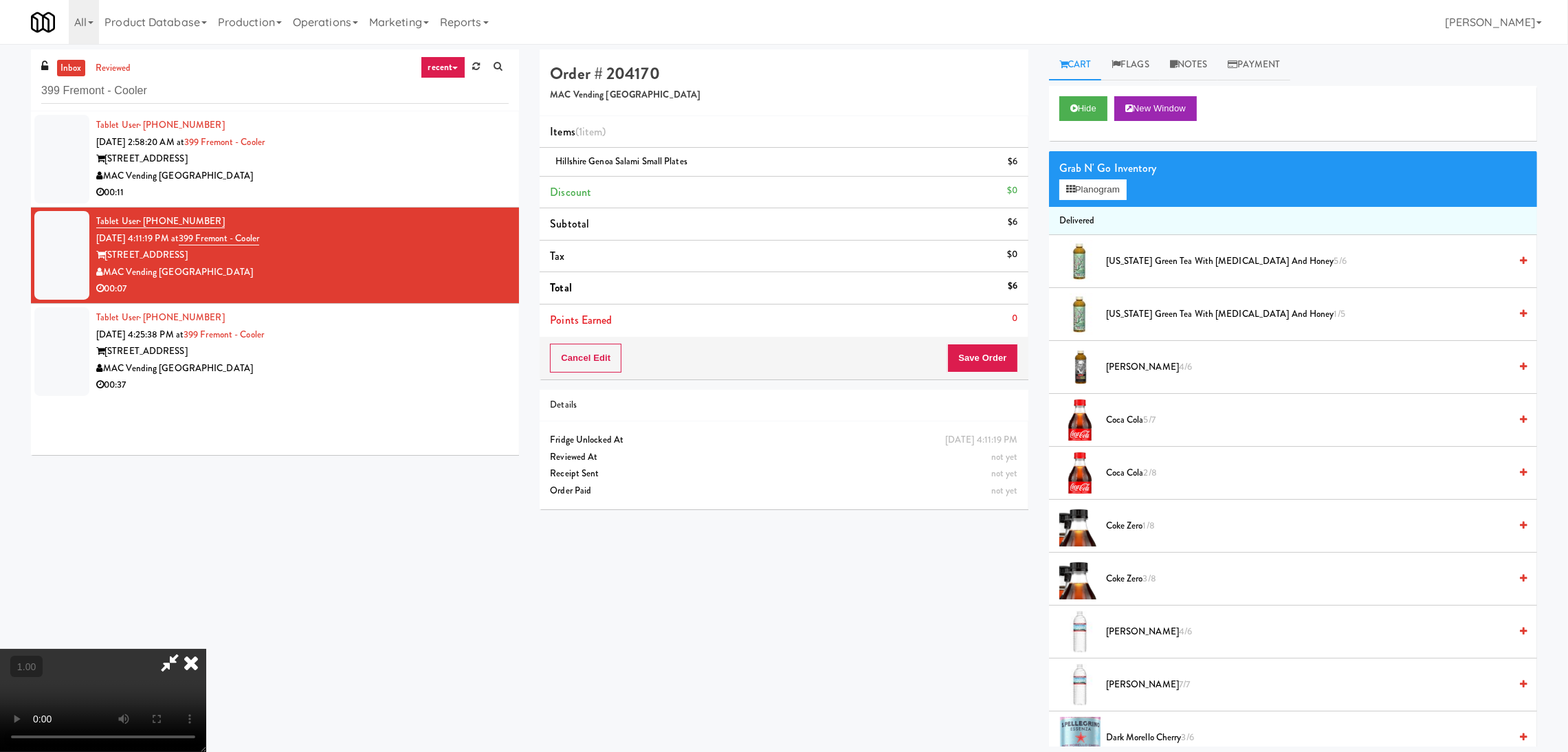
click at [206, 649] on icon at bounding box center [191, 662] width 31 height 27
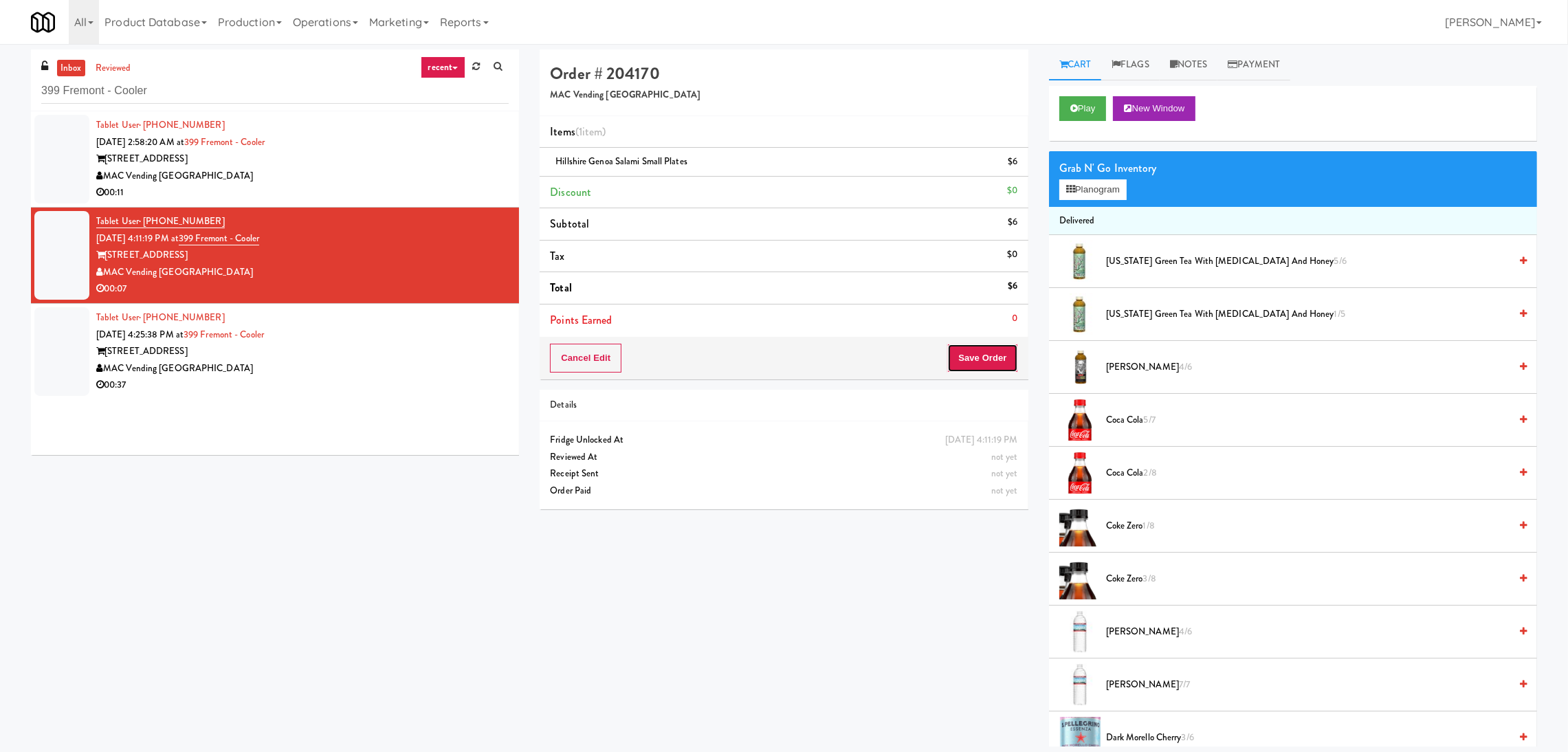
click at [952, 365] on button "Save Order" at bounding box center [983, 358] width 70 height 29
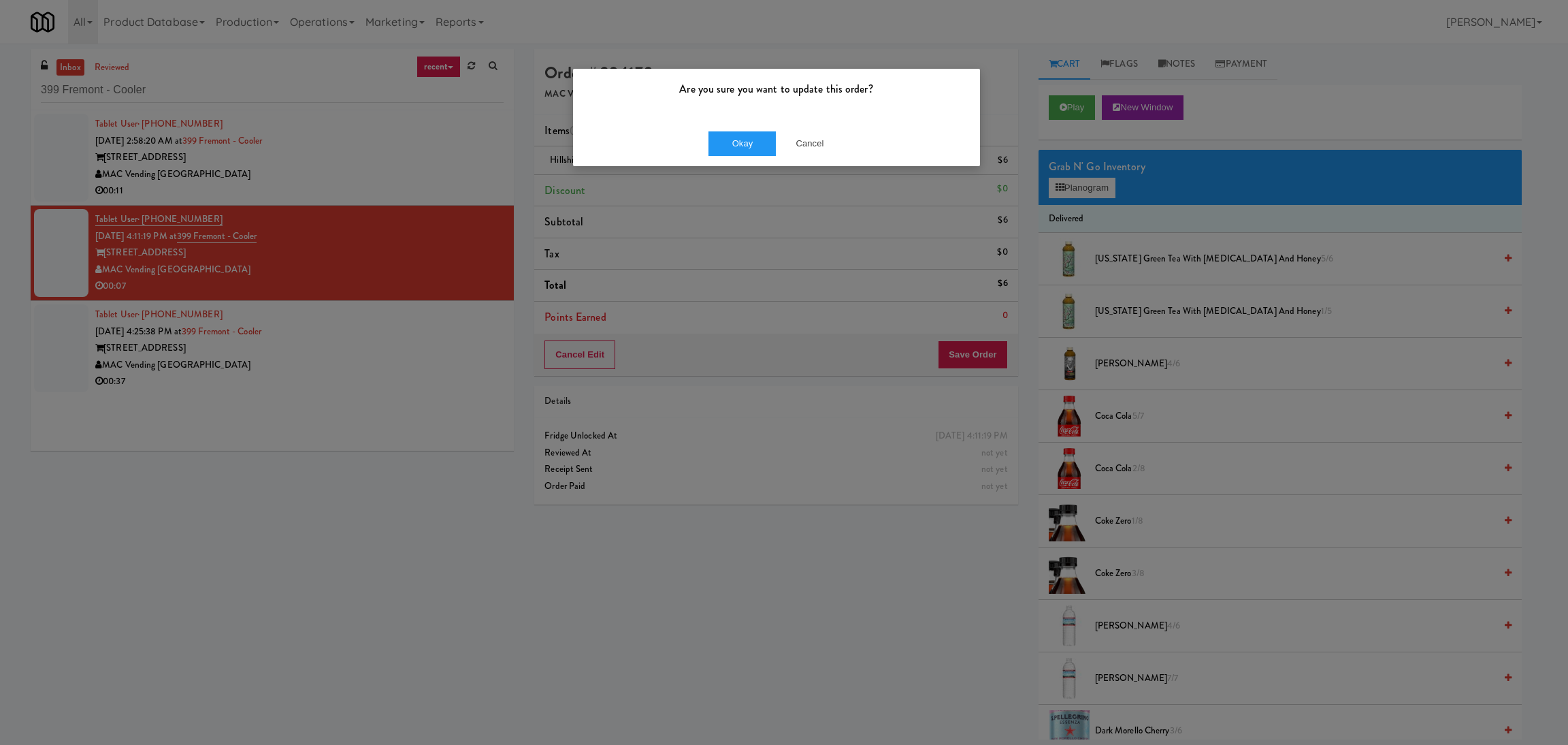
click at [744, 157] on div "Okay Cancel" at bounding box center [777, 143] width 407 height 46
click at [738, 145] on button "Okay" at bounding box center [742, 144] width 68 height 24
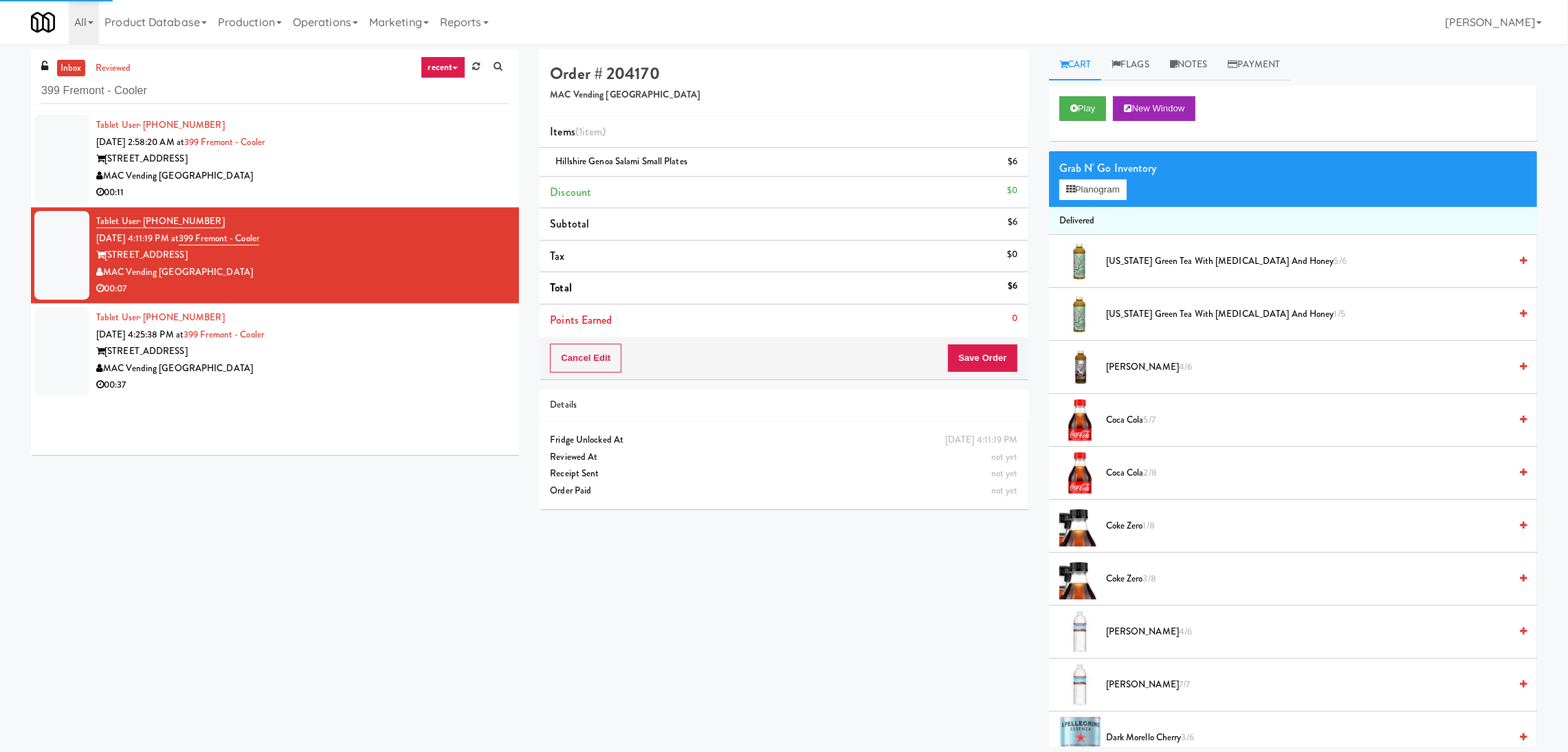
click at [473, 325] on div "Tablet User · (510) 847-3265 [DATE] 4:25:38 PM at [GEOGRAPHIC_DATA] - Cooler [S…" at bounding box center [302, 352] width 412 height 85
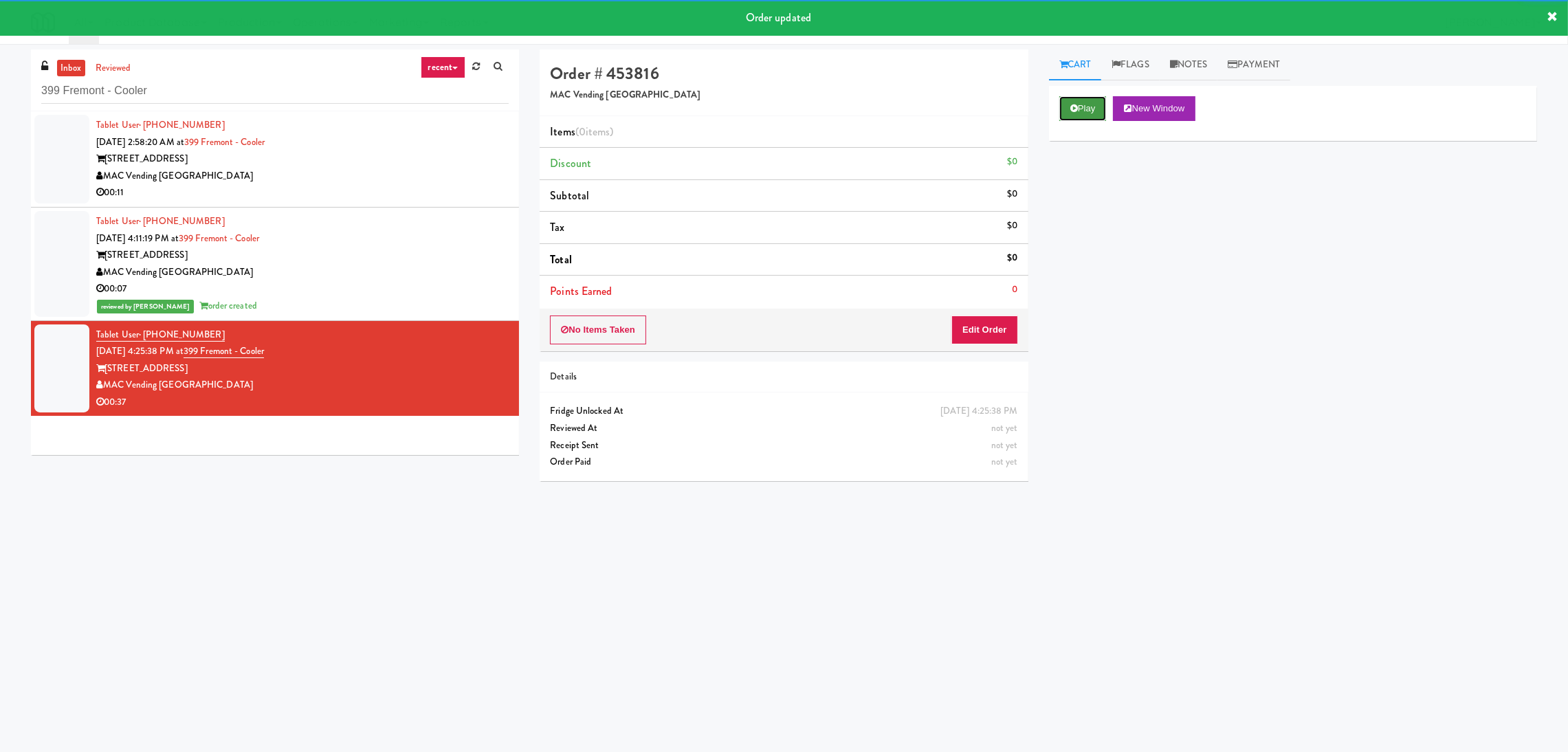
click at [1090, 104] on button "Play" at bounding box center [1083, 108] width 47 height 24
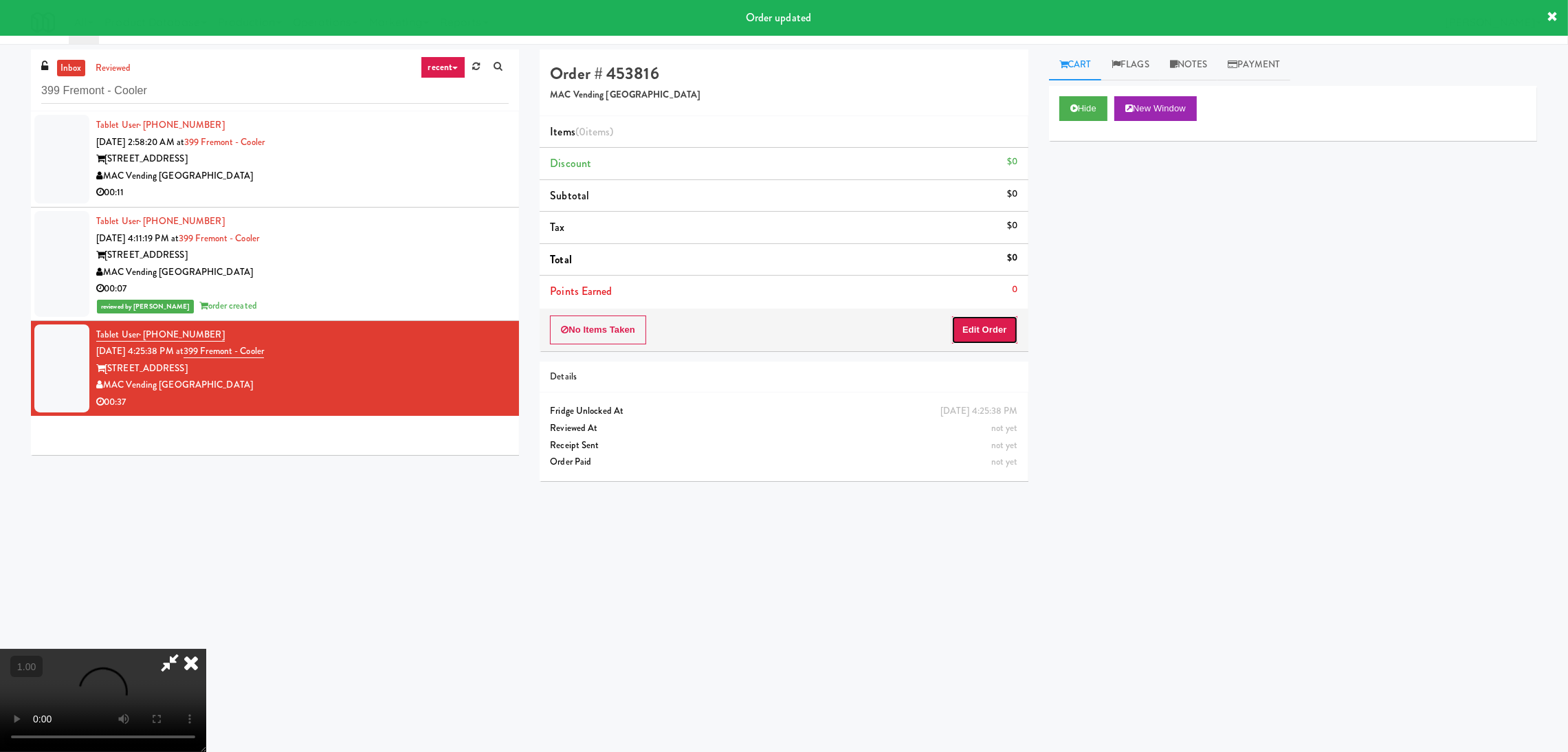
click at [1004, 324] on button "Edit Order" at bounding box center [985, 330] width 66 height 29
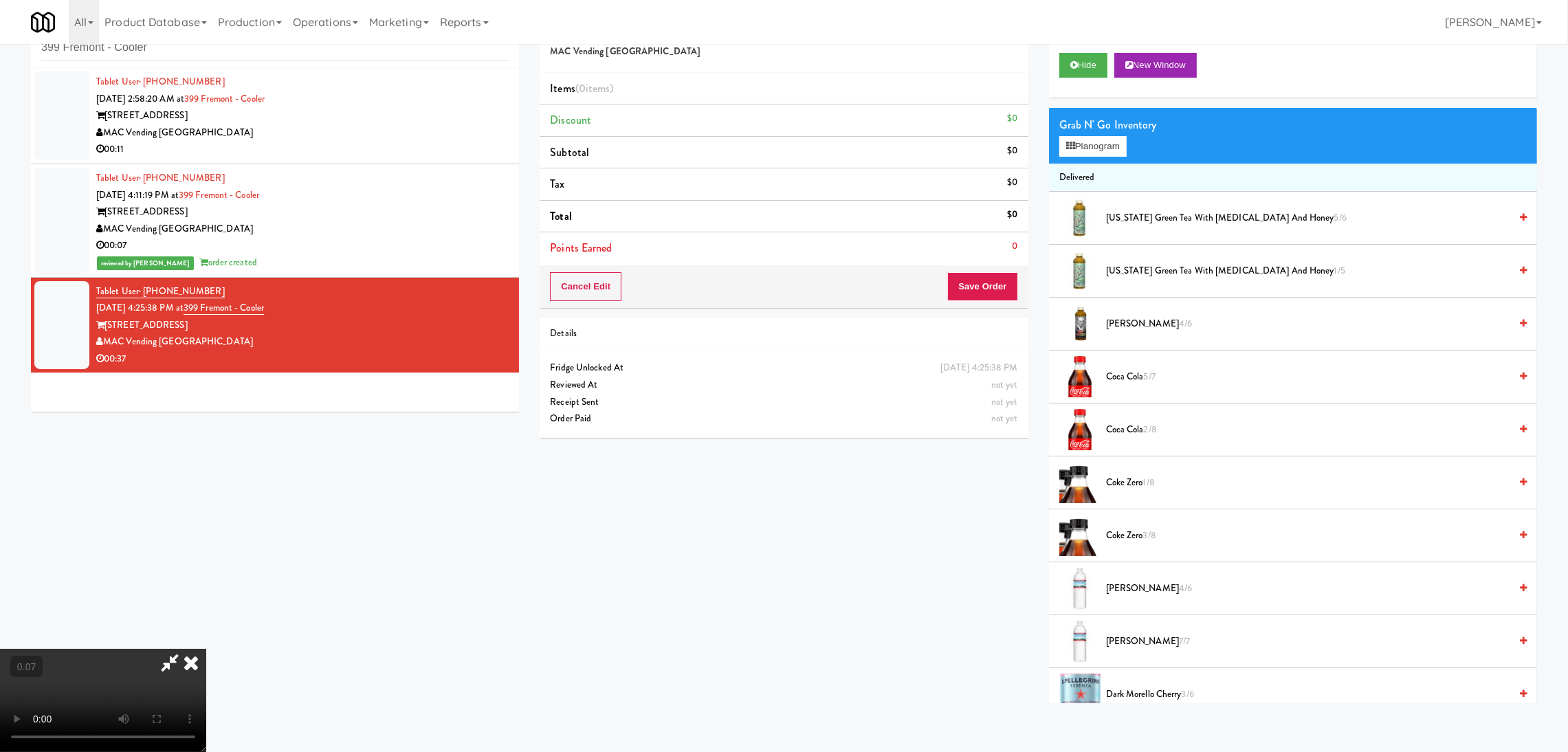
scroll to position [268, 0]
click at [206, 649] on video at bounding box center [103, 700] width 206 height 103
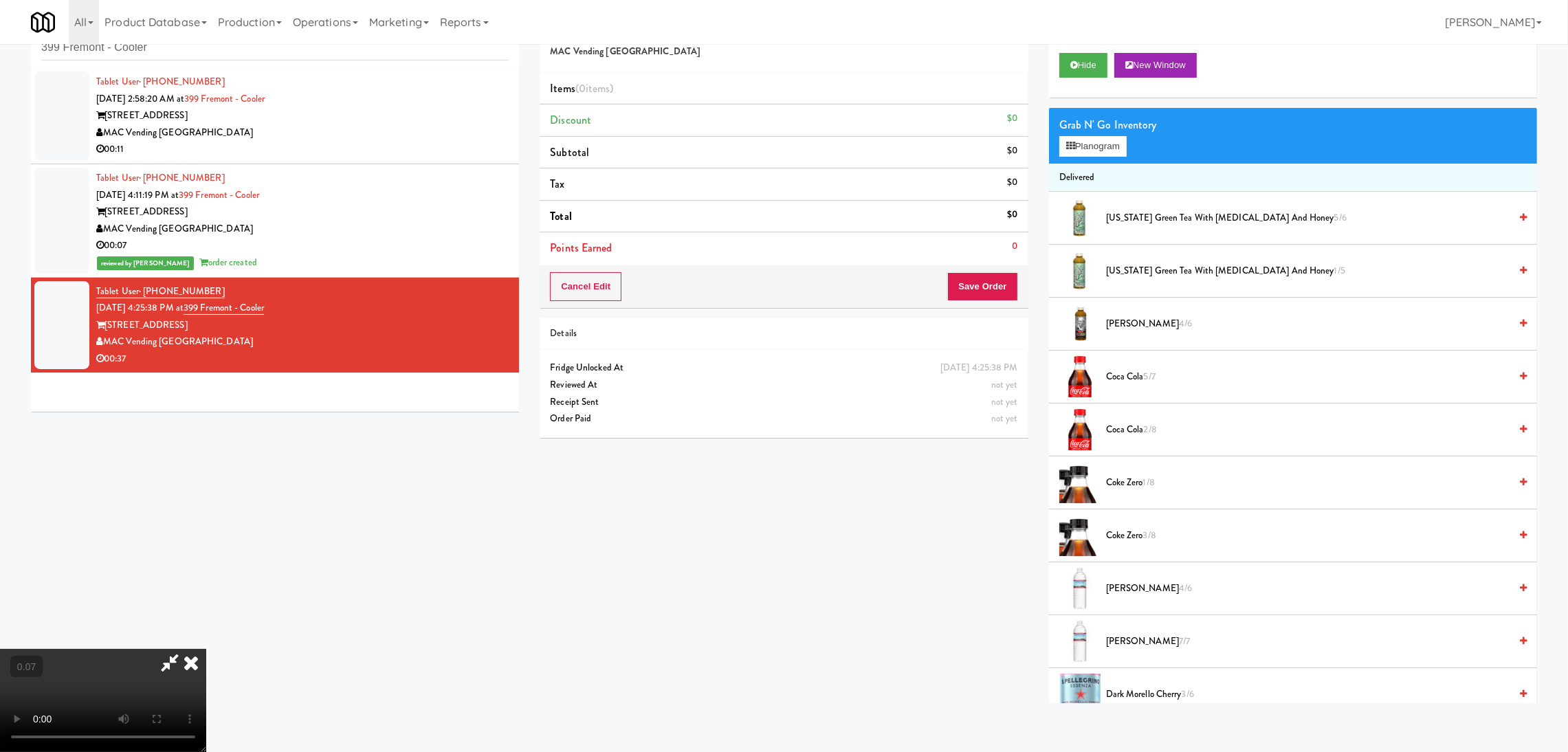
drag, startPoint x: 407, startPoint y: 524, endPoint x: 399, endPoint y: 524, distance: 8.0
click at [206, 649] on video at bounding box center [103, 700] width 206 height 103
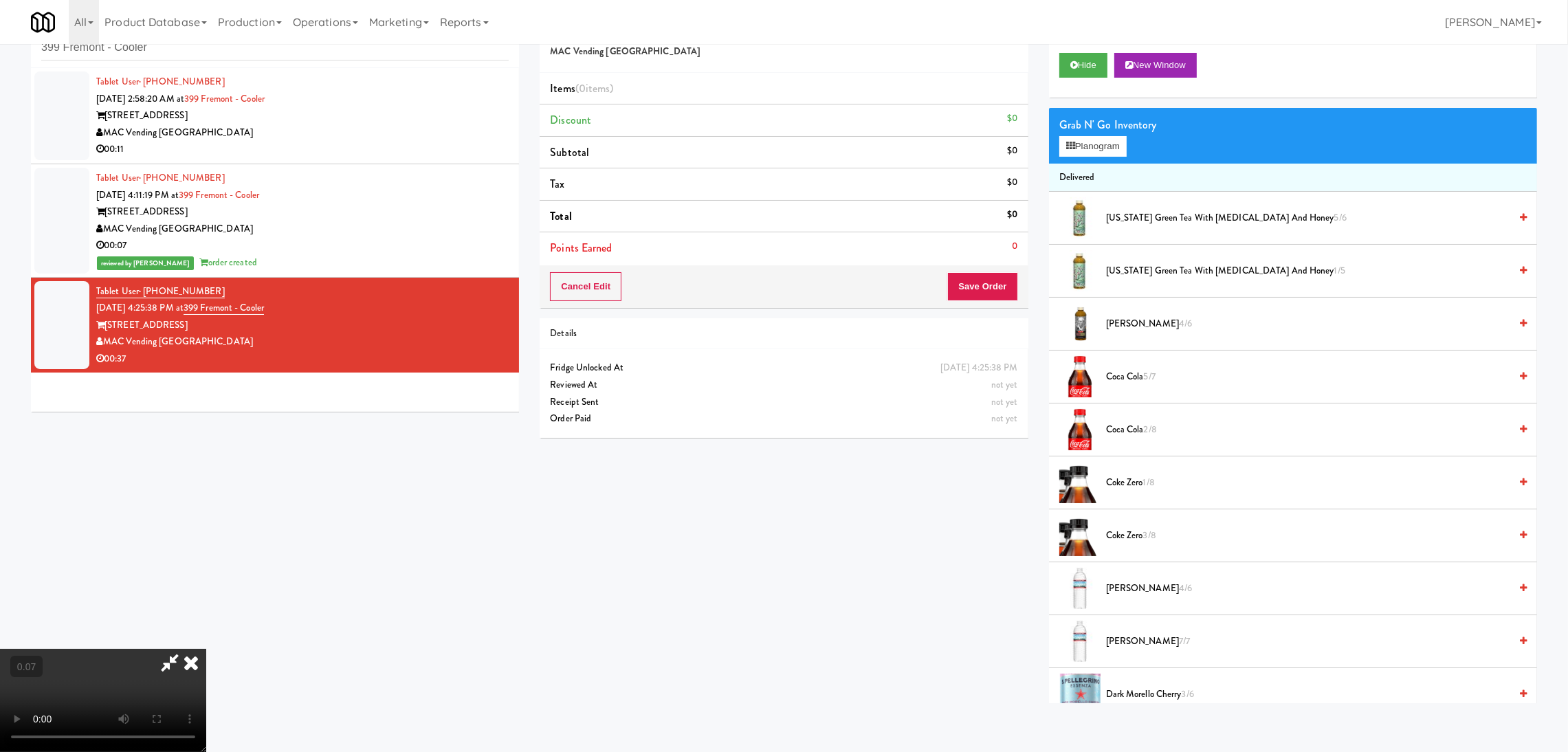
click at [206, 649] on video at bounding box center [103, 700] width 206 height 103
click at [1078, 146] on button "Planogram" at bounding box center [1093, 147] width 67 height 21
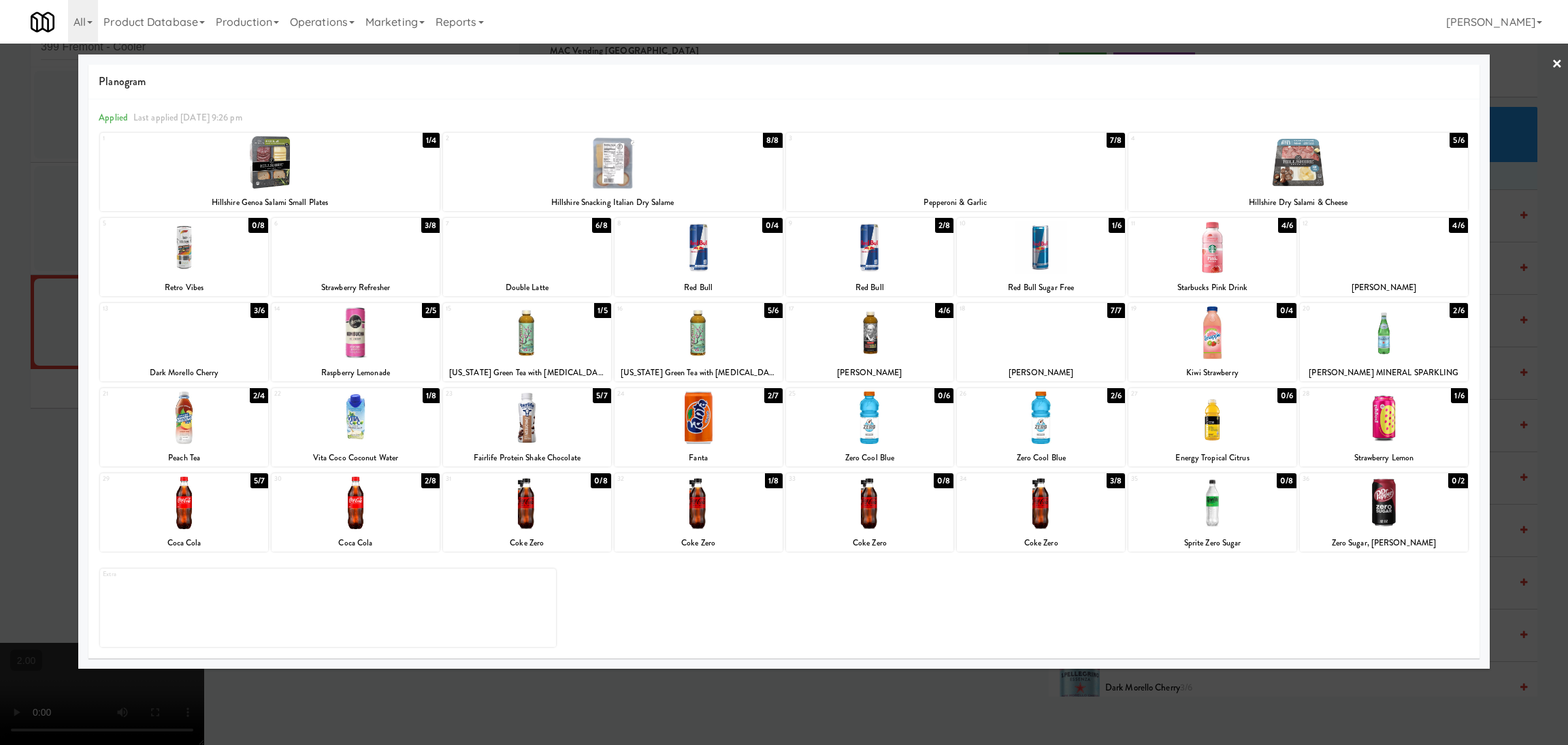
click at [532, 254] on div at bounding box center [528, 247] width 168 height 53
click at [0, 301] on div at bounding box center [784, 372] width 1568 height 745
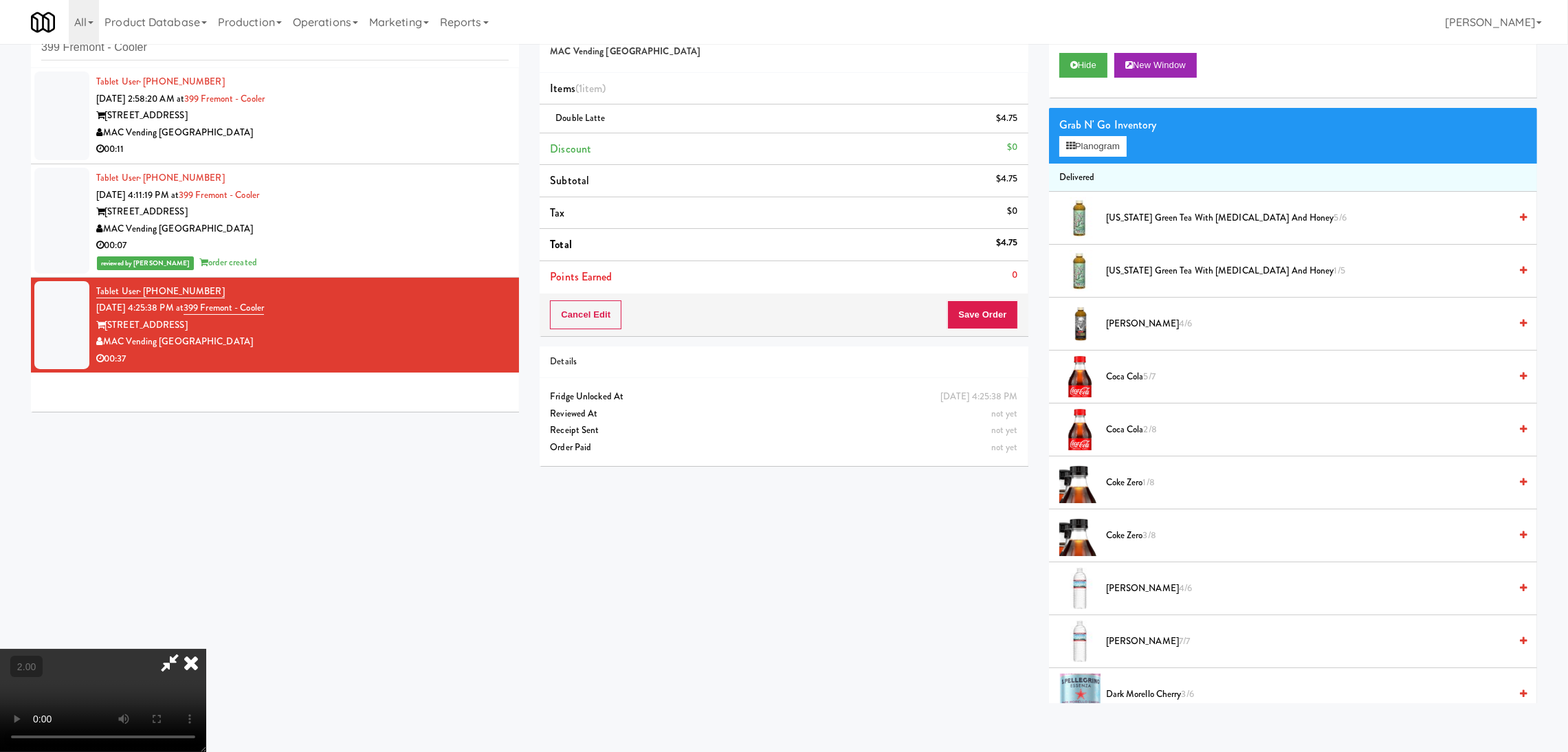
click at [206, 649] on icon at bounding box center [191, 662] width 31 height 27
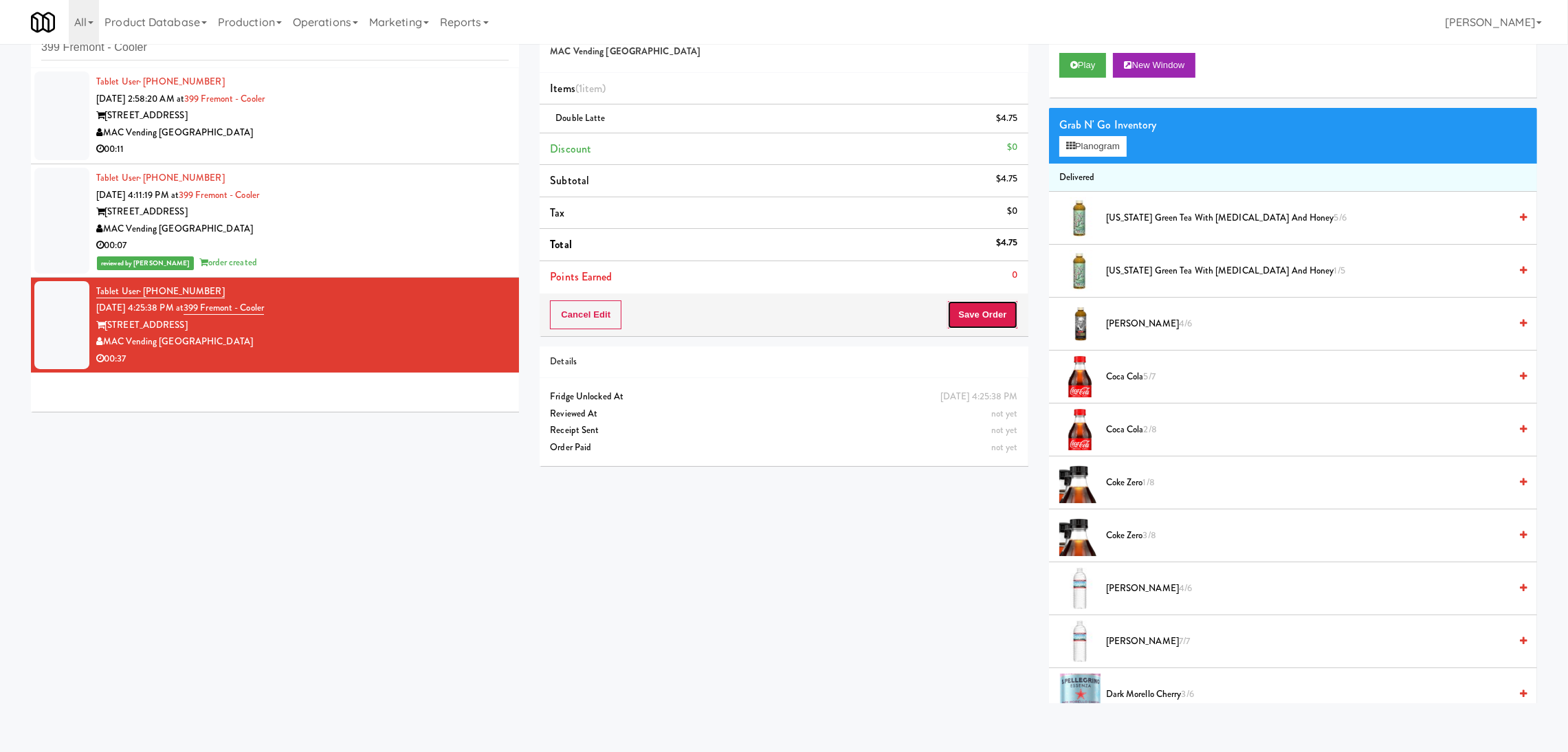
click at [972, 302] on button "Save Order" at bounding box center [983, 314] width 70 height 29
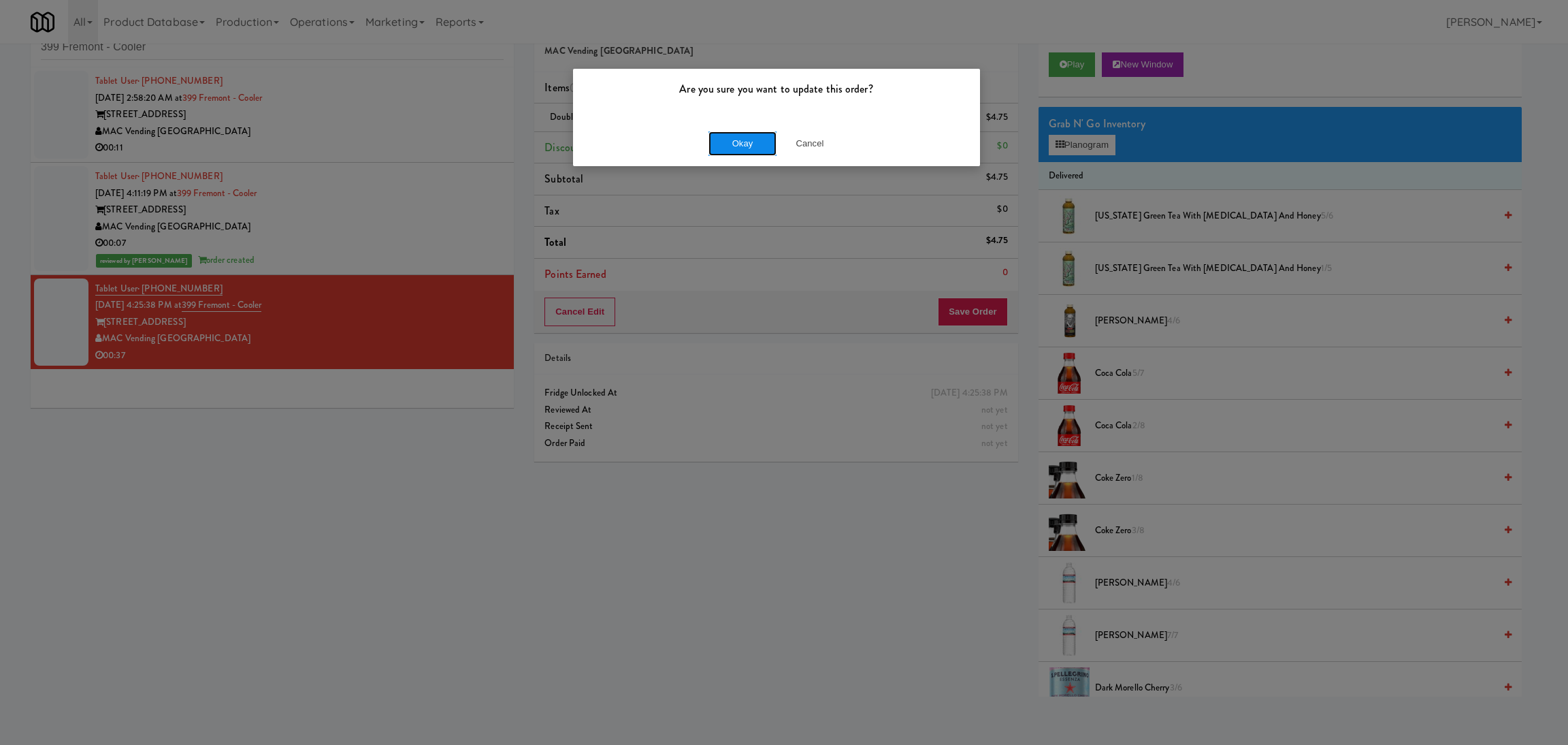
click at [720, 149] on button "Okay" at bounding box center [742, 144] width 68 height 24
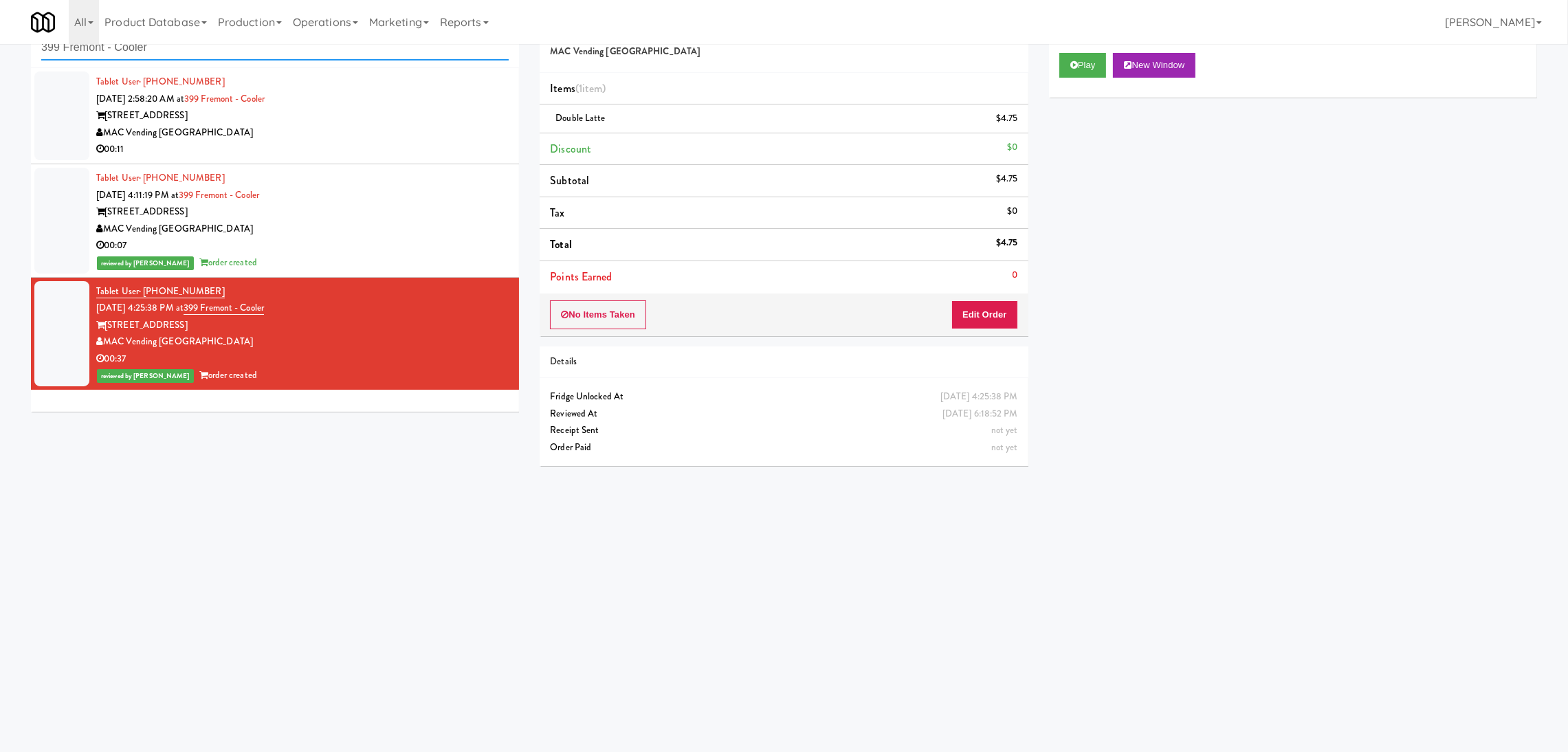
paste input "UHN - [GEOGRAPHIC_DATA] - Cafe Lobby"
drag, startPoint x: 223, startPoint y: 55, endPoint x: 0, endPoint y: 49, distance: 223.1
click at [0, 47] on div "inbox reviewed recent all unclear take inventory issue suspicious failed recent…" at bounding box center [784, 282] width 1568 height 552
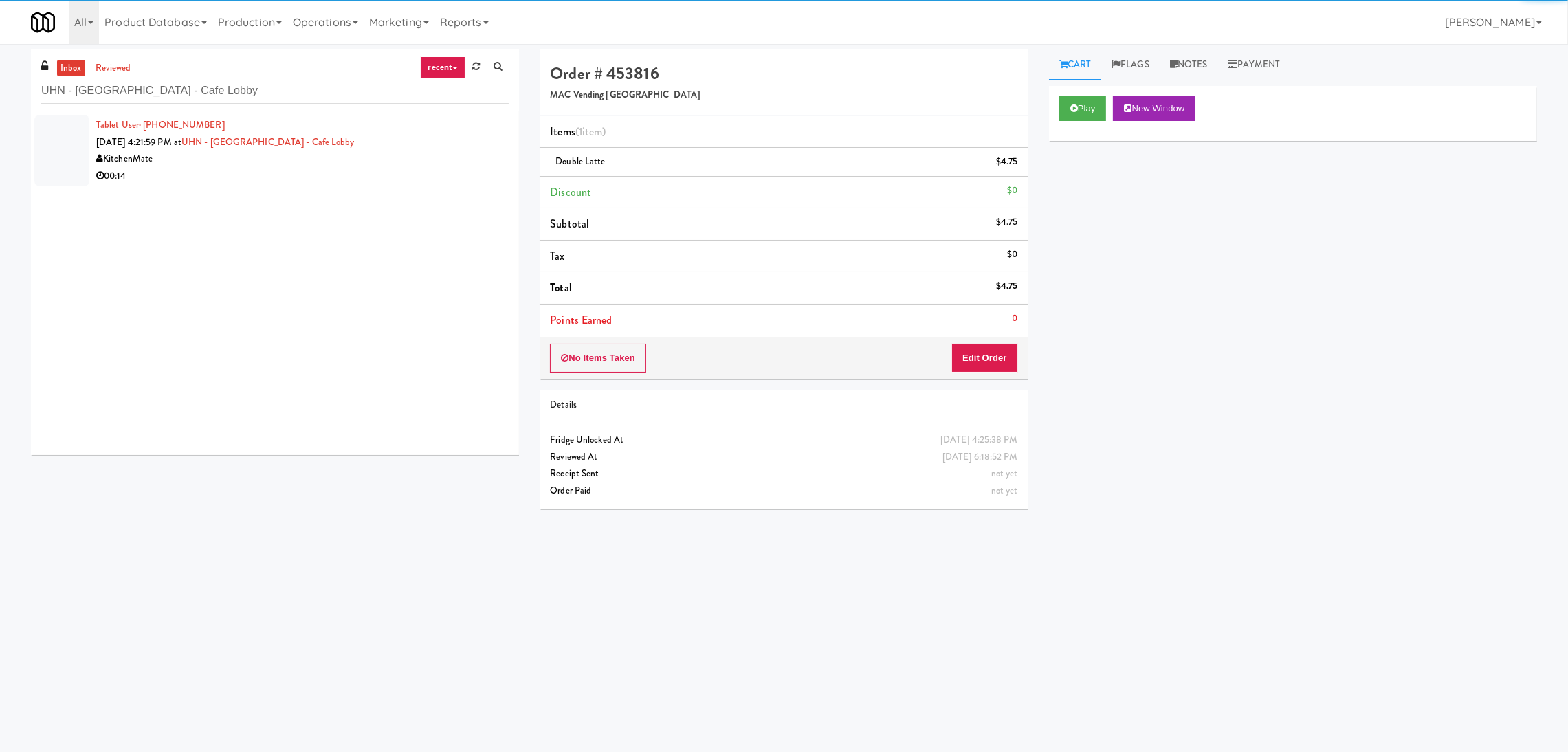
click at [364, 175] on div "00:14" at bounding box center [302, 177] width 412 height 17
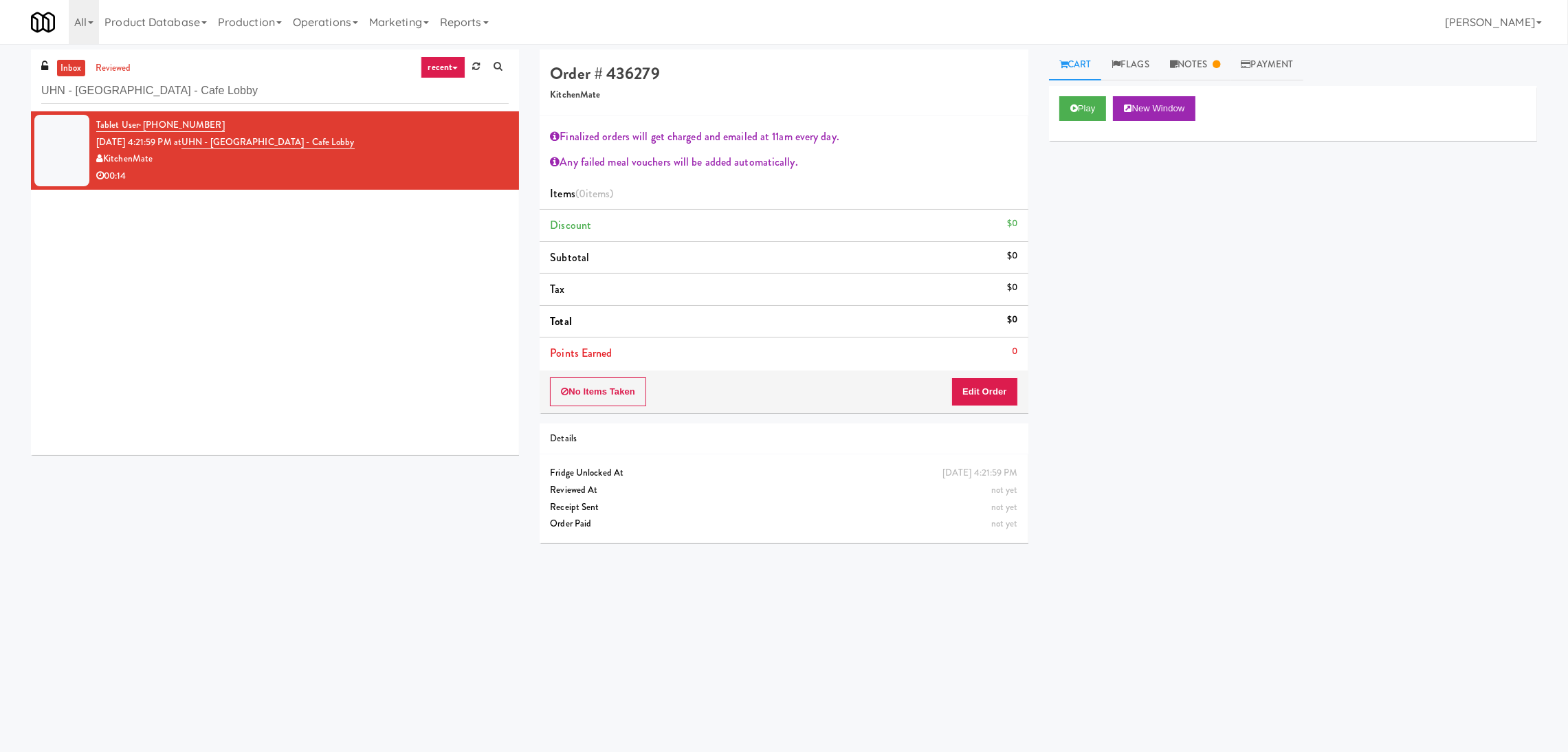
click at [1196, 46] on div "inbox reviewed recent all unclear take inventory issue suspicious failed recent…" at bounding box center [784, 322] width 1568 height 557
click at [1196, 57] on link "Notes" at bounding box center [1196, 65] width 72 height 31
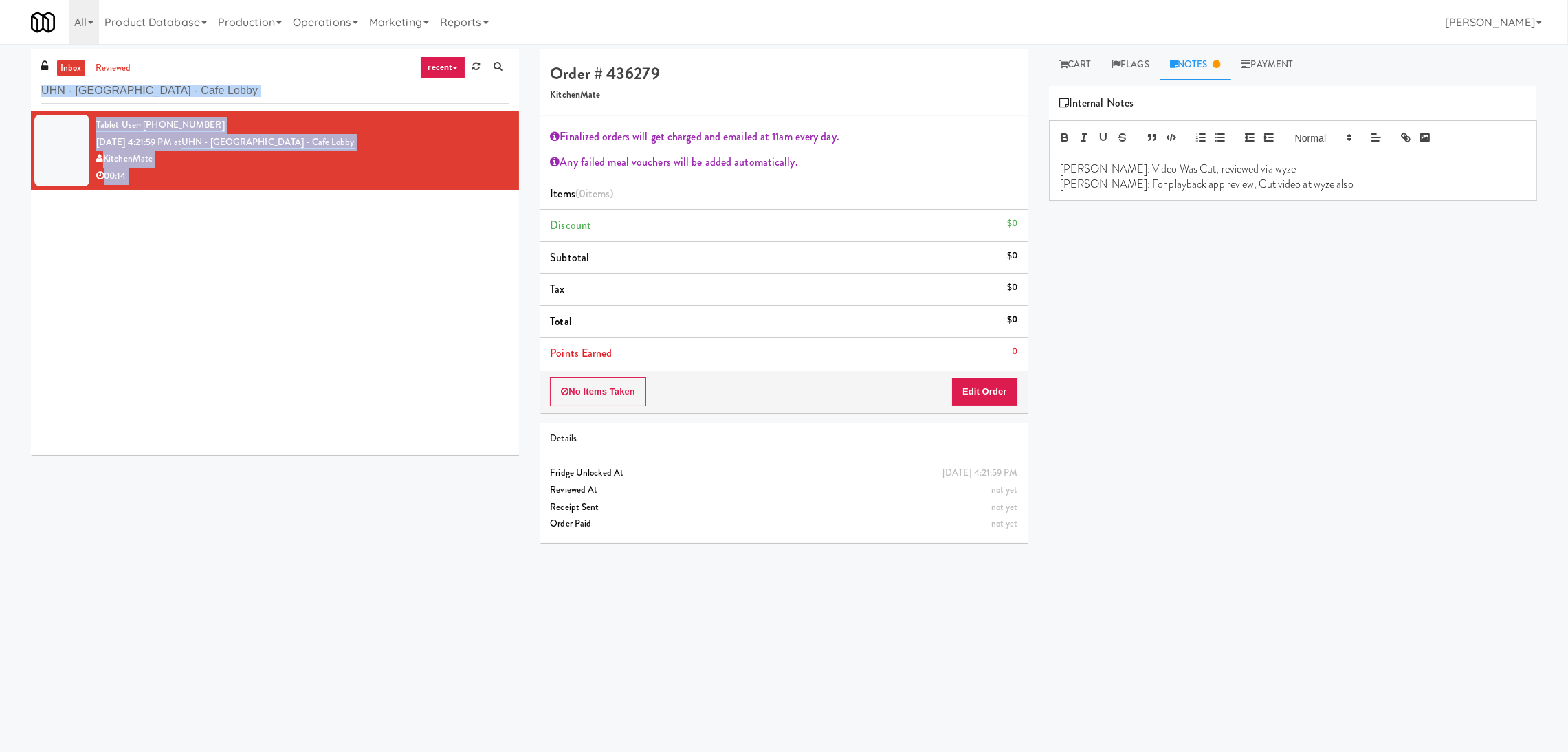
drag, startPoint x: 423, startPoint y: -24, endPoint x: 397, endPoint y: -37, distance: 29.1
click at [397, 0] on html "Are you sure you want to update this order? Okay Cancel Okay Are you sure you w…" at bounding box center [784, 376] width 1568 height 752
click at [265, 93] on input "UHN - [GEOGRAPHIC_DATA] - Cafe Lobby" at bounding box center [275, 91] width 467 height 25
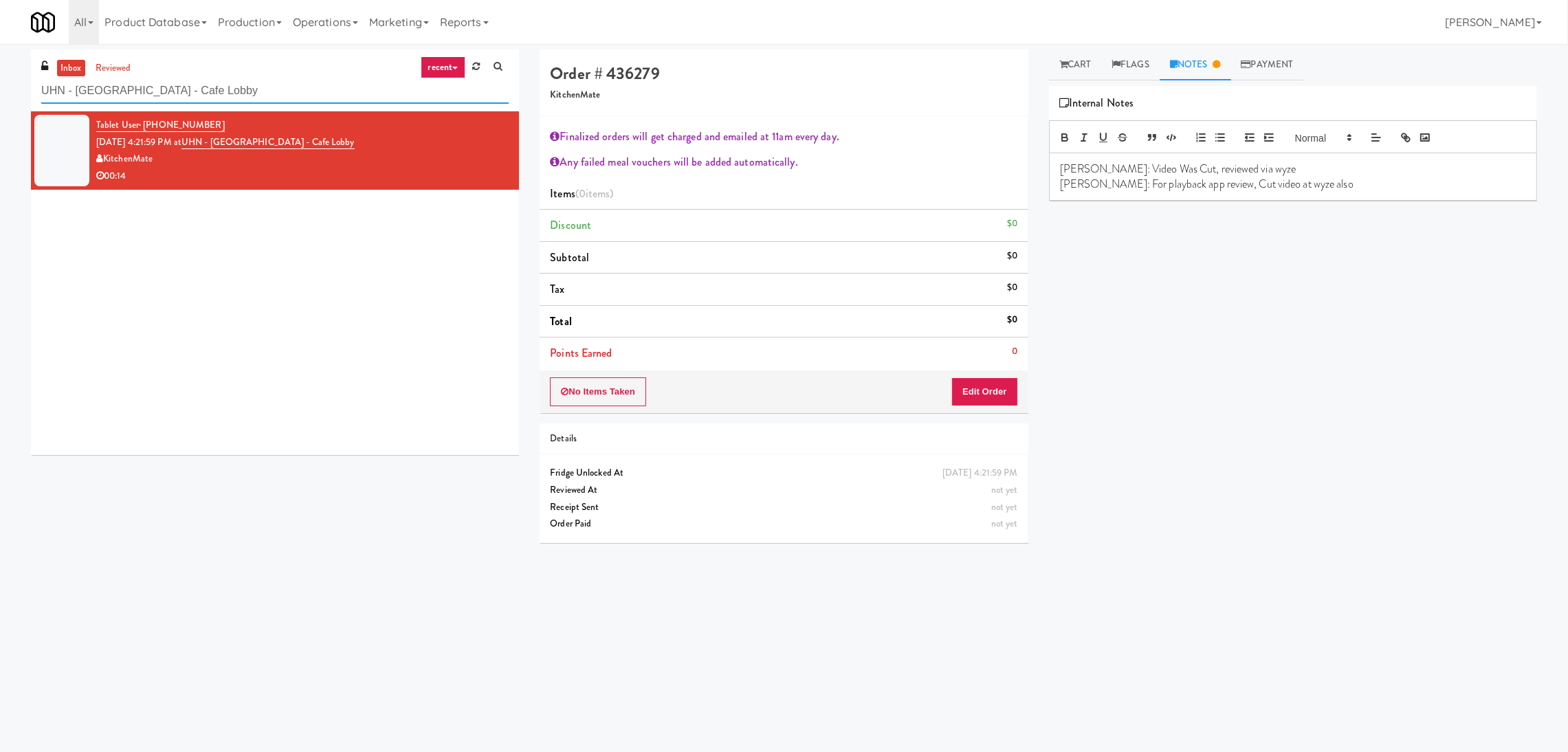
paste input "[PERSON_NAME] - Cooler - Left"
drag, startPoint x: 287, startPoint y: 91, endPoint x: 0, endPoint y: 79, distance: 287.3
click at [0, 79] on div "inbox reviewed recent all unclear take inventory issue suspicious failed recent…" at bounding box center [784, 325] width 1568 height 552
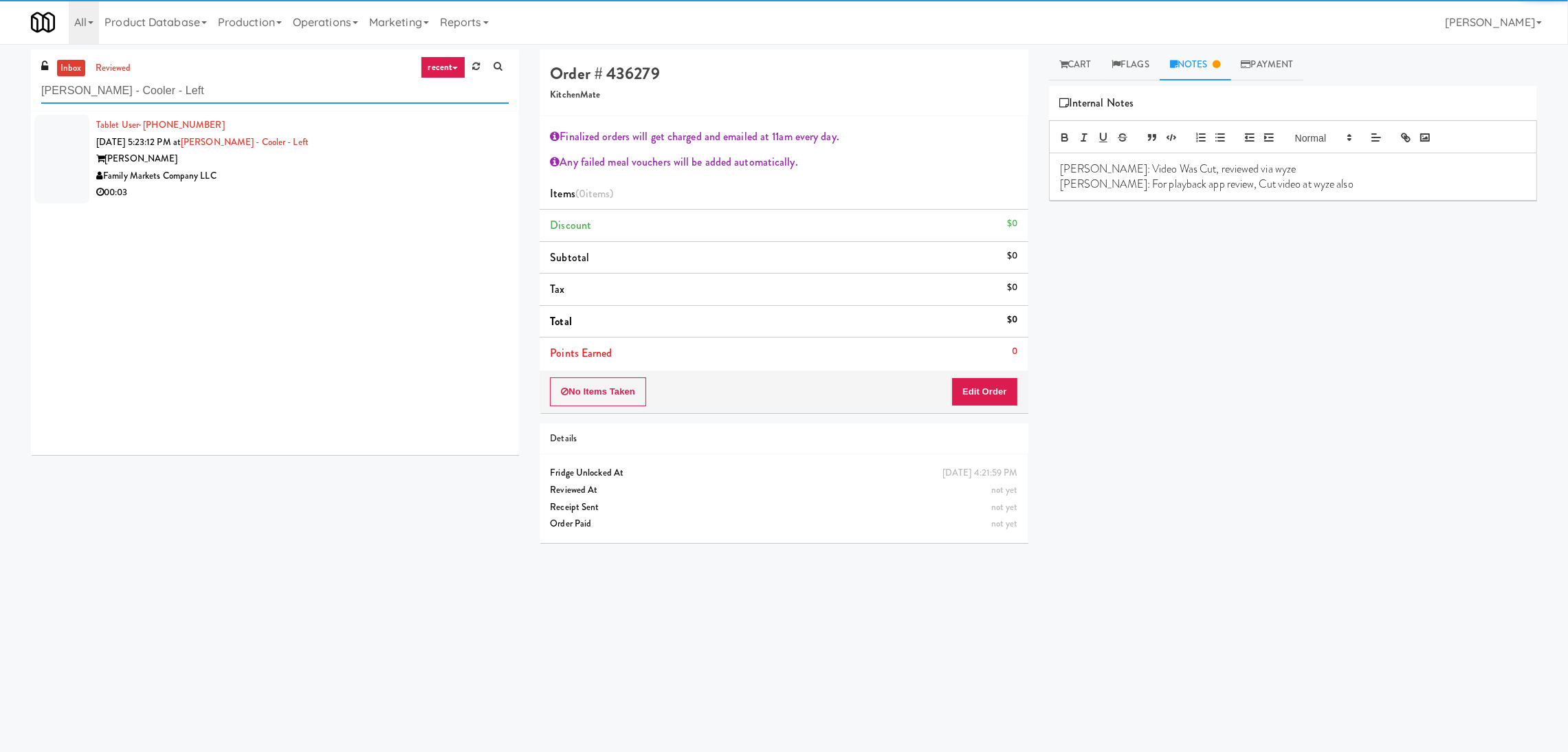
type input "[PERSON_NAME] - Cooler - Left"
drag, startPoint x: 410, startPoint y: 149, endPoint x: 434, endPoint y: 141, distance: 25.3
click at [431, 138] on div "Tablet User · (317) 331-9335 [DATE] 5:23:12 PM at [PERSON_NAME][GEOGRAPHIC_DATA…" at bounding box center [302, 159] width 412 height 85
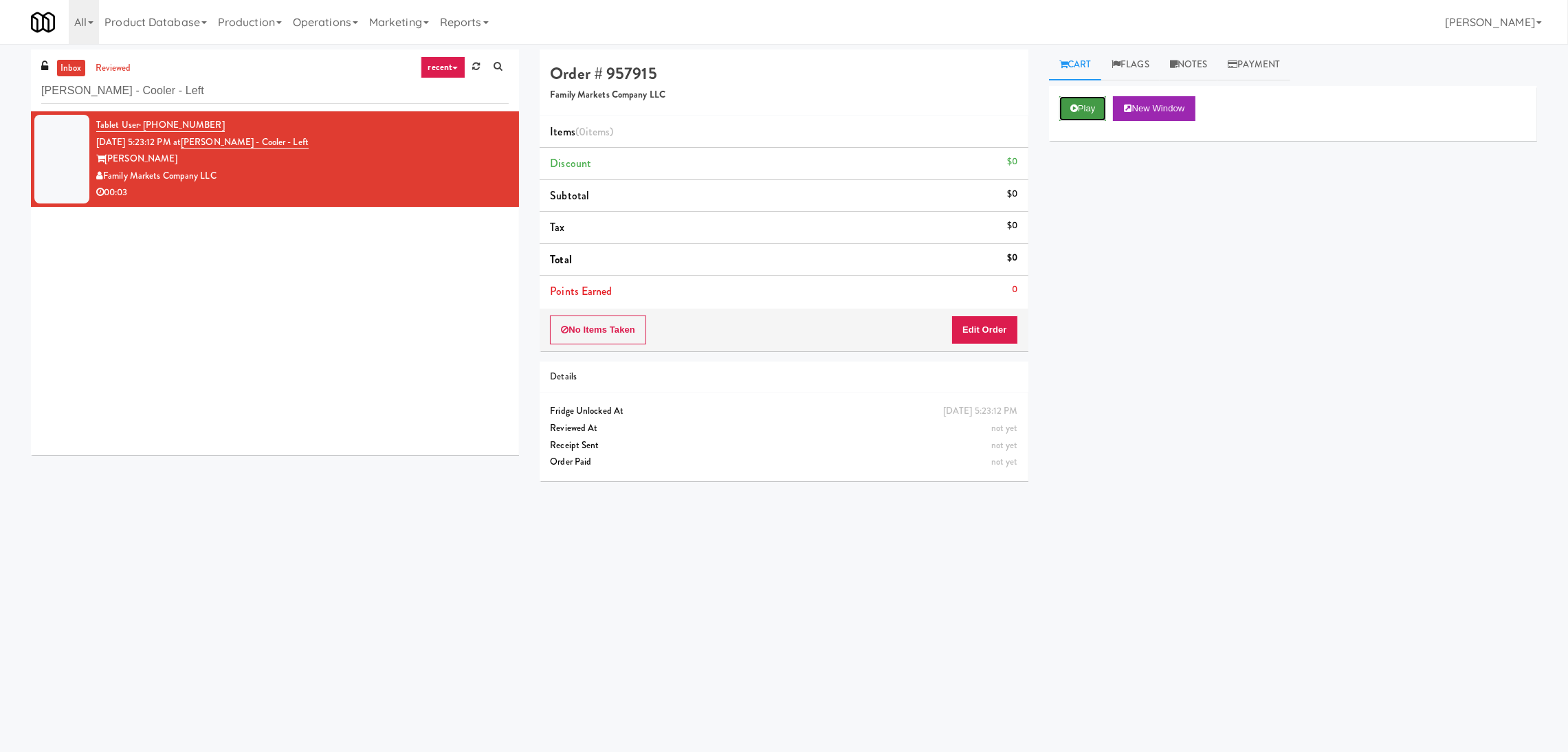
click at [1100, 96] on button "Play" at bounding box center [1083, 108] width 47 height 24
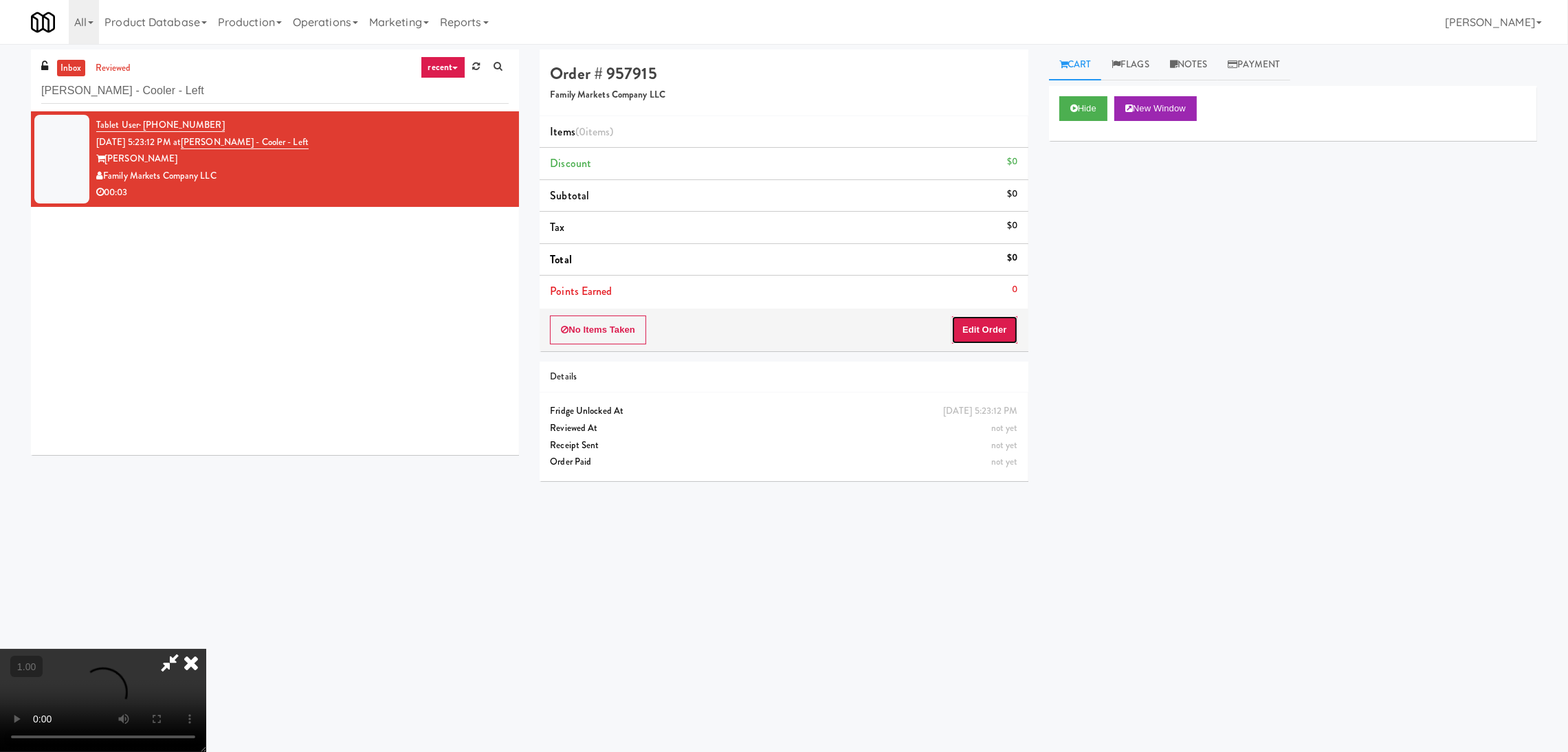
click at [1005, 329] on button "Edit Order" at bounding box center [985, 330] width 66 height 29
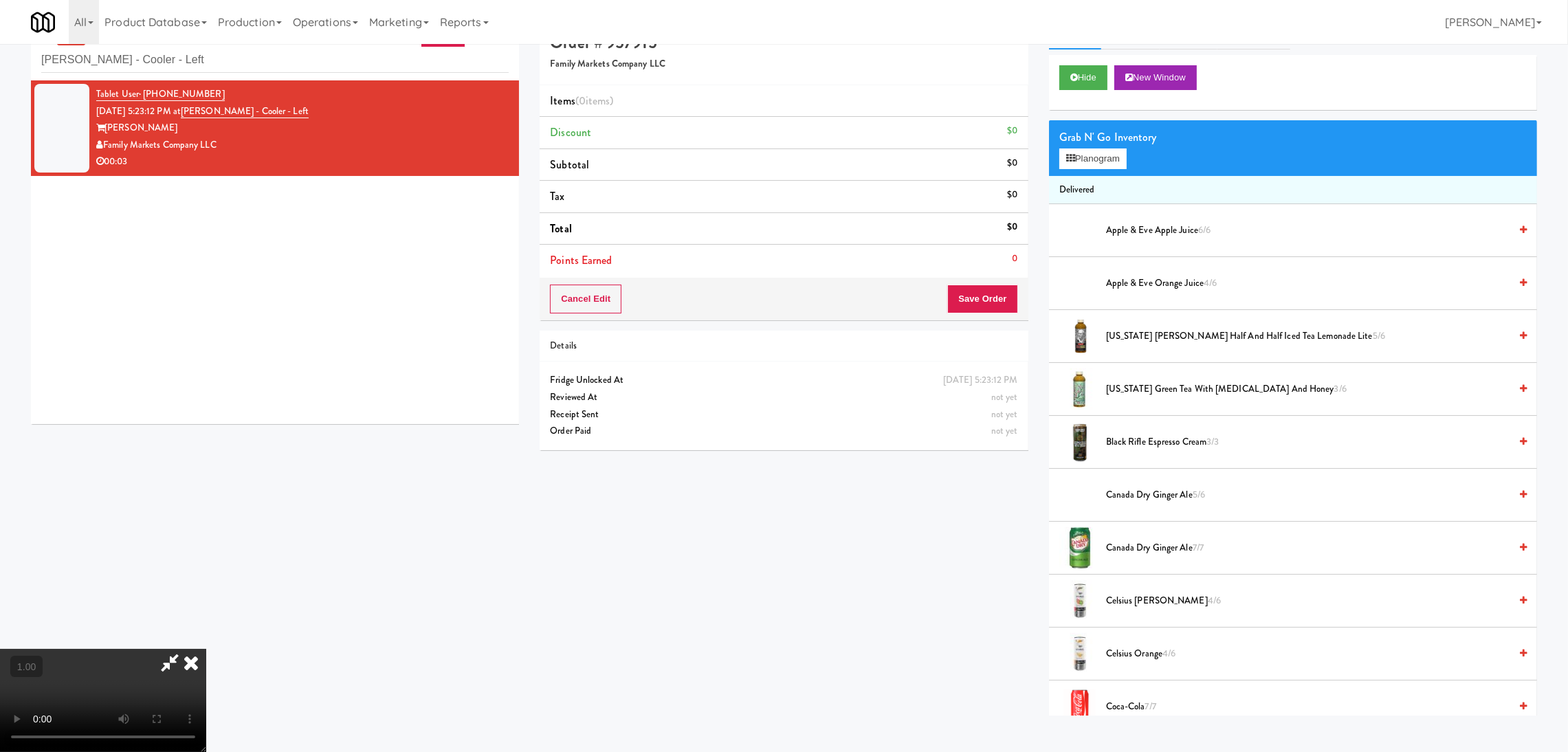
scroll to position [44, 0]
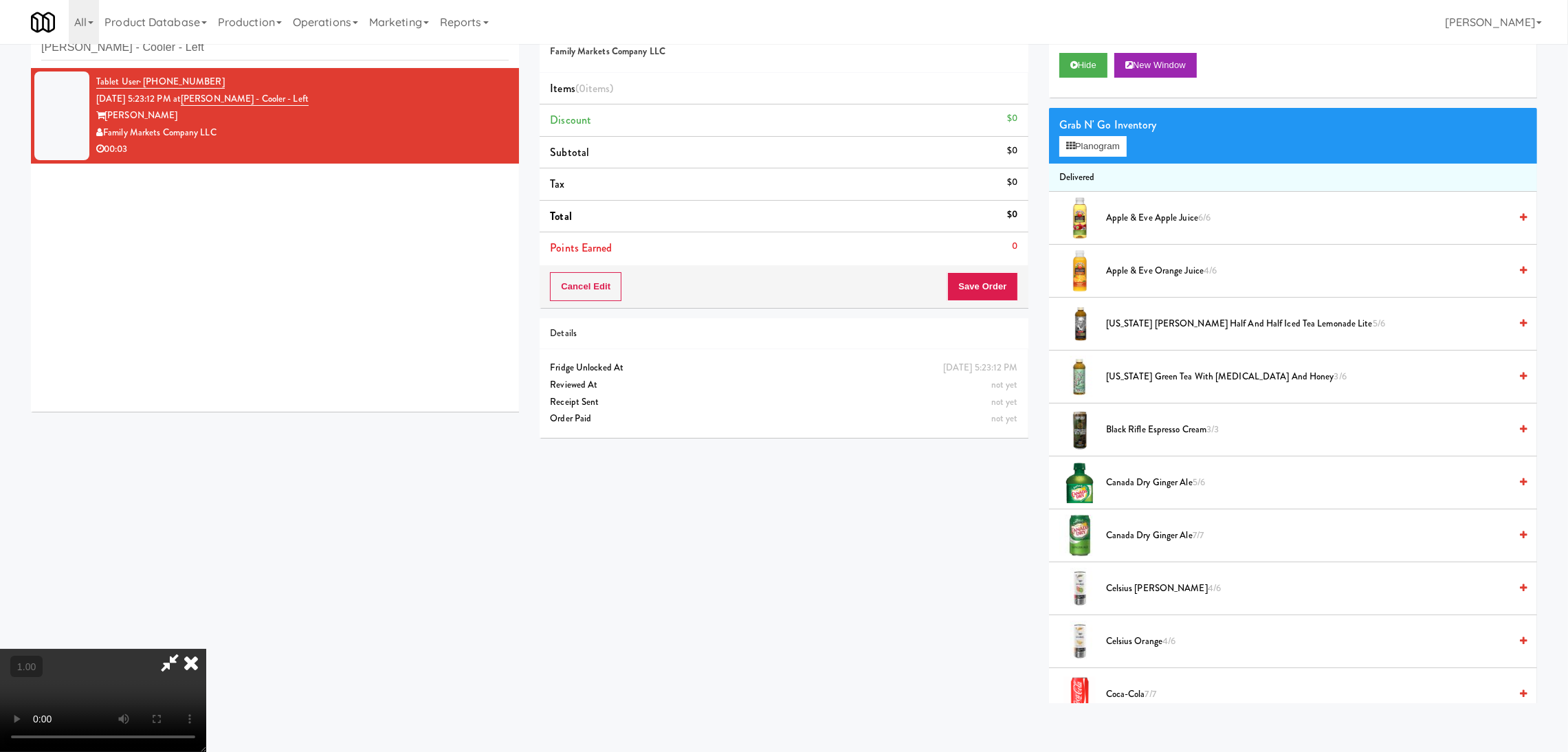
click at [206, 649] on video at bounding box center [103, 700] width 206 height 103
click at [1074, 150] on button "Planogram" at bounding box center [1093, 147] width 67 height 21
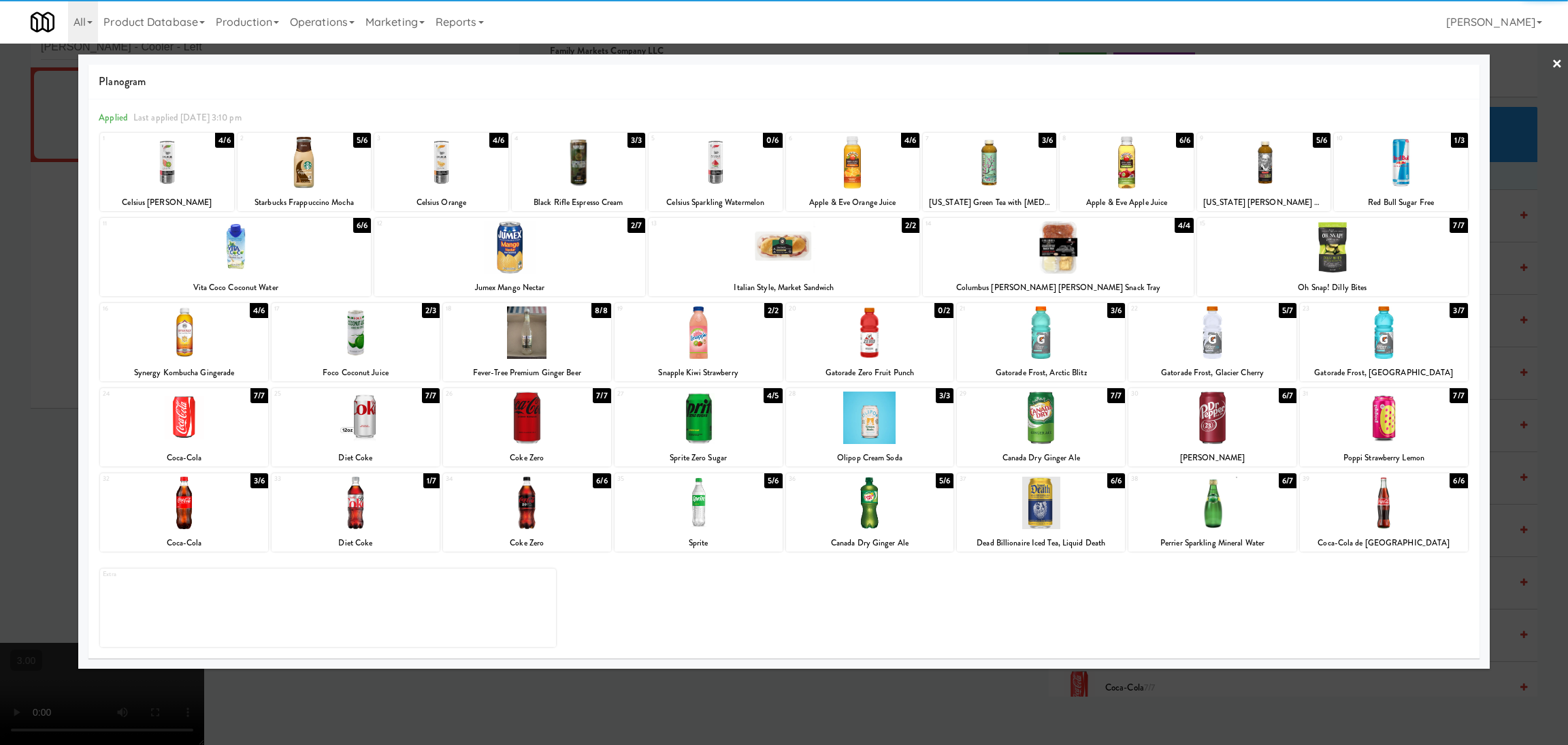
click at [228, 502] on div at bounding box center [185, 502] width 168 height 53
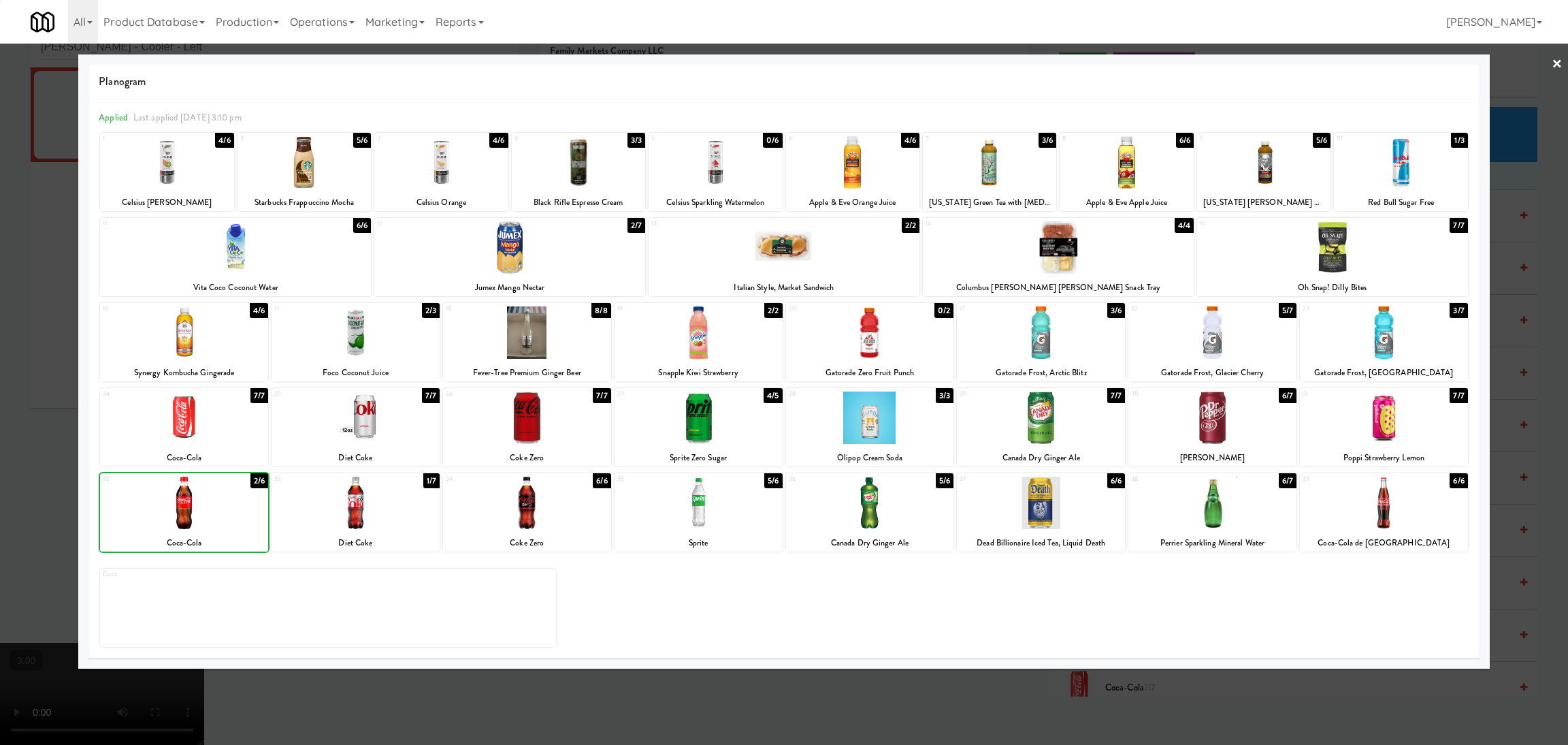
click at [0, 405] on div at bounding box center [784, 372] width 1568 height 745
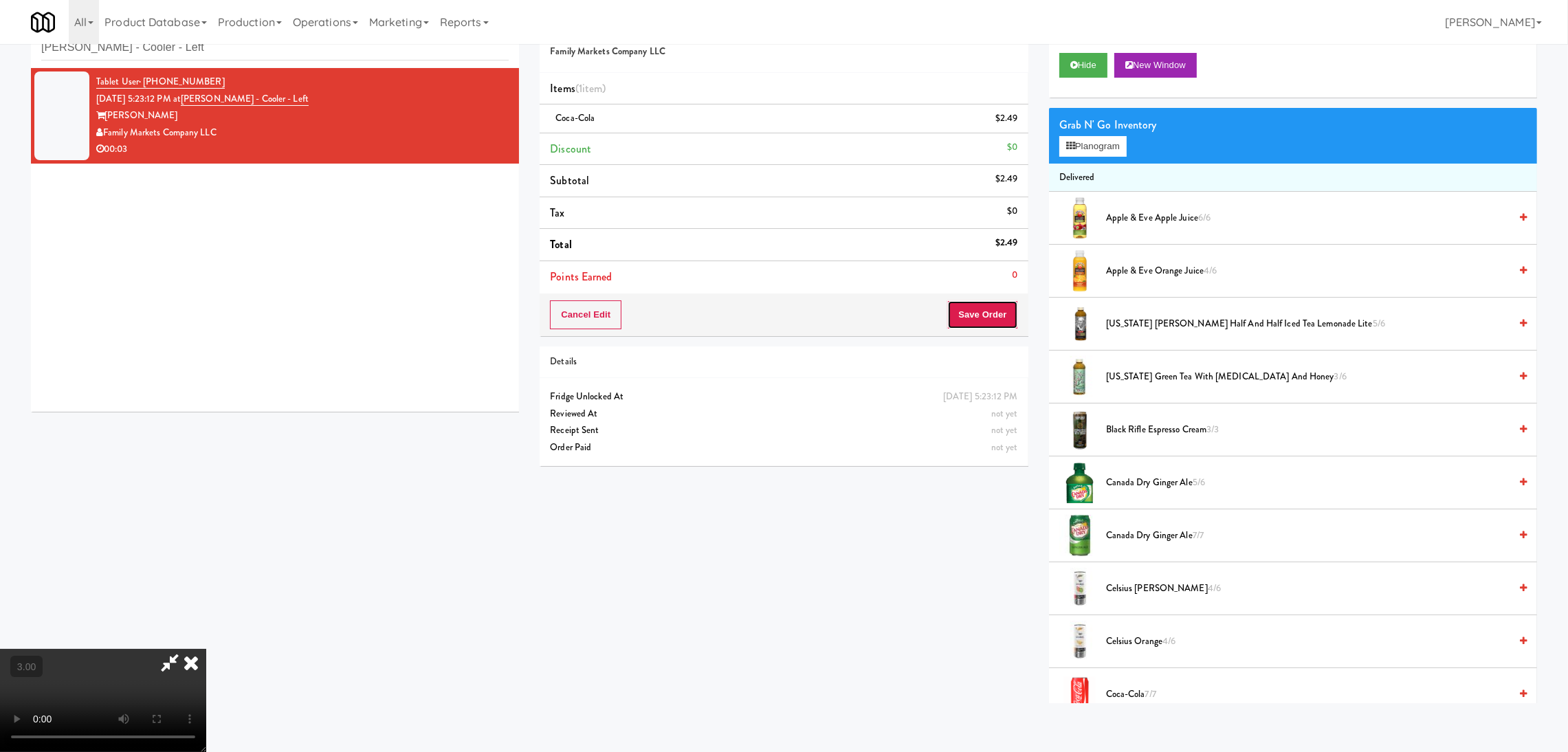
click at [998, 317] on button "Save Order" at bounding box center [983, 314] width 70 height 29
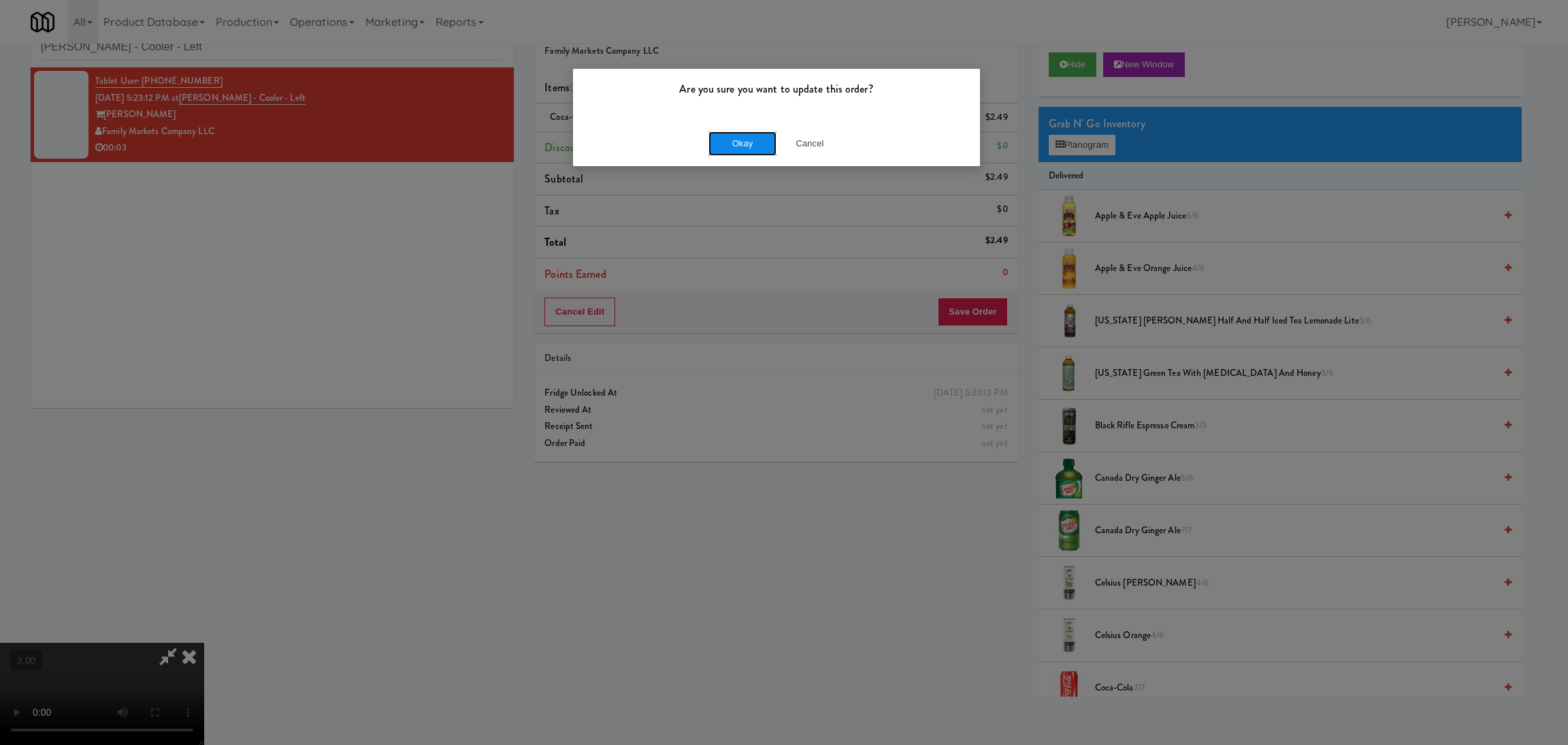
drag, startPoint x: 758, startPoint y: 136, endPoint x: 736, endPoint y: 144, distance: 23.4
click at [765, 159] on div "Okay Cancel" at bounding box center [777, 143] width 407 height 46
click at [758, 133] on button "Okay" at bounding box center [742, 144] width 68 height 24
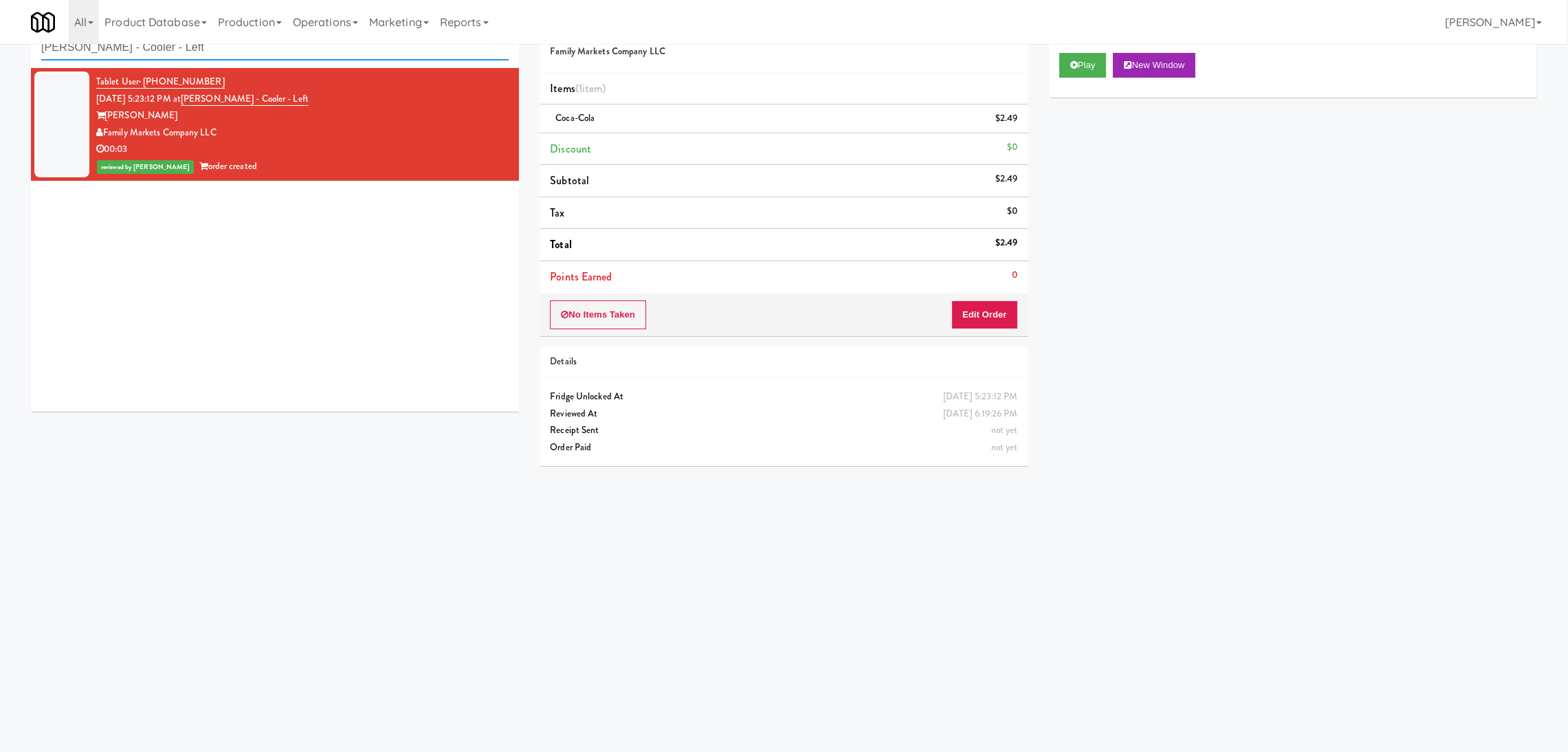
paste input "Brio-Sport Court- Fridge"
drag, startPoint x: 160, startPoint y: 49, endPoint x: 0, endPoint y: 16, distance: 163.4
click at [0, 16] on body "Are you sure you want to update this order? Okay Cancel Okay Are you sure you w…" at bounding box center [784, 377] width 1568 height 752
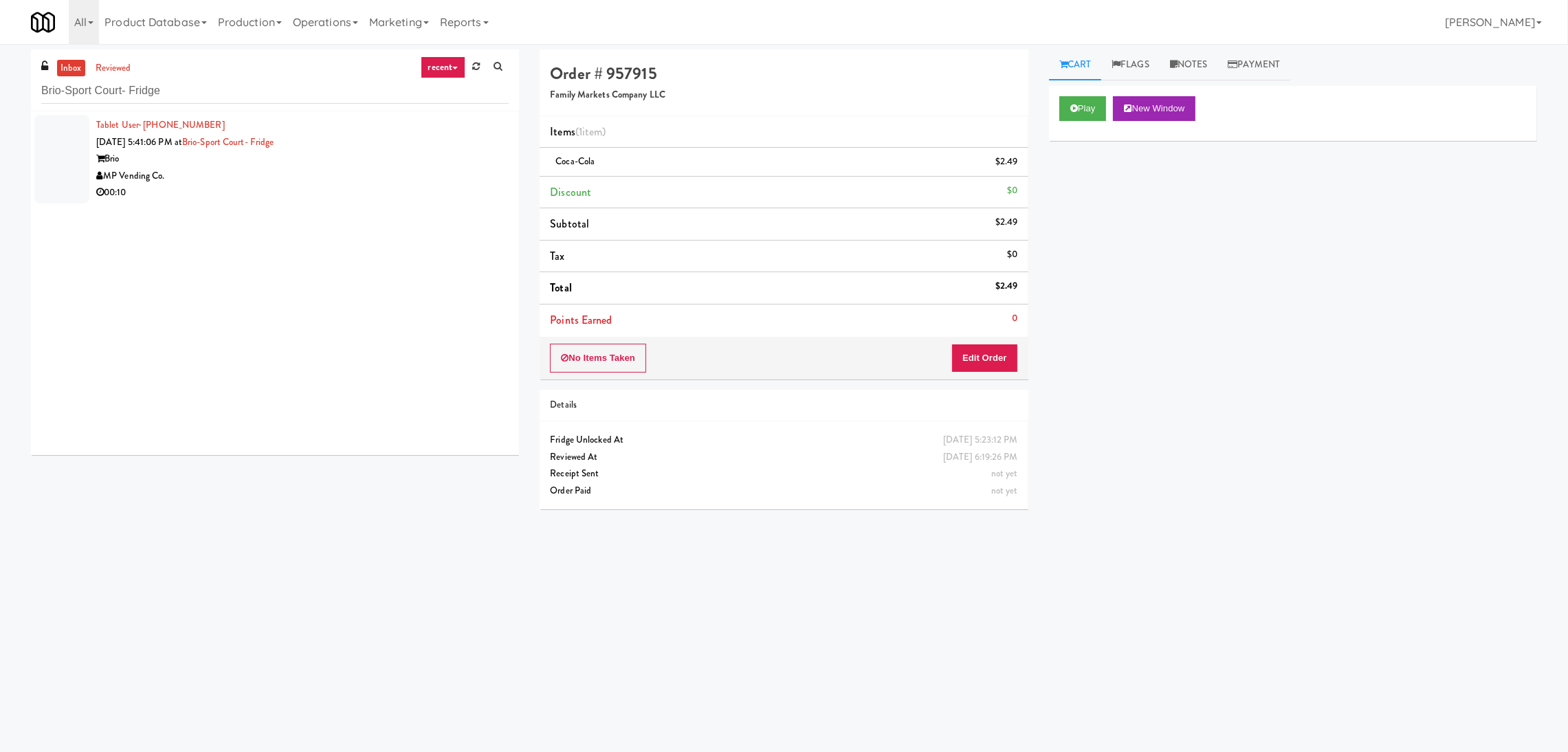
drag, startPoint x: 410, startPoint y: 167, endPoint x: 430, endPoint y: 170, distance: 20.2
click at [410, 168] on div "MP Vending Co." at bounding box center [302, 177] width 412 height 17
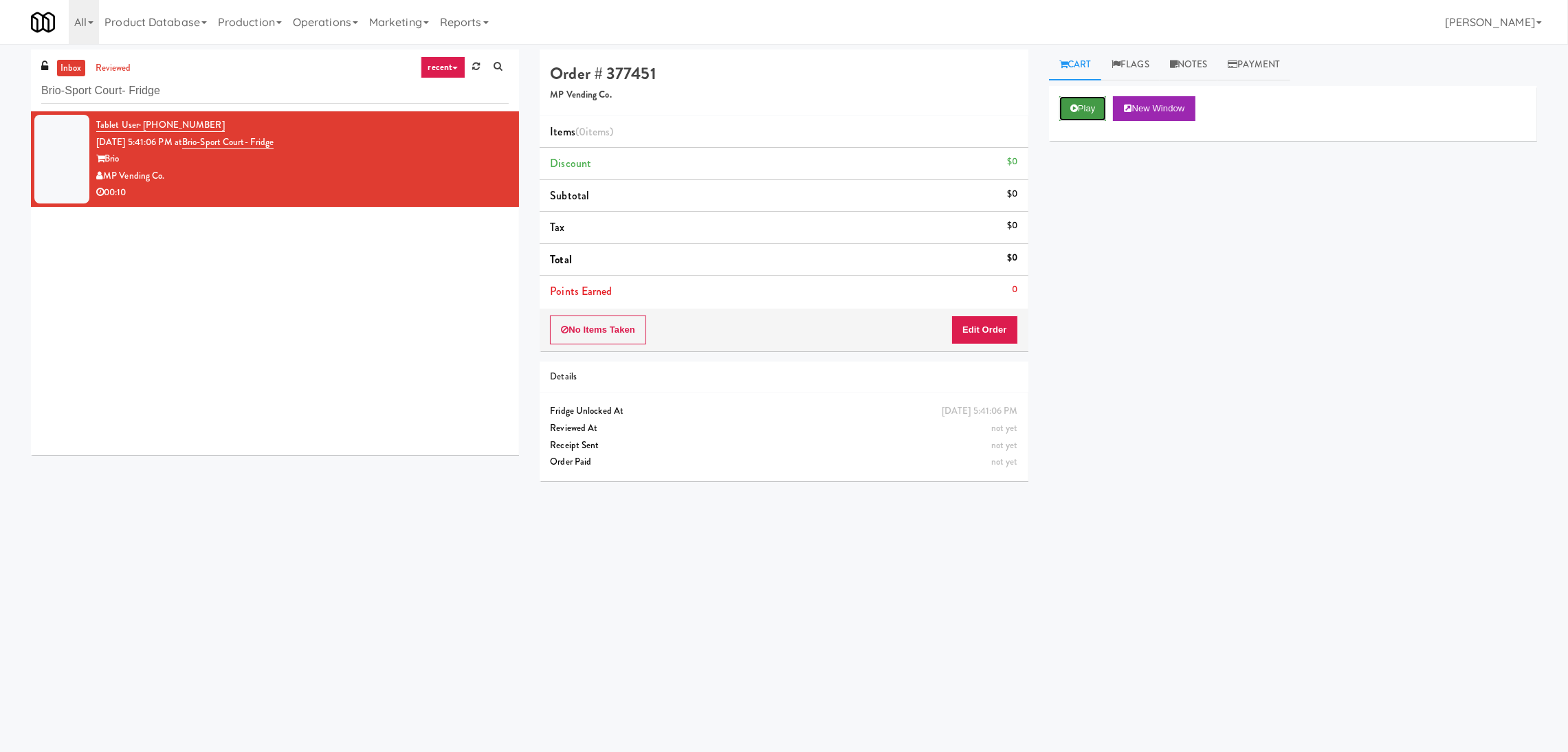
click at [1099, 112] on button "Play" at bounding box center [1083, 108] width 47 height 24
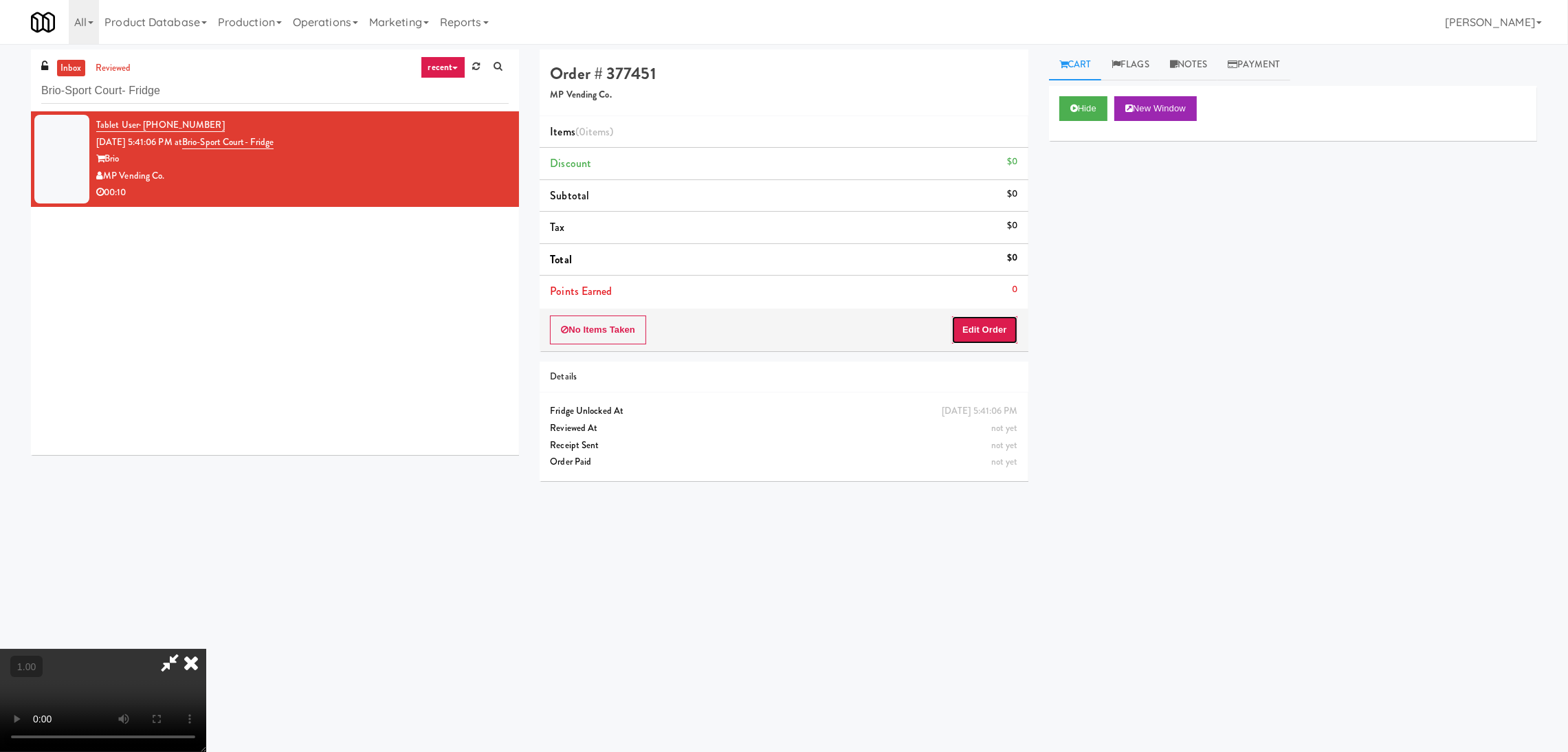
click at [977, 338] on button "Edit Order" at bounding box center [985, 330] width 66 height 29
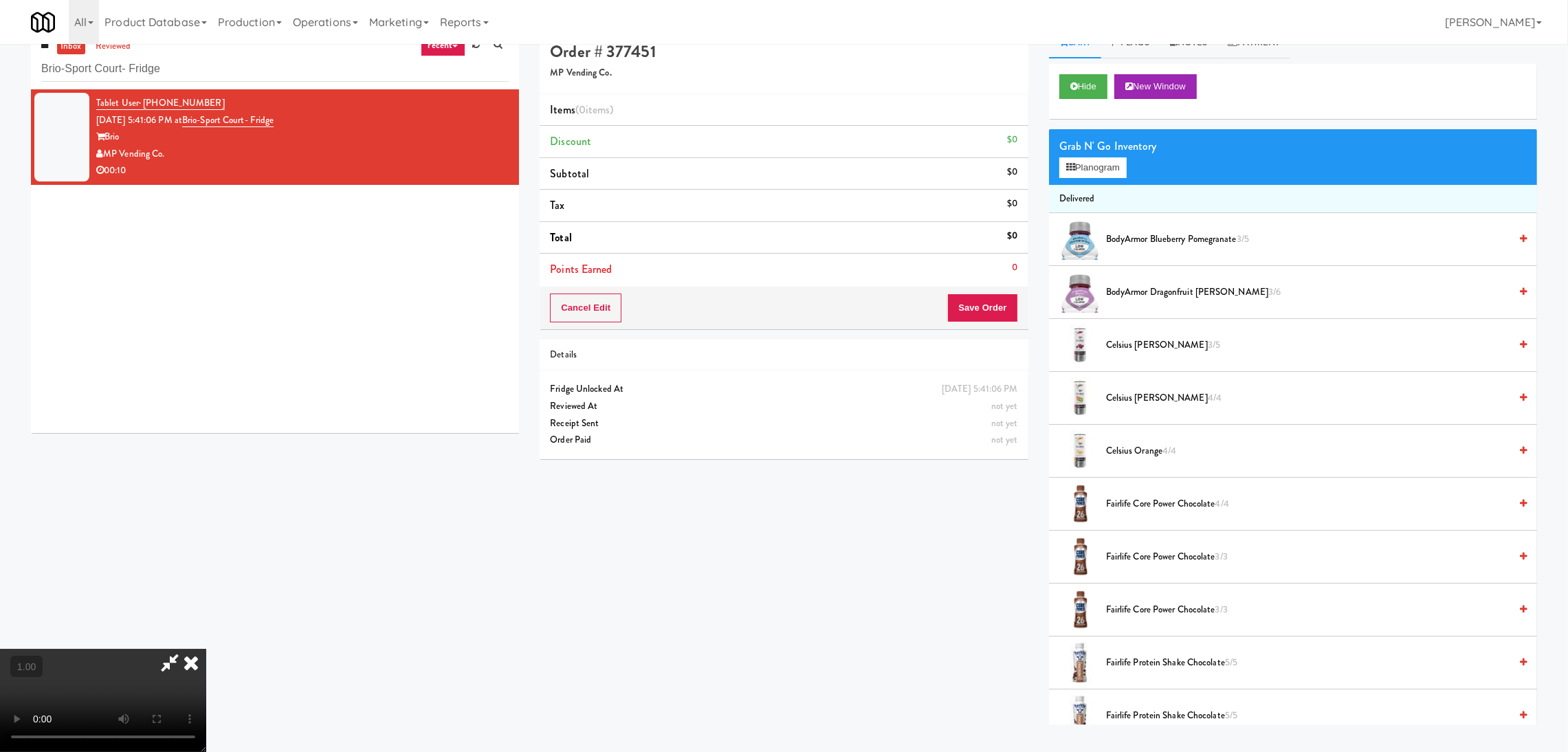
scroll to position [44, 0]
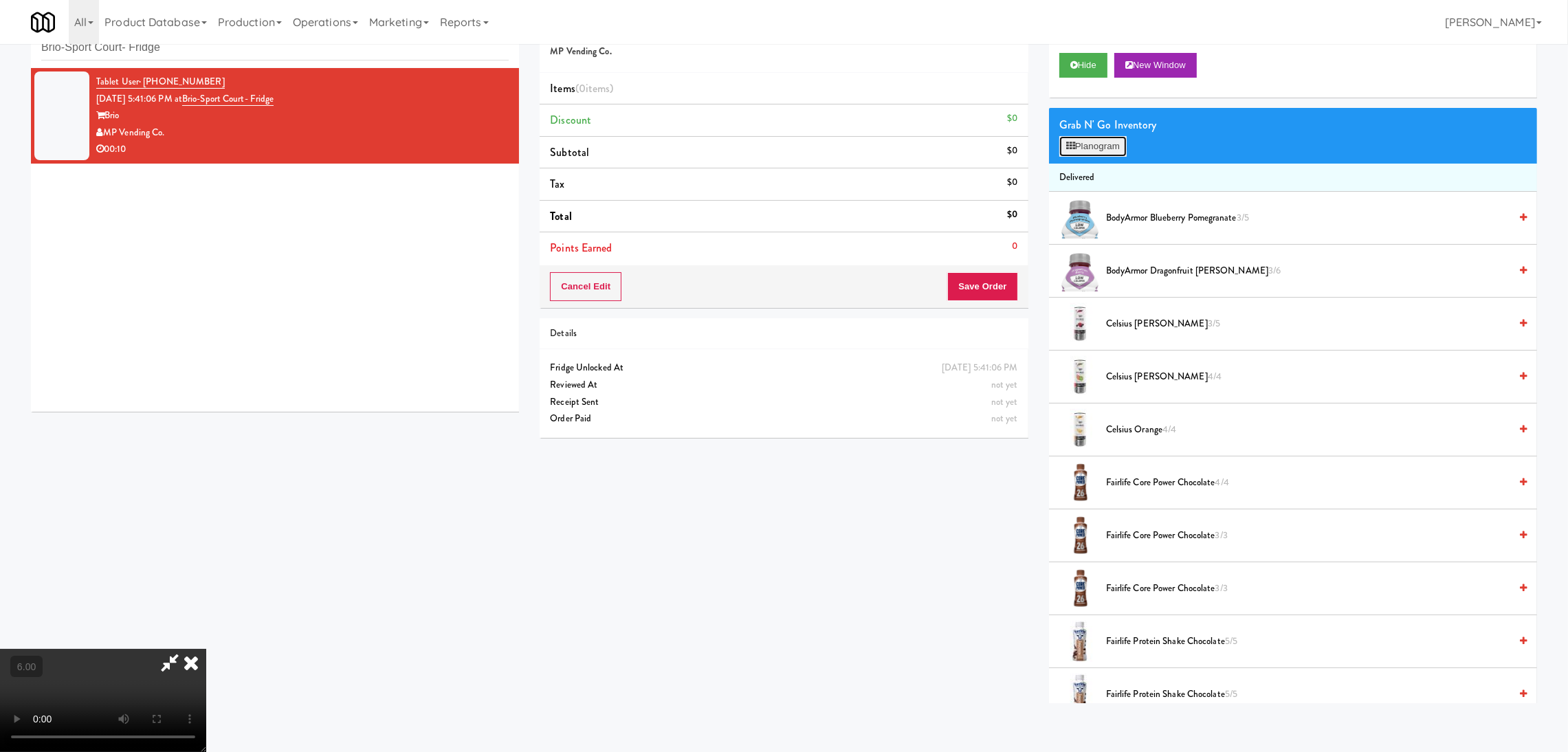
click at [1105, 140] on button "Planogram" at bounding box center [1093, 147] width 67 height 21
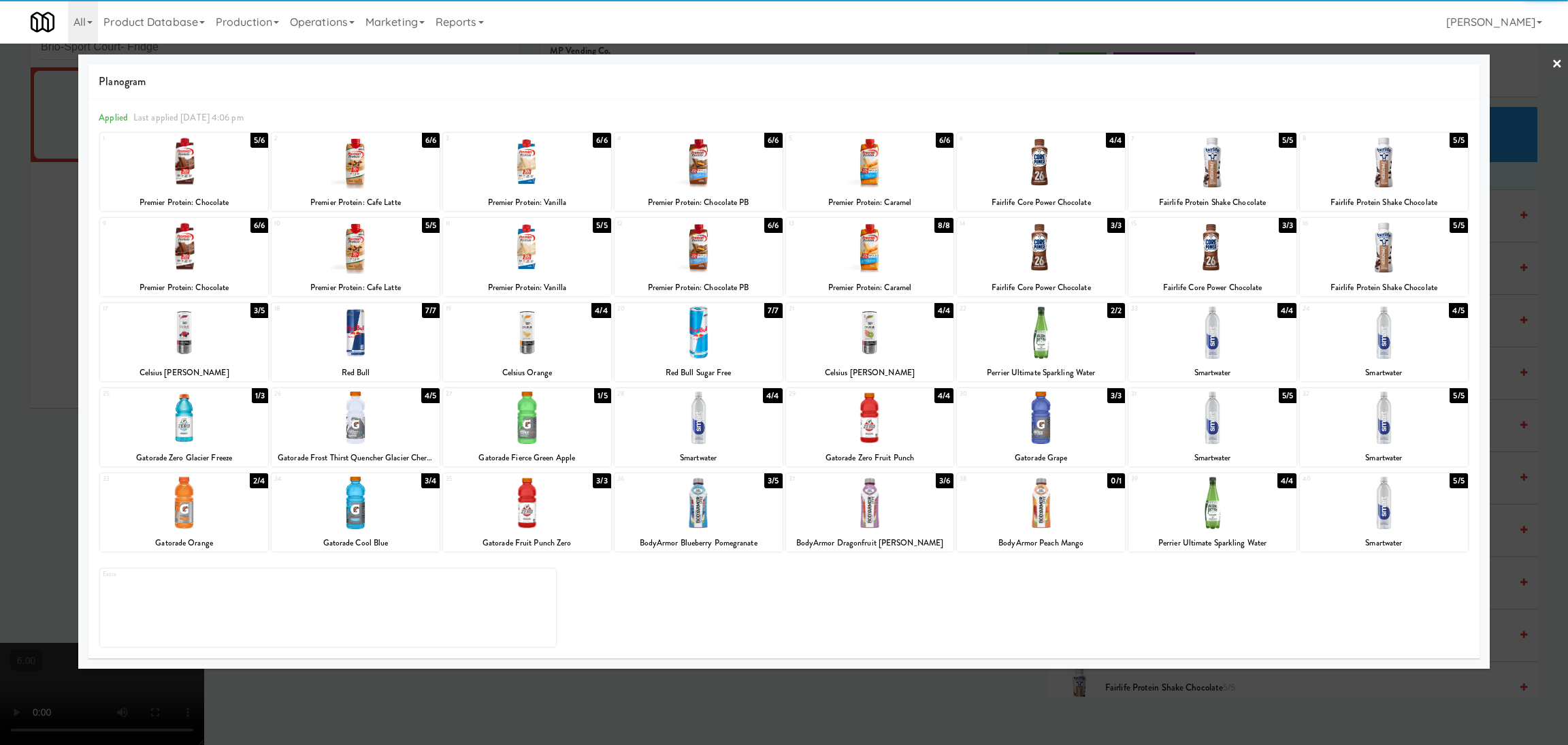
click at [672, 503] on div at bounding box center [699, 502] width 168 height 53
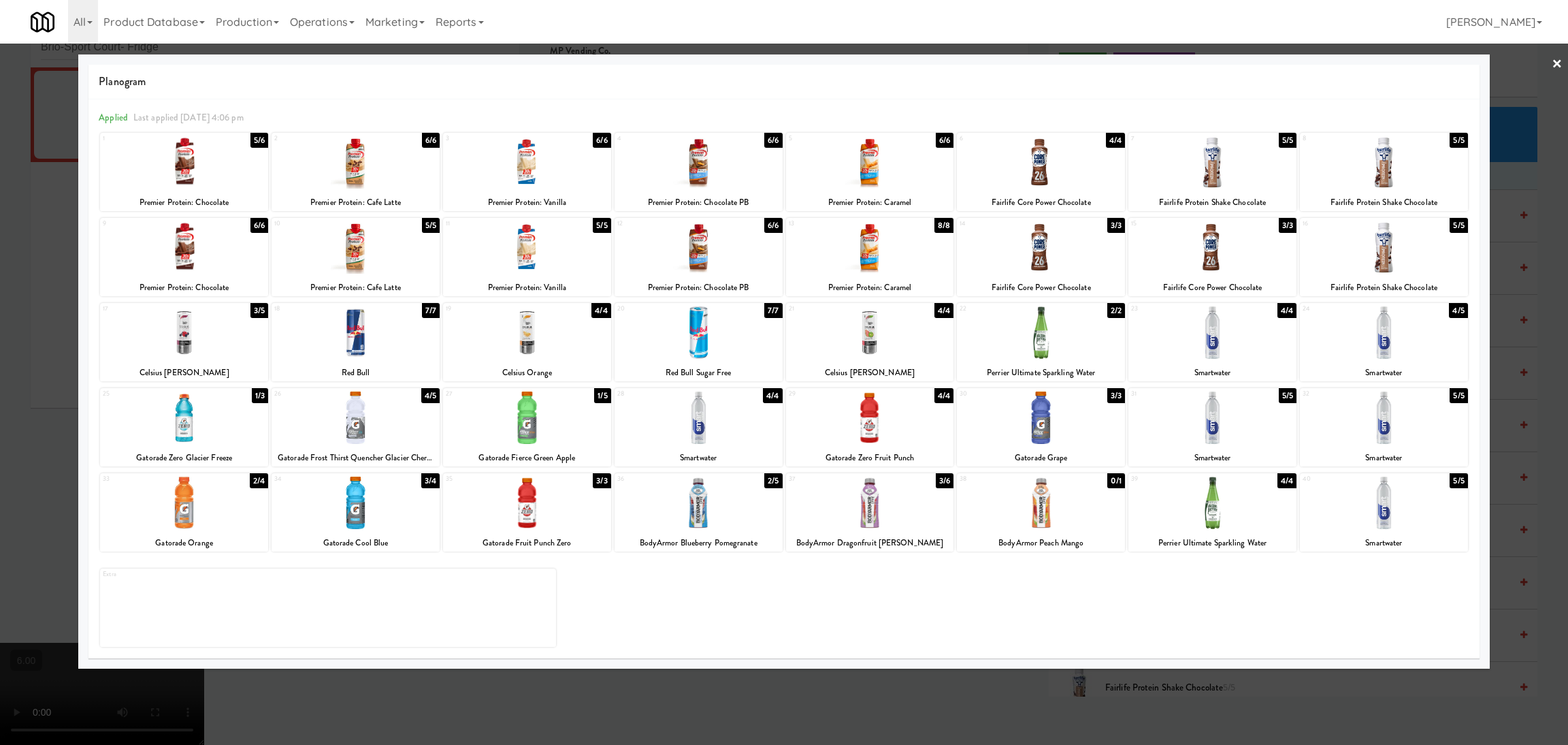
drag, startPoint x: 0, startPoint y: 323, endPoint x: 145, endPoint y: 333, distance: 145.3
click at [0, 322] on div at bounding box center [784, 372] width 1568 height 745
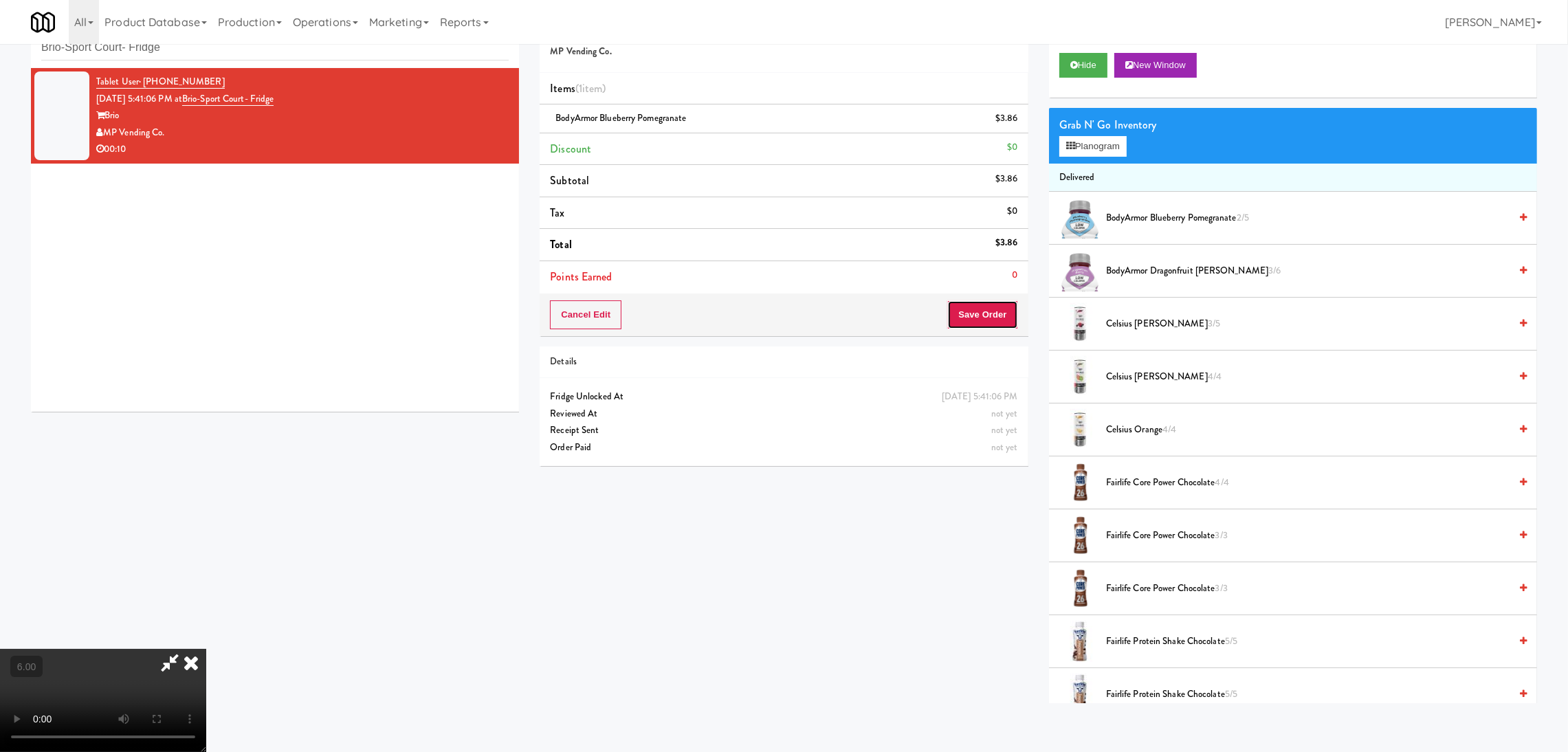
click at [989, 306] on button "Save Order" at bounding box center [983, 314] width 70 height 29
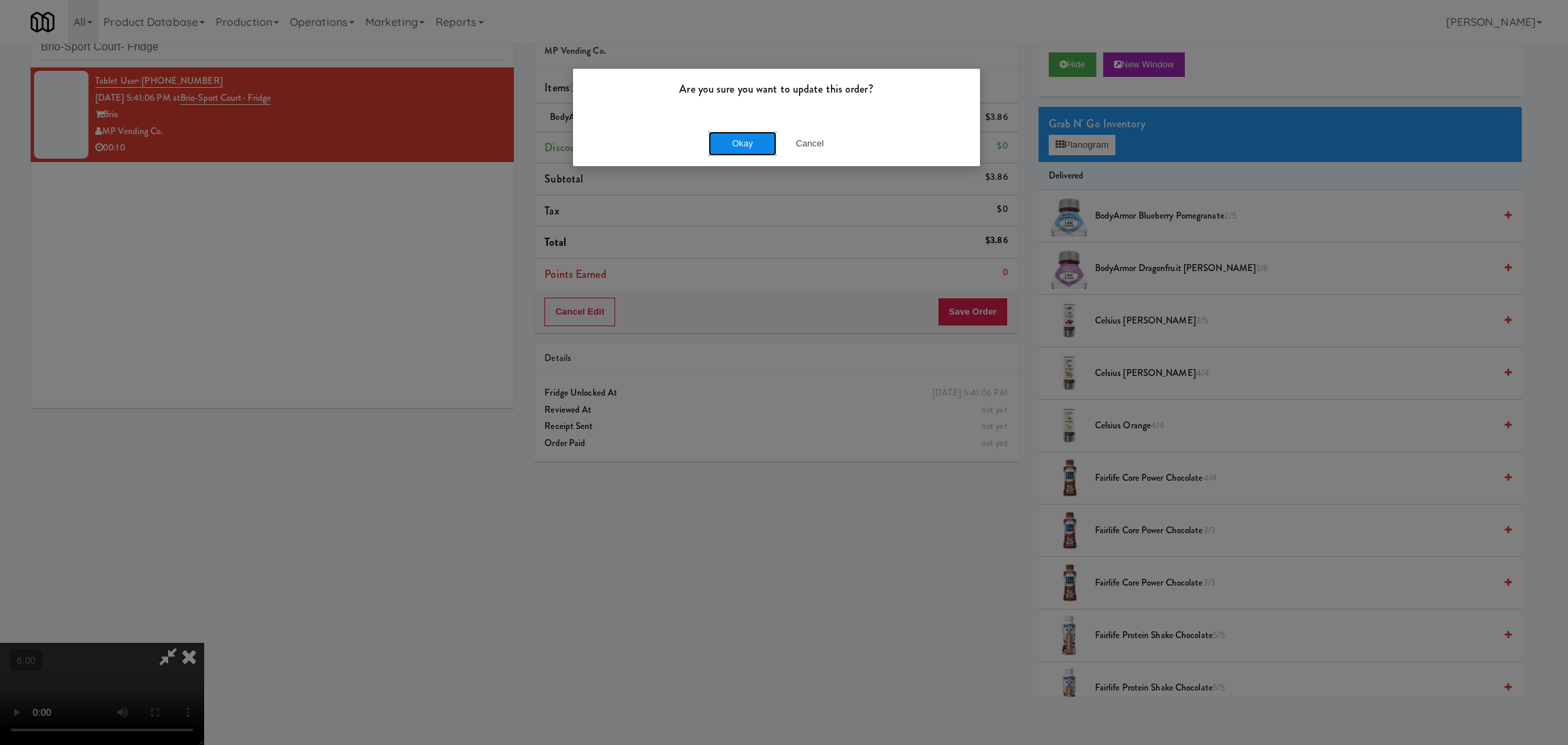
click at [737, 148] on button "Okay" at bounding box center [742, 144] width 68 height 24
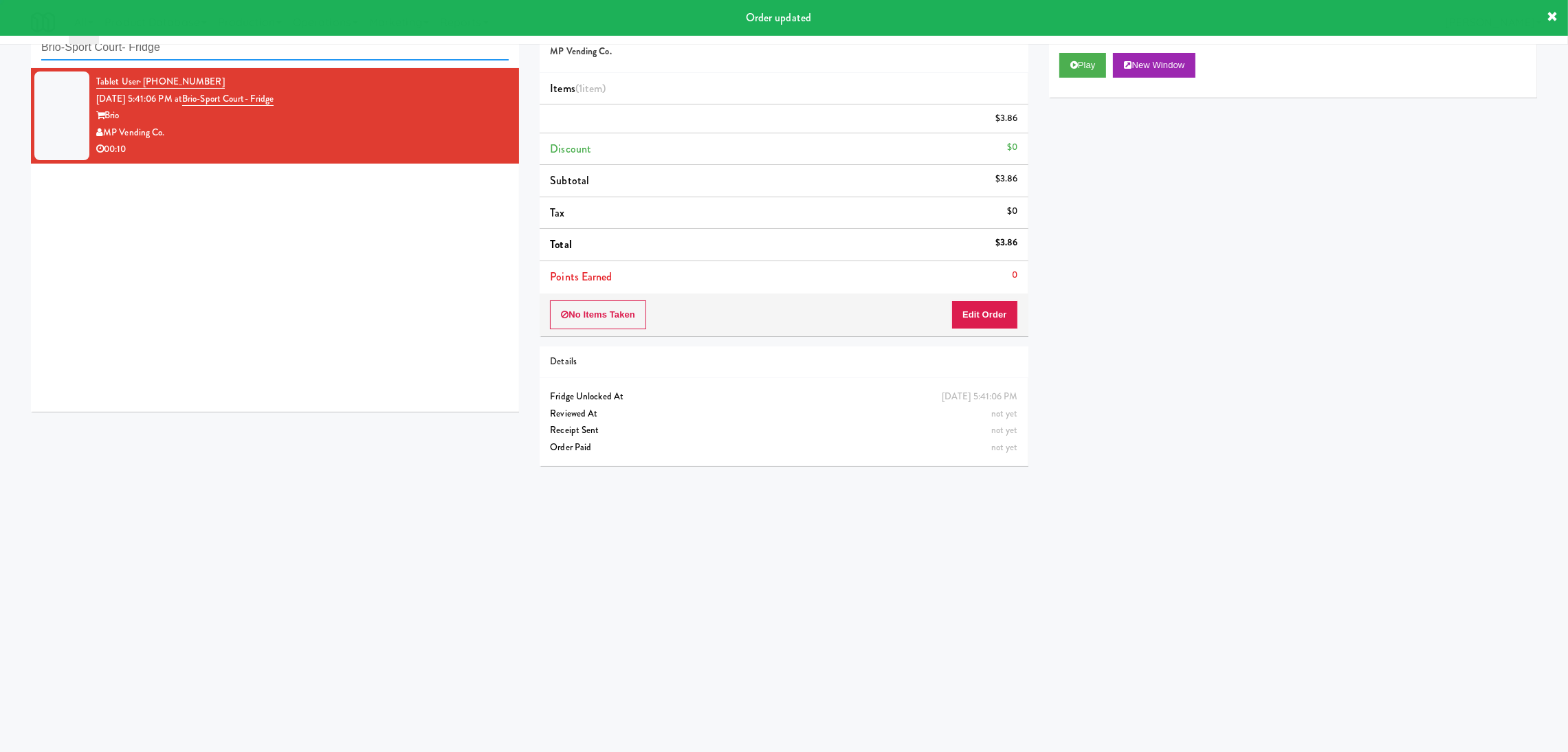
paste input "Maplewood Meals"
drag, startPoint x: 277, startPoint y: 53, endPoint x: 0, endPoint y: 38, distance: 277.4
click at [0, 38] on body "Order updated Are you sure you want to update this order? Okay Cancel Okay Are …" at bounding box center [784, 377] width 1568 height 752
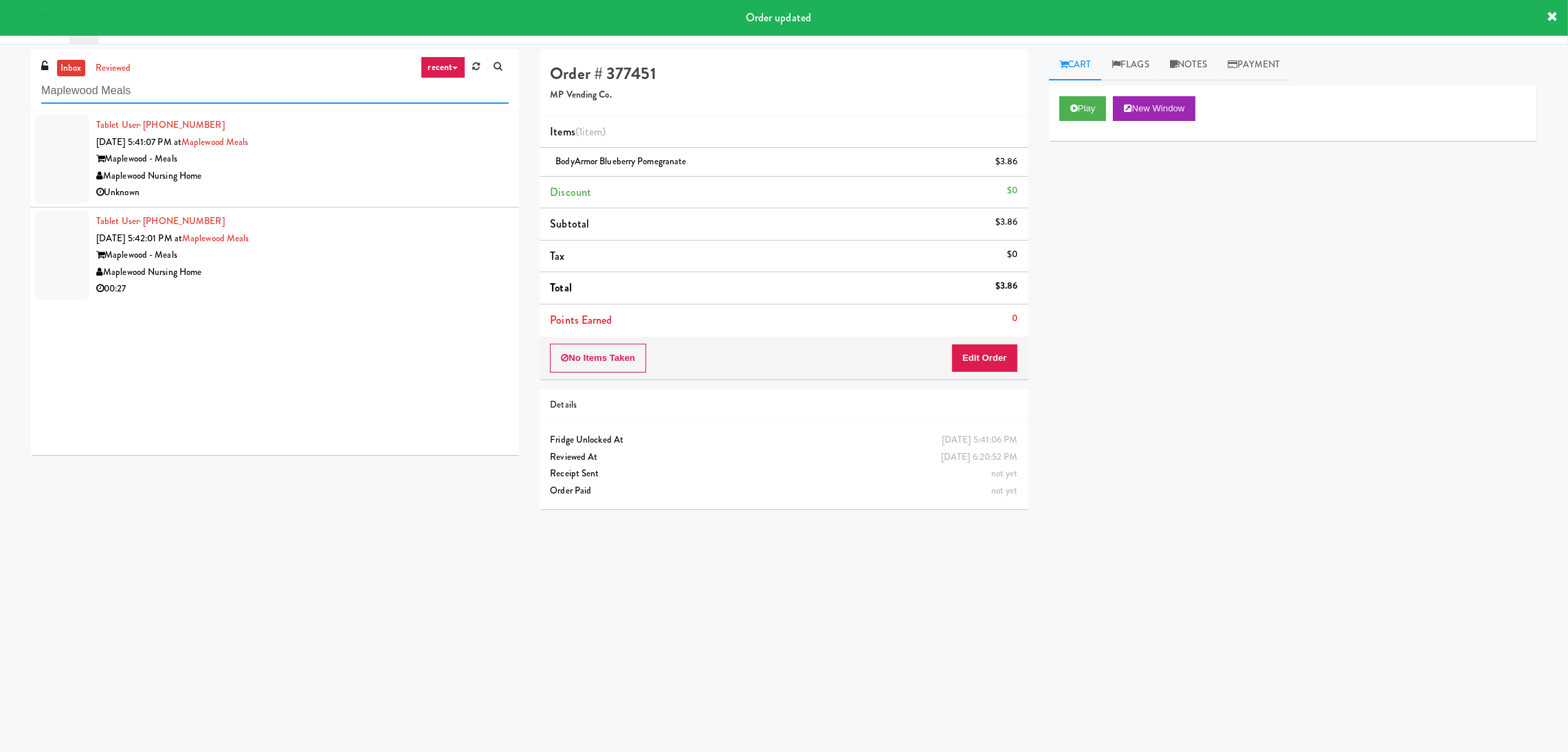
type input "Maplewood Meals"
click at [480, 158] on div "Maplewood - Meals" at bounding box center [302, 159] width 412 height 17
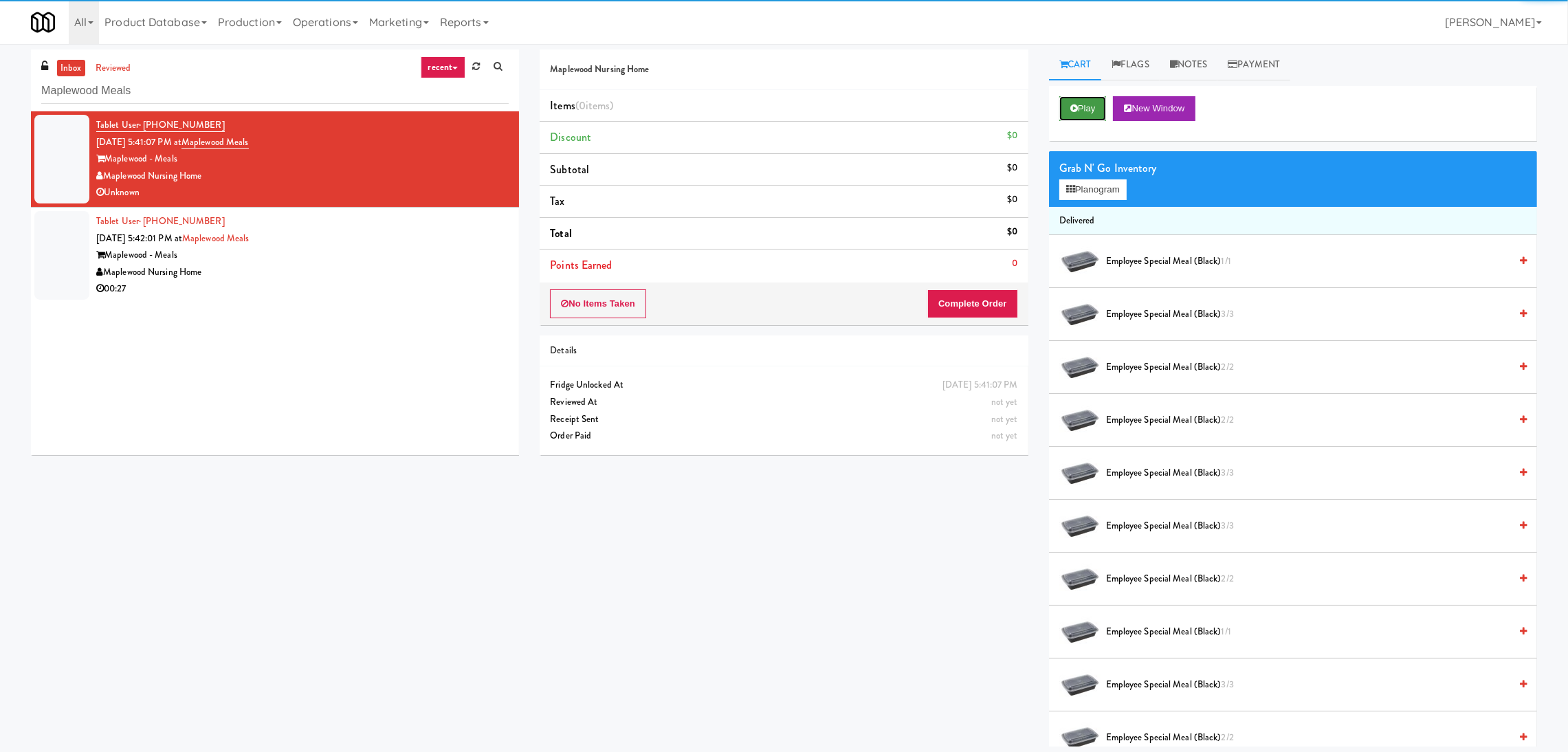
click at [1099, 100] on button "Play" at bounding box center [1083, 108] width 47 height 24
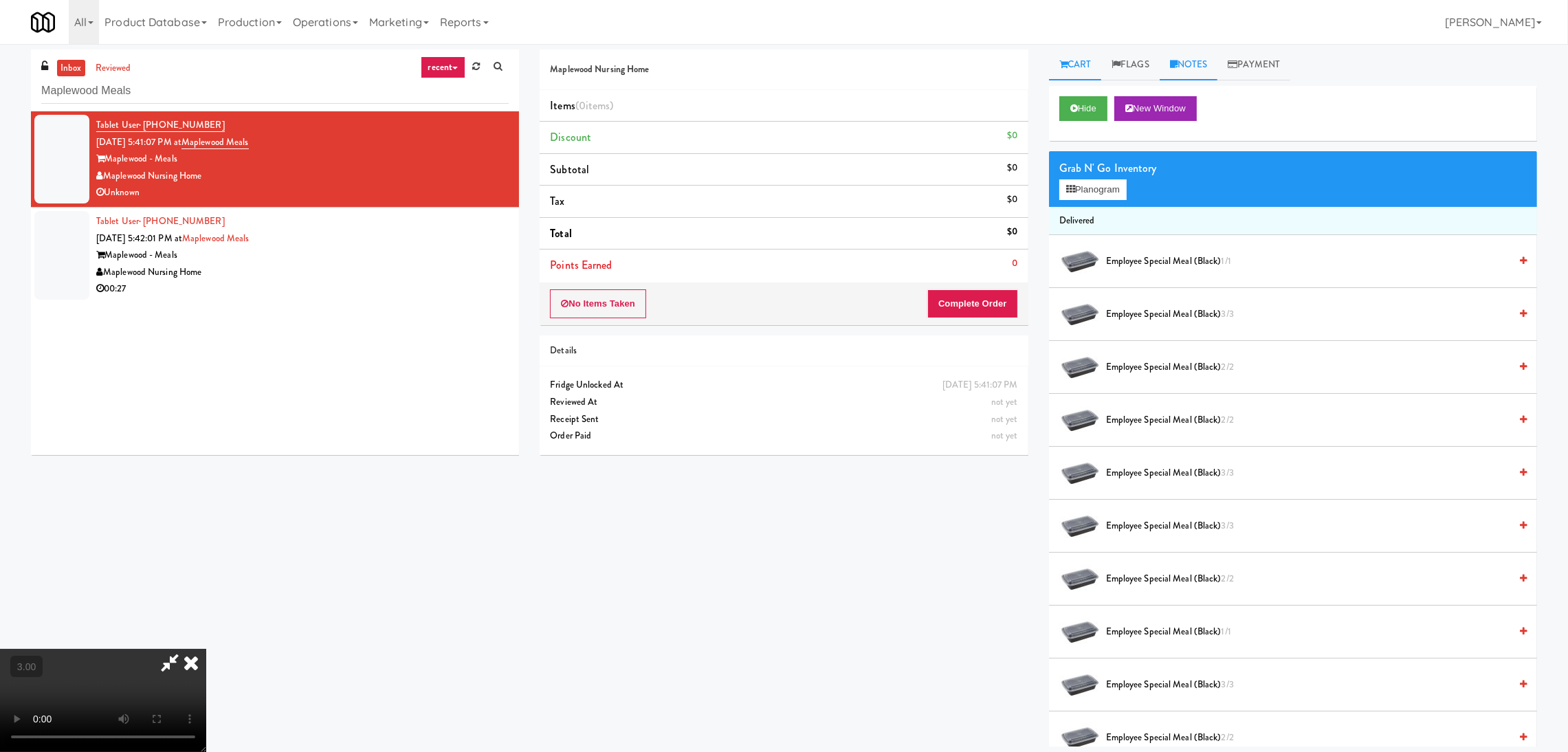
click at [1200, 57] on link "Notes" at bounding box center [1189, 65] width 59 height 31
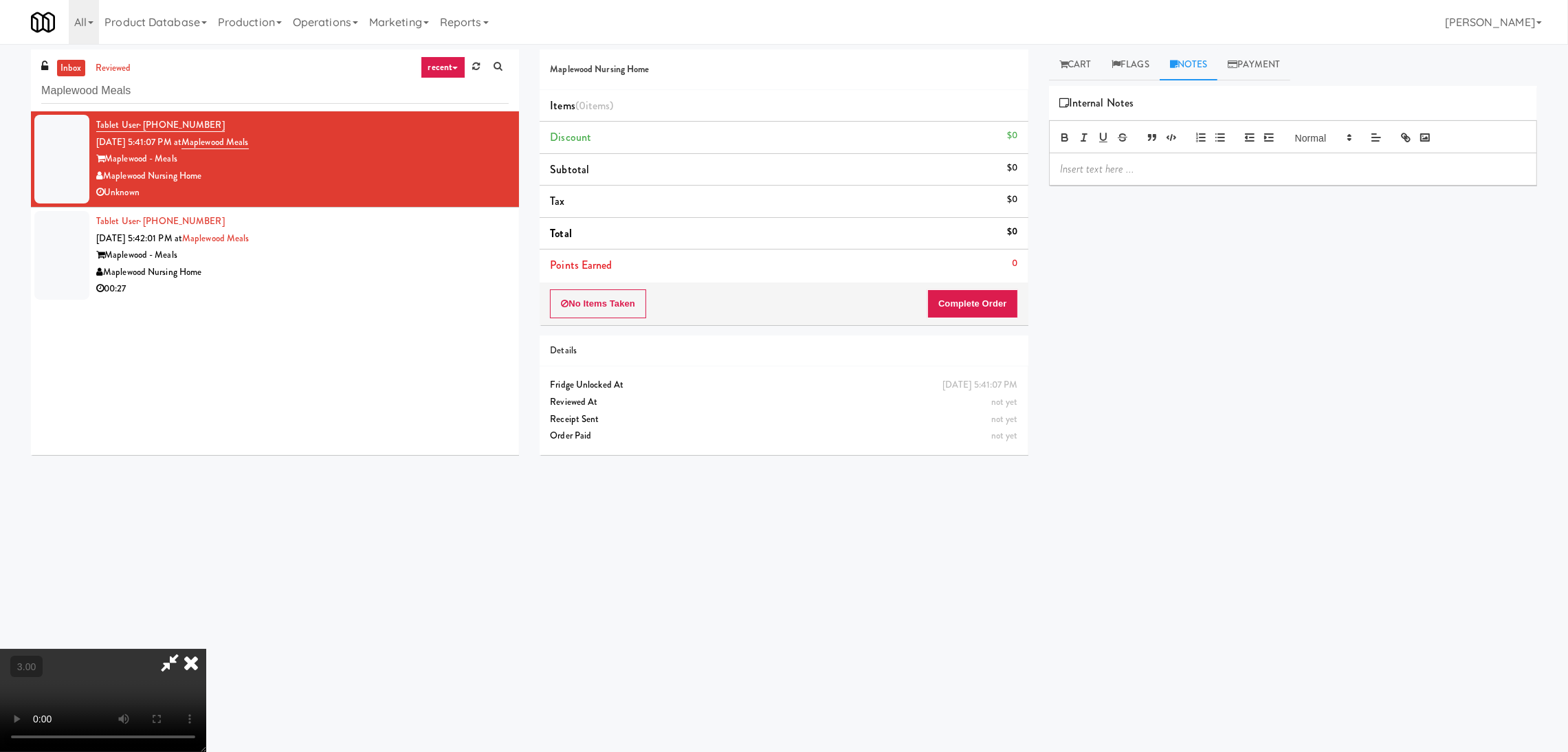
click at [1185, 178] on div at bounding box center [1293, 169] width 486 height 31
click at [206, 649] on icon at bounding box center [191, 662] width 31 height 27
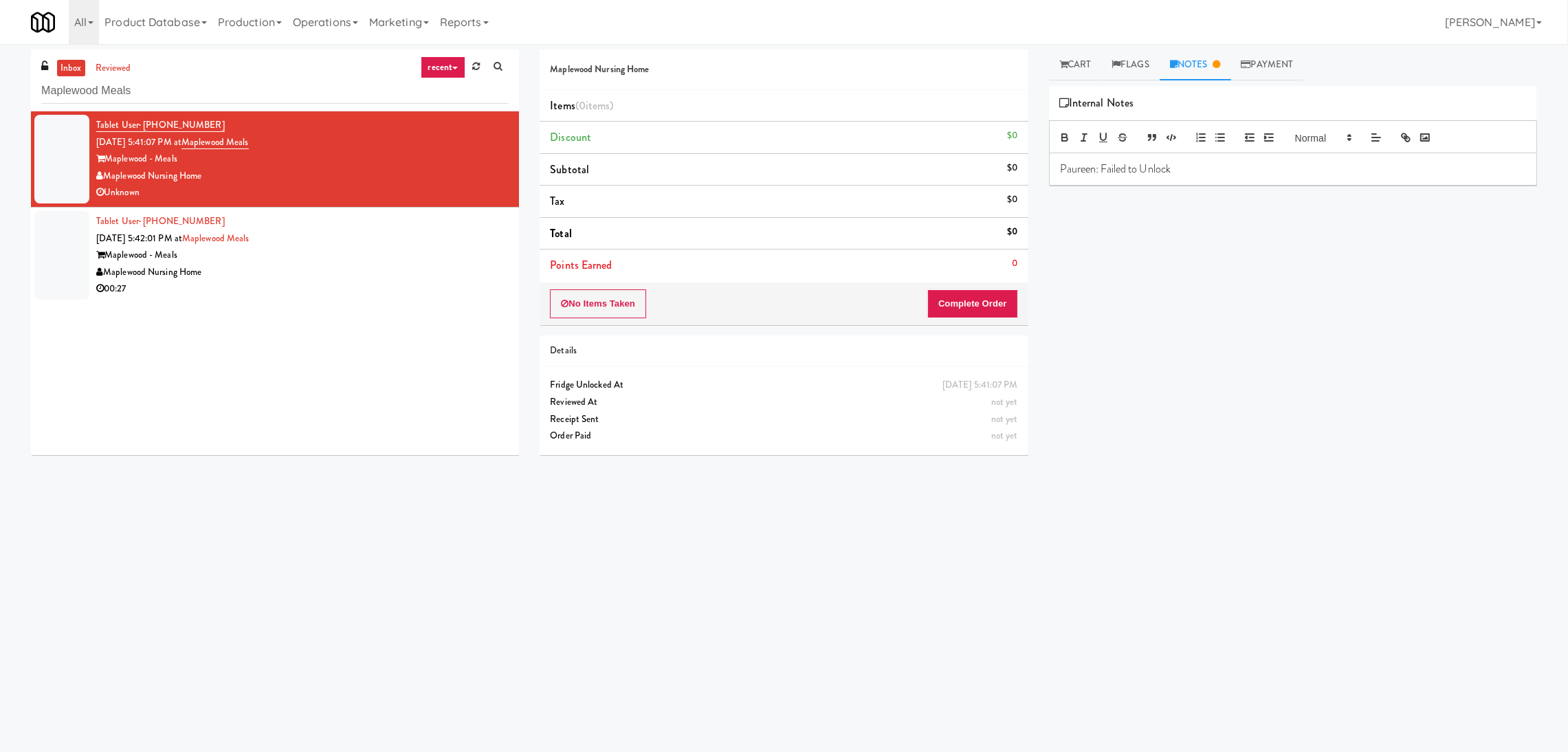
drag, startPoint x: 227, startPoint y: 174, endPoint x: 107, endPoint y: 171, distance: 120.0
click at [107, 171] on div "Maplewood Nursing Home" at bounding box center [302, 177] width 412 height 17
copy div "Maplewood Nursing Home"
copy link "Maplewood Meals"
drag, startPoint x: 294, startPoint y: 148, endPoint x: 201, endPoint y: 148, distance: 93.0
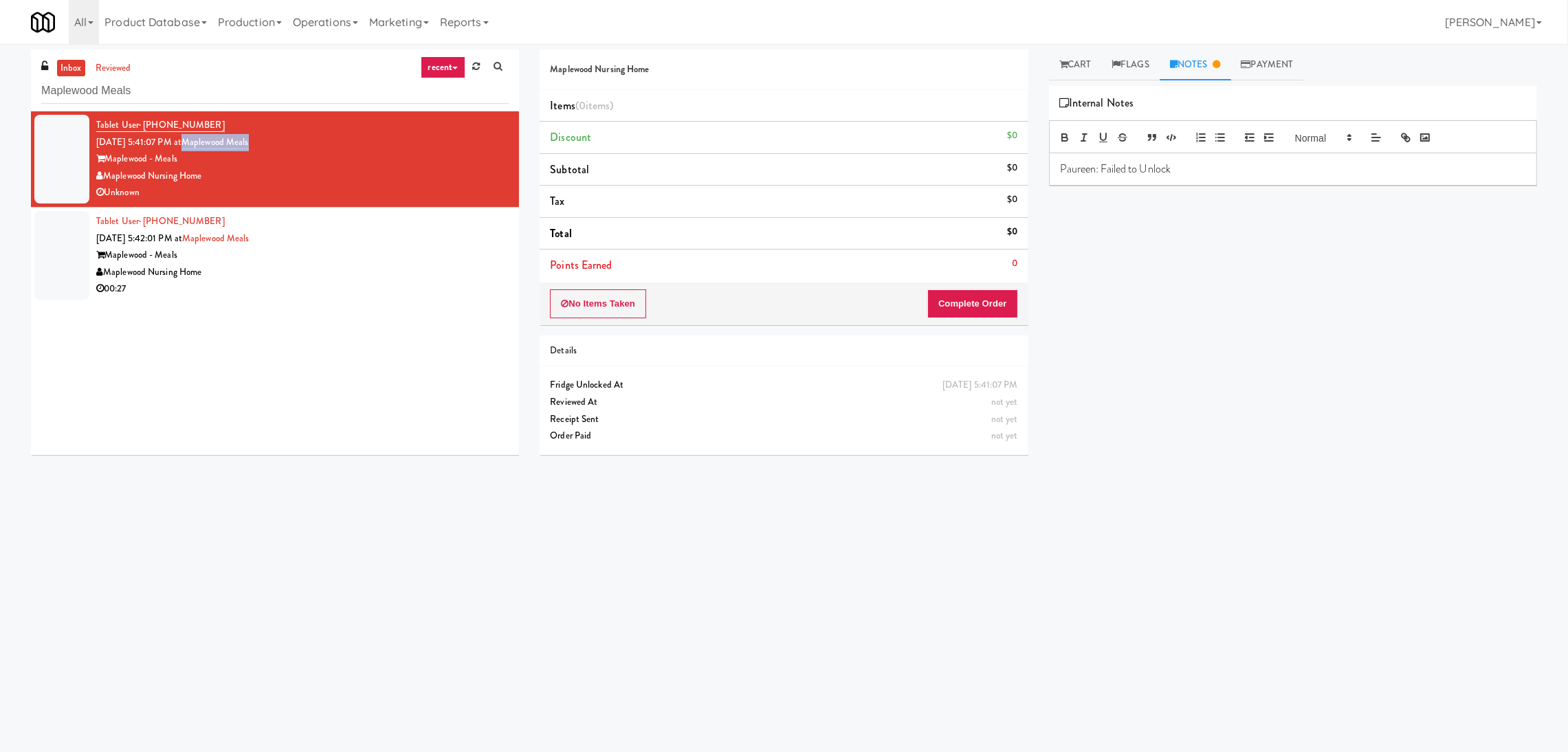
click at [201, 148] on div "Tablet User · (601) 810-0039 [DATE] 5:41:07 PM at [GEOGRAPHIC_DATA] [GEOGRAPHIC…" at bounding box center [302, 159] width 412 height 85
click at [573, 303] on button "No Items Taken" at bounding box center [598, 303] width 96 height 29
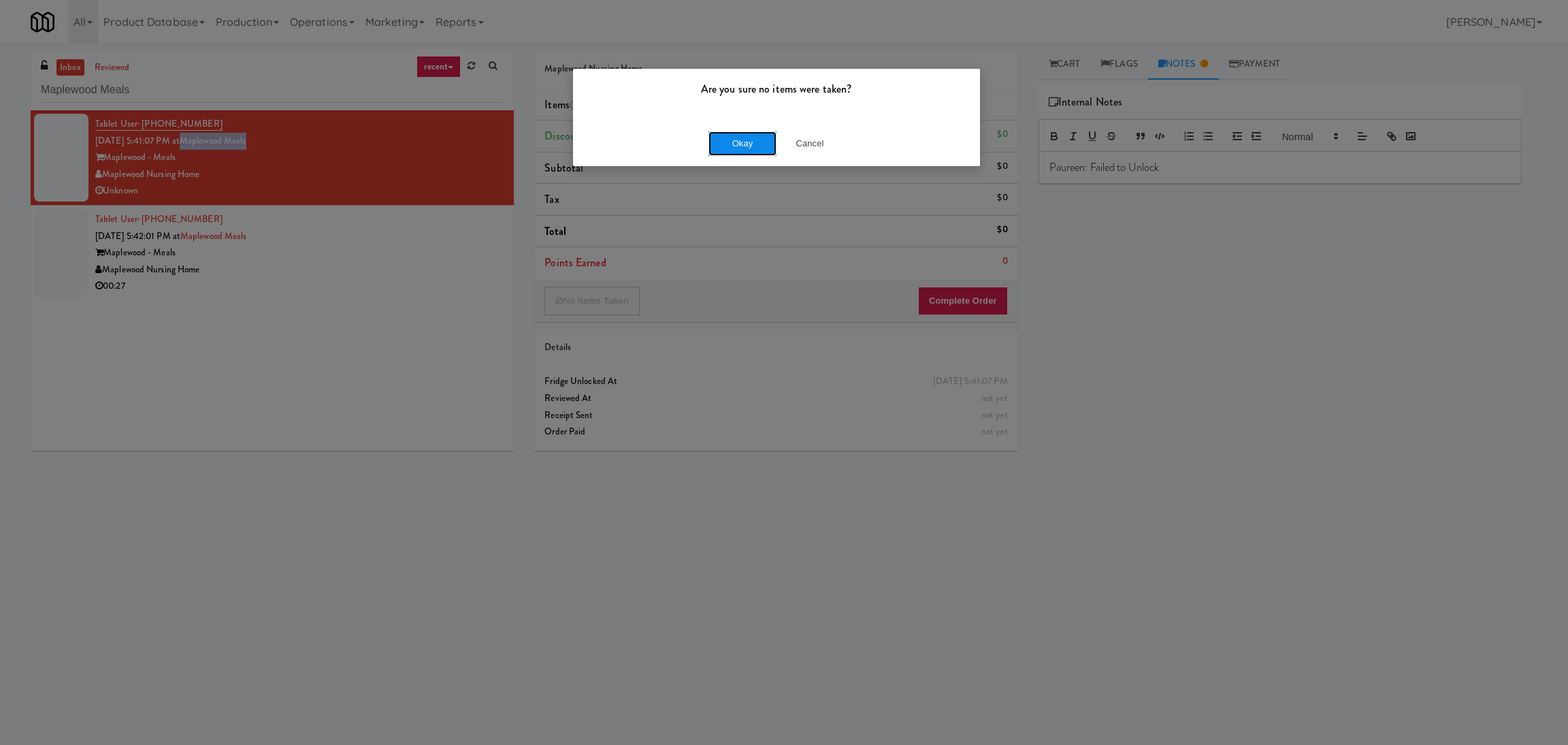
click at [728, 154] on button "Okay" at bounding box center [742, 144] width 68 height 24
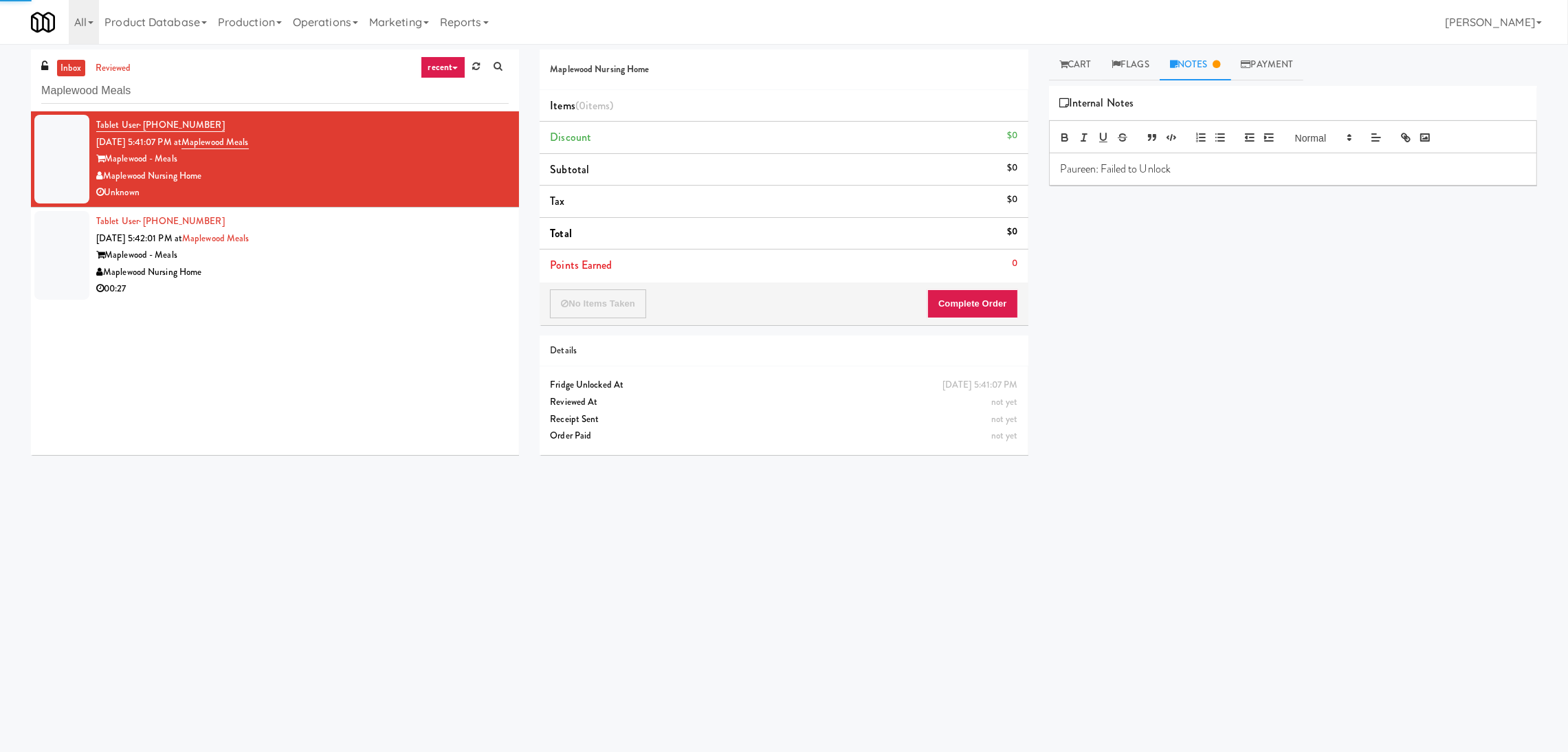
click at [425, 236] on div "Tablet User · (601) 810-0039 [DATE] 5:42:01 PM at [GEOGRAPHIC_DATA] [GEOGRAPHIC…" at bounding box center [302, 255] width 412 height 85
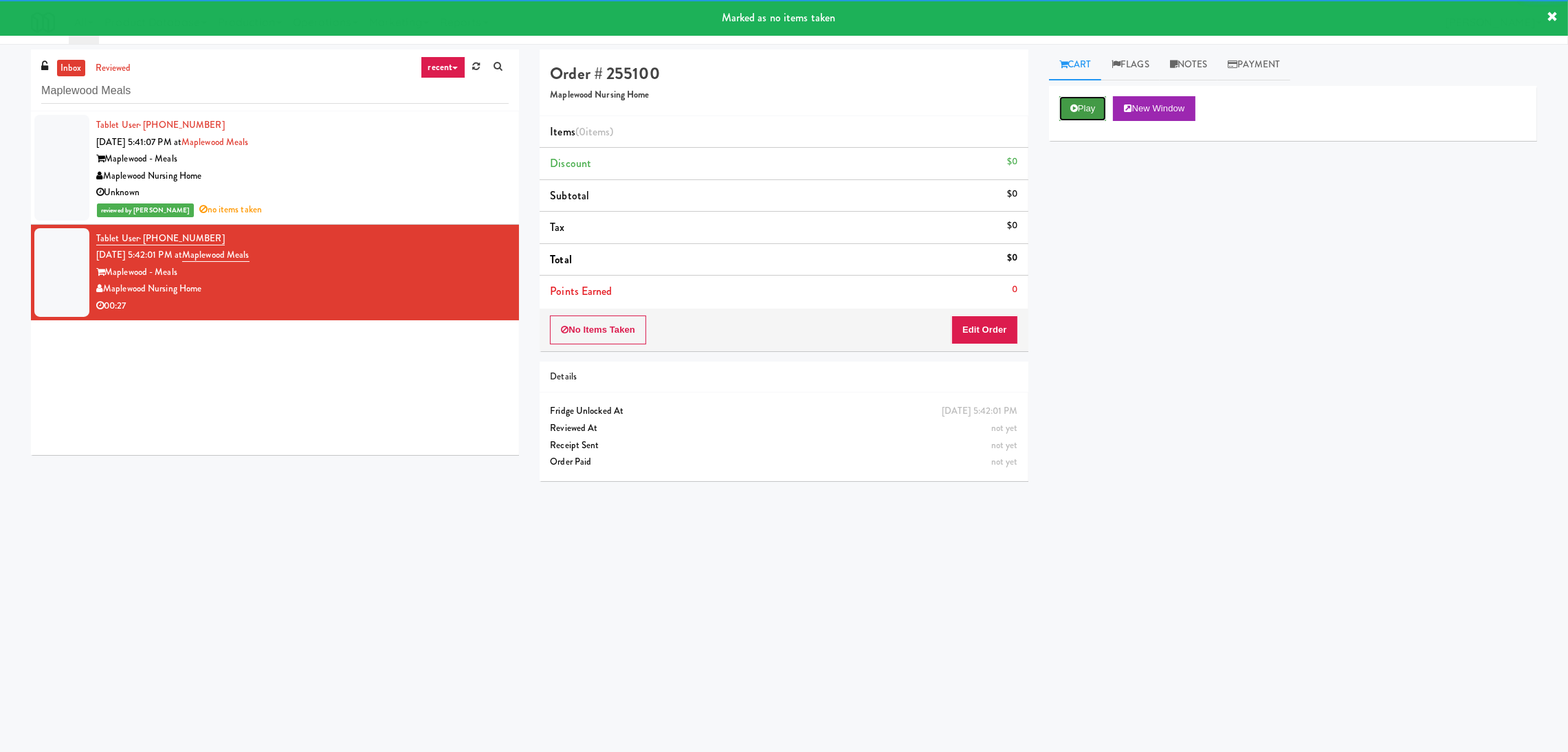
click at [1087, 98] on button "Play" at bounding box center [1083, 108] width 47 height 24
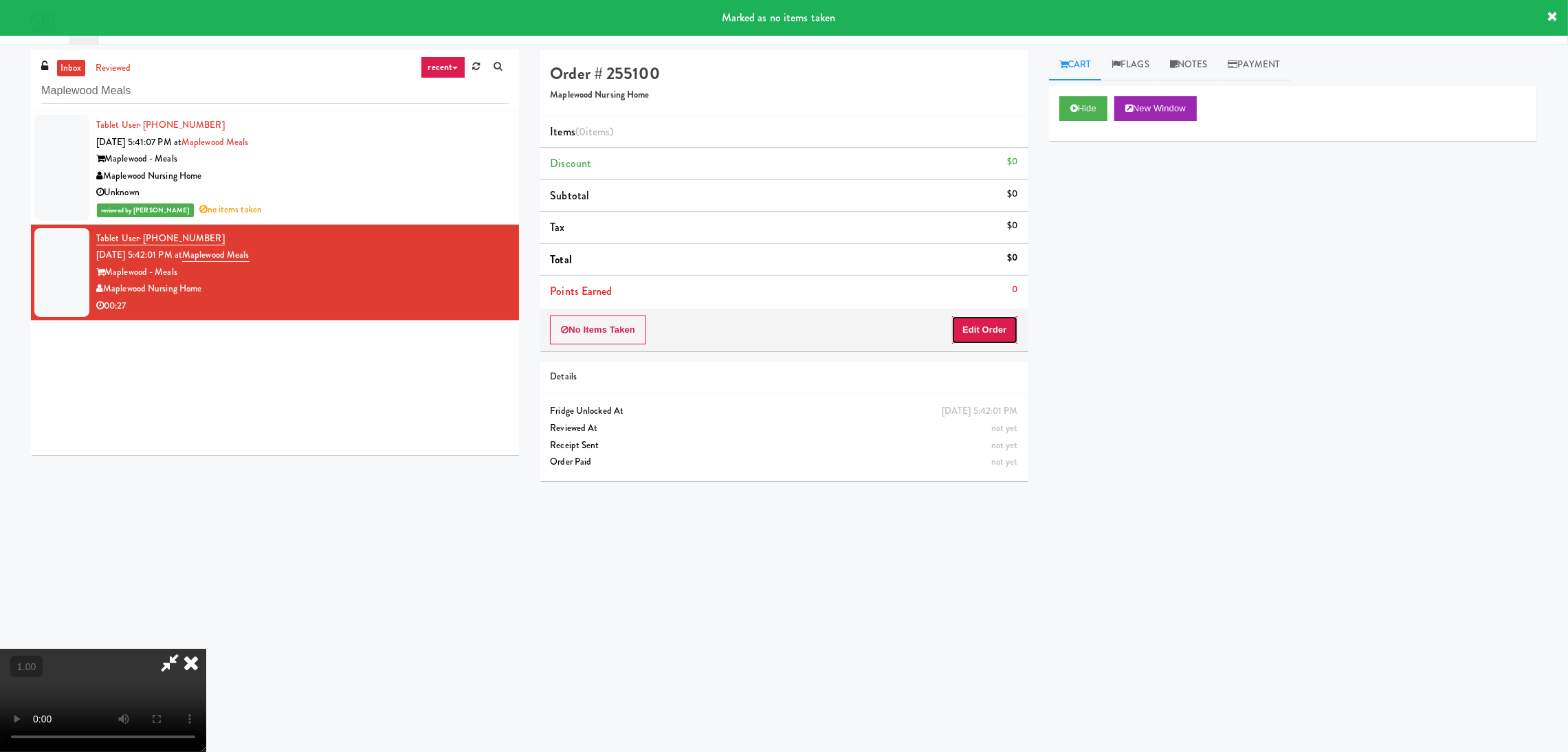
click at [1002, 316] on button "Edit Order" at bounding box center [985, 330] width 66 height 29
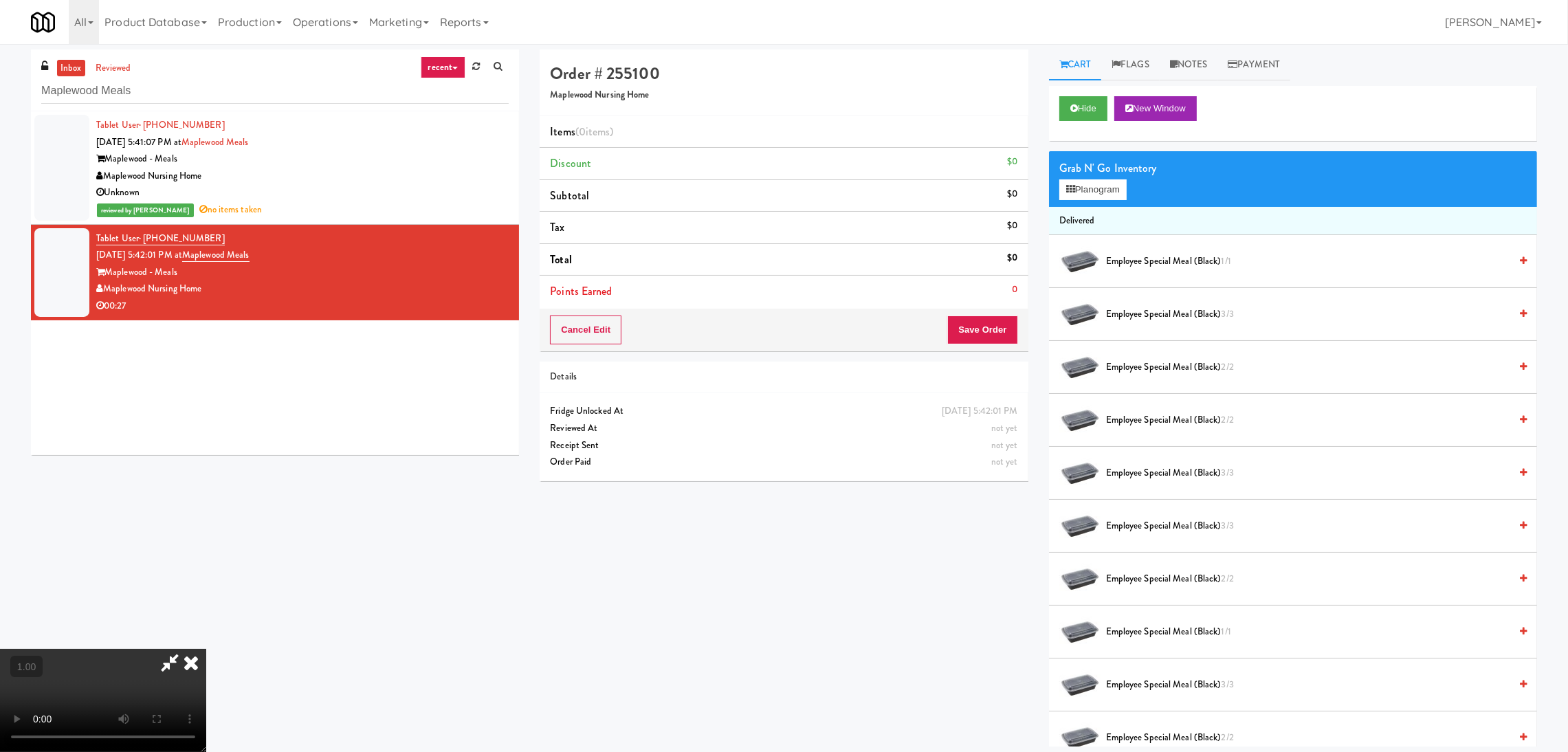
click at [206, 649] on video at bounding box center [103, 700] width 206 height 103
click at [1067, 207] on li "Delivered" at bounding box center [1293, 221] width 488 height 29
click at [1074, 193] on icon at bounding box center [1071, 189] width 9 height 9
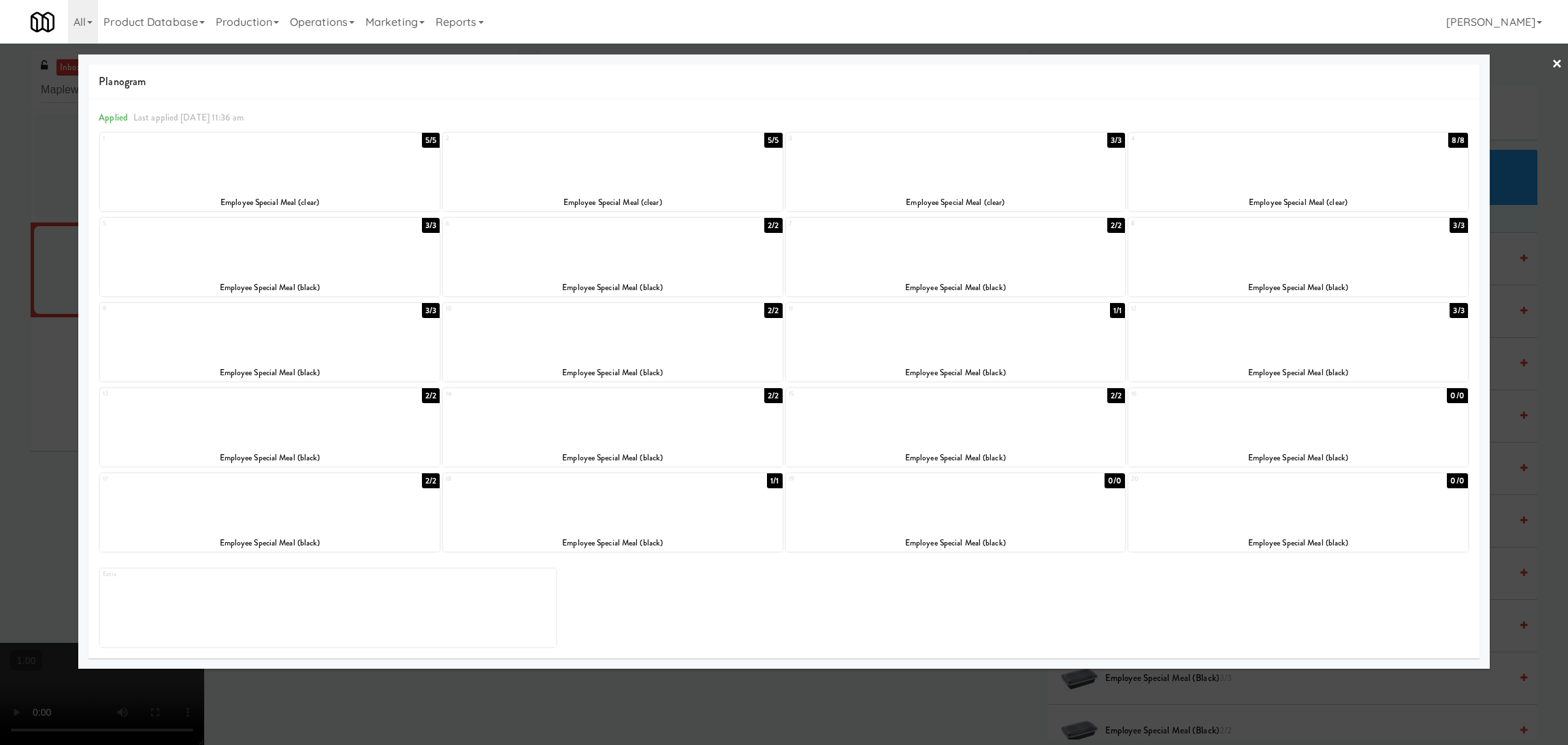
click at [120, 310] on div "9" at bounding box center [186, 308] width 167 height 11
click at [14, 244] on div at bounding box center [784, 372] width 1568 height 745
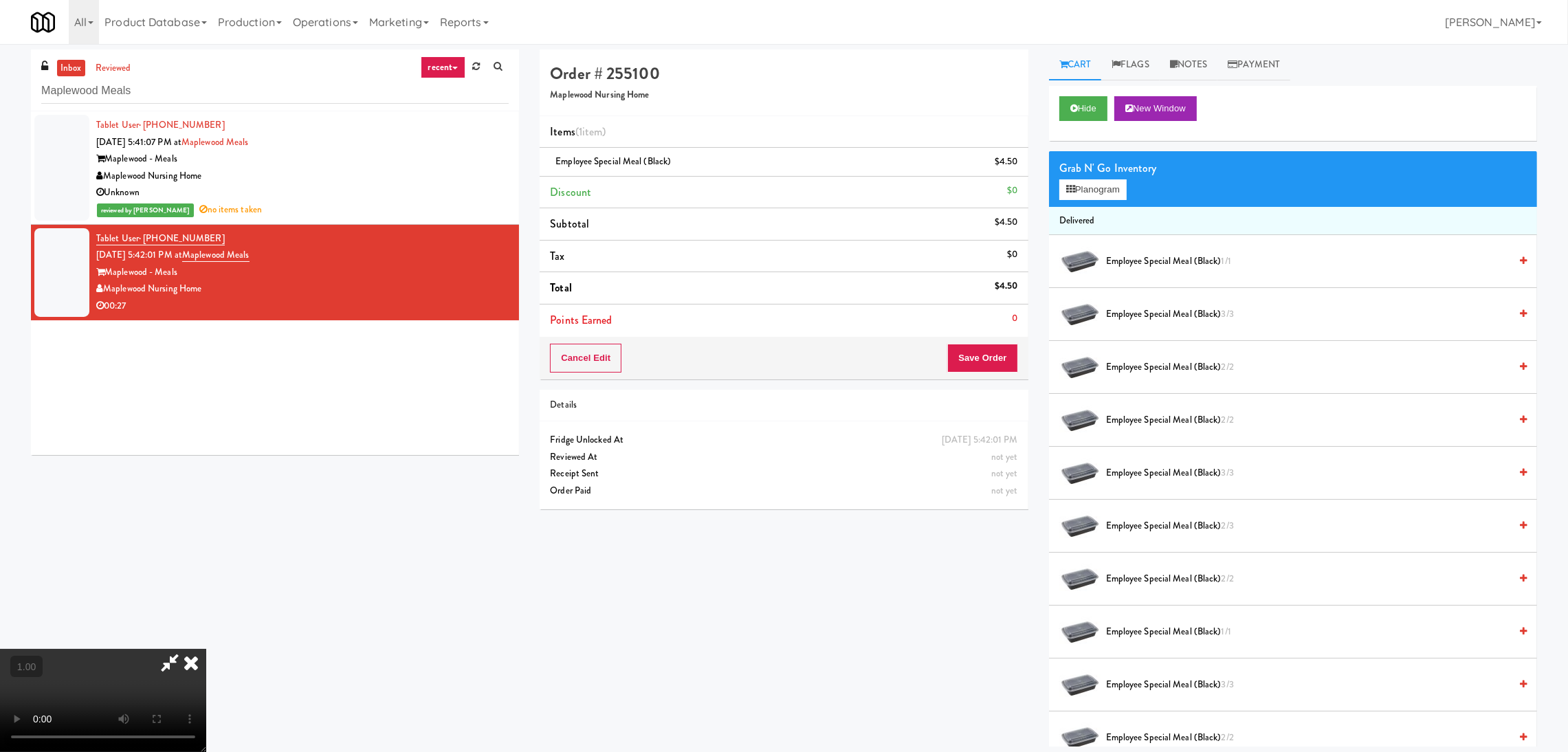
click at [206, 649] on video at bounding box center [103, 700] width 206 height 103
click at [206, 674] on video at bounding box center [103, 700] width 206 height 103
click at [1096, 187] on button "Planogram" at bounding box center [1093, 190] width 67 height 21
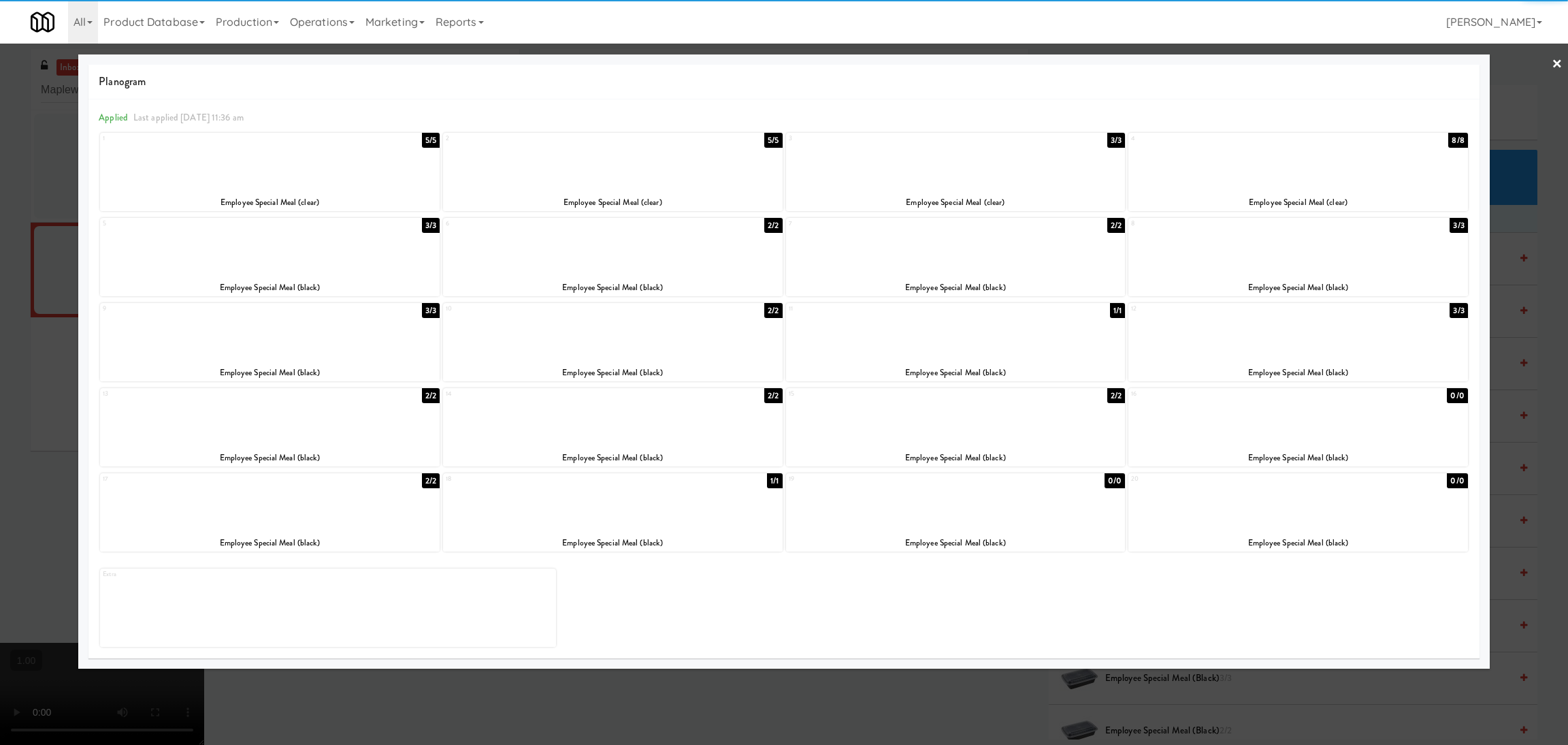
click at [1002, 262] on div at bounding box center [956, 247] width 340 height 53
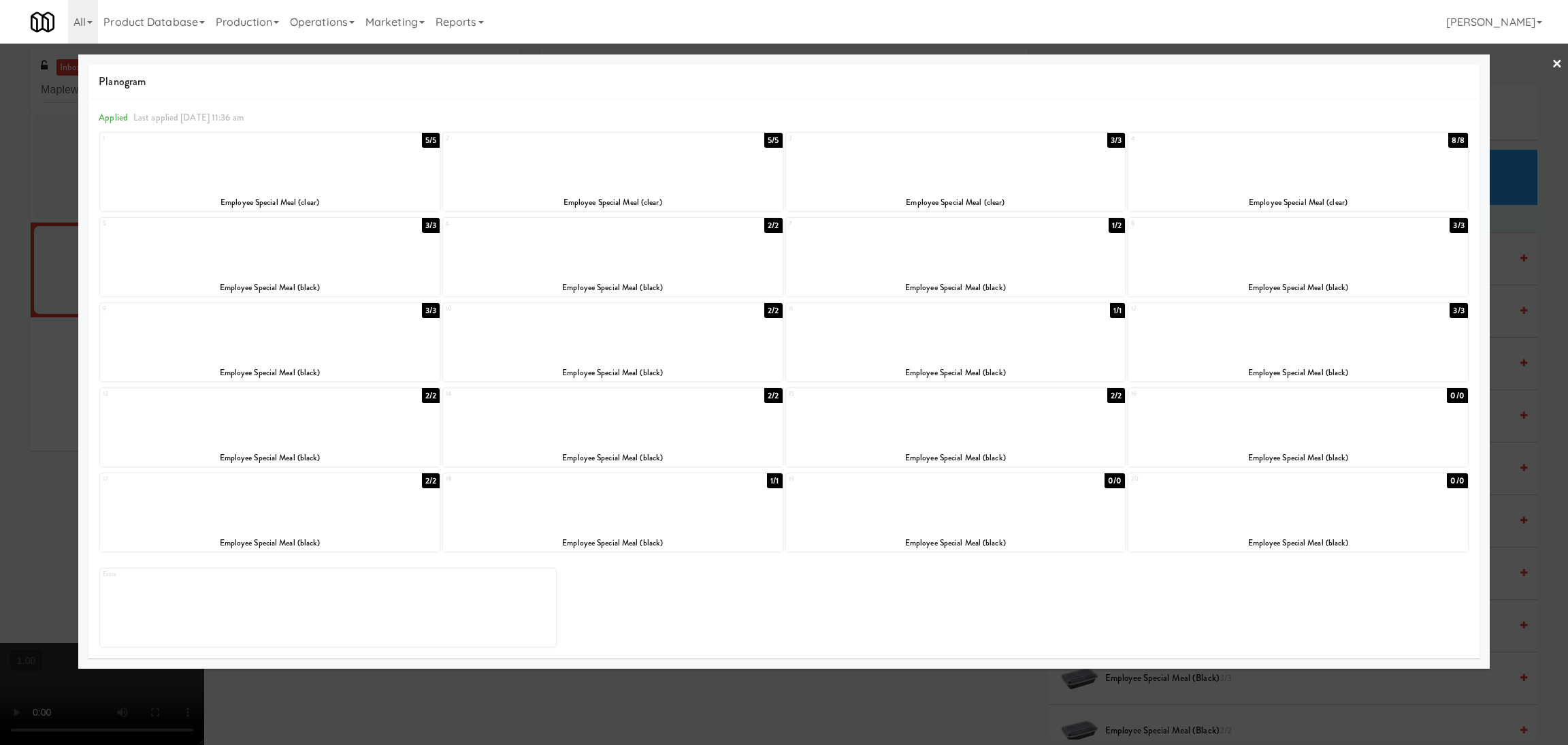
click at [267, 259] on div at bounding box center [270, 247] width 340 height 53
click at [3, 283] on div at bounding box center [784, 372] width 1568 height 745
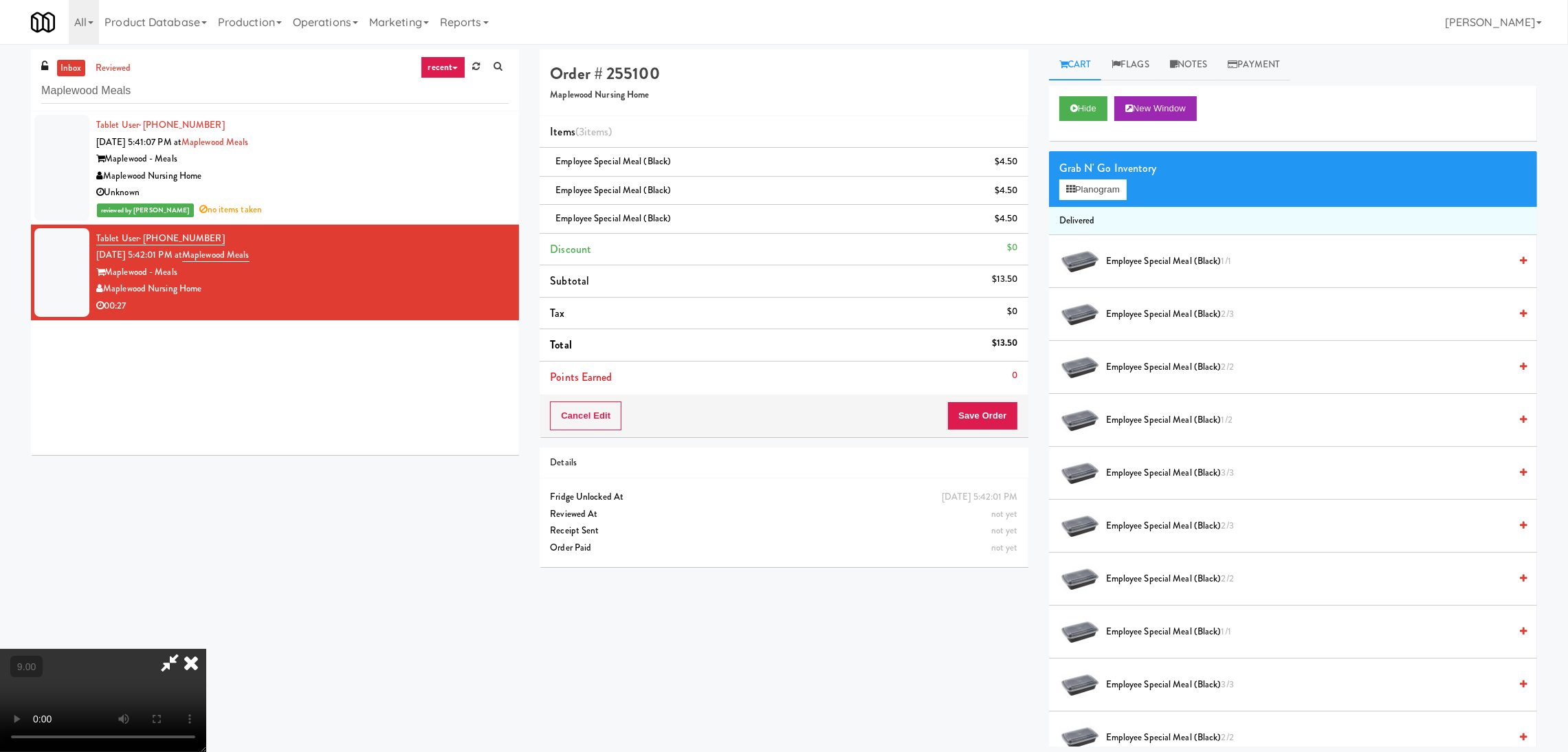
click at [206, 649] on video at bounding box center [103, 700] width 206 height 103
click at [1095, 187] on button "Planogram" at bounding box center [1093, 190] width 67 height 21
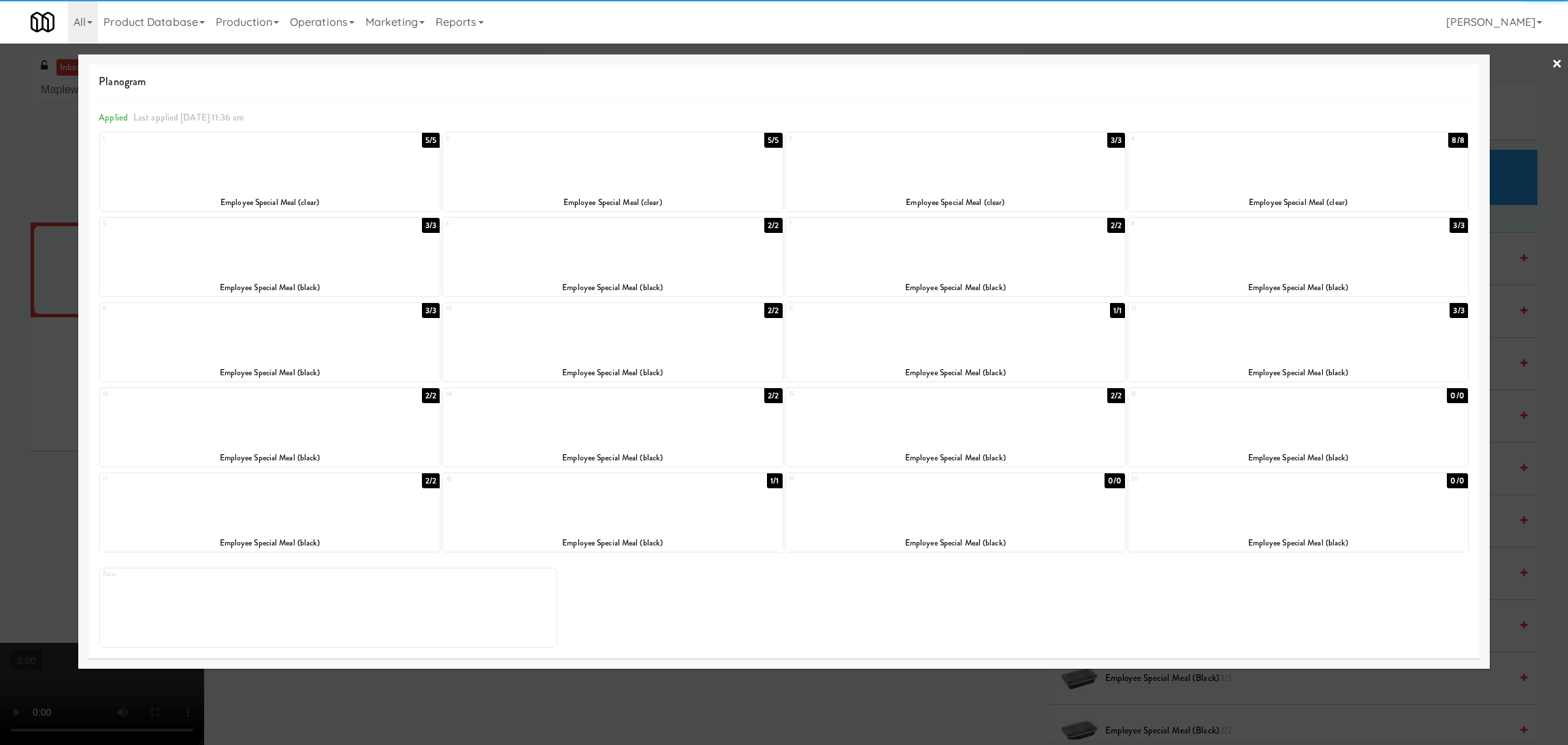
click at [1007, 177] on div at bounding box center [956, 162] width 340 height 53
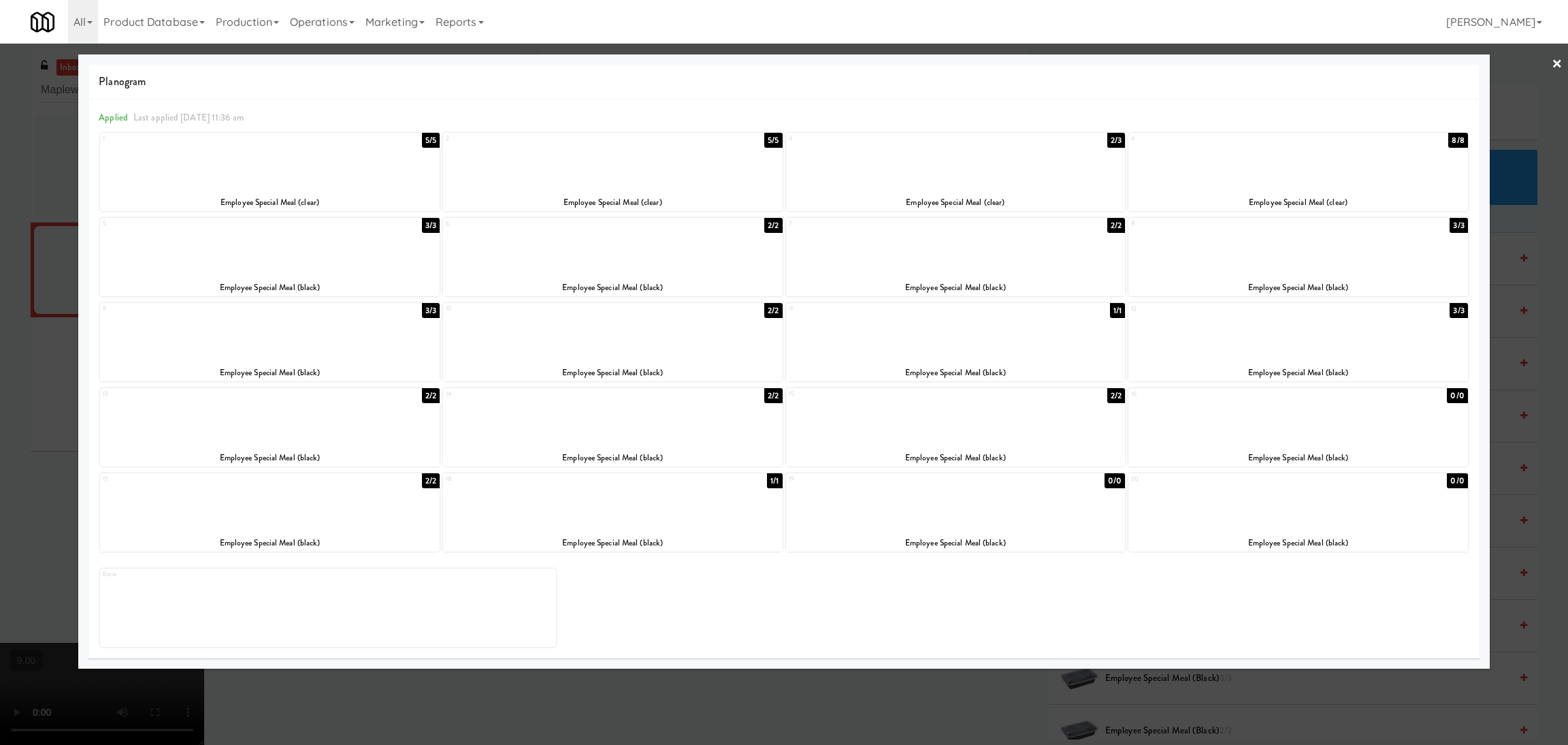
drag, startPoint x: 0, startPoint y: 249, endPoint x: 373, endPoint y: 284, distance: 374.6
click at [0, 247] on div at bounding box center [784, 372] width 1568 height 745
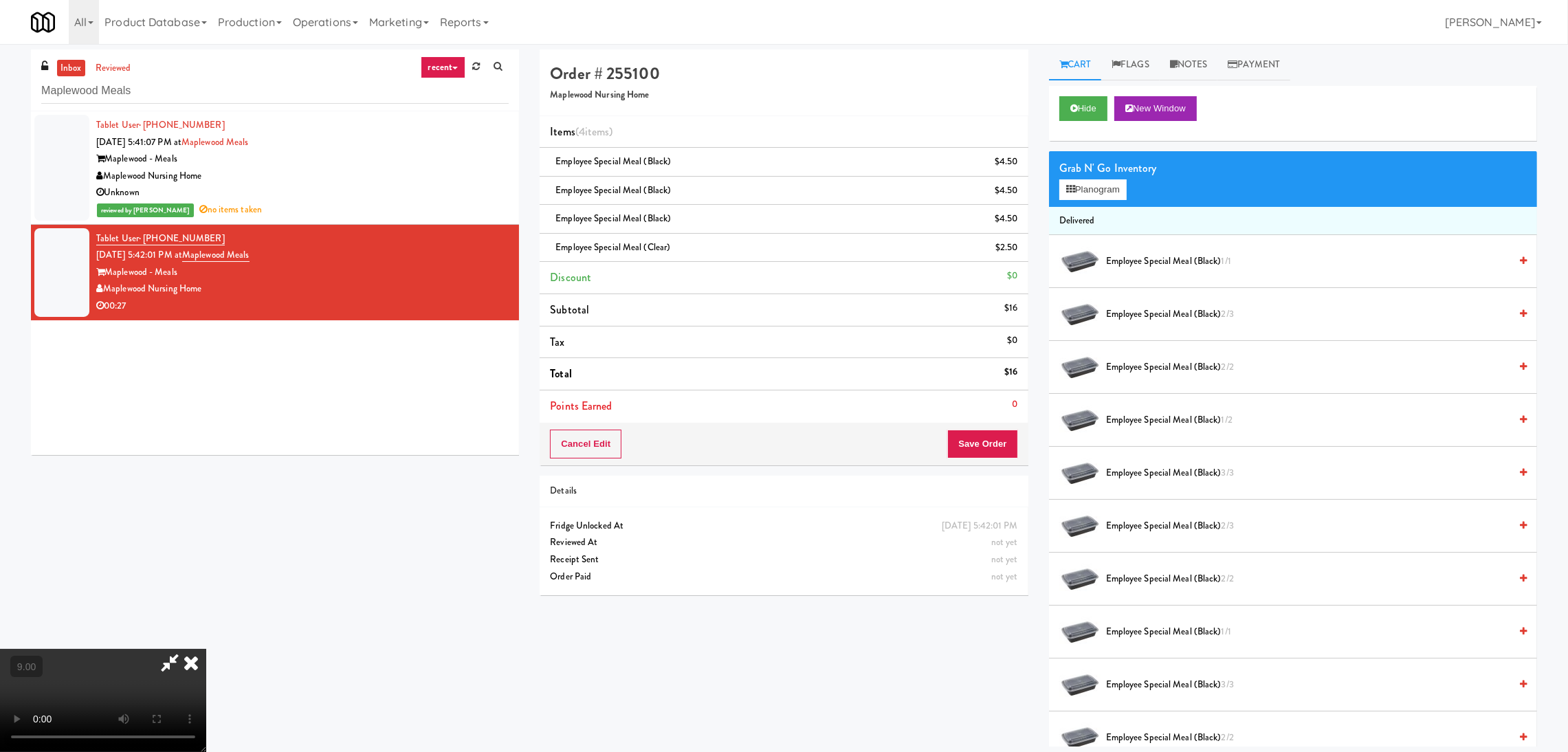
click at [206, 649] on icon at bounding box center [191, 662] width 31 height 27
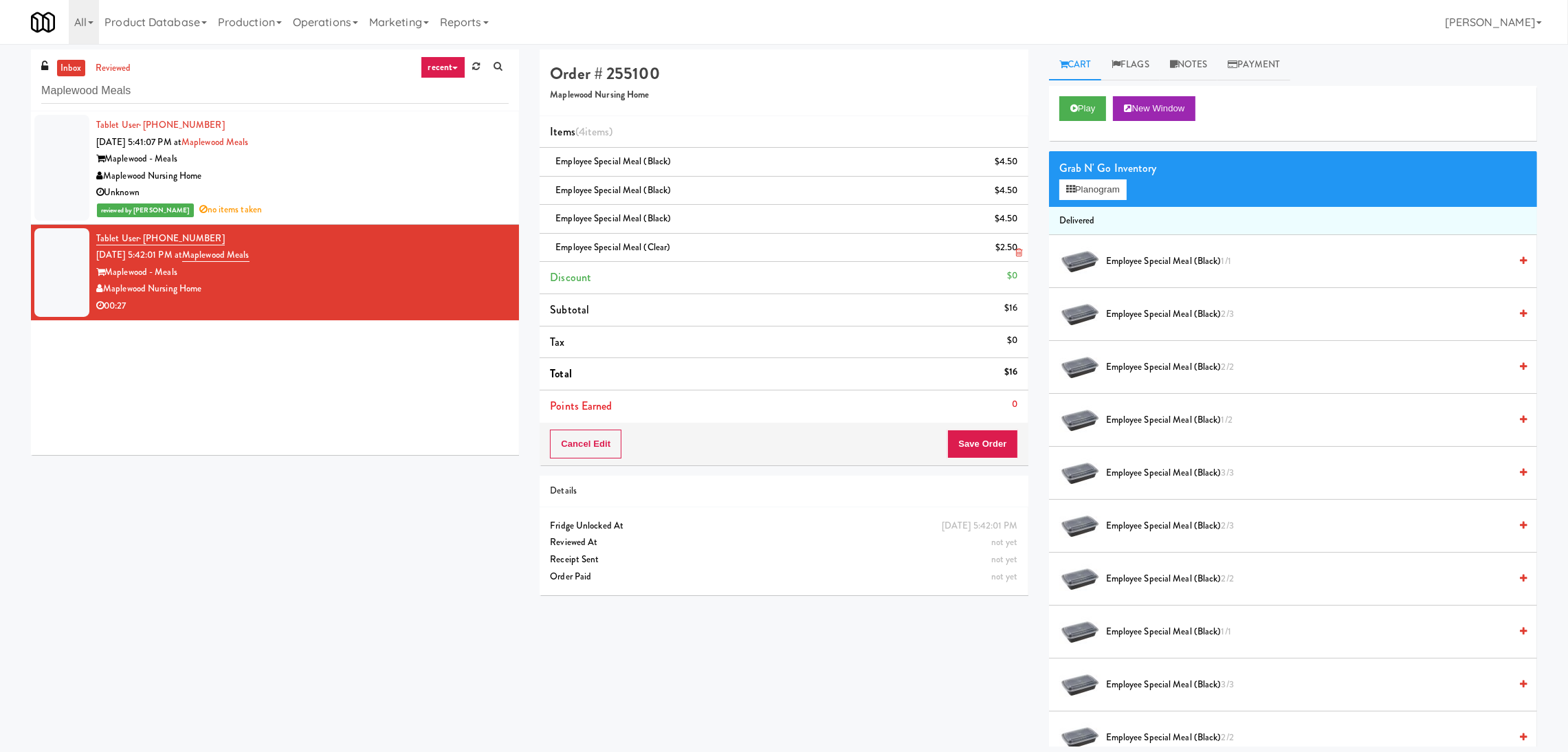
click at [1012, 253] on link at bounding box center [1017, 254] width 12 height 17
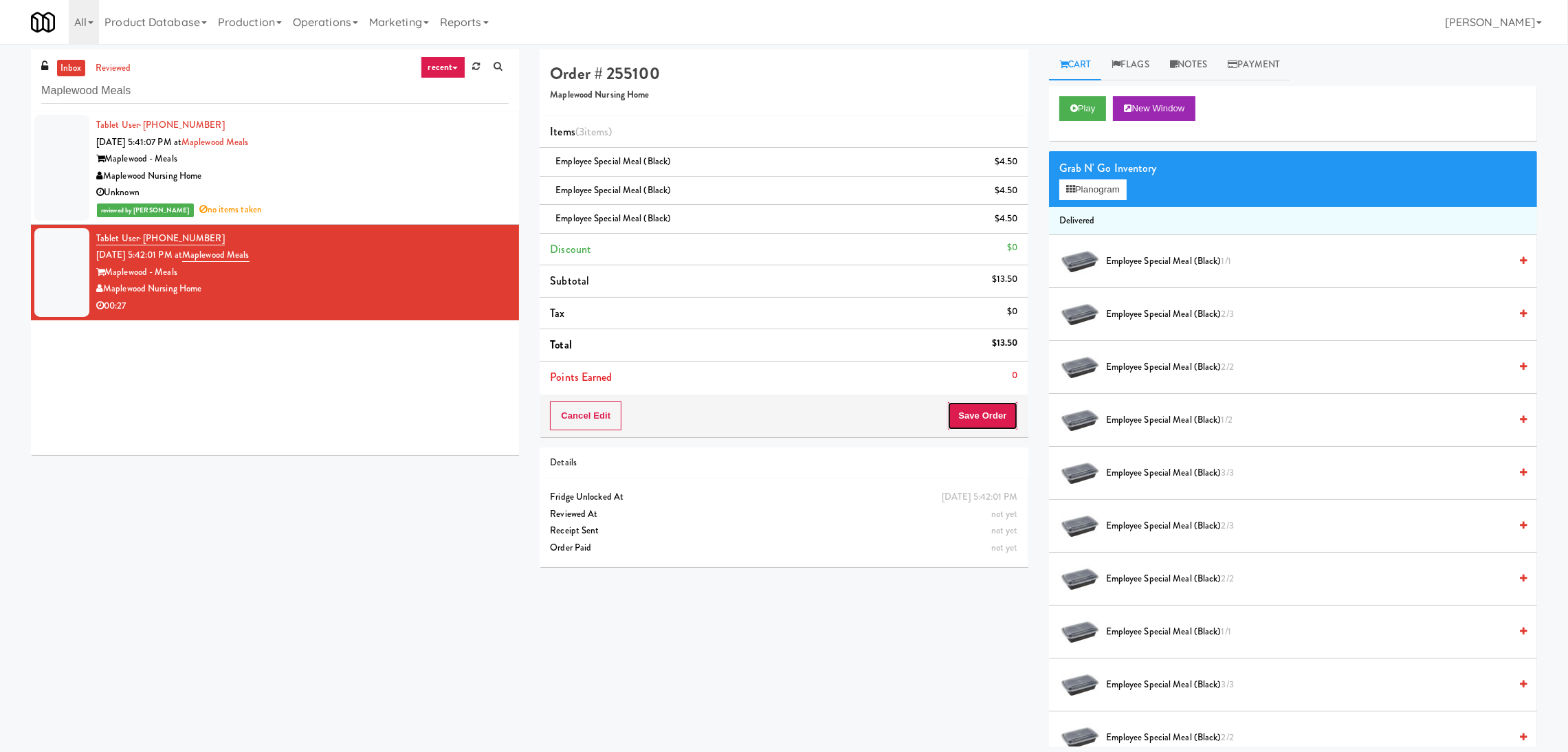
click at [968, 420] on button "Save Order" at bounding box center [983, 415] width 70 height 29
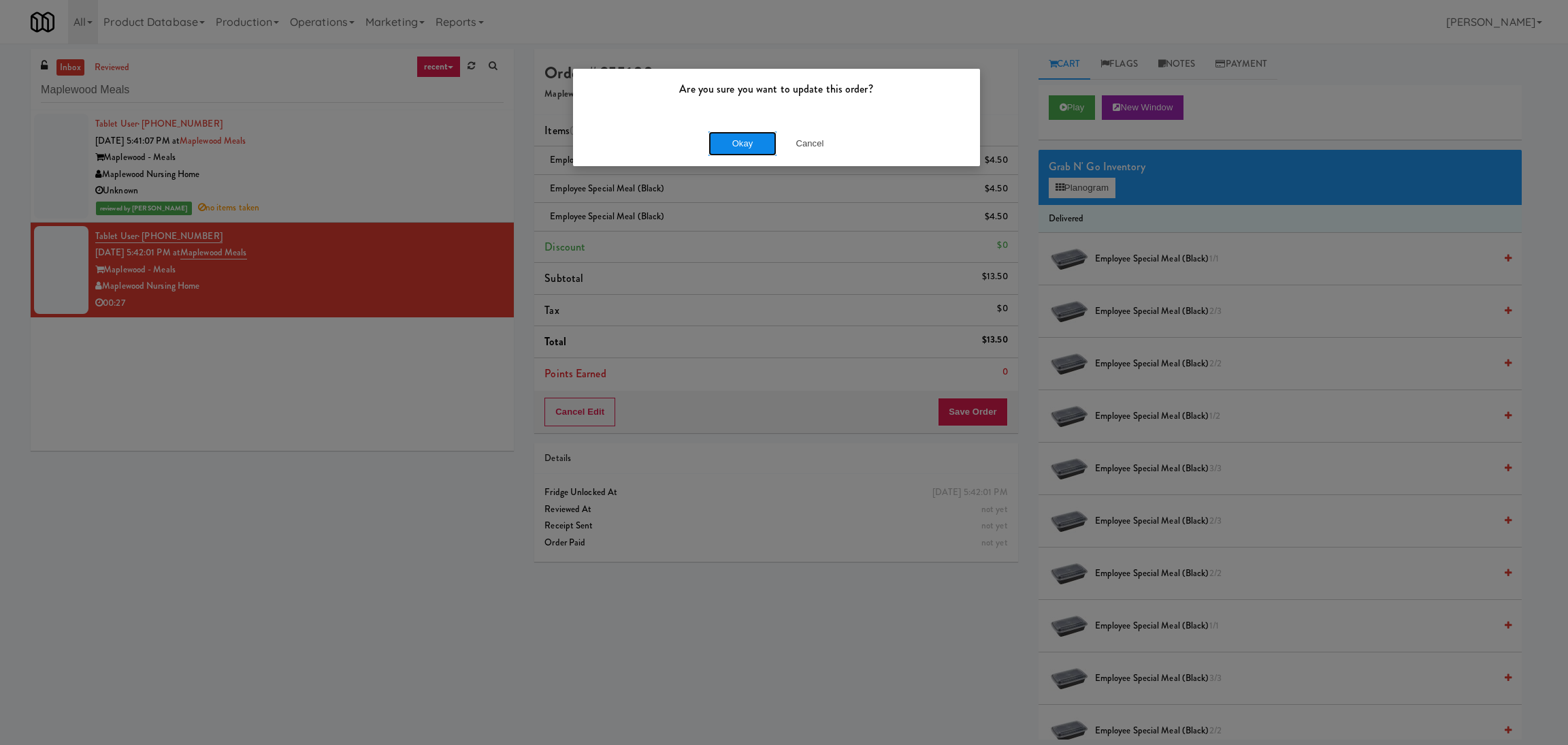
click at [744, 144] on button "Okay" at bounding box center [742, 144] width 68 height 24
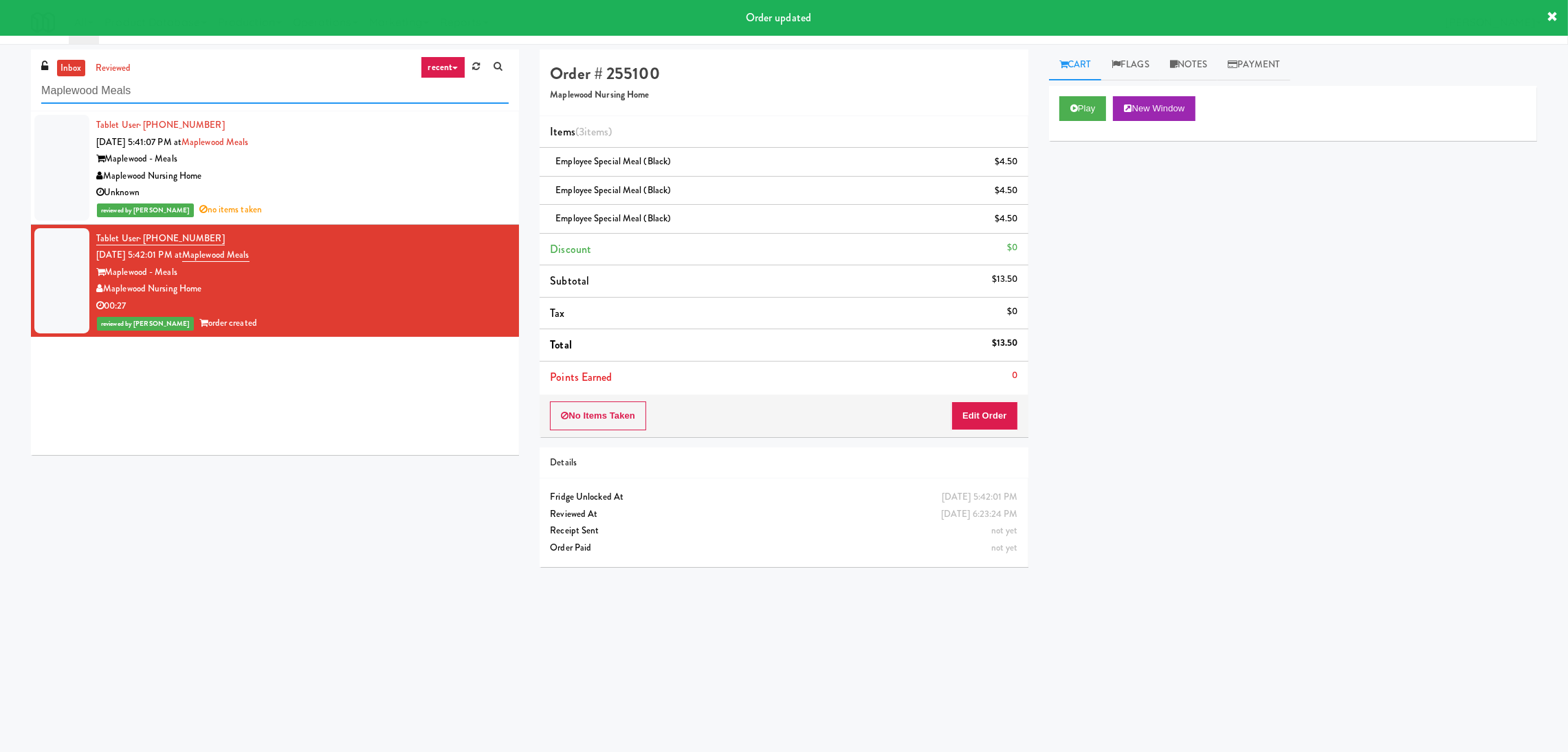
drag, startPoint x: 239, startPoint y: 88, endPoint x: 0, endPoint y: 76, distance: 239.3
click at [0, 76] on div "inbox reviewed recent all unclear take inventory issue suspicious failed recent…" at bounding box center [784, 325] width 1568 height 552
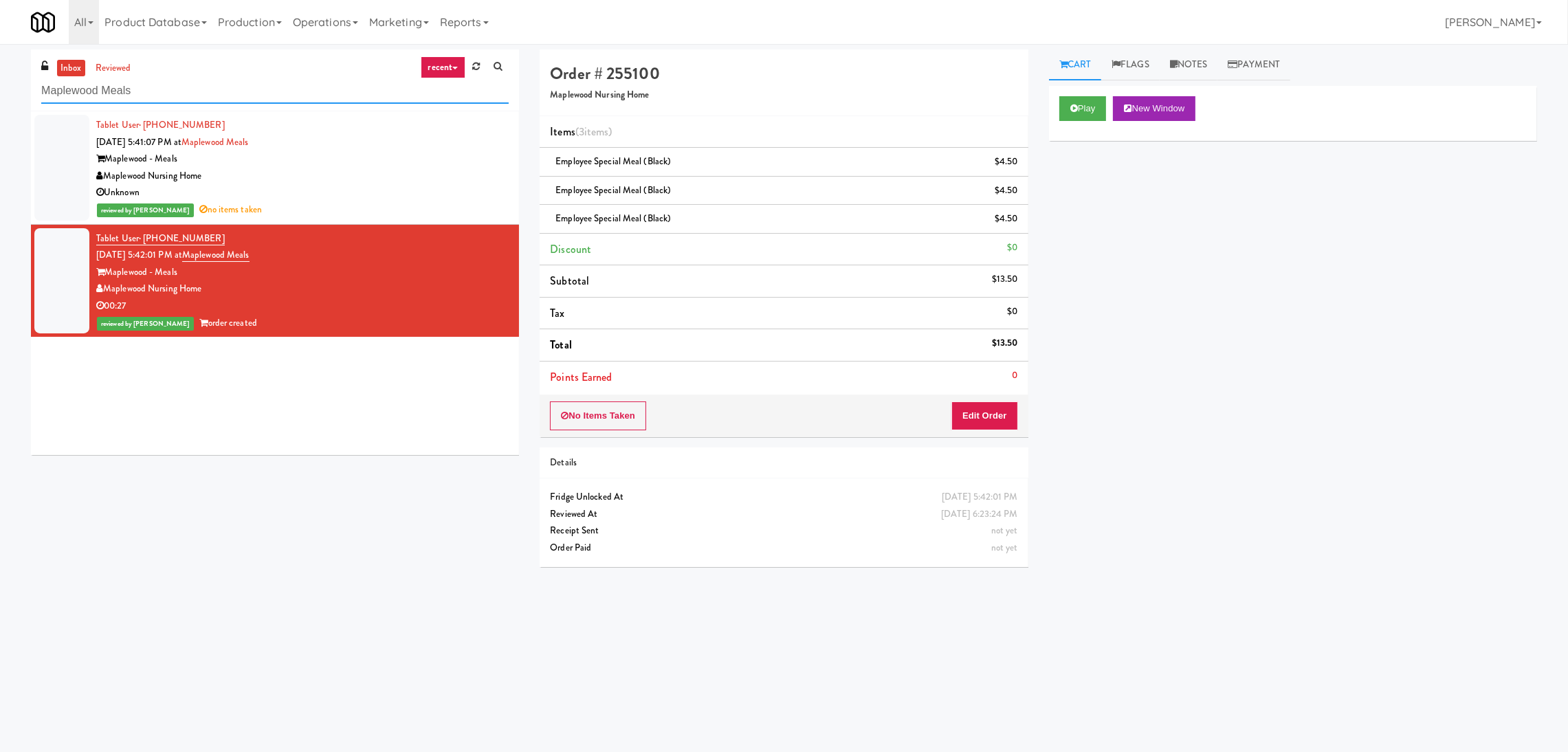
paste input "Upland - Combo Cooler"
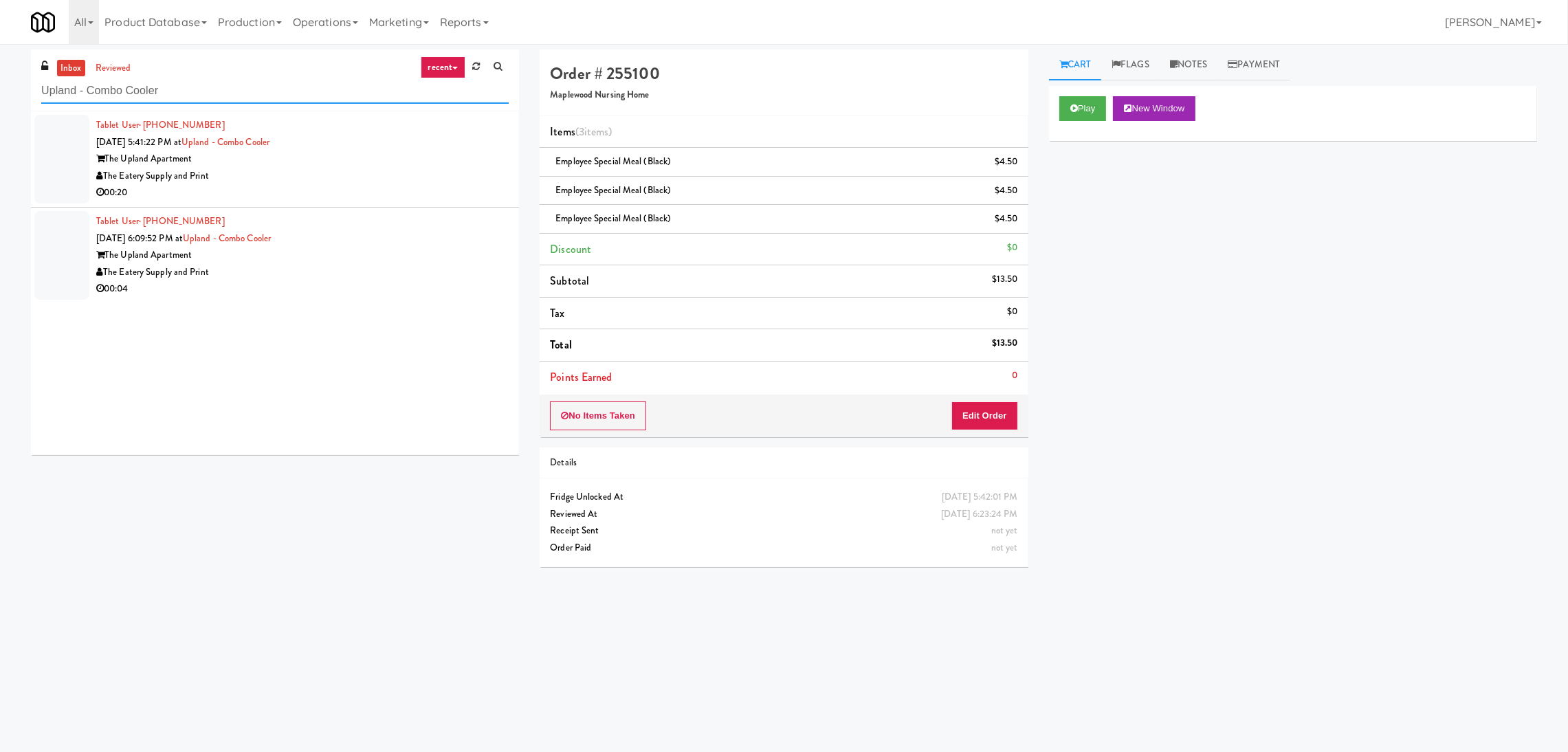
type input "Upland - Combo Cooler"
click at [411, 185] on div "00:20" at bounding box center [302, 193] width 412 height 17
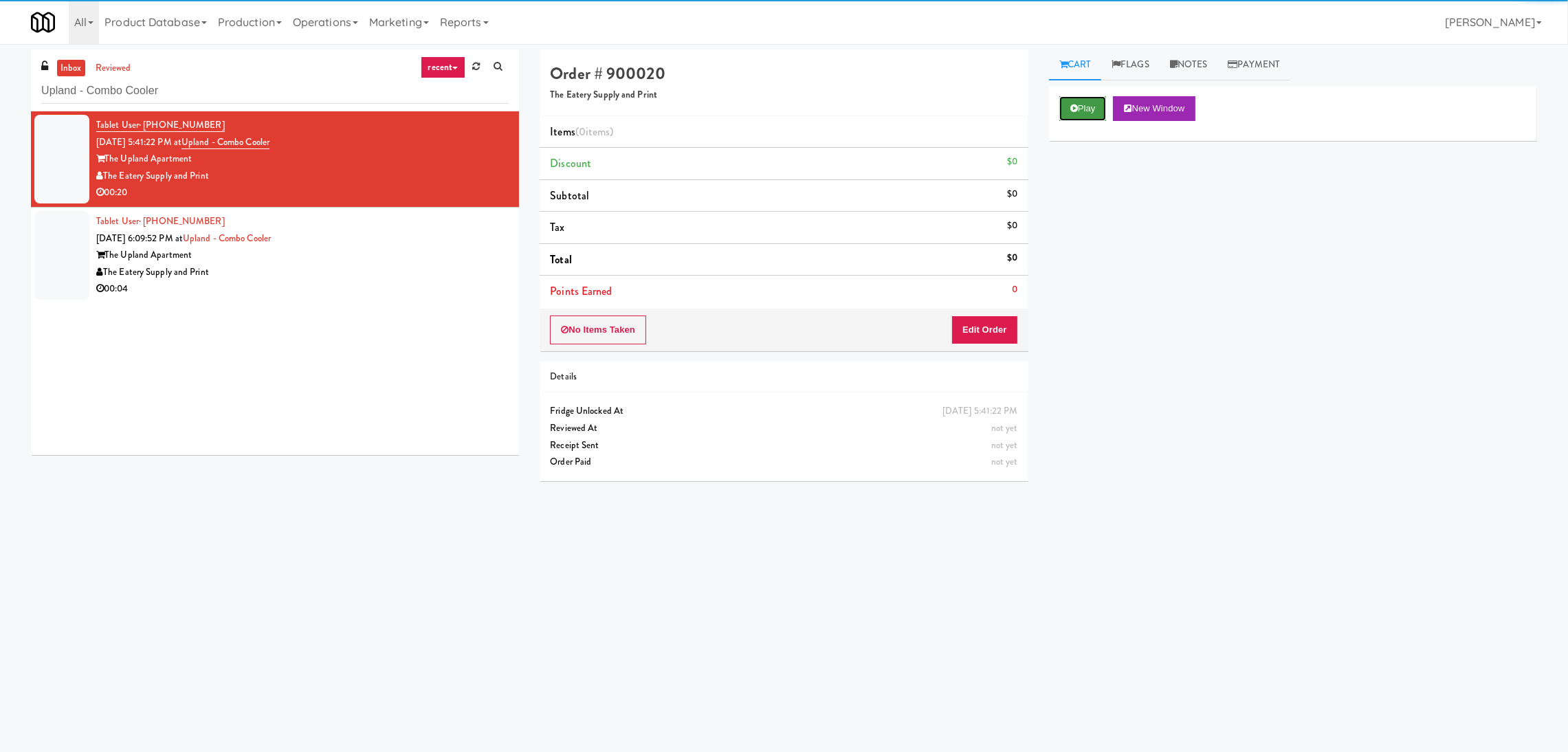
click at [1070, 112] on icon at bounding box center [1074, 108] width 8 height 9
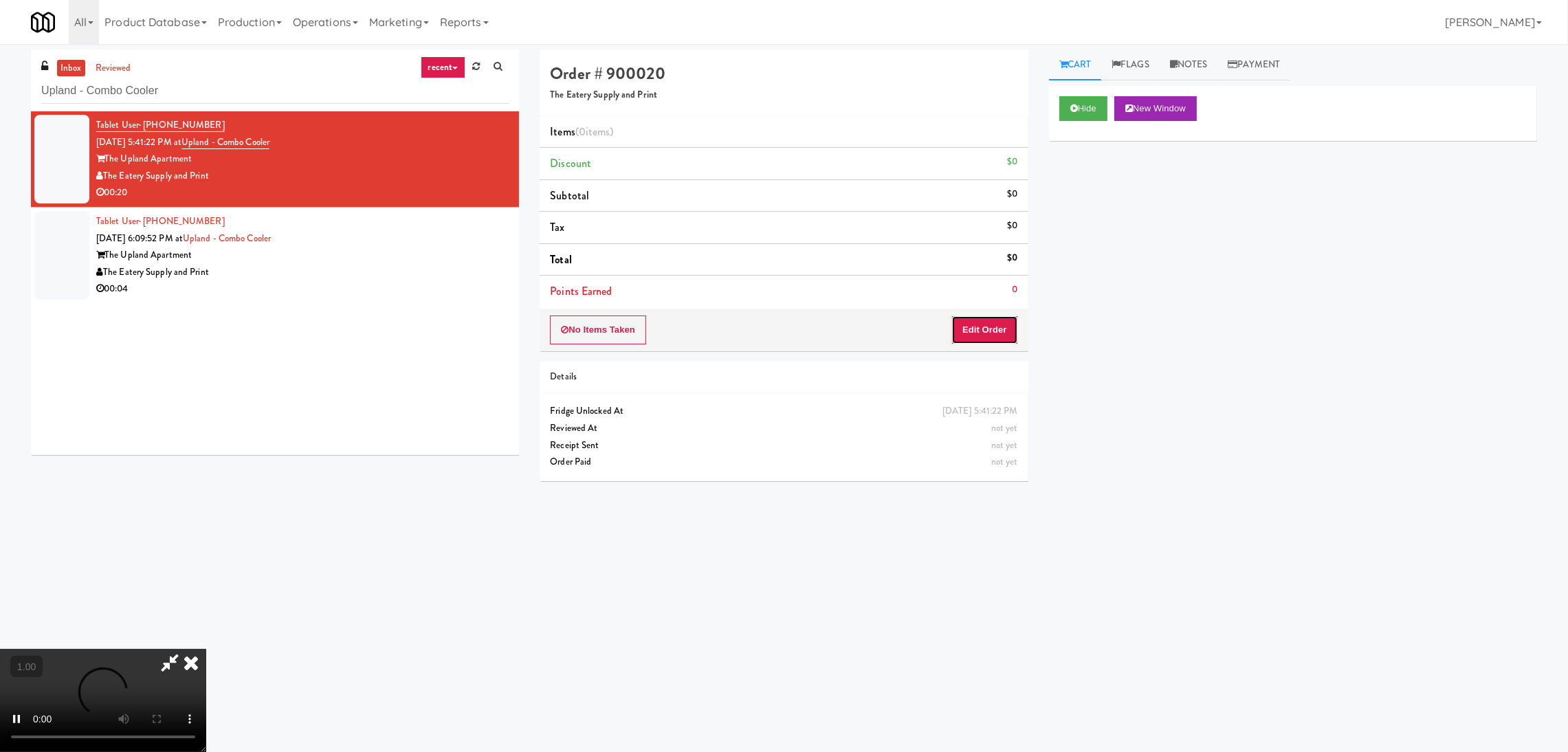
click at [993, 329] on button "Edit Order" at bounding box center [985, 330] width 66 height 29
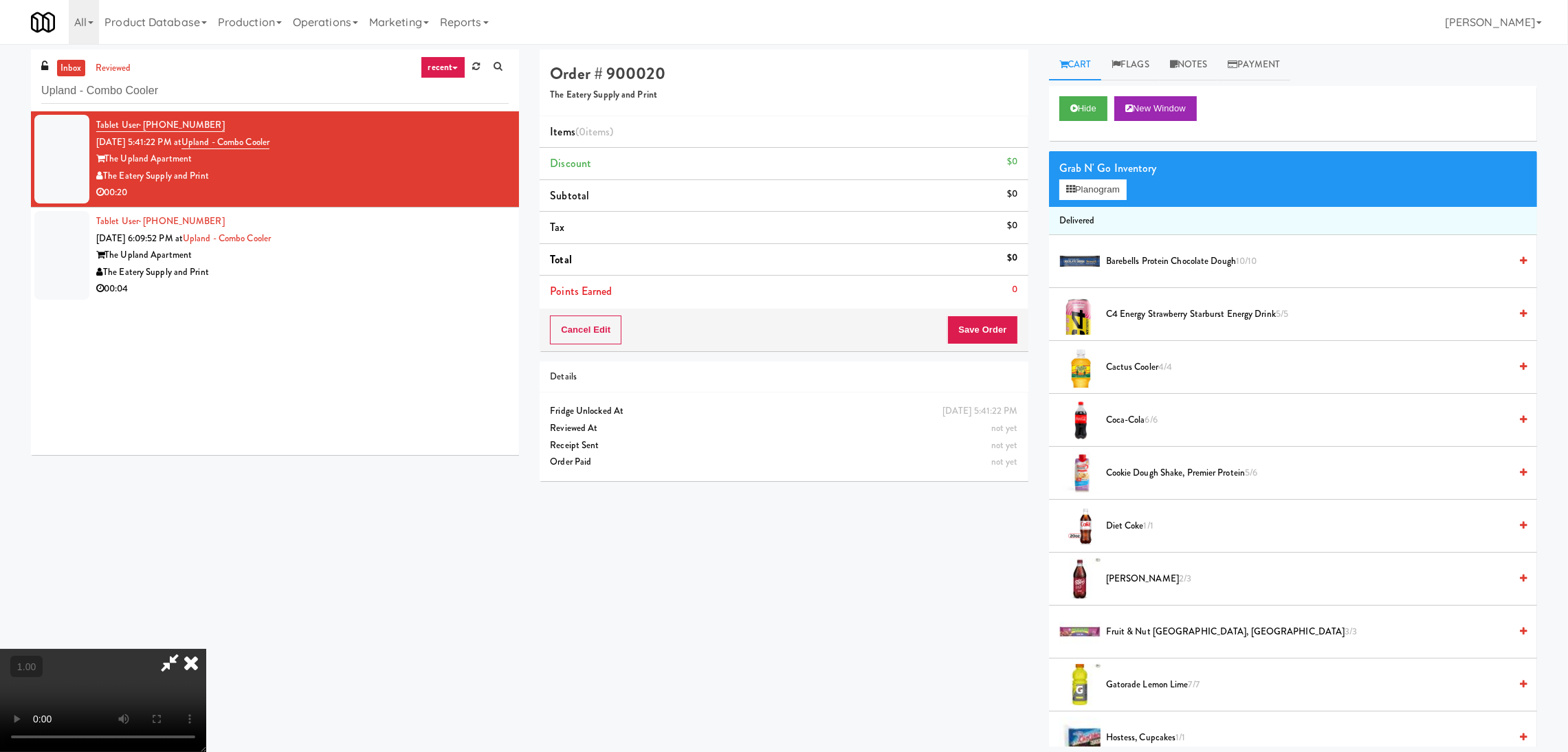
click at [206, 649] on video at bounding box center [103, 700] width 206 height 103
click at [206, 694] on video at bounding box center [103, 700] width 206 height 103
click at [206, 649] on video at bounding box center [103, 700] width 206 height 103
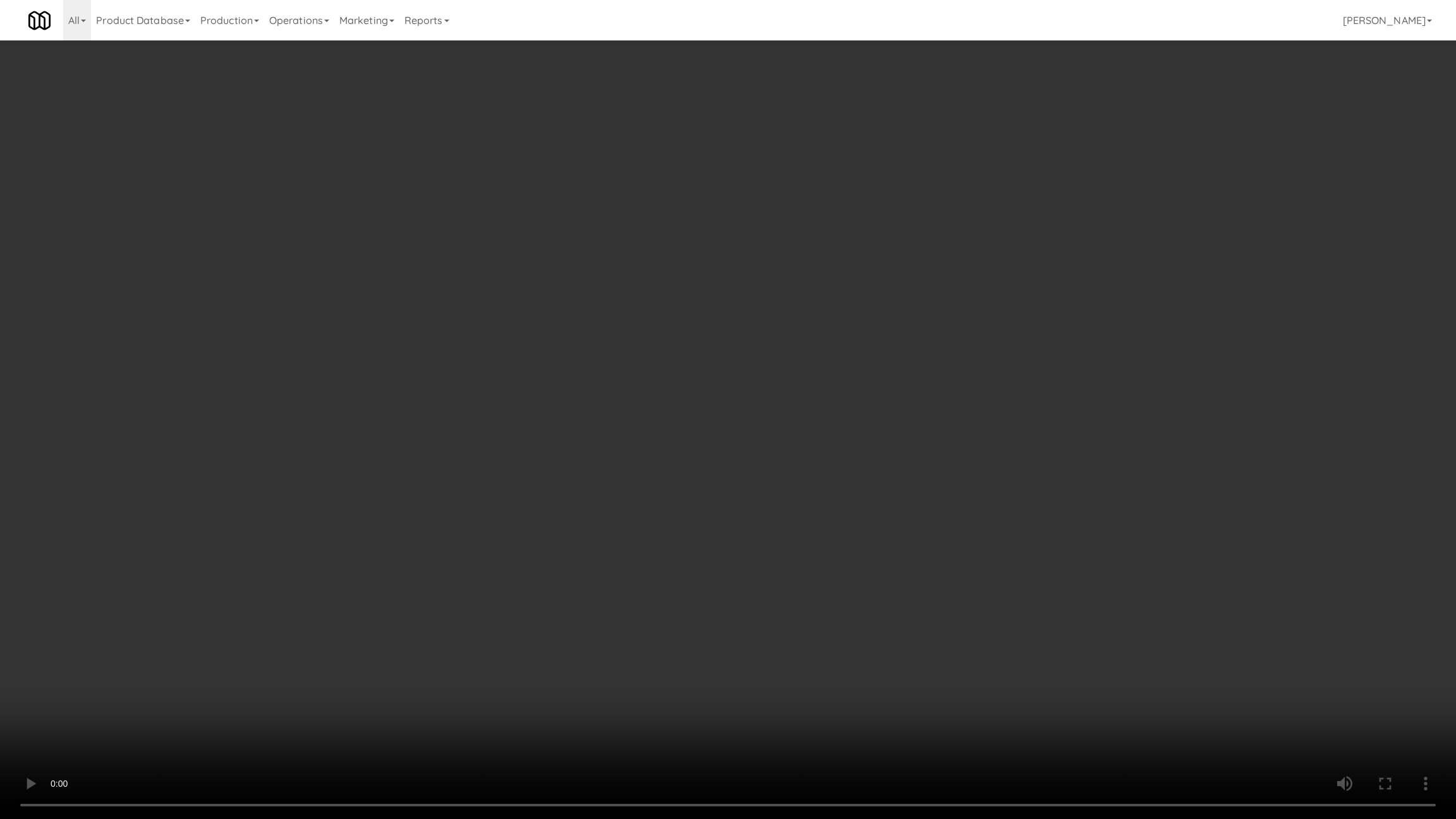
click at [590, 598] on video at bounding box center [728, 410] width 1456 height 819
click at [752, 594] on video at bounding box center [728, 410] width 1456 height 819
click at [727, 628] on video at bounding box center [728, 410] width 1456 height 819
click at [722, 625] on video at bounding box center [728, 410] width 1456 height 819
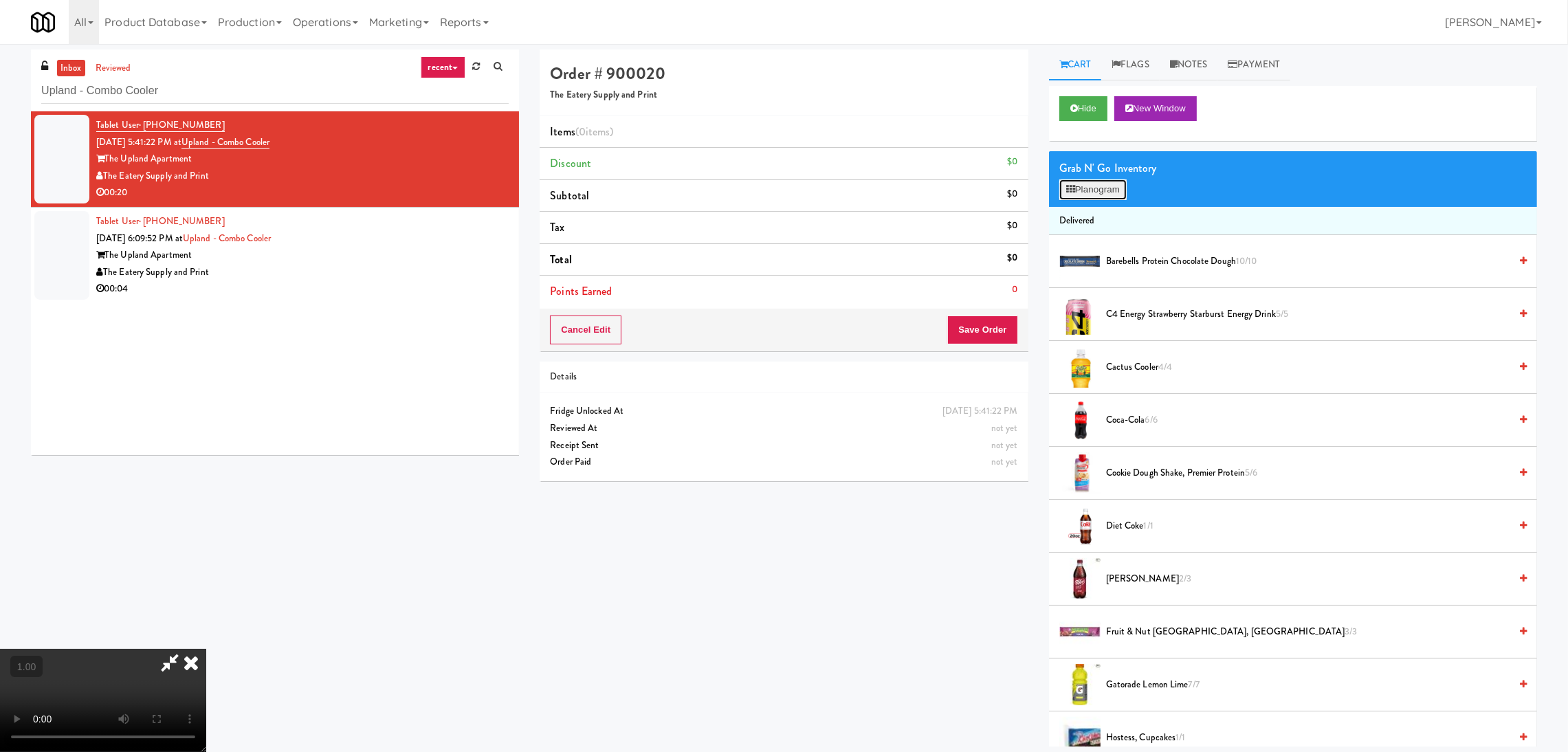
click at [1068, 181] on button "Planogram" at bounding box center [1093, 190] width 67 height 21
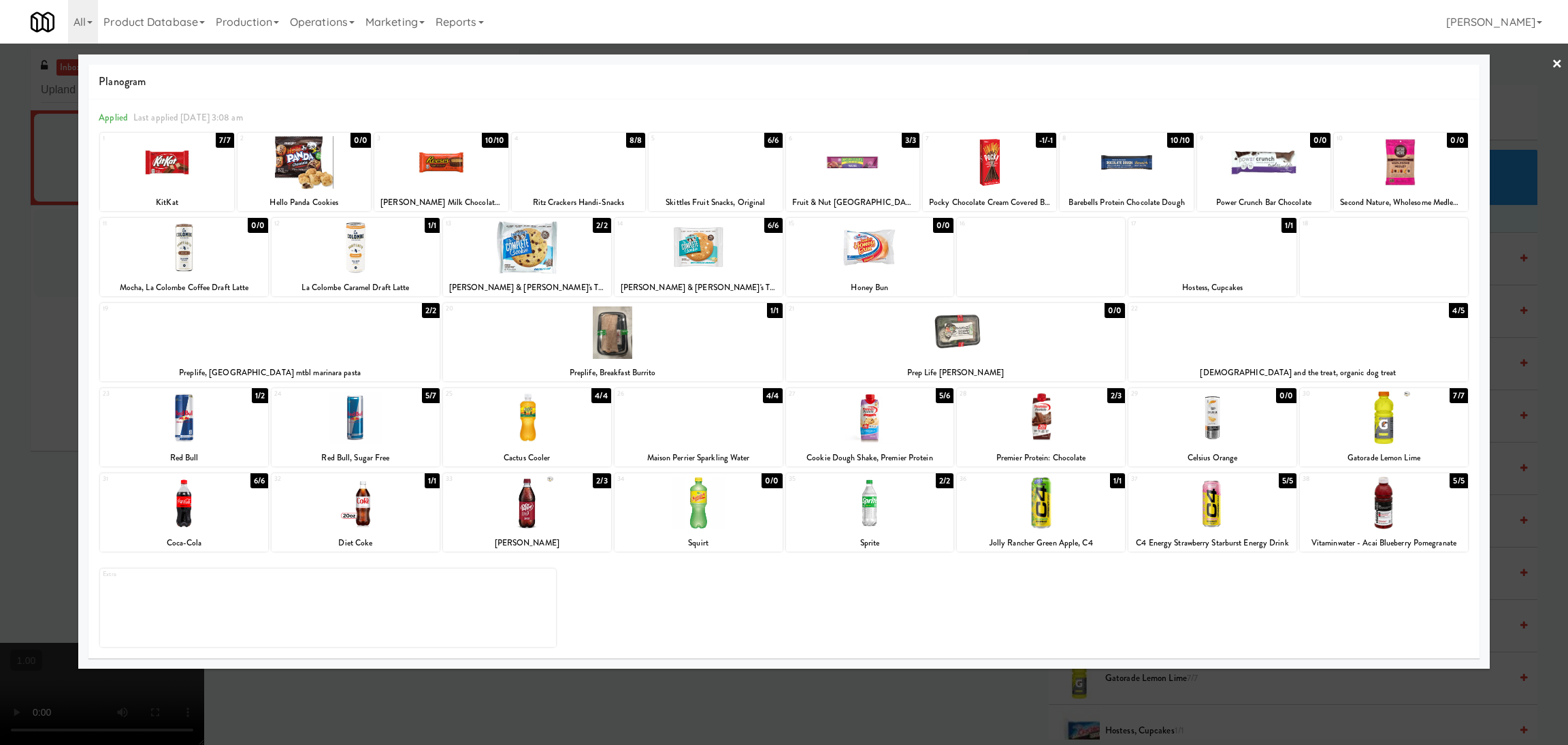
click at [428, 149] on div at bounding box center [441, 162] width 133 height 53
click at [0, 458] on div at bounding box center [784, 372] width 1568 height 745
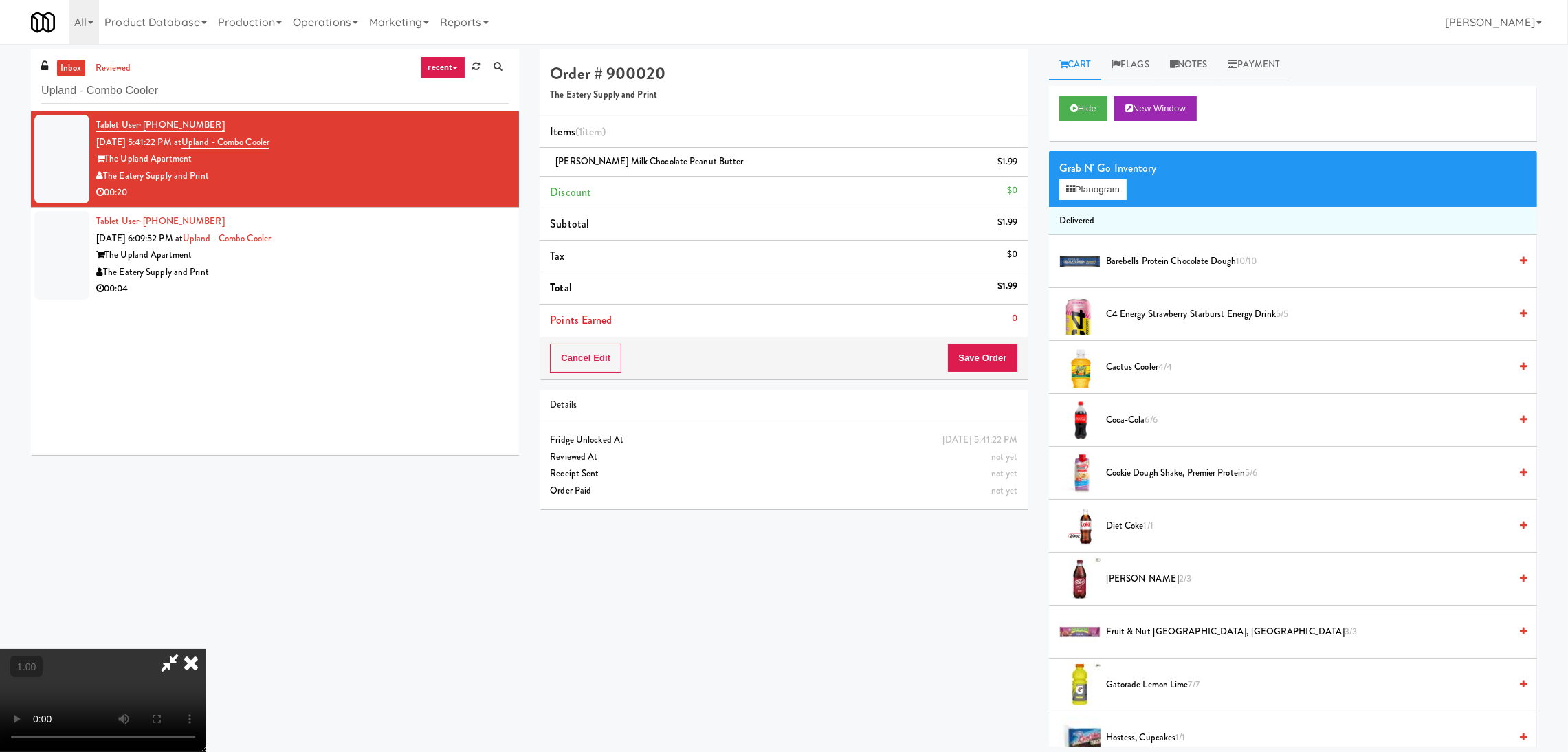
click at [206, 679] on video at bounding box center [103, 700] width 206 height 103
click at [1108, 198] on button "Planogram" at bounding box center [1093, 190] width 67 height 21
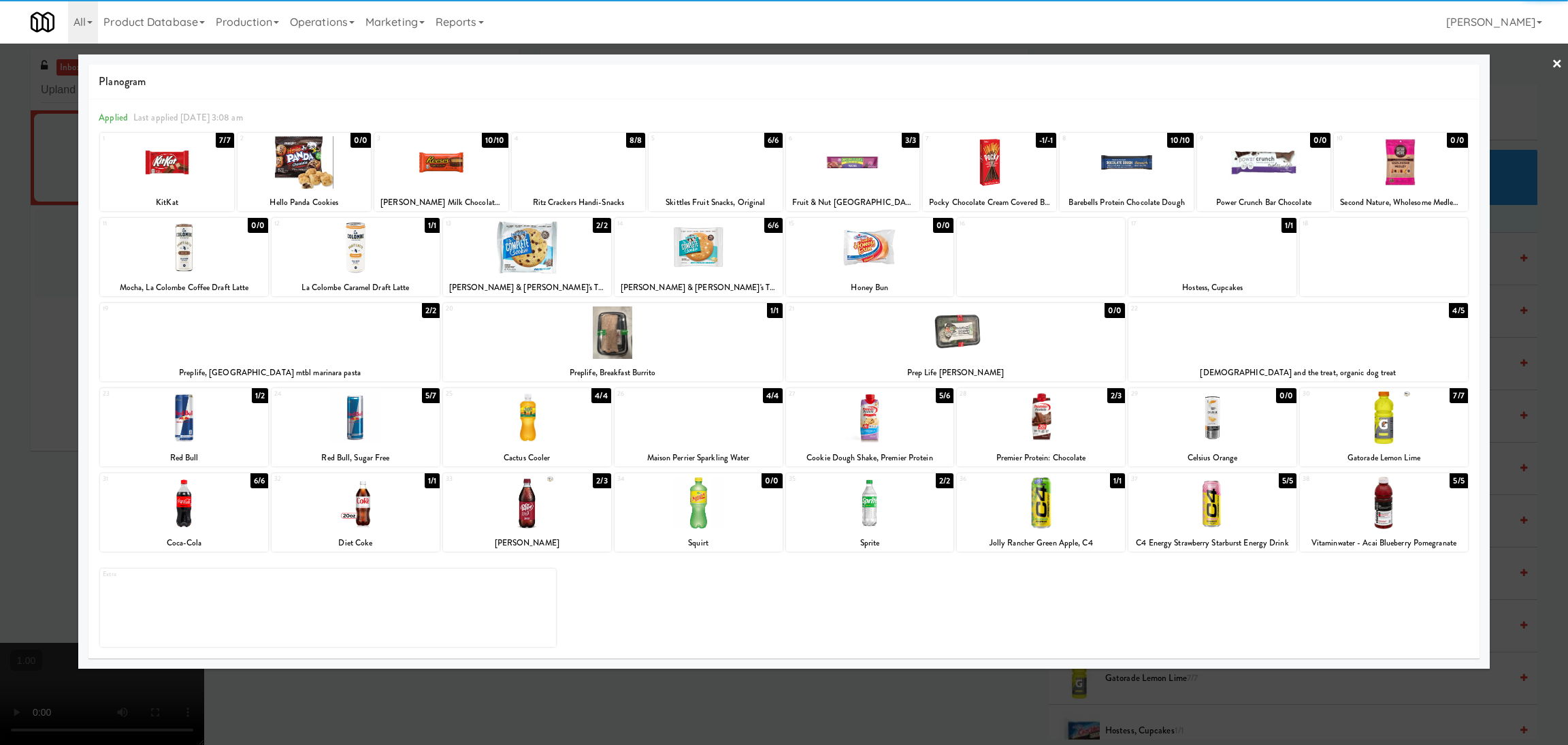
click at [1064, 495] on div at bounding box center [1041, 502] width 168 height 53
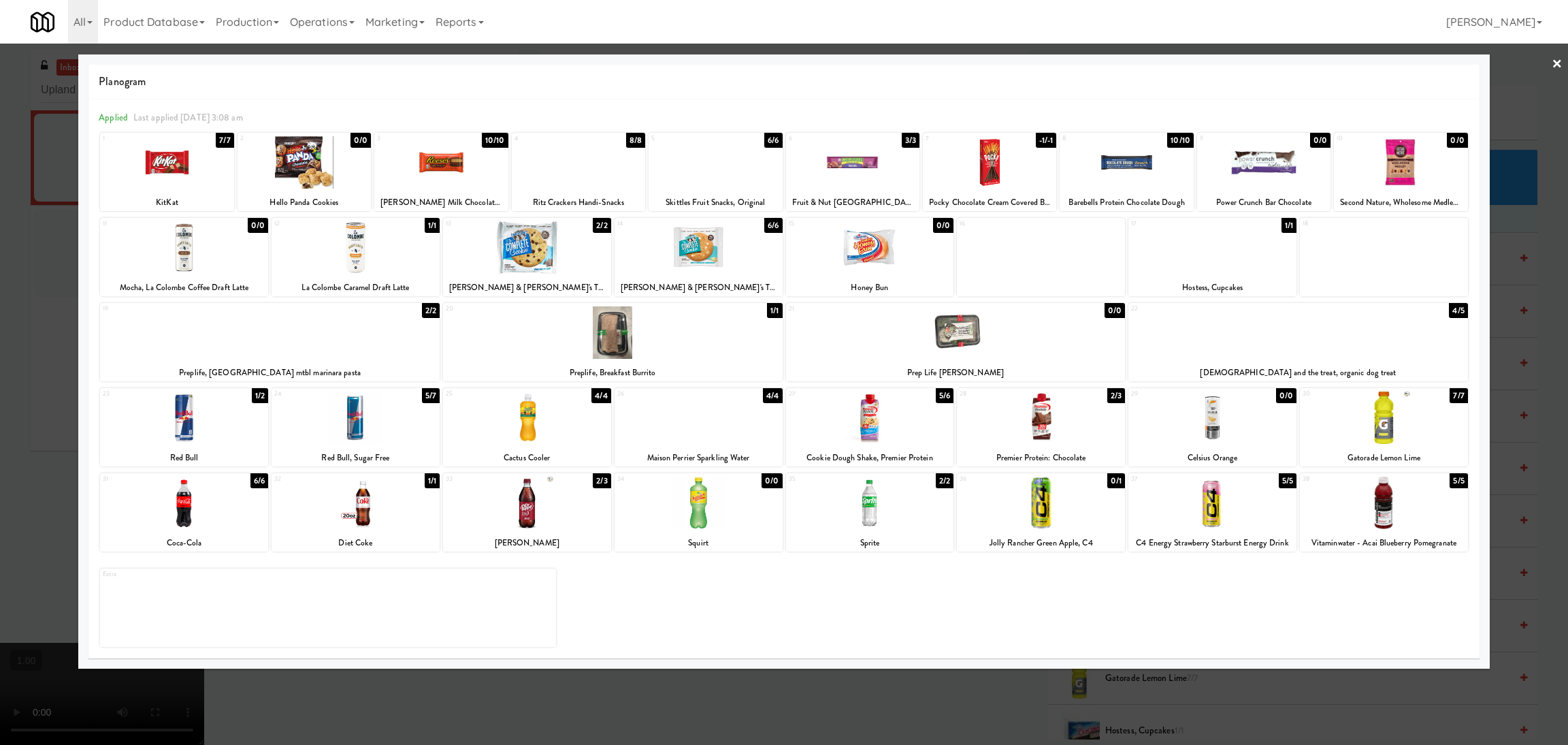
click at [0, 287] on div at bounding box center [784, 372] width 1568 height 745
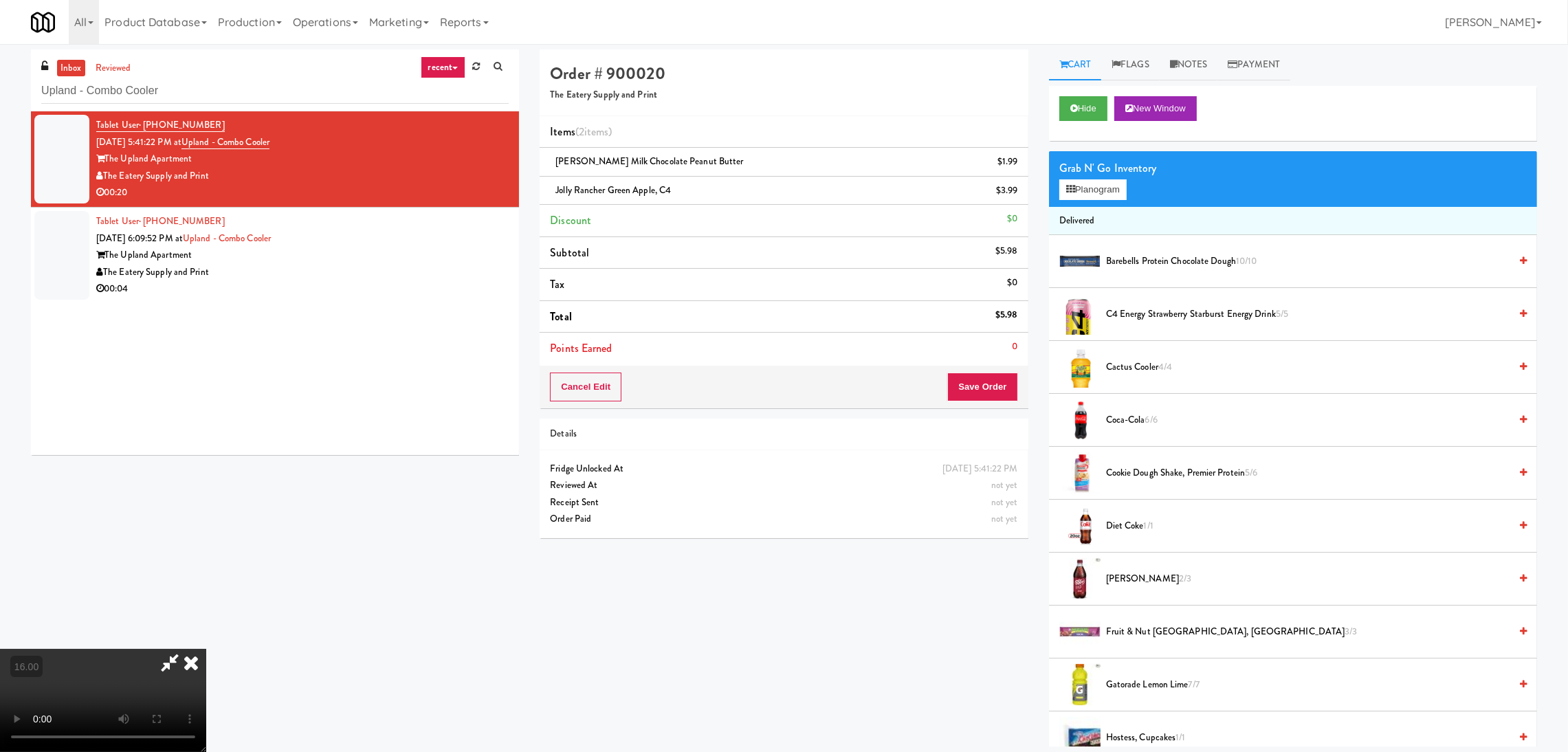
click at [206, 649] on icon at bounding box center [191, 662] width 31 height 27
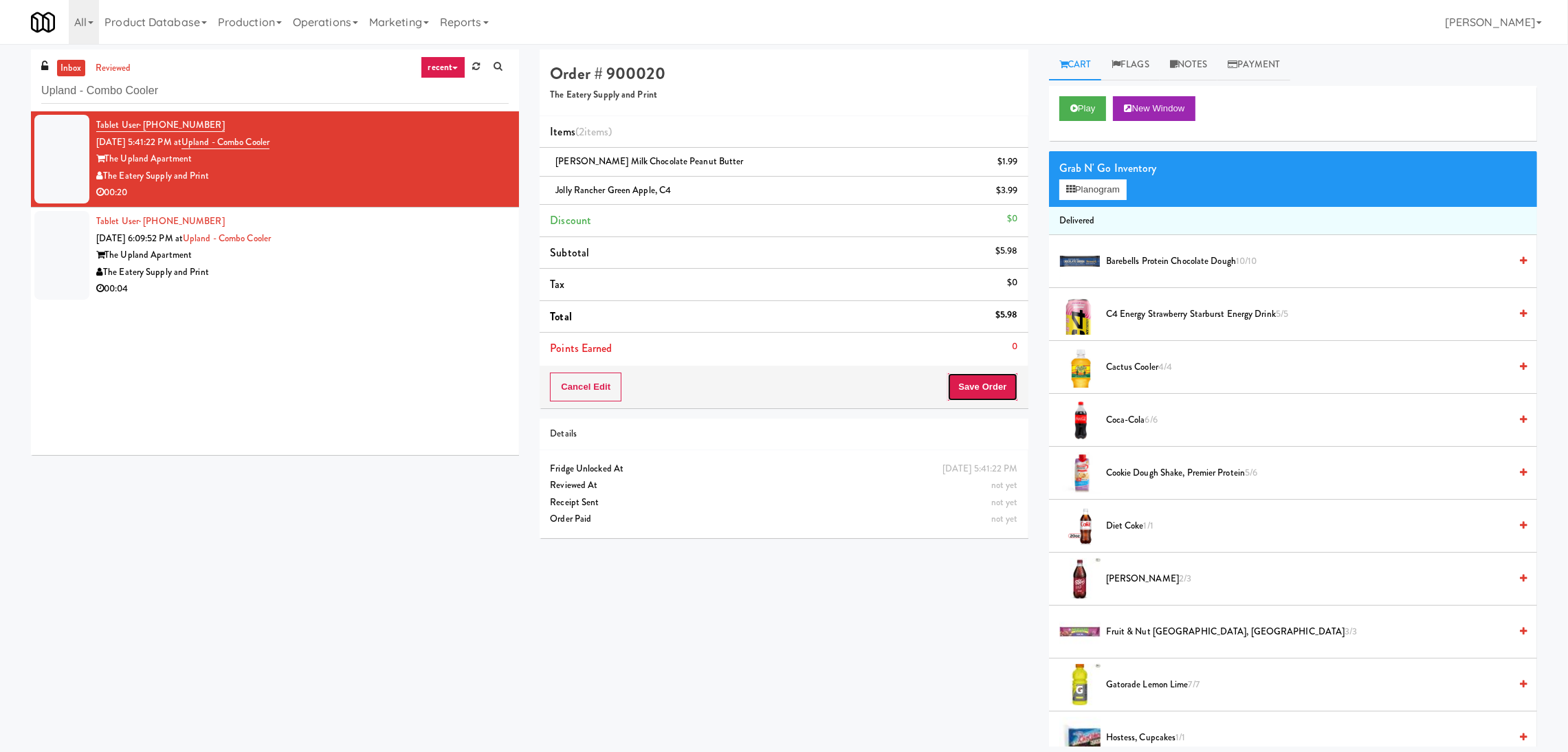
click at [955, 384] on button "Save Order" at bounding box center [983, 386] width 70 height 29
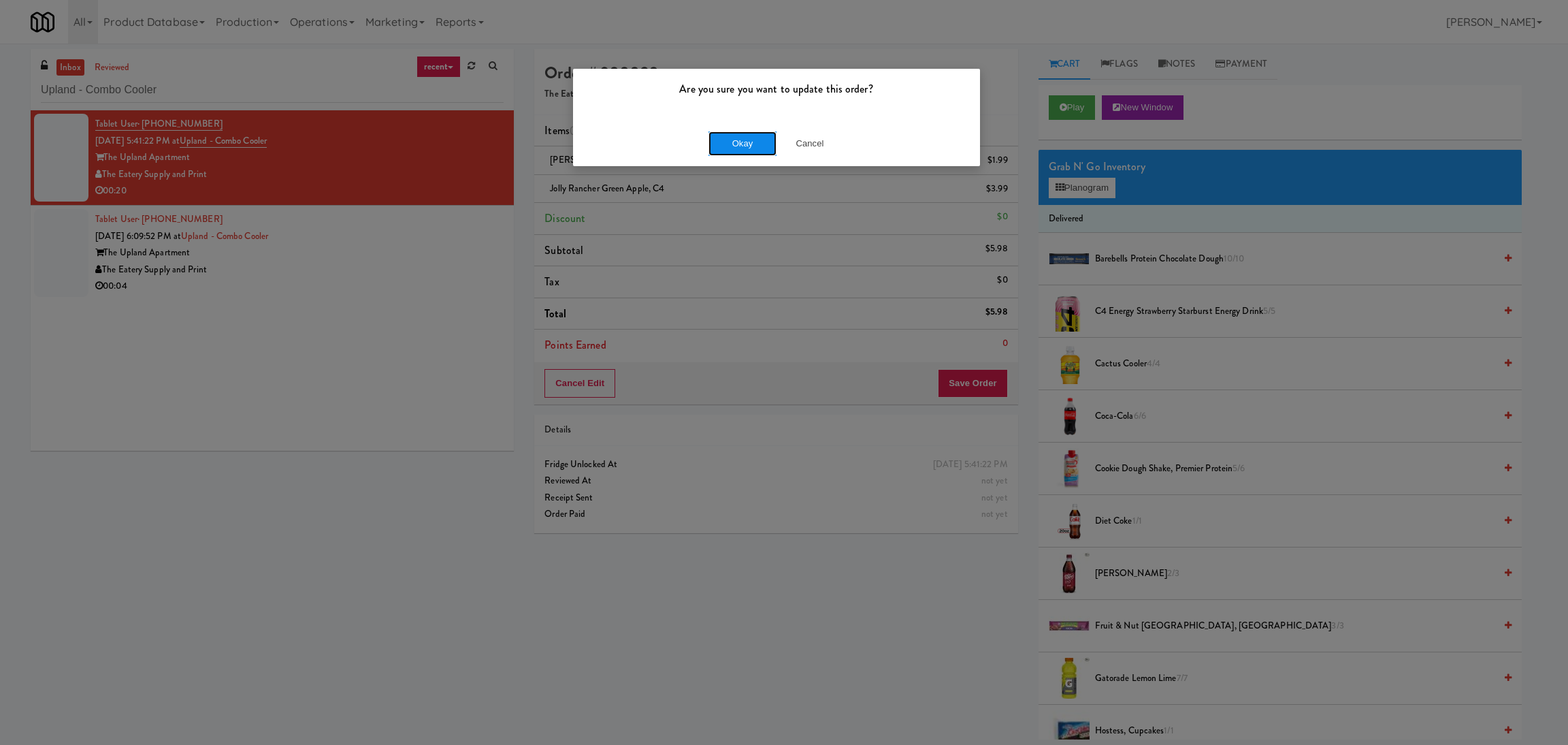
click at [761, 147] on button "Okay" at bounding box center [742, 144] width 68 height 24
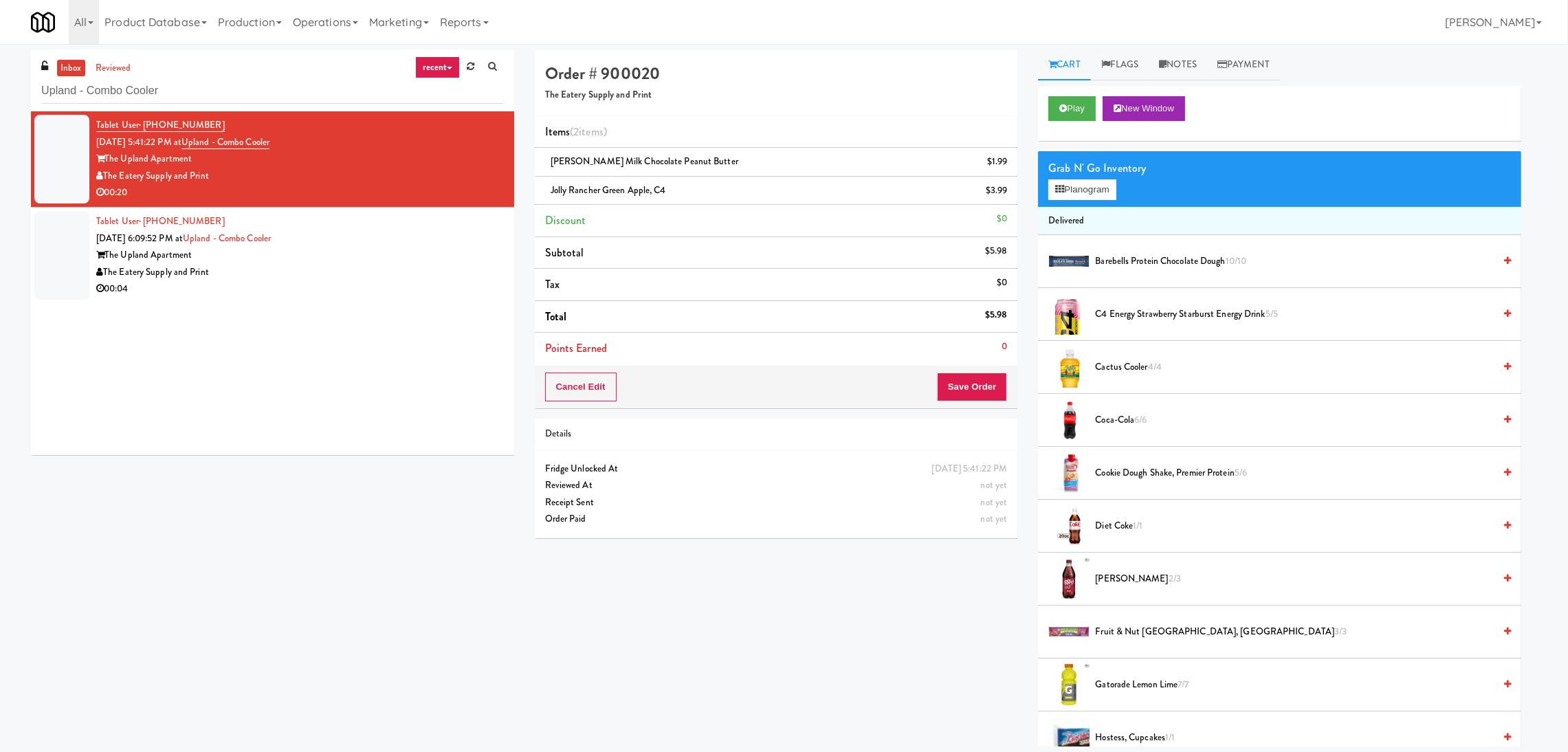
click at [438, 255] on div "The Upland Apartment" at bounding box center [300, 255] width 408 height 17
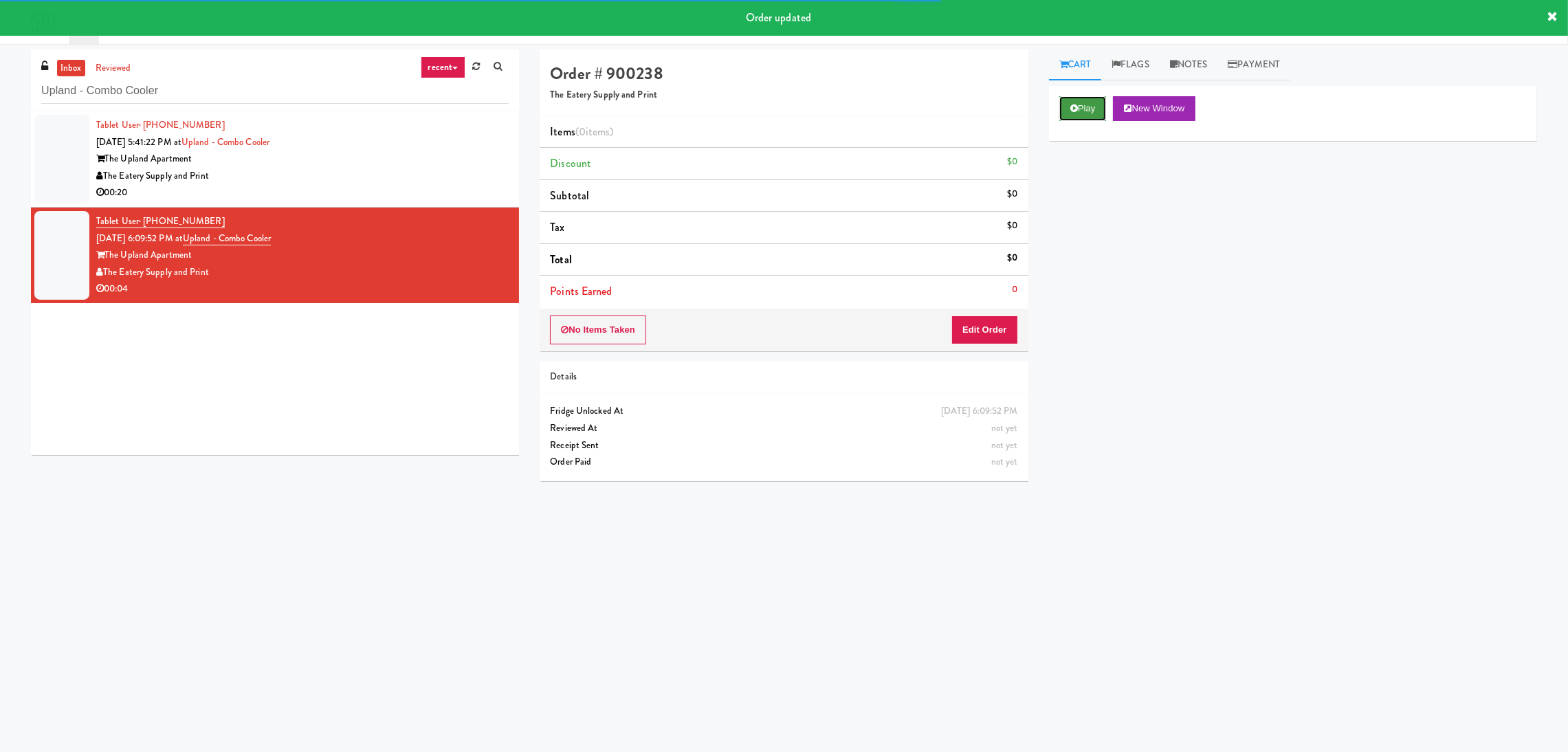
click at [1083, 116] on button "Play" at bounding box center [1083, 108] width 47 height 24
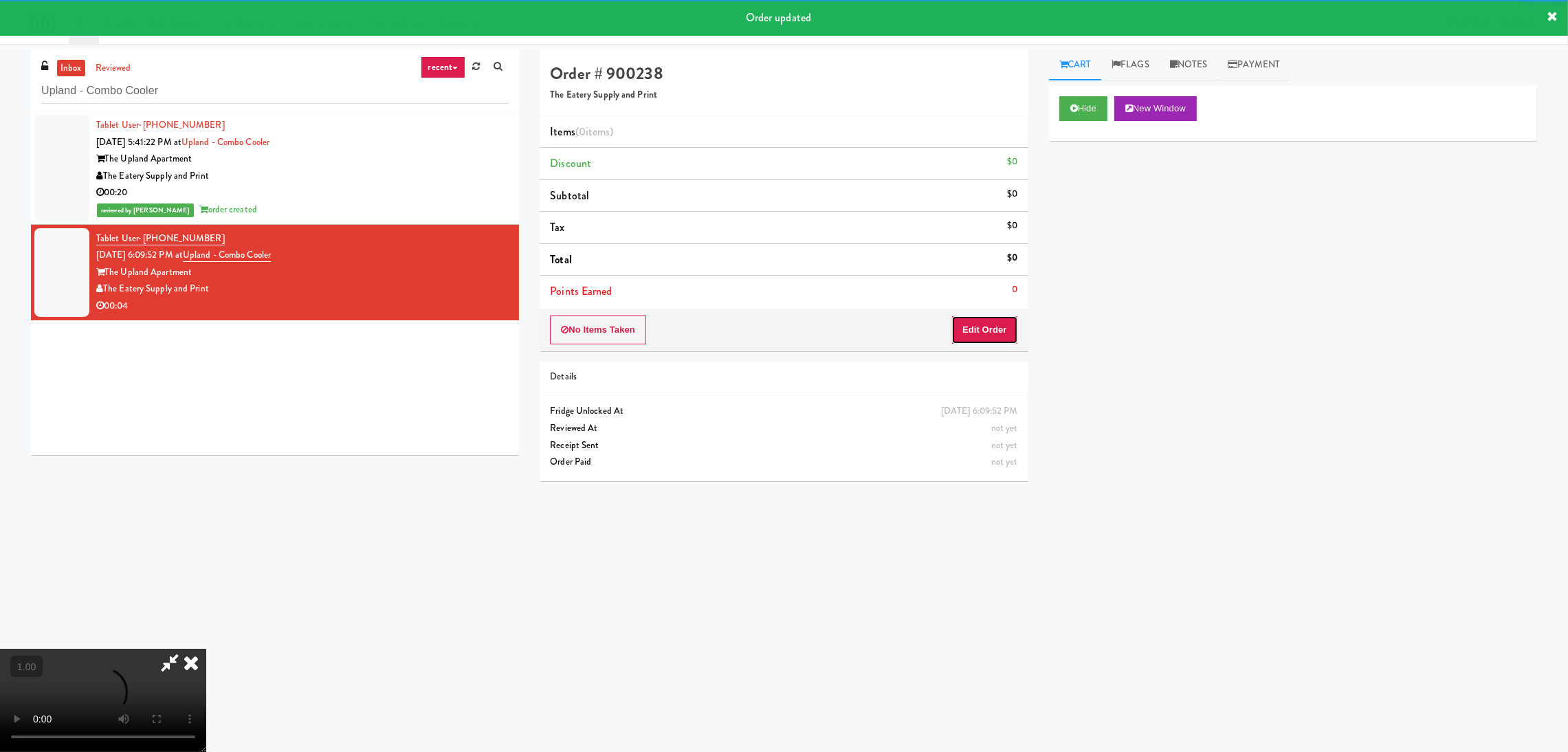
click at [967, 342] on button "Edit Order" at bounding box center [985, 330] width 66 height 29
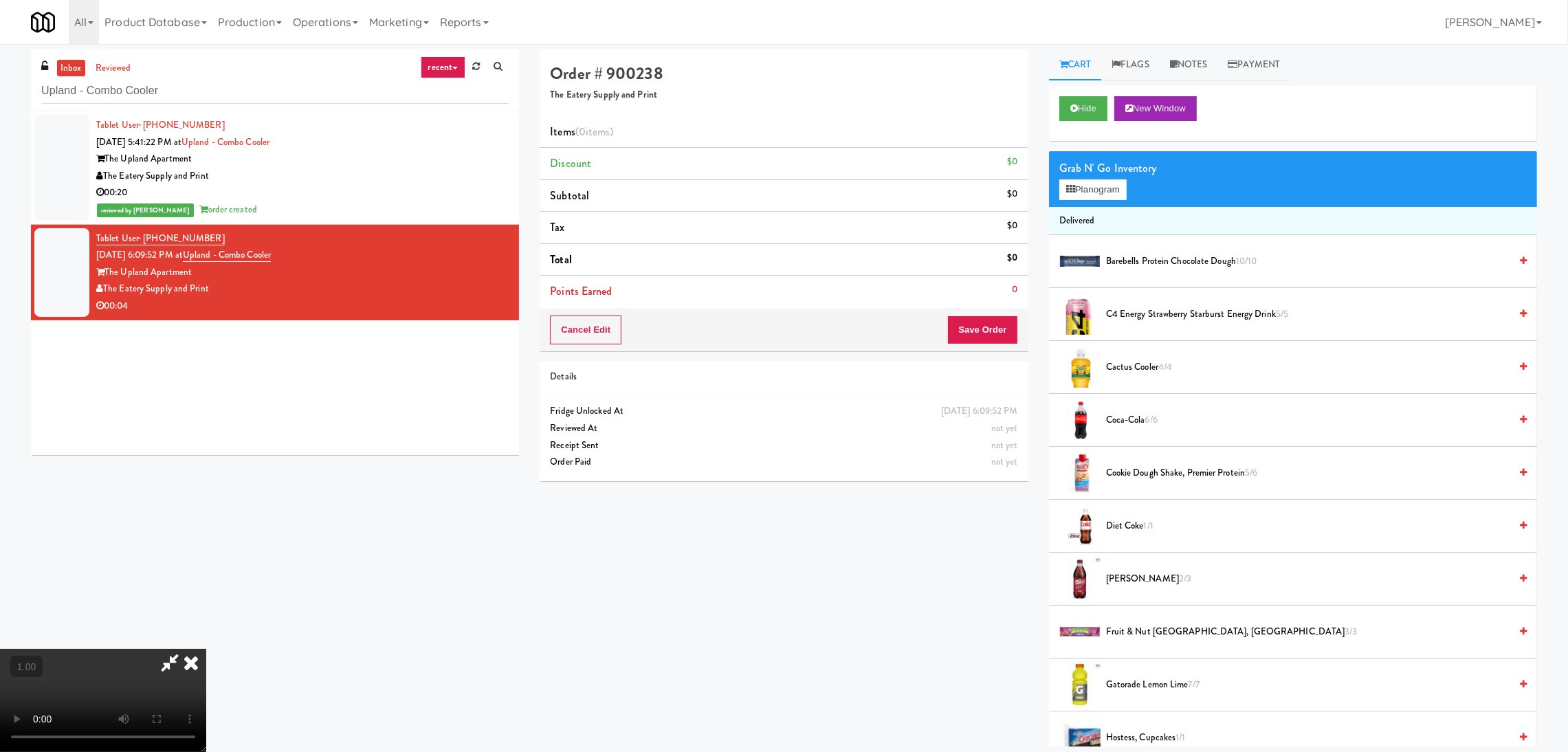
click at [206, 649] on video at bounding box center [103, 700] width 206 height 103
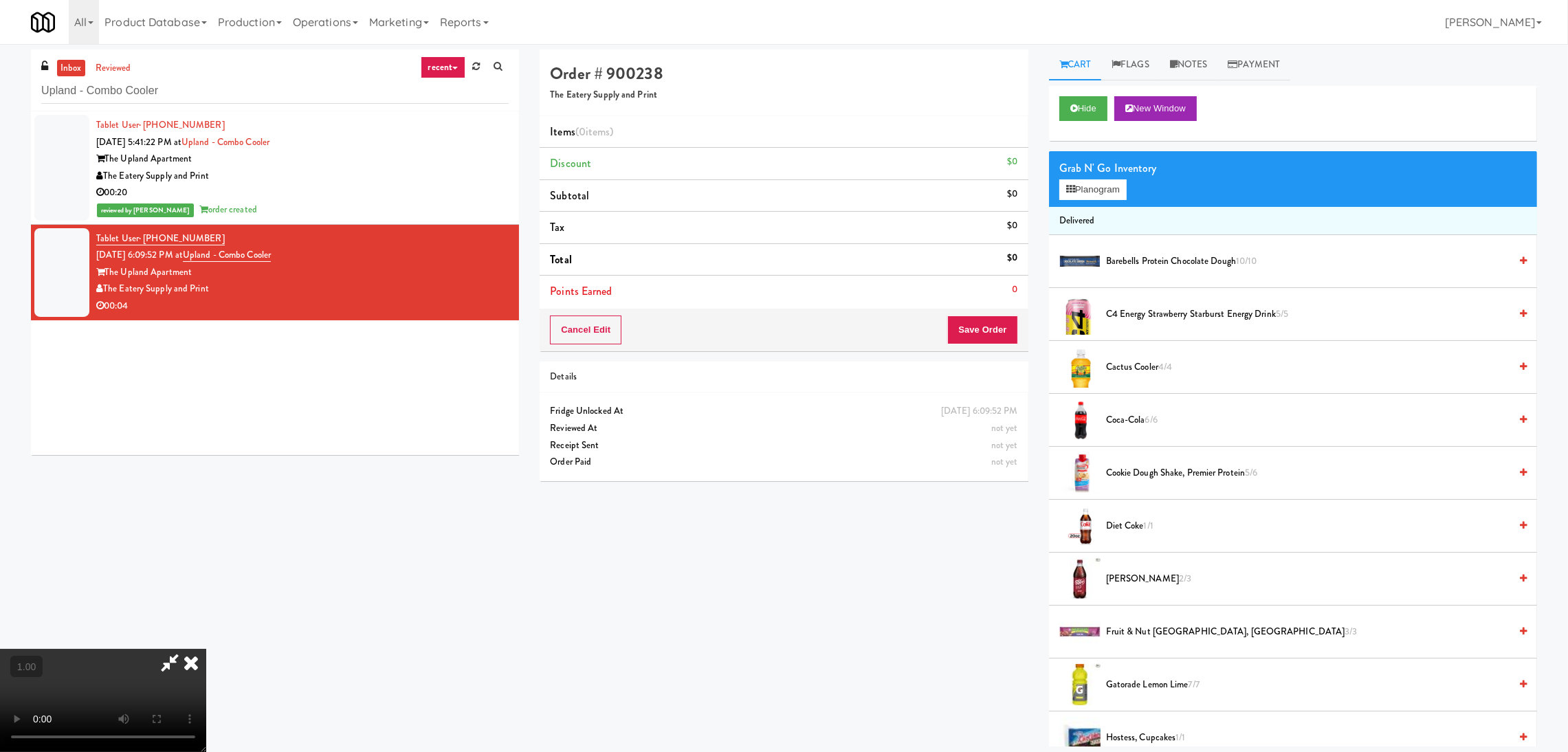
click at [206, 649] on video at bounding box center [103, 700] width 206 height 103
click at [1105, 191] on button "Planogram" at bounding box center [1093, 190] width 67 height 21
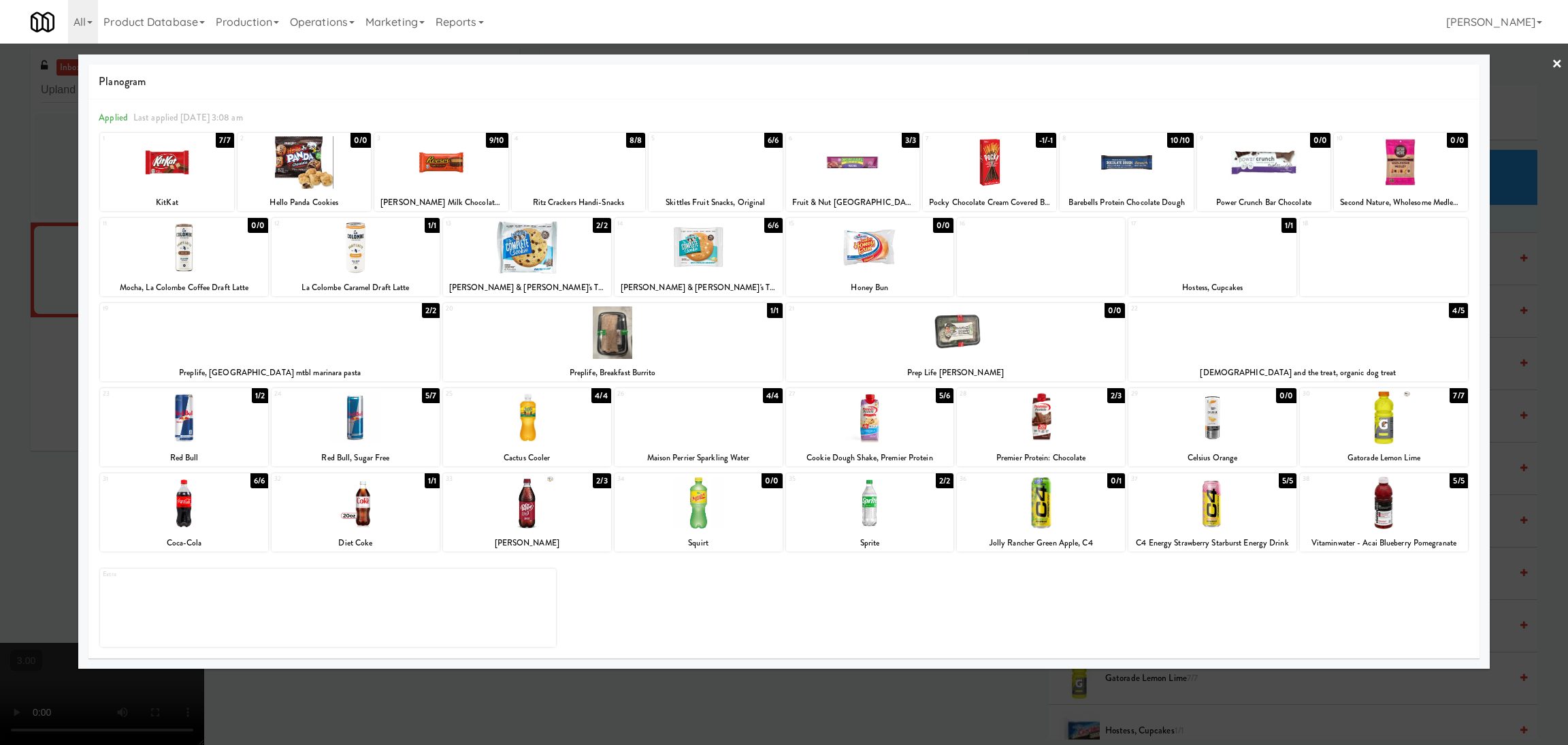
click at [1135, 164] on div at bounding box center [1126, 162] width 133 height 53
drag, startPoint x: 17, startPoint y: 308, endPoint x: 50, endPoint y: 310, distance: 33.1
click at [17, 308] on div at bounding box center [784, 372] width 1568 height 745
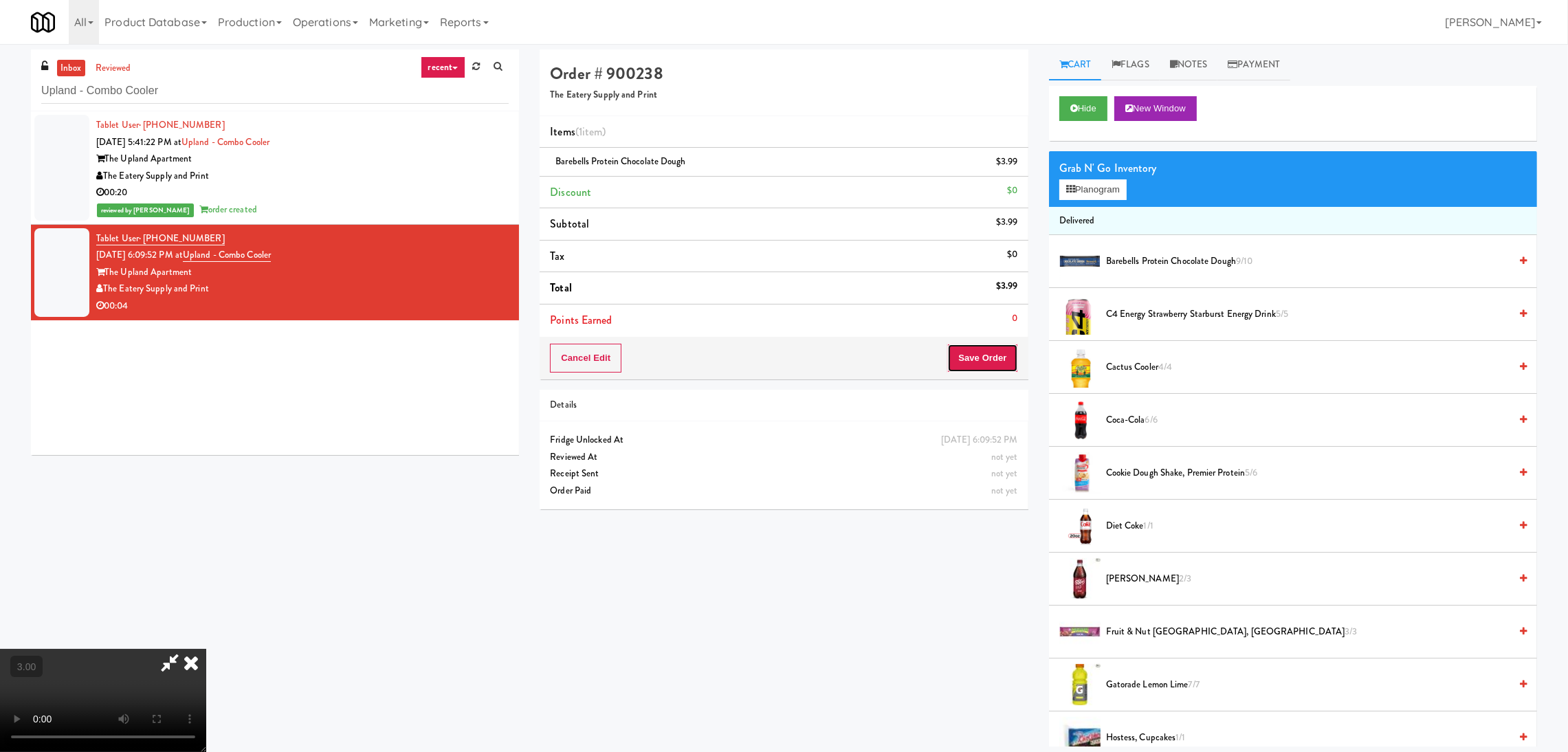
click at [1004, 352] on button "Save Order" at bounding box center [983, 358] width 70 height 29
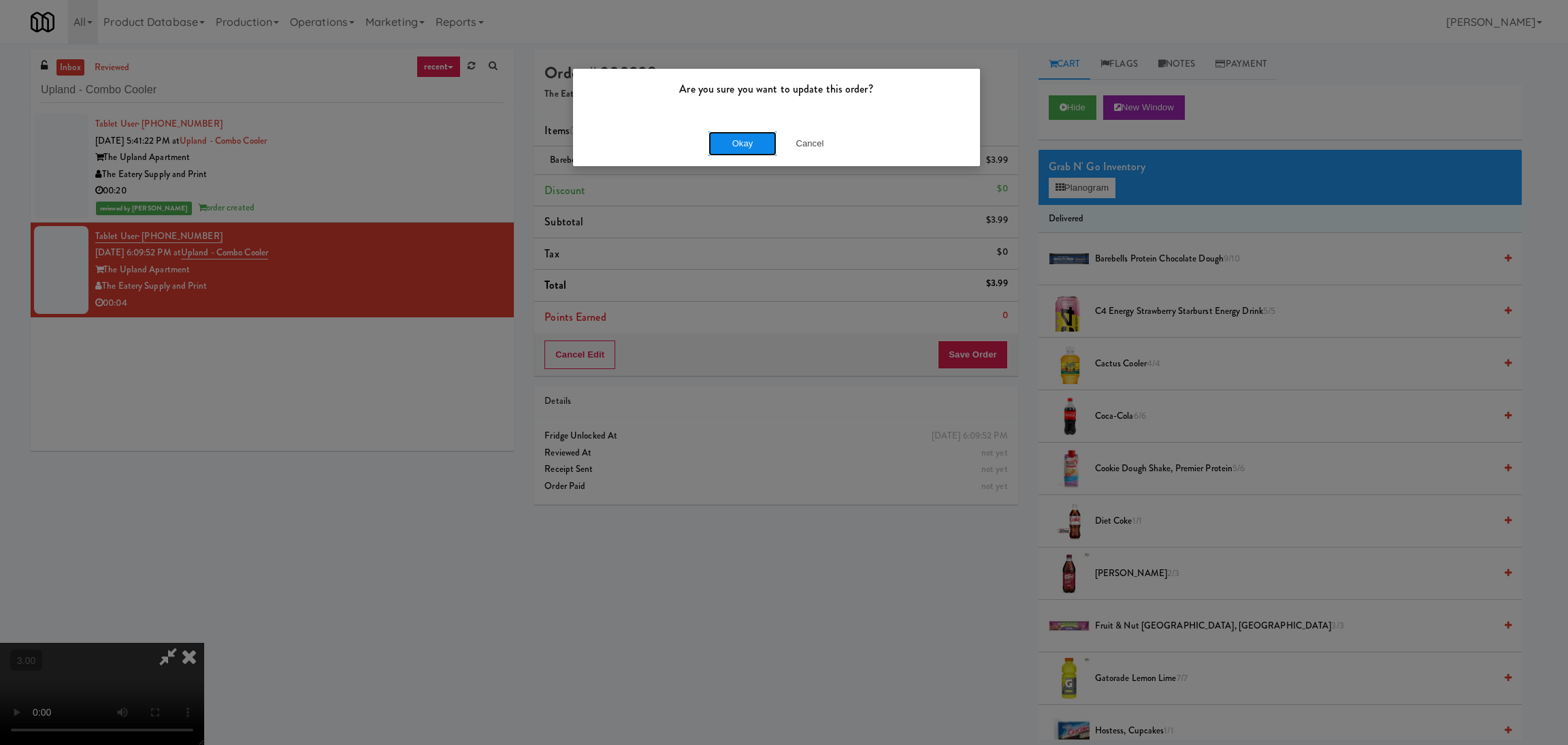
click at [745, 143] on button "Okay" at bounding box center [742, 144] width 68 height 24
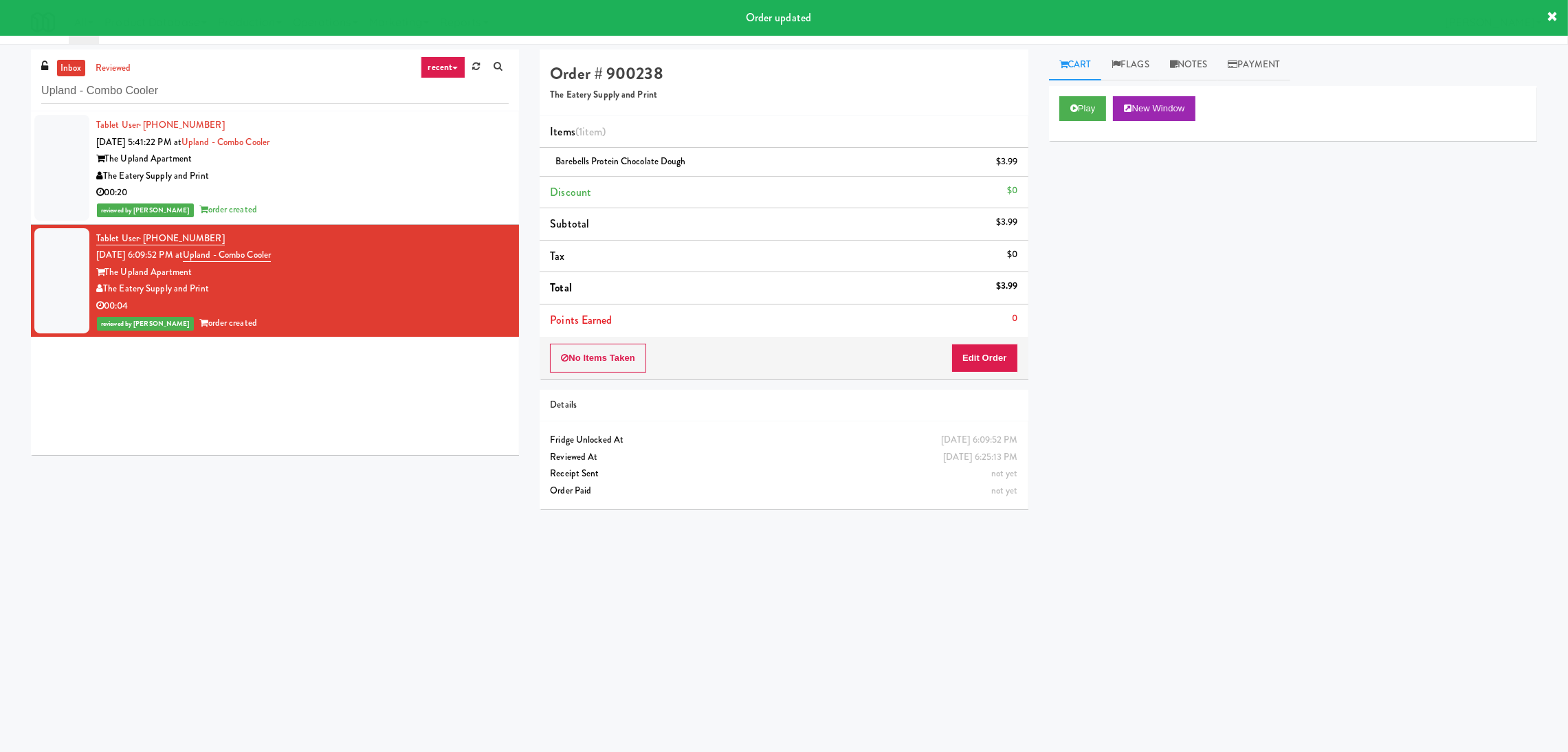
click at [195, 78] on div "Upland - Combo Cooler" at bounding box center [275, 90] width 467 height 27
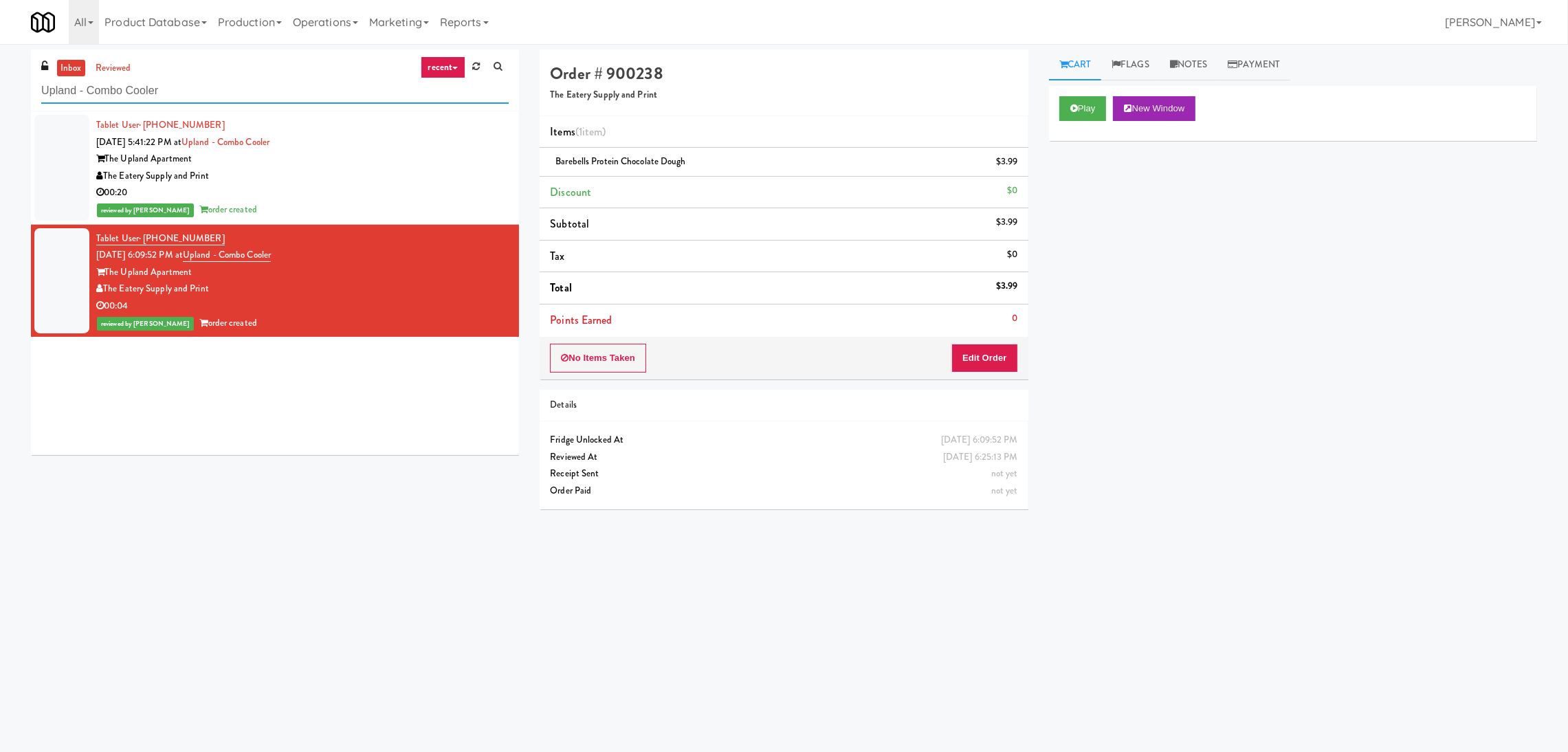
paste input "NoHo -"
drag, startPoint x: 220, startPoint y: 96, endPoint x: 0, endPoint y: 92, distance: 220.0
click at [0, 92] on div "inbox reviewed recent all unclear take inventory issue suspicious failed recent…" at bounding box center [784, 325] width 1568 height 552
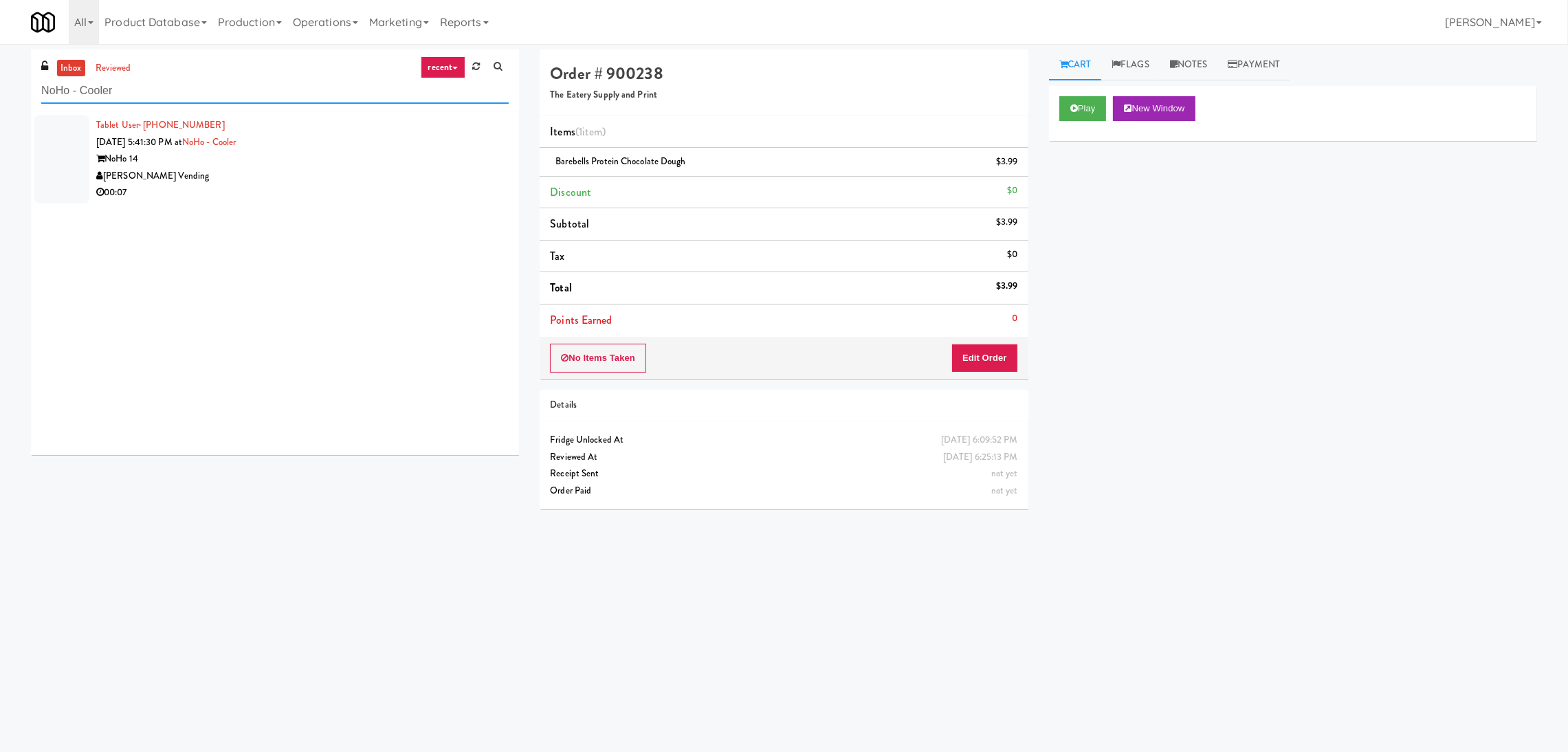
type input "NoHo - Cooler"
click at [291, 146] on div "Tablet User · (562) 378-9667 [DATE] 5:41:30 PM at NoHo - Cooler NoHo 14 [PERSON…" at bounding box center [302, 159] width 412 height 85
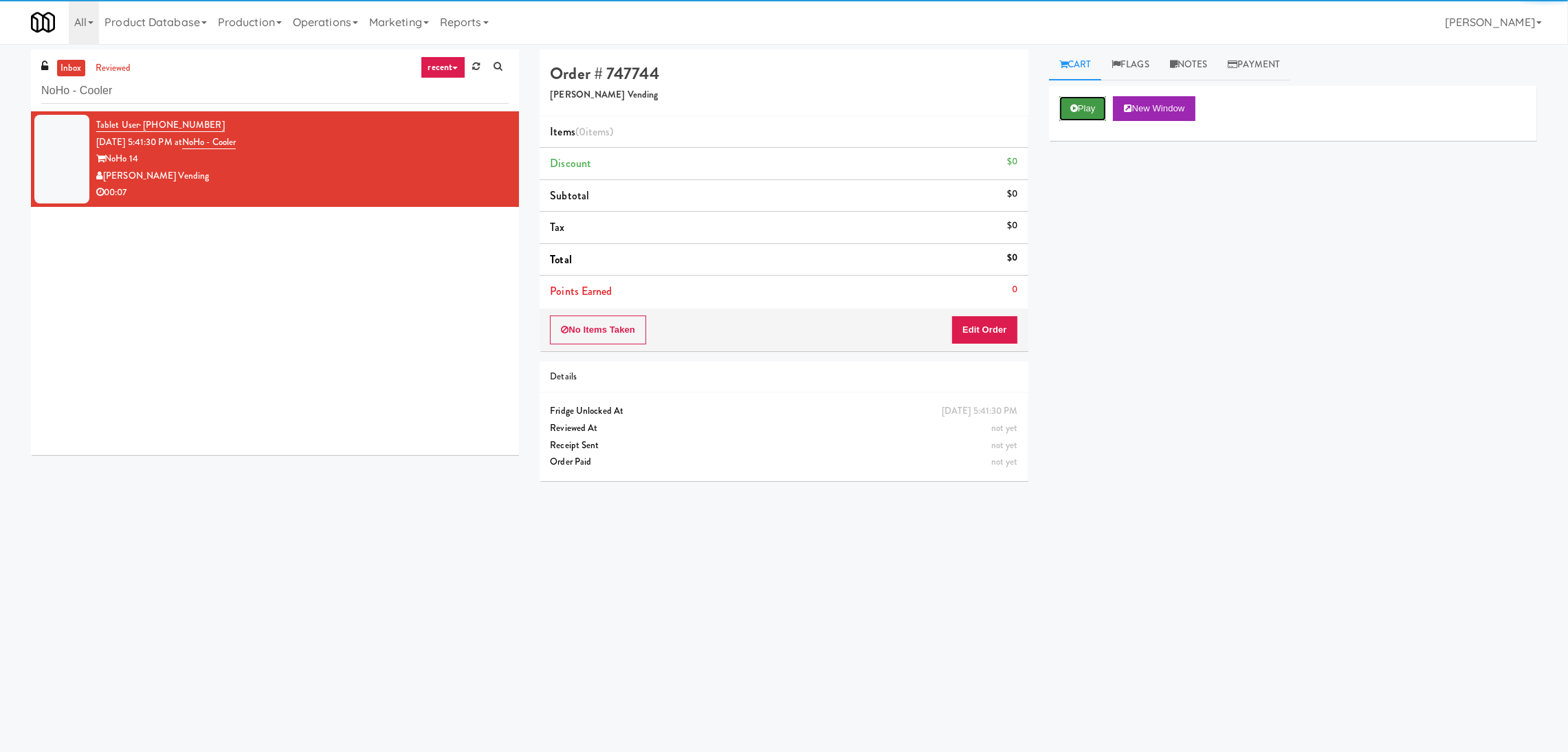
click at [1083, 108] on button "Play" at bounding box center [1083, 108] width 47 height 24
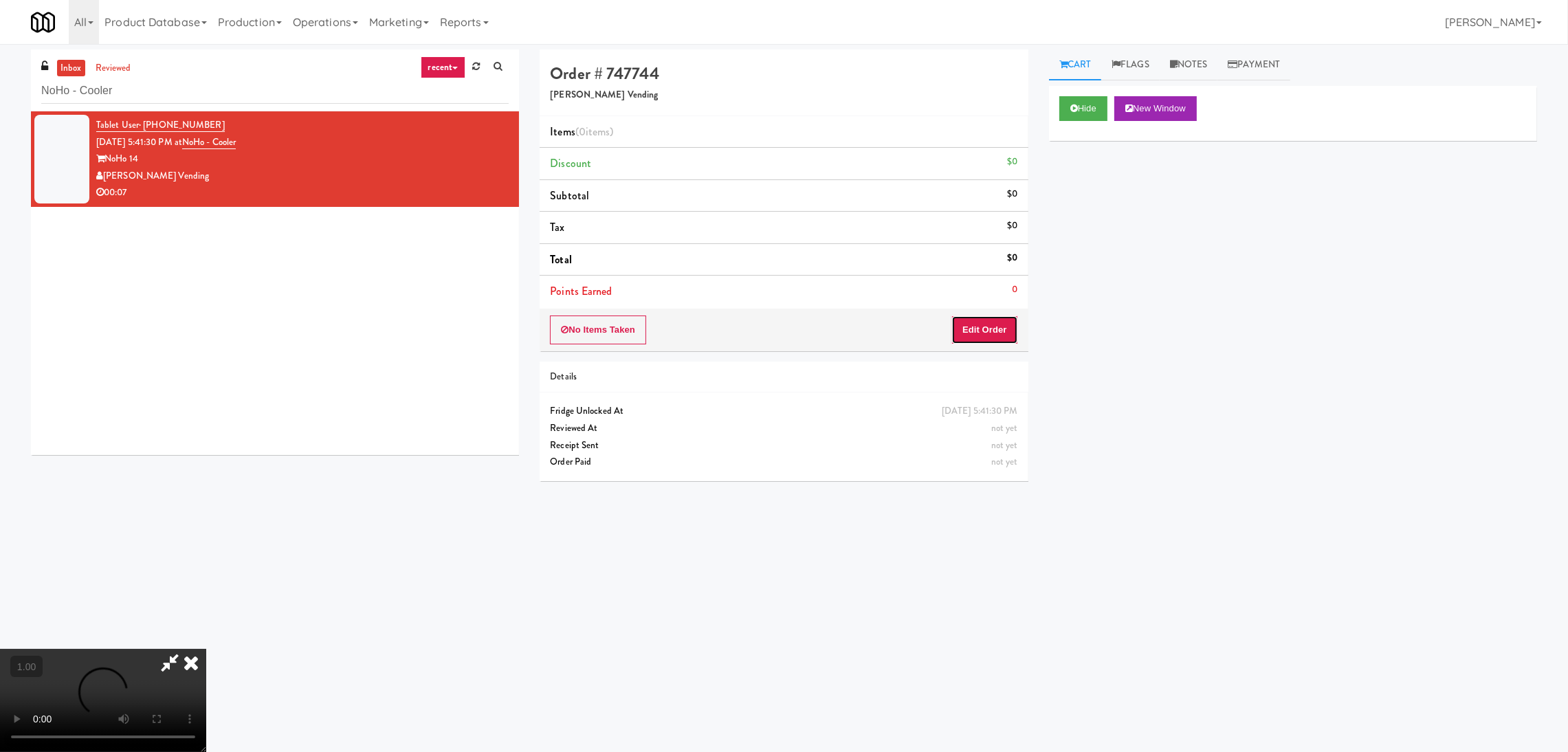
click at [1008, 319] on button "Edit Order" at bounding box center [985, 330] width 66 height 29
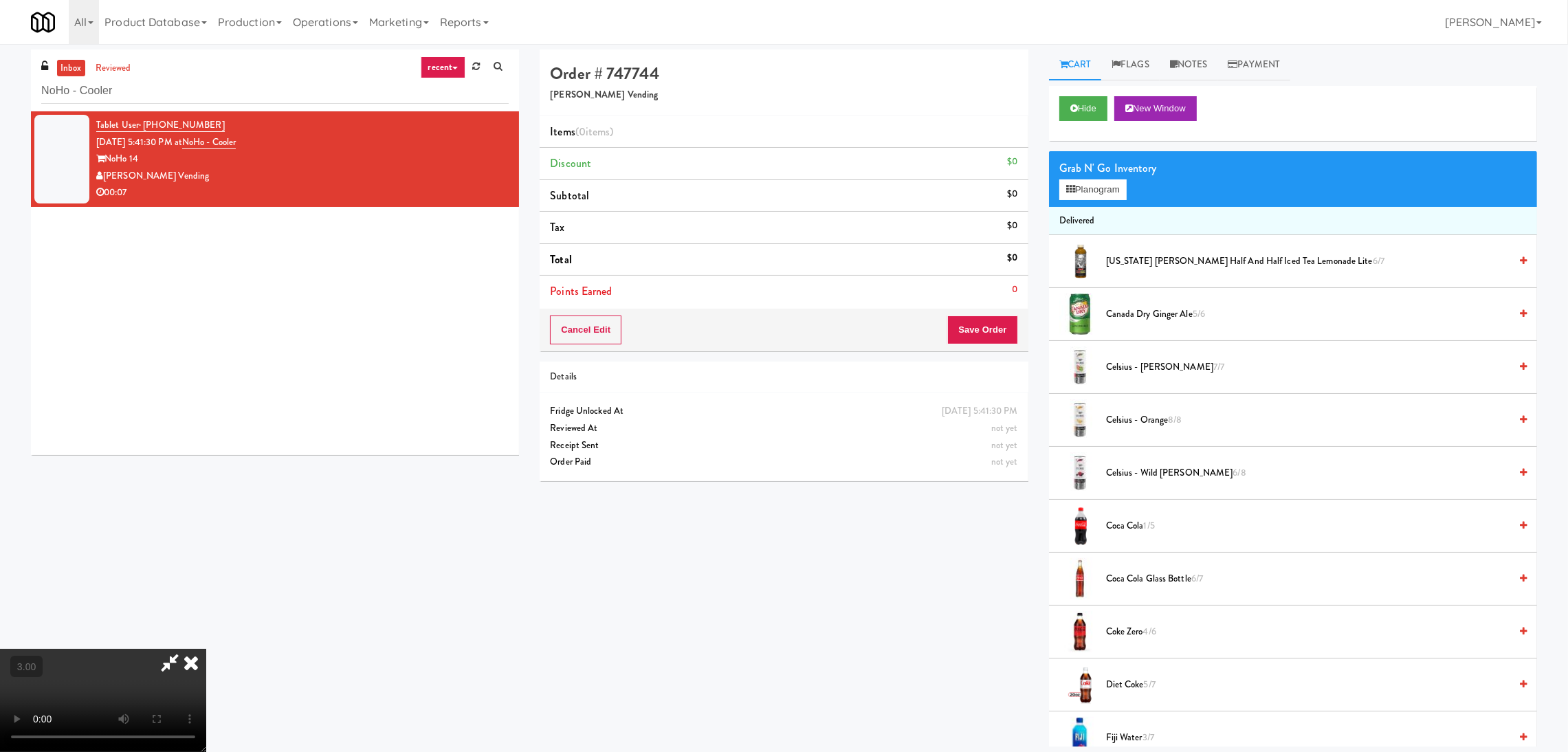
click at [1201, 47] on div "inbox reviewed recent all unclear take inventory issue suspicious failed recent…" at bounding box center [784, 394] width 1568 height 702
click at [1208, 67] on link "Notes" at bounding box center [1189, 65] width 59 height 31
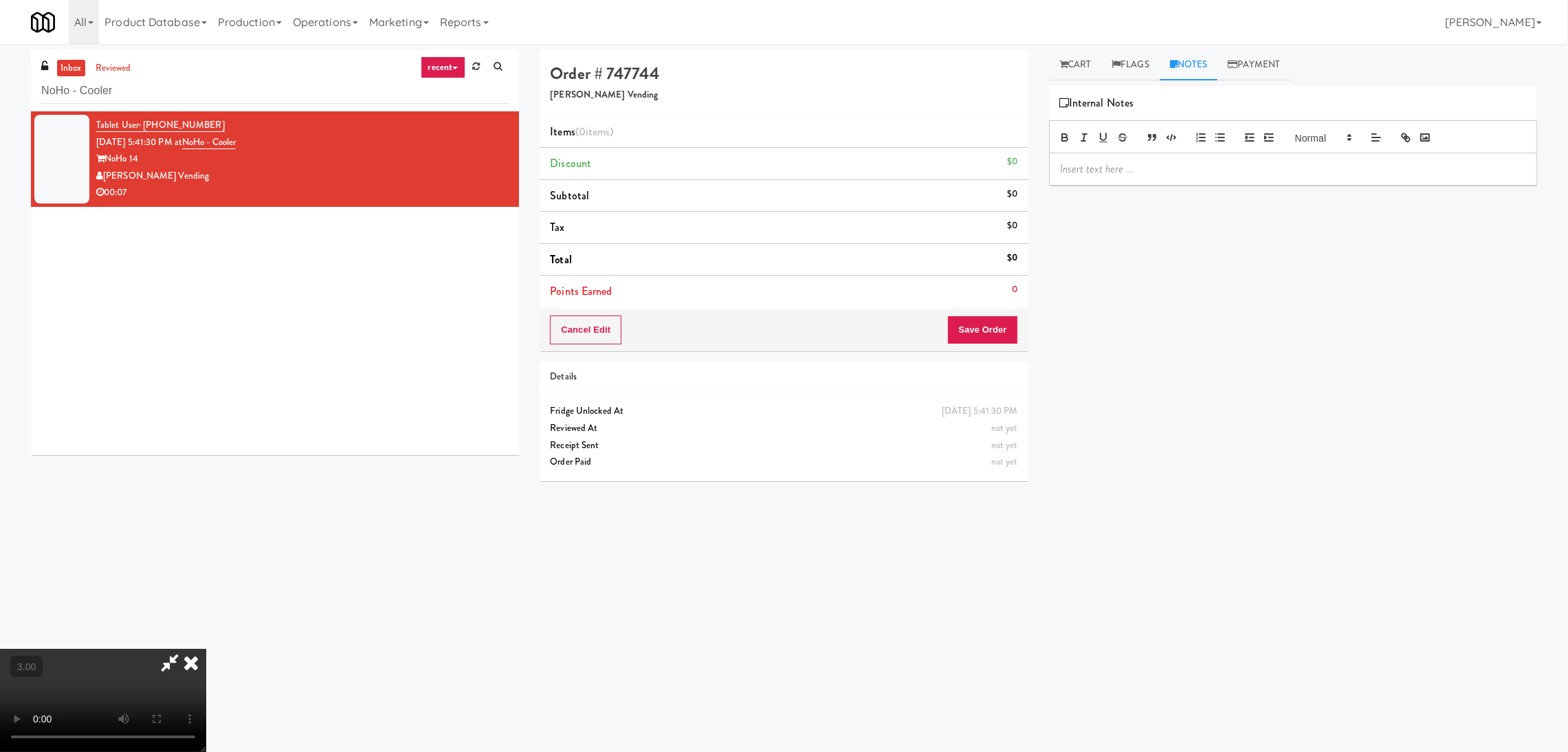
click at [1183, 162] on p at bounding box center [1293, 169] width 466 height 15
click at [206, 649] on video at bounding box center [103, 700] width 206 height 103
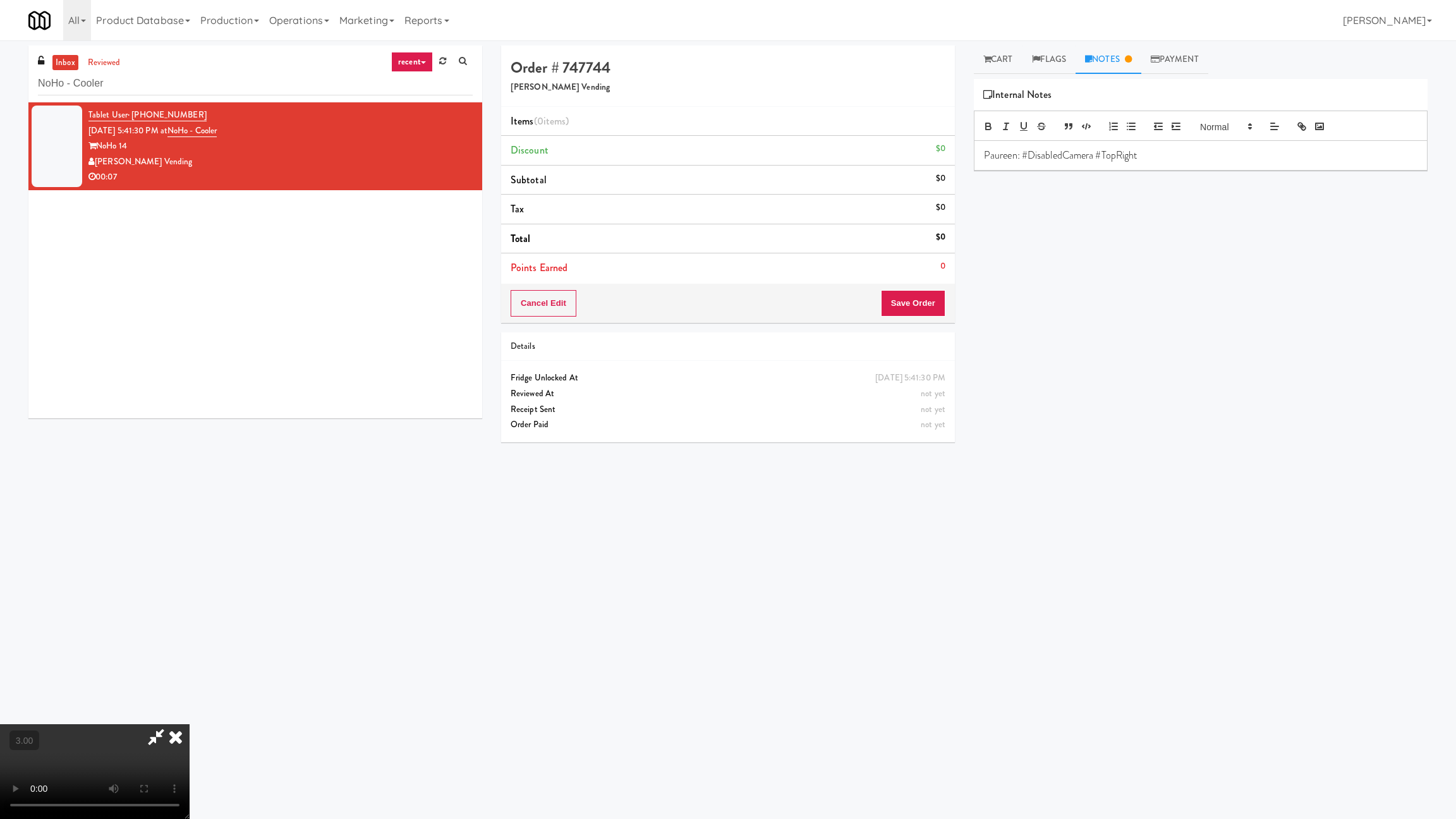
click at [190, 691] on video at bounding box center [95, 772] width 190 height 95
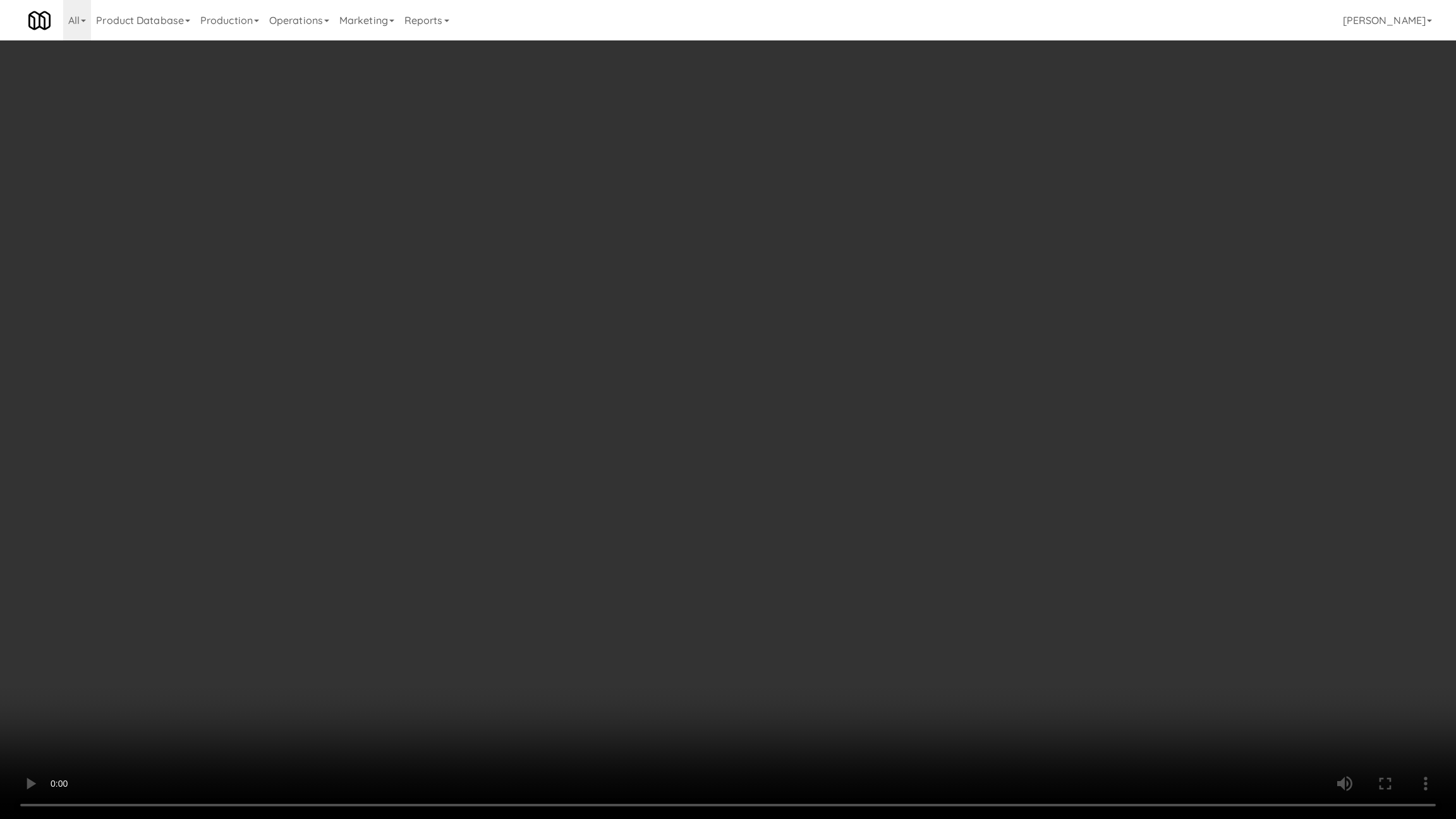
click at [515, 669] on video at bounding box center [728, 410] width 1456 height 819
click at [510, 659] on video at bounding box center [728, 410] width 1456 height 819
click at [503, 657] on video at bounding box center [728, 410] width 1456 height 819
click at [501, 654] on video at bounding box center [728, 410] width 1456 height 819
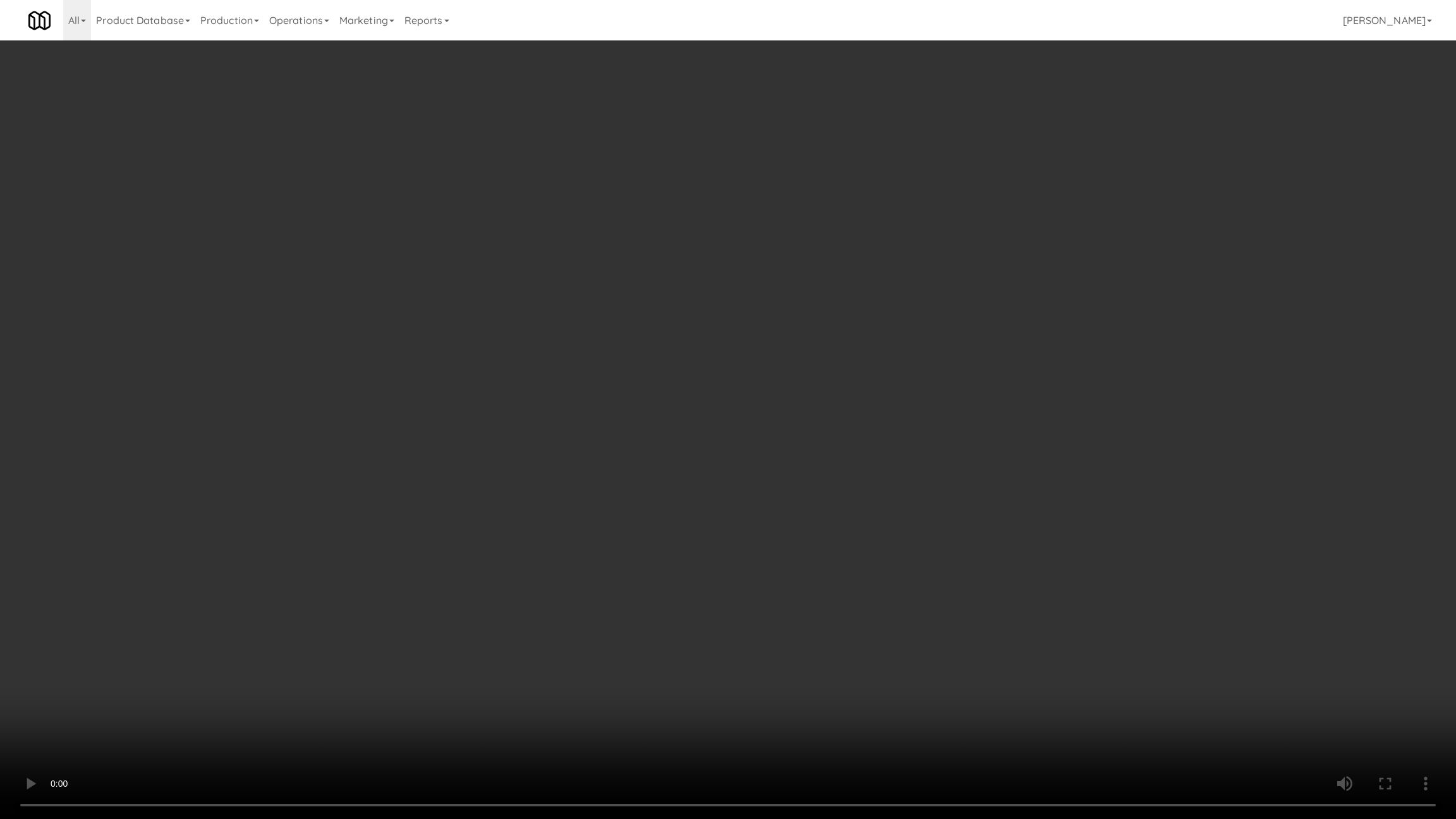
click at [515, 642] on video at bounding box center [728, 410] width 1456 height 819
click at [517, 642] on video at bounding box center [728, 410] width 1456 height 819
click at [521, 659] on video at bounding box center [728, 410] width 1456 height 819
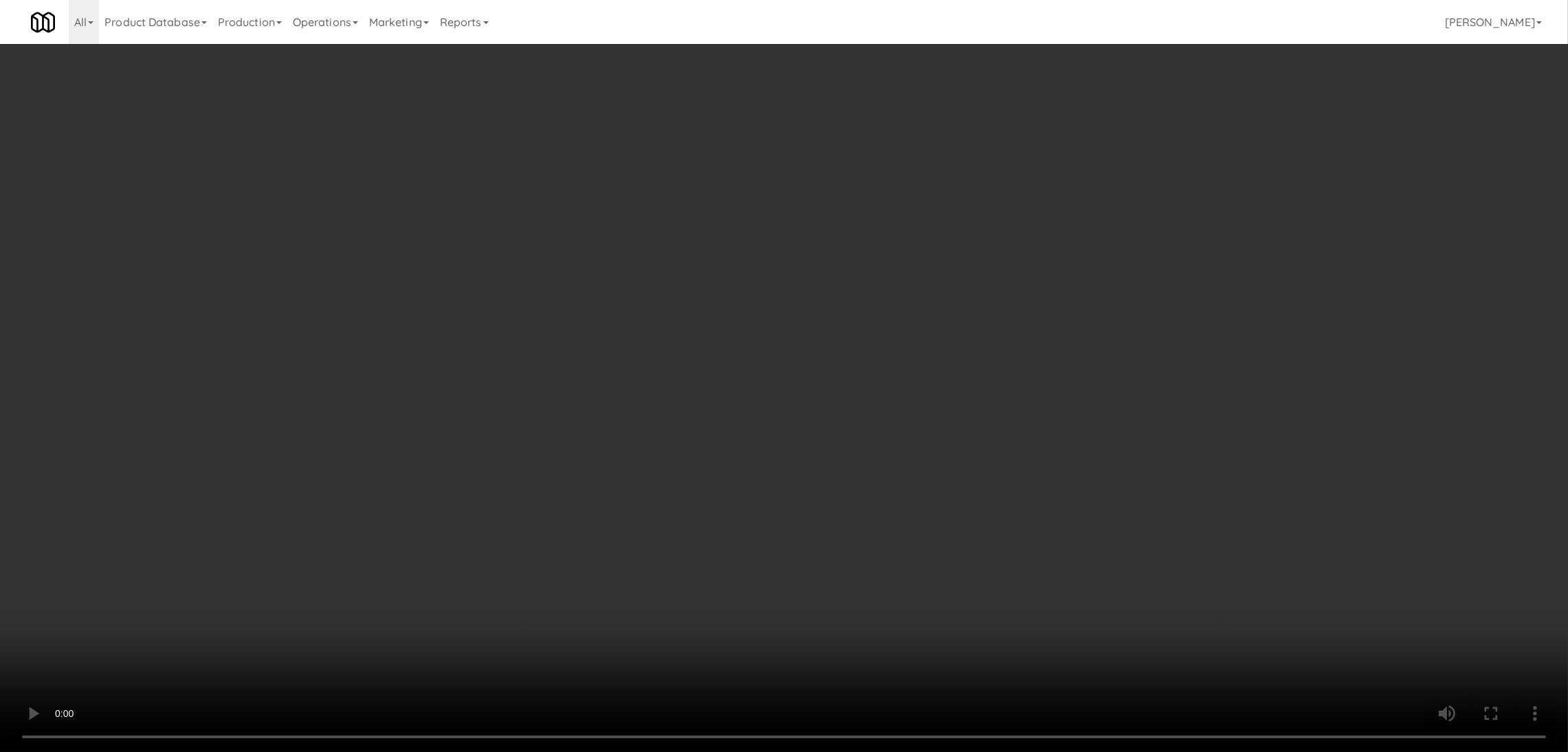
click at [1082, 71] on link "Cart" at bounding box center [1075, 65] width 53 height 31
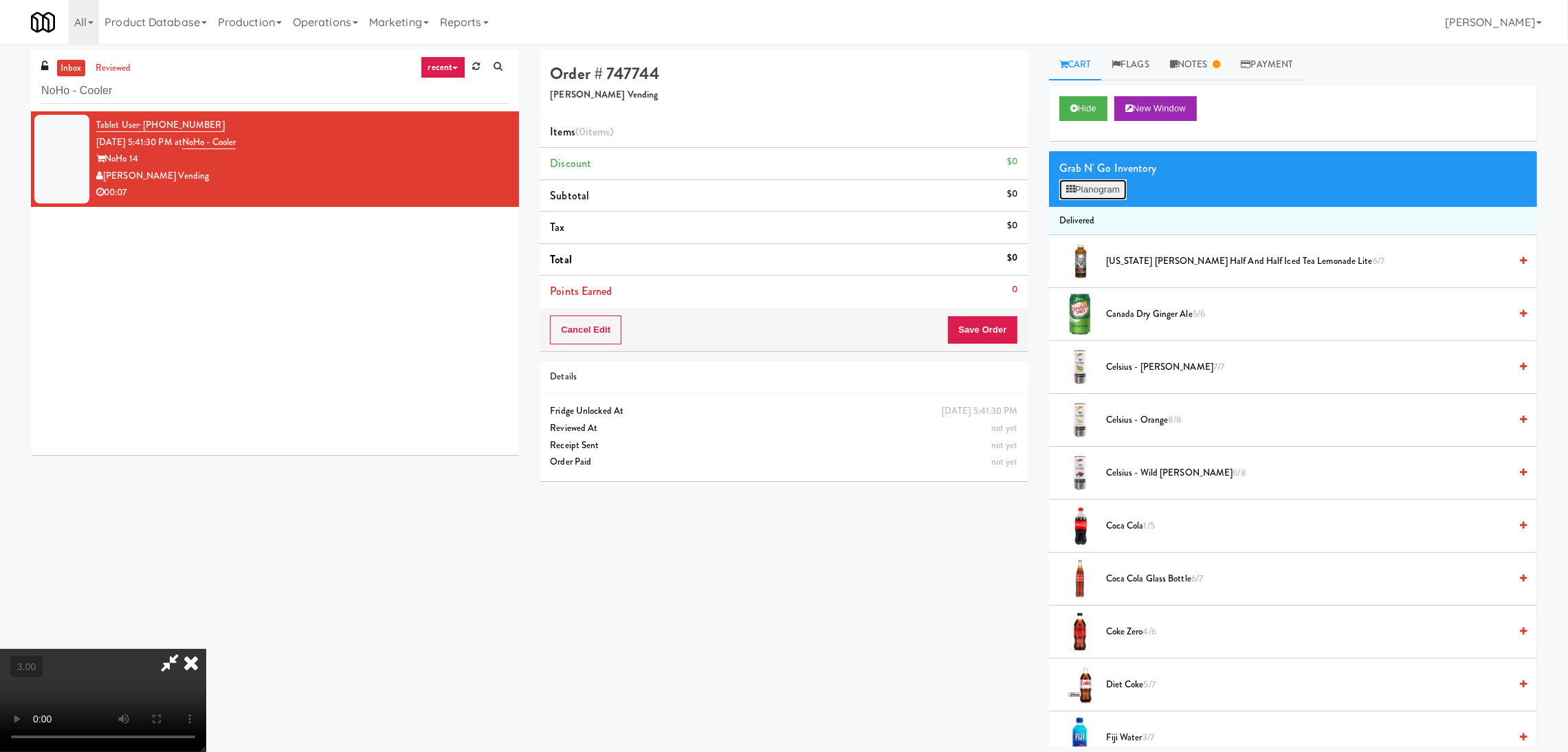
click at [1087, 185] on button "Planogram" at bounding box center [1093, 190] width 67 height 21
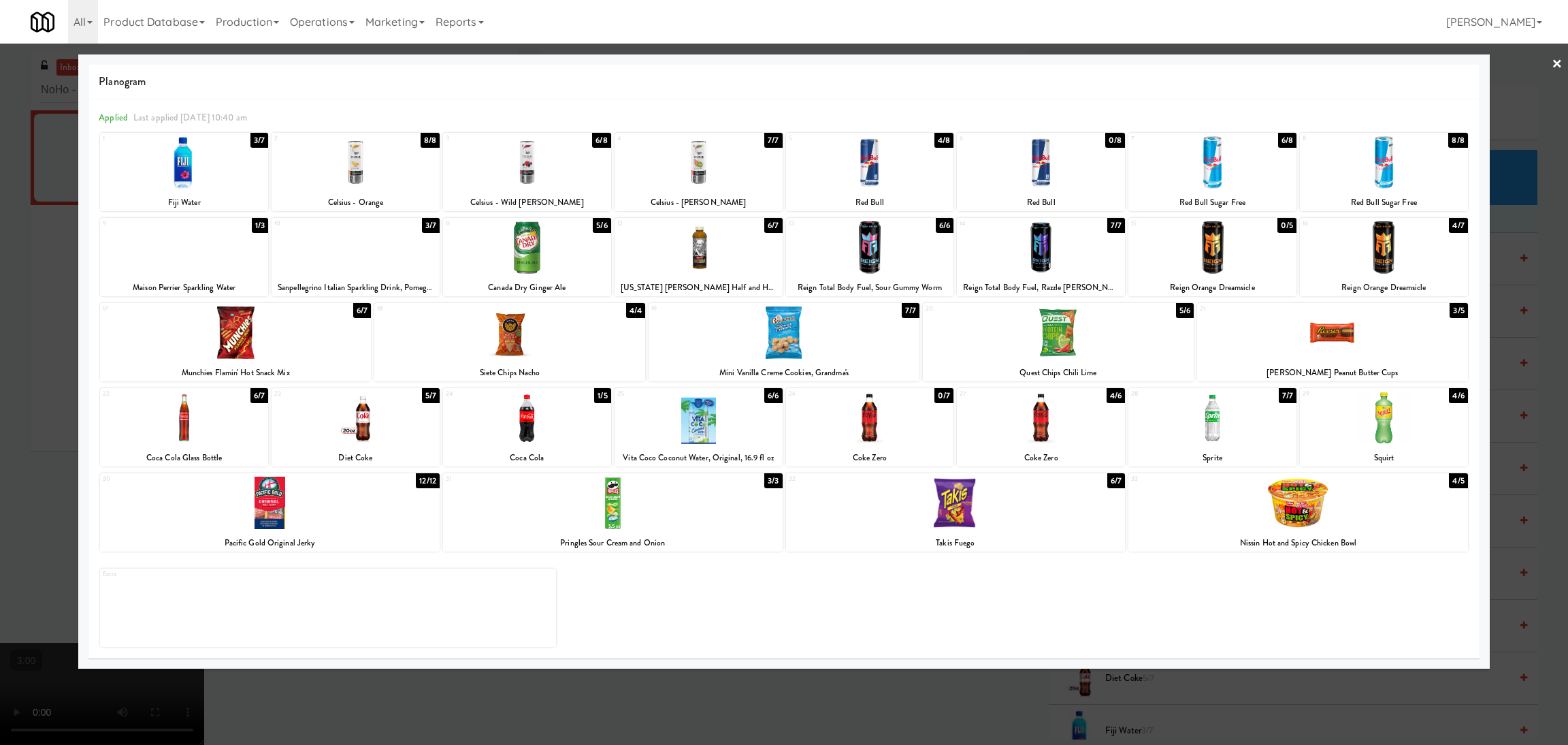
click at [1022, 344] on div at bounding box center [1059, 333] width 271 height 53
click at [10, 385] on div at bounding box center [784, 372] width 1568 height 745
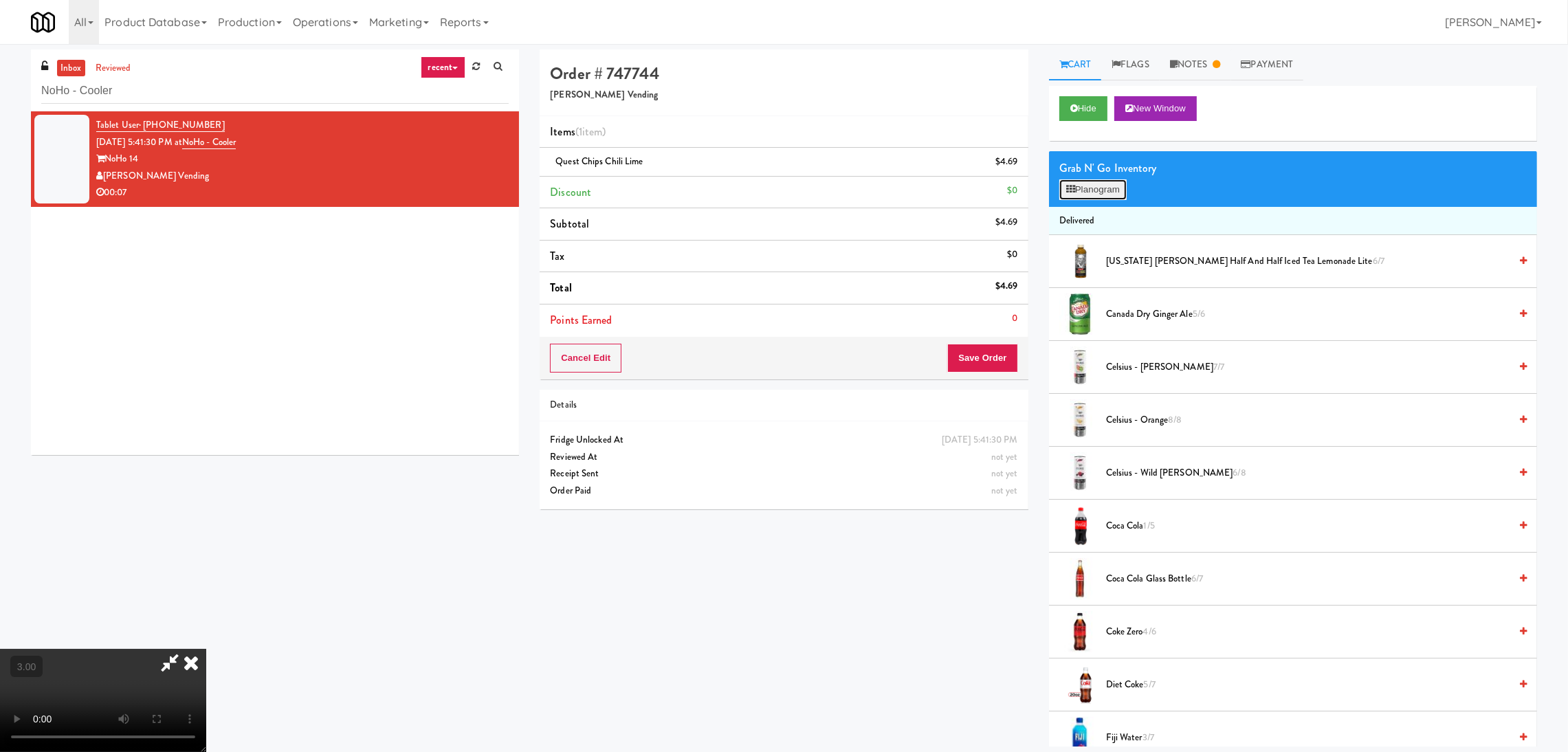
click at [1092, 182] on button "Planogram" at bounding box center [1093, 190] width 67 height 21
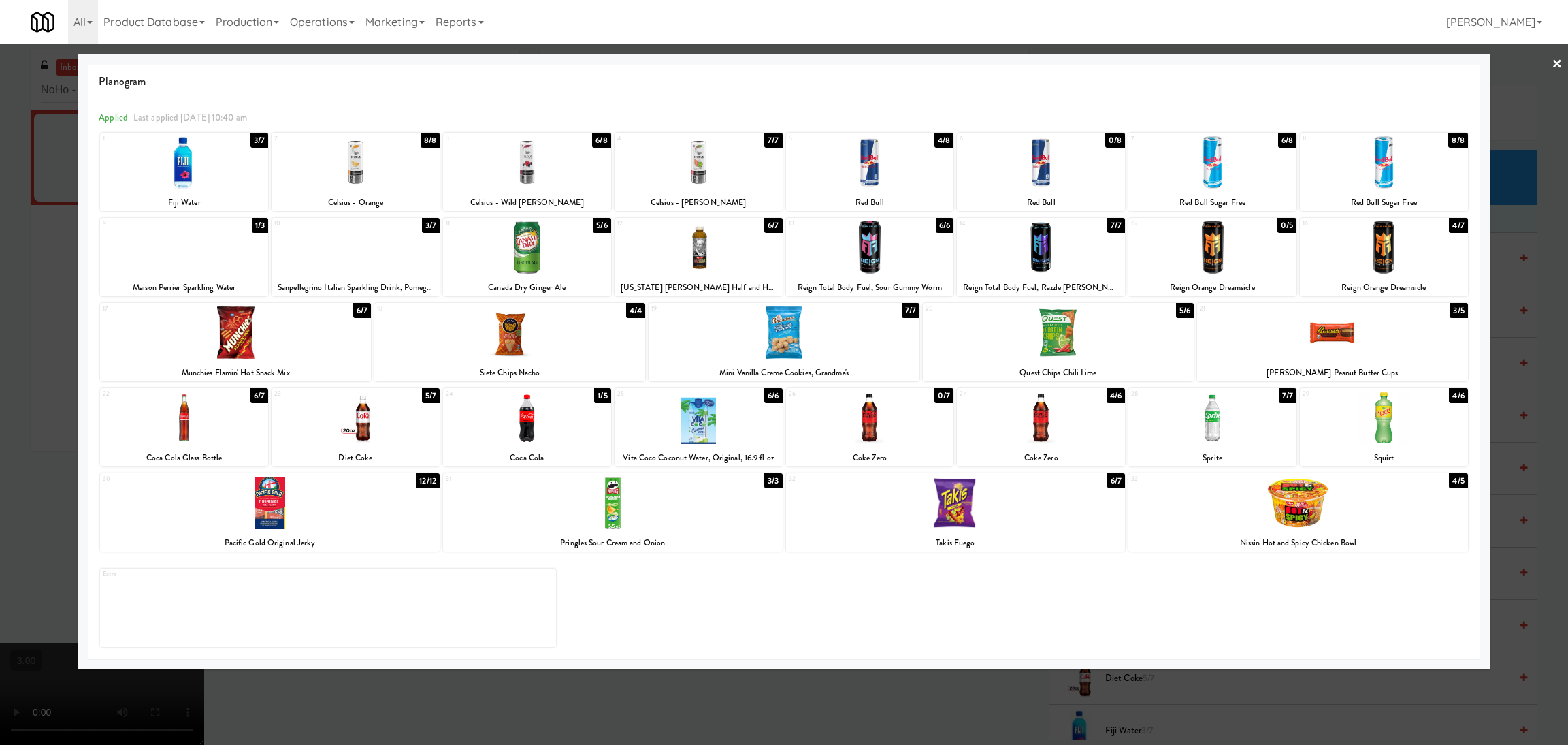
click at [868, 430] on div at bounding box center [871, 418] width 168 height 53
click at [1033, 421] on div at bounding box center [1041, 418] width 168 height 53
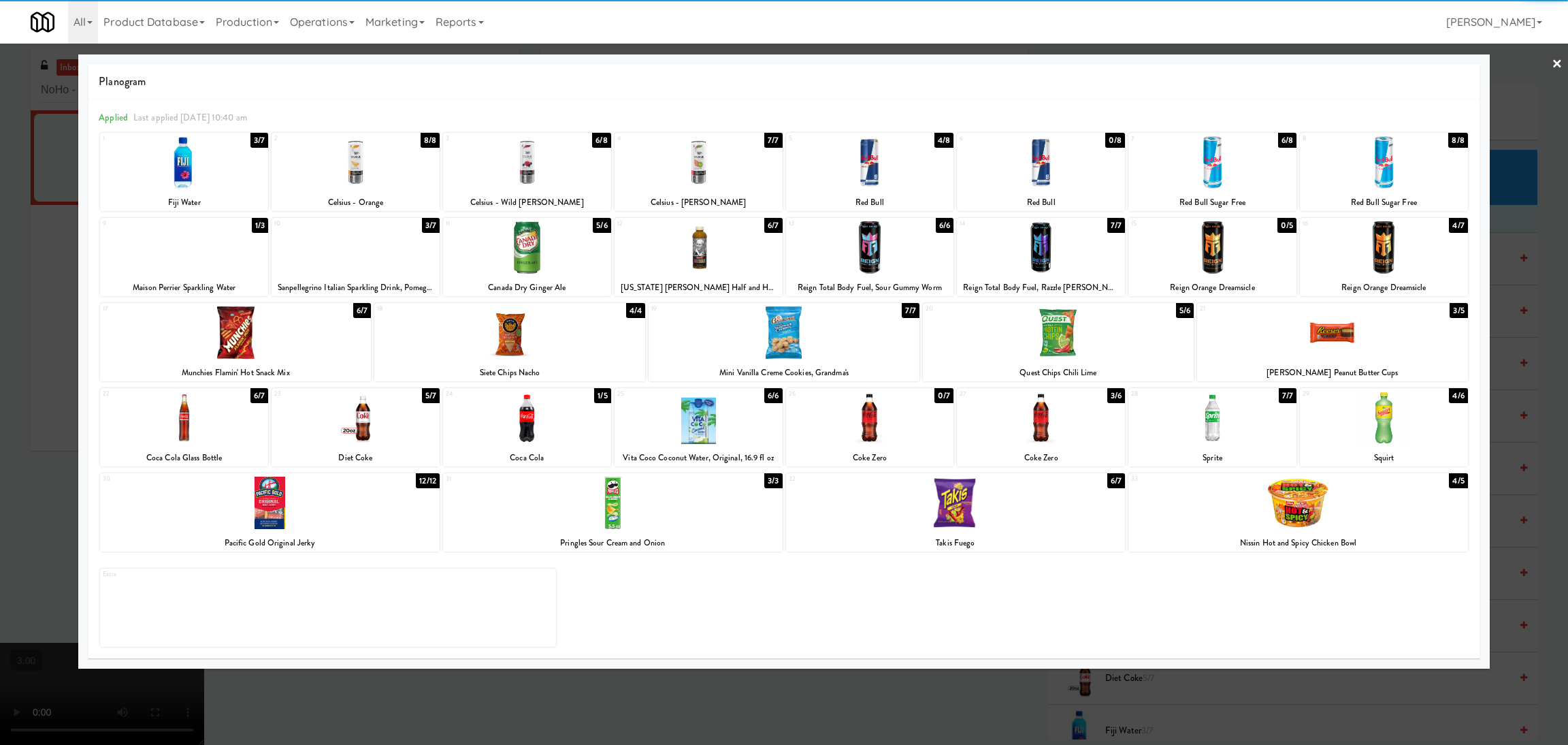
click at [0, 335] on div at bounding box center [784, 372] width 1568 height 745
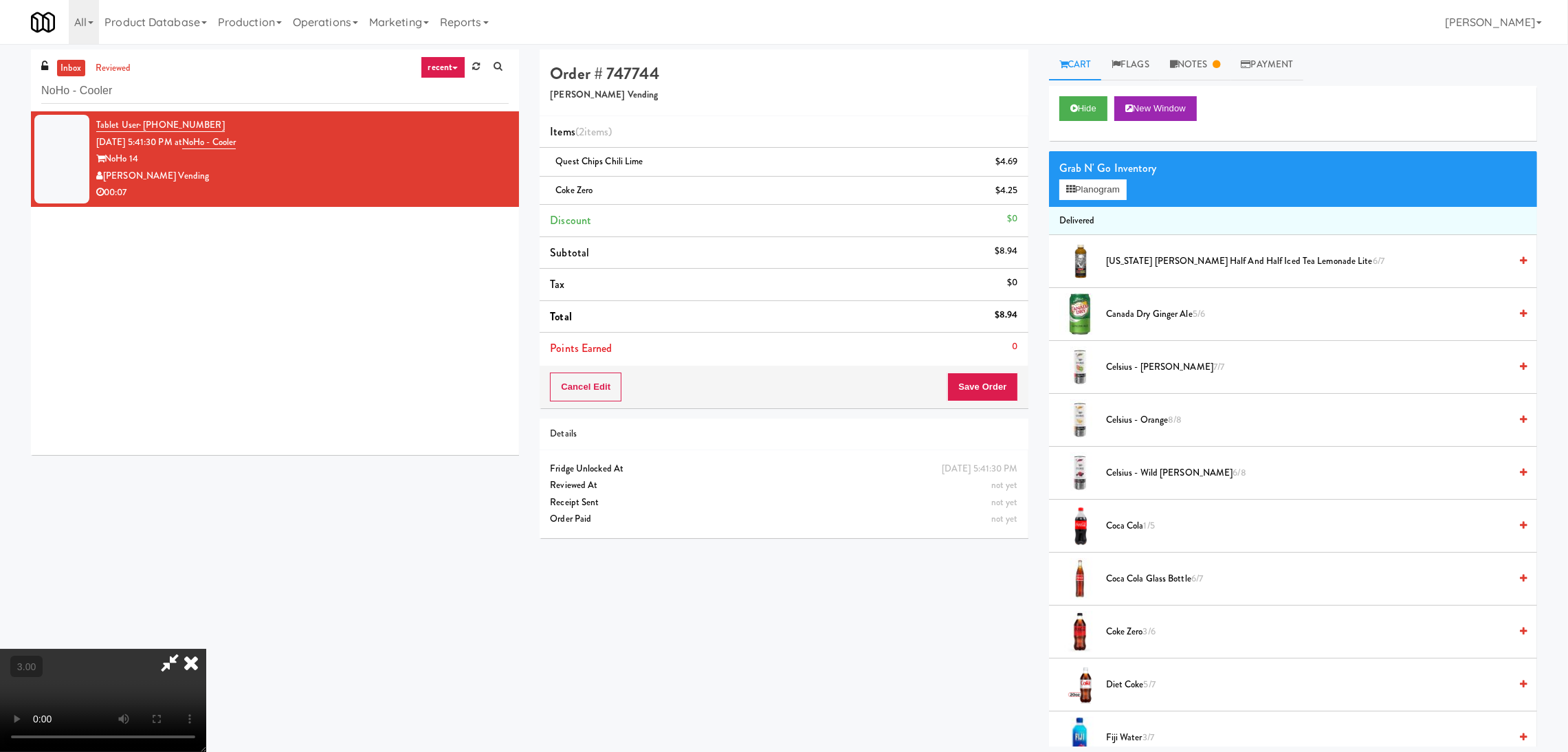
click at [206, 649] on video at bounding box center [103, 700] width 206 height 103
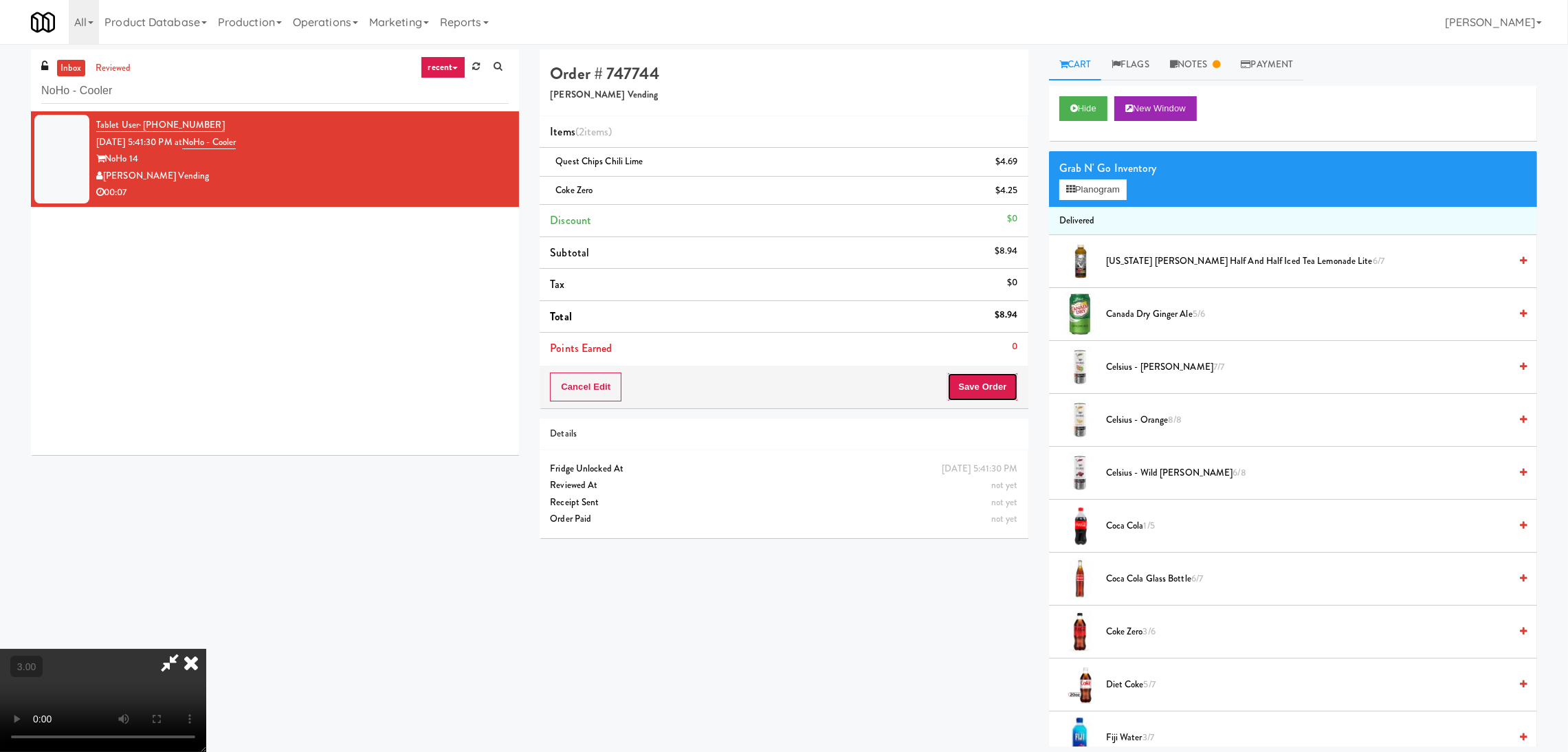
click at [989, 381] on button "Save Order" at bounding box center [983, 386] width 70 height 29
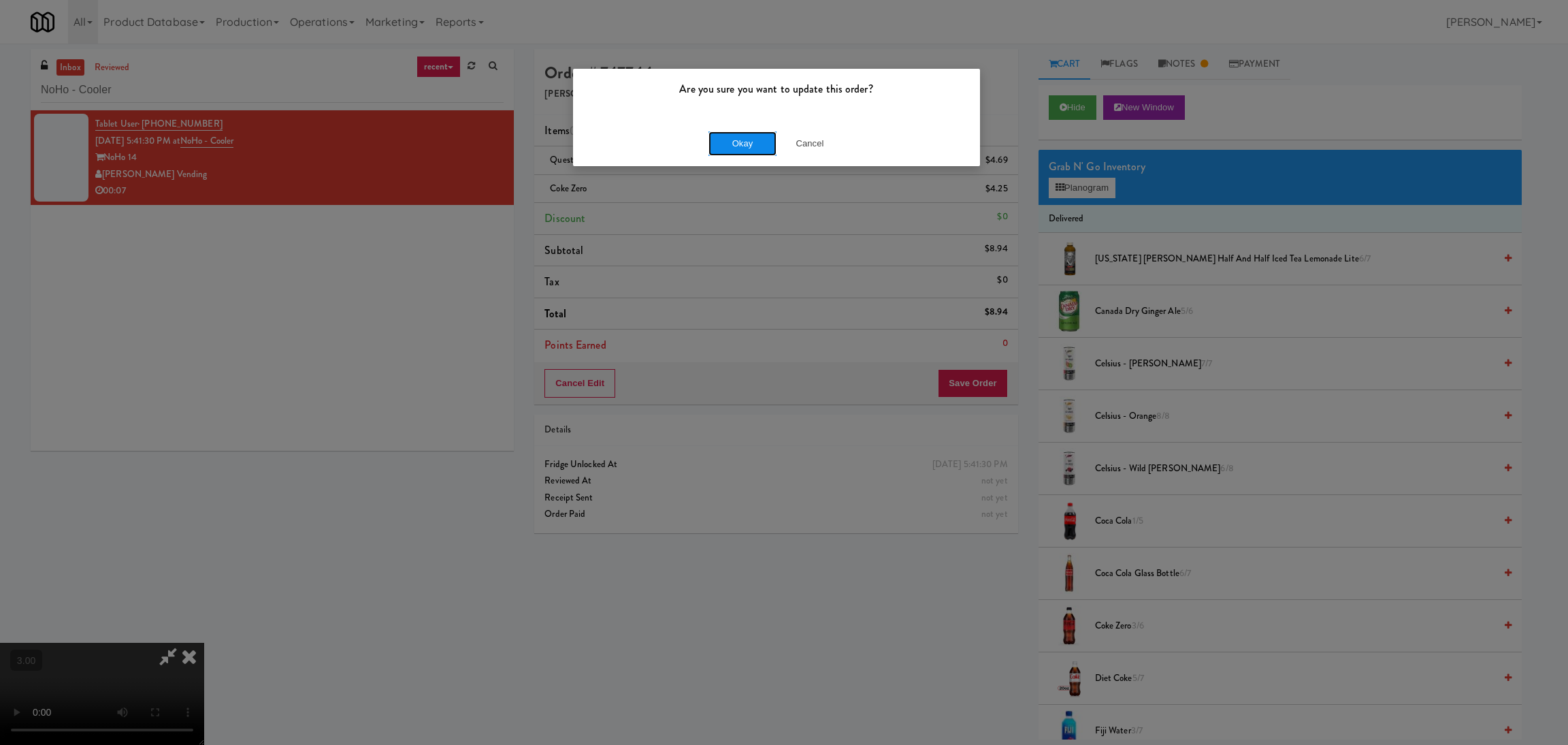
click at [747, 141] on button "Okay" at bounding box center [742, 144] width 68 height 24
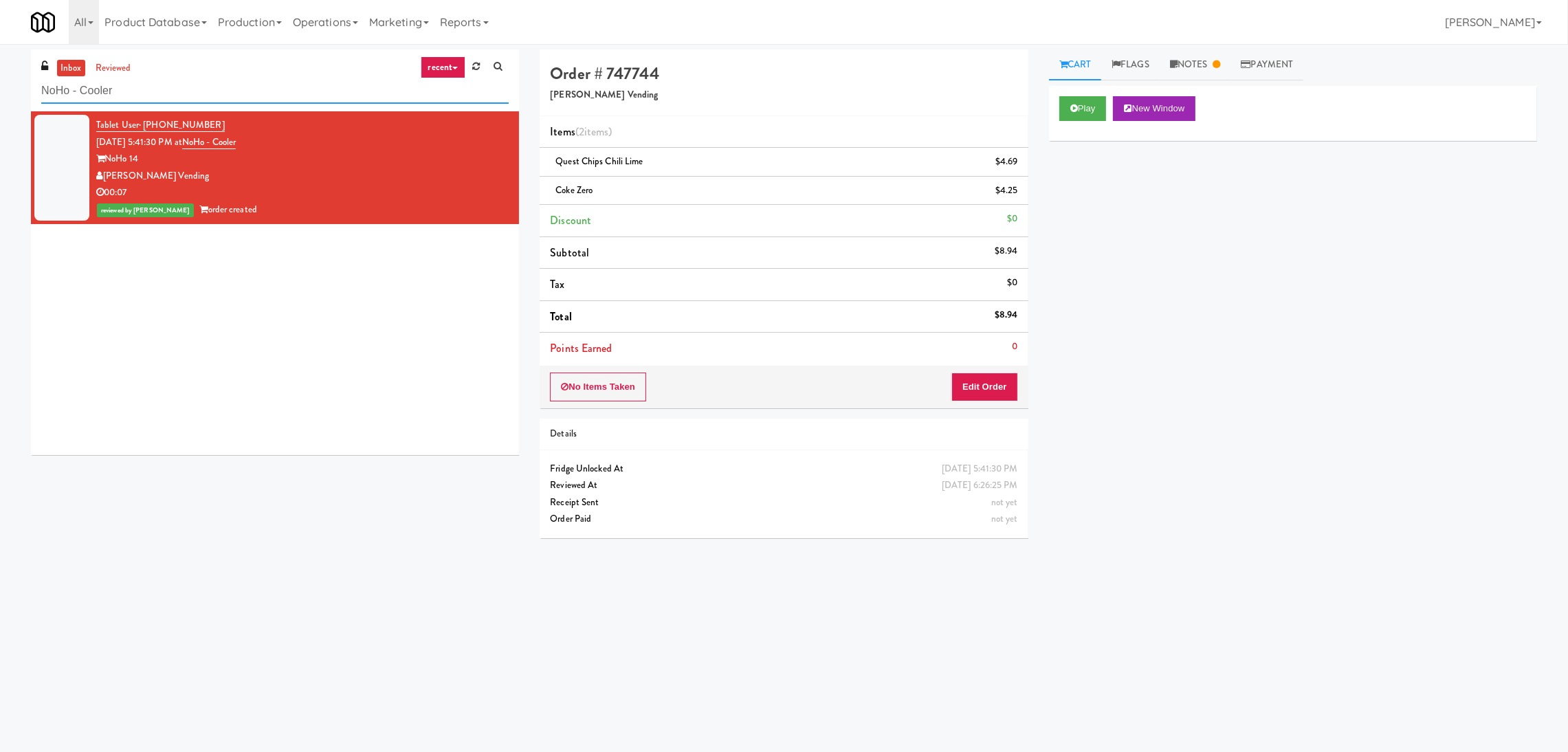
paste input "Optima - Middle - Fridge"
drag, startPoint x: 150, startPoint y: 94, endPoint x: 0, endPoint y: 75, distance: 151.2
click at [0, 75] on div "inbox reviewed recent all unclear take inventory issue suspicious failed recent…" at bounding box center [784, 325] width 1568 height 552
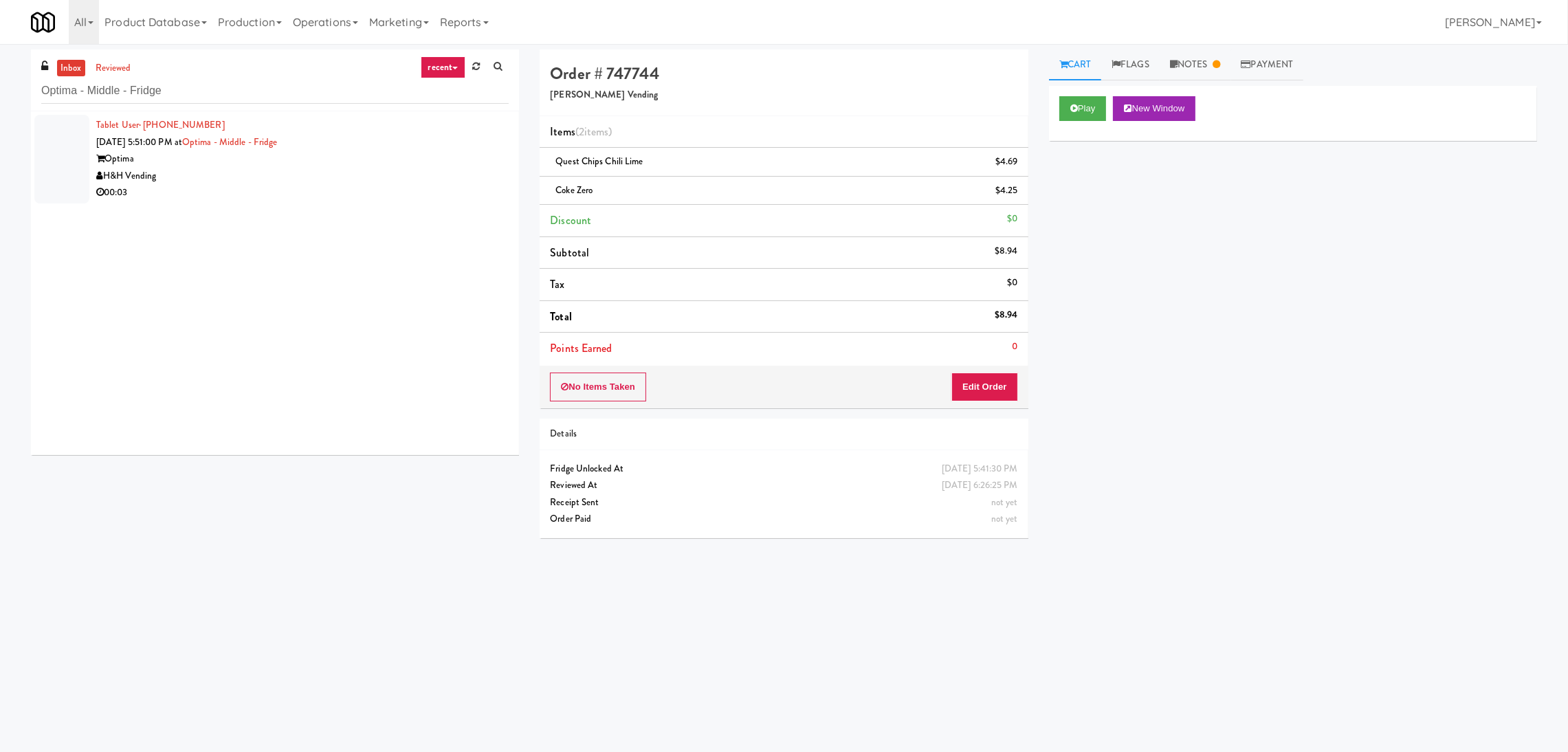
click at [294, 185] on div "00:03" at bounding box center [302, 193] width 412 height 17
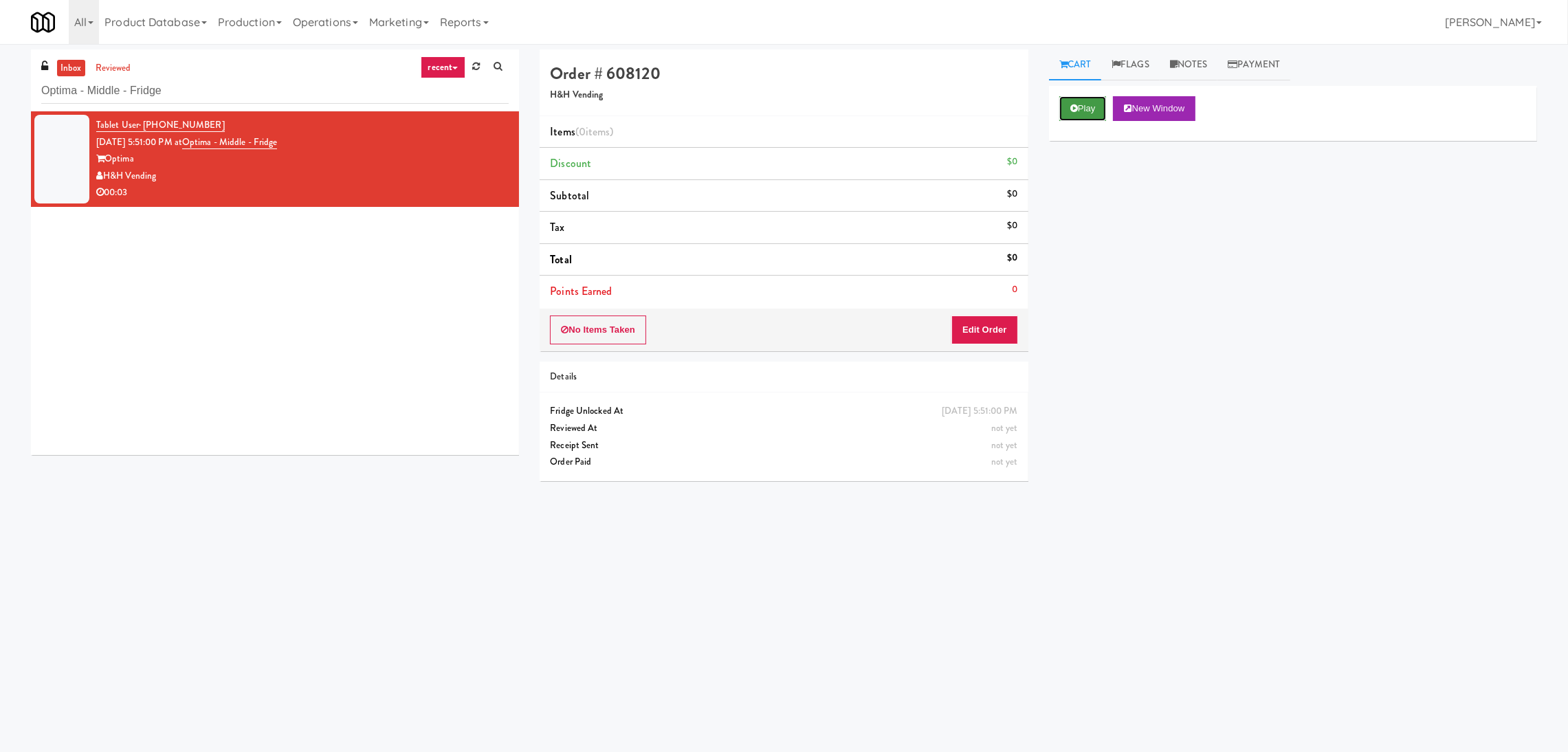
click at [1082, 108] on button "Play" at bounding box center [1083, 108] width 47 height 24
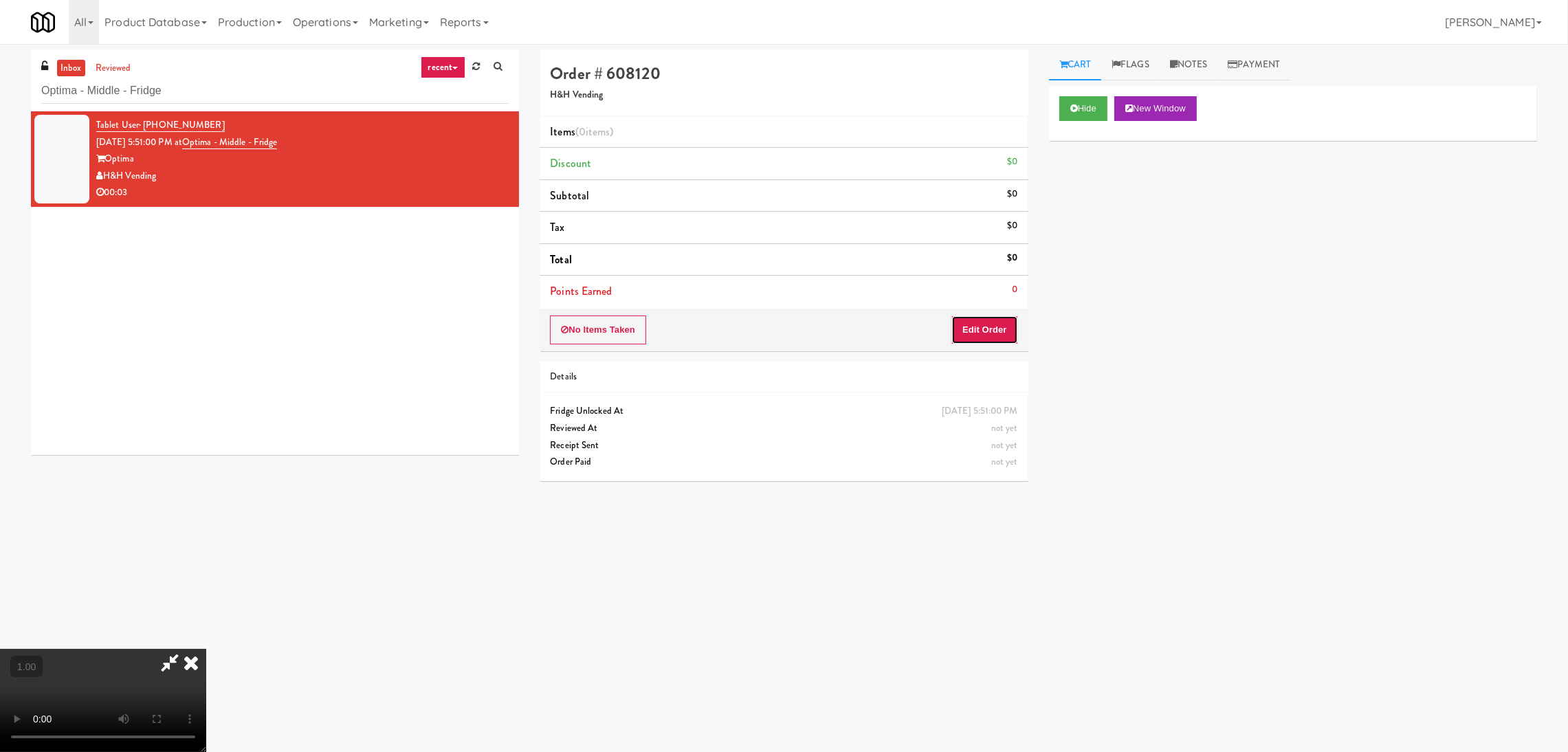
click at [963, 331] on button "Edit Order" at bounding box center [985, 330] width 66 height 29
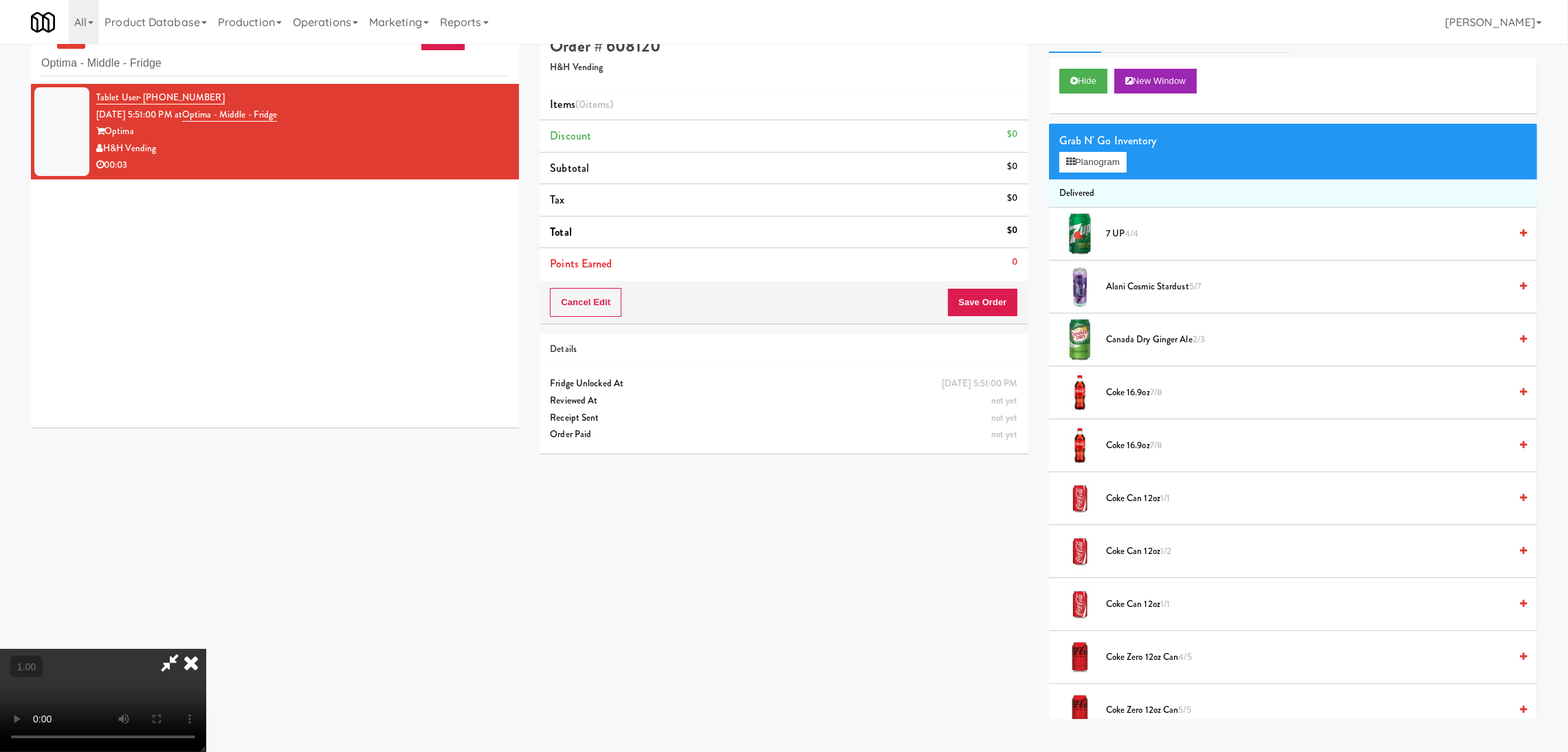
scroll to position [44, 0]
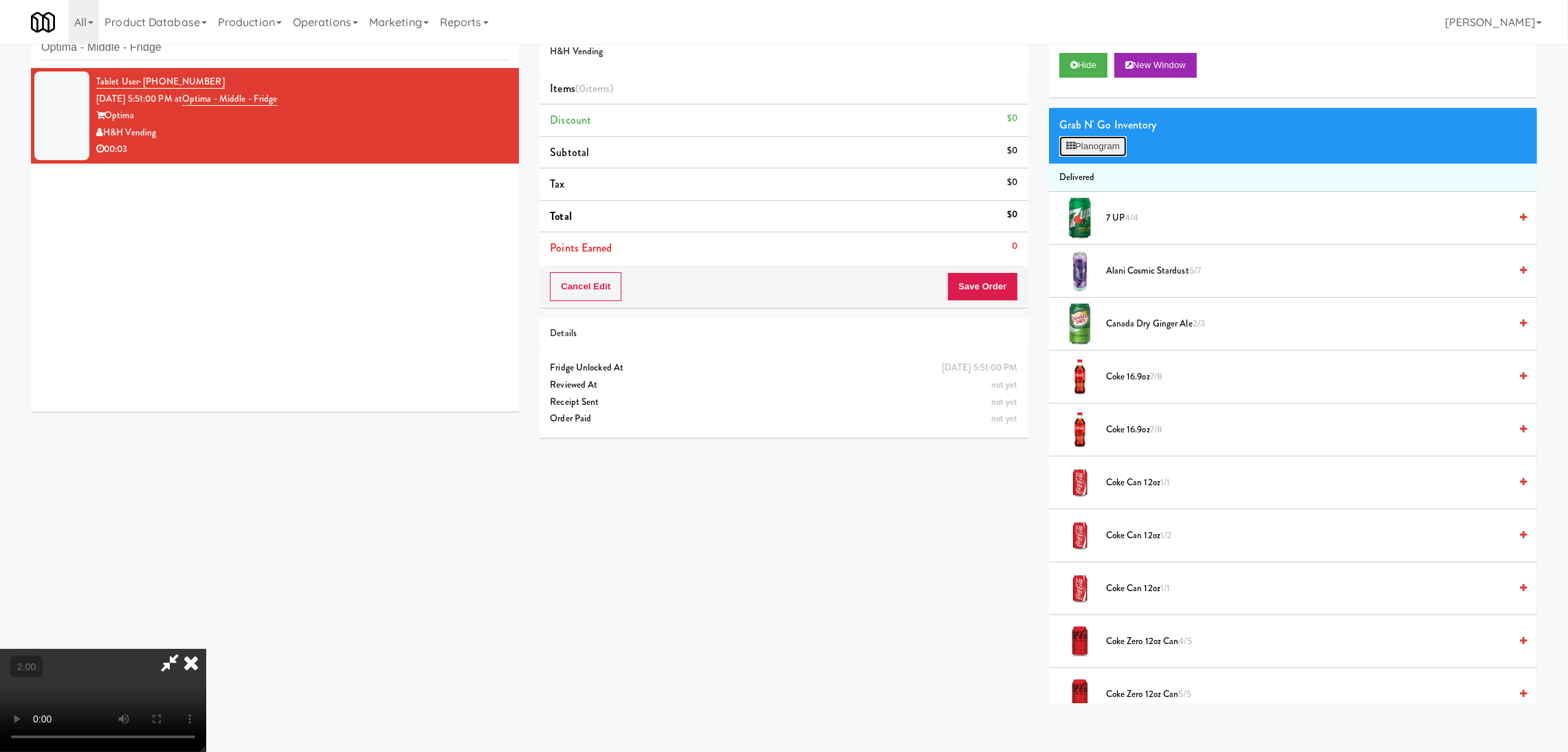
click at [1064, 149] on button "Planogram" at bounding box center [1093, 147] width 67 height 21
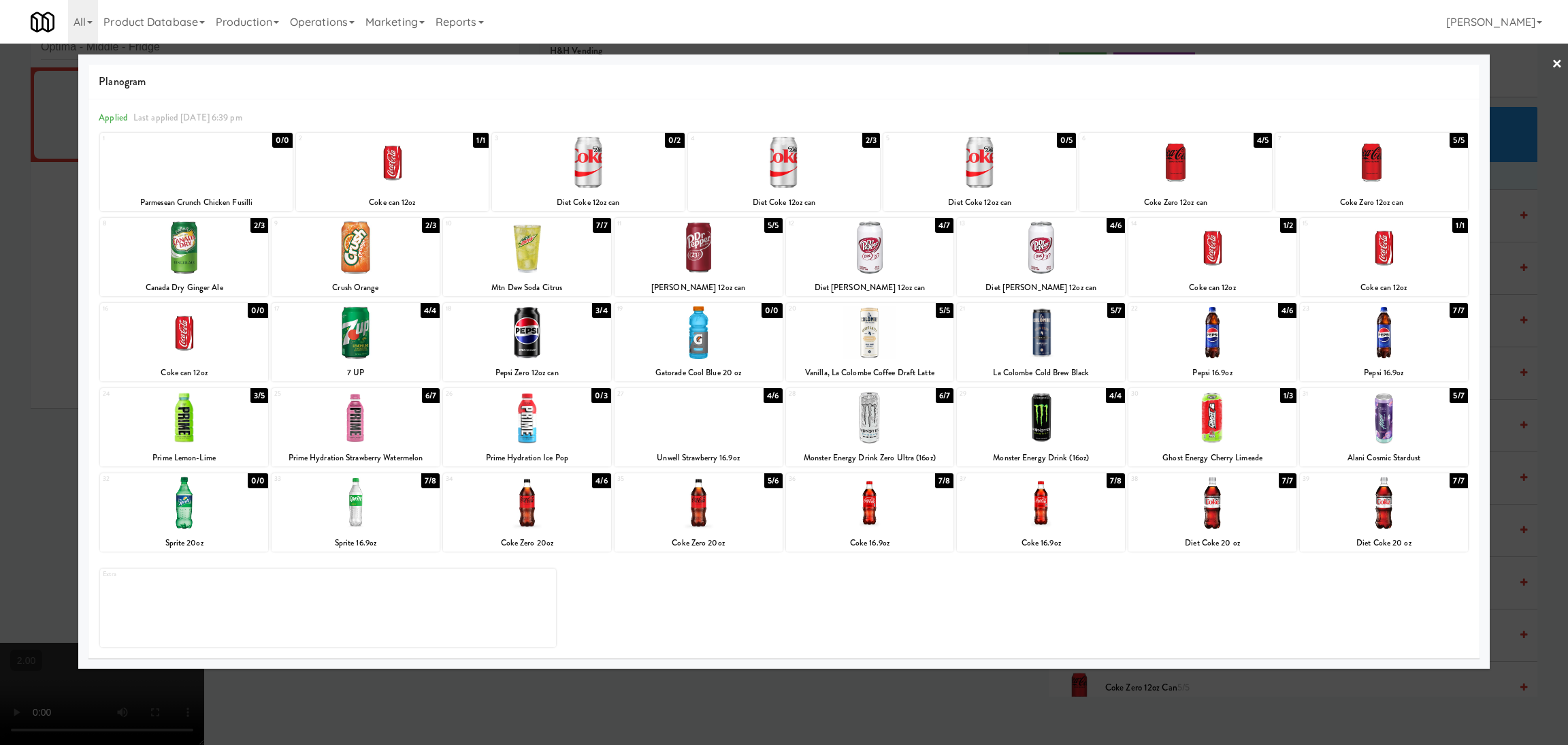
click at [1380, 502] on div at bounding box center [1384, 502] width 168 height 53
click at [1537, 477] on div at bounding box center [784, 372] width 1568 height 745
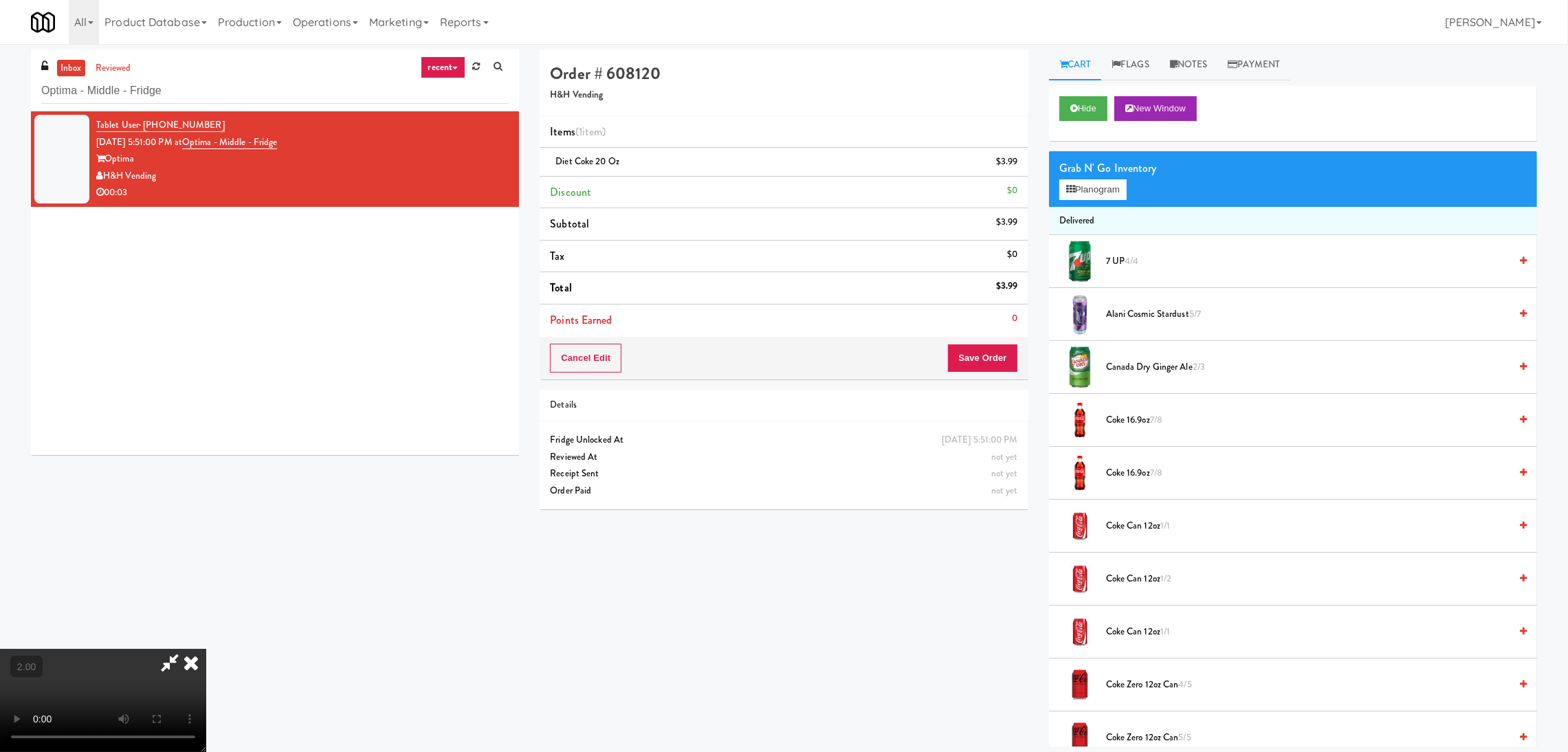
click at [206, 649] on video at bounding box center [103, 700] width 206 height 103
drag, startPoint x: 461, startPoint y: 483, endPoint x: 477, endPoint y: 486, distance: 16.3
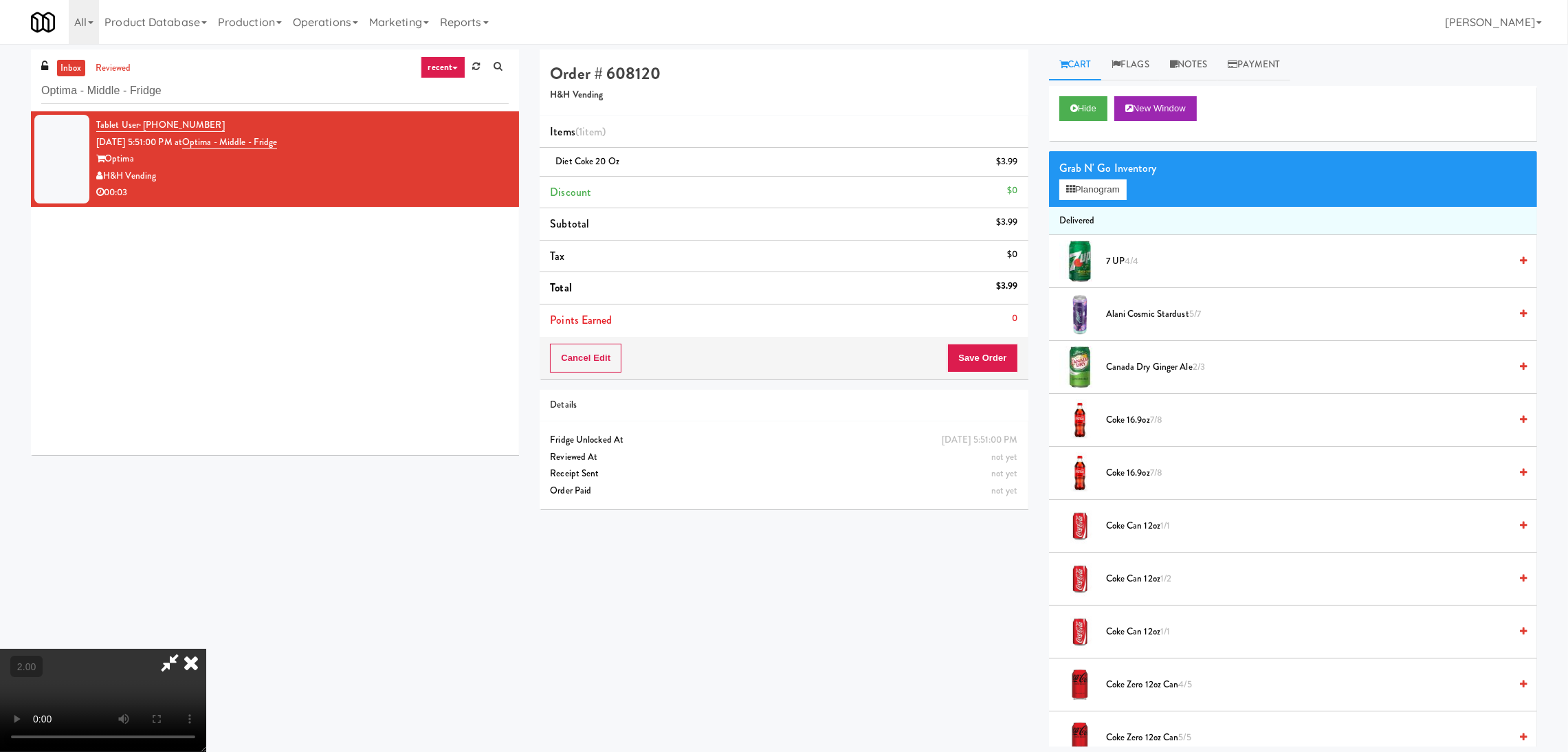
click at [206, 649] on video at bounding box center [103, 700] width 206 height 103
click at [206, 649] on icon at bounding box center [191, 662] width 31 height 27
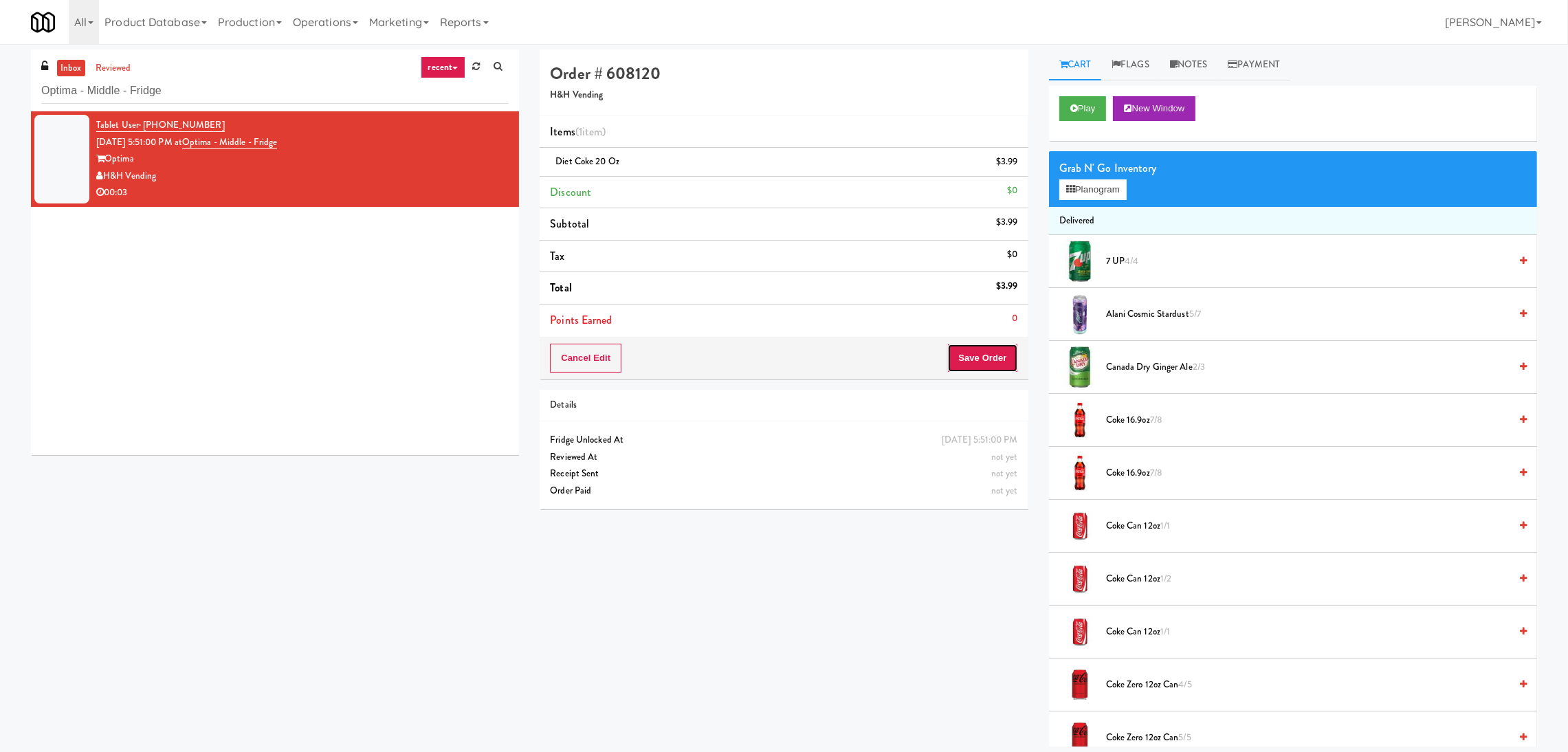
click at [992, 364] on button "Save Order" at bounding box center [983, 358] width 70 height 29
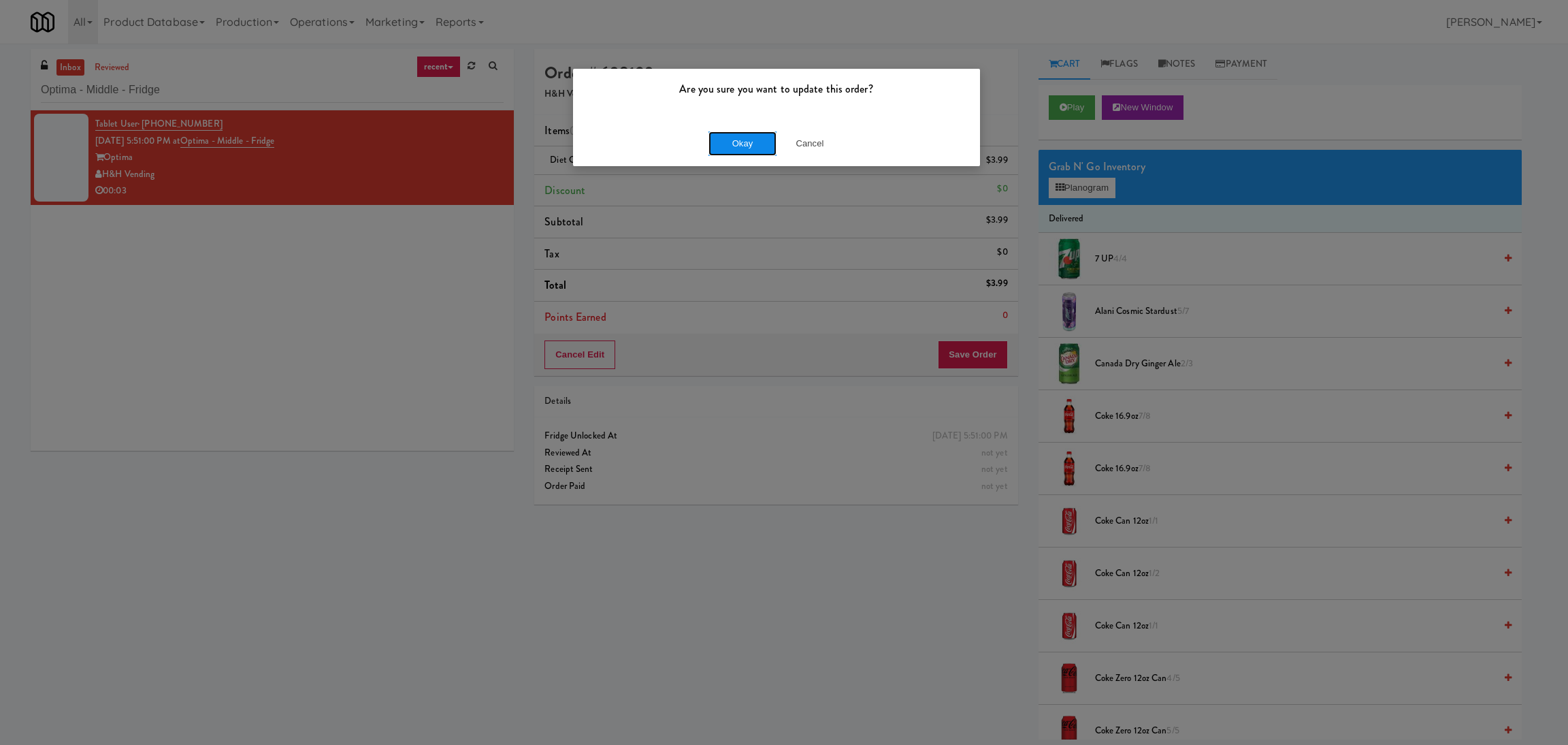
click at [737, 147] on button "Okay" at bounding box center [742, 144] width 68 height 24
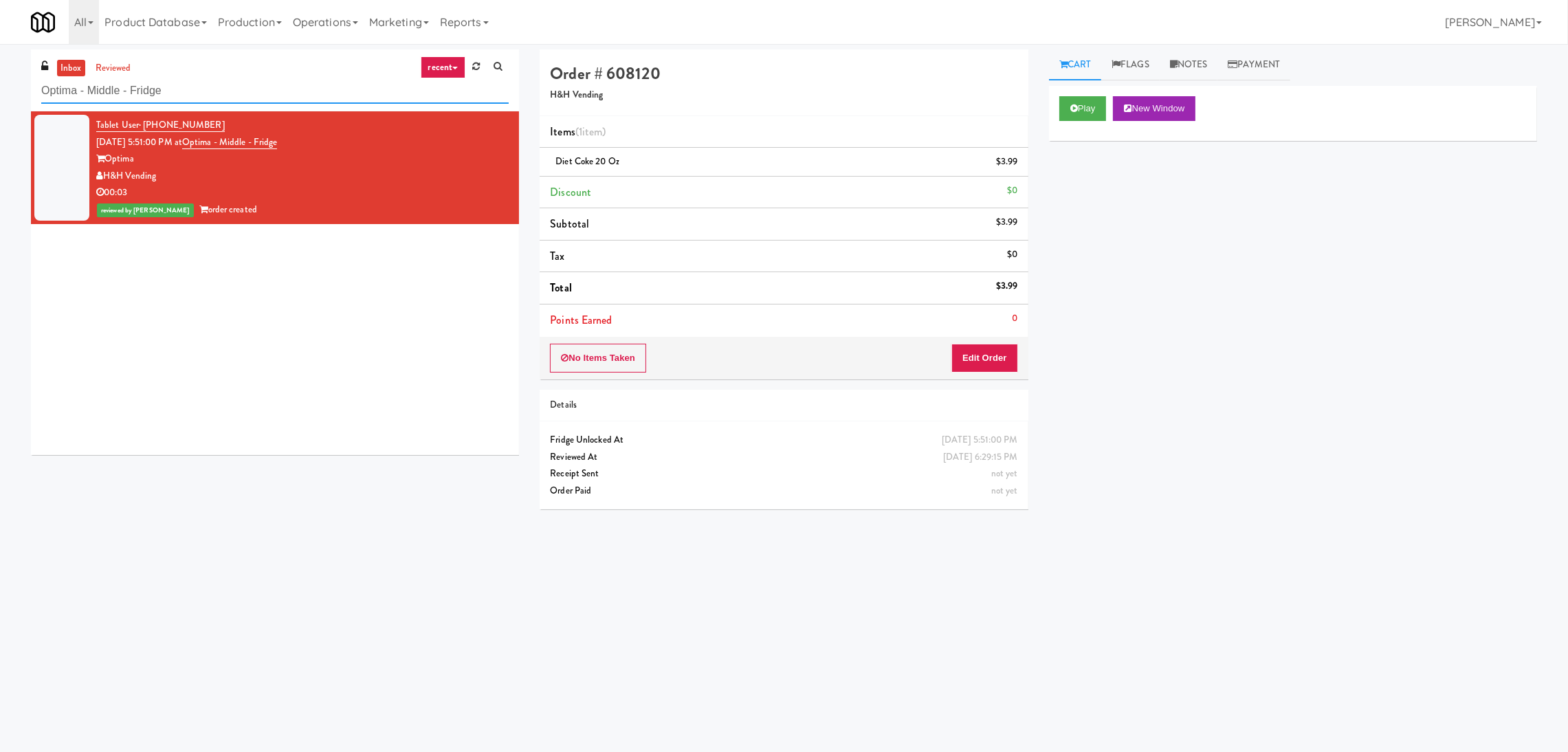
paste input "Healthtrax Cafe Drinks"
drag, startPoint x: 179, startPoint y: 91, endPoint x: 0, endPoint y: 66, distance: 180.7
click at [0, 66] on div "inbox reviewed recent all unclear take inventory issue suspicious failed recent…" at bounding box center [784, 325] width 1568 height 552
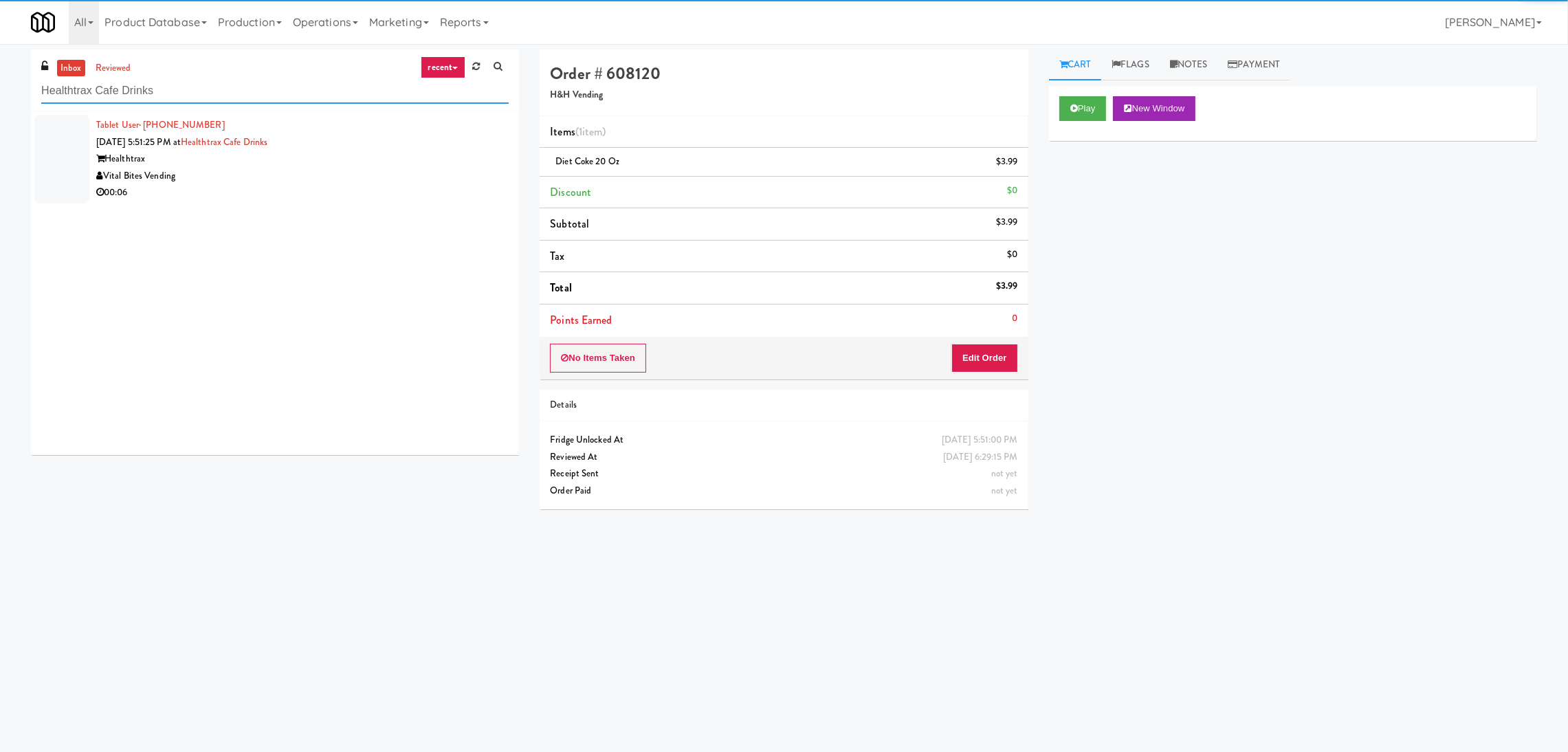
type input "Healthtrax Cafe Drinks"
click at [402, 171] on div "Vital Bites Vending" at bounding box center [302, 177] width 412 height 17
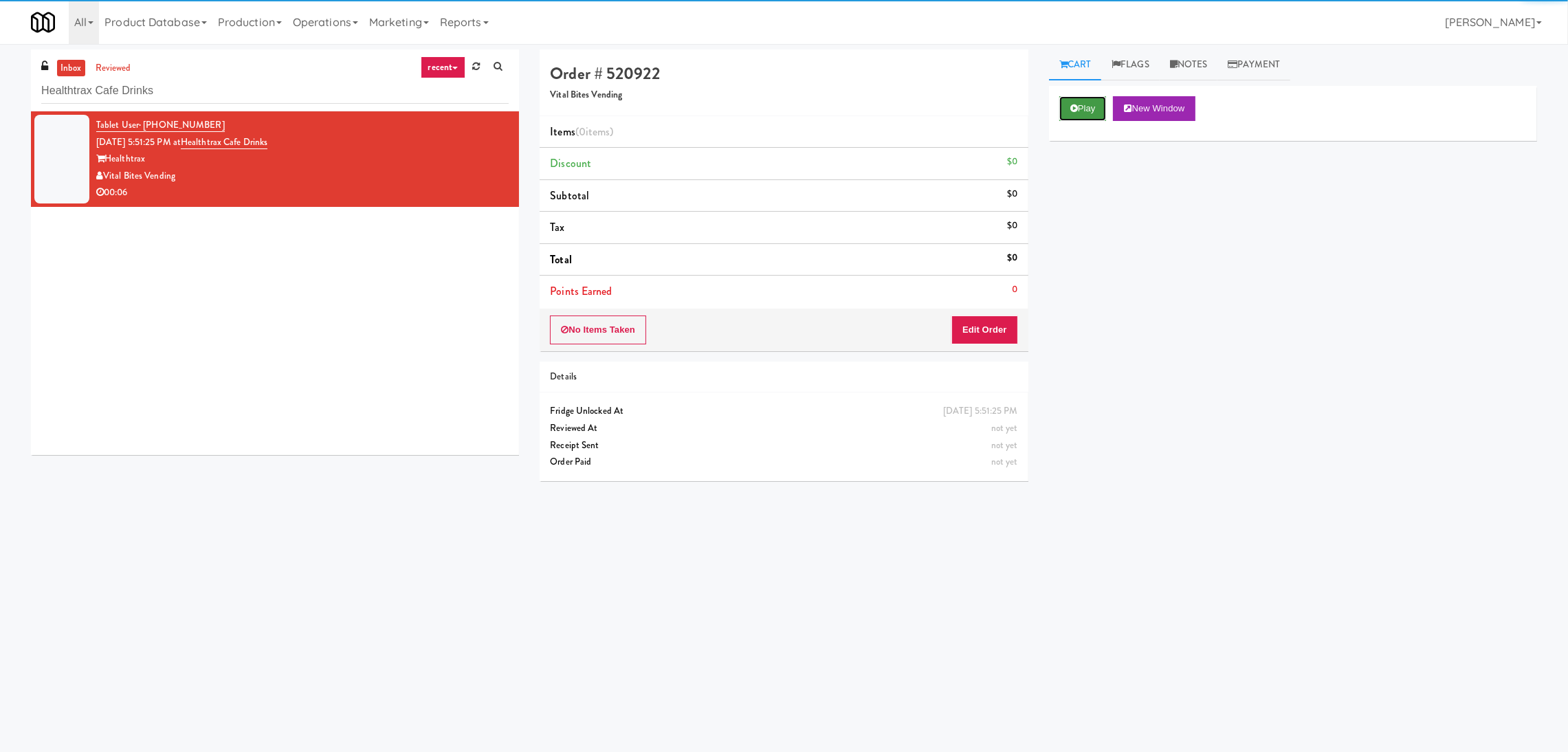
click at [1082, 104] on button "Play" at bounding box center [1083, 108] width 47 height 24
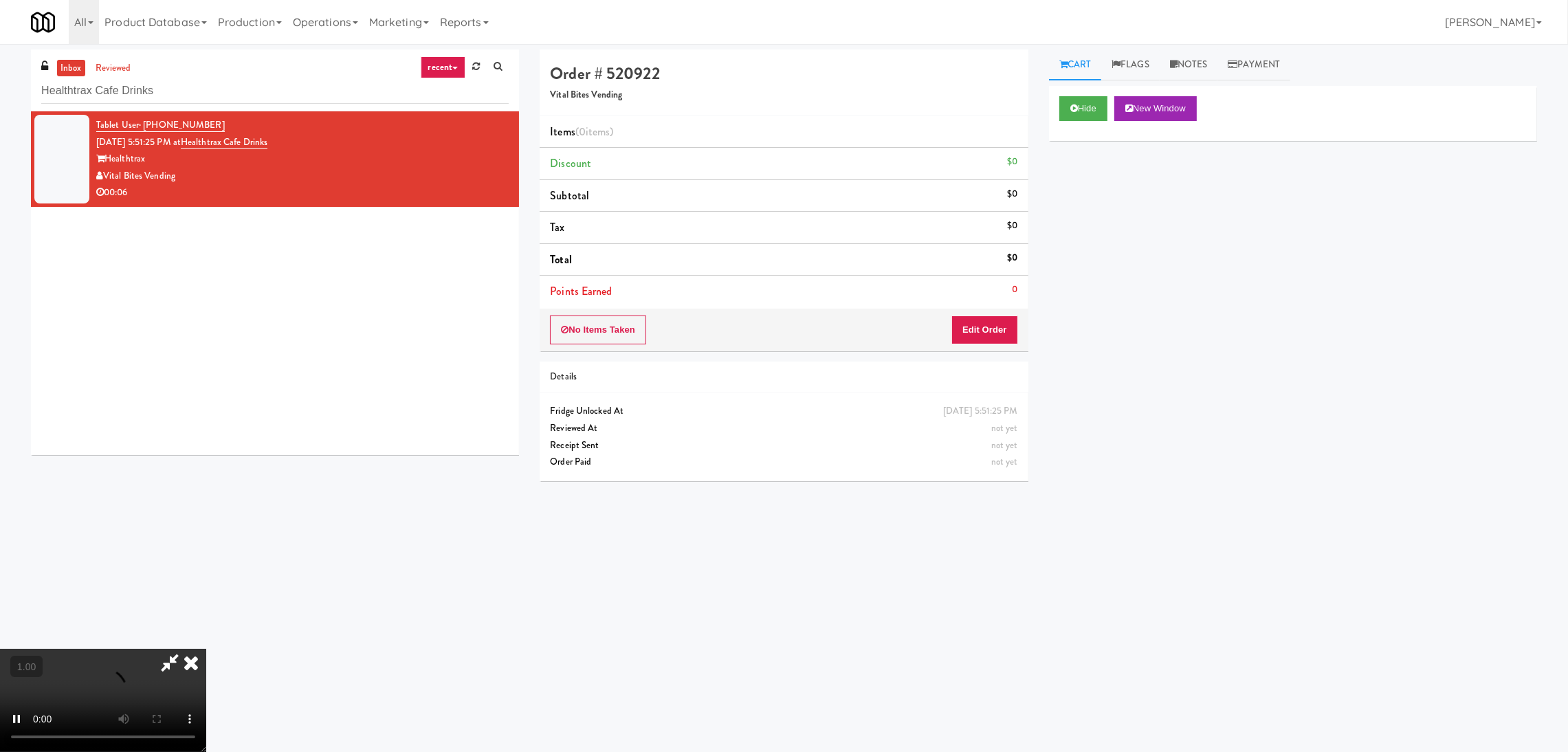
click at [978, 345] on div "No Items Taken Edit Order" at bounding box center [784, 330] width 488 height 43
click at [981, 333] on button "Edit Order" at bounding box center [985, 330] width 66 height 29
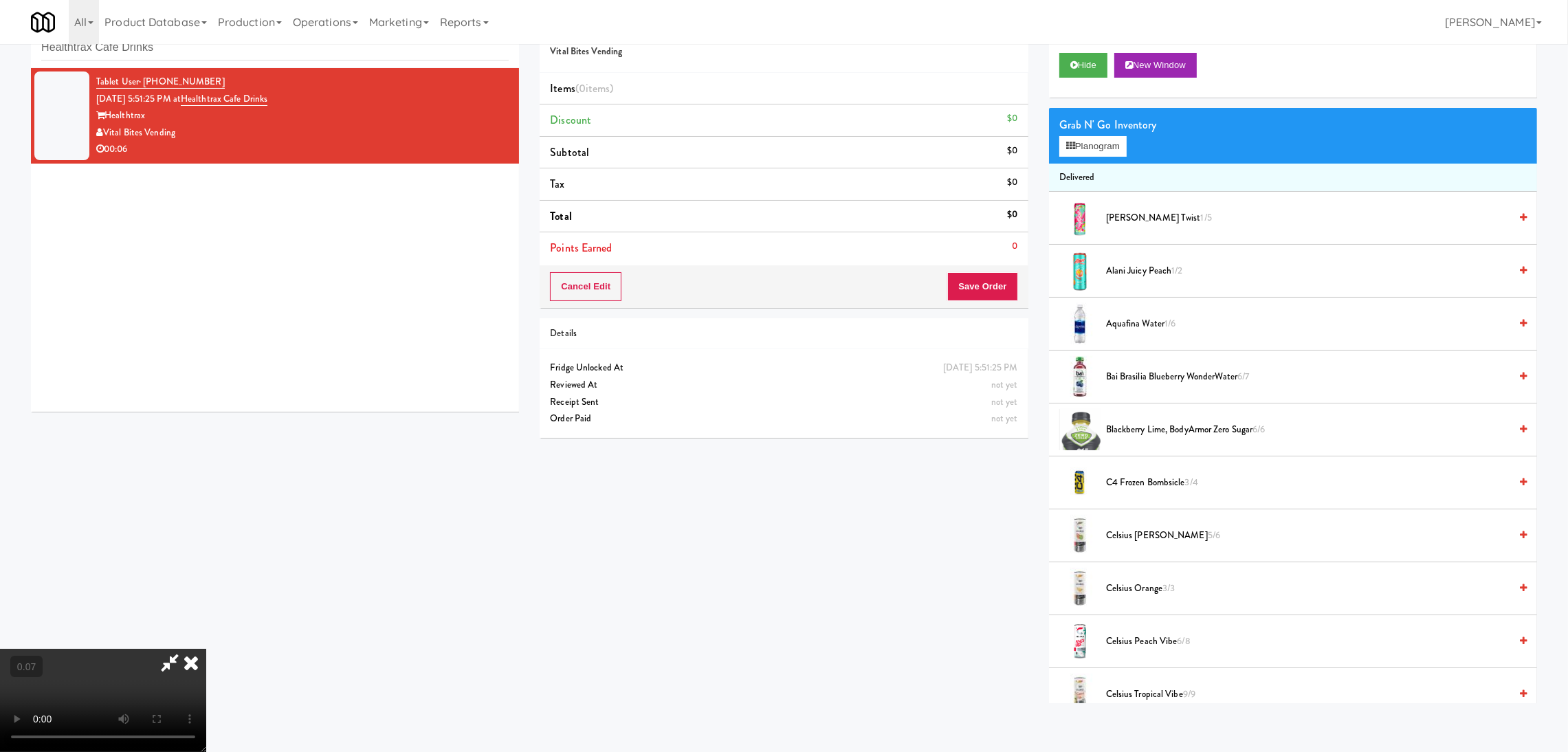
scroll to position [268, 0]
click at [1110, 143] on button "Planogram" at bounding box center [1093, 147] width 67 height 21
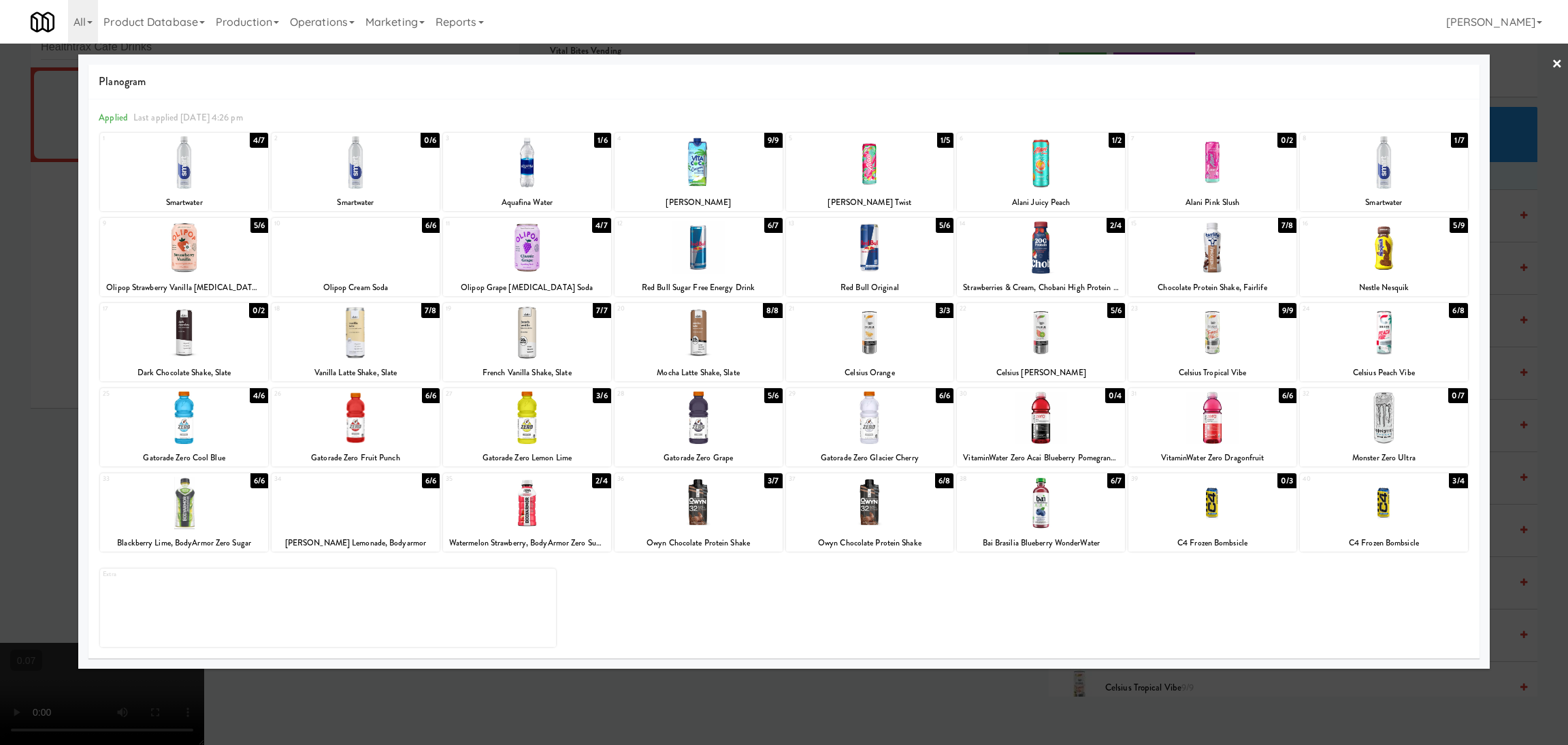
click at [1043, 418] on div at bounding box center [1041, 418] width 168 height 53
click at [1178, 688] on div at bounding box center [784, 372] width 1568 height 745
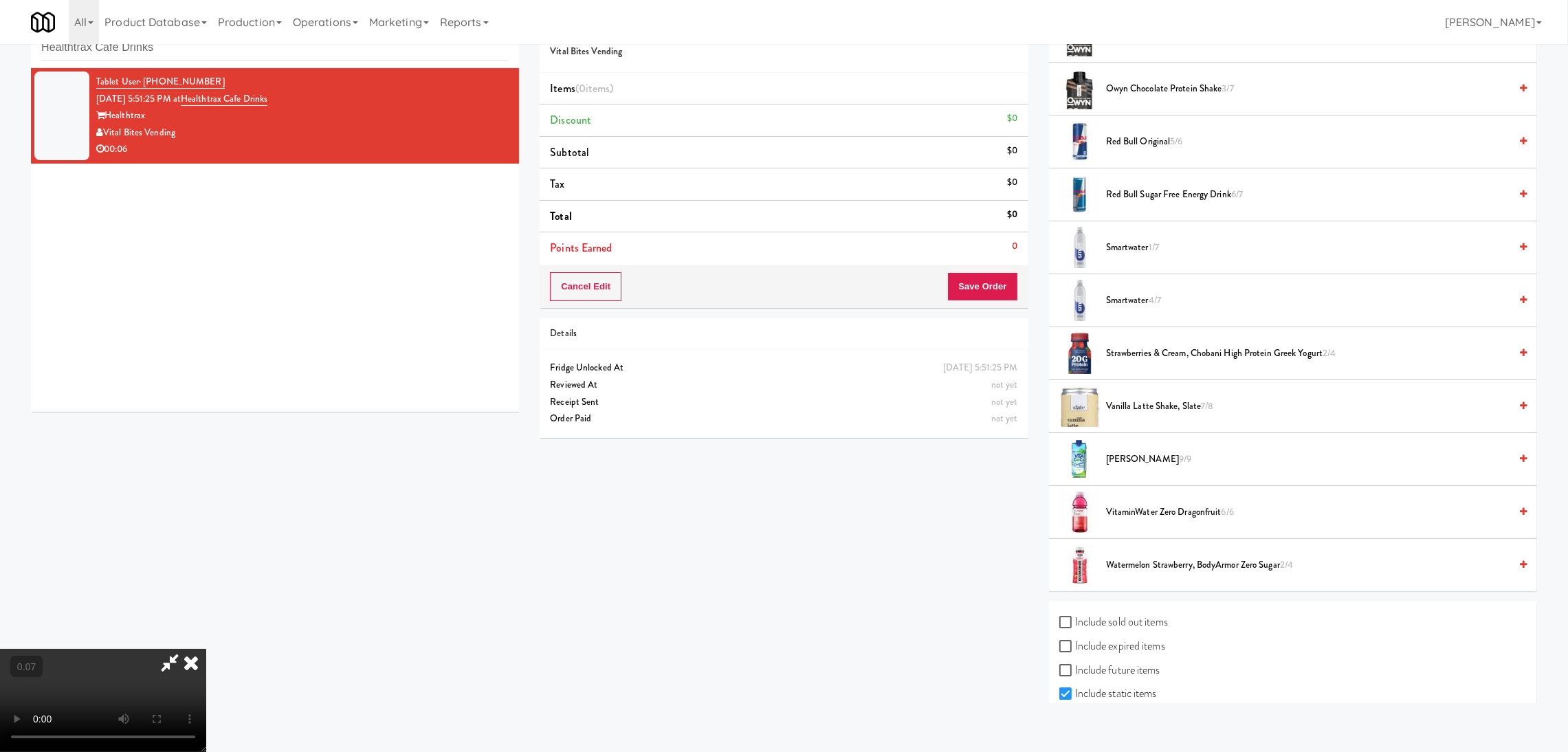
scroll to position [1450, 0]
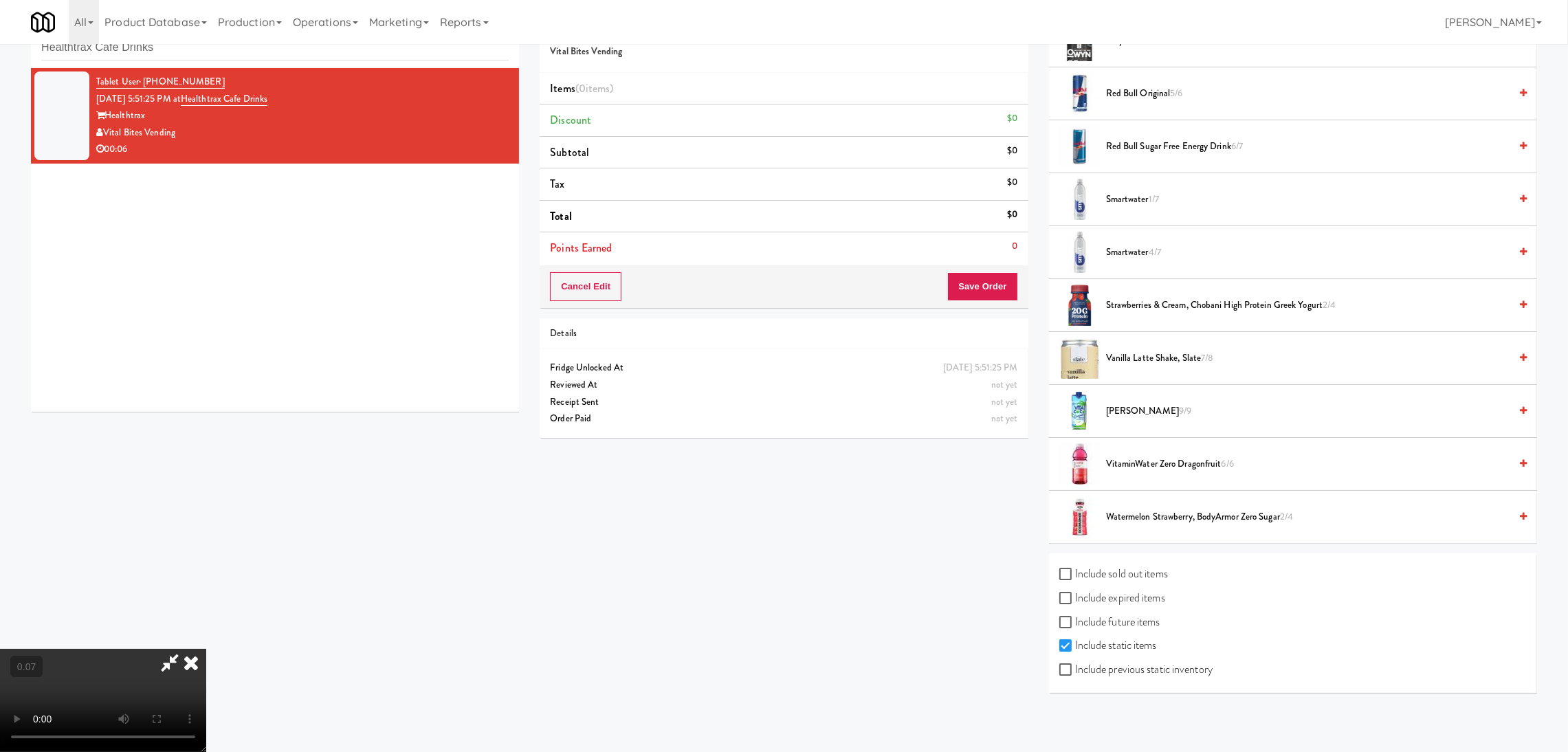
click at [1116, 568] on label "Include sold out items" at bounding box center [1114, 574] width 108 height 21
click at [1075, 569] on input "Include sold out items" at bounding box center [1068, 574] width 16 height 11
checkbox input "true"
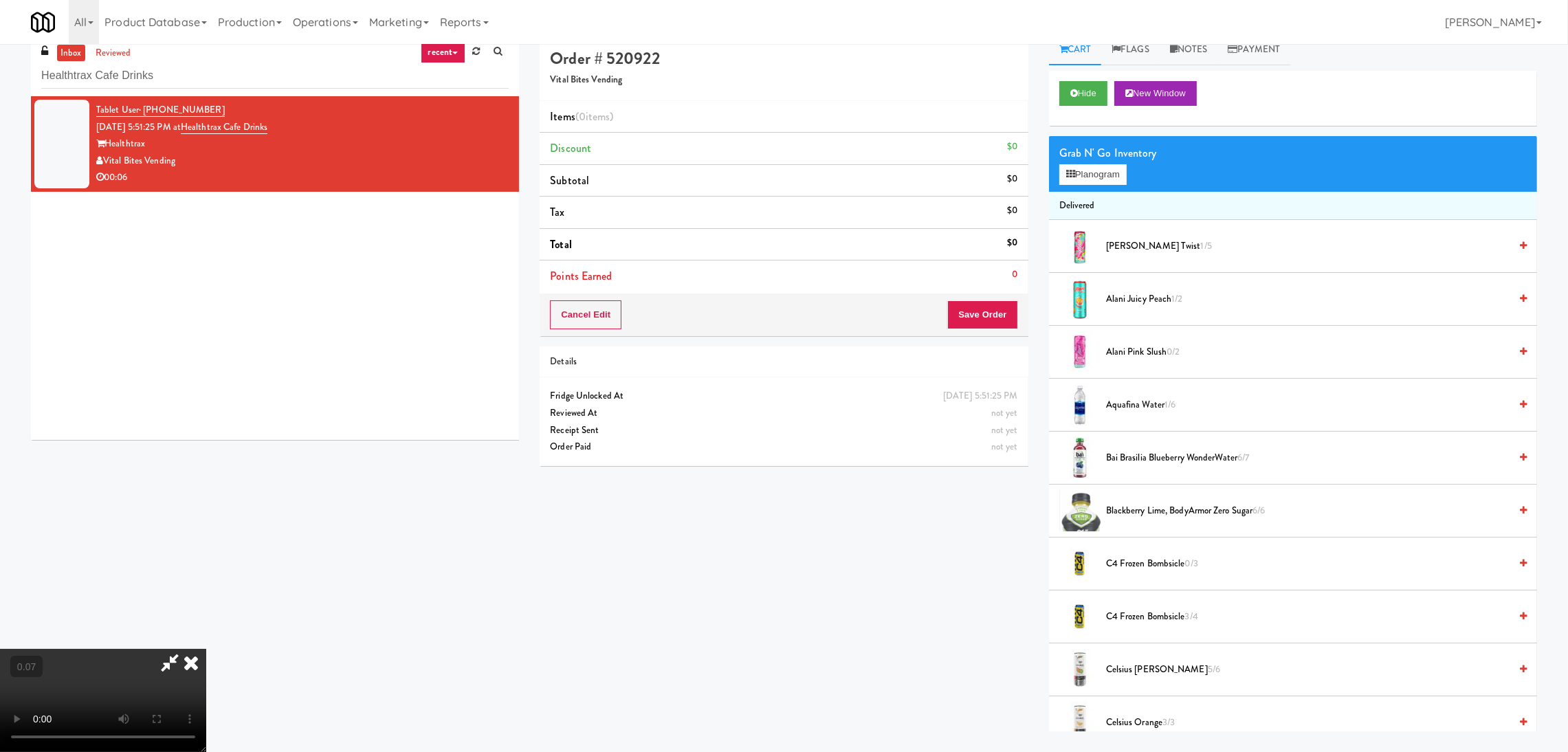
scroll to position [0, 0]
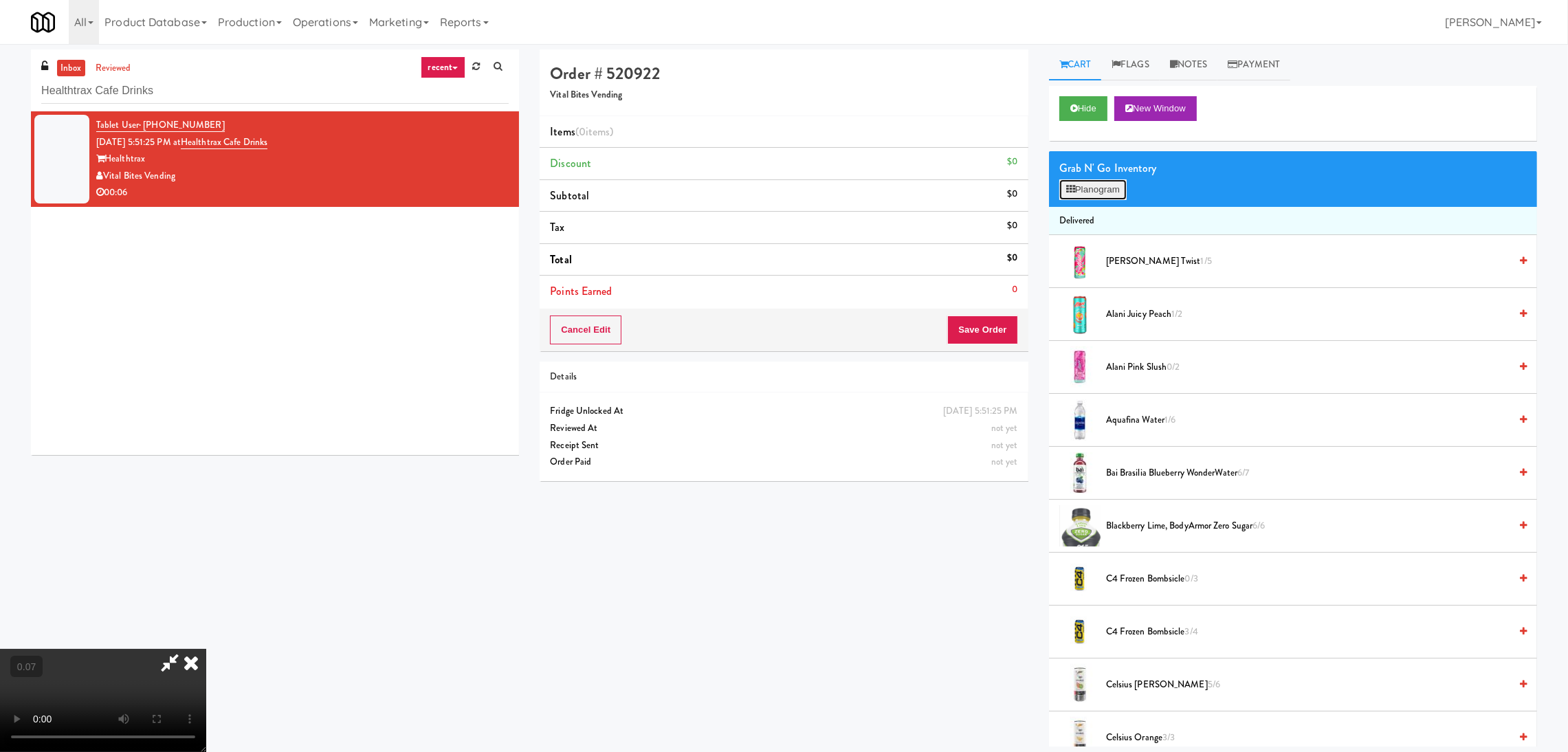
click at [1078, 184] on button "Planogram" at bounding box center [1093, 190] width 67 height 21
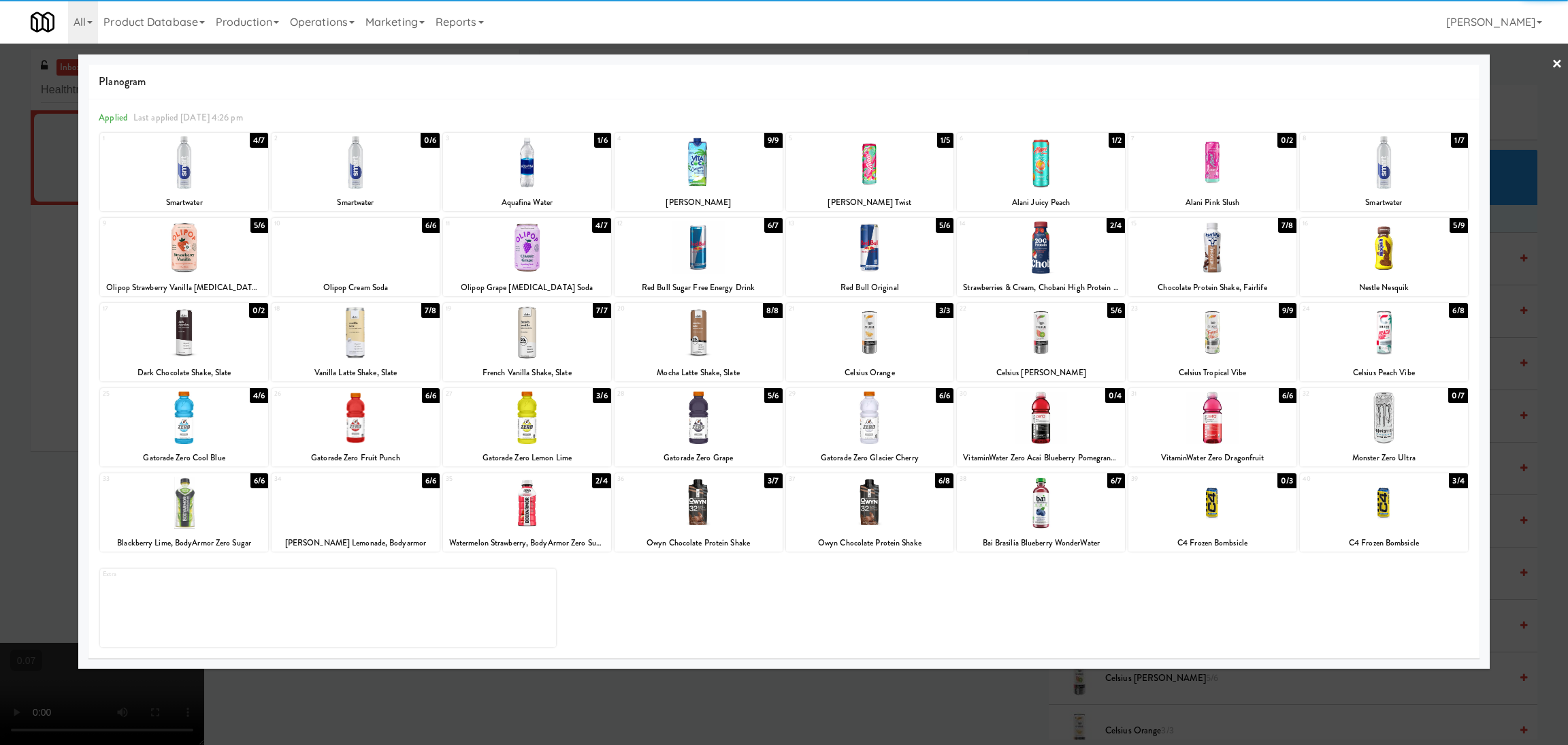
click at [1038, 411] on div at bounding box center [1041, 418] width 168 height 53
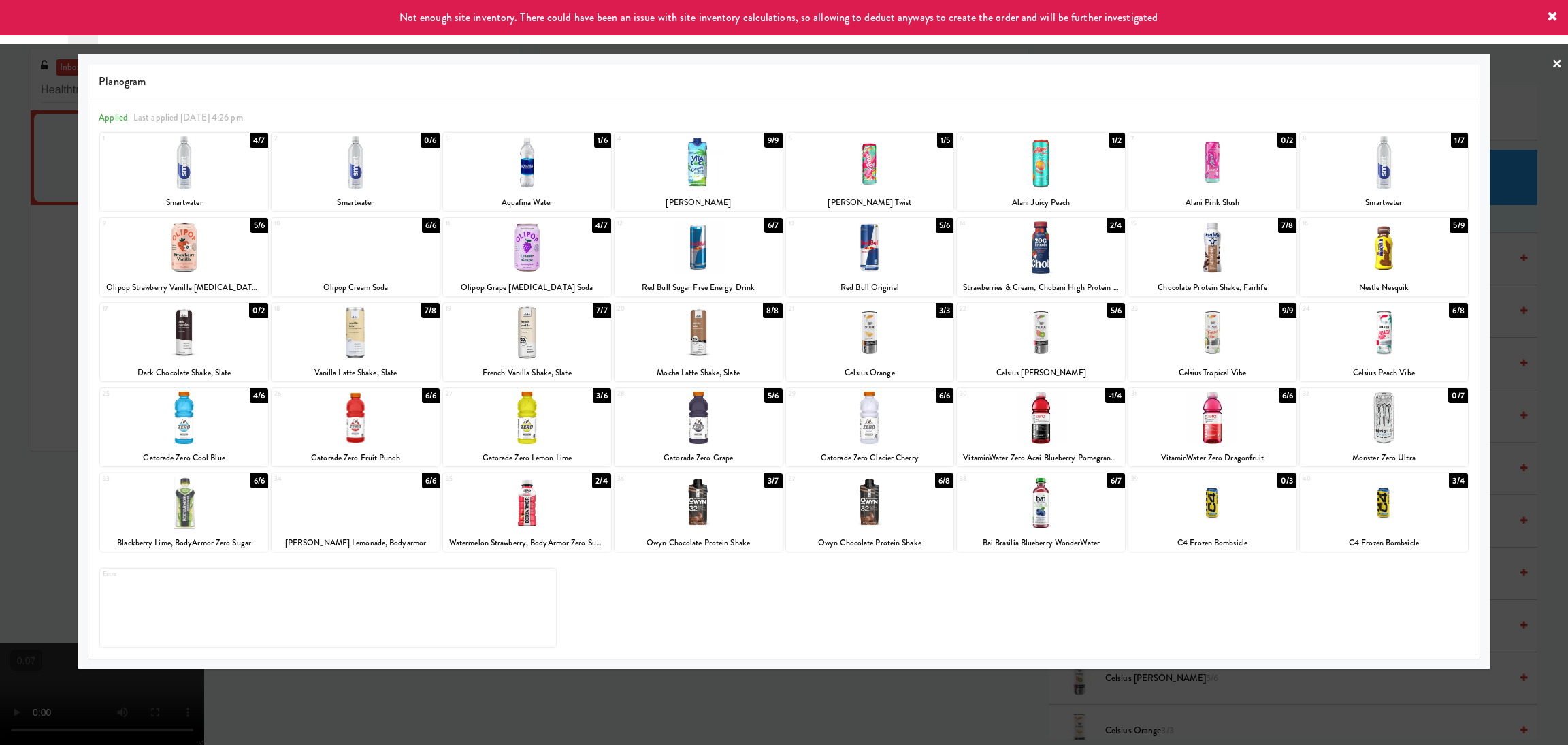
click at [0, 340] on div at bounding box center [784, 372] width 1568 height 745
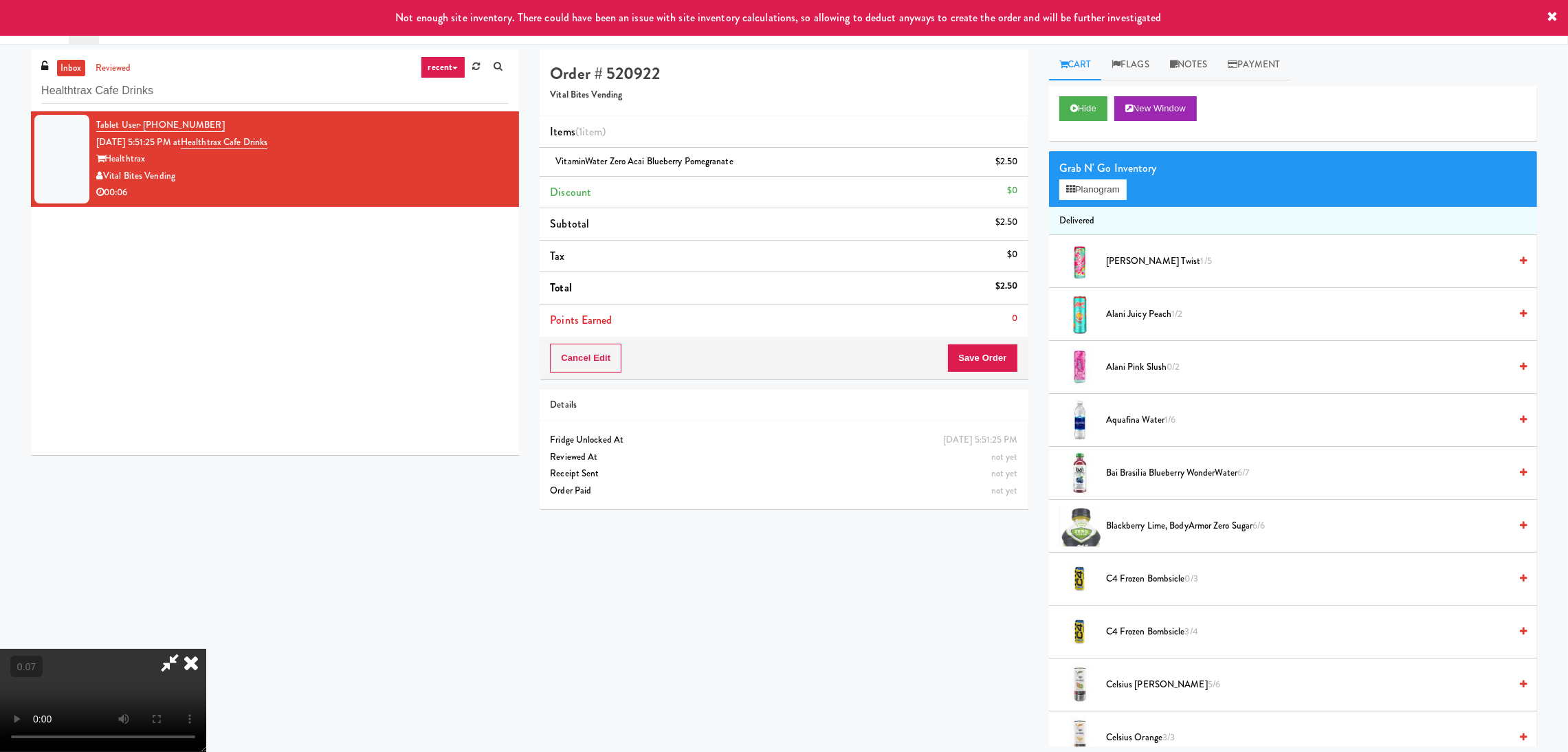
click at [206, 649] on icon at bounding box center [191, 662] width 31 height 27
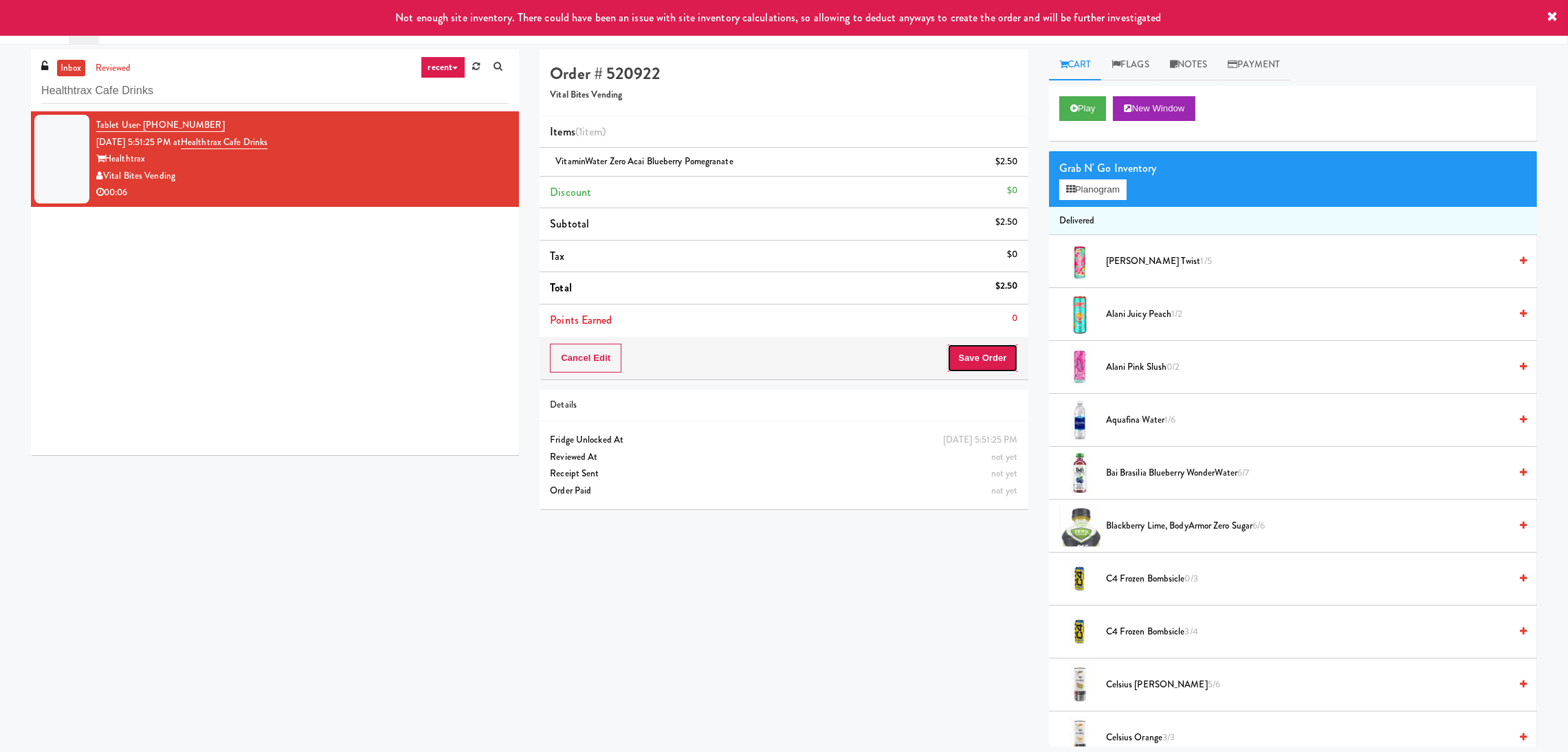
click at [976, 352] on button "Save Order" at bounding box center [983, 358] width 70 height 29
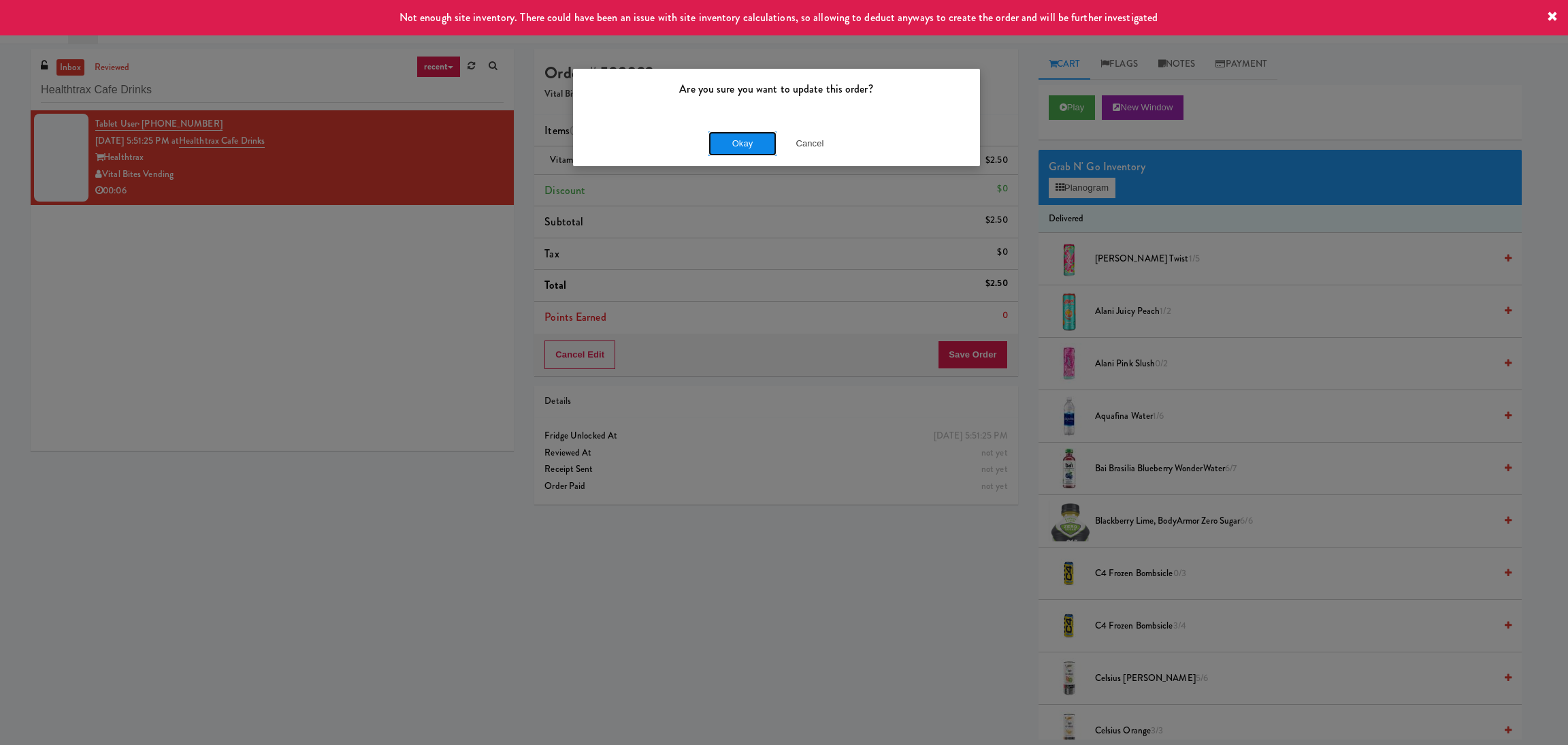
click at [733, 134] on button "Okay" at bounding box center [742, 144] width 68 height 24
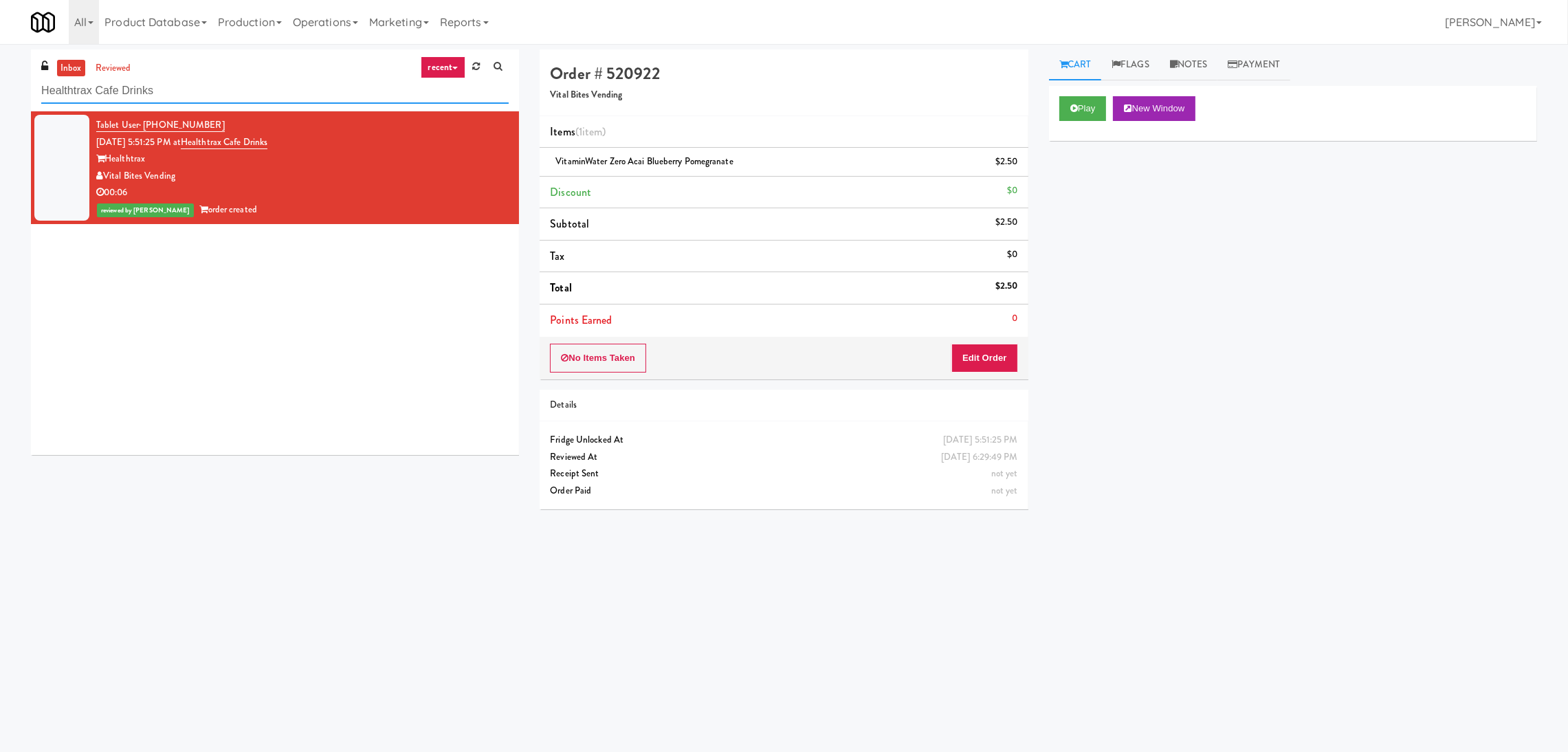
paste input "The Vue - Cooler"
drag, startPoint x: 186, startPoint y: 92, endPoint x: 0, endPoint y: 57, distance: 189.3
click at [0, 57] on div "inbox reviewed recent all unclear take inventory issue suspicious failed recent…" at bounding box center [784, 325] width 1568 height 552
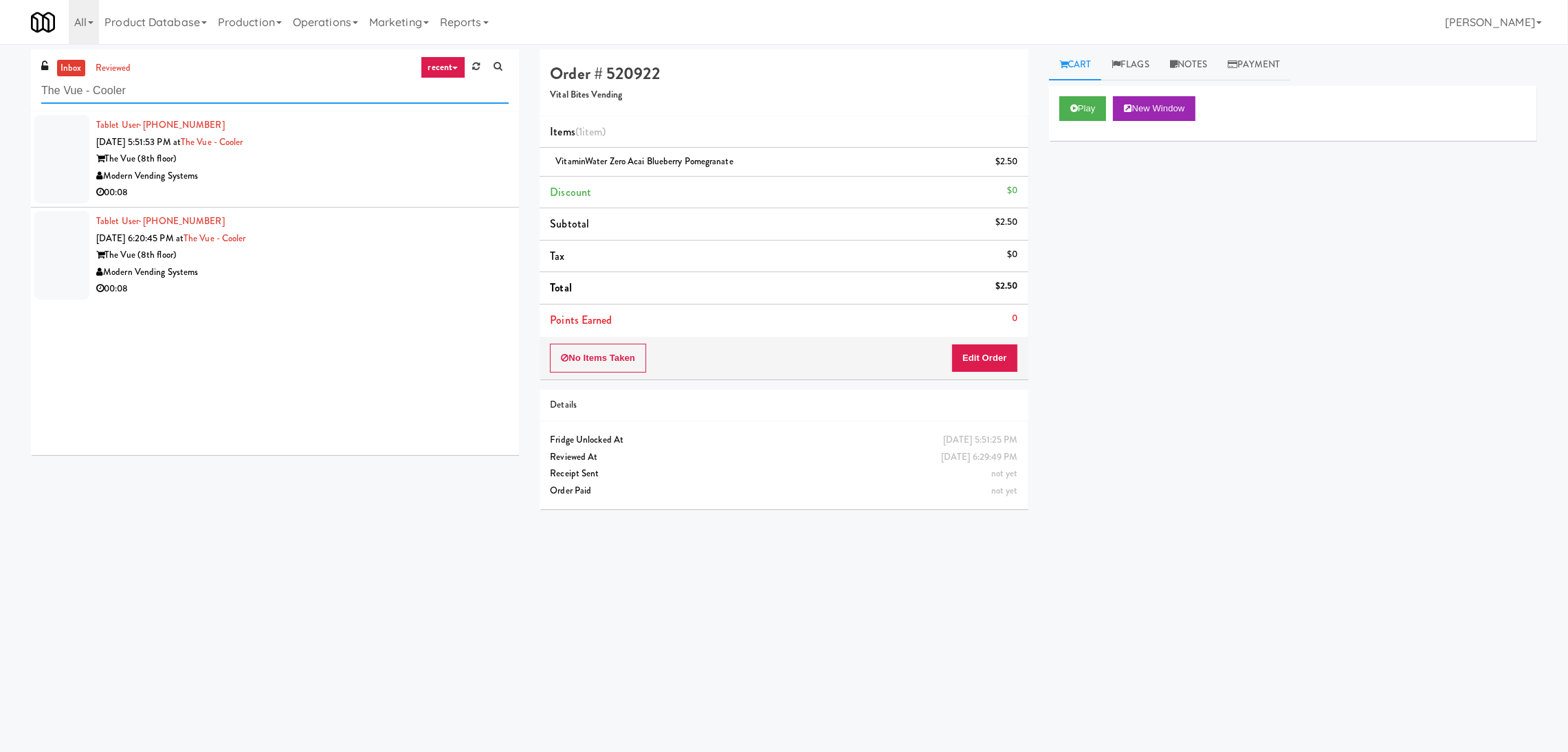
type input "The Vue - Cooler"
click at [441, 143] on div "Tablet User · (828) 291-5653 [DATE] 5:51:53 PM at The Vue - Cooler The Vue (8th…" at bounding box center [302, 159] width 412 height 85
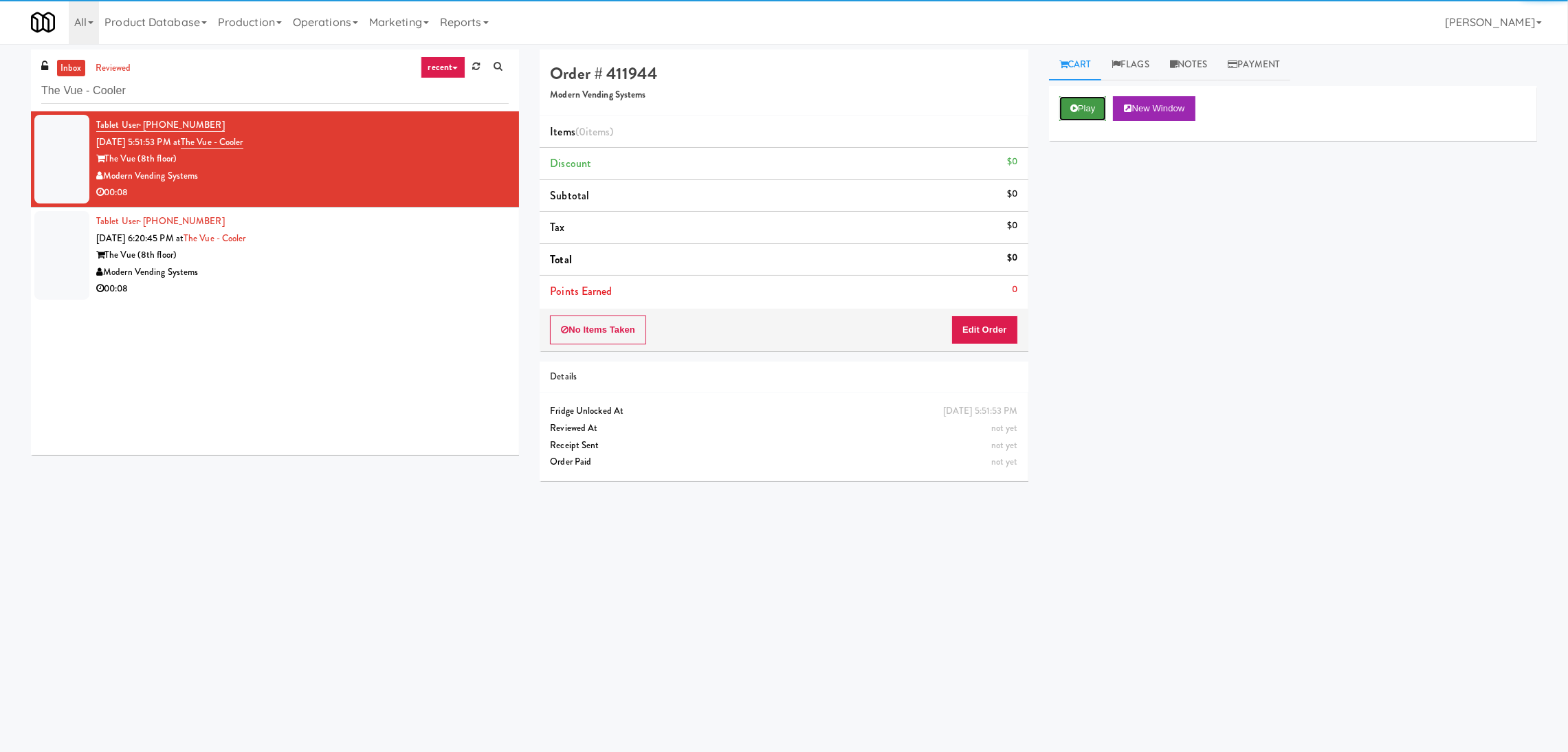
click at [1074, 116] on button "Play" at bounding box center [1083, 108] width 47 height 24
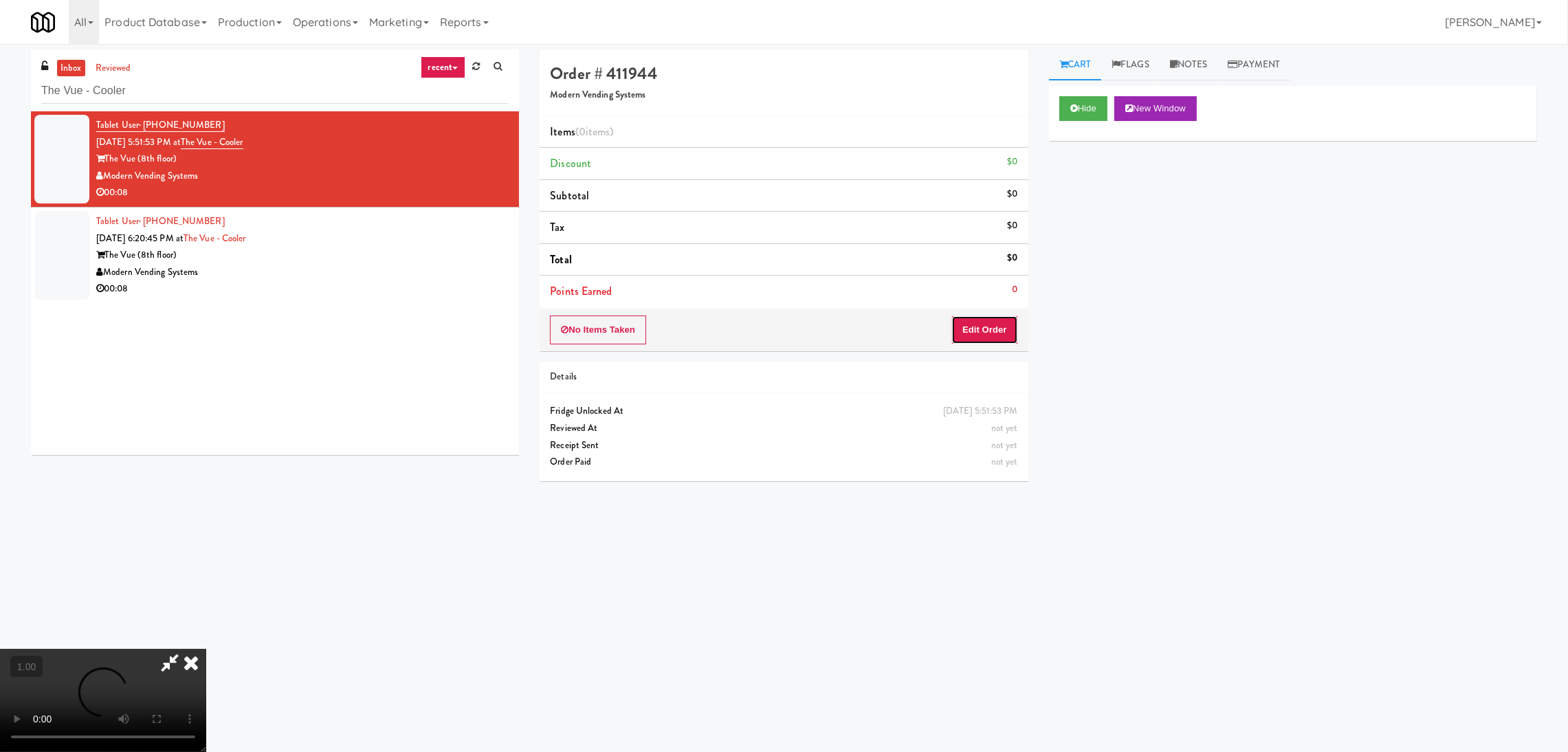
click at [1006, 319] on button "Edit Order" at bounding box center [985, 330] width 66 height 29
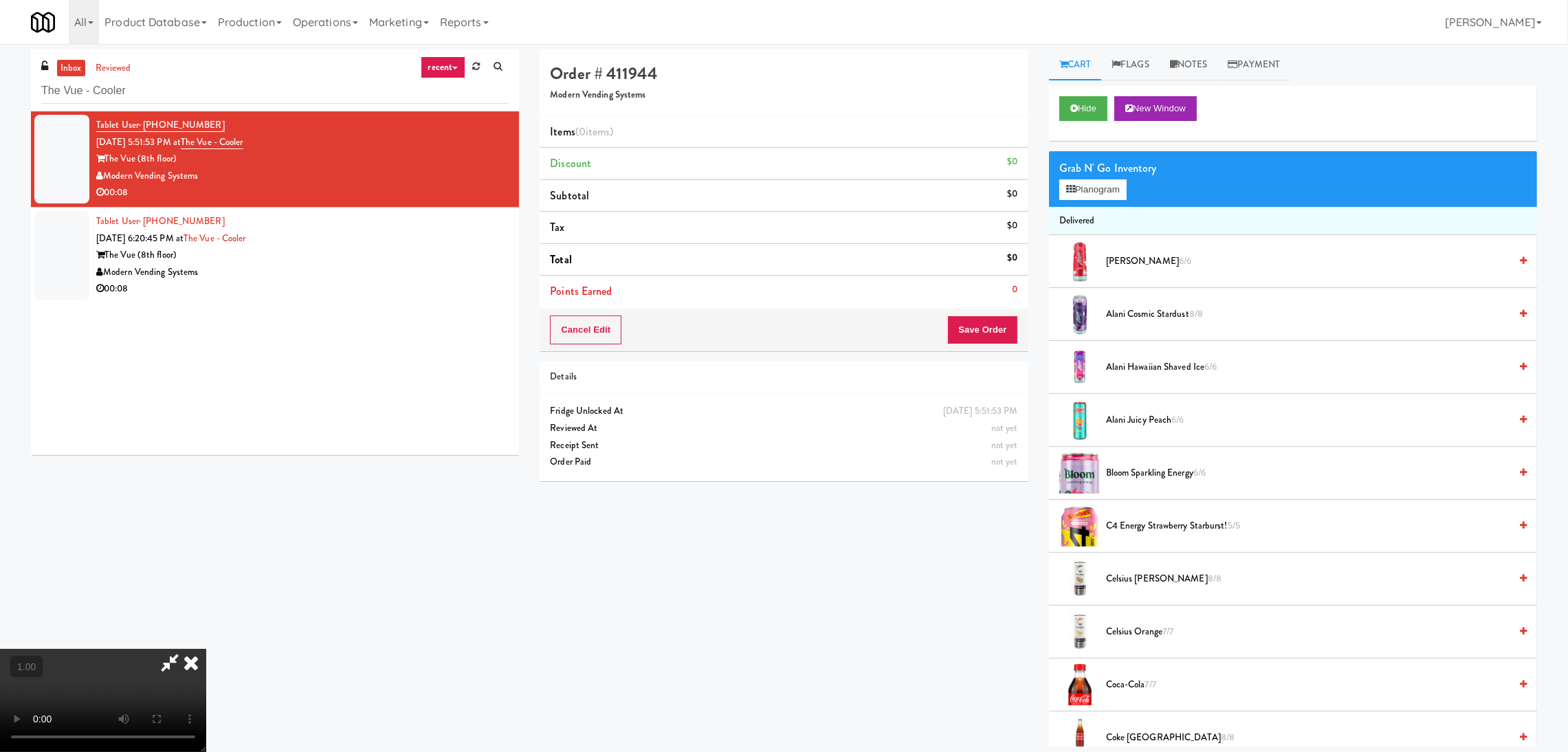
click at [206, 649] on video at bounding box center [103, 700] width 206 height 103
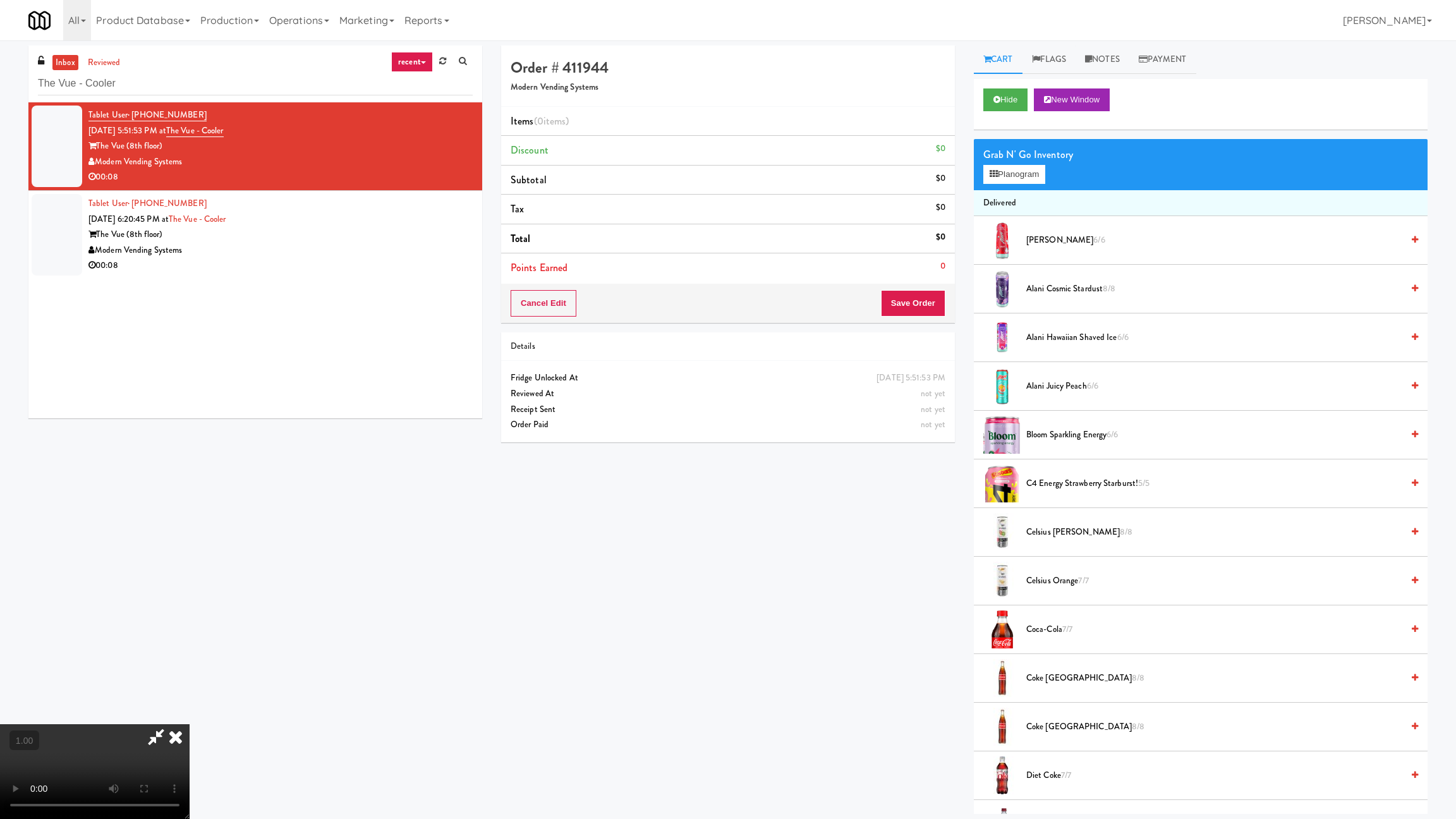
click at [190, 691] on video at bounding box center [95, 772] width 190 height 95
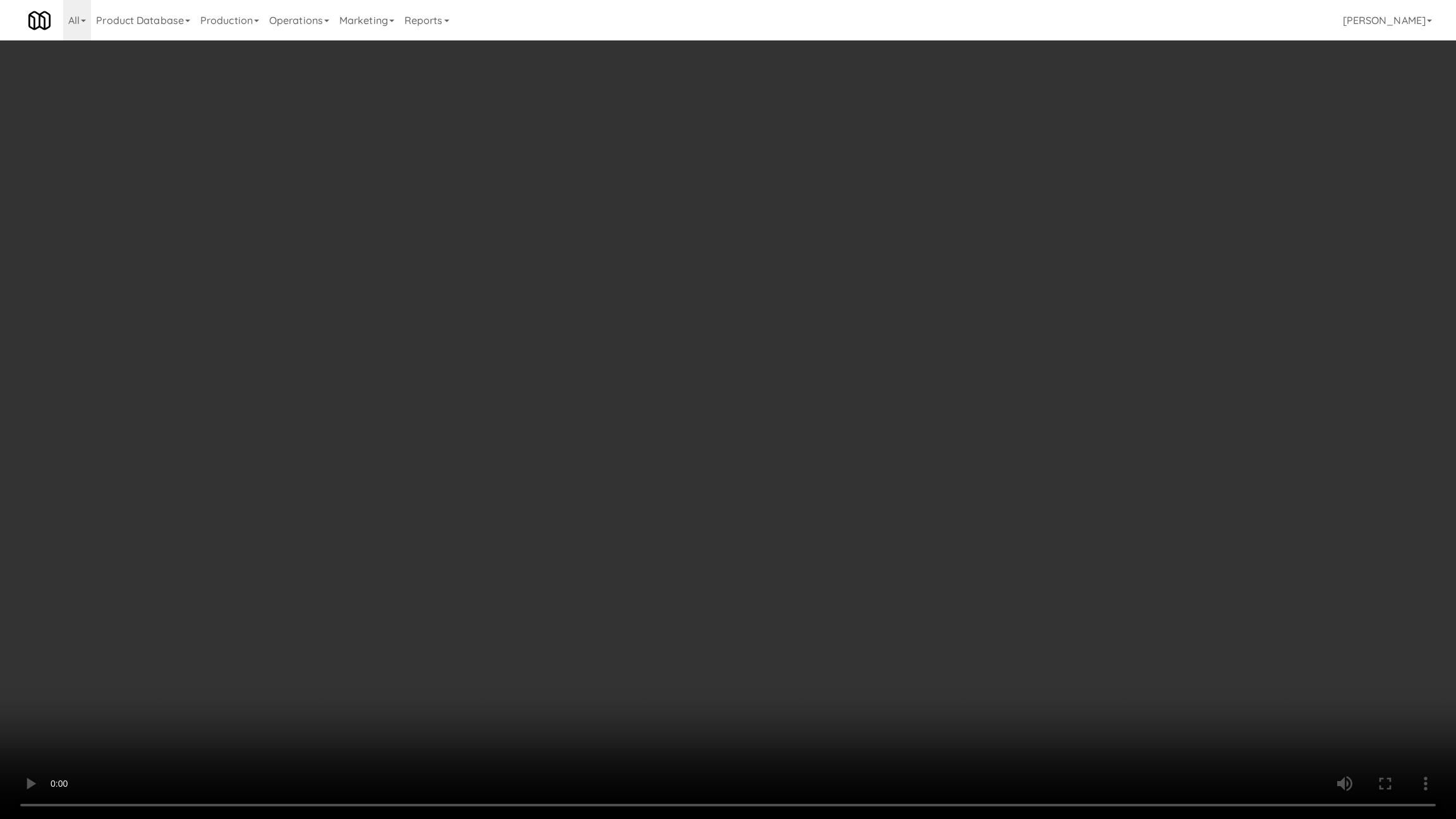
click at [656, 600] on video at bounding box center [728, 410] width 1456 height 819
click at [649, 586] on video at bounding box center [728, 410] width 1456 height 819
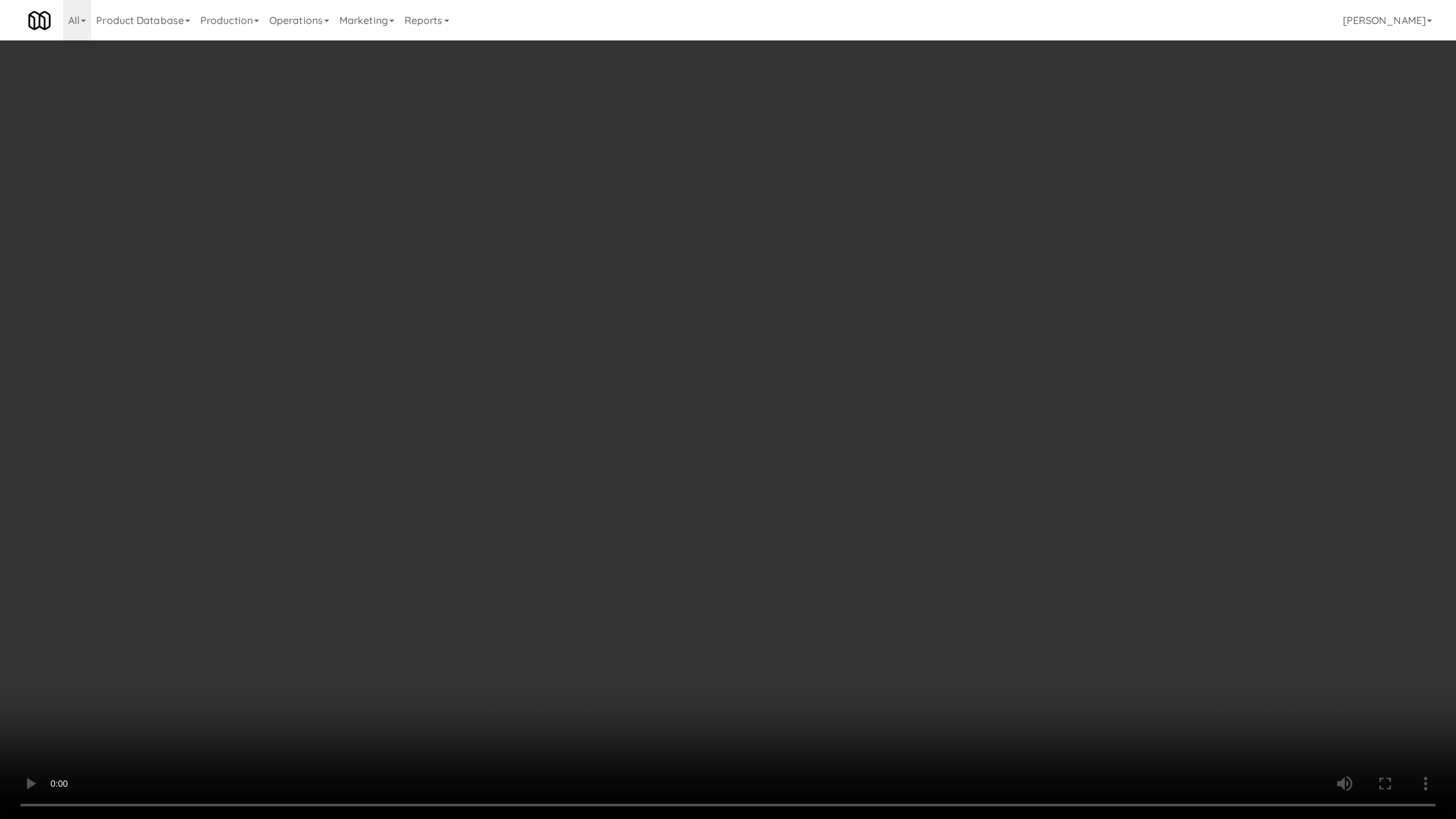
click at [644, 577] on video at bounding box center [728, 410] width 1456 height 819
click at [629, 514] on video at bounding box center [728, 410] width 1456 height 819
click at [613, 487] on video at bounding box center [728, 410] width 1456 height 819
click at [607, 455] on video at bounding box center [728, 410] width 1456 height 819
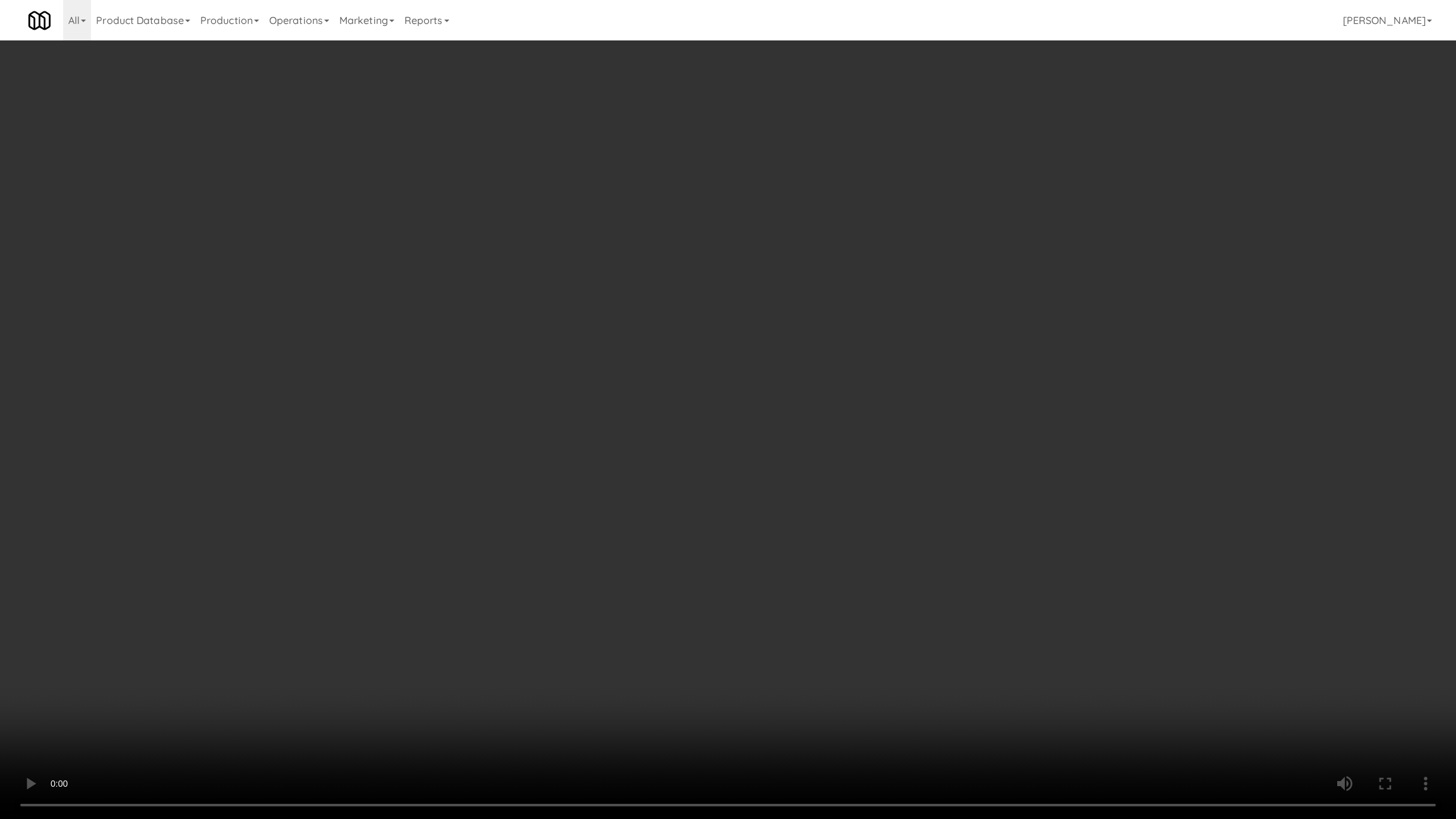
click at [541, 404] on video at bounding box center [728, 410] width 1456 height 819
click at [586, 397] on video at bounding box center [728, 410] width 1456 height 819
click at [587, 391] on video at bounding box center [728, 410] width 1456 height 819
click at [797, 459] on video at bounding box center [728, 410] width 1456 height 819
click at [685, 621] on video at bounding box center [728, 410] width 1456 height 819
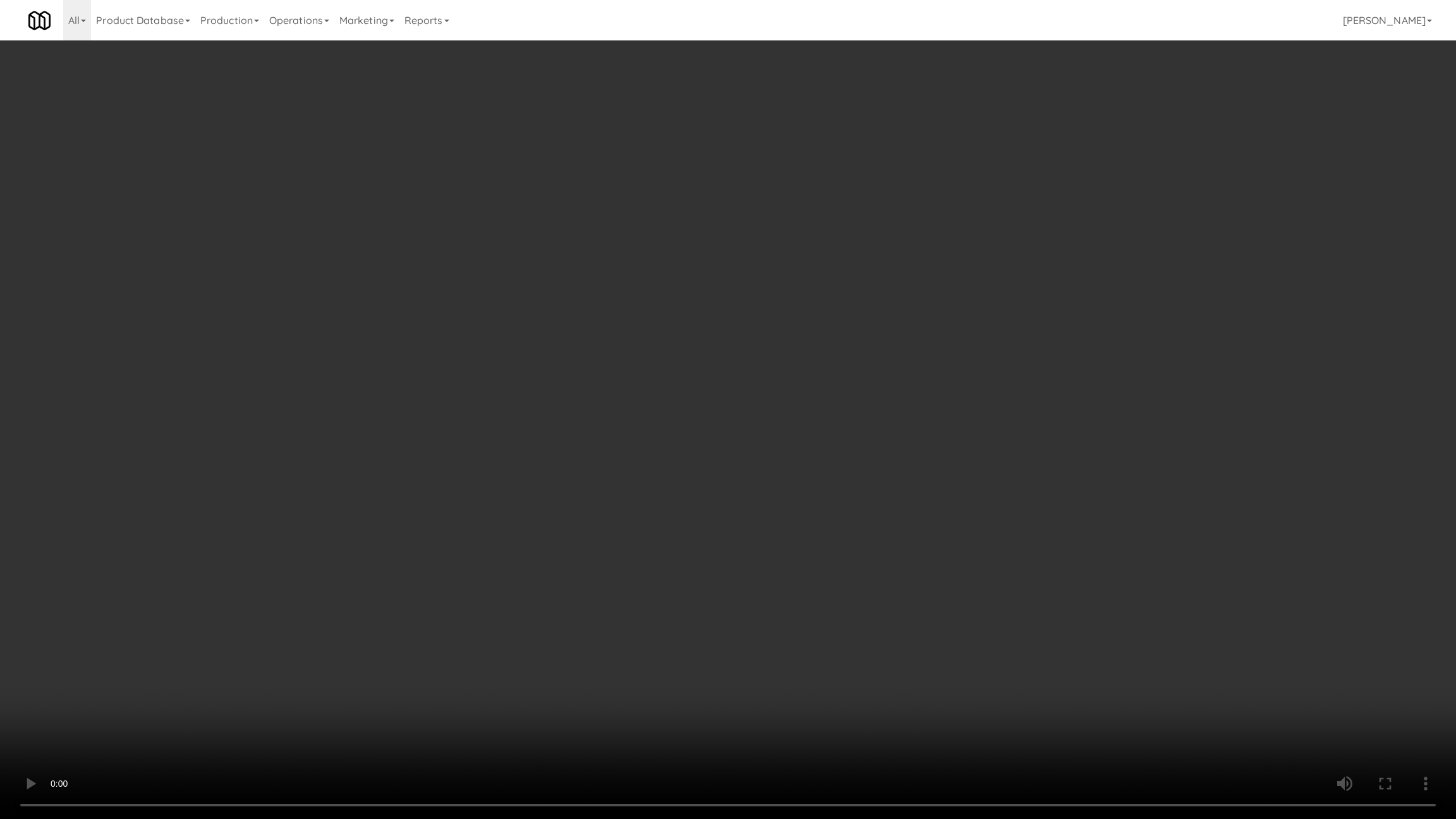
click at [619, 495] on video at bounding box center [728, 410] width 1456 height 819
click at [682, 479] on video at bounding box center [728, 410] width 1456 height 819
click at [602, 595] on video at bounding box center [728, 410] width 1456 height 819
click at [578, 434] on video at bounding box center [728, 410] width 1456 height 819
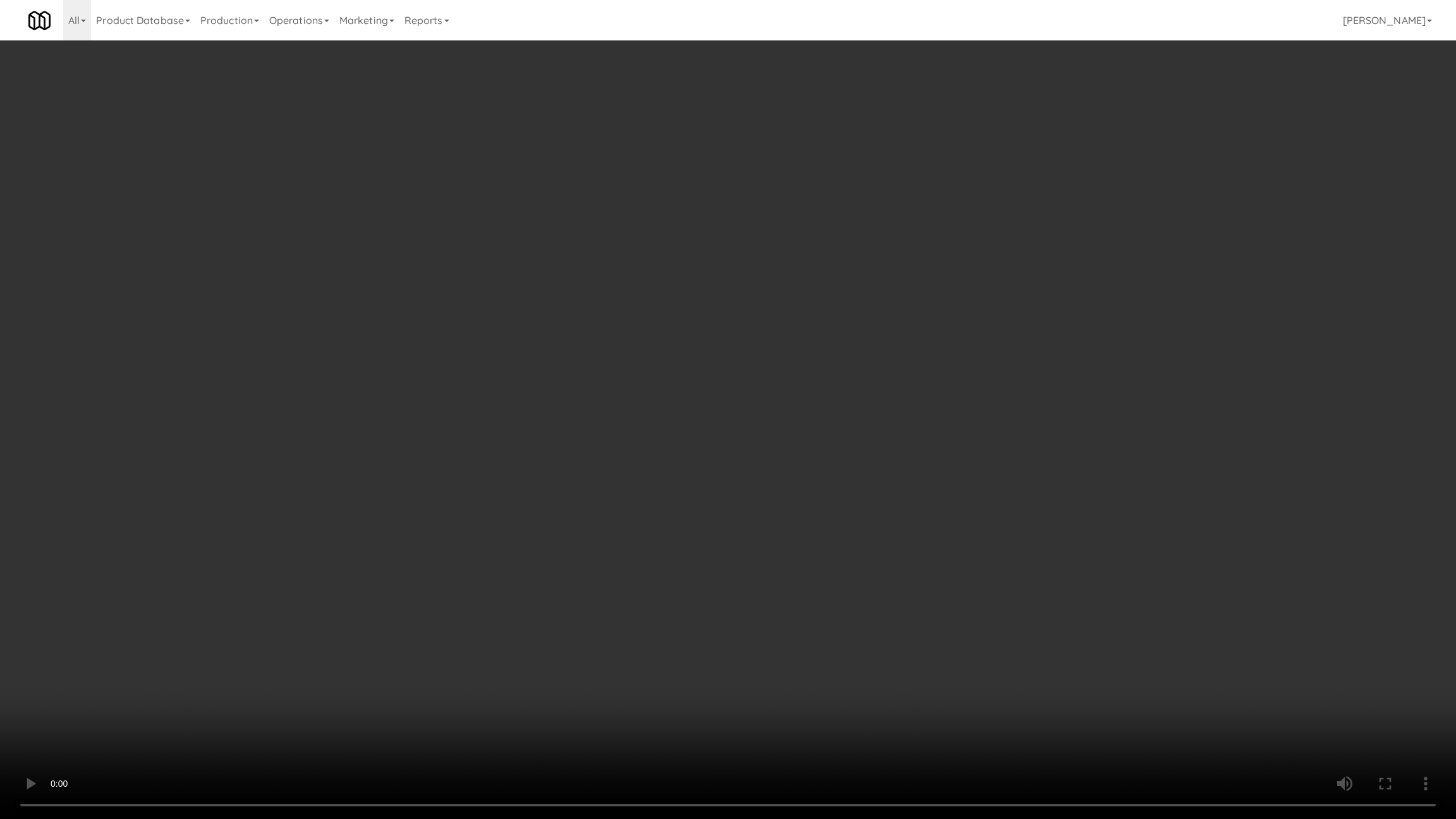
click at [586, 438] on video at bounding box center [728, 410] width 1456 height 819
click at [602, 439] on video at bounding box center [728, 410] width 1456 height 819
click at [604, 441] on video at bounding box center [728, 410] width 1456 height 819
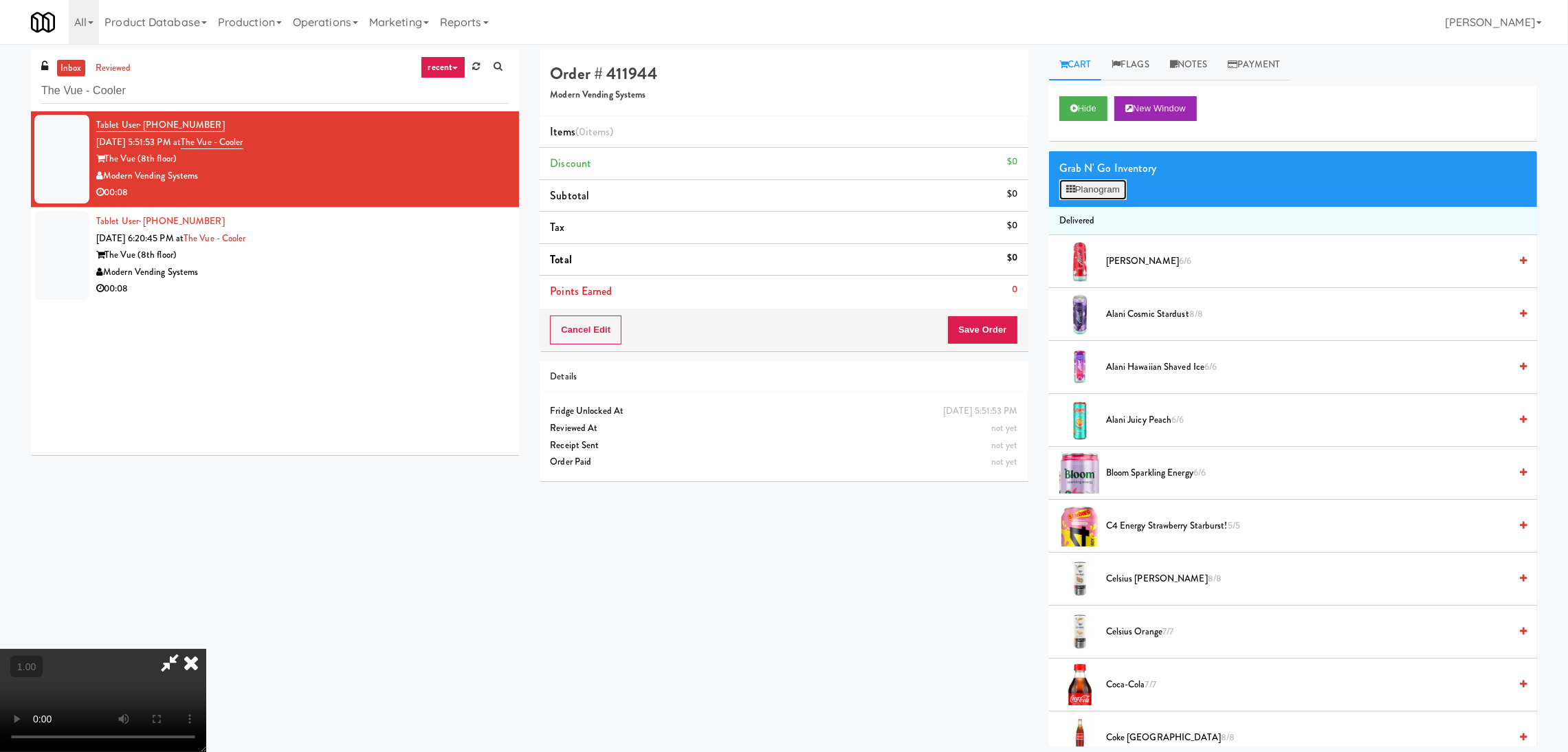
click at [1116, 183] on button "Planogram" at bounding box center [1093, 190] width 67 height 21
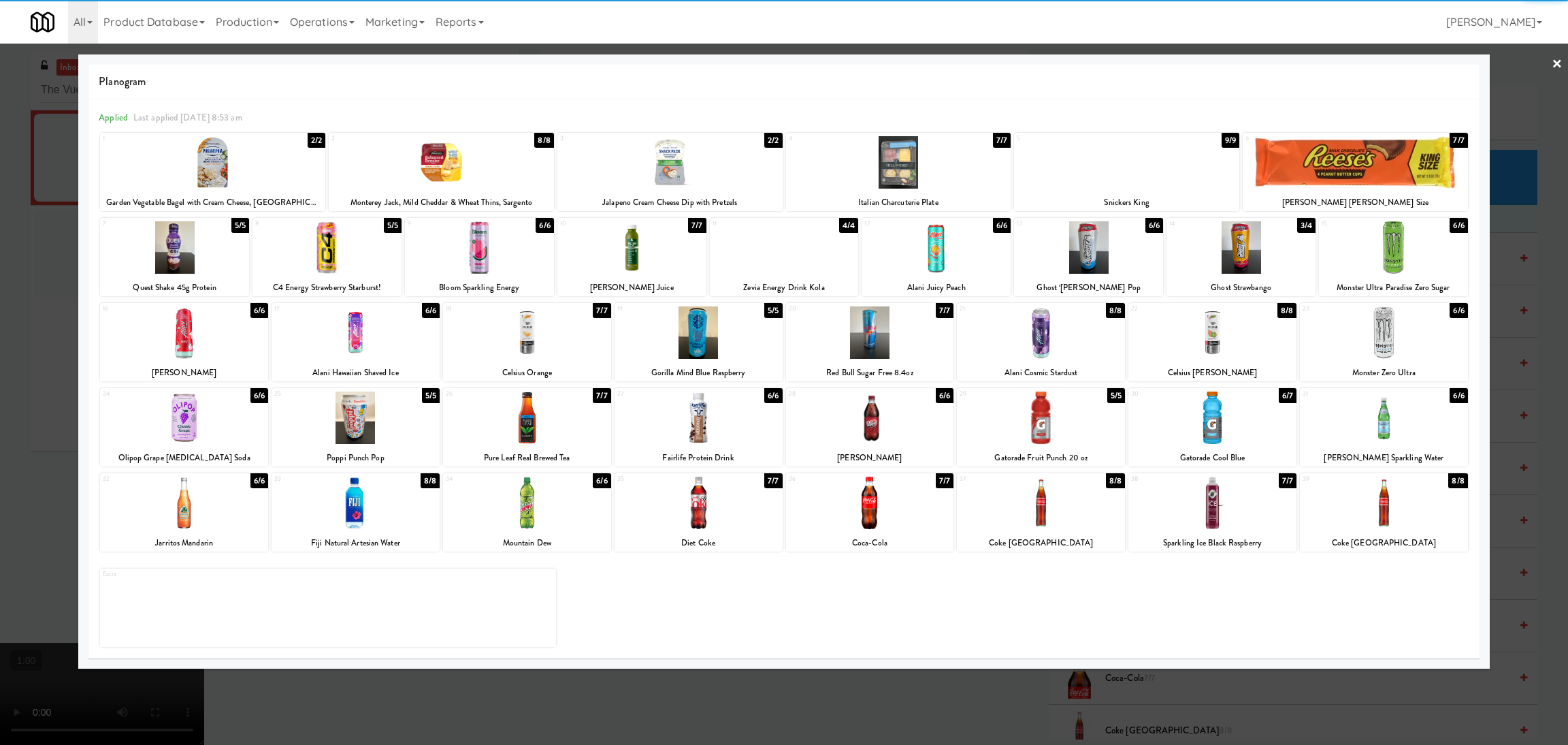
click at [1066, 348] on div at bounding box center [1041, 333] width 168 height 53
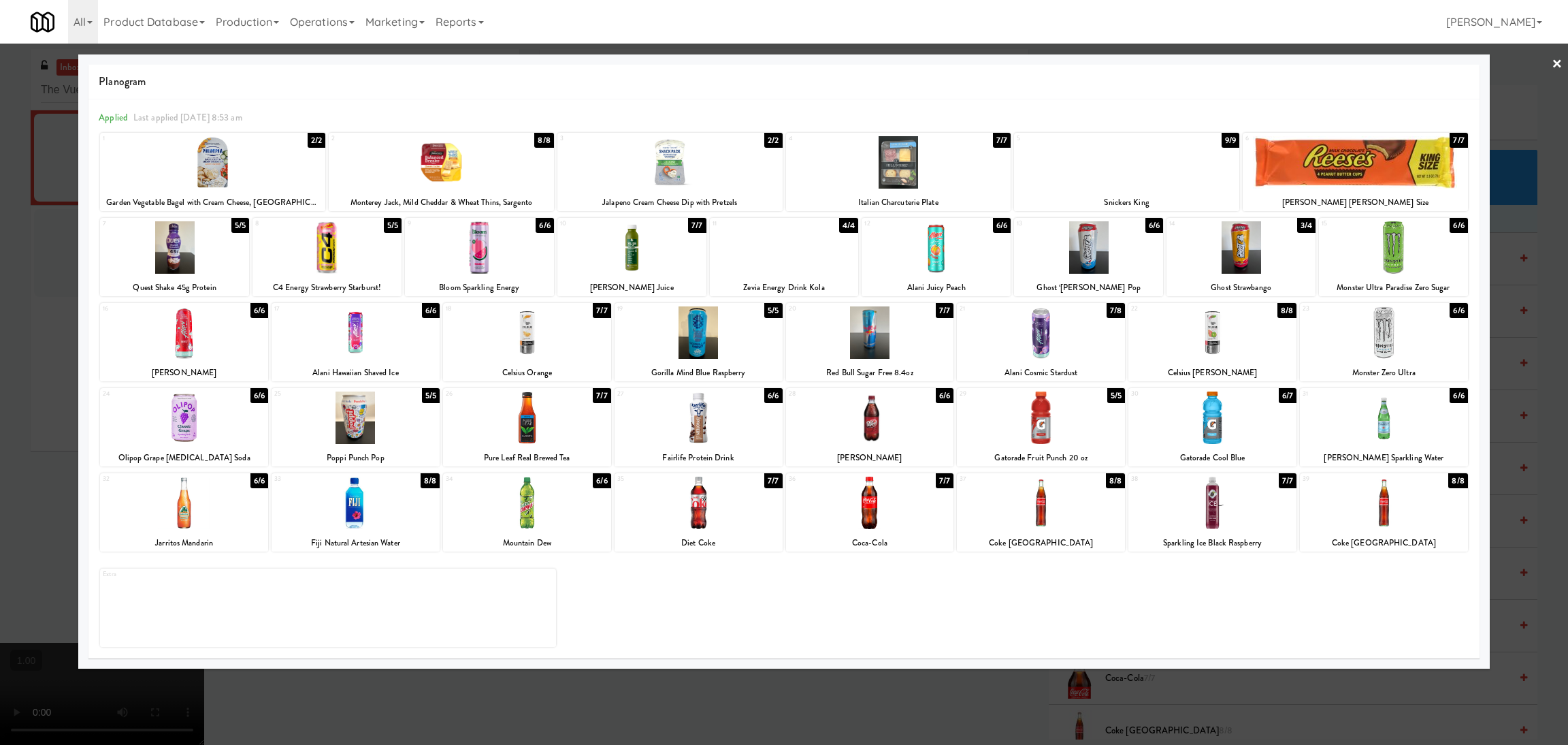
click at [0, 290] on div at bounding box center [784, 372] width 1568 height 745
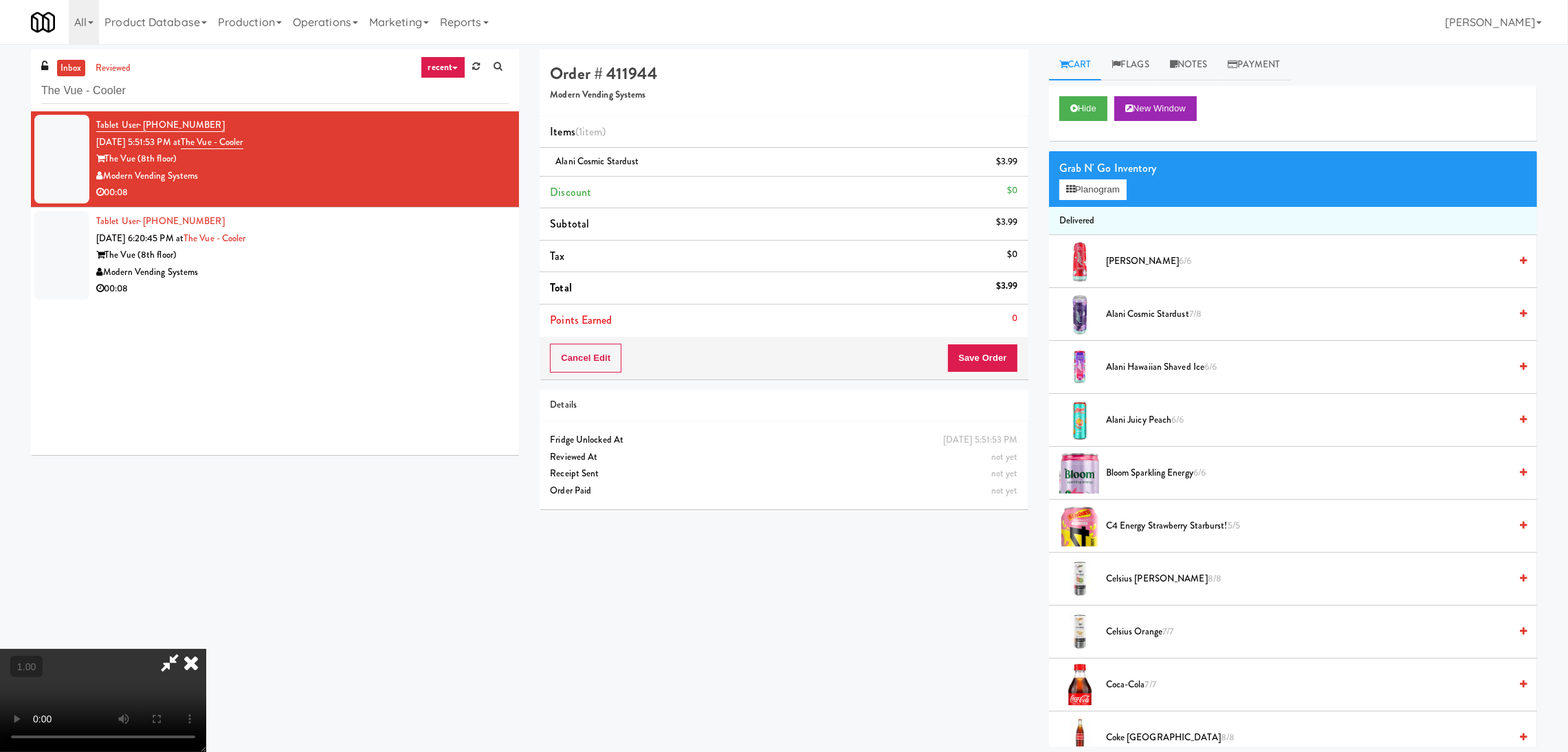
click at [96, 649] on video at bounding box center [103, 700] width 206 height 103
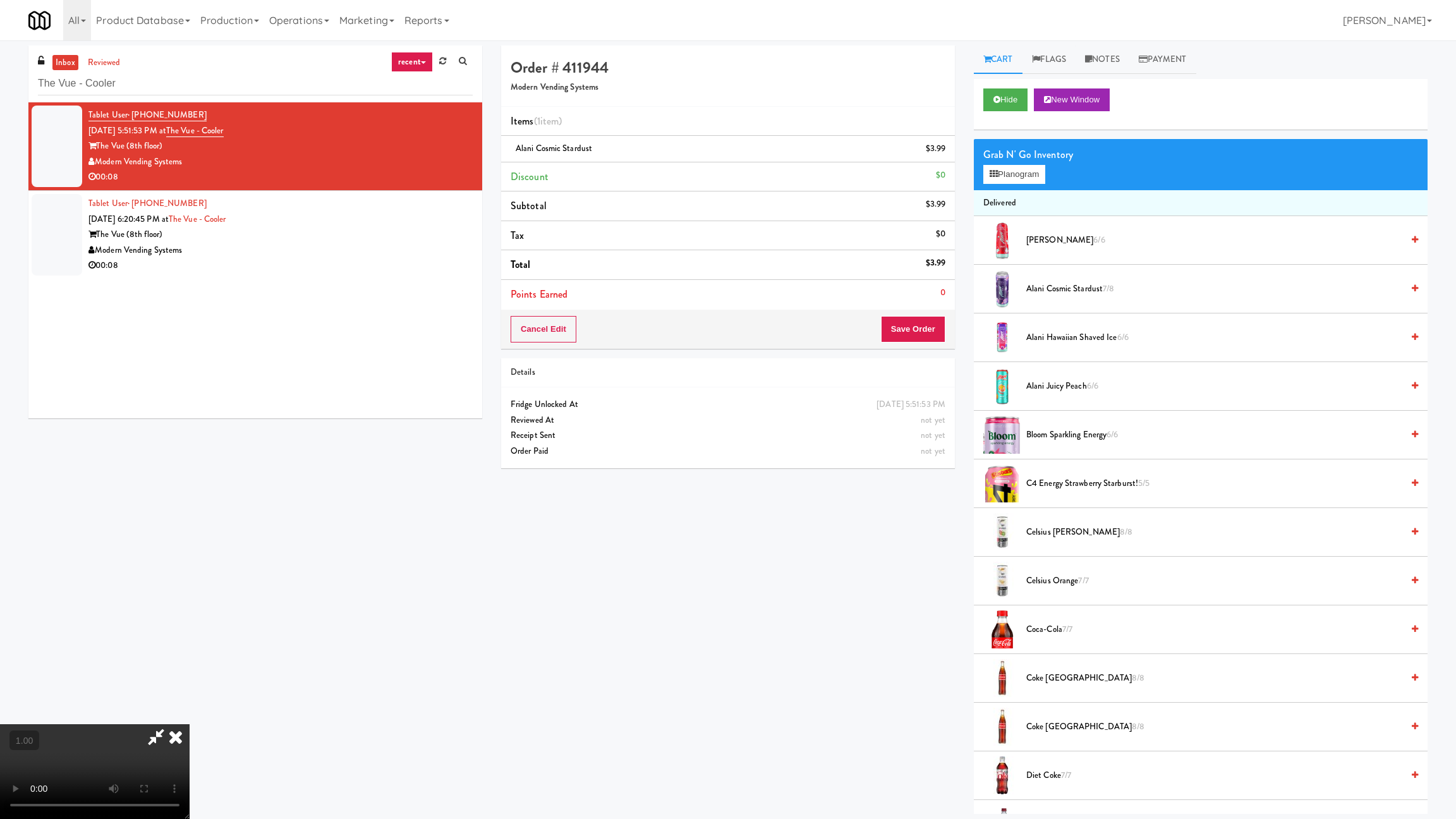
click at [146, 691] on video at bounding box center [95, 772] width 190 height 95
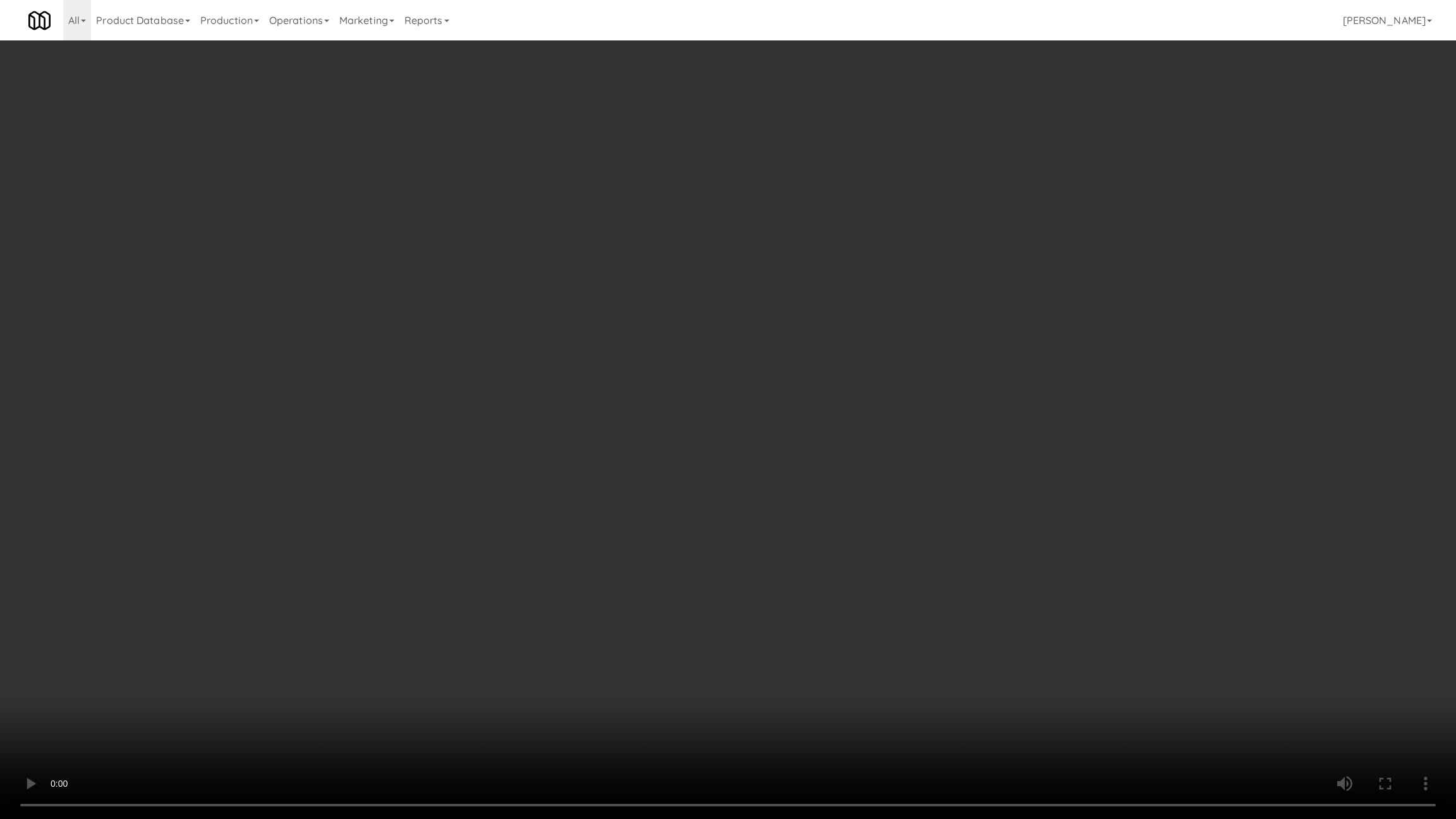
click at [187, 533] on video at bounding box center [728, 410] width 1456 height 819
drag, startPoint x: 237, startPoint y: 518, endPoint x: 249, endPoint y: 515, distance: 12.4
click at [241, 517] on video at bounding box center [728, 410] width 1456 height 819
click at [279, 483] on video at bounding box center [728, 410] width 1456 height 819
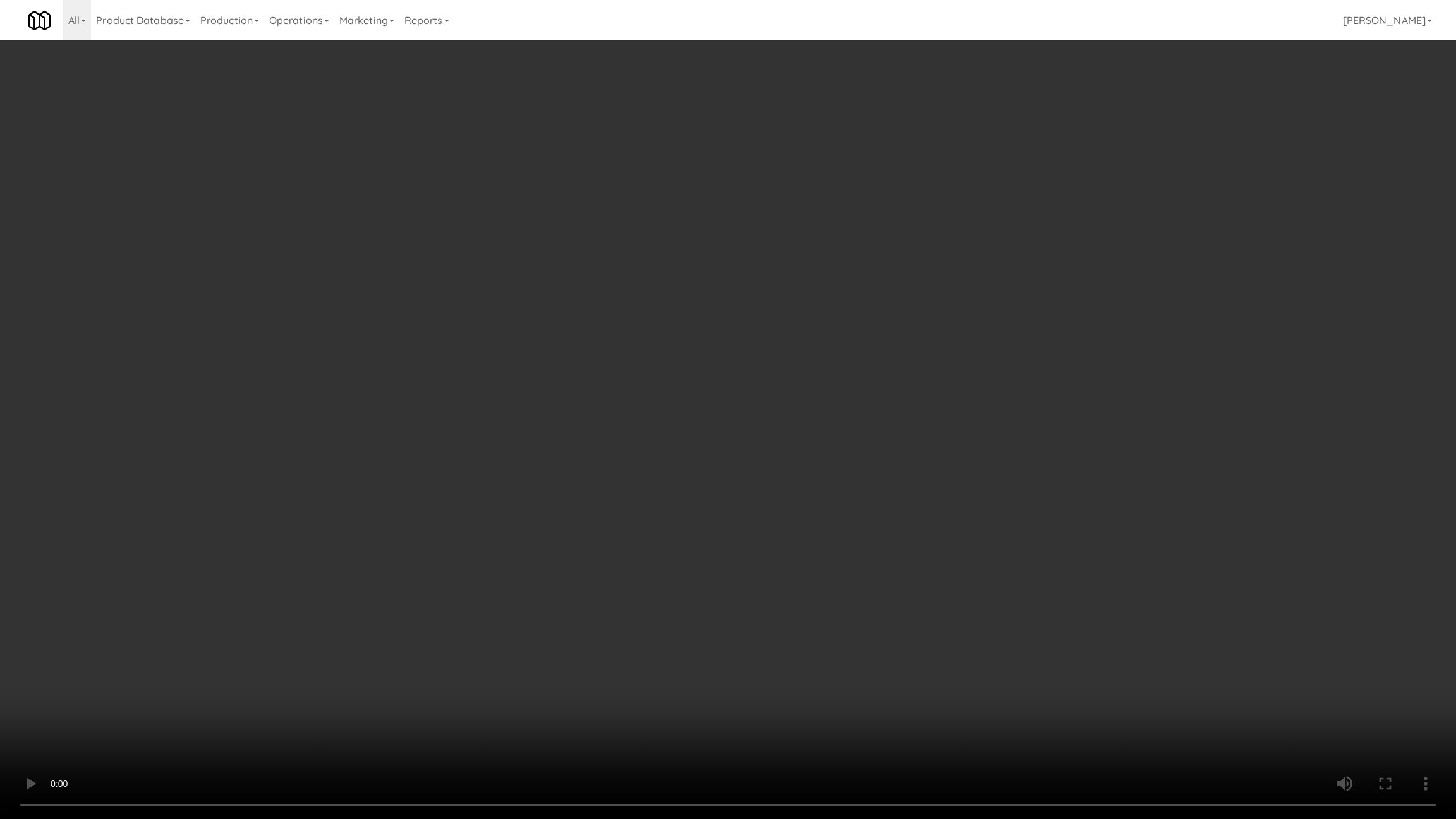
click at [306, 483] on video at bounding box center [728, 410] width 1456 height 819
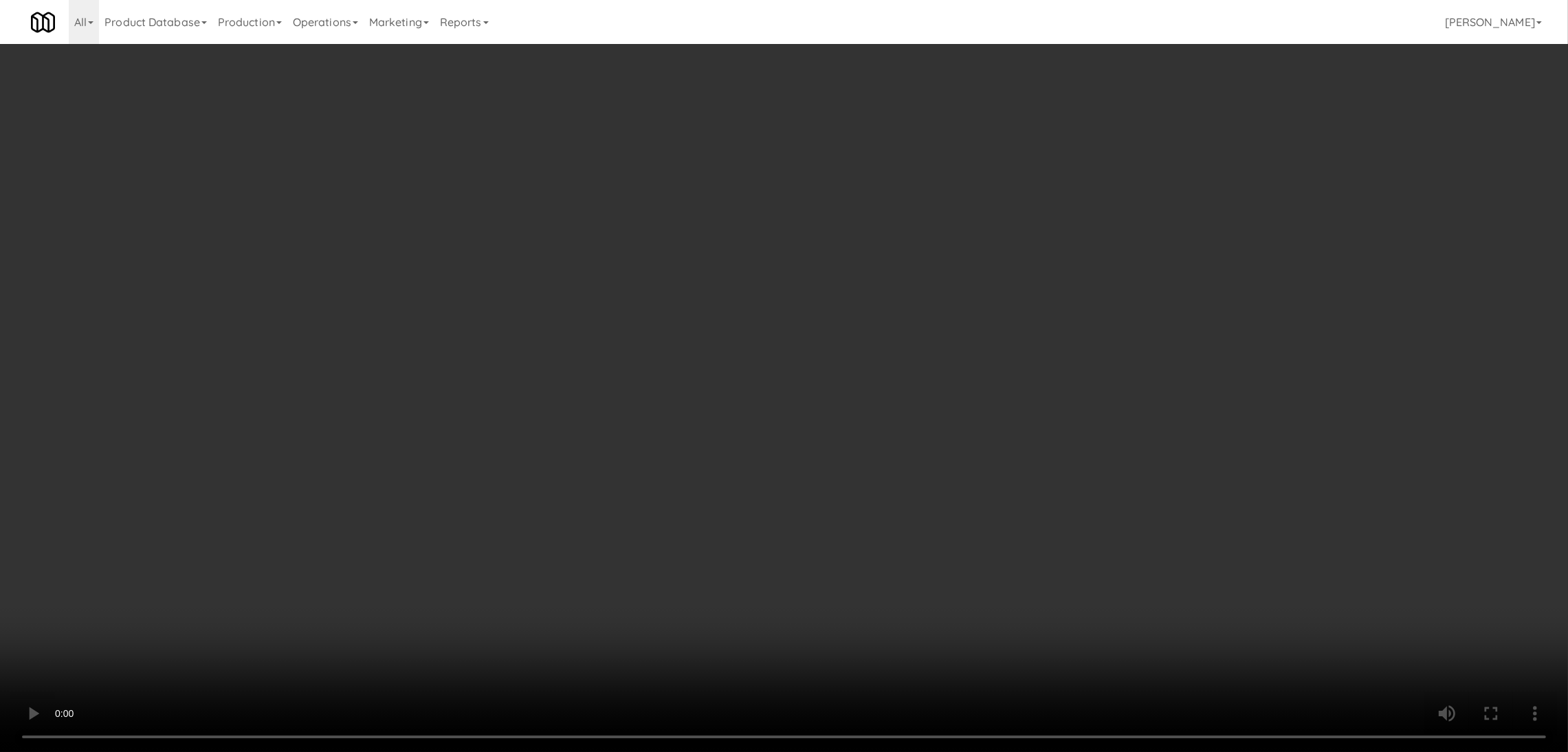
click at [857, 335] on video at bounding box center [784, 376] width 1568 height 752
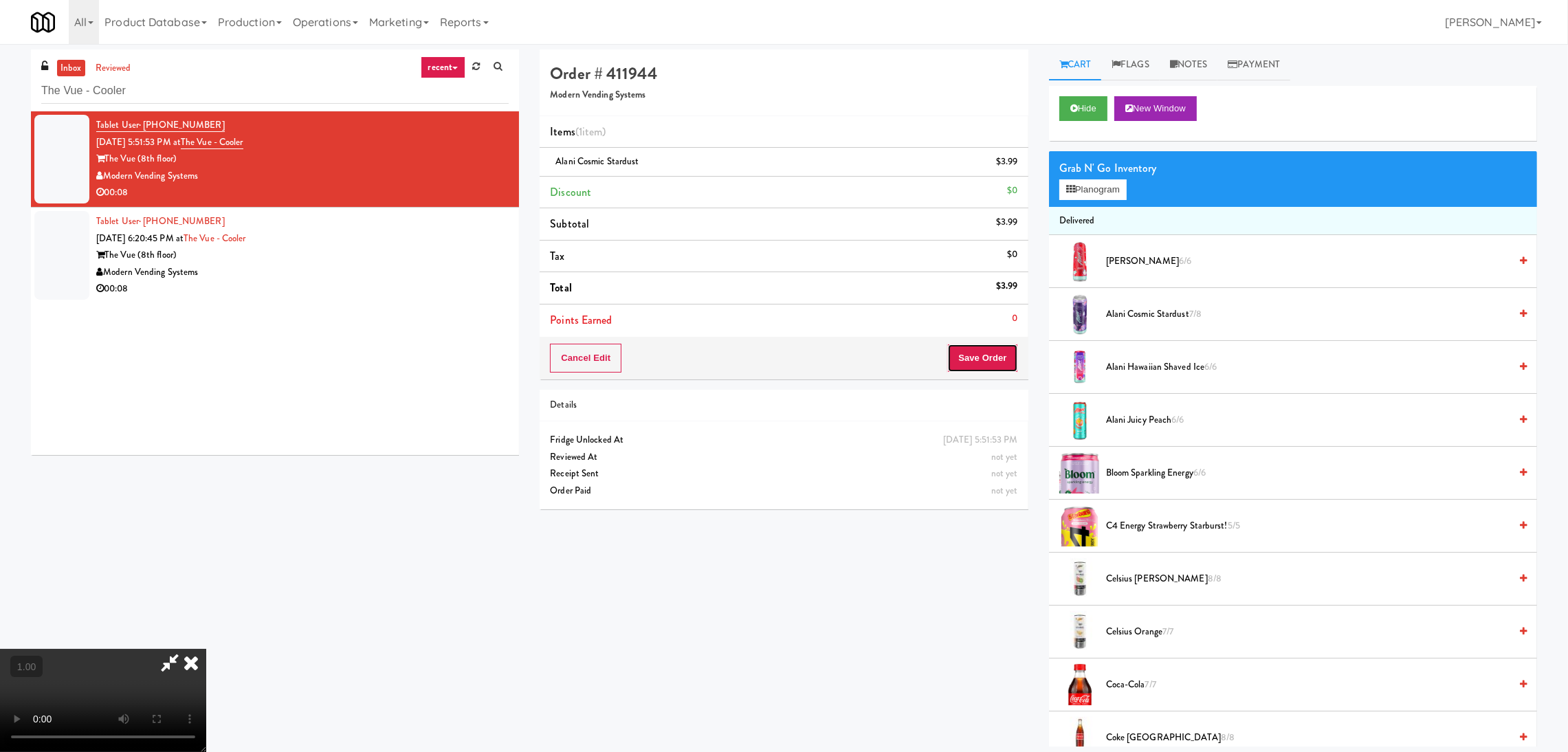
click at [985, 356] on button "Save Order" at bounding box center [983, 358] width 70 height 29
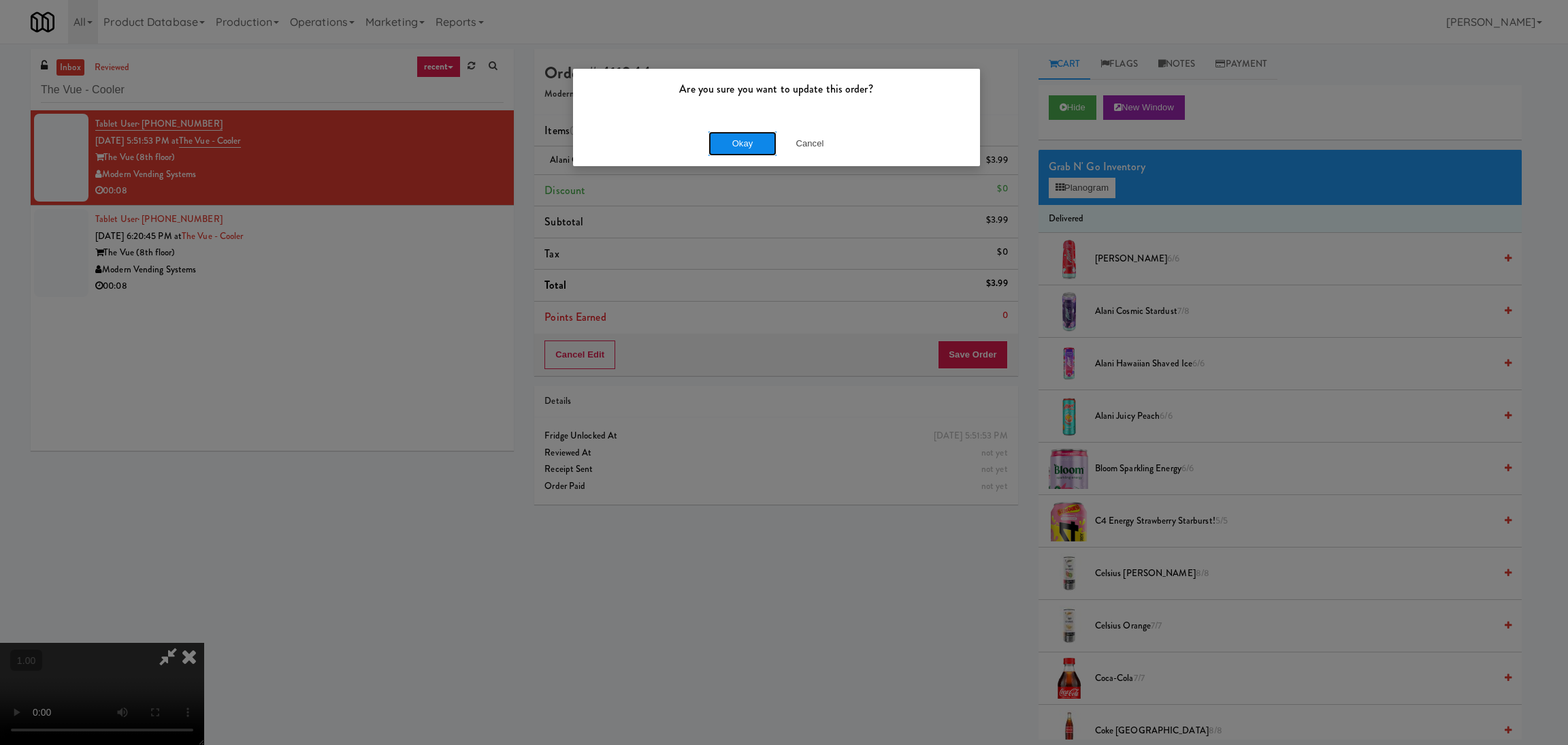
click at [741, 139] on button "Okay" at bounding box center [742, 144] width 68 height 24
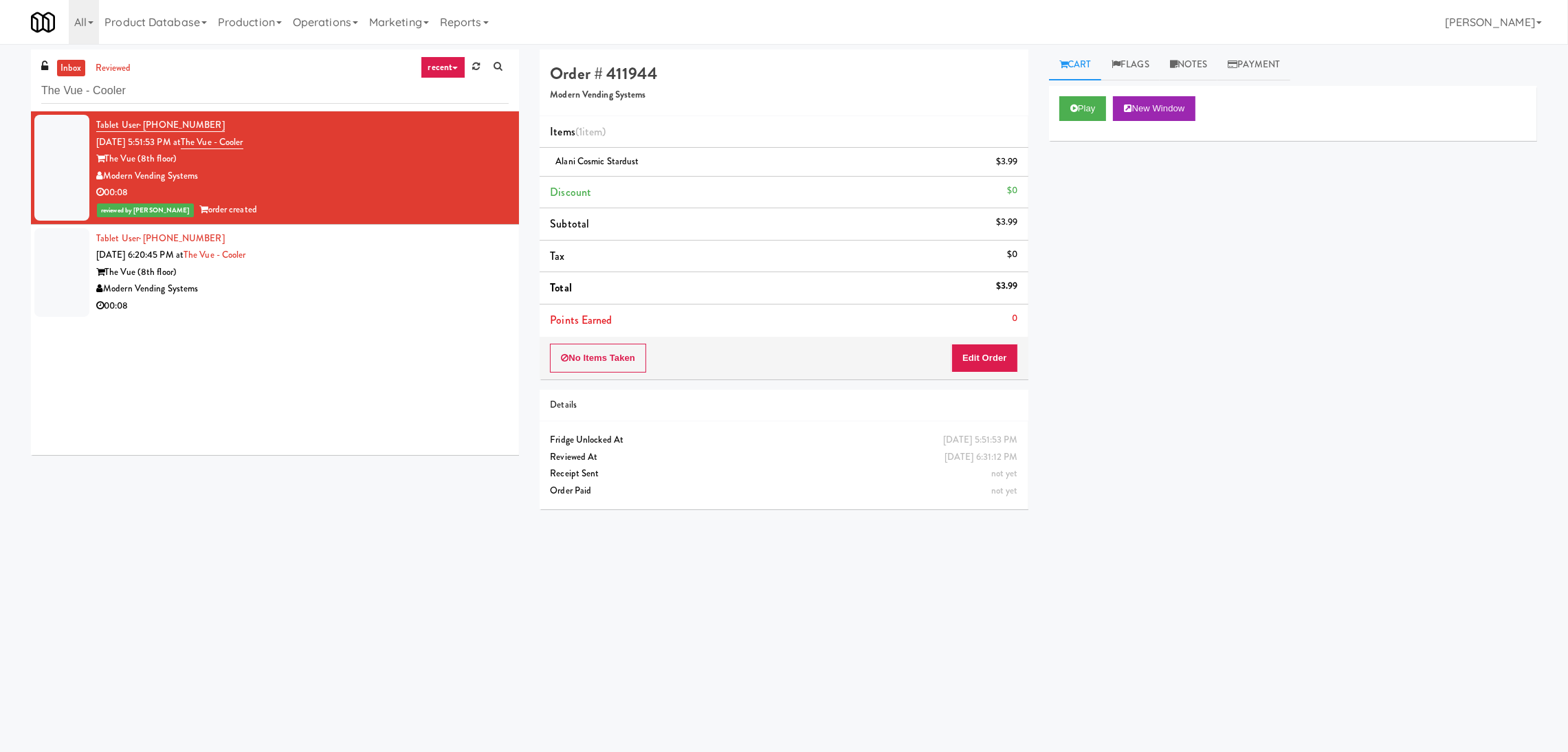
click at [332, 278] on div "The Vue (8th floor)" at bounding box center [302, 273] width 412 height 17
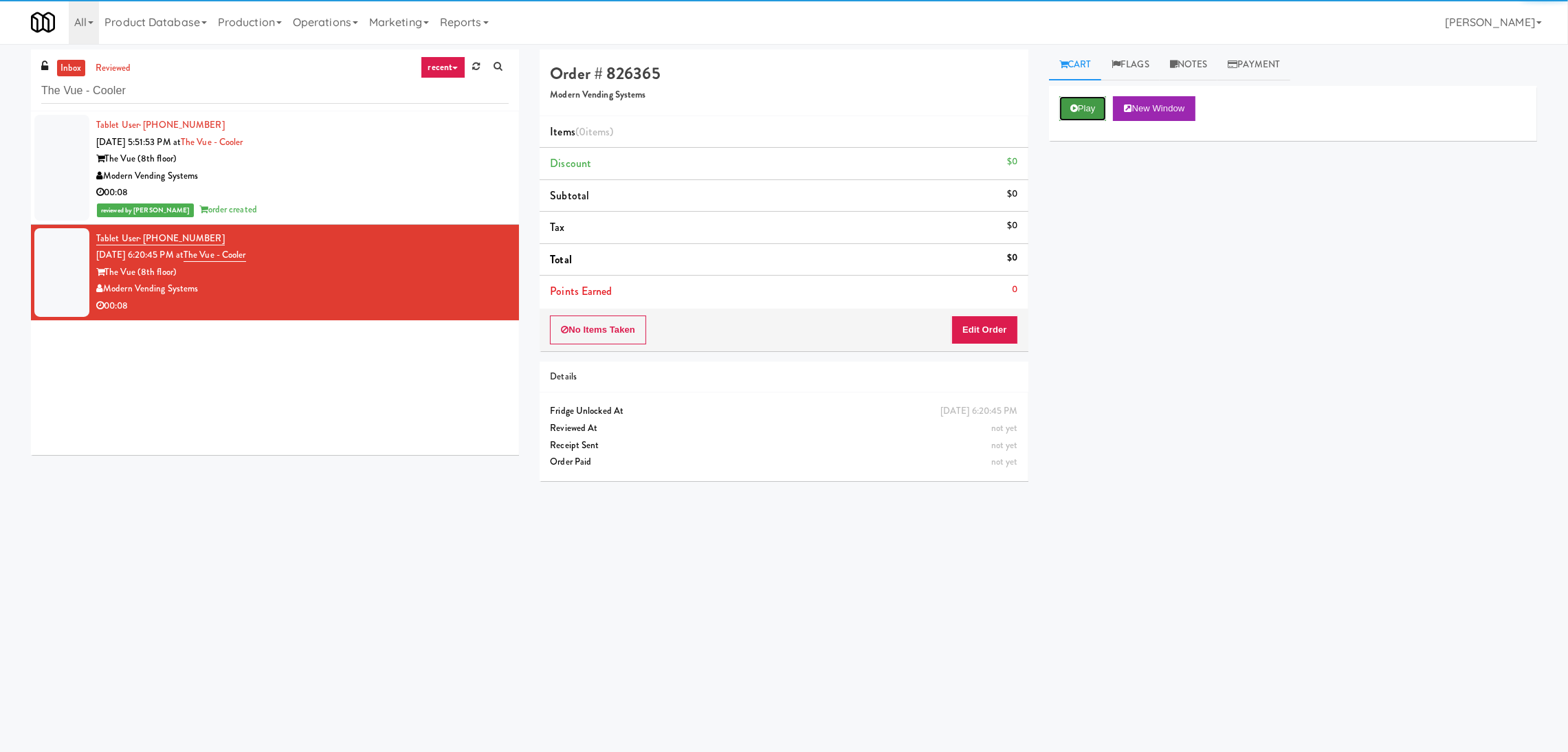
click at [1088, 115] on button "Play" at bounding box center [1083, 108] width 47 height 24
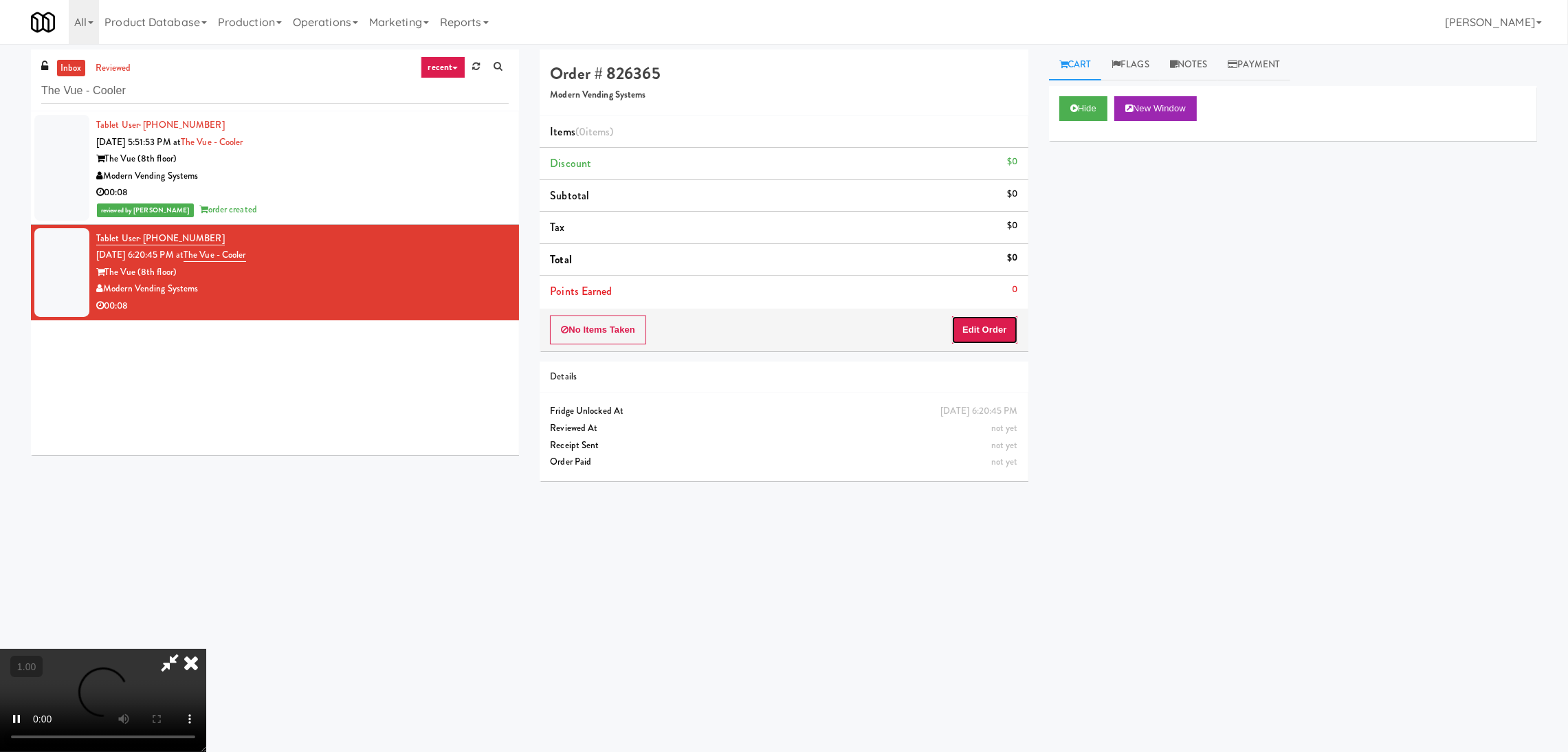
click at [999, 332] on button "Edit Order" at bounding box center [985, 330] width 66 height 29
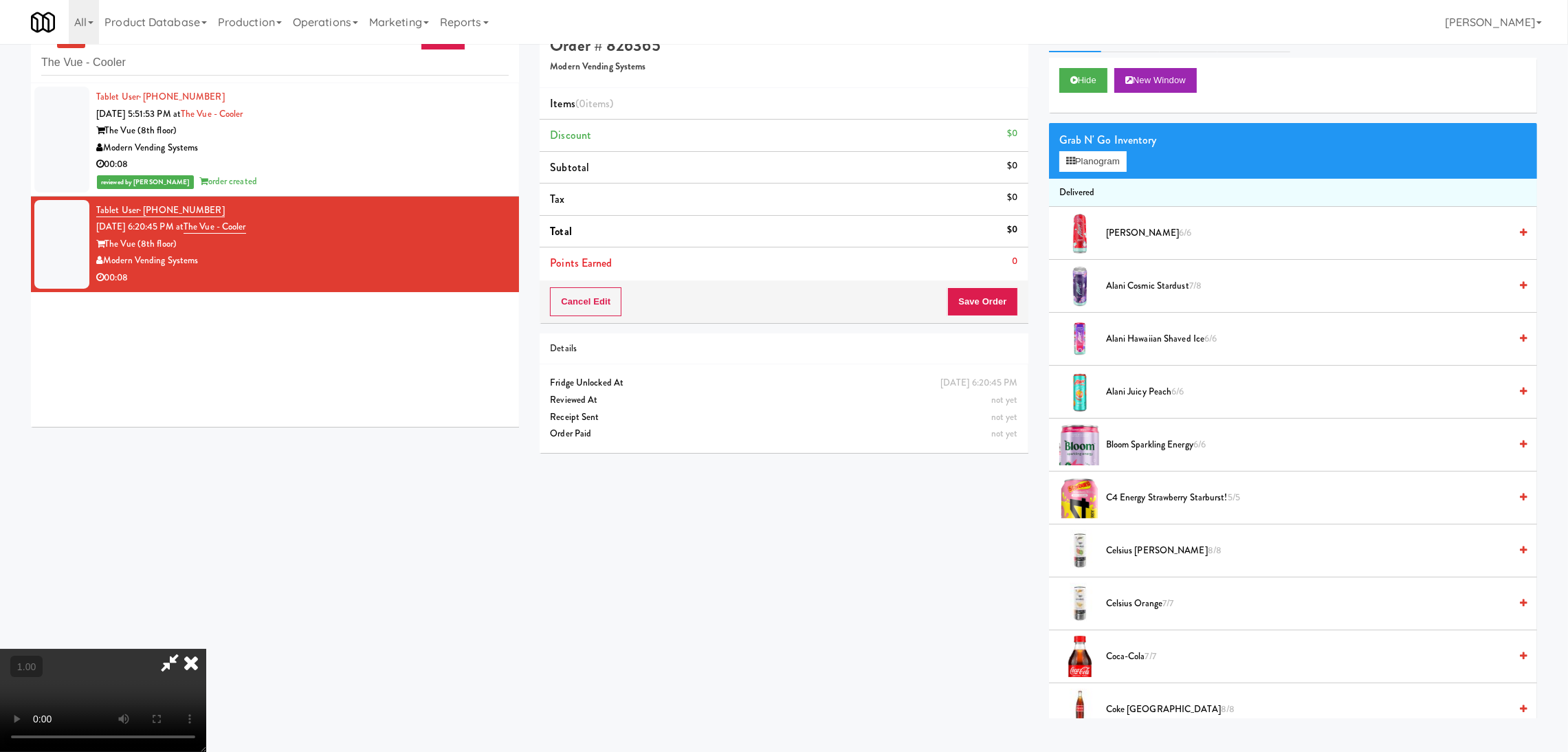
scroll to position [44, 0]
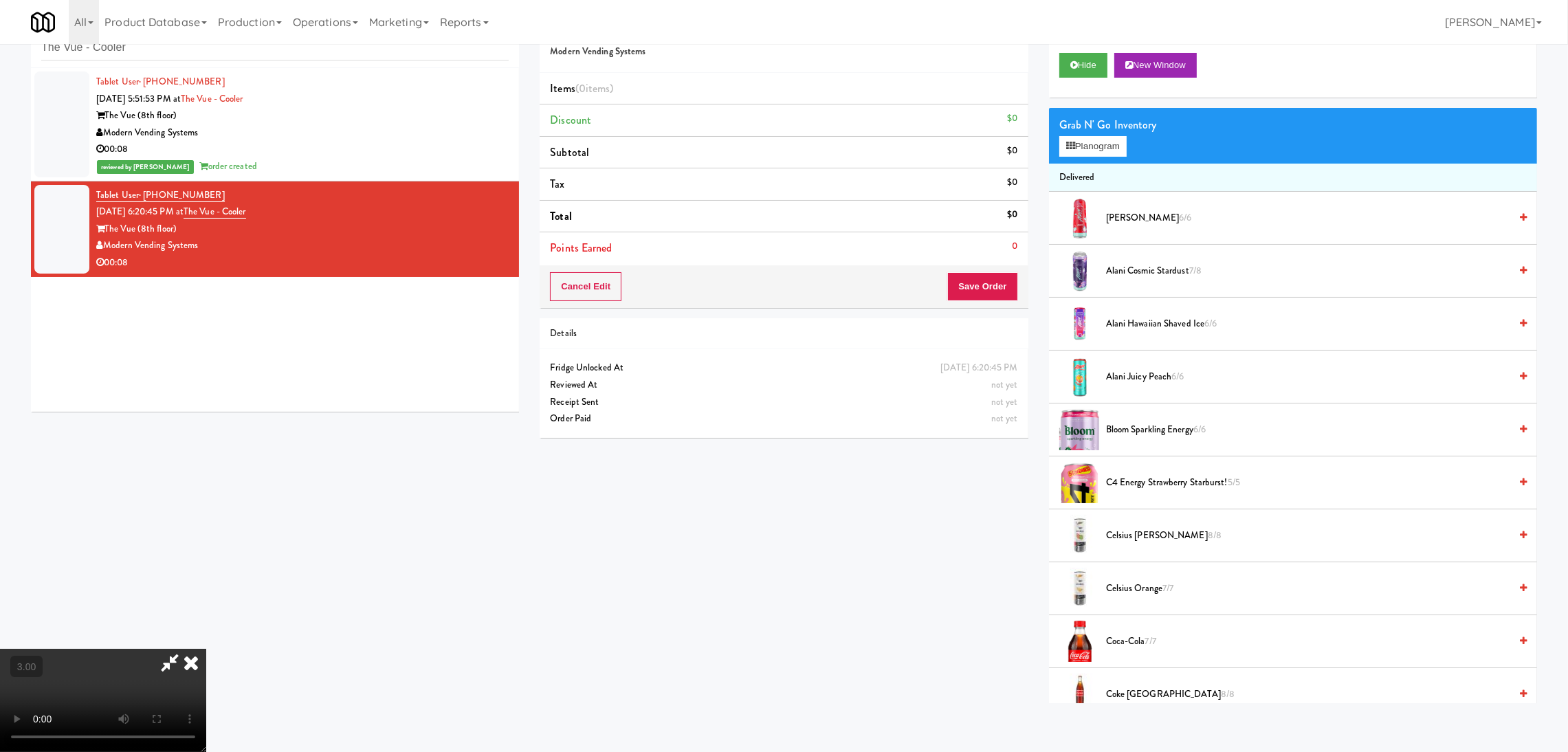
click at [206, 649] on video at bounding box center [103, 700] width 206 height 103
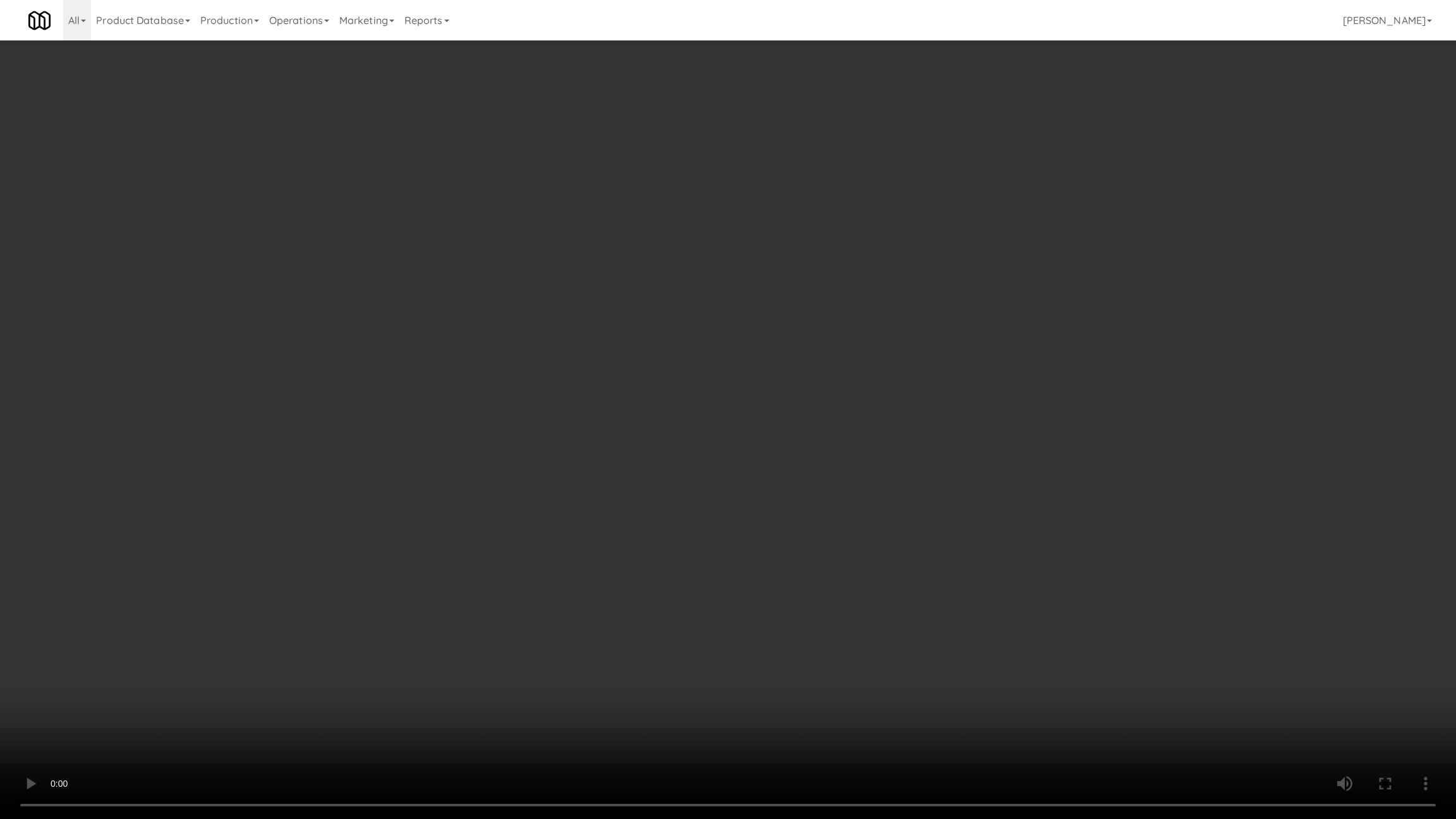
click at [547, 586] on video at bounding box center [728, 410] width 1456 height 819
click at [435, 508] on video at bounding box center [728, 410] width 1456 height 819
click at [454, 492] on video at bounding box center [728, 410] width 1456 height 819
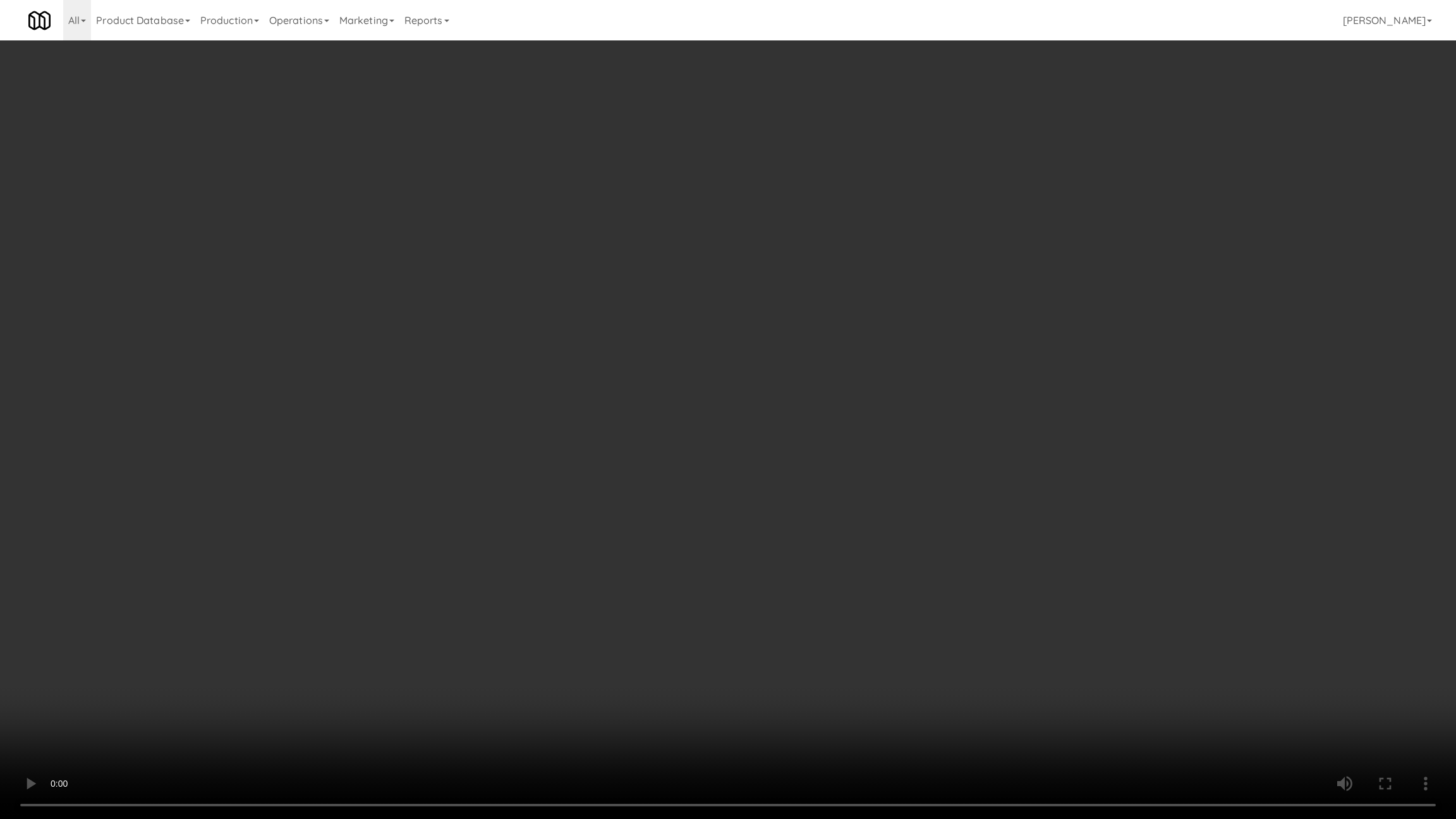
click at [454, 492] on video at bounding box center [728, 410] width 1456 height 819
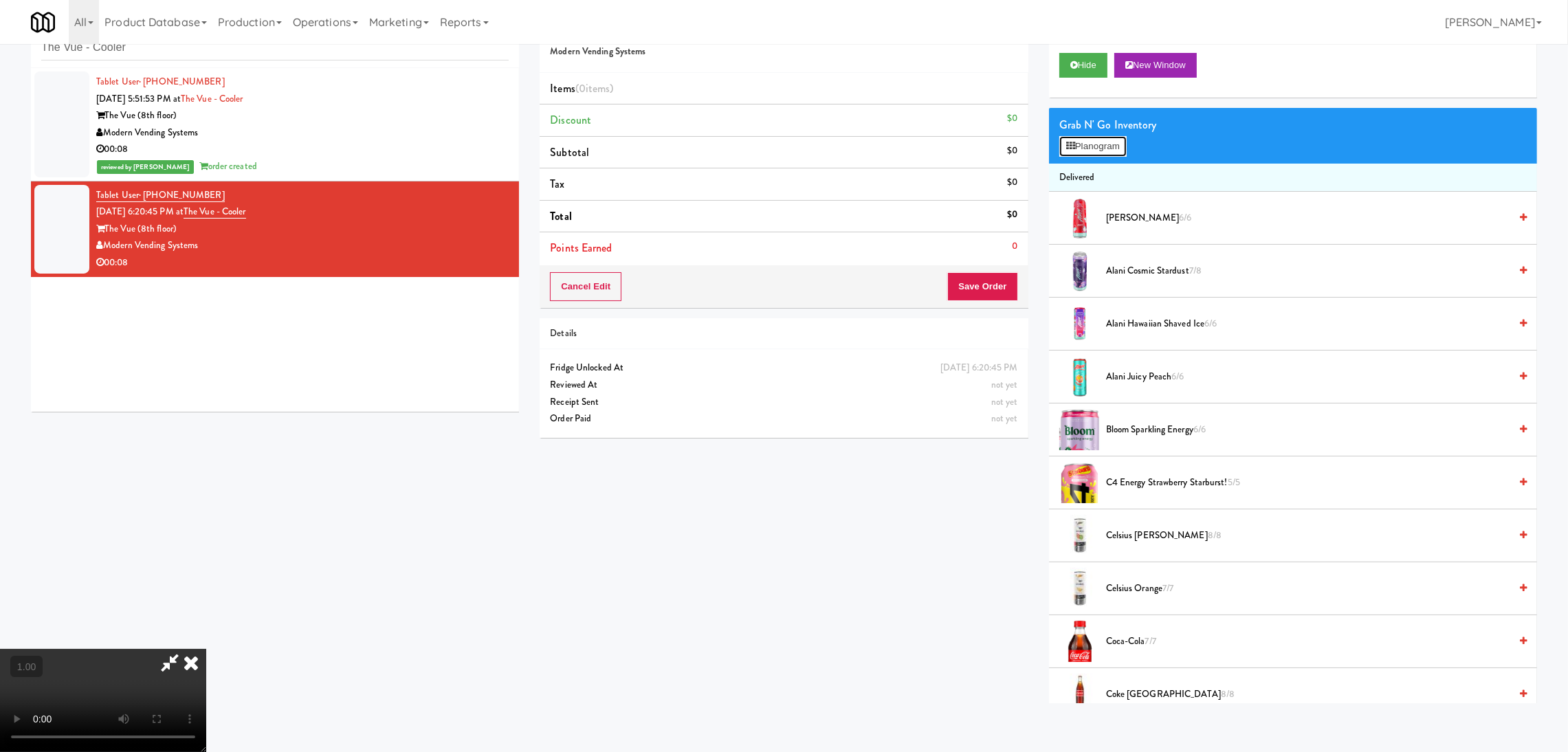
click at [1074, 152] on button "Planogram" at bounding box center [1093, 147] width 67 height 21
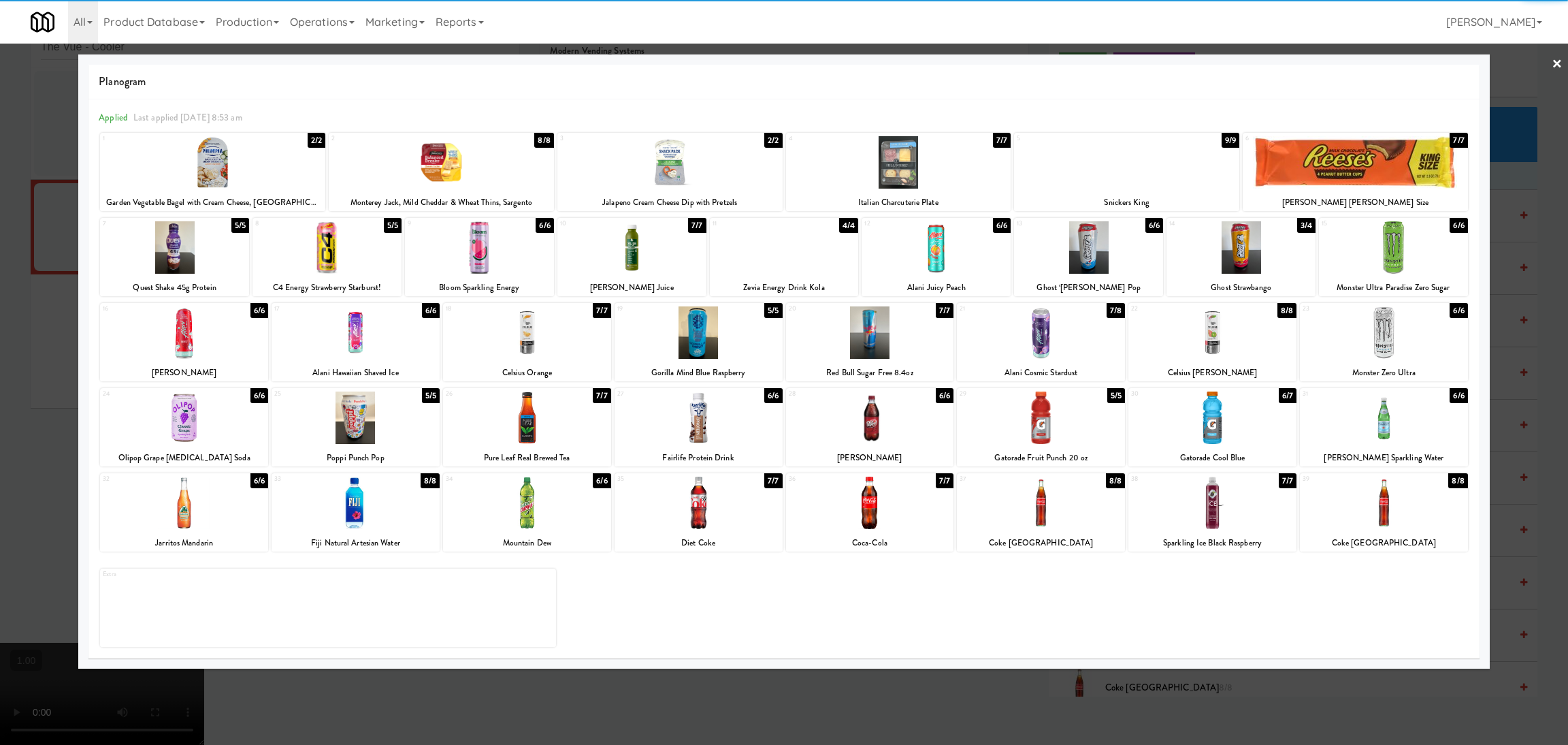
click at [358, 336] on div at bounding box center [356, 333] width 168 height 53
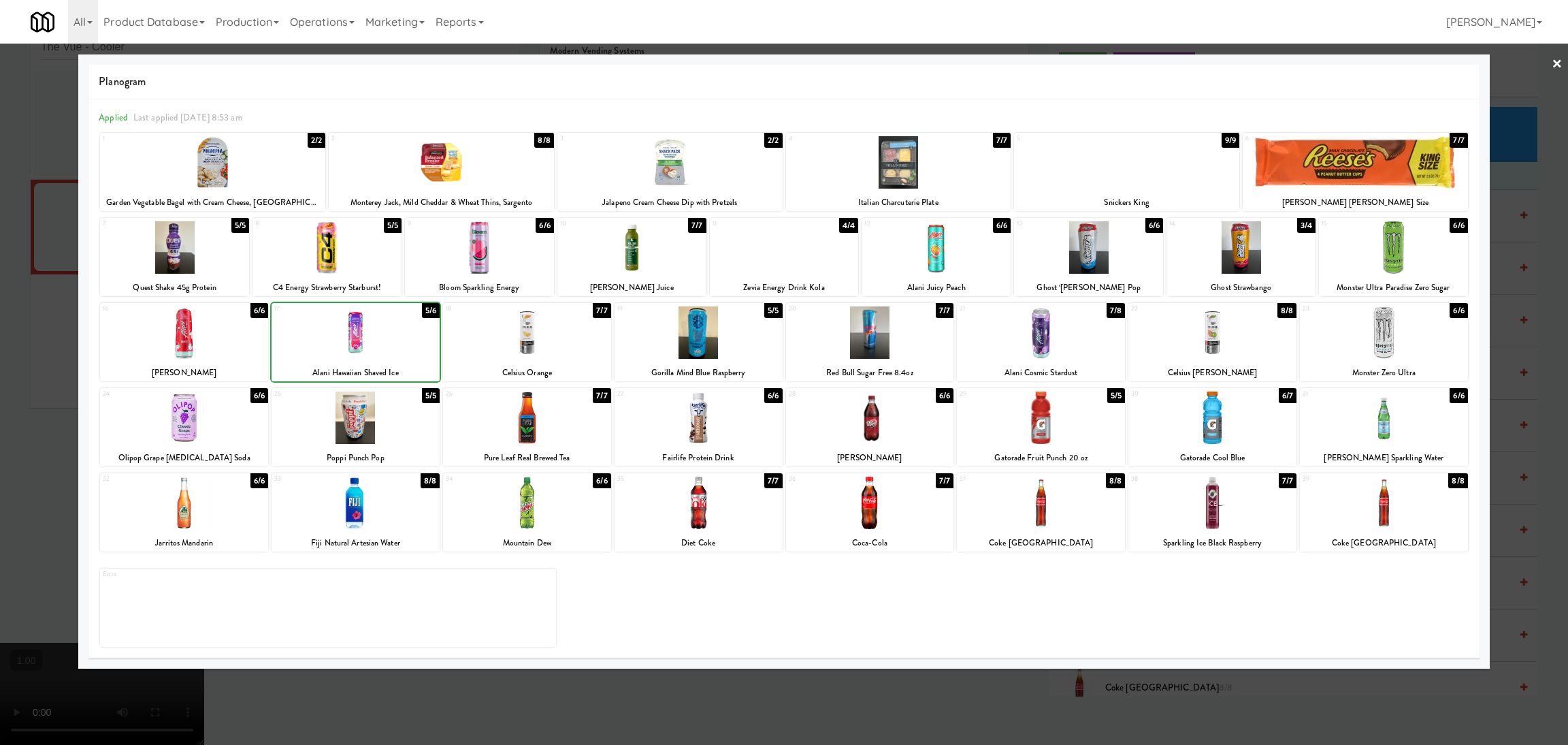
click at [0, 275] on div at bounding box center [784, 372] width 1568 height 745
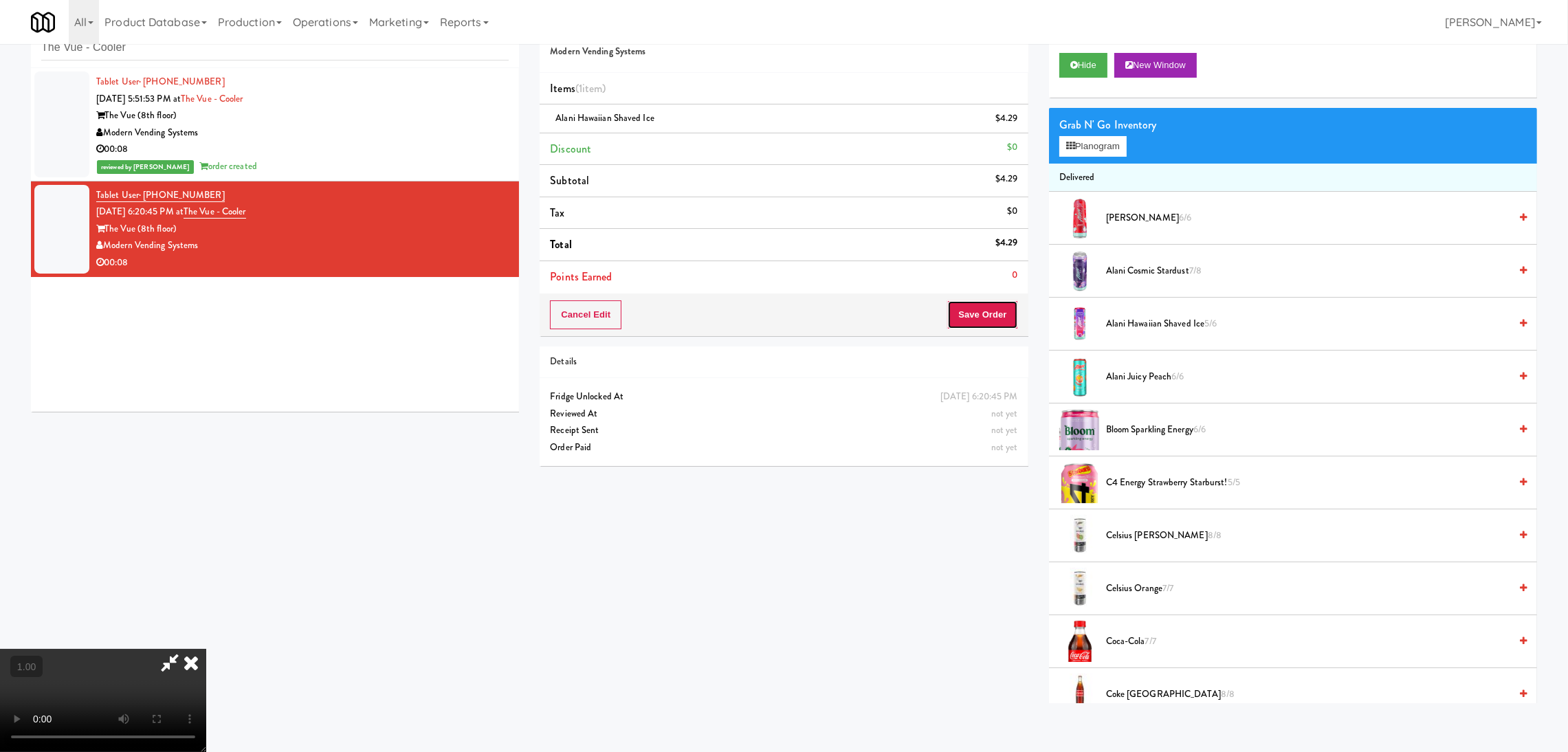
click at [984, 315] on button "Save Order" at bounding box center [983, 314] width 70 height 29
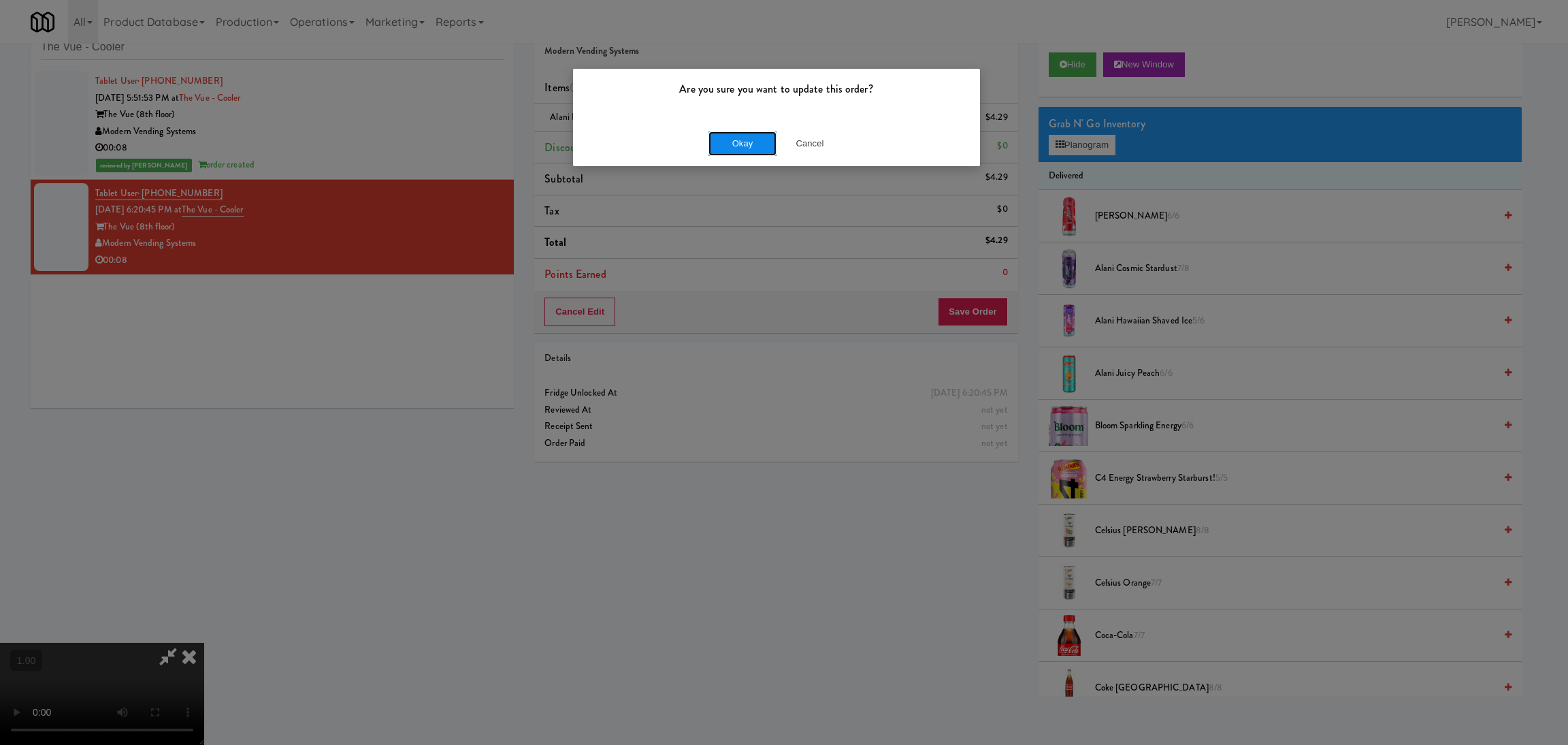
click at [733, 152] on button "Okay" at bounding box center [742, 144] width 68 height 24
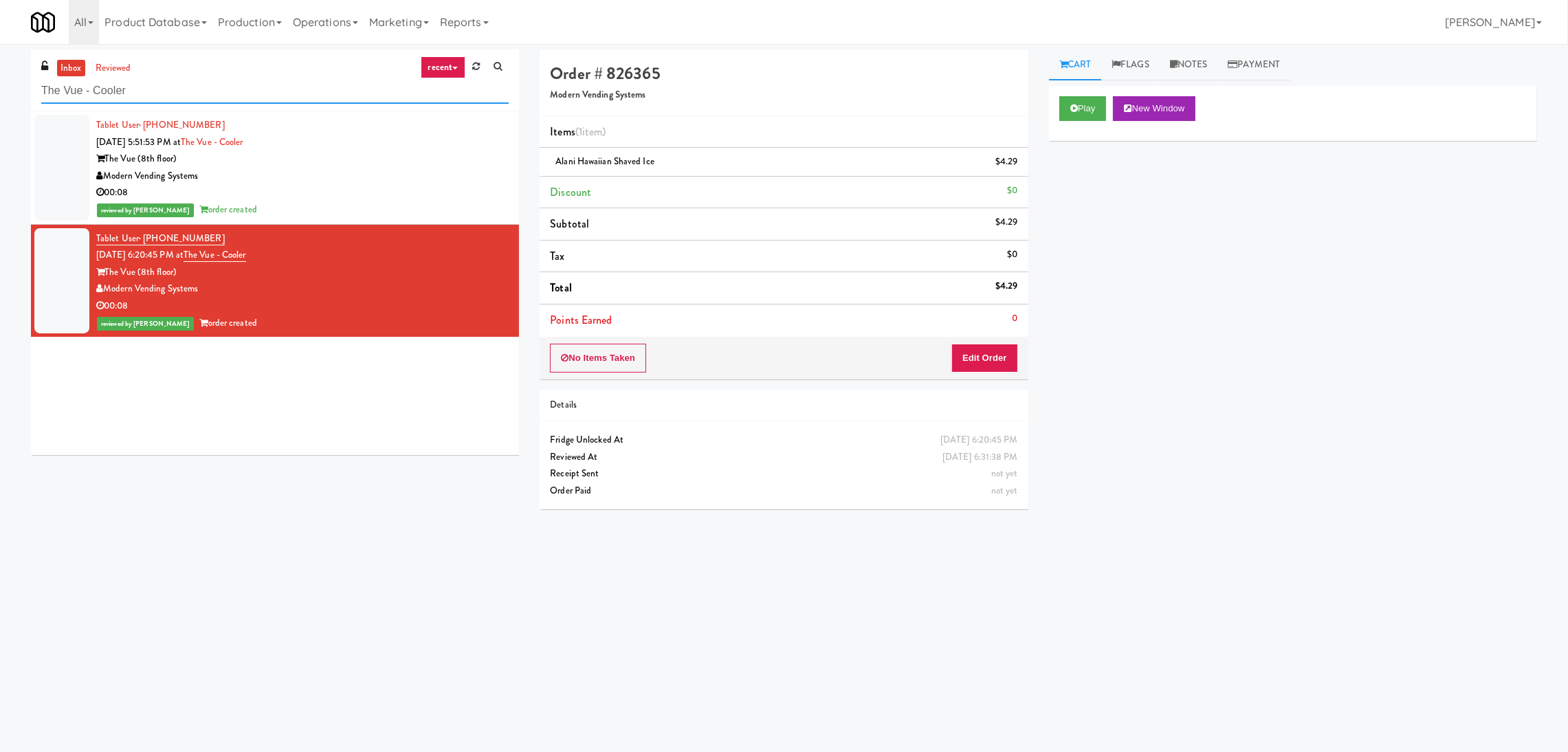
paste input "[PERSON_NAME]"
drag, startPoint x: 188, startPoint y: 88, endPoint x: 0, endPoint y: 85, distance: 188.0
click at [0, 85] on div "inbox reviewed recent all unclear take inventory issue suspicious failed recent…" at bounding box center [784, 325] width 1568 height 552
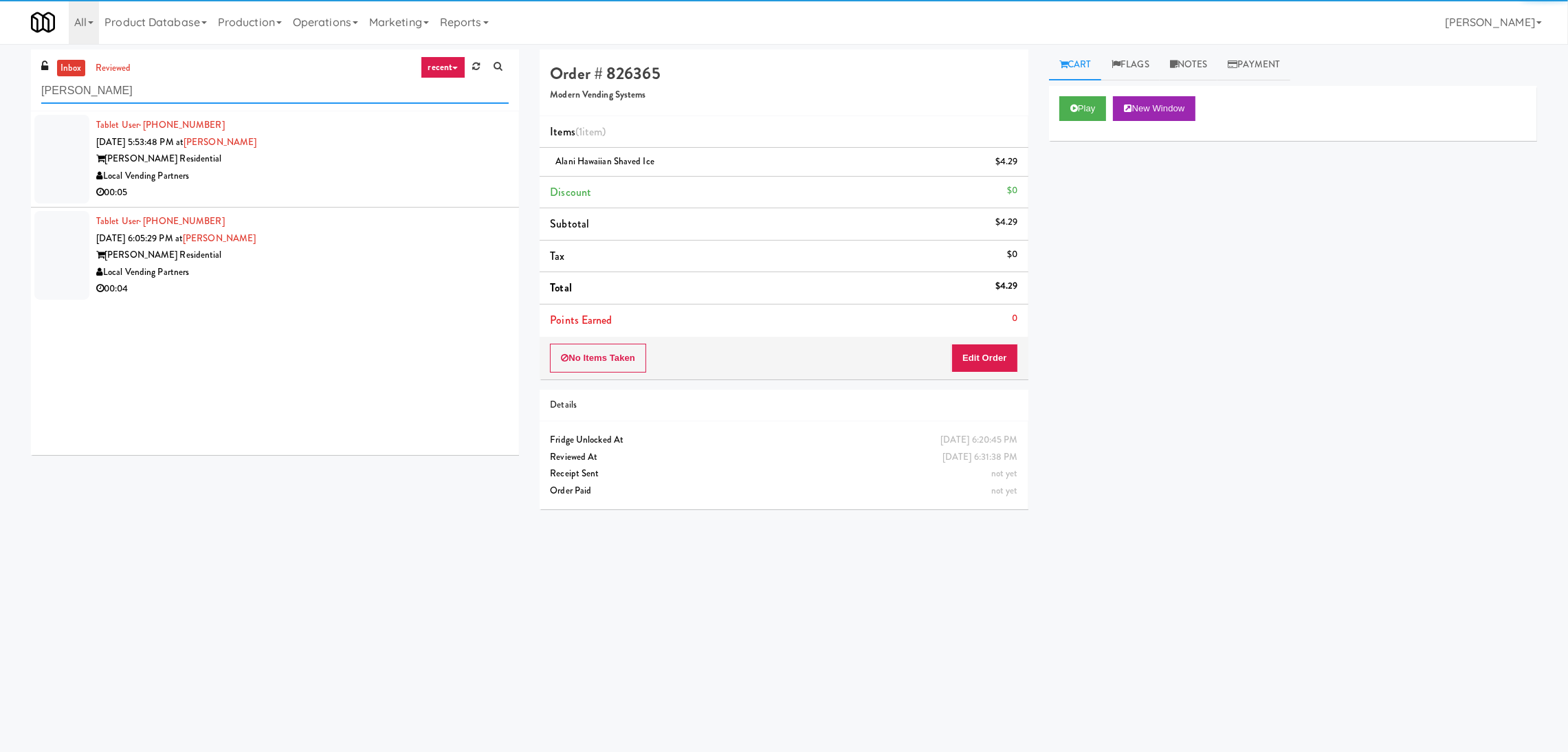
type input "[PERSON_NAME]"
drag, startPoint x: 381, startPoint y: 167, endPoint x: 417, endPoint y: 156, distance: 37.6
click at [381, 168] on div "Local Vending Partners" at bounding box center [302, 177] width 412 height 17
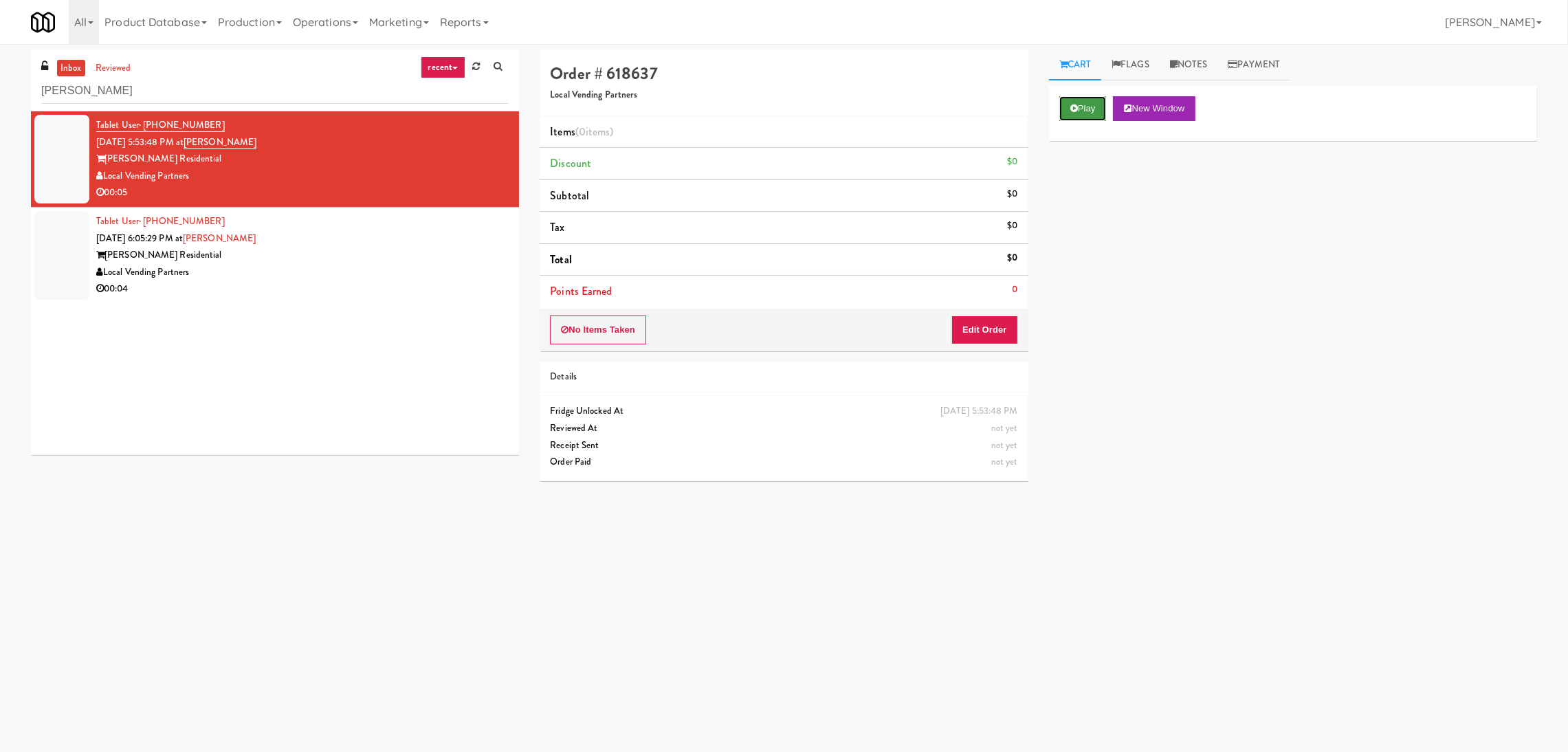
click at [1075, 115] on button "Play" at bounding box center [1083, 108] width 47 height 24
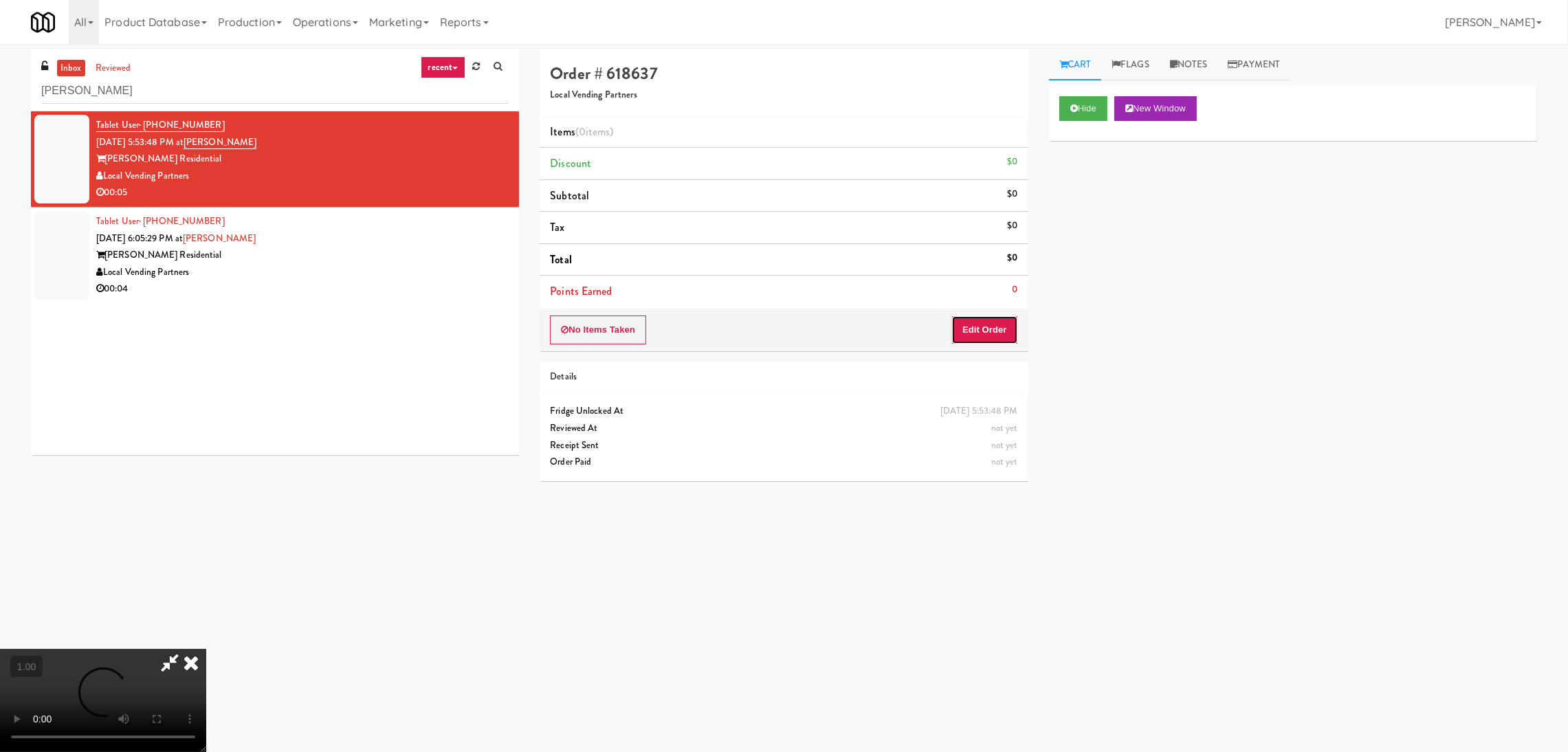
click at [1004, 326] on button "Edit Order" at bounding box center [985, 330] width 66 height 29
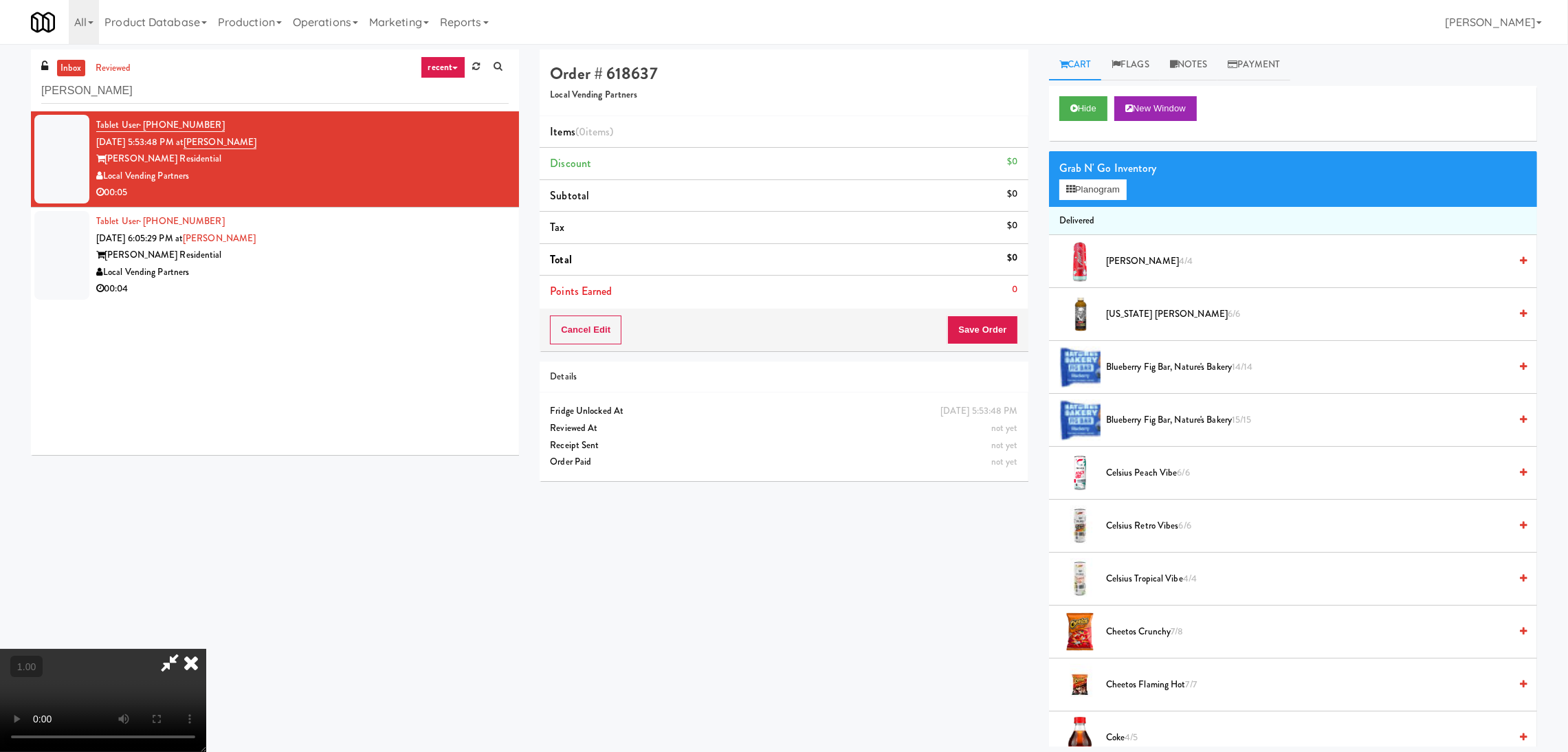
click at [206, 649] on video at bounding box center [103, 700] width 206 height 103
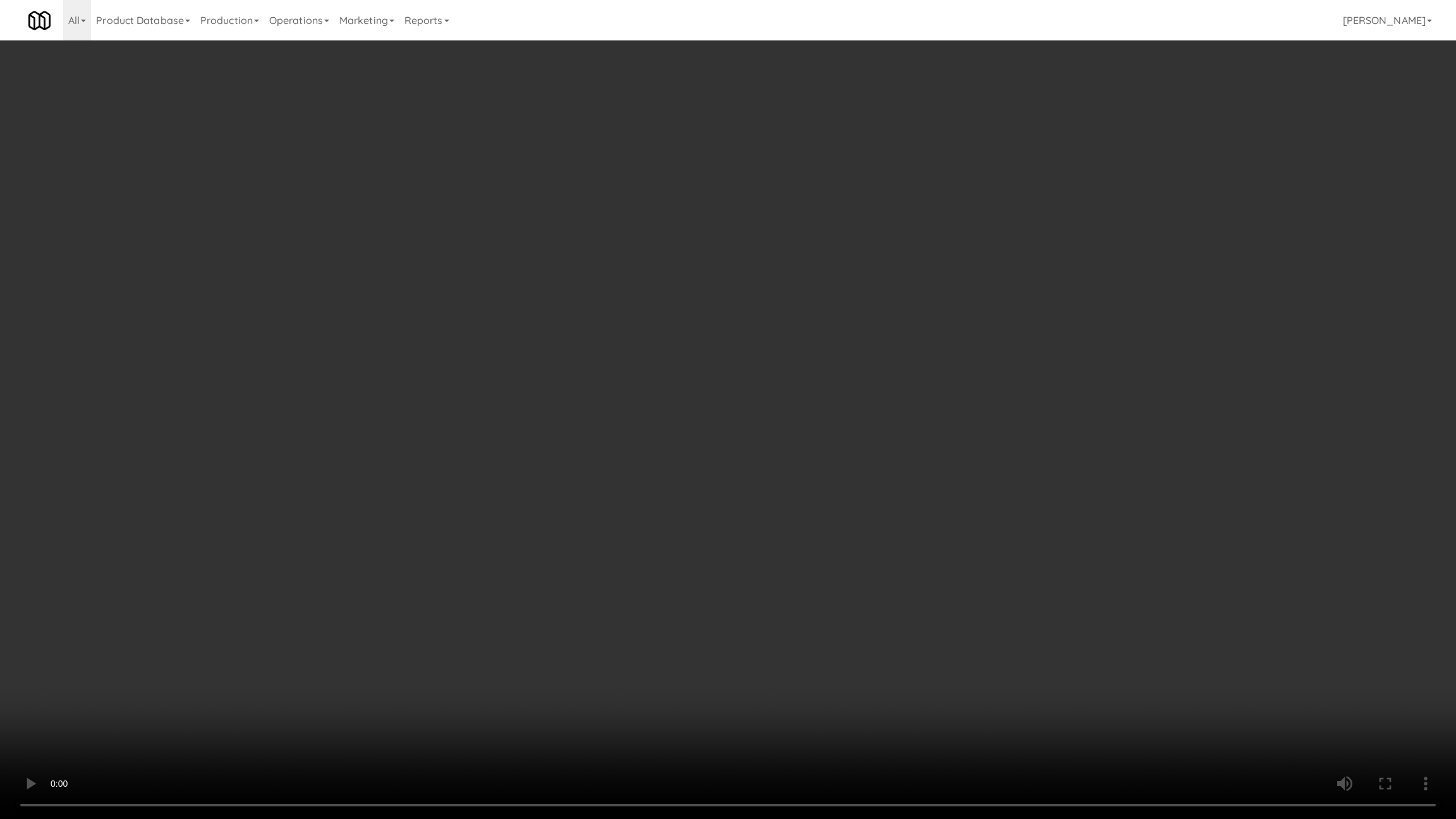
click at [705, 603] on video at bounding box center [728, 410] width 1456 height 819
click at [623, 435] on video at bounding box center [728, 410] width 1456 height 819
click at [682, 475] on video at bounding box center [728, 410] width 1456 height 819
click at [692, 461] on video at bounding box center [728, 410] width 1456 height 819
click at [625, 492] on video at bounding box center [728, 410] width 1456 height 819
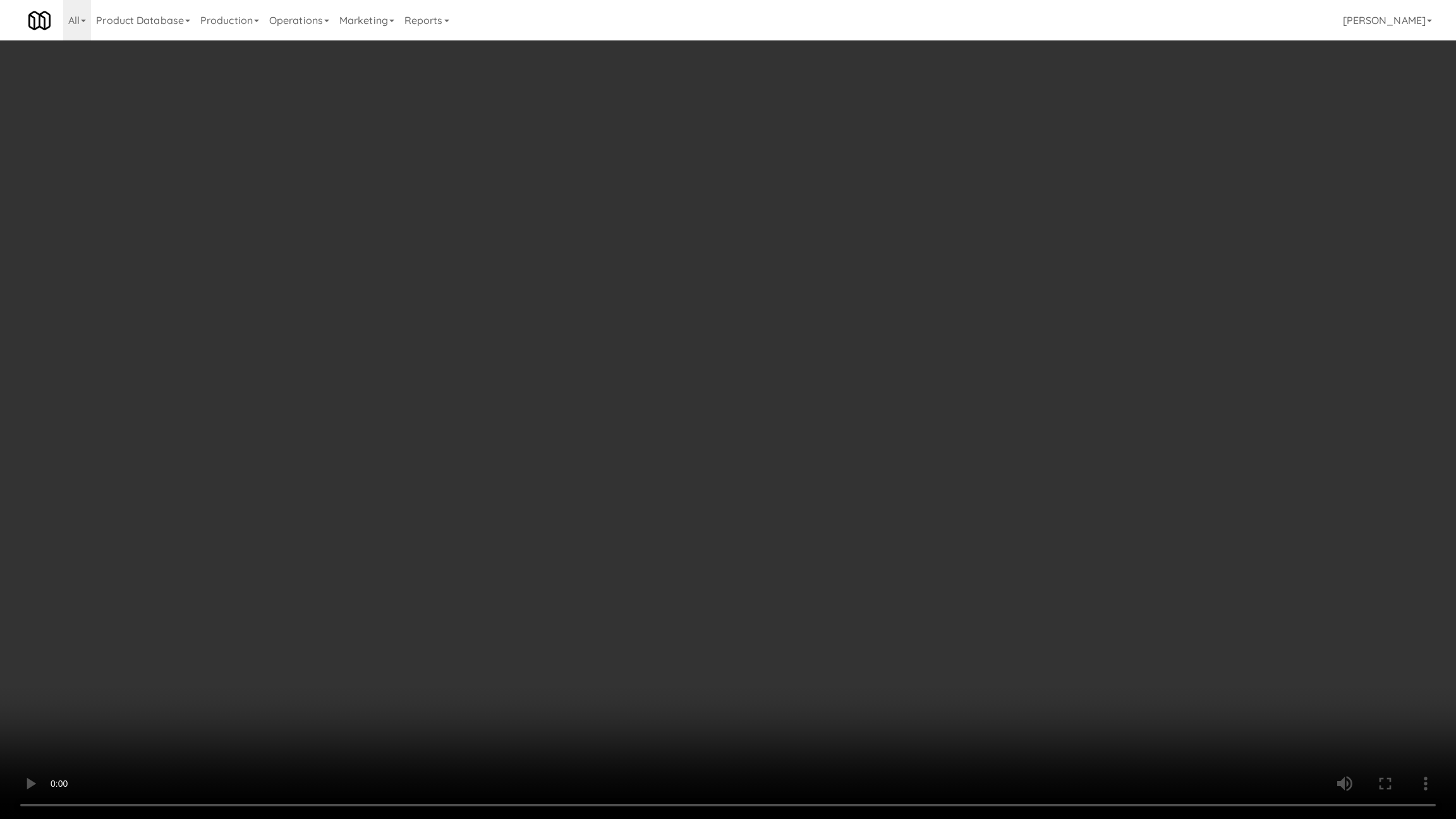
click at [446, 490] on video at bounding box center [728, 410] width 1456 height 819
click at [442, 496] on video at bounding box center [728, 410] width 1456 height 819
click at [483, 500] on video at bounding box center [728, 410] width 1456 height 819
drag, startPoint x: 644, startPoint y: 530, endPoint x: 649, endPoint y: 525, distance: 7.1
click at [649, 525] on video at bounding box center [728, 410] width 1456 height 819
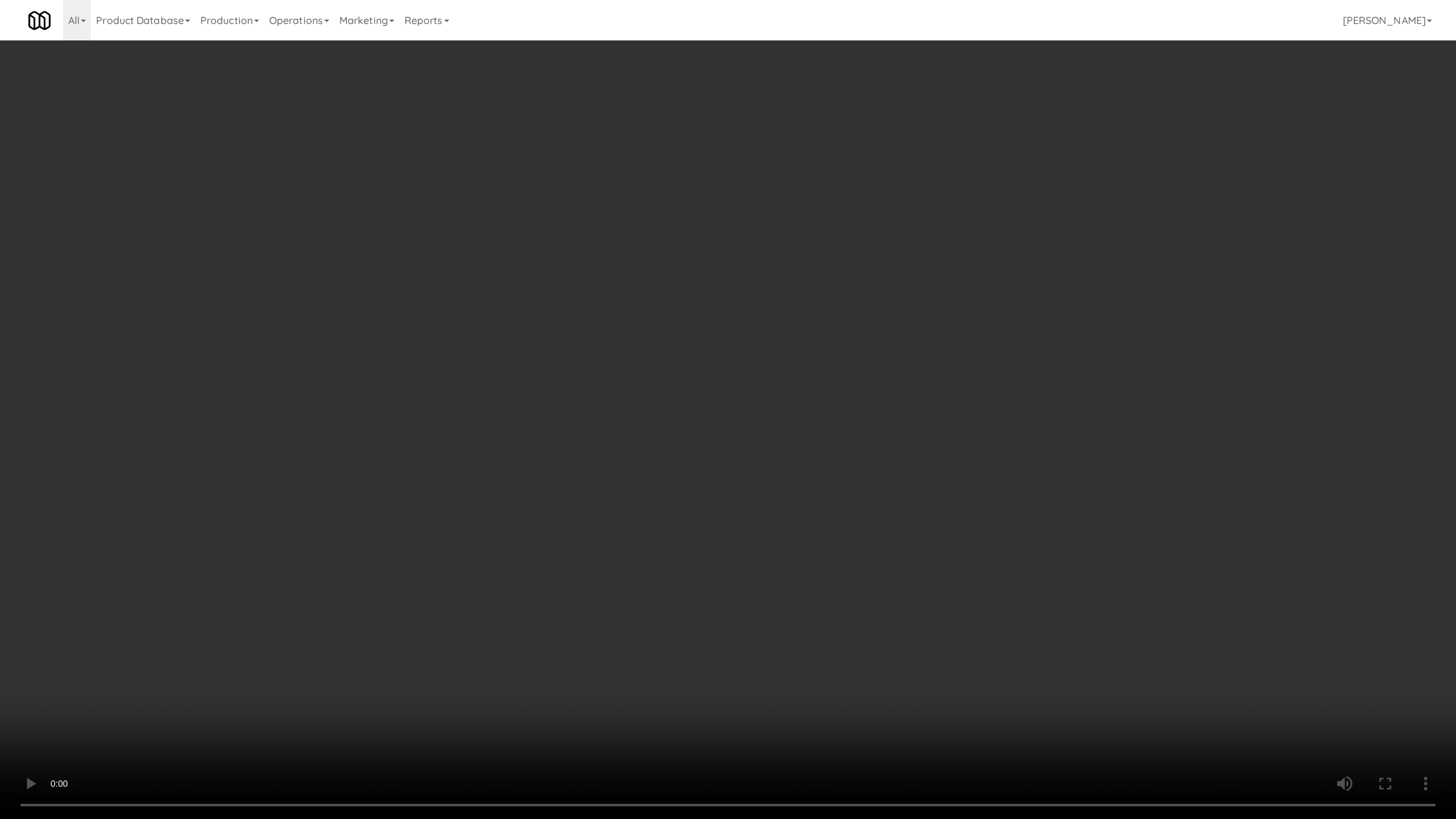
click at [543, 661] on video at bounding box center [728, 410] width 1456 height 819
click at [347, 601] on video at bounding box center [728, 410] width 1456 height 819
click at [204, 642] on video at bounding box center [728, 410] width 1456 height 819
click at [376, 556] on video at bounding box center [728, 410] width 1456 height 819
click at [397, 576] on video at bounding box center [728, 410] width 1456 height 819
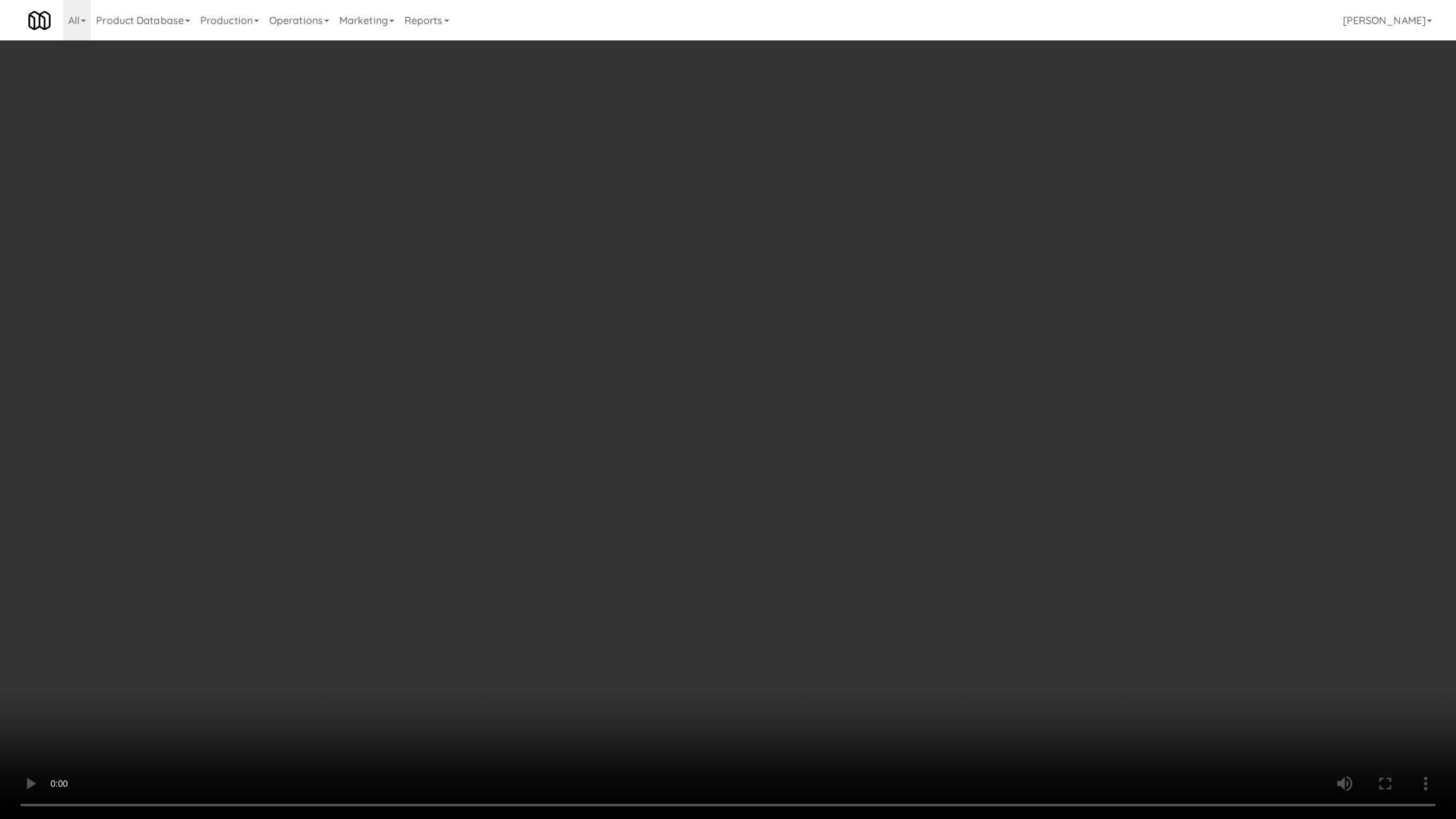
click at [442, 575] on video at bounding box center [728, 410] width 1456 height 819
click at [430, 557] on video at bounding box center [728, 410] width 1456 height 819
click at [426, 566] on video at bounding box center [728, 410] width 1456 height 819
drag, startPoint x: 499, startPoint y: 635, endPoint x: 507, endPoint y: 613, distance: 23.4
click at [503, 623] on video at bounding box center [728, 410] width 1456 height 819
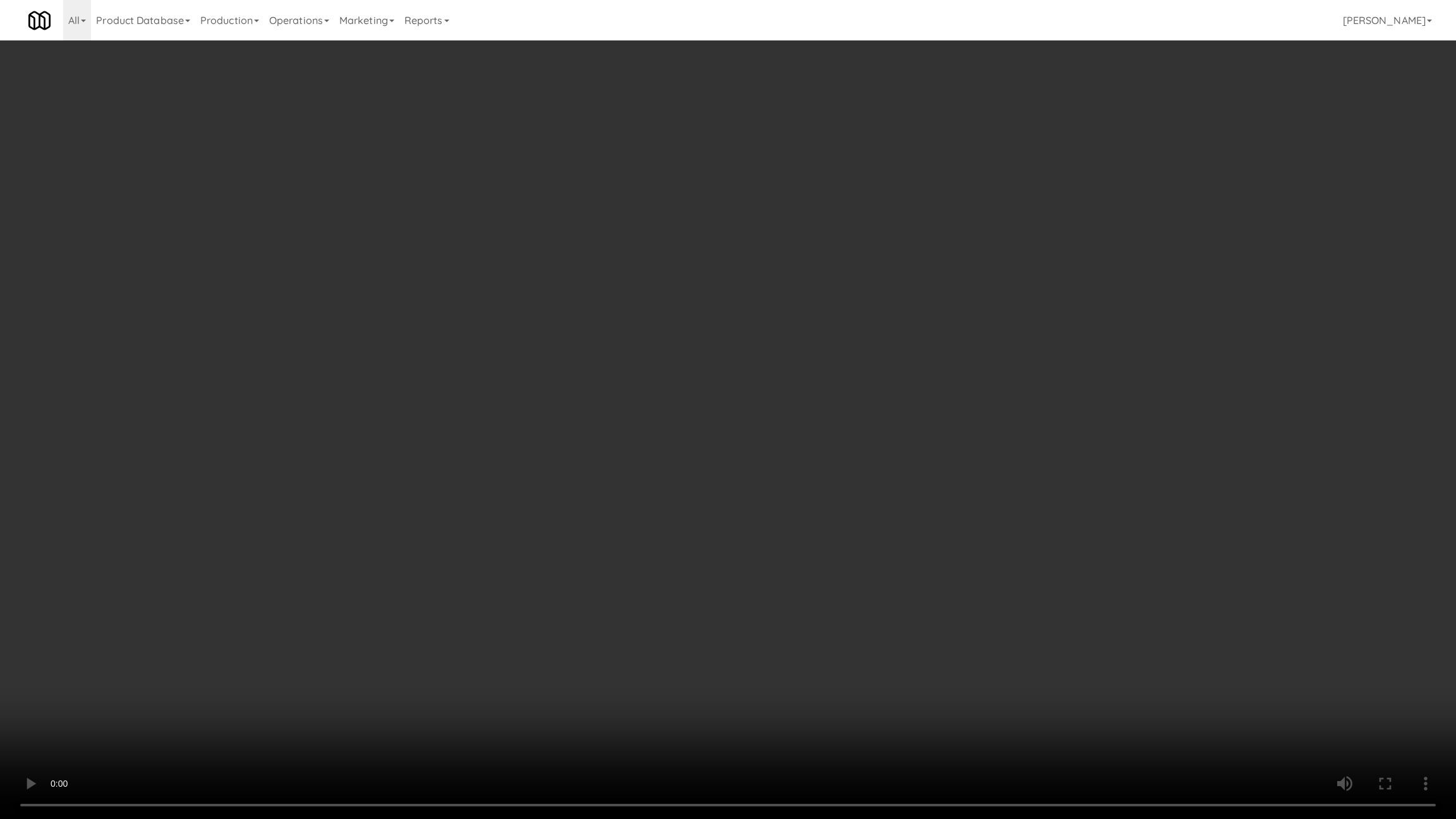
click at [471, 576] on video at bounding box center [728, 410] width 1456 height 819
click at [434, 557] on video at bounding box center [728, 410] width 1456 height 819
click at [430, 550] on video at bounding box center [728, 410] width 1456 height 819
click at [428, 552] on video at bounding box center [728, 410] width 1456 height 819
click at [428, 549] on video at bounding box center [728, 410] width 1456 height 819
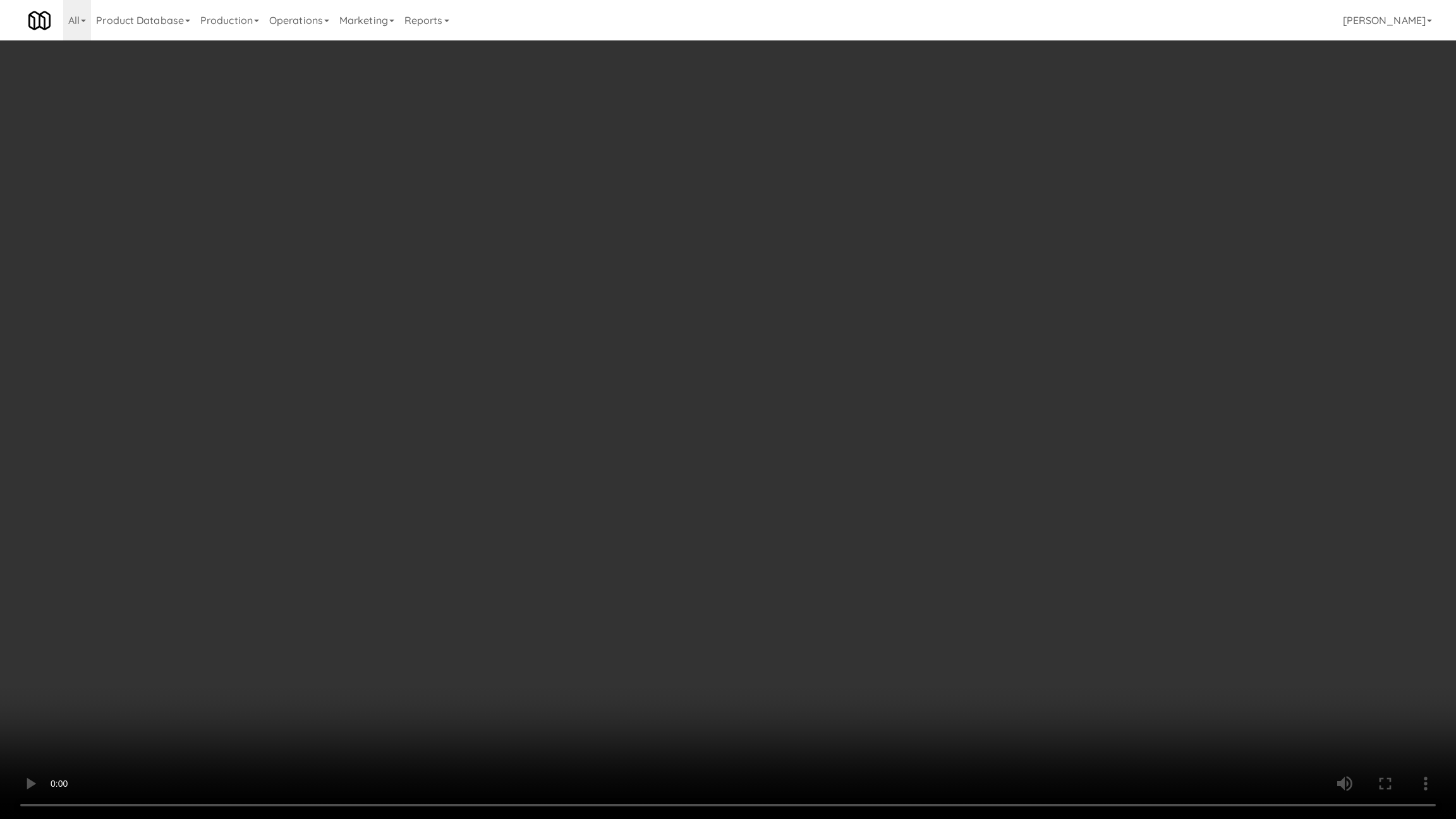
click at [428, 549] on video at bounding box center [728, 410] width 1456 height 819
click at [432, 549] on video at bounding box center [728, 410] width 1456 height 819
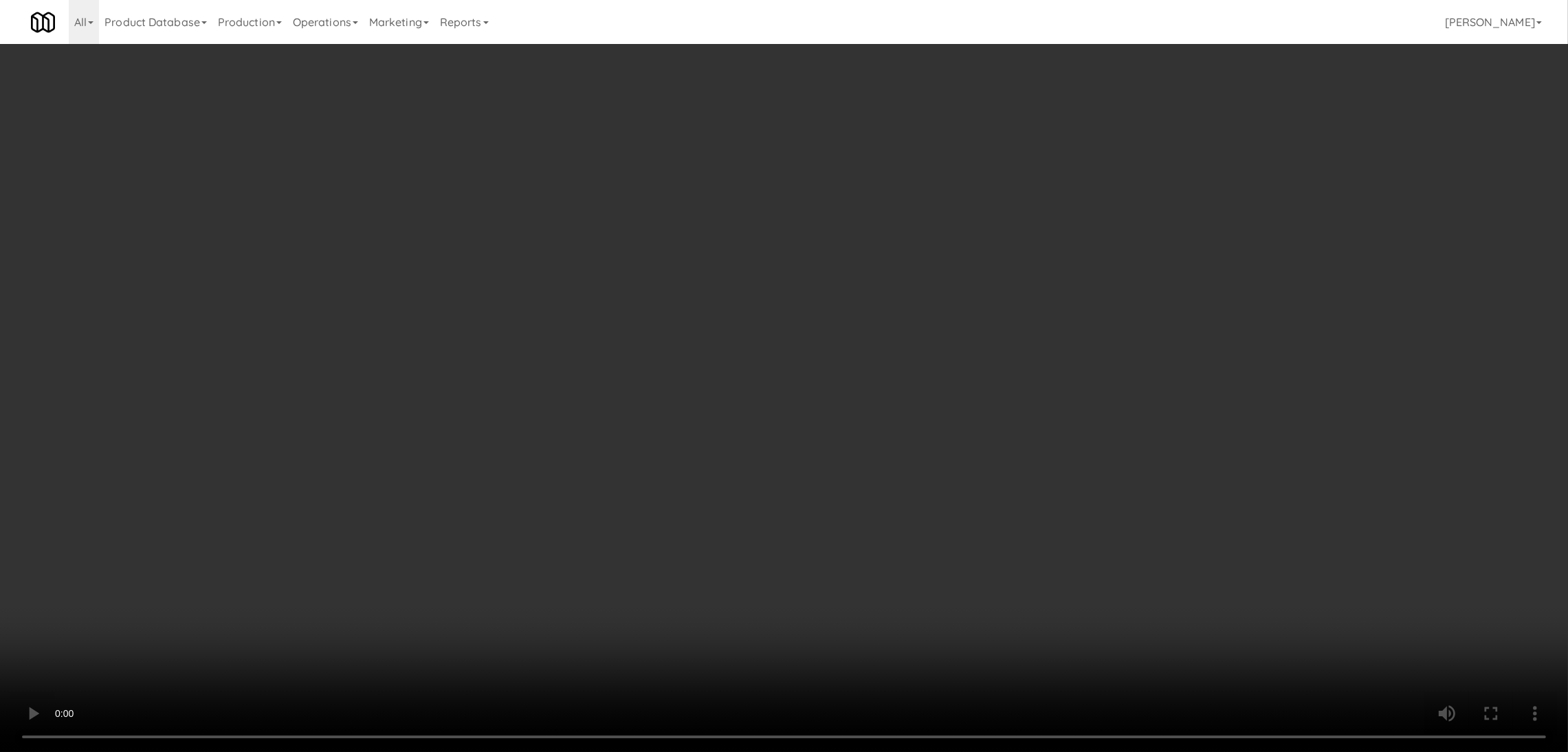
scroll to position [576, 0]
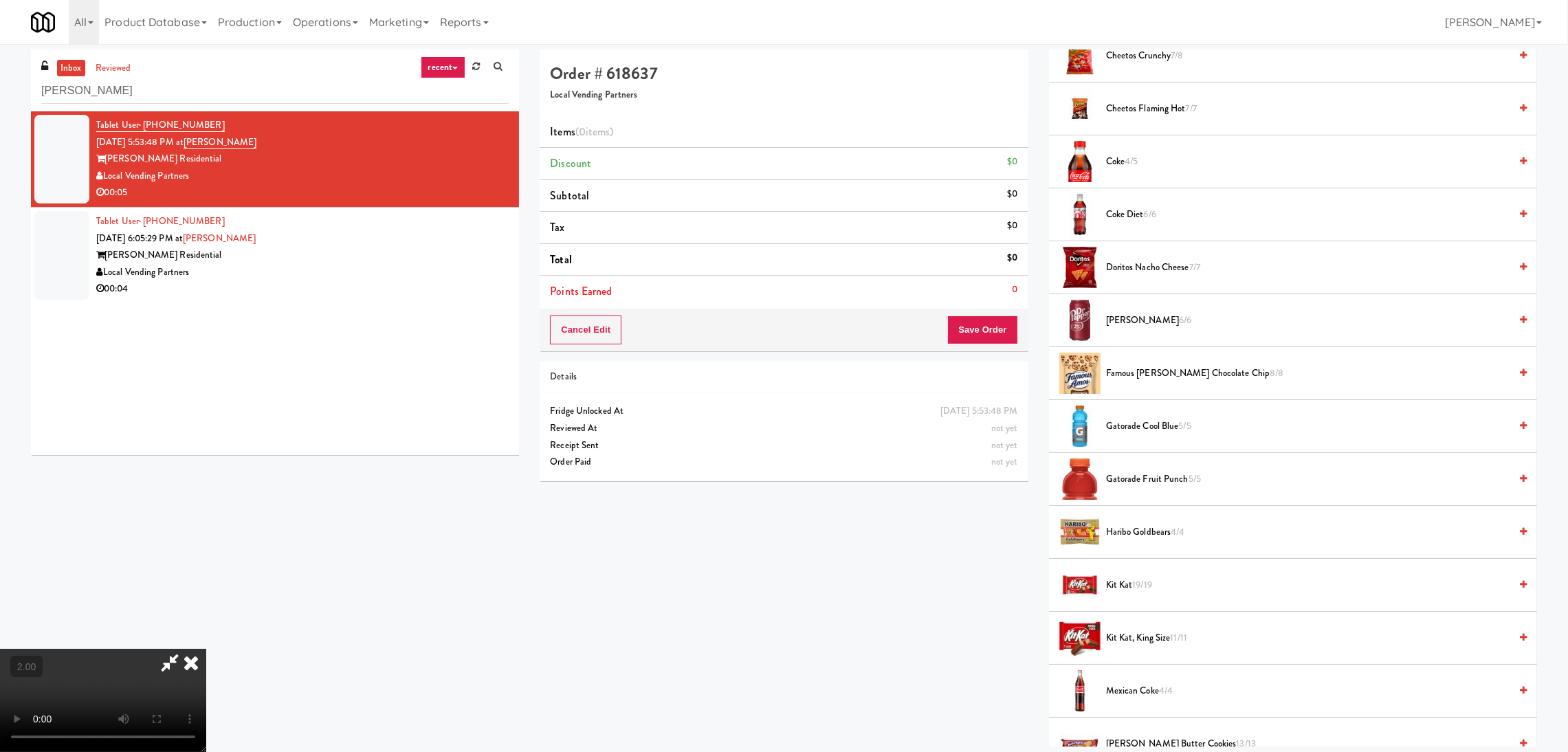
click at [1224, 532] on span "Haribo Goldbears 4/4" at bounding box center [1307, 533] width 403 height 17
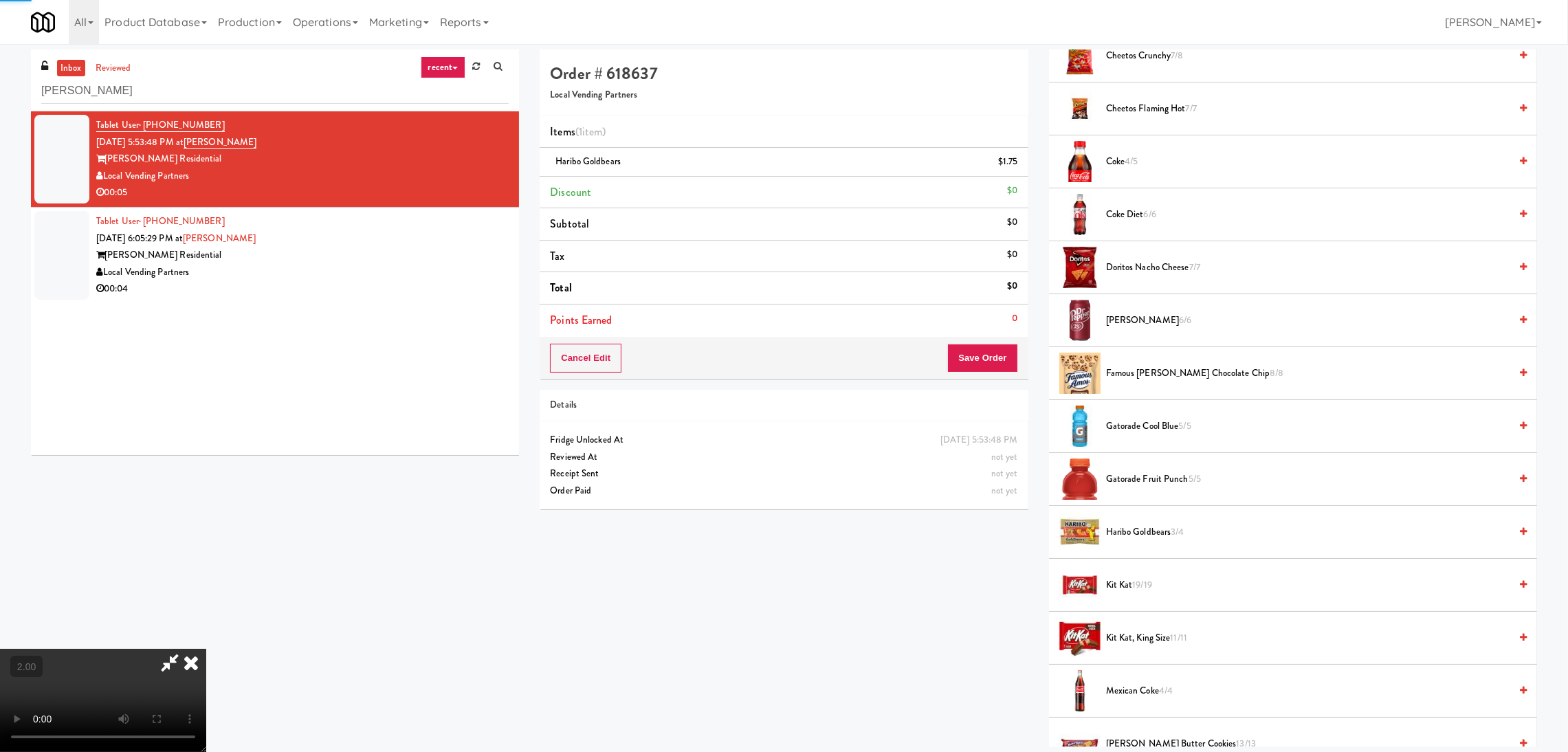
click at [1225, 532] on span "Haribo Goldbears 3/4" at bounding box center [1307, 533] width 403 height 17
click at [969, 352] on button "Save Order" at bounding box center [983, 358] width 70 height 29
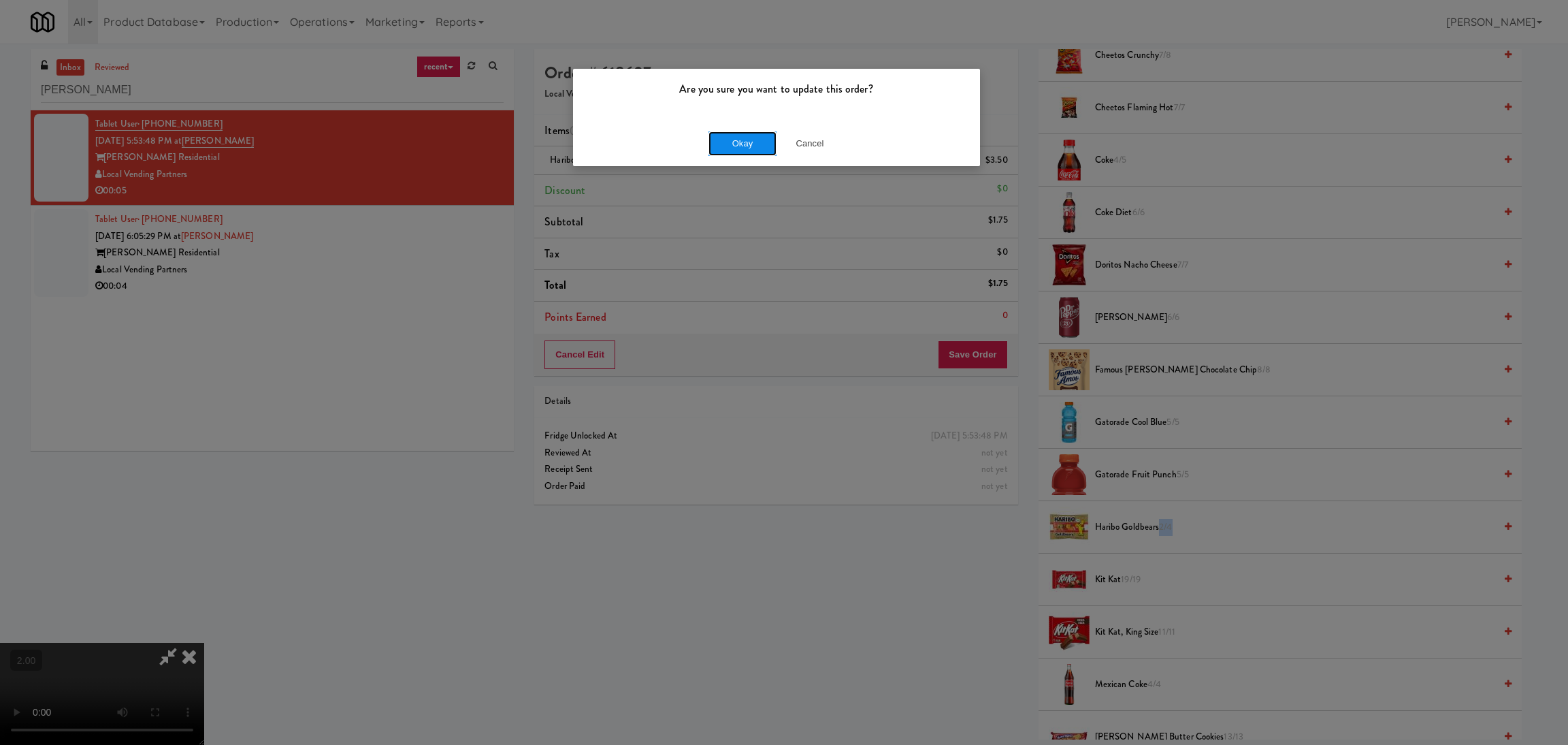
click at [747, 153] on button "Okay" at bounding box center [742, 144] width 68 height 24
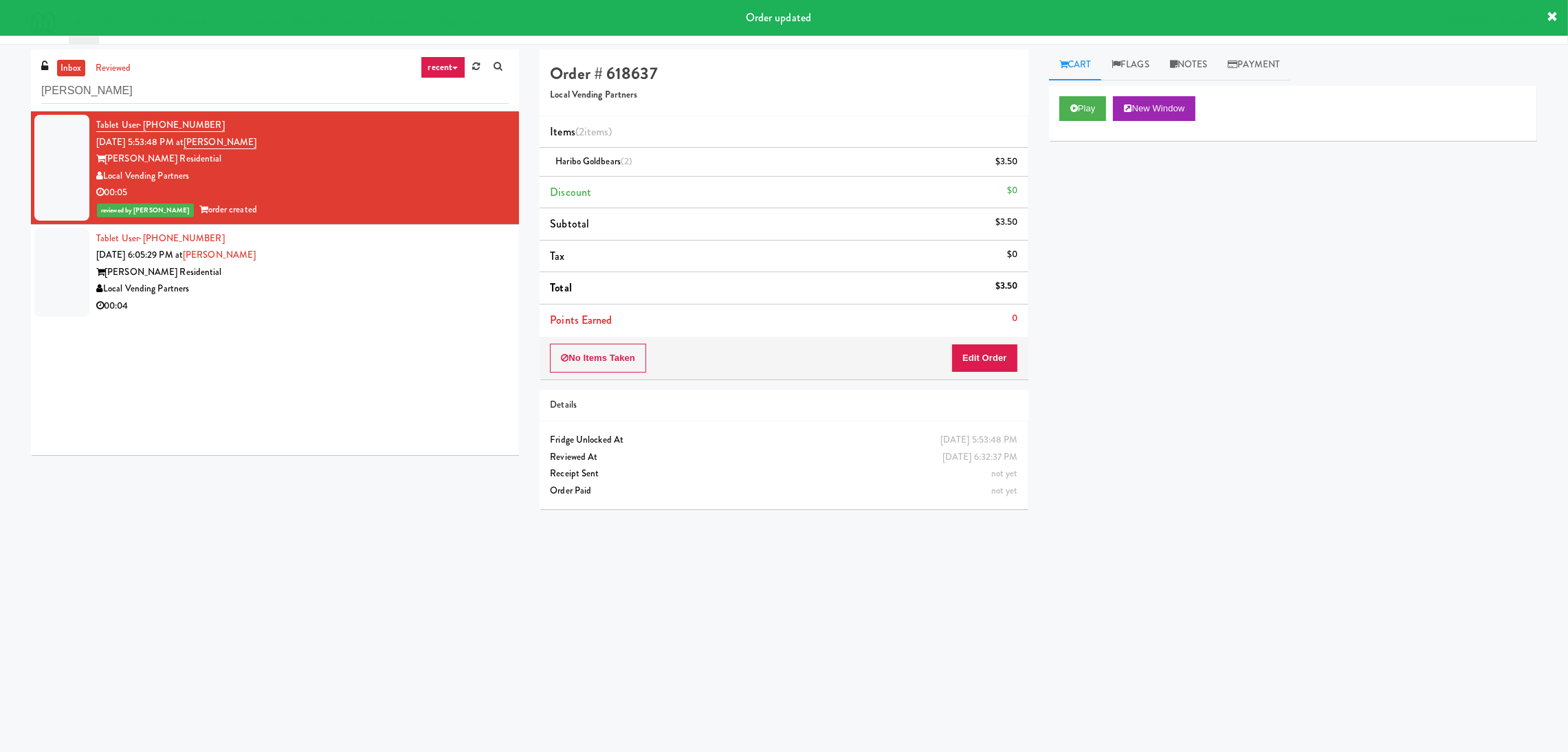
scroll to position [0, 0]
click at [312, 264] on div "[PERSON_NAME] Residential" at bounding box center [302, 273] width 412 height 17
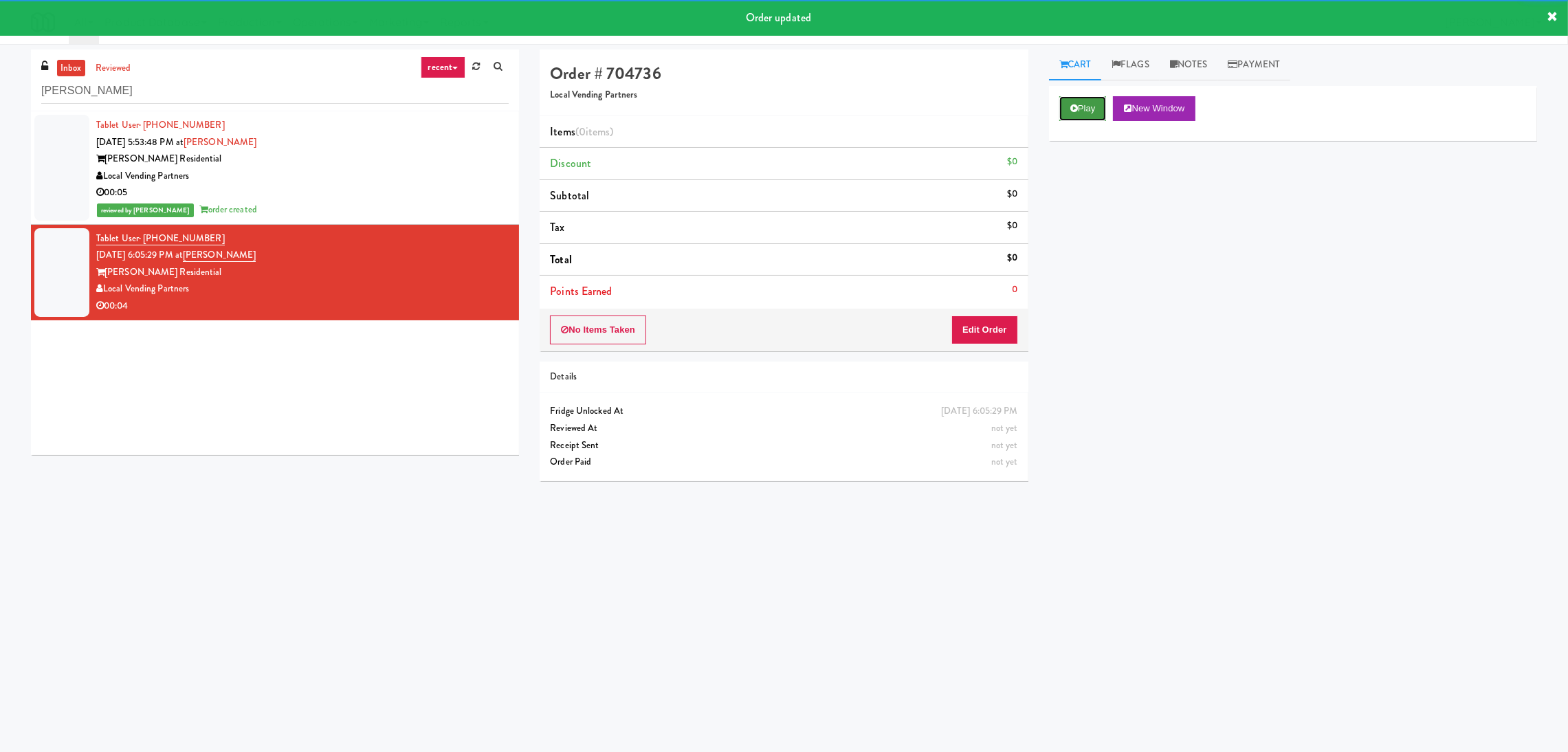
click at [1094, 103] on button "Play" at bounding box center [1083, 108] width 47 height 24
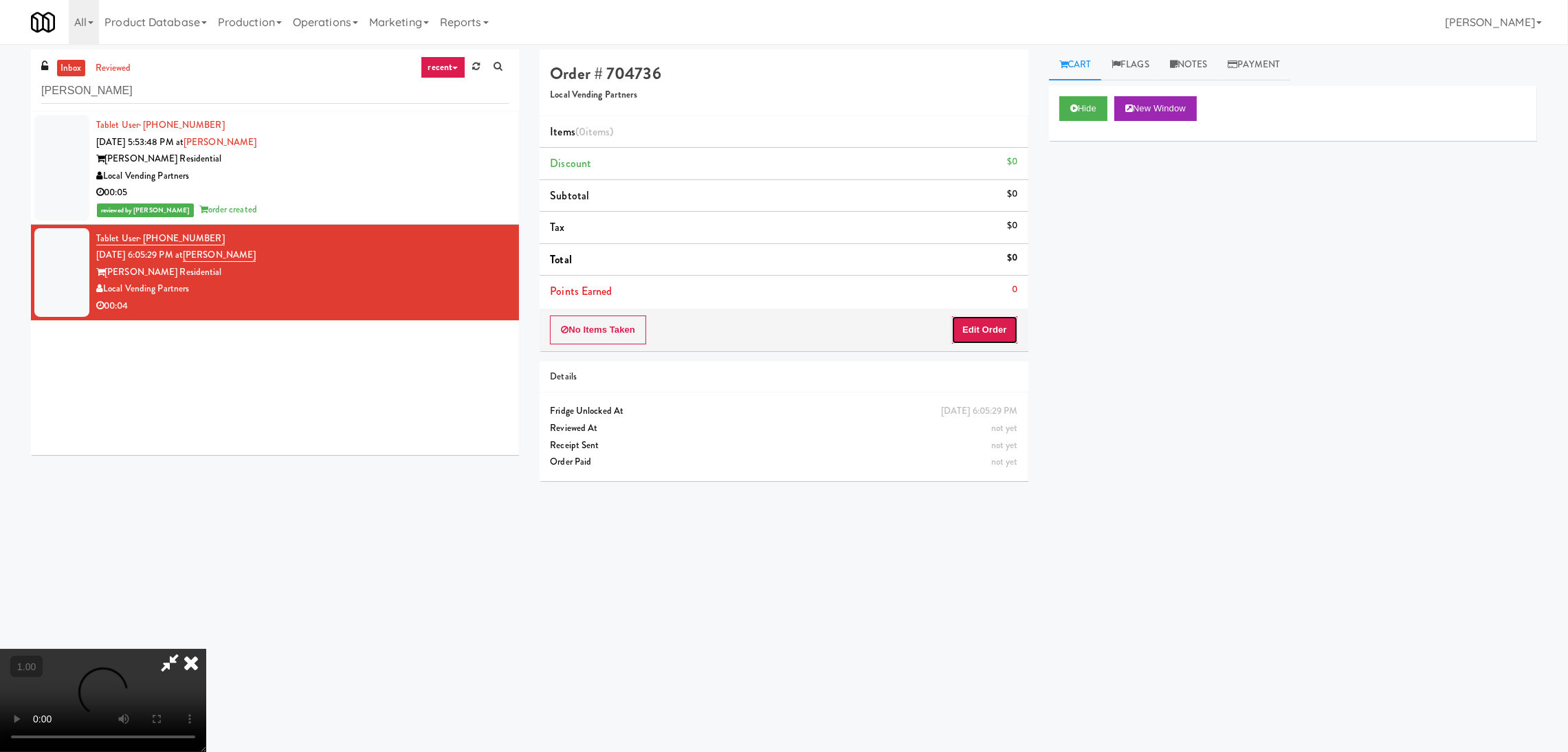
click at [981, 324] on button "Edit Order" at bounding box center [985, 330] width 66 height 29
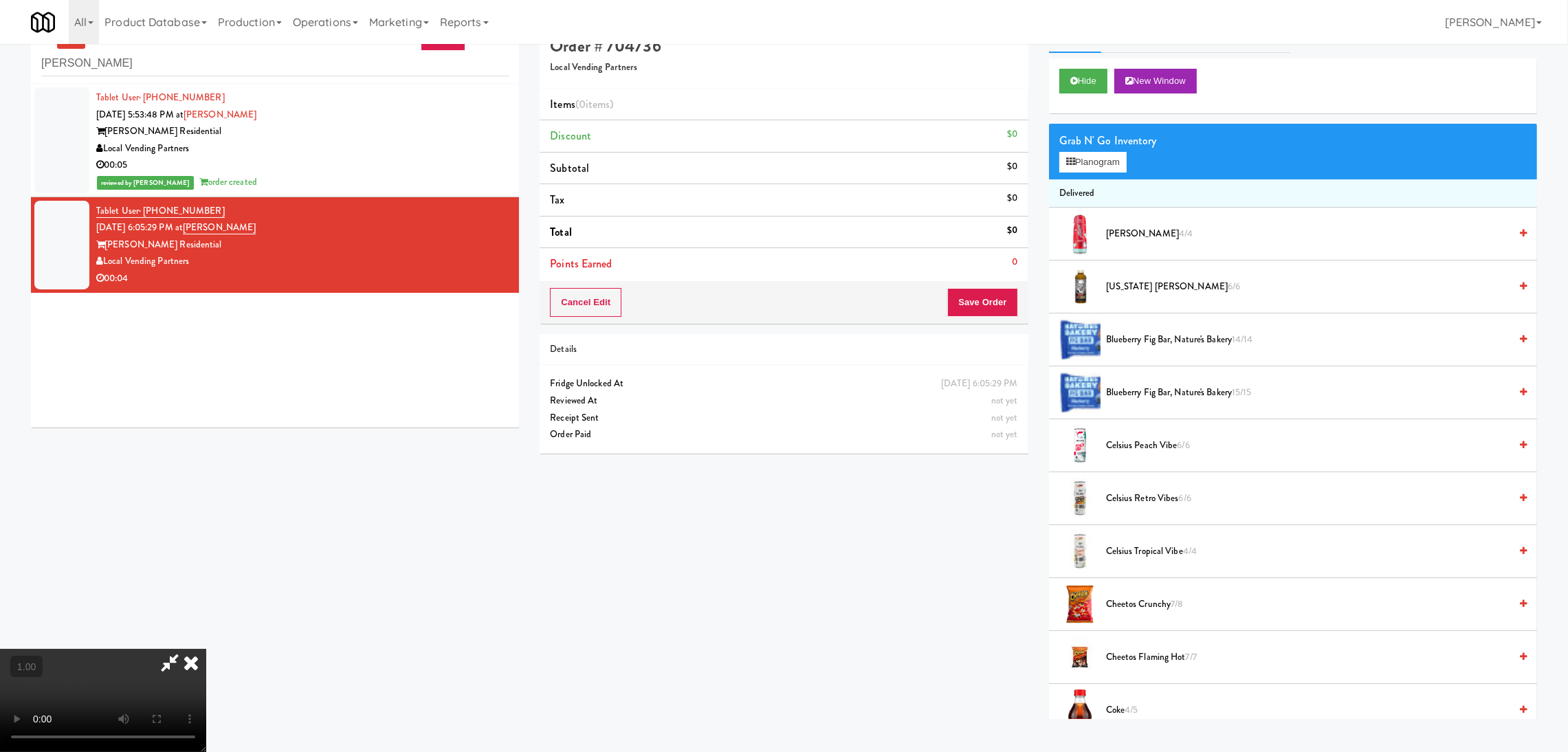
scroll to position [44, 0]
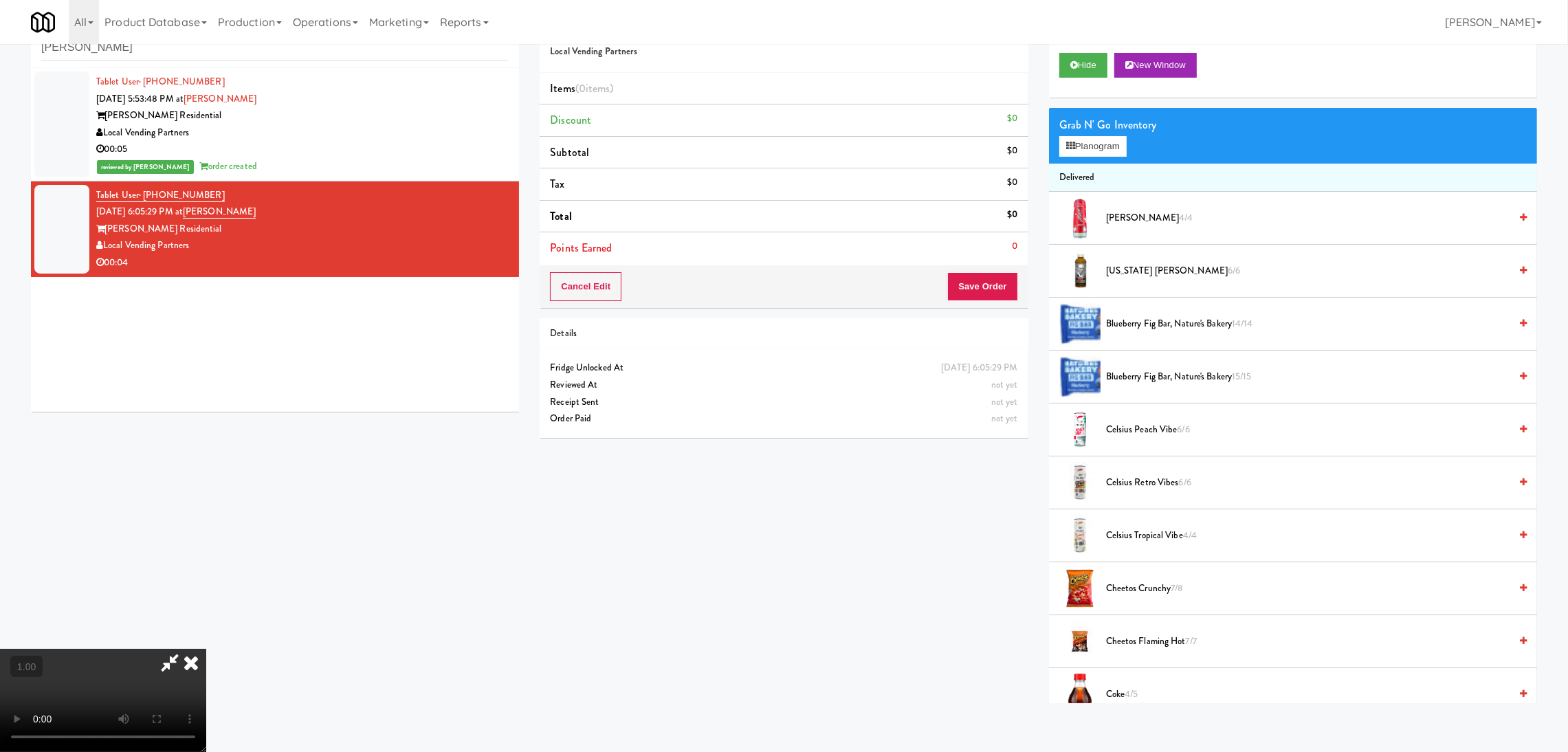
click at [206, 649] on video at bounding box center [103, 700] width 206 height 103
click at [1116, 146] on button "Planogram" at bounding box center [1093, 147] width 67 height 21
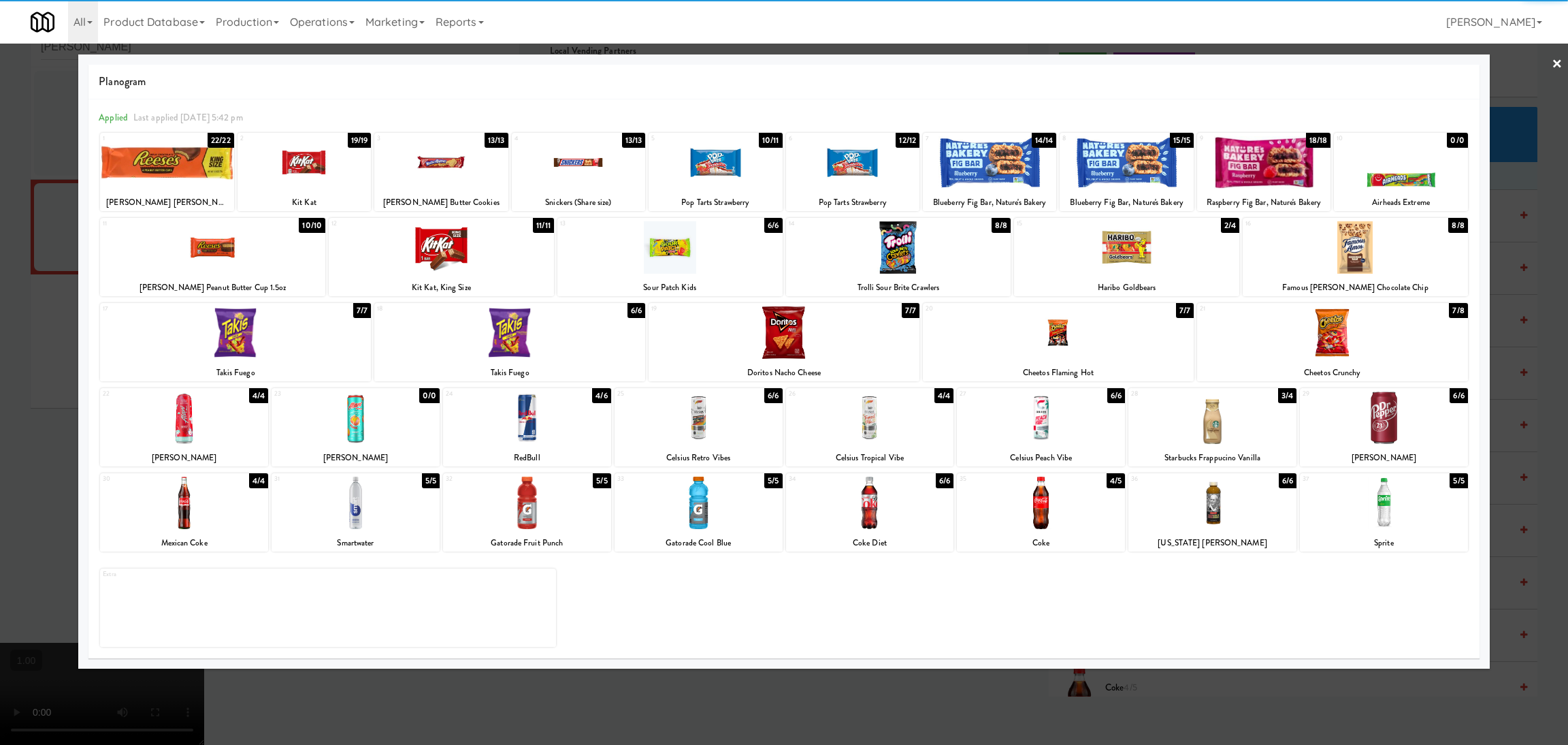
click at [383, 504] on div at bounding box center [356, 502] width 168 height 53
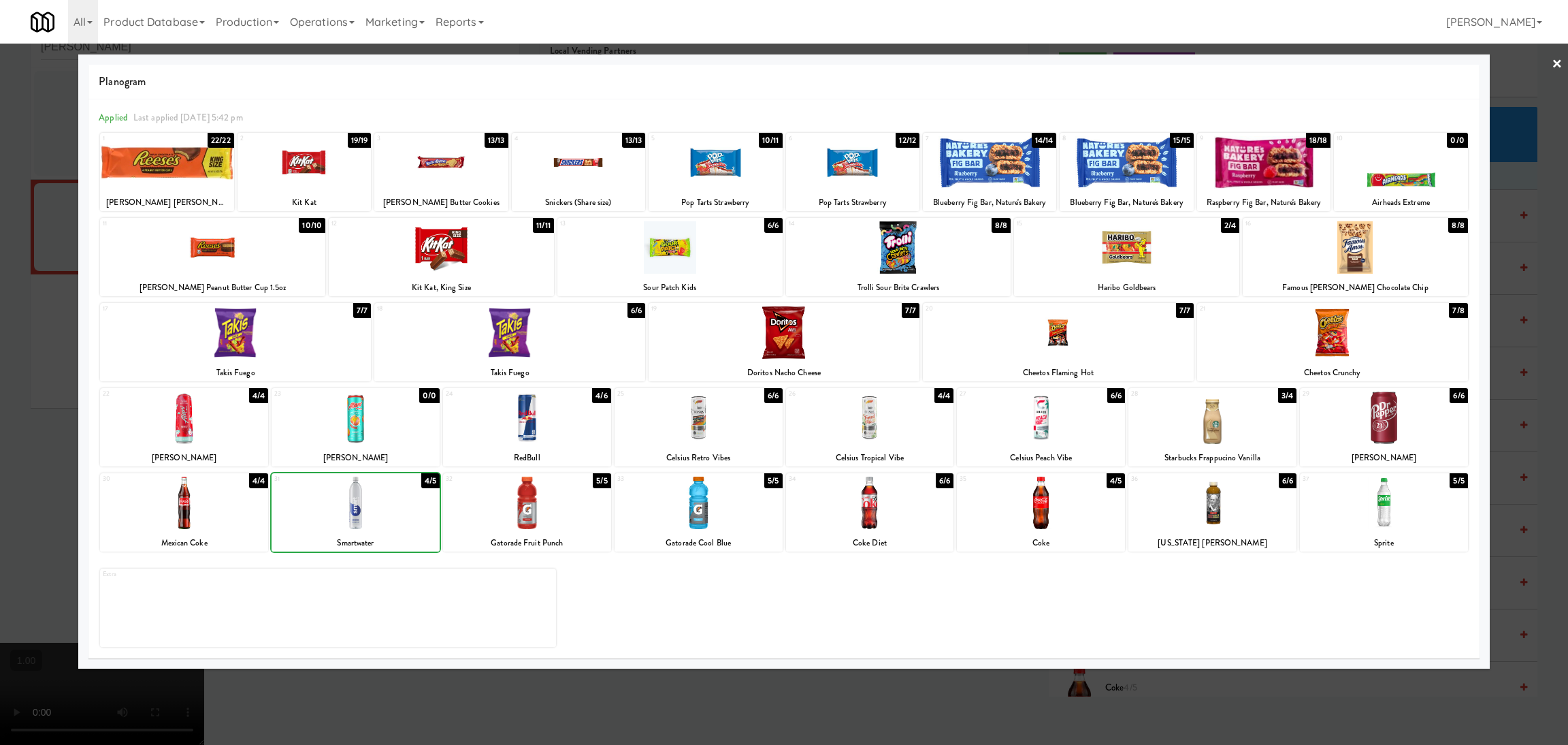
click at [0, 348] on div at bounding box center [784, 372] width 1568 height 745
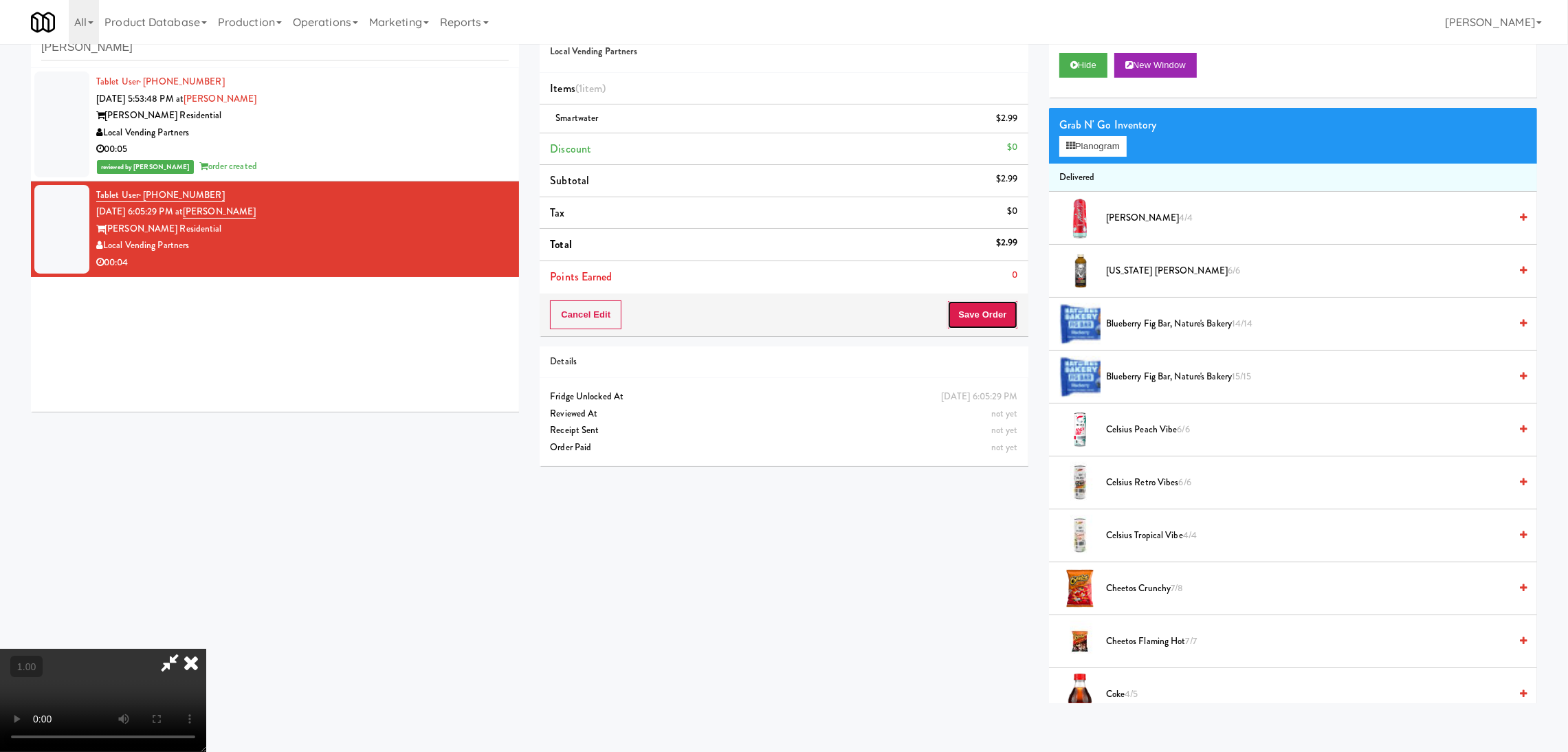
click at [1000, 311] on button "Save Order" at bounding box center [983, 314] width 70 height 29
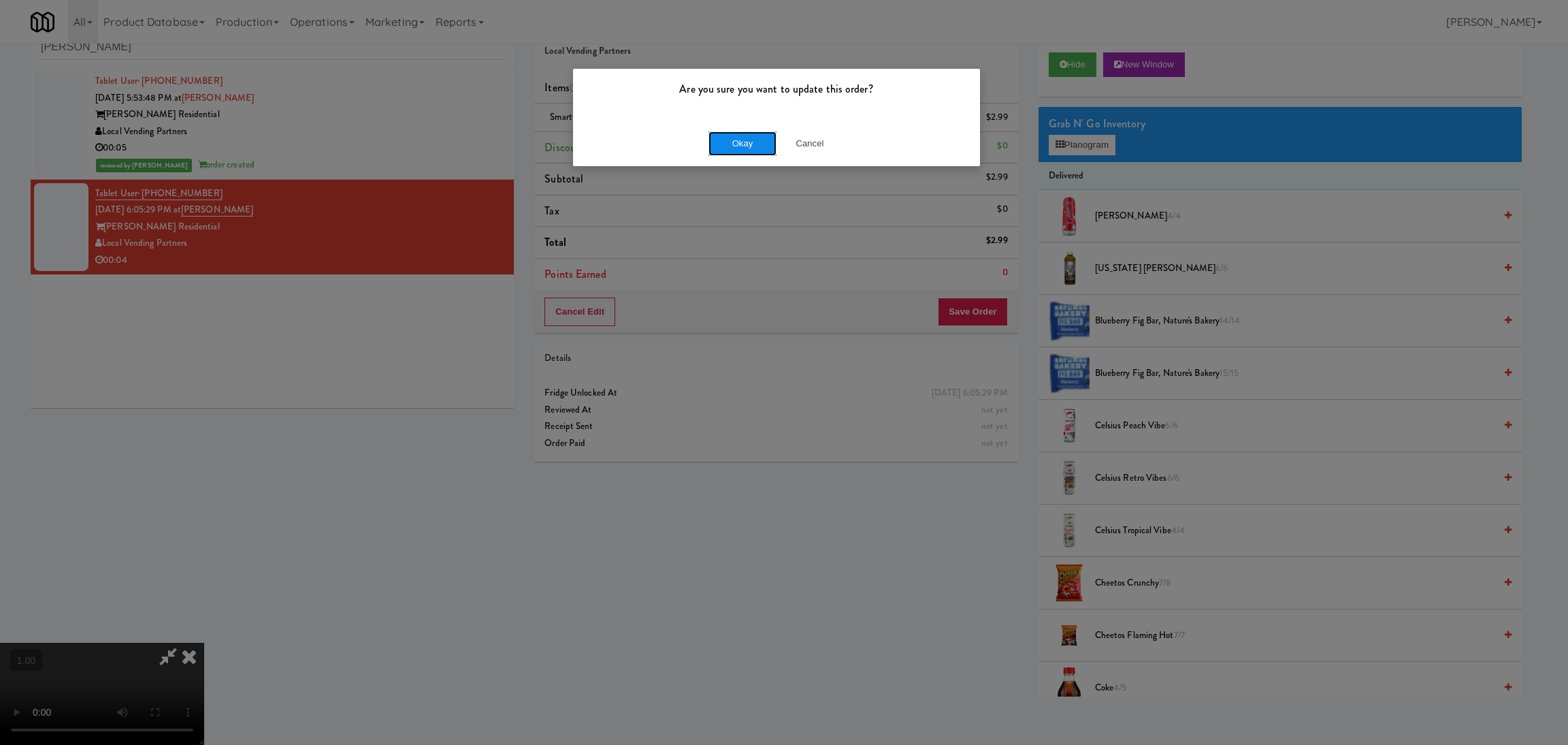
click at [728, 143] on button "Okay" at bounding box center [742, 144] width 68 height 24
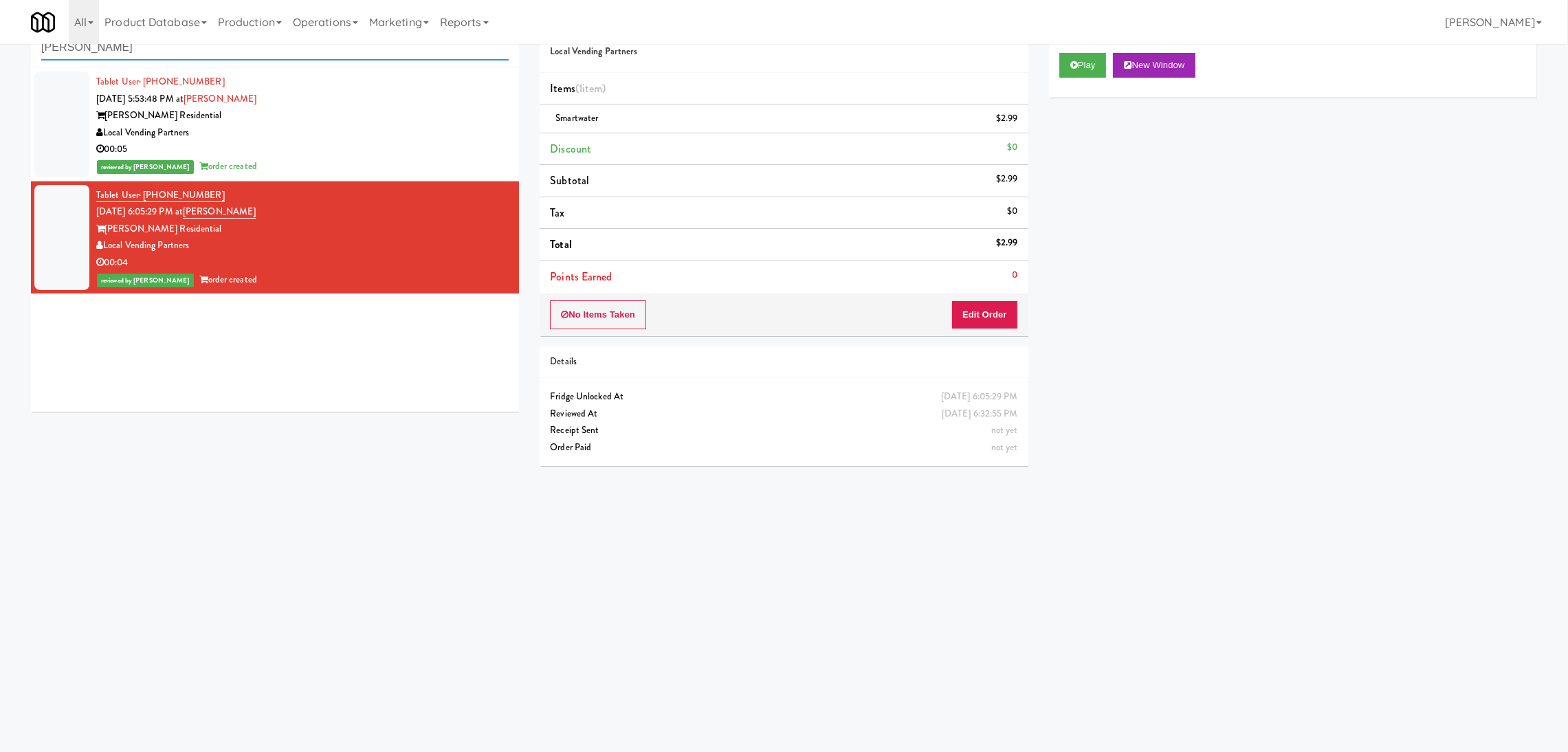
paste input "5825 - [GEOGRAPHIC_DATA] - [GEOGRAPHIC_DATA] Scientific"
drag, startPoint x: 195, startPoint y: 40, endPoint x: 0, endPoint y: 17, distance: 196.4
click at [0, 17] on body "Are you sure you want to update this order? Okay Cancel Okay Are you sure you w…" at bounding box center [784, 377] width 1568 height 752
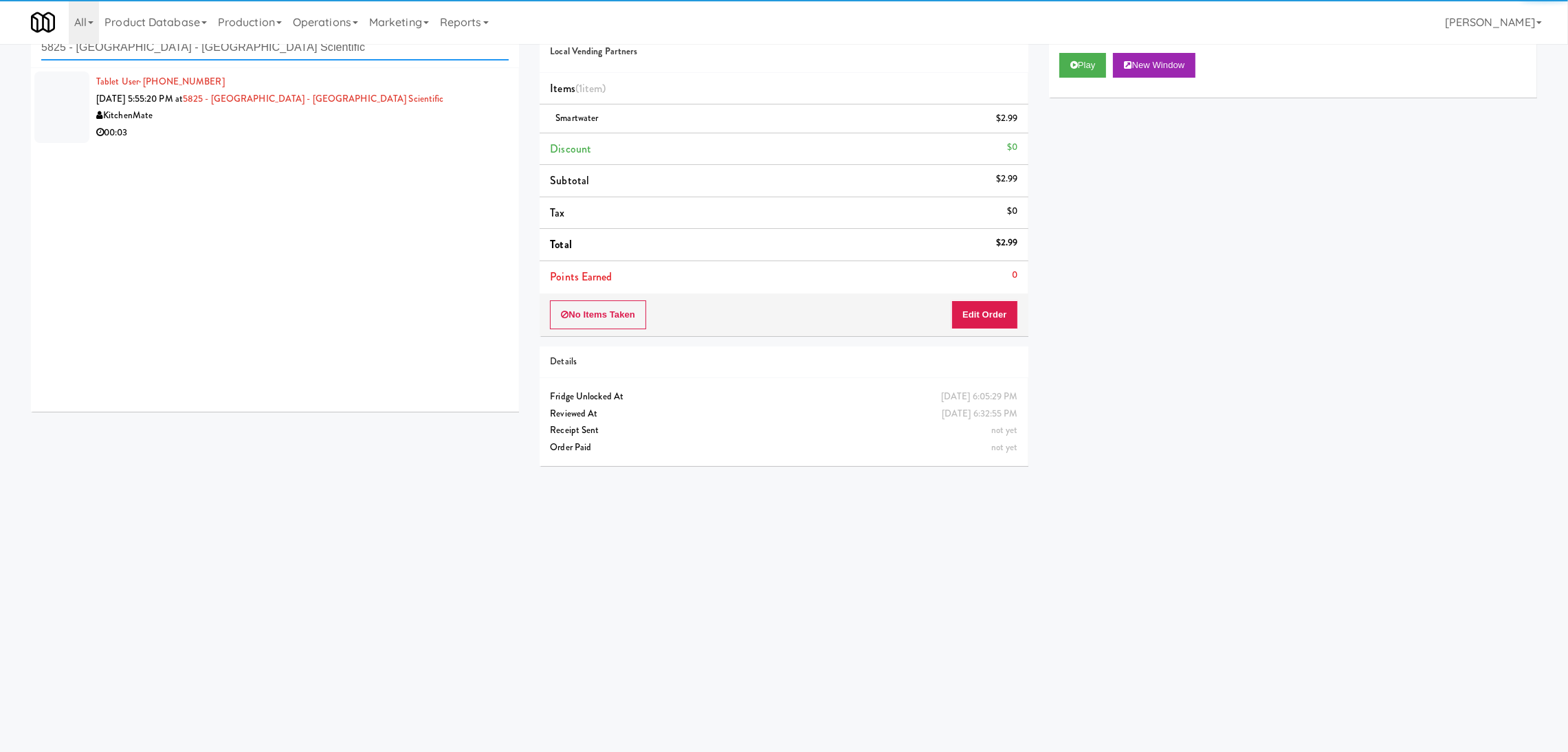
type input "5825 - [GEOGRAPHIC_DATA] - [GEOGRAPHIC_DATA] Scientific"
click at [314, 128] on div "00:03" at bounding box center [302, 133] width 412 height 17
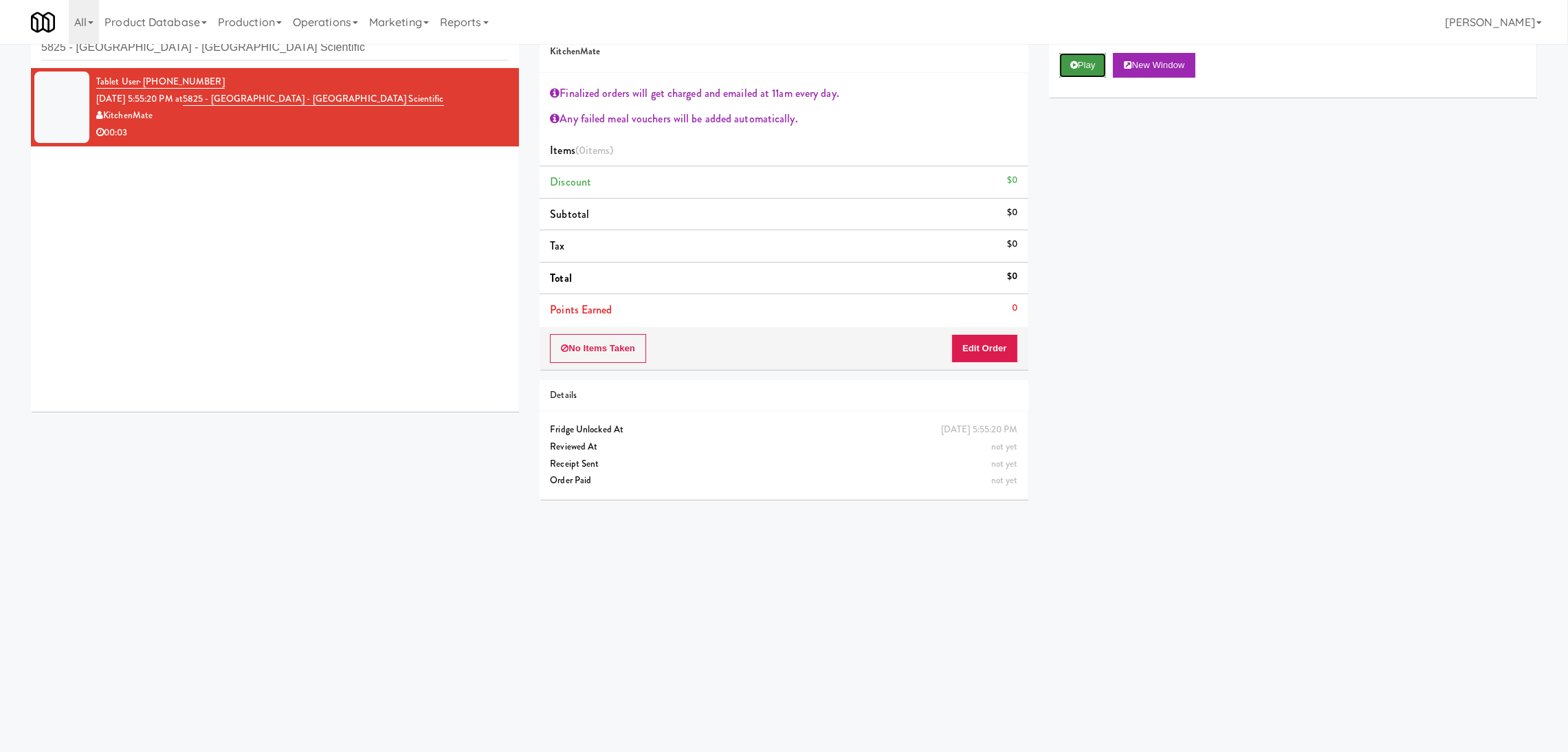
click at [1089, 59] on button "Play" at bounding box center [1083, 66] width 47 height 24
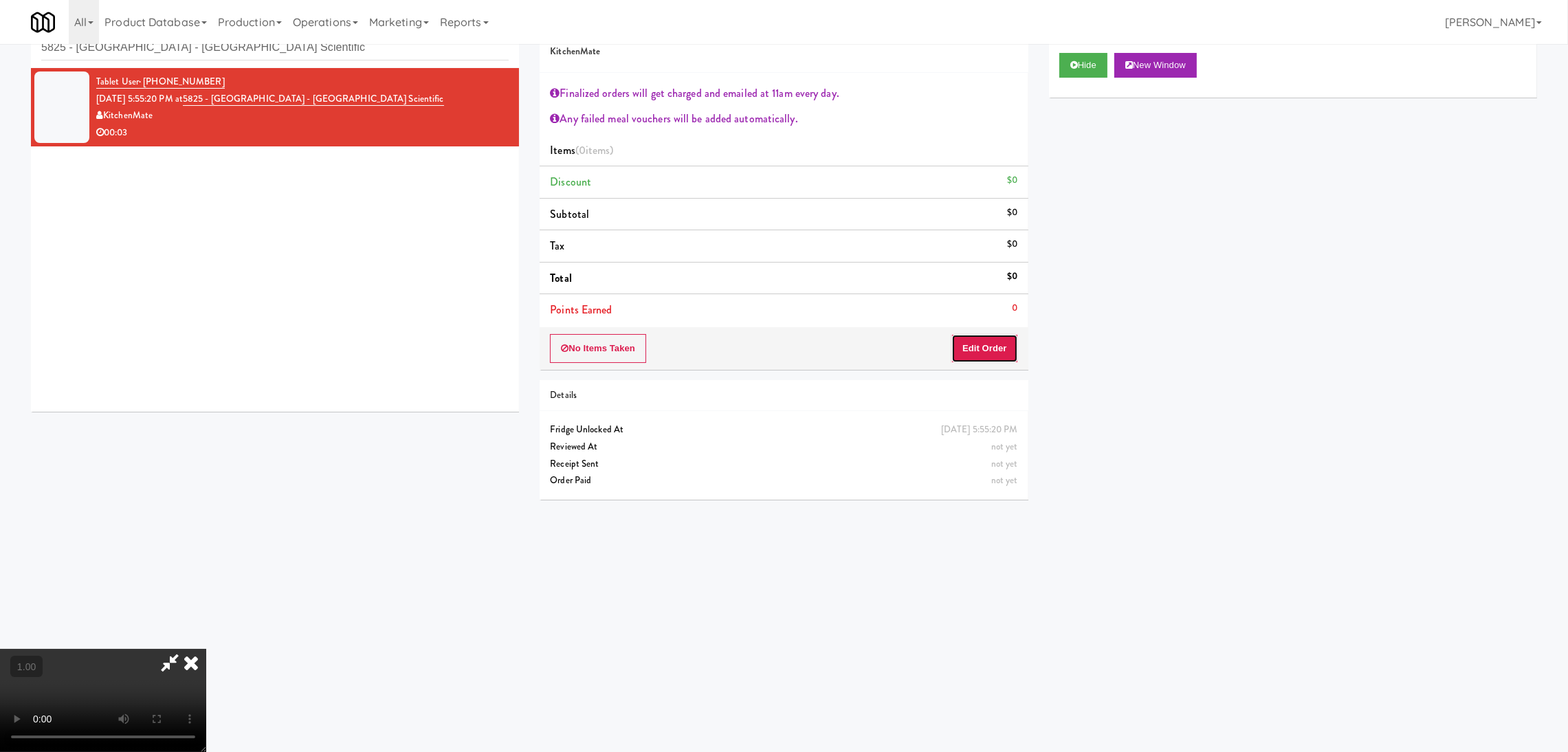
click at [968, 352] on button "Edit Order" at bounding box center [985, 348] width 66 height 29
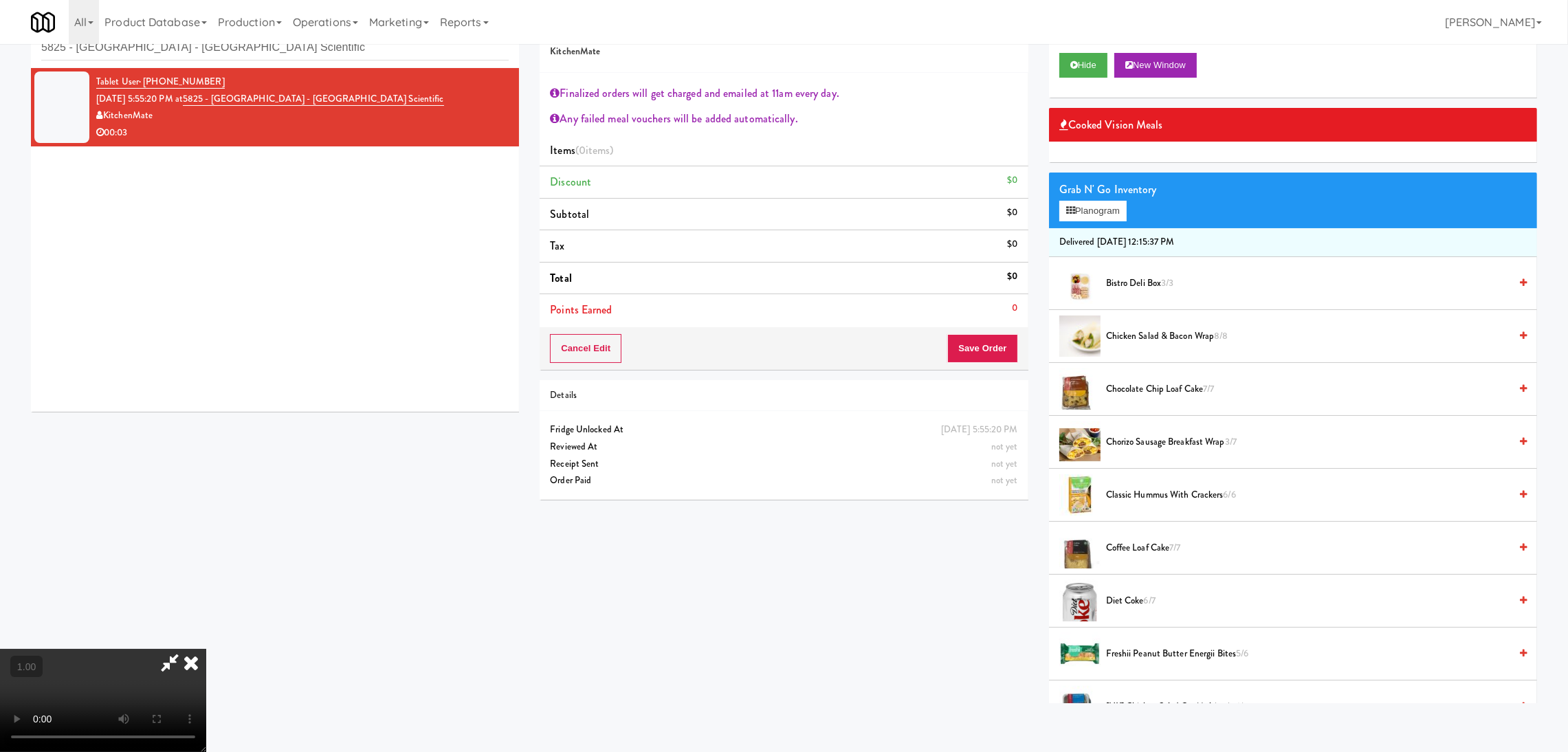
click at [206, 649] on video at bounding box center [103, 700] width 206 height 103
drag, startPoint x: 533, startPoint y: 586, endPoint x: 527, endPoint y: 665, distance: 79.2
click at [206, 649] on video at bounding box center [103, 700] width 206 height 103
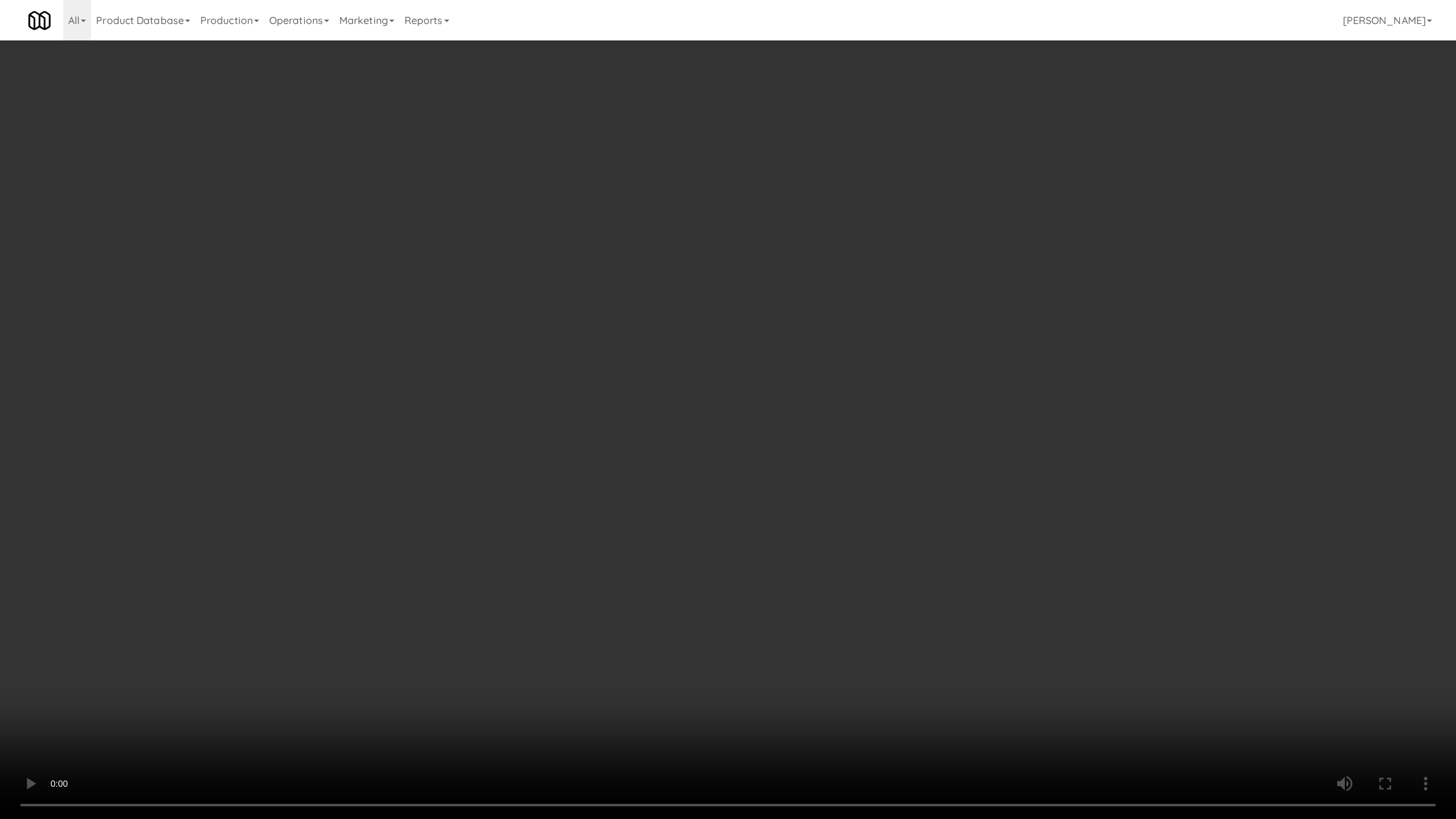
click at [481, 545] on video at bounding box center [728, 410] width 1456 height 819
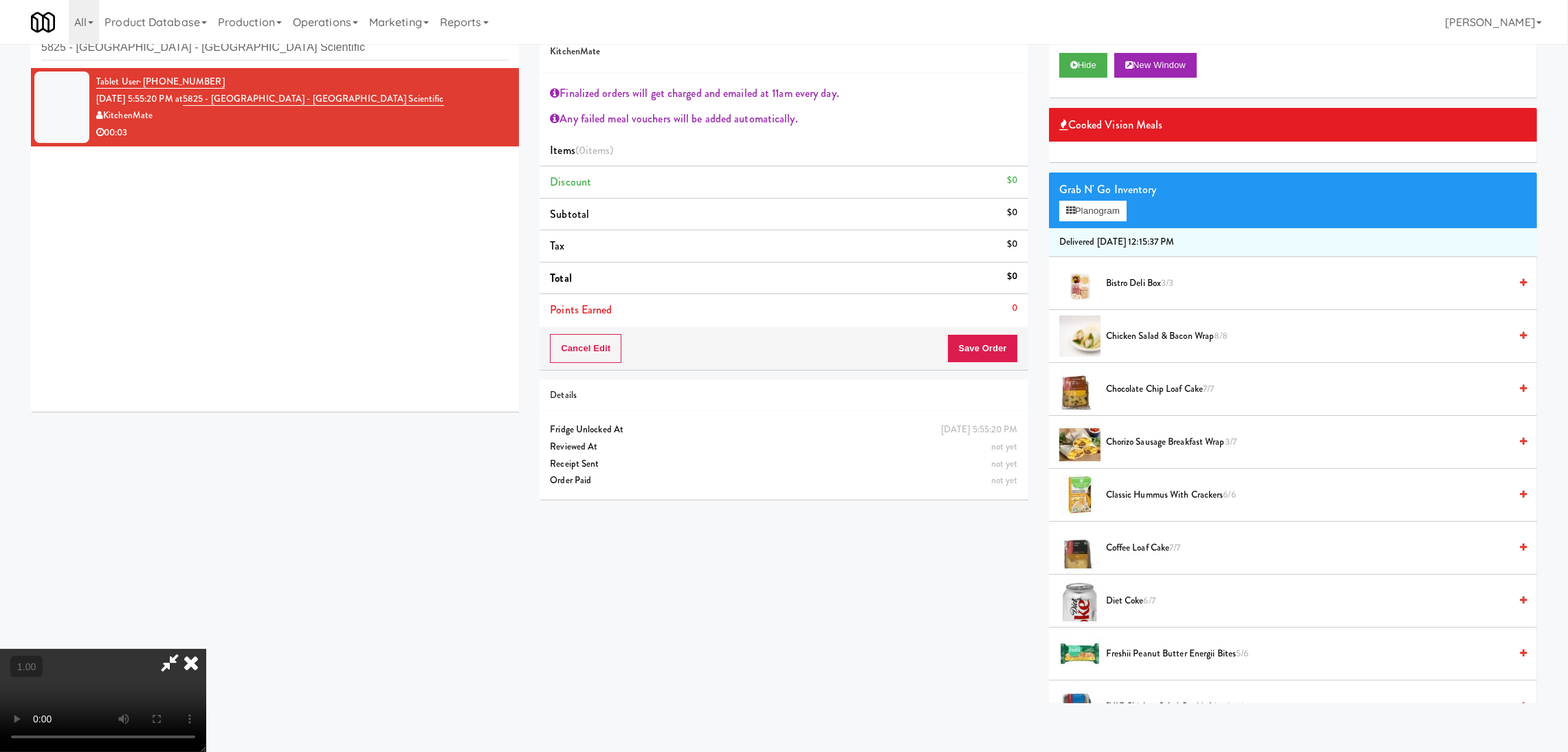
click at [206, 649] on video at bounding box center [103, 700] width 206 height 103
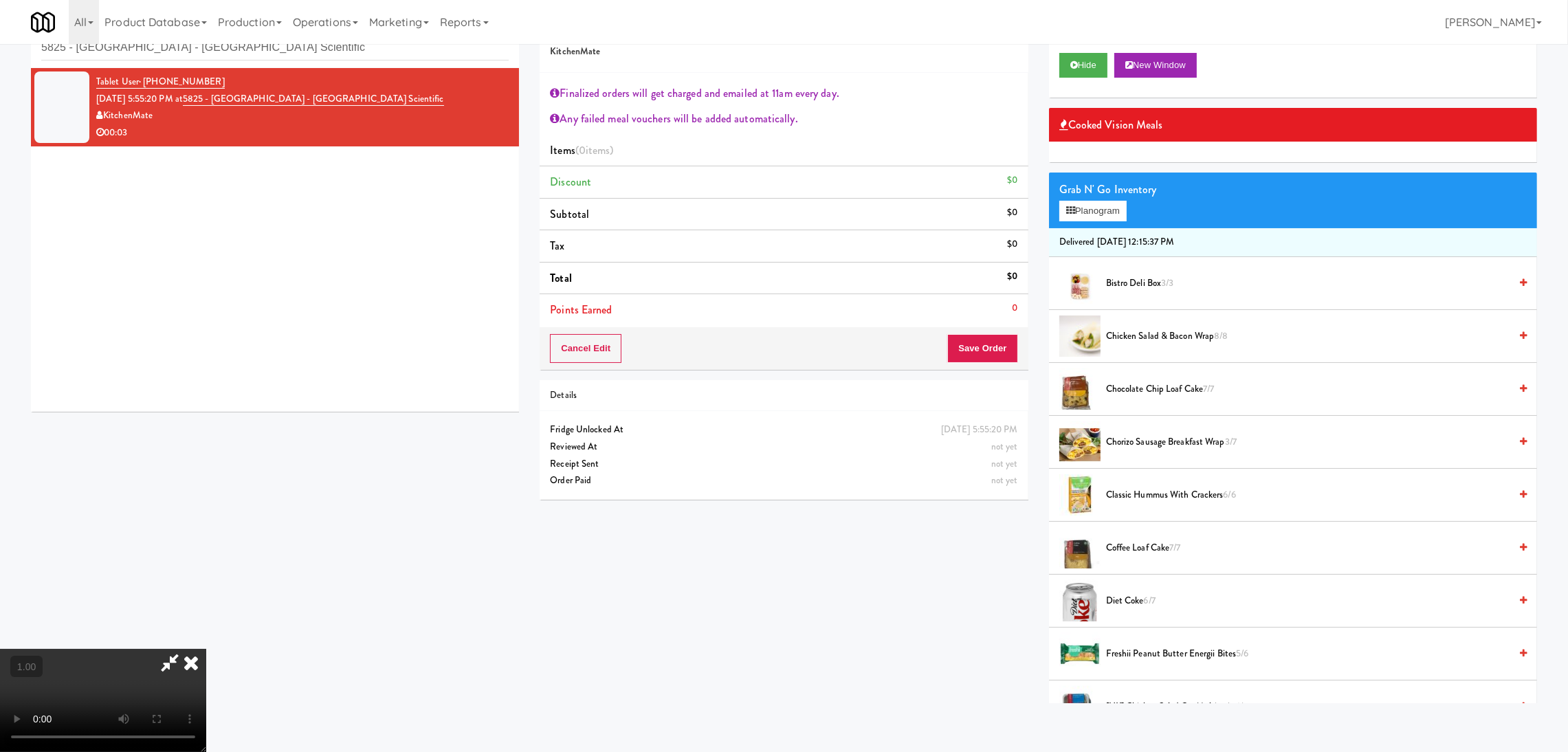
click at [206, 649] on video at bounding box center [103, 700] width 206 height 103
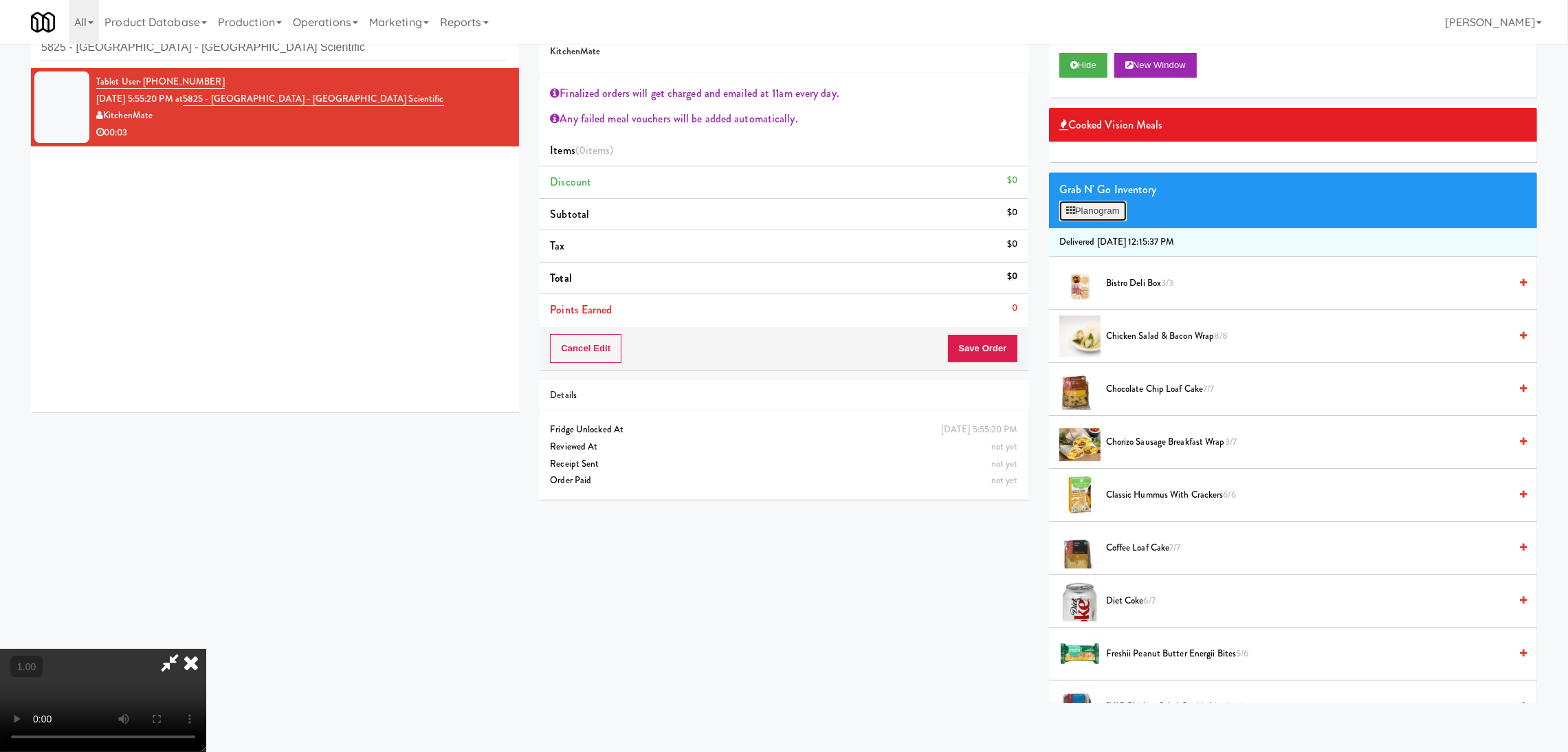
click at [1107, 204] on button "Planogram" at bounding box center [1093, 211] width 67 height 21
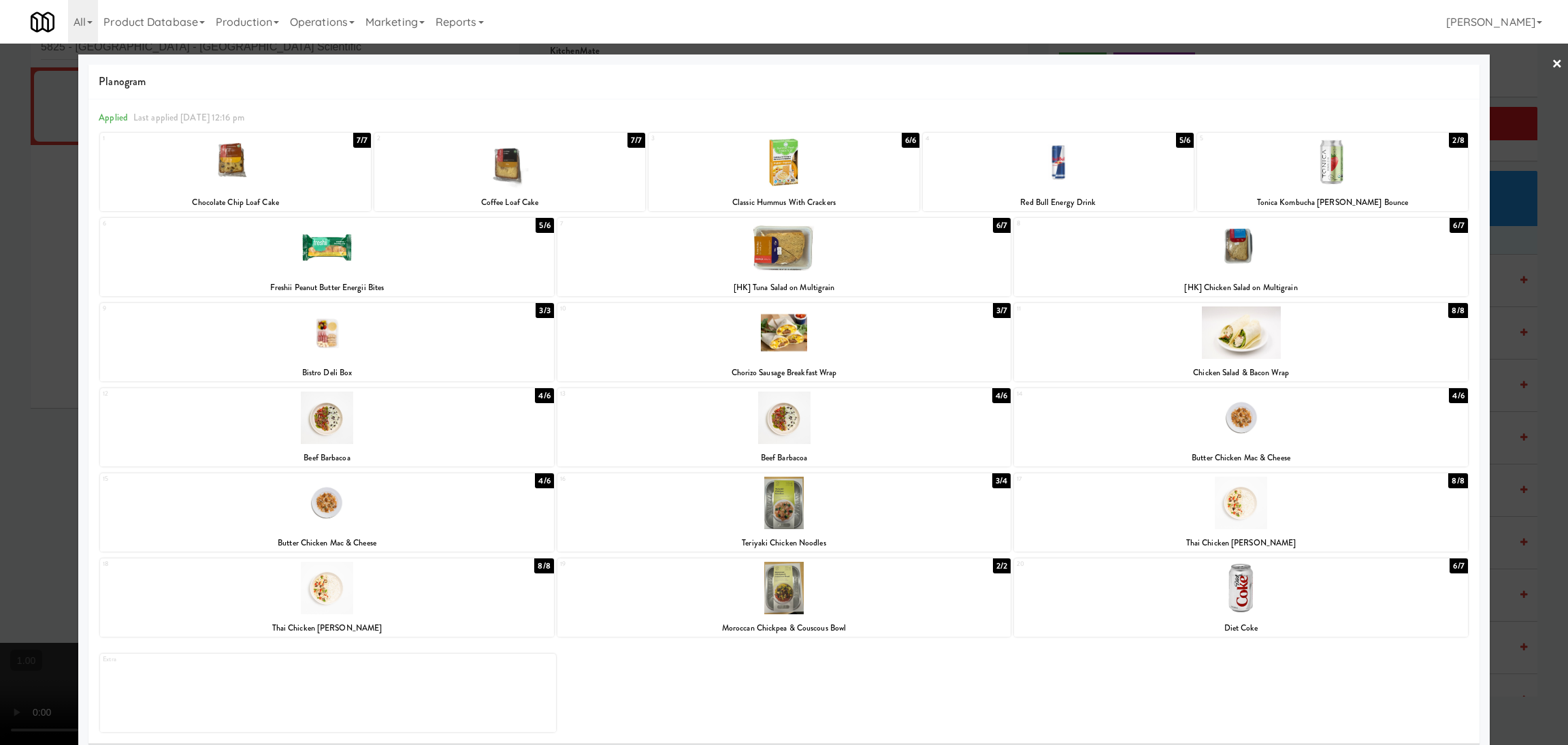
click at [399, 272] on div at bounding box center [327, 247] width 454 height 53
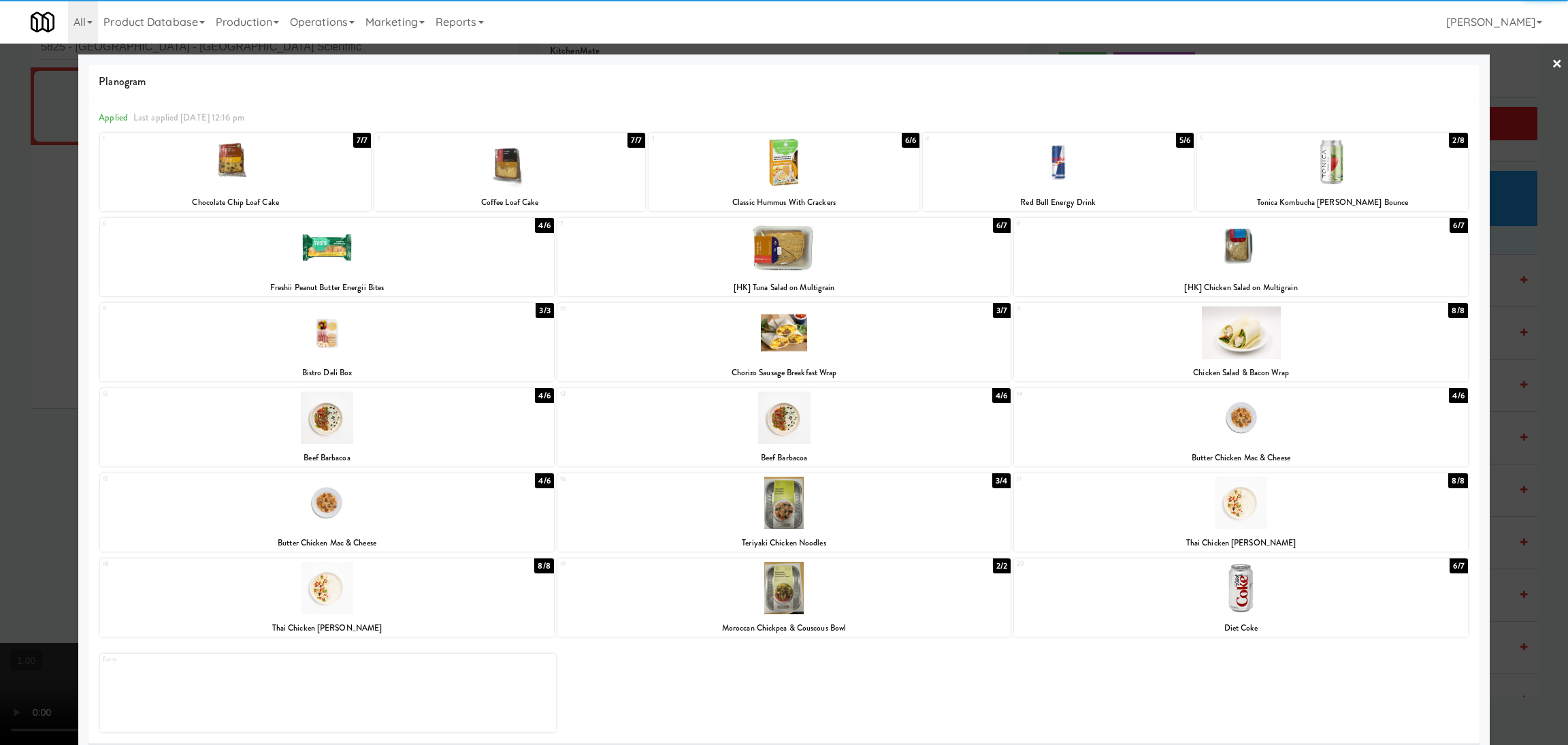
click at [3, 298] on div at bounding box center [784, 372] width 1568 height 745
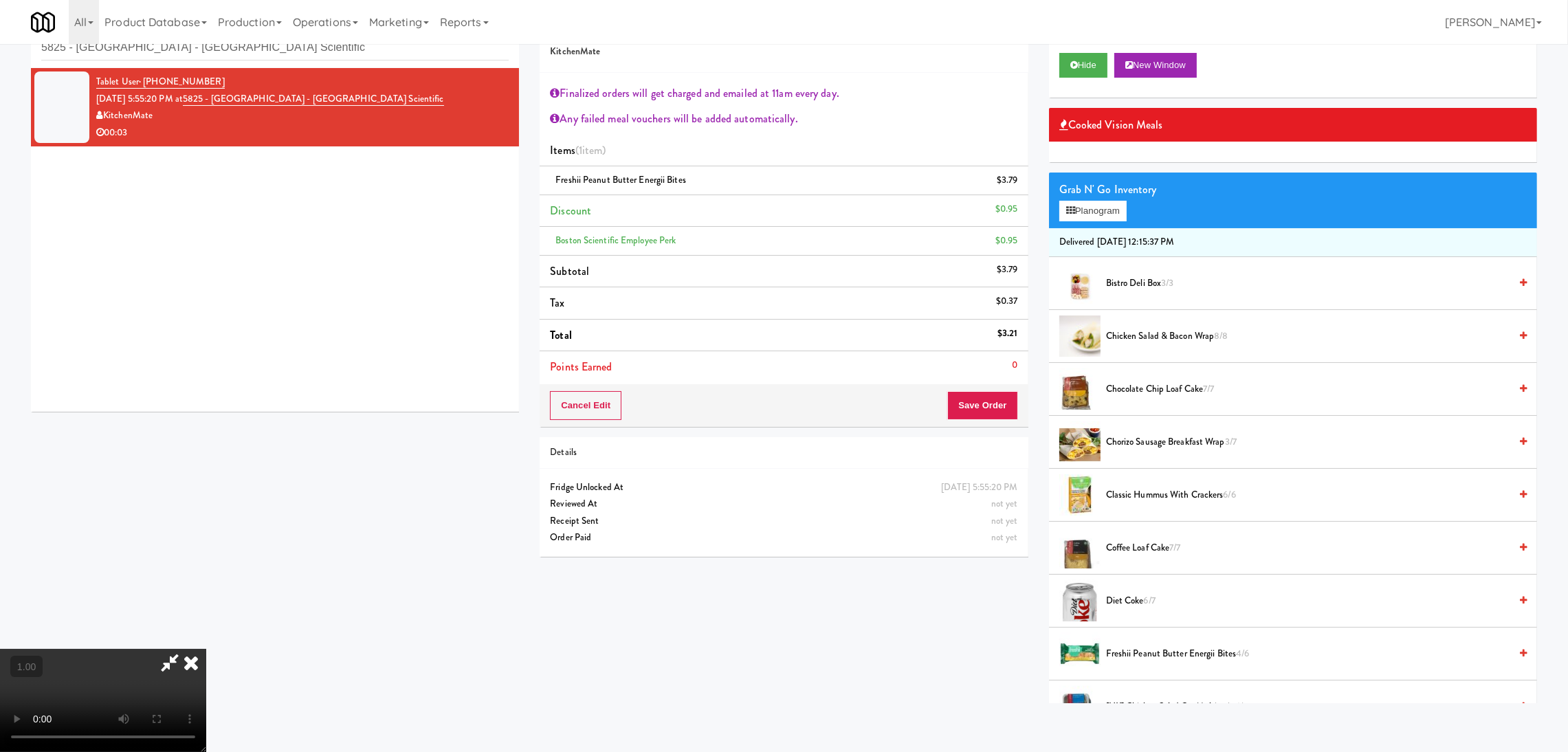
click at [206, 649] on video at bounding box center [103, 700] width 206 height 103
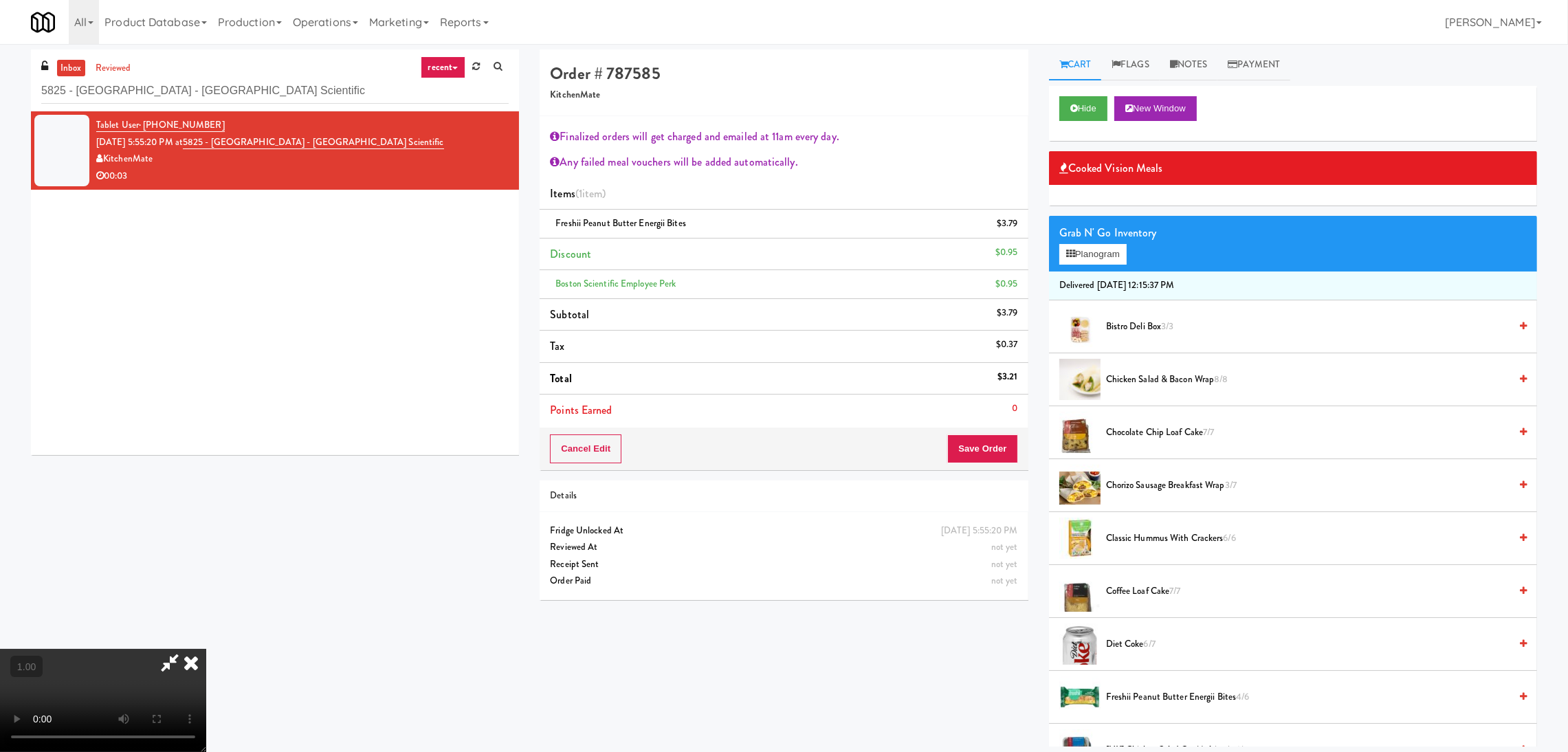
click at [206, 649] on icon at bounding box center [191, 662] width 31 height 27
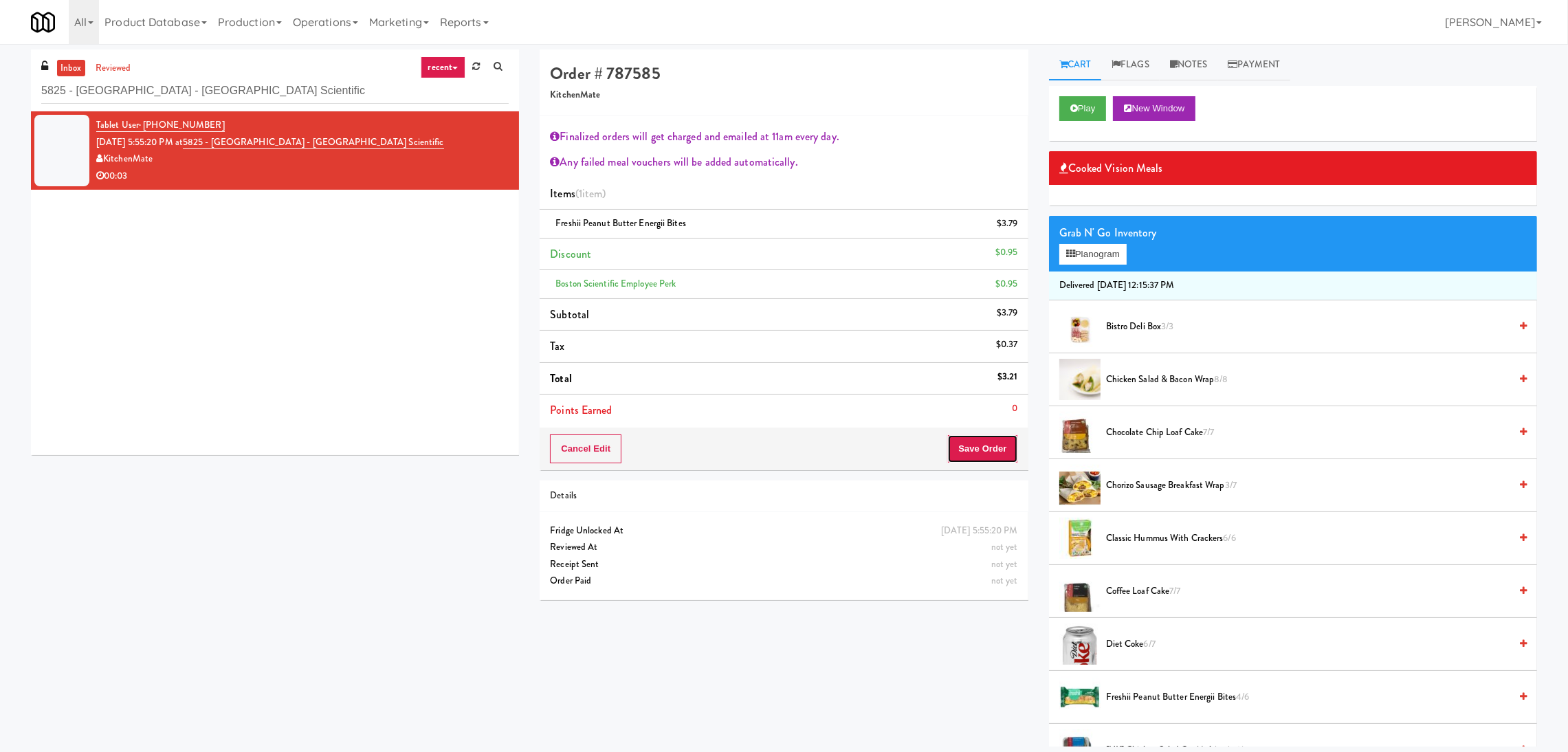
click at [962, 446] on button "Save Order" at bounding box center [983, 449] width 70 height 29
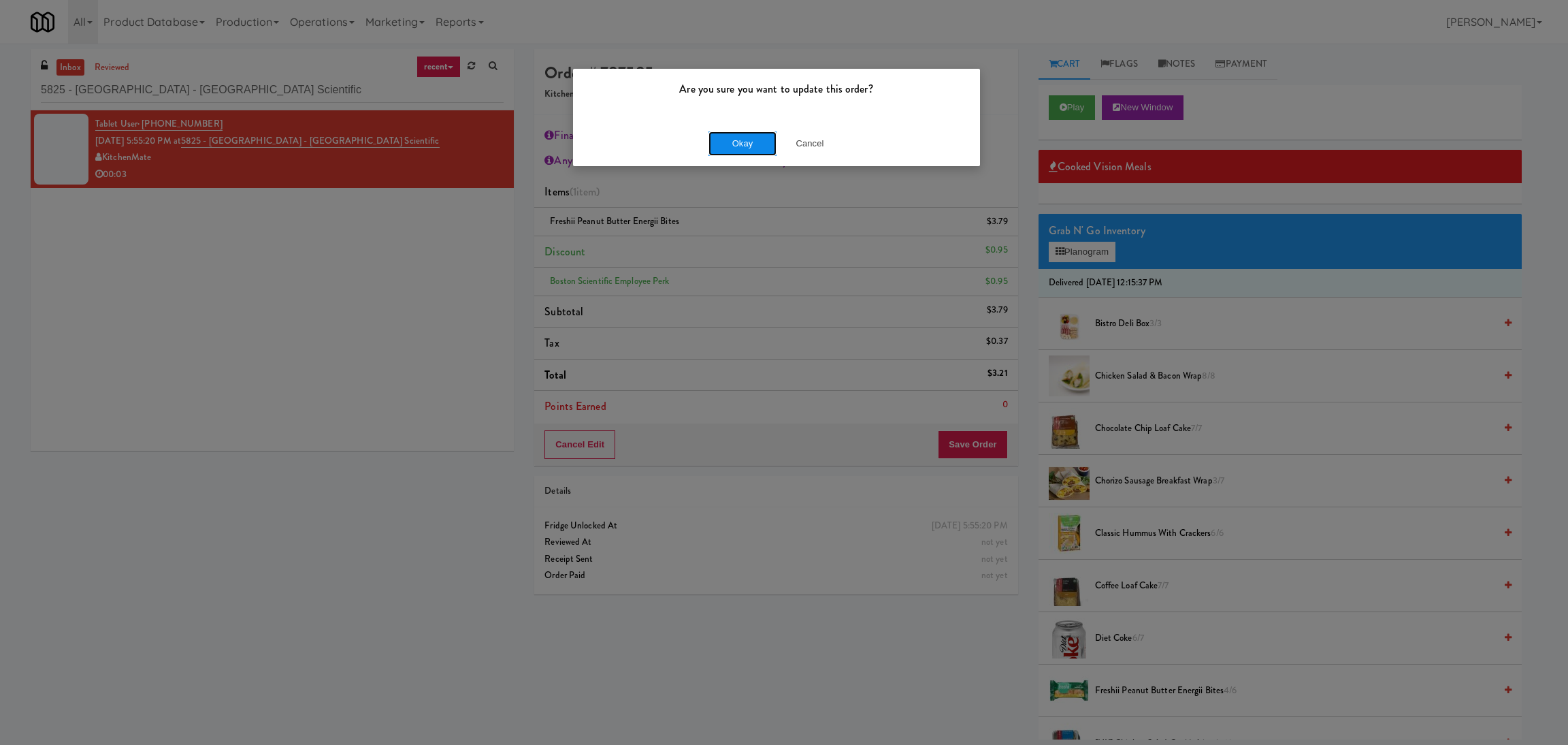
click at [739, 141] on button "Okay" at bounding box center [742, 144] width 68 height 24
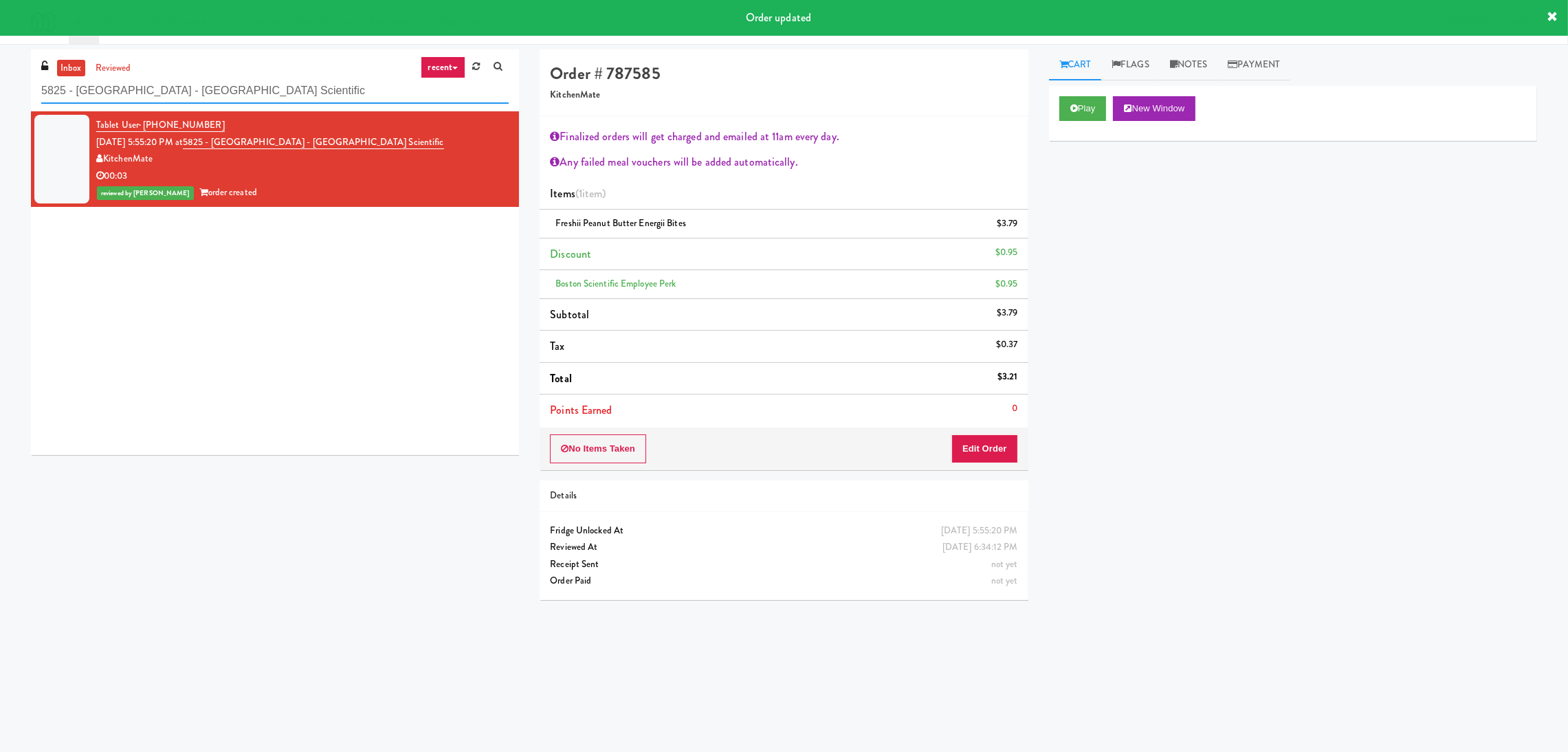
paste input "Oasis Lakewood - [GEOGRAPHIC_DATA]"
drag, startPoint x: 321, startPoint y: 88, endPoint x: 0, endPoint y: 75, distance: 321.3
click at [0, 75] on div "inbox reviewed recent all unclear take inventory issue suspicious failed recent…" at bounding box center [784, 330] width 1568 height 561
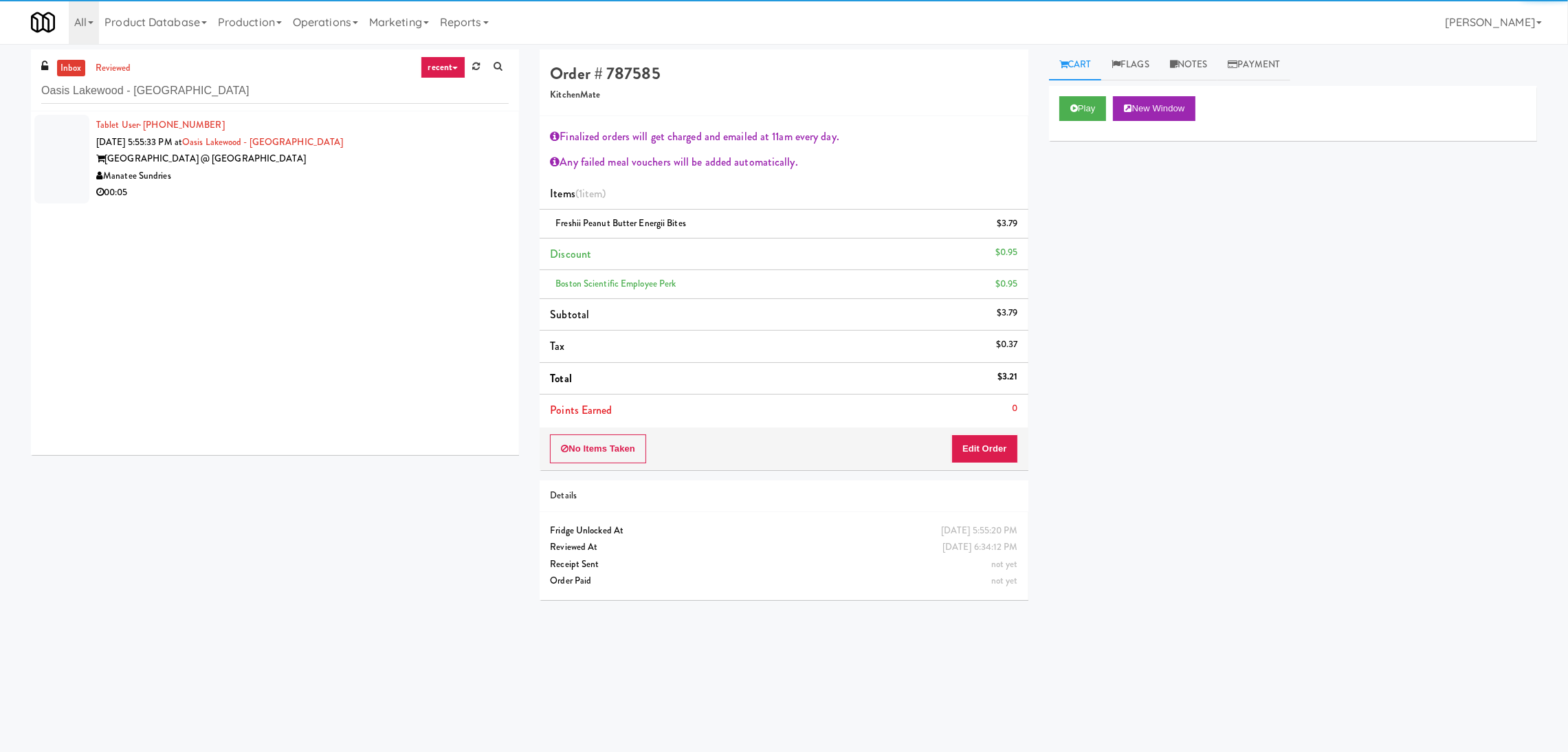
click at [370, 171] on div "Manatee Sundries" at bounding box center [302, 177] width 412 height 17
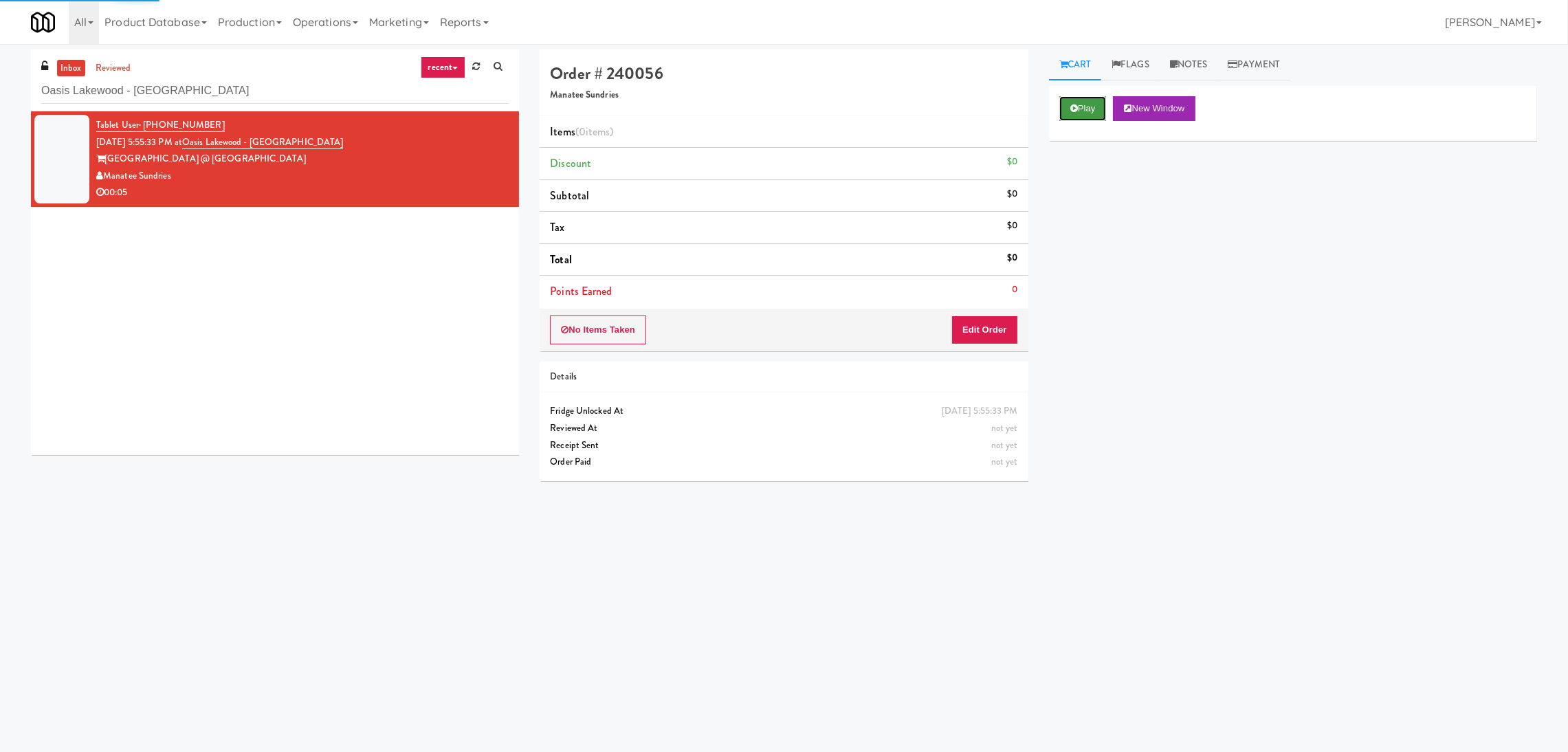
click at [1096, 111] on button "Play" at bounding box center [1083, 108] width 47 height 24
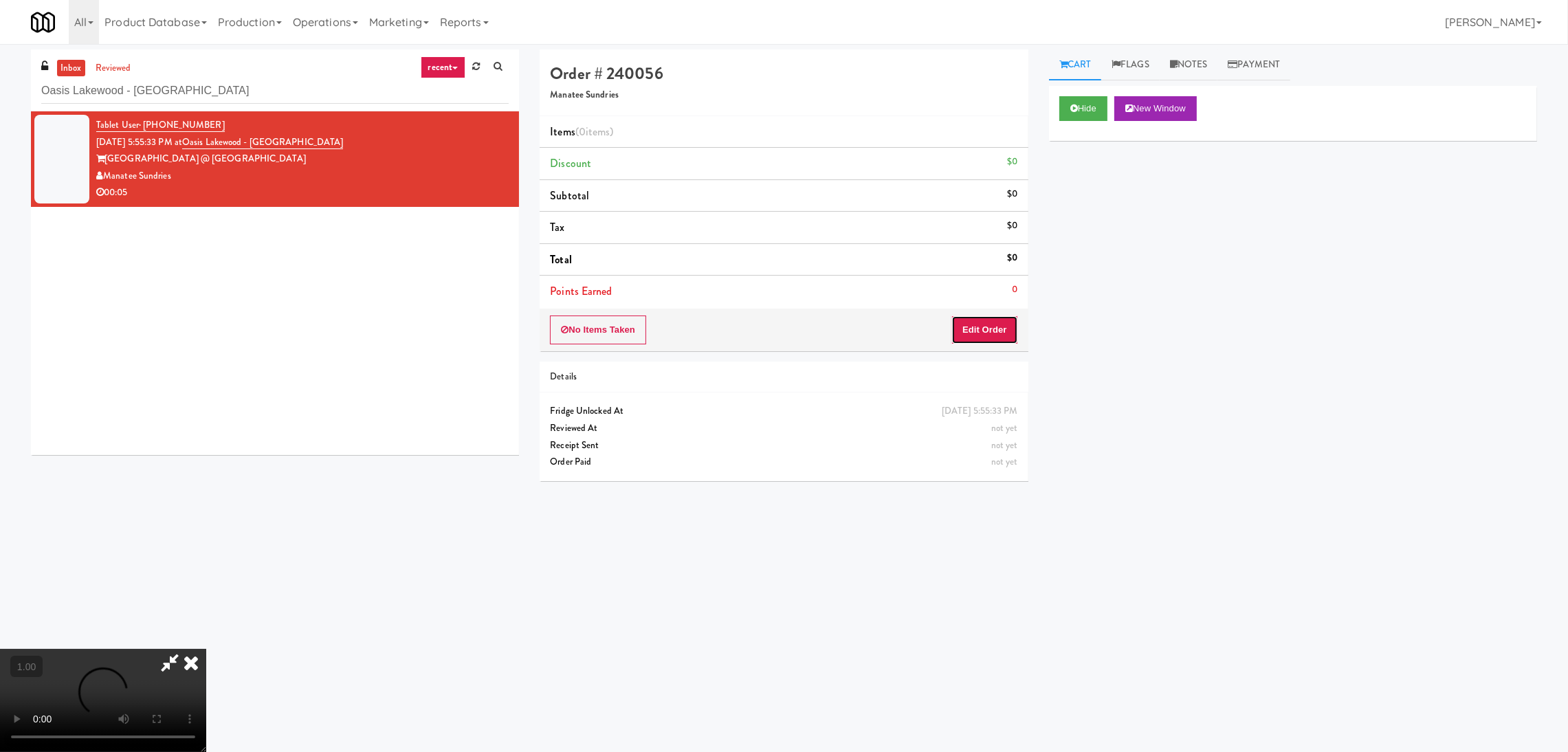
click at [997, 331] on button "Edit Order" at bounding box center [985, 330] width 66 height 29
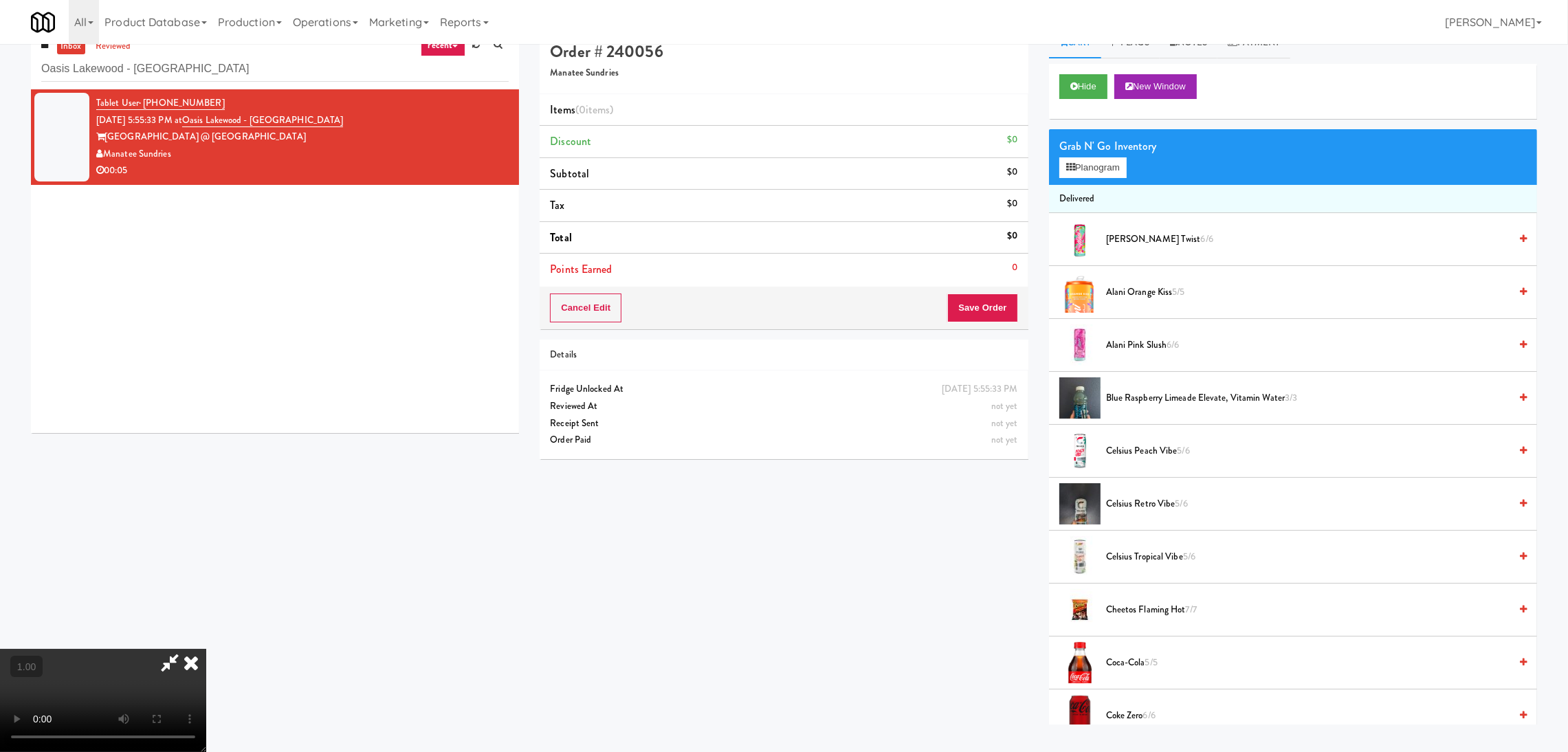
scroll to position [44, 0]
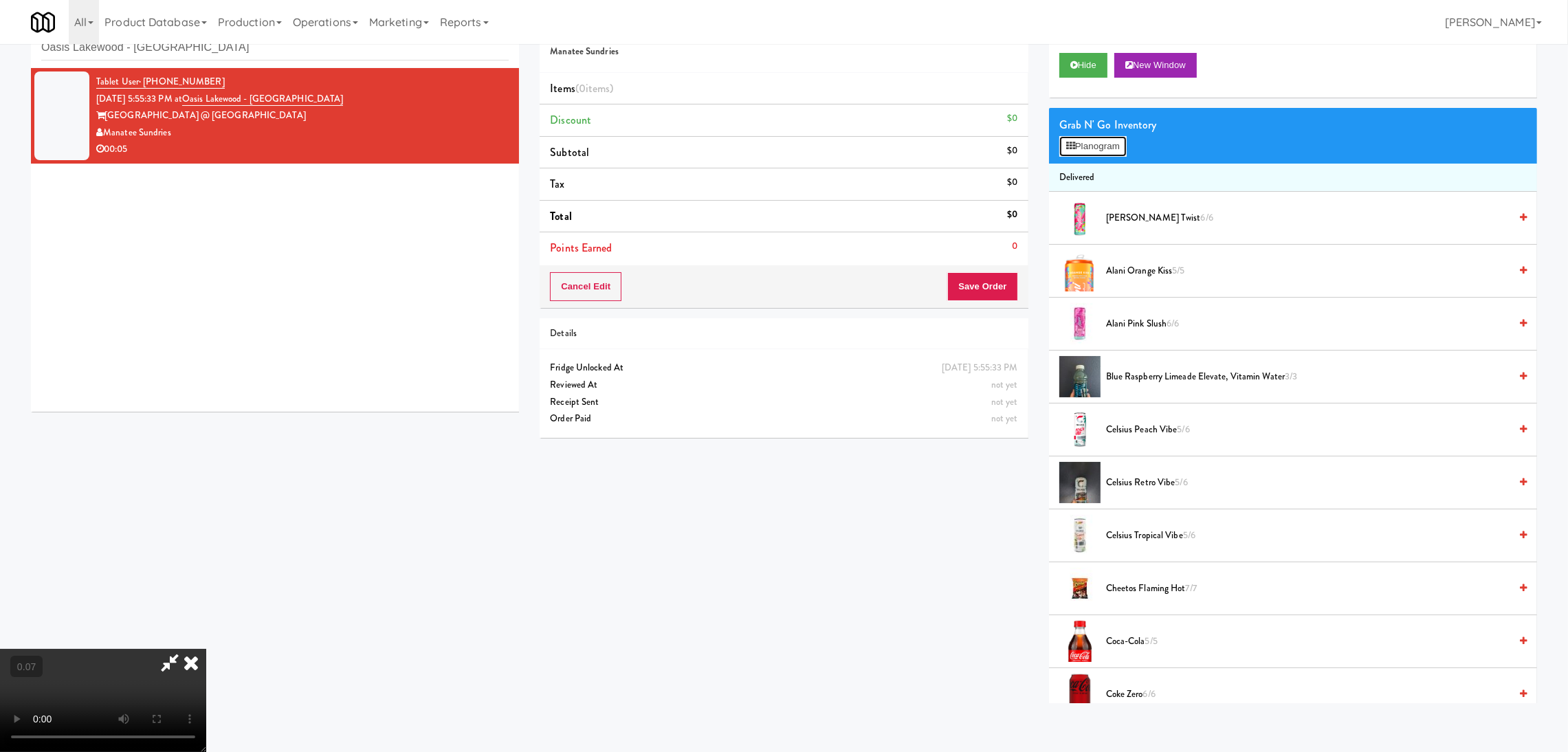
click at [1090, 141] on button "Planogram" at bounding box center [1093, 147] width 67 height 21
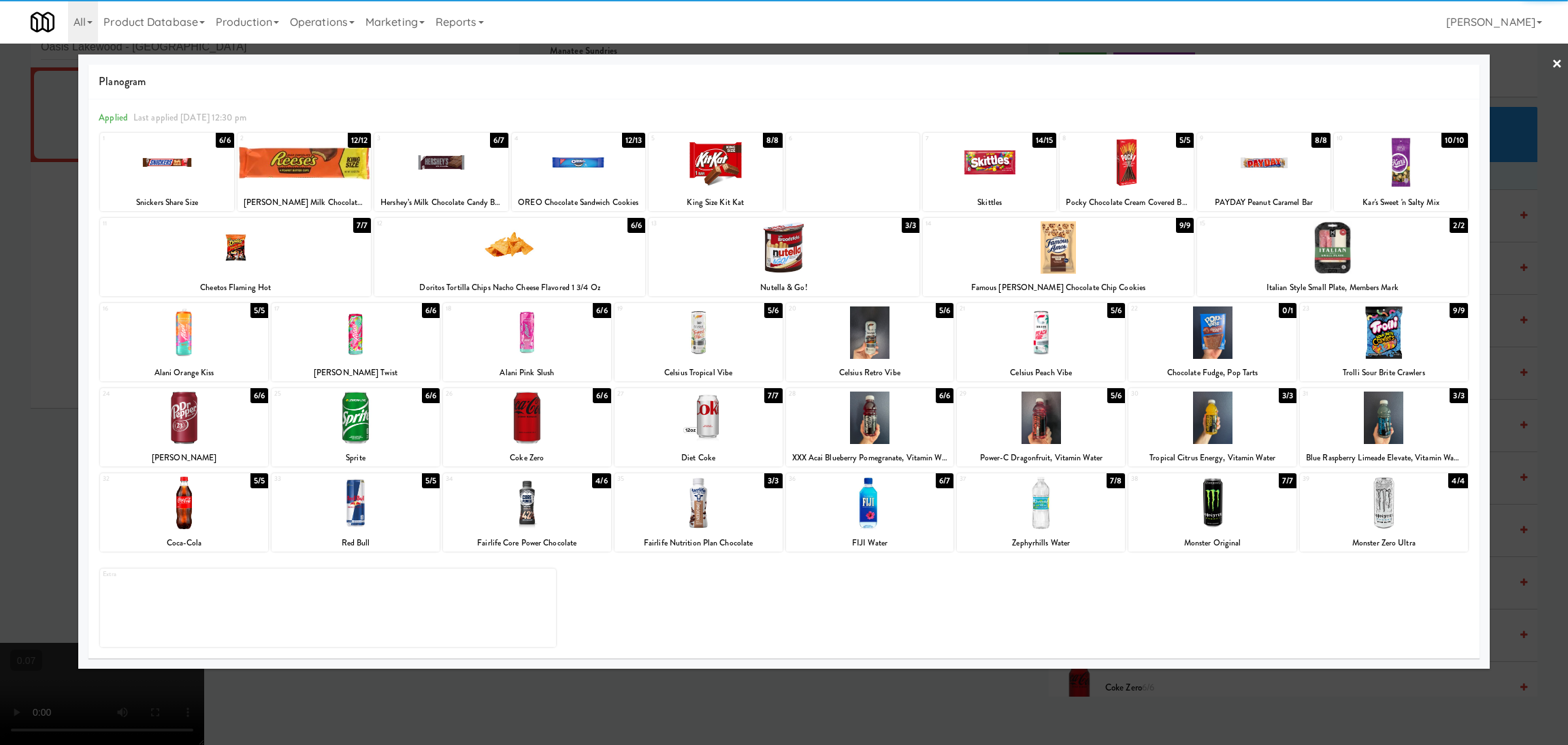
click at [244, 242] on div at bounding box center [236, 247] width 271 height 53
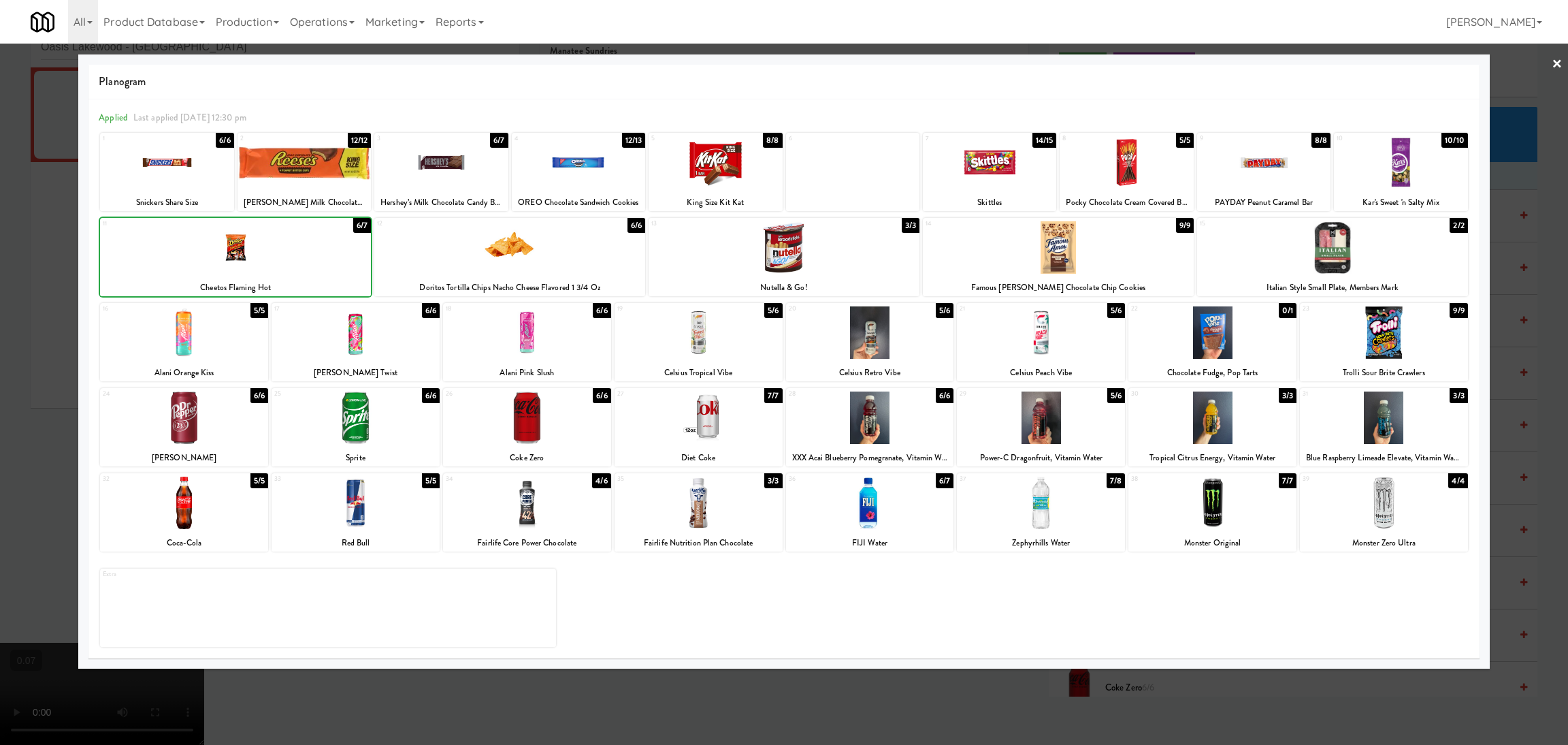
click at [0, 322] on div at bounding box center [784, 372] width 1568 height 745
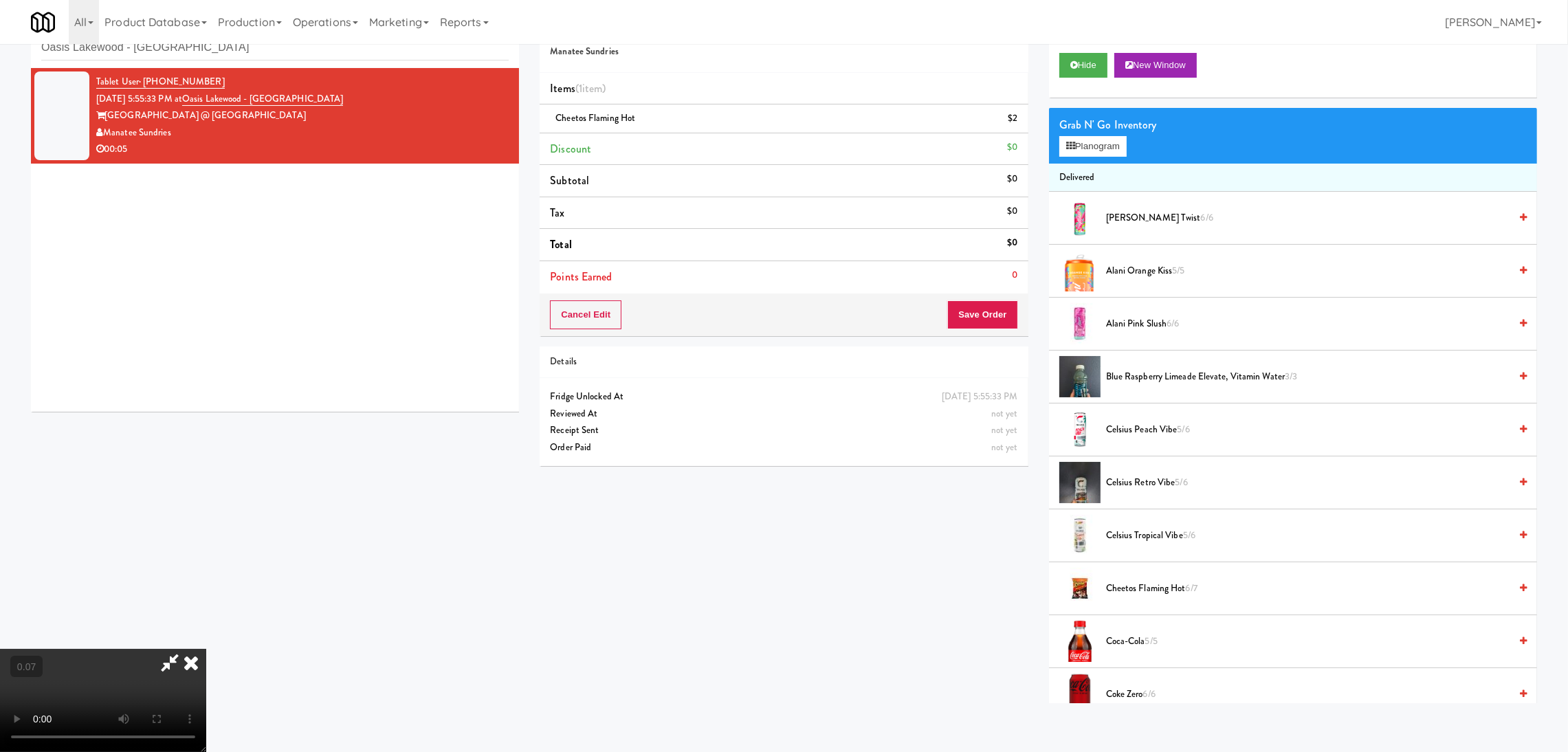
click at [206, 649] on video at bounding box center [103, 700] width 206 height 103
click at [206, 649] on icon at bounding box center [191, 662] width 31 height 27
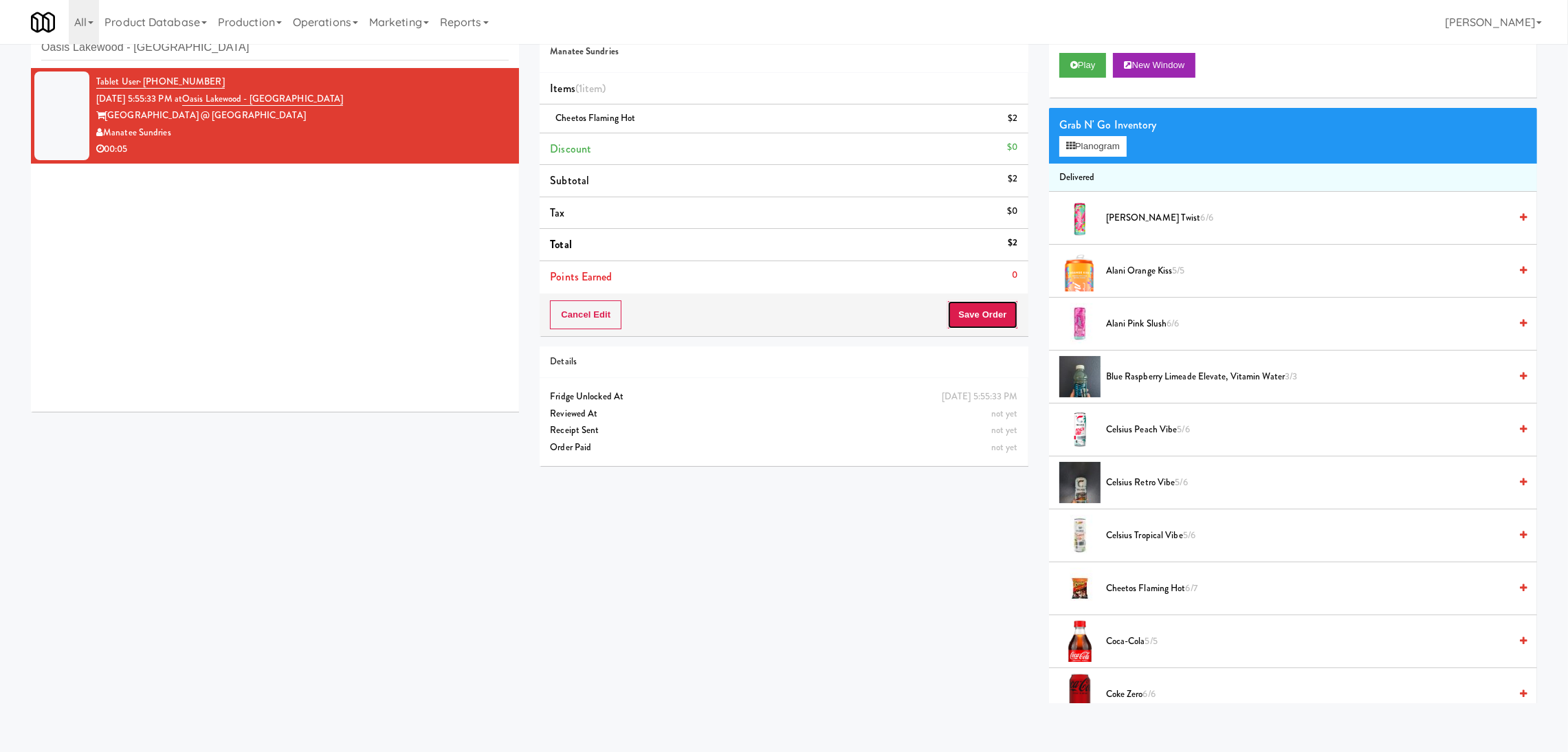
click at [1000, 310] on button "Save Order" at bounding box center [983, 314] width 70 height 29
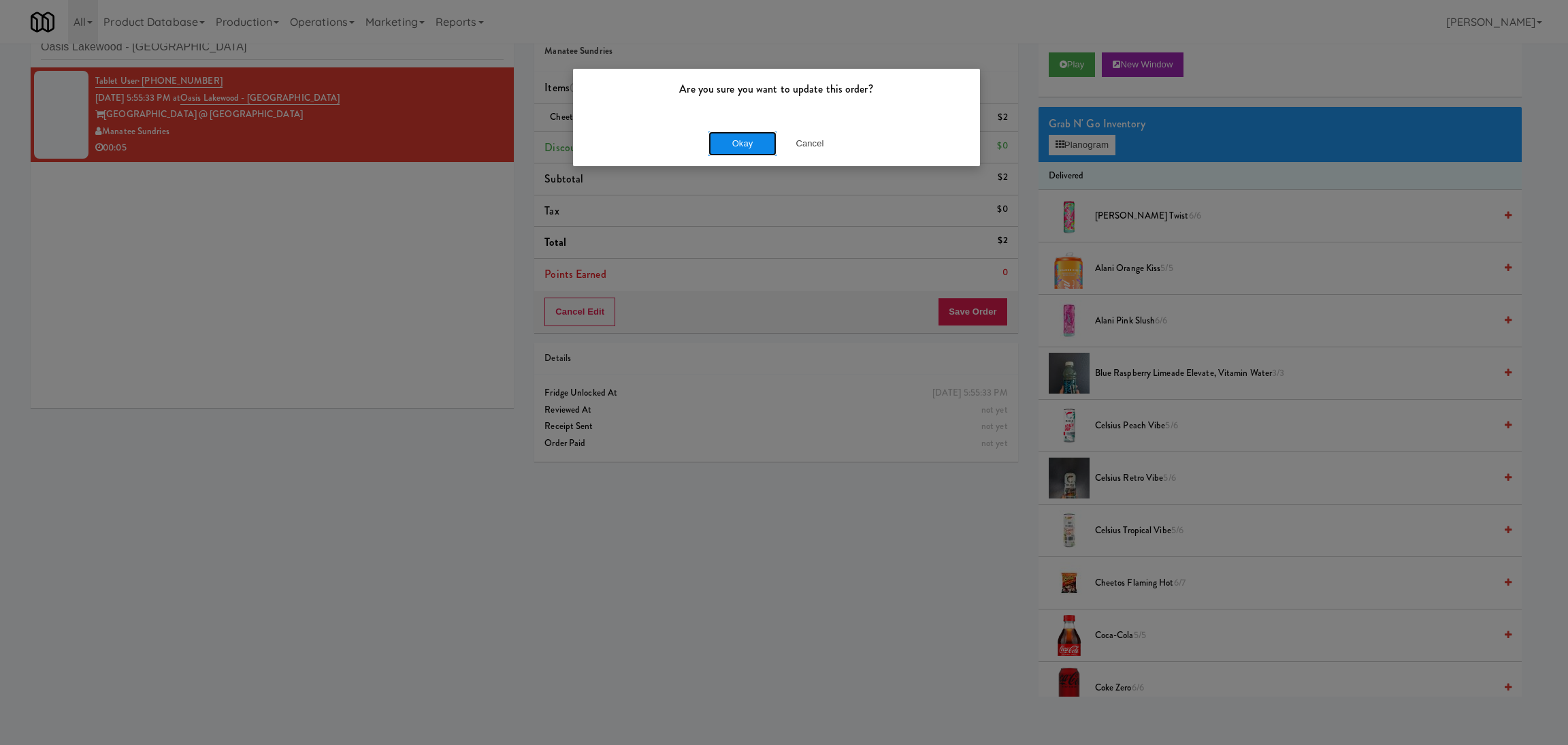
click at [742, 139] on button "Okay" at bounding box center [742, 144] width 68 height 24
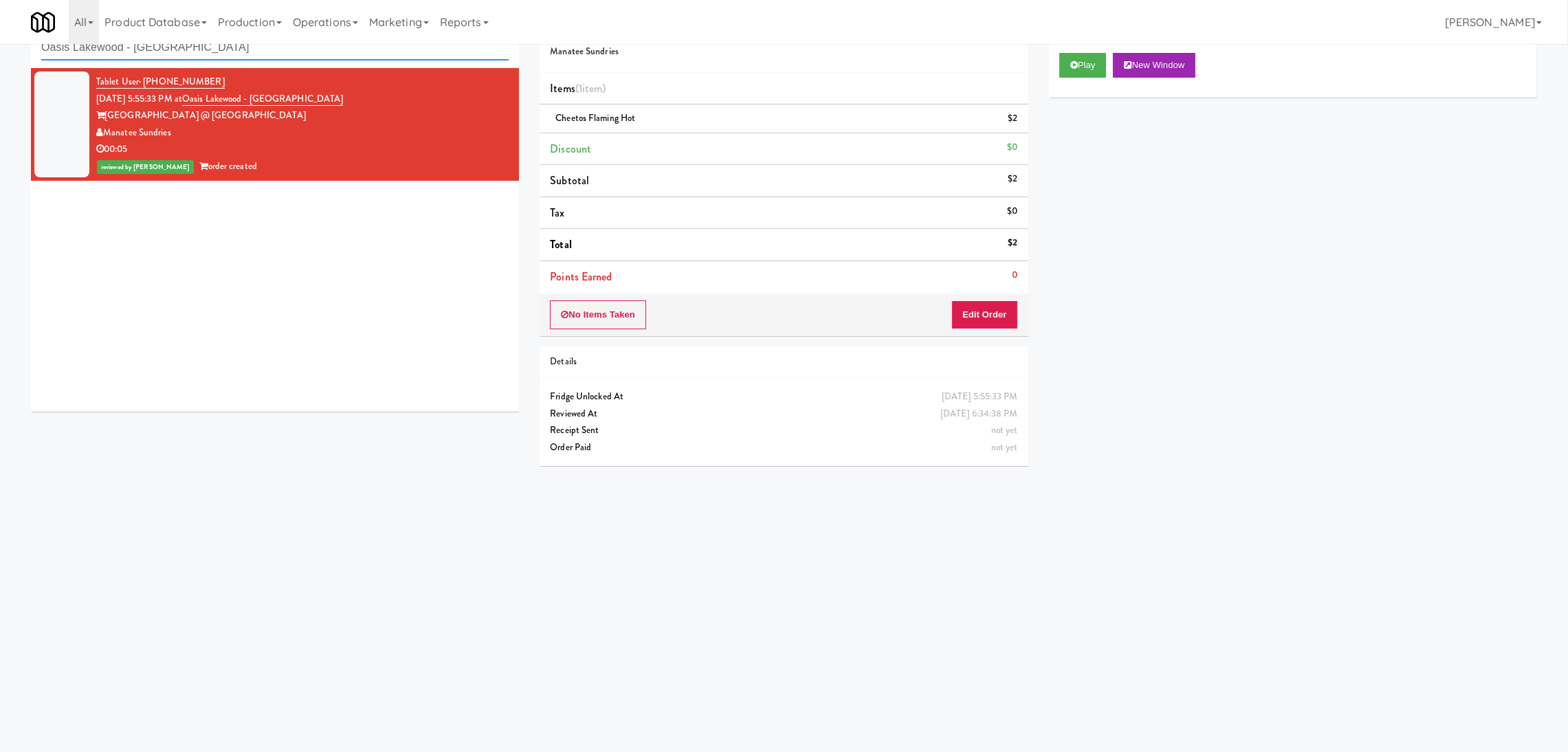
paste input "[GEOGRAPHIC_DATA]"
drag, startPoint x: 297, startPoint y: 47, endPoint x: 0, endPoint y: 11, distance: 299.2
click at [0, 11] on body "Are you sure you want to update this order? Okay Cancel Okay Are you sure you w…" at bounding box center [784, 377] width 1568 height 752
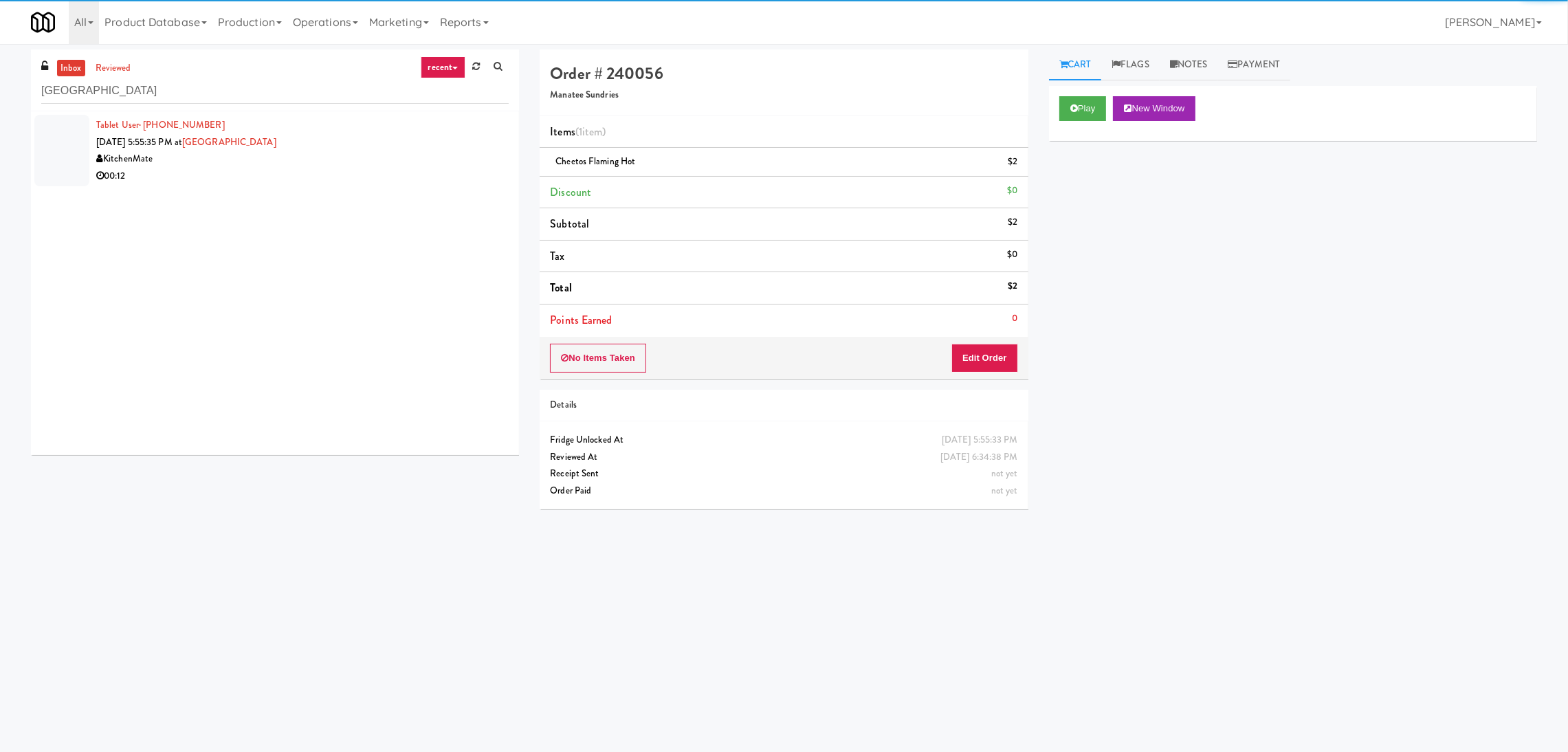
click at [384, 175] on div "00:12" at bounding box center [302, 177] width 412 height 17
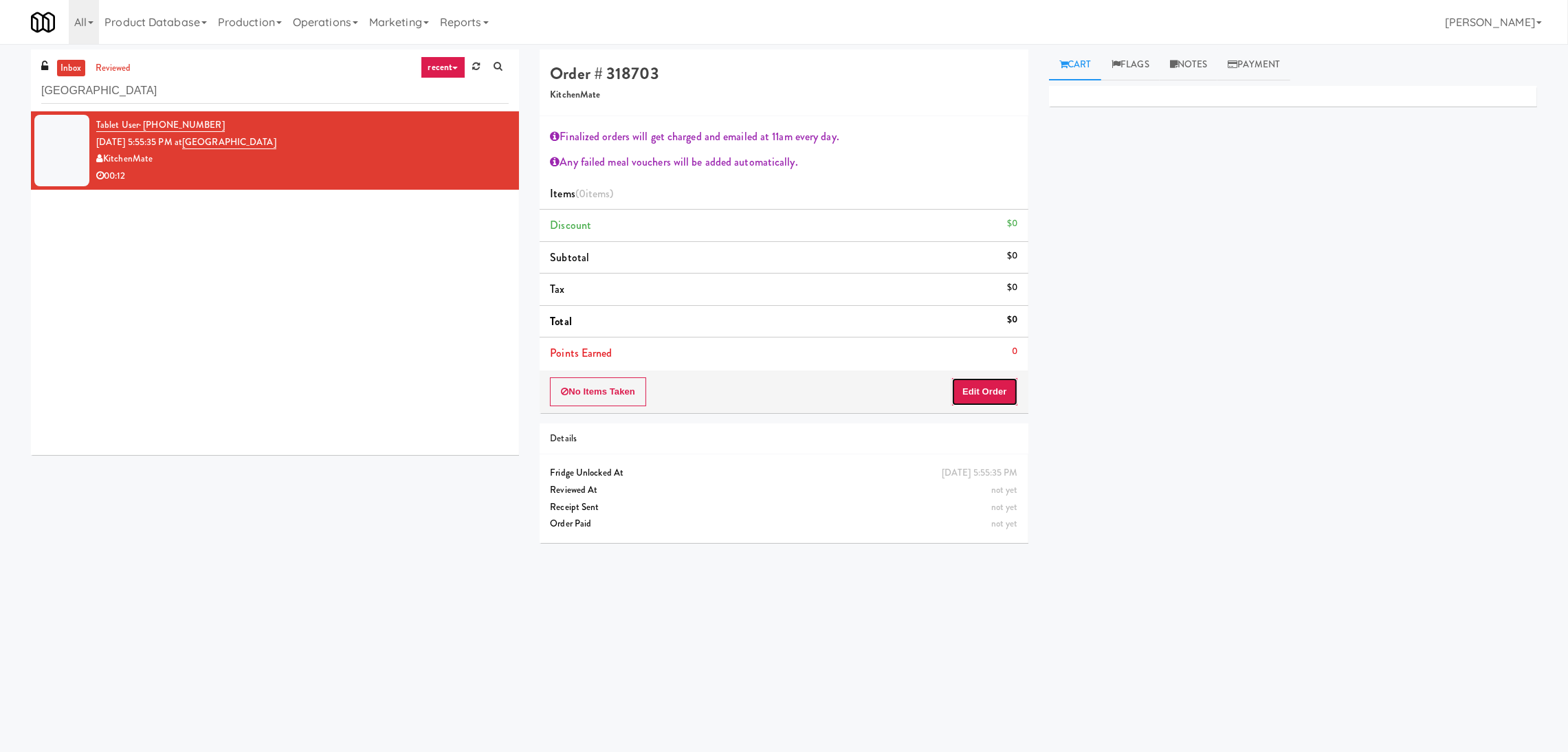
click at [1010, 402] on button "Edit Order" at bounding box center [985, 391] width 66 height 29
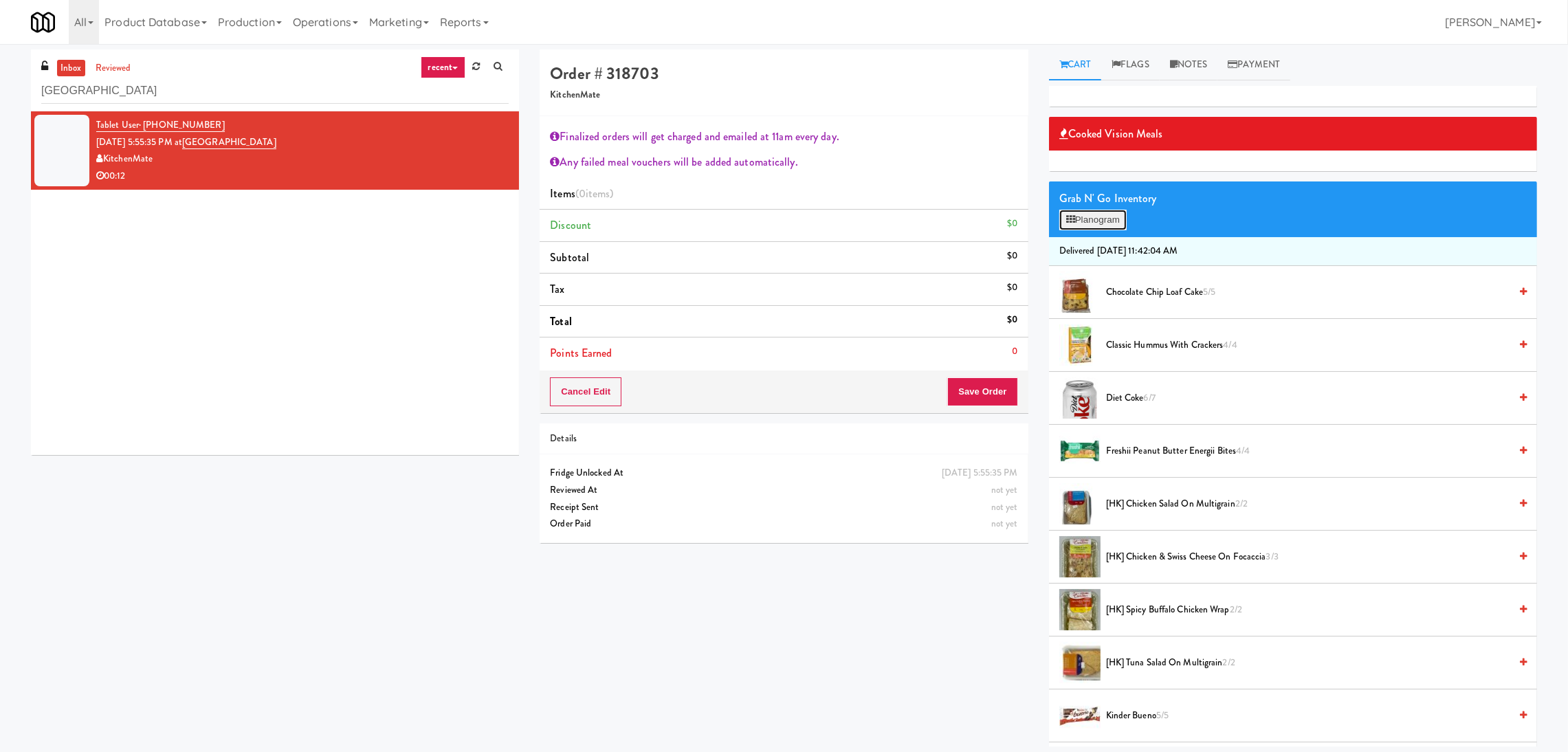
click at [1109, 217] on button "Planogram" at bounding box center [1093, 220] width 67 height 21
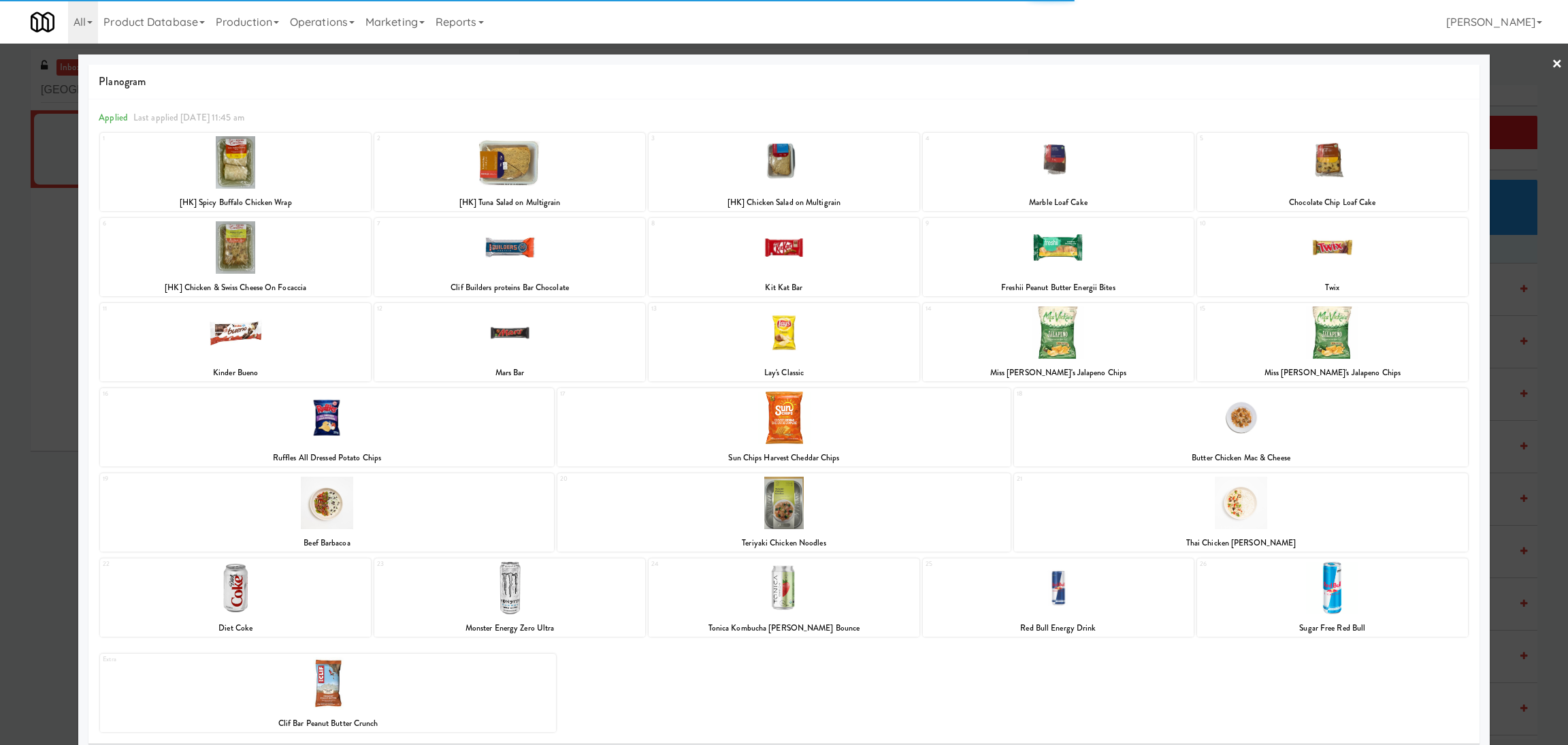
click at [0, 192] on div at bounding box center [784, 372] width 1568 height 745
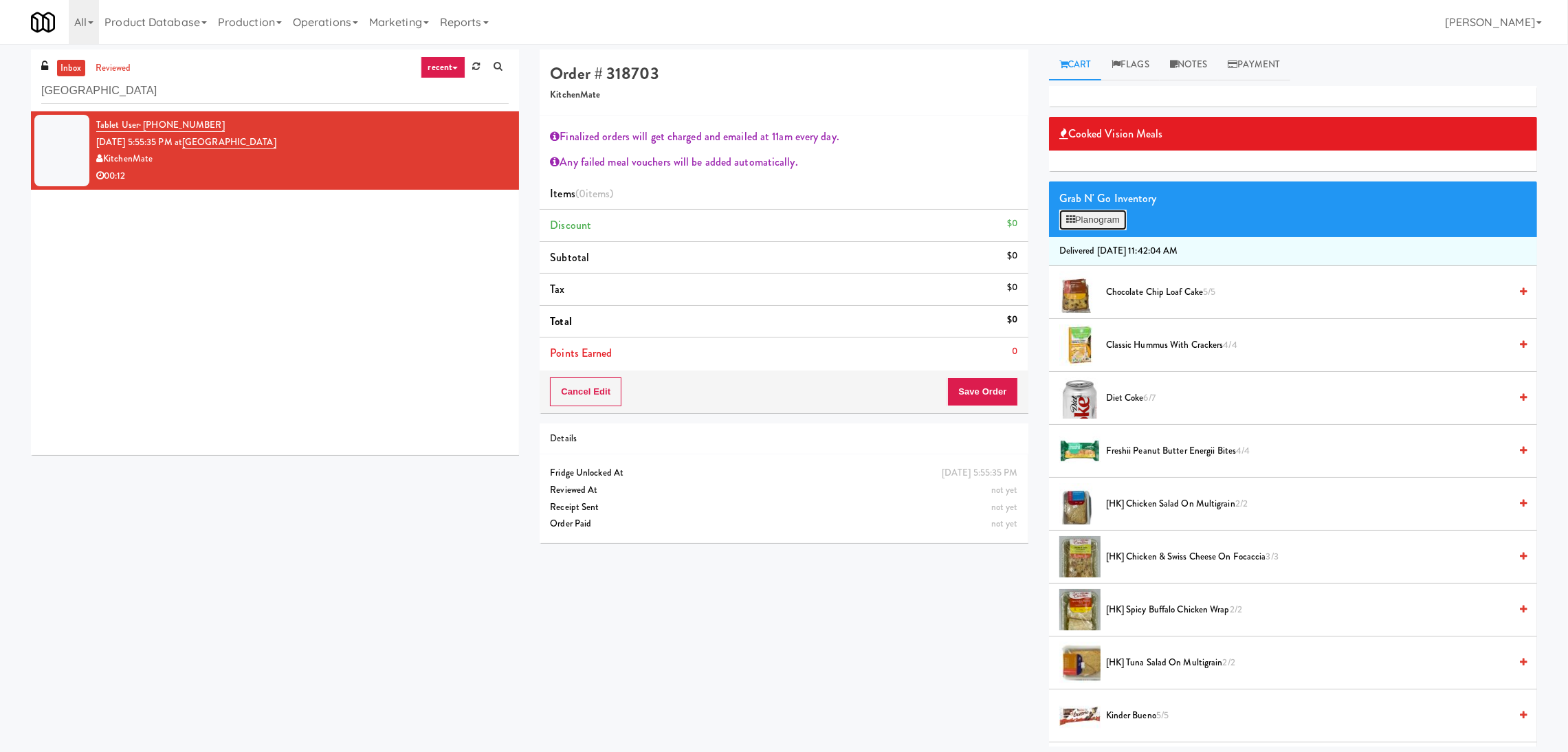
click at [1101, 224] on button "Planogram" at bounding box center [1093, 220] width 67 height 21
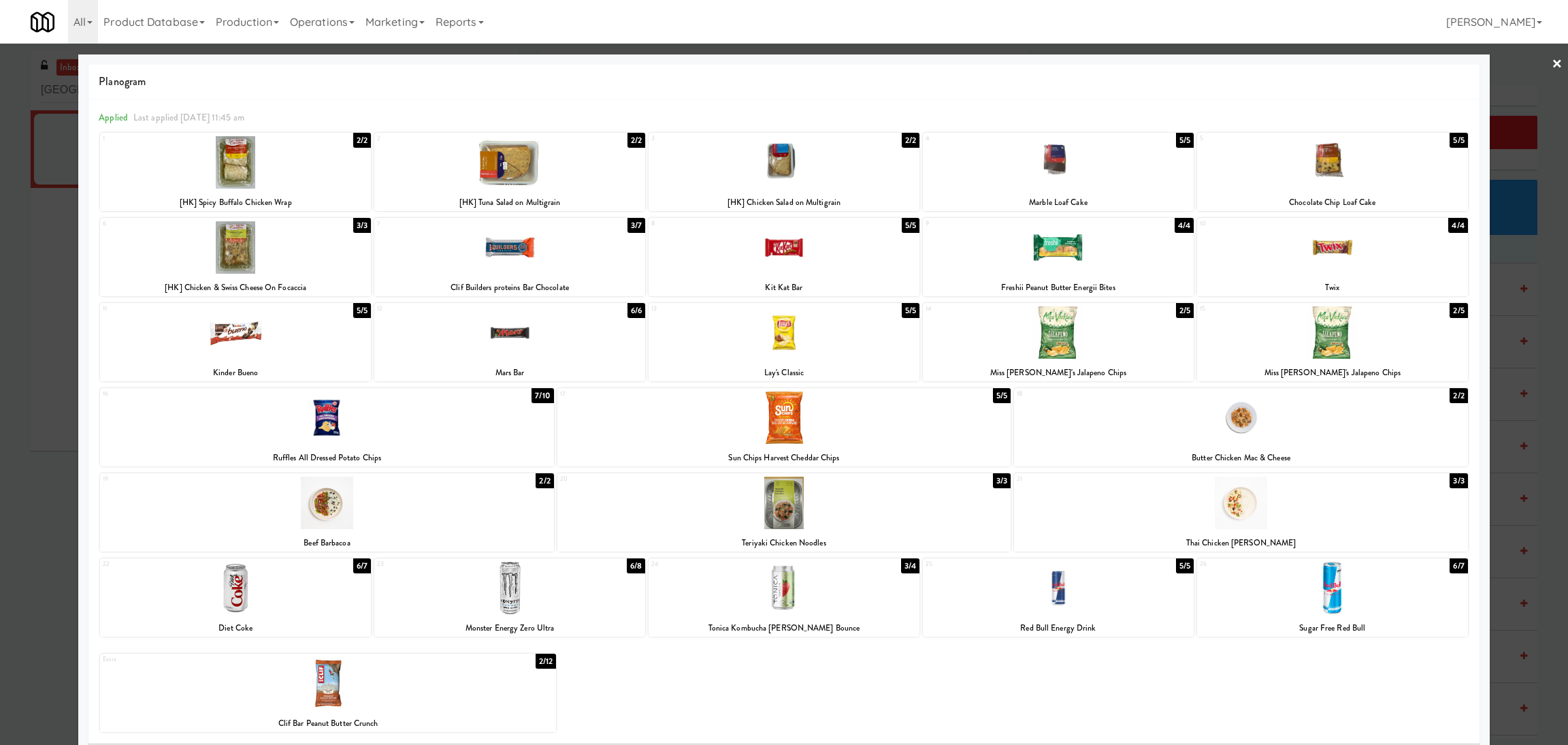
click at [1063, 340] on div at bounding box center [1059, 333] width 271 height 53
click at [365, 428] on div at bounding box center [327, 418] width 454 height 53
click at [1320, 254] on div at bounding box center [1332, 247] width 271 height 53
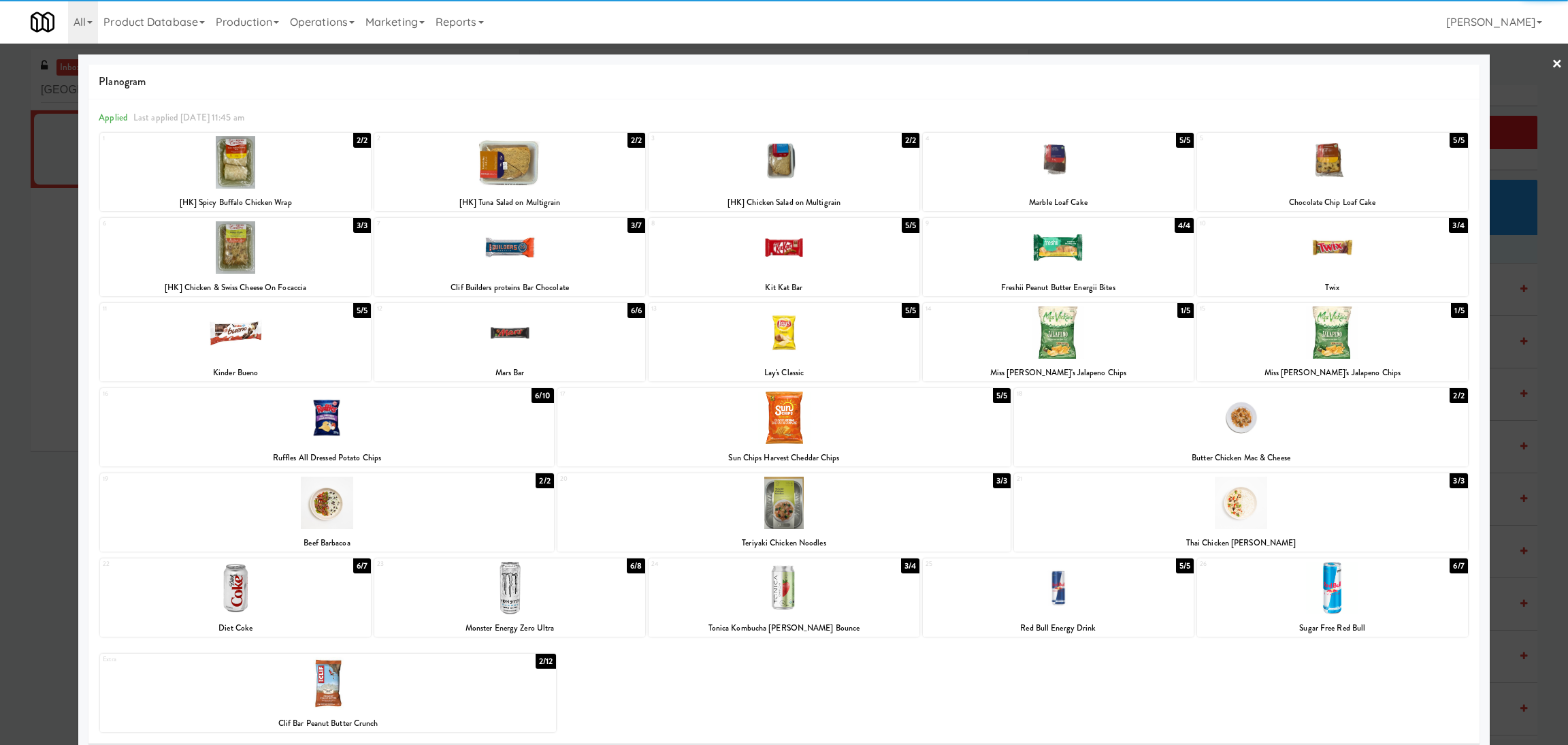
click at [0, 318] on div at bounding box center [784, 372] width 1568 height 745
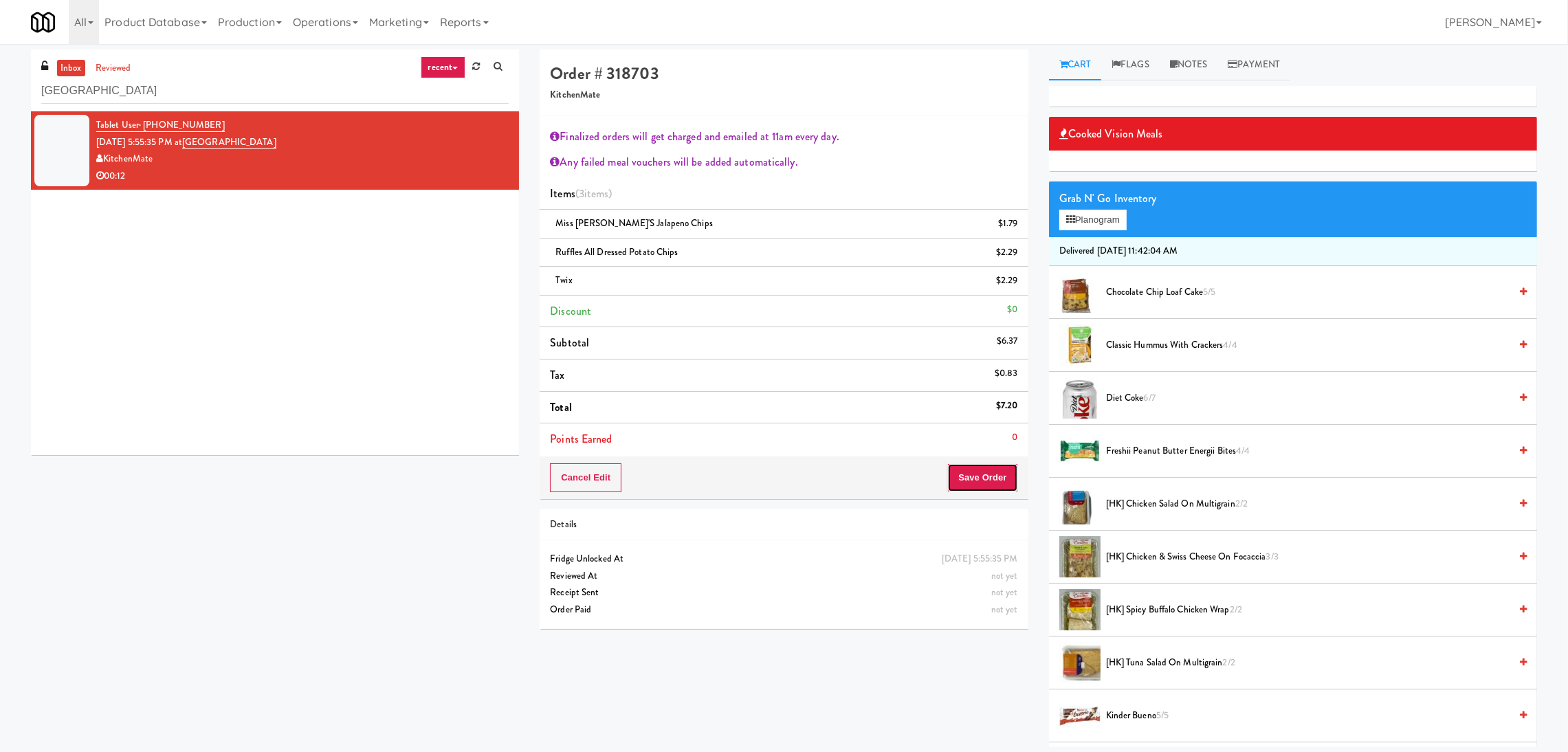
click at [993, 483] on button "Save Order" at bounding box center [983, 477] width 70 height 29
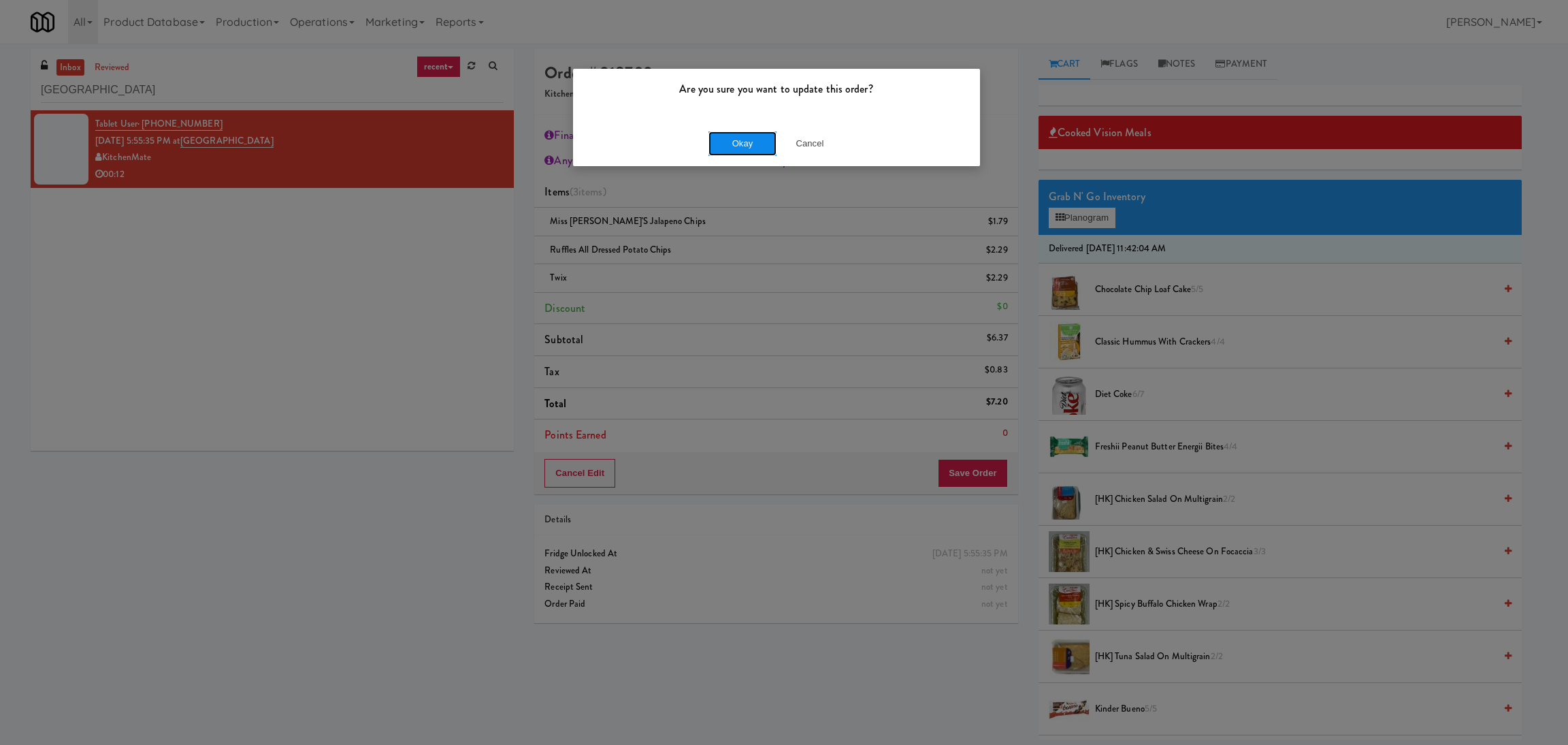
click at [745, 134] on button "Okay" at bounding box center [742, 144] width 68 height 24
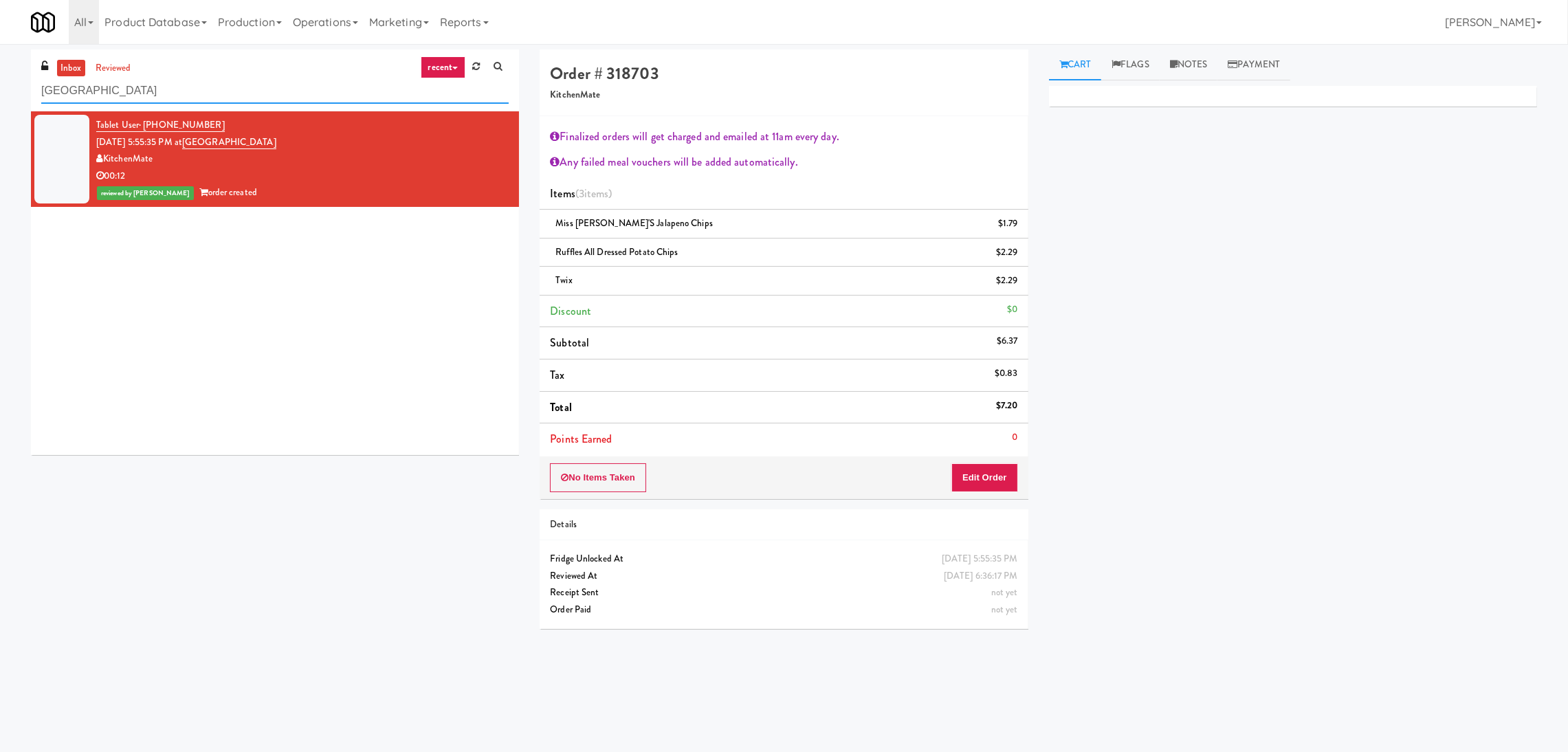
drag, startPoint x: 328, startPoint y: 87, endPoint x: 0, endPoint y: 62, distance: 329.0
click at [0, 62] on div "inbox reviewed recent all unclear take inventory issue suspicious failed recent…" at bounding box center [784, 345] width 1568 height 589
paste input "Twelve12 - Cooler - Left"
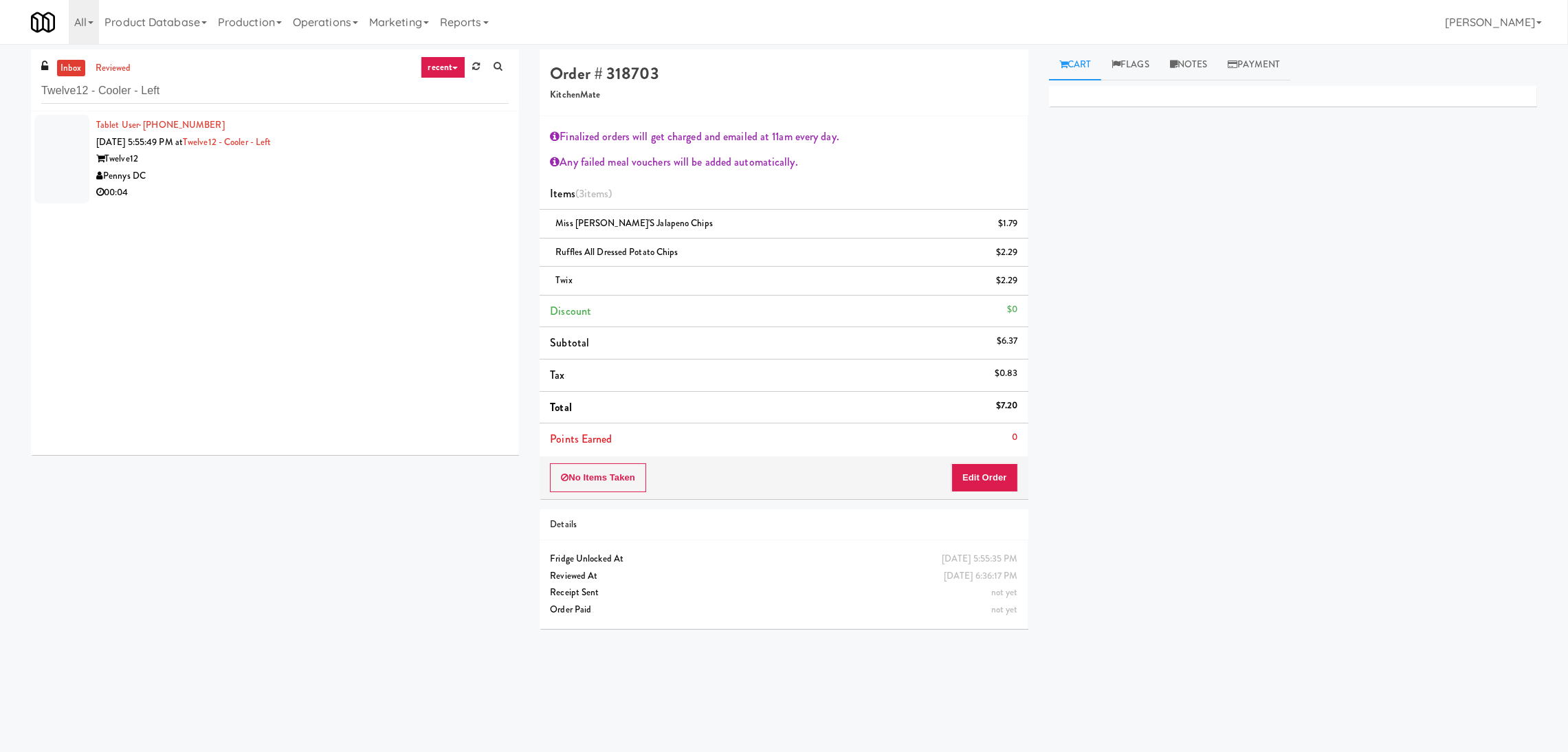
click at [319, 175] on div "Pennys DC" at bounding box center [302, 177] width 412 height 17
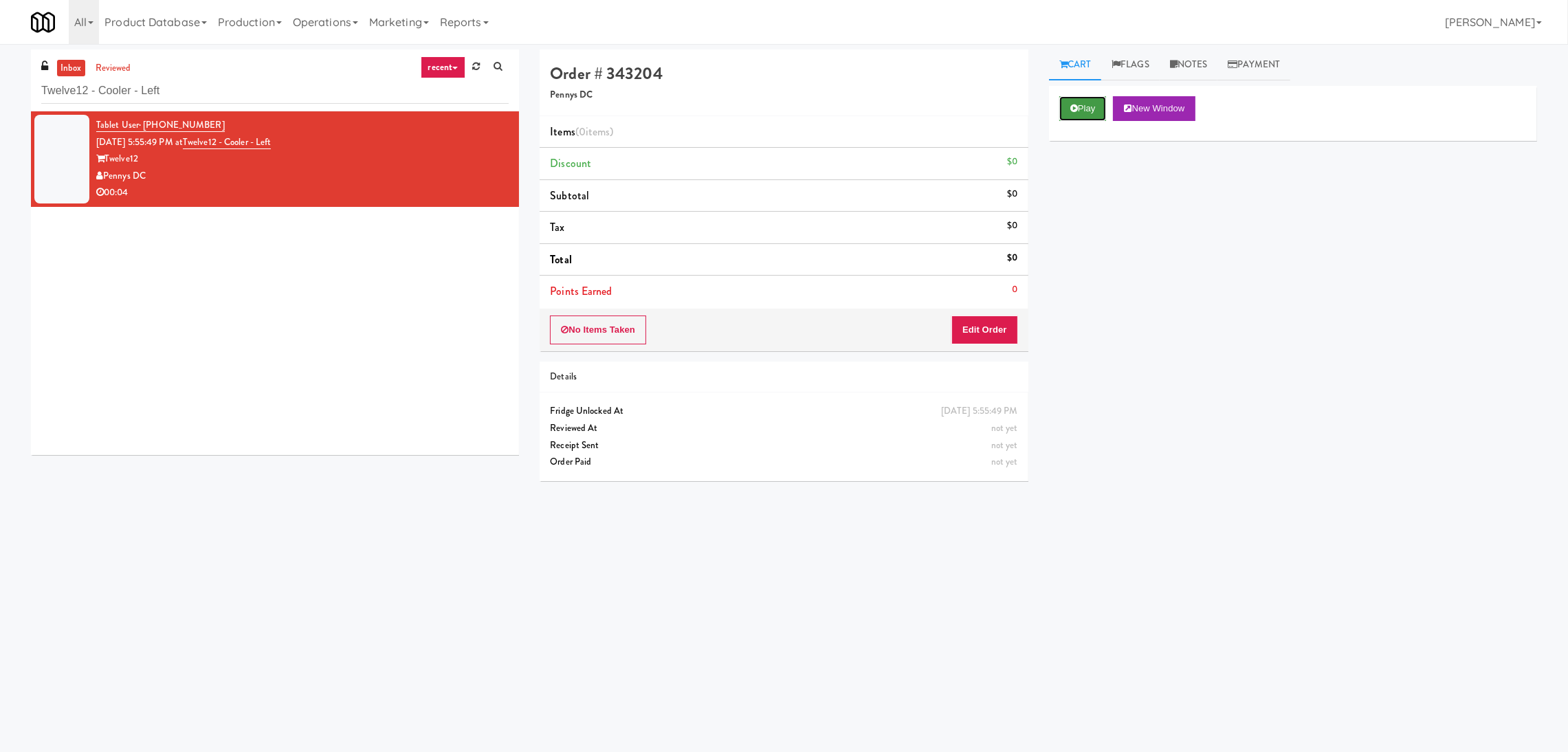
click at [1074, 109] on icon at bounding box center [1074, 108] width 8 height 9
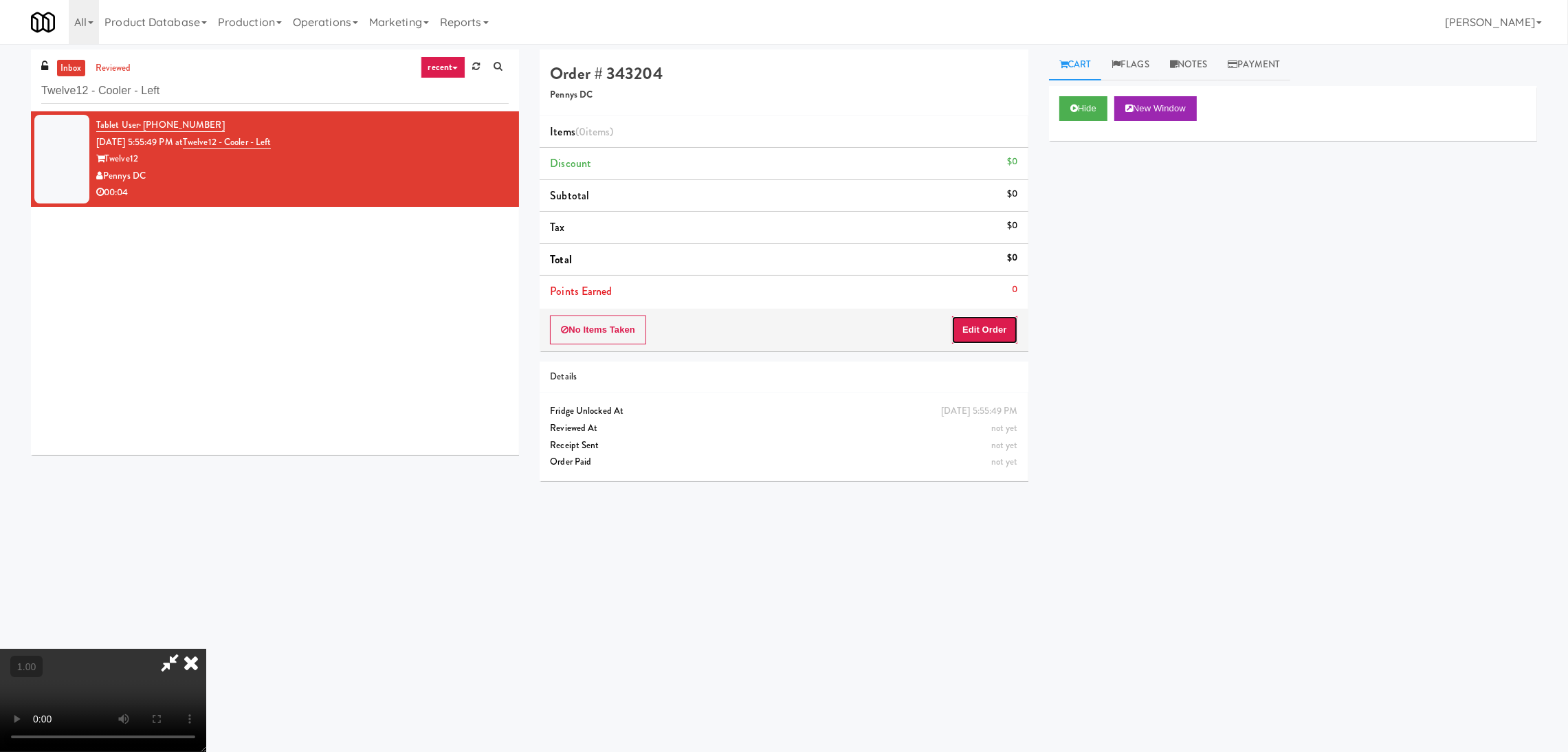
click at [992, 326] on button "Edit Order" at bounding box center [985, 330] width 66 height 29
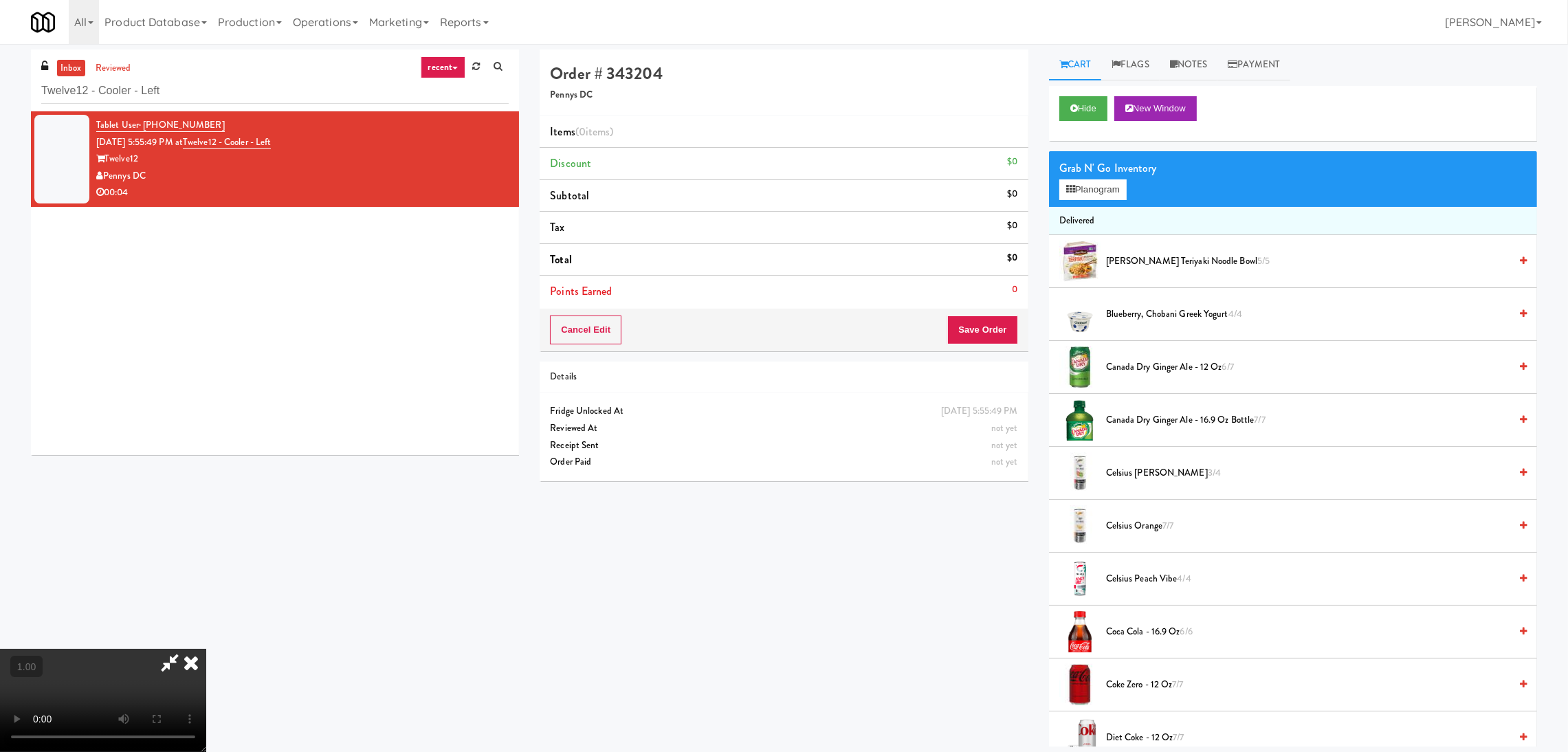
click at [206, 649] on video at bounding box center [103, 700] width 206 height 103
click at [1108, 193] on button "Planogram" at bounding box center [1093, 190] width 67 height 21
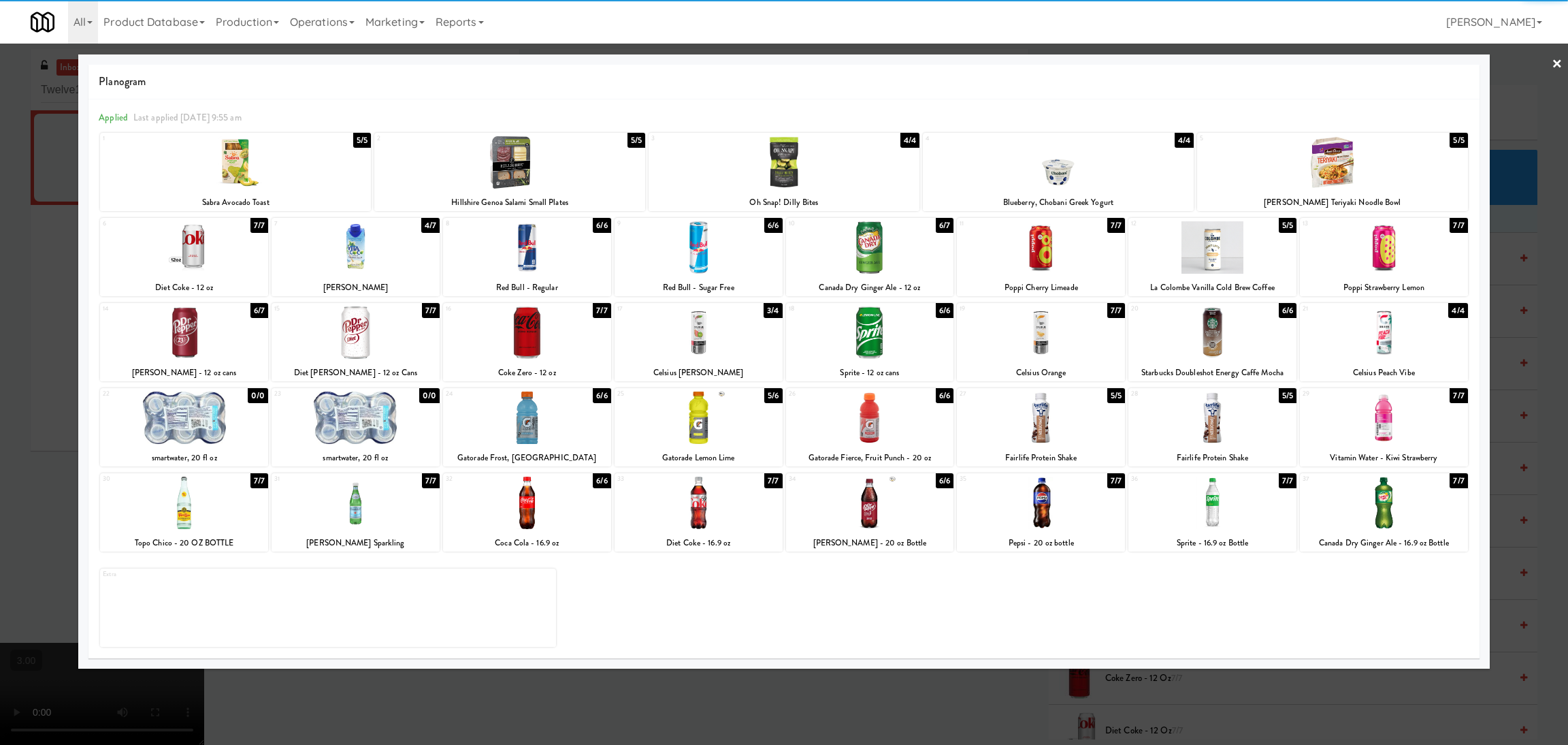
click at [211, 327] on div at bounding box center [185, 333] width 168 height 53
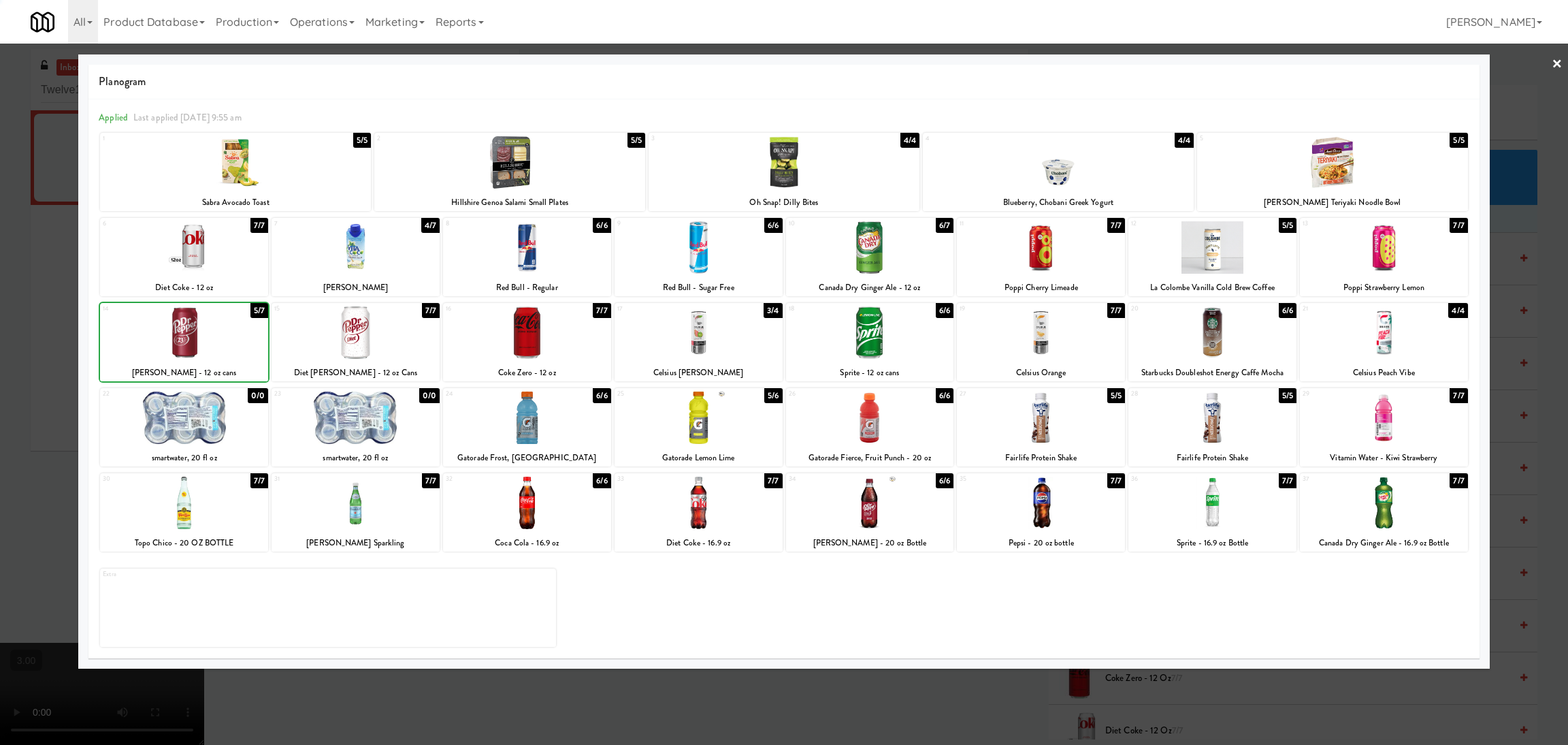
click at [26, 275] on div at bounding box center [784, 372] width 1568 height 745
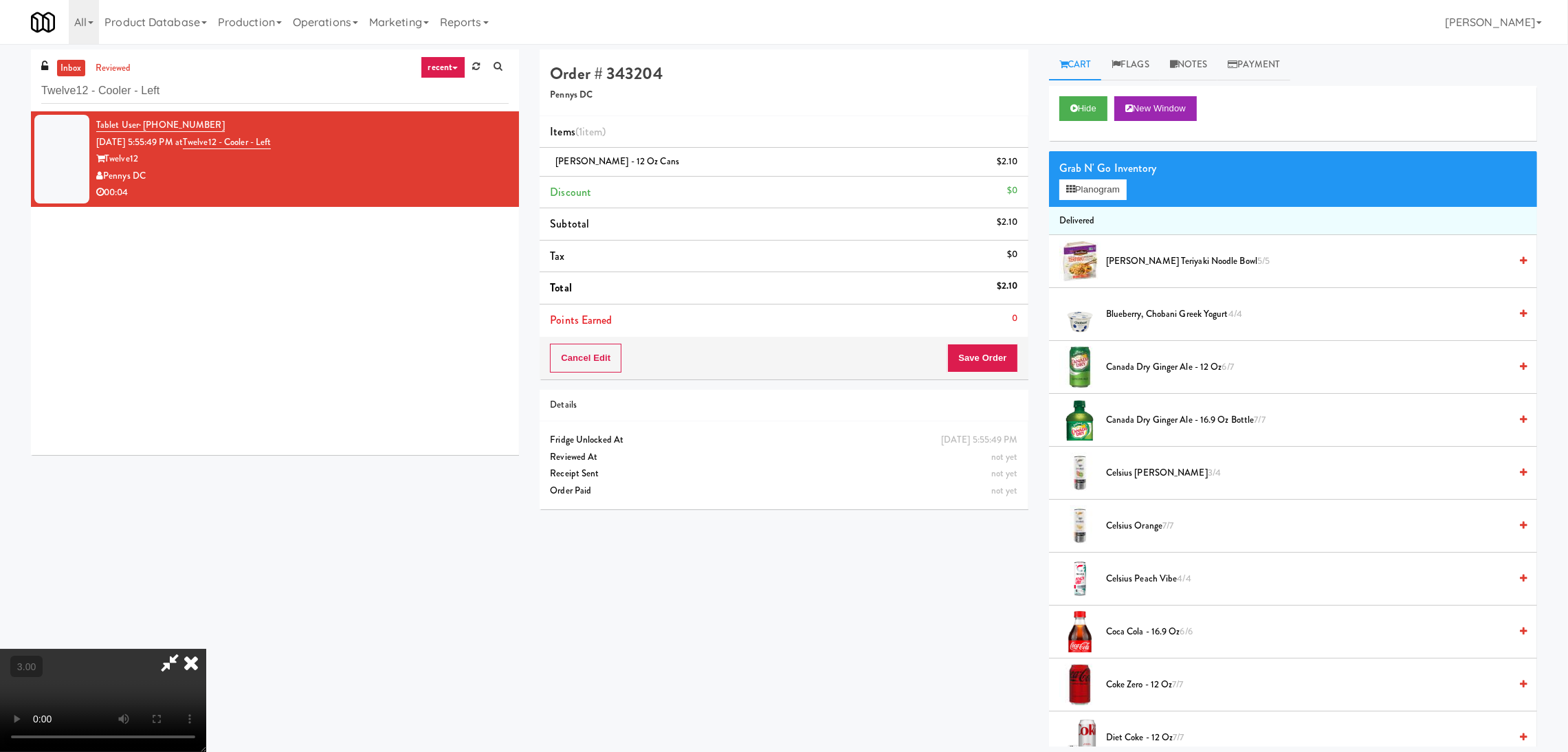
click at [186, 649] on icon at bounding box center [170, 662] width 32 height 27
drag, startPoint x: 967, startPoint y: 348, endPoint x: 958, endPoint y: 344, distance: 9.8
click at [968, 350] on button "Save Order" at bounding box center [983, 358] width 70 height 29
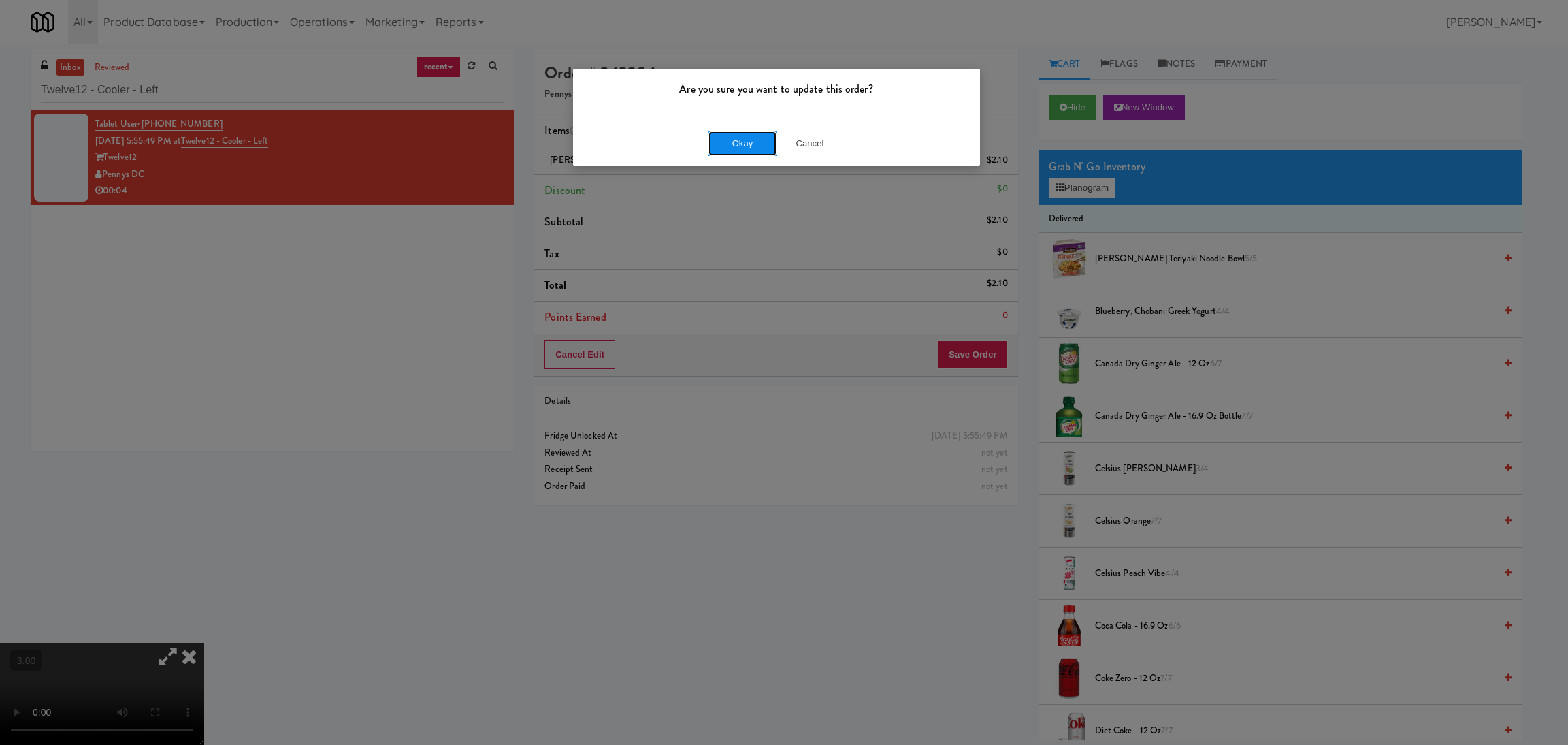
click at [725, 145] on button "Okay" at bounding box center [742, 144] width 68 height 24
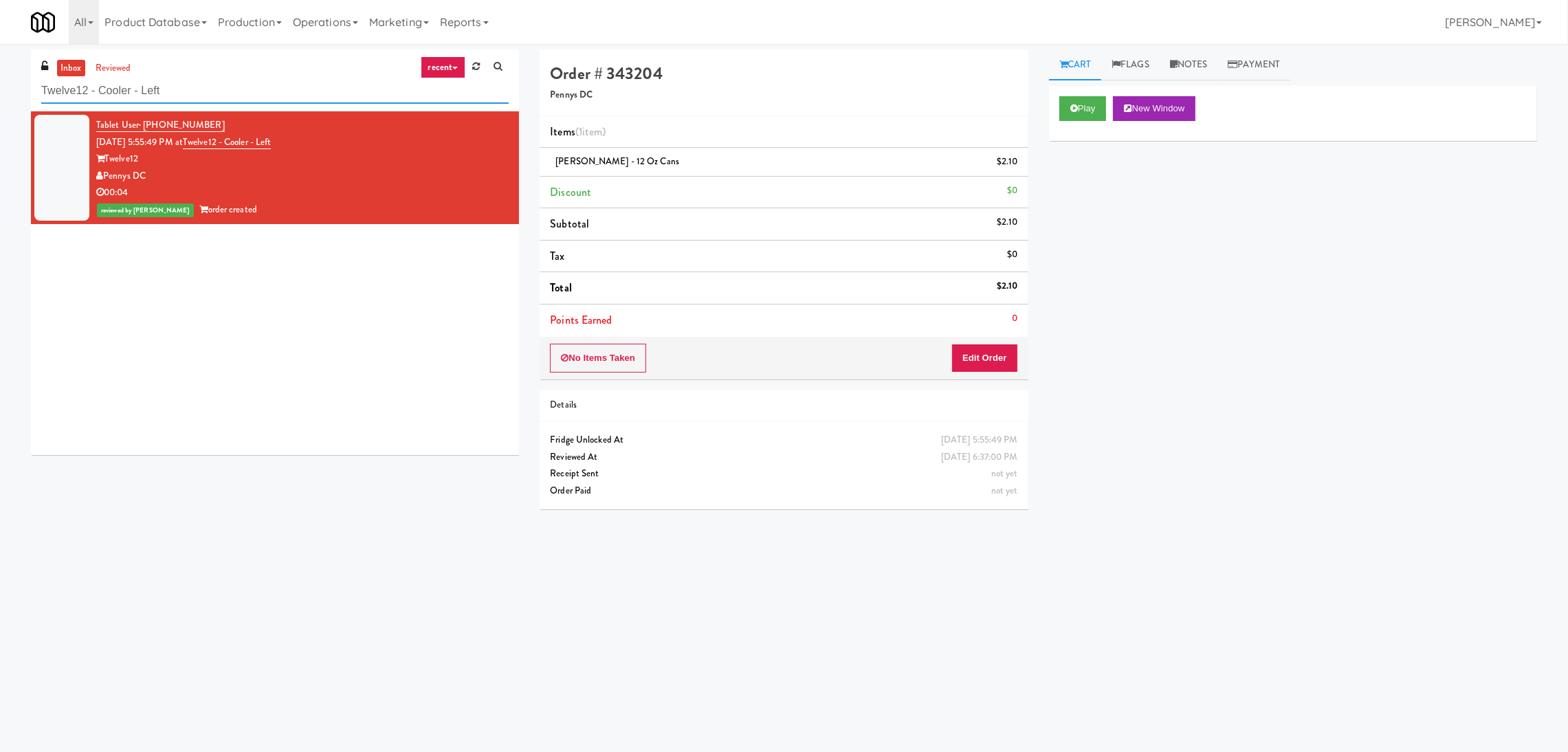
paste input "Gallery 64 - Pantry - V2"
drag, startPoint x: 253, startPoint y: 79, endPoint x: 0, endPoint y: 92, distance: 253.3
click at [0, 92] on div "inbox reviewed recent all unclear take inventory issue suspicious failed recent…" at bounding box center [784, 325] width 1568 height 552
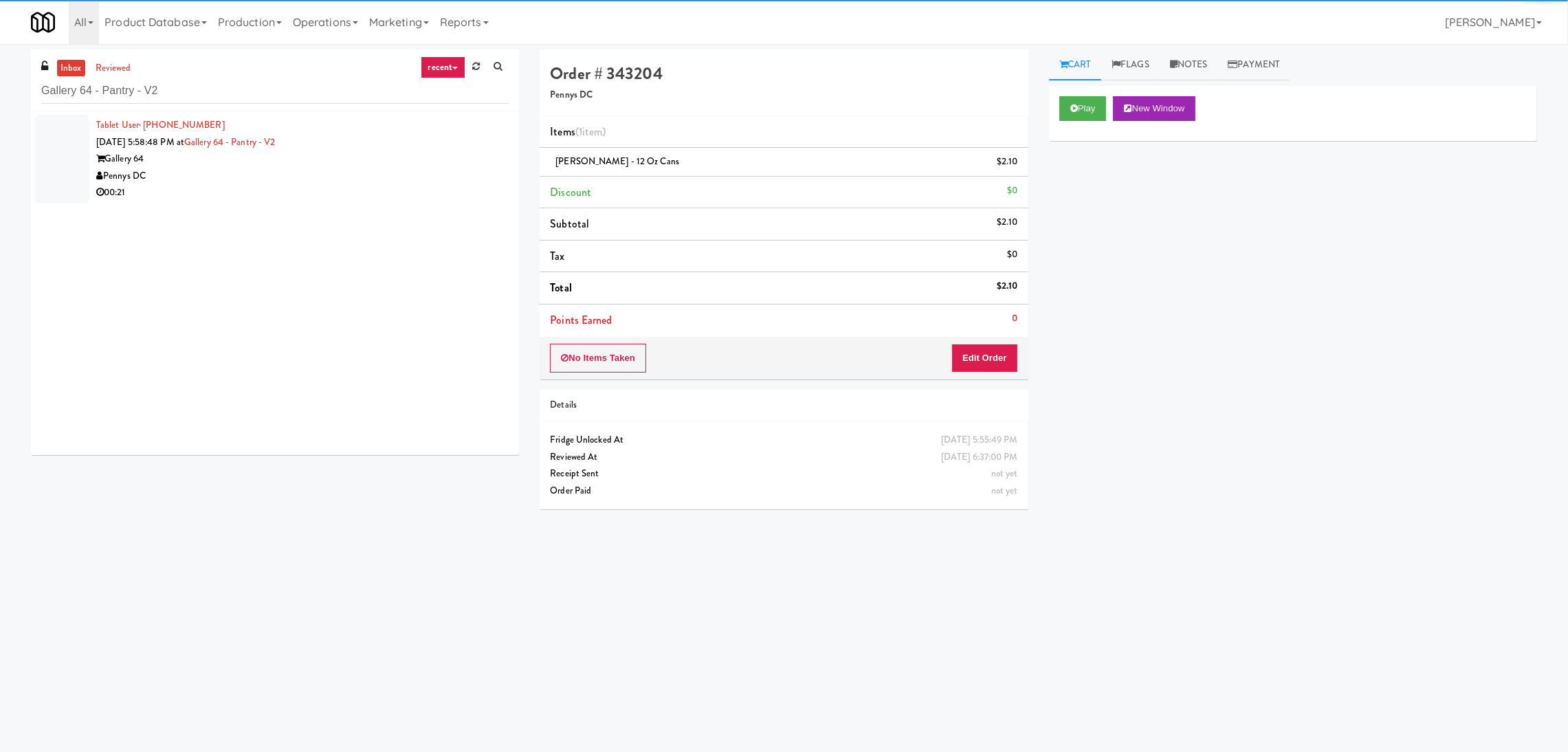
click at [400, 152] on div "Gallery 64" at bounding box center [302, 159] width 412 height 17
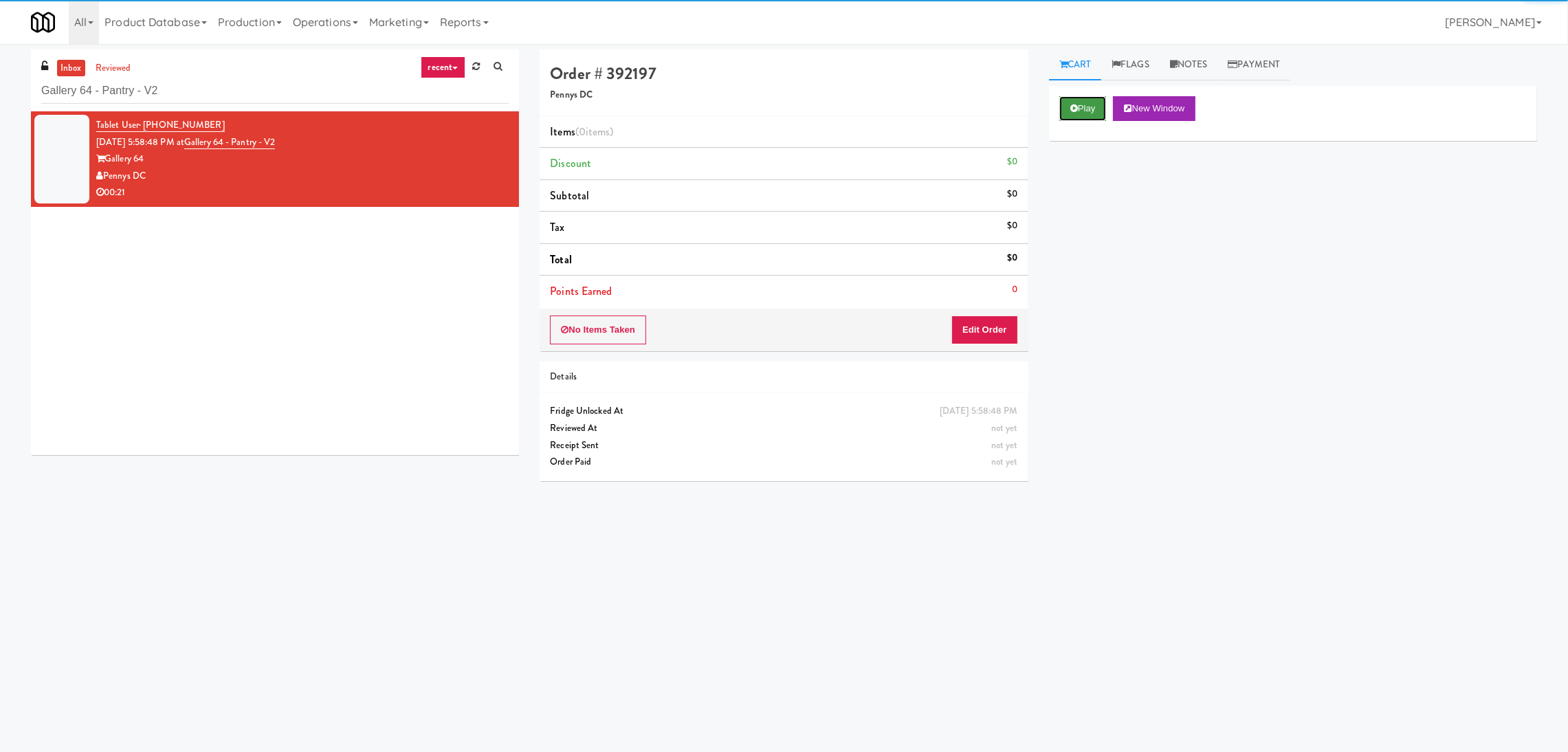
click at [1095, 108] on button "Play" at bounding box center [1083, 108] width 47 height 24
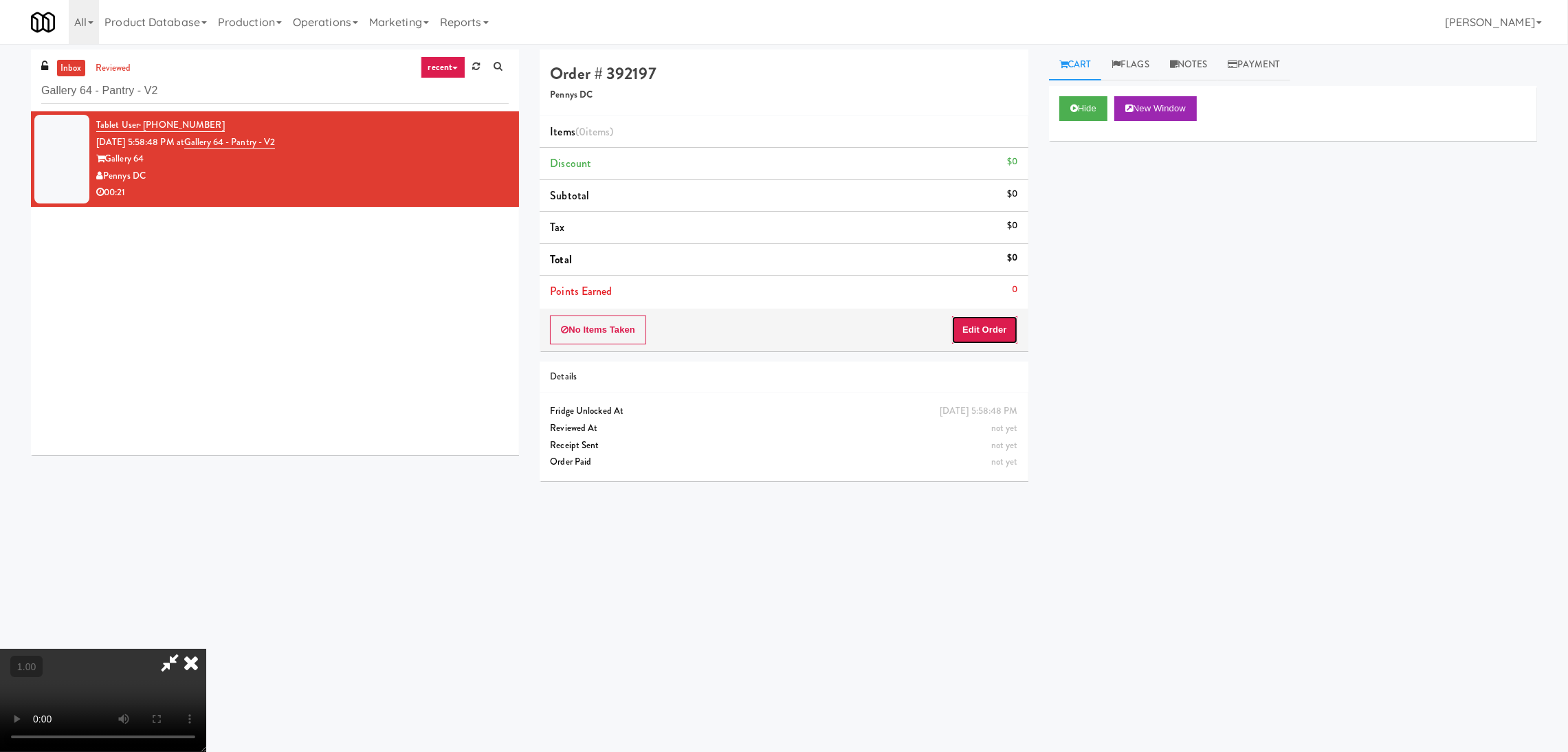
click at [990, 324] on button "Edit Order" at bounding box center [985, 330] width 66 height 29
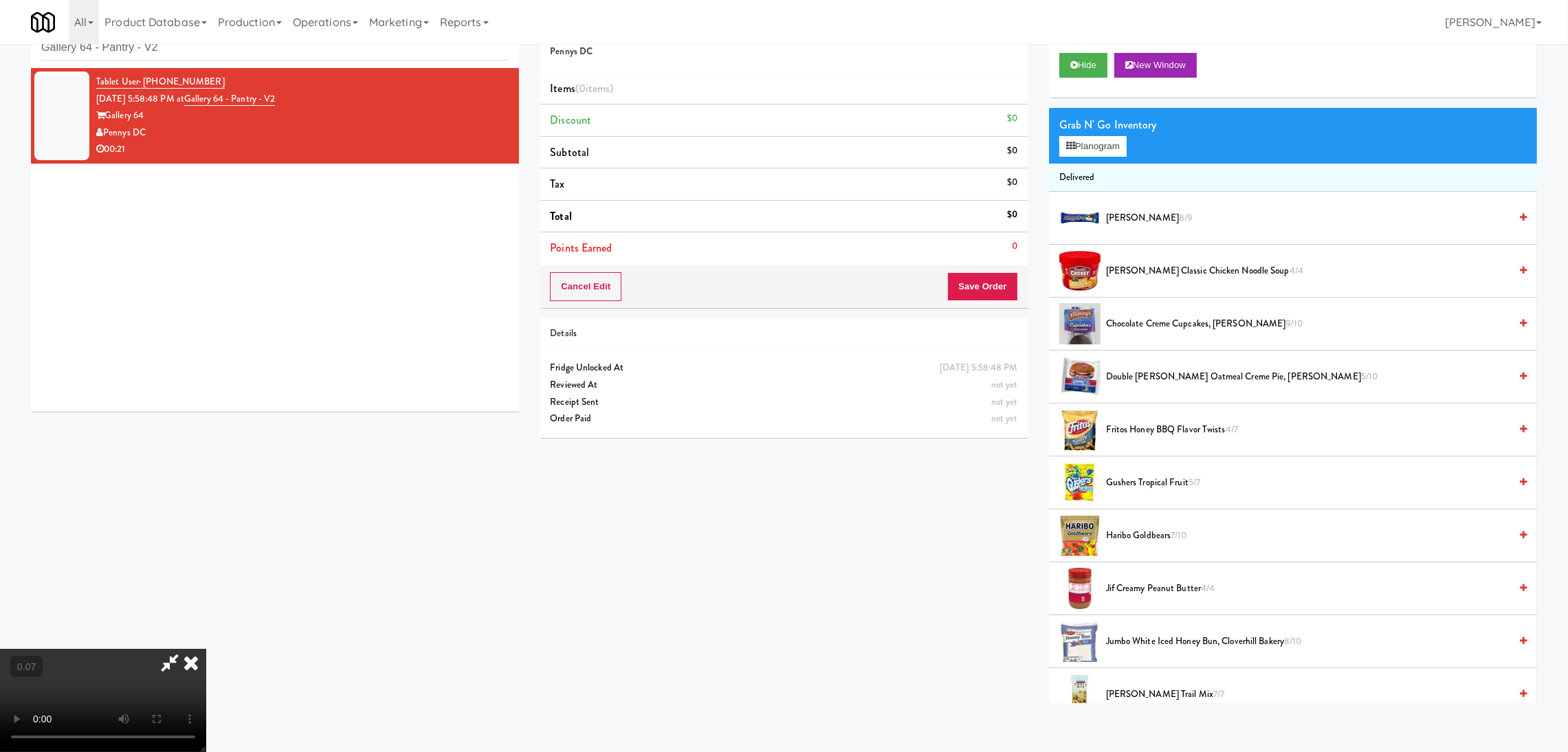
scroll to position [164, 0]
click at [206, 649] on video at bounding box center [103, 700] width 206 height 103
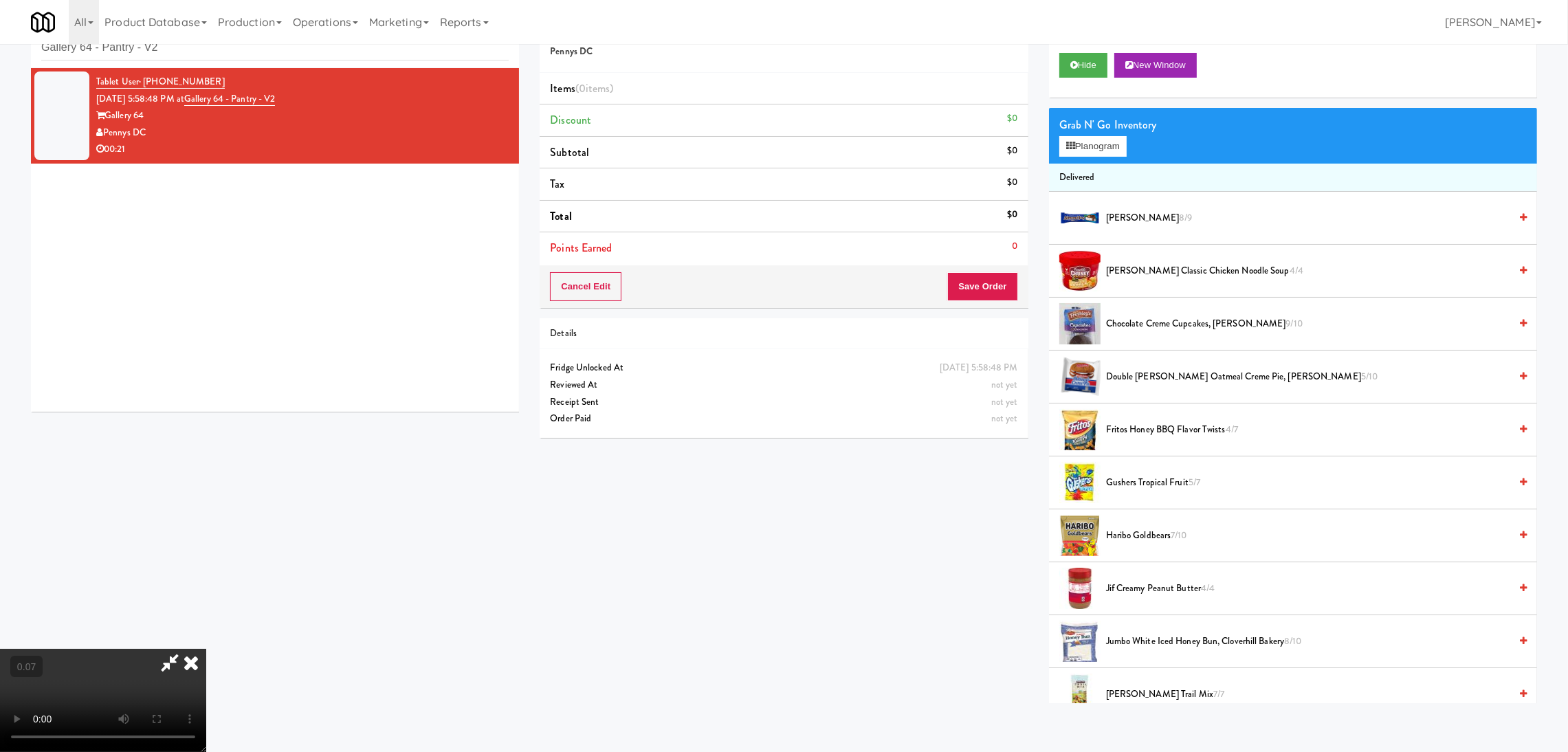
click at [206, 649] on video at bounding box center [103, 700] width 206 height 103
click at [1099, 150] on button "Planogram" at bounding box center [1093, 147] width 67 height 21
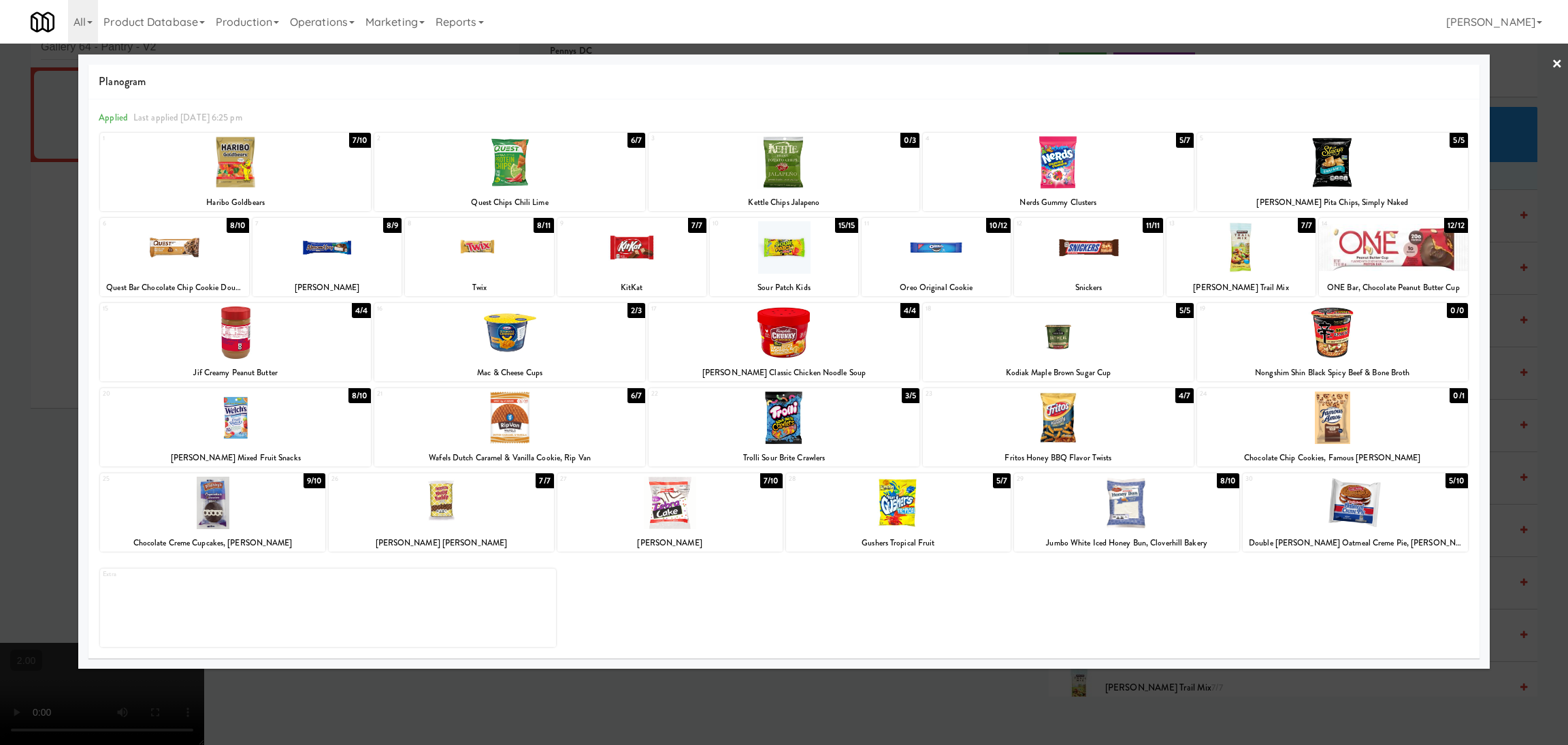
click at [1079, 145] on div at bounding box center [1059, 162] width 271 height 53
click at [861, 402] on div at bounding box center [784, 418] width 271 height 53
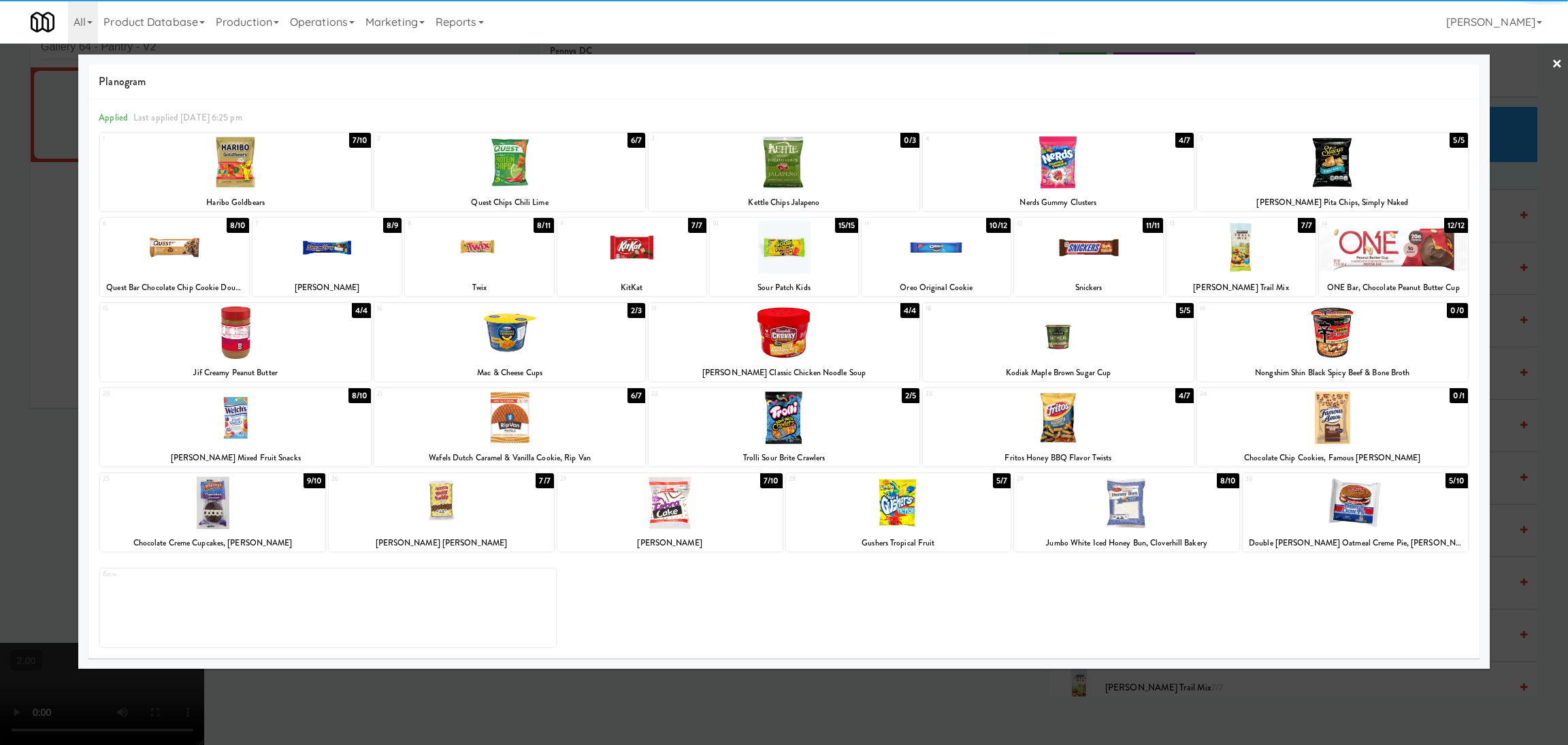
click at [0, 272] on div at bounding box center [784, 372] width 1568 height 745
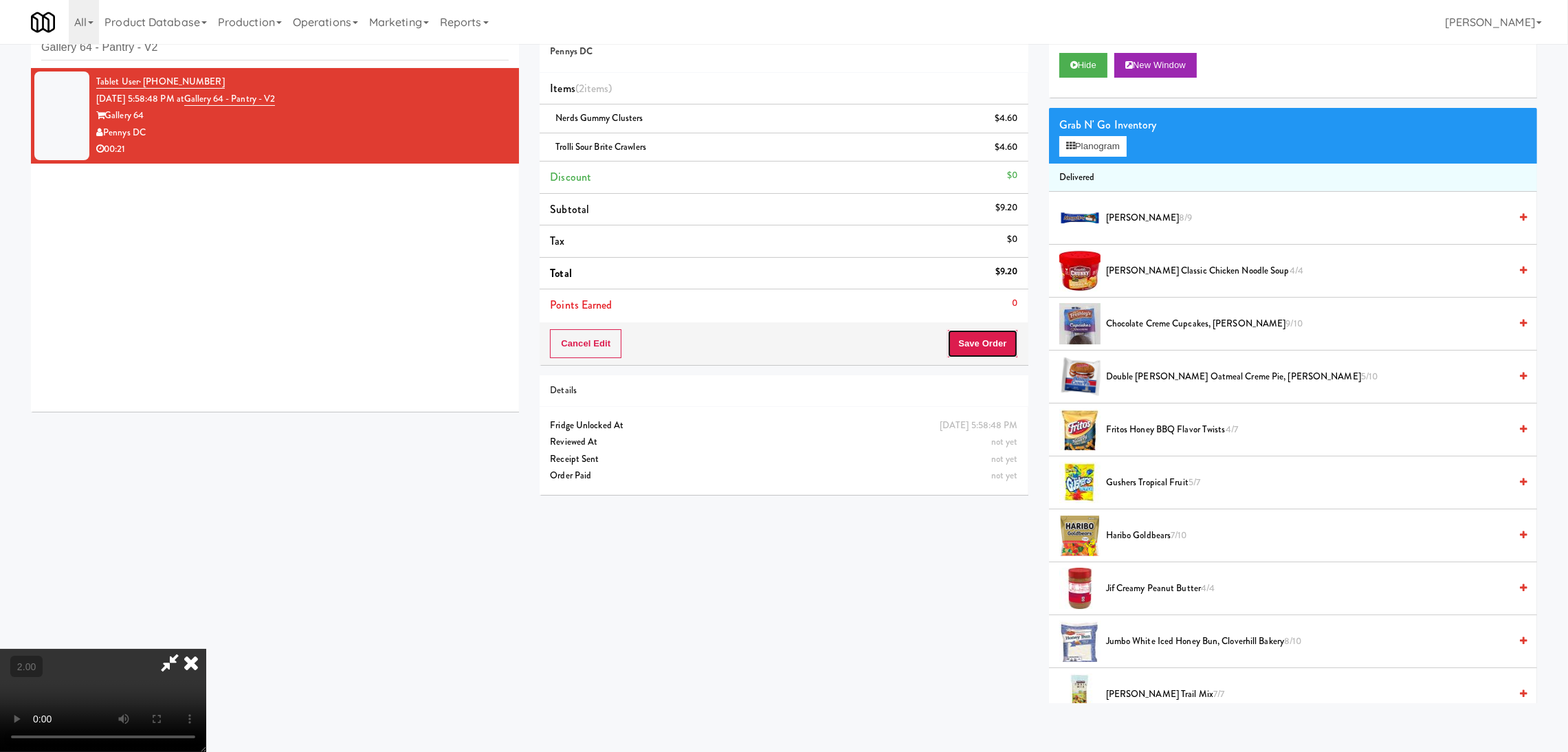
click at [984, 345] on button "Save Order" at bounding box center [983, 343] width 70 height 29
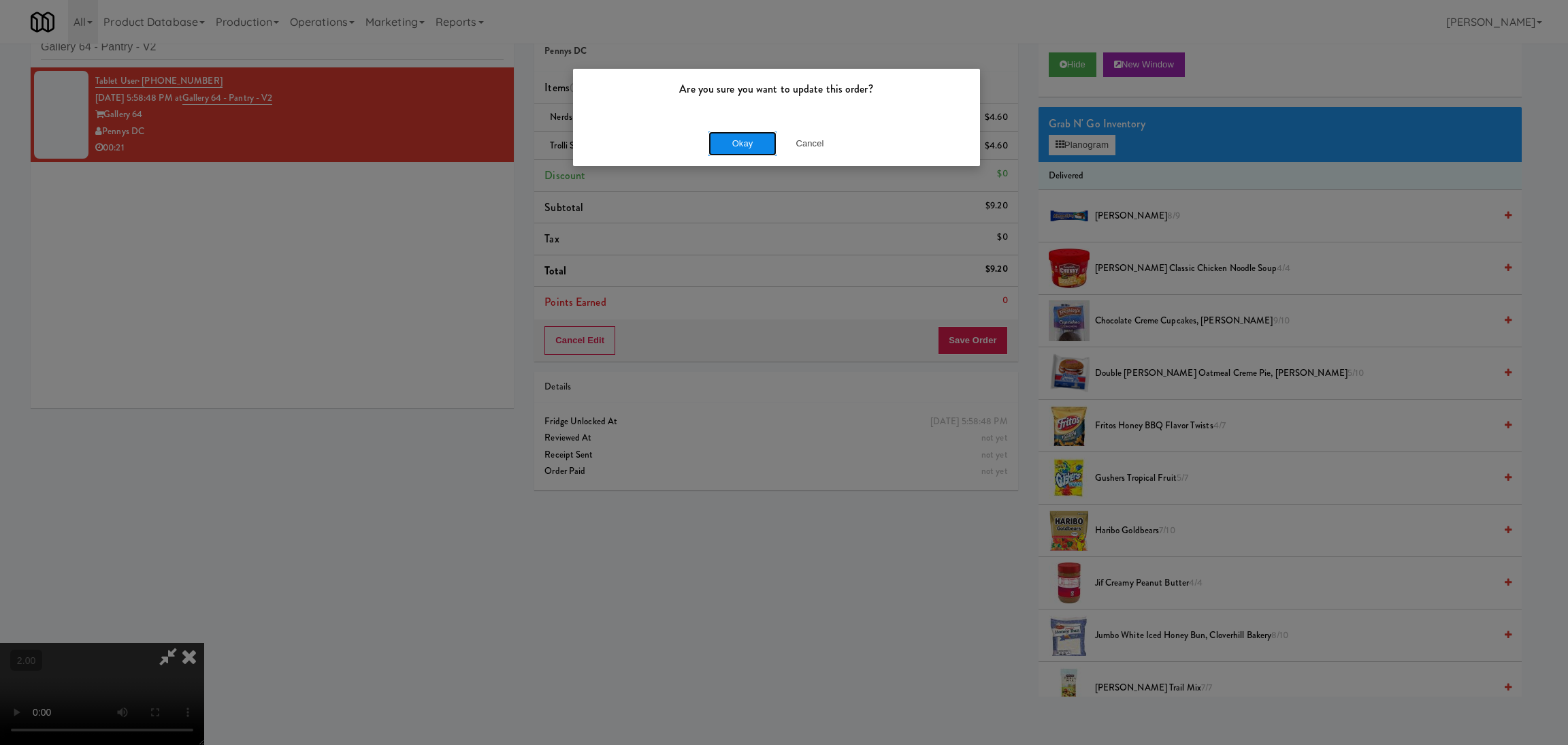
click at [744, 147] on button "Okay" at bounding box center [742, 144] width 68 height 24
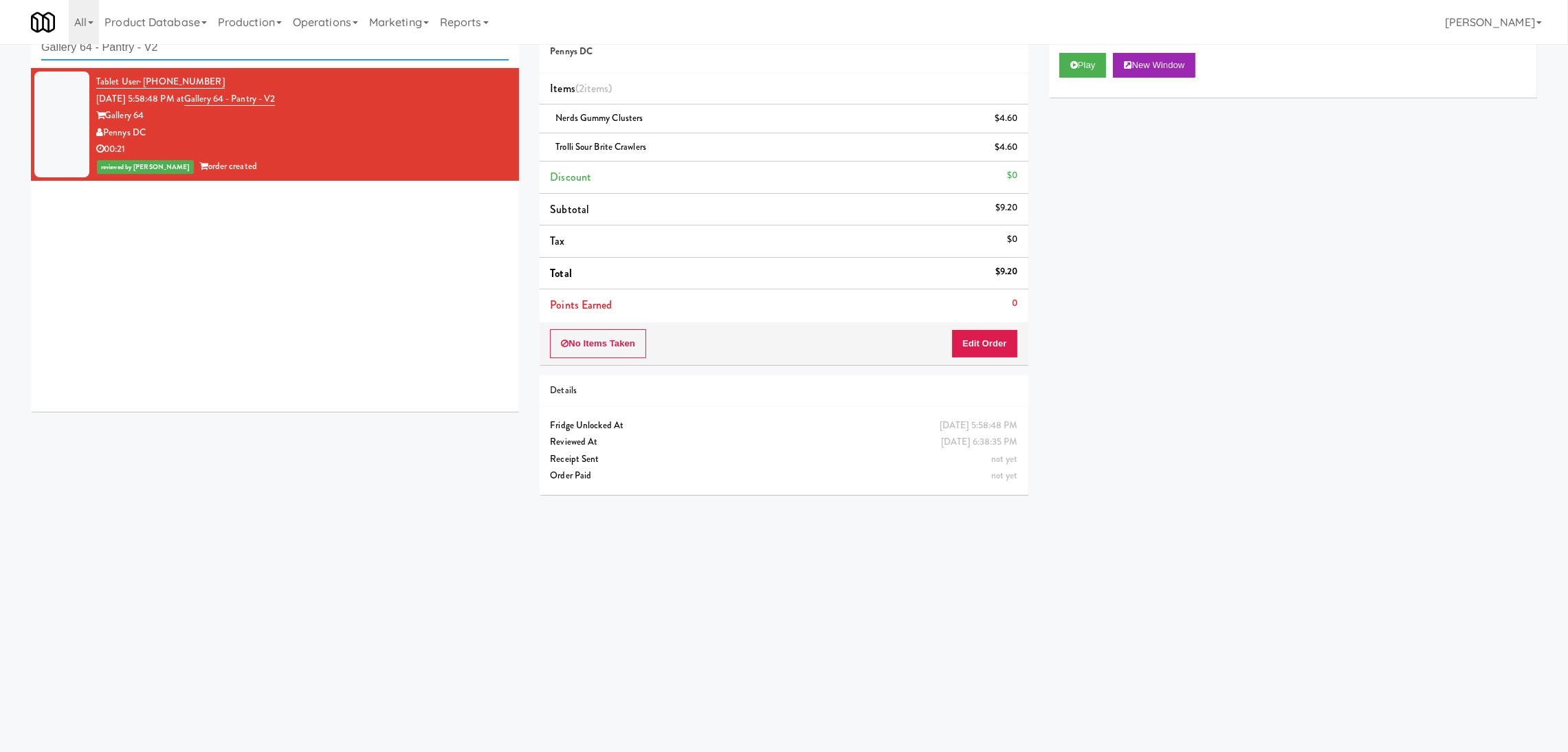
drag, startPoint x: 339, startPoint y: 55, endPoint x: 0, endPoint y: 46, distance: 339.1
click at [0, 46] on div "inbox reviewed recent all unclear take inventory issue suspicious failed recent…" at bounding box center [784, 282] width 1568 height 552
paste input "Couture Pantry"
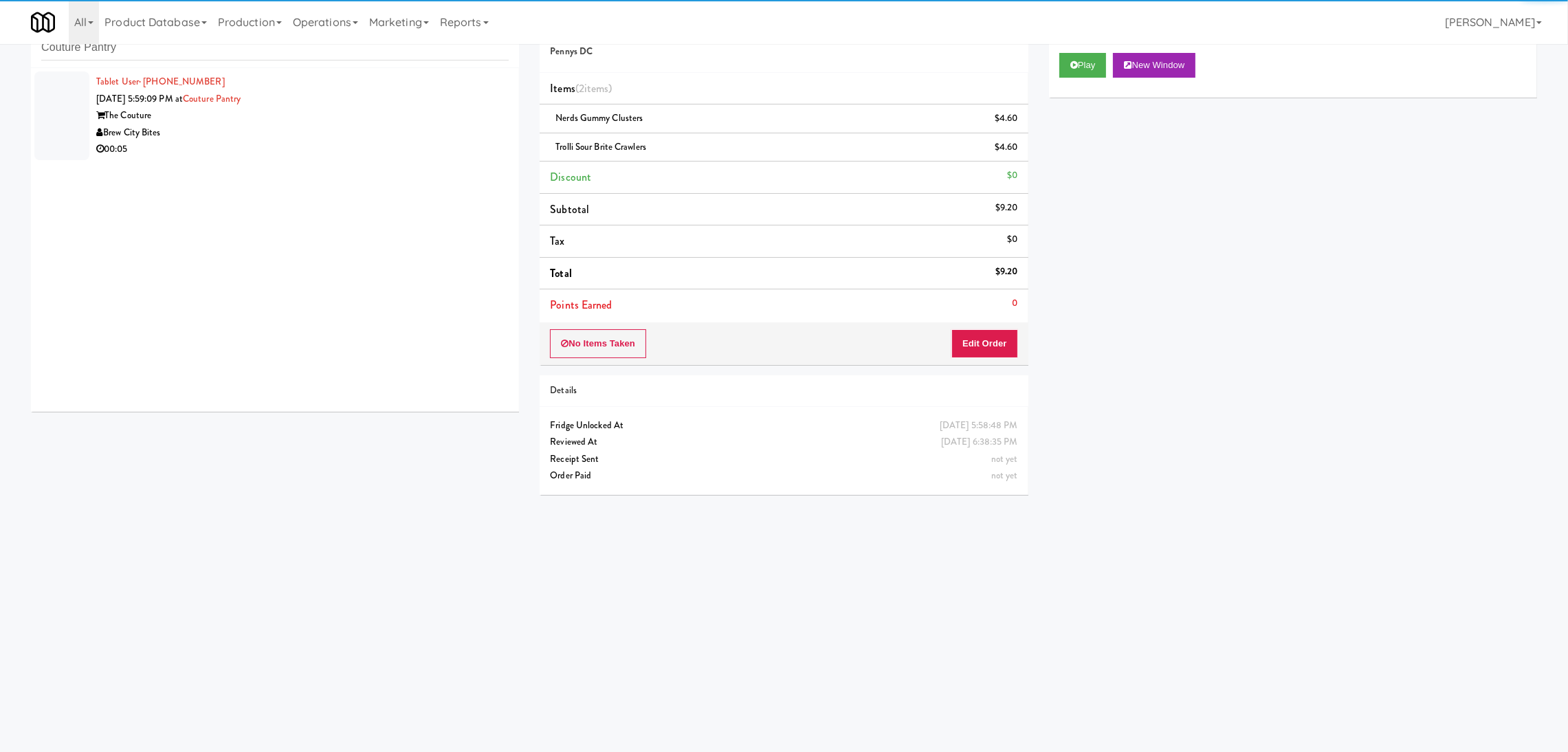
click at [381, 143] on div "00:05" at bounding box center [302, 150] width 412 height 17
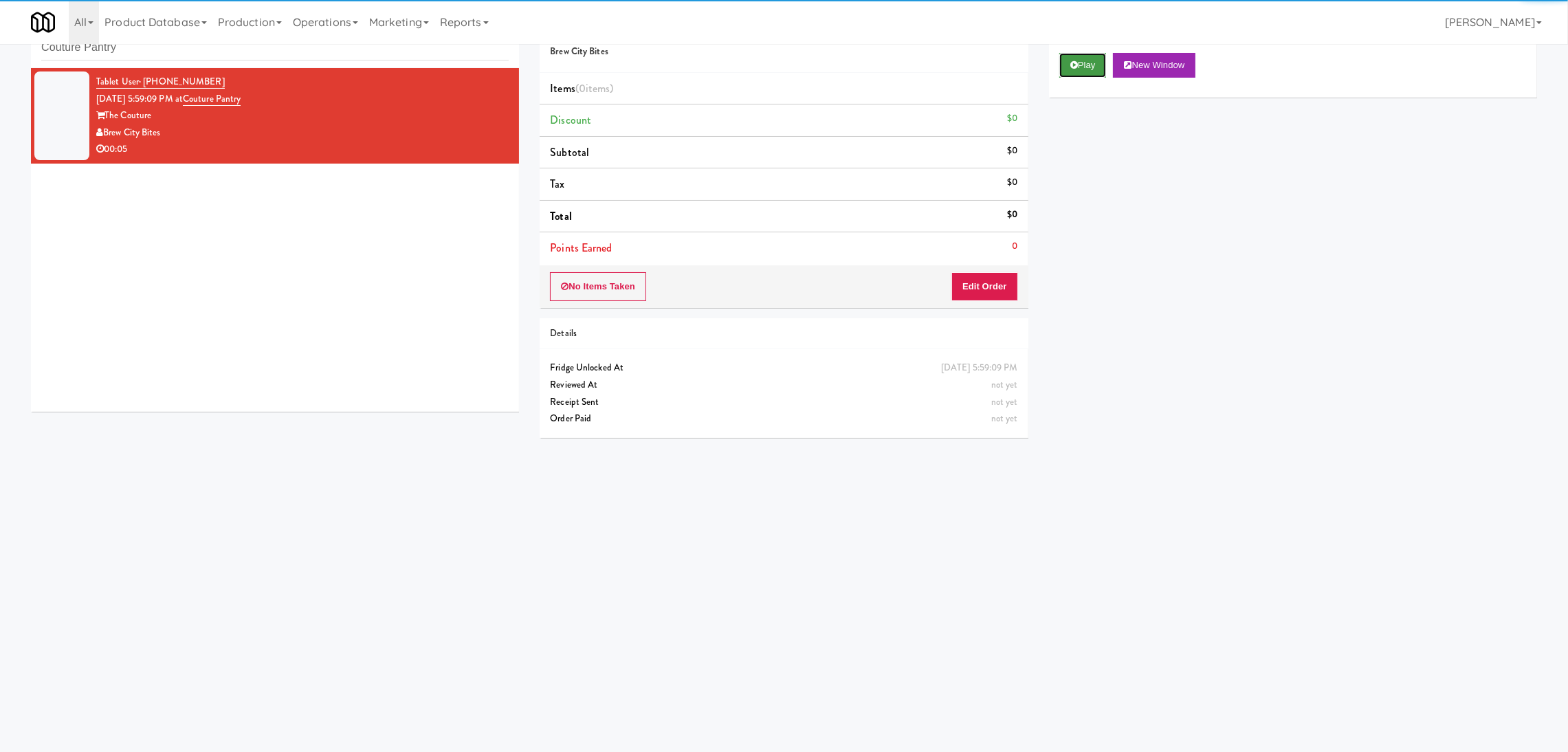
click at [1084, 61] on button "Play" at bounding box center [1083, 66] width 47 height 24
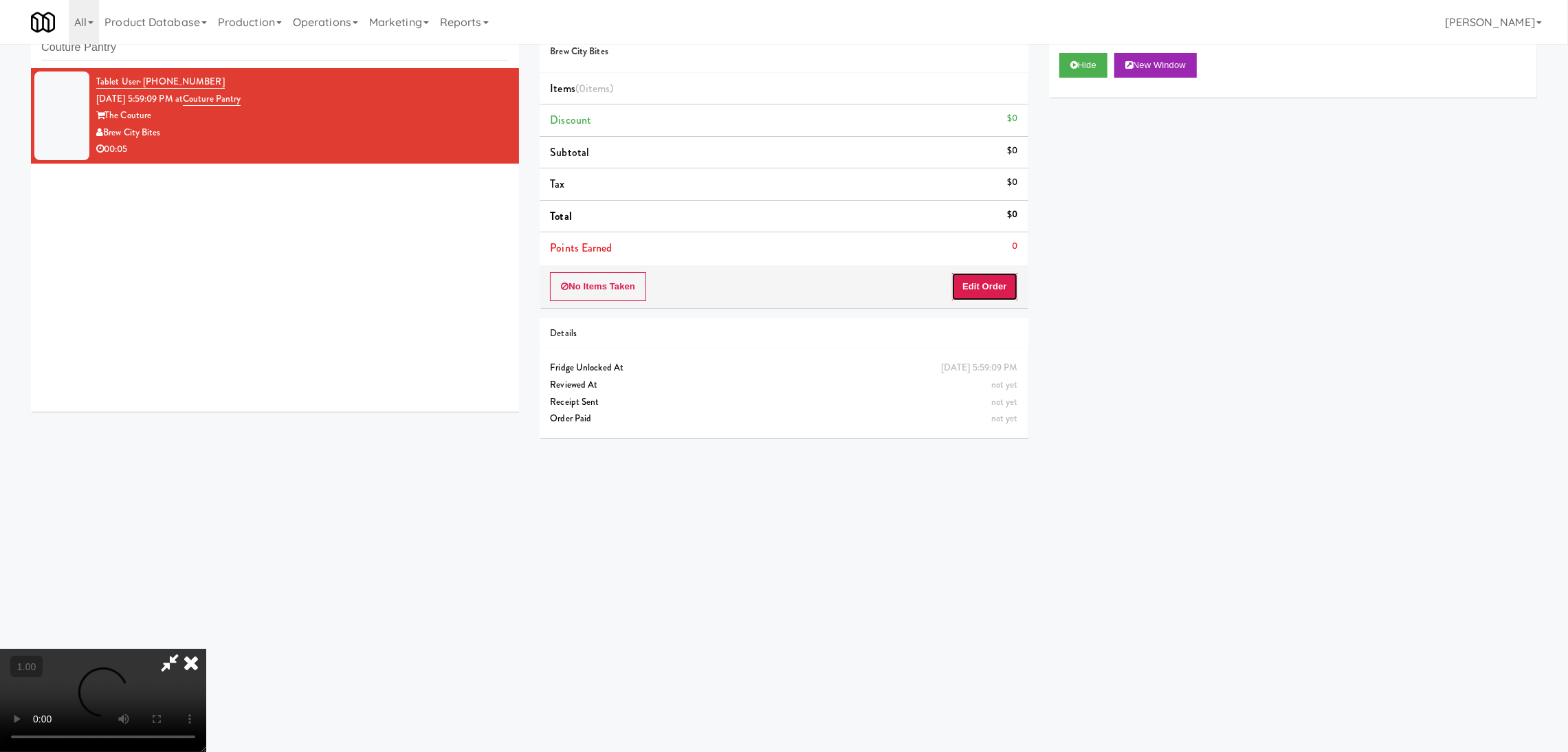
click at [981, 282] on button "Edit Order" at bounding box center [985, 286] width 66 height 29
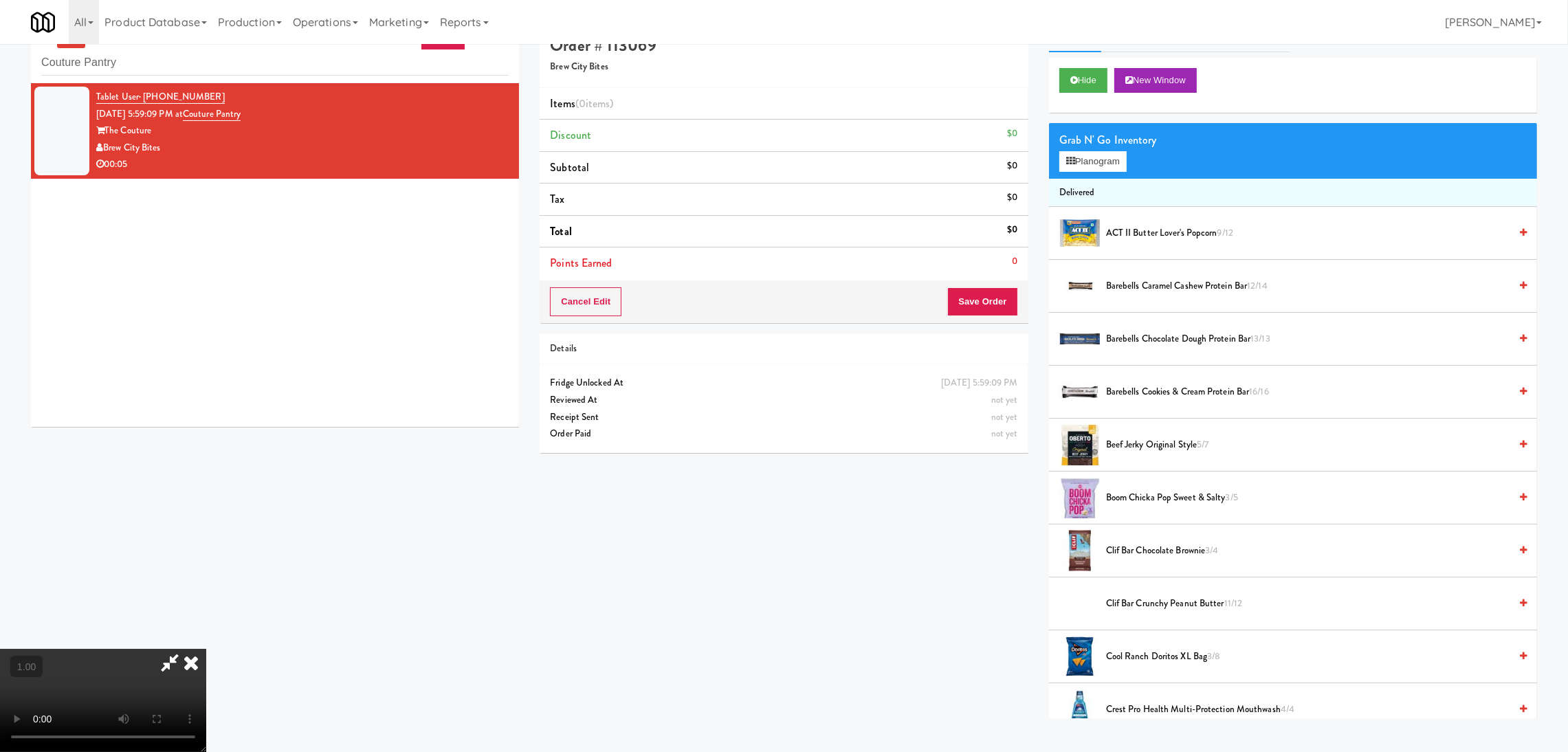
scroll to position [44, 0]
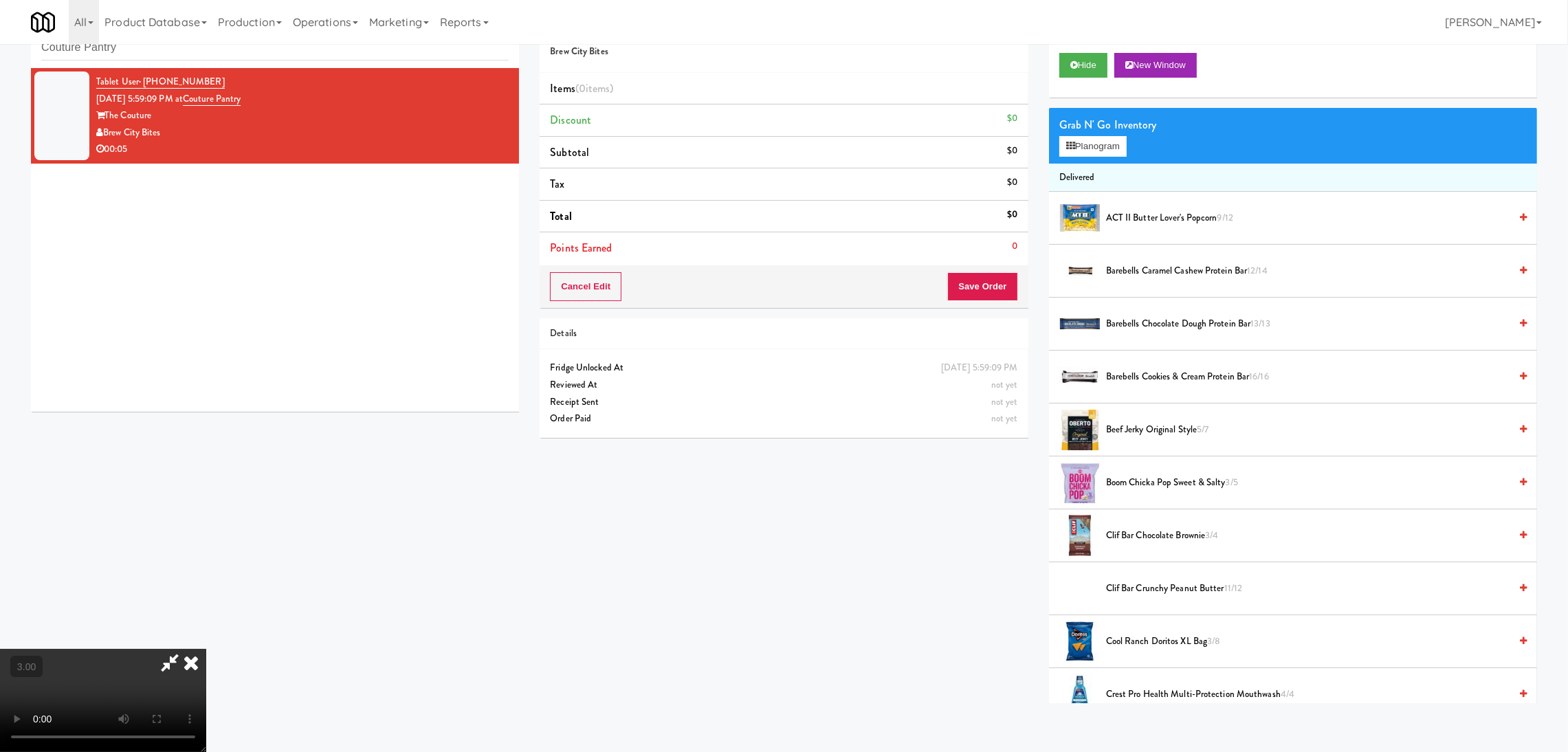
click at [206, 649] on video at bounding box center [103, 700] width 206 height 103
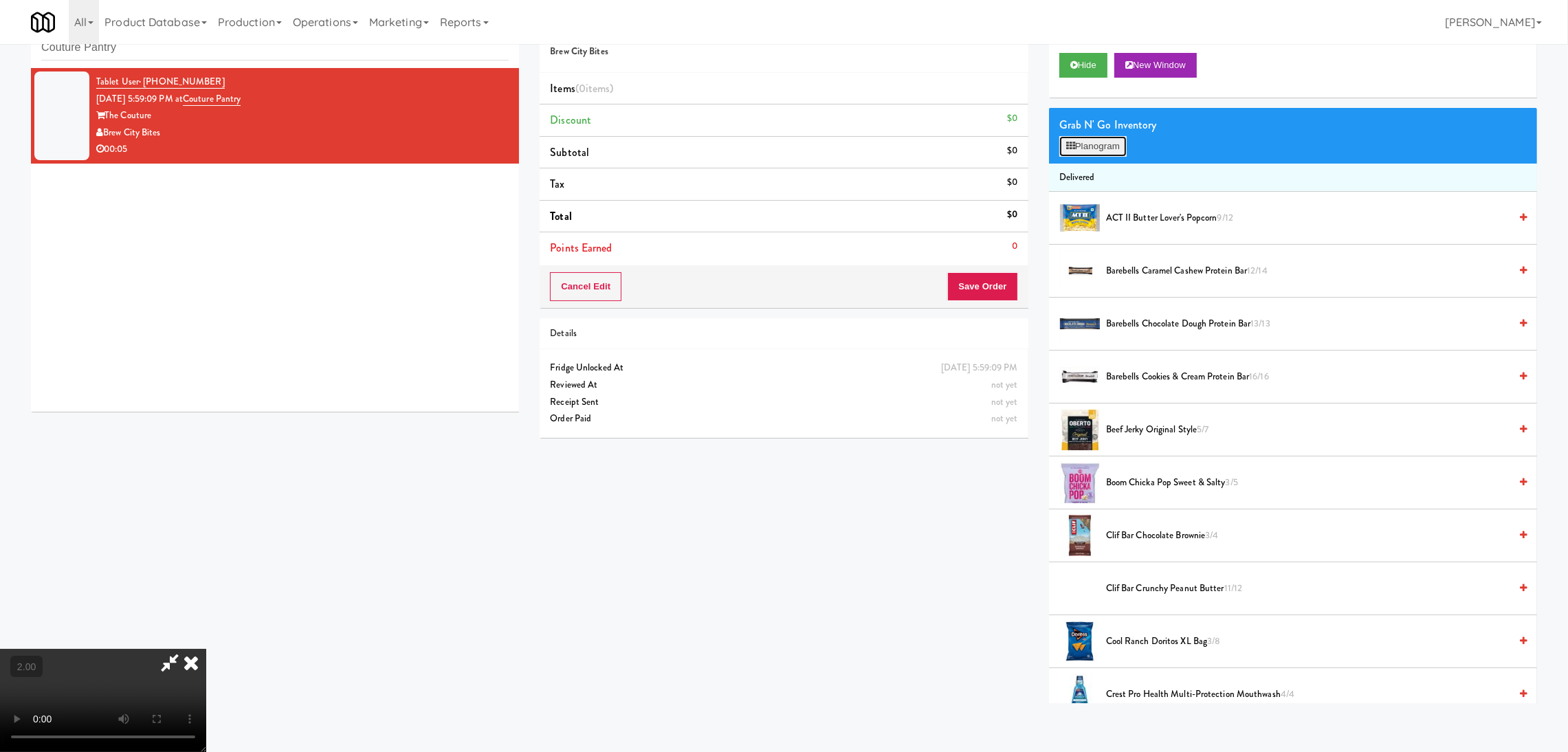
click at [1093, 142] on button "Planogram" at bounding box center [1093, 147] width 67 height 21
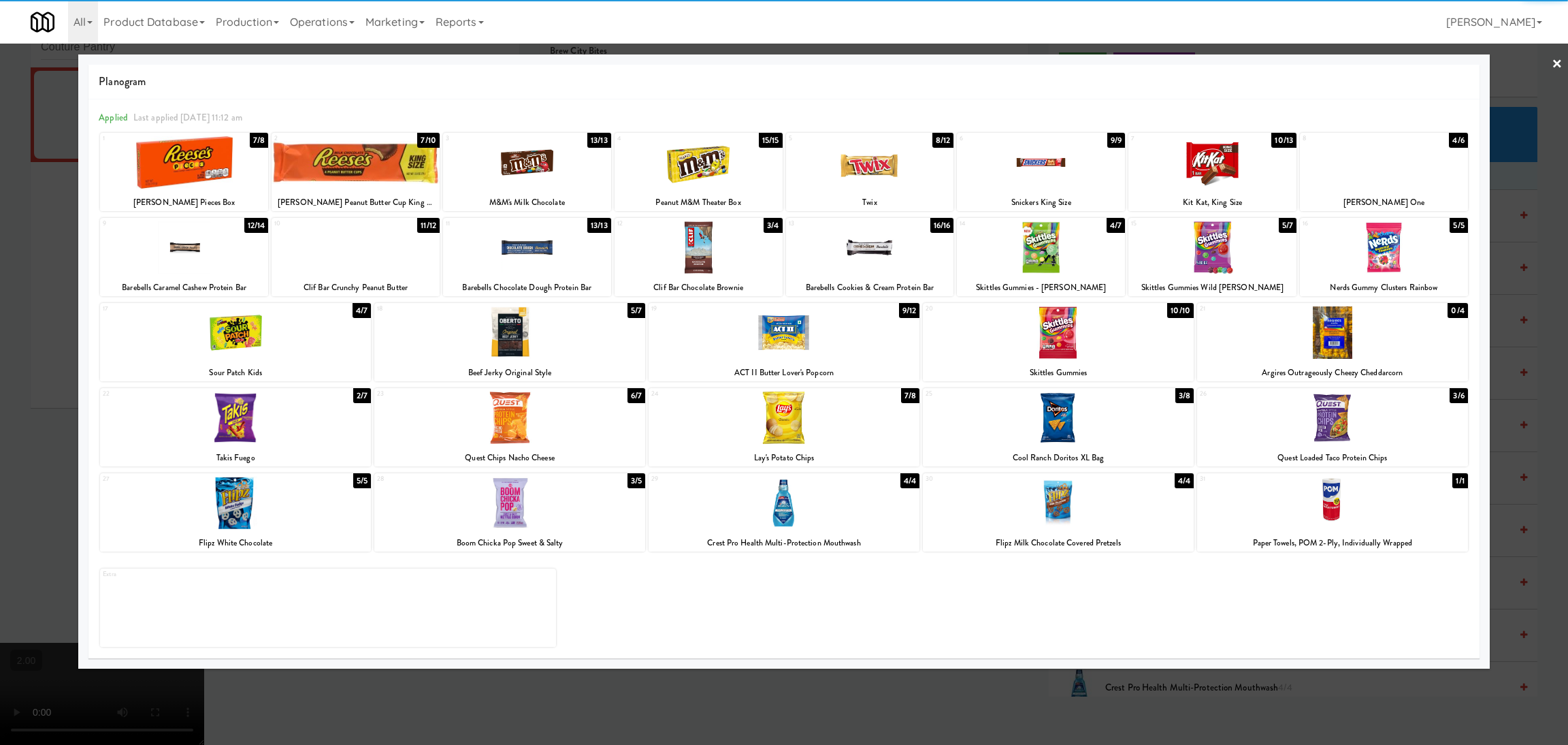
click at [307, 408] on div at bounding box center [236, 418] width 271 height 53
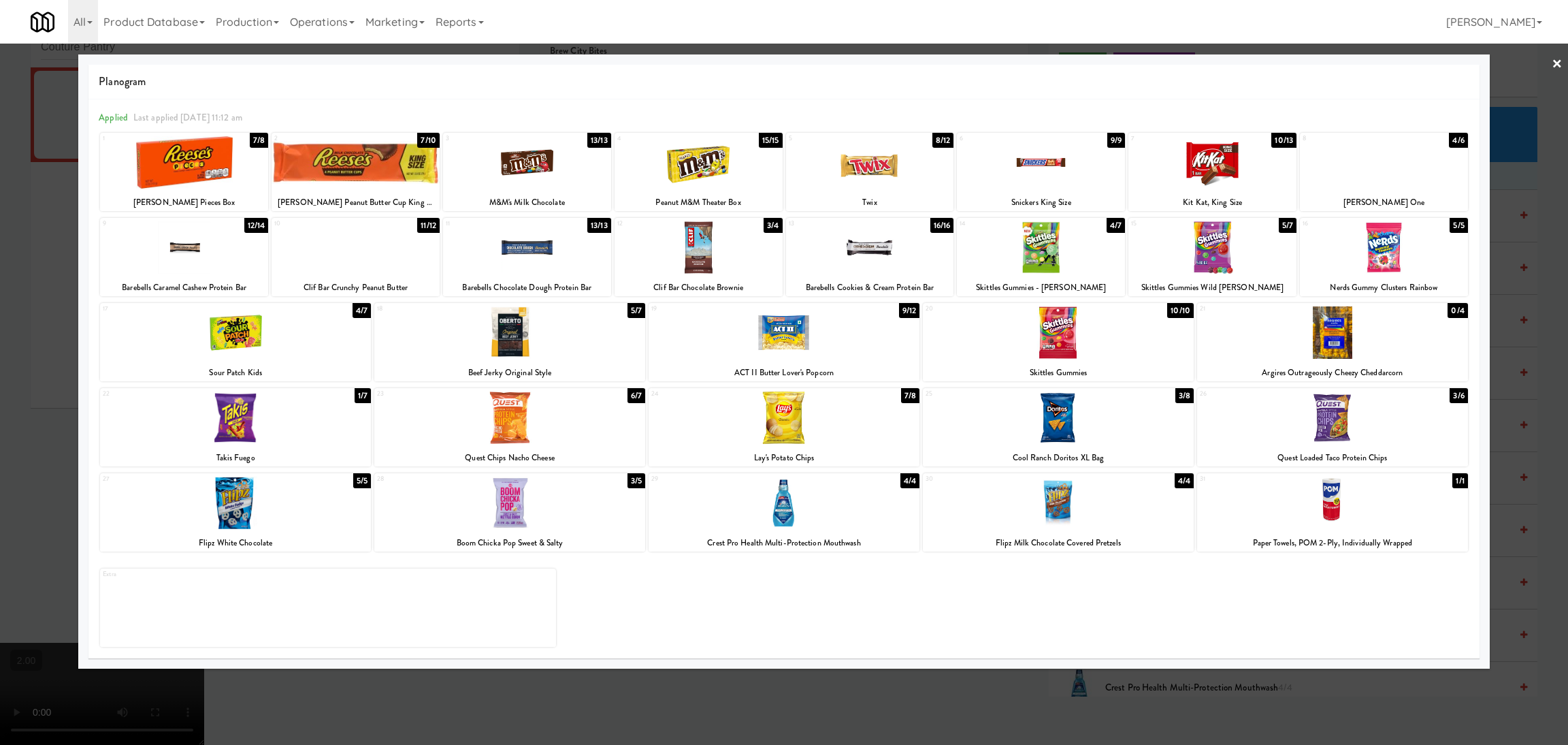
click at [0, 290] on div at bounding box center [784, 372] width 1568 height 745
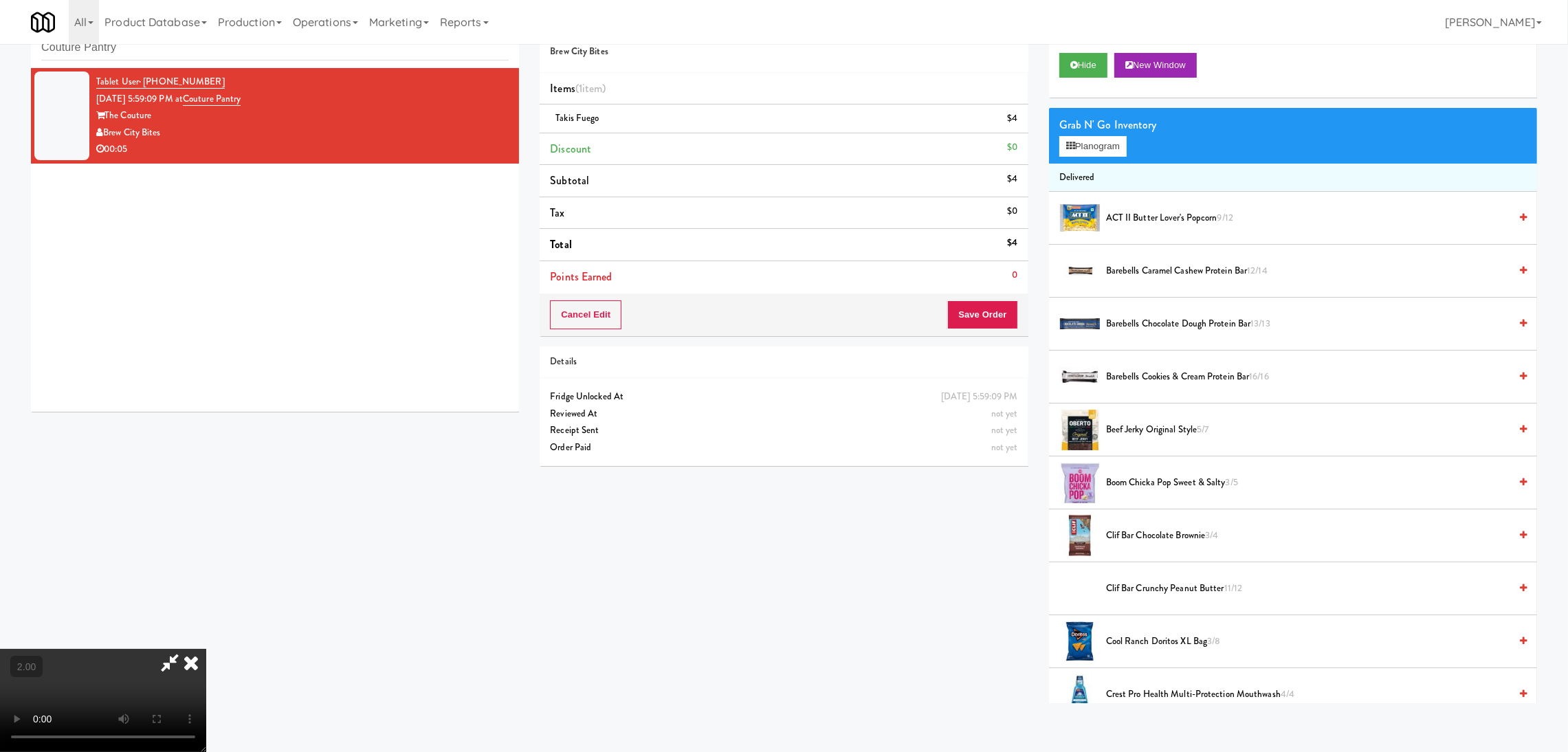
click at [206, 649] on icon at bounding box center [191, 662] width 31 height 27
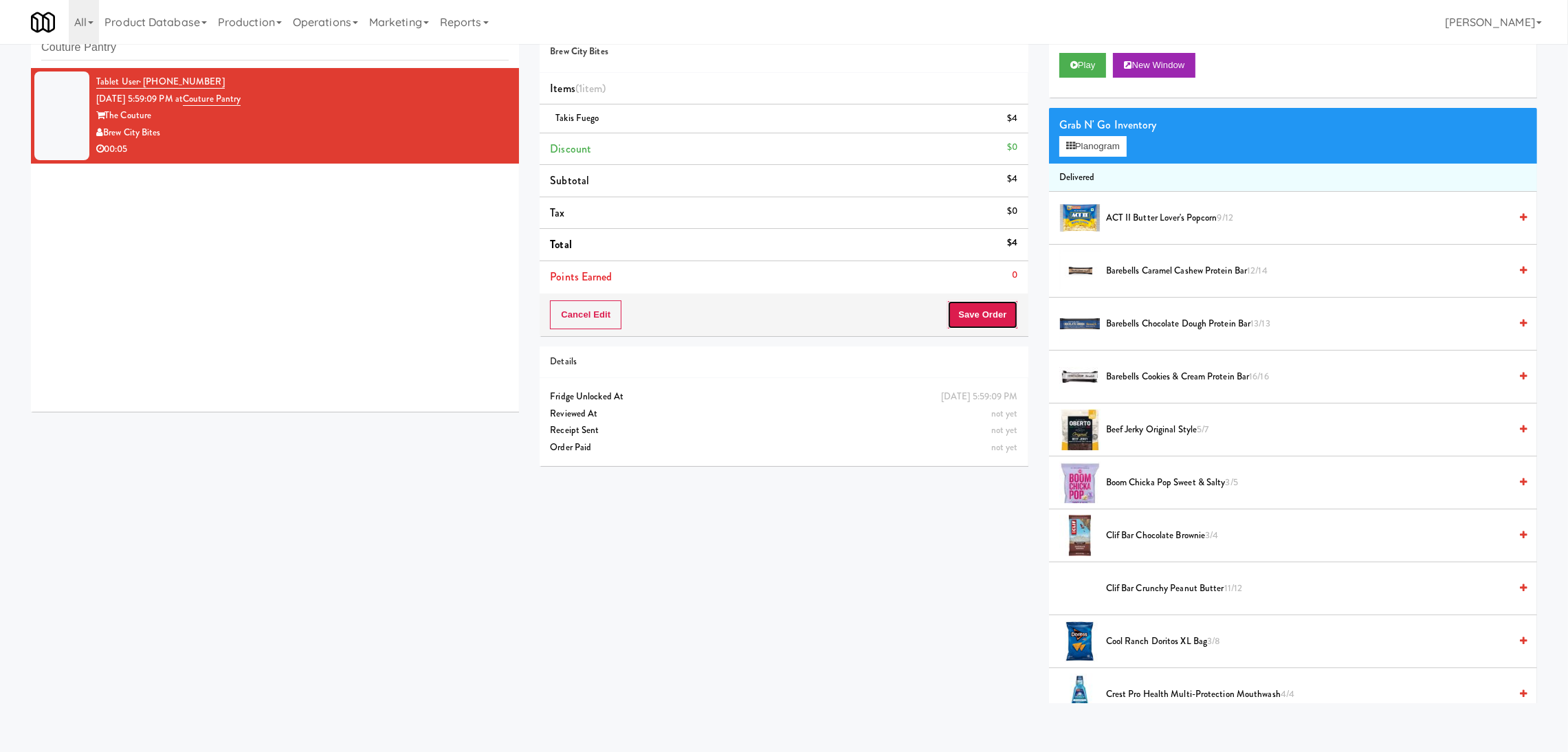
click at [976, 319] on button "Save Order" at bounding box center [983, 314] width 70 height 29
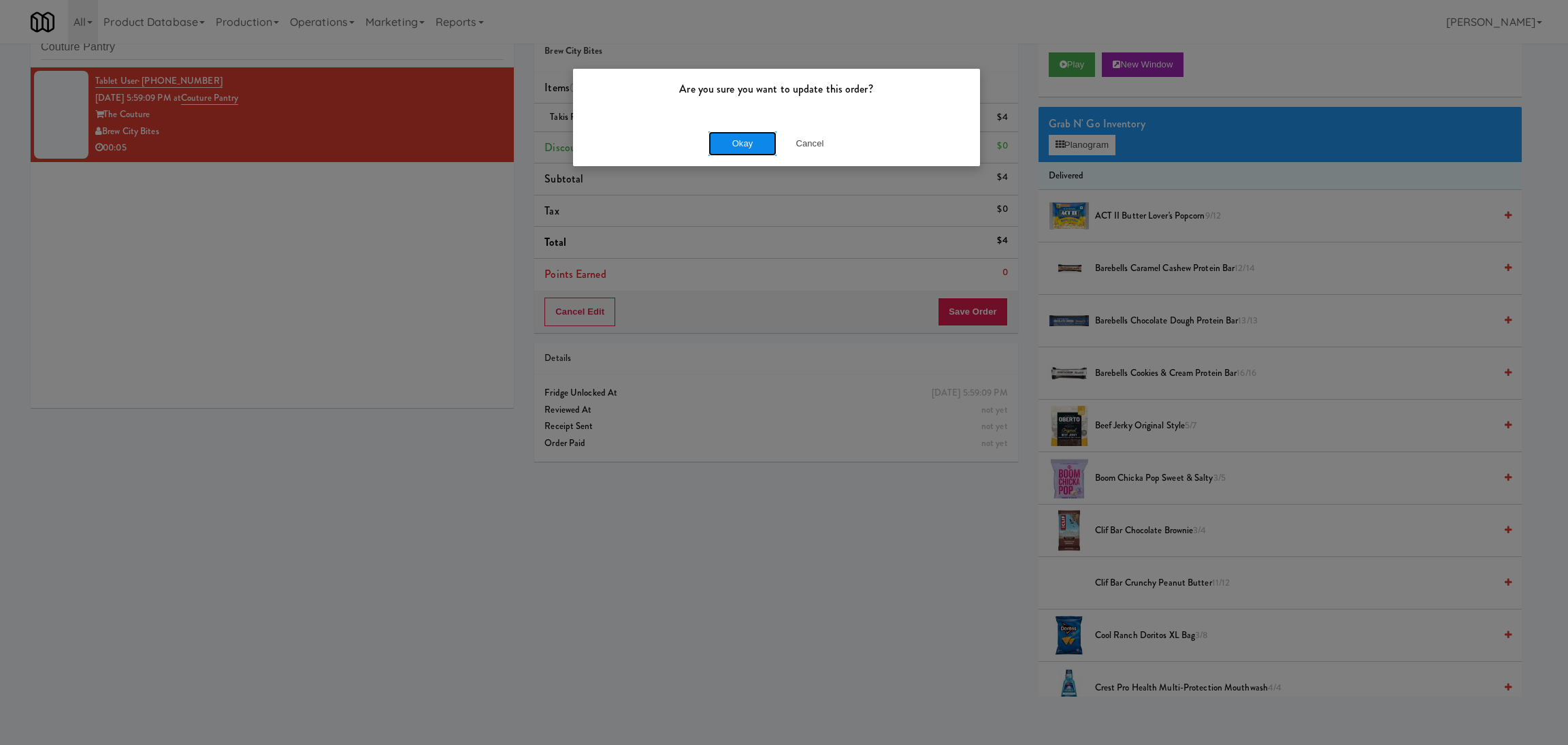
drag, startPoint x: 720, startPoint y: 140, endPoint x: 720, endPoint y: 132, distance: 8.0
click at [724, 139] on button "Okay" at bounding box center [742, 144] width 68 height 24
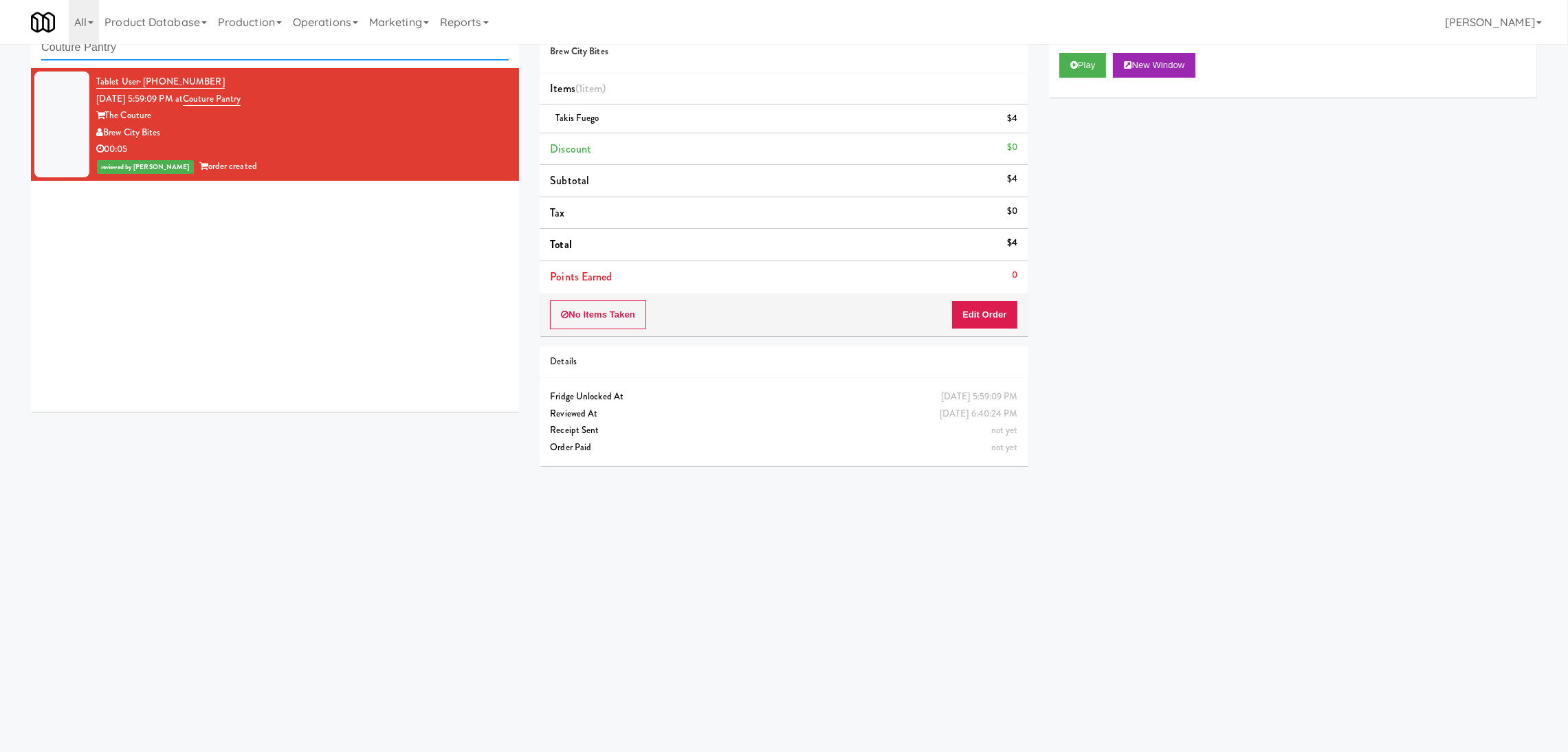
paste input "Prospect - Ambient"
drag, startPoint x: 304, startPoint y: 51, endPoint x: 0, endPoint y: 50, distance: 304.0
click at [0, 50] on div "inbox reviewed recent all unclear take inventory issue suspicious failed recent…" at bounding box center [784, 282] width 1568 height 552
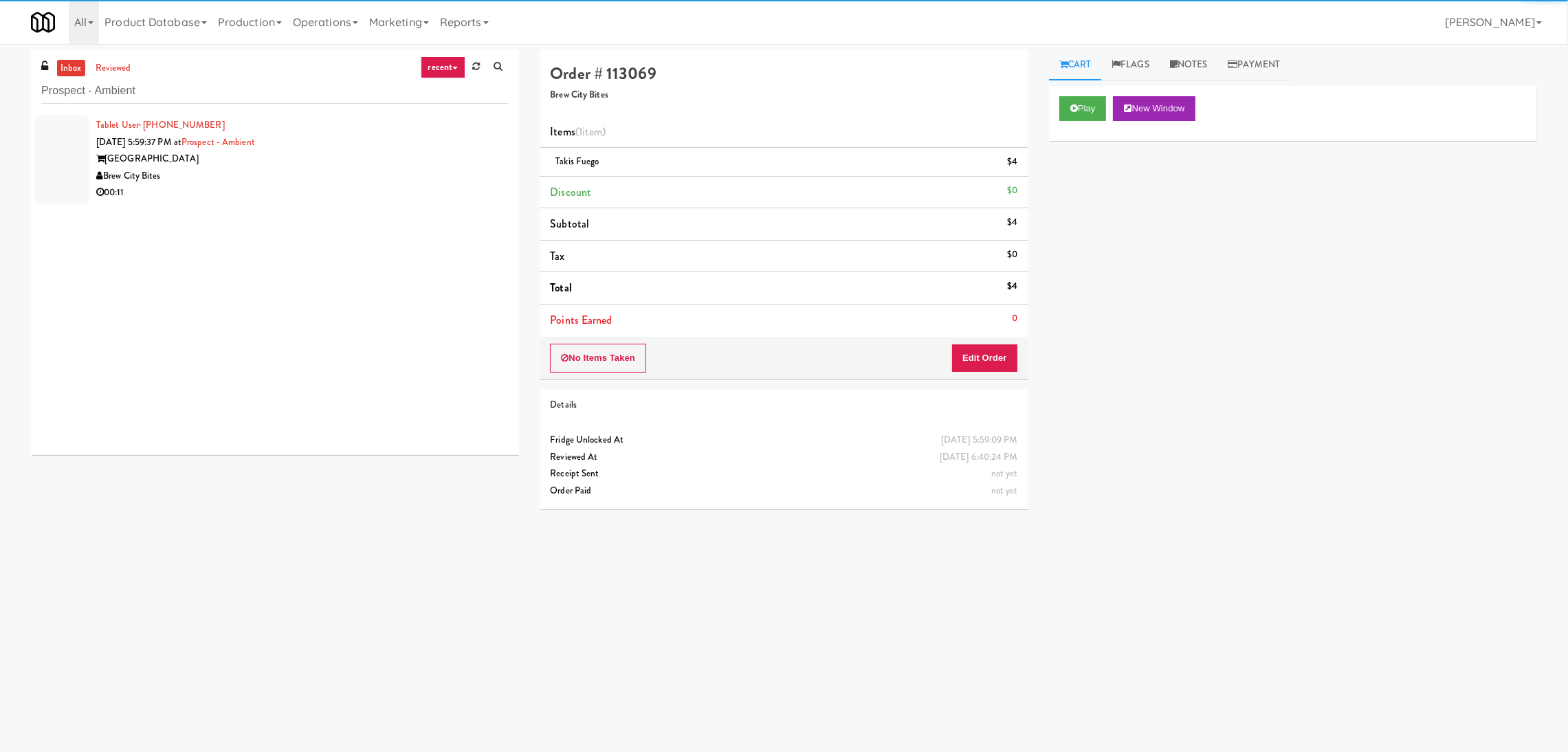
click at [418, 181] on div "Brew City Bites" at bounding box center [302, 177] width 412 height 17
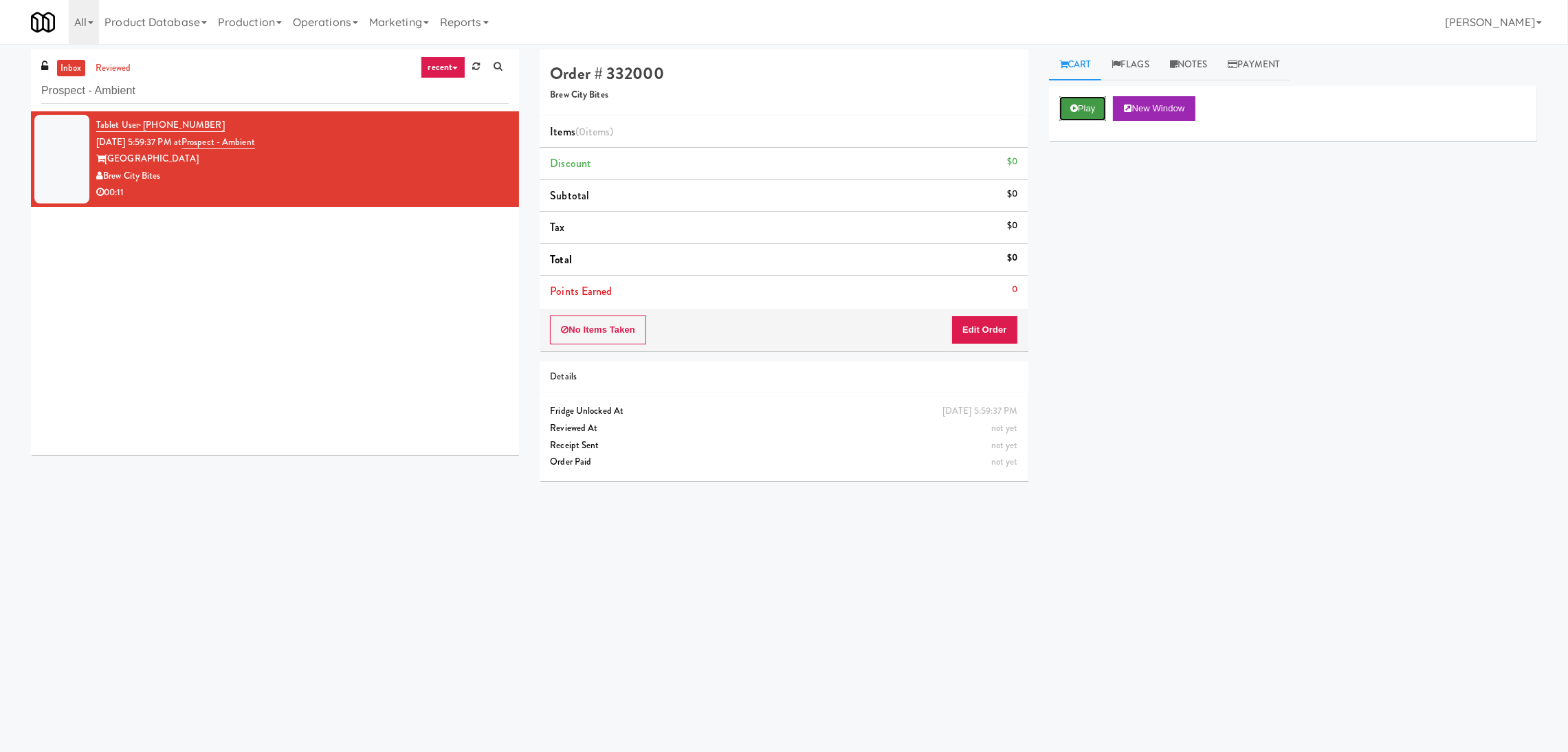
click at [1082, 120] on button "Play" at bounding box center [1083, 108] width 47 height 24
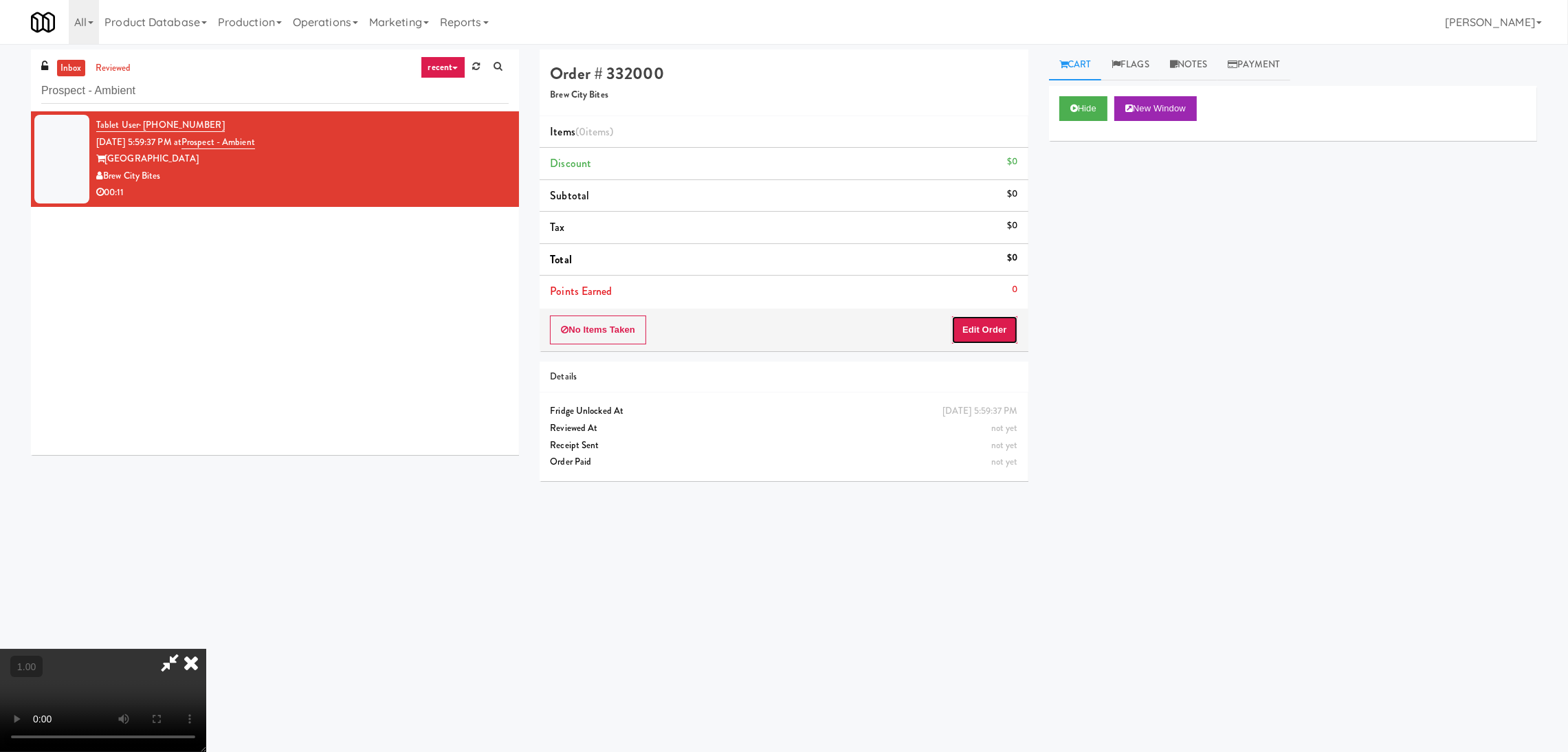
click at [973, 335] on button "Edit Order" at bounding box center [985, 330] width 66 height 29
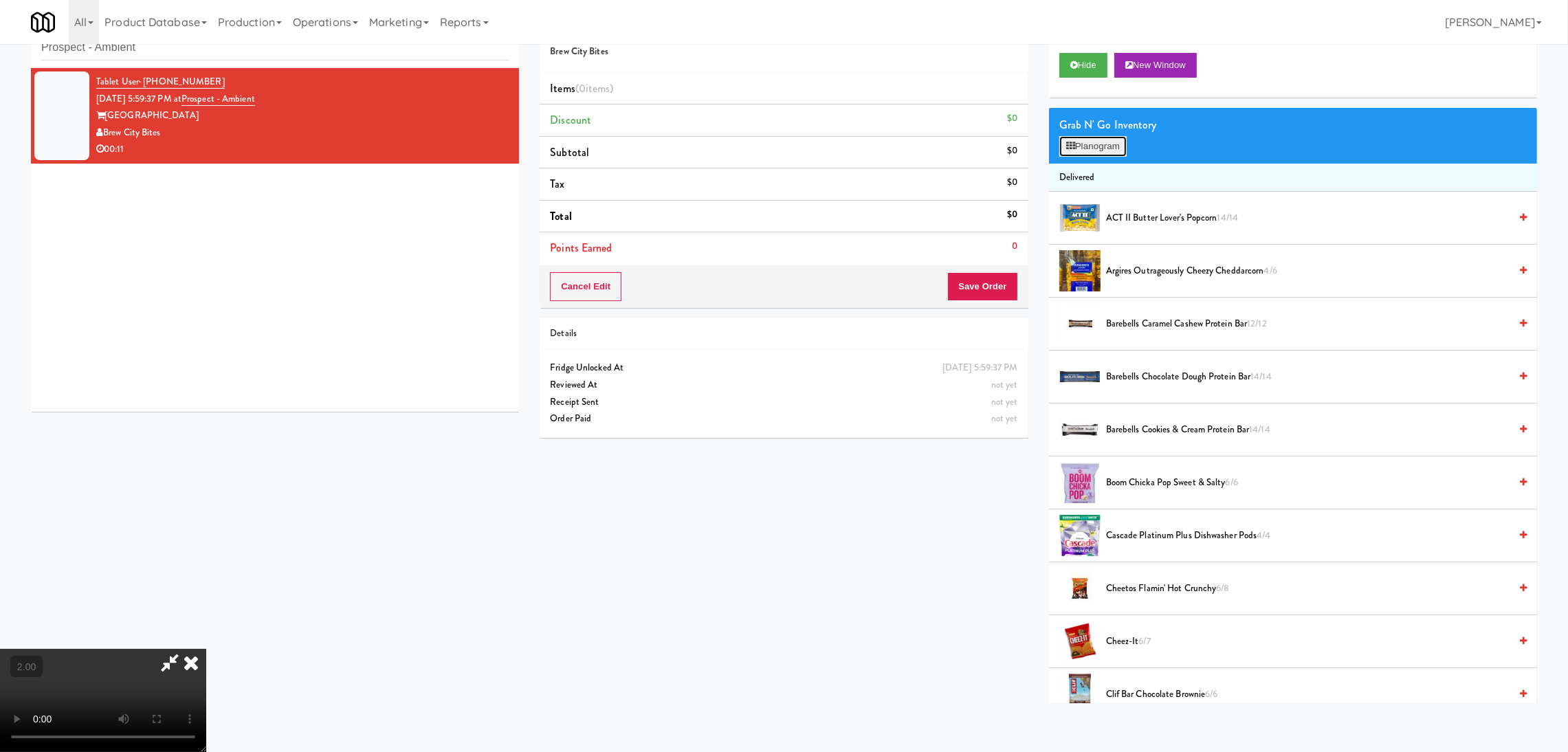
click at [1079, 141] on button "Planogram" at bounding box center [1093, 147] width 67 height 21
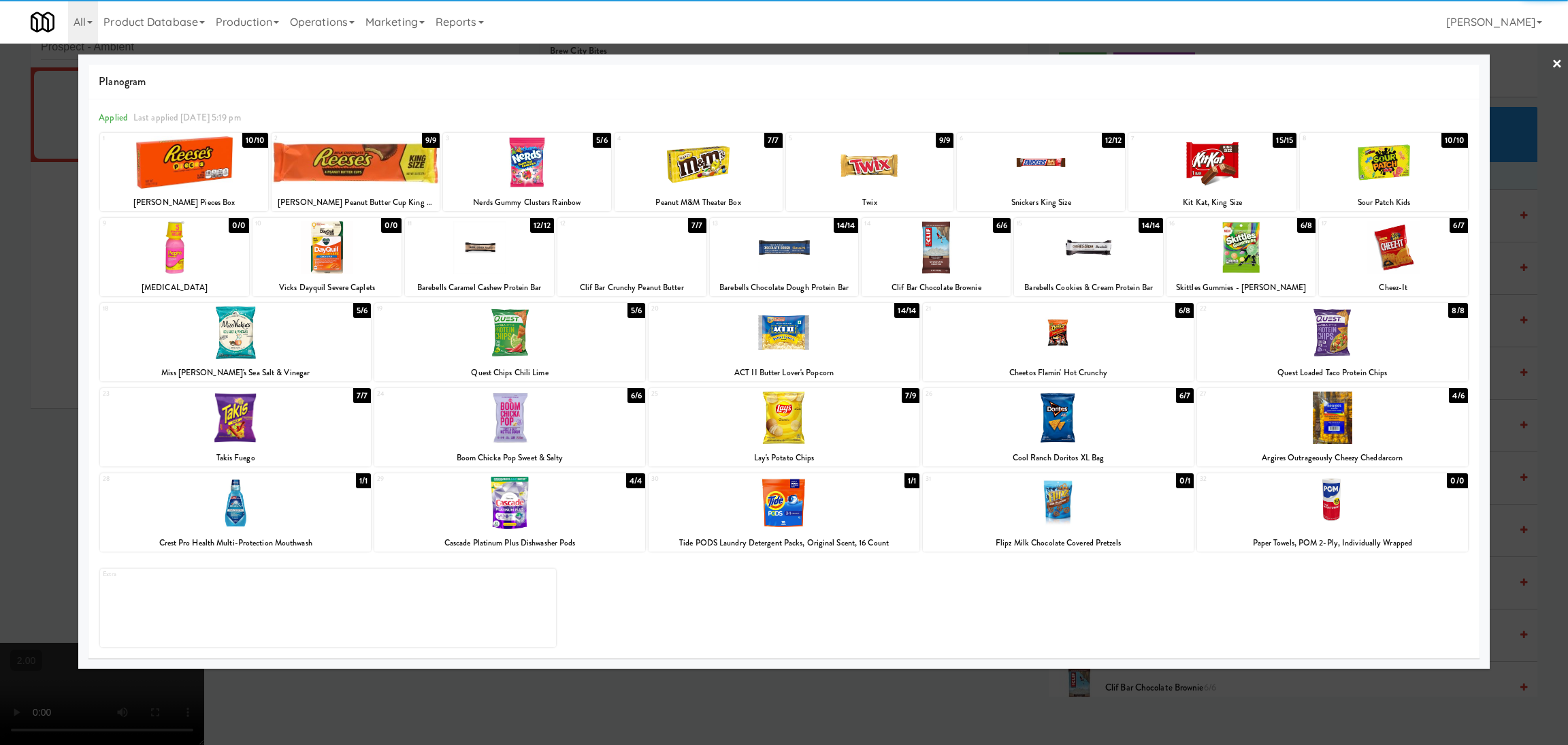
click at [1400, 185] on div at bounding box center [1384, 162] width 168 height 53
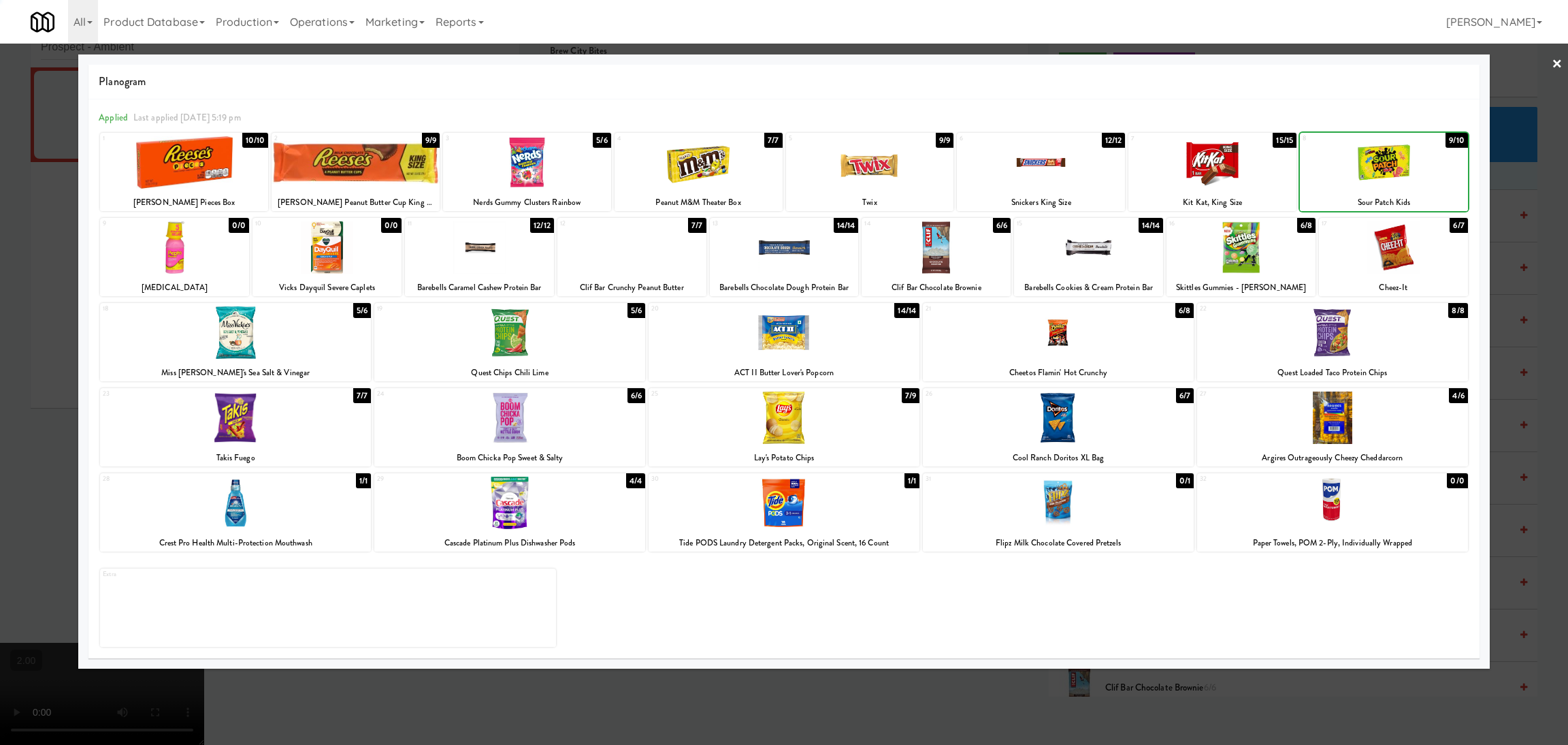
click at [1414, 256] on div at bounding box center [1394, 247] width 149 height 53
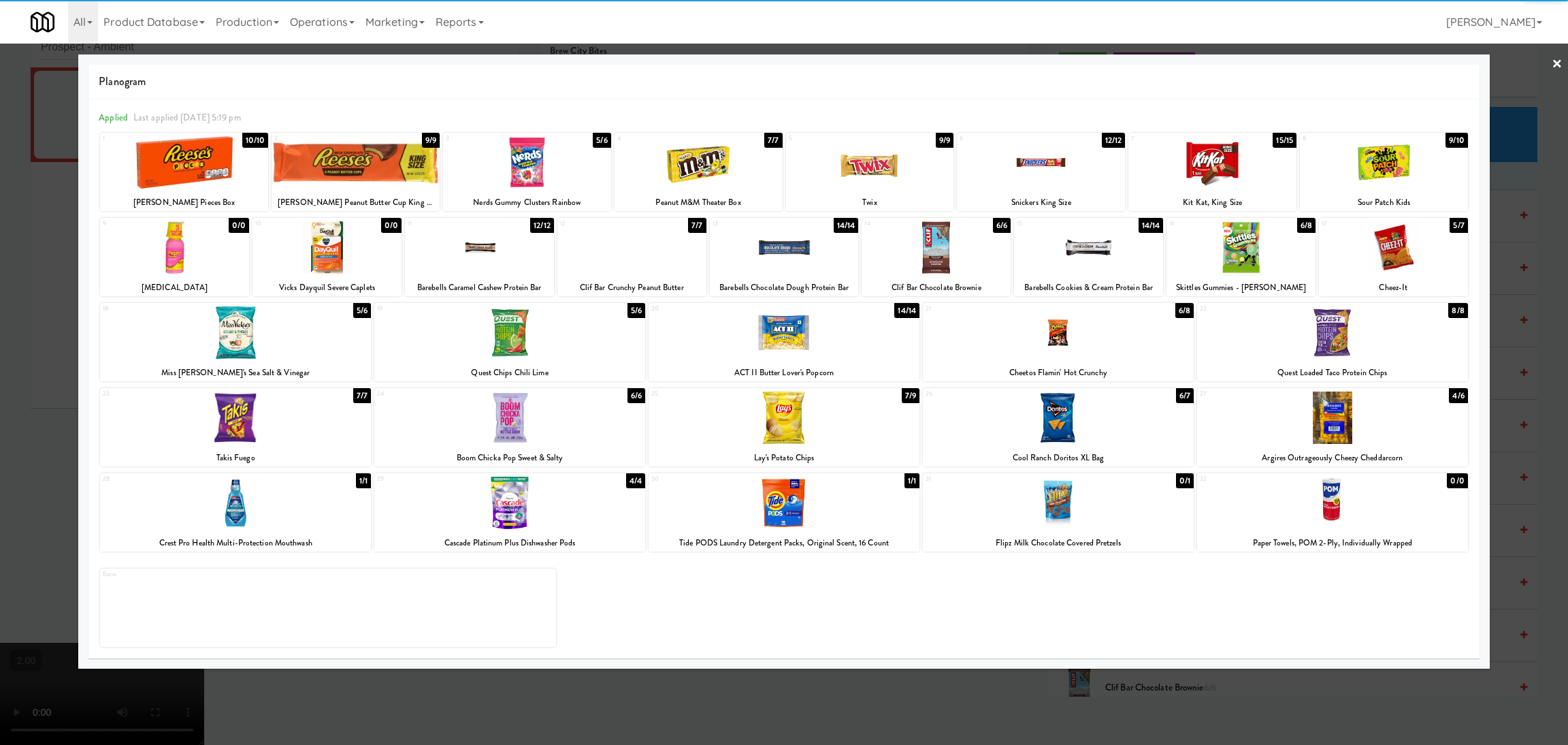
click at [1500, 265] on div at bounding box center [784, 372] width 1568 height 745
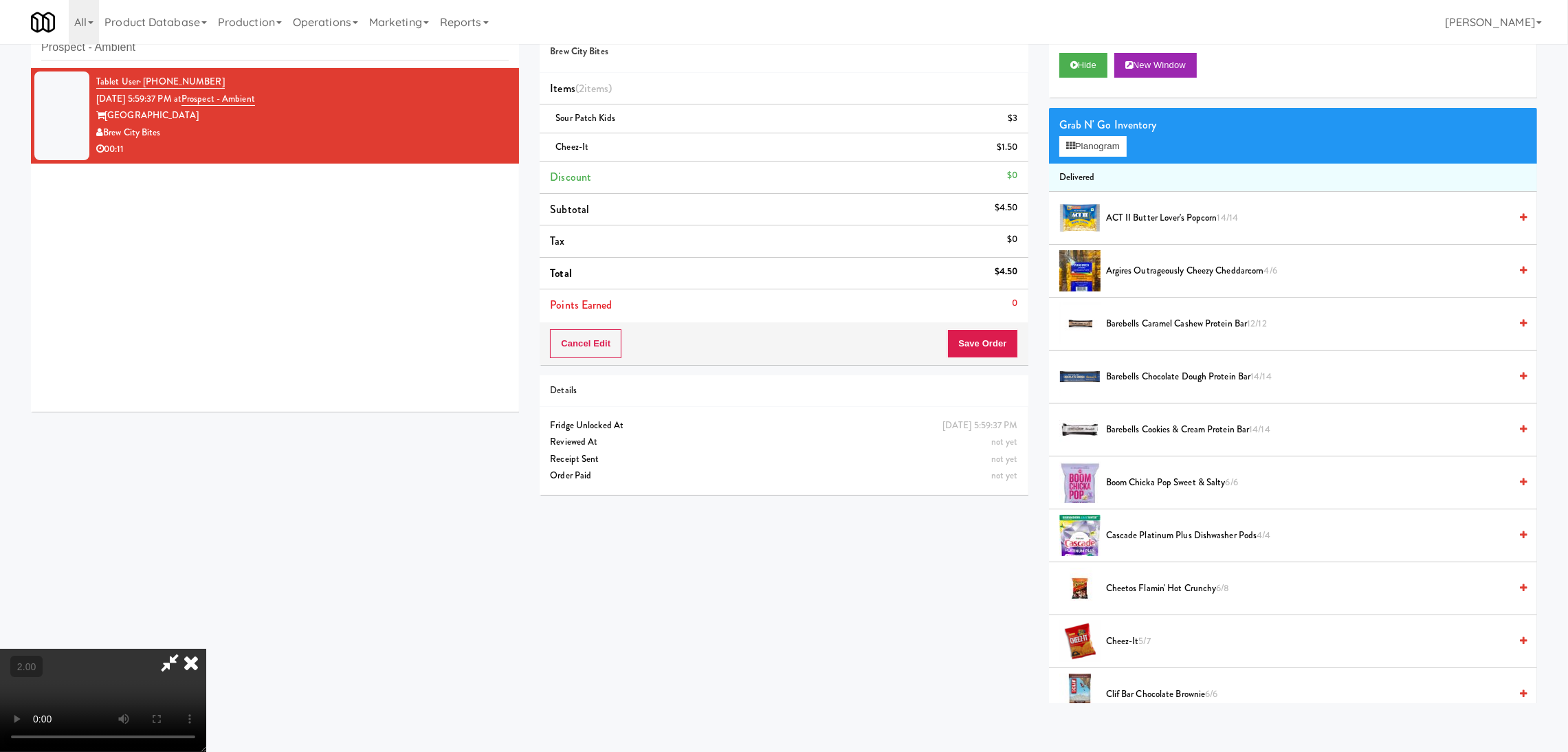
click at [206, 649] on video at bounding box center [103, 700] width 206 height 103
click at [958, 346] on button "Save Order" at bounding box center [983, 343] width 70 height 29
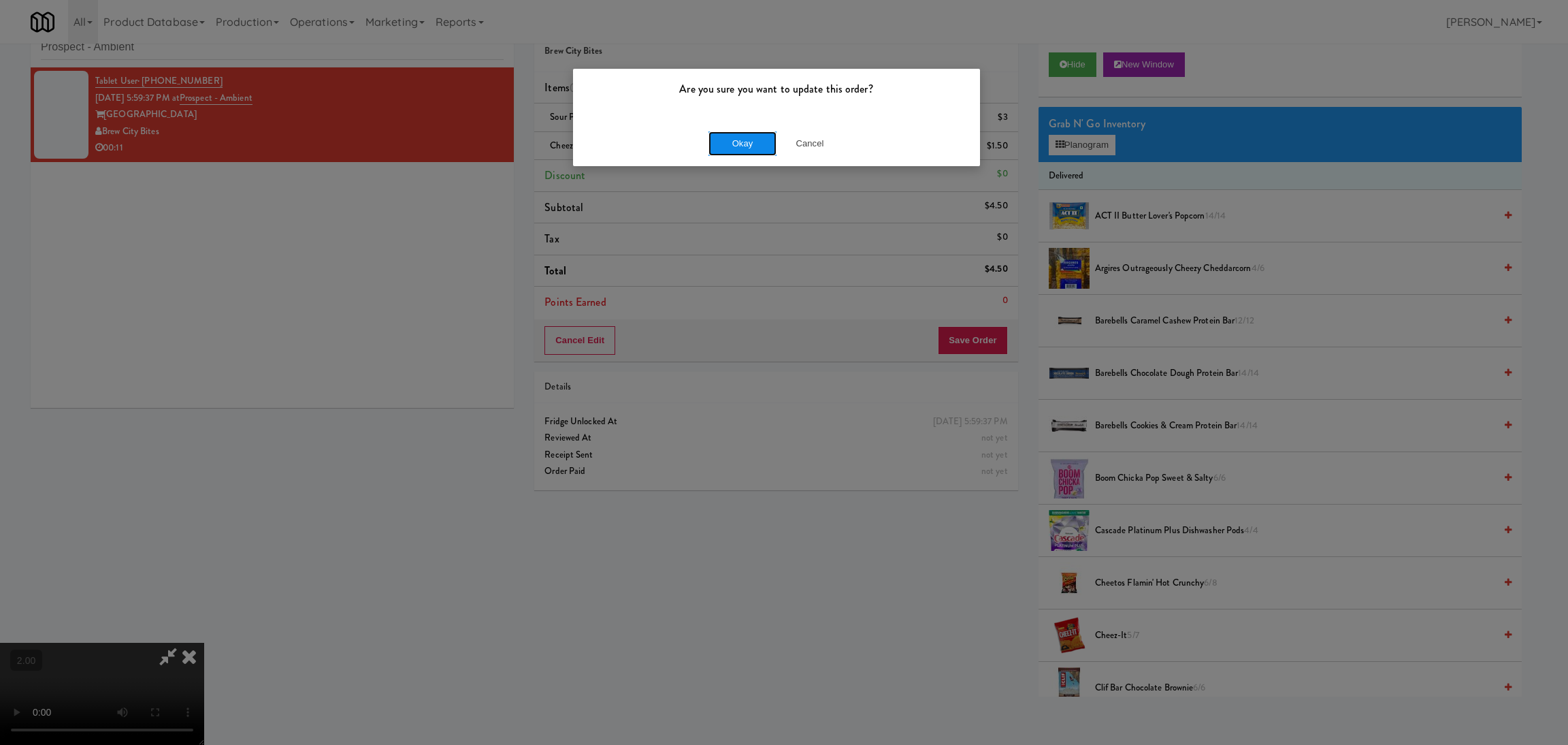
click at [737, 149] on button "Okay" at bounding box center [742, 144] width 68 height 24
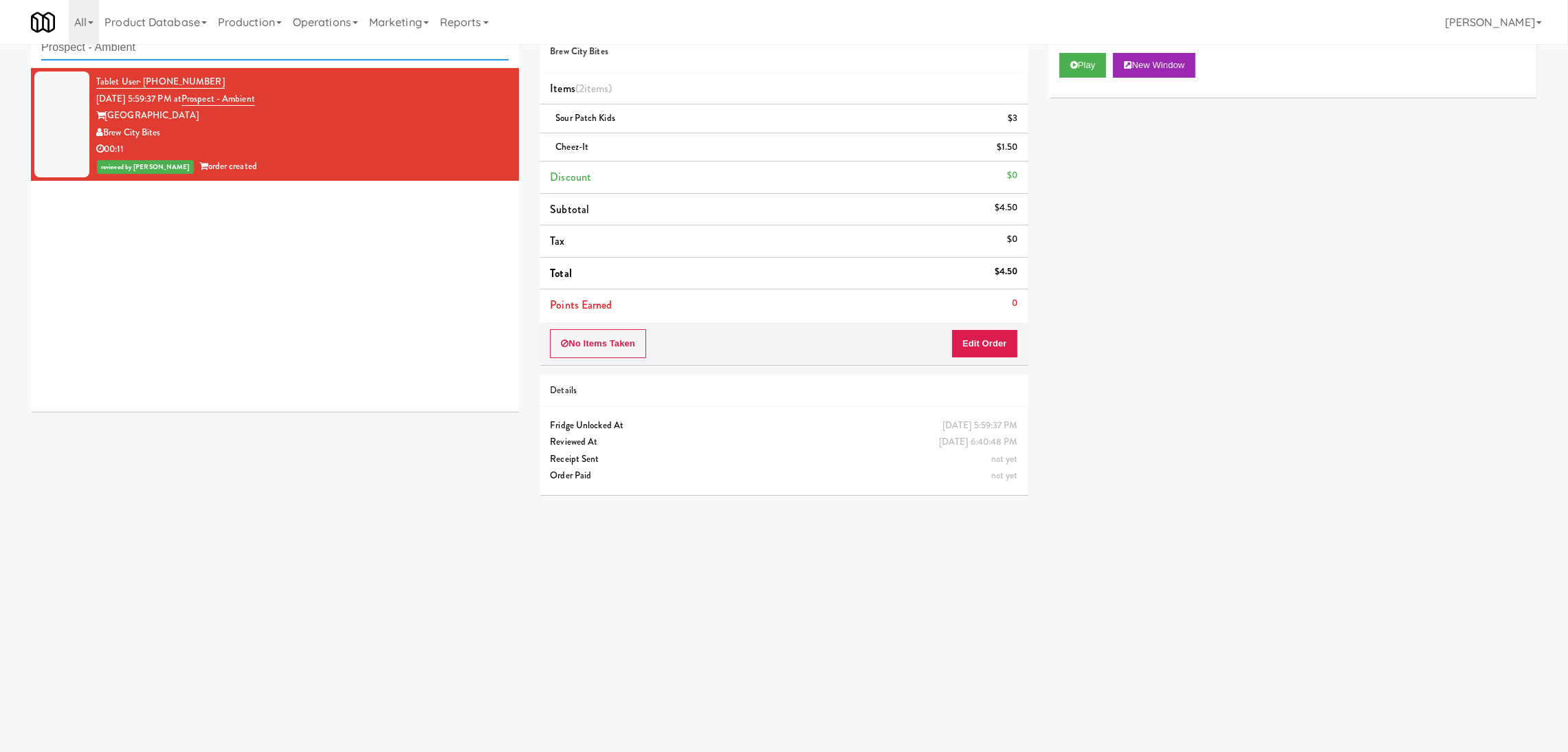
paste input "ser PFFZ"
drag, startPoint x: 435, startPoint y: 49, endPoint x: 0, endPoint y: -33, distance: 442.7
click at [0, 0] on html "Are you sure you want to update this order? Okay Cancel Okay Are you sure you w…" at bounding box center [784, 332] width 1568 height 752
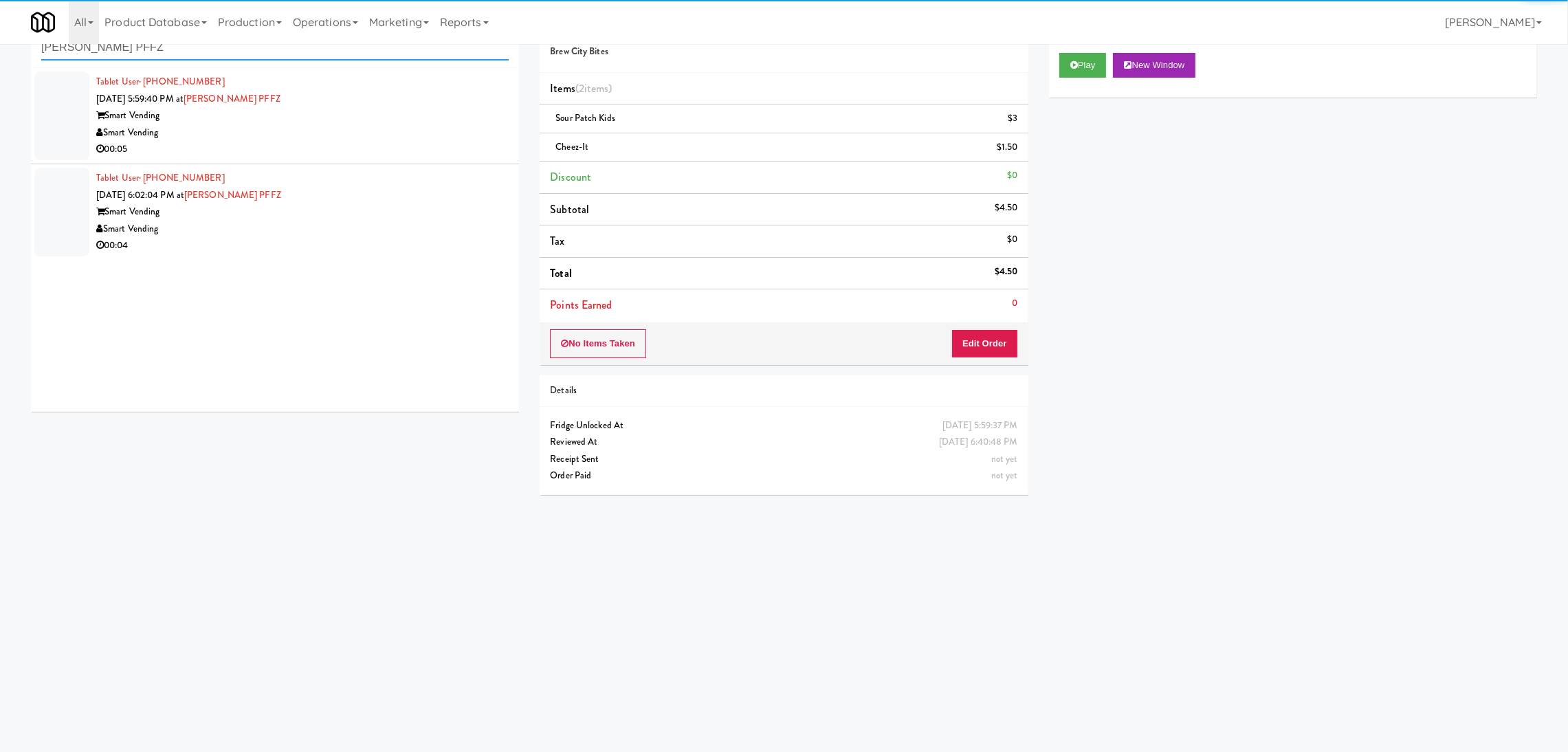
type input "[PERSON_NAME] PFFZ"
click at [401, 136] on div "Smart Vending" at bounding box center [302, 133] width 412 height 17
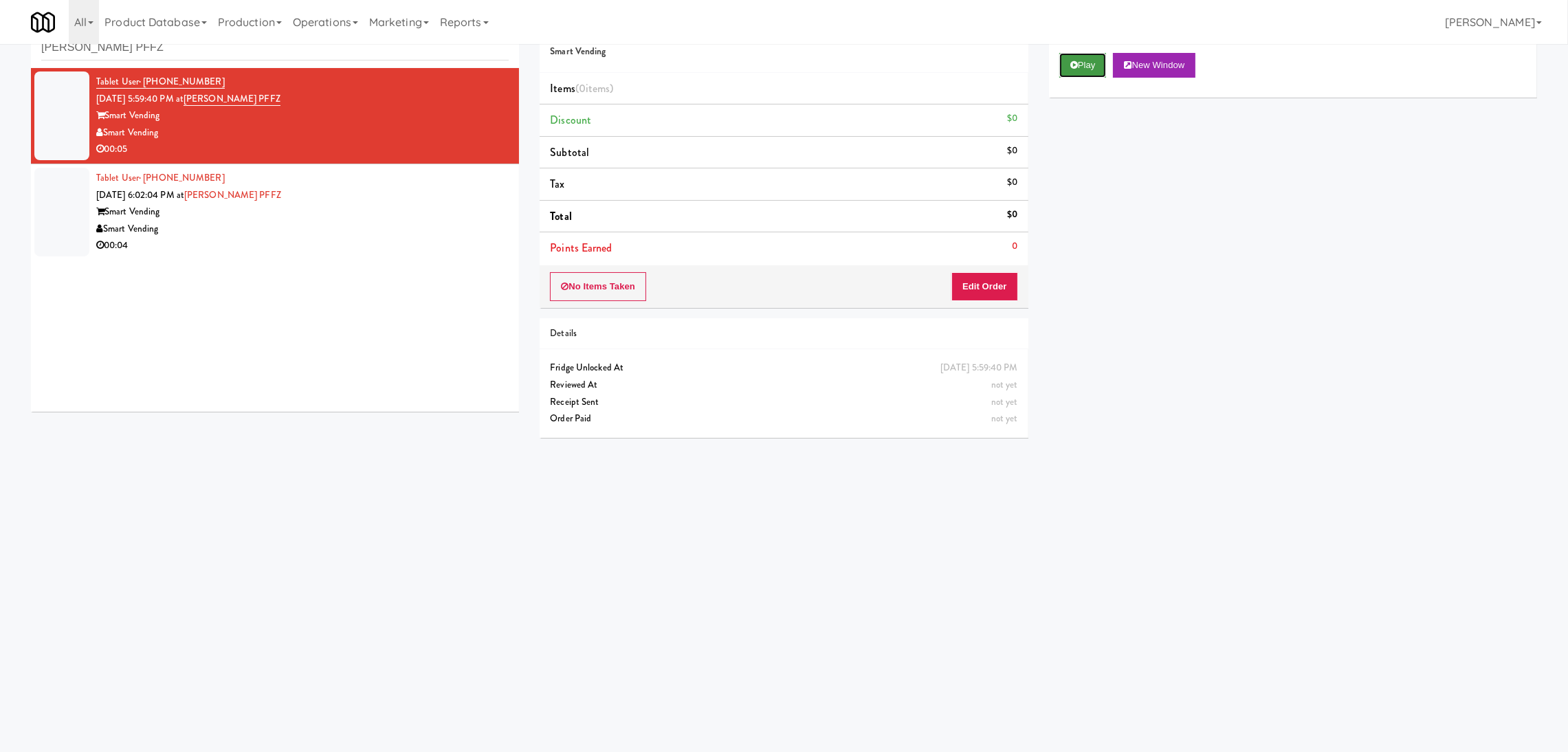
click at [1083, 69] on button "Play" at bounding box center [1083, 66] width 47 height 24
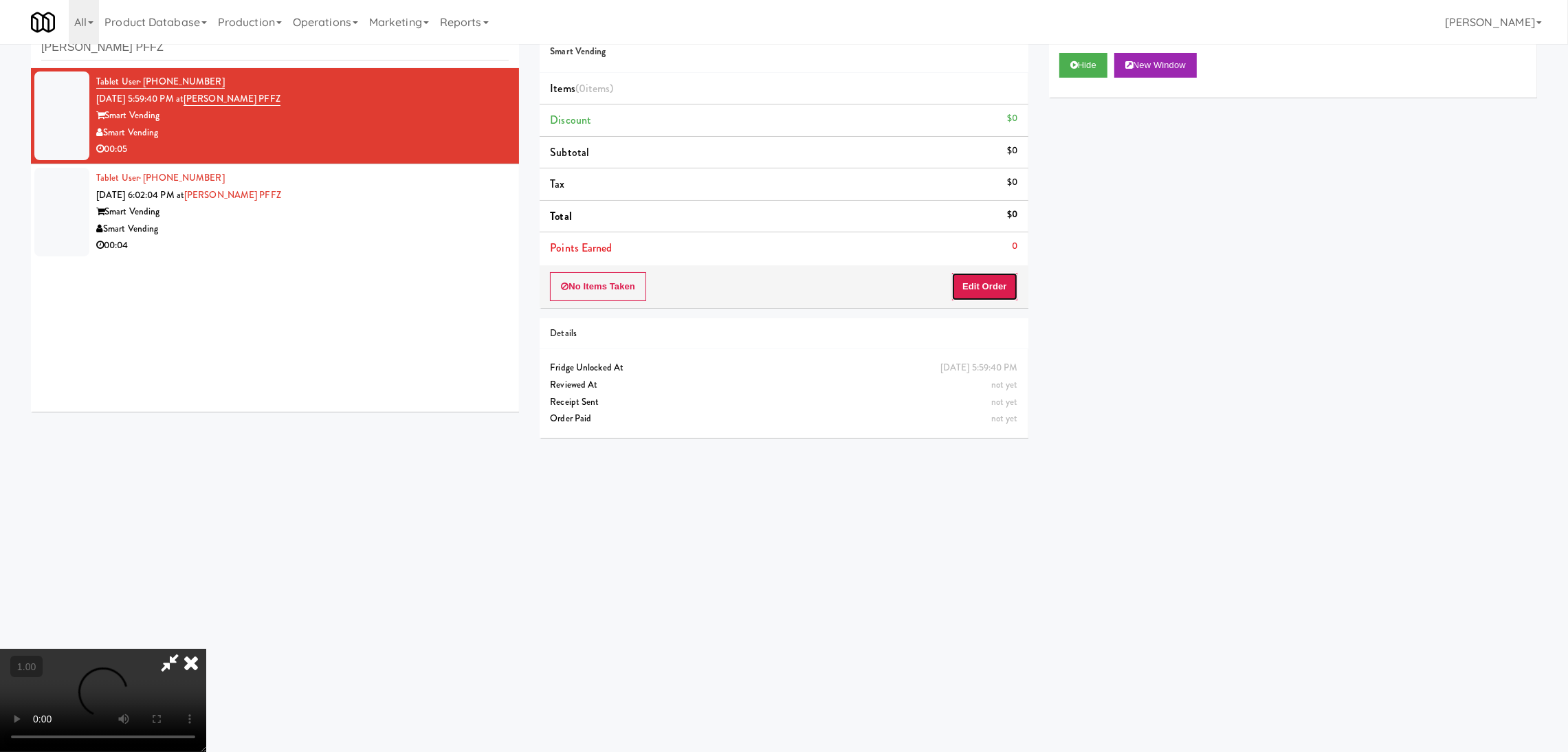
click at [984, 287] on button "Edit Order" at bounding box center [985, 286] width 66 height 29
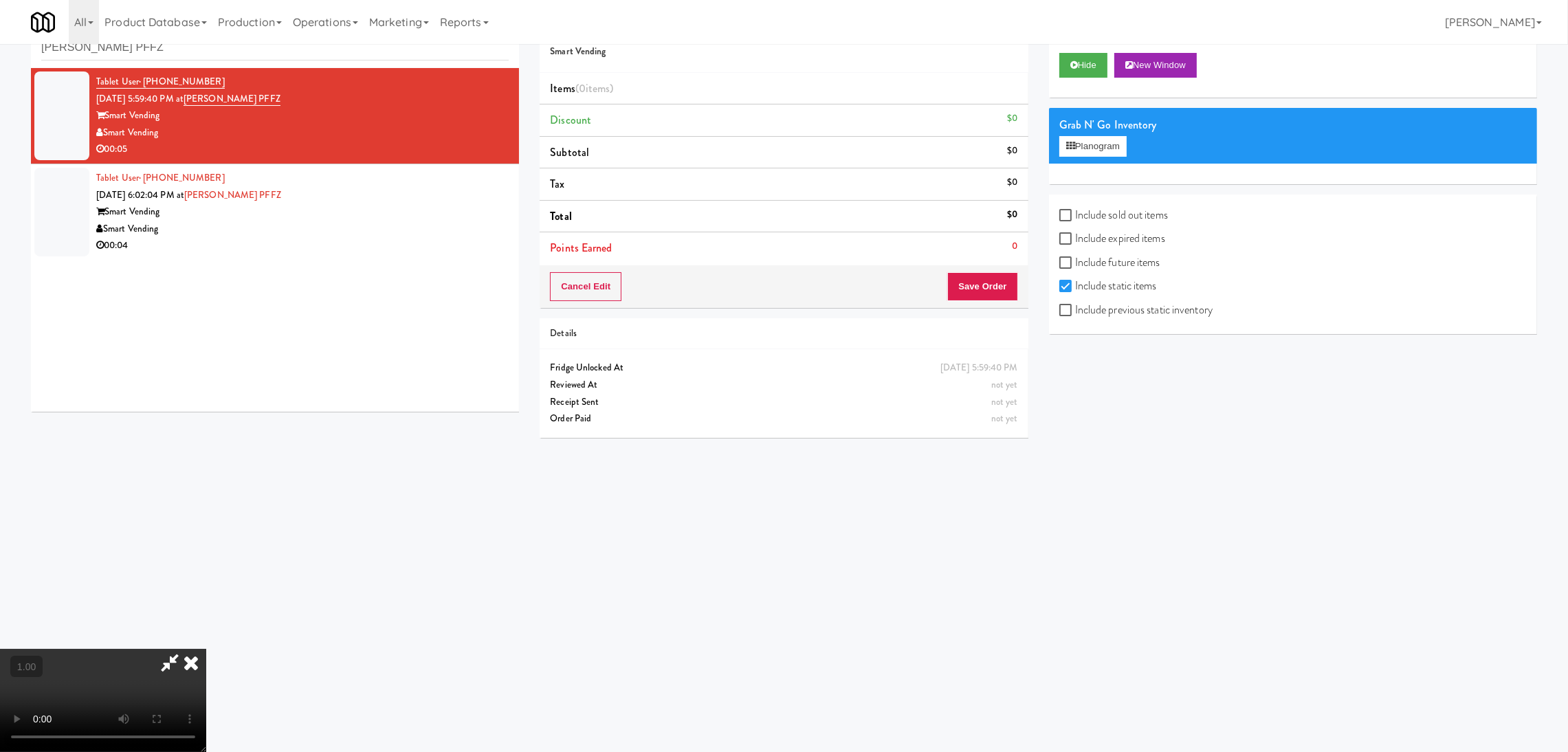
scroll to position [268, 0]
click at [206, 649] on video at bounding box center [103, 700] width 206 height 103
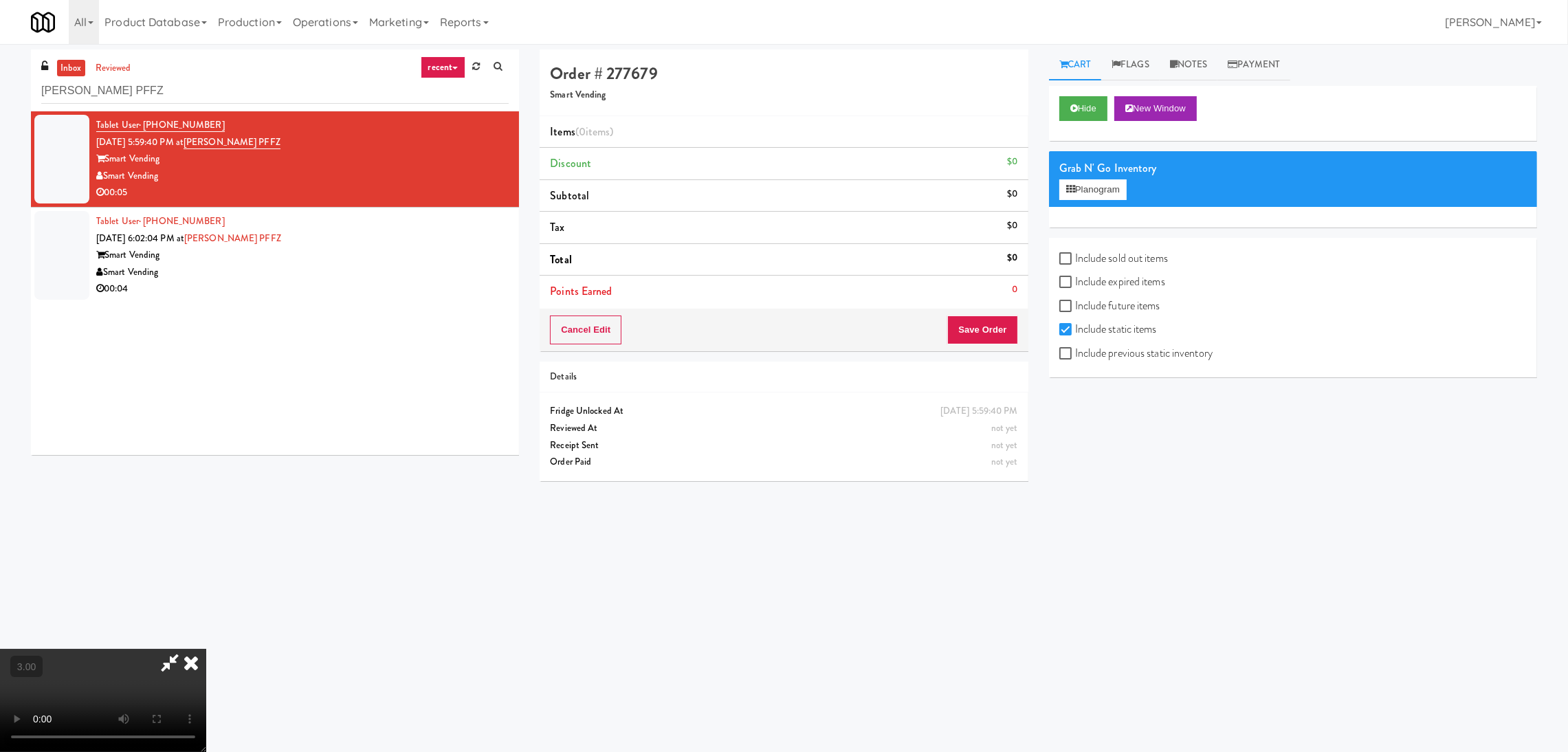
click at [206, 649] on icon at bounding box center [191, 662] width 31 height 27
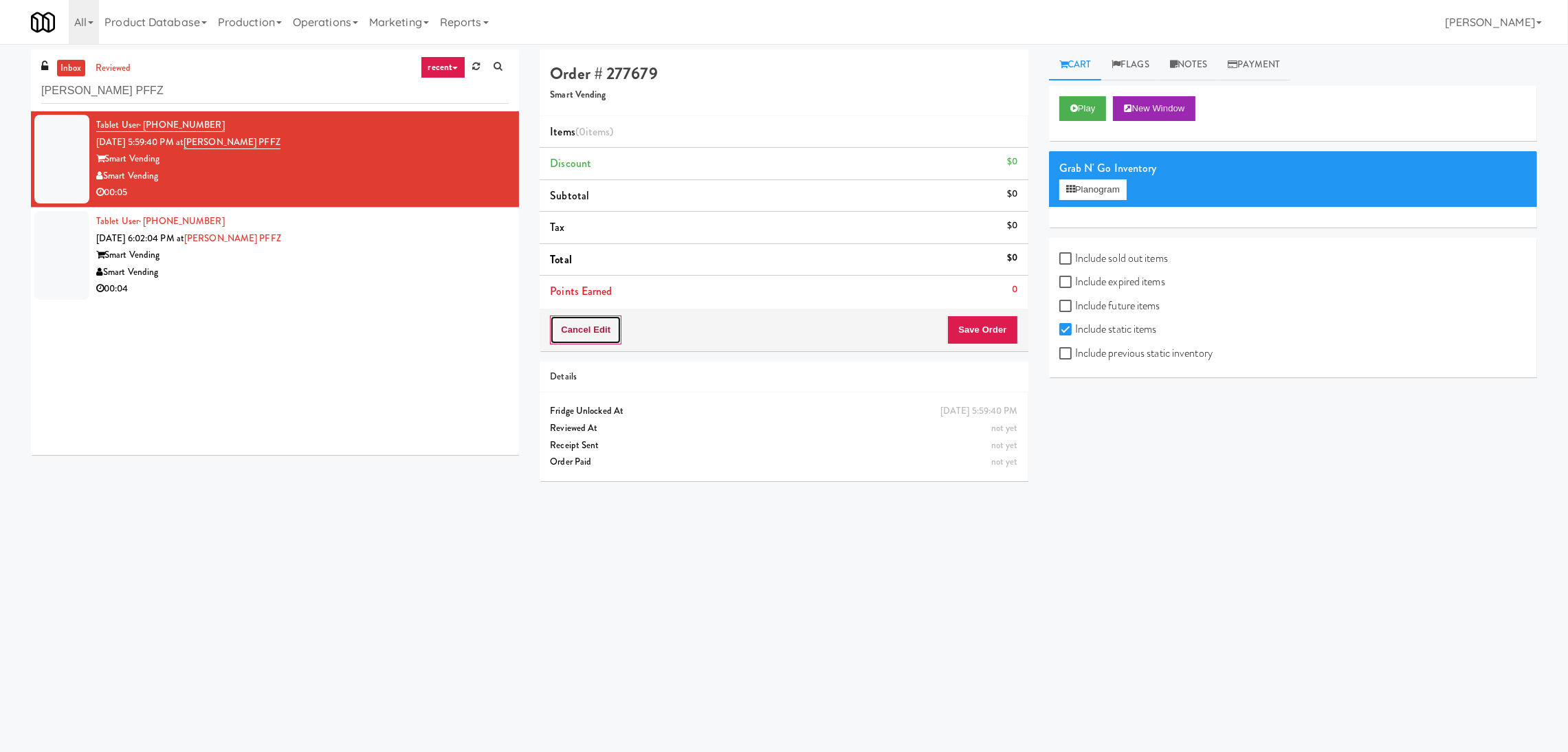
click at [596, 335] on button "Cancel Edit" at bounding box center [586, 330] width 72 height 29
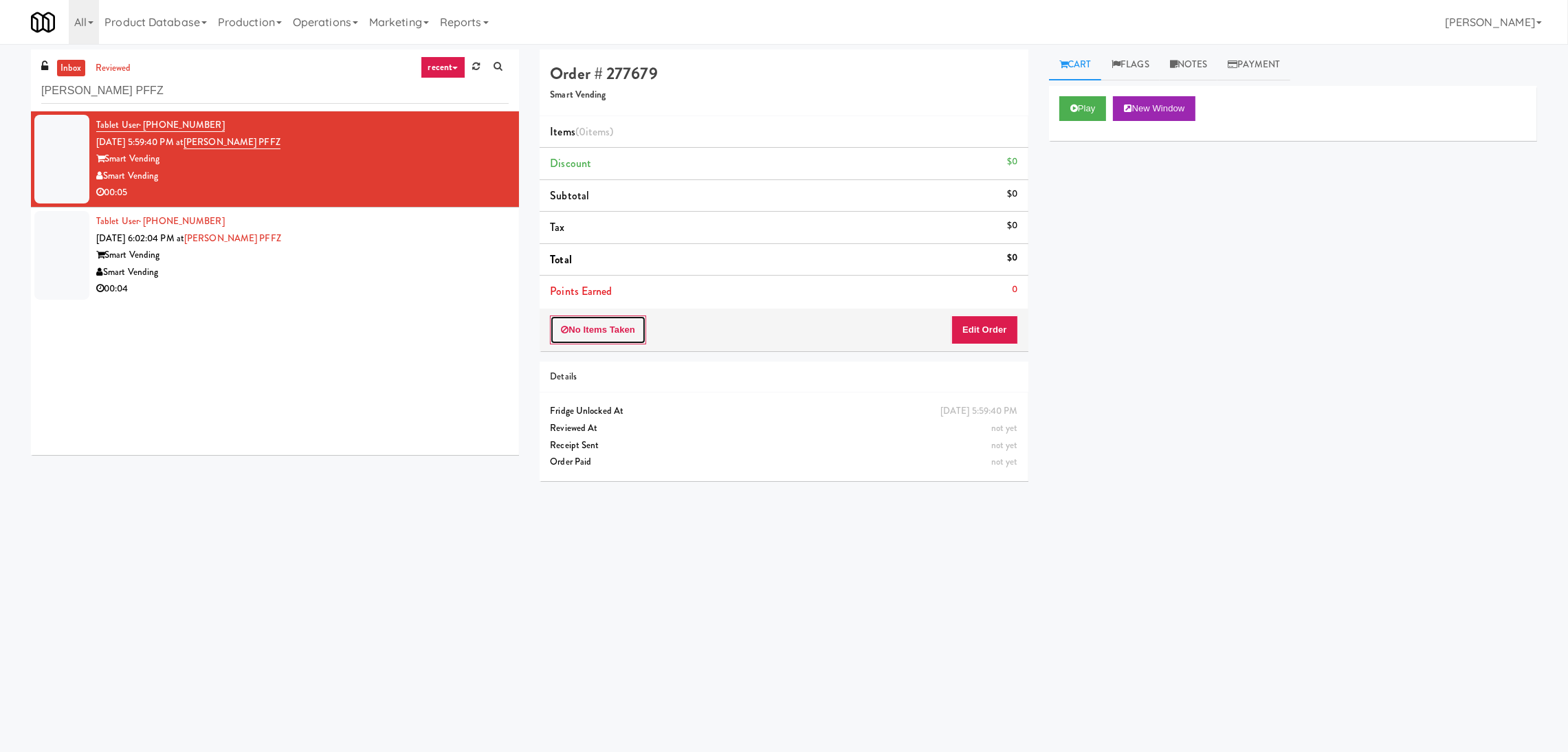
click at [596, 335] on button "No Items Taken" at bounding box center [598, 330] width 96 height 29
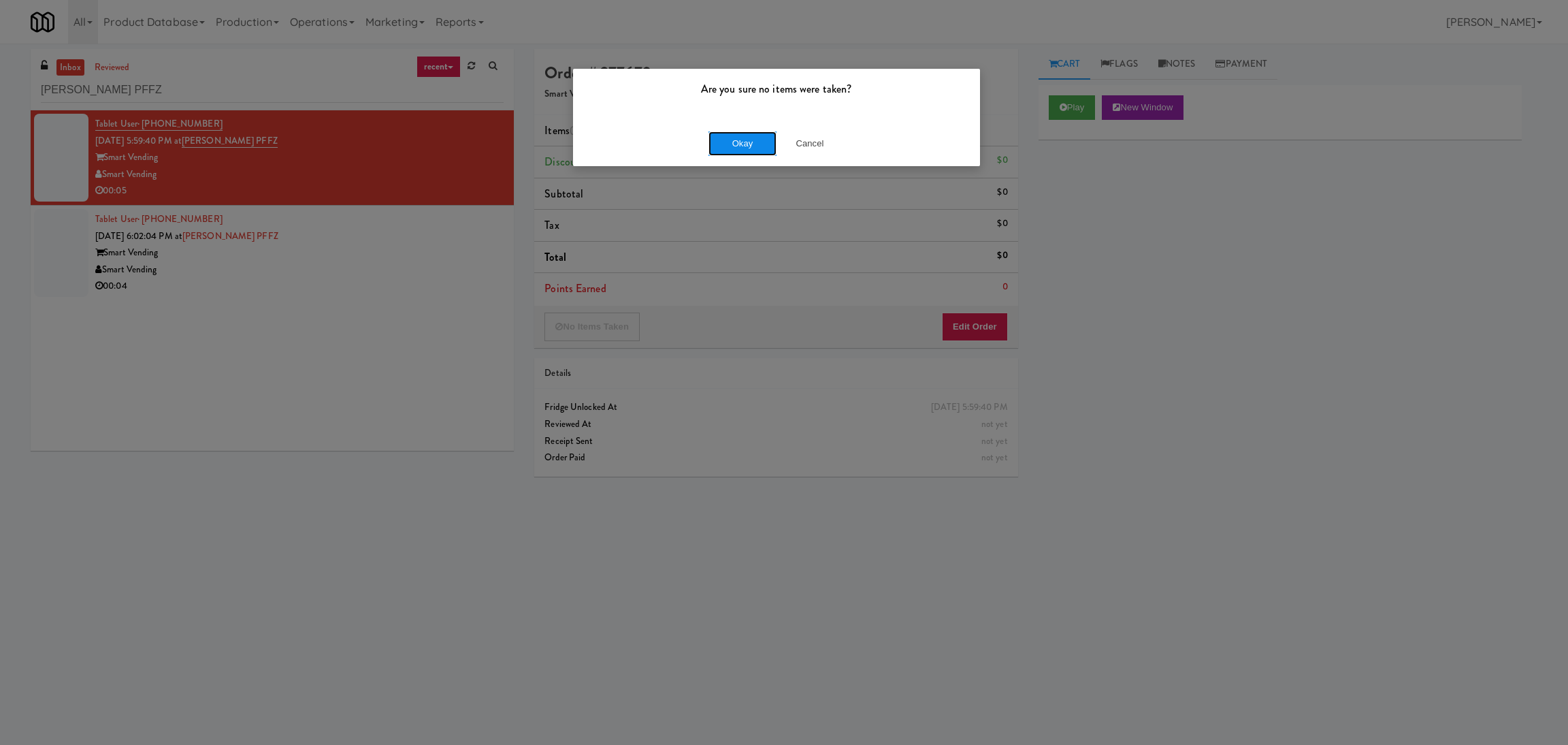
click at [720, 143] on button "Okay" at bounding box center [742, 144] width 68 height 24
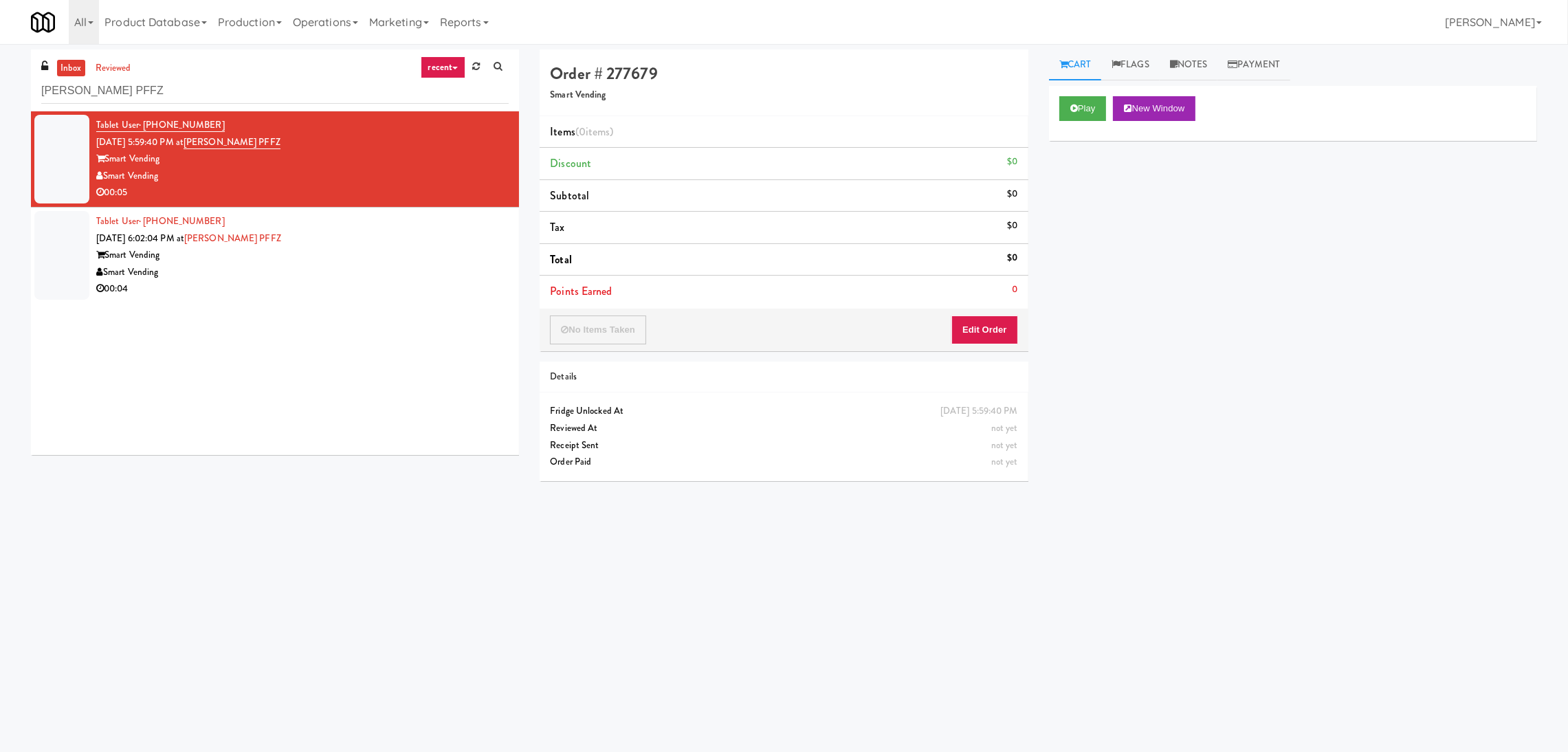
drag, startPoint x: 444, startPoint y: 254, endPoint x: 436, endPoint y: 252, distance: 8.2
click at [444, 254] on div "Smart Vending" at bounding box center [302, 255] width 412 height 17
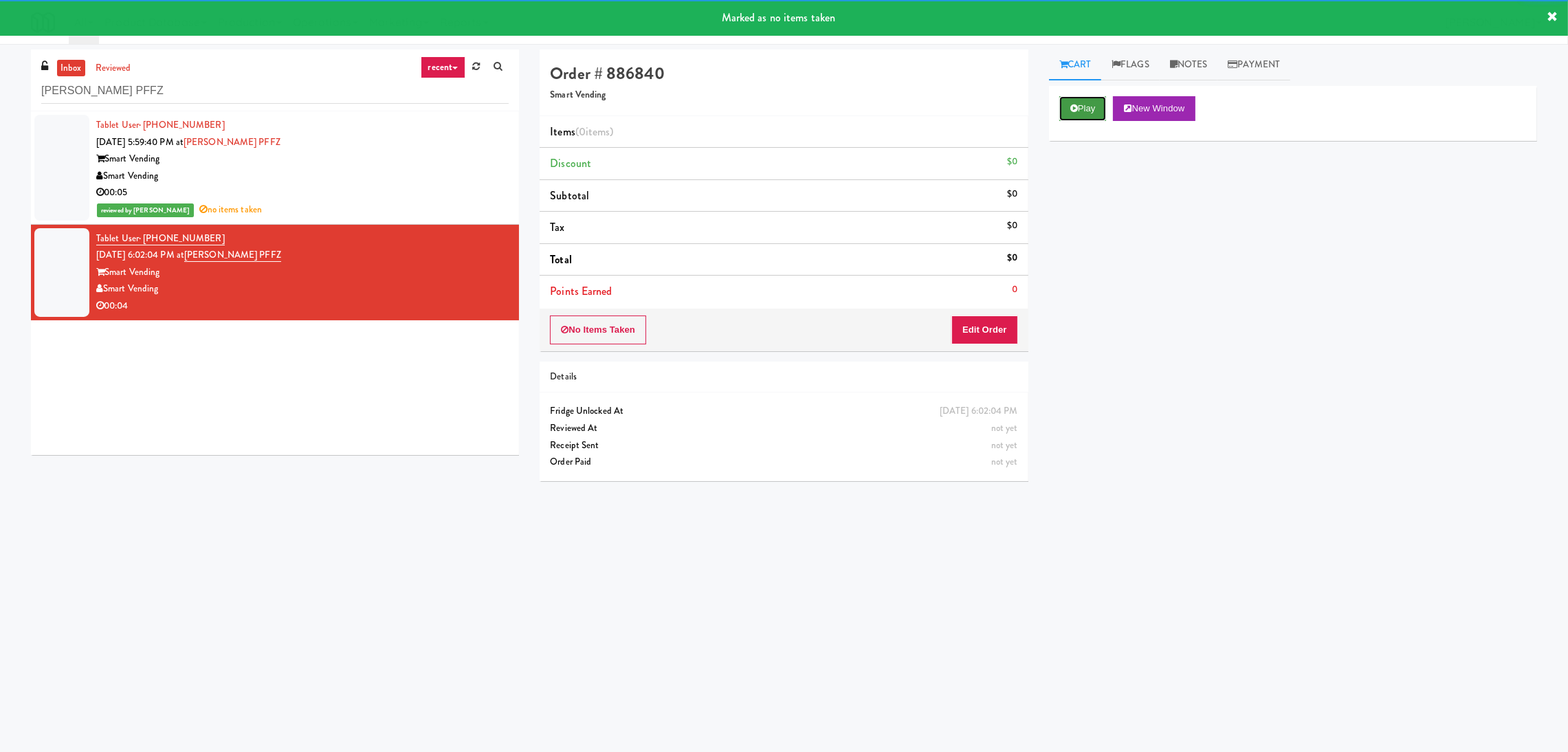
click at [1090, 98] on button "Play" at bounding box center [1083, 108] width 47 height 24
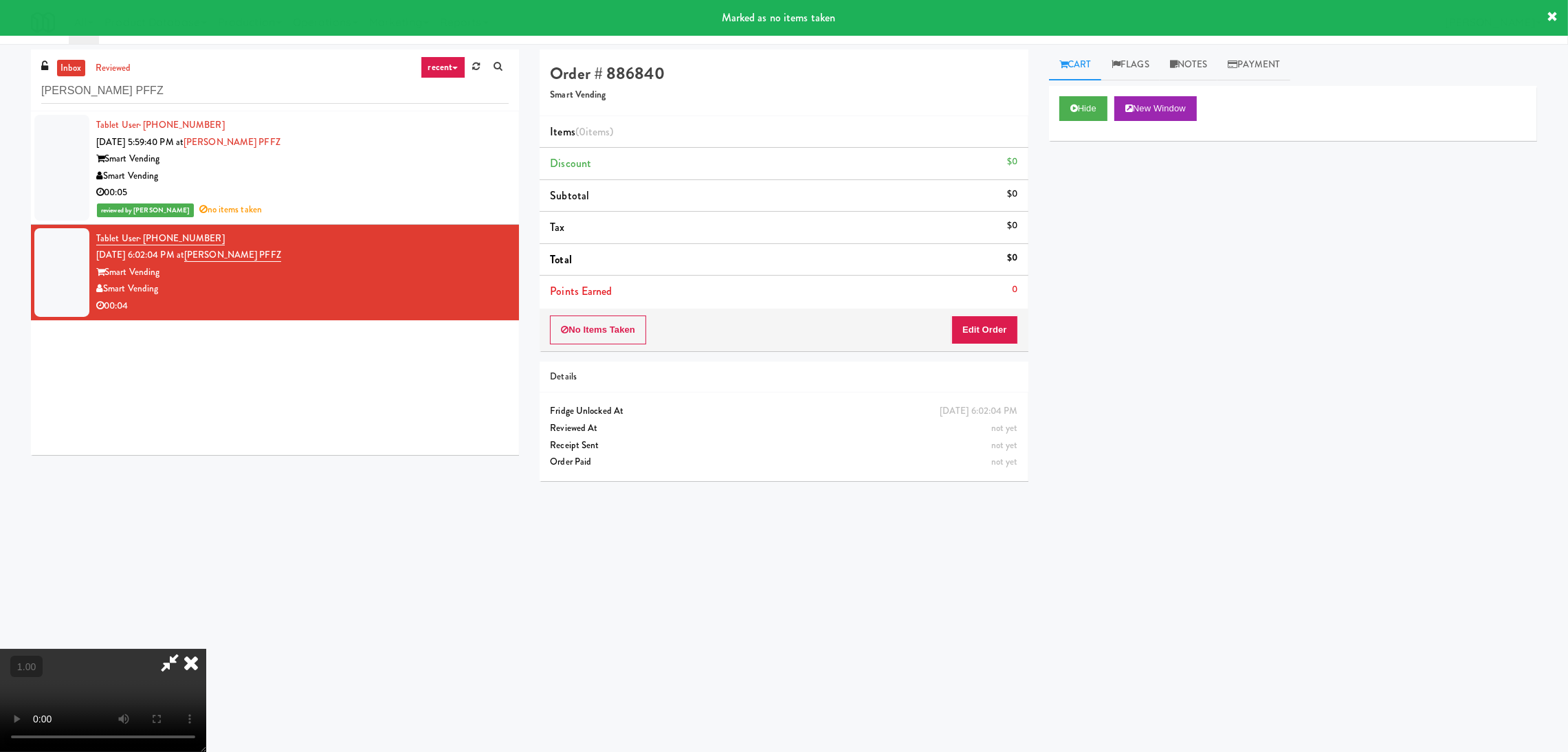
click at [977, 351] on div "No Items Taken Edit Order" at bounding box center [784, 330] width 488 height 43
click at [980, 328] on button "Edit Order" at bounding box center [985, 330] width 66 height 29
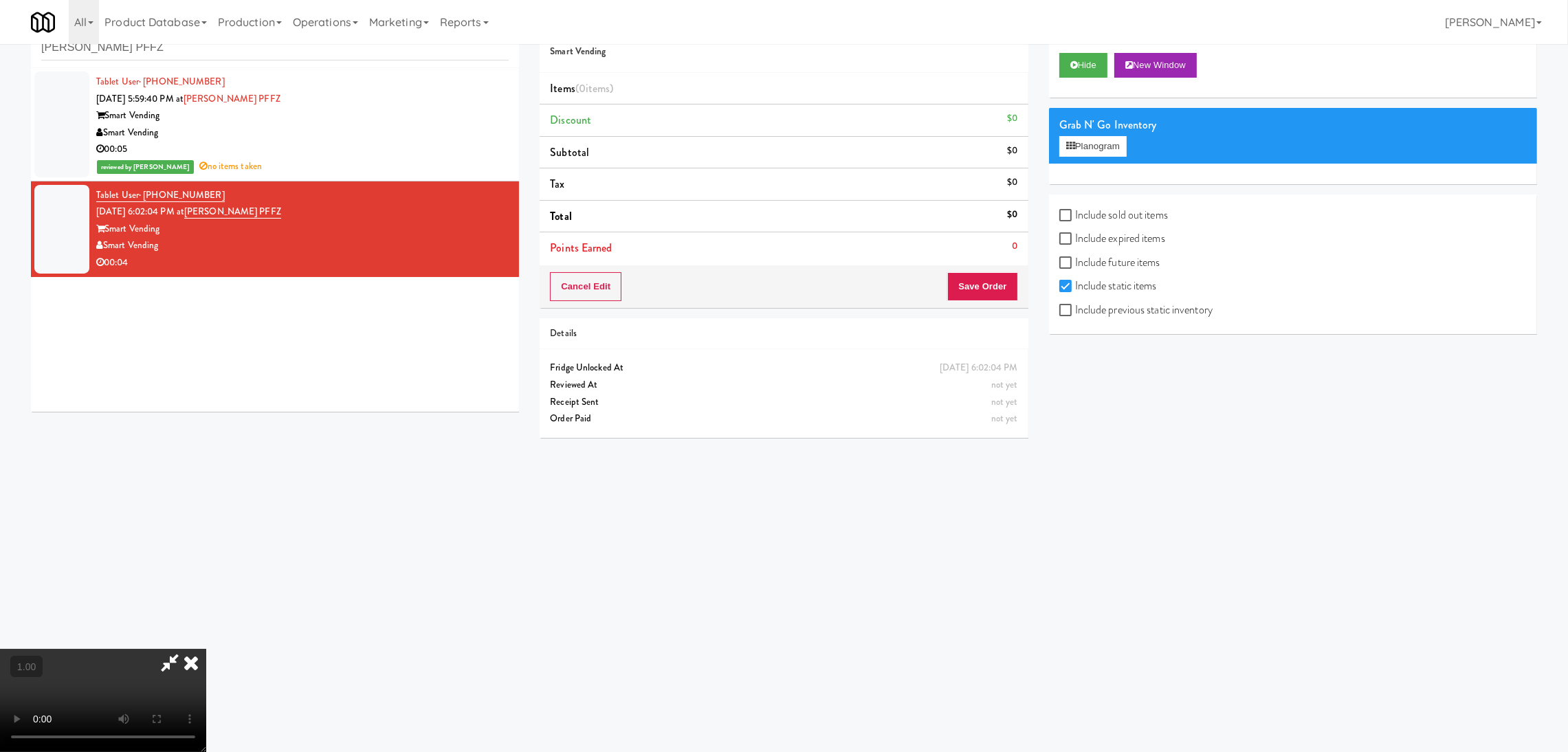
click at [206, 649] on icon at bounding box center [191, 662] width 31 height 27
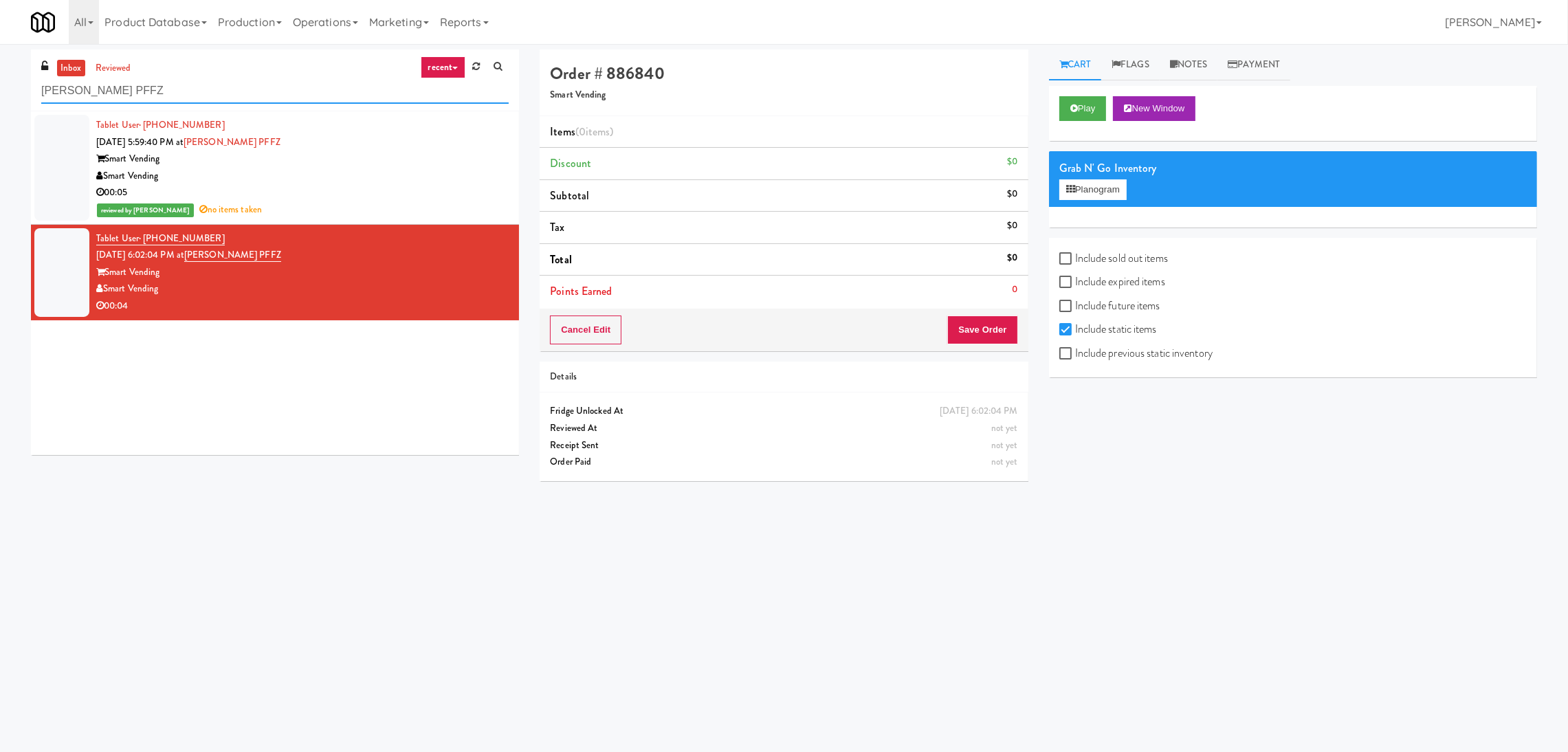
drag, startPoint x: 158, startPoint y: 88, endPoint x: 0, endPoint y: 104, distance: 158.8
click at [0, 104] on div "inbox reviewed recent all unclear take inventory issue suspicious failed recent…" at bounding box center [784, 325] width 1568 height 552
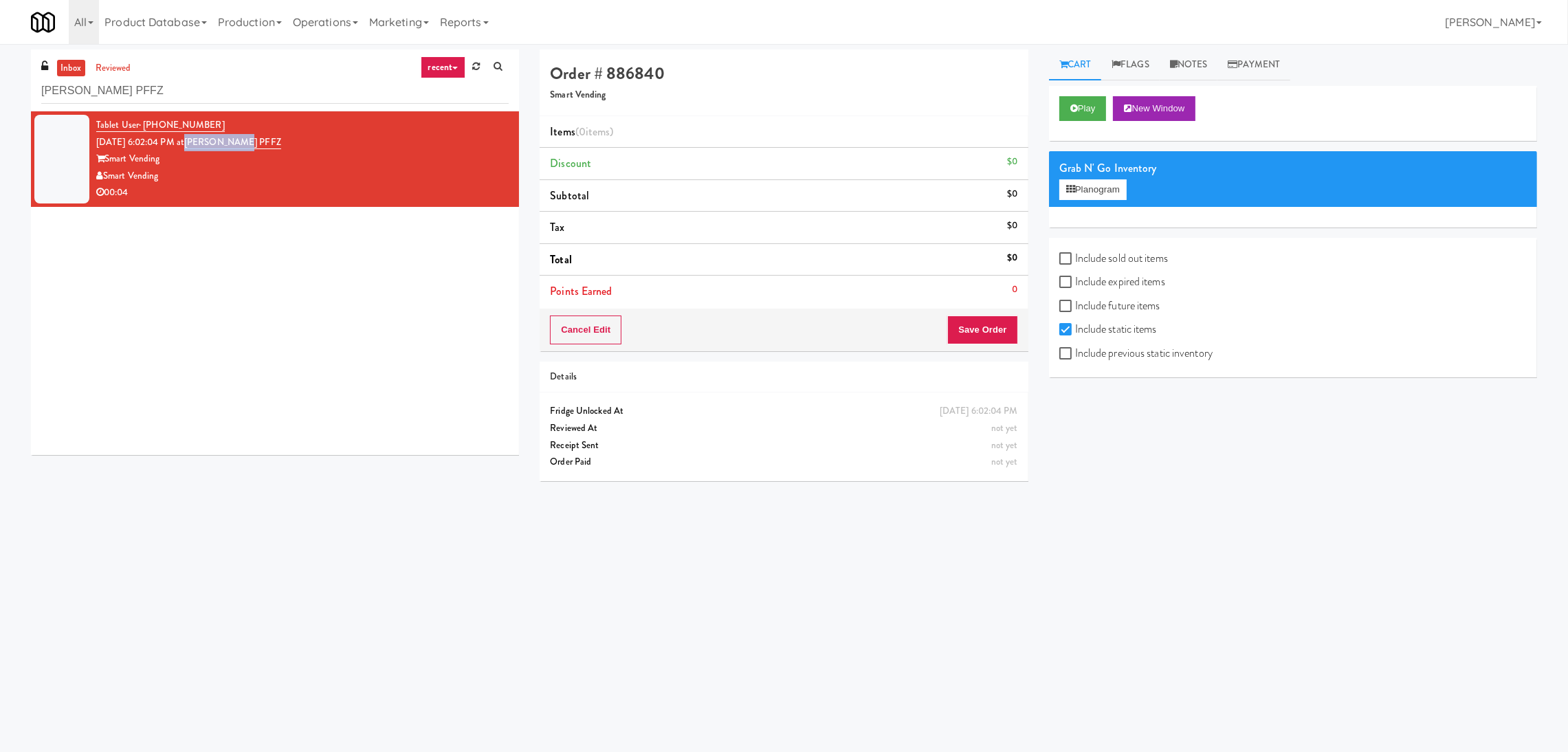
drag, startPoint x: 277, startPoint y: 140, endPoint x: 206, endPoint y: 138, distance: 71.0
click at [206, 138] on div "Tablet User · (509) 305-5188 [DATE] 6:02:04 PM at [PERSON_NAME] PFFZ Smart Vend…" at bounding box center [302, 159] width 412 height 85
copy link "[PERSON_NAME] PFFZ"
drag, startPoint x: 996, startPoint y: 327, endPoint x: 568, endPoint y: 343, distance: 428.3
click at [568, 343] on div "Cancel Edit Save Order" at bounding box center [784, 330] width 488 height 43
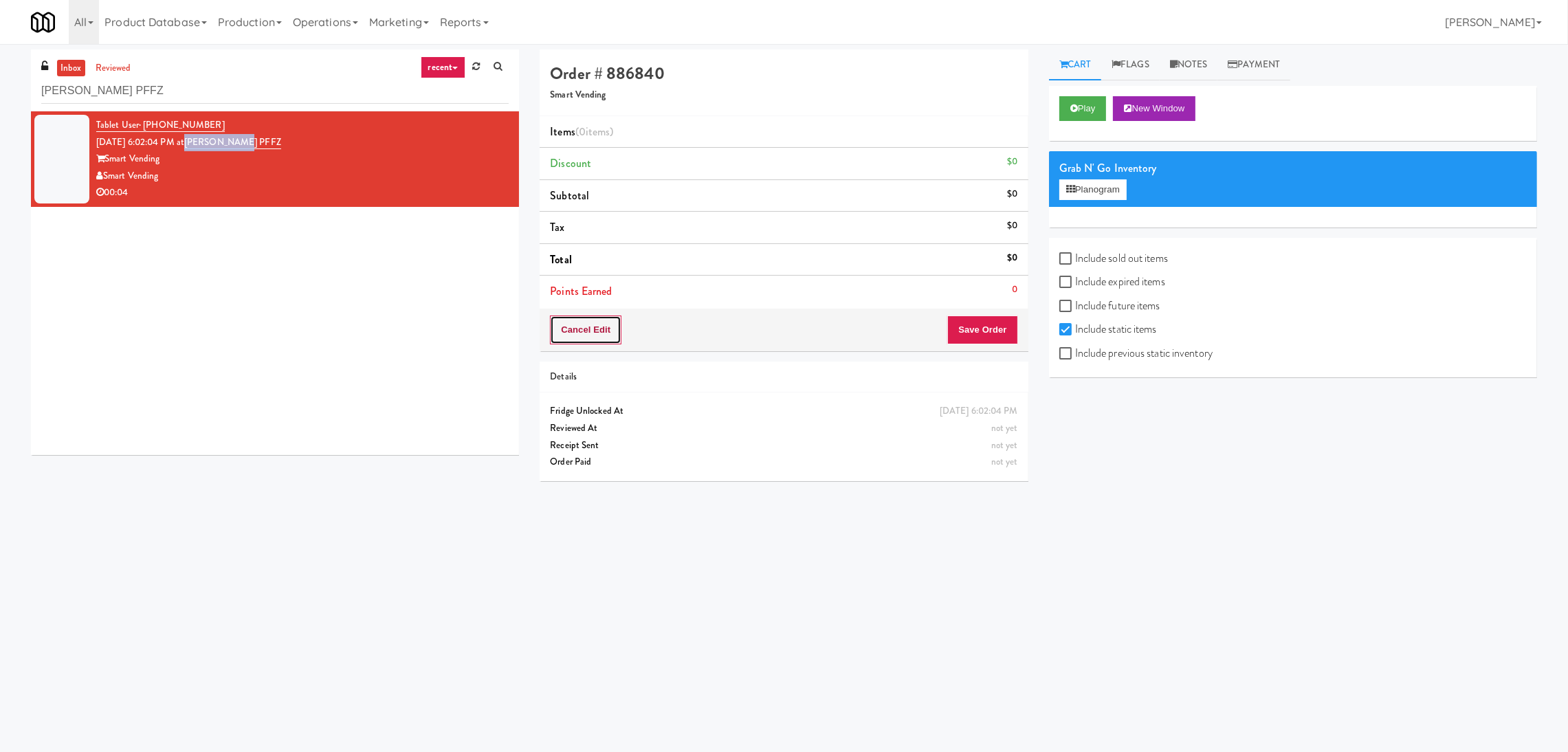
click at [570, 334] on button "Cancel Edit" at bounding box center [586, 330] width 72 height 29
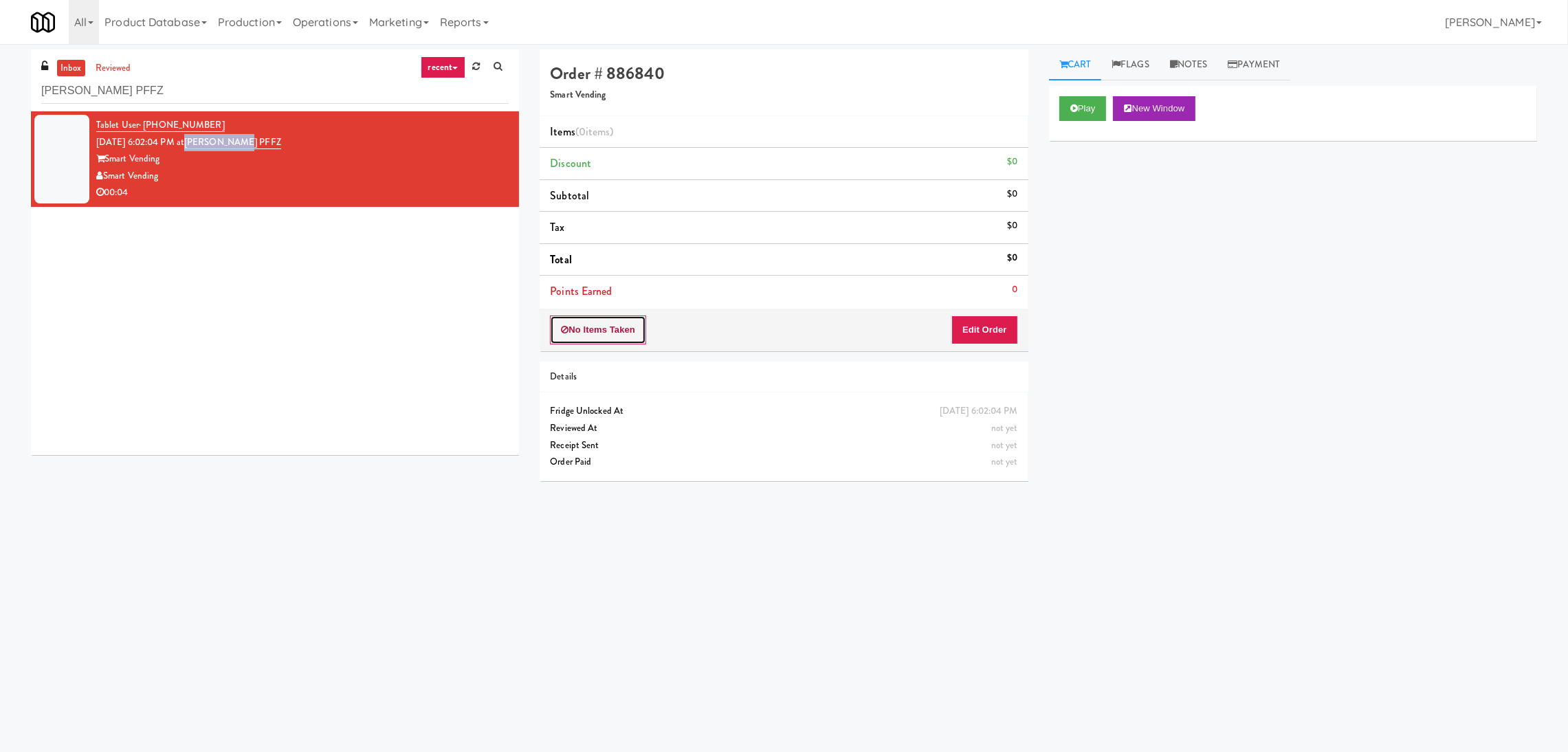
click at [600, 333] on button "No Items Taken" at bounding box center [598, 330] width 96 height 29
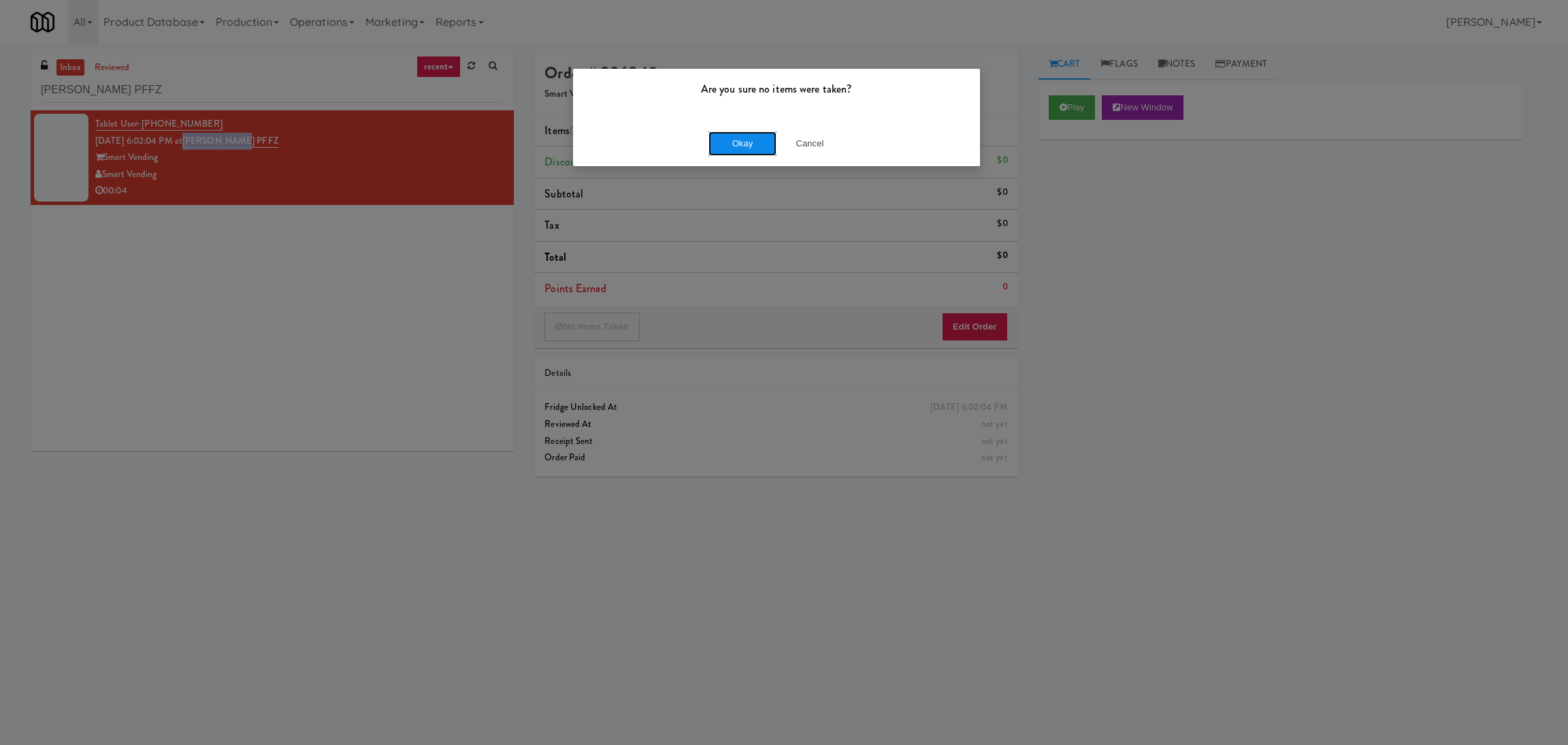
click at [726, 141] on button "Okay" at bounding box center [742, 144] width 68 height 24
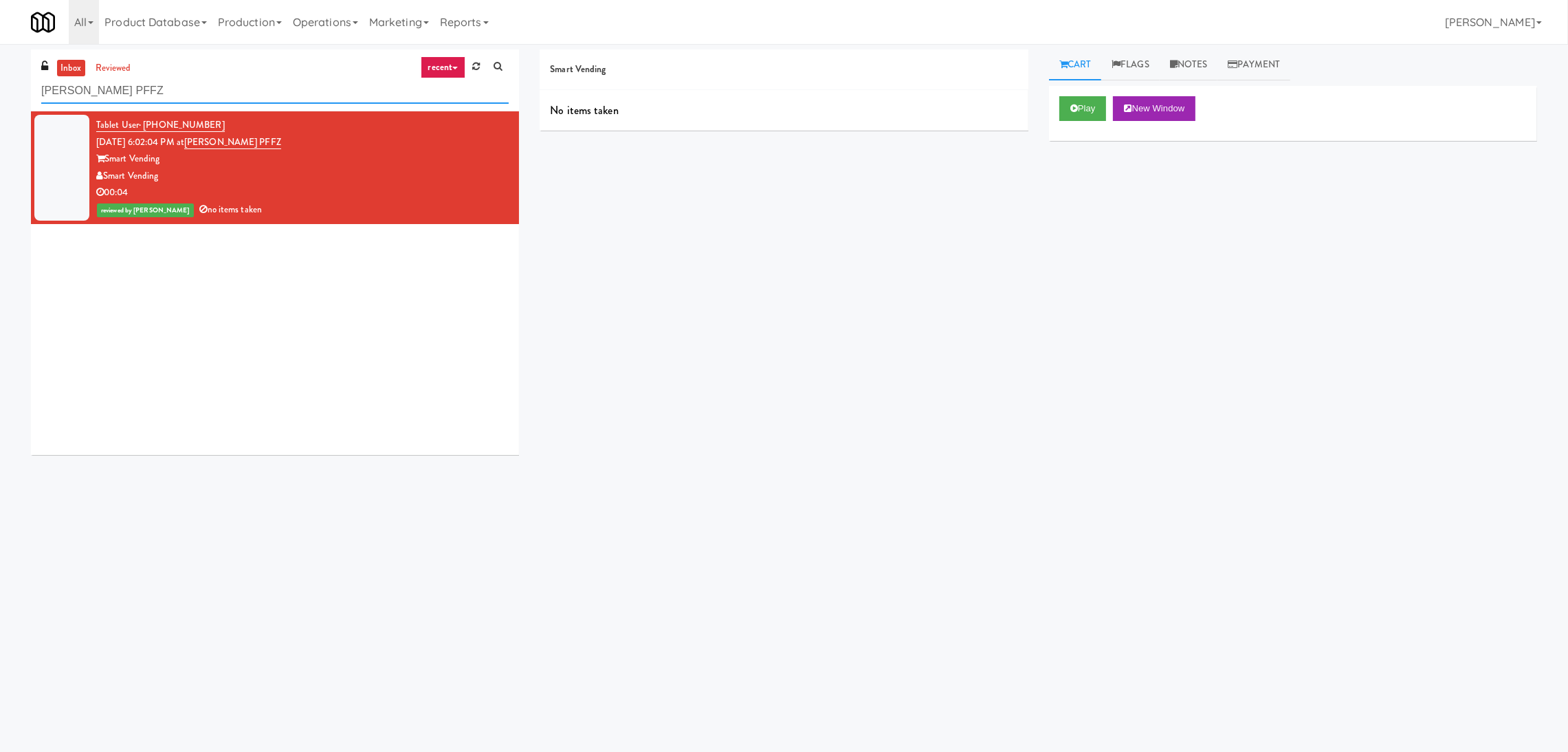
drag, startPoint x: 197, startPoint y: 82, endPoint x: 0, endPoint y: 76, distance: 197.1
click at [0, 76] on div "inbox reviewed recent all unclear take inventory issue suspicious failed recent…" at bounding box center [784, 325] width 1568 height 552
paste input "[PERSON_NAME] Right"
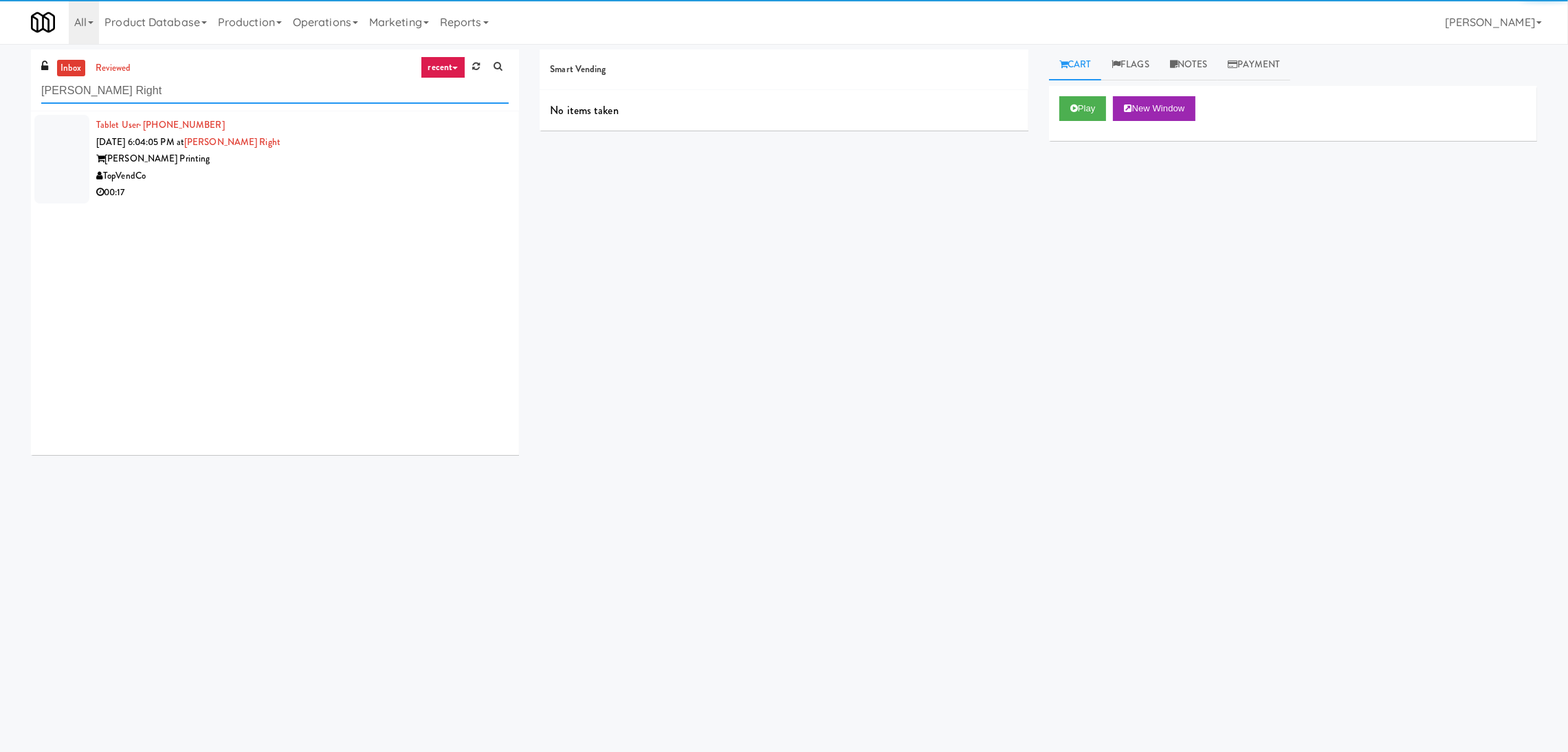
type input "[PERSON_NAME] Right"
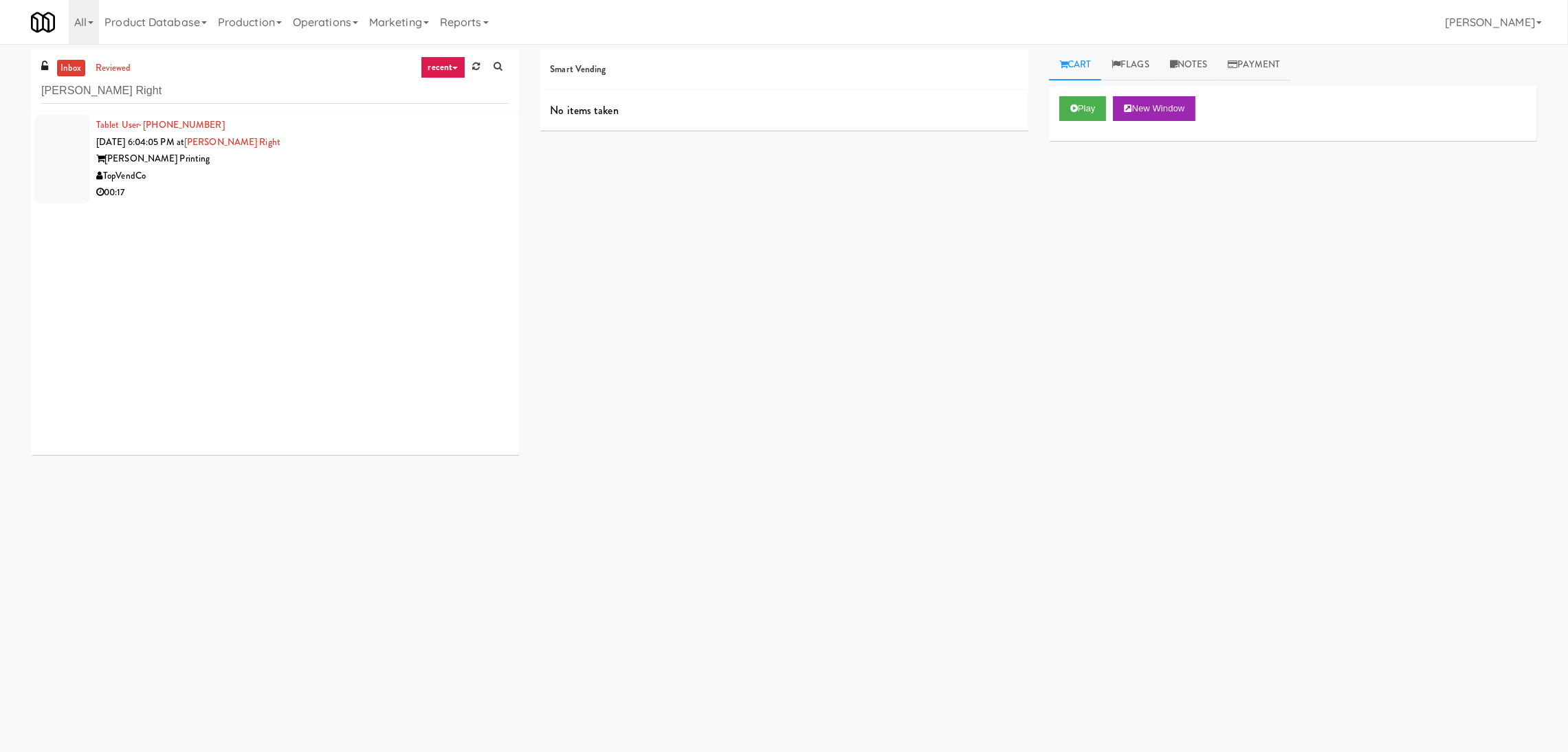
click at [408, 168] on div "TopVendCo" at bounding box center [302, 177] width 412 height 17
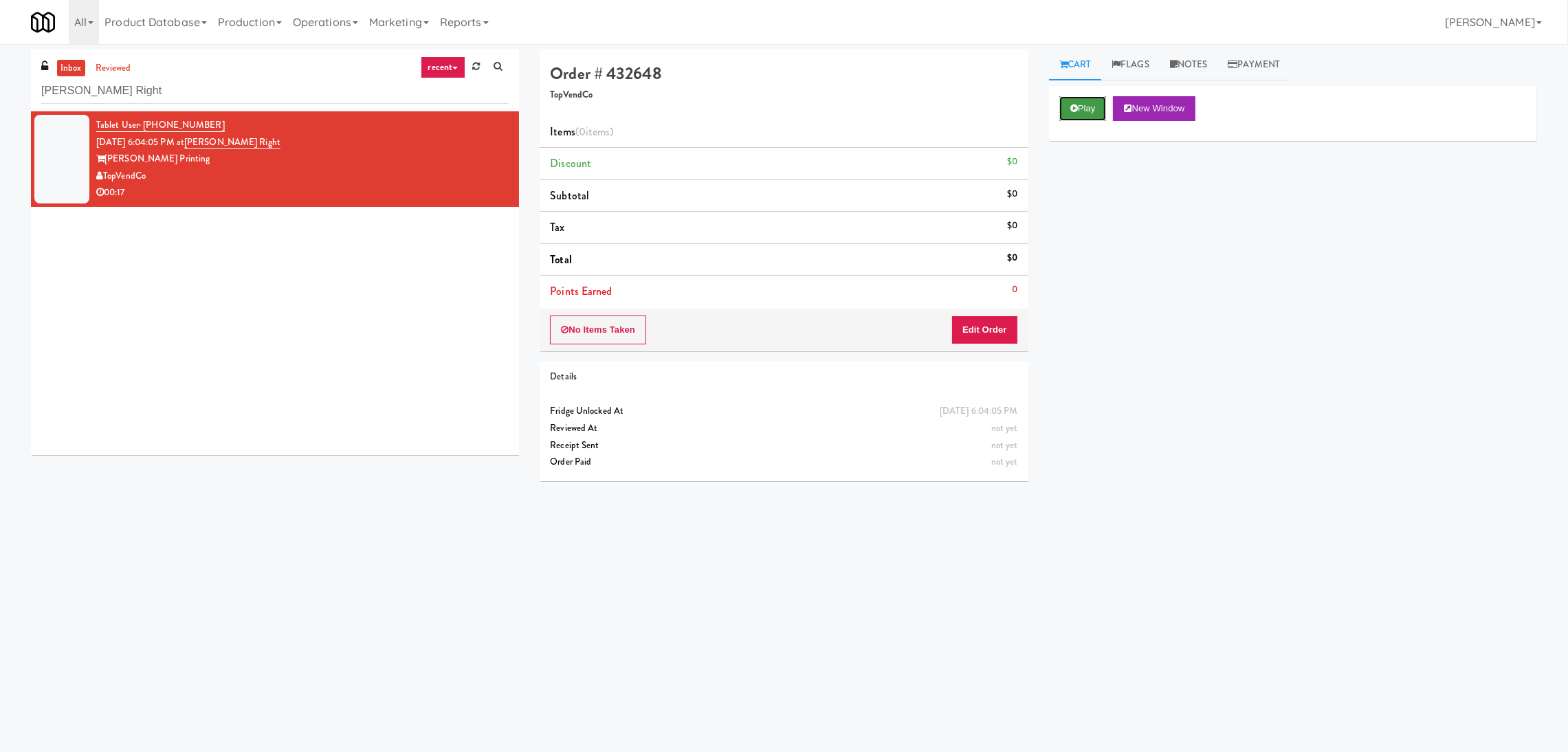
click at [1078, 103] on button "Play" at bounding box center [1083, 108] width 47 height 24
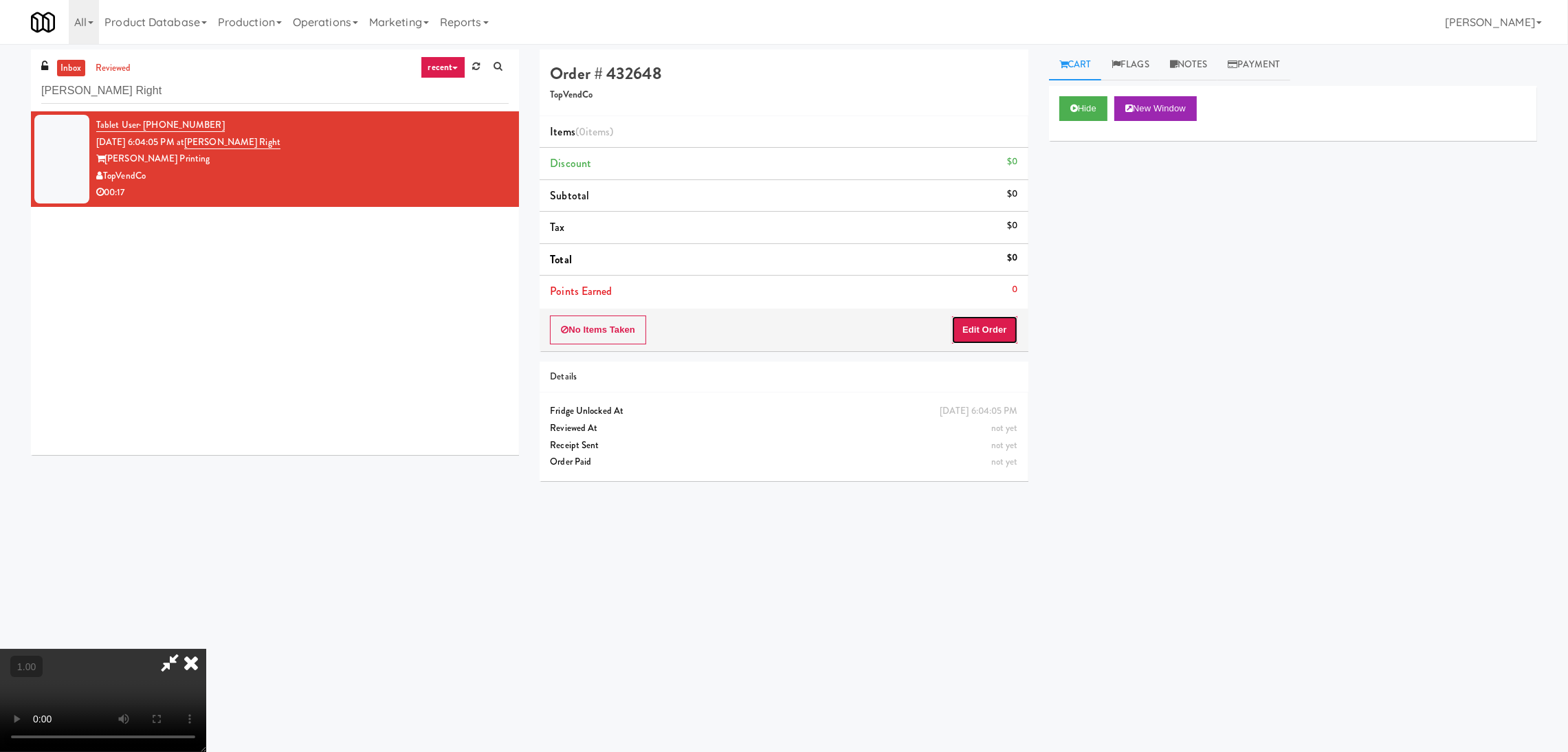
click at [992, 327] on button "Edit Order" at bounding box center [985, 330] width 66 height 29
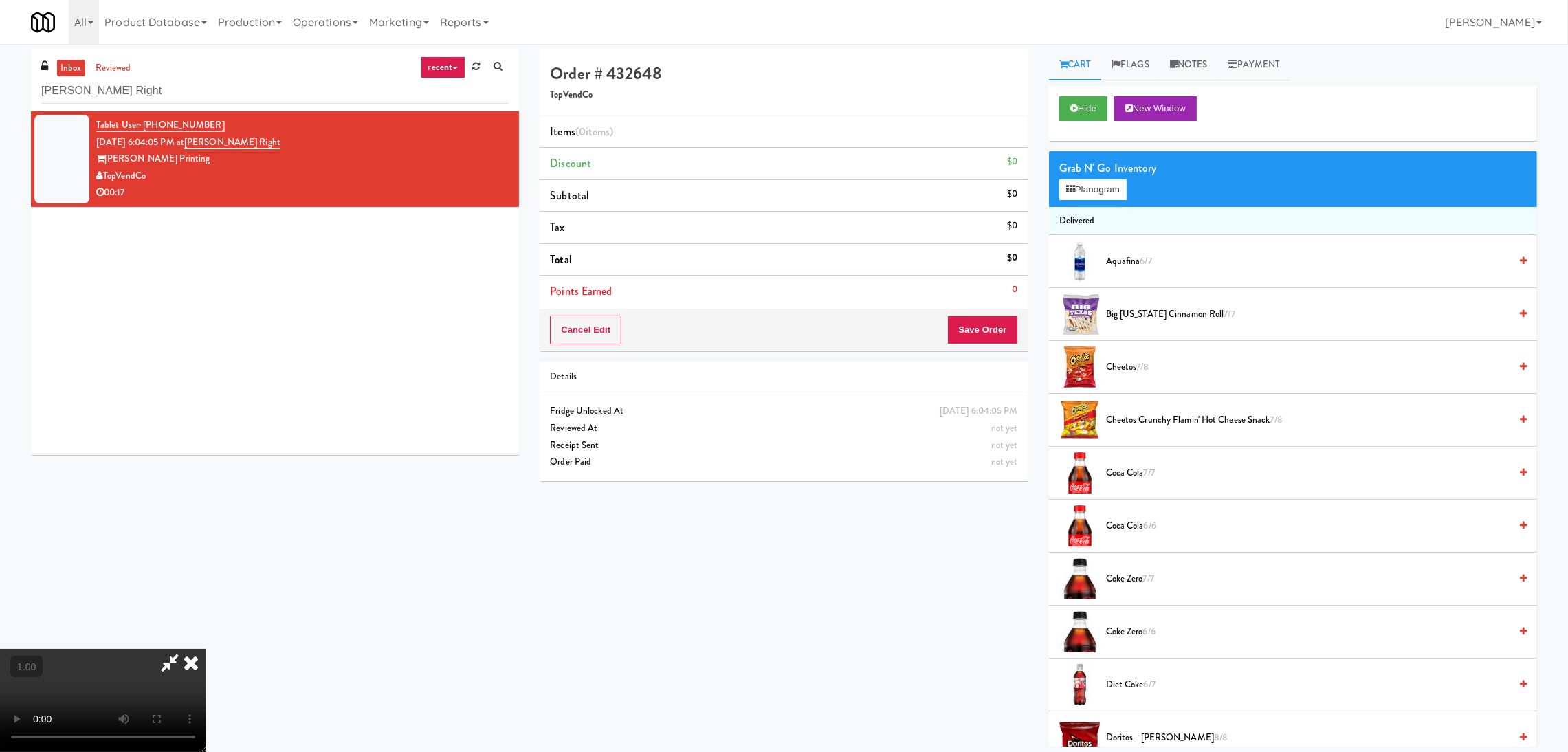
click at [206, 649] on video at bounding box center [103, 700] width 206 height 103
click at [1074, 193] on icon at bounding box center [1071, 189] width 9 height 9
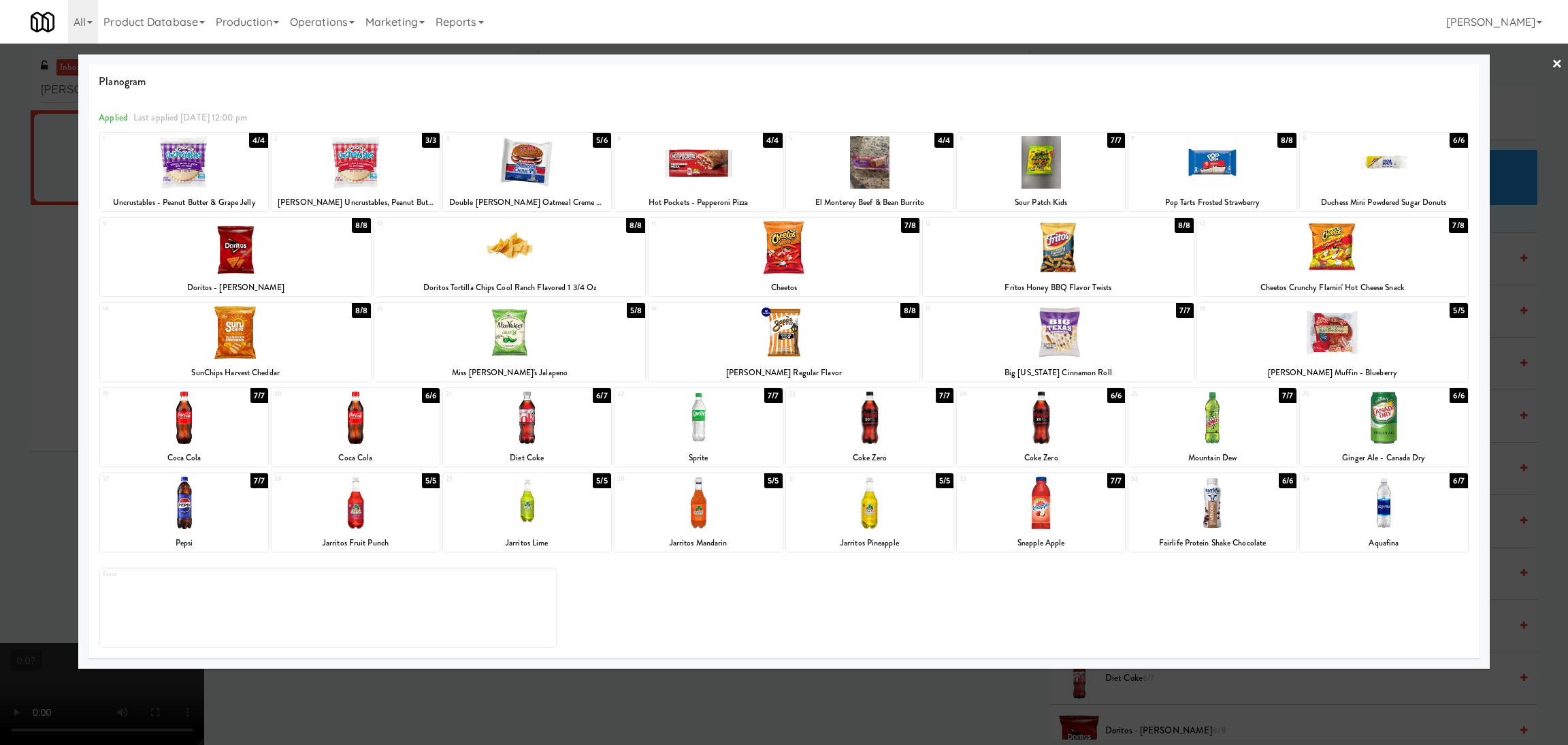
click at [1094, 262] on div at bounding box center [1059, 247] width 271 height 53
click at [0, 348] on div at bounding box center [784, 372] width 1568 height 745
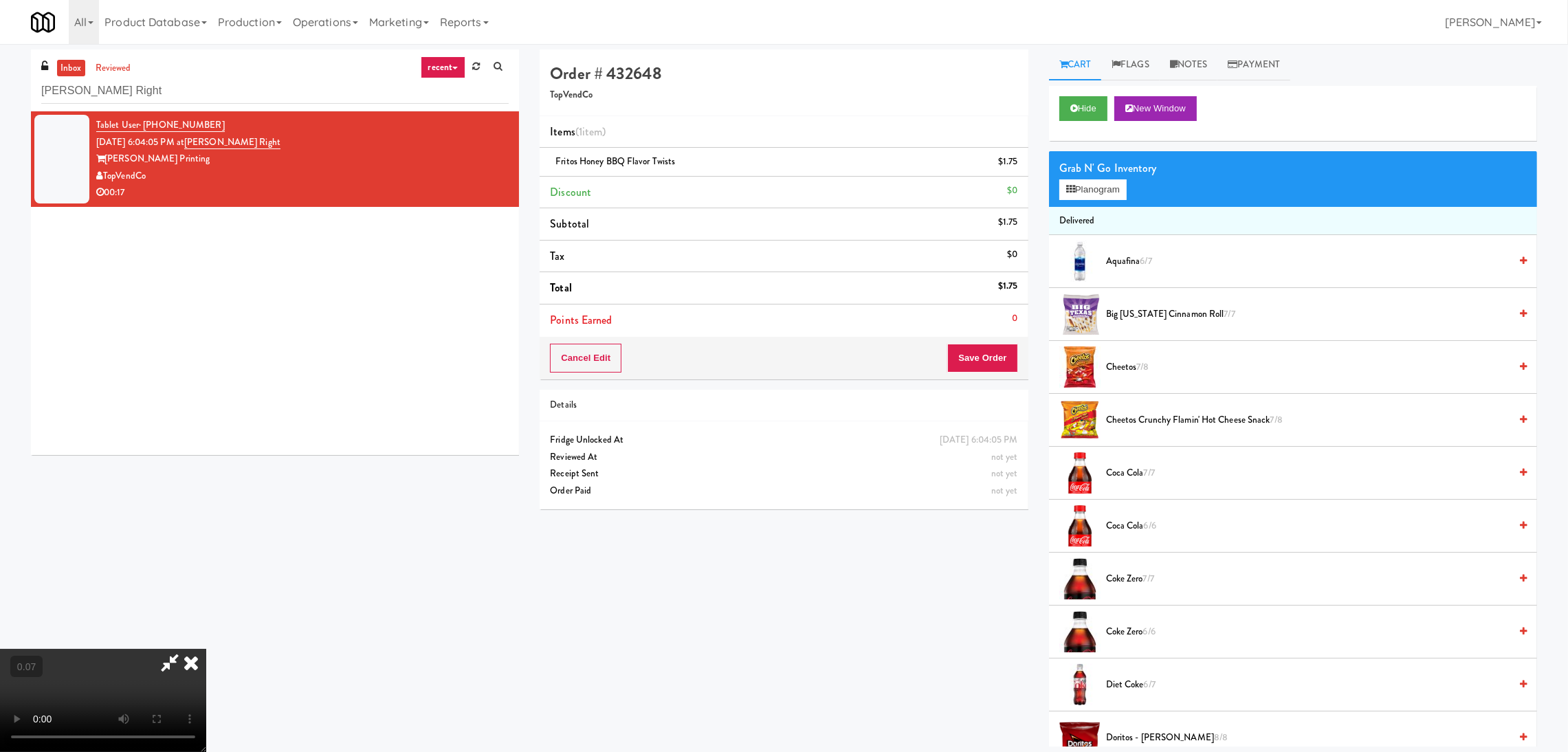
scroll to position [164, 0]
click at [206, 649] on video at bounding box center [103, 700] width 206 height 103
drag, startPoint x: 307, startPoint y: 389, endPoint x: 326, endPoint y: 402, distance: 23.0
click at [206, 649] on video at bounding box center [103, 700] width 206 height 103
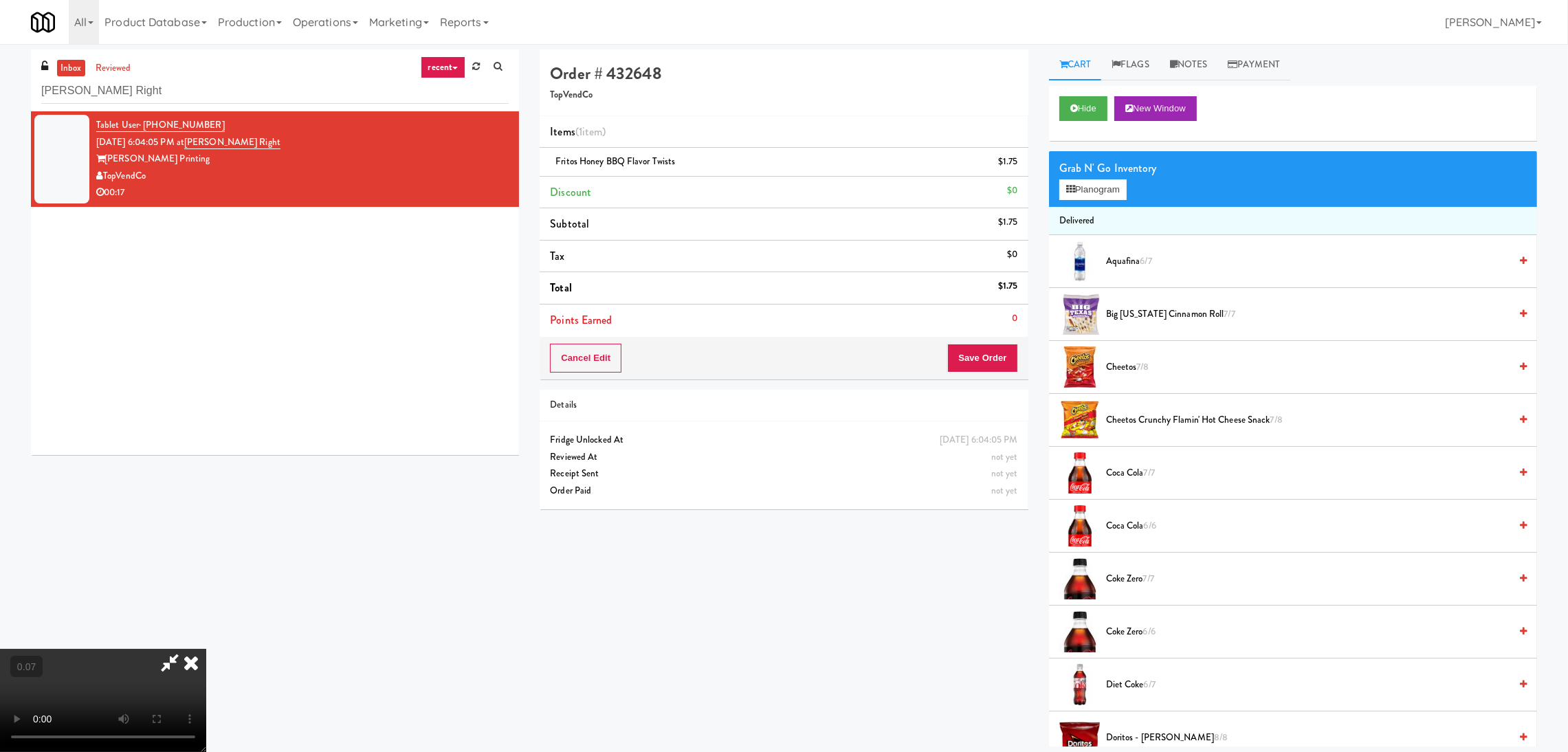
click at [206, 649] on video at bounding box center [103, 700] width 206 height 103
click at [1076, 190] on button "Planogram" at bounding box center [1093, 190] width 67 height 21
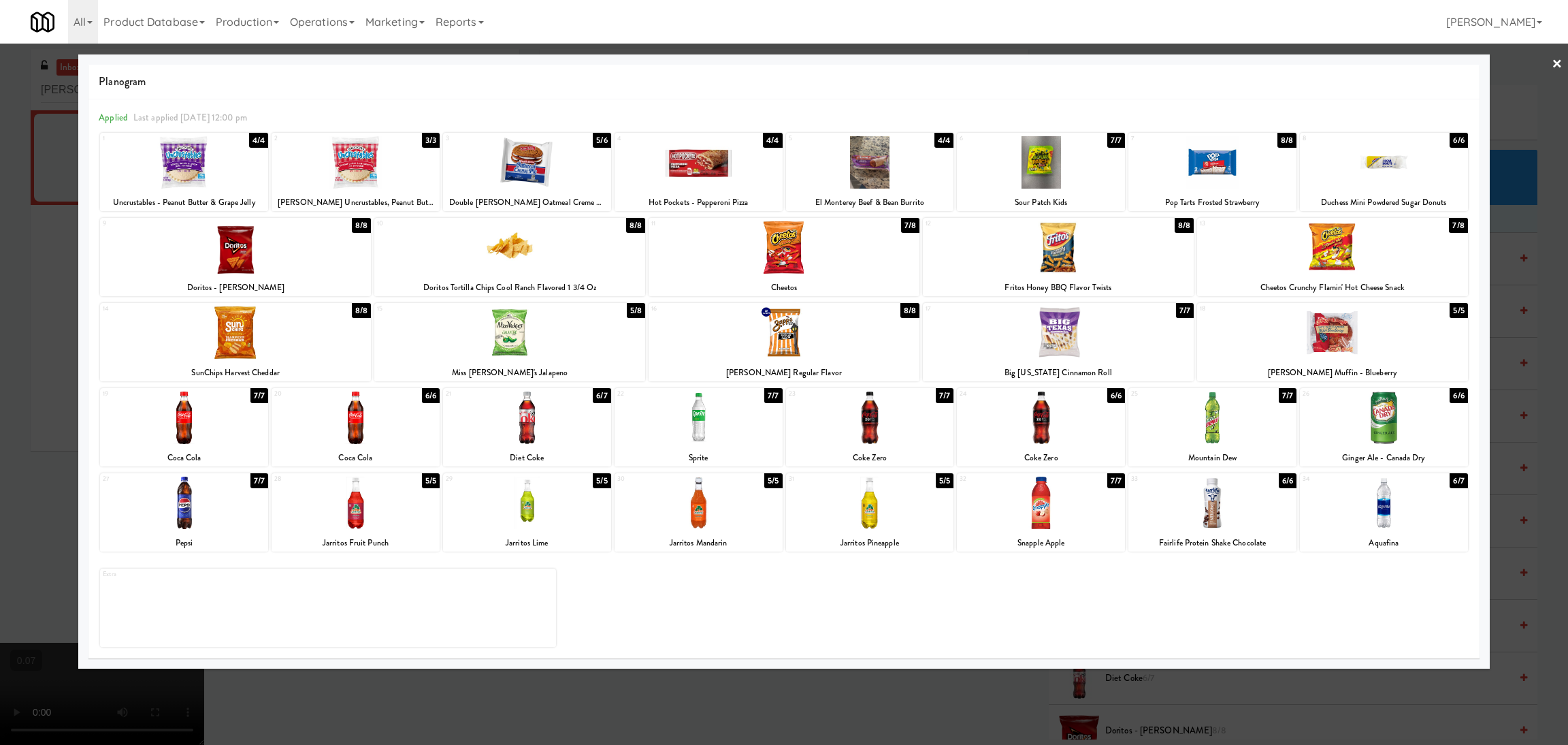
click at [768, 347] on div at bounding box center [784, 333] width 271 height 53
click at [563, 674] on div at bounding box center [784, 372] width 1568 height 745
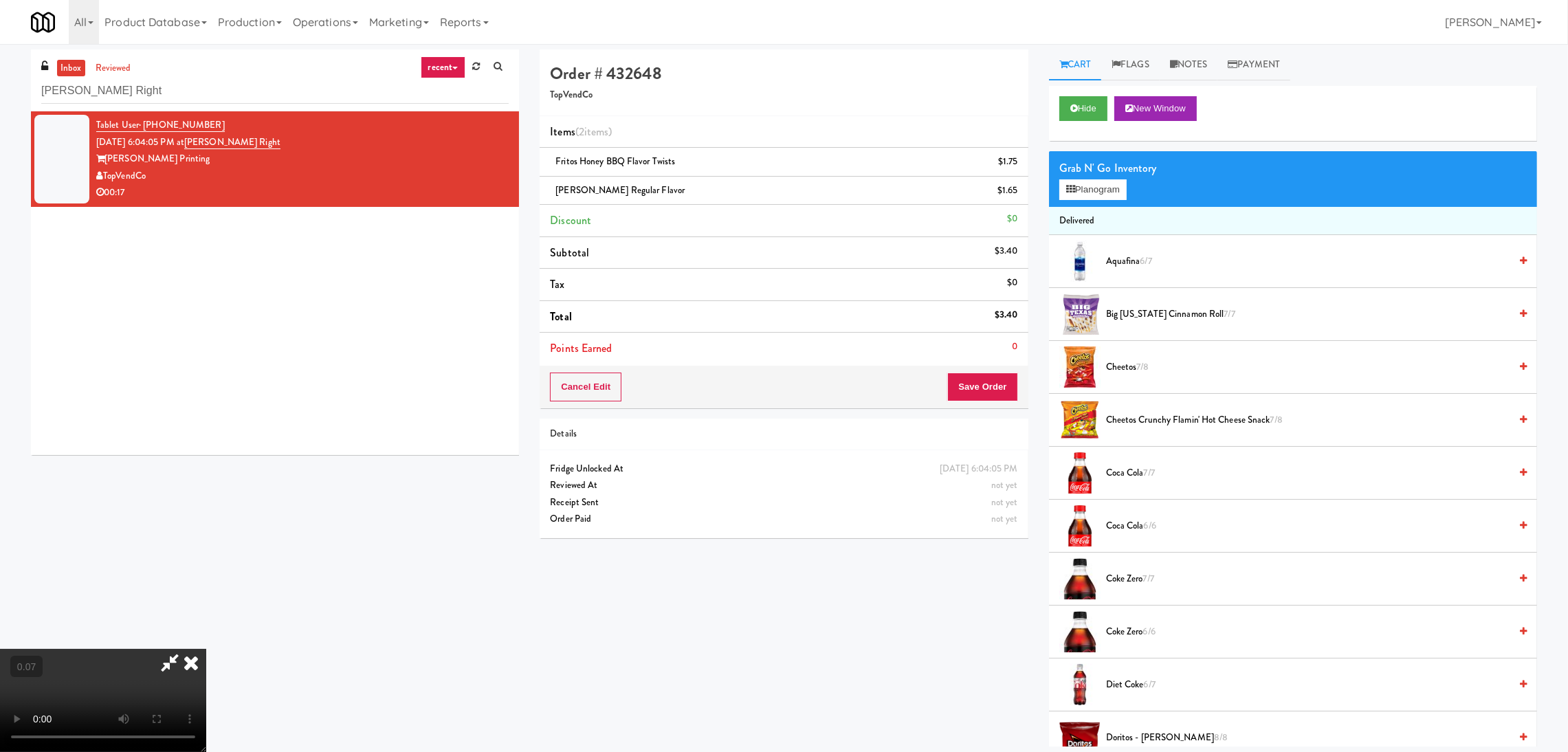
click at [206, 649] on video at bounding box center [103, 700] width 206 height 103
drag, startPoint x: 673, startPoint y: 248, endPoint x: 679, endPoint y: 243, distance: 7.8
click at [206, 649] on video at bounding box center [103, 700] width 206 height 103
click at [1120, 186] on button "Planogram" at bounding box center [1093, 190] width 67 height 21
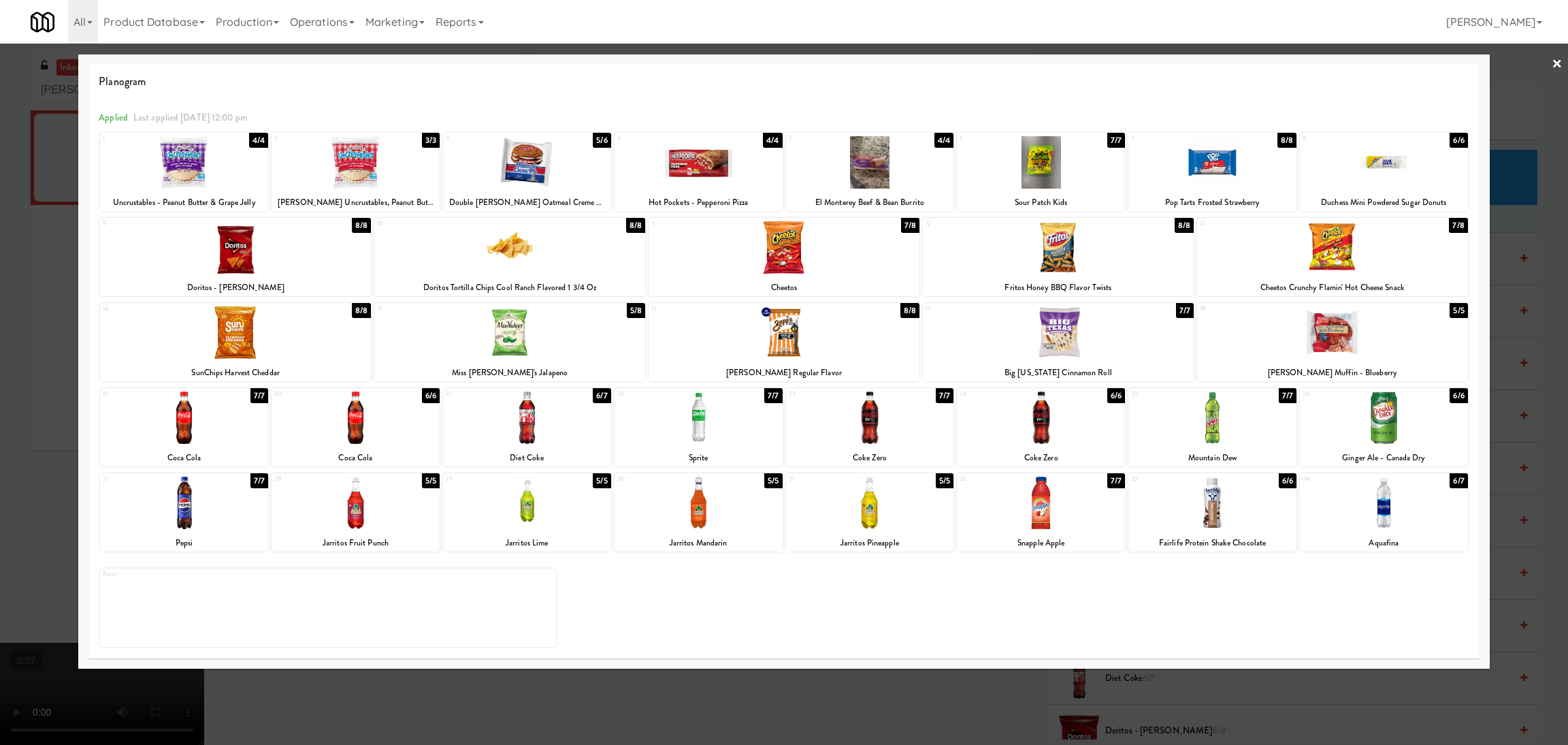
click at [21, 282] on div at bounding box center [784, 372] width 1568 height 745
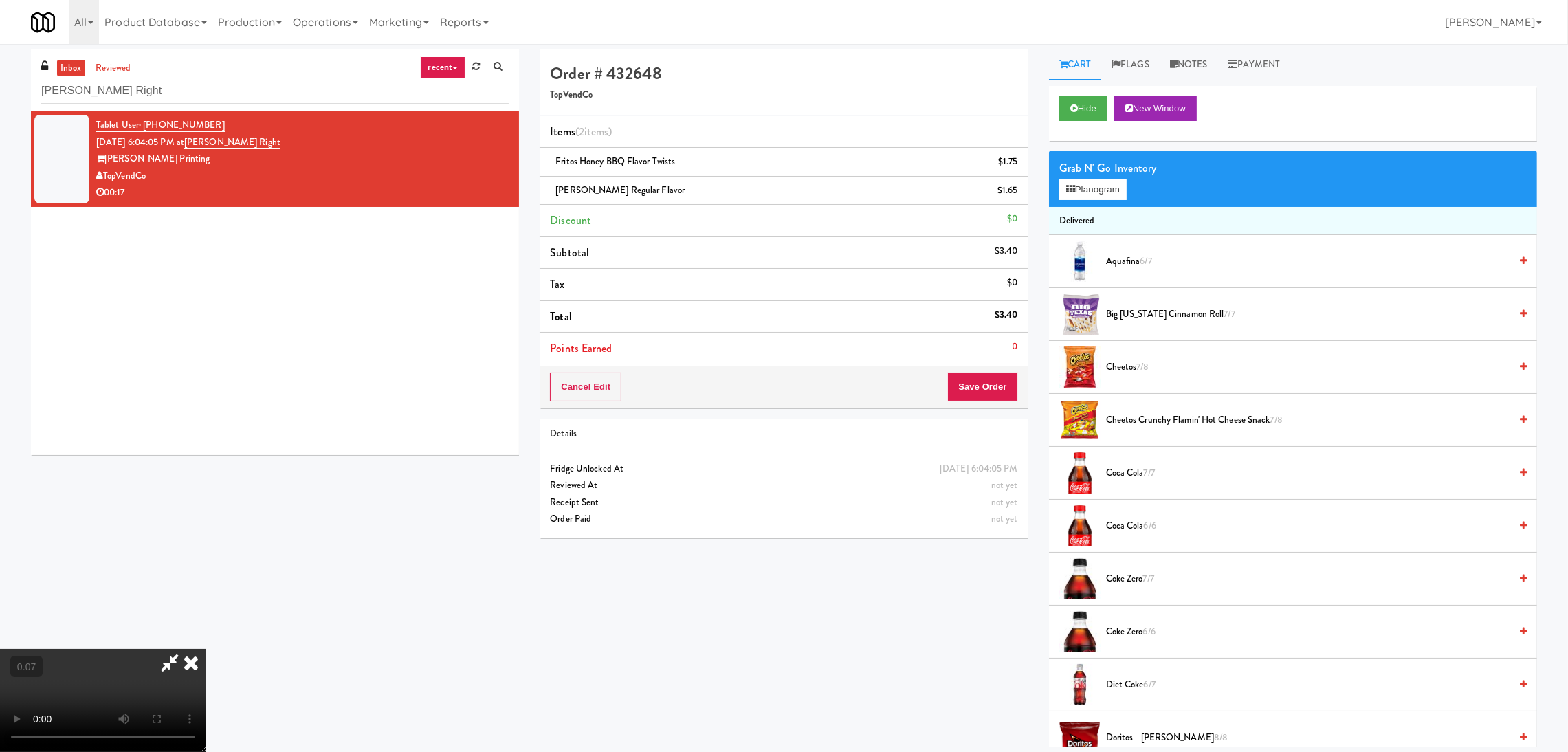
click at [206, 649] on video at bounding box center [103, 700] width 206 height 103
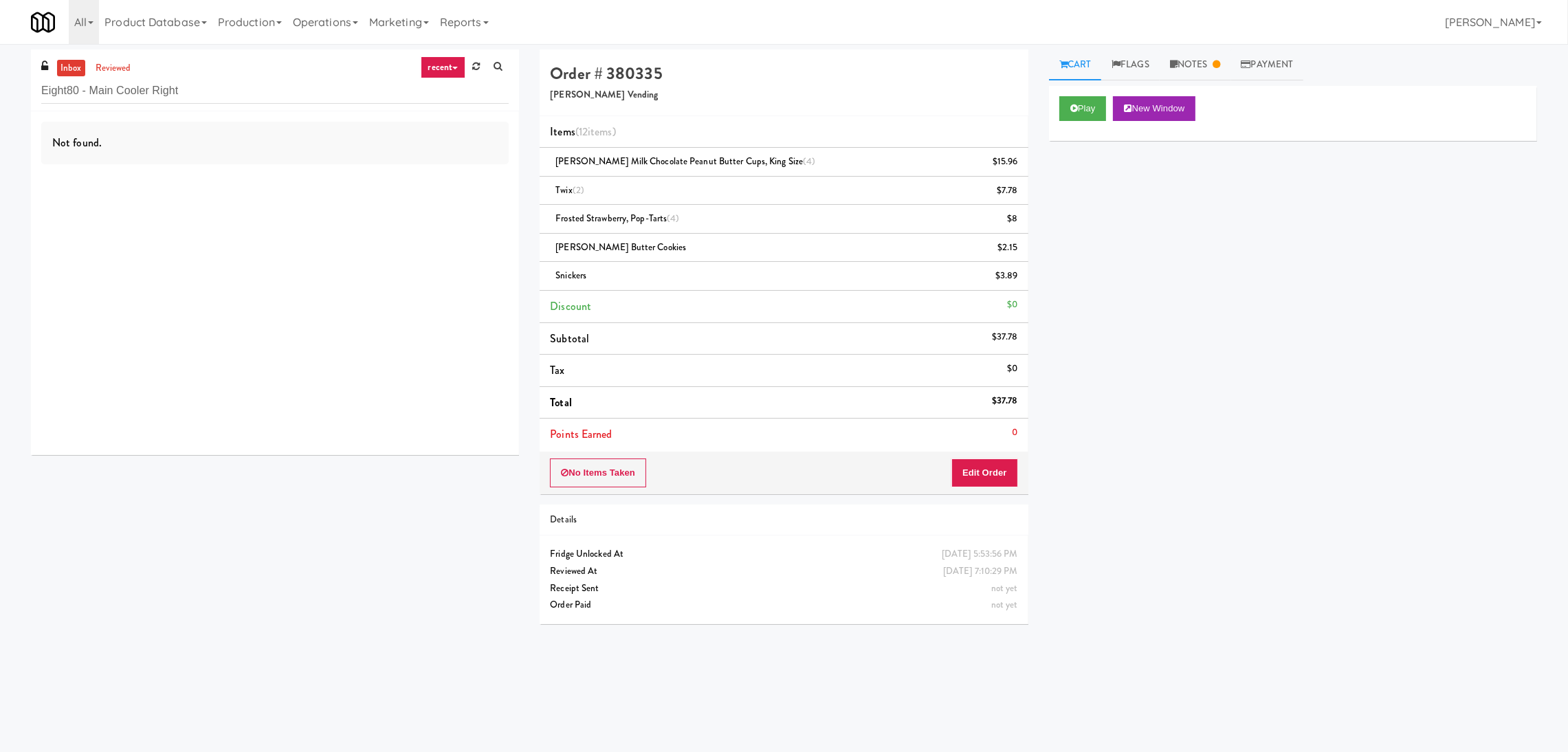
drag, startPoint x: 0, startPoint y: 0, endPoint x: 0, endPoint y: 73, distance: 73.0
click at [0, 73] on div "inbox reviewed recent all unclear take inventory issue suspicious failed recent…" at bounding box center [784, 342] width 1568 height 585
type input "Eight80 - Main Cooler Right"
click at [336, 178] on div "Oceanside Vending LLC" at bounding box center [302, 177] width 412 height 17
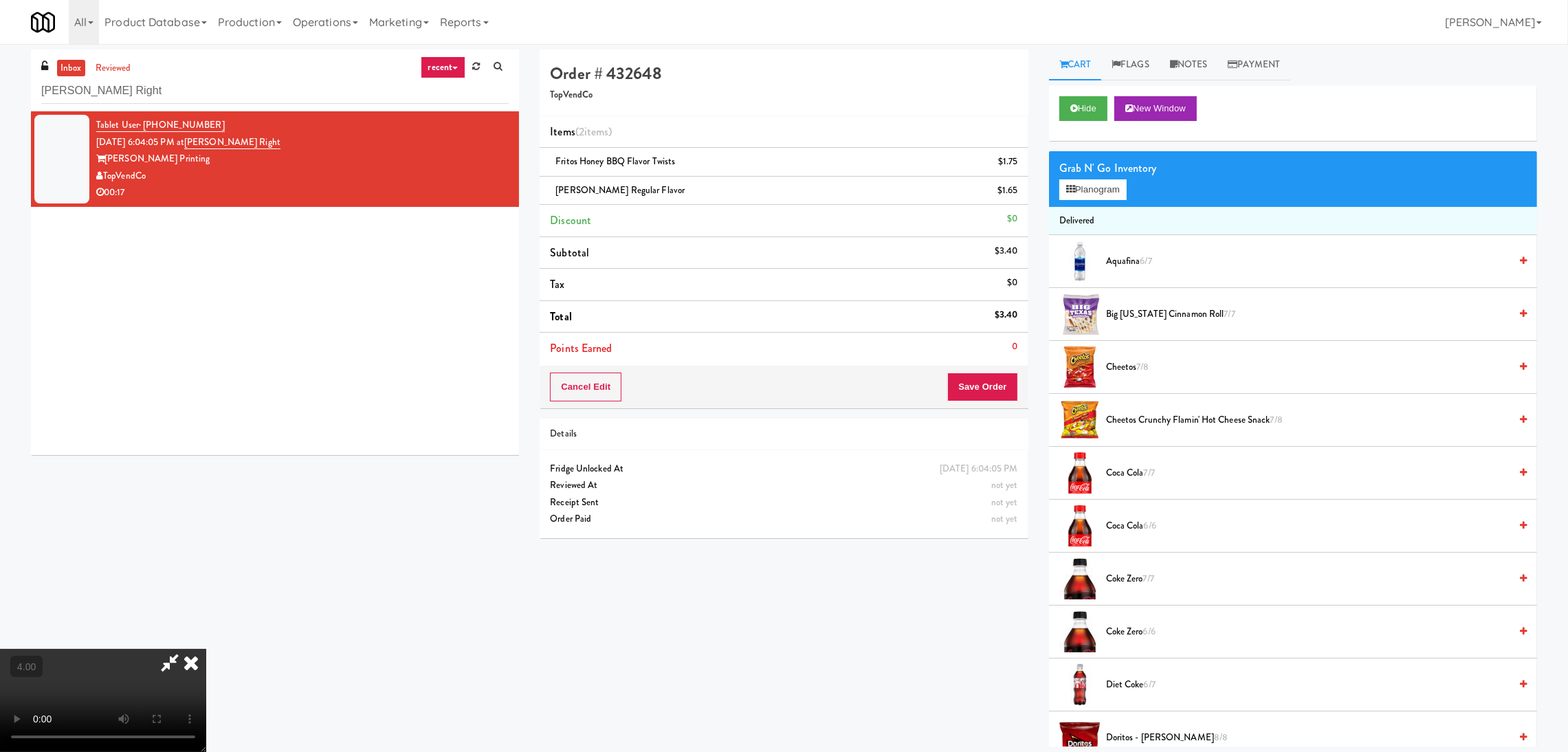
scroll to position [44, 0]
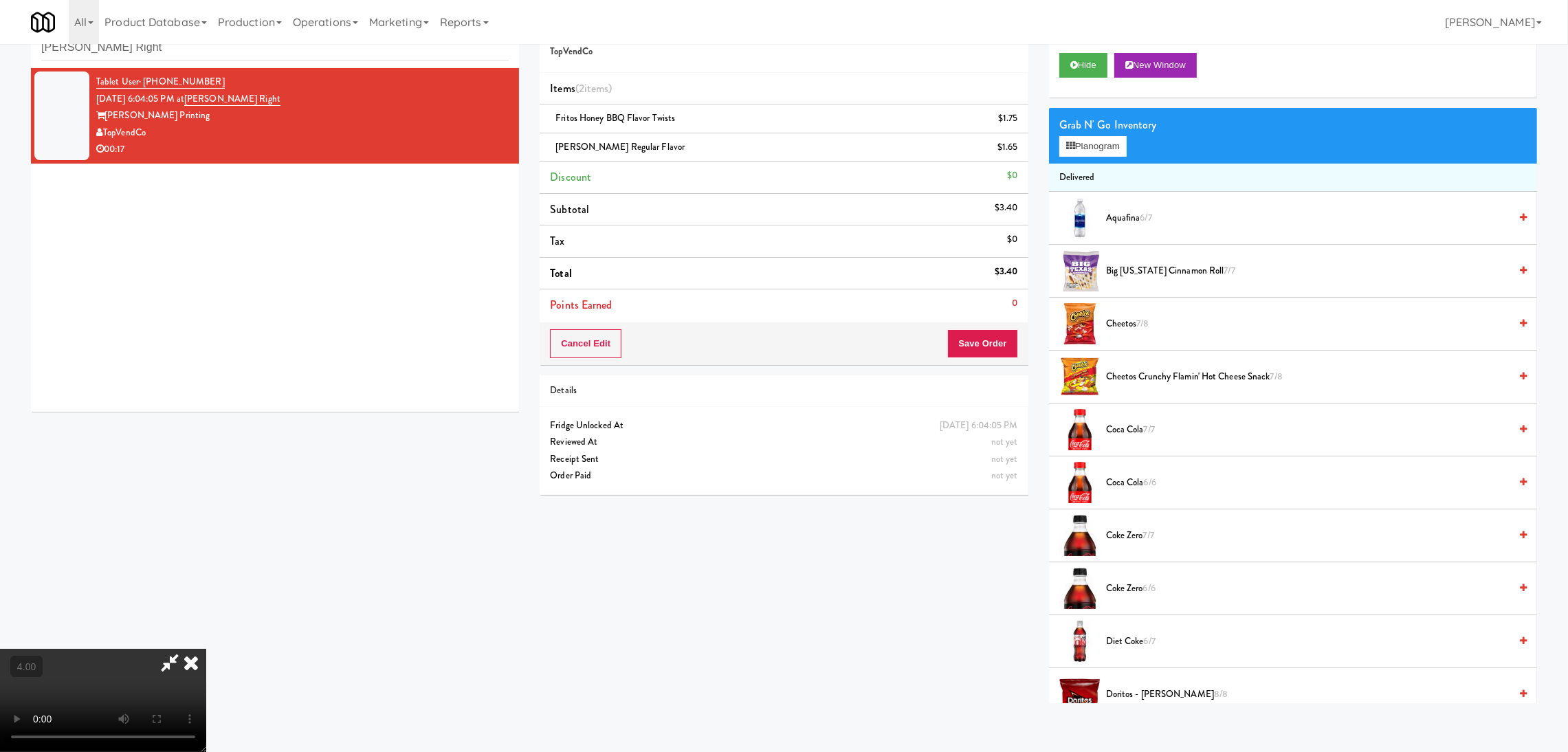
click at [206, 649] on video at bounding box center [103, 700] width 206 height 103
click at [1109, 155] on button "Planogram" at bounding box center [1093, 147] width 67 height 21
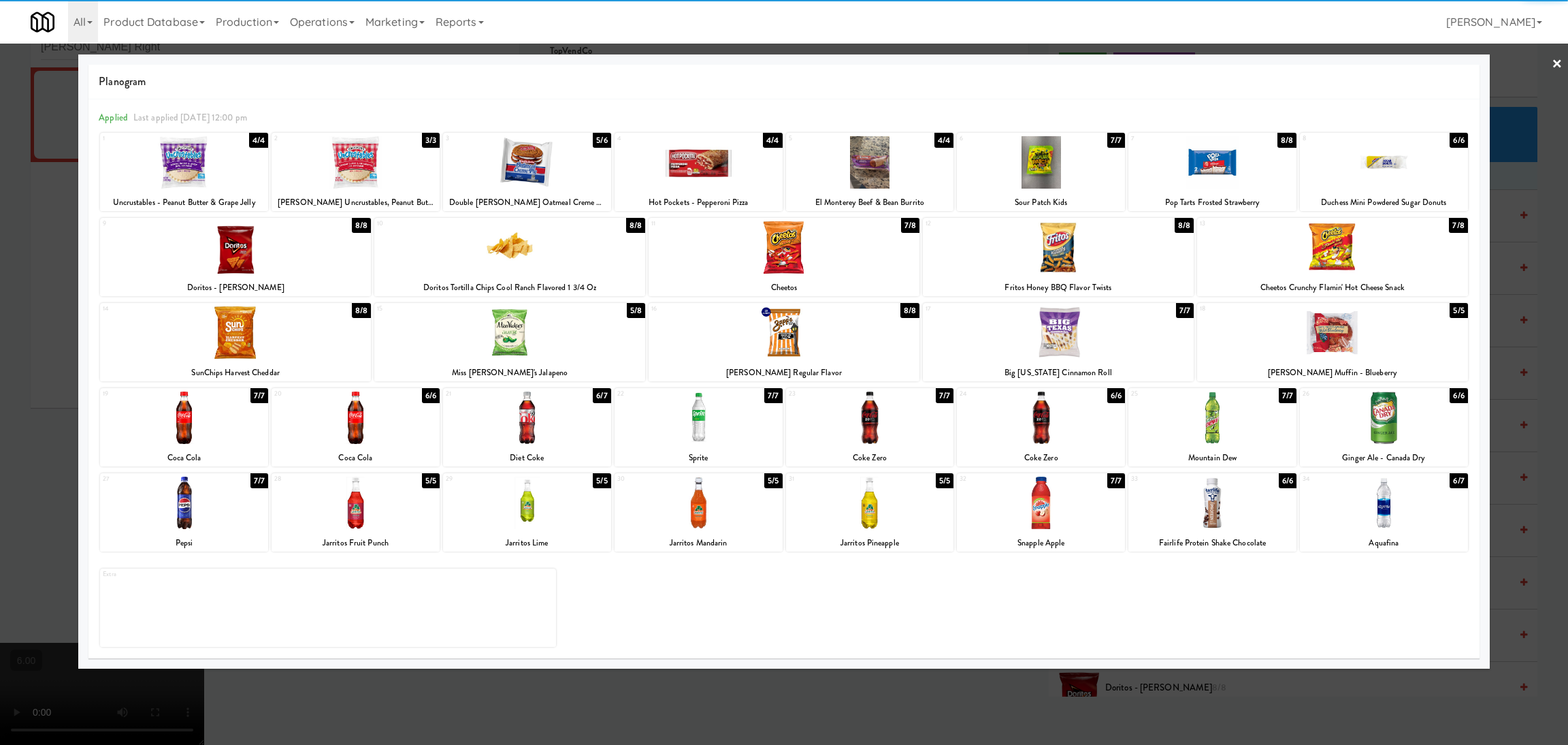
click at [911, 514] on div at bounding box center [871, 502] width 168 height 53
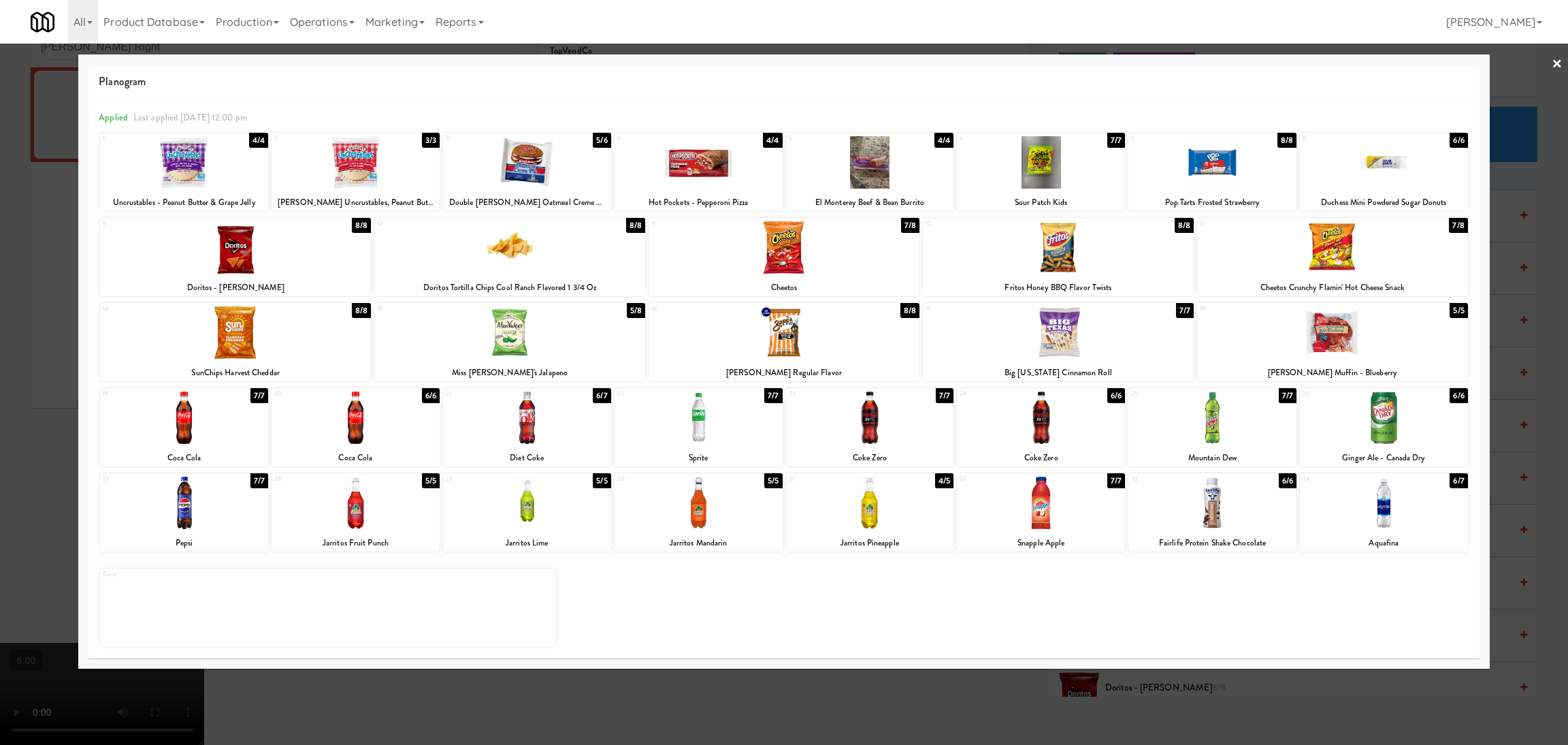
click at [0, 360] on div at bounding box center [784, 372] width 1568 height 745
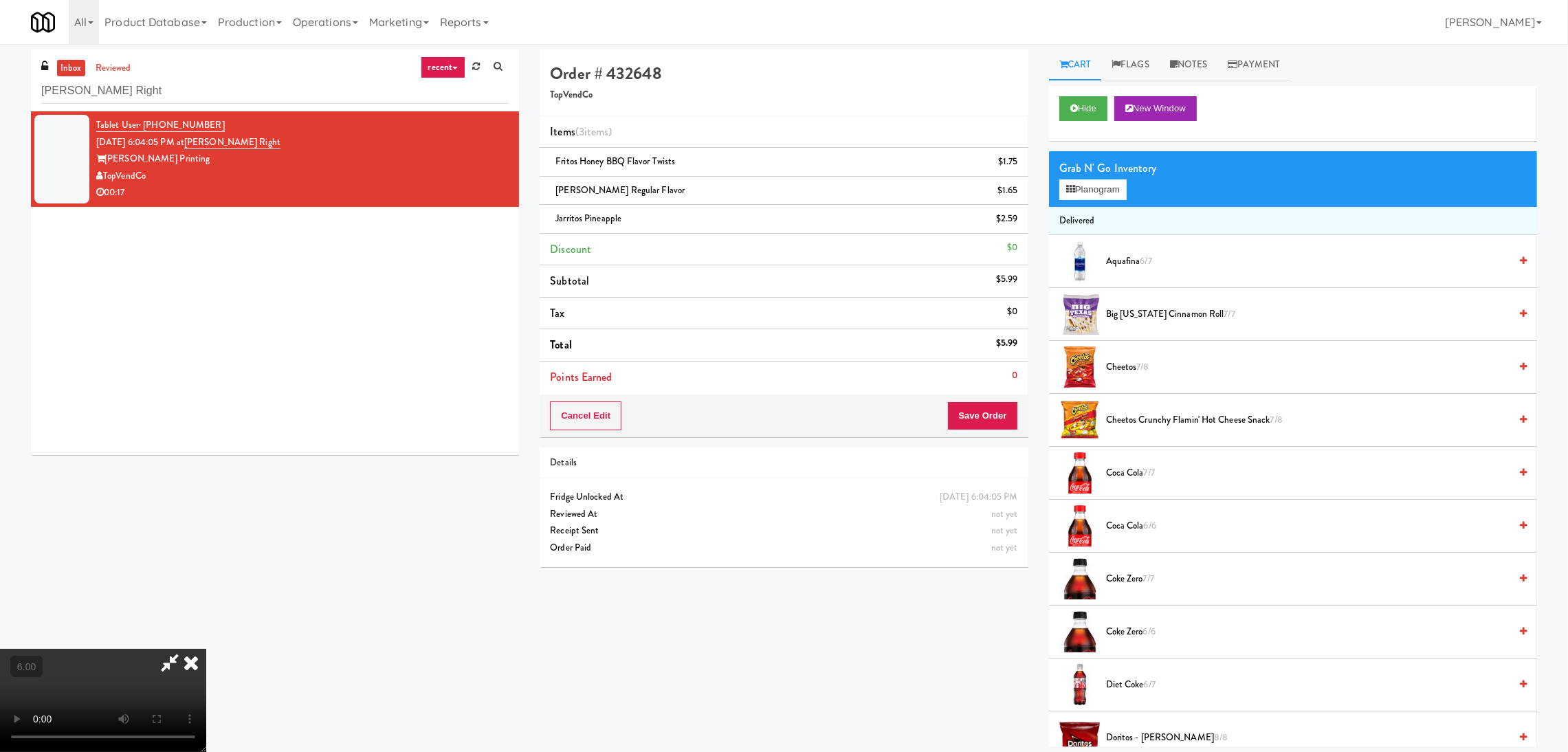
click at [186, 649] on icon at bounding box center [170, 662] width 32 height 27
click at [976, 412] on button "Save Order" at bounding box center [983, 415] width 70 height 29
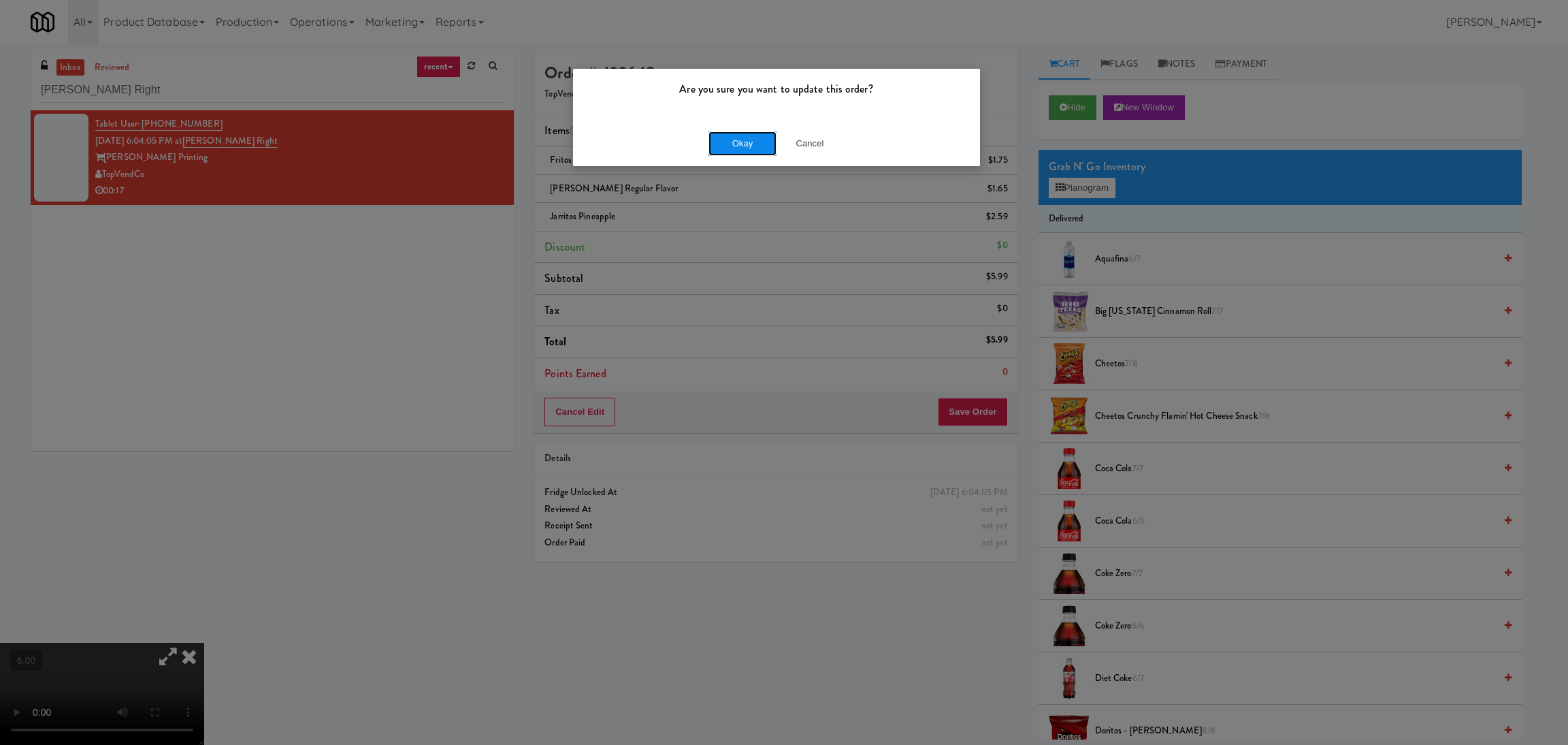
click at [729, 148] on button "Okay" at bounding box center [742, 144] width 68 height 24
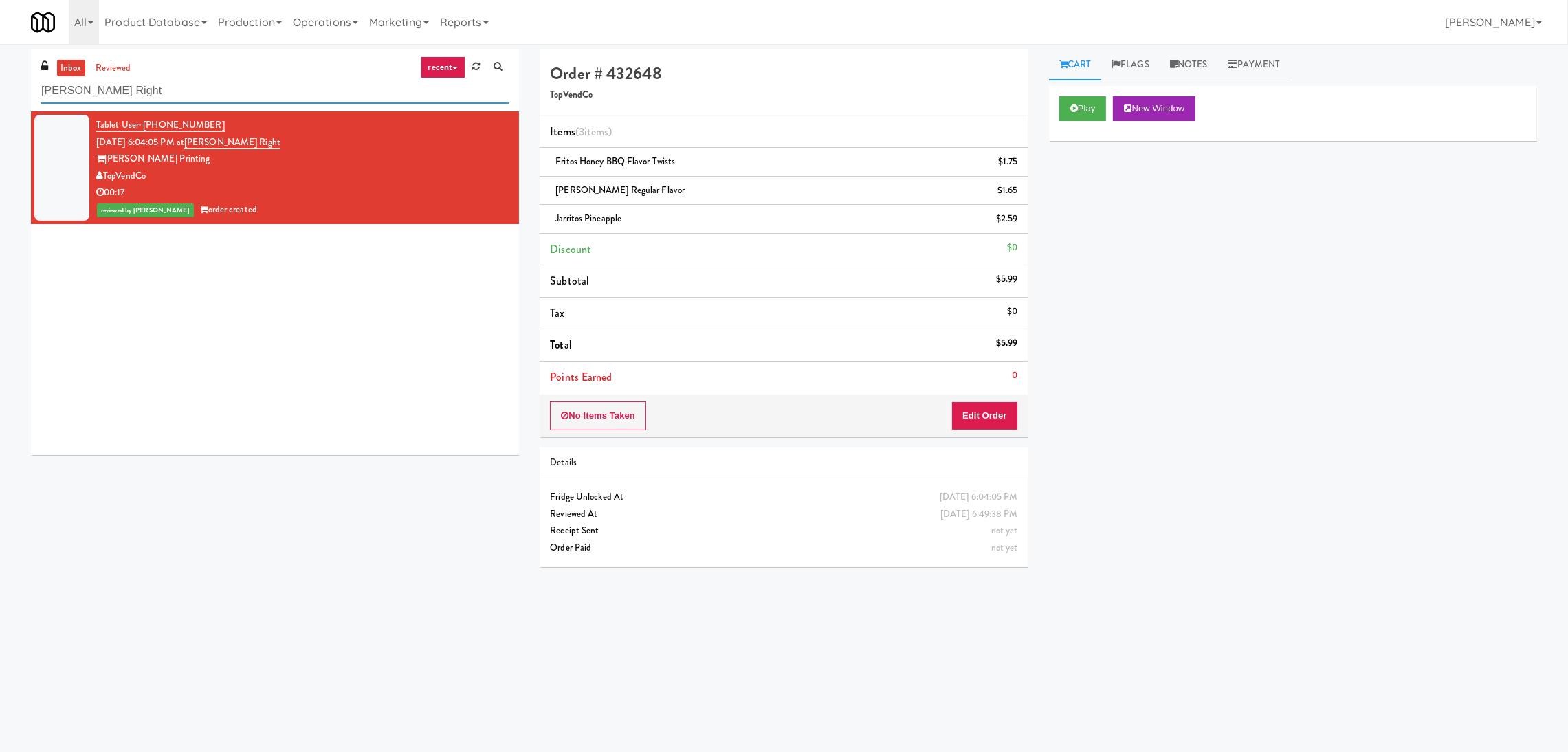
paste input "Kado - Combo Cooler"
drag, startPoint x: 168, startPoint y: 87, endPoint x: 0, endPoint y: 67, distance: 169.2
click at [0, 67] on div "inbox reviewed recent all unclear take inventory issue suspicious failed recent…" at bounding box center [784, 325] width 1568 height 552
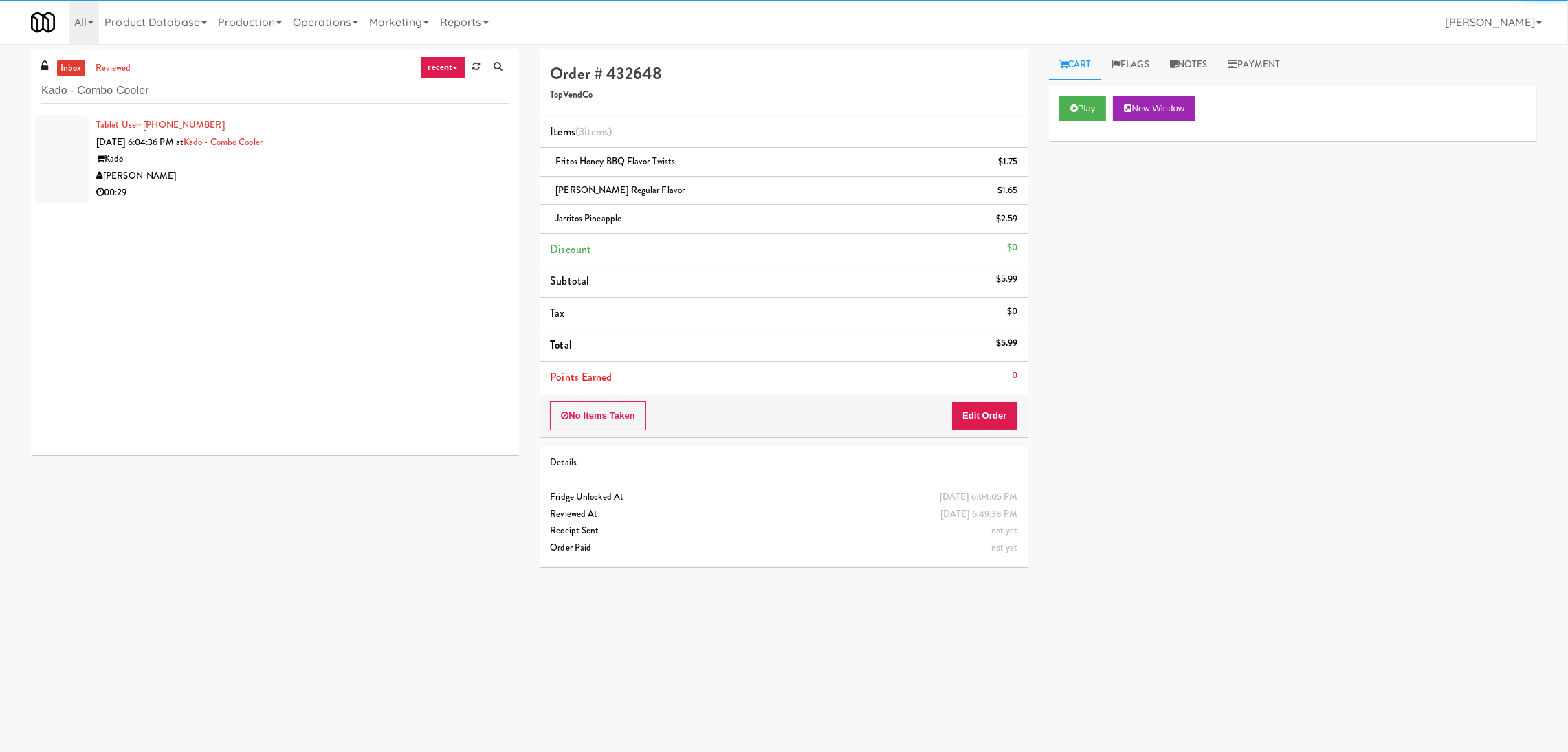
click at [418, 178] on div "[PERSON_NAME]" at bounding box center [302, 177] width 412 height 17
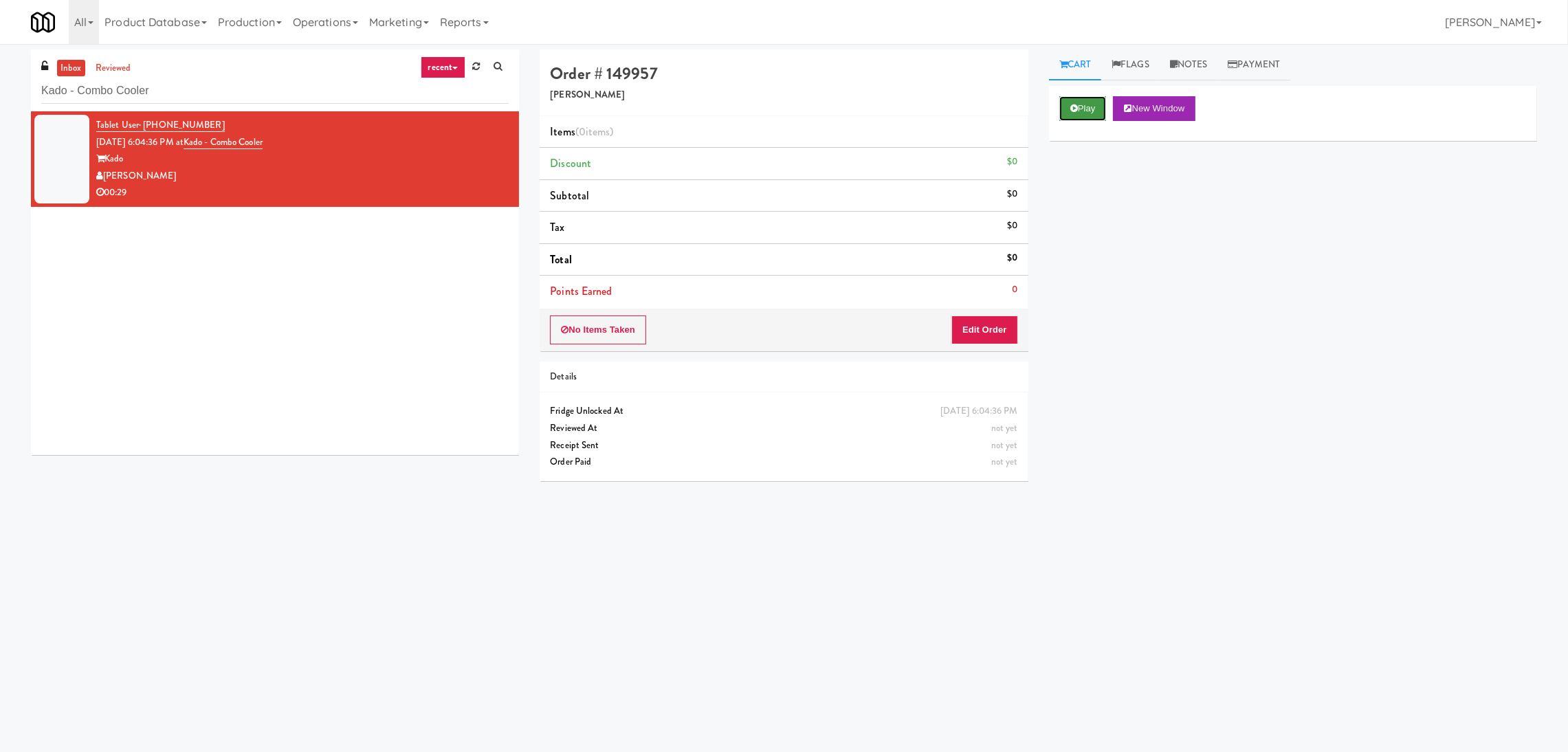
click at [1080, 102] on button "Play" at bounding box center [1083, 108] width 47 height 24
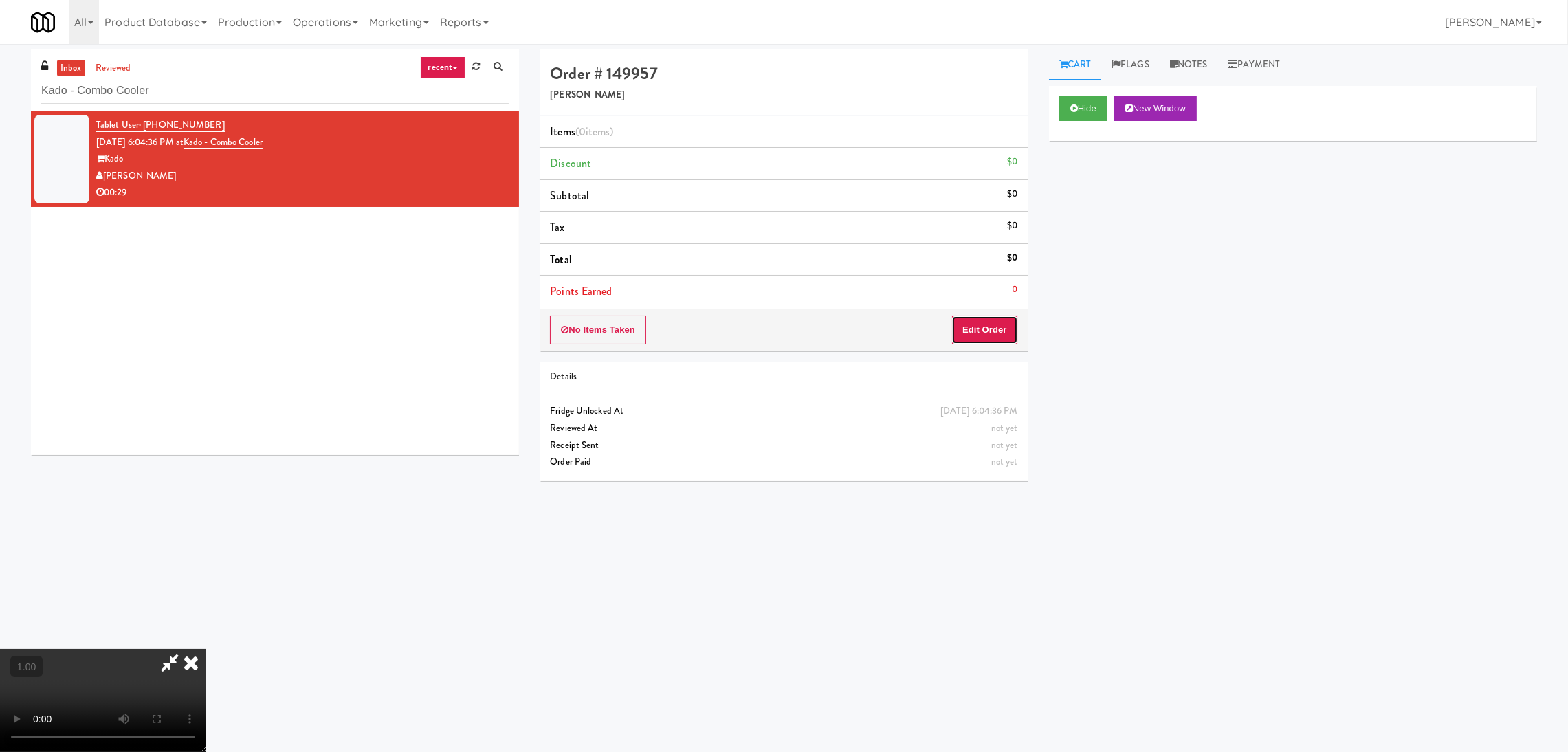
click at [993, 325] on button "Edit Order" at bounding box center [985, 330] width 66 height 29
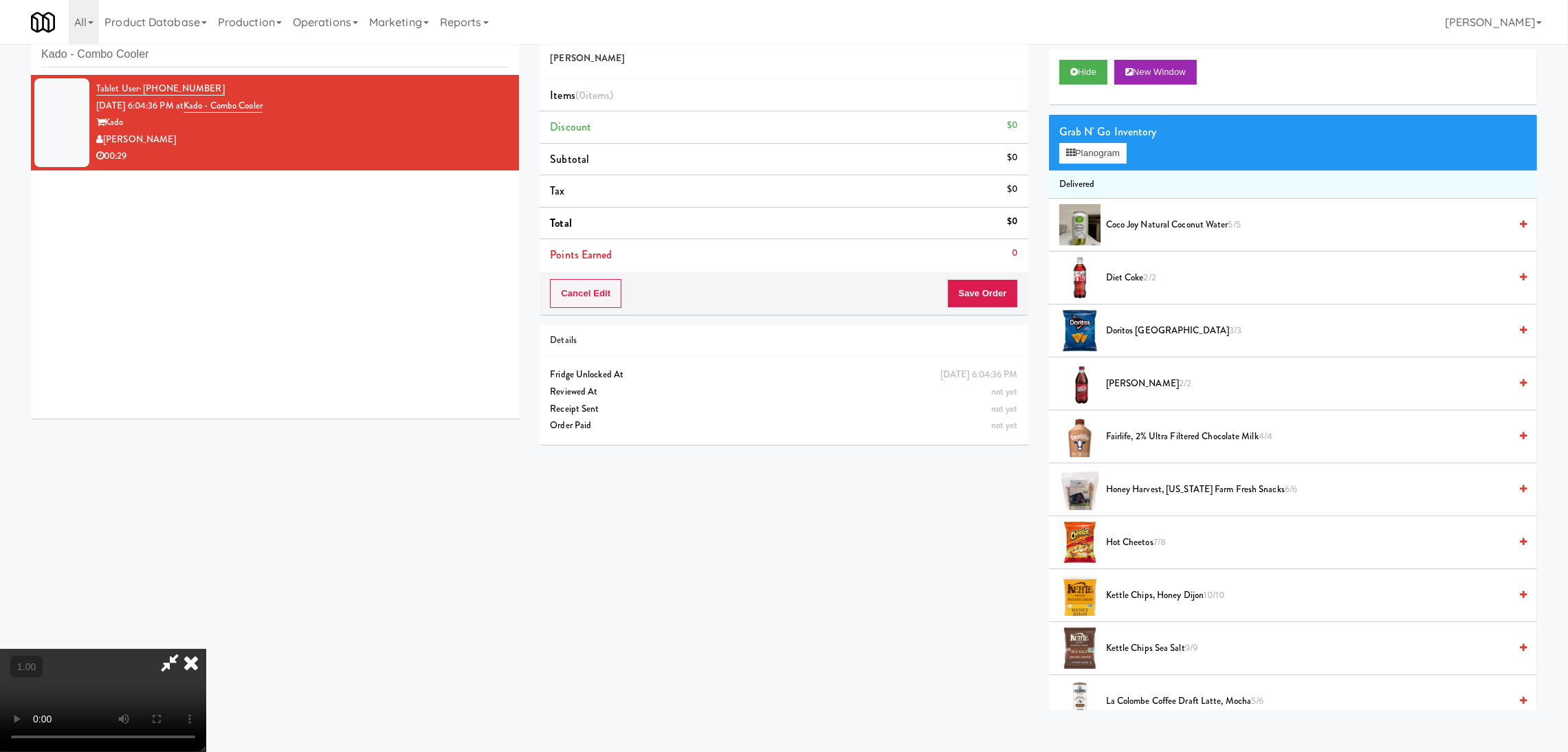
scroll to position [44, 0]
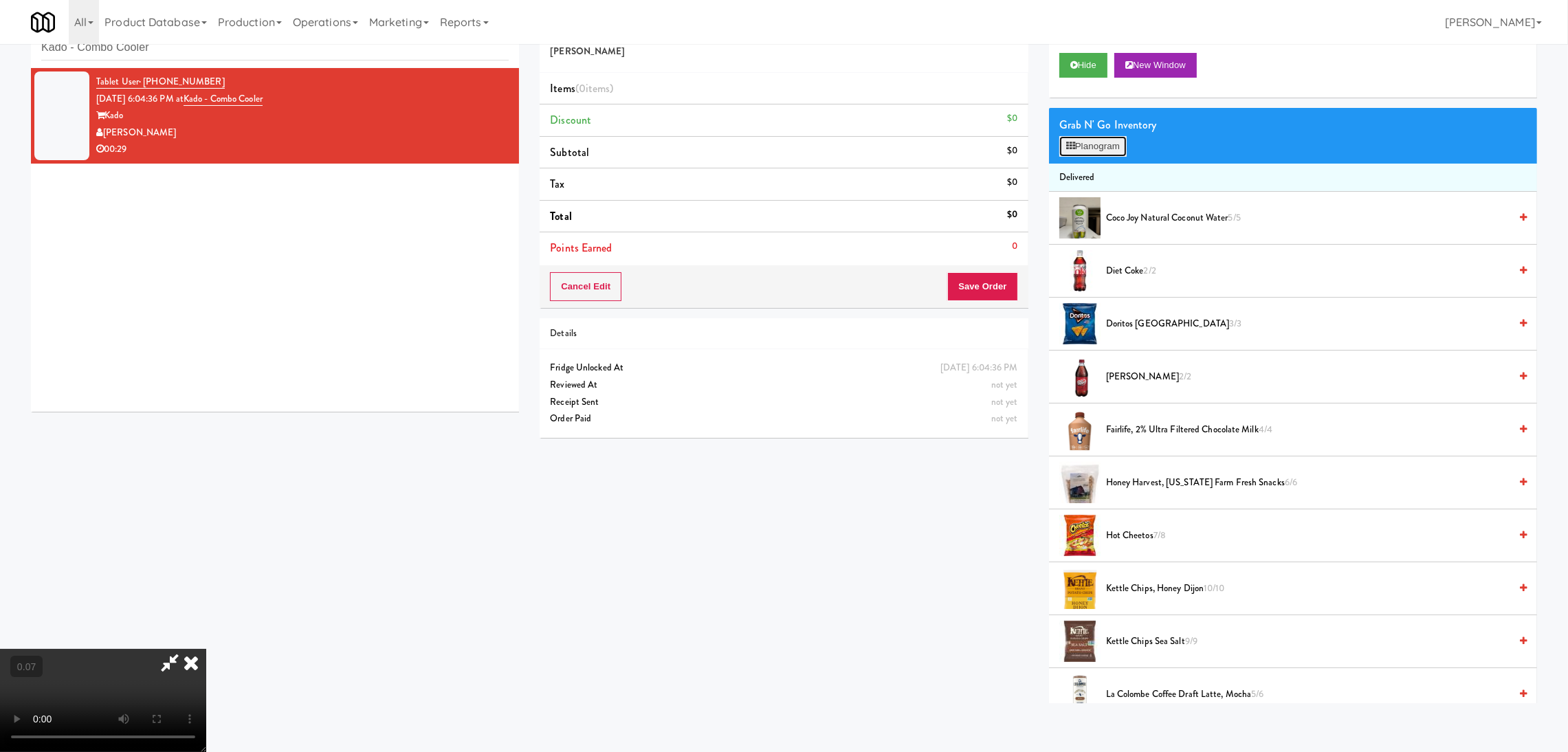
click at [1115, 149] on button "Planogram" at bounding box center [1093, 147] width 67 height 21
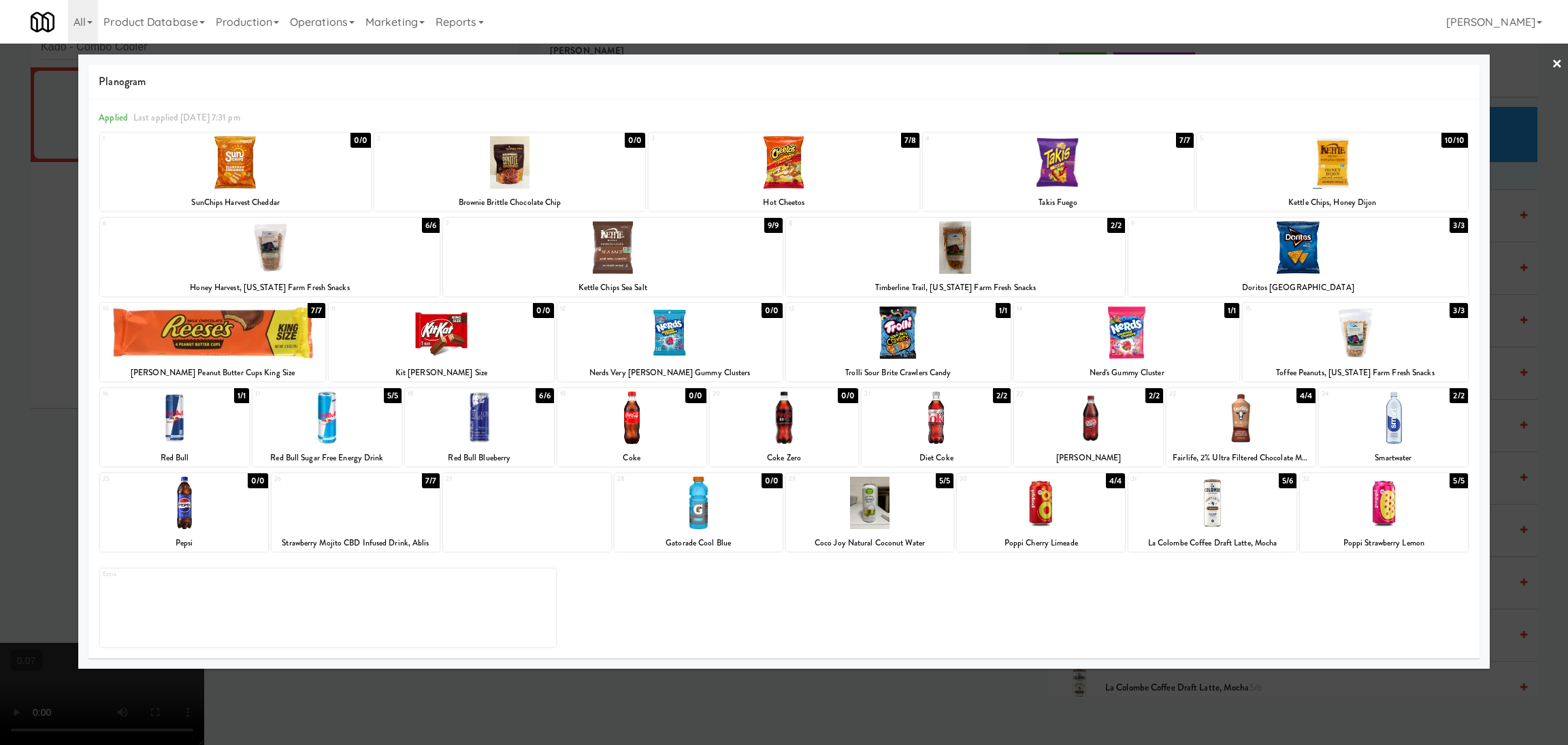
click at [299, 232] on div at bounding box center [270, 247] width 340 height 53
click at [1156, 332] on div at bounding box center [1127, 333] width 225 height 53
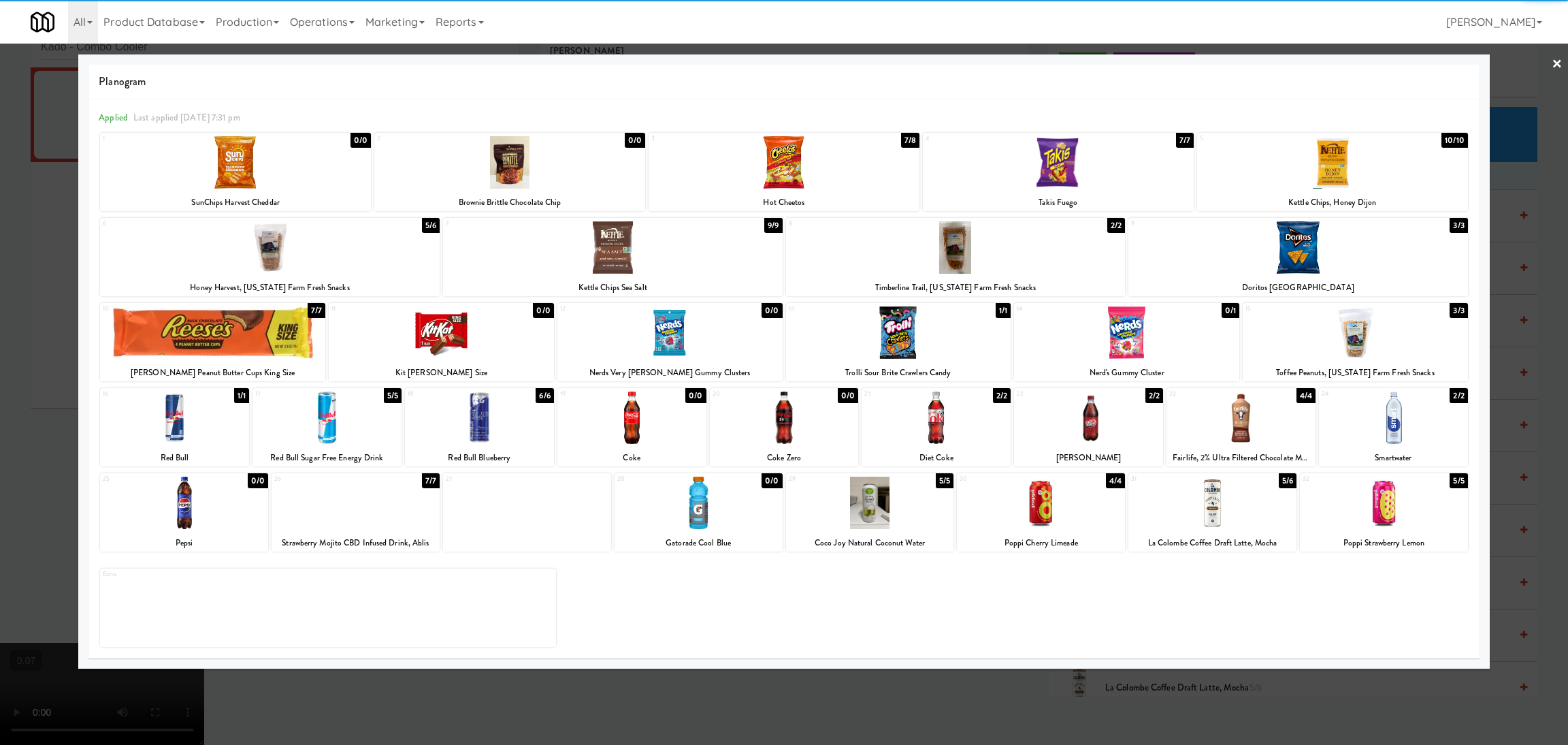
click at [0, 292] on div at bounding box center [784, 372] width 1568 height 745
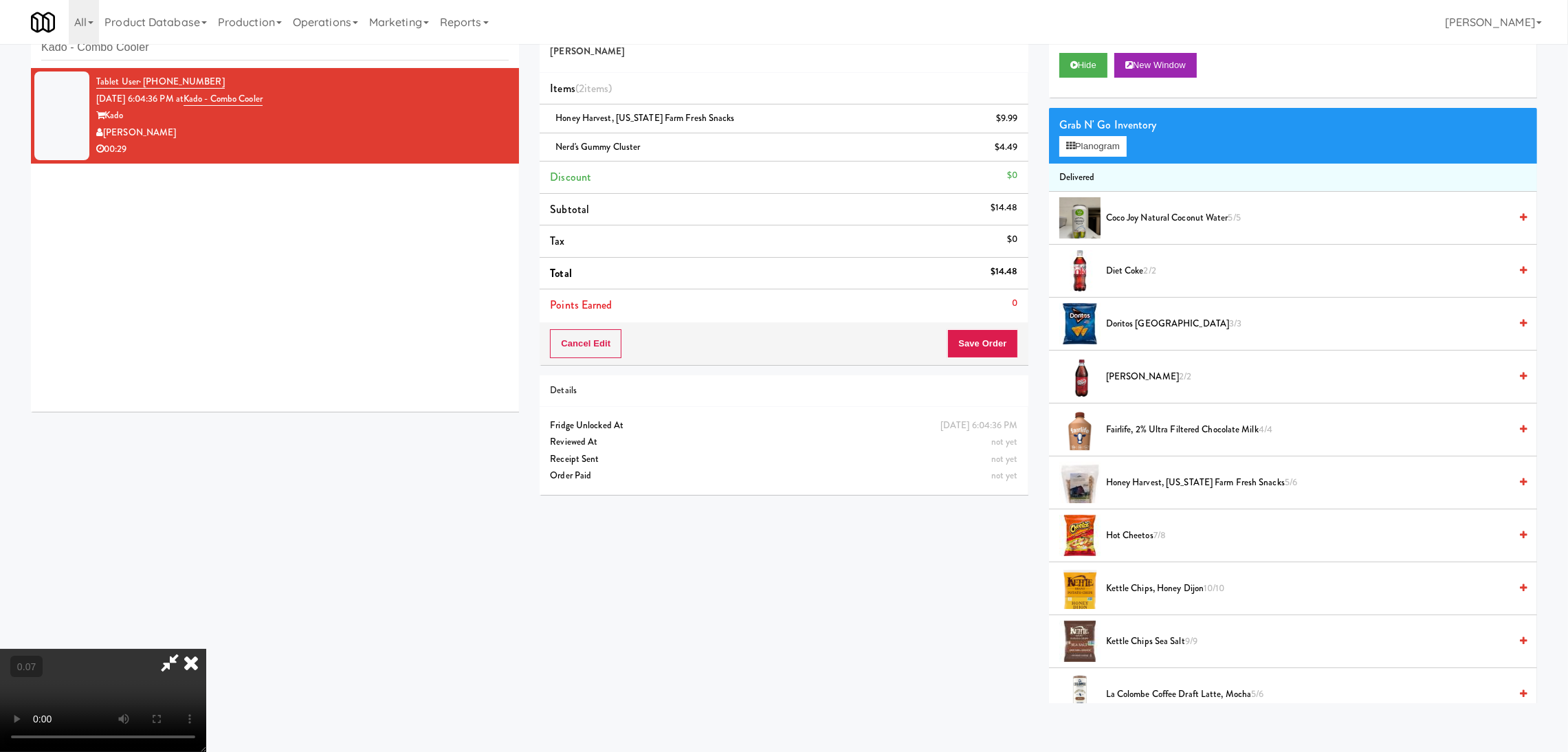
click at [206, 676] on video at bounding box center [103, 700] width 206 height 103
click at [206, 649] on video at bounding box center [103, 700] width 206 height 103
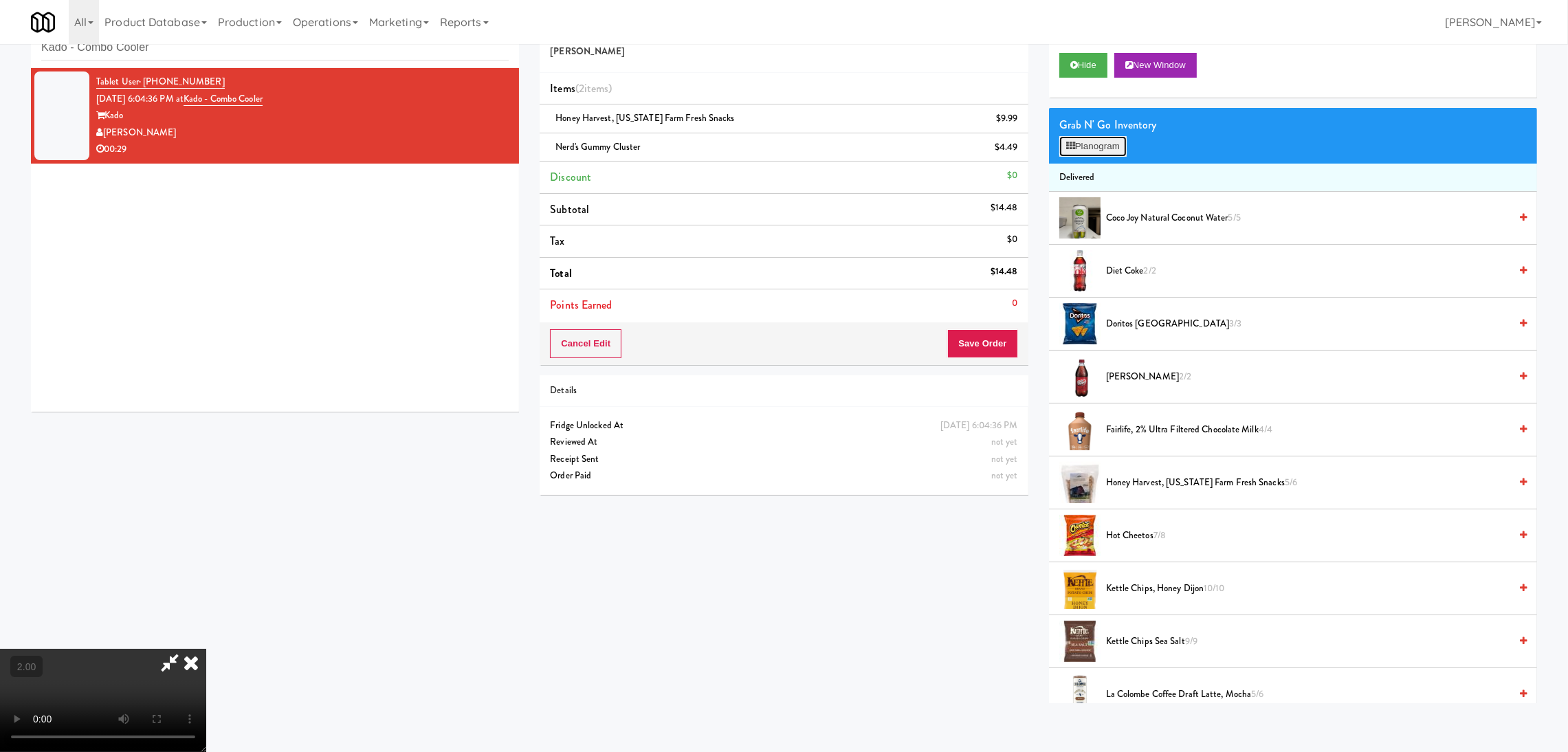
click at [1100, 148] on button "Planogram" at bounding box center [1093, 147] width 67 height 21
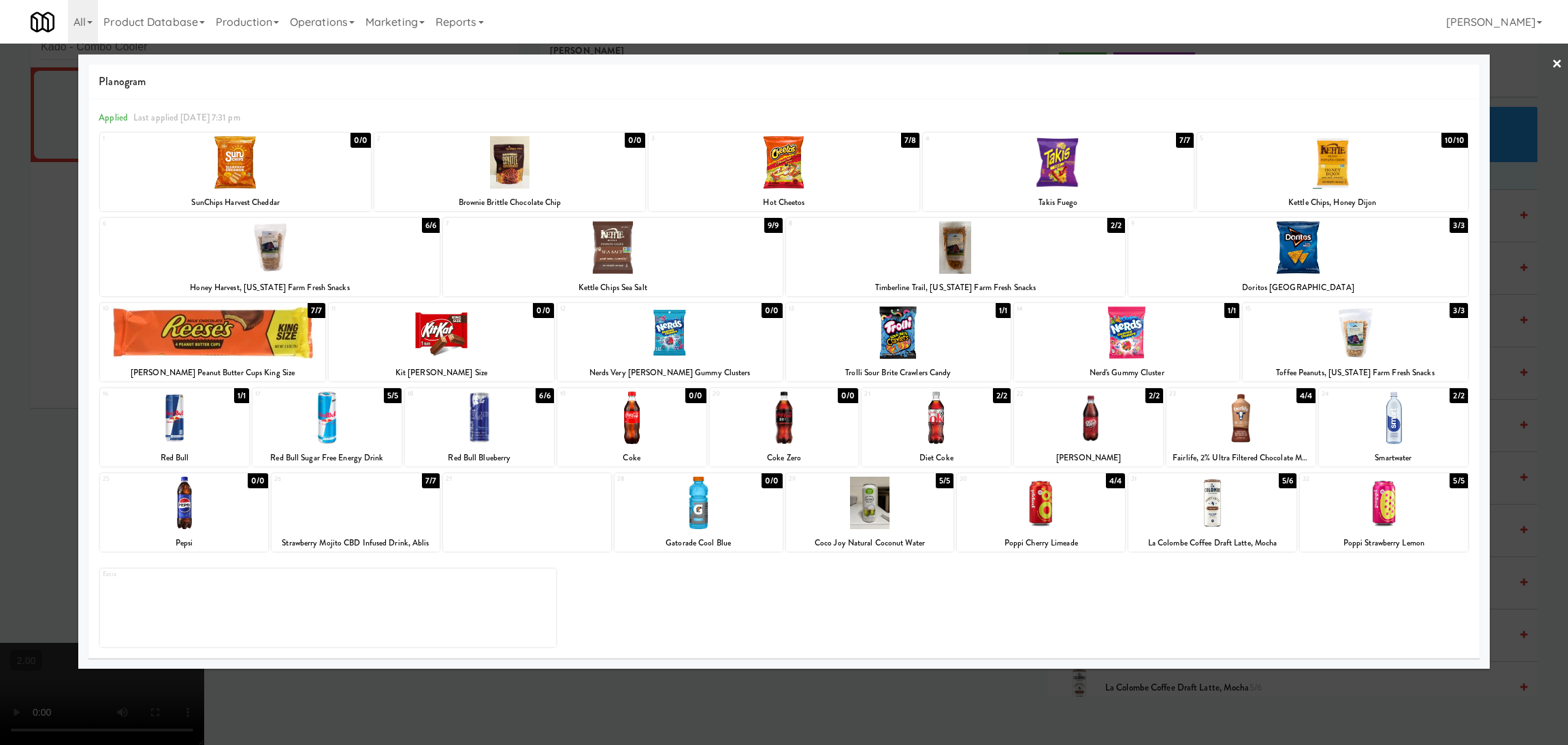
click at [1125, 425] on div at bounding box center [1089, 418] width 149 height 53
click at [0, 421] on div at bounding box center [784, 372] width 1568 height 745
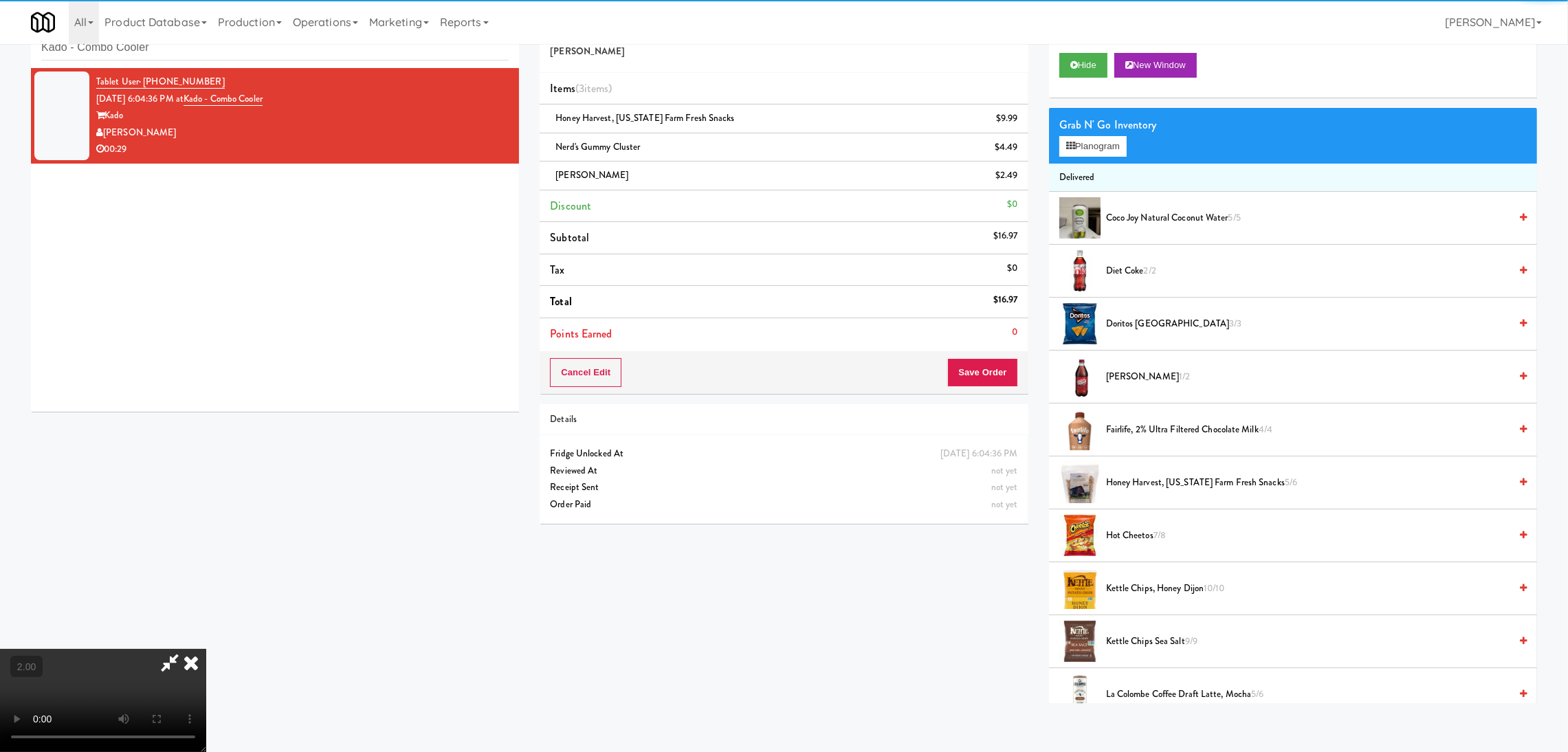
click at [206, 649] on video at bounding box center [103, 700] width 206 height 103
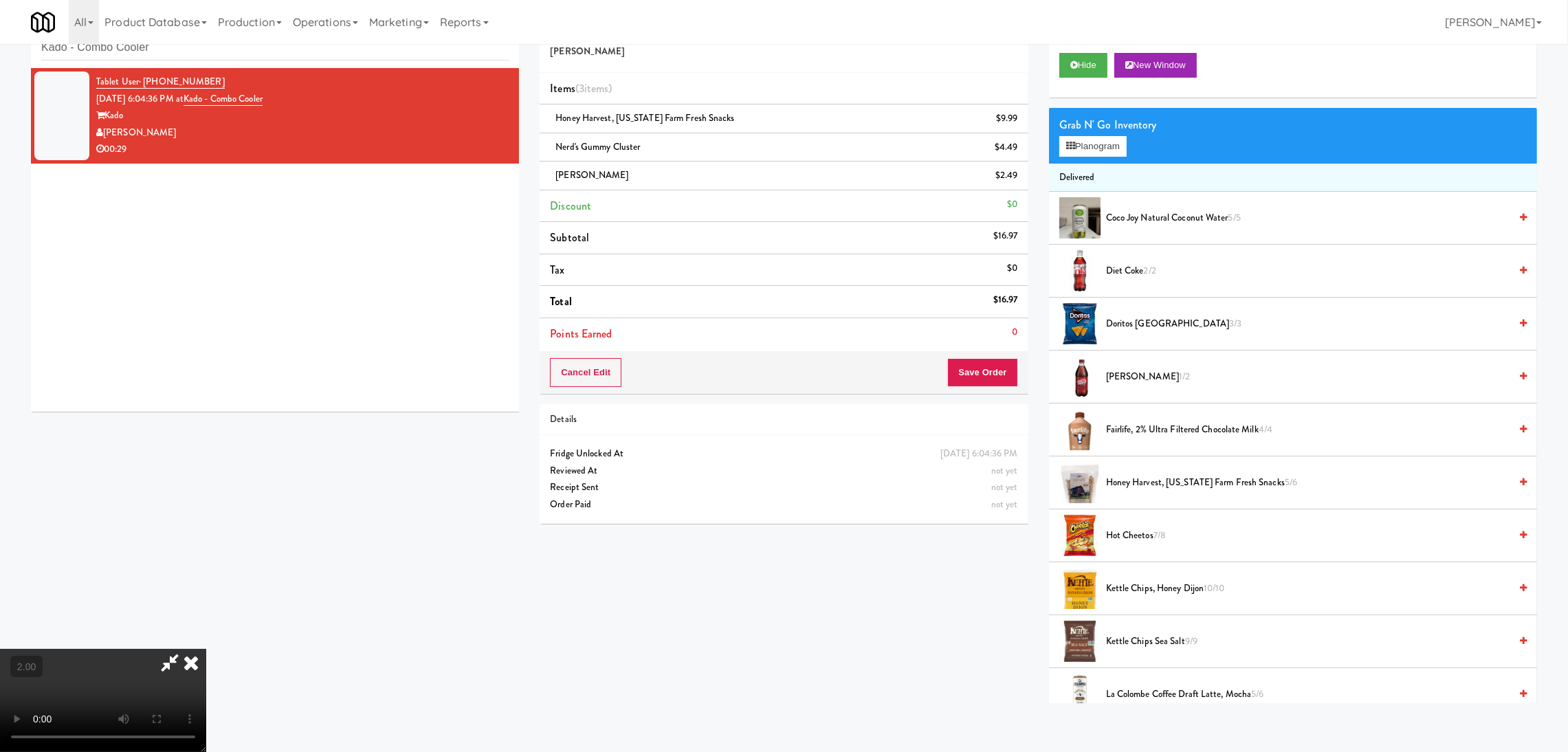
click at [206, 649] on icon at bounding box center [191, 662] width 31 height 27
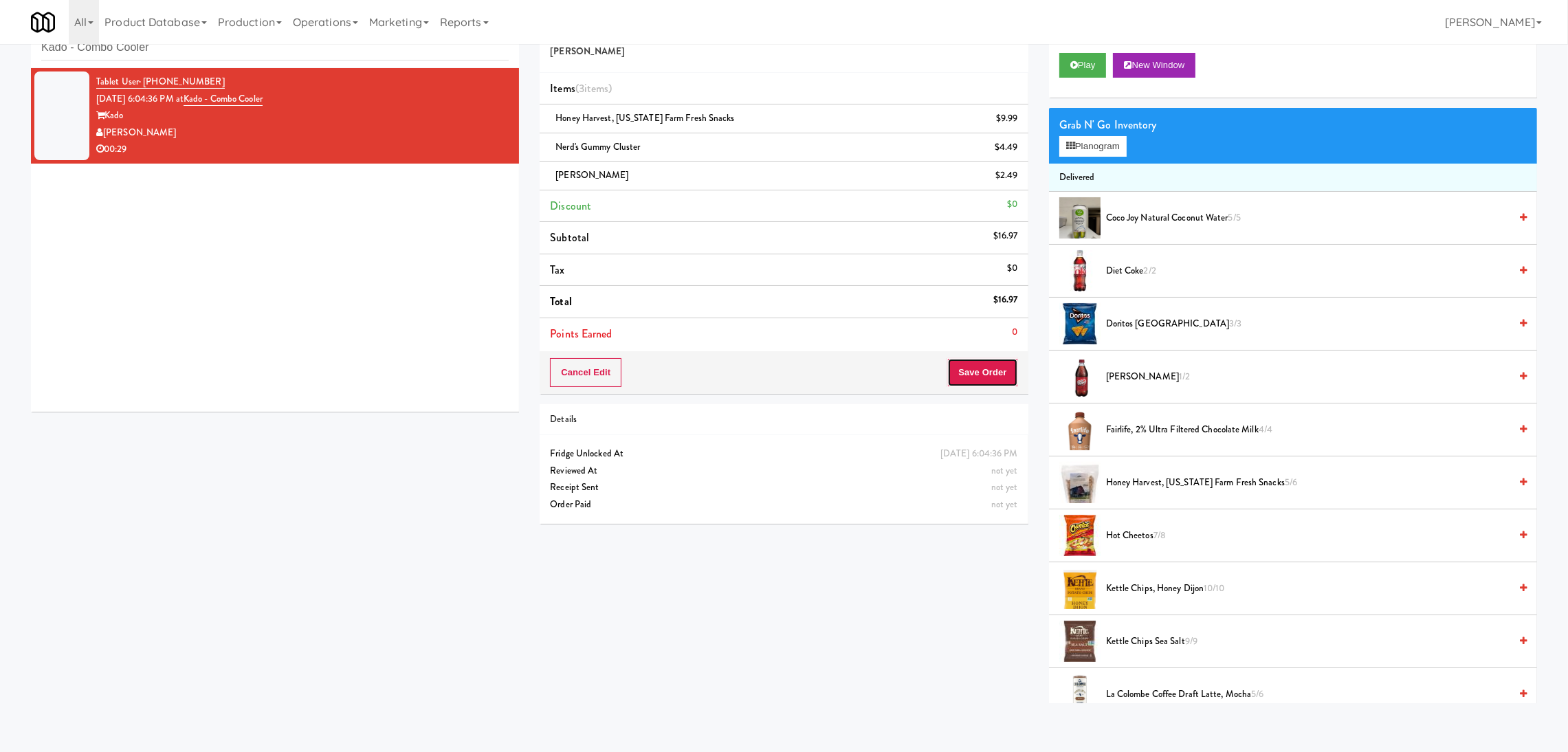
drag, startPoint x: 997, startPoint y: 383, endPoint x: 984, endPoint y: 367, distance: 20.6
click at [995, 383] on button "Save Order" at bounding box center [983, 372] width 70 height 29
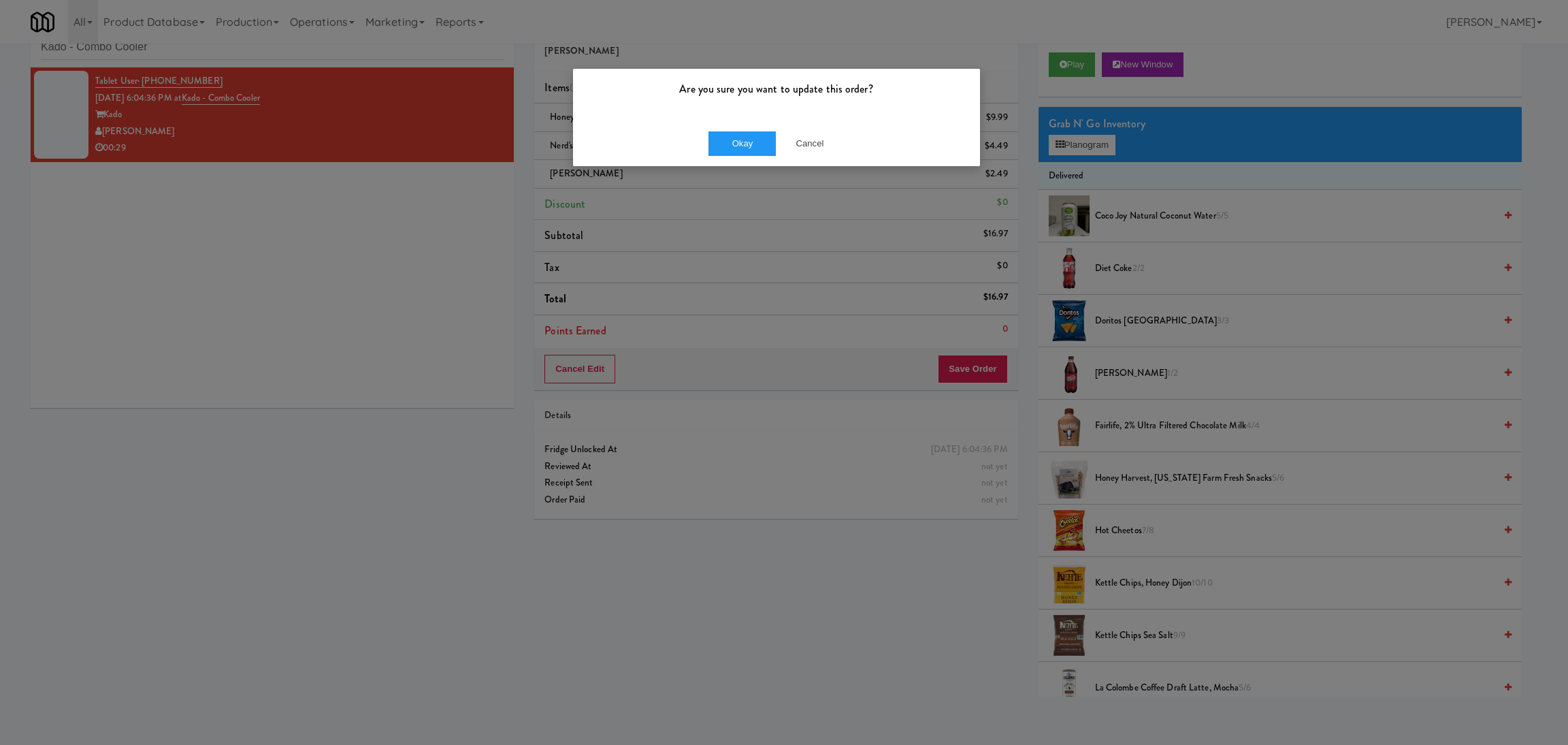
click at [747, 130] on div "Okay Cancel" at bounding box center [777, 143] width 407 height 46
click at [746, 135] on button "Okay" at bounding box center [742, 144] width 68 height 24
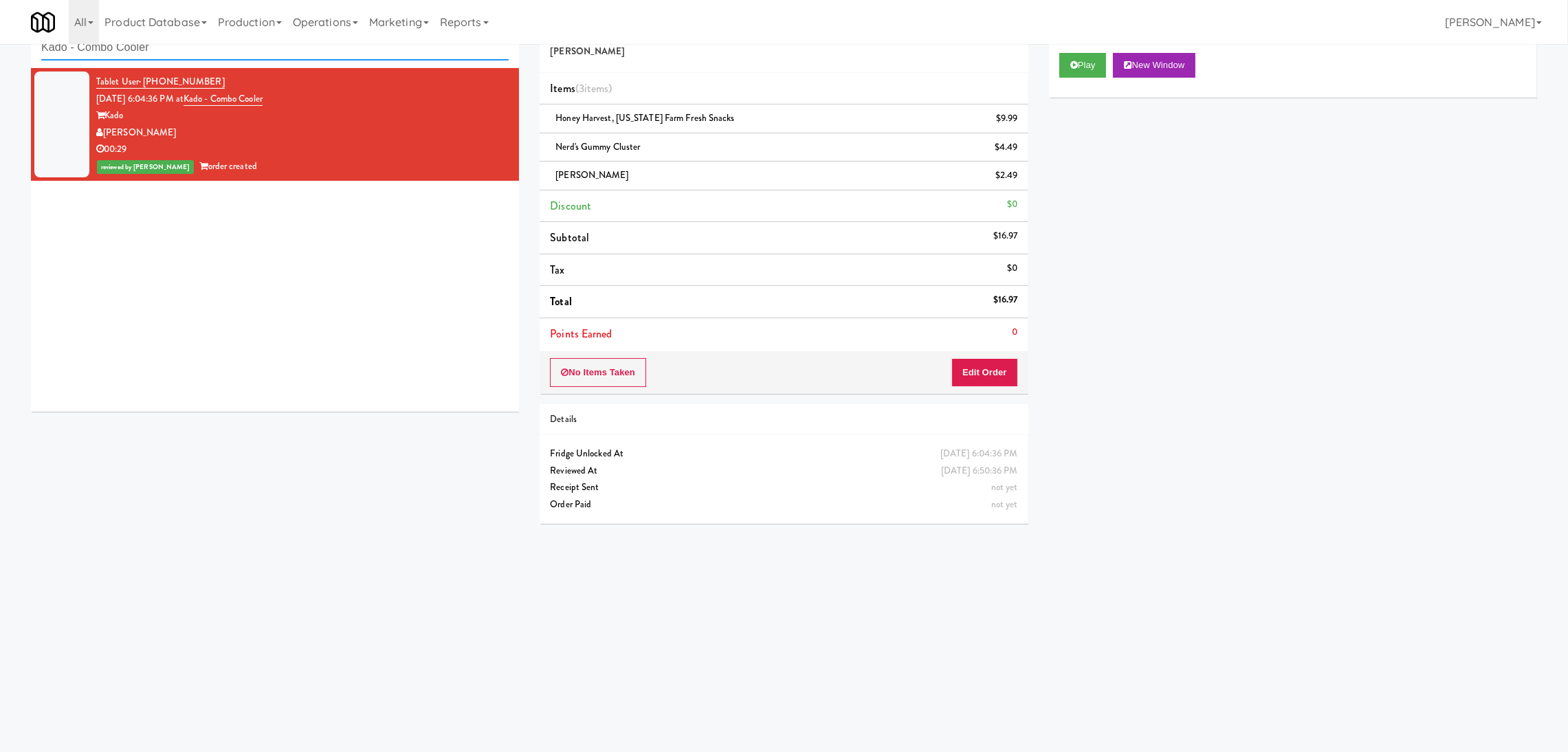
paste input "Mattr (formerly Shawcor)"
drag, startPoint x: 304, startPoint y: 52, endPoint x: 0, endPoint y: 17, distance: 306.0
click at [0, 17] on body "Are you sure you want to update this order? Okay Cancel Okay Are you sure you w…" at bounding box center [784, 377] width 1568 height 752
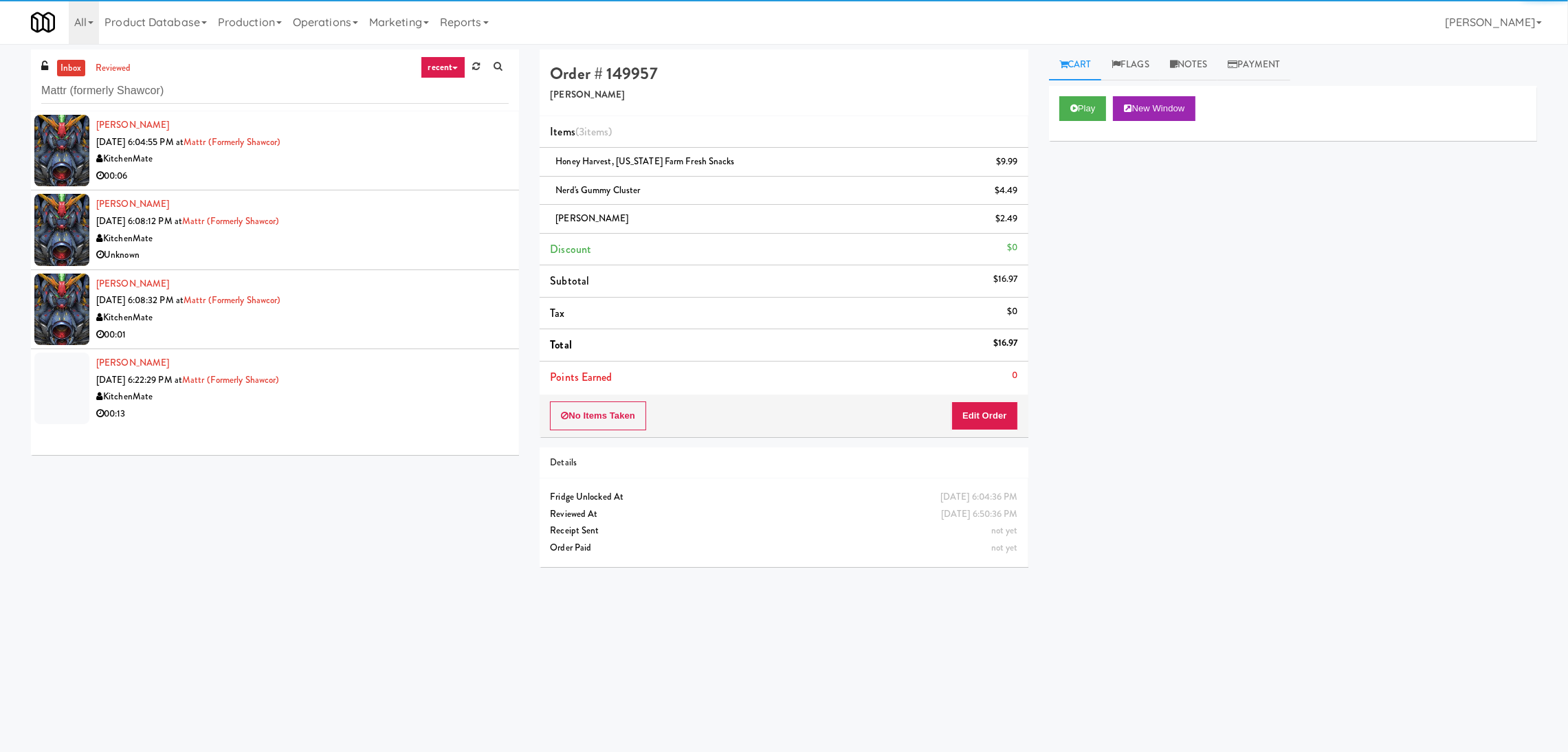
click at [436, 172] on div "00:06" at bounding box center [302, 177] width 412 height 17
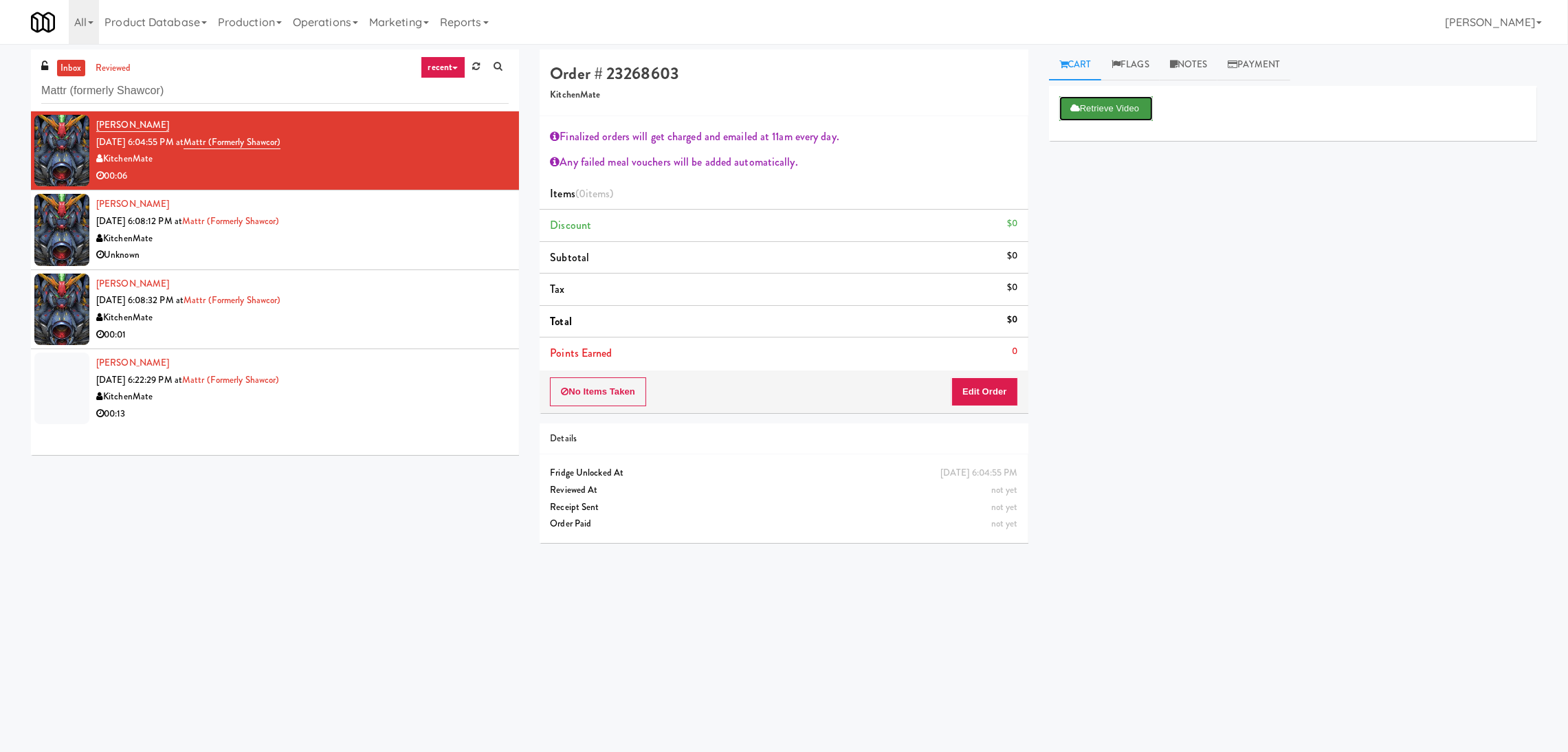
click at [1107, 108] on button "Retrieve Video" at bounding box center [1106, 108] width 94 height 24
click at [1013, 383] on button "Edit Order" at bounding box center [985, 391] width 66 height 29
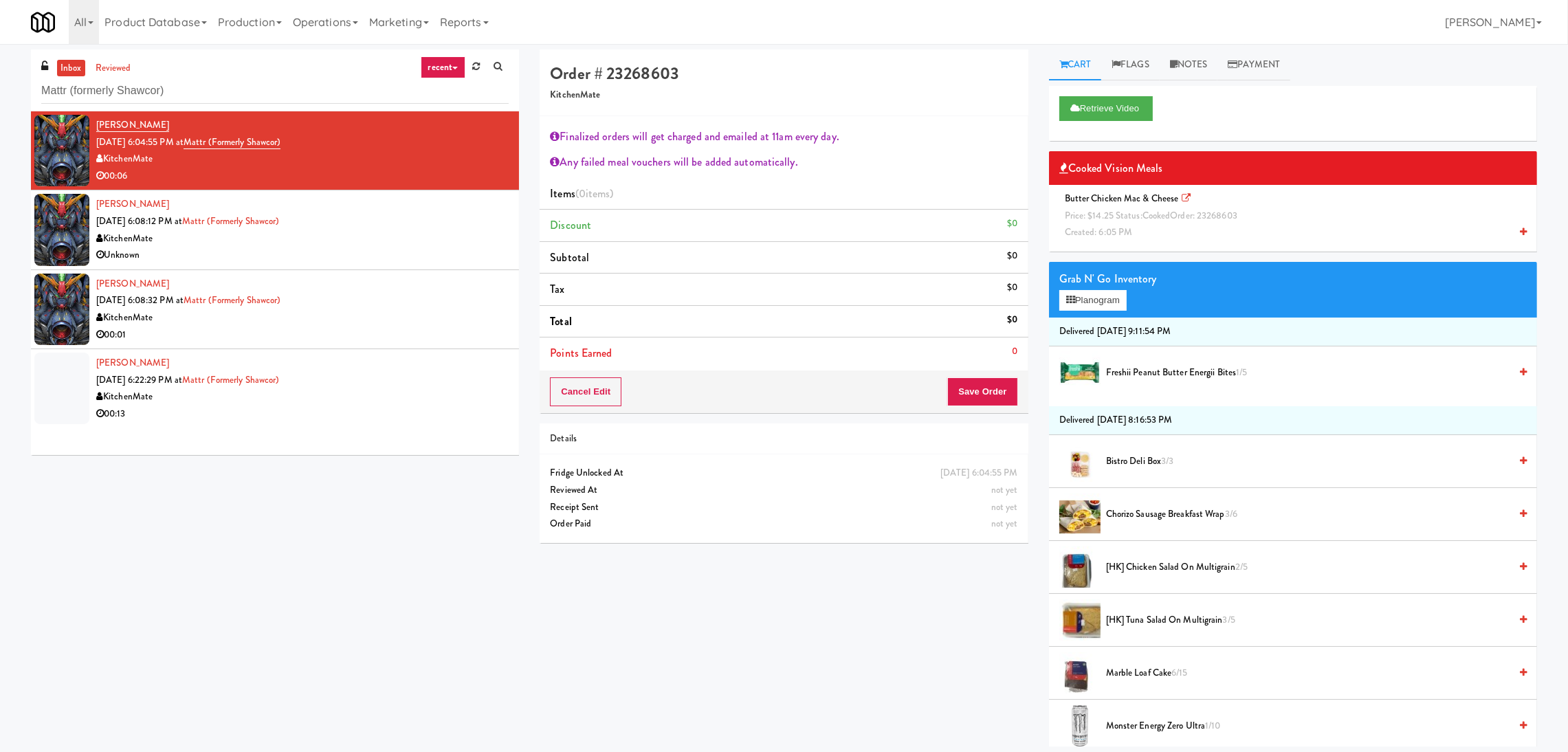
click at [1150, 227] on div "Butter Chicken Mac & Cheese Price: $14.25 Status: cooked Order: 23268603 Create…" at bounding box center [1293, 216] width 467 height 51
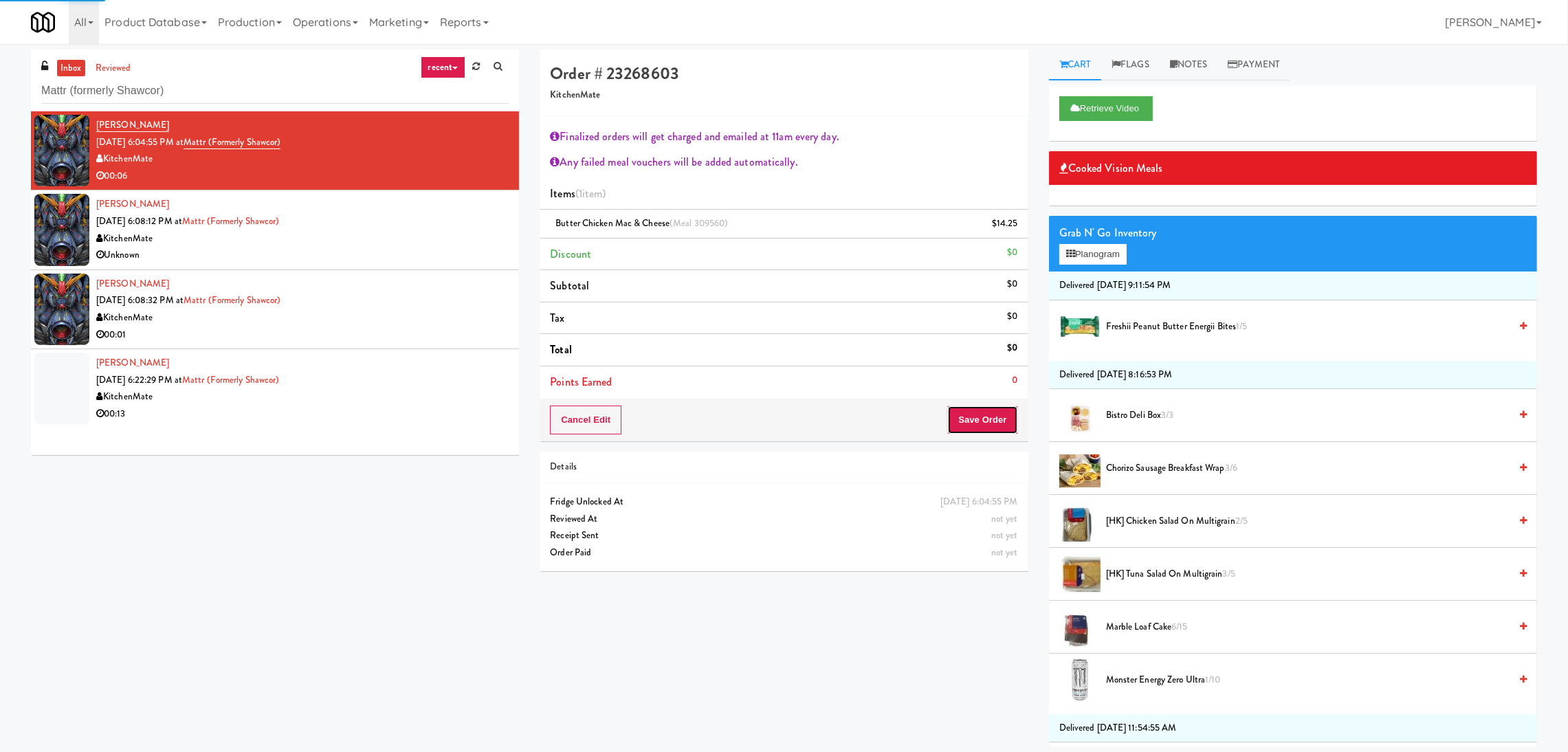
click at [1004, 425] on button "Save Order" at bounding box center [983, 420] width 70 height 29
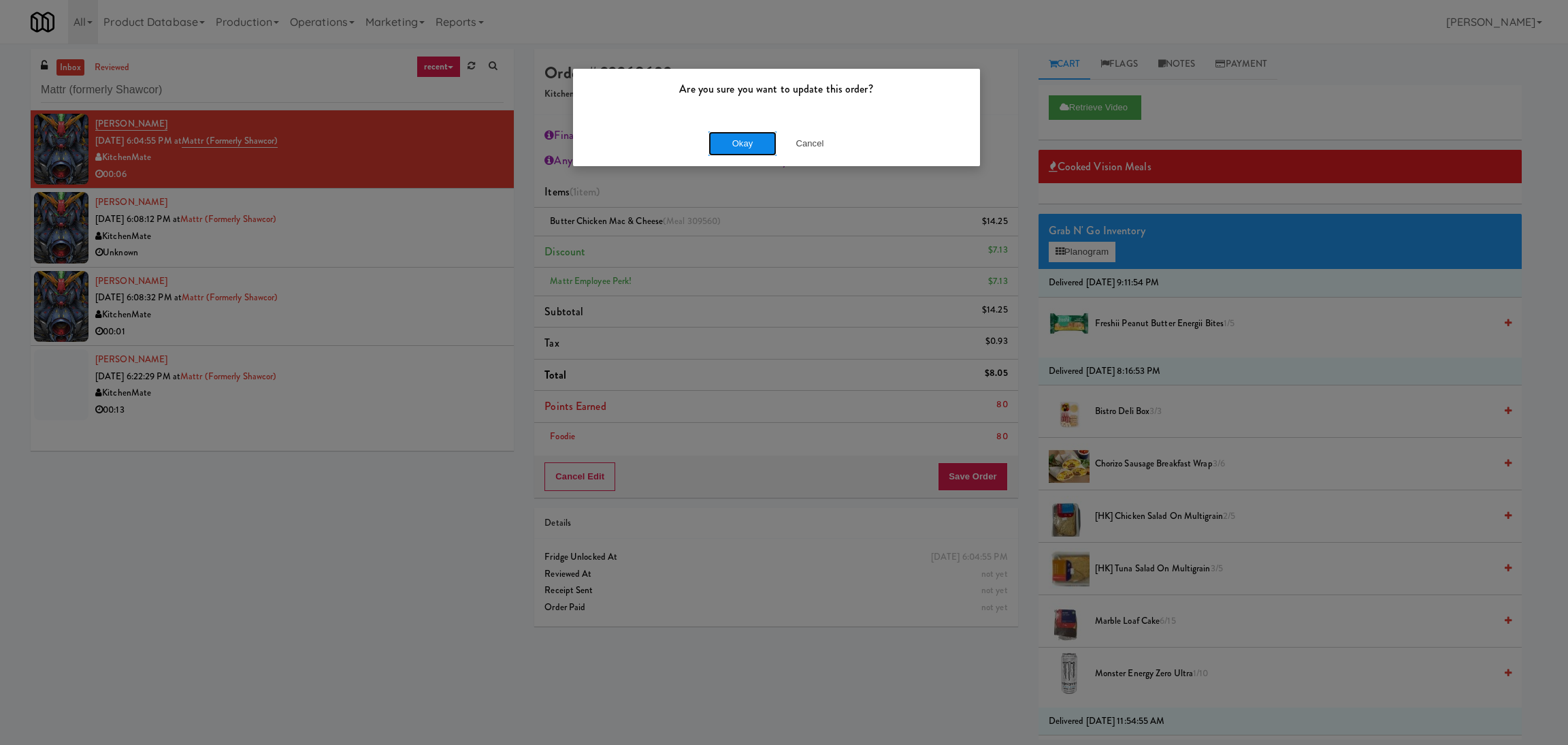
click at [733, 149] on button "Okay" at bounding box center [742, 144] width 68 height 24
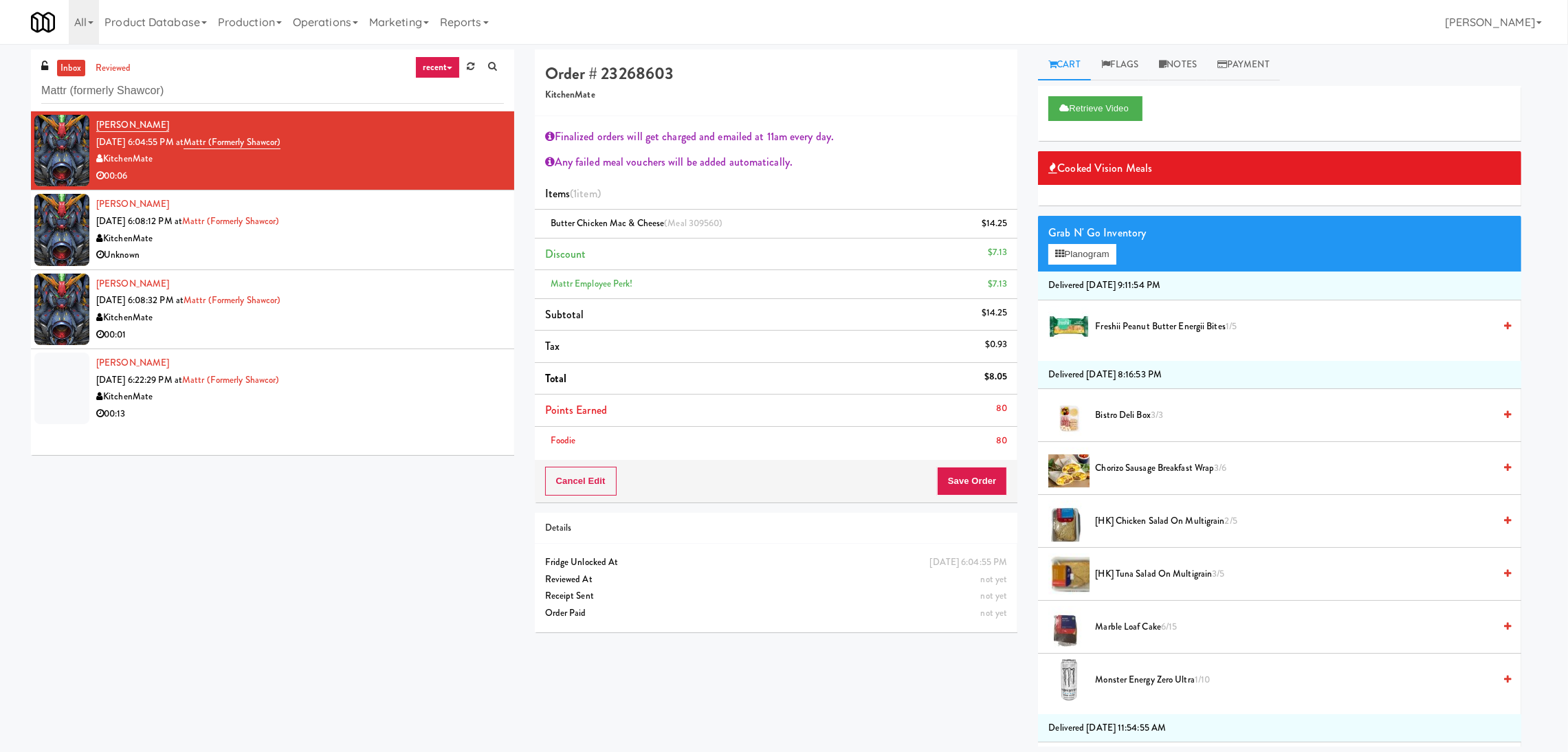
click at [408, 243] on div "KitchenMate" at bounding box center [300, 239] width 408 height 17
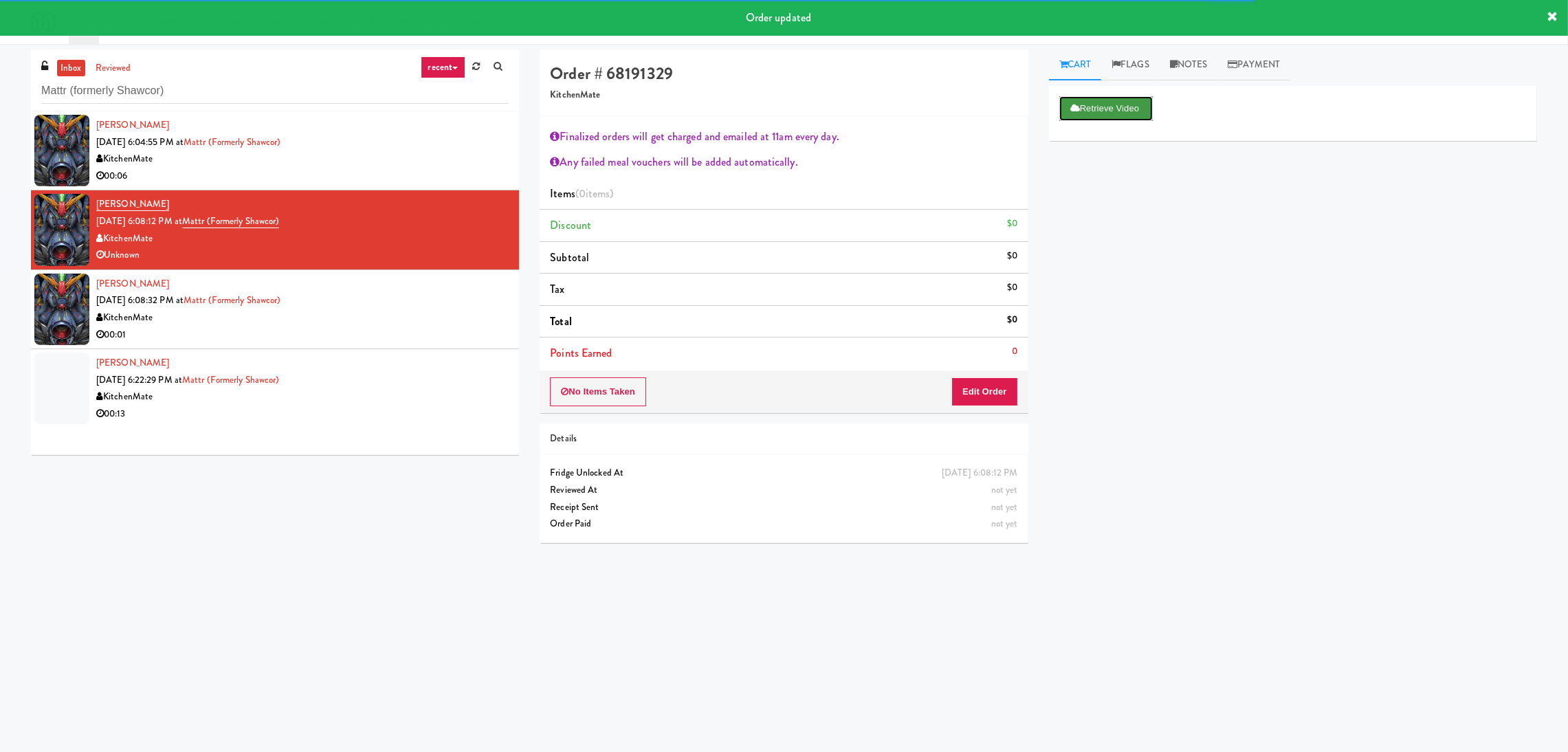
click at [1102, 113] on button "Retrieve Video" at bounding box center [1106, 108] width 94 height 24
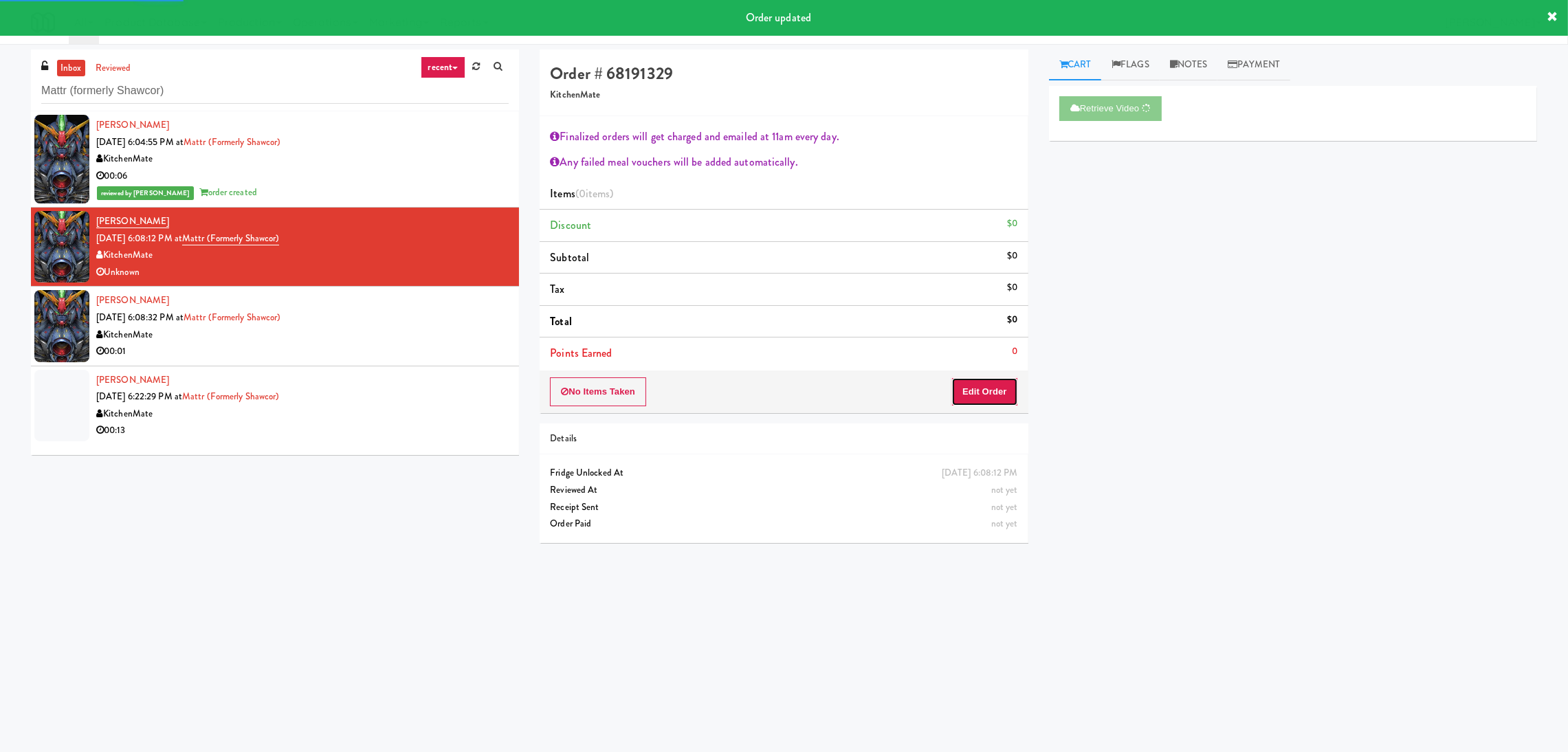
click at [1006, 388] on button "Edit Order" at bounding box center [985, 391] width 66 height 29
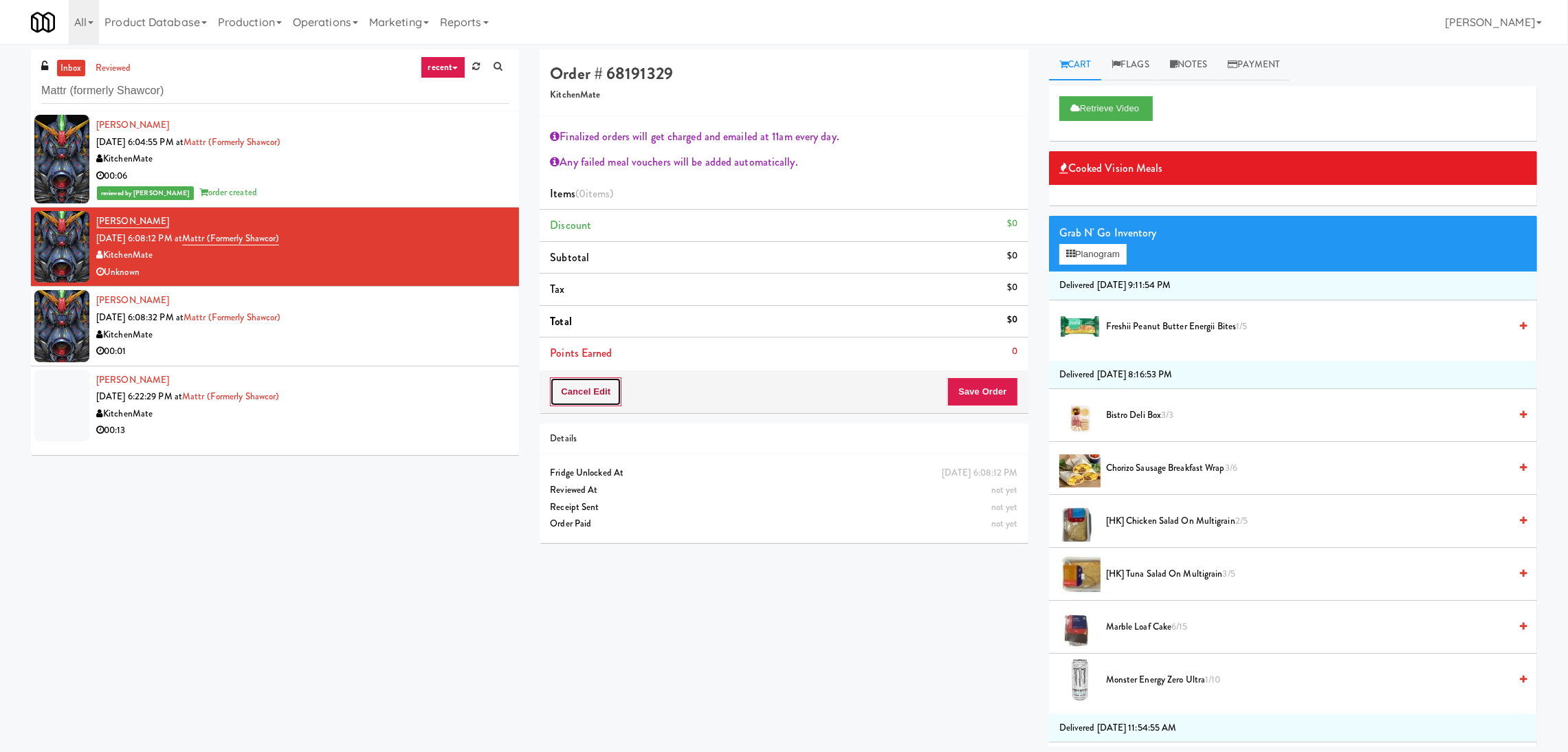
click at [592, 390] on button "Cancel Edit" at bounding box center [586, 391] width 72 height 29
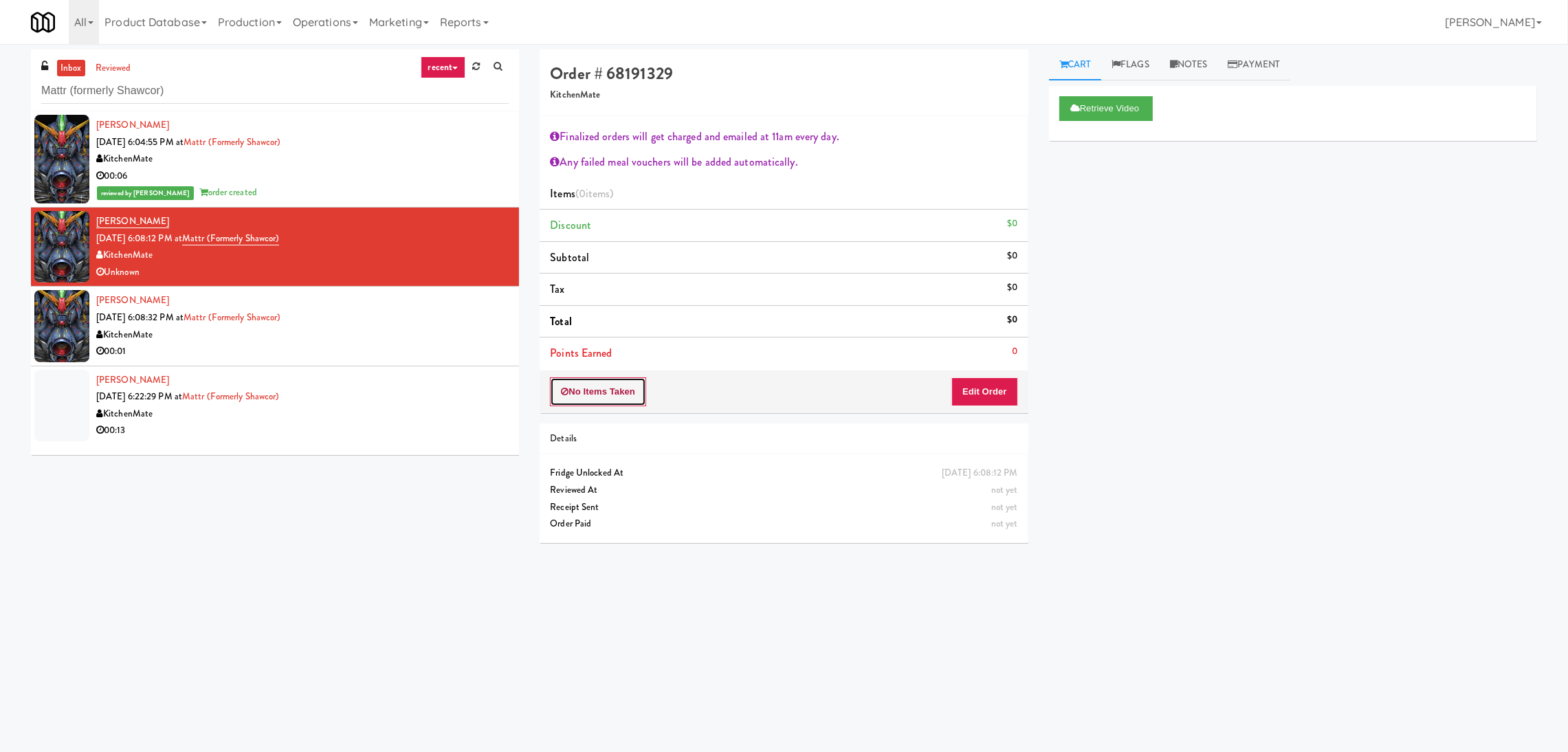
click at [600, 393] on button "No Items Taken" at bounding box center [598, 391] width 96 height 29
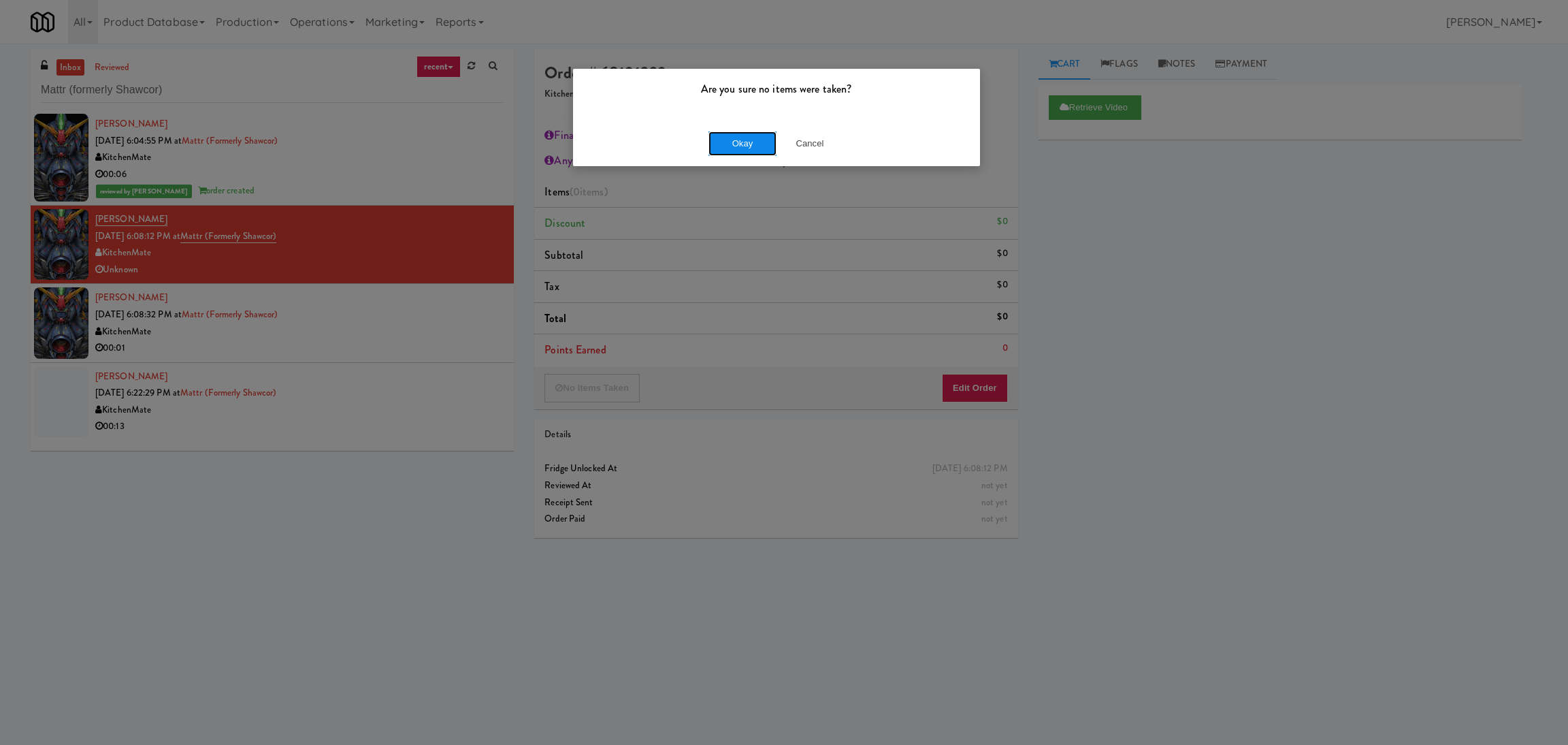
click at [729, 140] on button "Okay" at bounding box center [742, 144] width 68 height 24
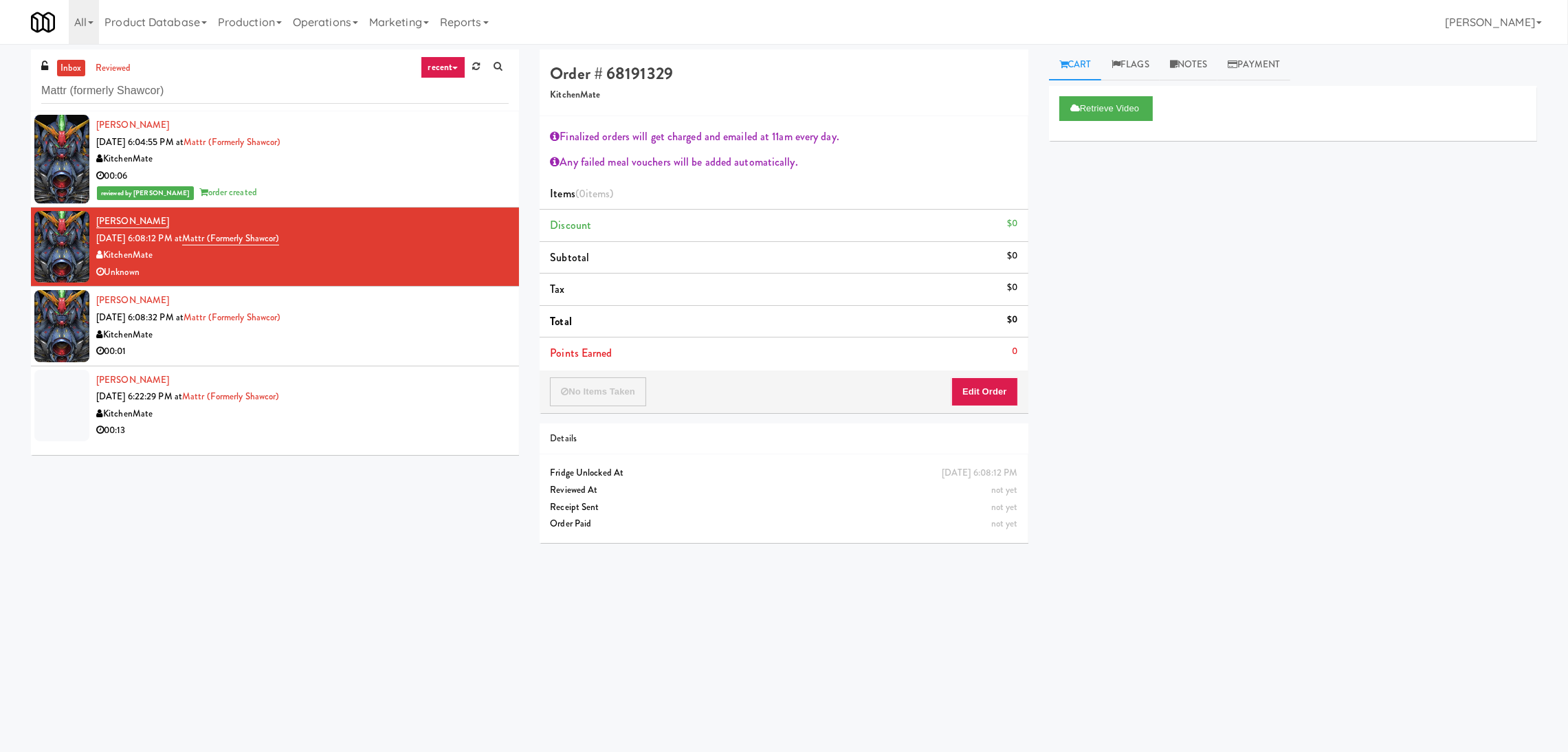
click at [472, 310] on div "Alvin Alviz Aug 11, 2025 6:08:32 PM at Mattr (formerly Shawcor) KitchenMate 00:…" at bounding box center [302, 325] width 412 height 67
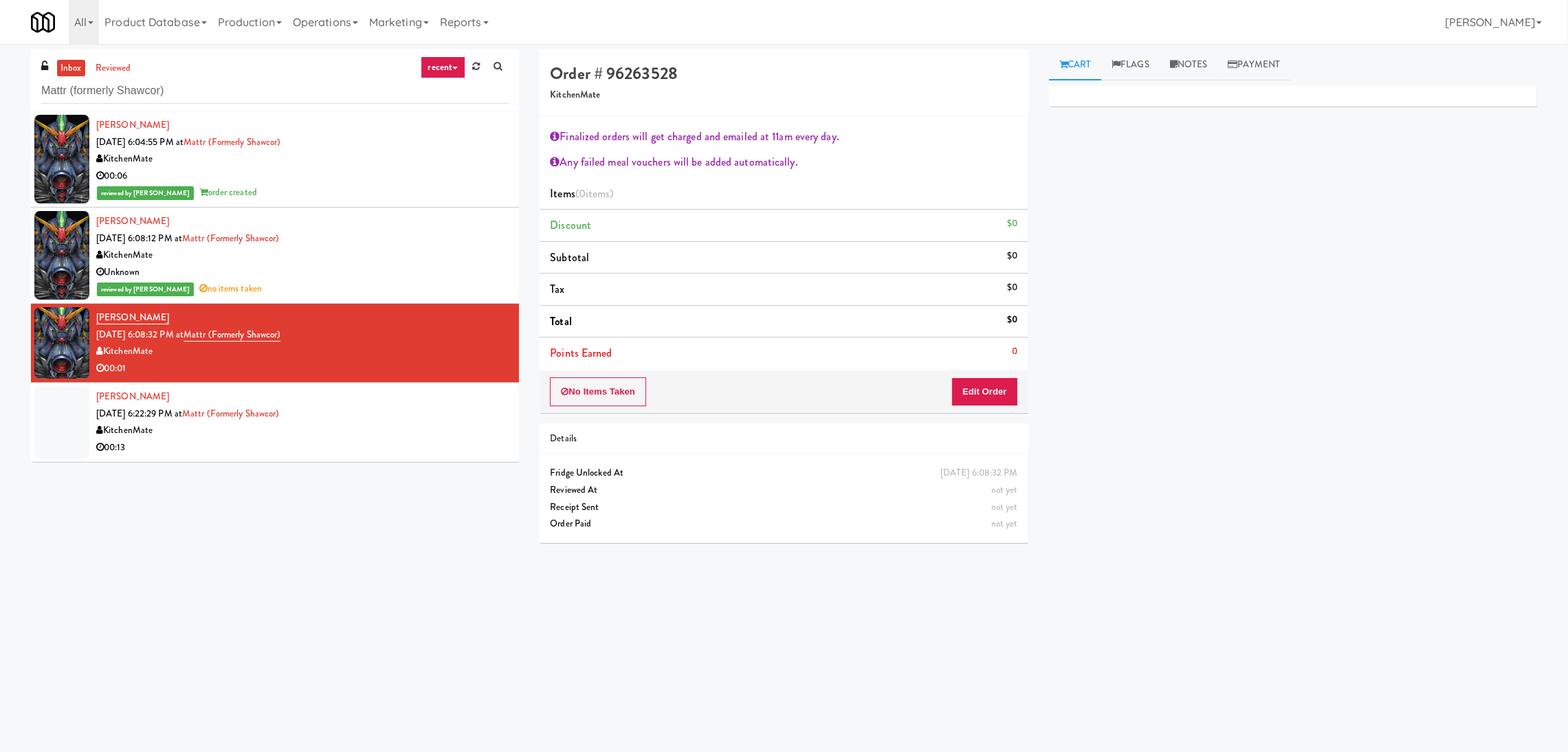
click at [432, 266] on div "Unknown" at bounding box center [302, 273] width 412 height 17
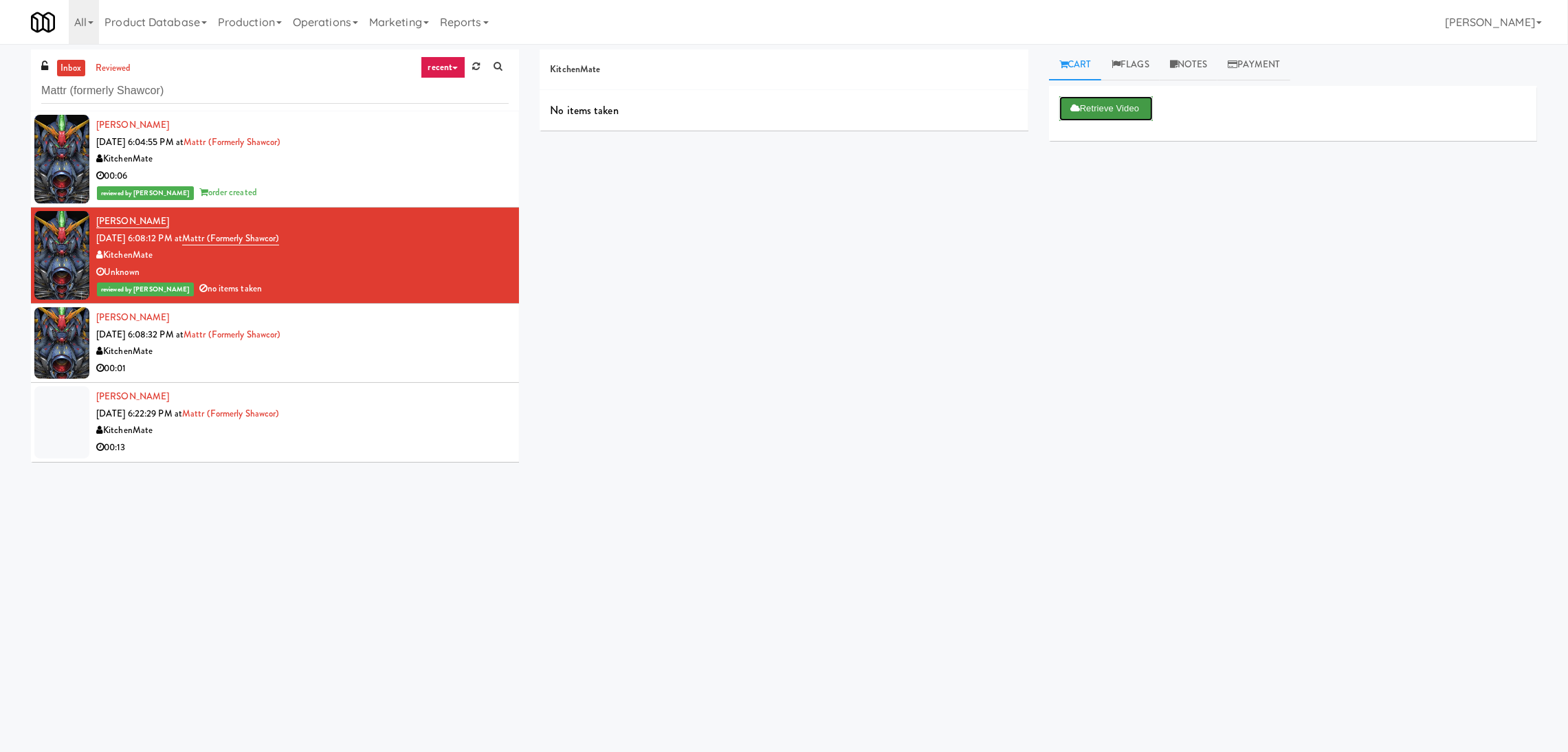
click at [1090, 103] on button "Retrieve Video" at bounding box center [1106, 108] width 94 height 24
click at [438, 352] on div "KitchenMate" at bounding box center [302, 352] width 412 height 17
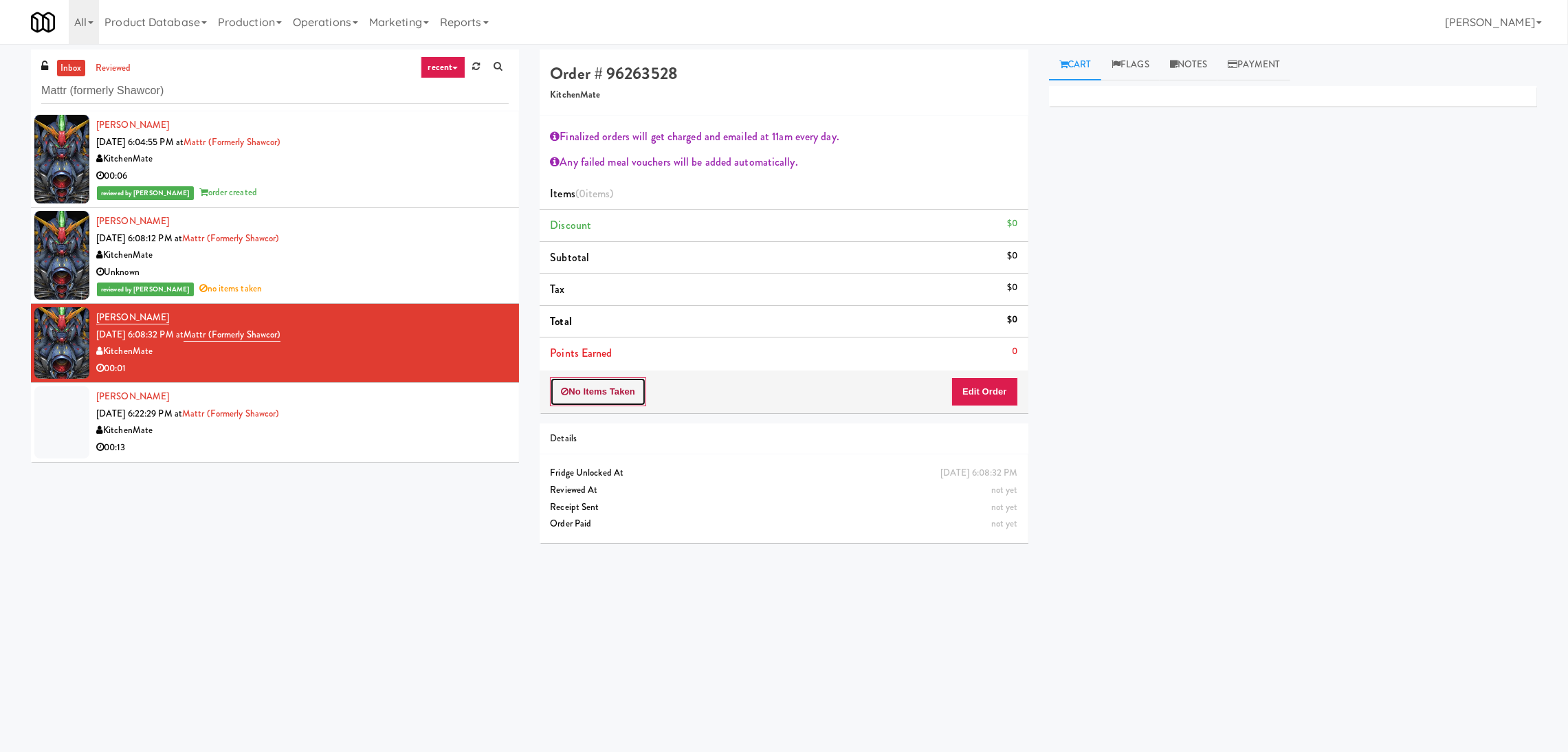
click at [621, 405] on button "No Items Taken" at bounding box center [598, 391] width 96 height 29
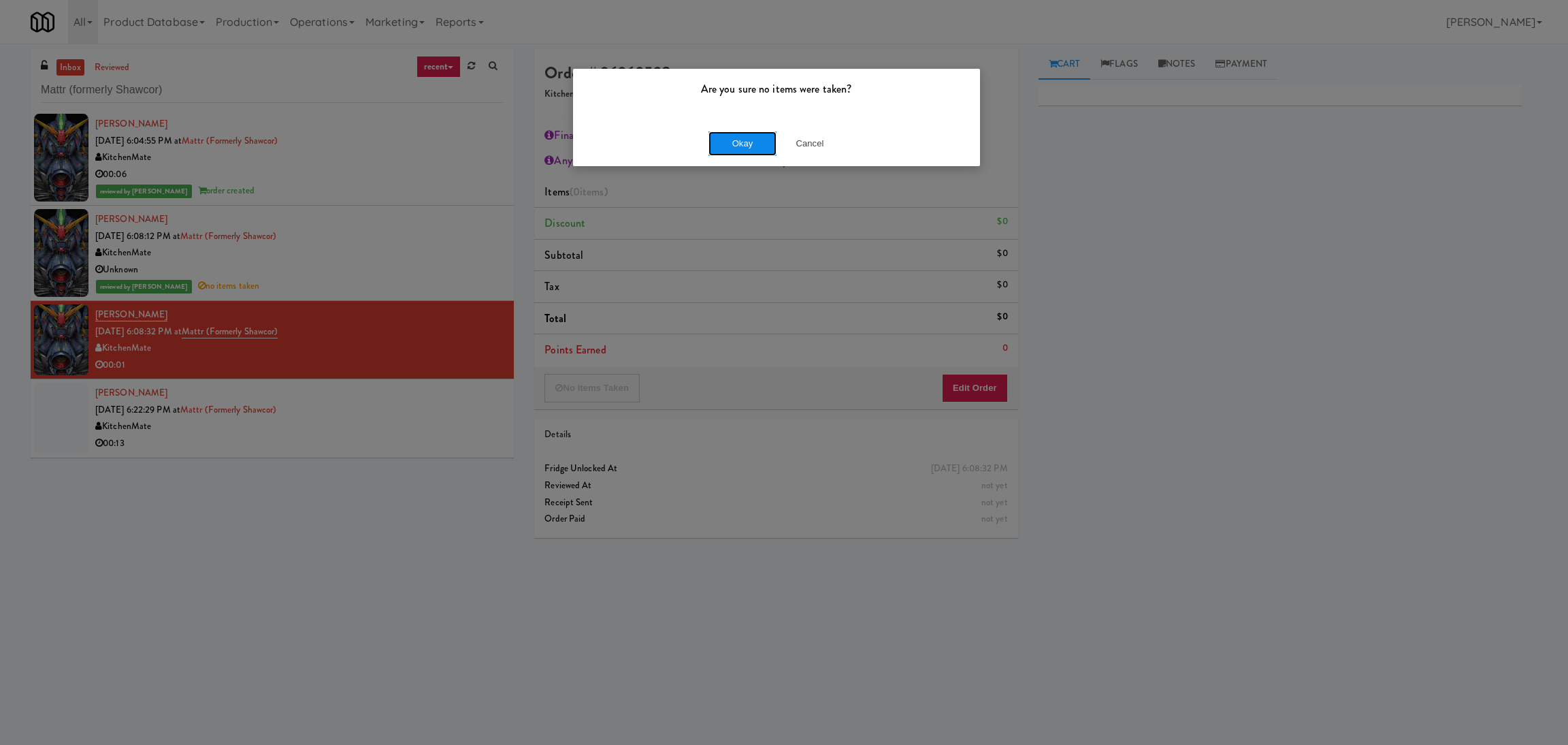
click at [730, 149] on button "Okay" at bounding box center [742, 144] width 68 height 24
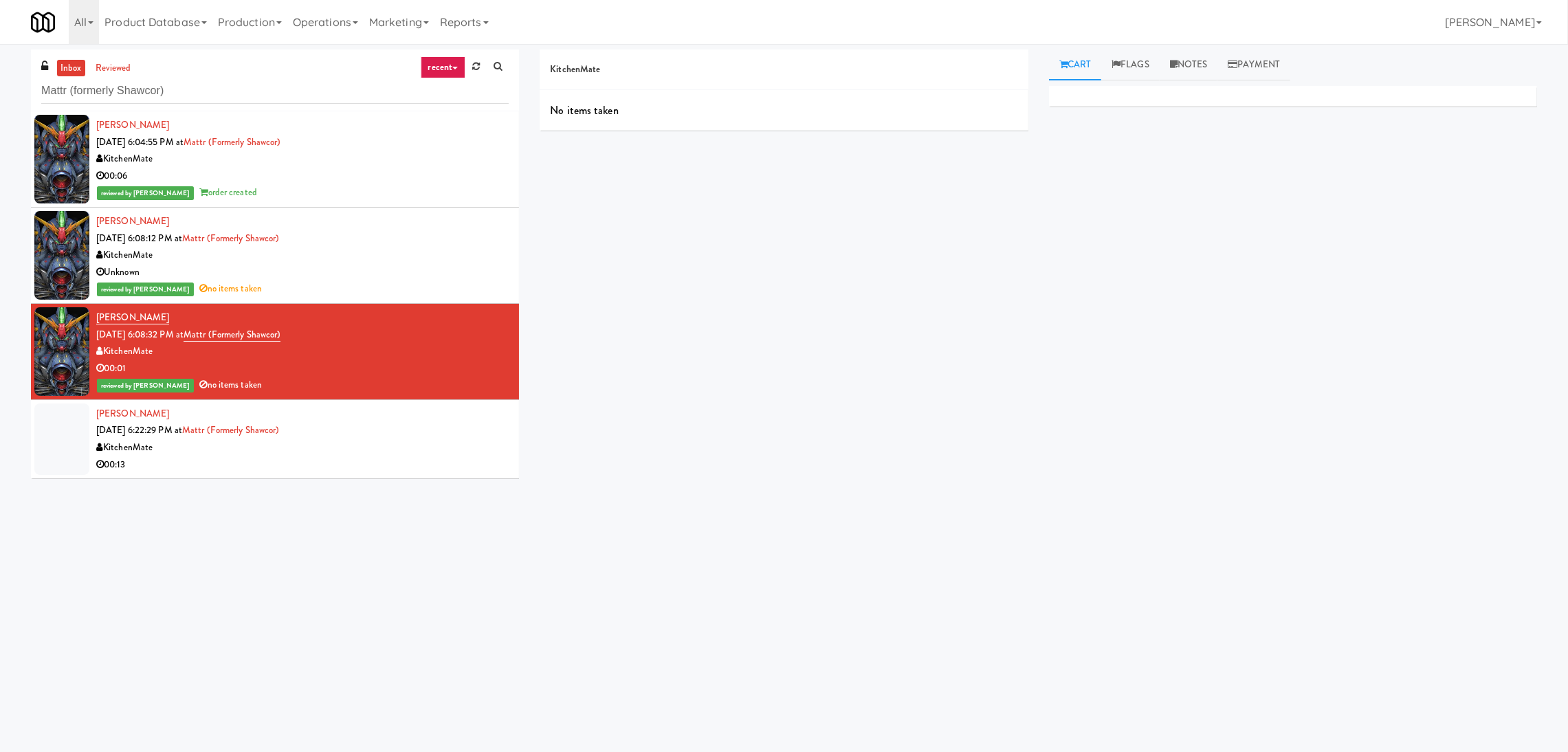
click at [329, 448] on div "KitchenMate" at bounding box center [302, 448] width 412 height 17
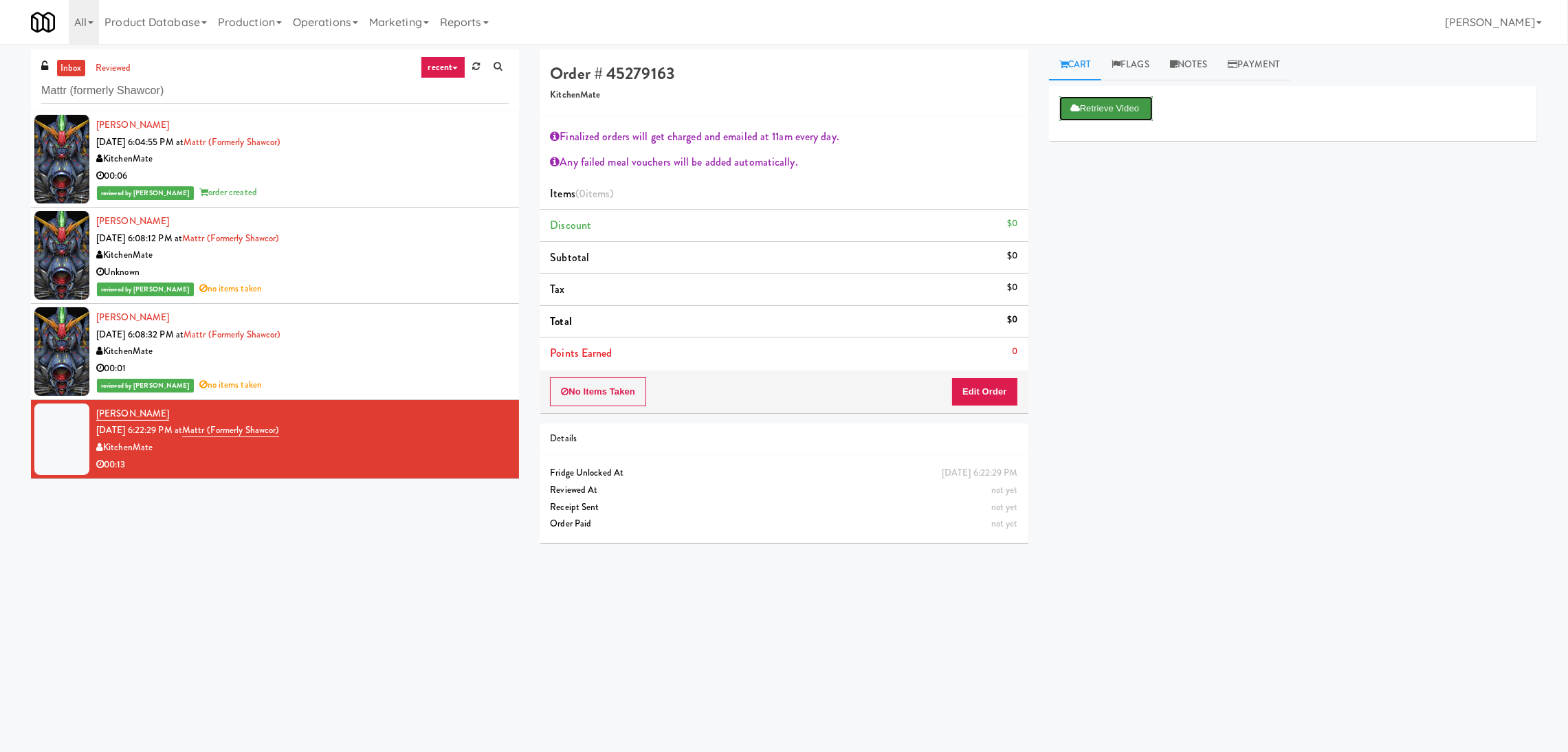
click at [1104, 115] on button "Retrieve Video" at bounding box center [1106, 108] width 94 height 24
click at [987, 391] on button "Edit Order" at bounding box center [985, 391] width 66 height 29
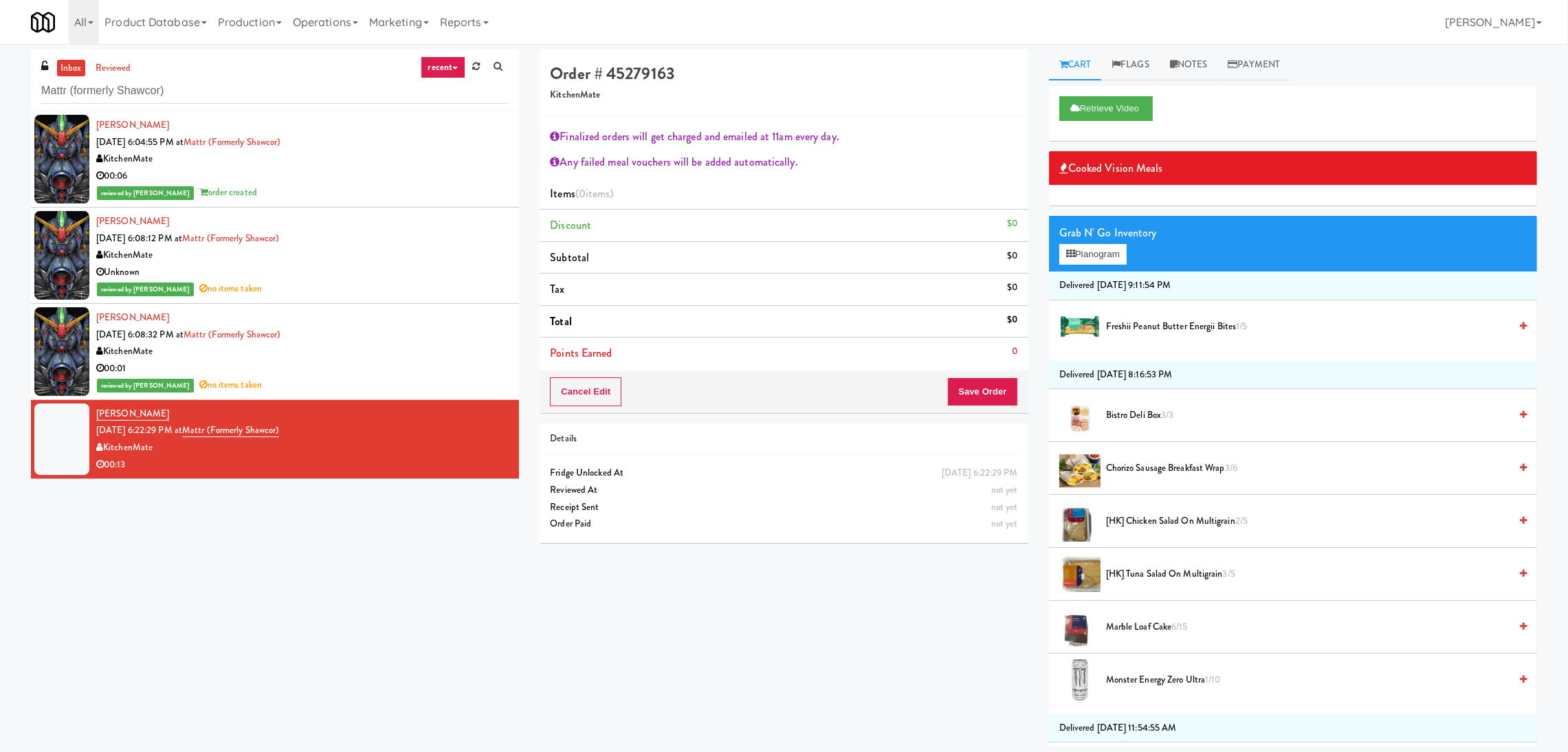
click at [1193, 537] on li "[HK] Chicken Salad on Multigrain 2/5" at bounding box center [1293, 521] width 488 height 53
click at [1218, 519] on span "[HK] Chicken Salad on Multigrain 2/5" at bounding box center [1307, 521] width 403 height 17
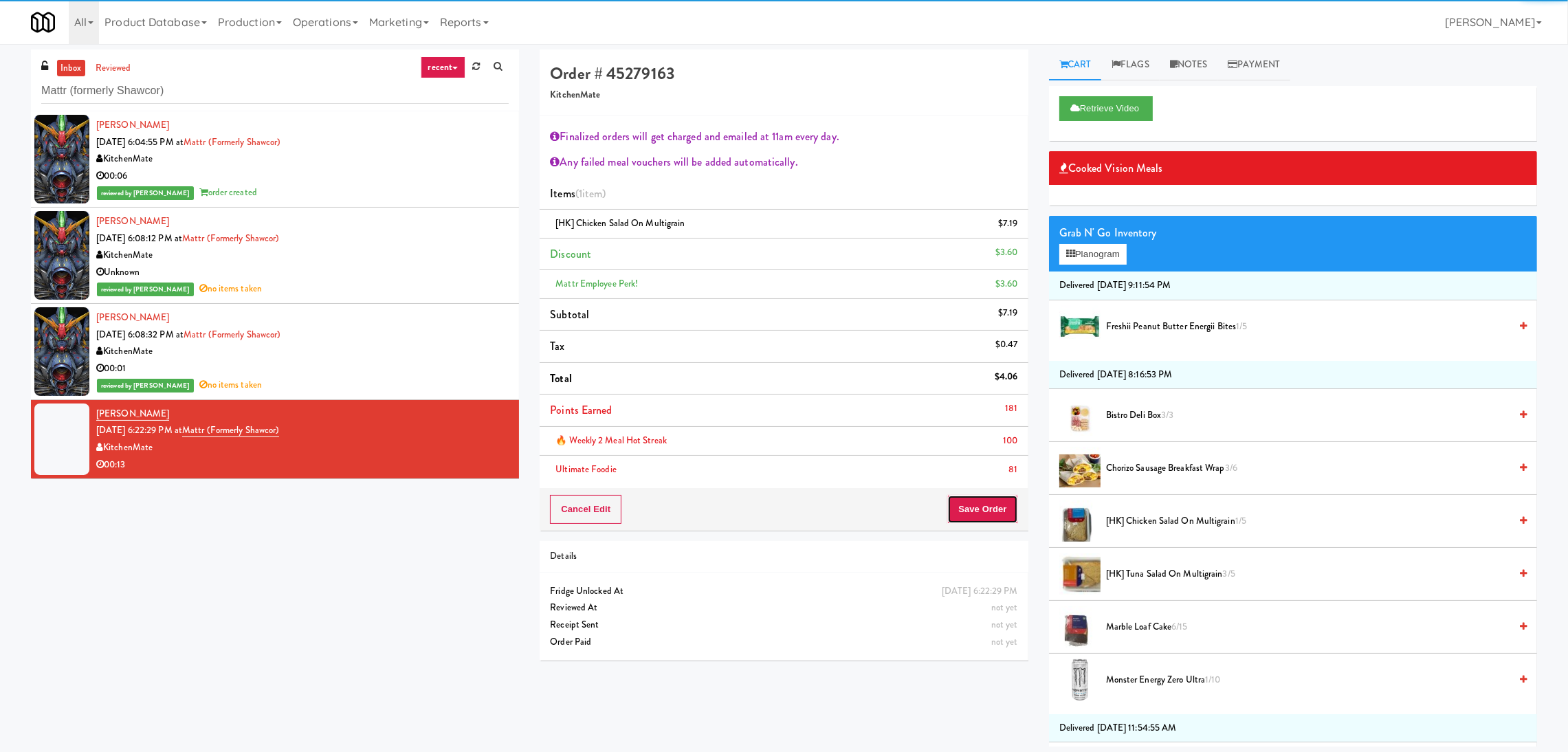
click at [990, 512] on button "Save Order" at bounding box center [983, 509] width 70 height 29
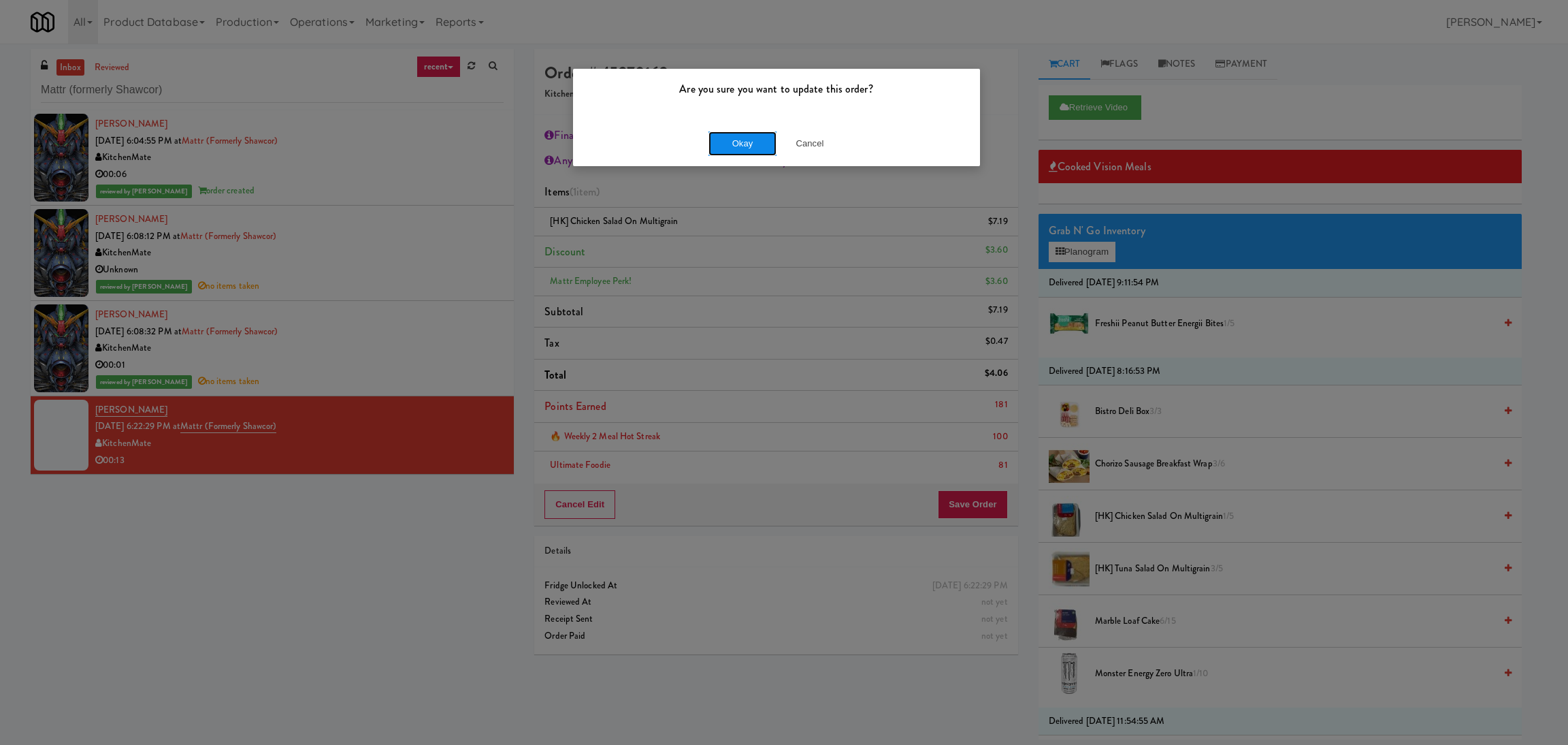
click at [740, 135] on button "Okay" at bounding box center [742, 144] width 68 height 24
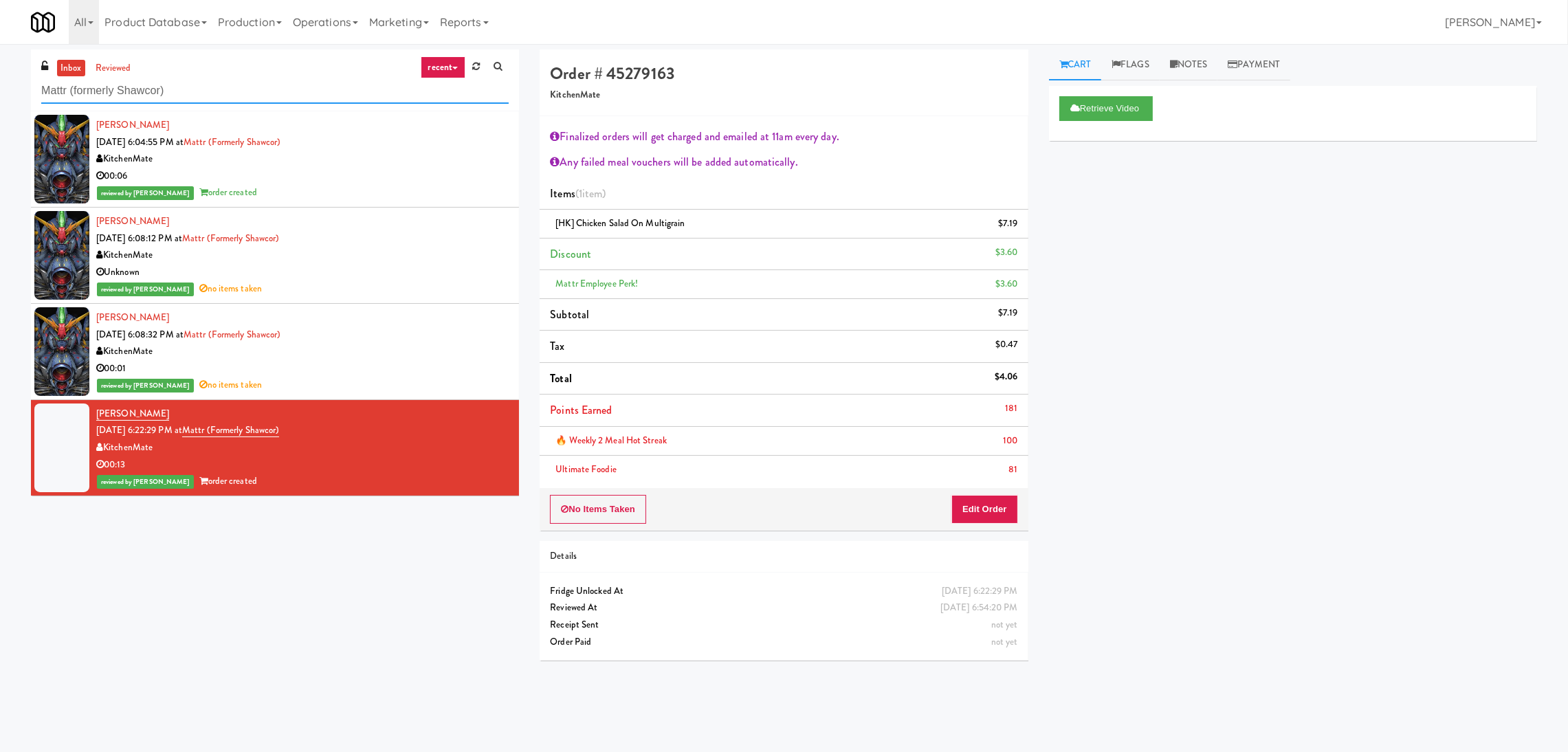
drag, startPoint x: 194, startPoint y: 82, endPoint x: 0, endPoint y: 94, distance: 194.4
click at [0, 94] on div "inbox reviewed recent all unclear take inventory issue suspicious failed recent…" at bounding box center [784, 360] width 1568 height 621
paste input "4M - Fridge"
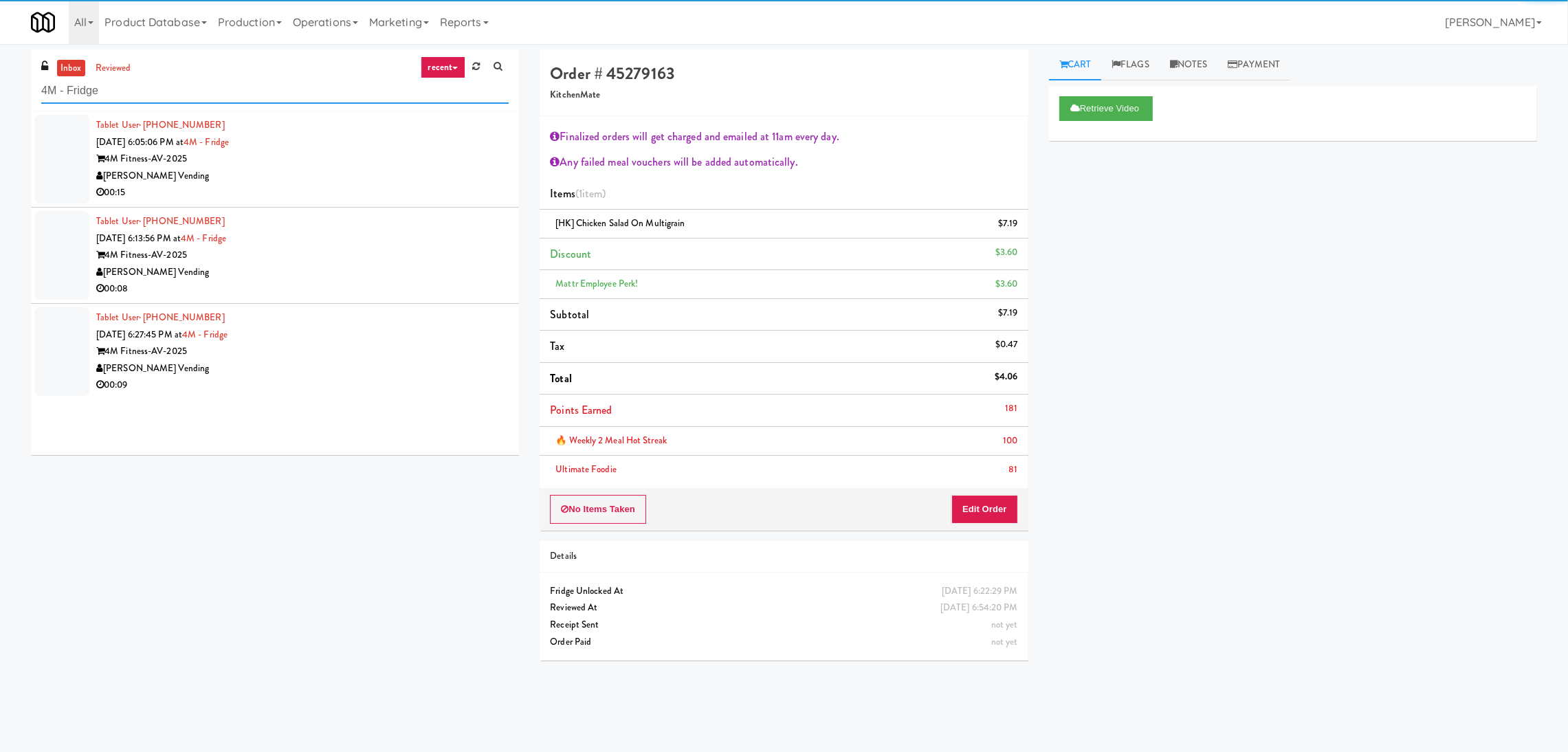
type input "4M - Fridge"
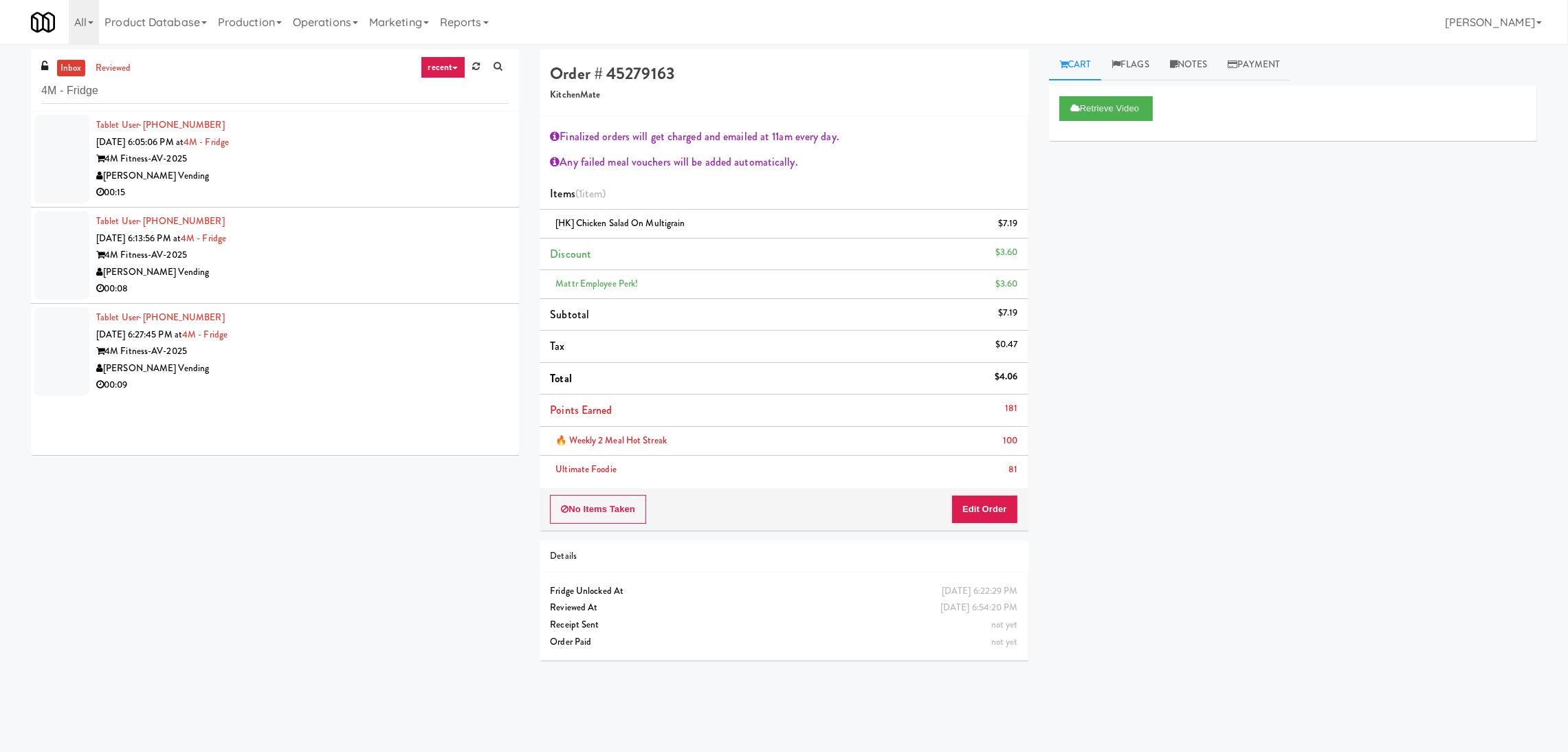
click at [477, 157] on div "4M Fitness-AV-2025" at bounding box center [302, 159] width 412 height 17
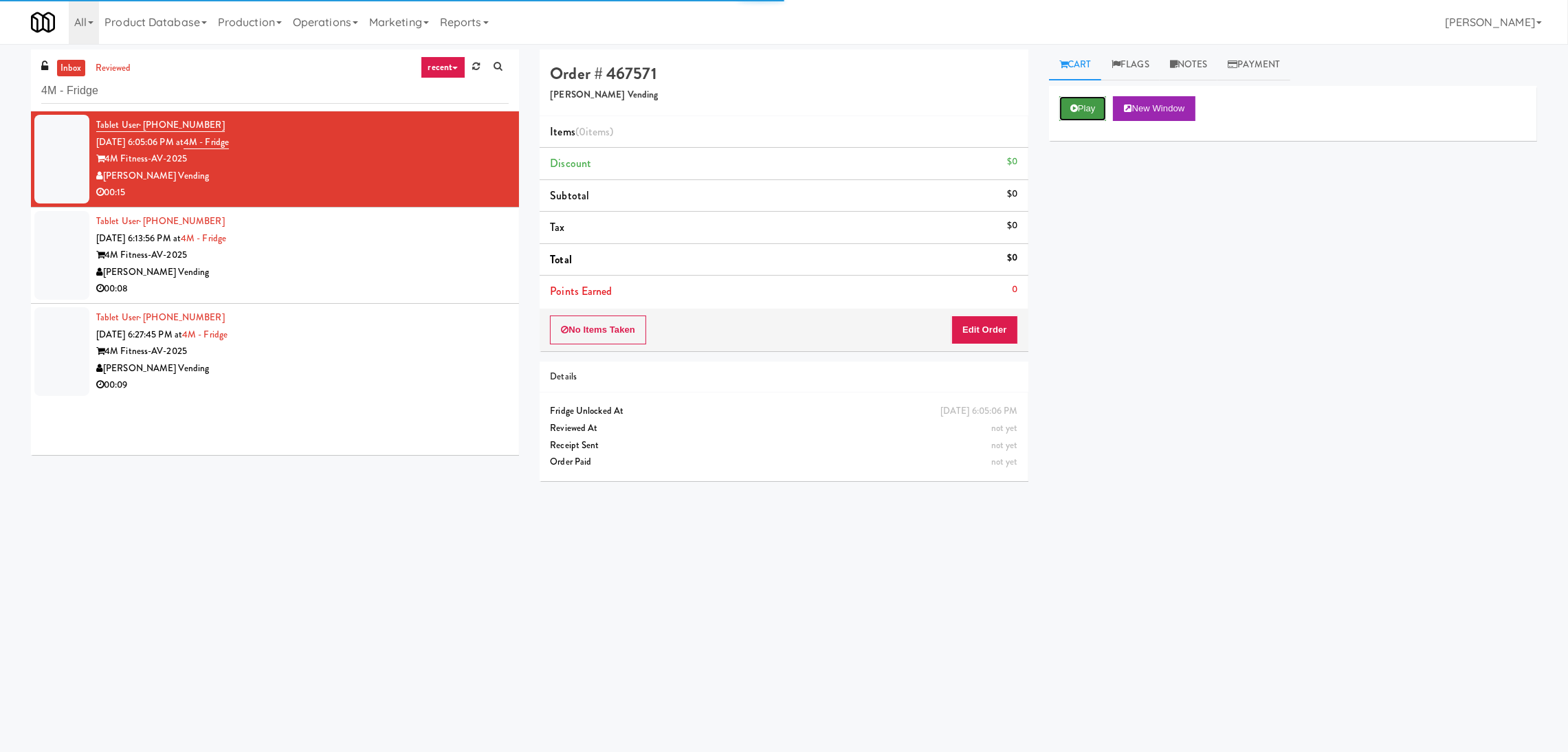
click at [1103, 108] on button "Play" at bounding box center [1083, 108] width 47 height 24
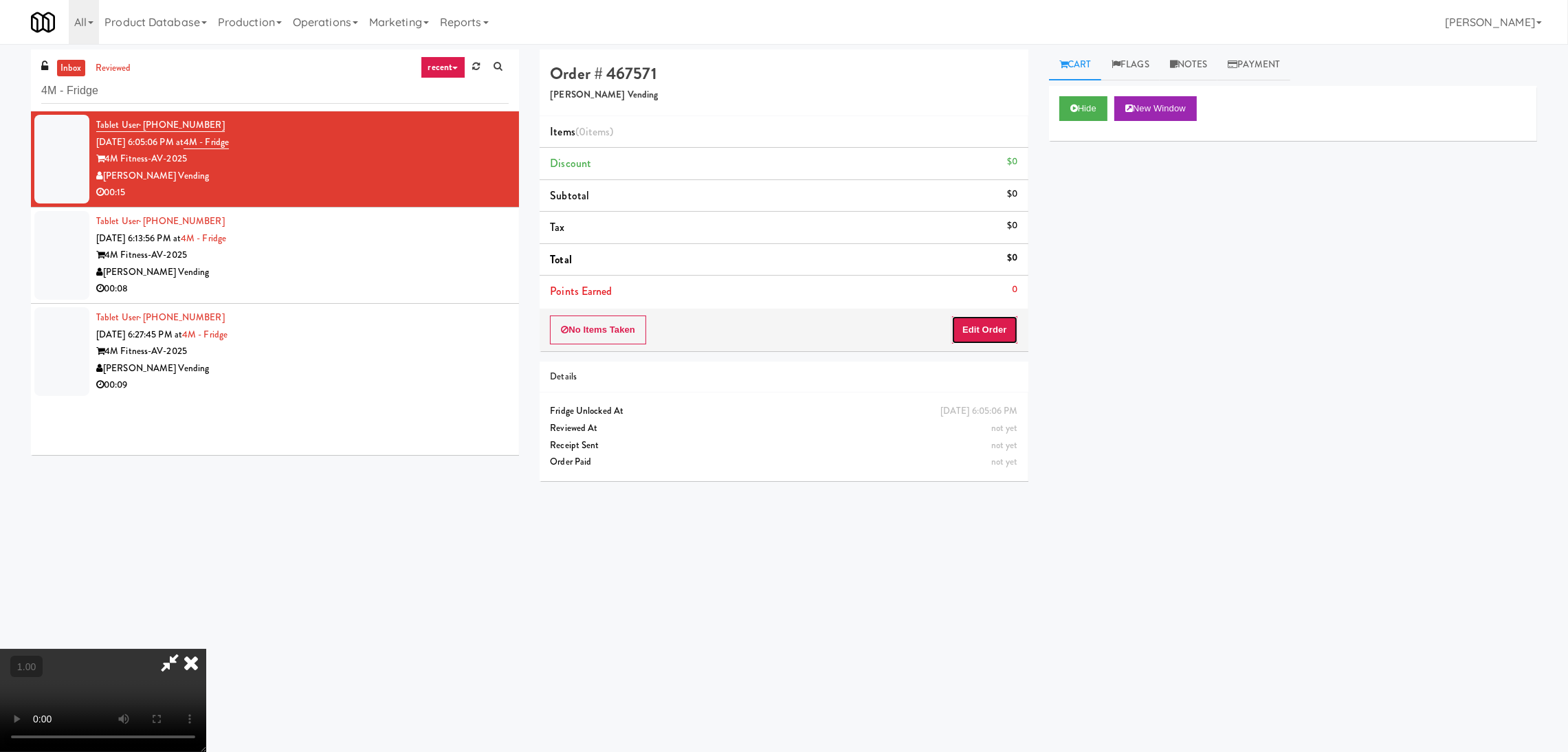
click at [999, 331] on button "Edit Order" at bounding box center [985, 330] width 66 height 29
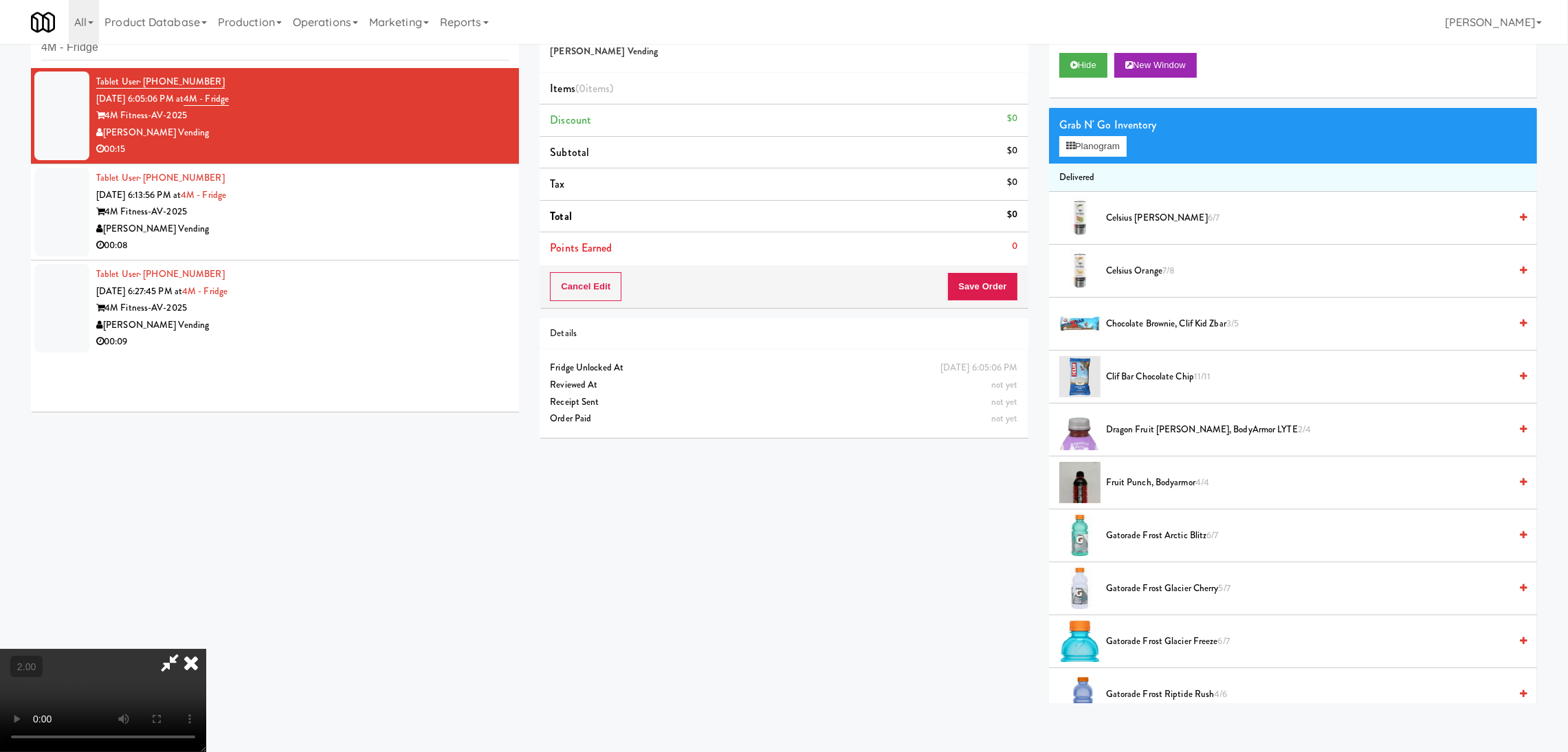
scroll to position [61, 0]
click at [1080, 144] on button "Planogram" at bounding box center [1093, 147] width 67 height 21
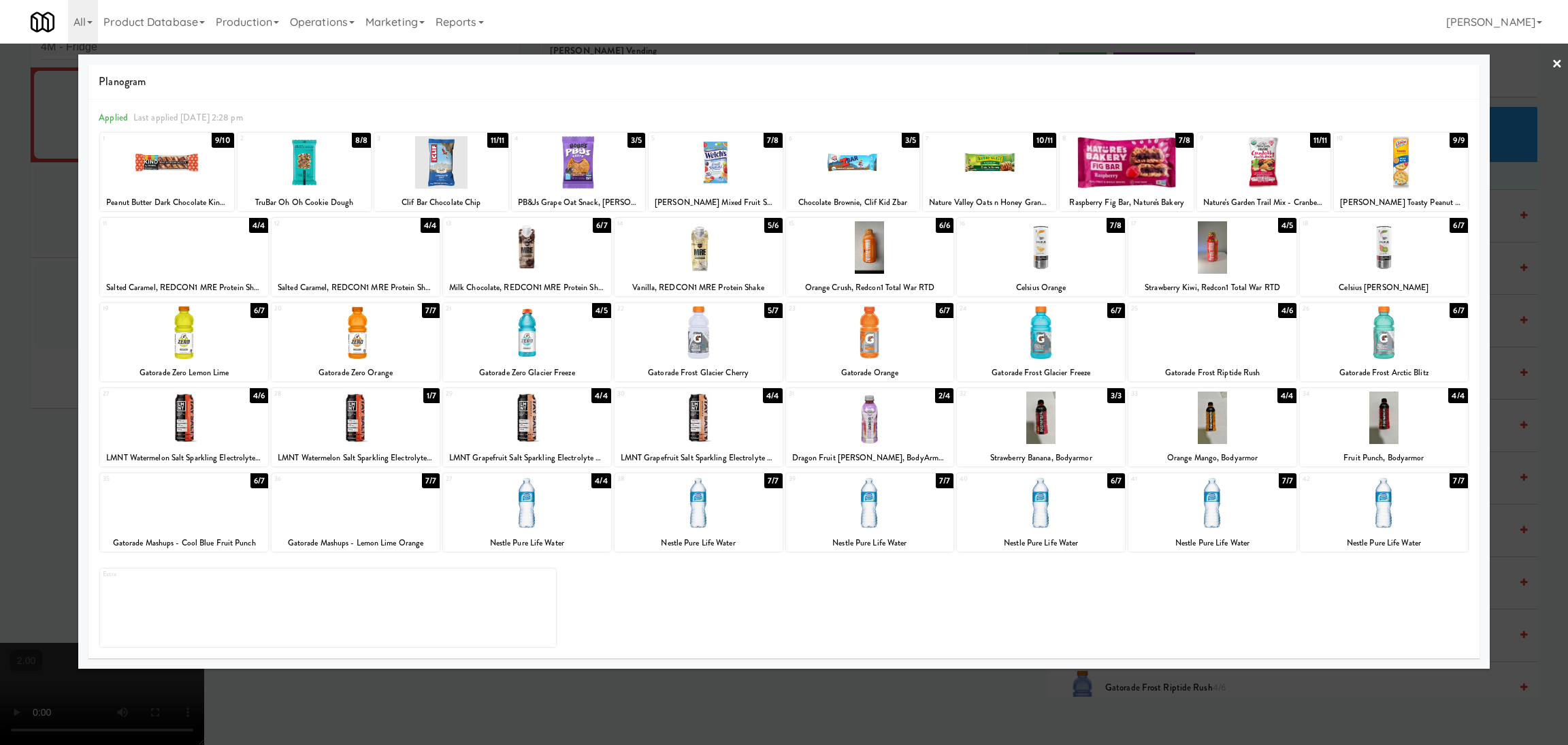
click at [1011, 158] on div at bounding box center [990, 162] width 133 height 53
click at [735, 328] on div at bounding box center [699, 333] width 168 height 53
drag, startPoint x: 0, startPoint y: 437, endPoint x: 8, endPoint y: 444, distance: 10.6
click at [5, 439] on div at bounding box center [784, 372] width 1568 height 745
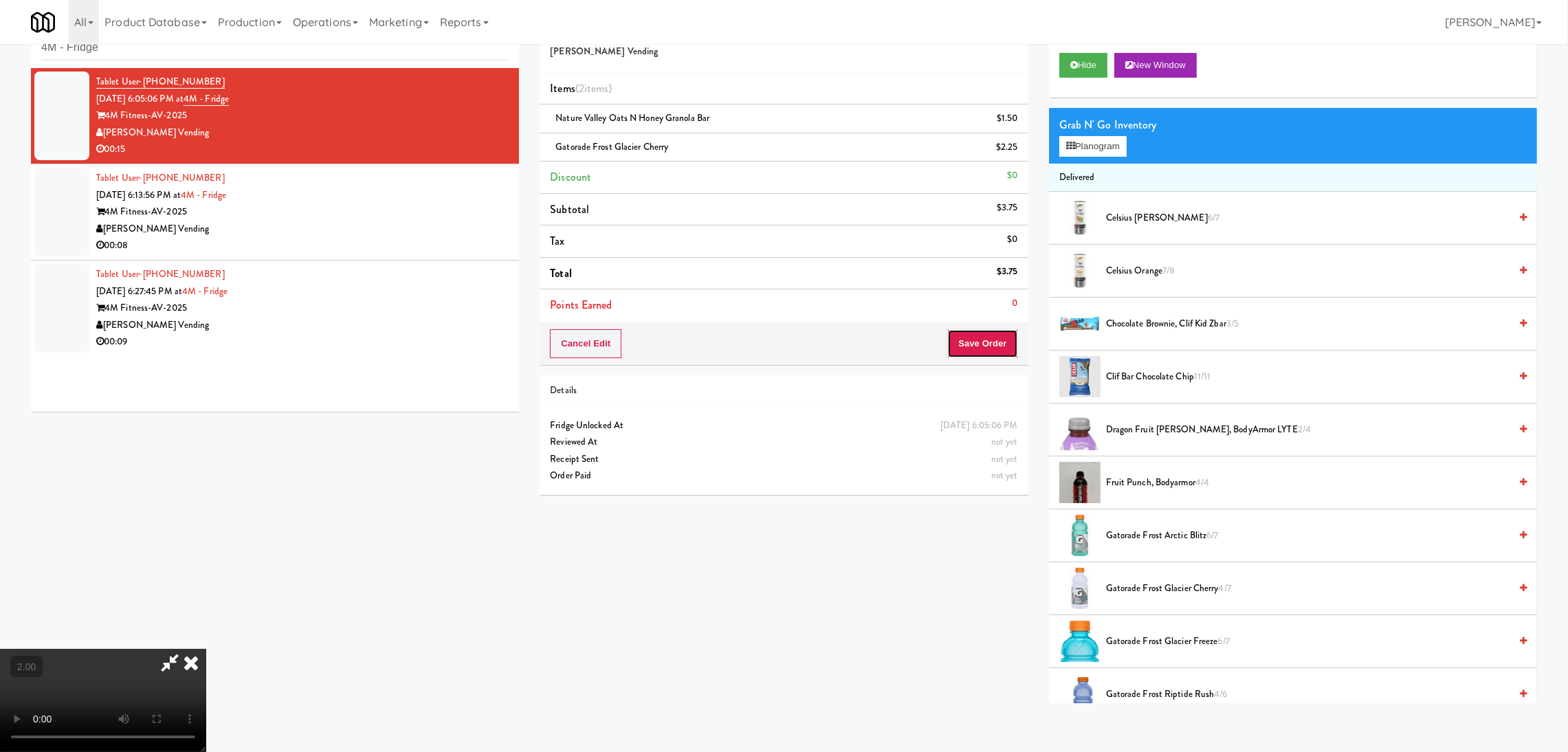
click at [967, 338] on button "Save Order" at bounding box center [983, 343] width 70 height 29
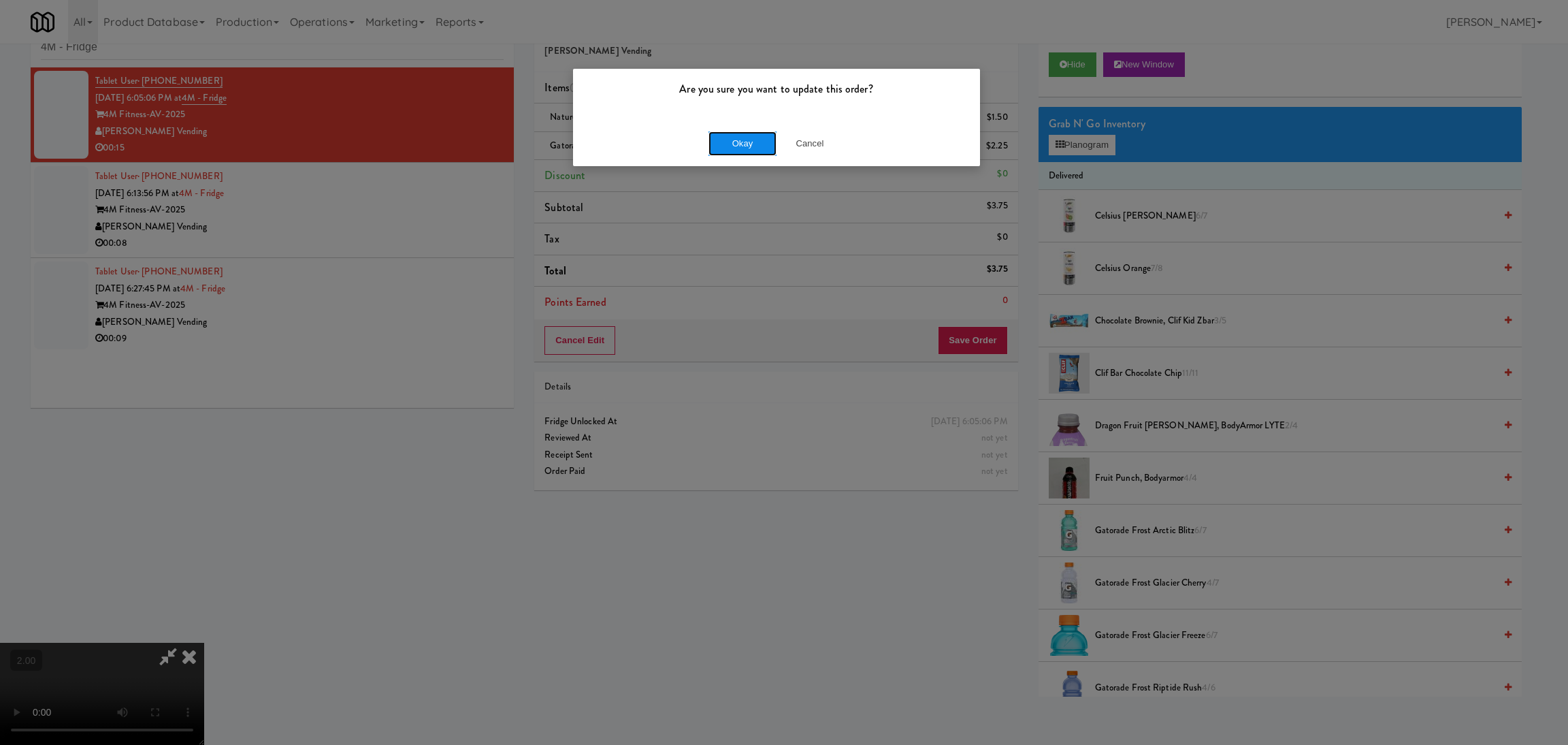
click at [720, 154] on button "Okay" at bounding box center [742, 144] width 68 height 24
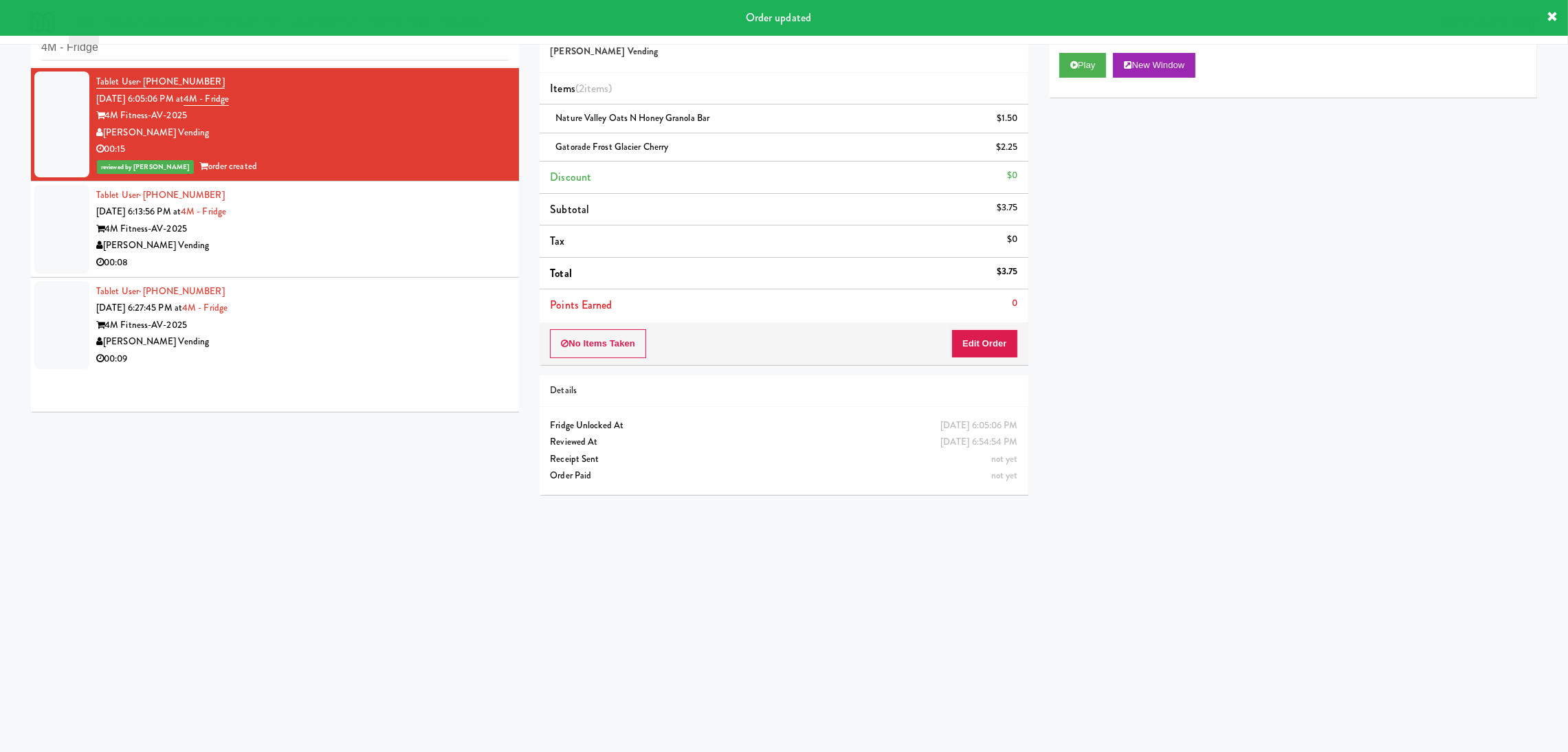
click at [395, 214] on div "Tablet User · (253) 282-2034 Aug 11, 2025 6:13:56 PM at 4M - Fridge 4M Fitness-…" at bounding box center [302, 229] width 412 height 85
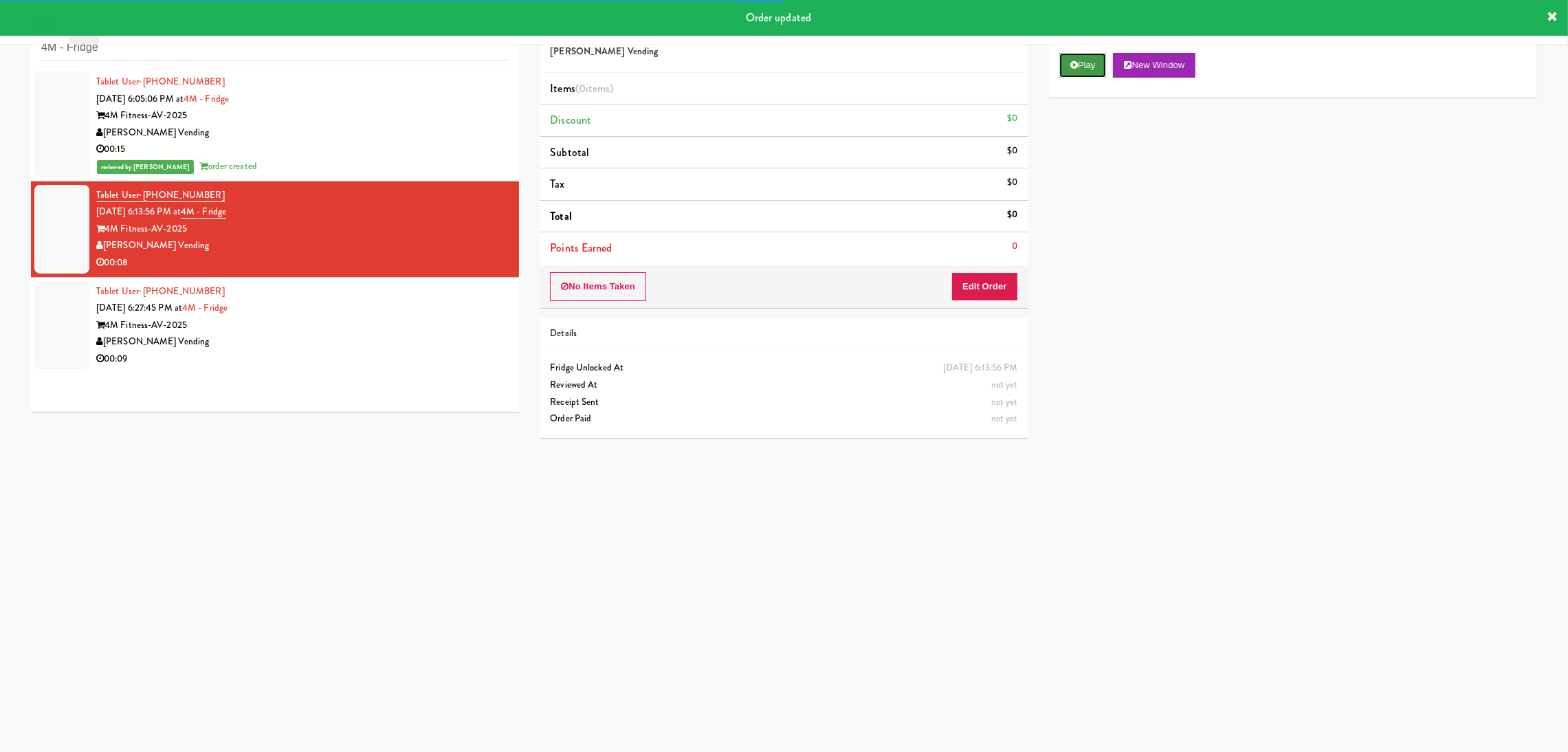
click at [1079, 71] on button "Play" at bounding box center [1083, 66] width 47 height 24
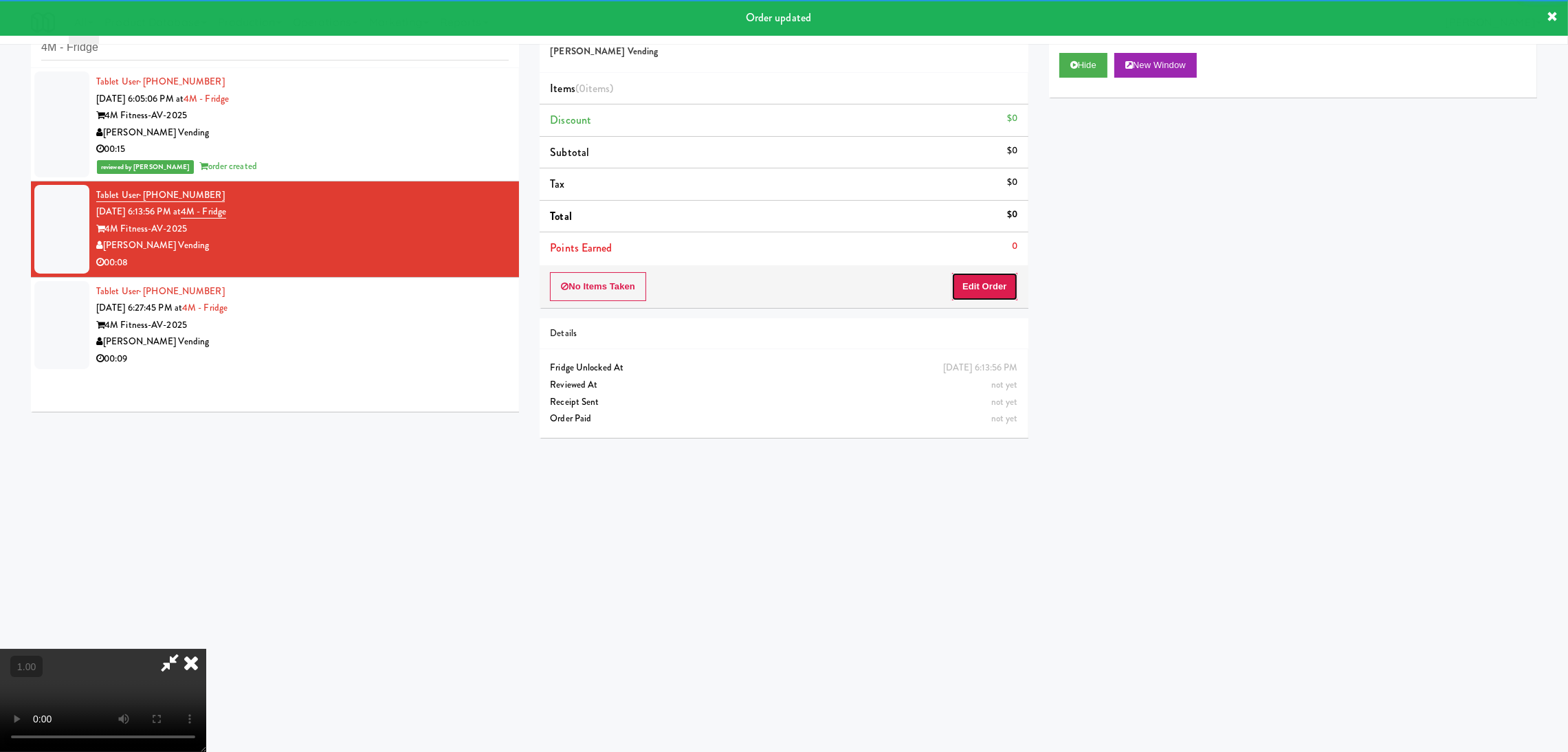
click at [991, 282] on button "Edit Order" at bounding box center [985, 286] width 66 height 29
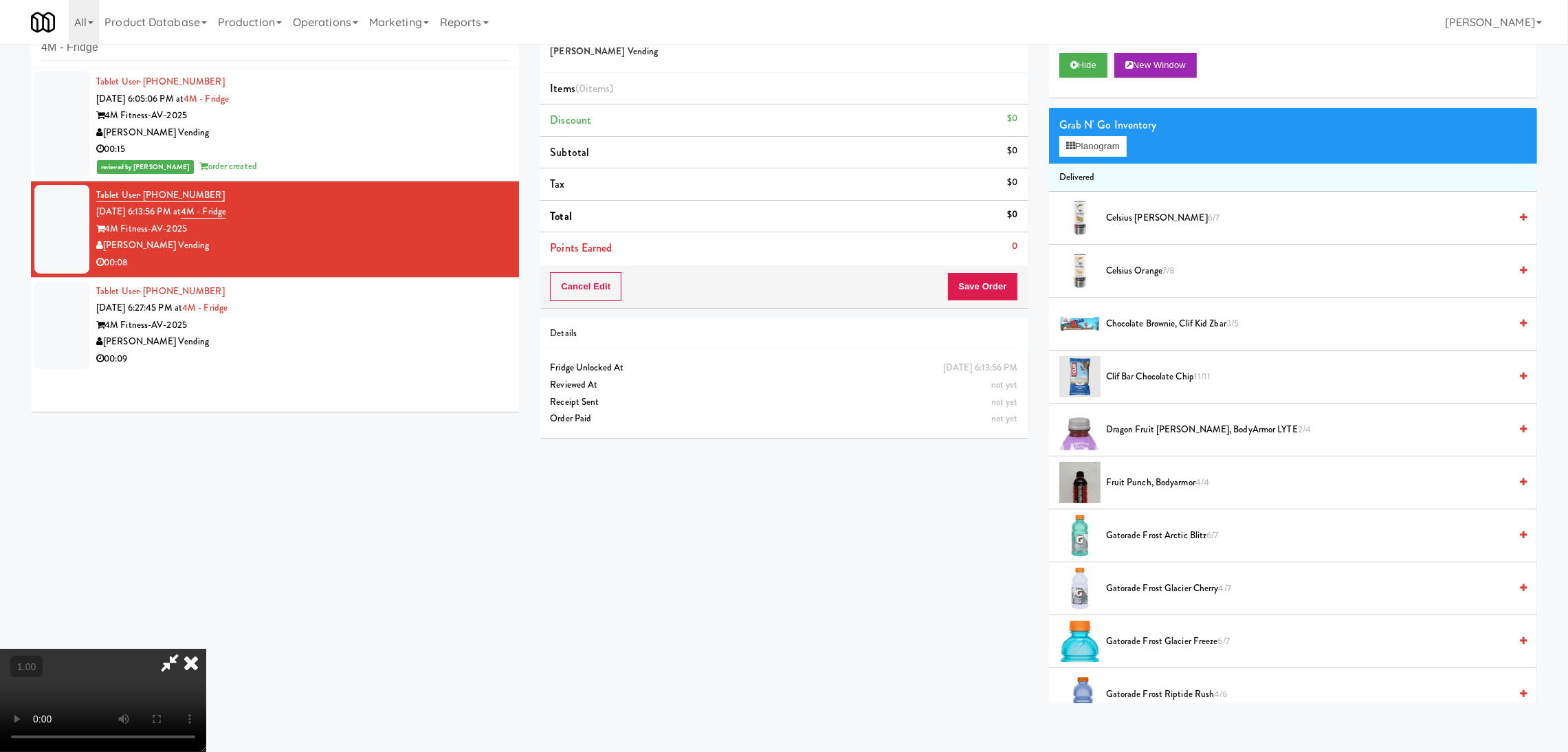
scroll to position [61, 0]
click at [1080, 140] on button "Planogram" at bounding box center [1093, 147] width 67 height 21
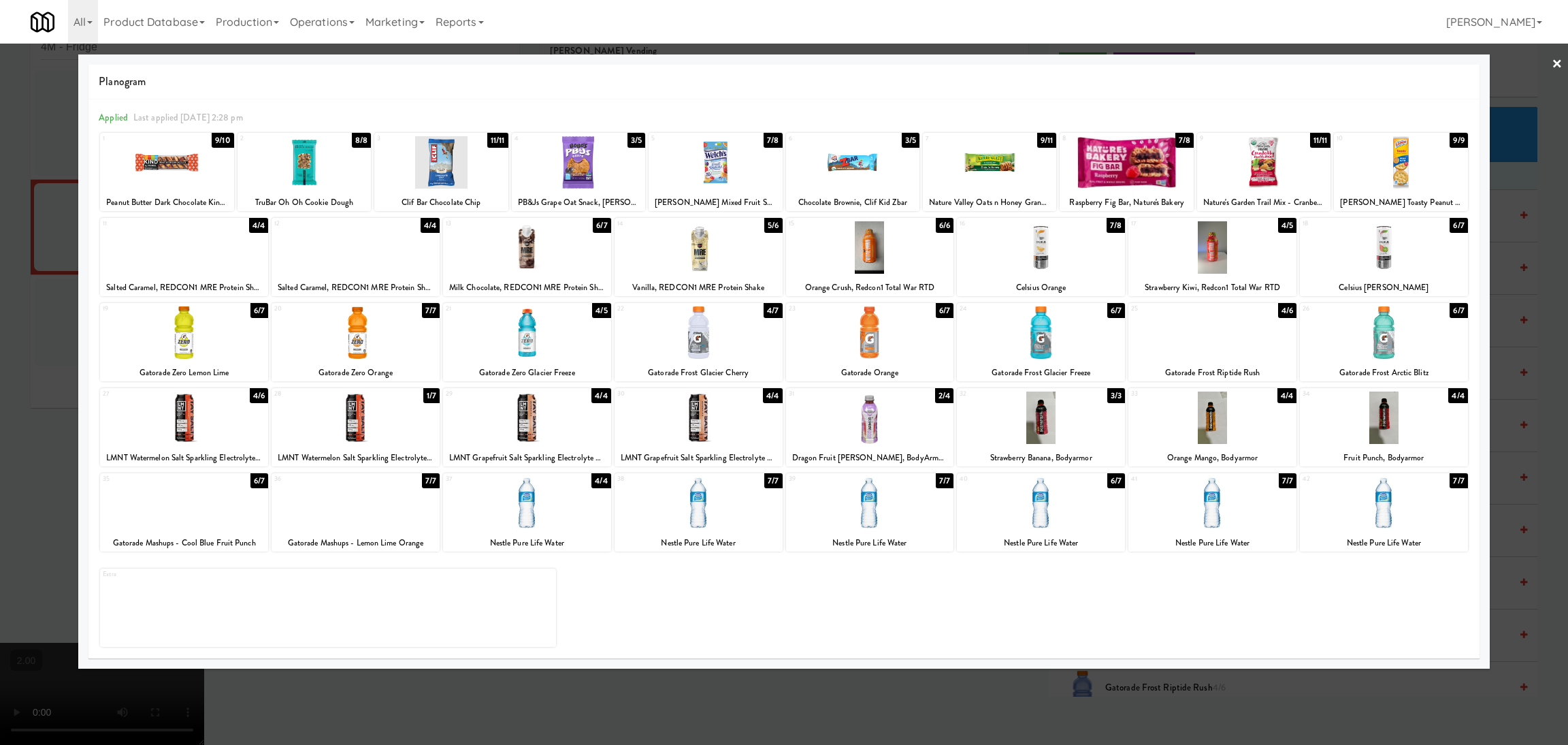
click at [729, 249] on div at bounding box center [699, 247] width 168 height 53
click at [0, 265] on div at bounding box center [784, 372] width 1568 height 745
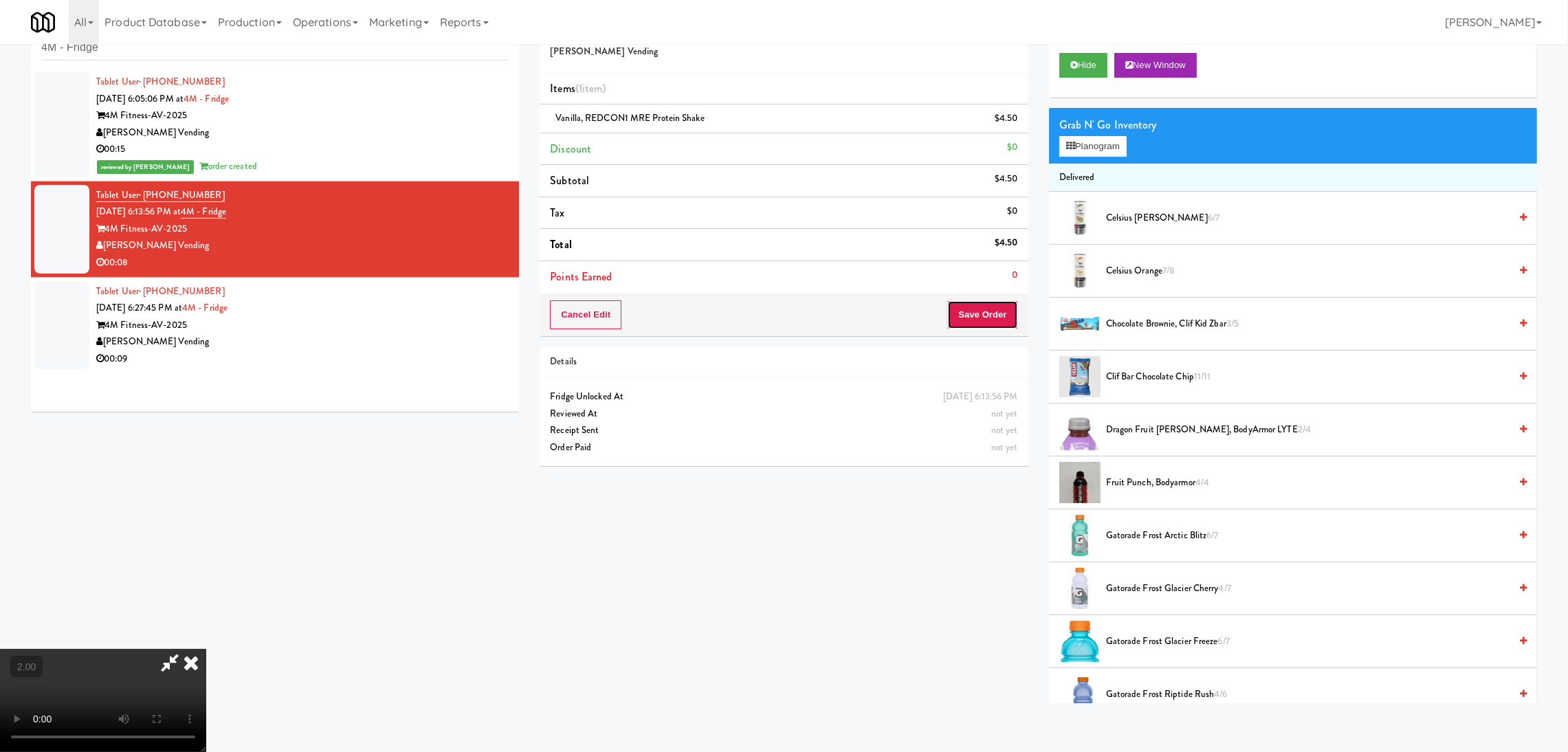
click at [988, 307] on button "Save Order" at bounding box center [983, 314] width 70 height 29
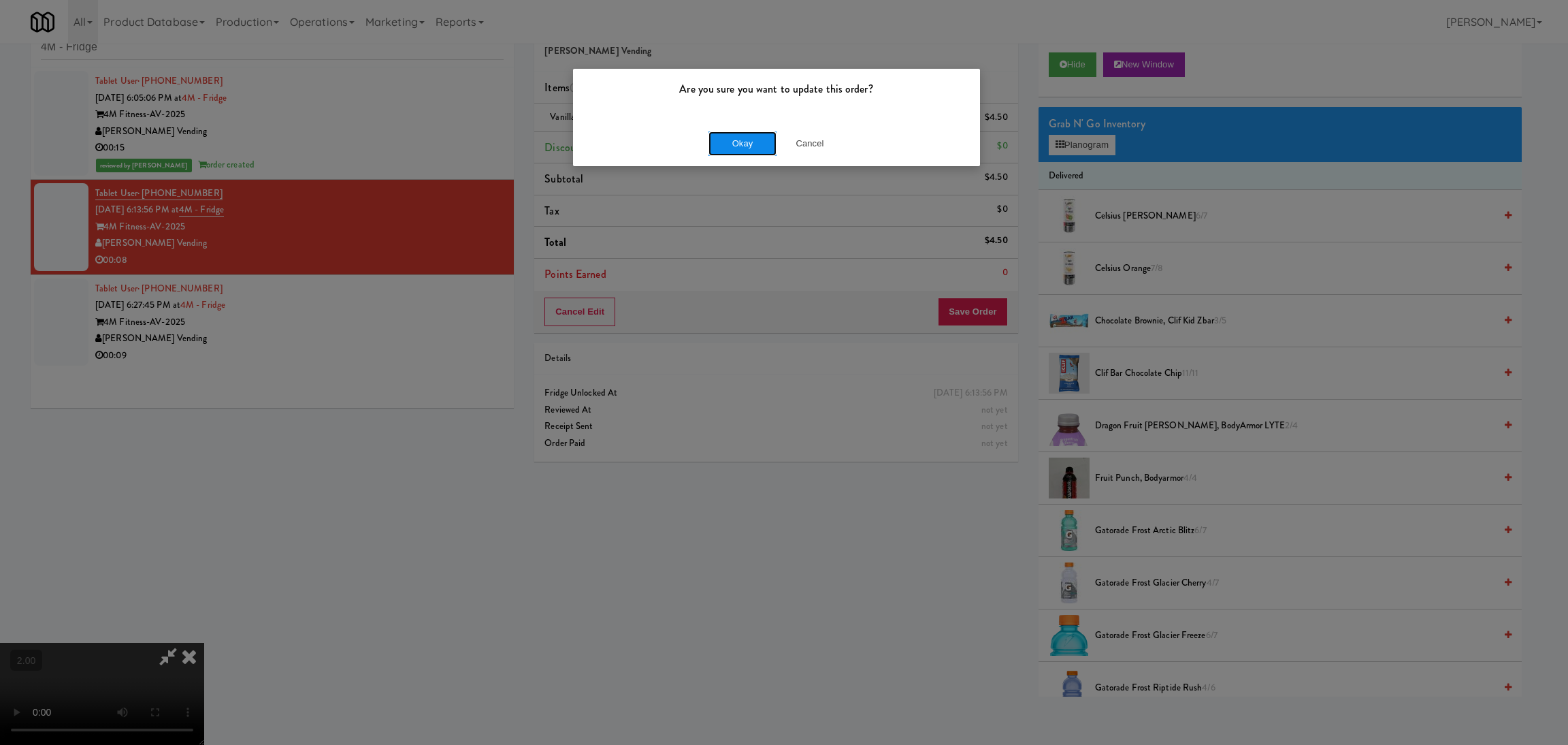
click at [742, 139] on button "Okay" at bounding box center [742, 144] width 68 height 24
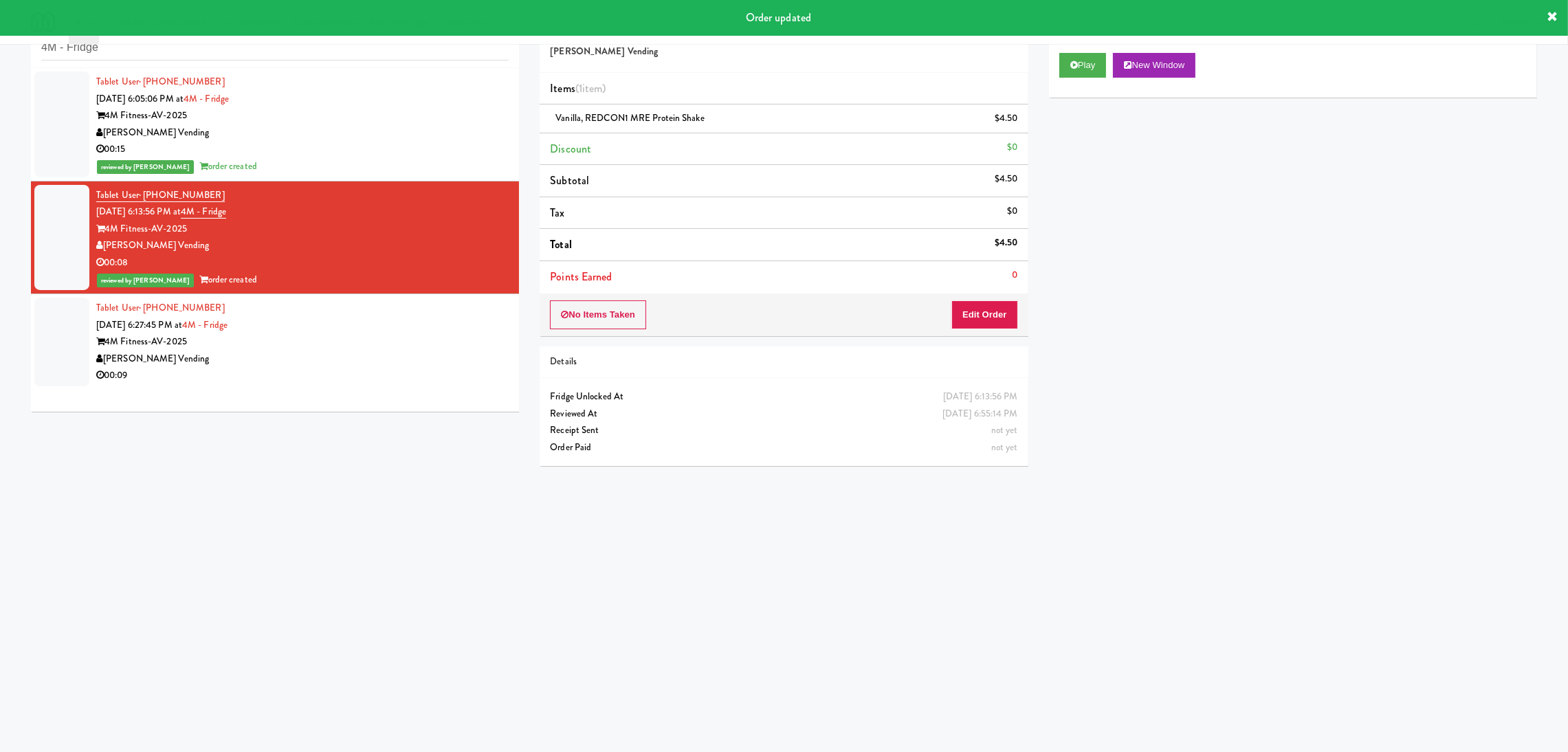
click at [414, 338] on div "4M Fitness-AV-2025" at bounding box center [302, 342] width 412 height 17
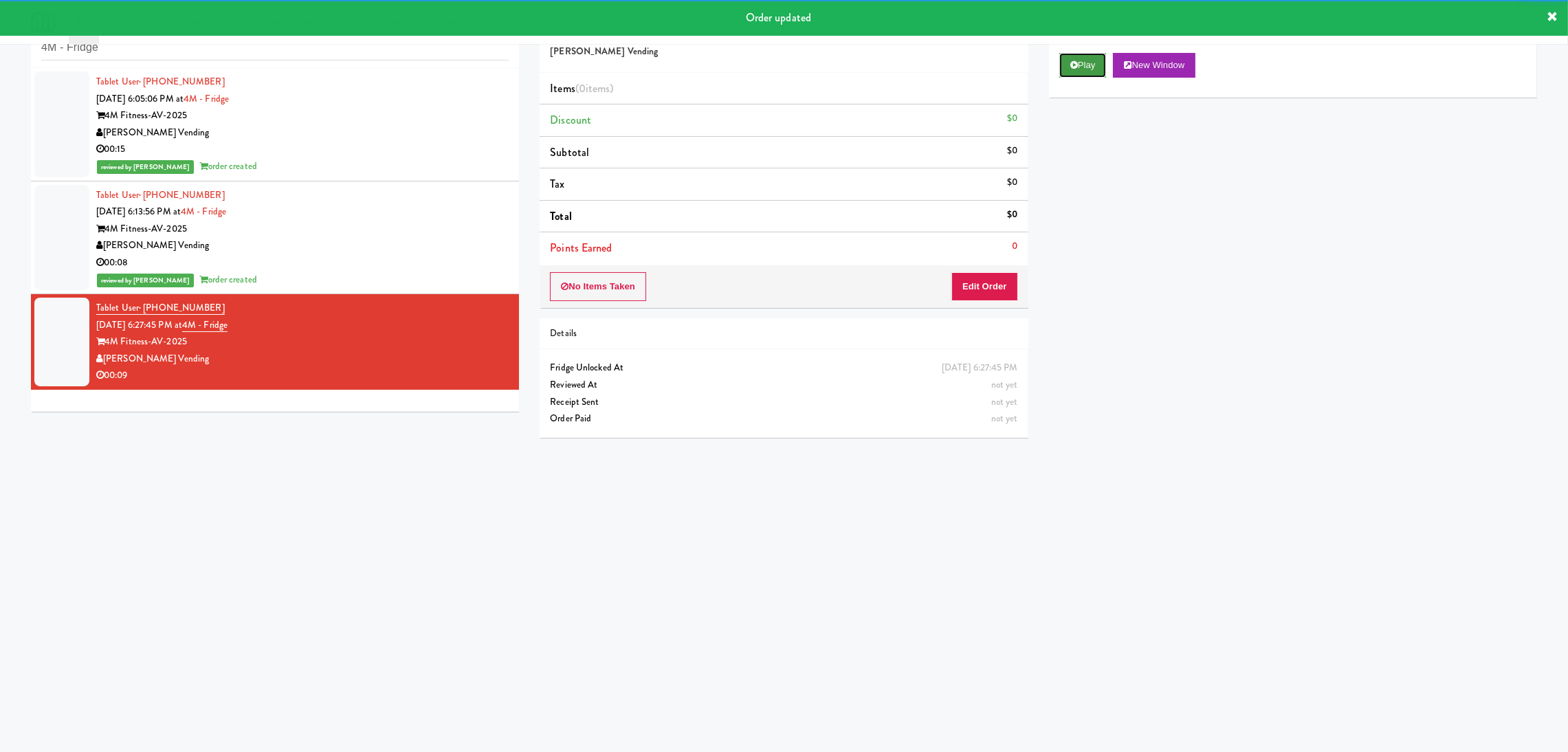
click at [1086, 66] on button "Play" at bounding box center [1083, 66] width 47 height 24
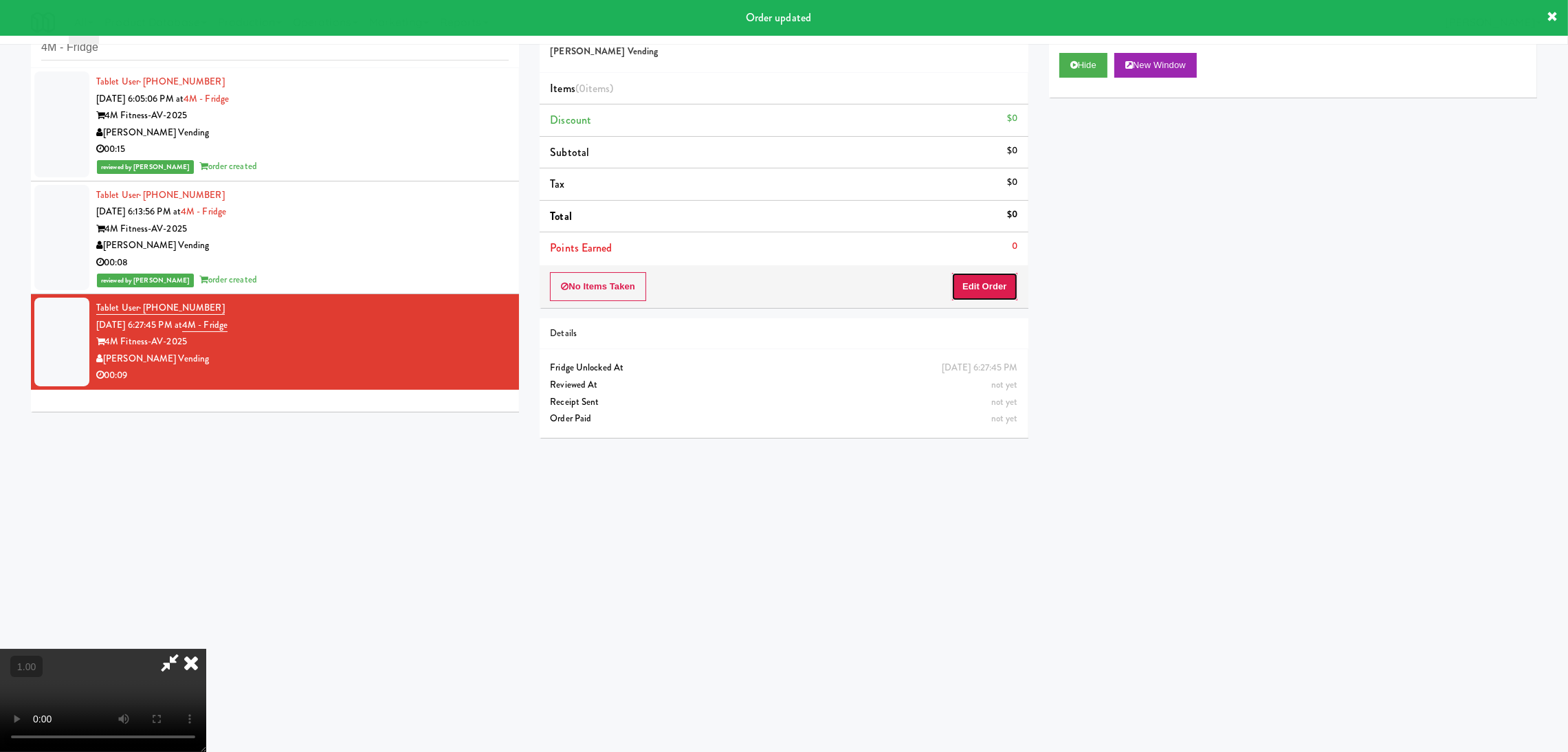
click at [987, 296] on button "Edit Order" at bounding box center [985, 286] width 66 height 29
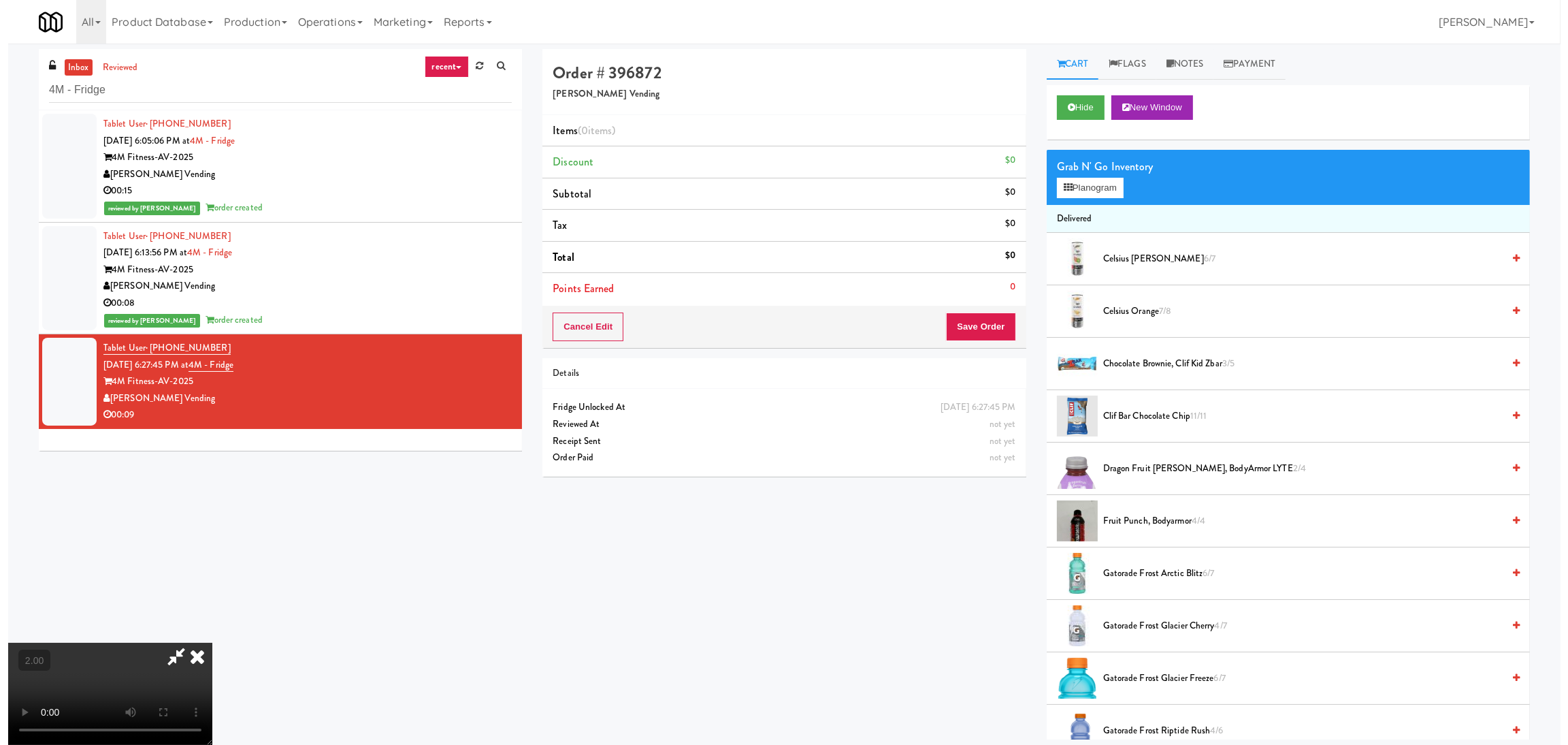
scroll to position [163, 0]
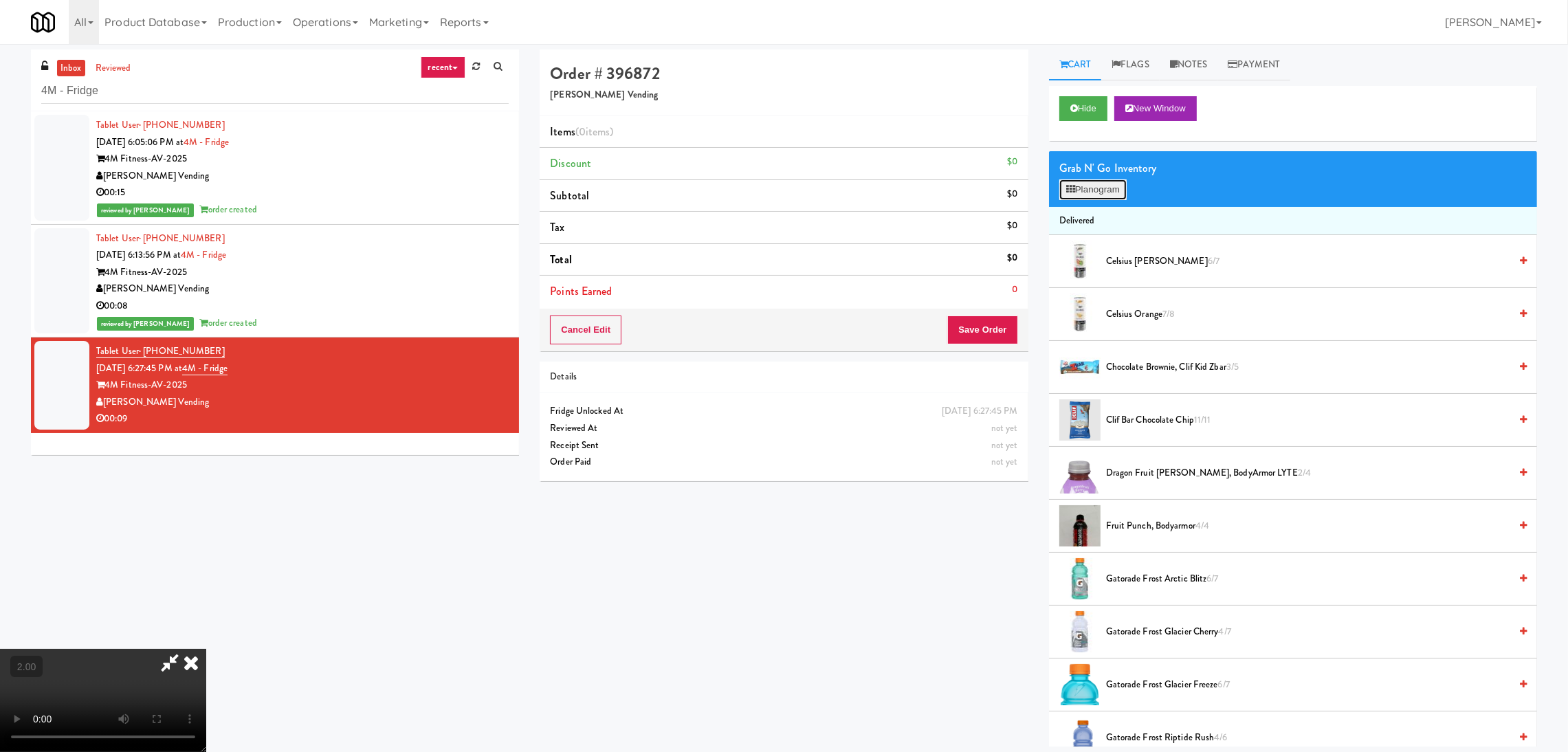
click at [1107, 187] on button "Planogram" at bounding box center [1093, 190] width 67 height 21
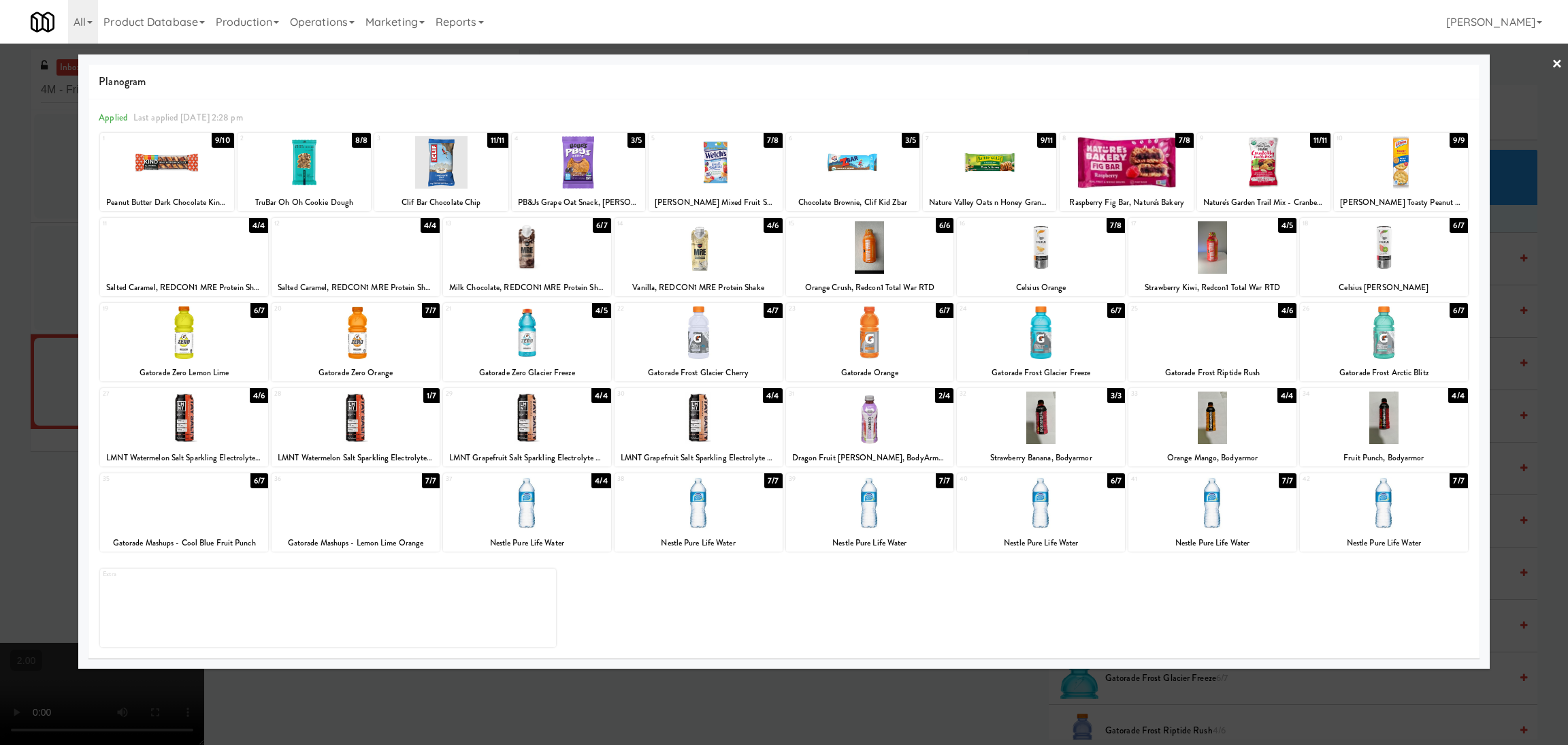
click at [190, 422] on div at bounding box center [185, 418] width 168 height 53
click at [177, 512] on div at bounding box center [185, 502] width 168 height 53
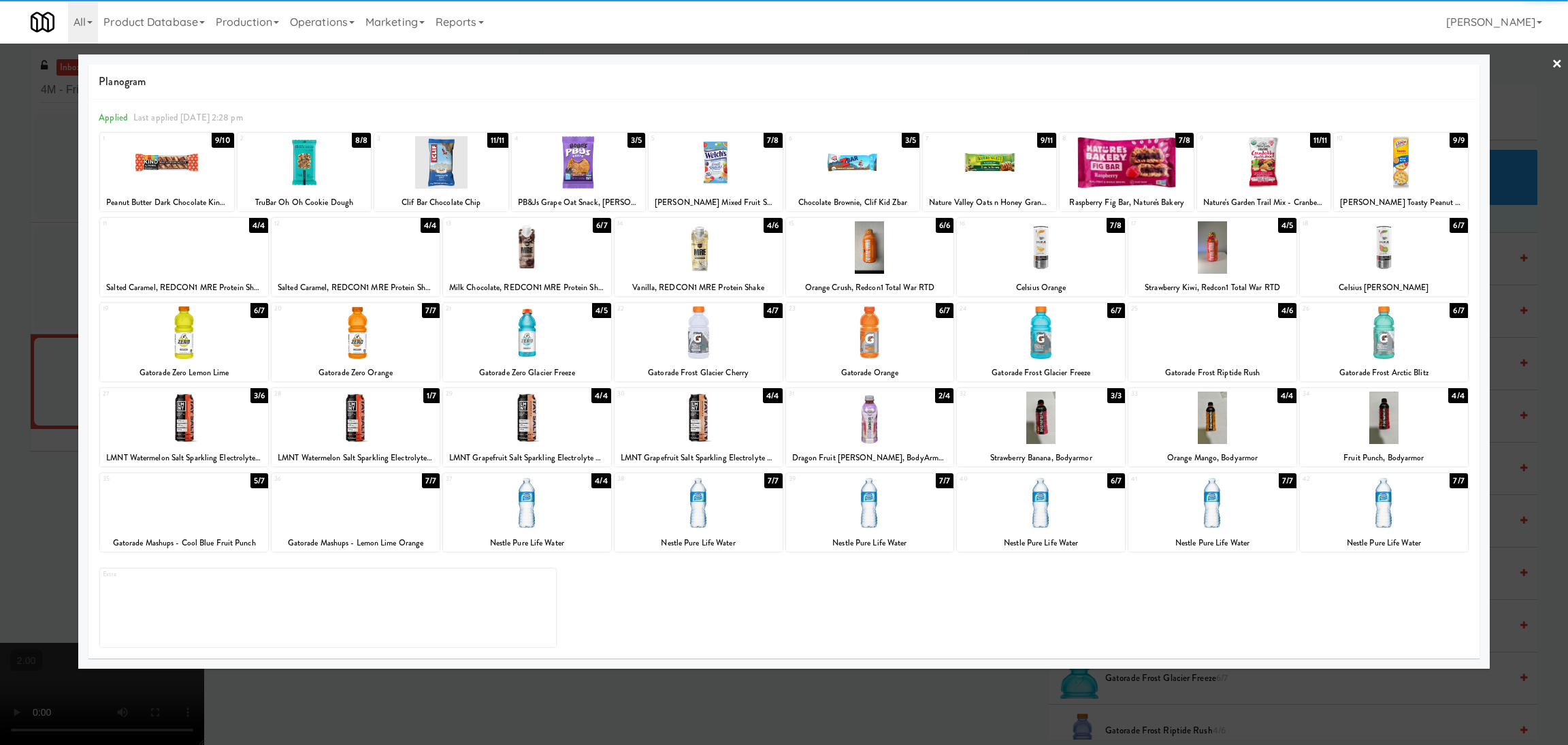
drag, startPoint x: 0, startPoint y: 455, endPoint x: 691, endPoint y: 300, distance: 708.2
click at [1, 454] on div at bounding box center [784, 372] width 1568 height 745
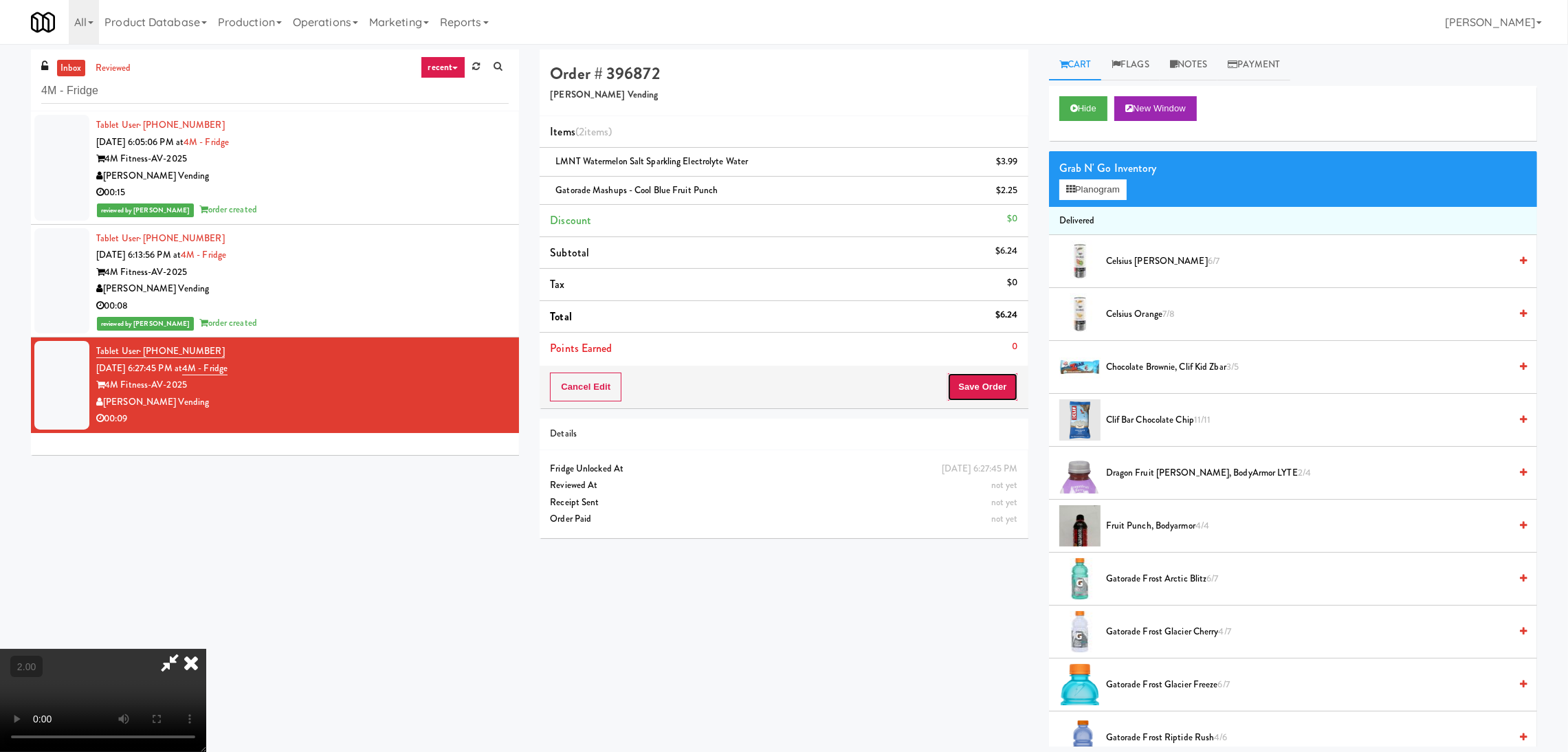
click at [993, 385] on button "Save Order" at bounding box center [983, 386] width 70 height 29
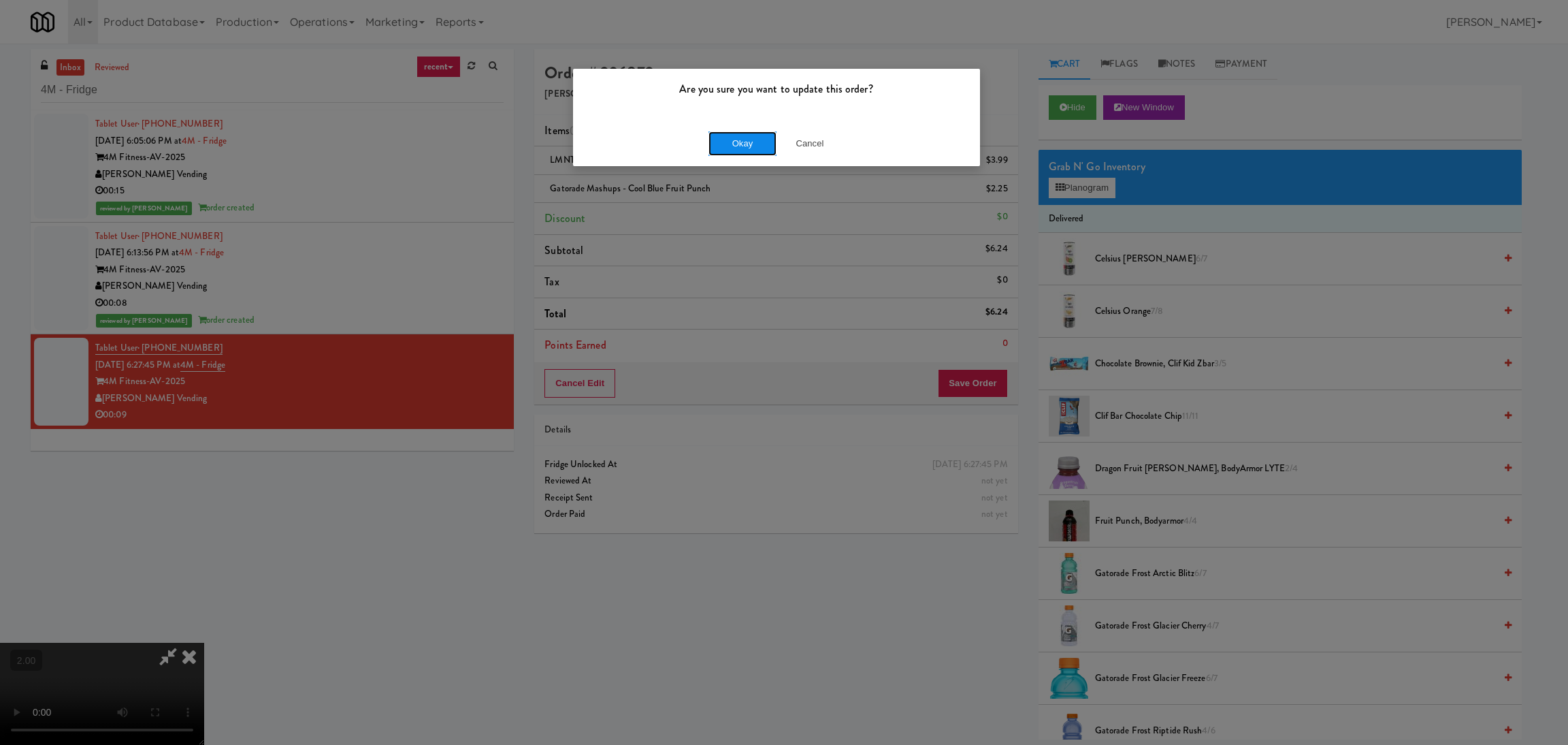
click at [751, 151] on button "Okay" at bounding box center [742, 144] width 68 height 24
